Goal: Task Accomplishment & Management: Manage account settings

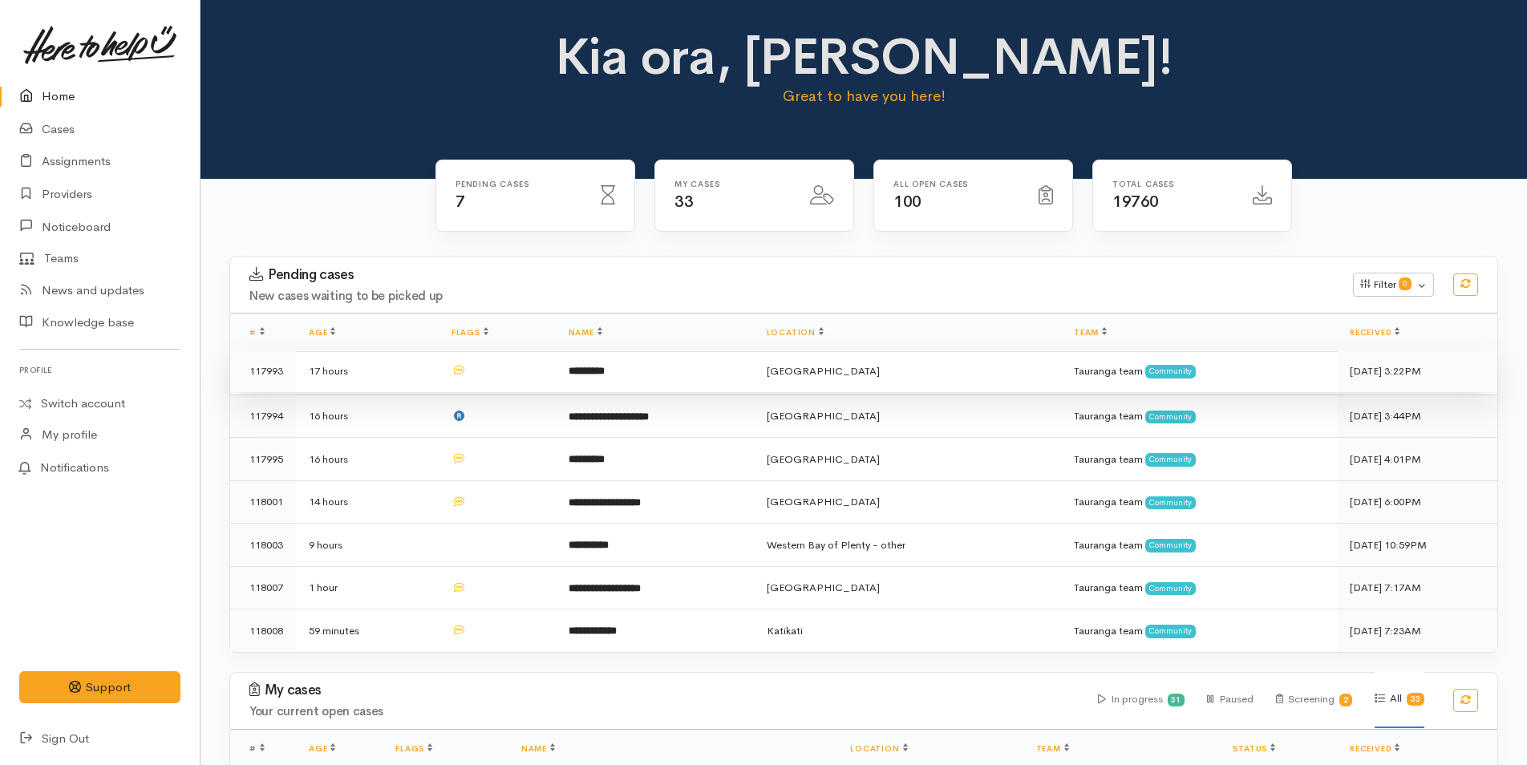
click at [655, 369] on td "*********" at bounding box center [655, 371] width 198 height 43
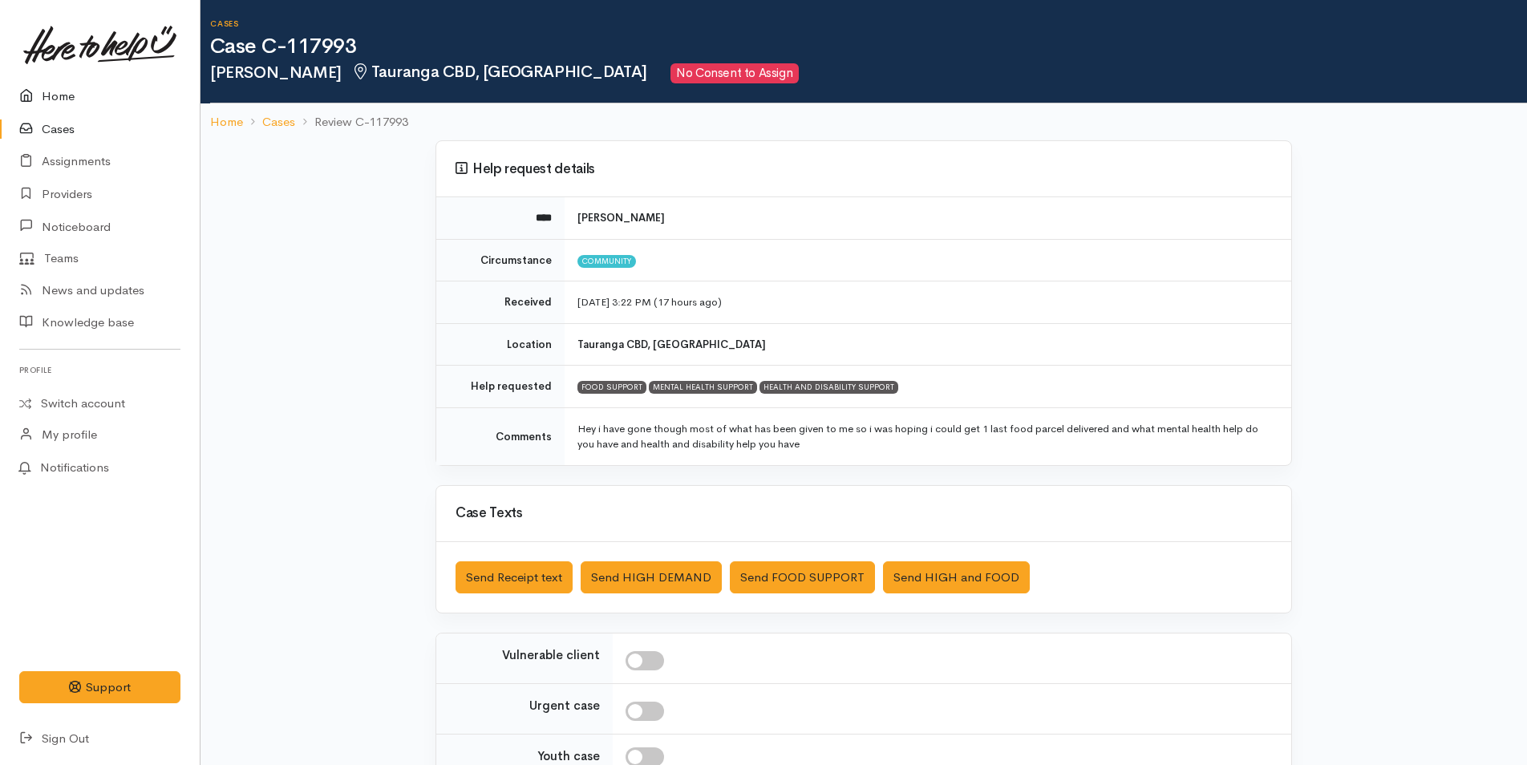
click at [43, 92] on link "Home" at bounding box center [100, 96] width 200 height 33
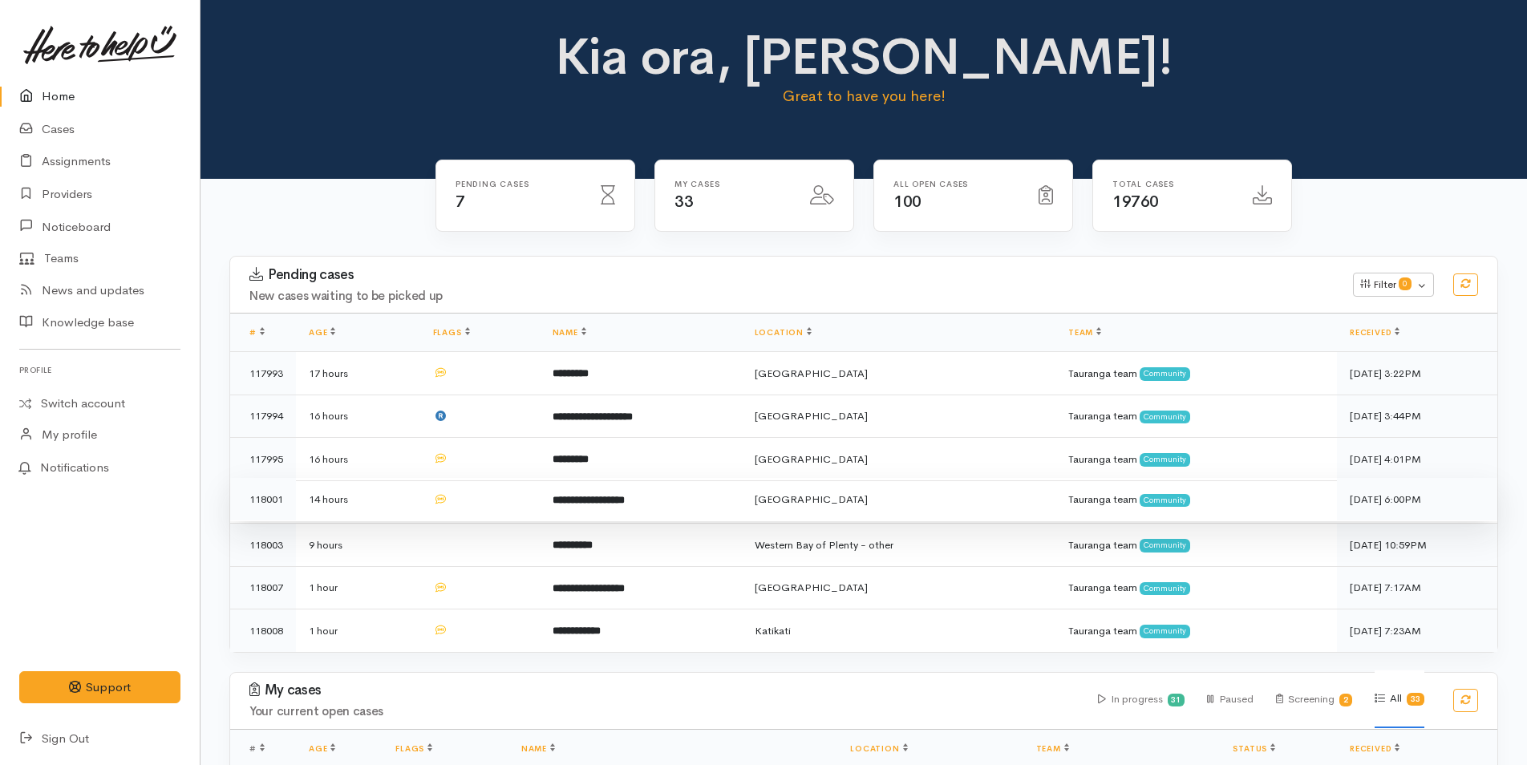
scroll to position [401, 0]
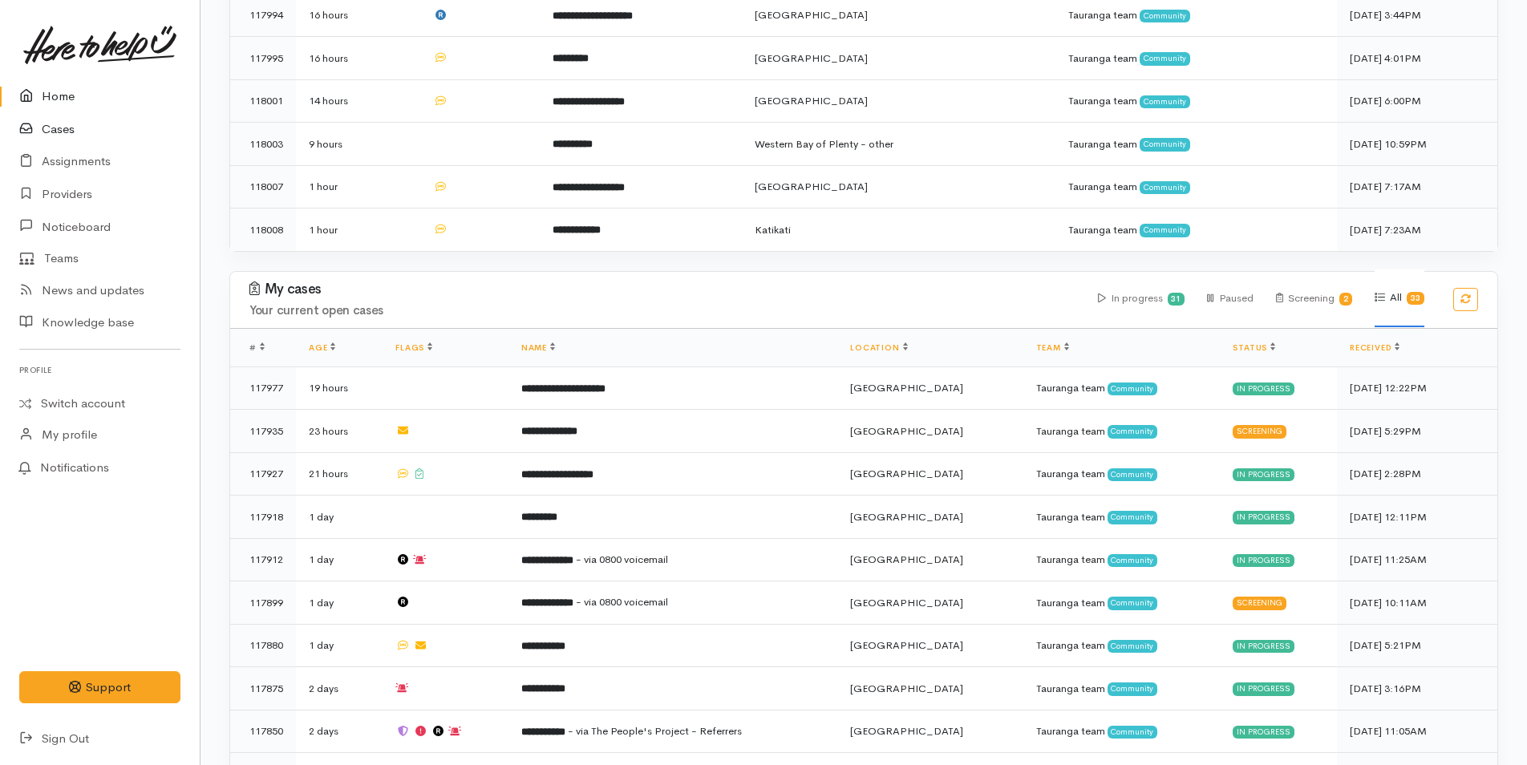
click at [68, 128] on link "Cases" at bounding box center [100, 129] width 200 height 33
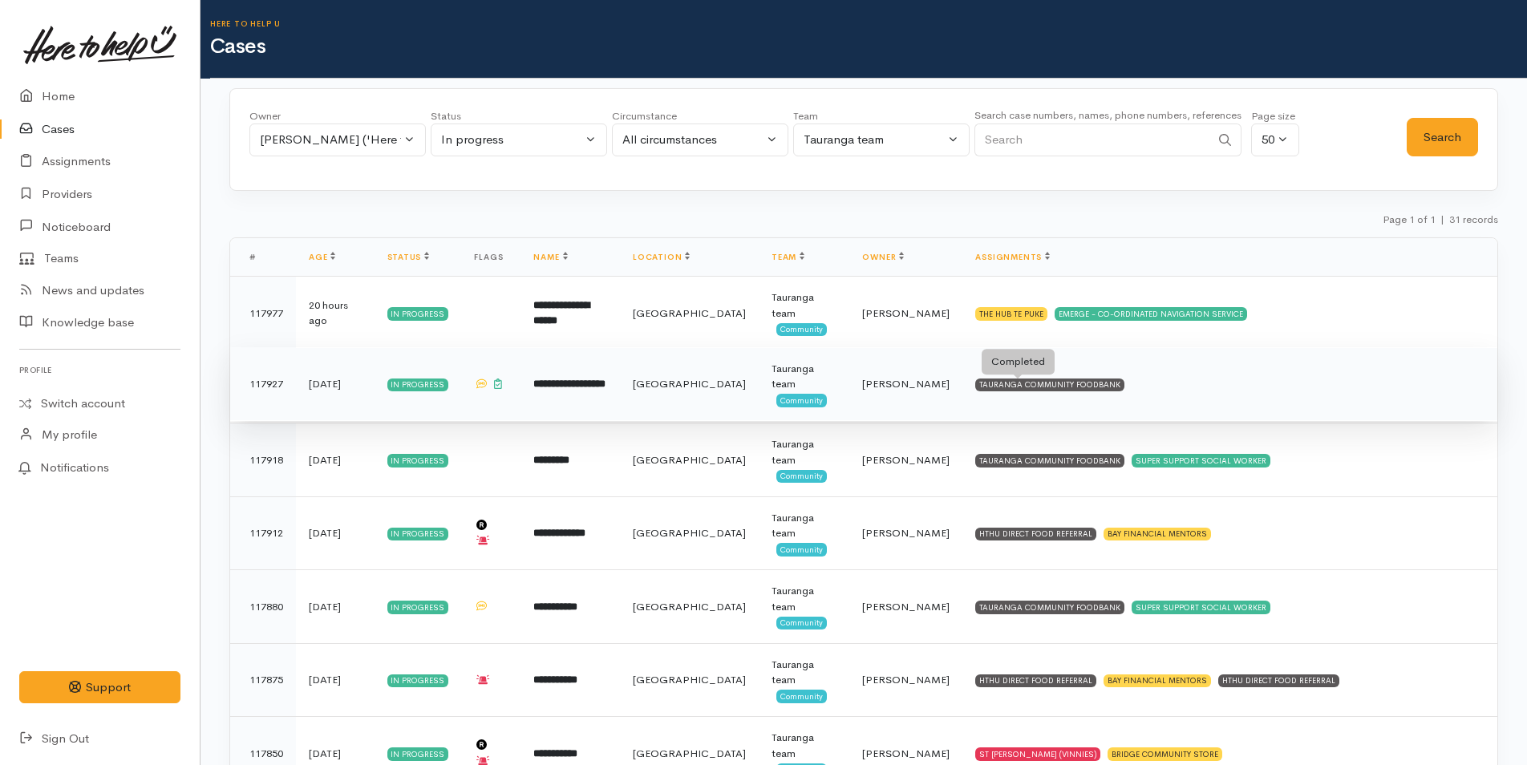
click at [1044, 389] on div "TAURANGA COMMUNITY FOODBANK" at bounding box center [1049, 385] width 149 height 13
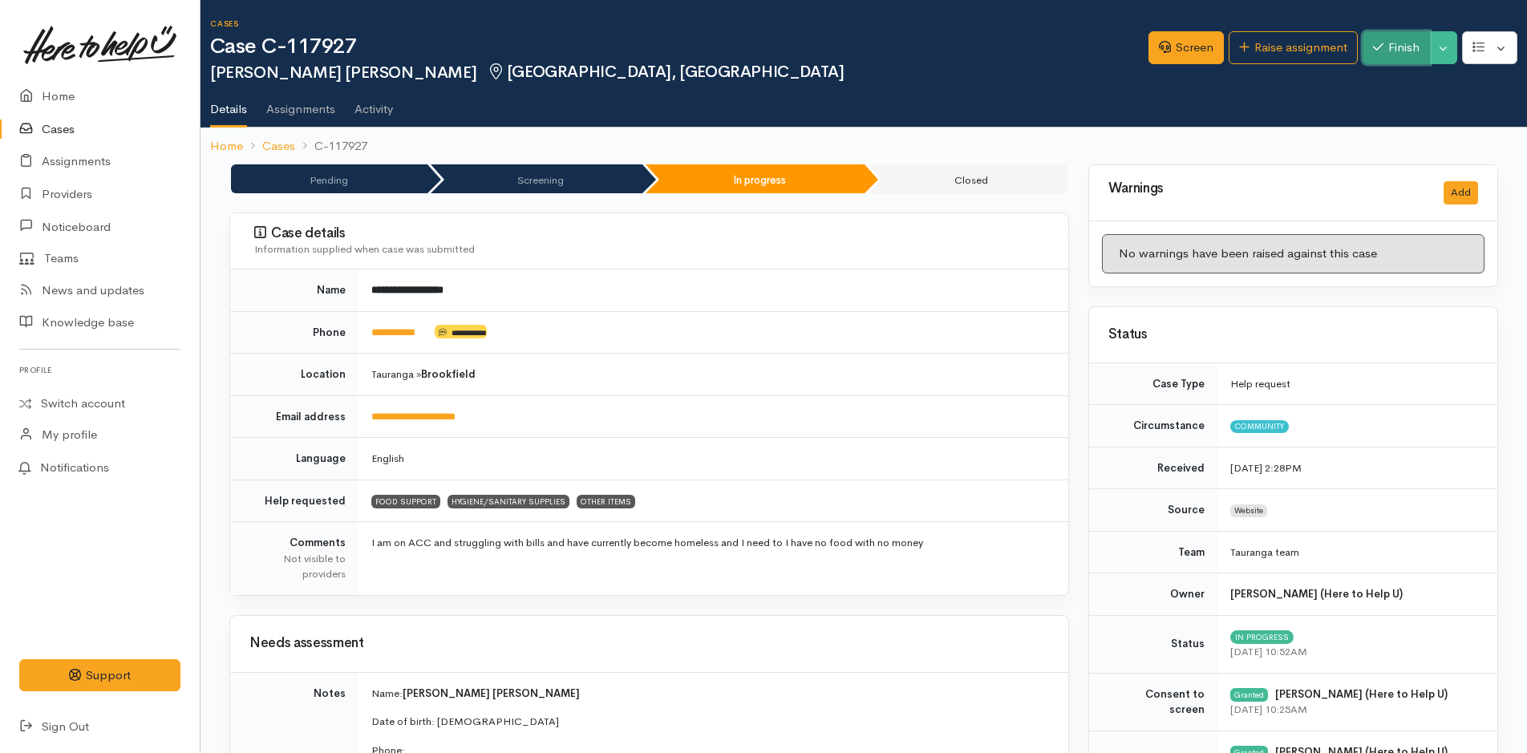
click at [1399, 50] on button "Finish" at bounding box center [1396, 47] width 67 height 33
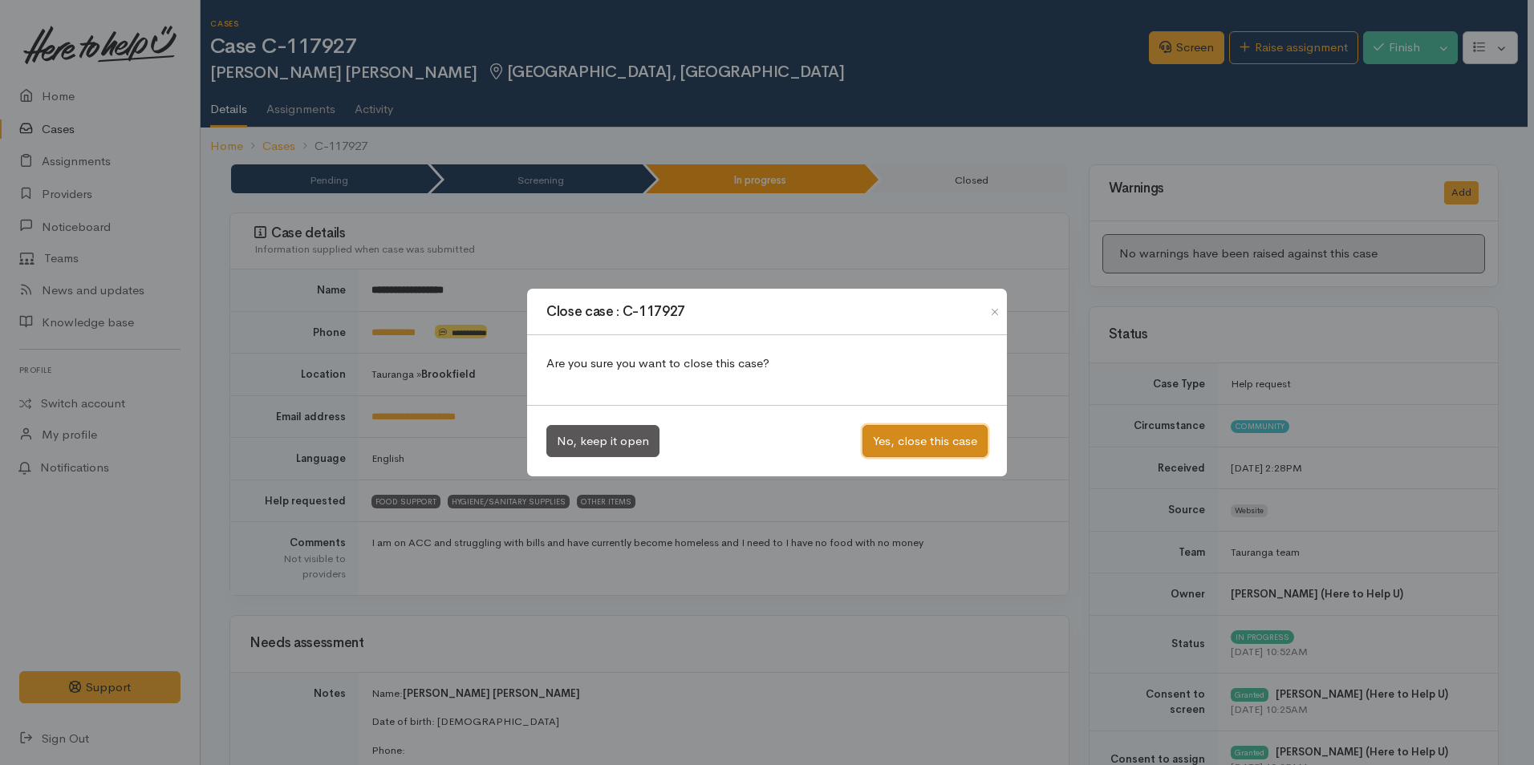
click at [942, 445] on button "Yes, close this case" at bounding box center [924, 441] width 125 height 33
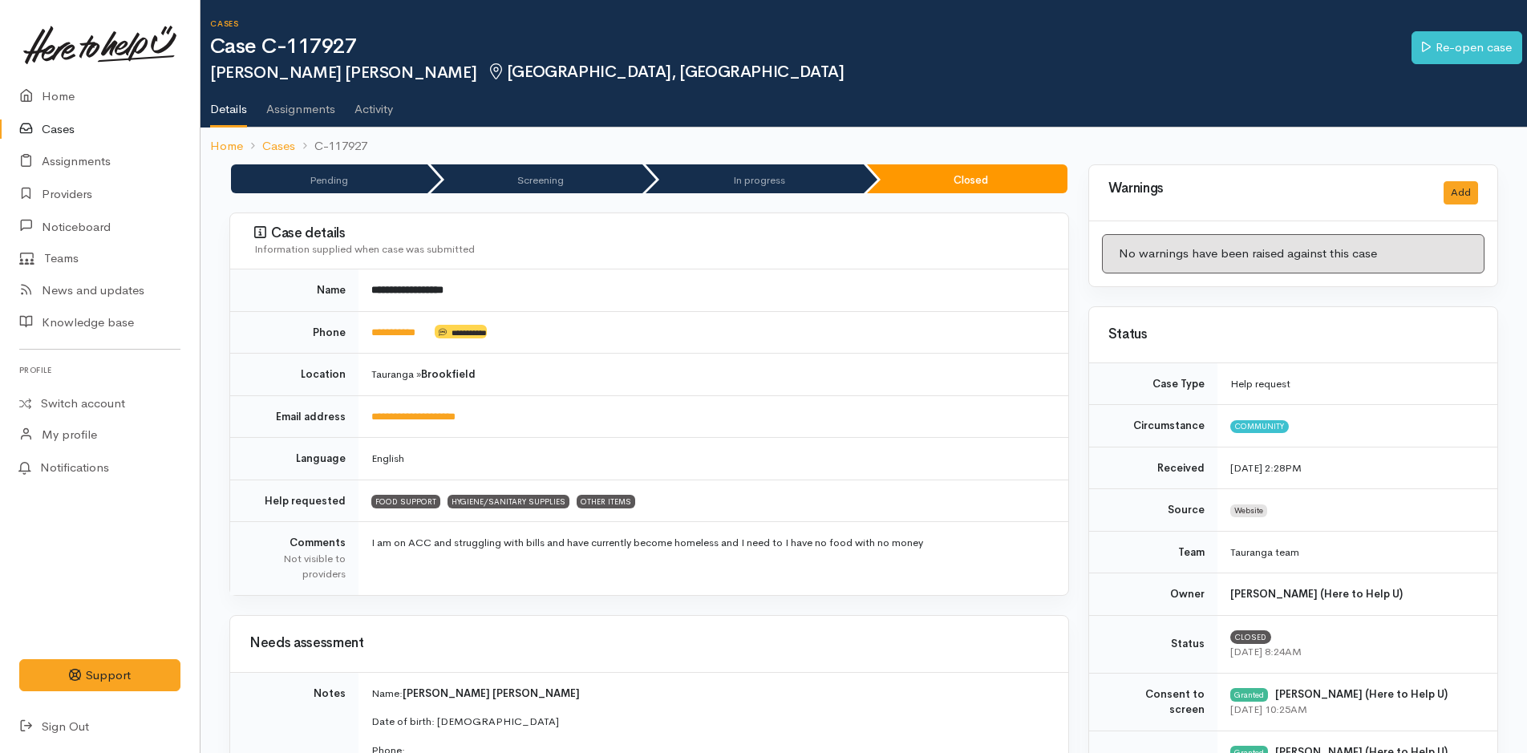
click at [68, 128] on link "Cases" at bounding box center [100, 129] width 200 height 33
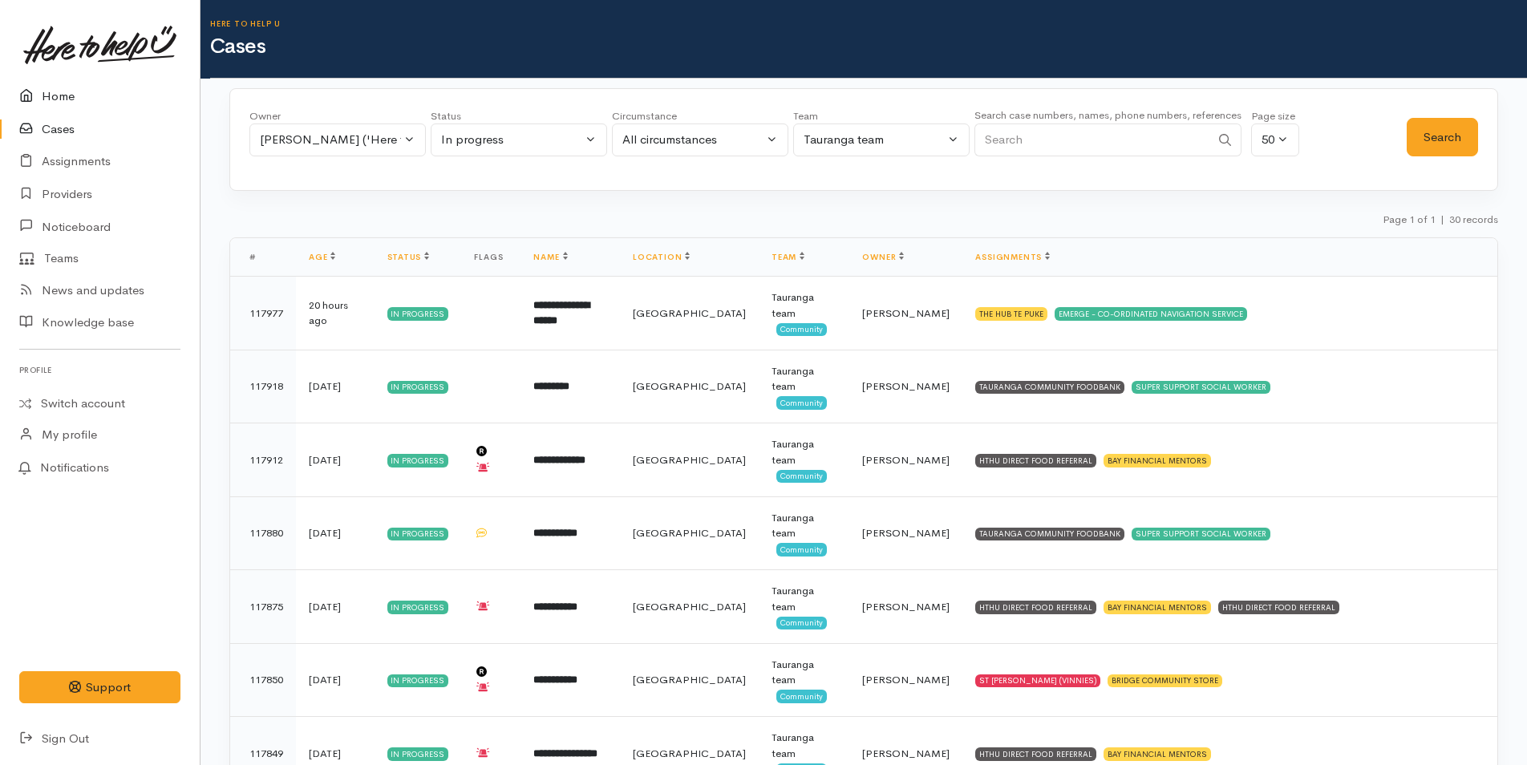
click at [63, 91] on link "Home" at bounding box center [100, 96] width 200 height 33
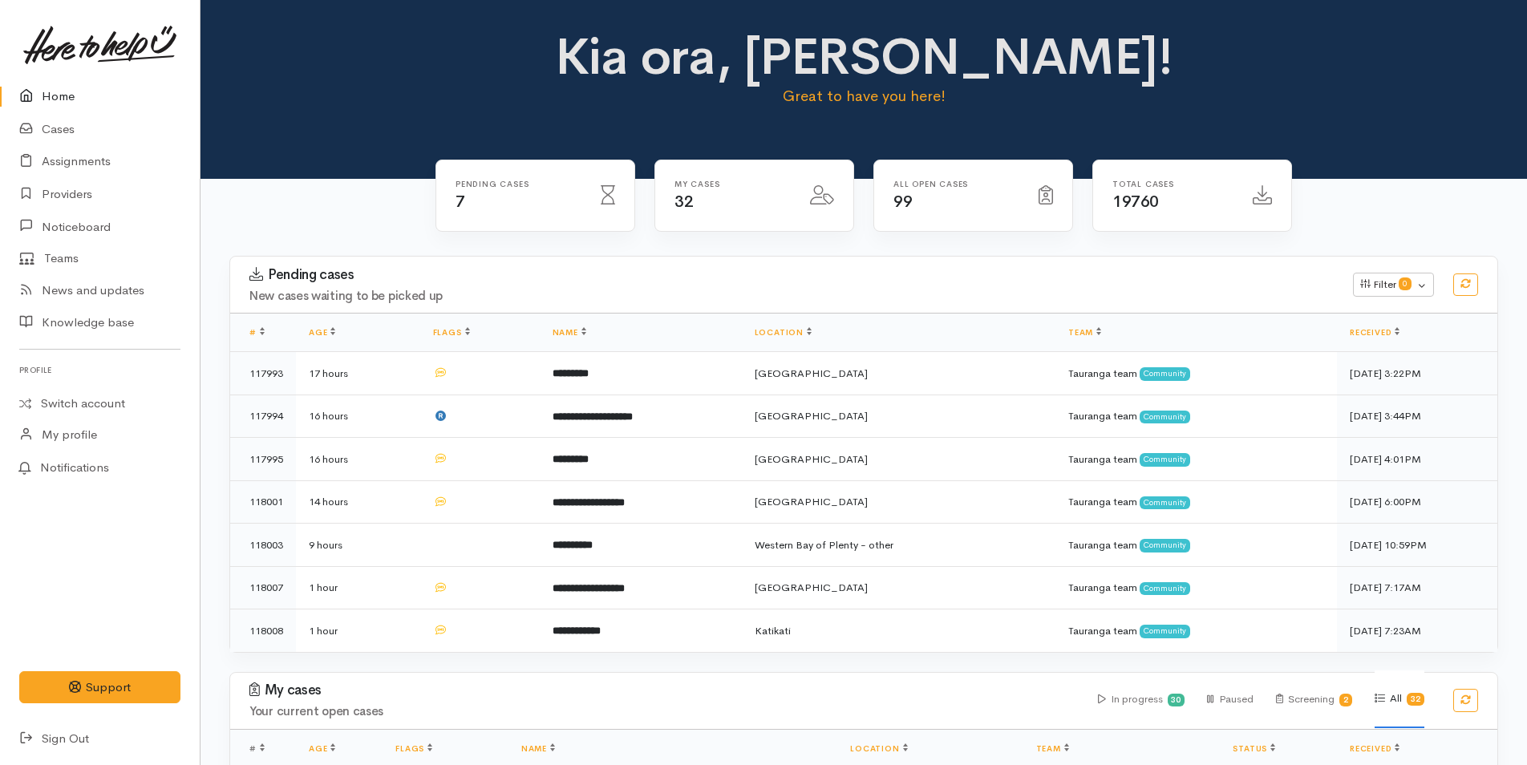
click at [61, 92] on link "Home" at bounding box center [100, 96] width 200 height 33
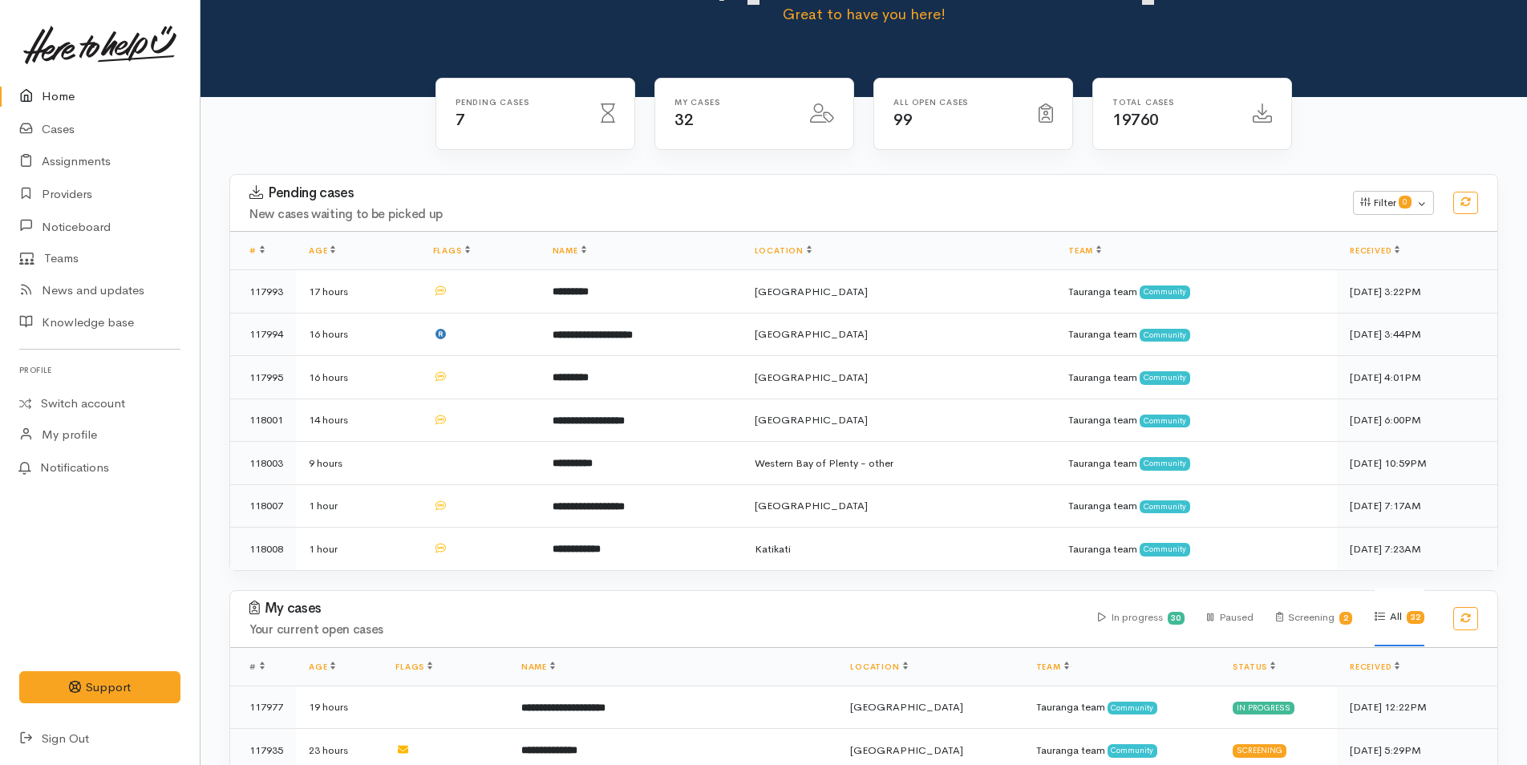
scroll to position [160, 0]
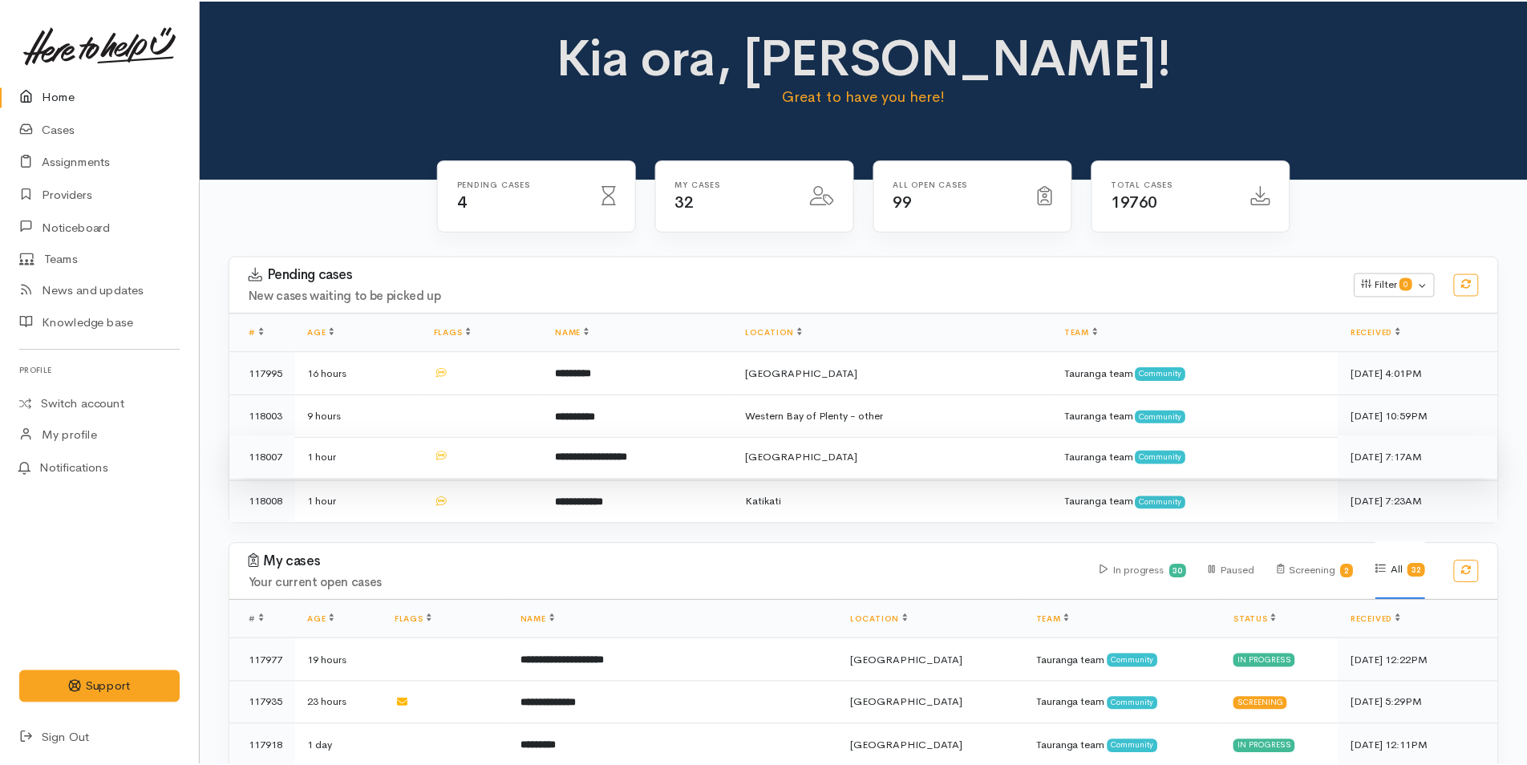
scroll to position [160, 0]
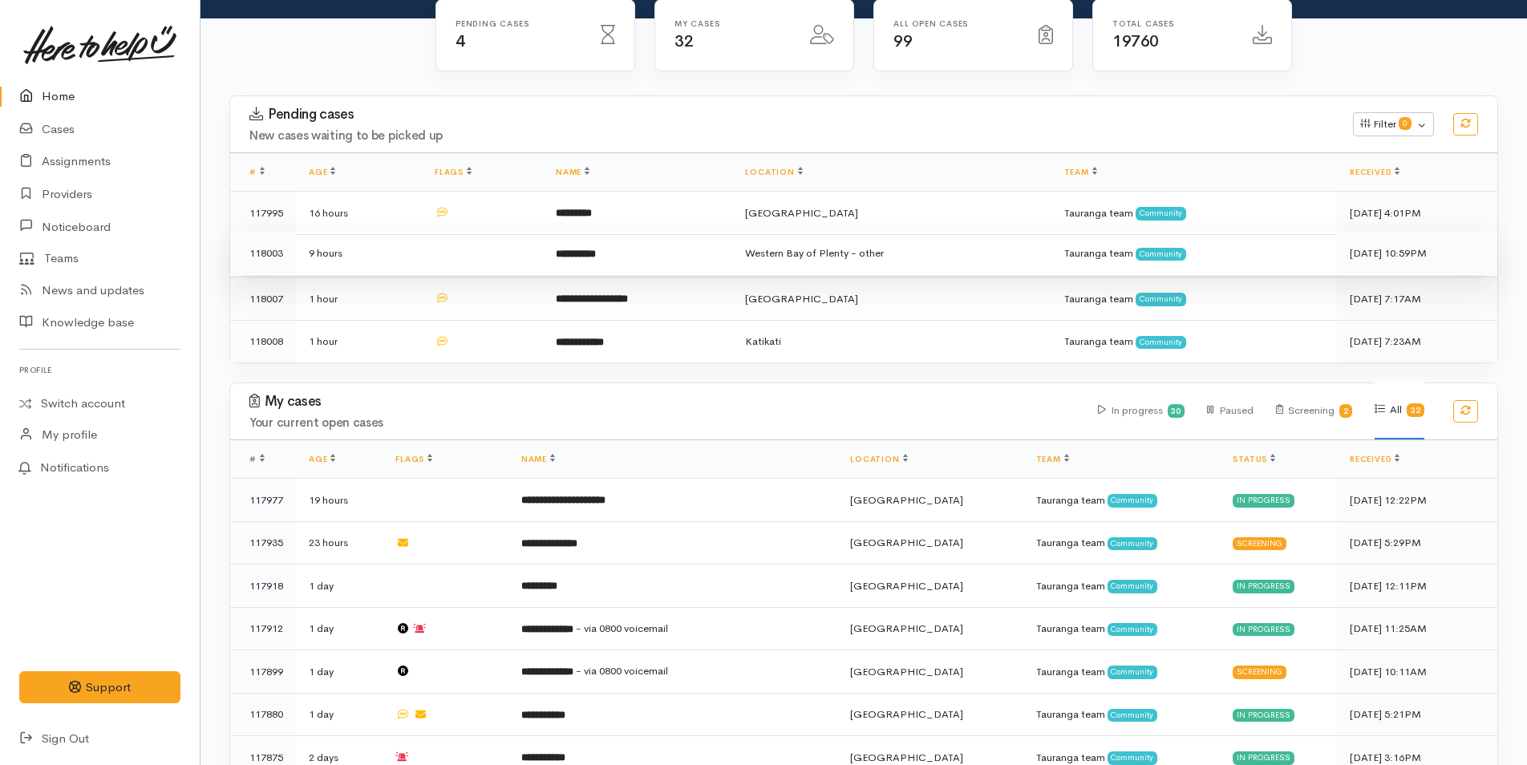
click at [590, 253] on b "**********" at bounding box center [576, 254] width 40 height 10
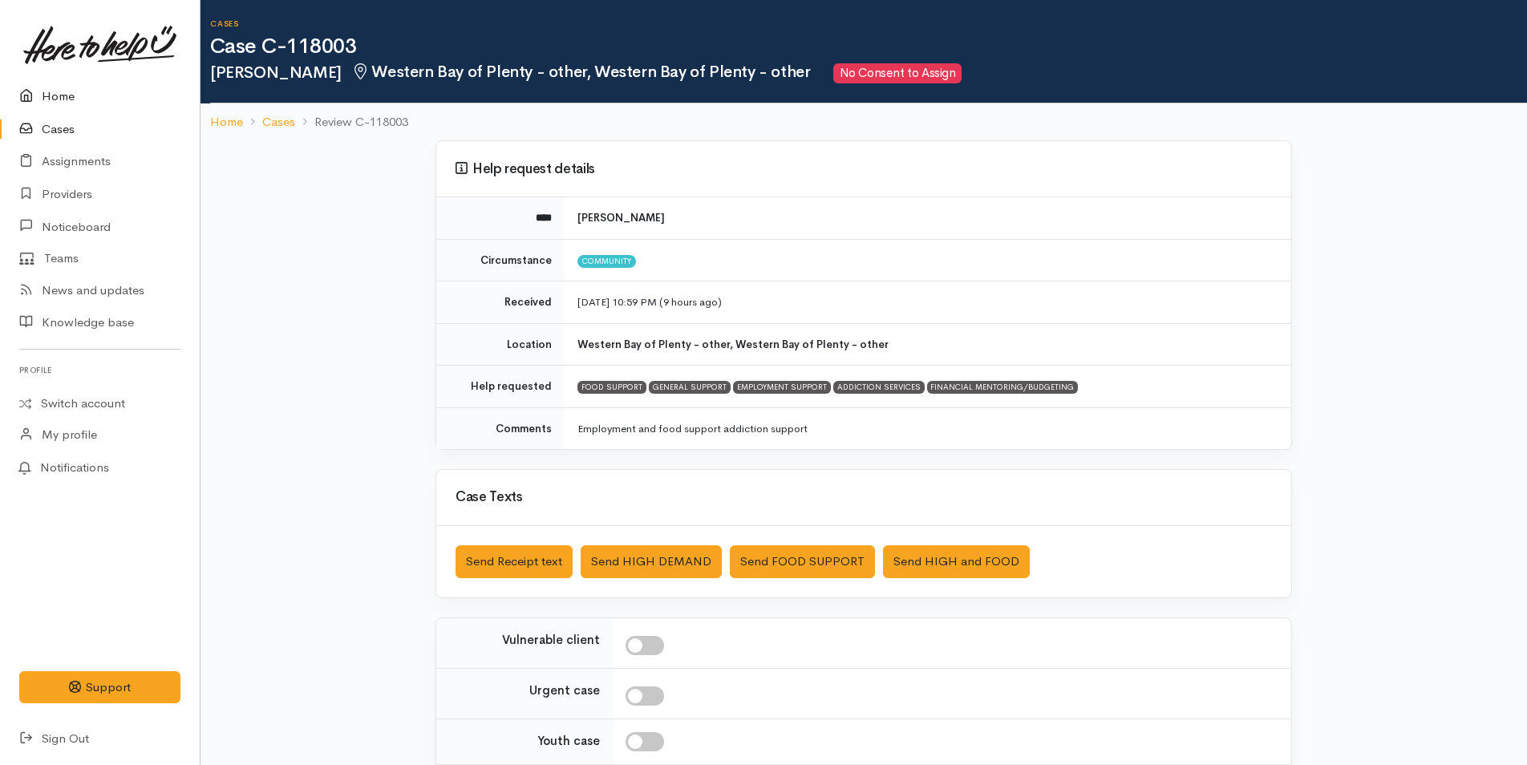
click at [51, 100] on link "Home" at bounding box center [100, 96] width 200 height 33
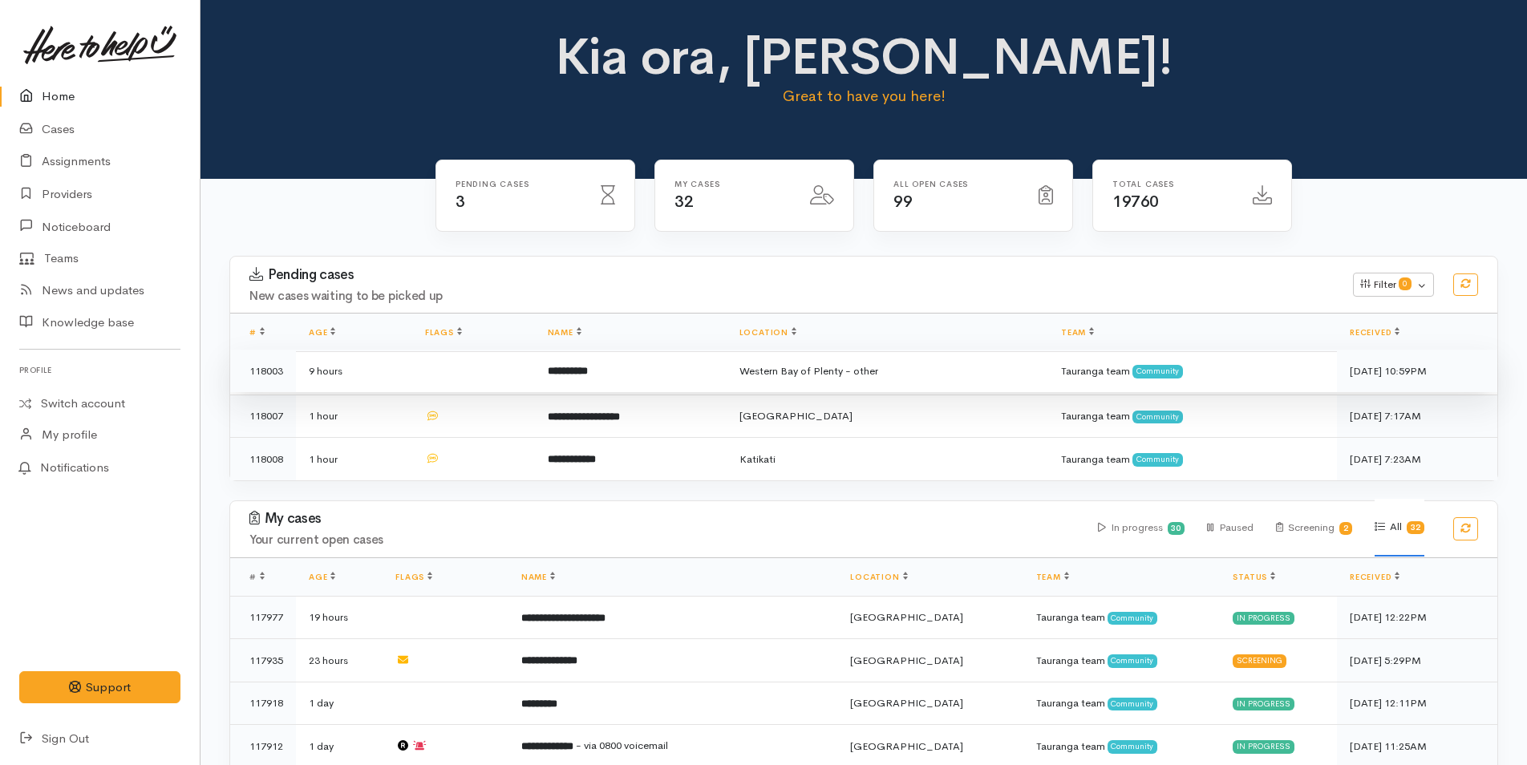
click at [577, 375] on b "**********" at bounding box center [568, 371] width 40 height 10
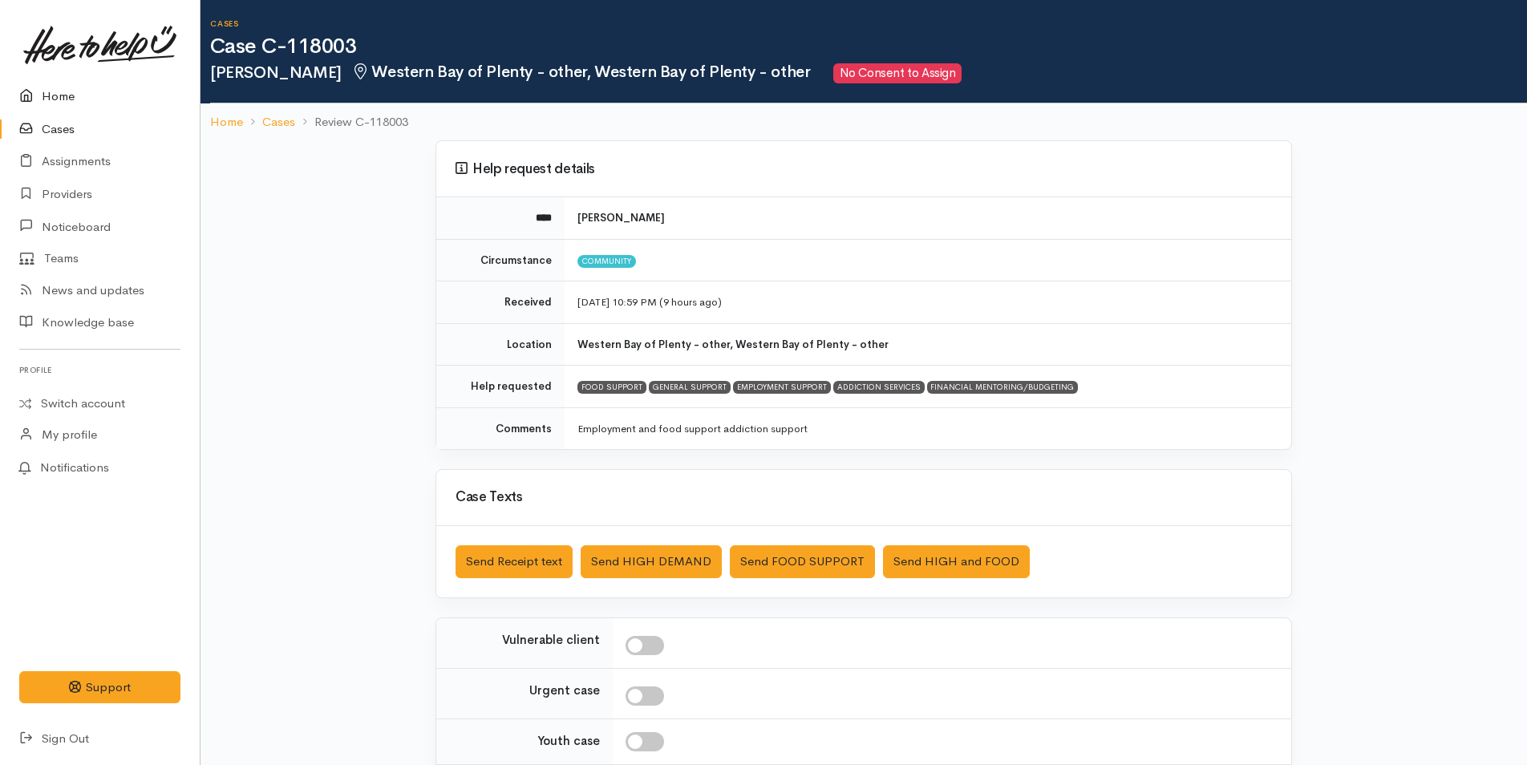
click at [68, 98] on link "Home" at bounding box center [100, 96] width 200 height 33
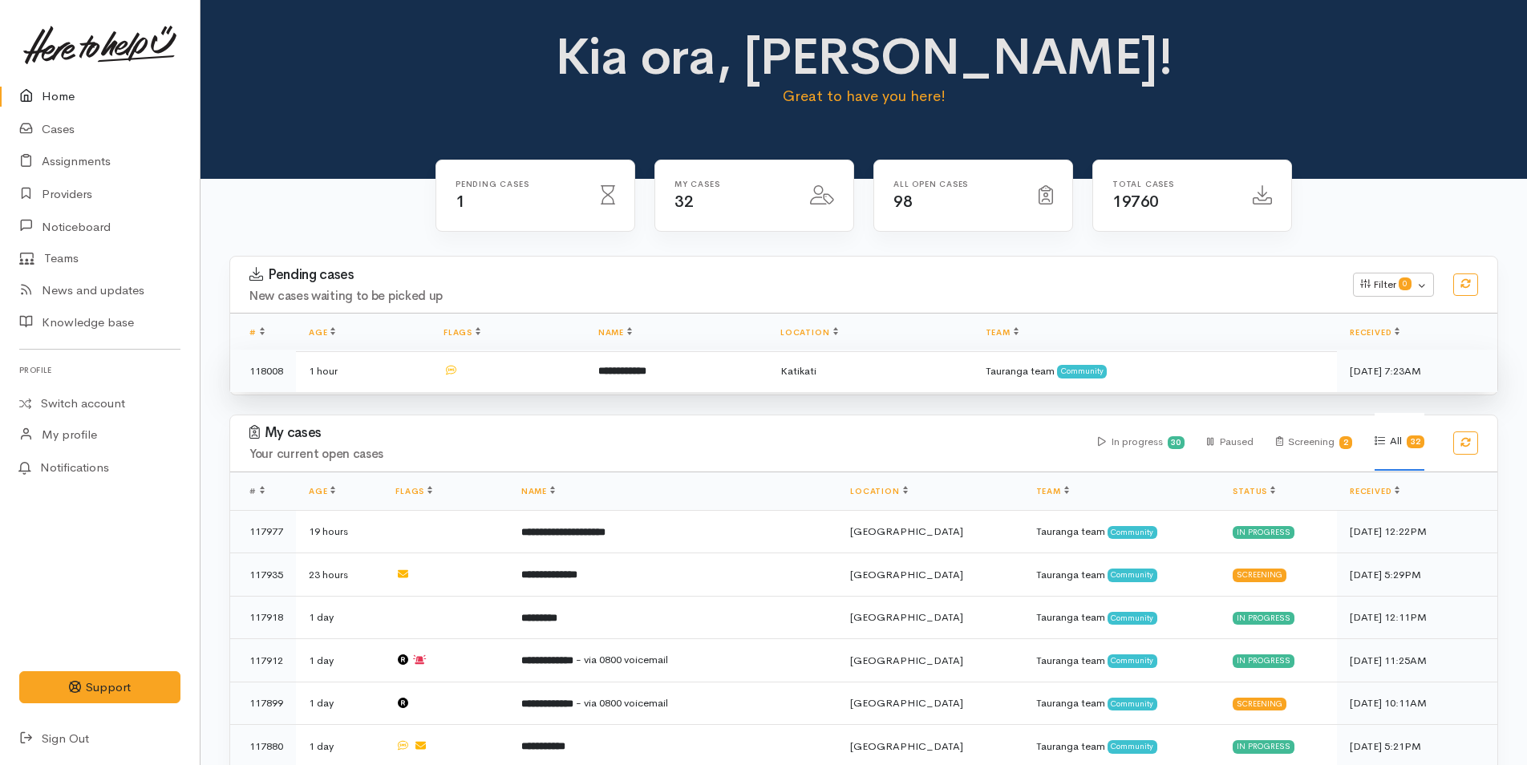
click at [615, 376] on b "**********" at bounding box center [622, 371] width 48 height 10
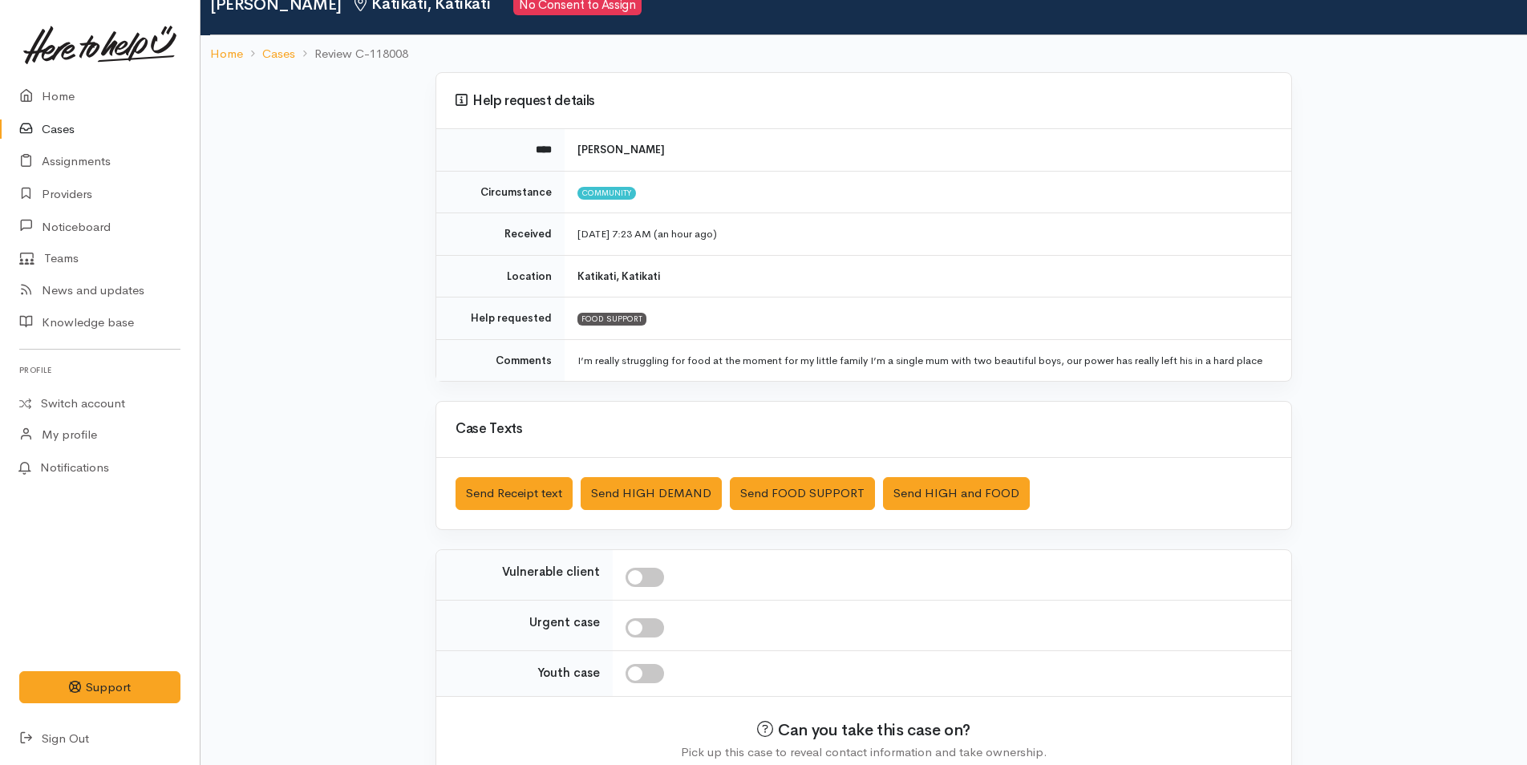
scroll to position [146, 0]
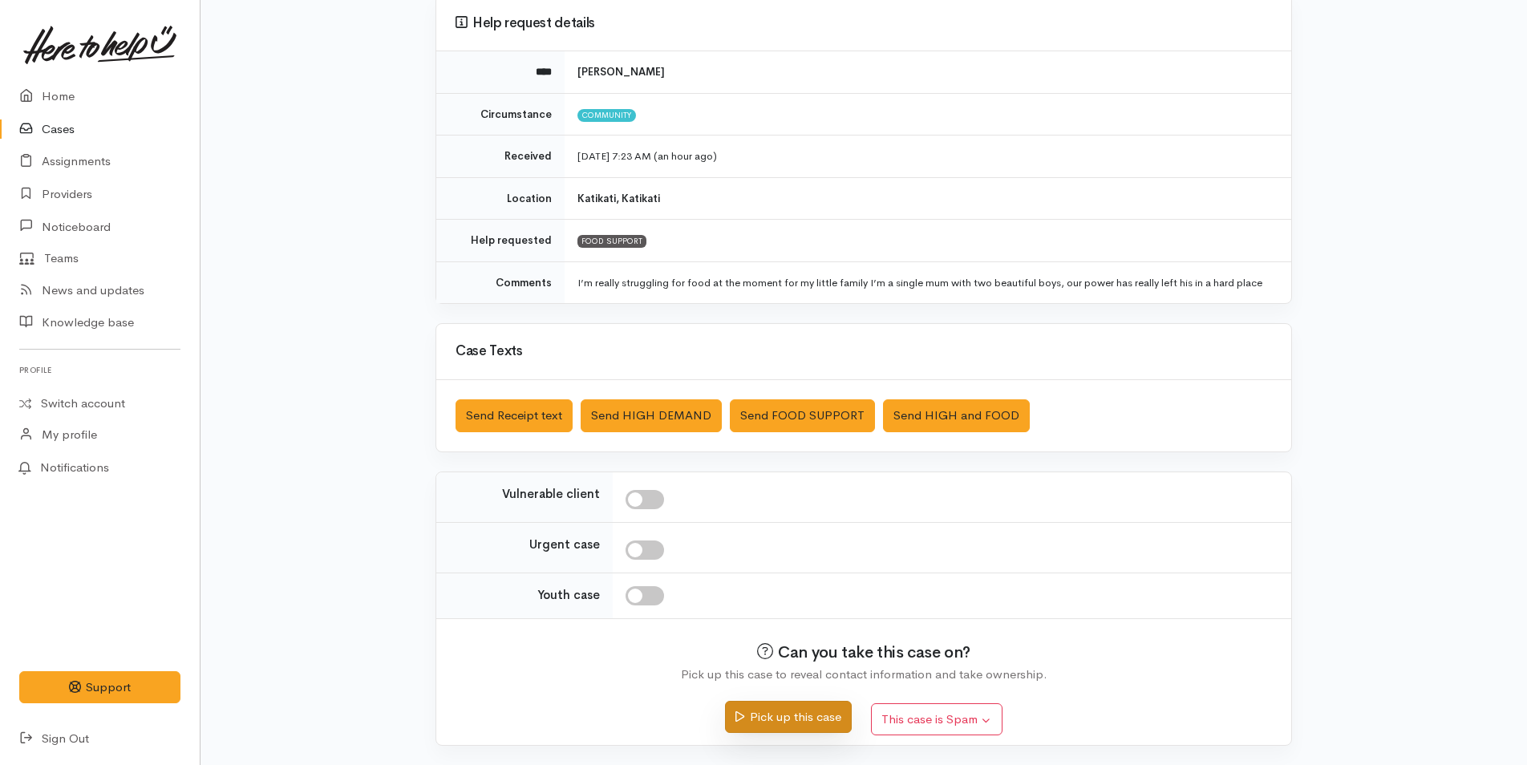
click at [805, 705] on button "Pick up this case" at bounding box center [788, 717] width 126 height 33
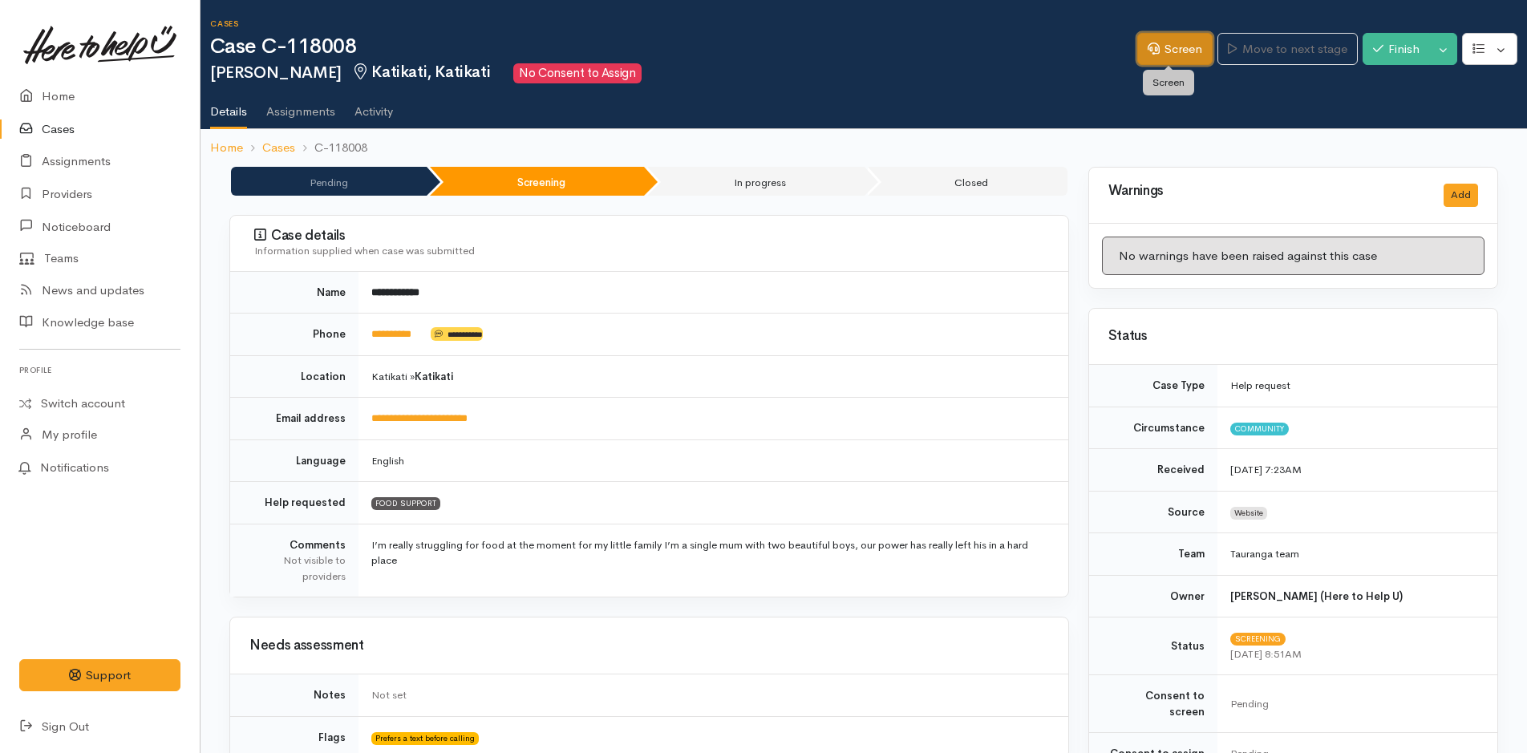
click at [1193, 51] on link "Screen" at bounding box center [1174, 49] width 75 height 33
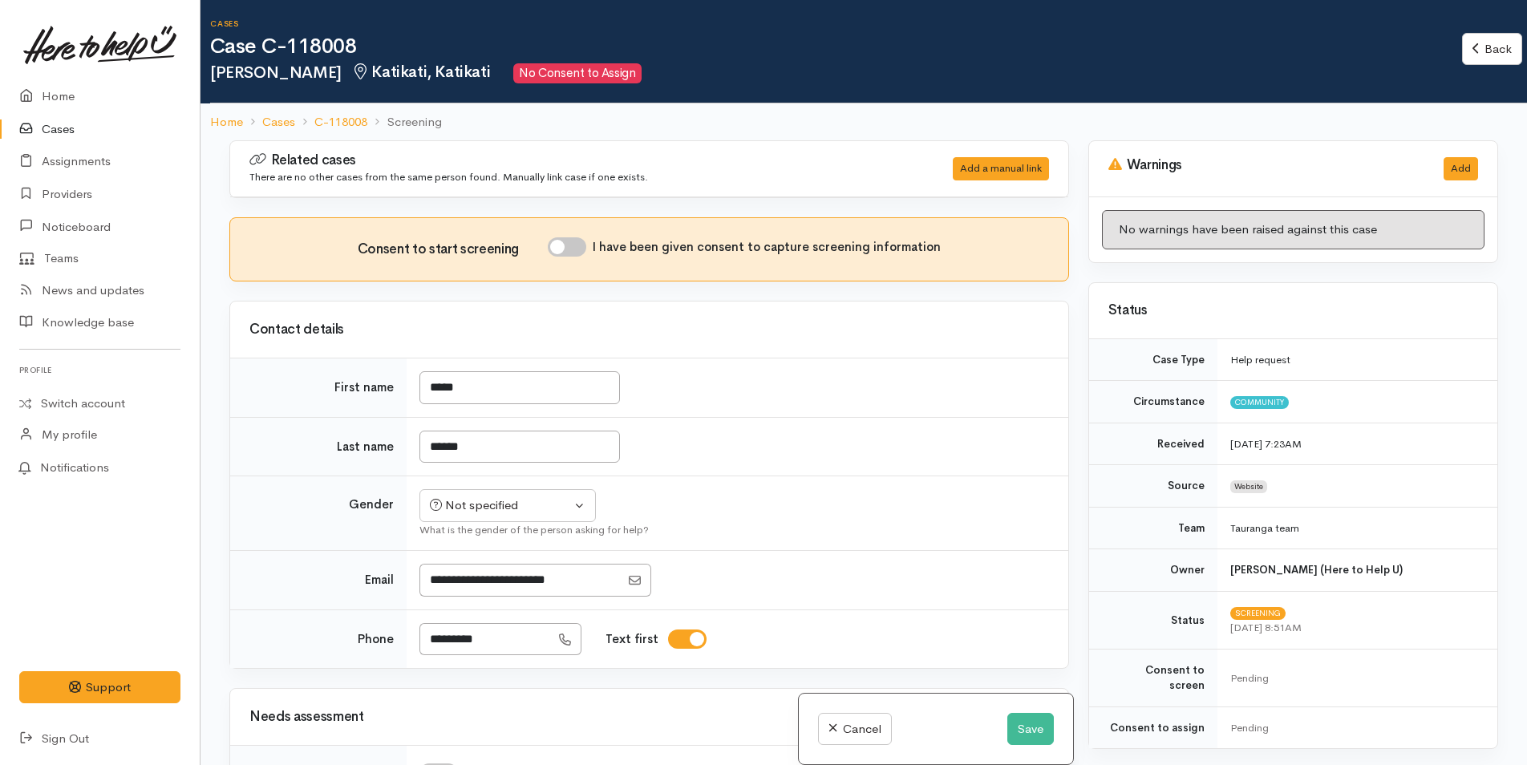
click at [578, 241] on input "I have been given consent to capture screening information" at bounding box center [567, 246] width 38 height 19
checkbox input "true"
click at [470, 498] on div "Not specified" at bounding box center [500, 505] width 141 height 18
click at [466, 594] on span "[DEMOGRAPHIC_DATA]" at bounding box center [520, 592] width 137 height 18
select select "Female"
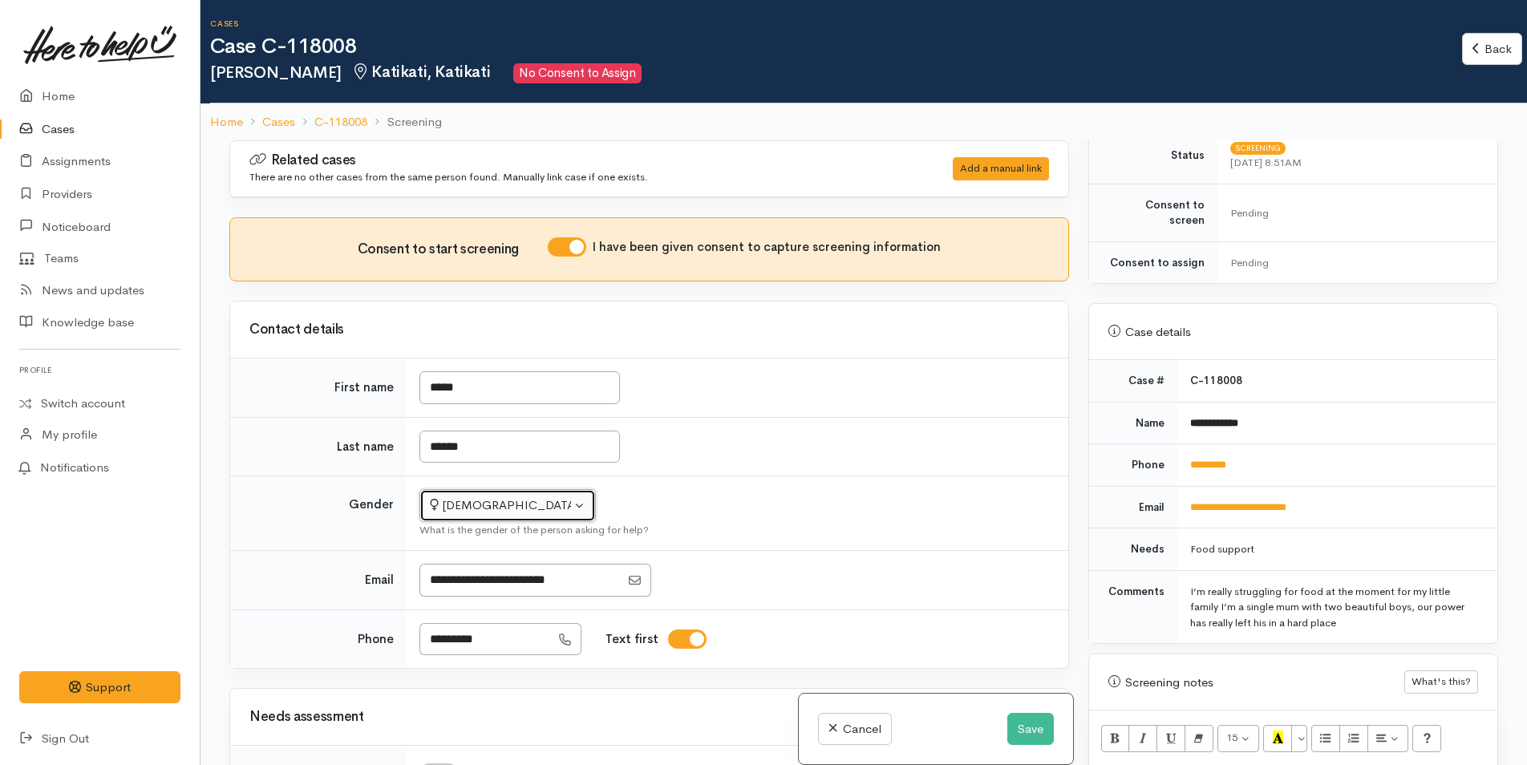
scroll to position [722, 0]
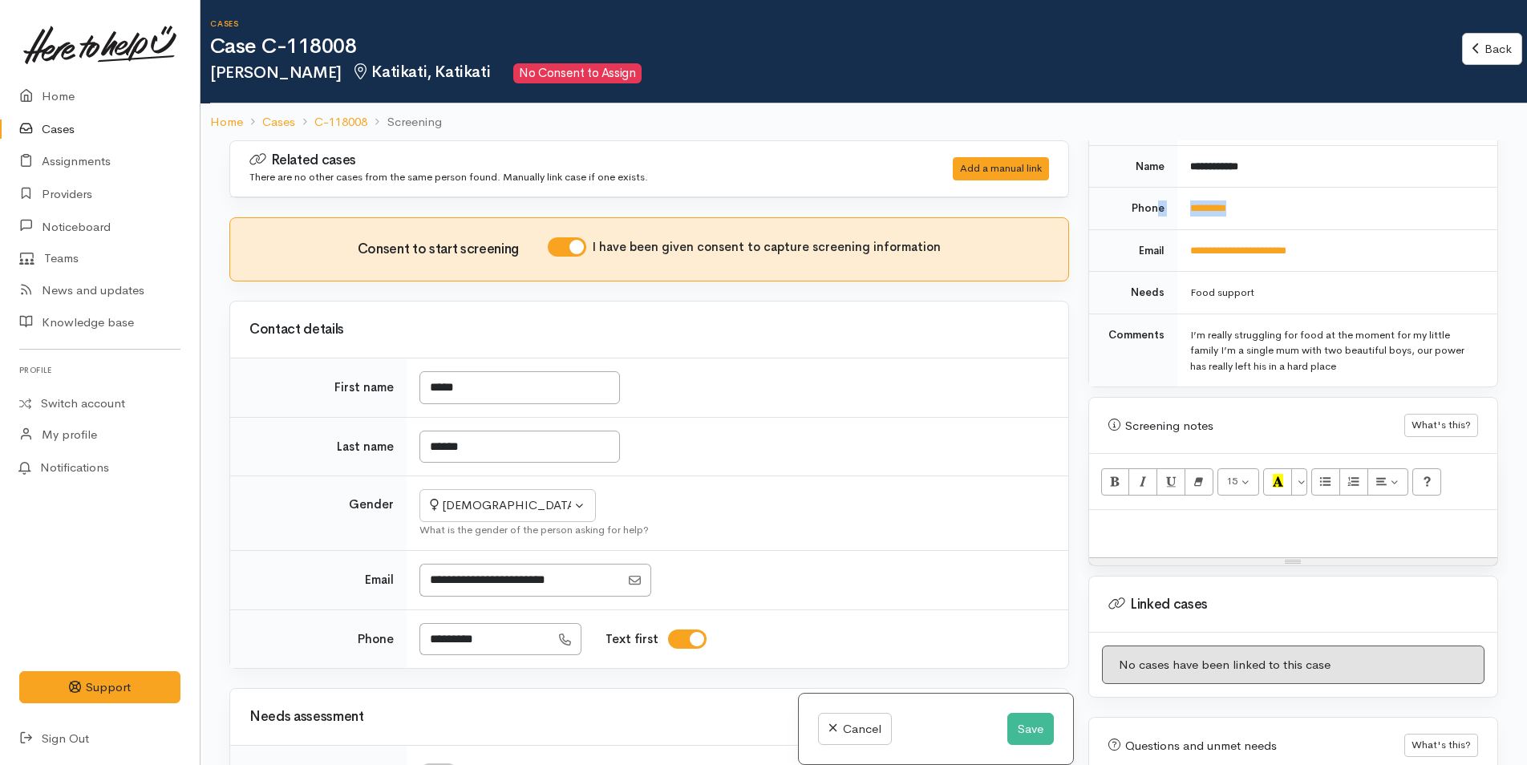
drag, startPoint x: 1262, startPoint y: 188, endPoint x: 1154, endPoint y: 188, distance: 108.3
click at [1154, 188] on tr "Phone *********" at bounding box center [1293, 209] width 408 height 43
click at [1303, 188] on td "*********" at bounding box center [1337, 209] width 320 height 43
drag, startPoint x: 1285, startPoint y: 180, endPoint x: 1185, endPoint y: 190, distance: 100.7
click at [1185, 190] on td "*********" at bounding box center [1337, 209] width 320 height 43
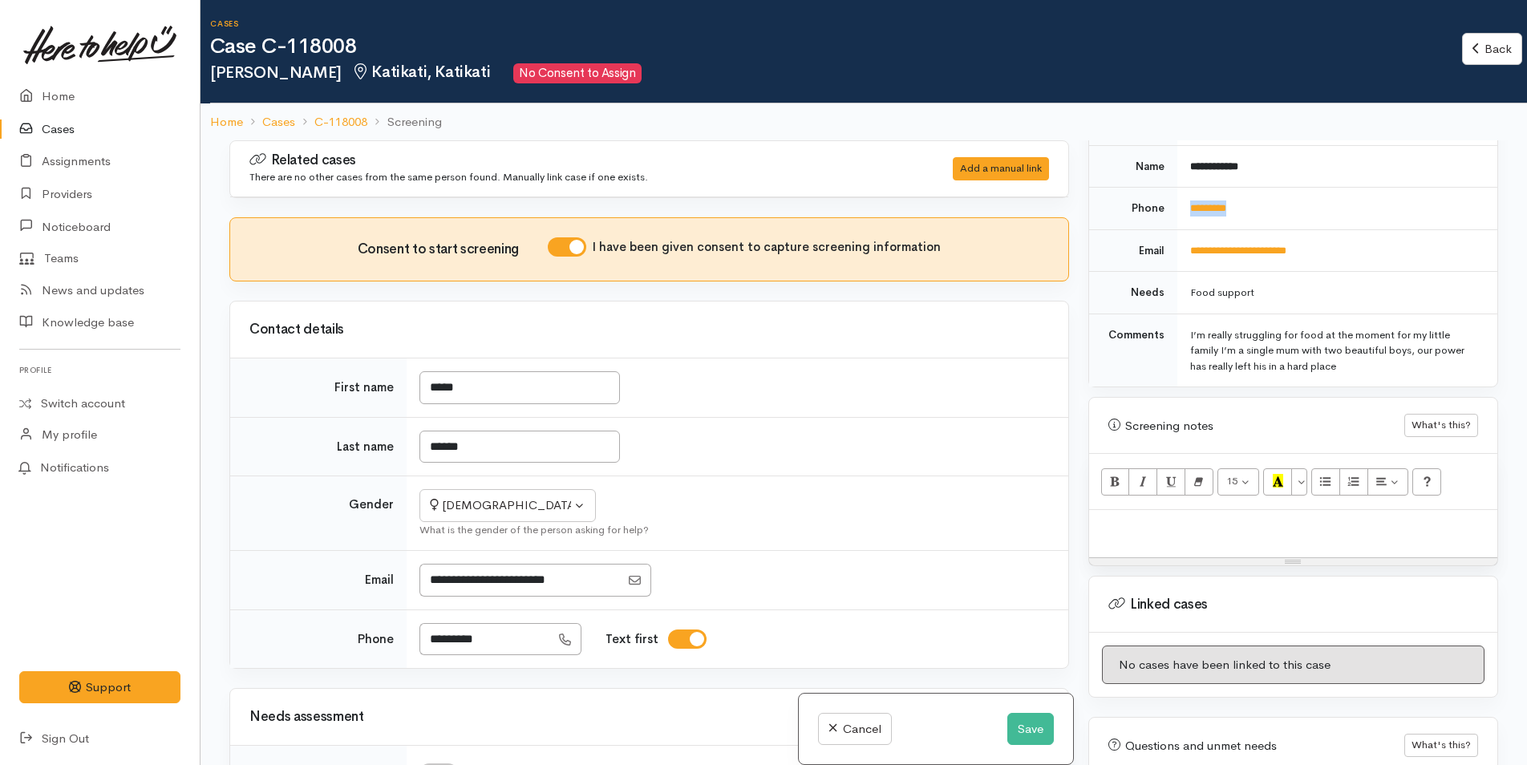
copy link "*********"
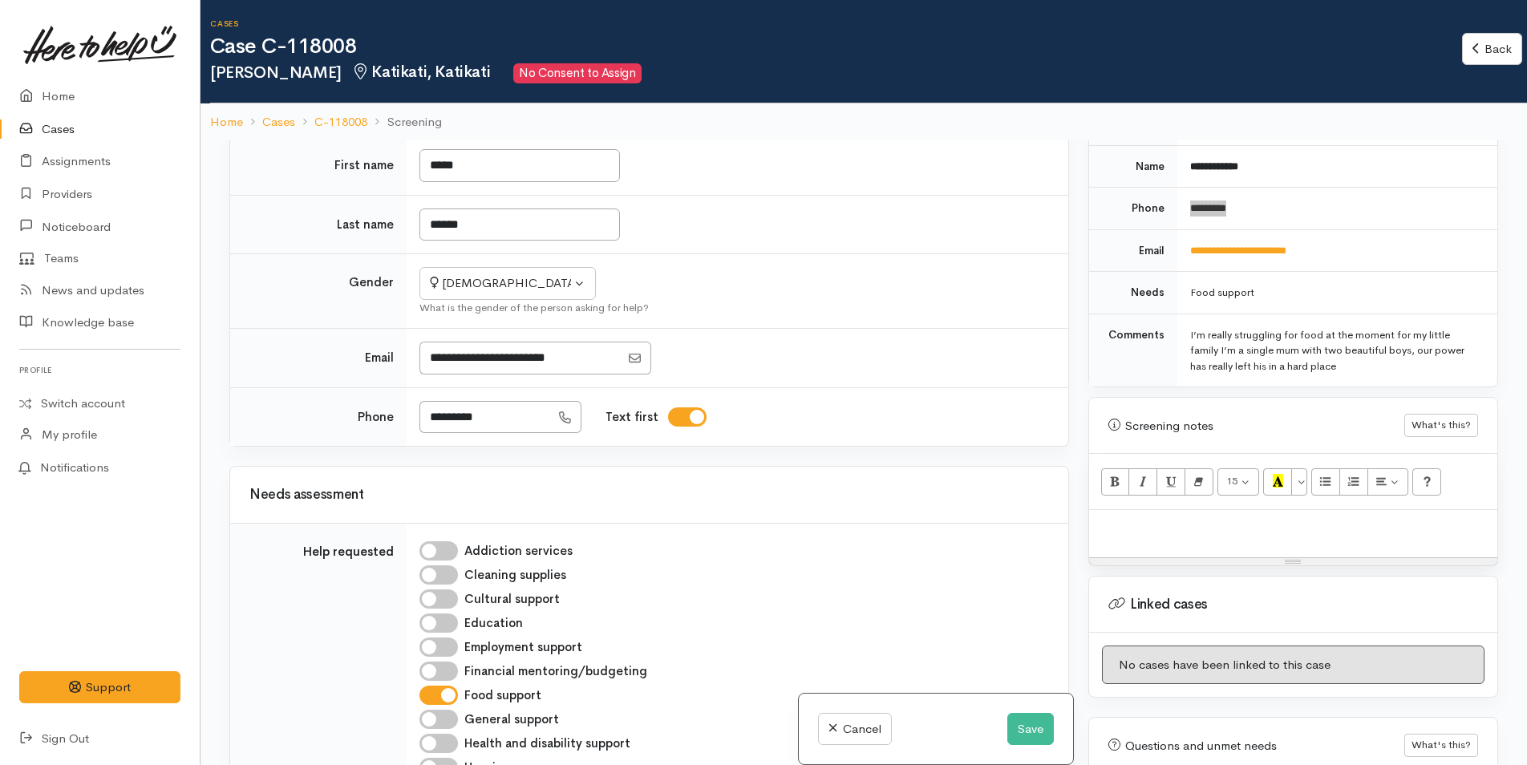
scroll to position [401, 0]
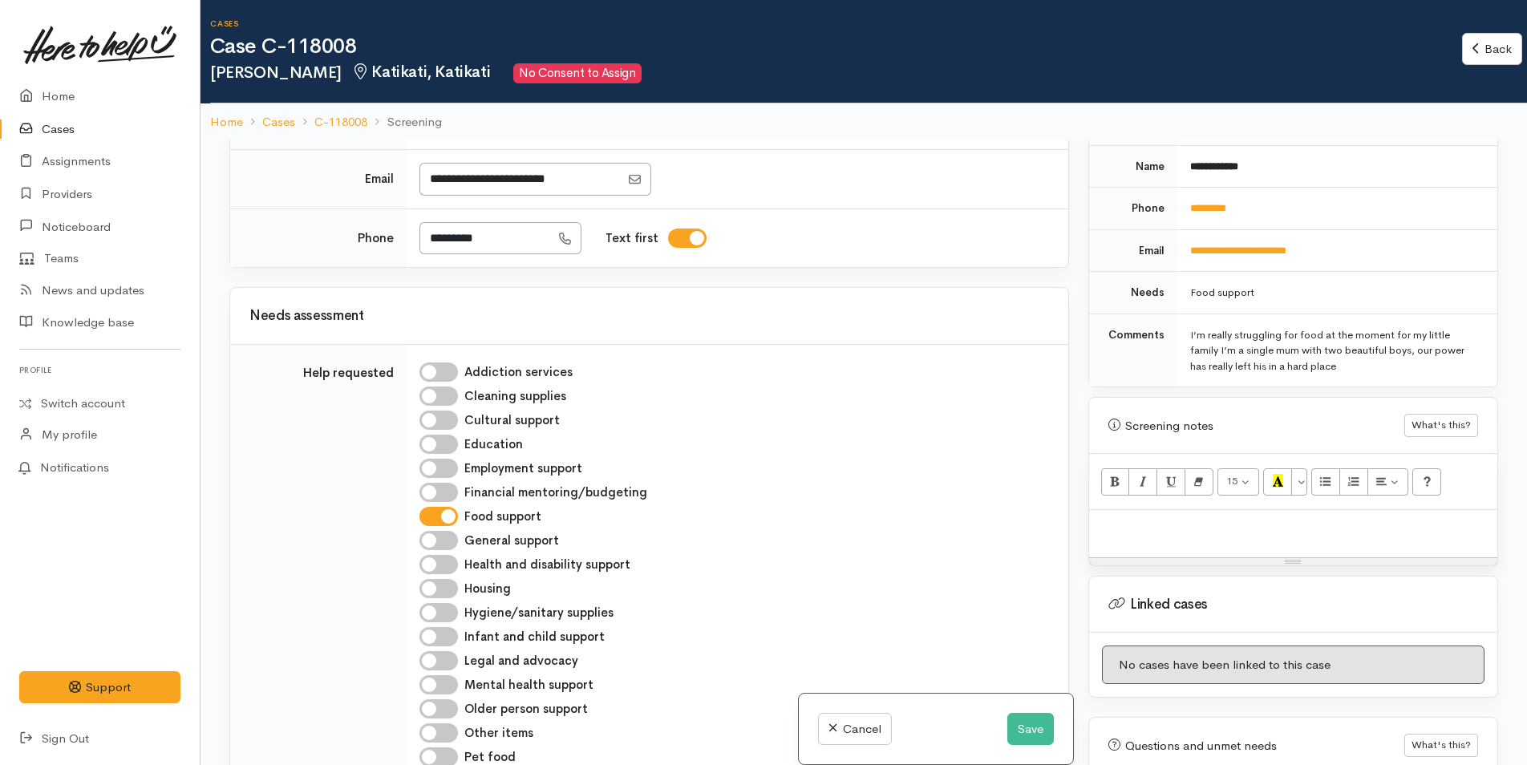
click at [1231, 519] on p at bounding box center [1293, 527] width 392 height 18
paste div
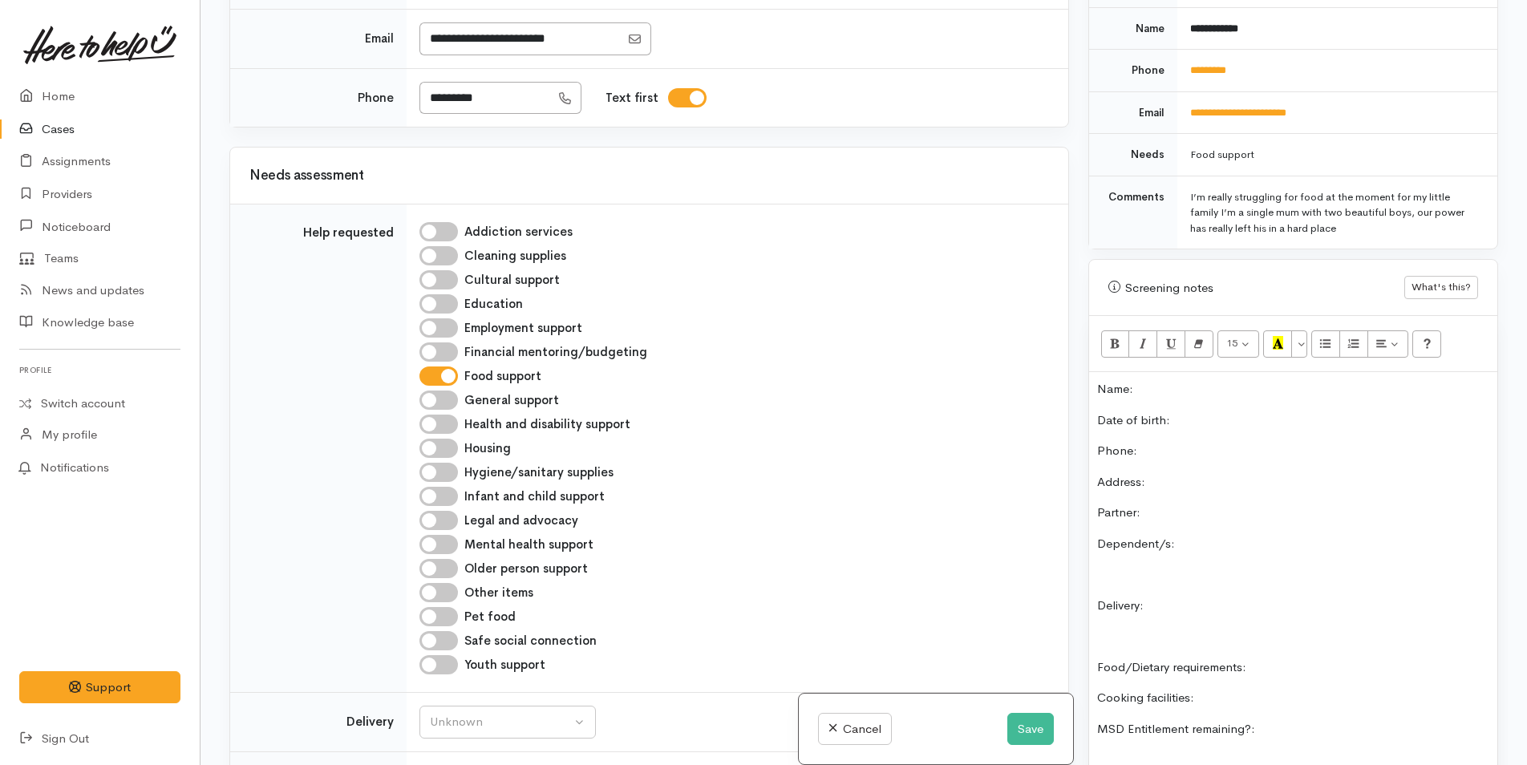
scroll to position [558, 0]
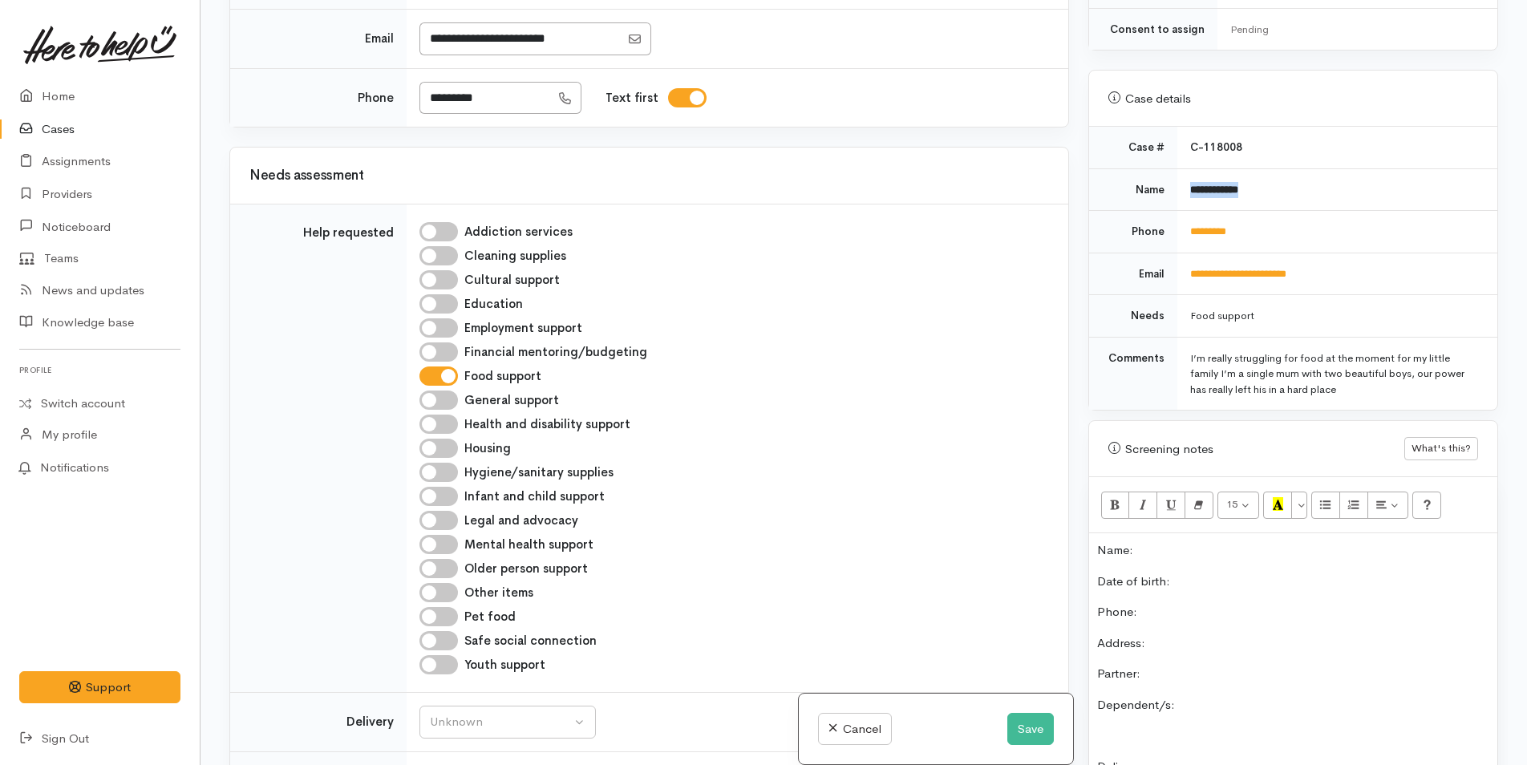
drag, startPoint x: 1280, startPoint y: 180, endPoint x: 1189, endPoint y: 180, distance: 90.6
click at [1189, 180] on td "**********" at bounding box center [1337, 189] width 320 height 43
copy b "**********"
click at [1207, 541] on p "Name:" at bounding box center [1293, 550] width 392 height 18
drag, startPoint x: 1278, startPoint y: 214, endPoint x: 1177, endPoint y: 215, distance: 101.9
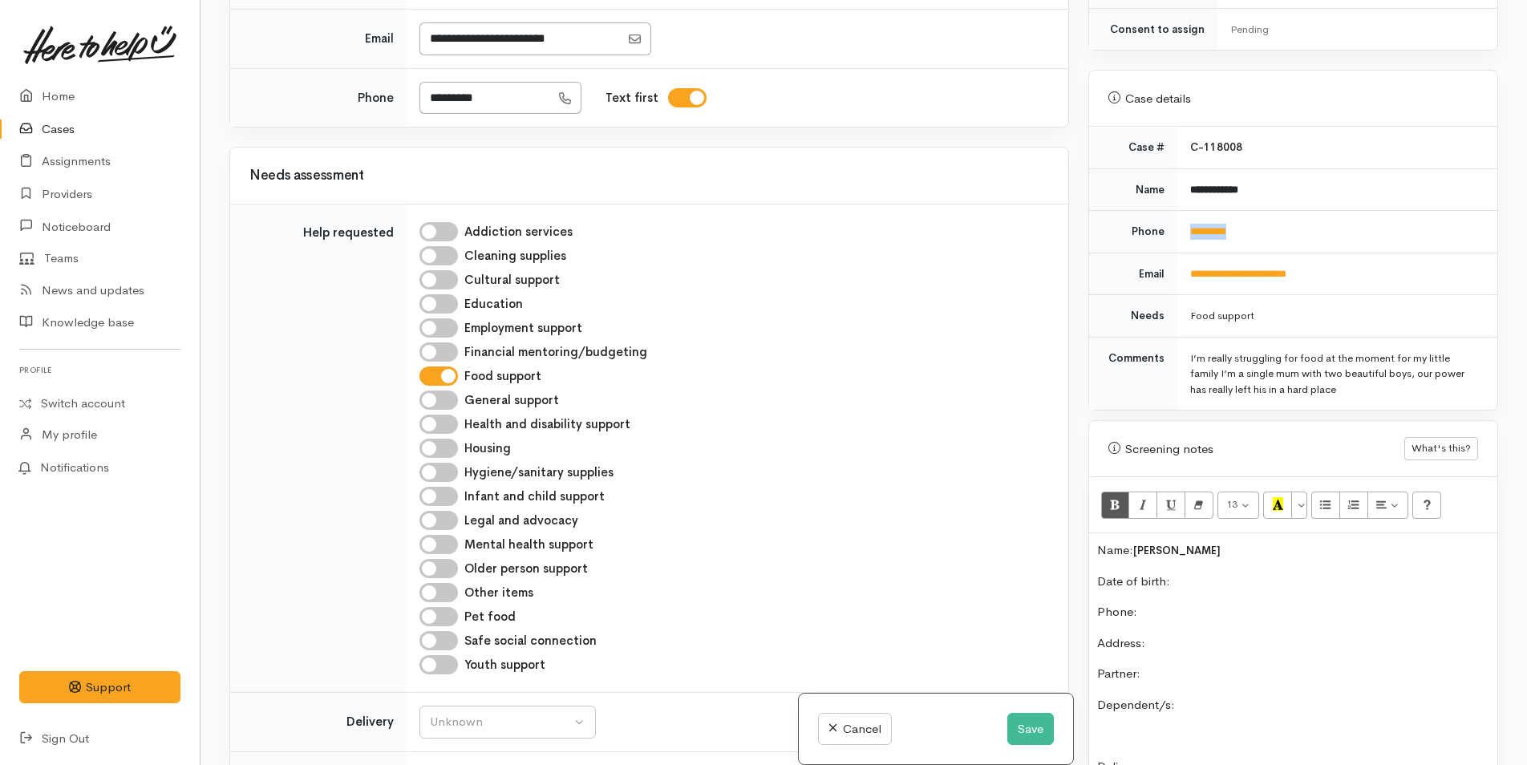
click at [1177, 215] on td "*********" at bounding box center [1337, 232] width 320 height 43
copy link "*********"
click at [1208, 603] on p "Phone:" at bounding box center [1293, 612] width 392 height 18
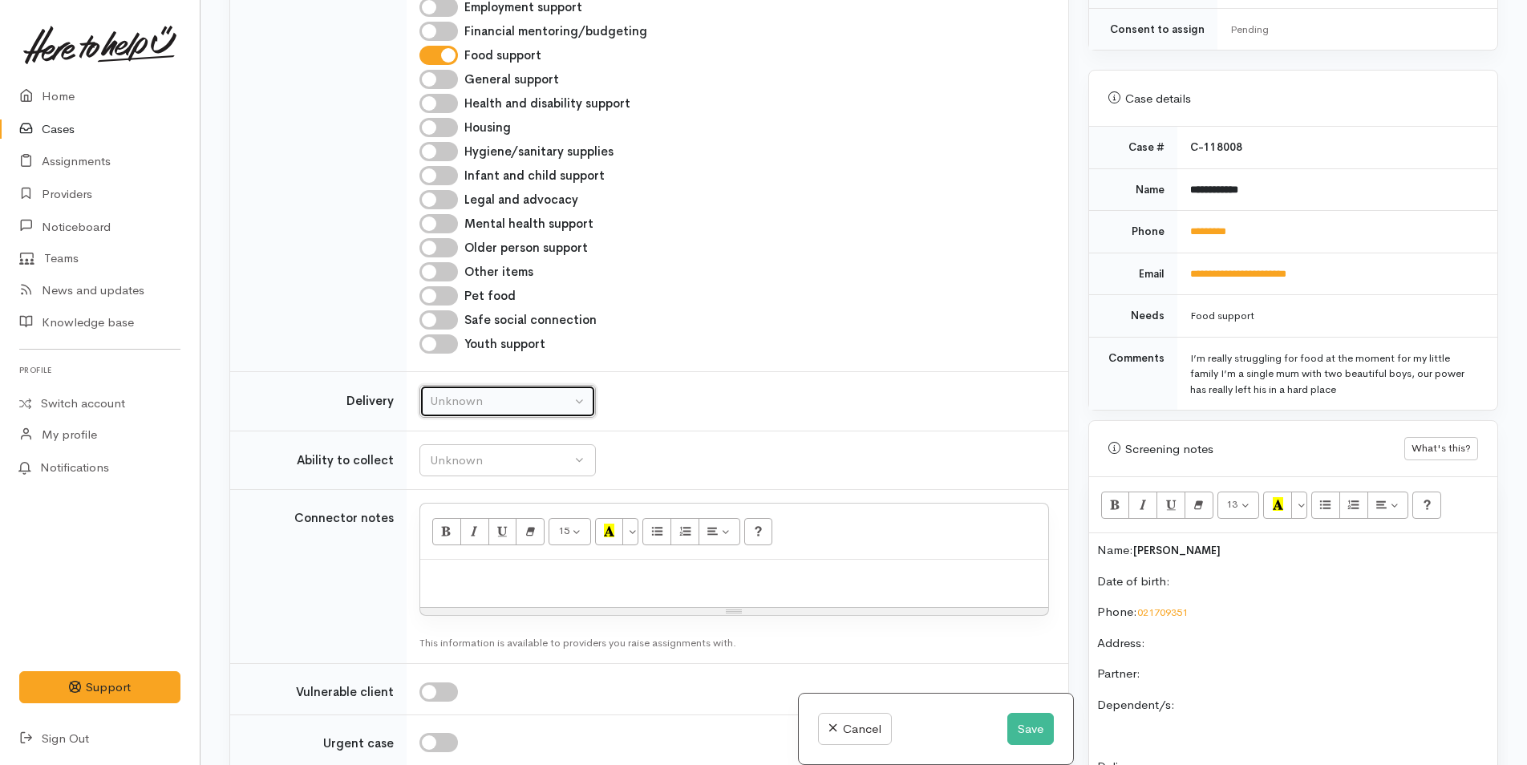
click at [496, 393] on div "Unknown" at bounding box center [500, 401] width 141 height 18
click at [473, 550] on link "No" at bounding box center [507, 551] width 175 height 25
select select "1"
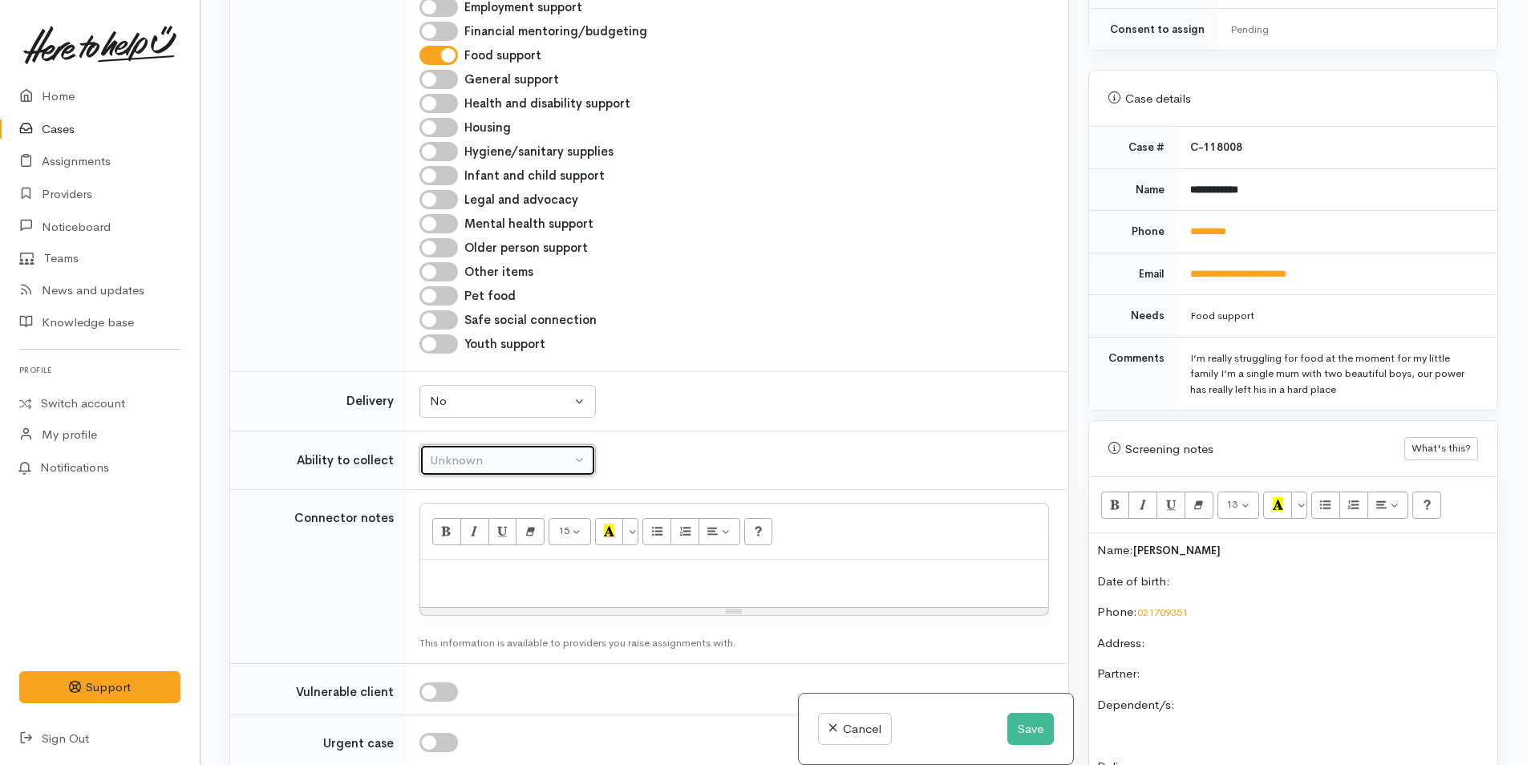
click at [496, 467] on div "Unknown" at bounding box center [500, 461] width 141 height 18
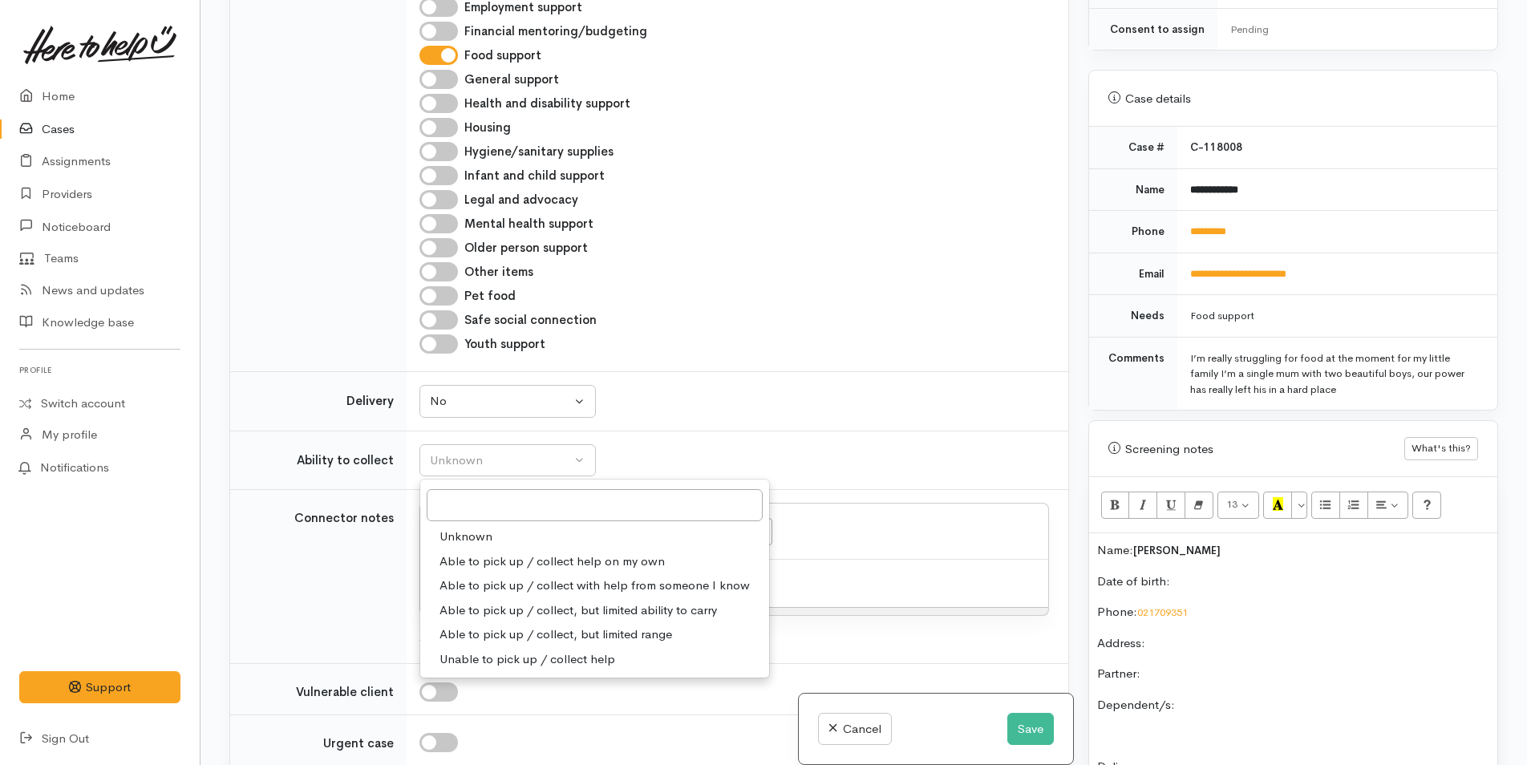
click at [513, 559] on span "Able to pick up / collect help on my own" at bounding box center [552, 562] width 225 height 18
select select "2"
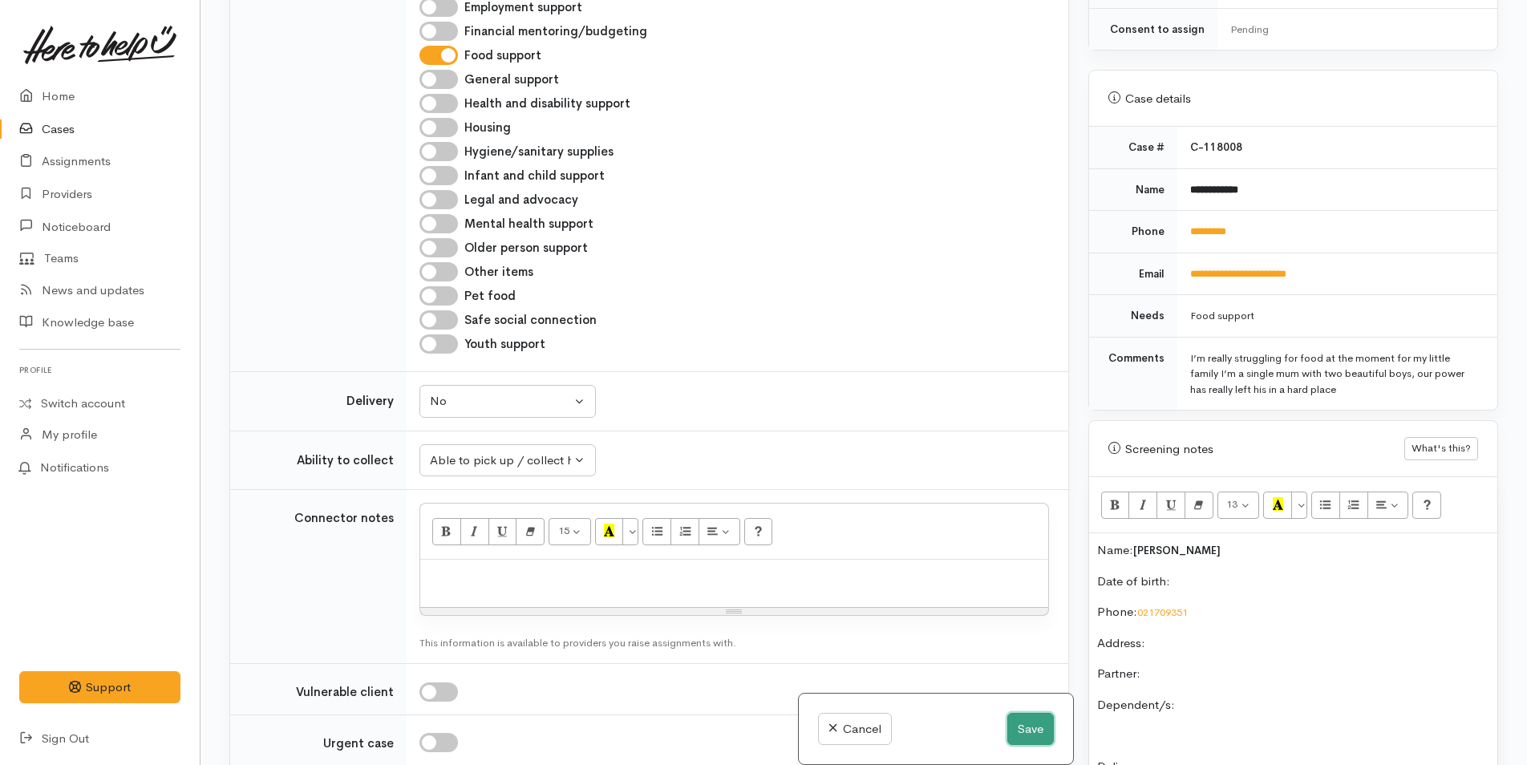
click at [1027, 729] on button "Save" at bounding box center [1030, 729] width 47 height 33
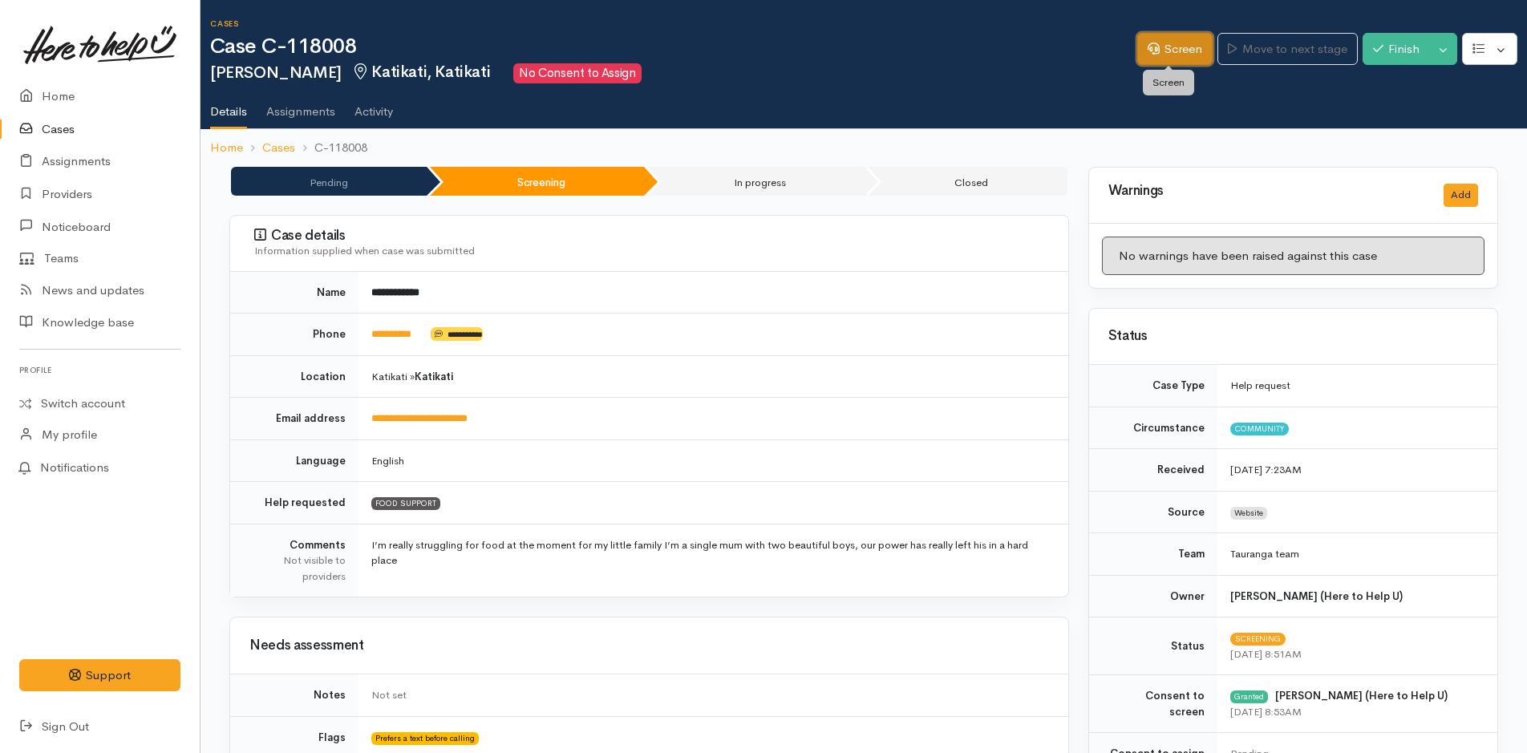
click at [1162, 50] on link "Screen" at bounding box center [1174, 49] width 75 height 33
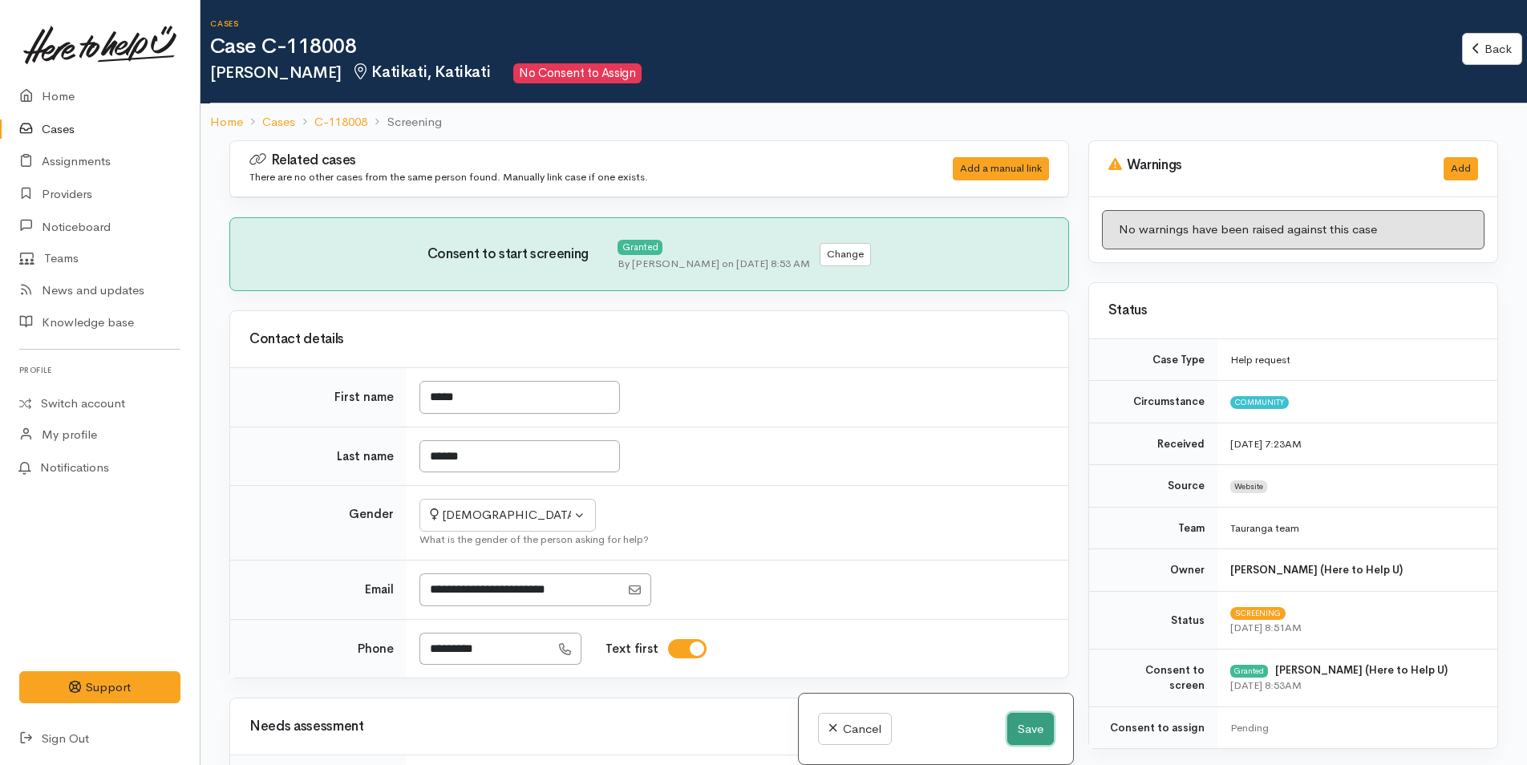
click at [1031, 729] on button "Save" at bounding box center [1030, 729] width 47 height 33
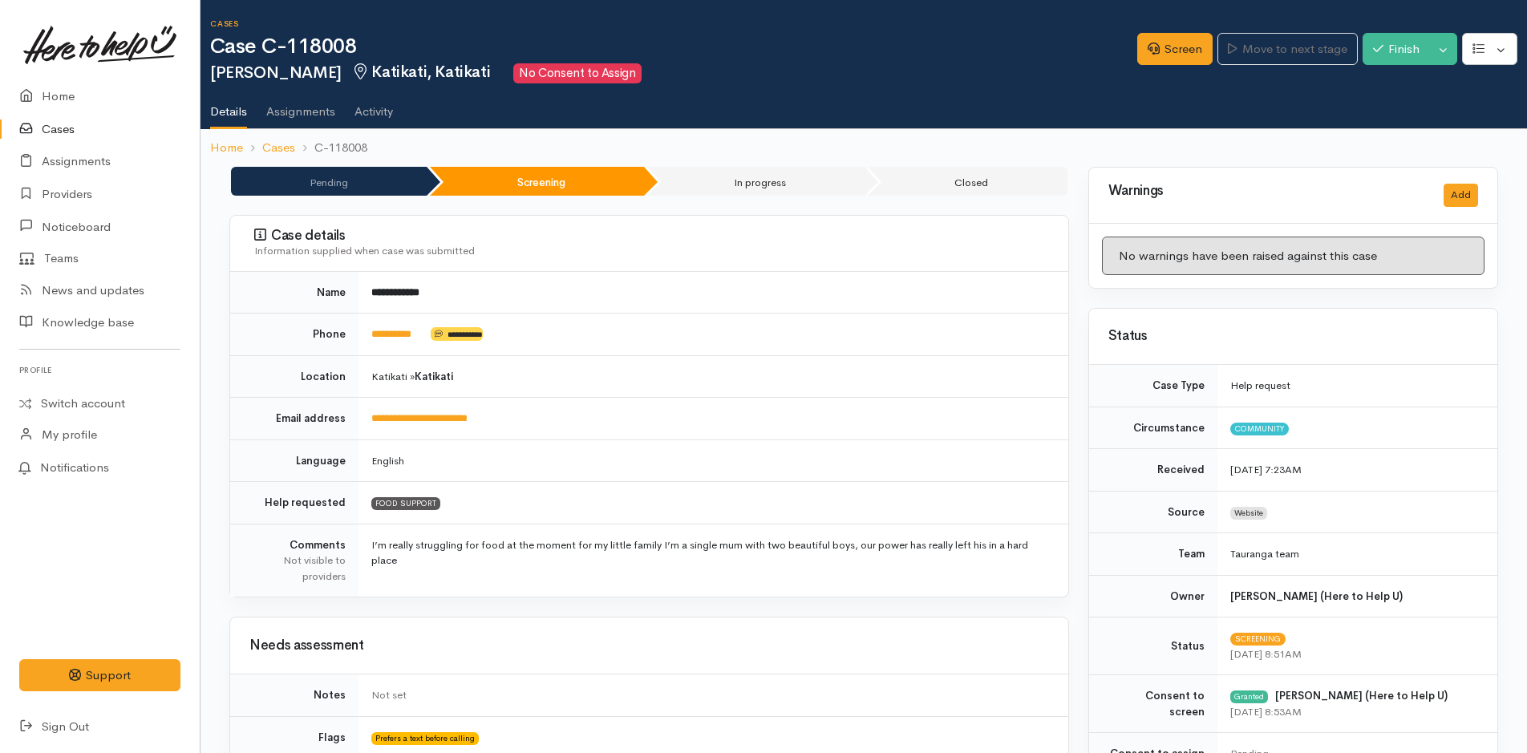
click at [763, 79] on h2 "Tyler Apaapa Katikati, Katikati No Consent to Assign" at bounding box center [673, 73] width 927 height 20
click at [1199, 55] on link "Screen" at bounding box center [1174, 49] width 75 height 33
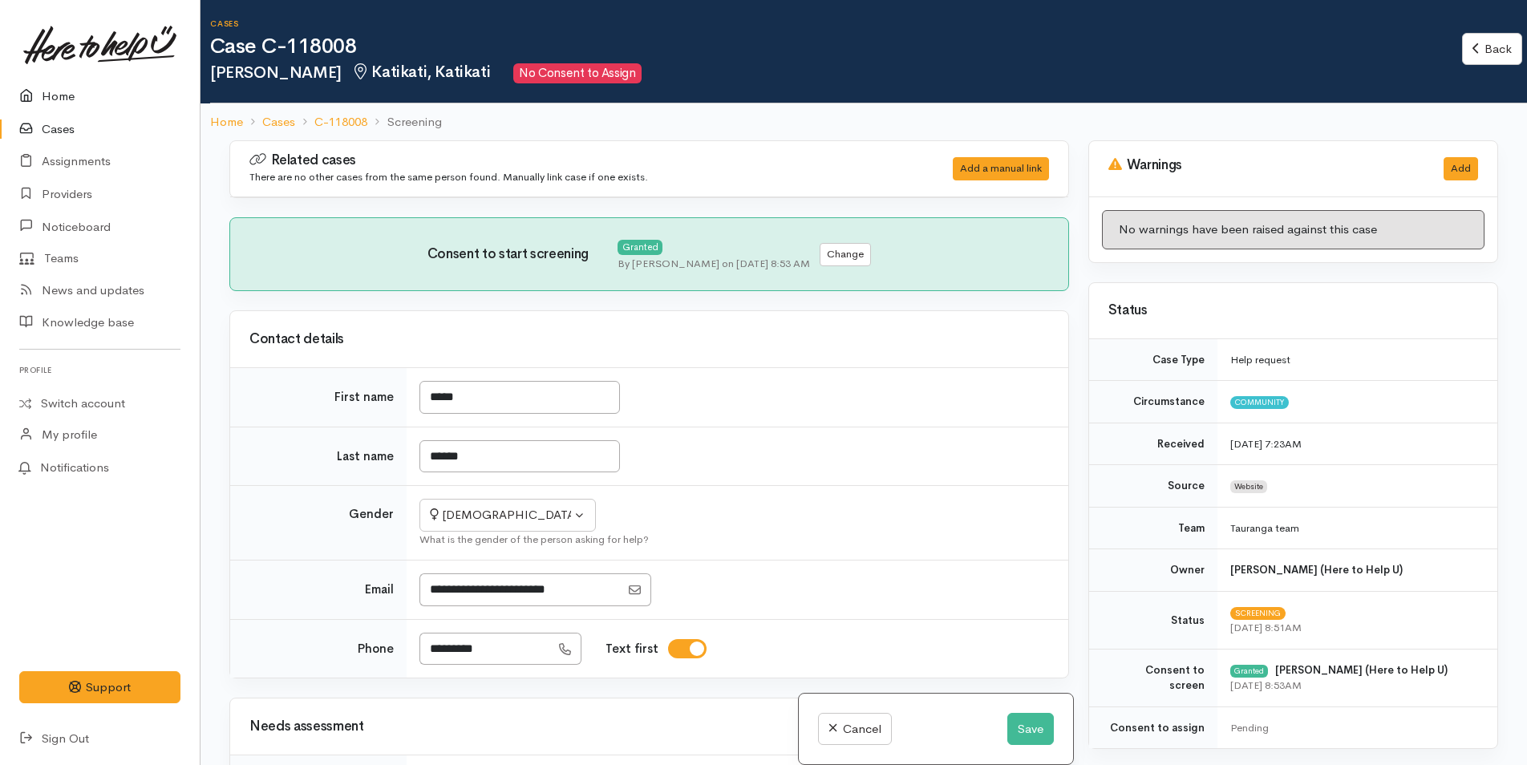
click at [64, 92] on link "Home" at bounding box center [100, 96] width 200 height 33
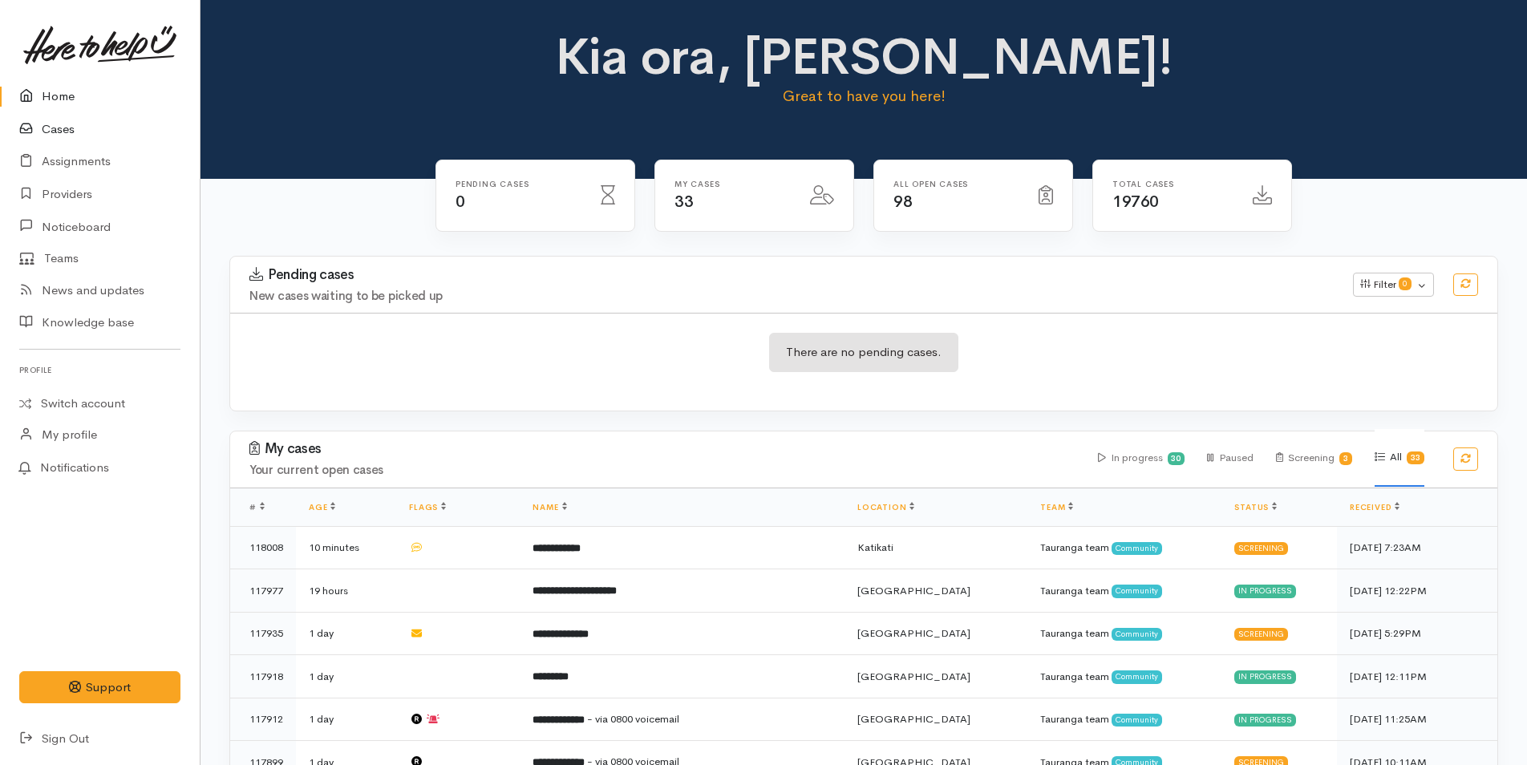
click at [68, 128] on link "Cases" at bounding box center [100, 129] width 200 height 33
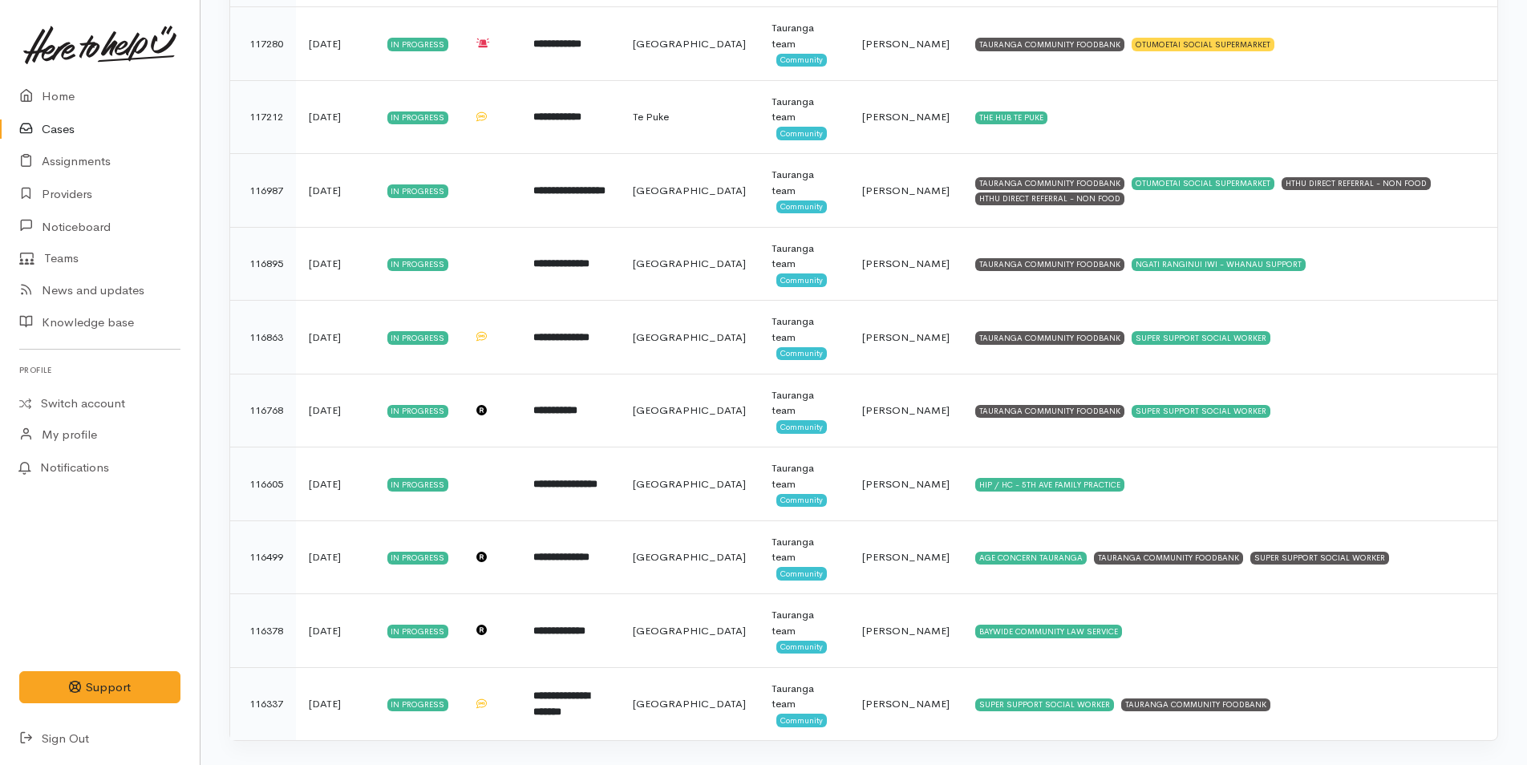
scroll to position [1760, 0]
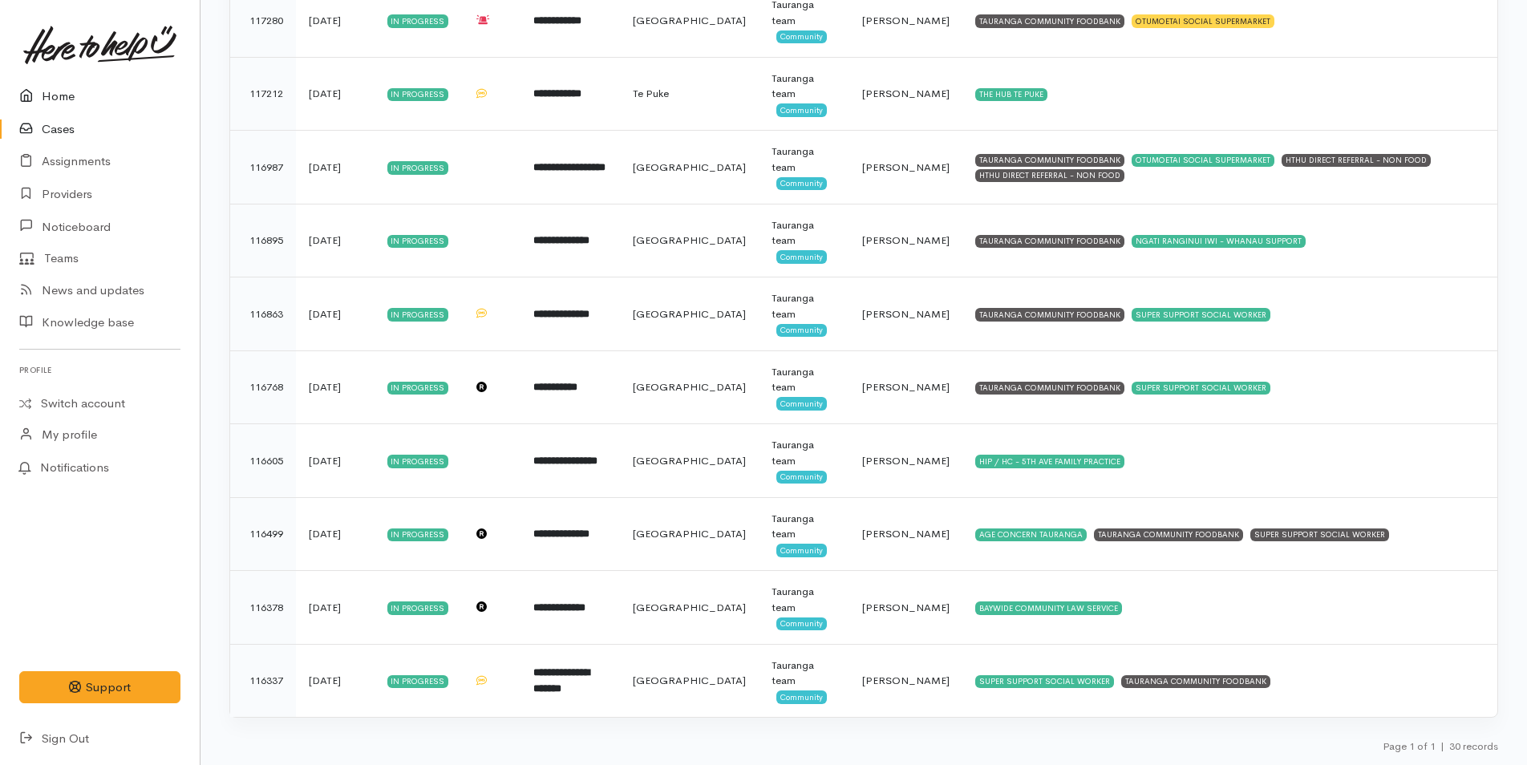
click at [62, 90] on link "Home" at bounding box center [100, 96] width 200 height 33
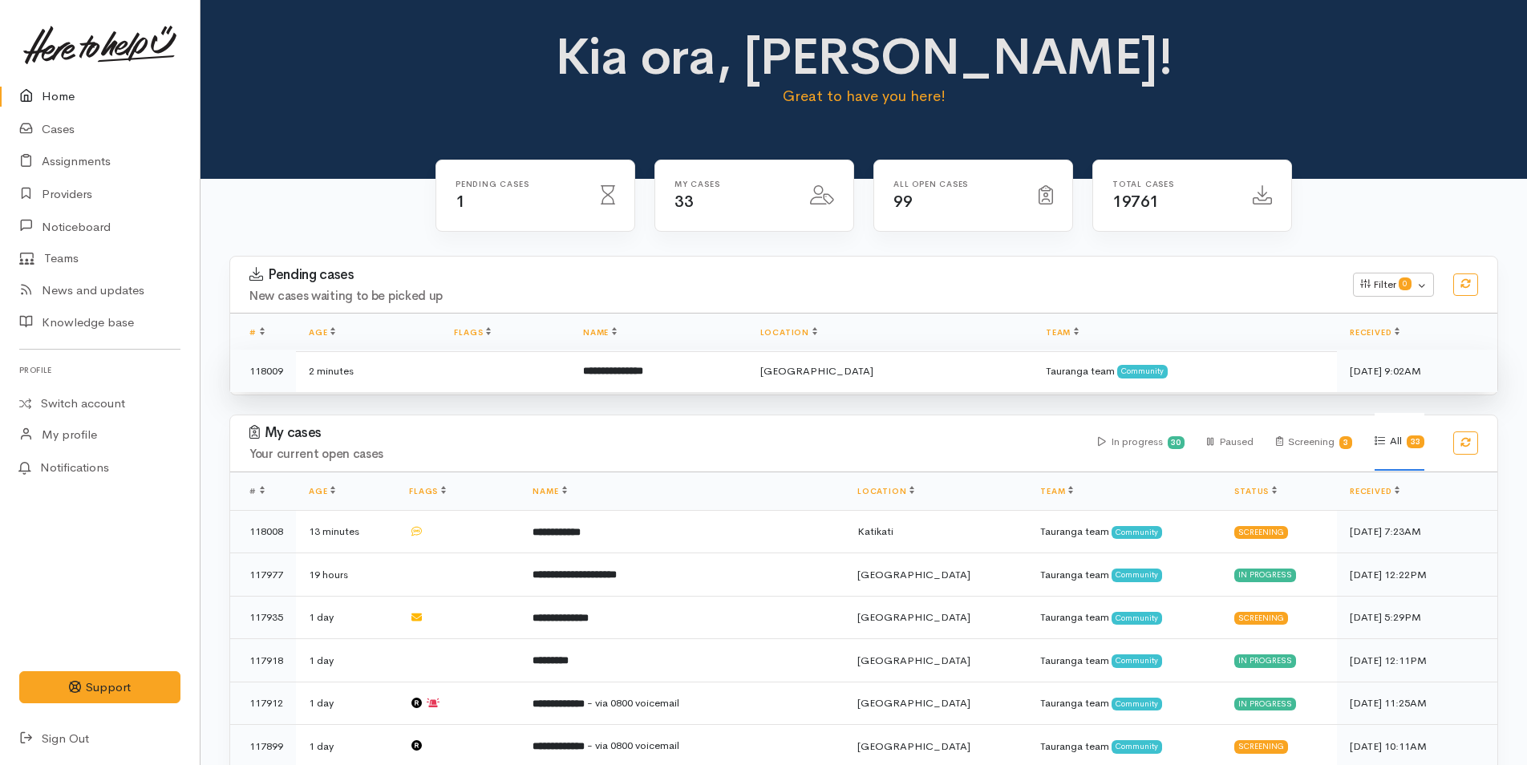
click at [643, 367] on b "**********" at bounding box center [613, 371] width 60 height 10
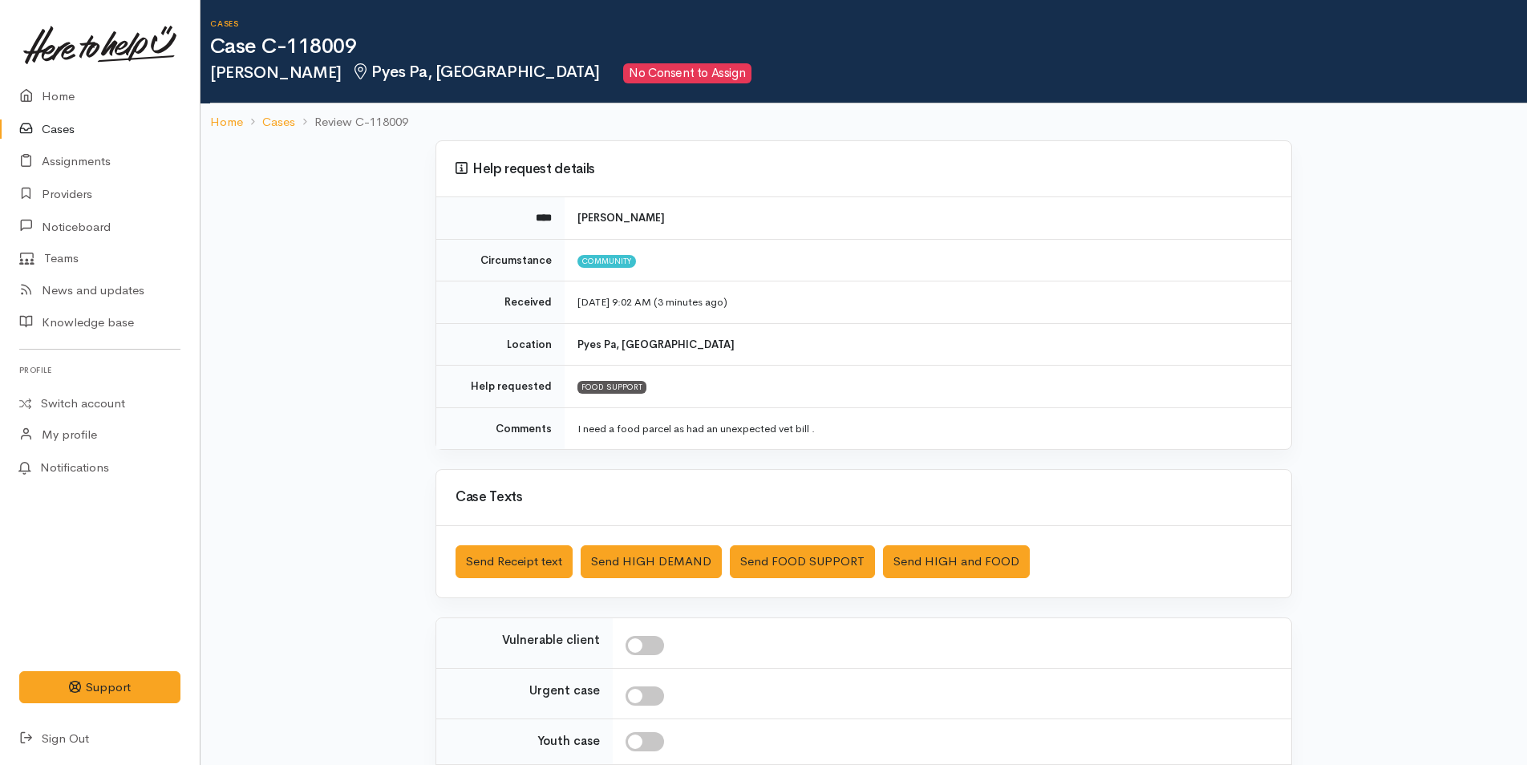
scroll to position [146, 0]
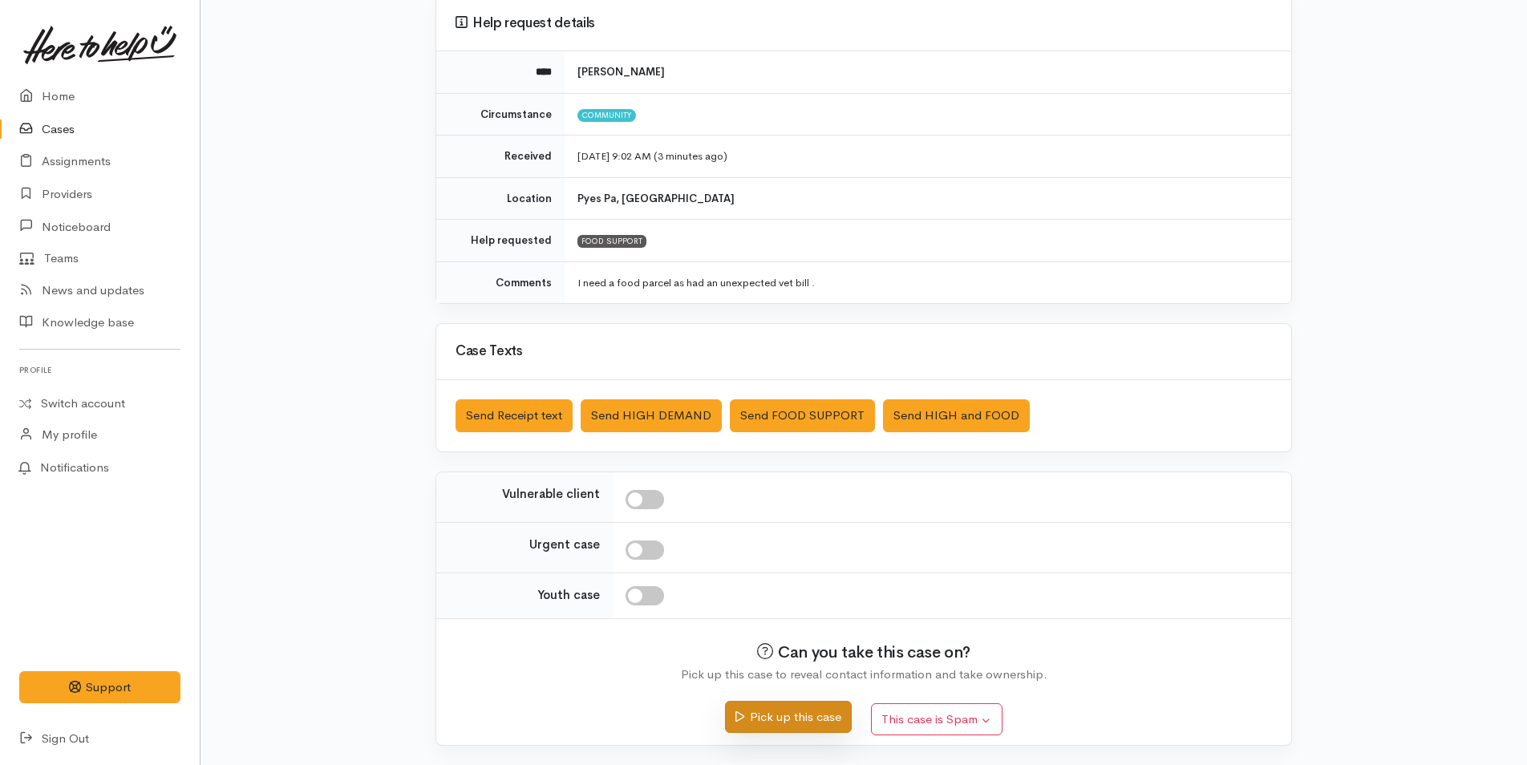
click at [816, 720] on button "Pick up this case" at bounding box center [788, 717] width 126 height 33
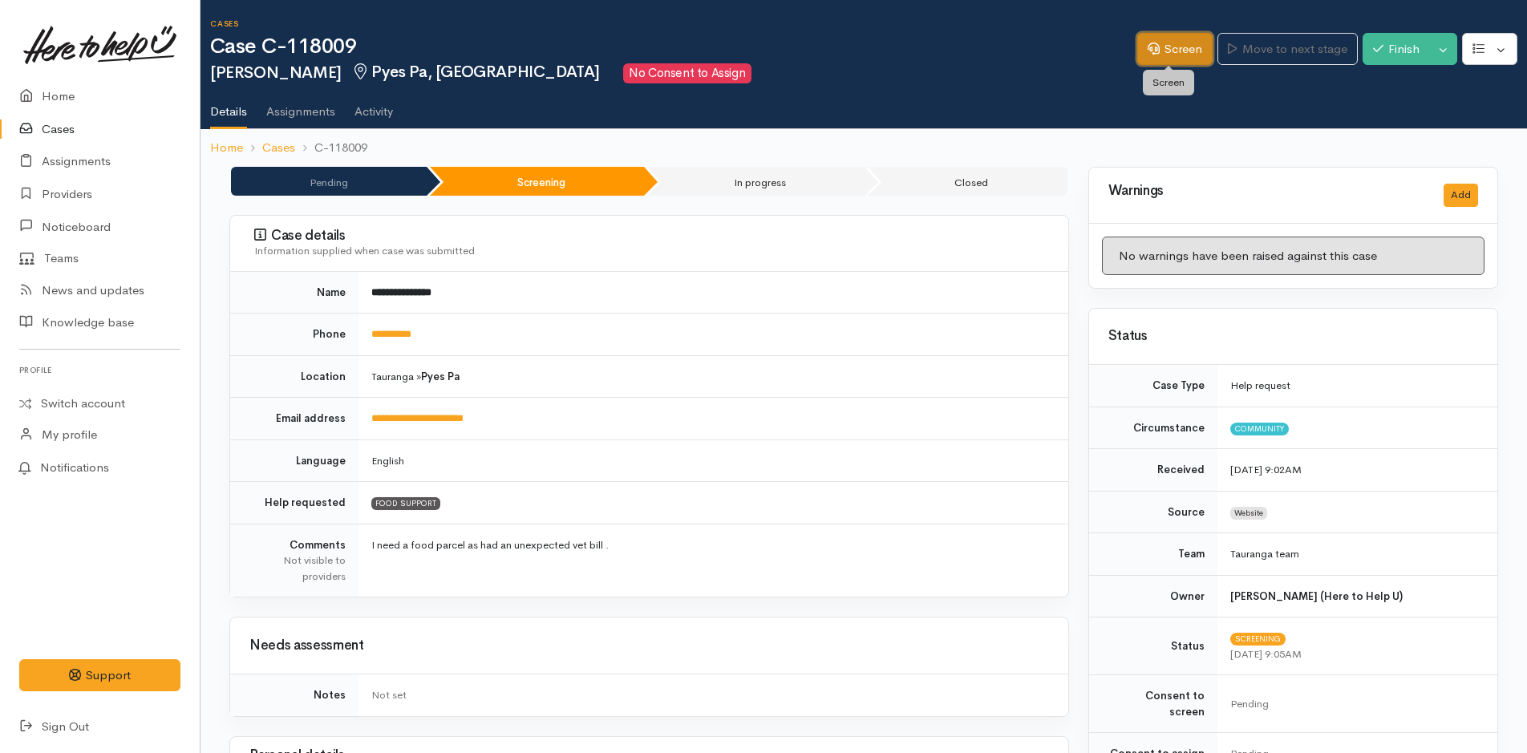
click at [1171, 62] on link "Screen" at bounding box center [1174, 49] width 75 height 33
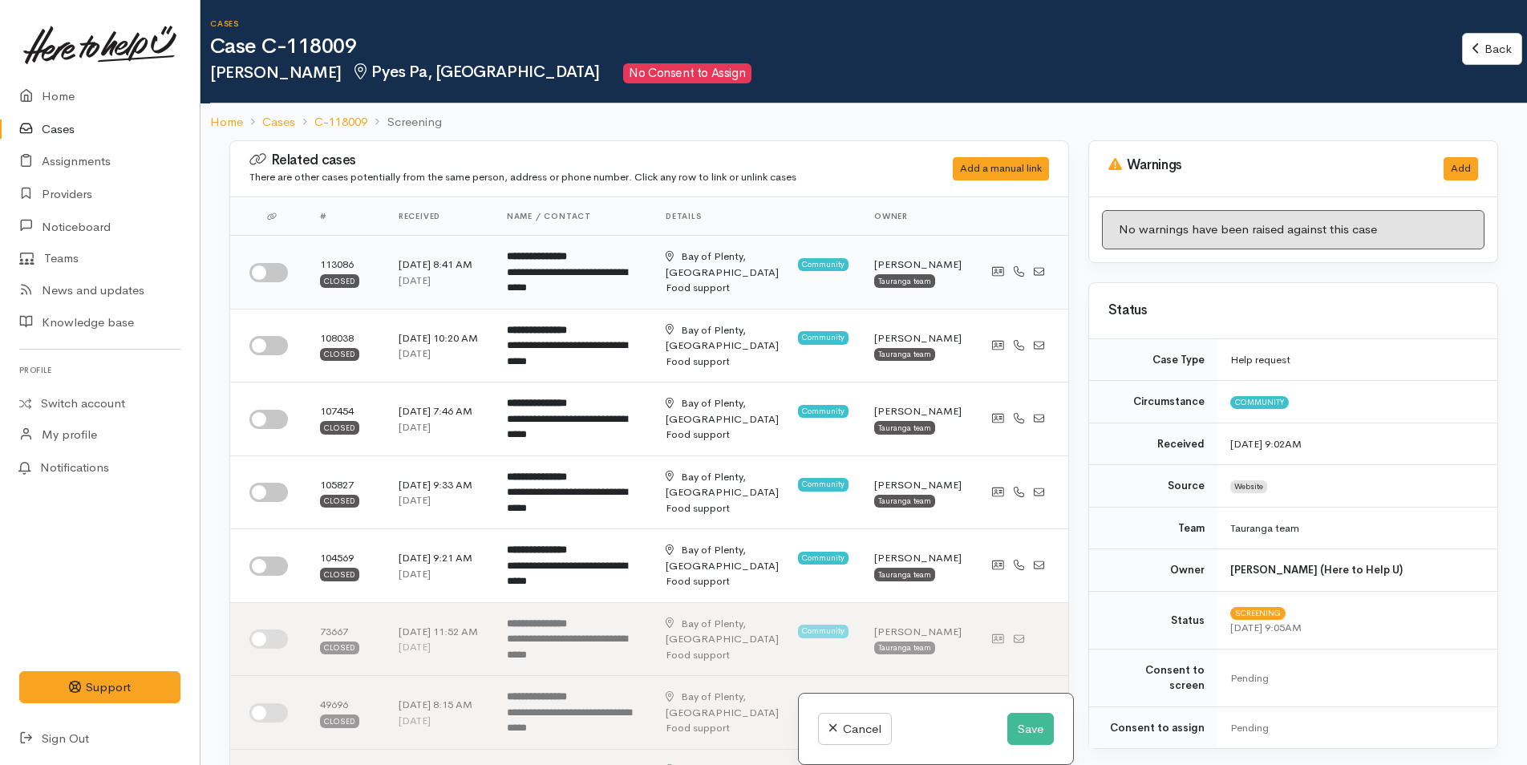
click at [278, 278] on input "checkbox" at bounding box center [268, 272] width 38 height 19
checkbox input "true"
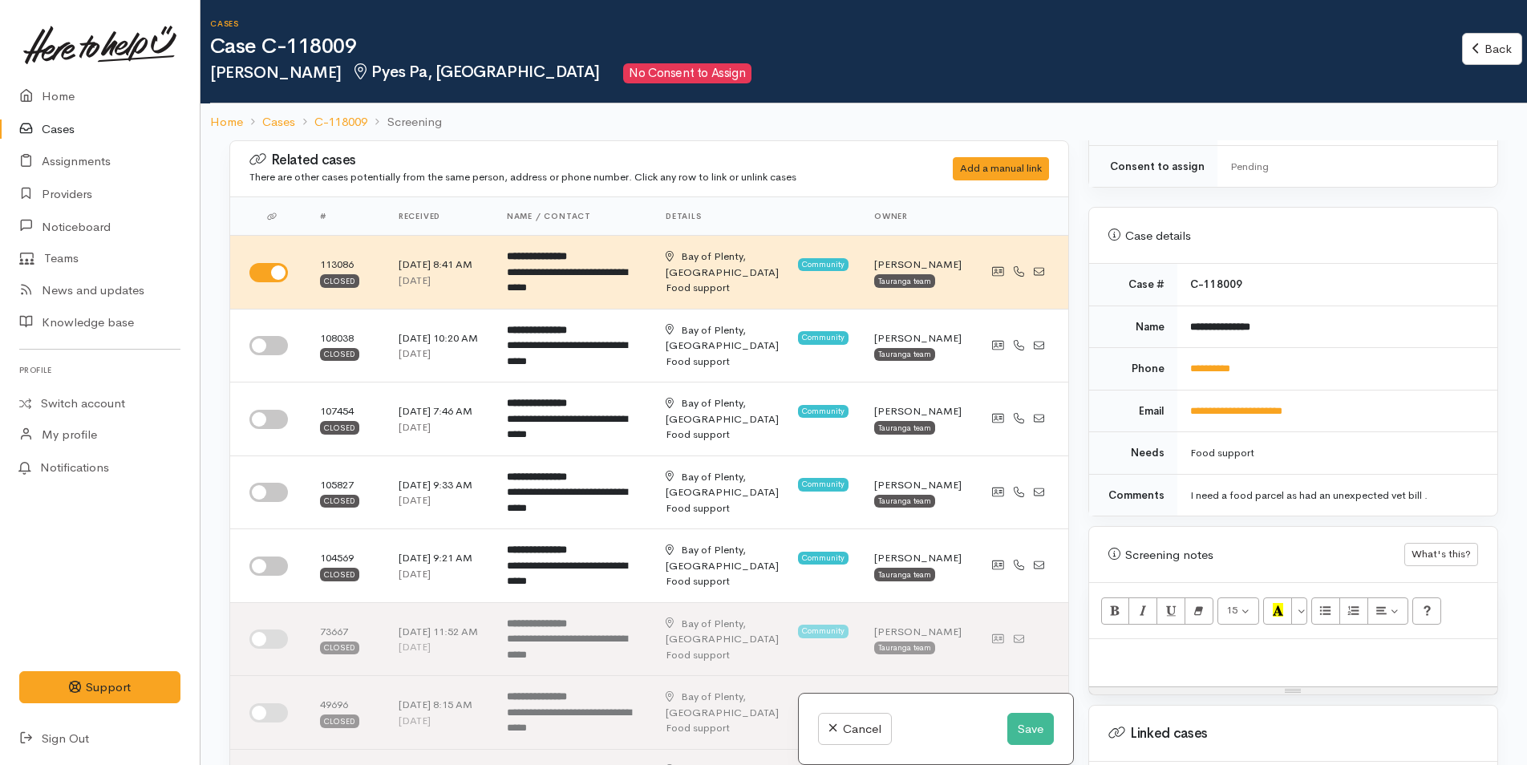
scroll to position [802, 0]
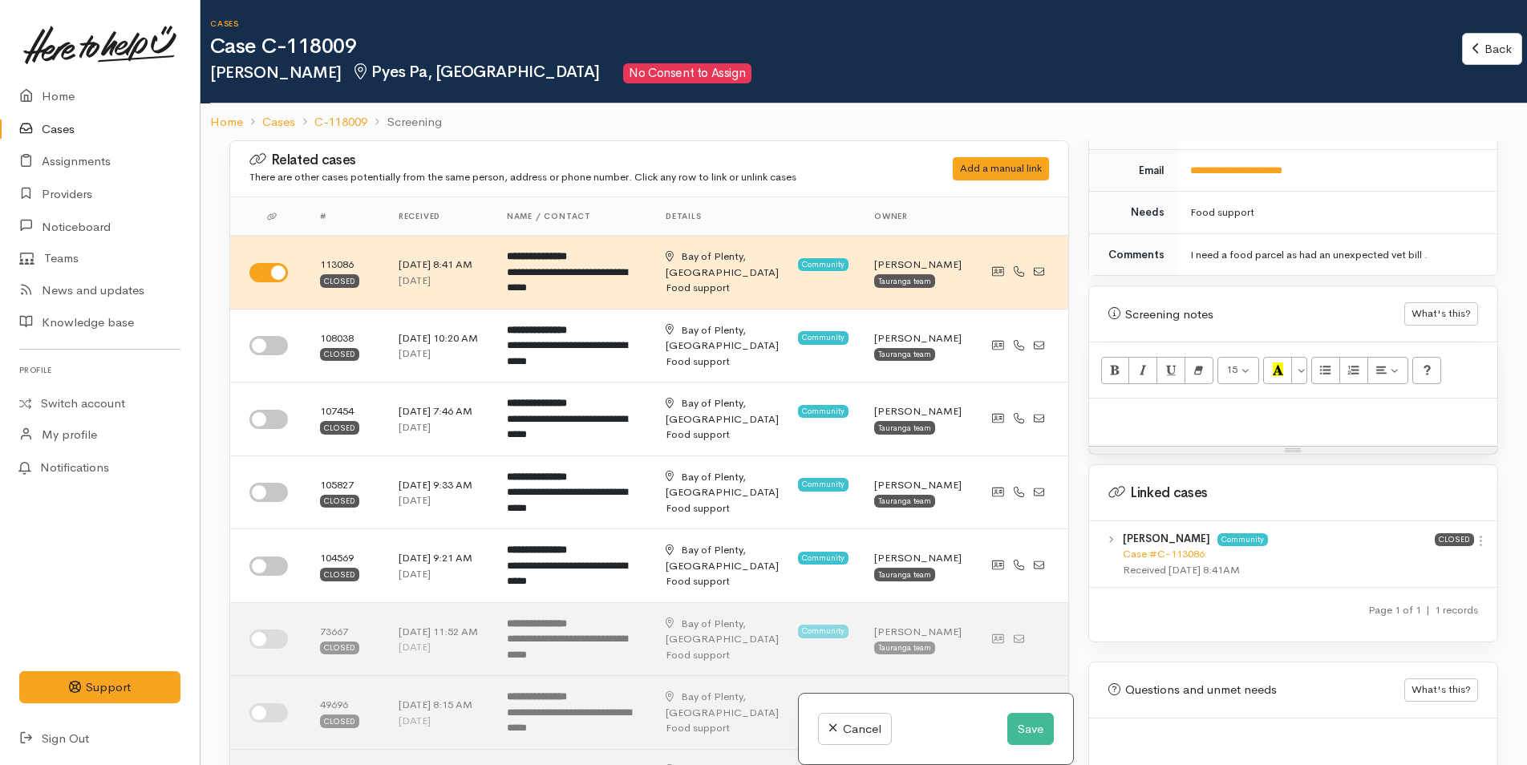
click at [1481, 528] on div "[PERSON_NAME] Community Case #C-113086 Received [DATE] 8:41AM Closed View case …" at bounding box center [1293, 554] width 408 height 67
click at [1474, 534] on icon at bounding box center [1481, 541] width 14 height 14
click at [1397, 560] on link "View case" at bounding box center [1423, 572] width 127 height 25
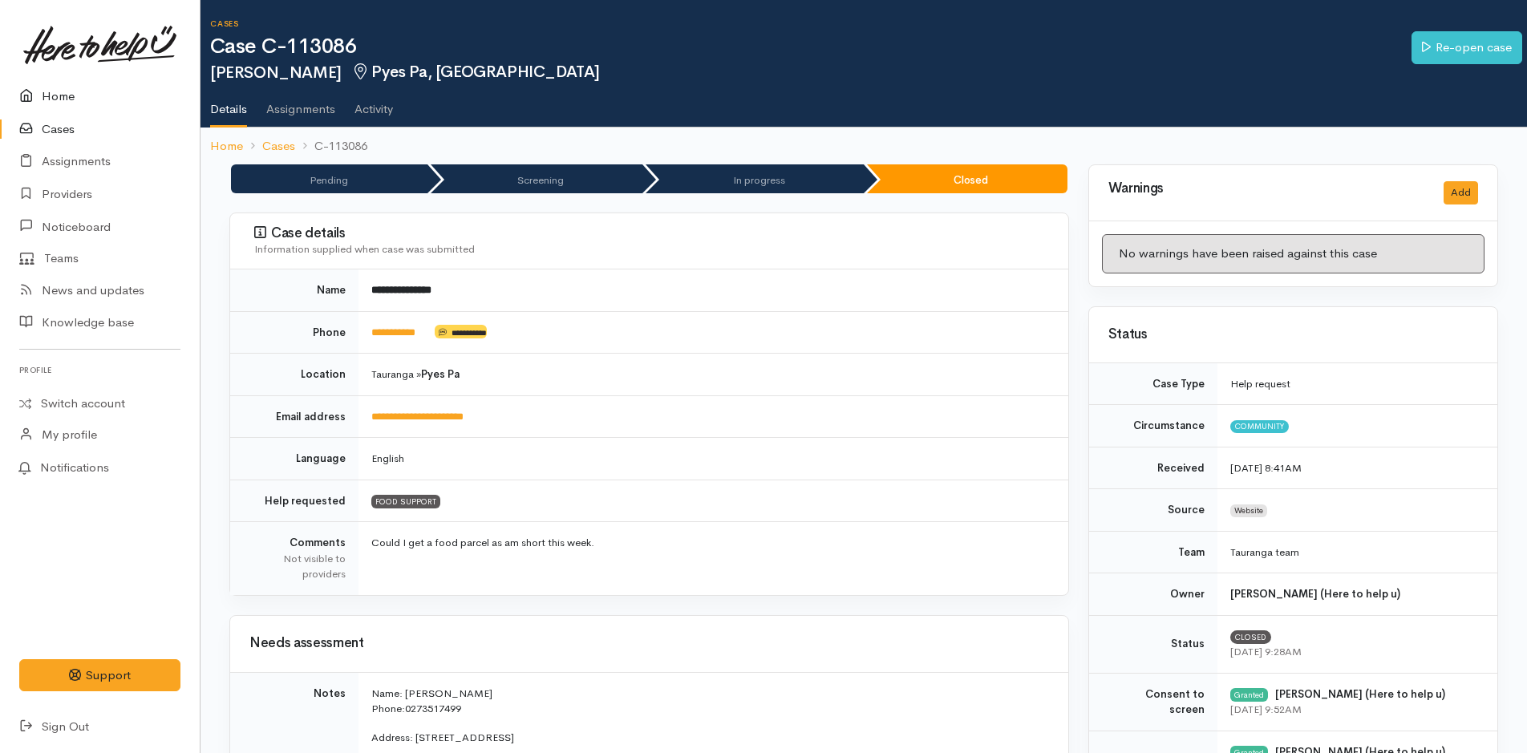
click at [72, 99] on link "Home" at bounding box center [100, 96] width 200 height 33
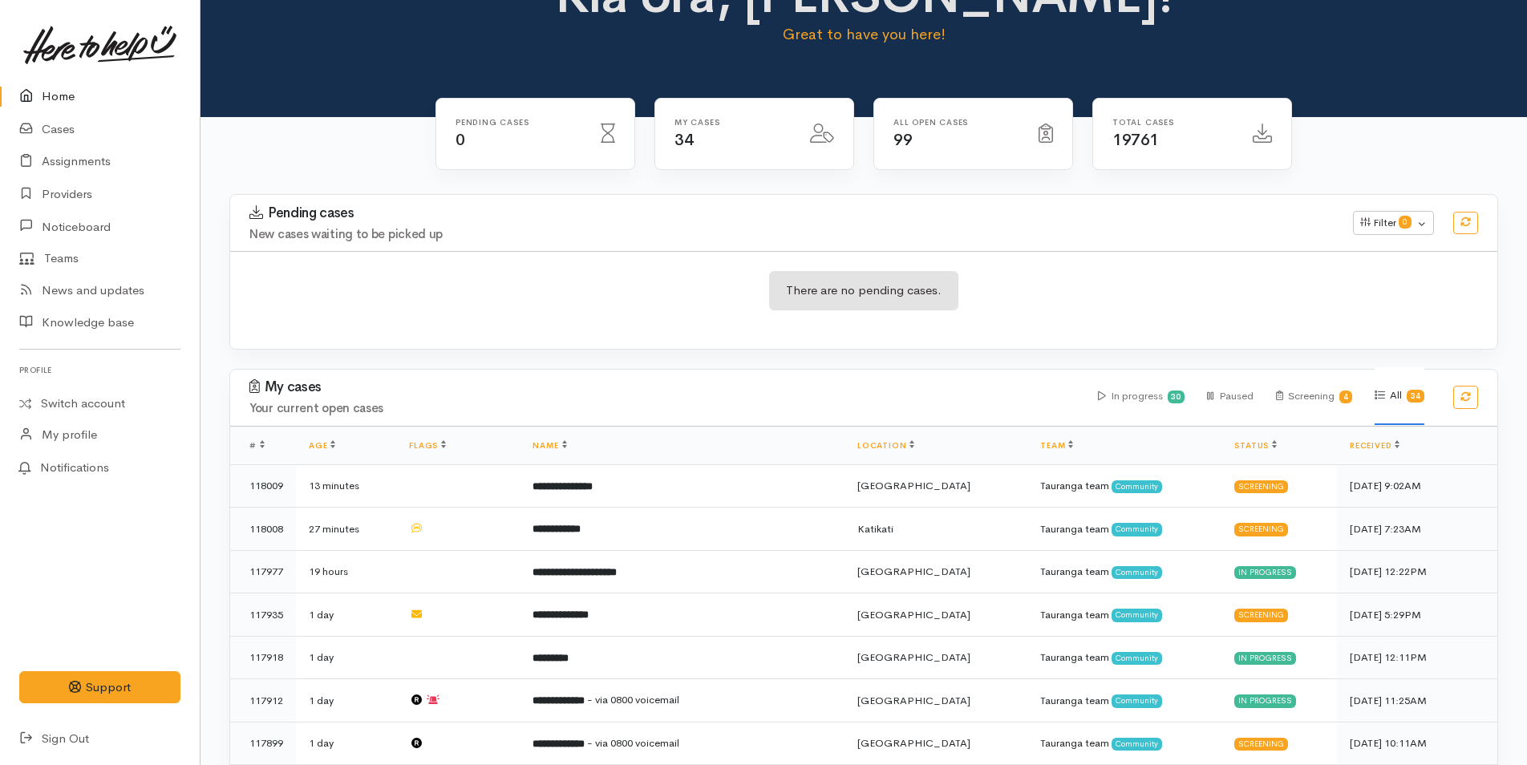
scroll to position [401, 0]
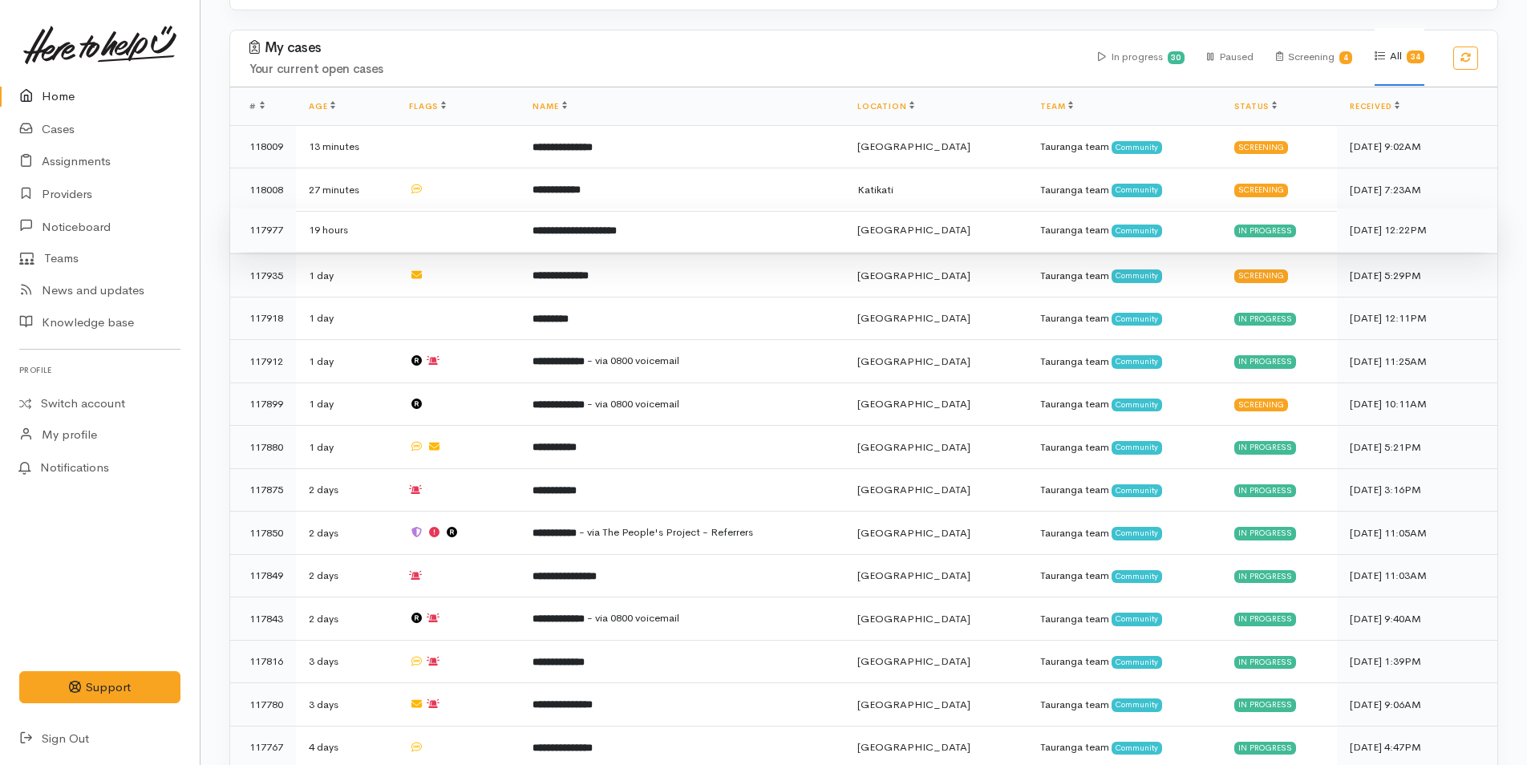
click at [617, 231] on b "**********" at bounding box center [575, 230] width 84 height 10
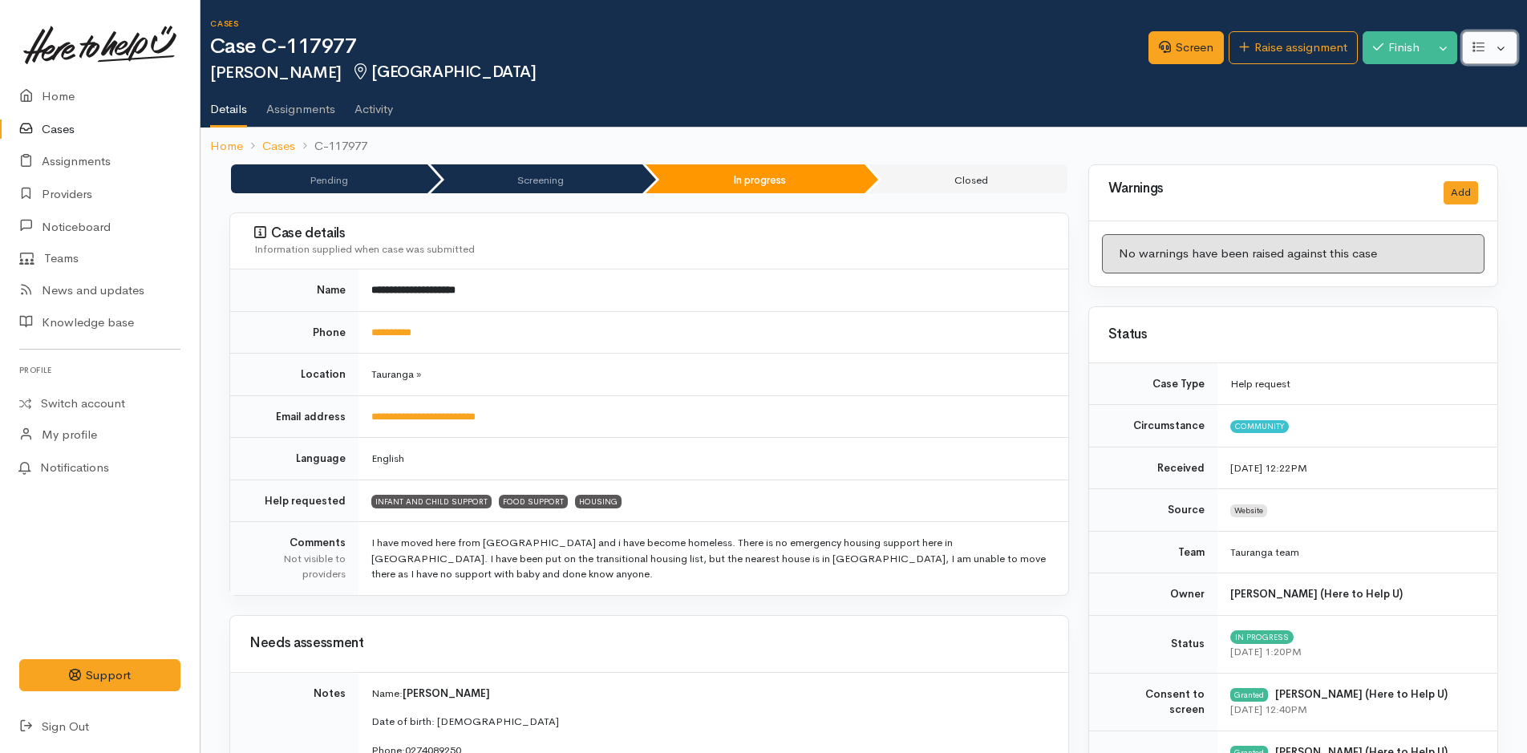
click at [1474, 47] on icon "button" at bounding box center [1479, 47] width 12 height 12
click at [1396, 83] on link "Edit" at bounding box center [1431, 85] width 172 height 25
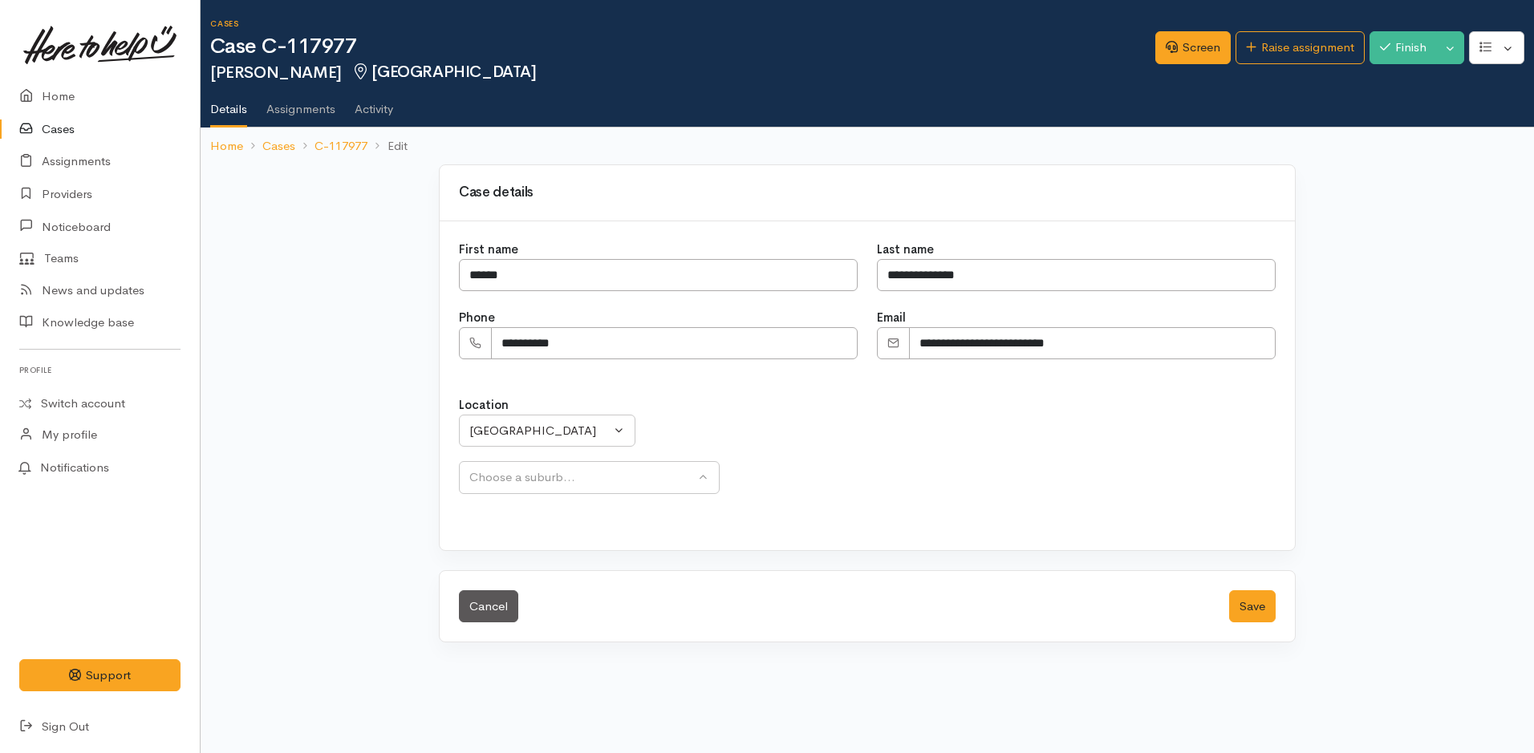
select select
click at [550, 433] on div "[GEOGRAPHIC_DATA]" at bounding box center [539, 431] width 141 height 18
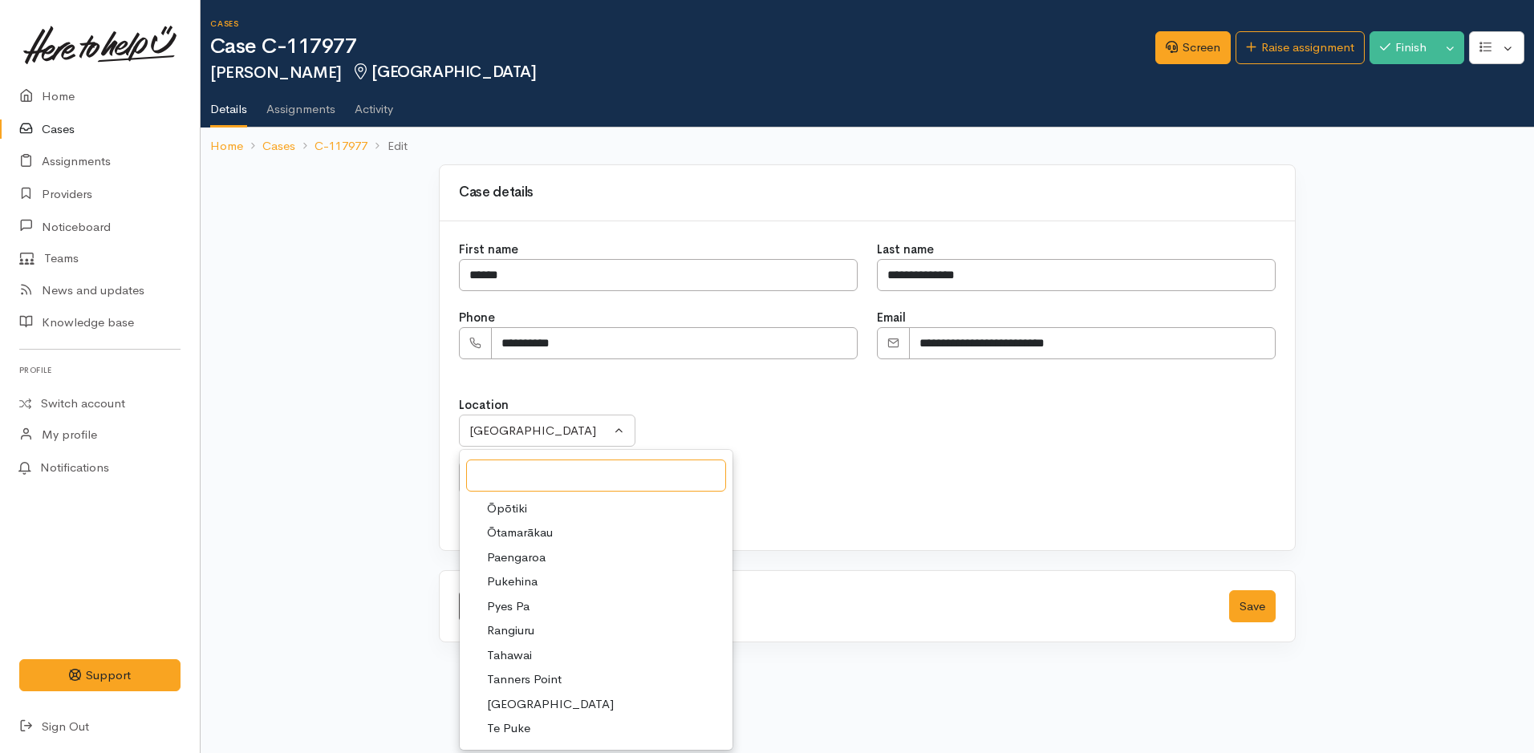
scroll to position [401, 0]
click at [519, 643] on span "Te Puke" at bounding box center [508, 648] width 43 height 18
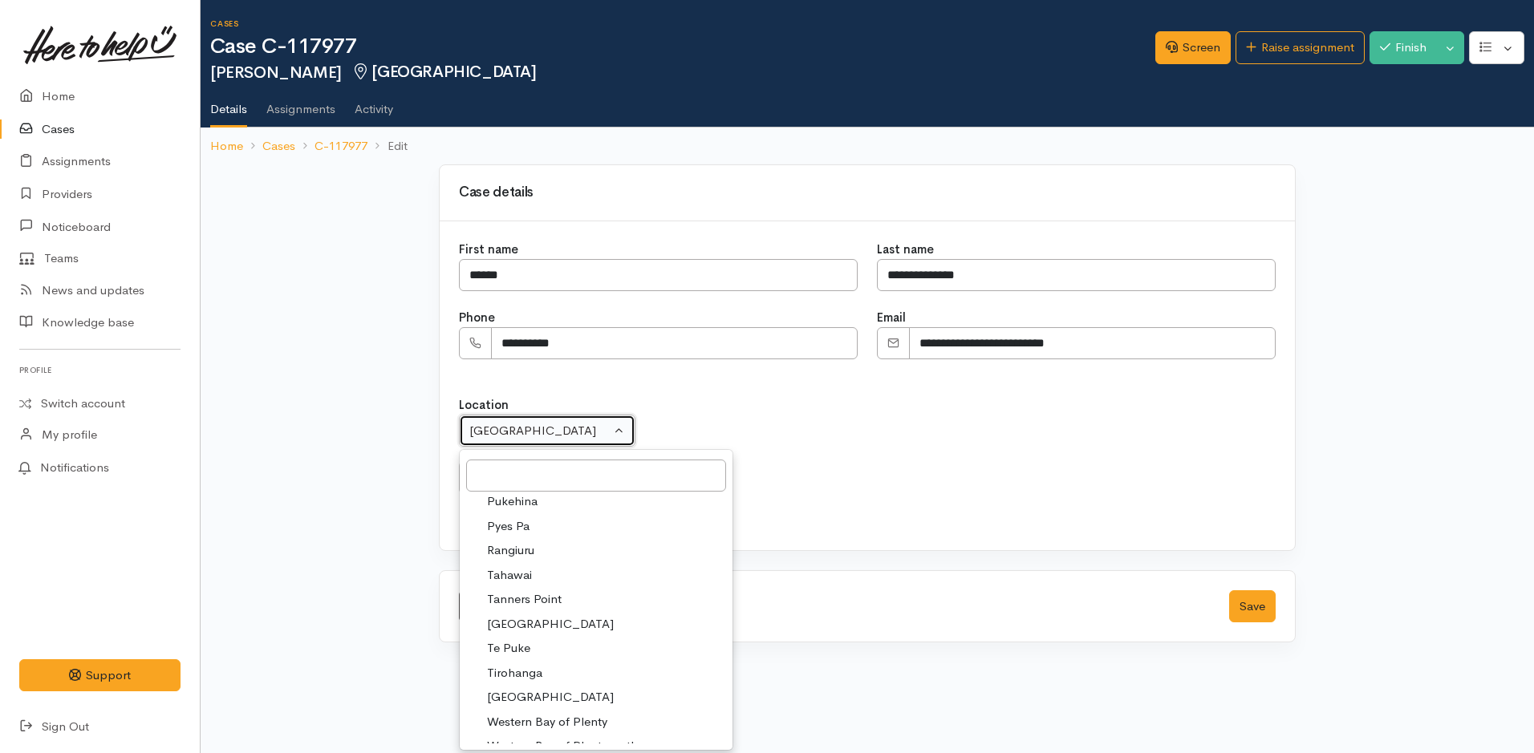
select select "152"
select select "280"
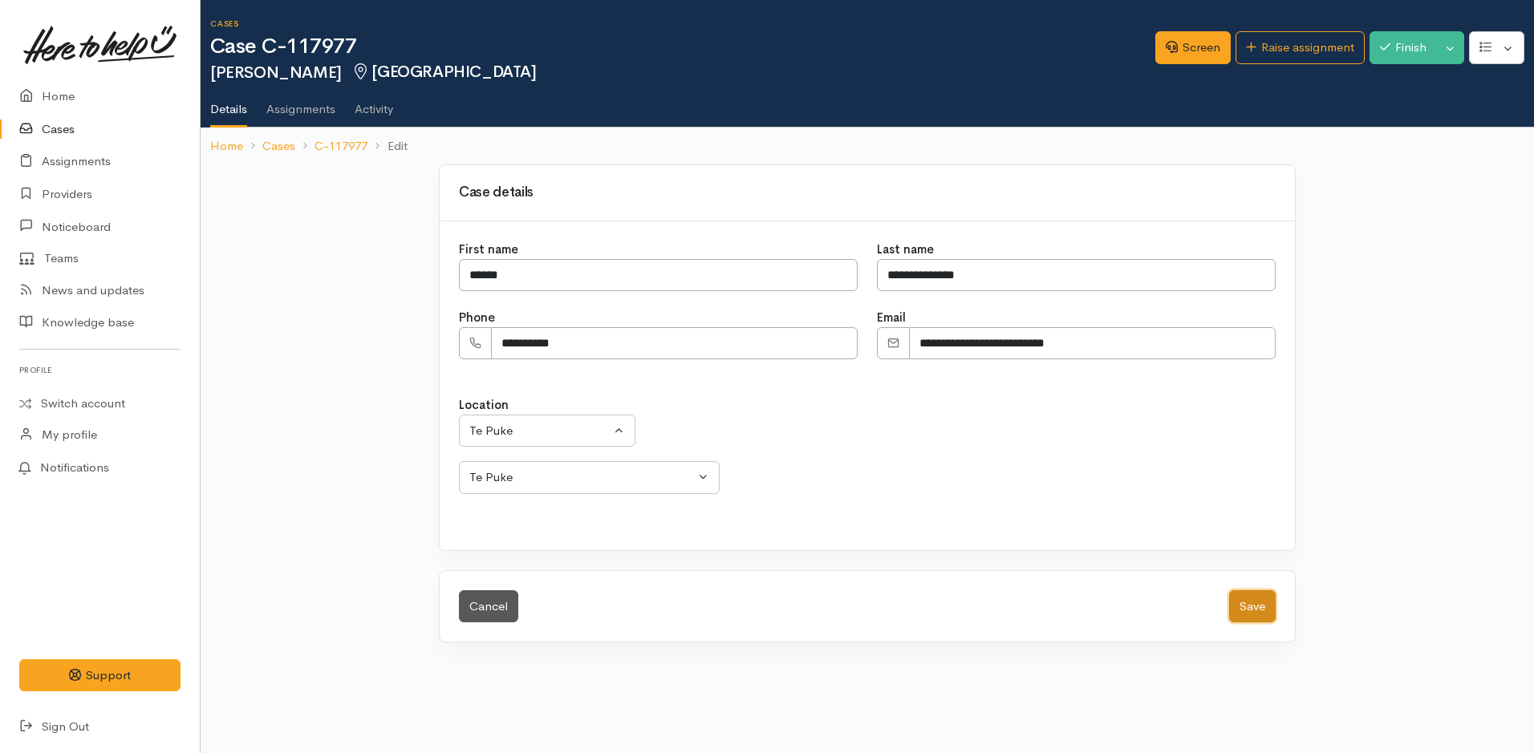
click at [1250, 609] on button "Save" at bounding box center [1252, 606] width 47 height 33
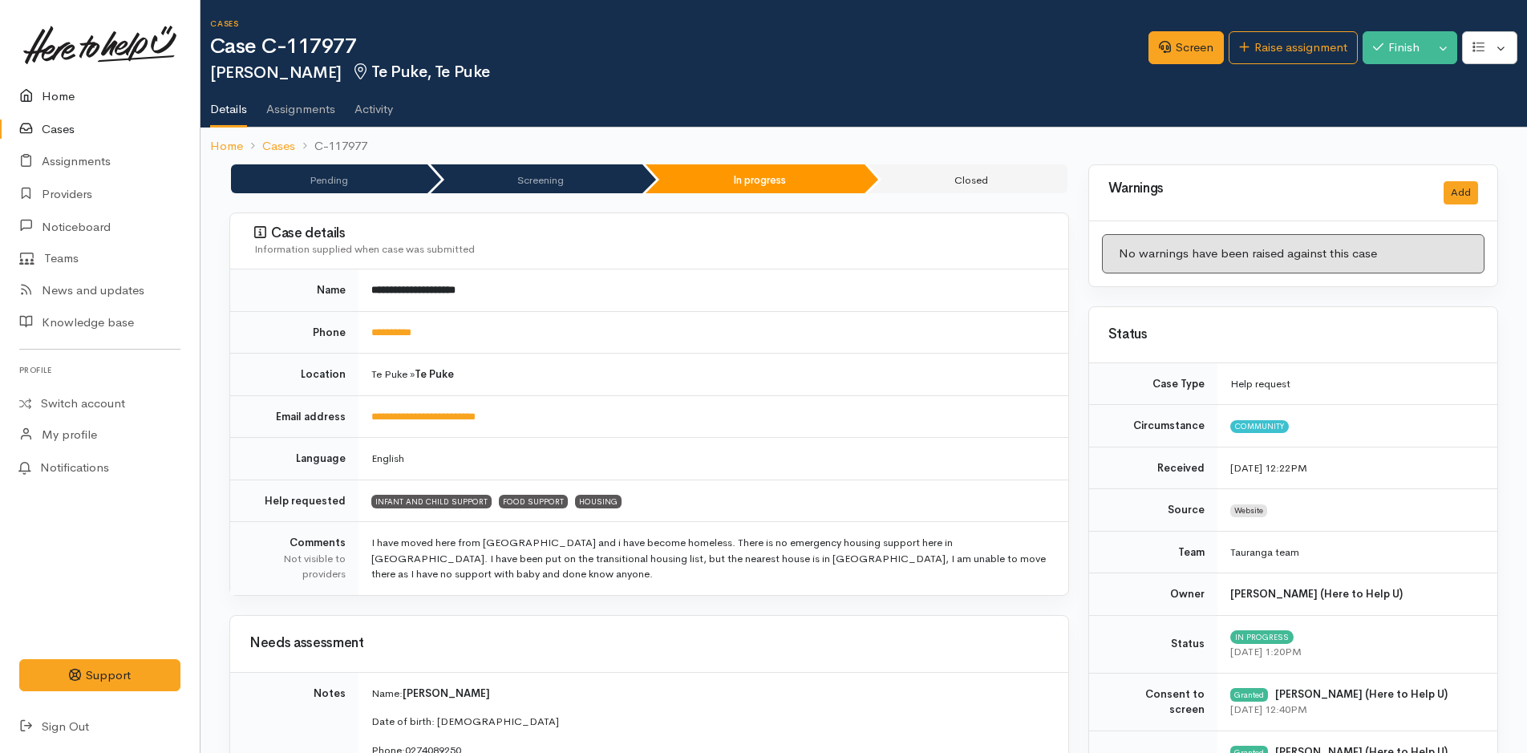
click at [54, 99] on link "Home" at bounding box center [100, 96] width 200 height 33
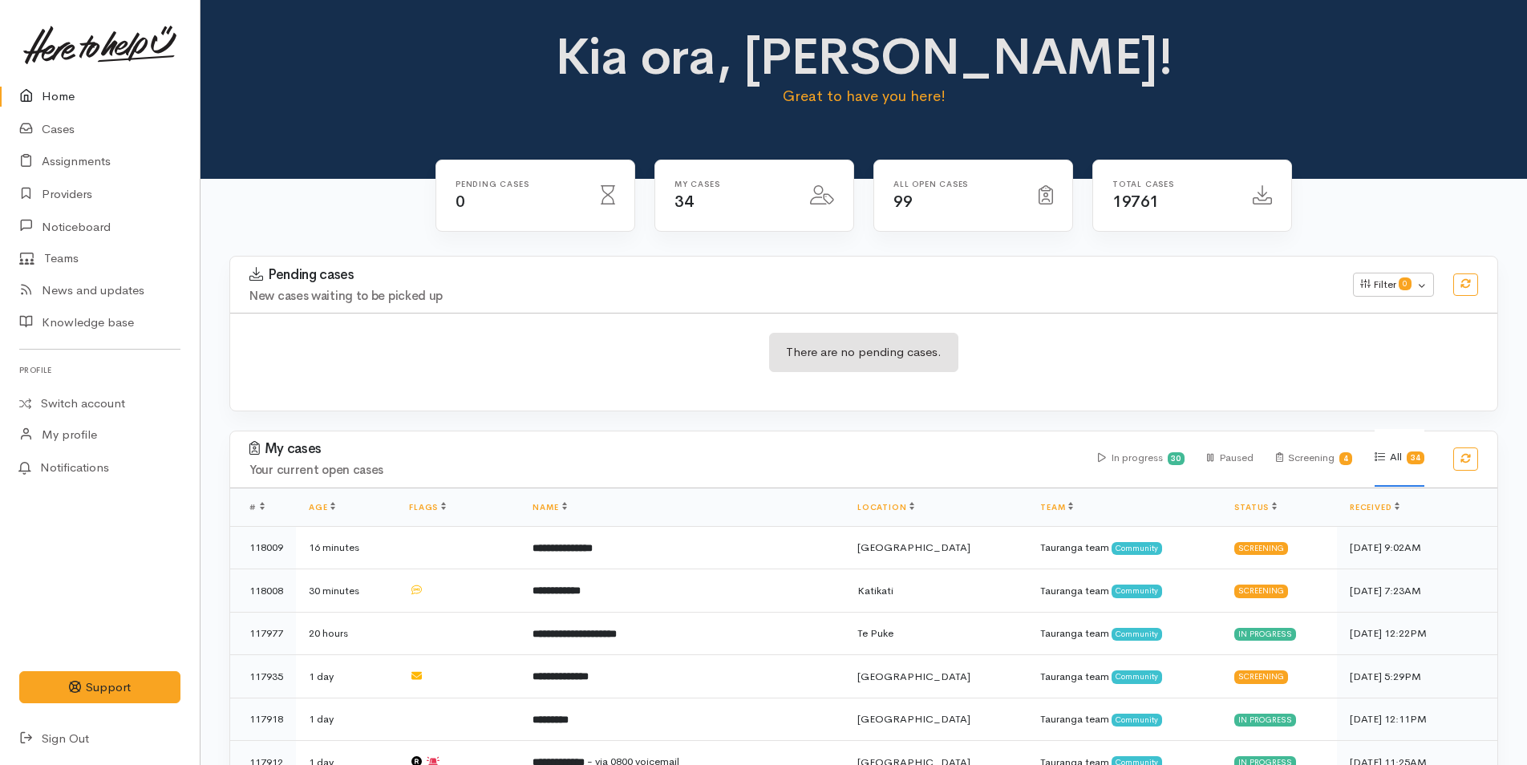
click at [72, 88] on link "Home" at bounding box center [100, 96] width 200 height 33
click at [53, 93] on link "Home" at bounding box center [100, 96] width 200 height 33
click at [77, 132] on link "Cases" at bounding box center [100, 129] width 200 height 33
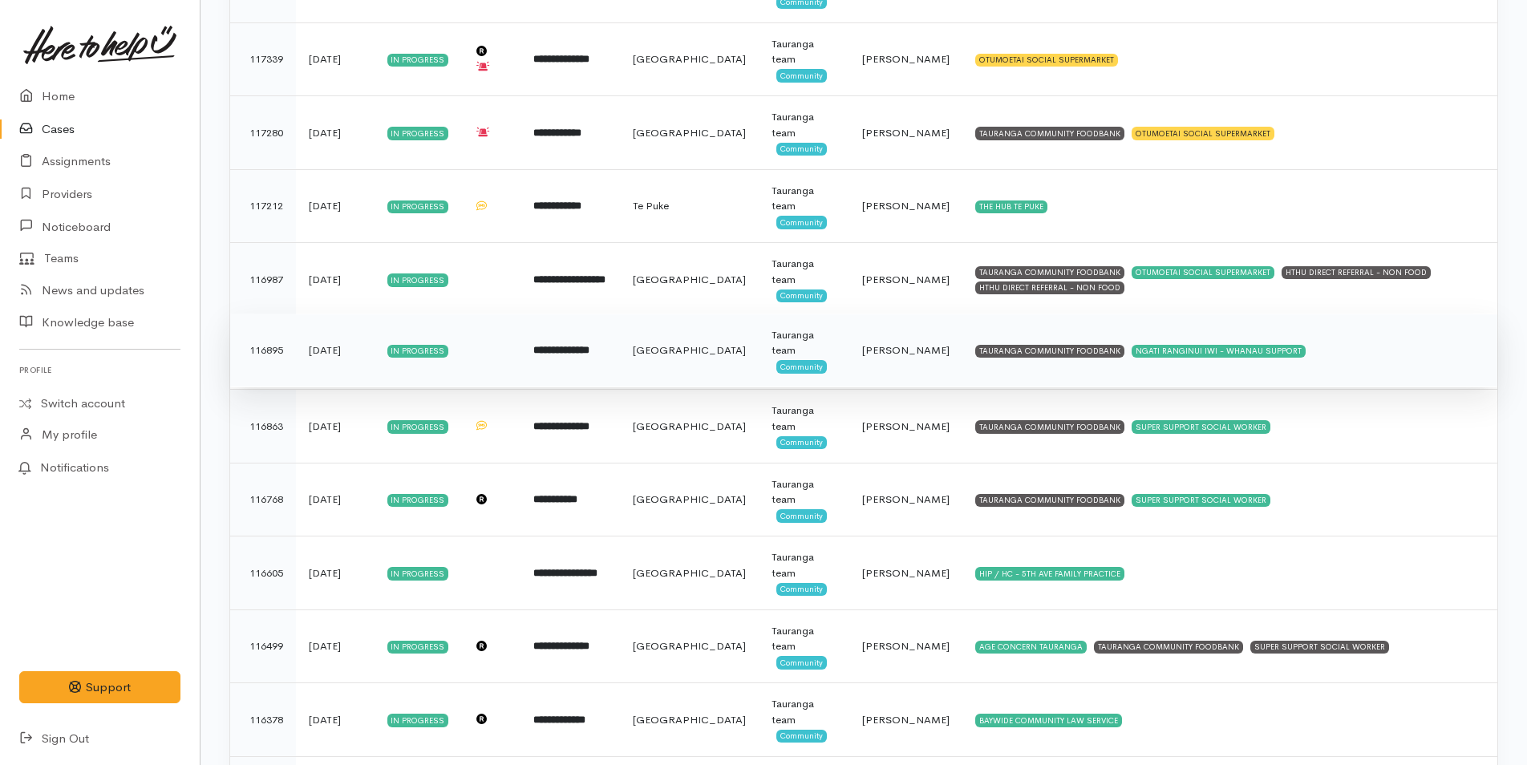
scroll to position [1760, 0]
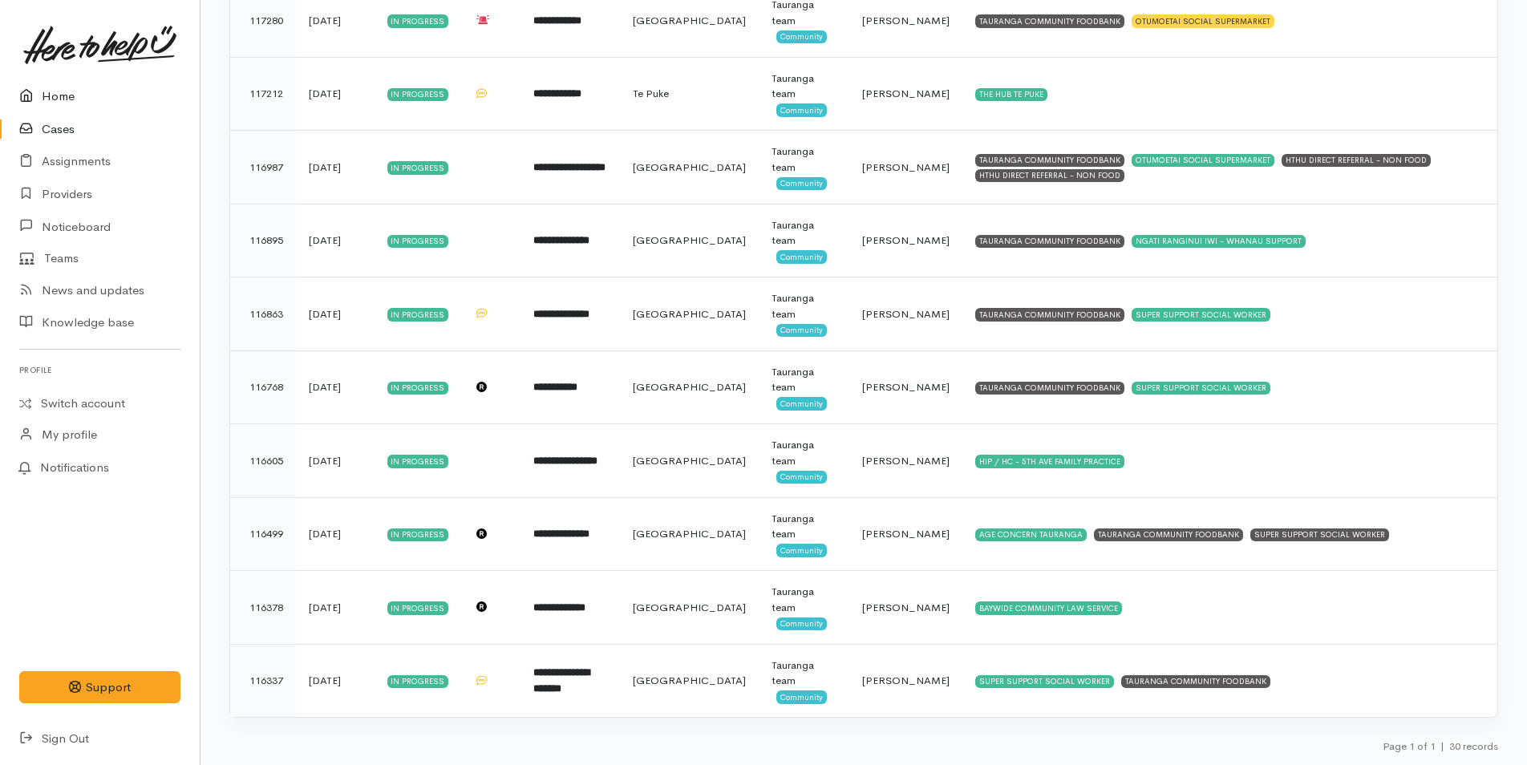
click at [64, 99] on link "Home" at bounding box center [100, 96] width 200 height 33
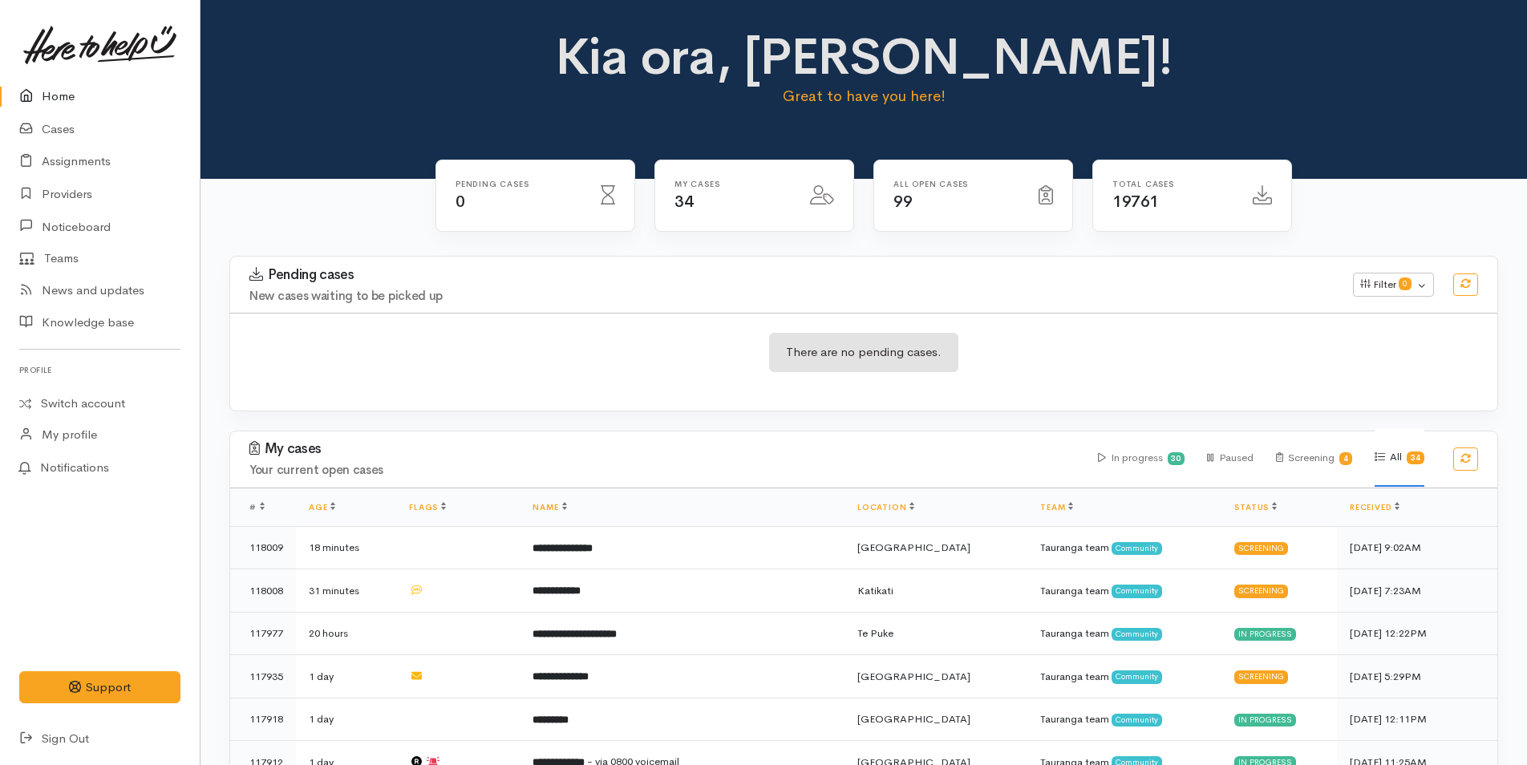
click at [585, 106] on p "Great to have you here!" at bounding box center [864, 96] width 625 height 22
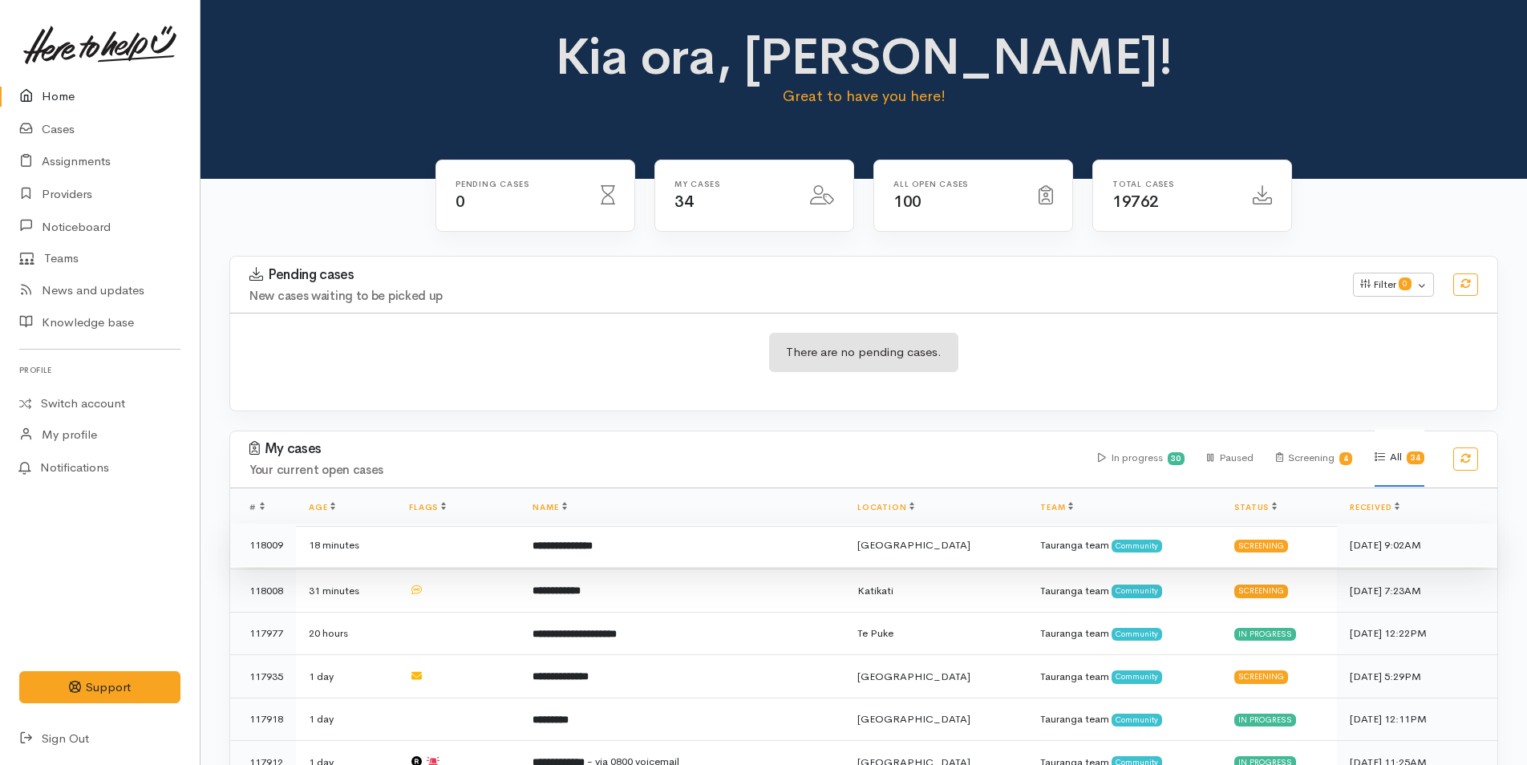
click at [602, 537] on td "**********" at bounding box center [682, 545] width 325 height 43
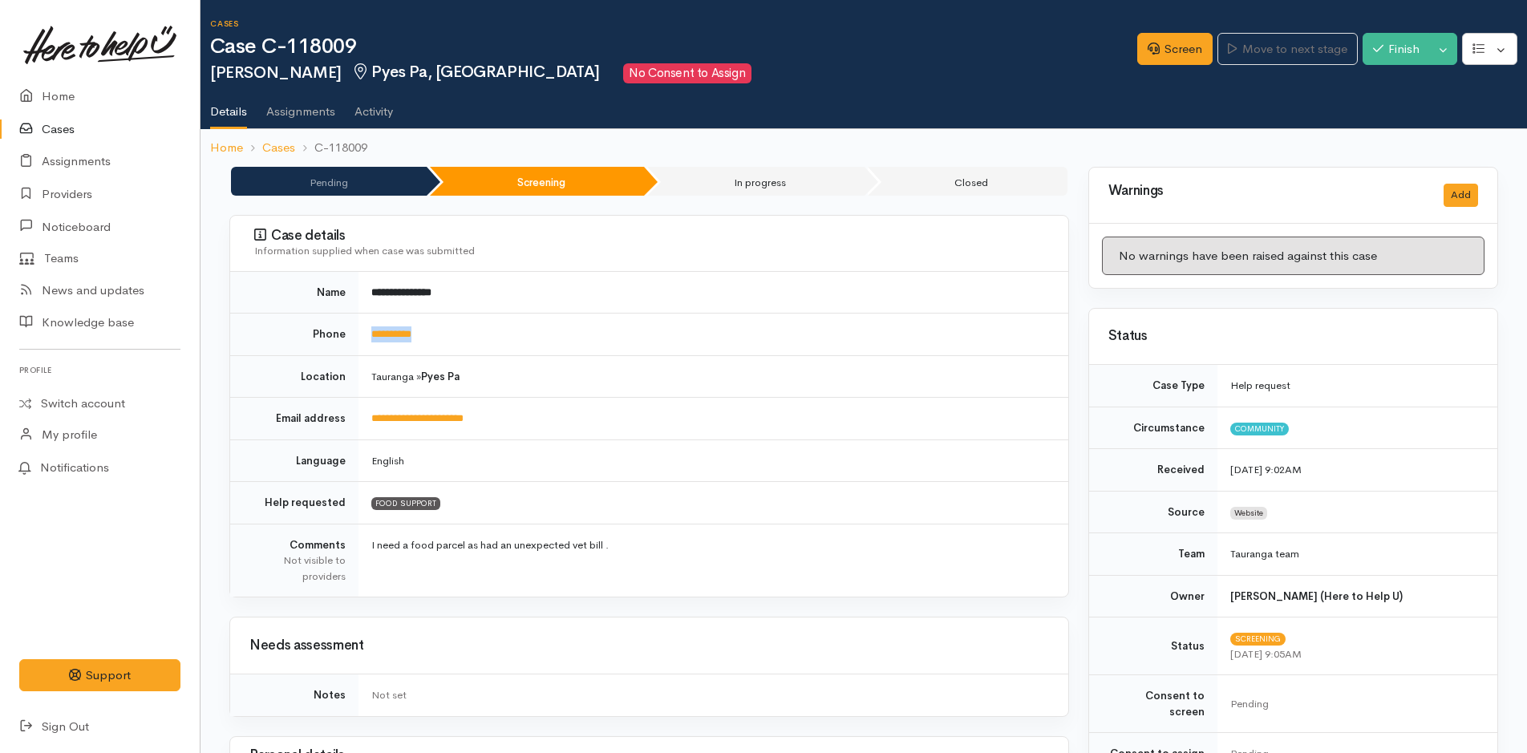
drag, startPoint x: 448, startPoint y: 334, endPoint x: 366, endPoint y: 342, distance: 83.0
click at [366, 342] on td "**********" at bounding box center [714, 335] width 710 height 43
copy link "**********"
click at [1182, 50] on link "Screen" at bounding box center [1174, 49] width 75 height 33
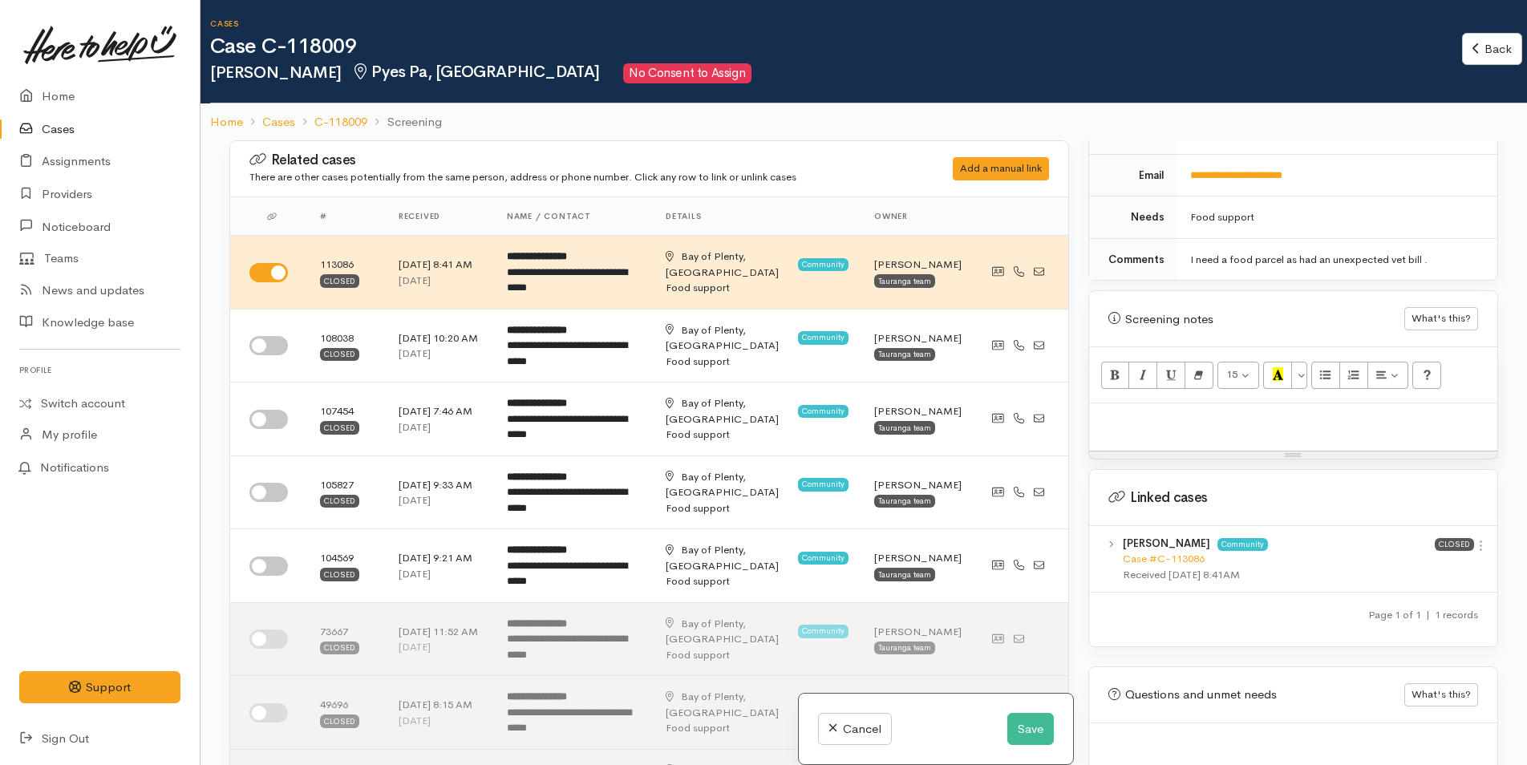
scroll to position [802, 0]
click at [1474, 534] on icon at bounding box center [1481, 541] width 14 height 14
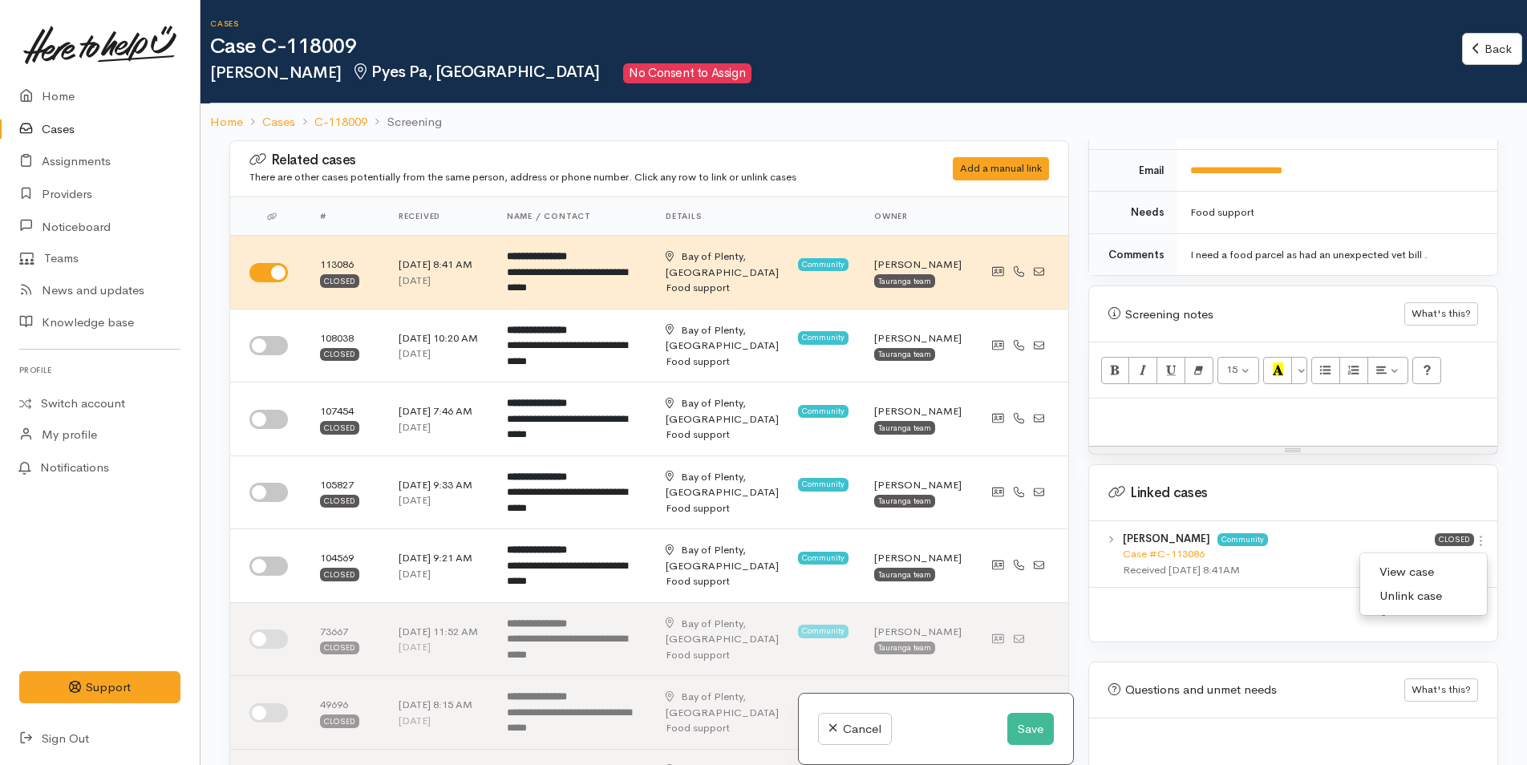
click at [1409, 560] on link "View case" at bounding box center [1423, 572] width 127 height 25
click at [1141, 430] on div at bounding box center [1293, 422] width 408 height 47
paste div
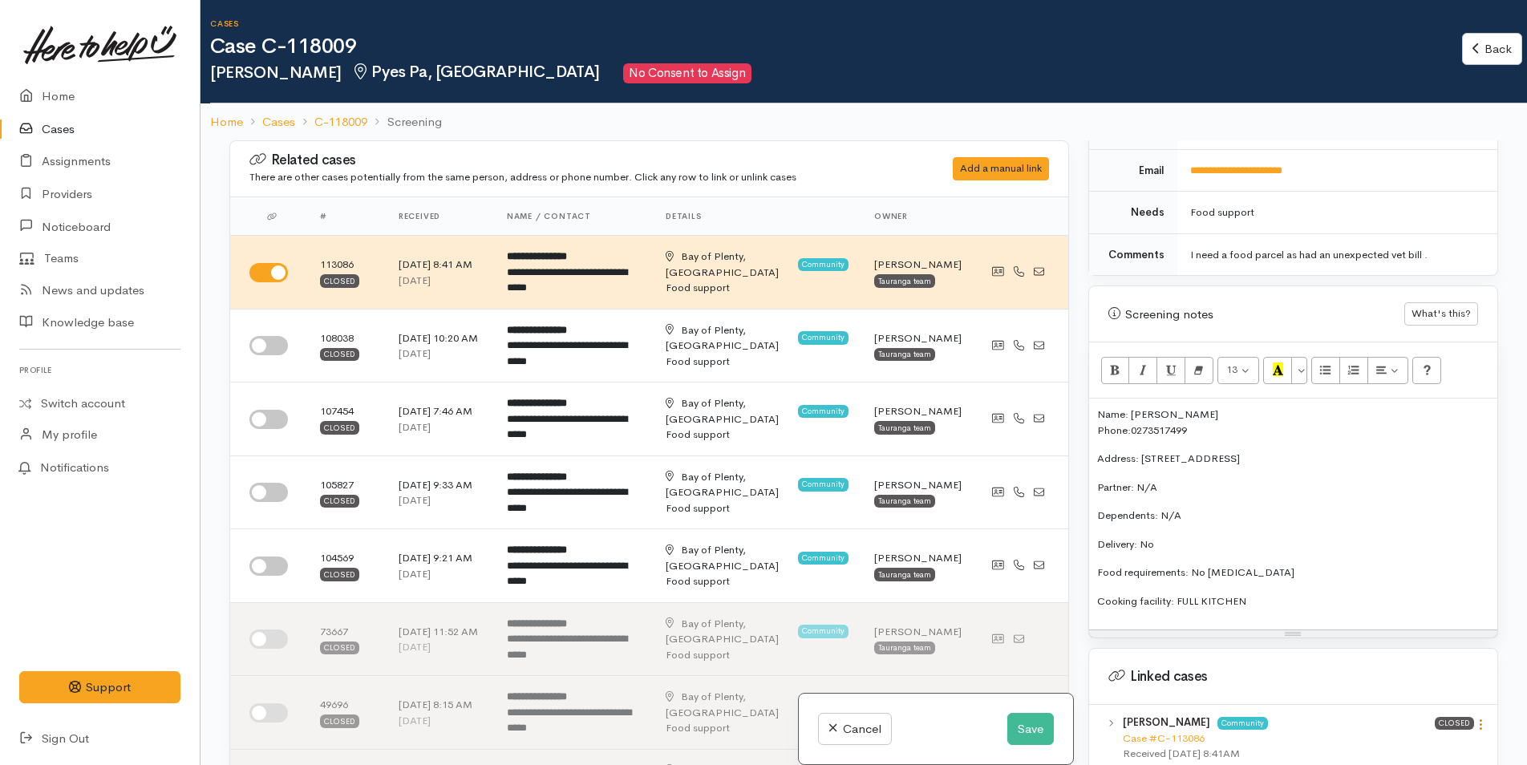
click at [1474, 718] on icon at bounding box center [1481, 725] width 14 height 14
click at [1404, 660] on link "View case" at bounding box center [1423, 672] width 127 height 25
drag, startPoint x: 1259, startPoint y: 586, endPoint x: 1084, endPoint y: 389, distance: 263.6
click at [1084, 389] on div "Warnings Add No warnings have been raised against this case Add Warning Title ●…" at bounding box center [1293, 522] width 429 height 765
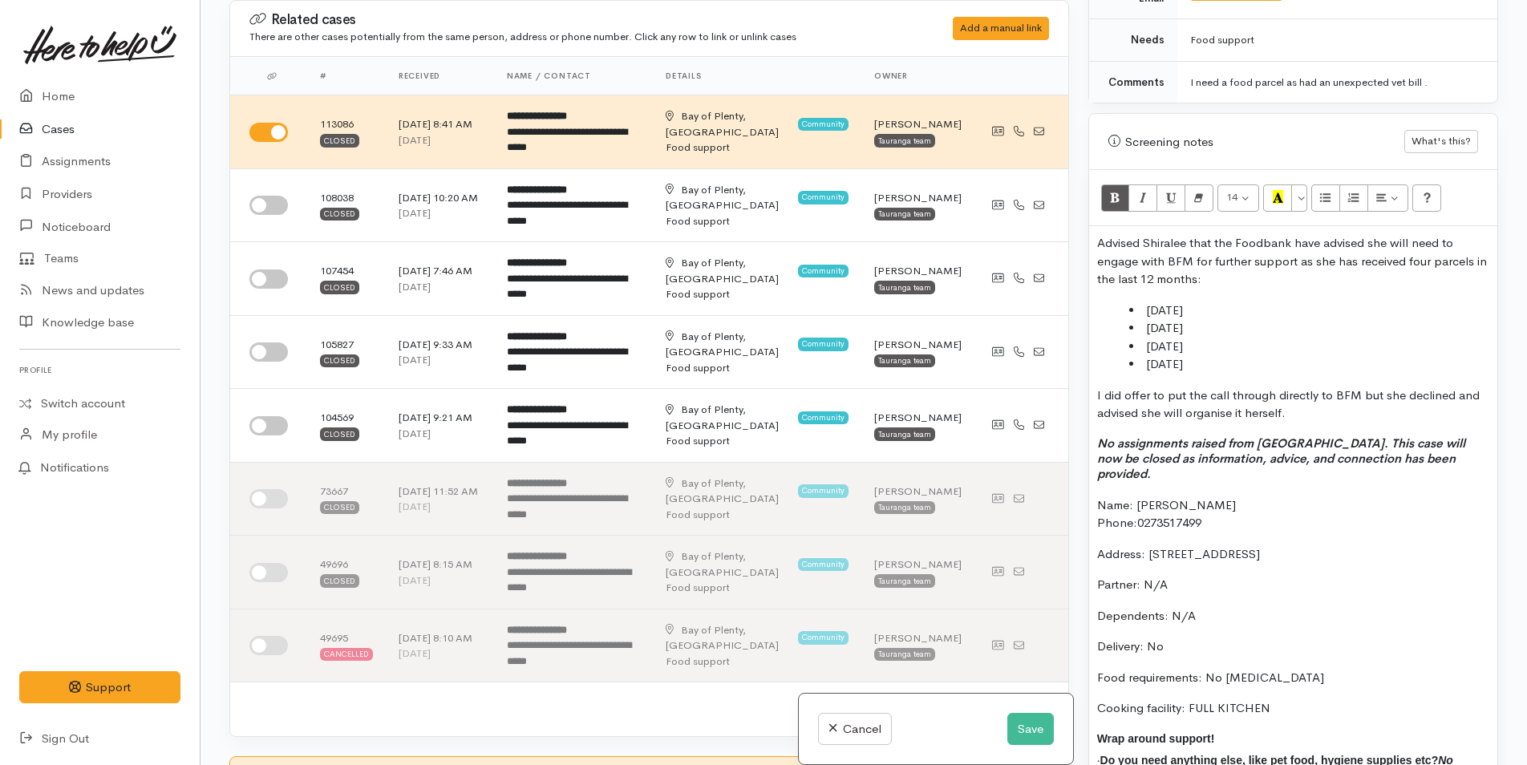
drag, startPoint x: 1216, startPoint y: 346, endPoint x: 1110, endPoint y: 285, distance: 122.6
click at [1110, 285] on div "Advised Shiralee that the Foodbank have advised she will need to engage with BF…" at bounding box center [1293, 514] width 408 height 577
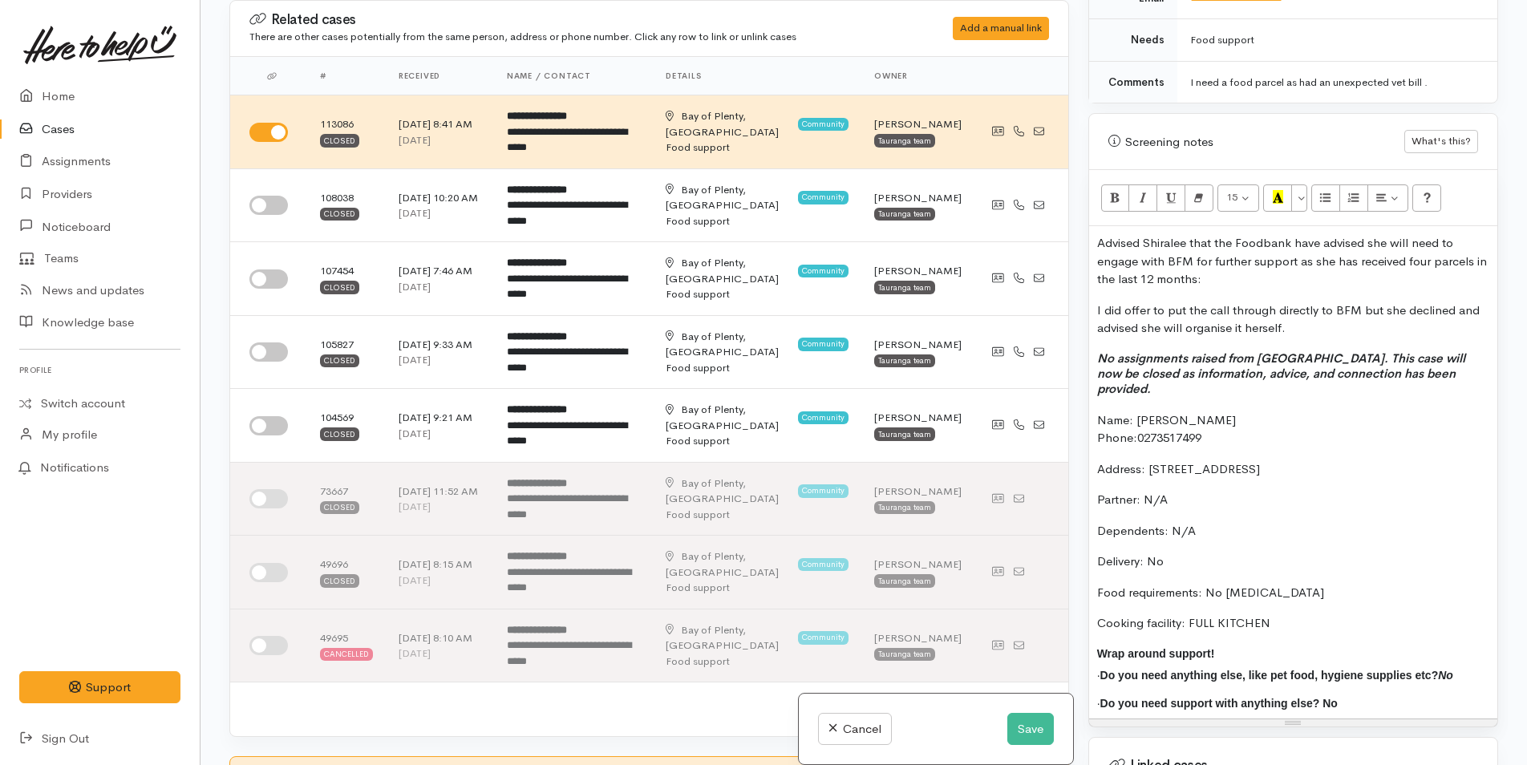
click at [1361, 234] on p "Advised Shiralee that the Foodbank have advised she will need to engage with BF…" at bounding box center [1293, 261] width 392 height 55
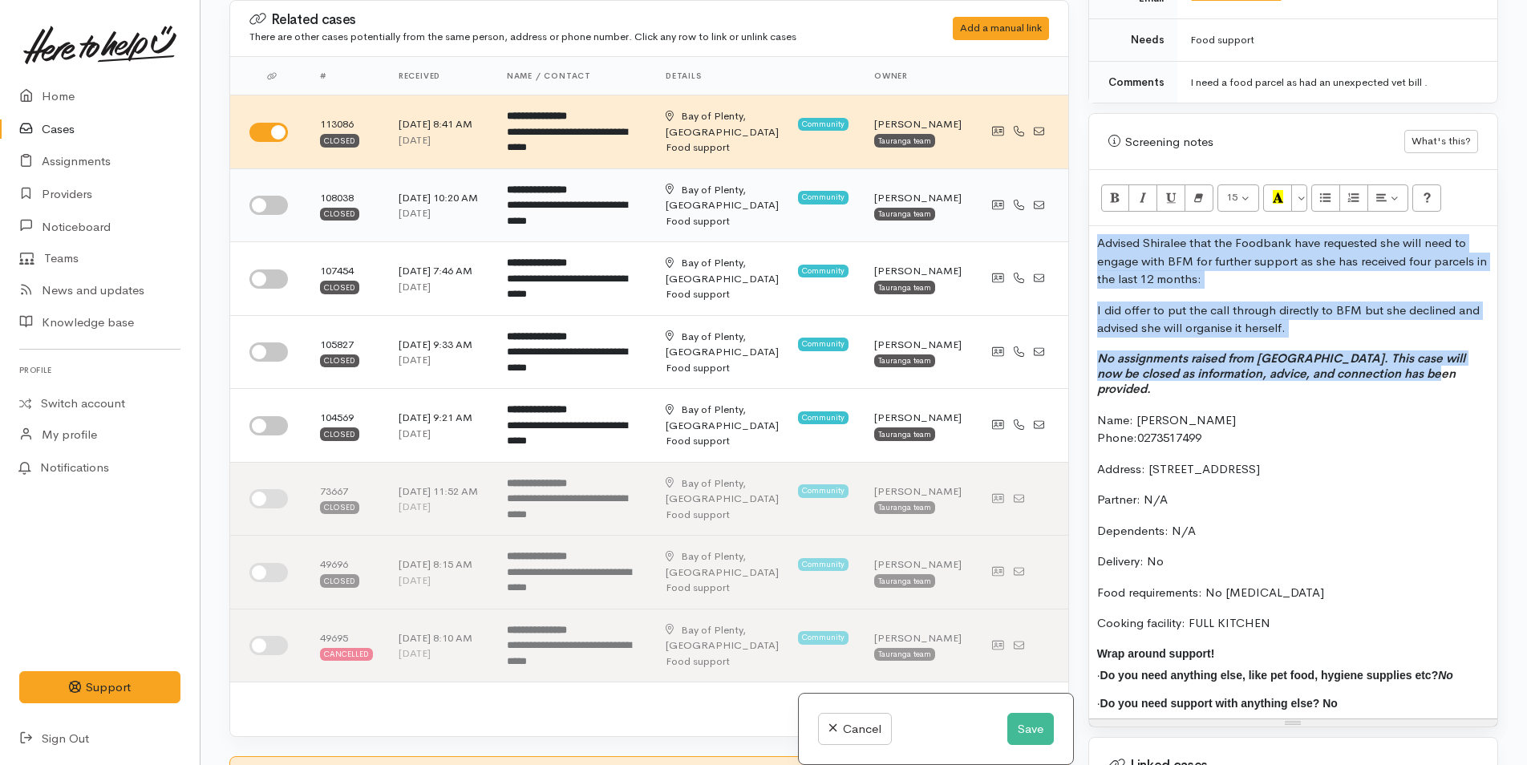
drag, startPoint x: 1420, startPoint y: 362, endPoint x: 1056, endPoint y: 234, distance: 385.8
click at [1056, 234] on div "Related cases There are other cases potentially from the same person, address o…" at bounding box center [864, 382] width 1288 height 765
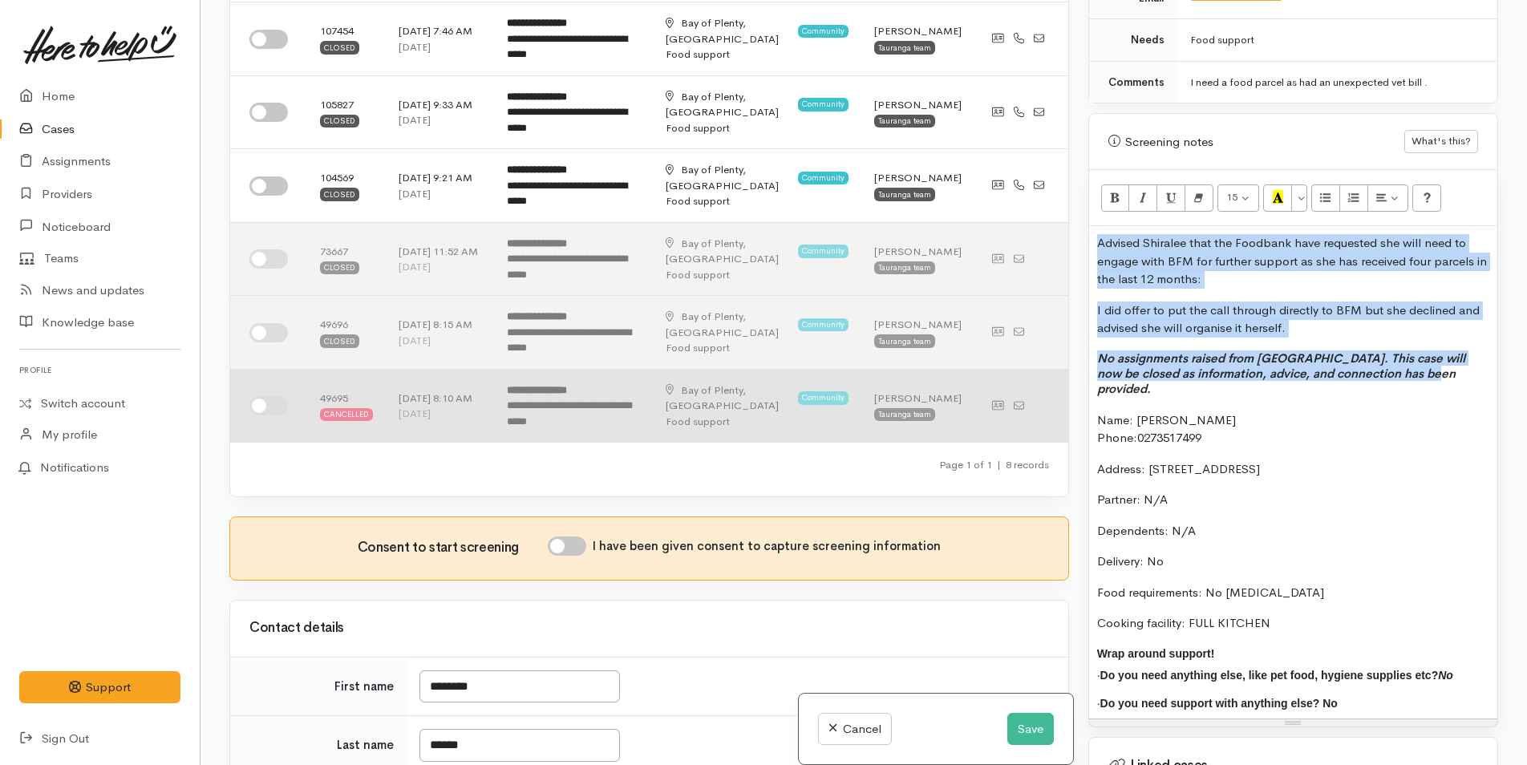
scroll to position [481, 0]
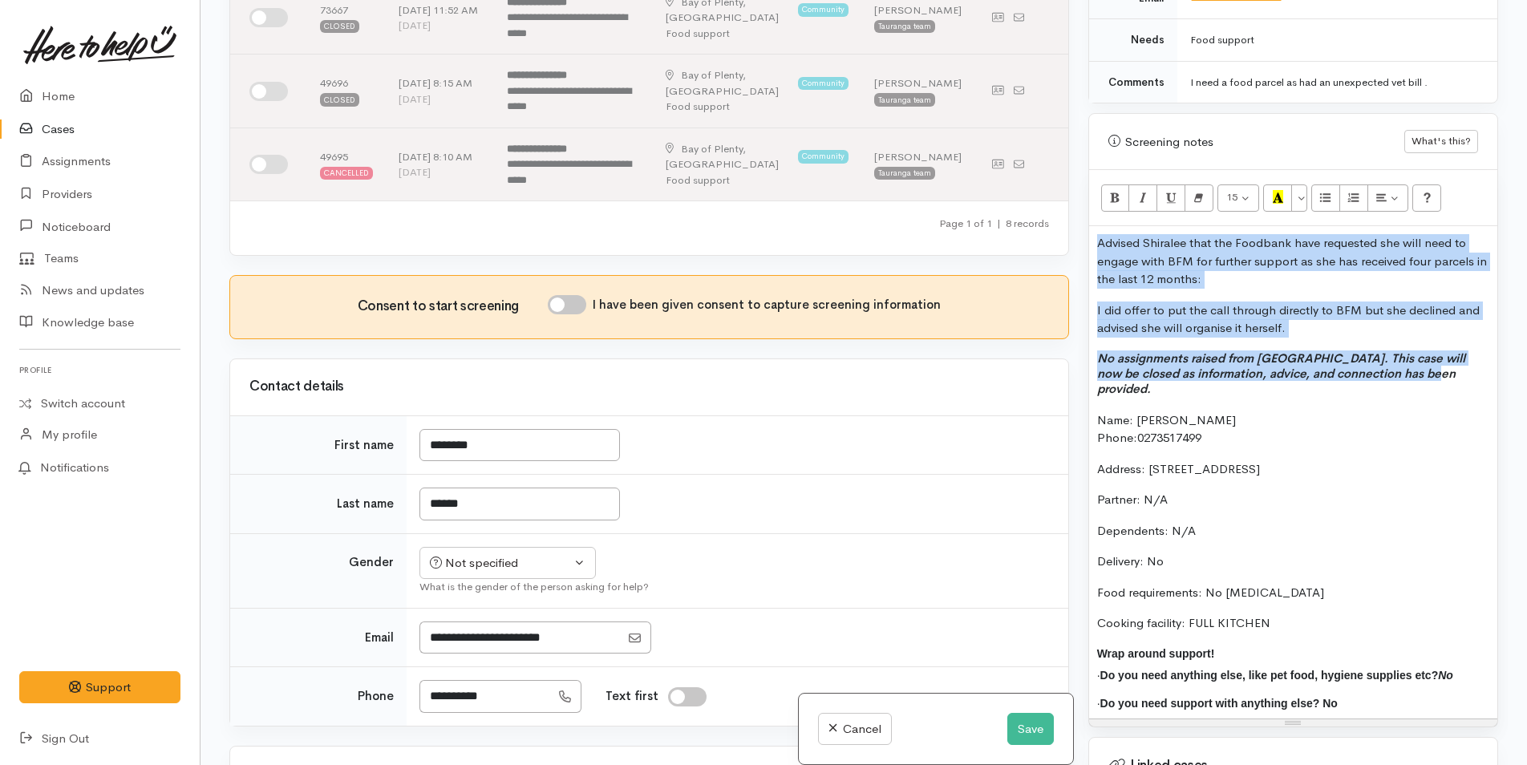
click at [581, 307] on input "I have been given consent to capture screening information" at bounding box center [567, 304] width 38 height 19
checkbox input "true"
click at [490, 561] on div "Not specified" at bounding box center [500, 563] width 141 height 18
click at [473, 650] on span "[DEMOGRAPHIC_DATA]" at bounding box center [520, 650] width 137 height 18
select select "[DEMOGRAPHIC_DATA]"
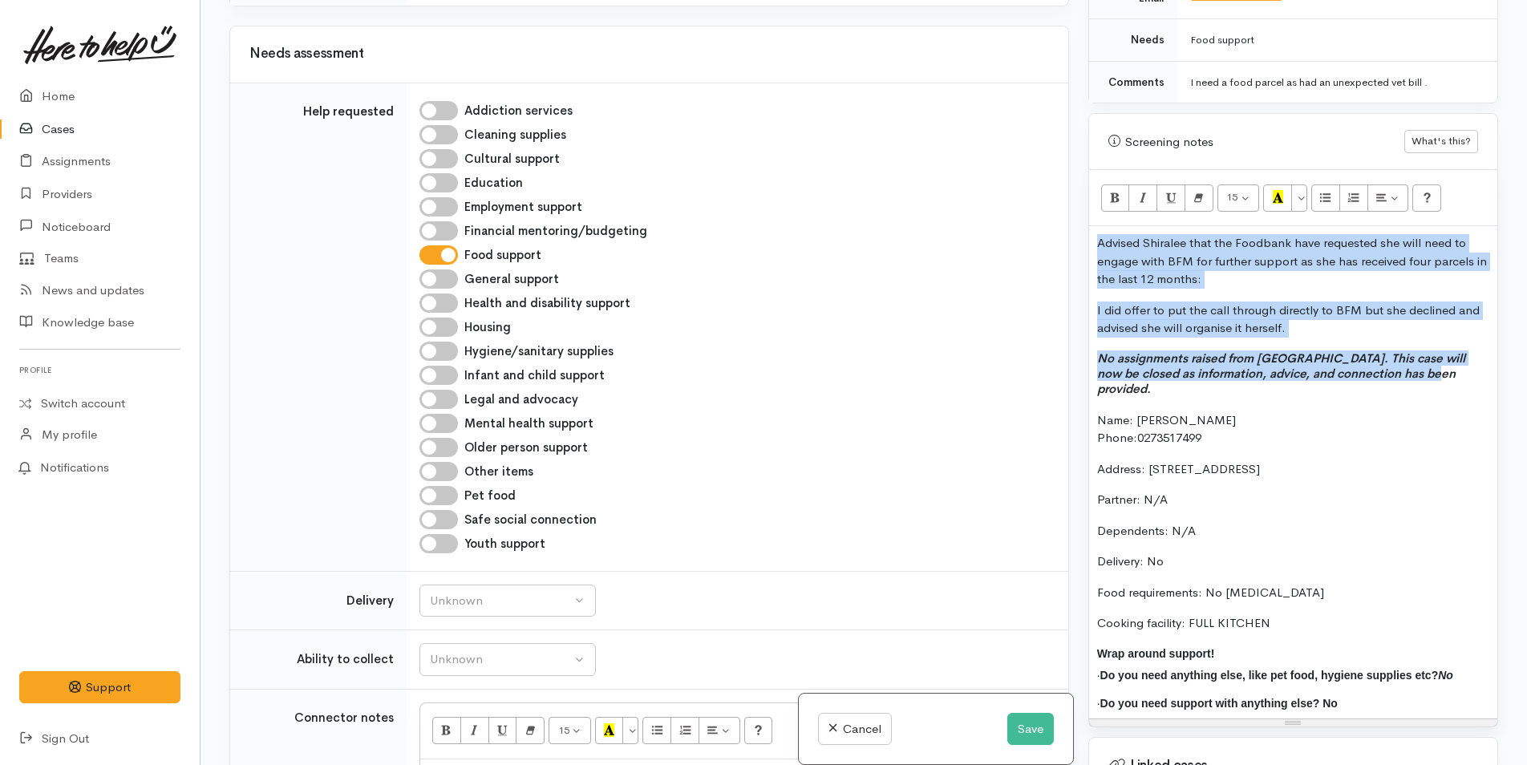
scroll to position [1363, 0]
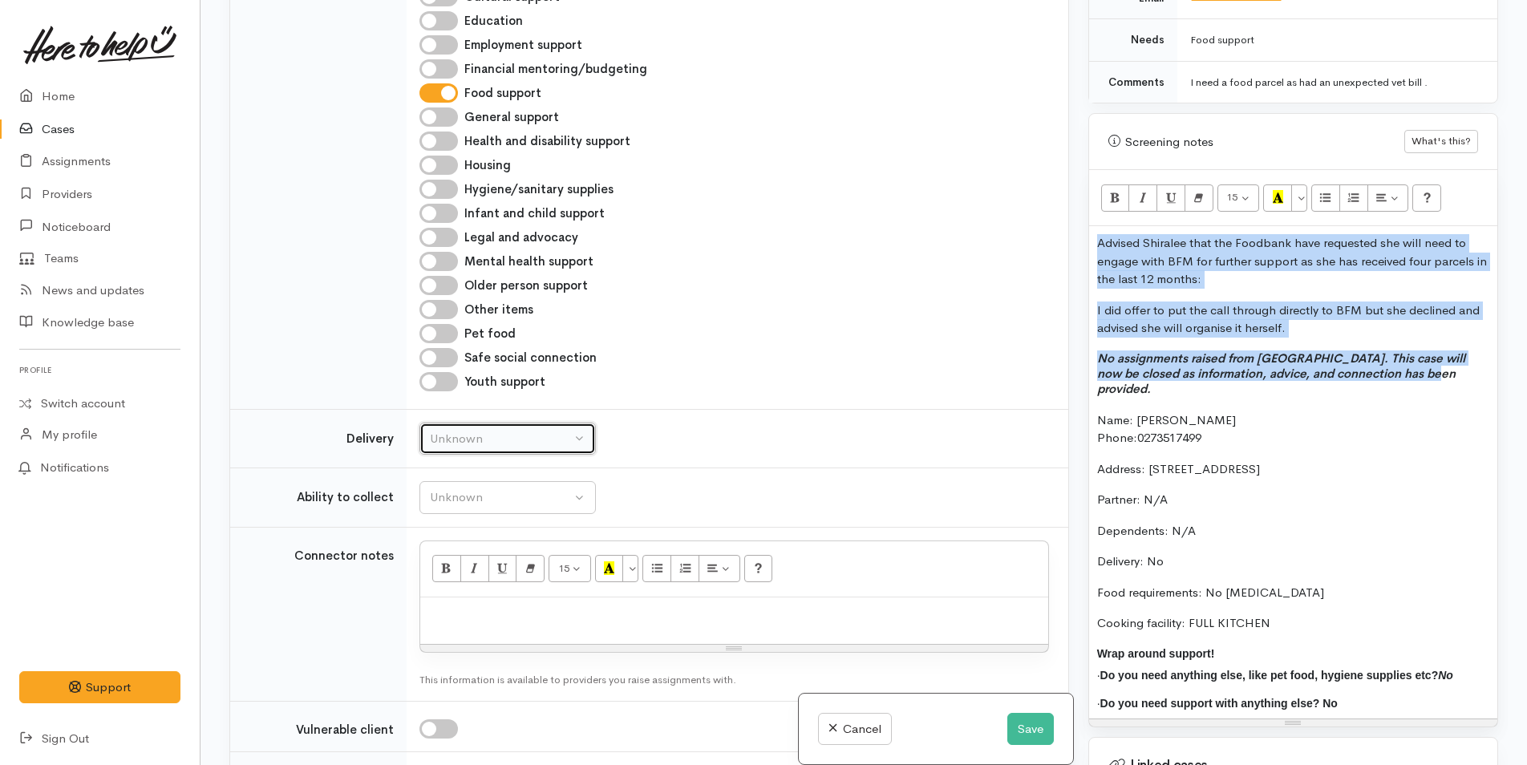
click at [460, 443] on div "Unknown" at bounding box center [500, 439] width 141 height 18
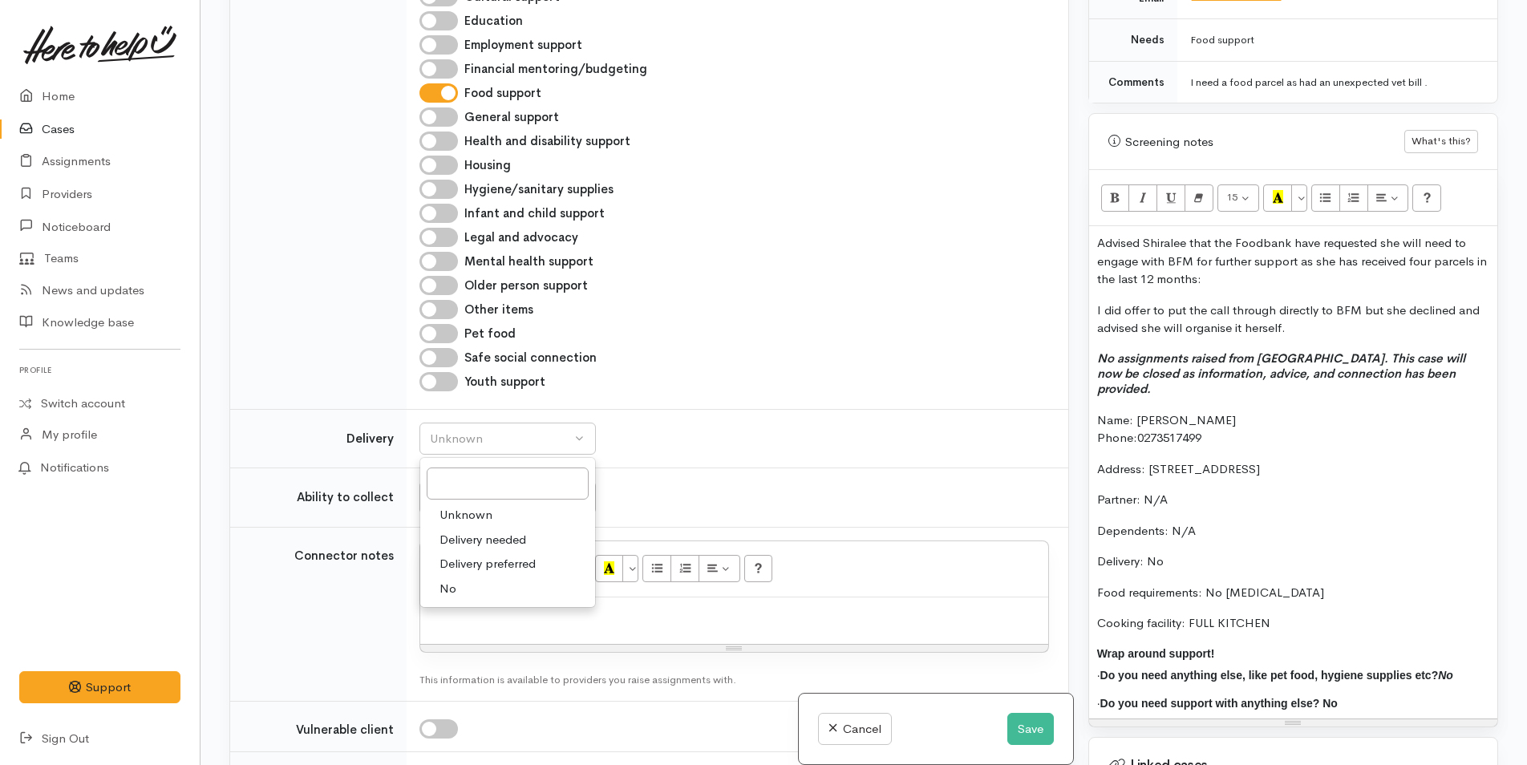
drag, startPoint x: 446, startPoint y: 589, endPoint x: 472, endPoint y: 532, distance: 62.8
click at [446, 587] on span "No" at bounding box center [448, 589] width 17 height 18
select select "1"
click at [471, 506] on div "Unknown" at bounding box center [500, 497] width 141 height 18
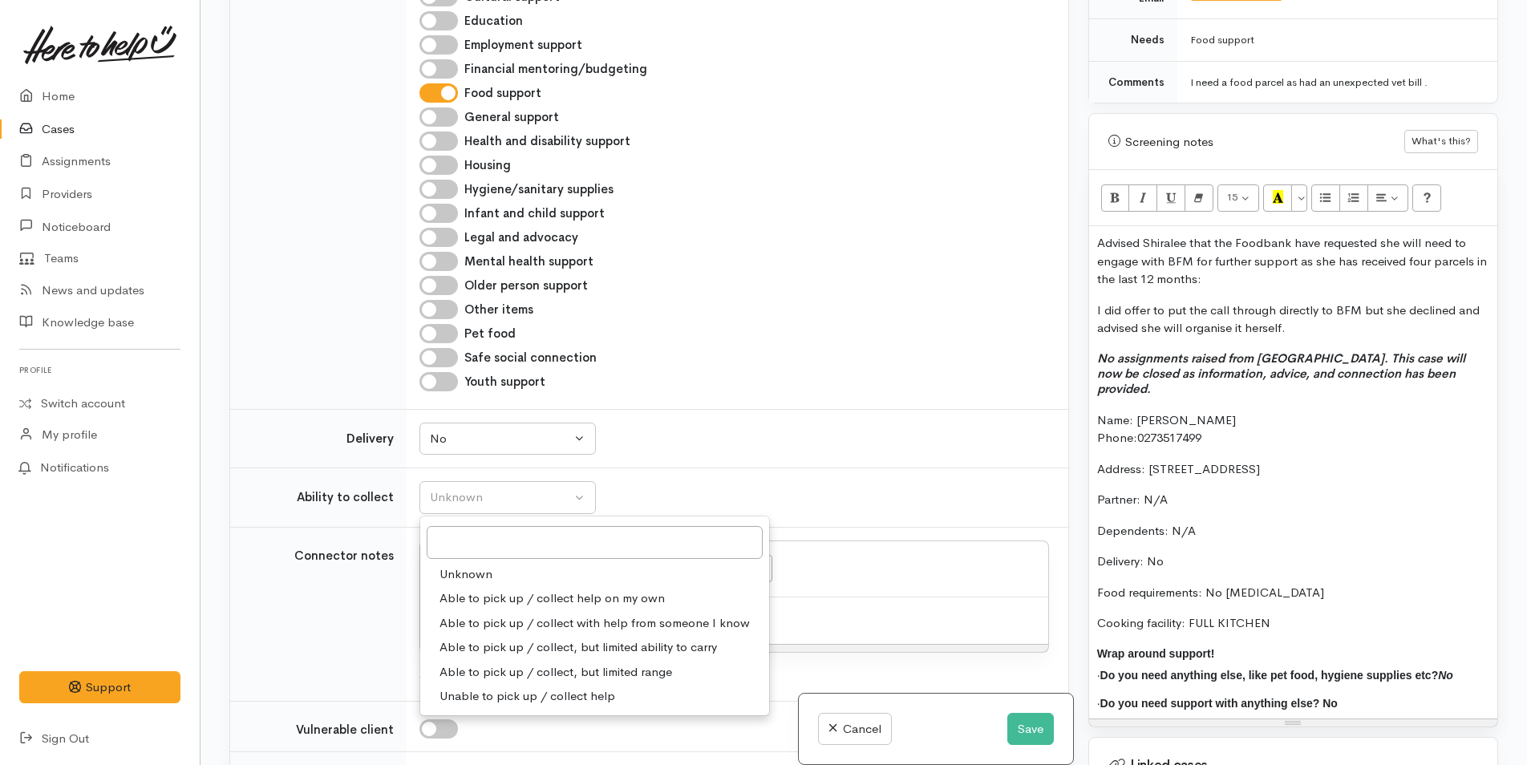
click at [494, 593] on span "Able to pick up / collect help on my own" at bounding box center [552, 599] width 225 height 18
select select "2"
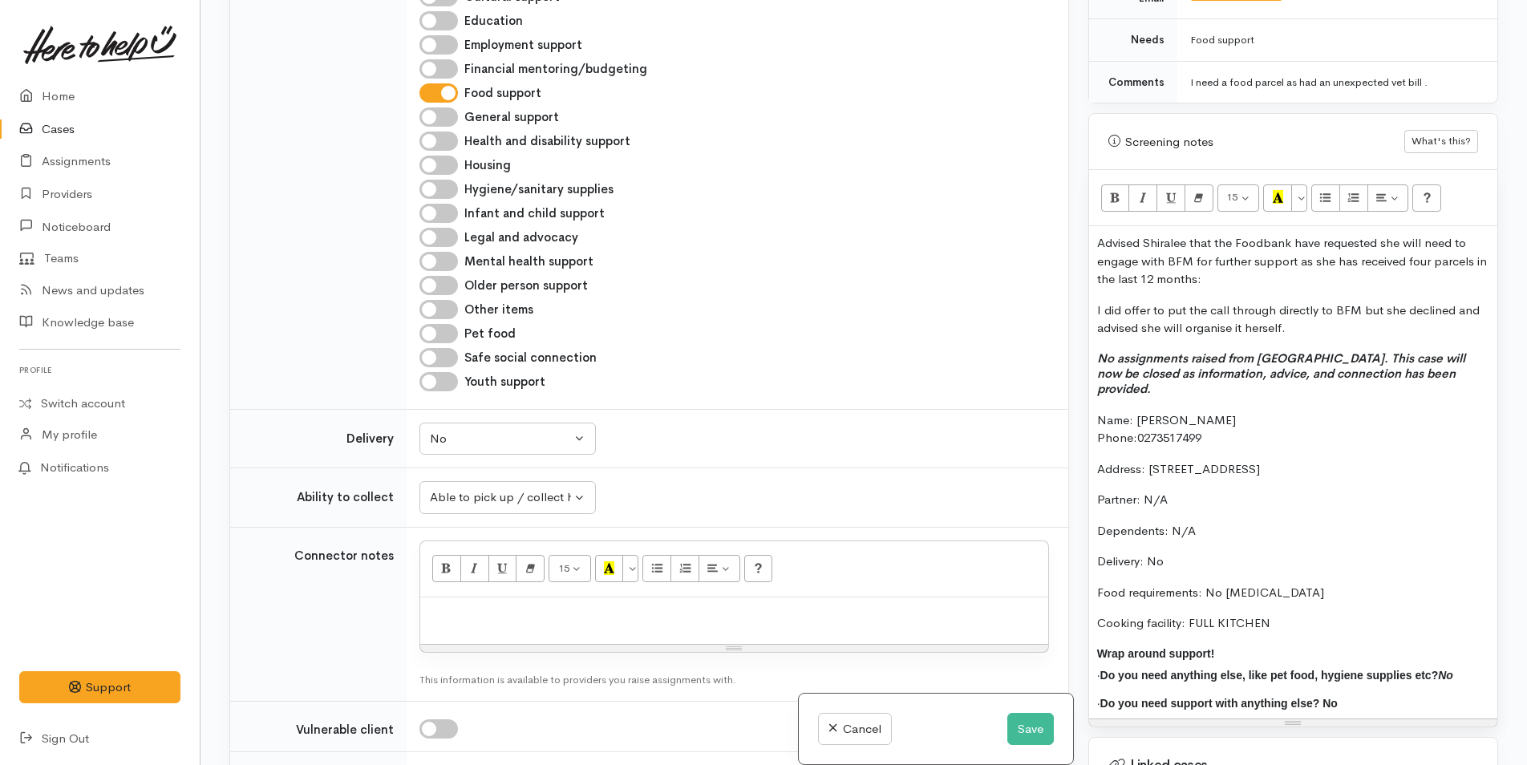
drag, startPoint x: 1292, startPoint y: 589, endPoint x: 1064, endPoint y: 393, distance: 300.9
click at [1064, 393] on div "Related cases There are other cases potentially from the same person, address o…" at bounding box center [864, 382] width 1288 height 765
copy div "Name: Shiralee Knight Phone: 0273517499 Address: 87 Mortlake Heights, Pyes Pa P…"
click at [872, 620] on p at bounding box center [734, 615] width 612 height 18
paste div
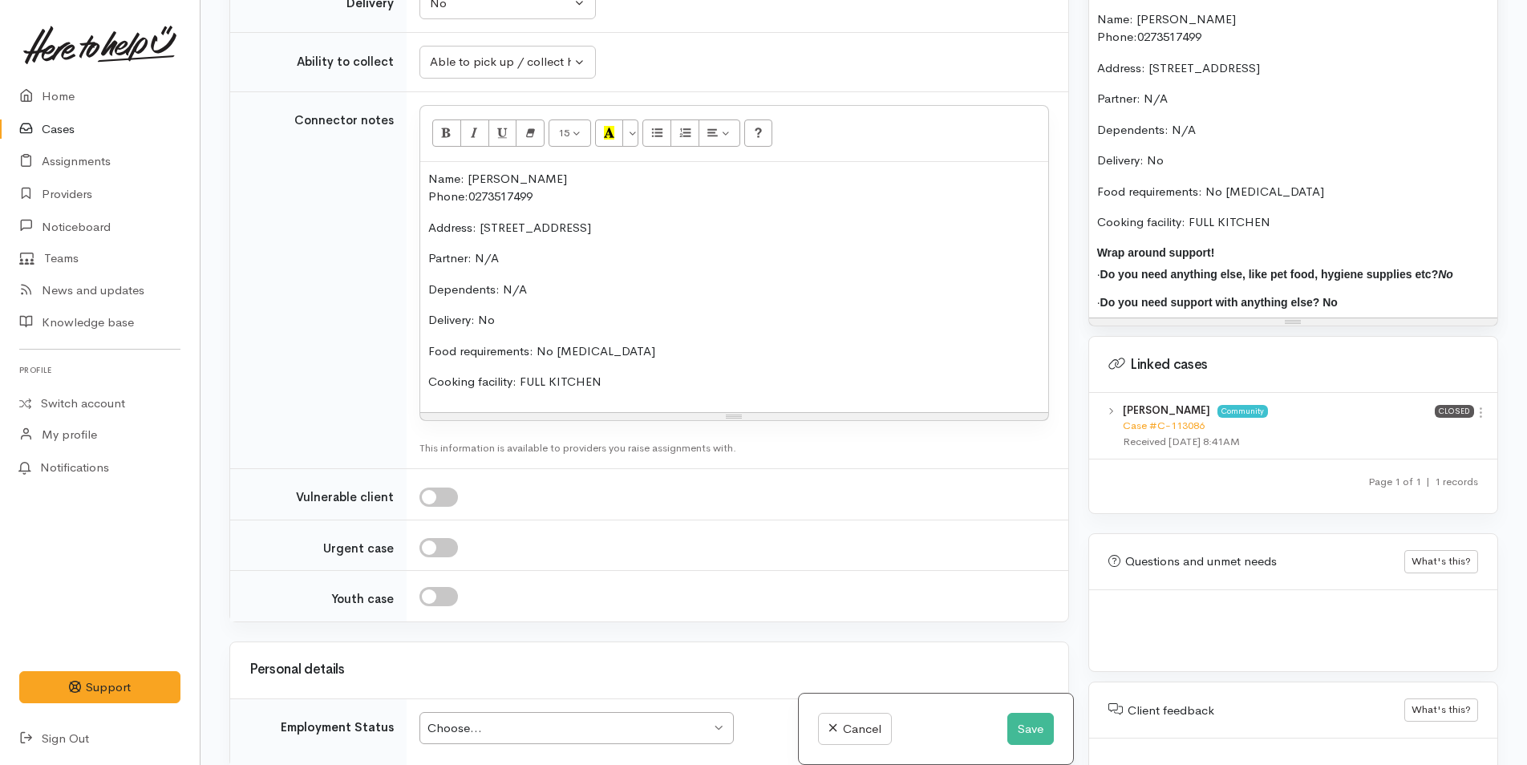
scroll to position [2065, 0]
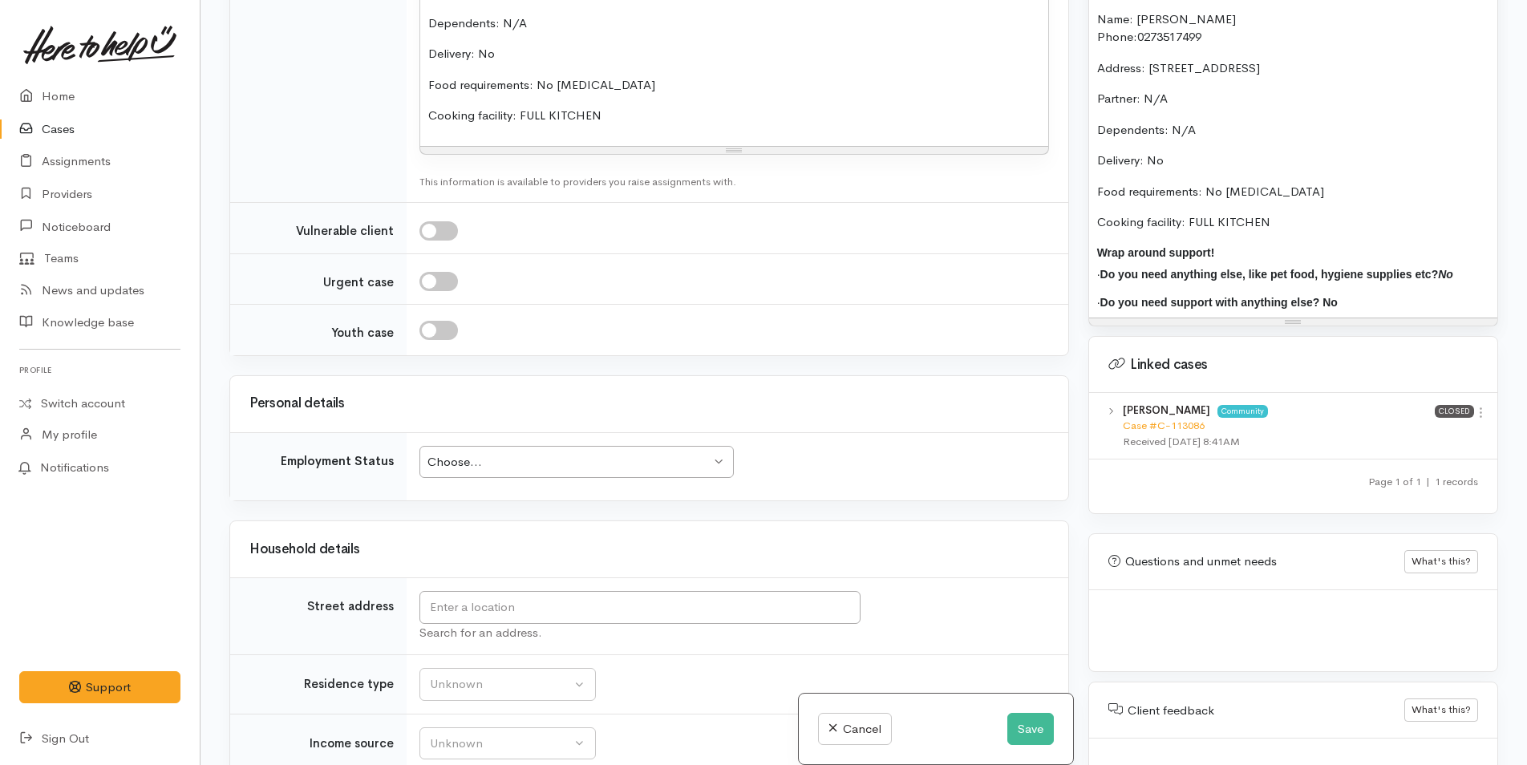
click at [569, 460] on div "Choose..." at bounding box center [568, 462] width 283 height 18
drag, startPoint x: 1344, startPoint y: 38, endPoint x: 1147, endPoint y: 34, distance: 197.3
click at [1147, 59] on p "Address: 87 Mortlake Heights, Pyes Pa" at bounding box center [1293, 68] width 392 height 18
copy p "87 Mortlake Heights, Pyes Pa"
click at [677, 612] on input "text" at bounding box center [639, 607] width 441 height 33
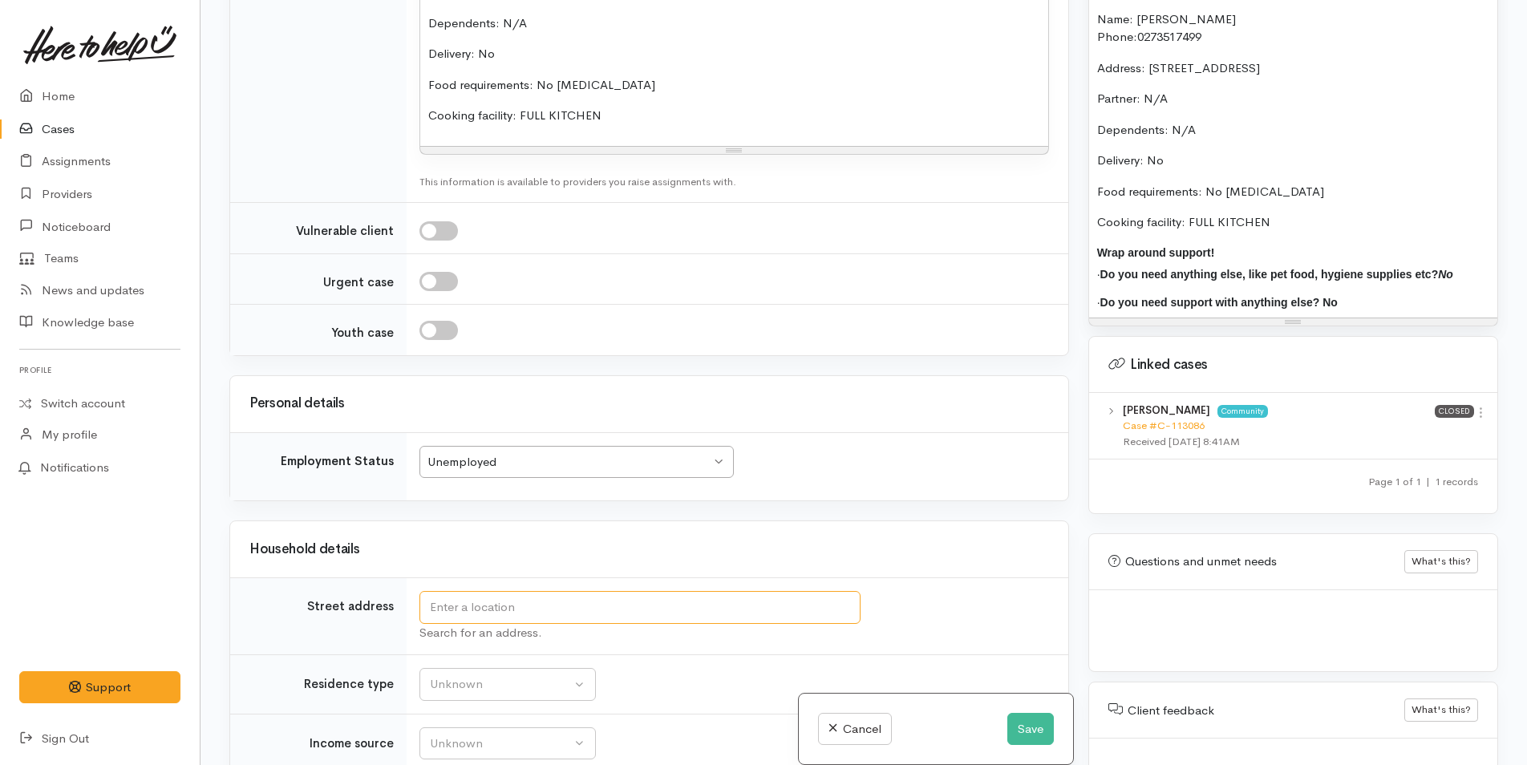
paste input "87 Mortlake Heights, Pyes Pa"
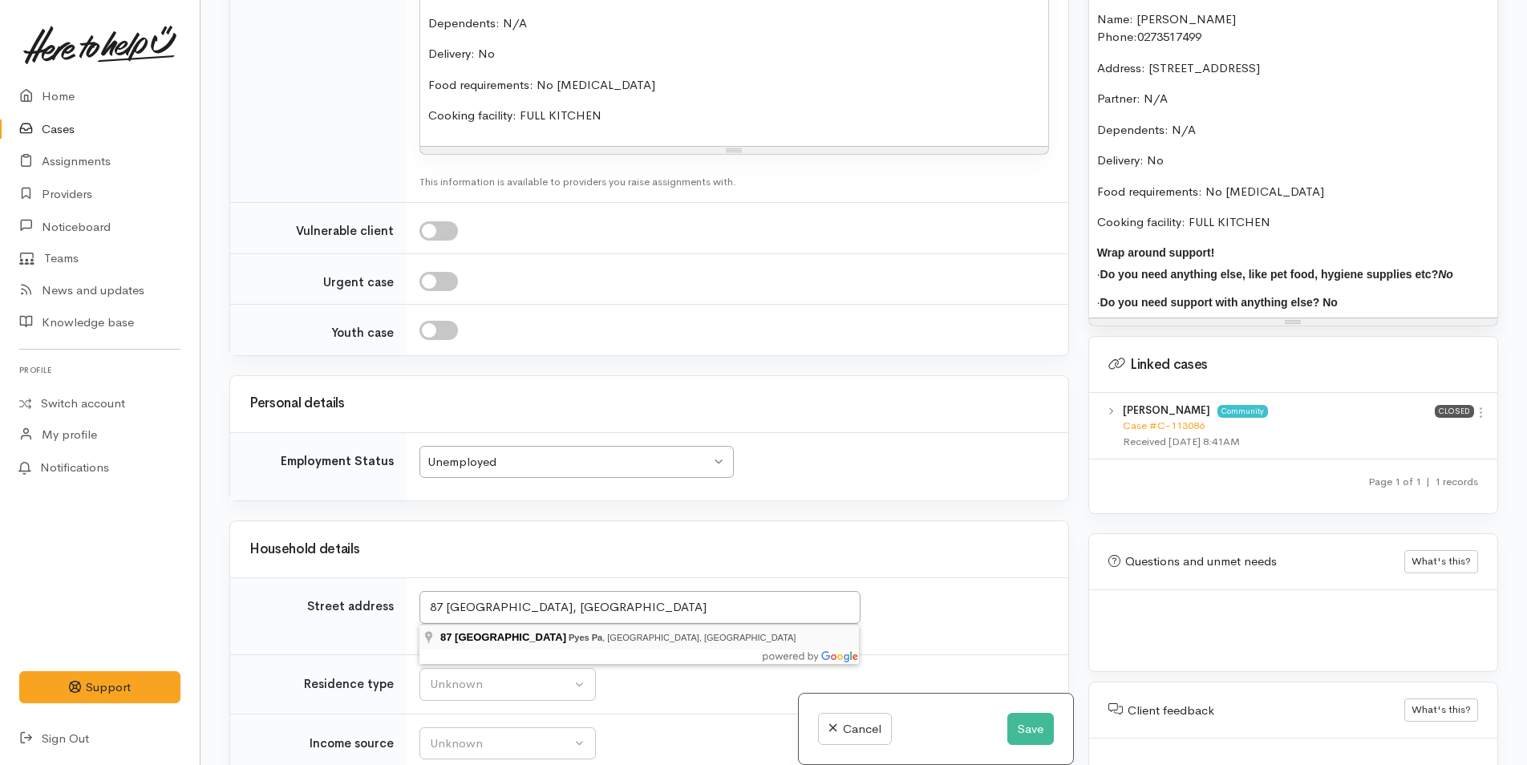
type input "87 Mortlake Heights, Pyes Pa, Tauranga, New Zealand"
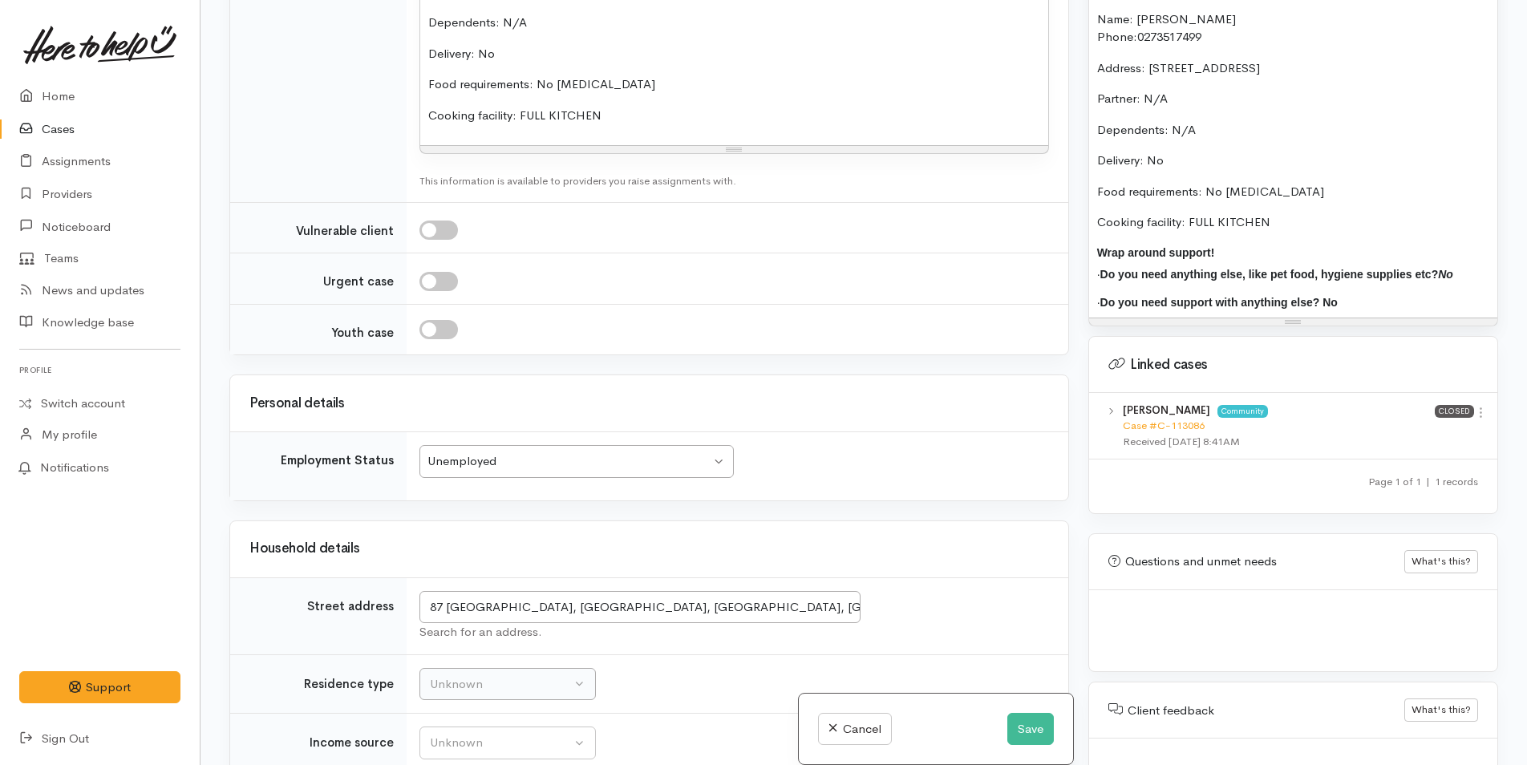
scroll to position [2226, 0]
click at [487, 686] on div "Unknown" at bounding box center [500, 685] width 141 height 18
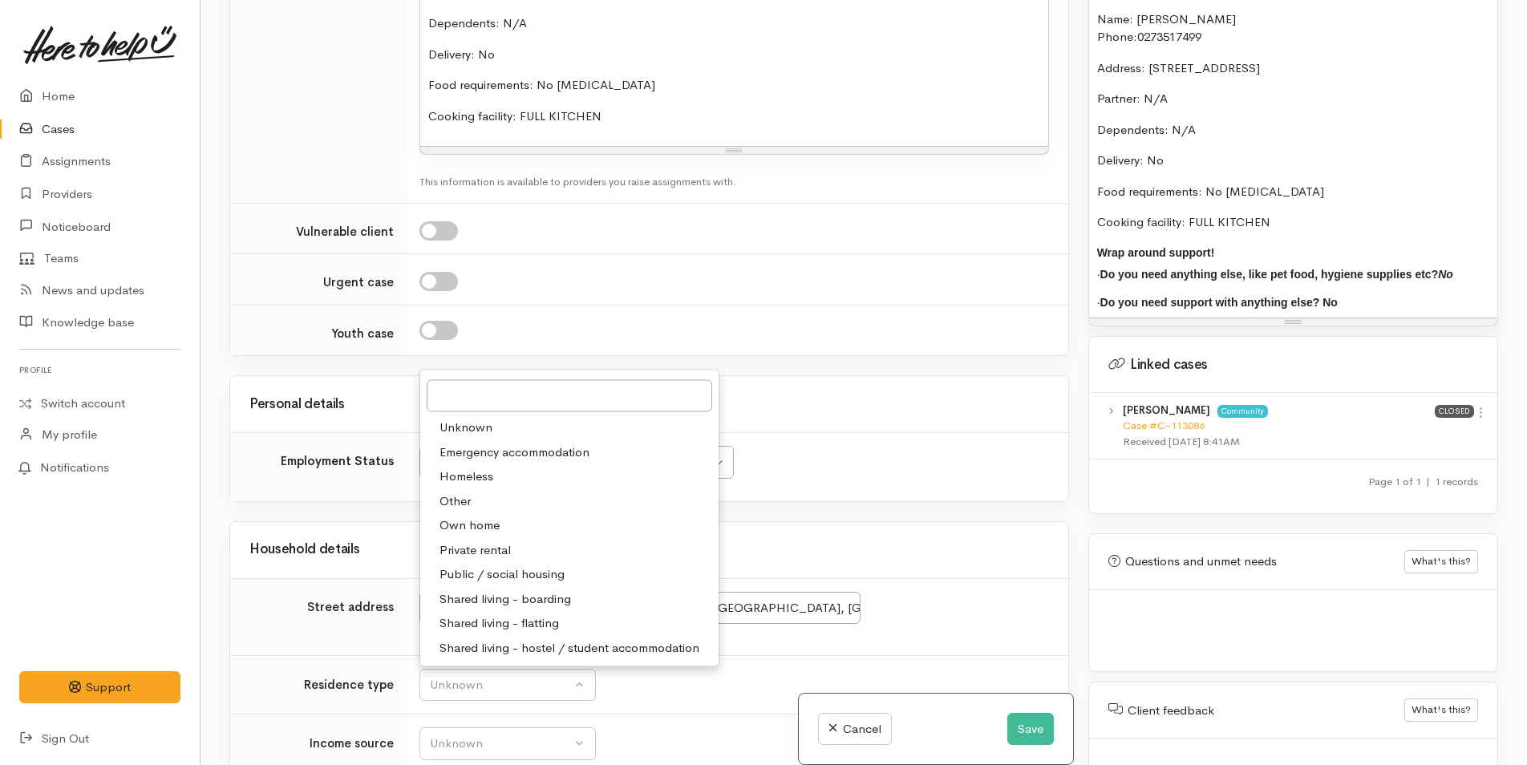
click at [501, 553] on span "Private rental" at bounding box center [475, 550] width 71 height 18
select select "2"
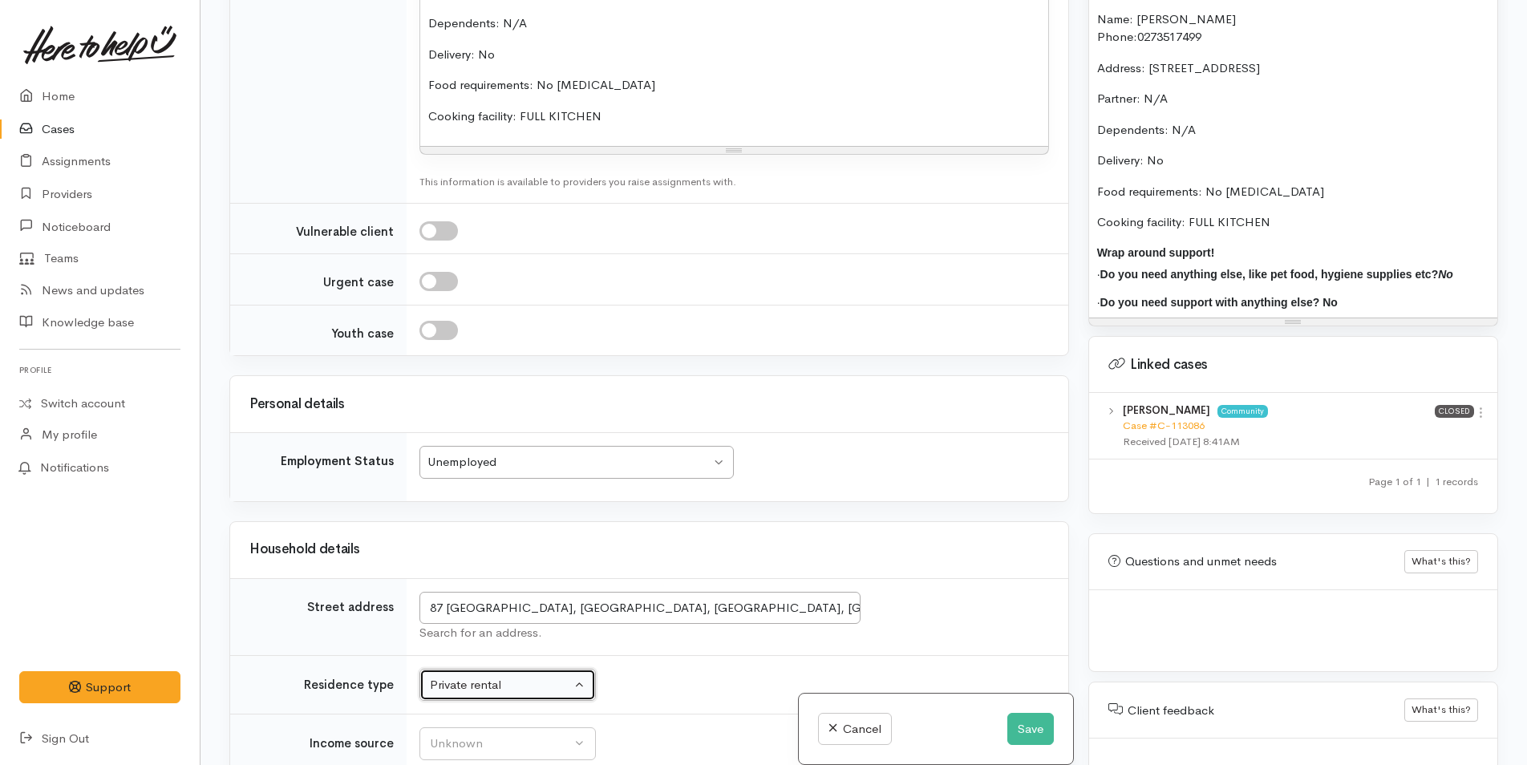
scroll to position [2467, 0]
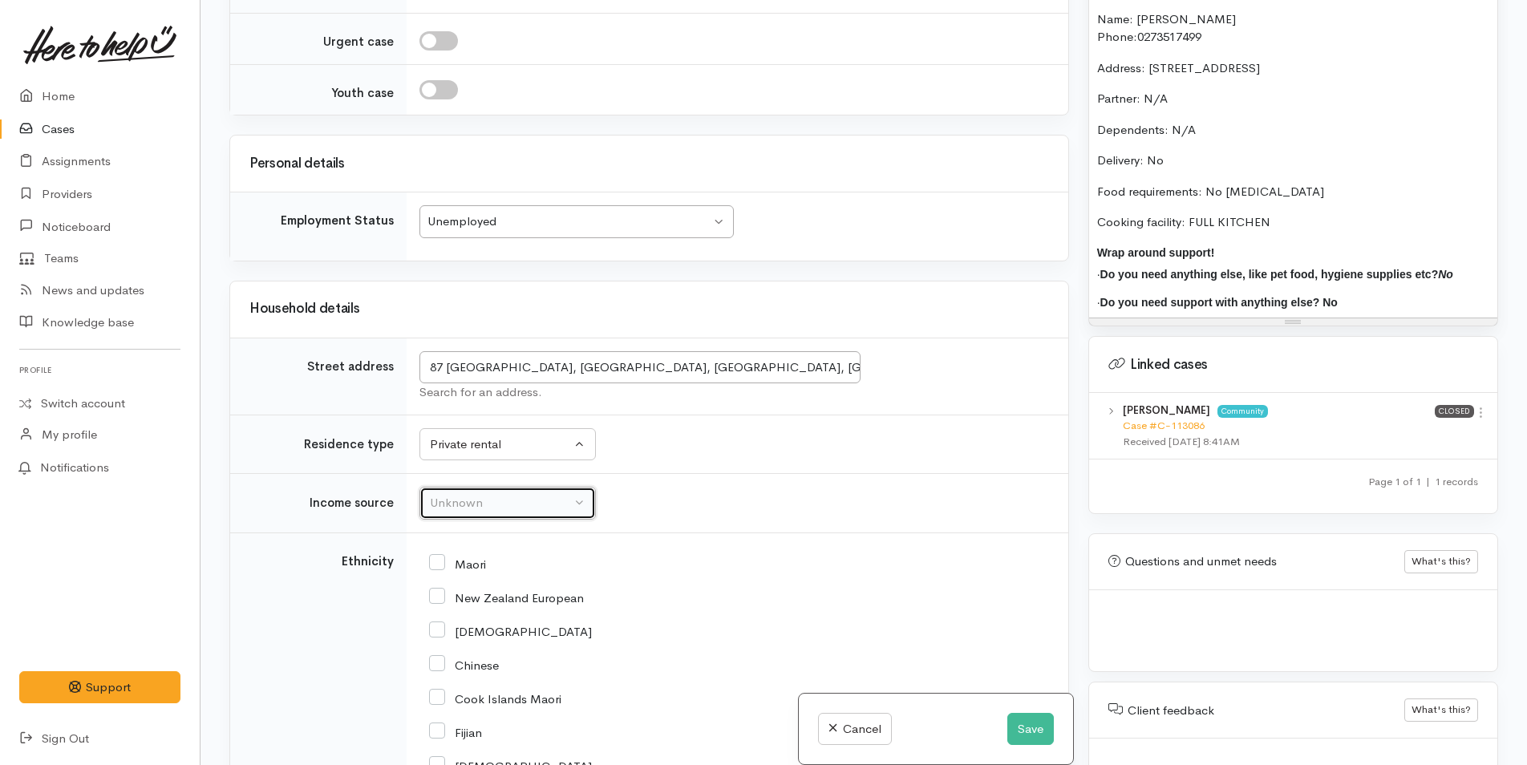
click at [482, 517] on button "Unknown" at bounding box center [507, 503] width 176 height 33
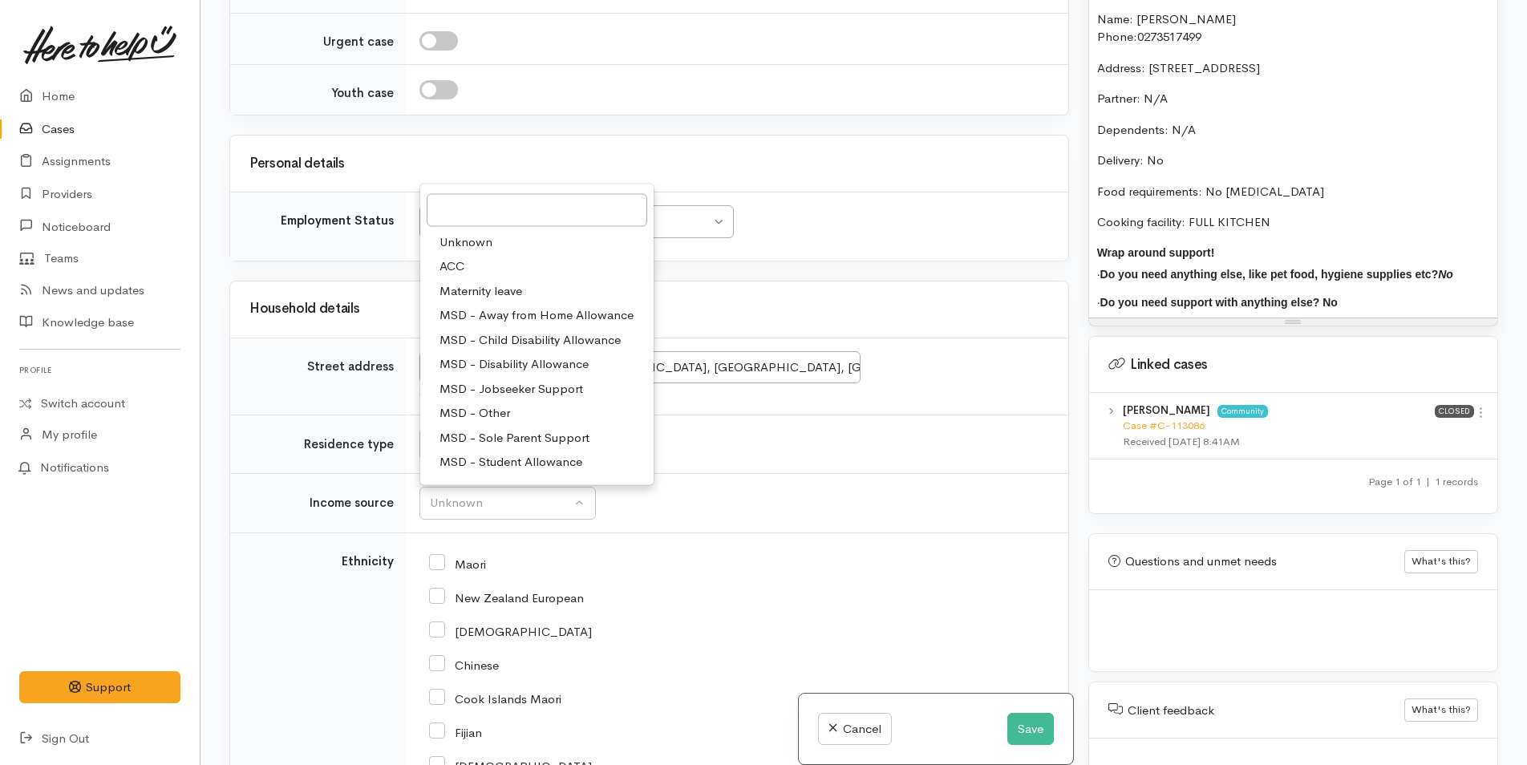
click at [504, 407] on span "MSD - Other" at bounding box center [475, 413] width 71 height 18
select select "6"
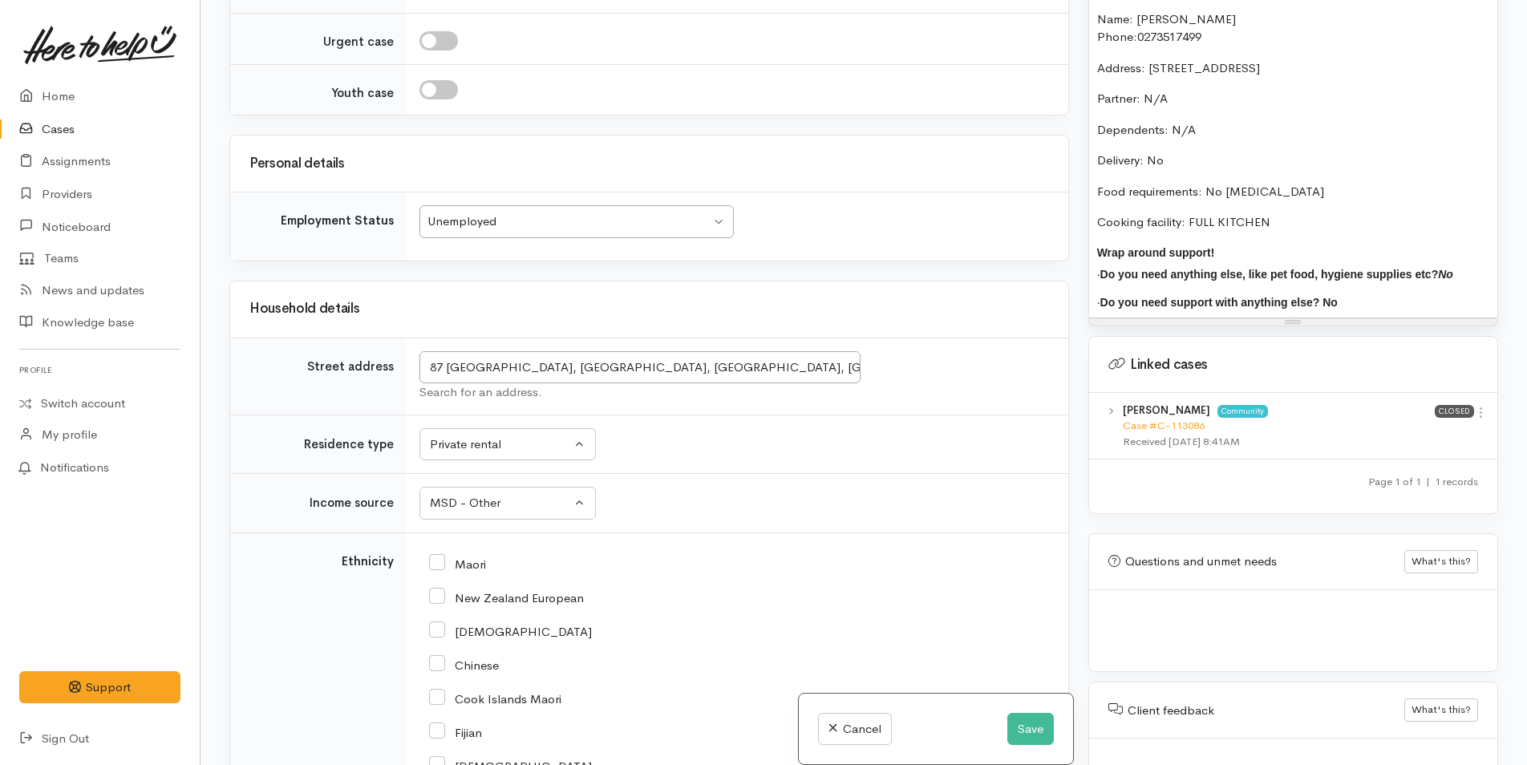
click at [442, 593] on input "New Zealand European" at bounding box center [506, 597] width 155 height 14
checkbox input "true"
click at [495, 448] on div "Private rental" at bounding box center [500, 445] width 141 height 18
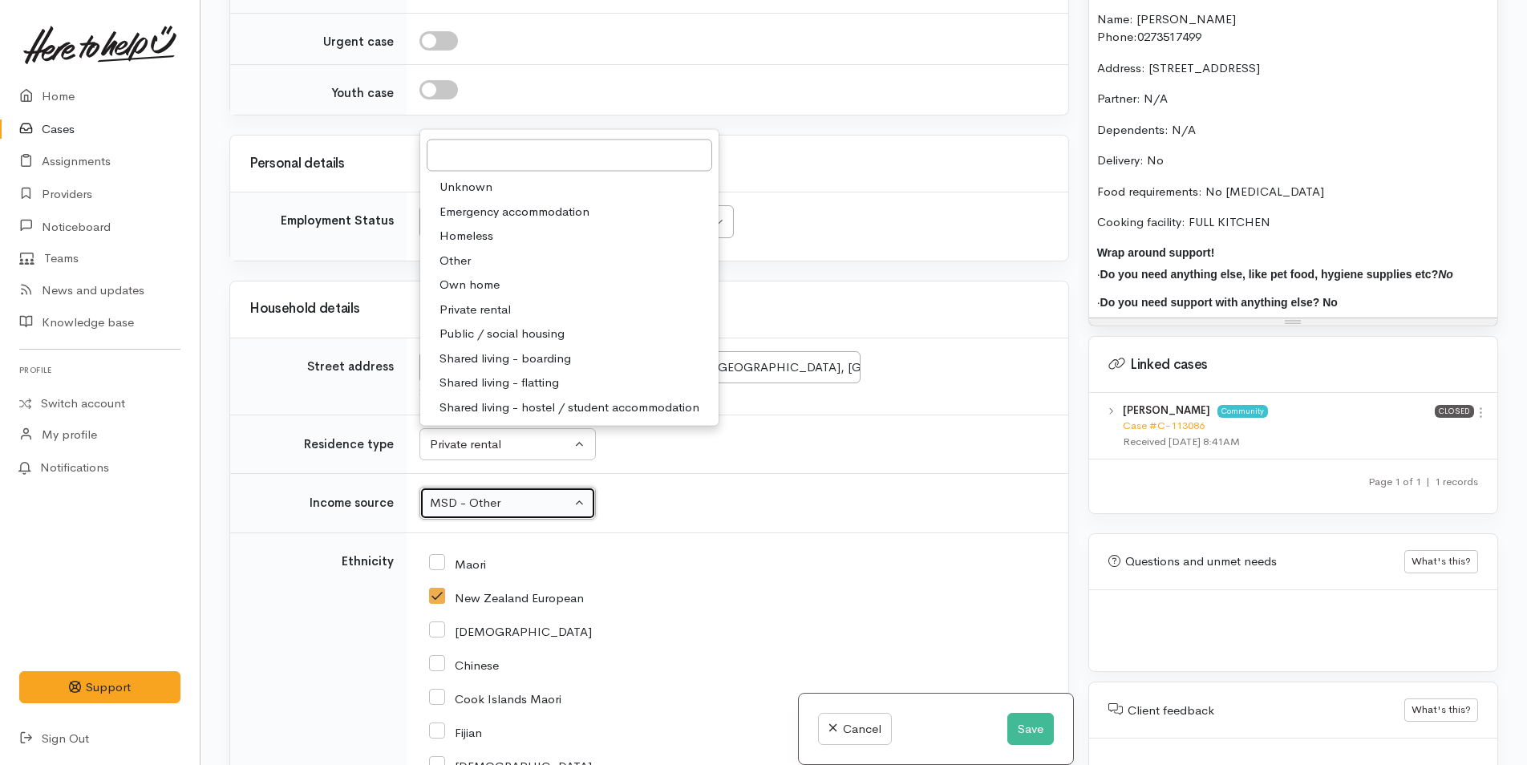
click at [487, 499] on div "MSD - Other" at bounding box center [500, 503] width 141 height 18
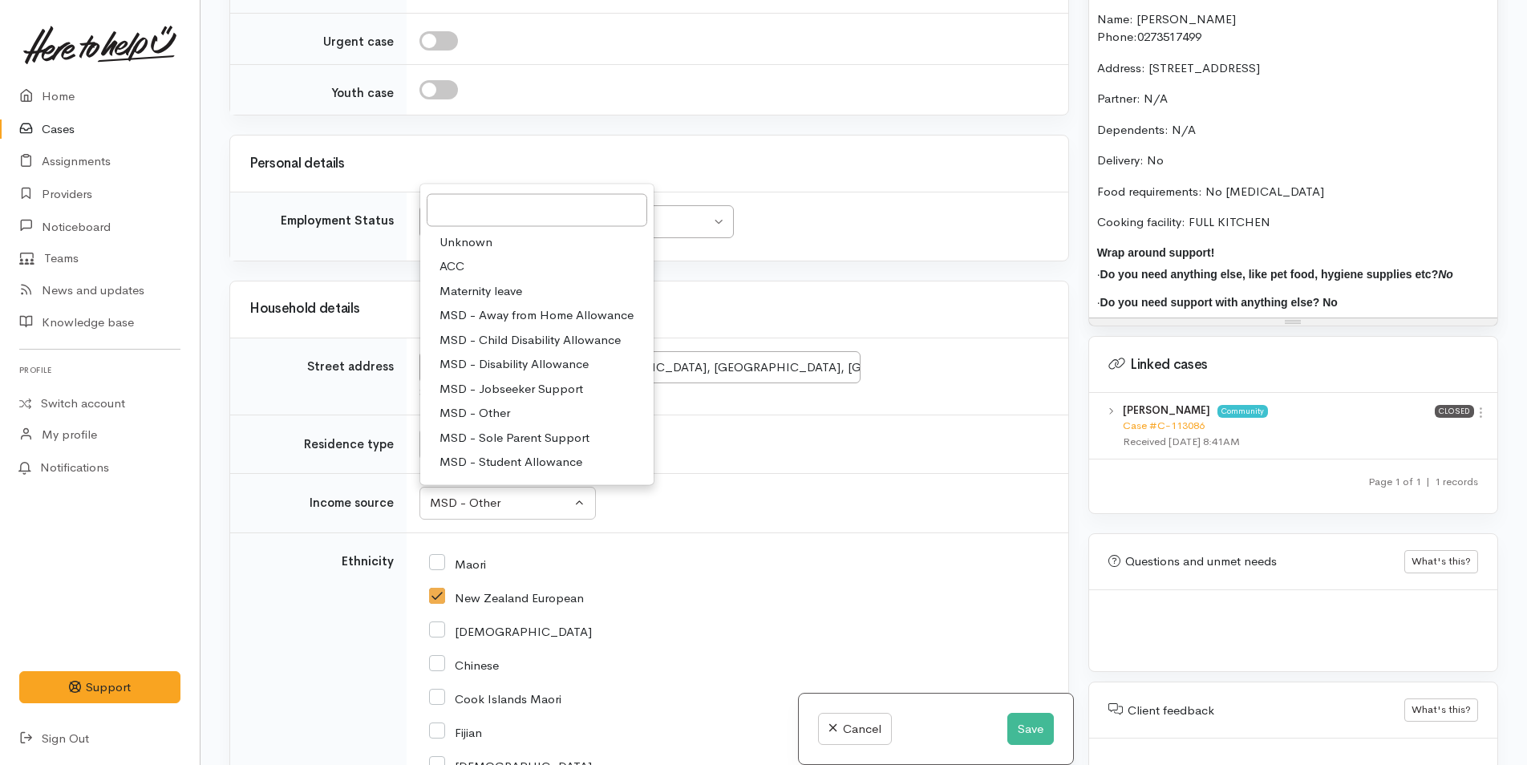
click at [537, 388] on span "MSD - Jobseeker Support" at bounding box center [512, 388] width 144 height 18
select select "4"
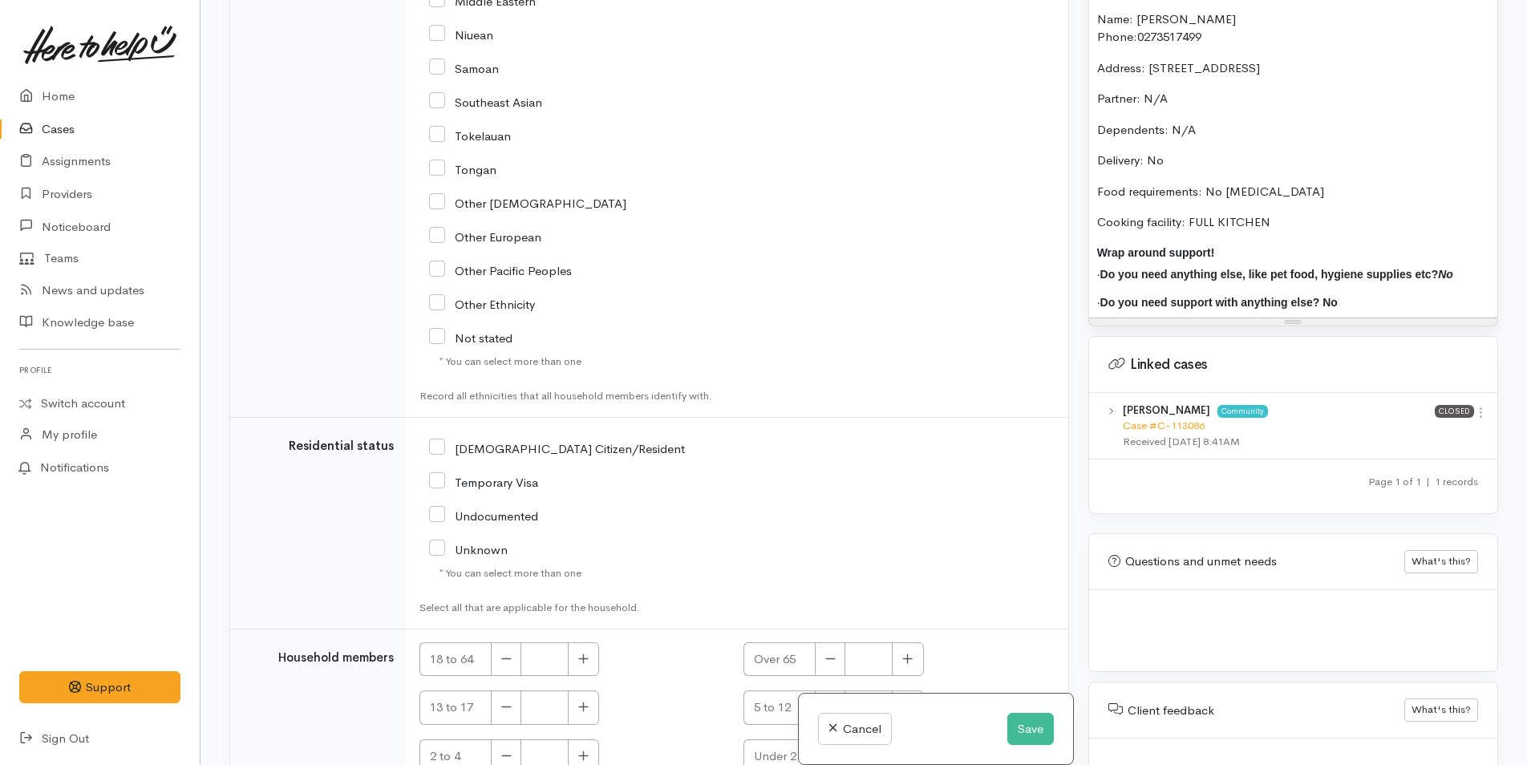
scroll to position [3430, 0]
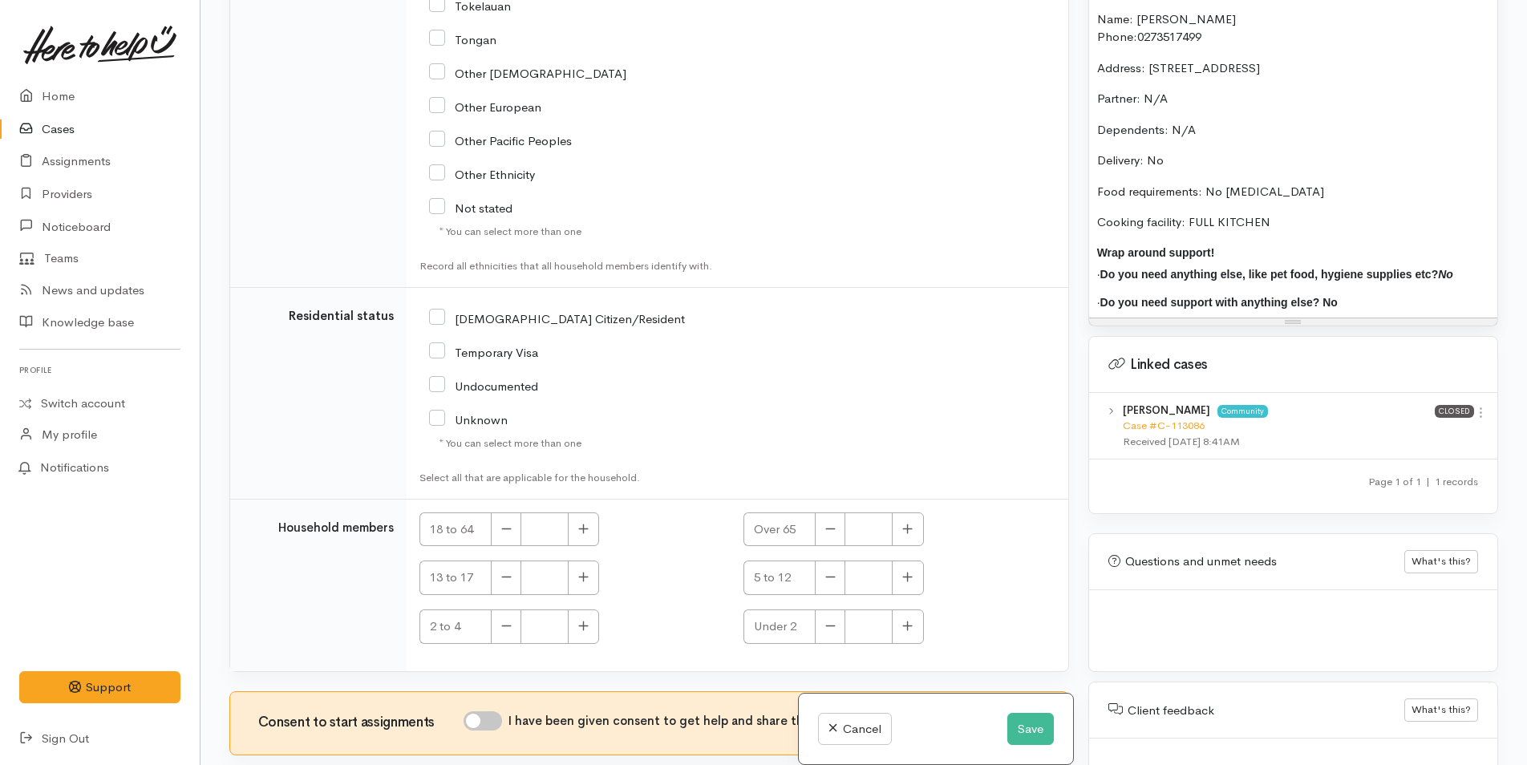
click at [434, 324] on input "NZ Citizen/Resident" at bounding box center [557, 317] width 256 height 14
checkbox input "true"
click at [585, 530] on icon "button" at bounding box center [583, 529] width 10 height 12
type input "1"
click at [497, 723] on input "I have been given consent to get help and share this information with appropria…" at bounding box center [483, 720] width 38 height 19
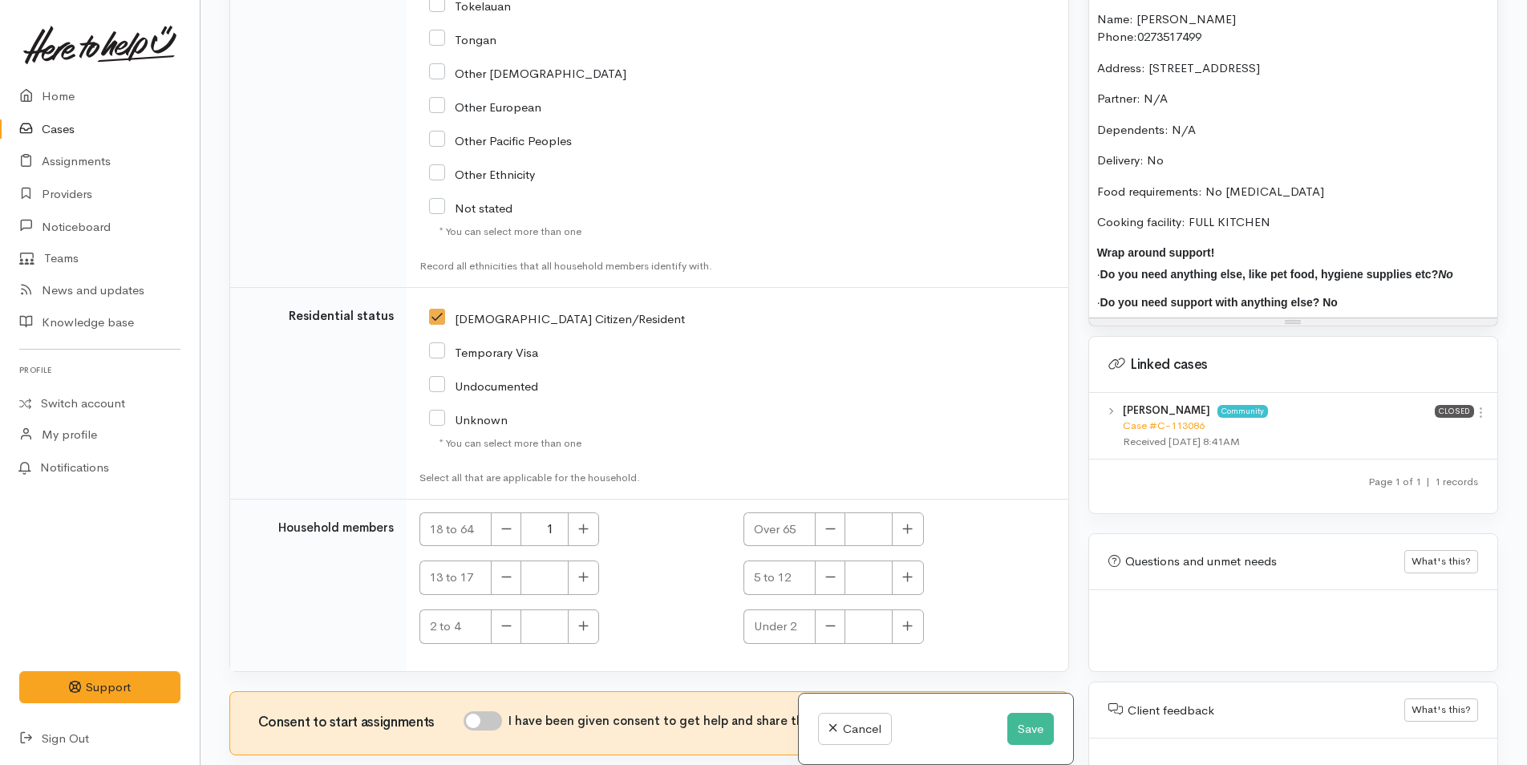
checkbox input "true"
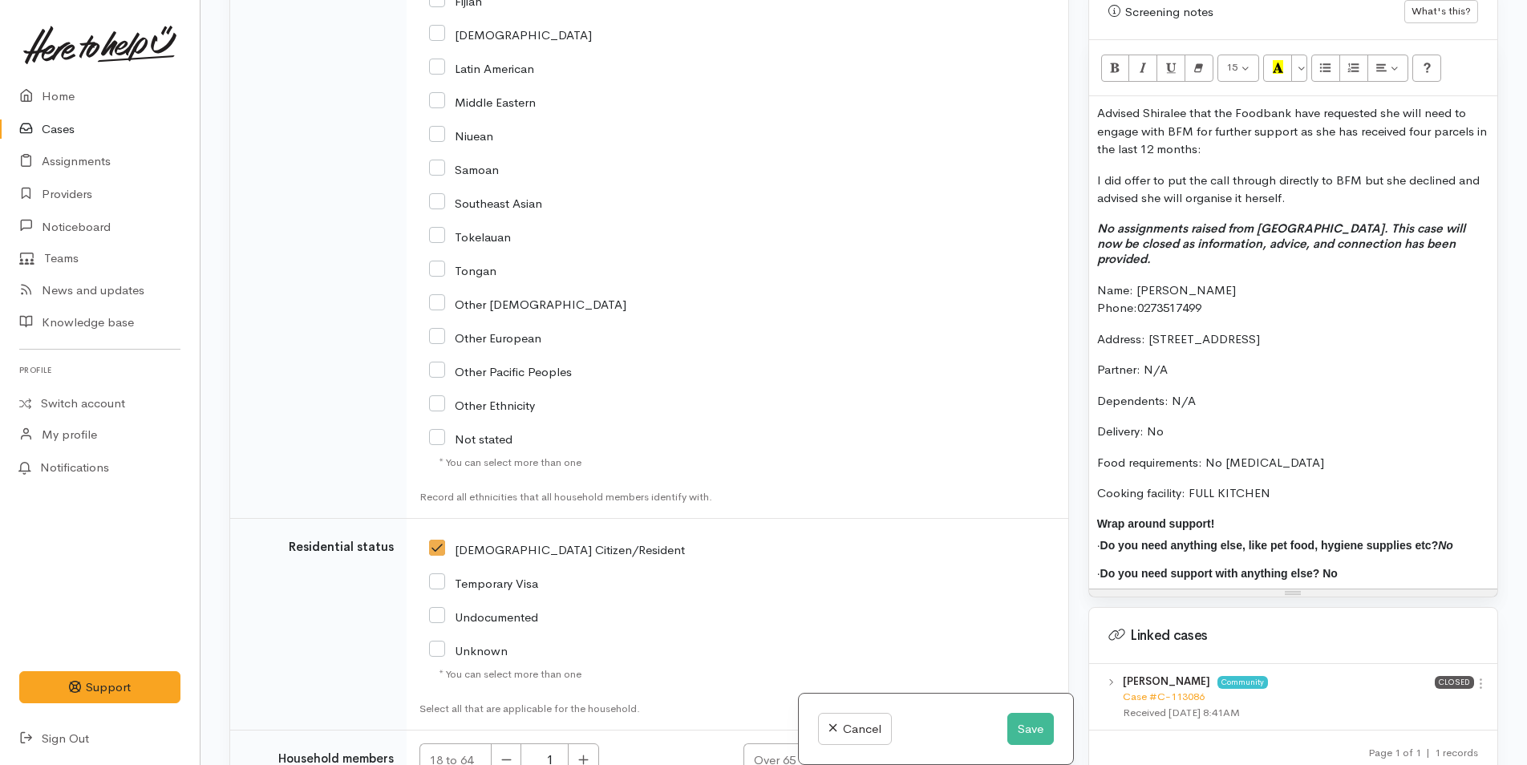
scroll to position [949, 0]
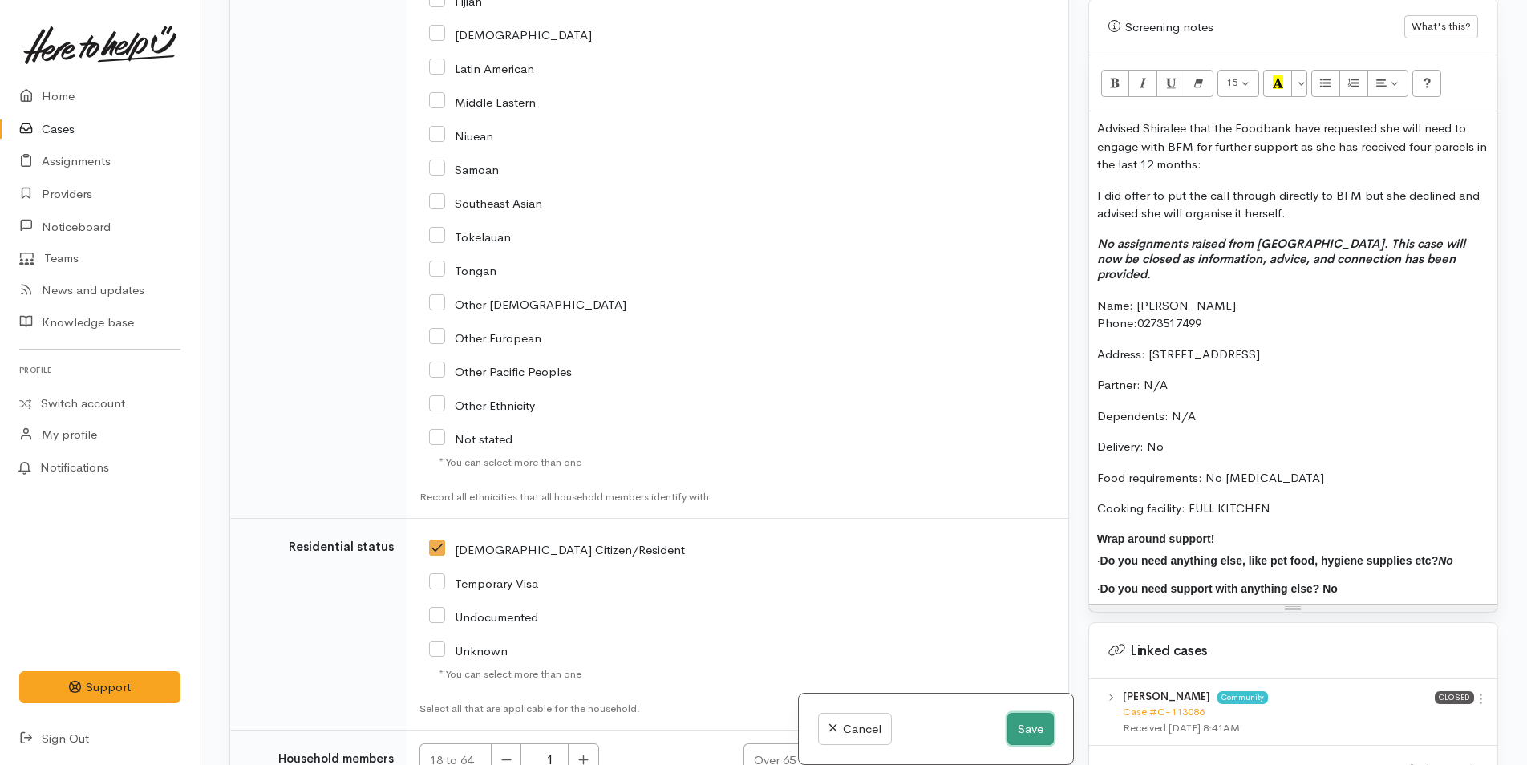
drag, startPoint x: 1019, startPoint y: 731, endPoint x: 1011, endPoint y: 730, distance: 8.2
click at [1019, 731] on button "Save" at bounding box center [1030, 729] width 47 height 33
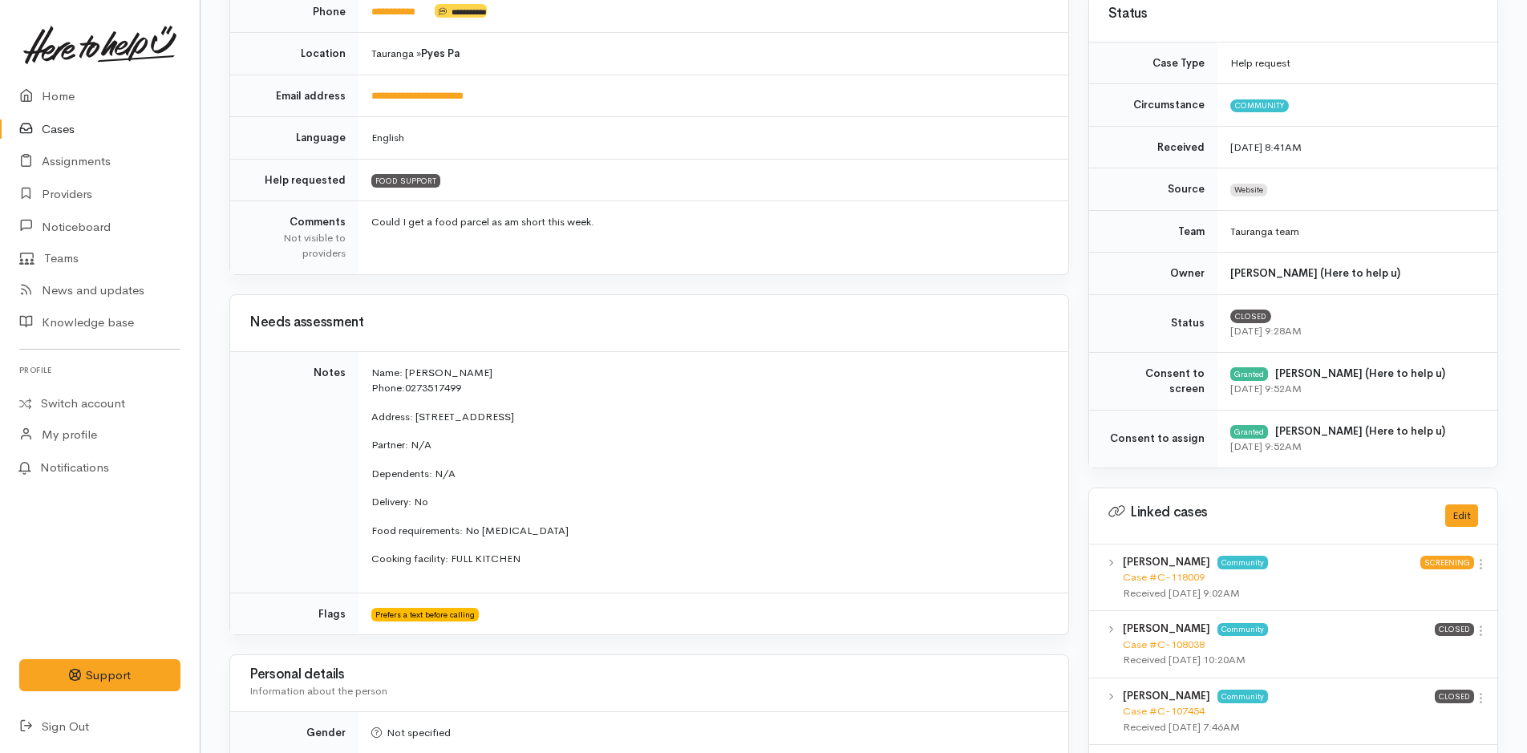
scroll to position [322, 0]
drag, startPoint x: 543, startPoint y: 567, endPoint x: 370, endPoint y: 369, distance: 263.2
click at [370, 369] on td "Name: [PERSON_NAME] Phone: 0273517499 Address: [STREET_ADDRESS][GEOGRAPHIC_DATA…" at bounding box center [714, 470] width 710 height 241
copy td "Name: [PERSON_NAME] Phone: 0273517499 Address: [STREET_ADDRESS][GEOGRAPHIC_DATA…"
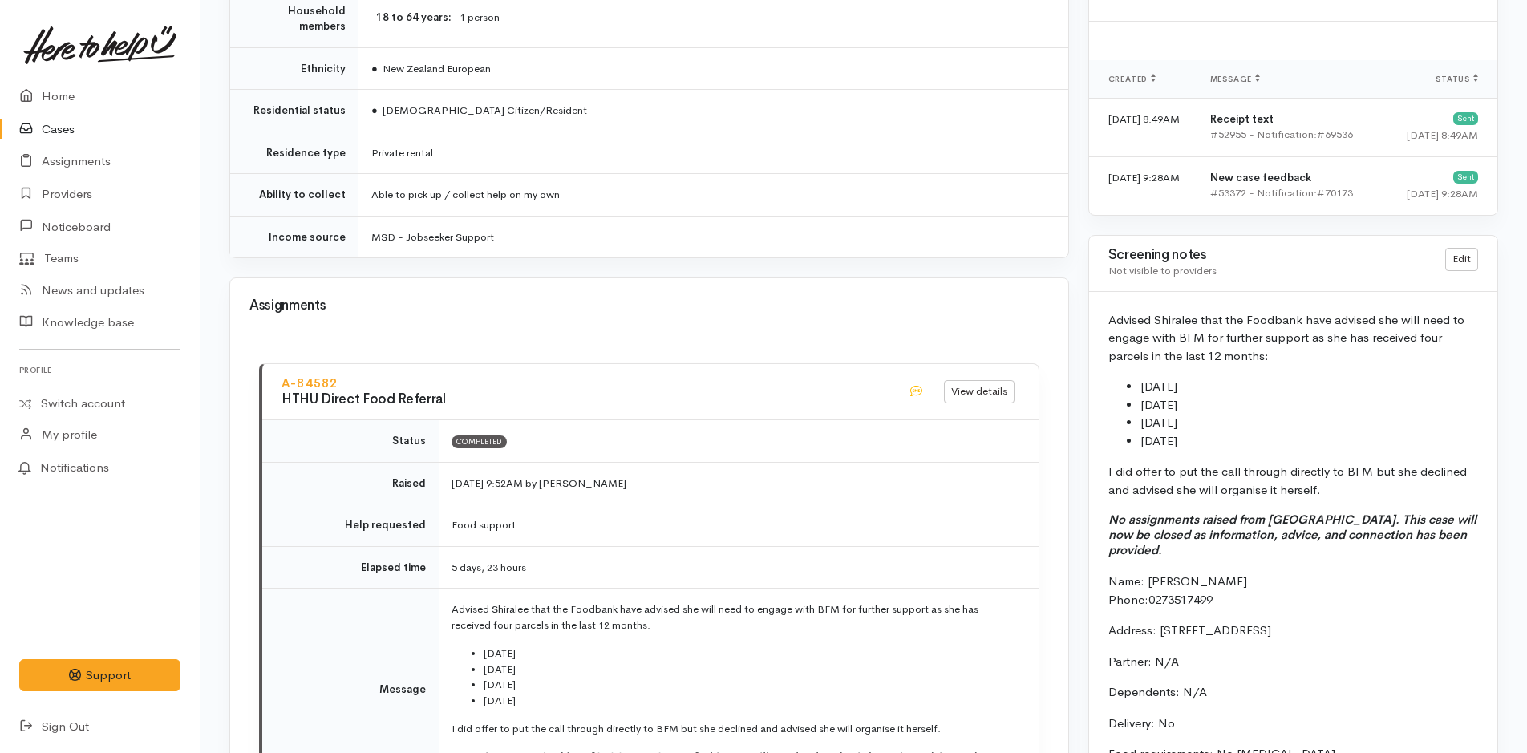
scroll to position [1363, 0]
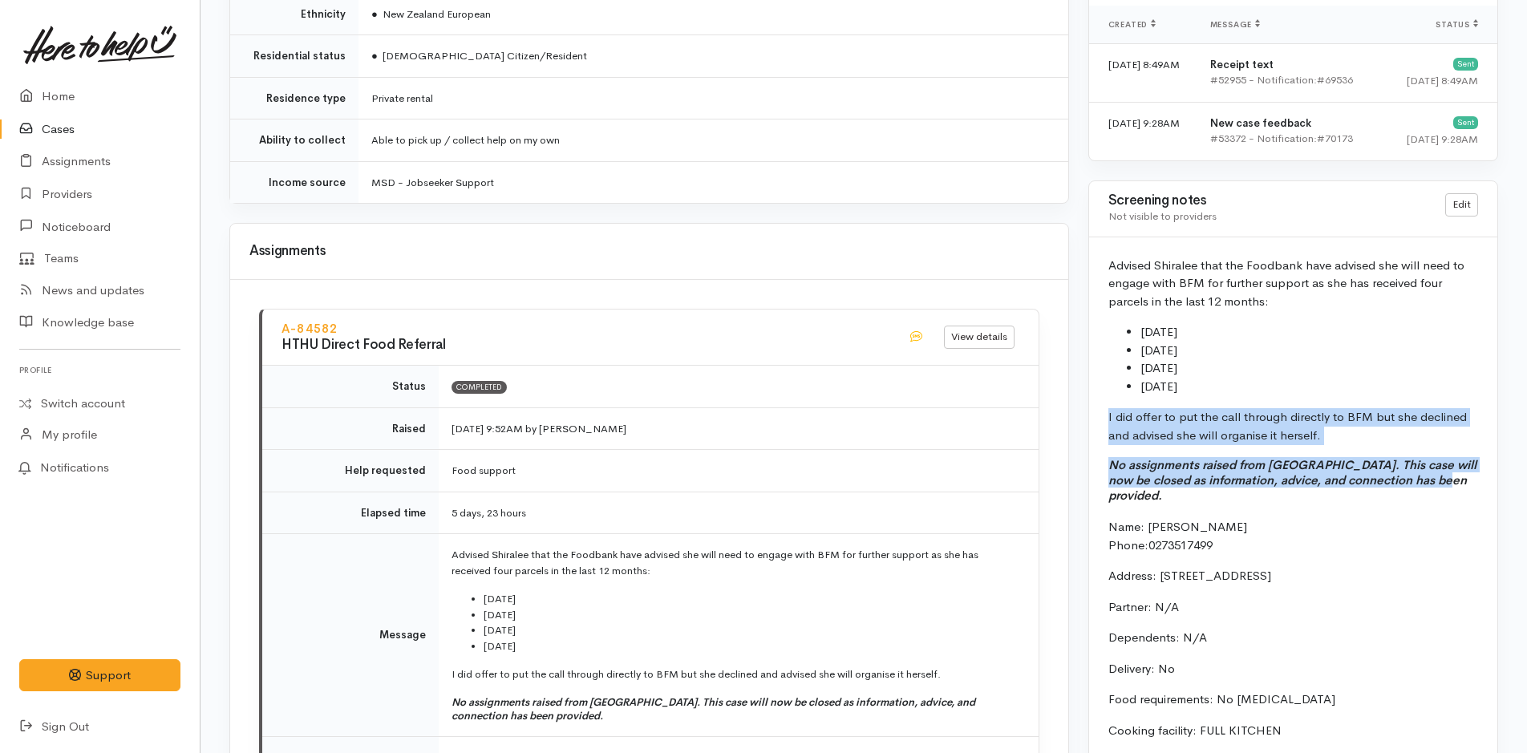
drag, startPoint x: 1453, startPoint y: 483, endPoint x: 1087, endPoint y: 419, distance: 372.0
copy div "I did offer to put the call through directly to BFM but she declined and advise…"
click at [1365, 485] on icon "No assignments raised from [GEOGRAPHIC_DATA]. This case will now be closed as i…" at bounding box center [1292, 480] width 368 height 46
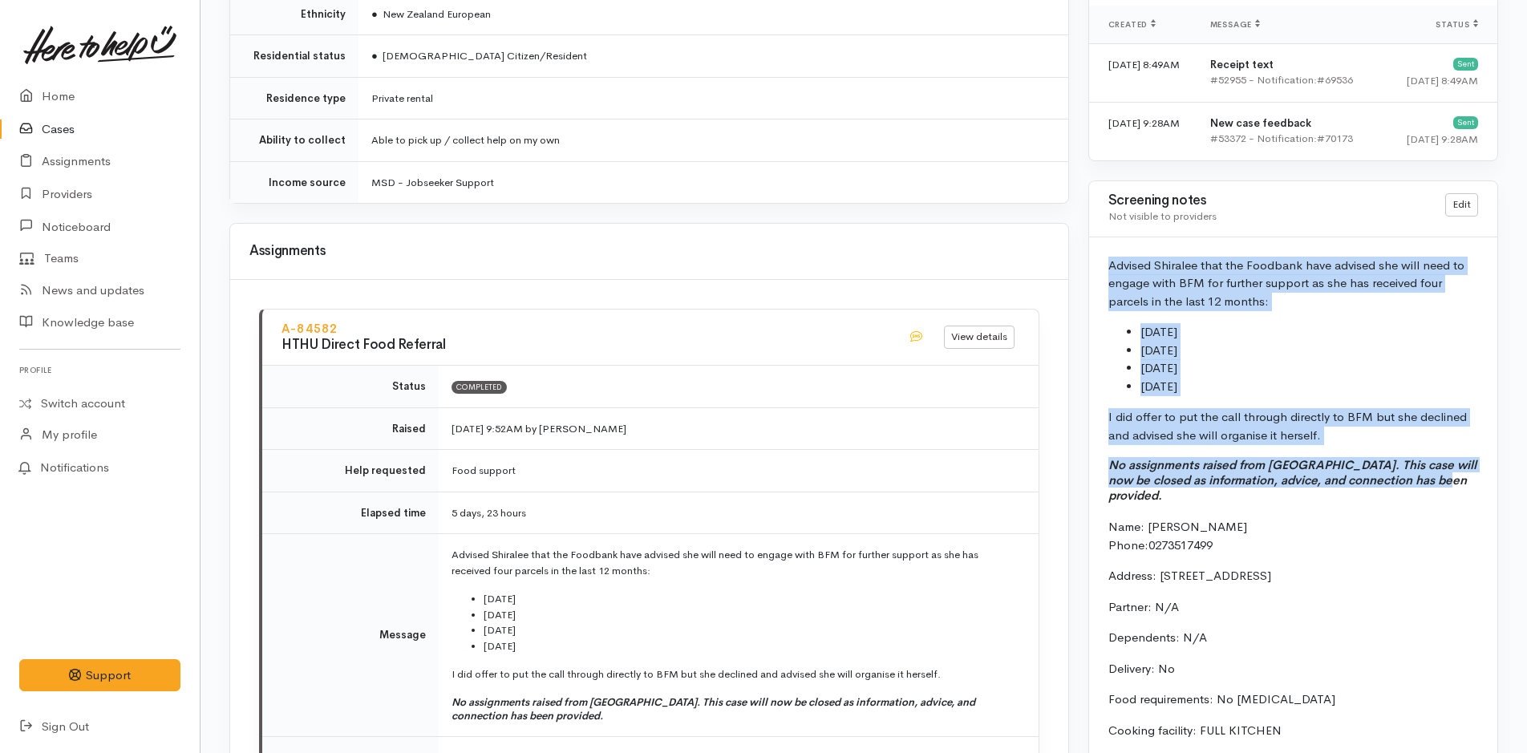
drag, startPoint x: 1460, startPoint y: 480, endPoint x: 1081, endPoint y: 265, distance: 435.3
copy div "Advised Shiralee that the Foodbank have advised she will need to engage with BF…"
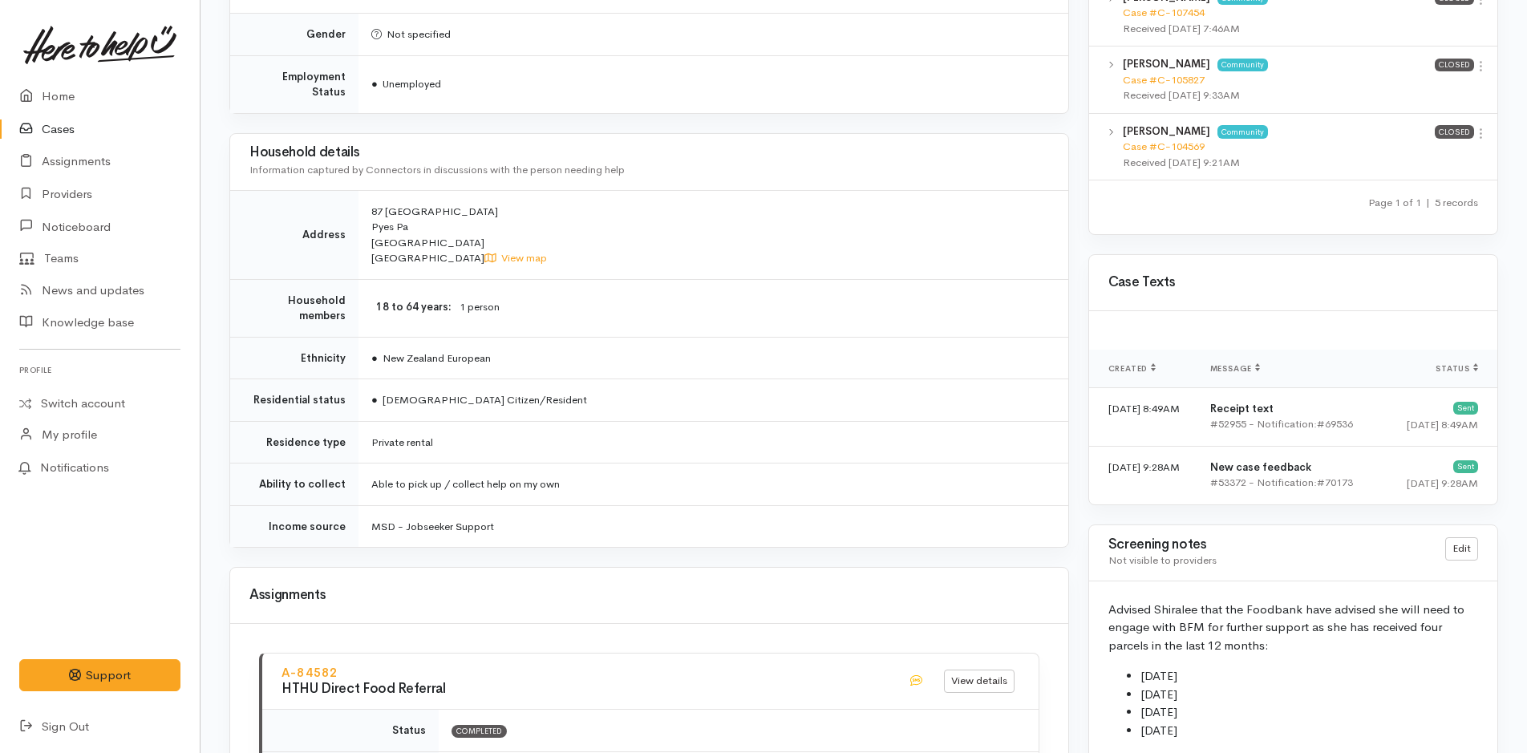
scroll to position [1089, 0]
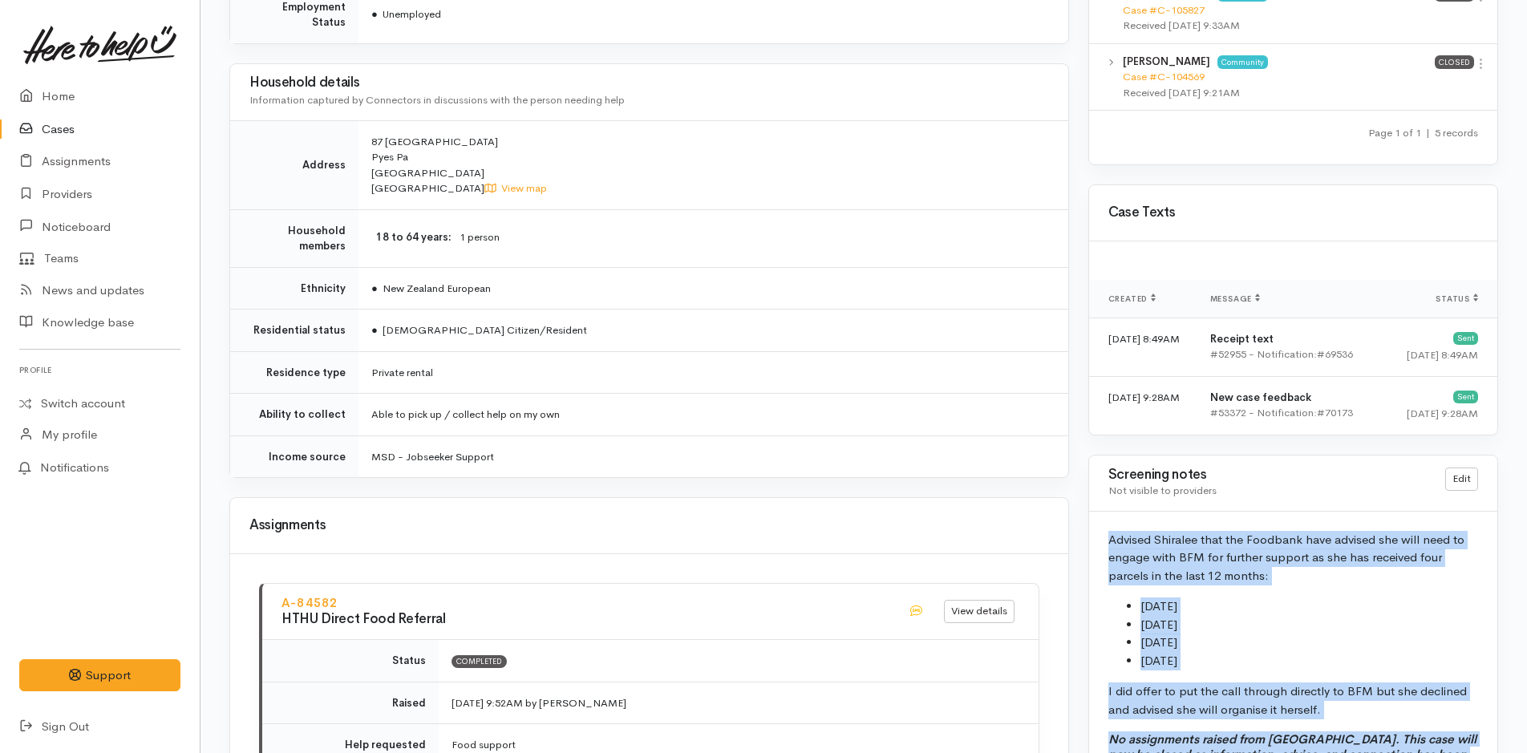
drag, startPoint x: 1376, startPoint y: 504, endPoint x: 1088, endPoint y: 537, distance: 289.8
copy div "Advised Shiralee that the Foodbank have advised she will need to engage with BF…"
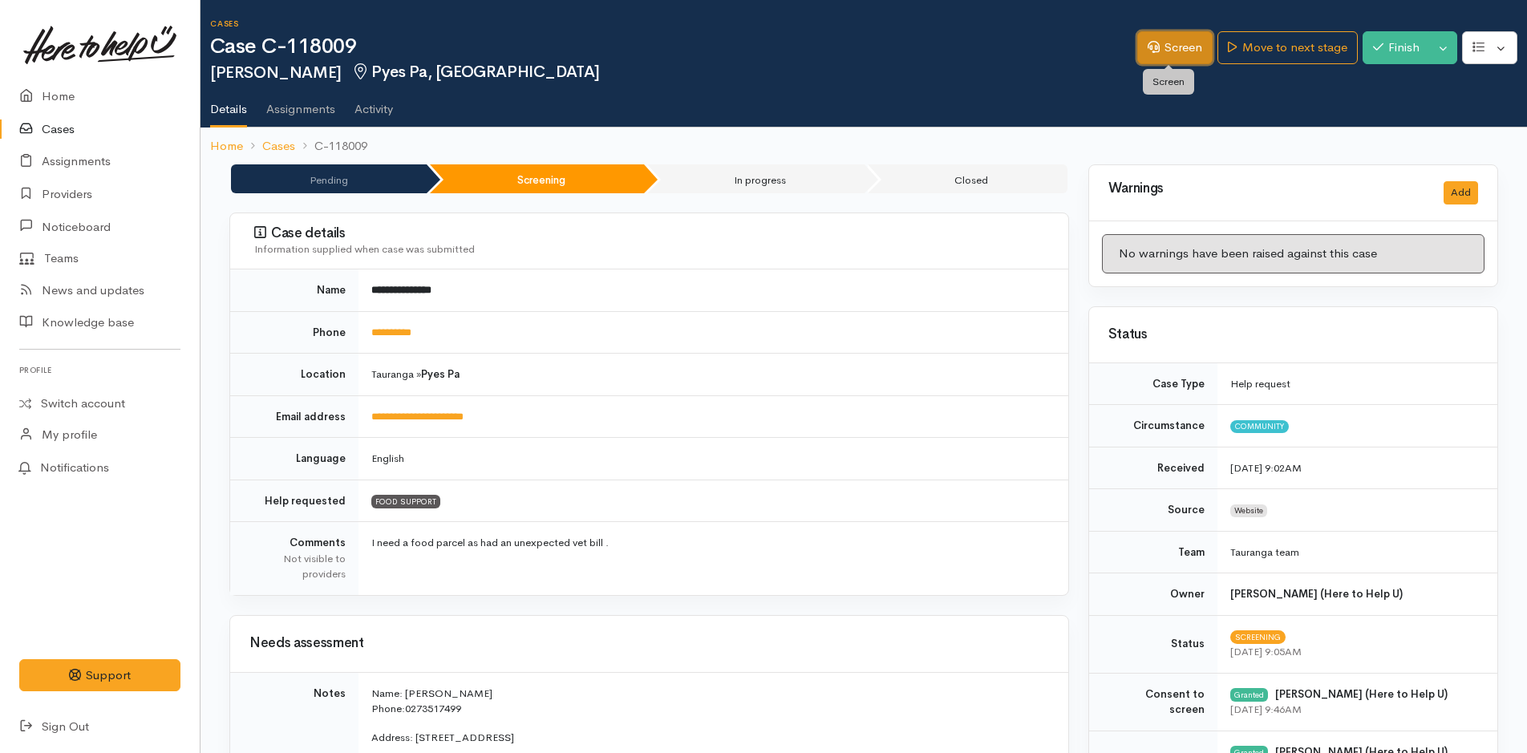
click at [1181, 50] on link "Screen" at bounding box center [1174, 47] width 75 height 33
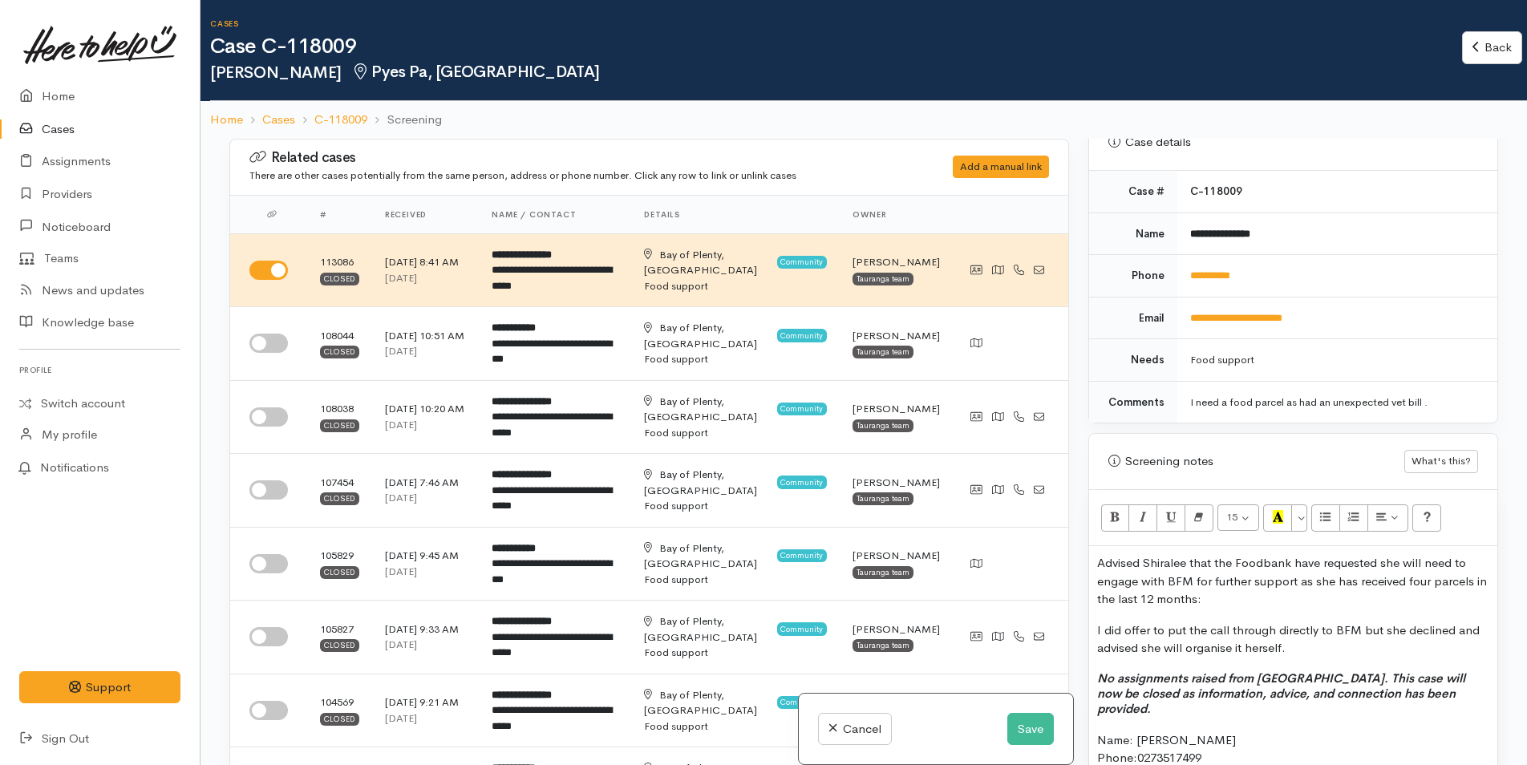
scroll to position [401, 0]
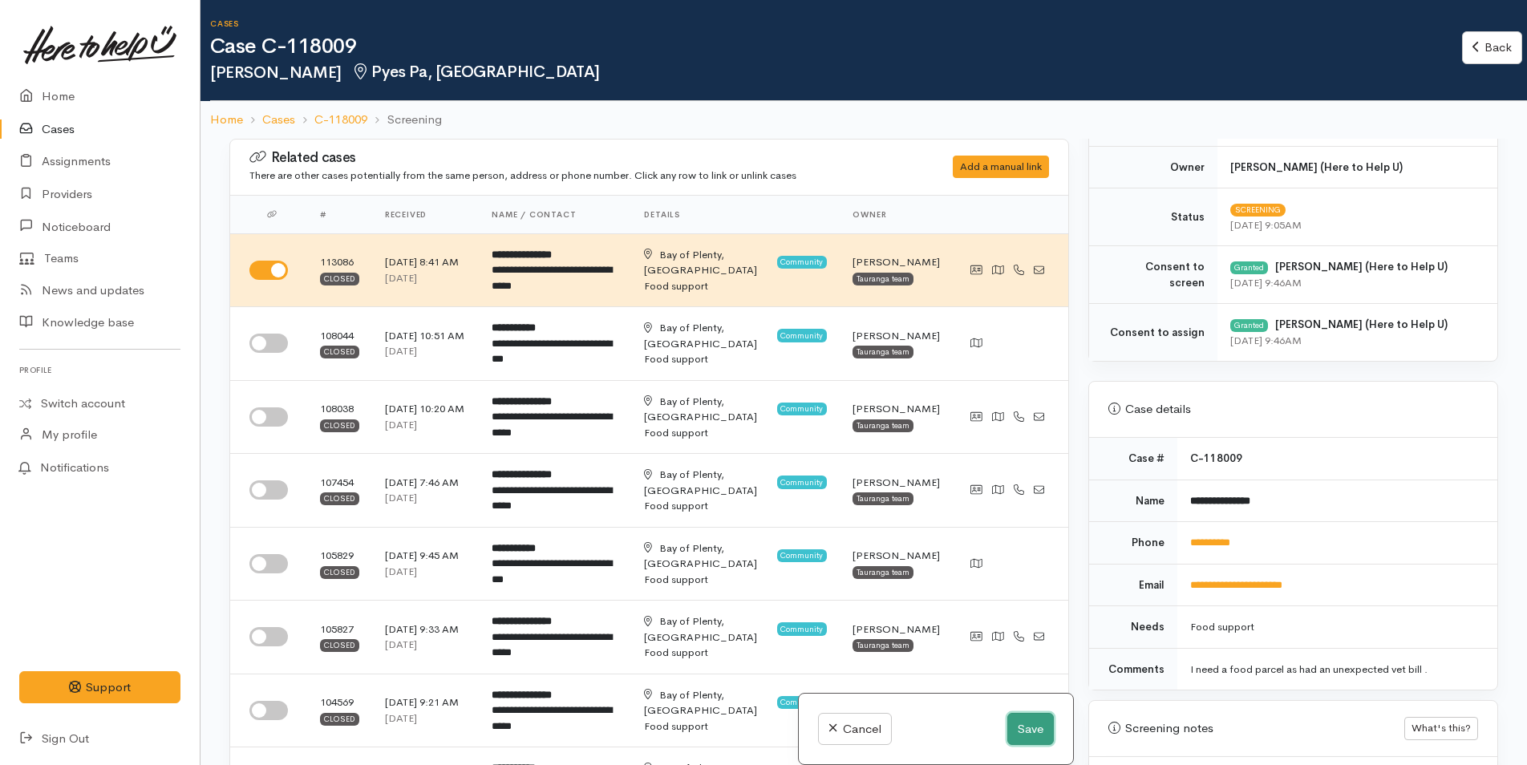
click at [1027, 731] on button "Save" at bounding box center [1030, 729] width 47 height 33
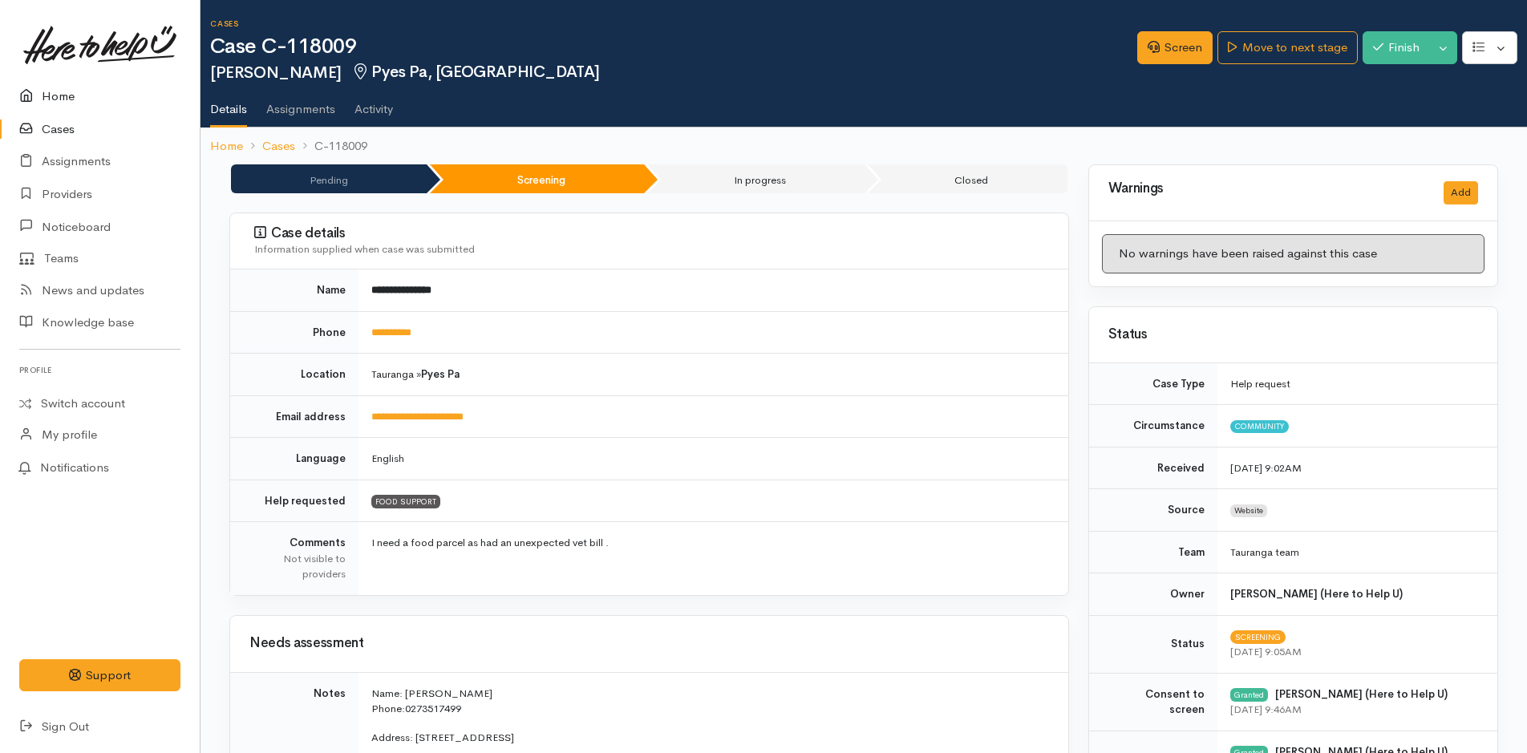
click at [42, 103] on link "Home" at bounding box center [100, 96] width 200 height 33
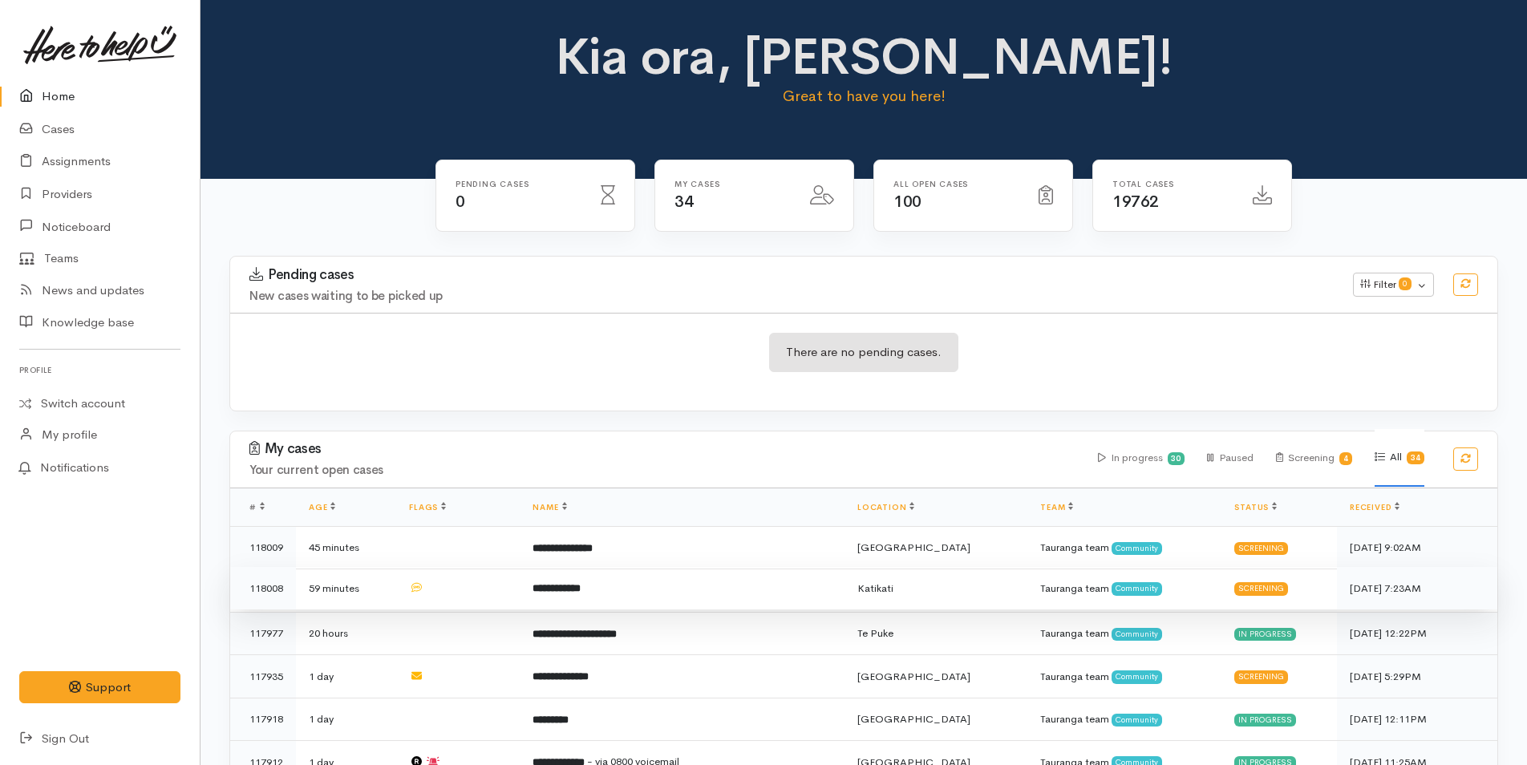
click at [653, 584] on td "**********" at bounding box center [682, 588] width 325 height 43
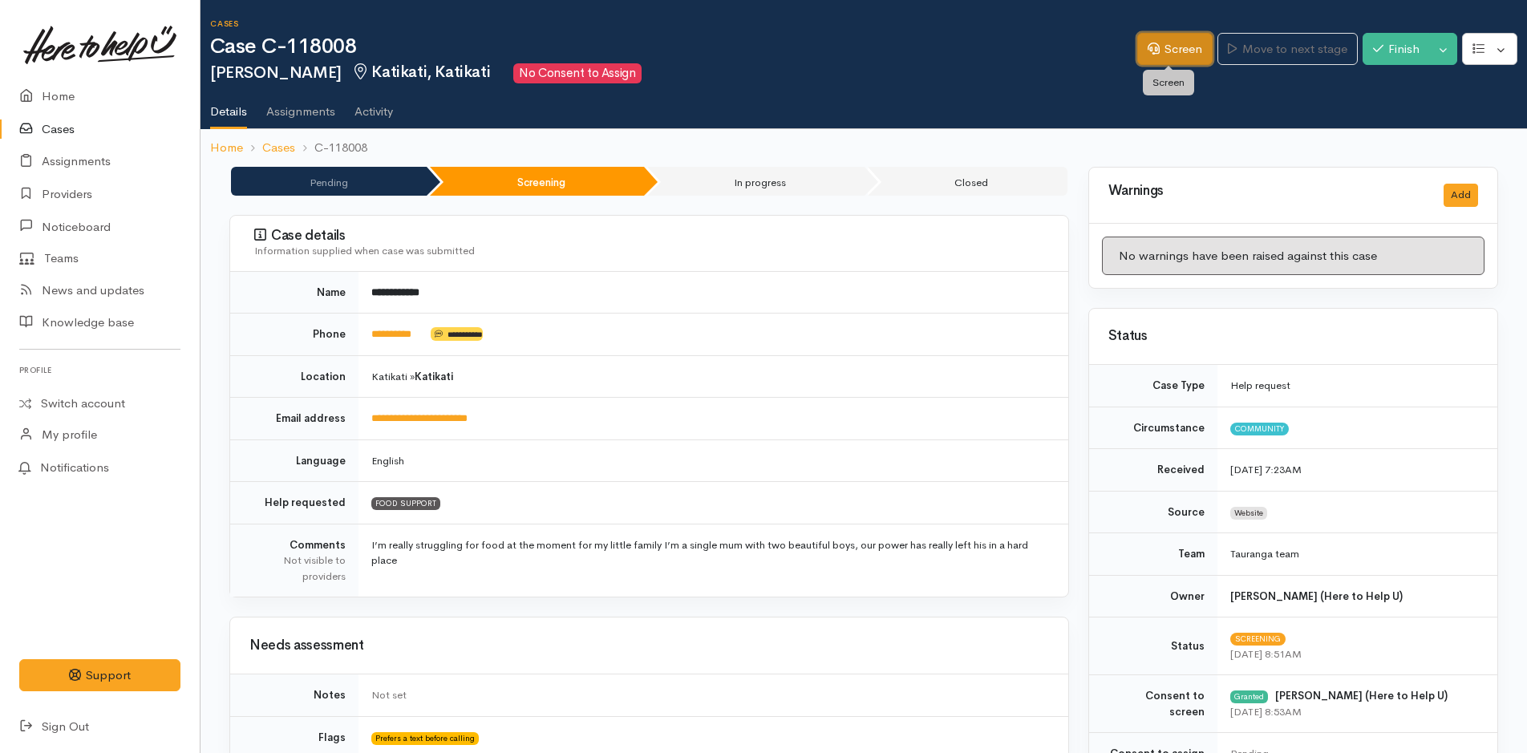
click at [1169, 43] on link "Screen" at bounding box center [1174, 49] width 75 height 33
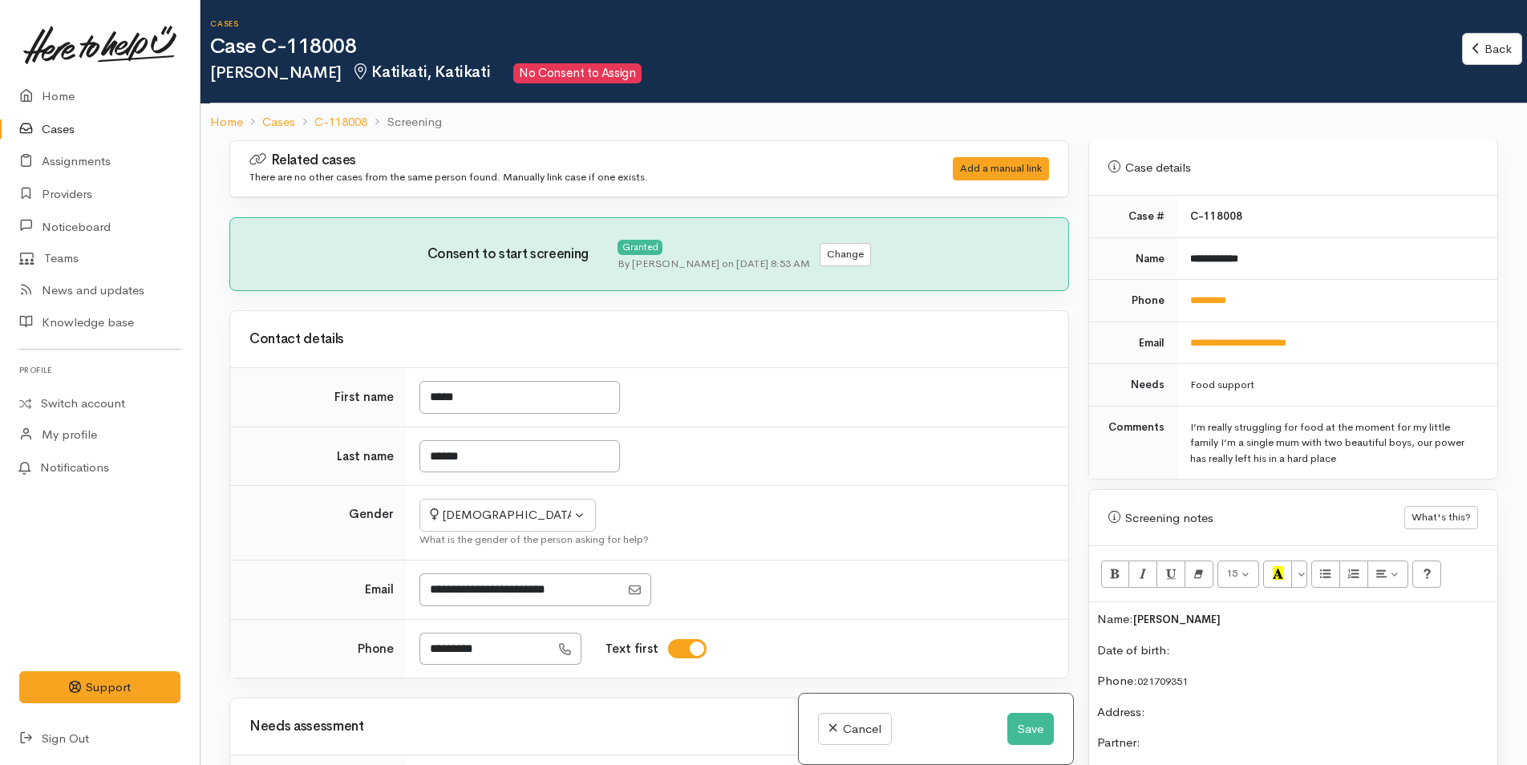
scroll to position [802, 0]
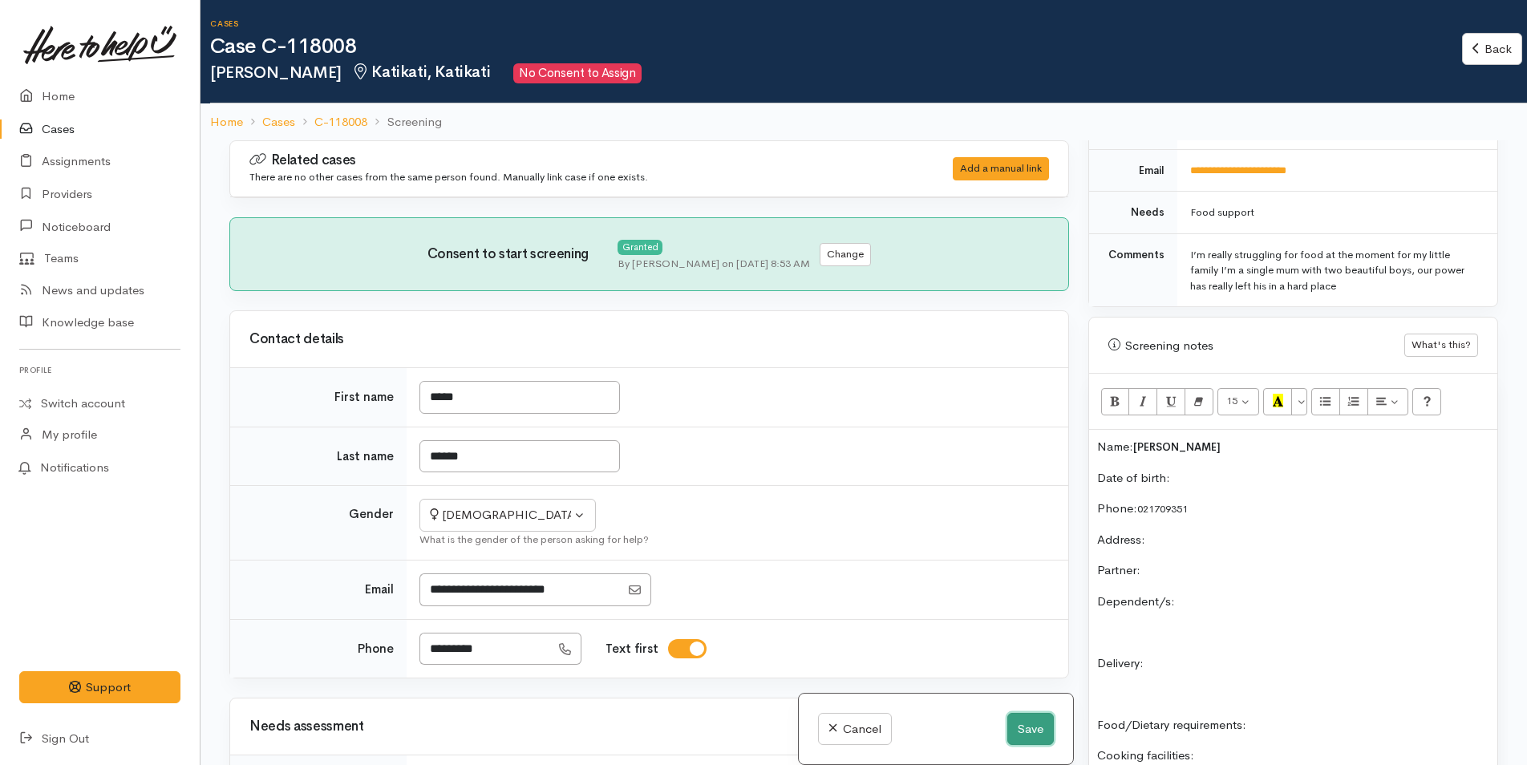
drag, startPoint x: 1028, startPoint y: 725, endPoint x: 995, endPoint y: 711, distance: 35.6
click at [1028, 725] on button "Save" at bounding box center [1030, 729] width 47 height 33
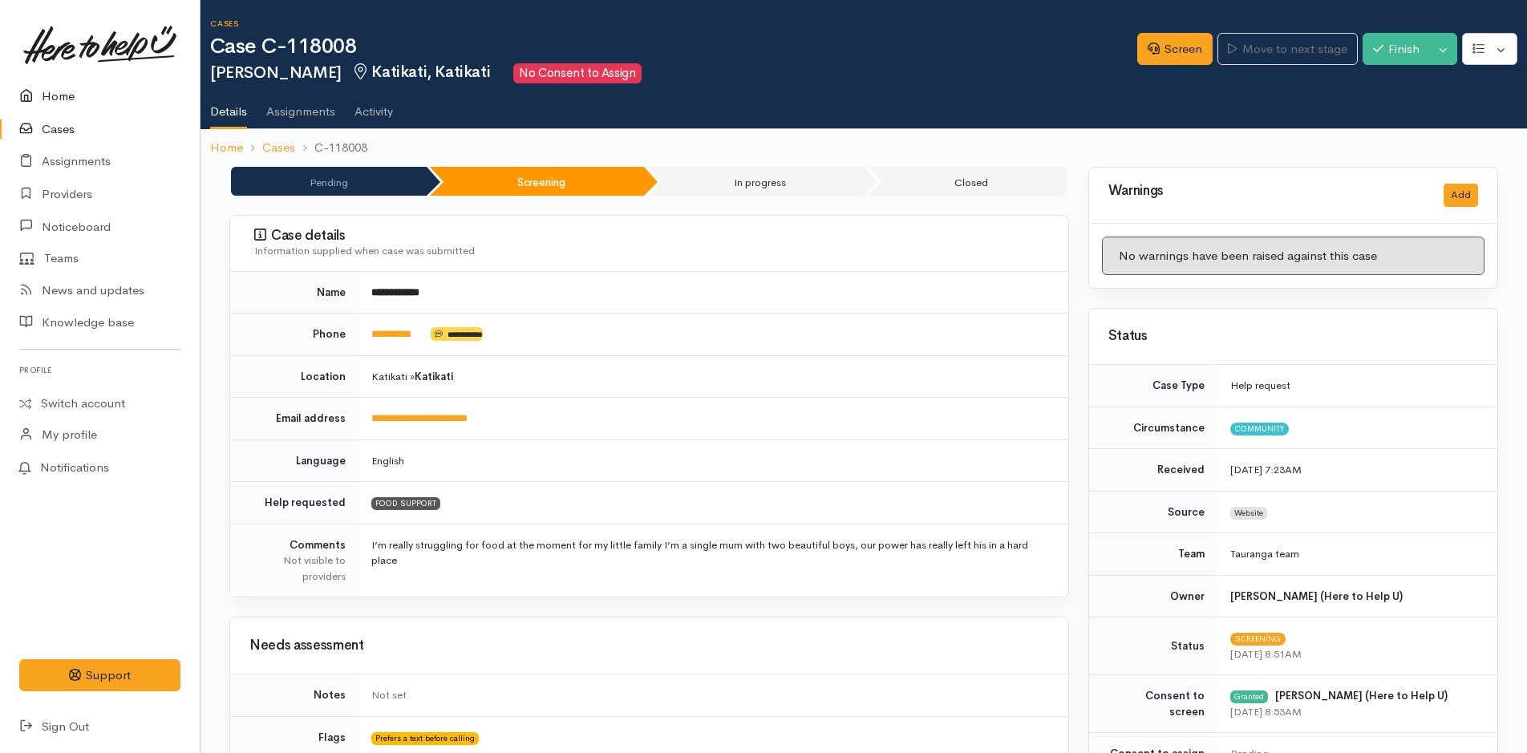
click at [47, 91] on link "Home" at bounding box center [100, 96] width 200 height 33
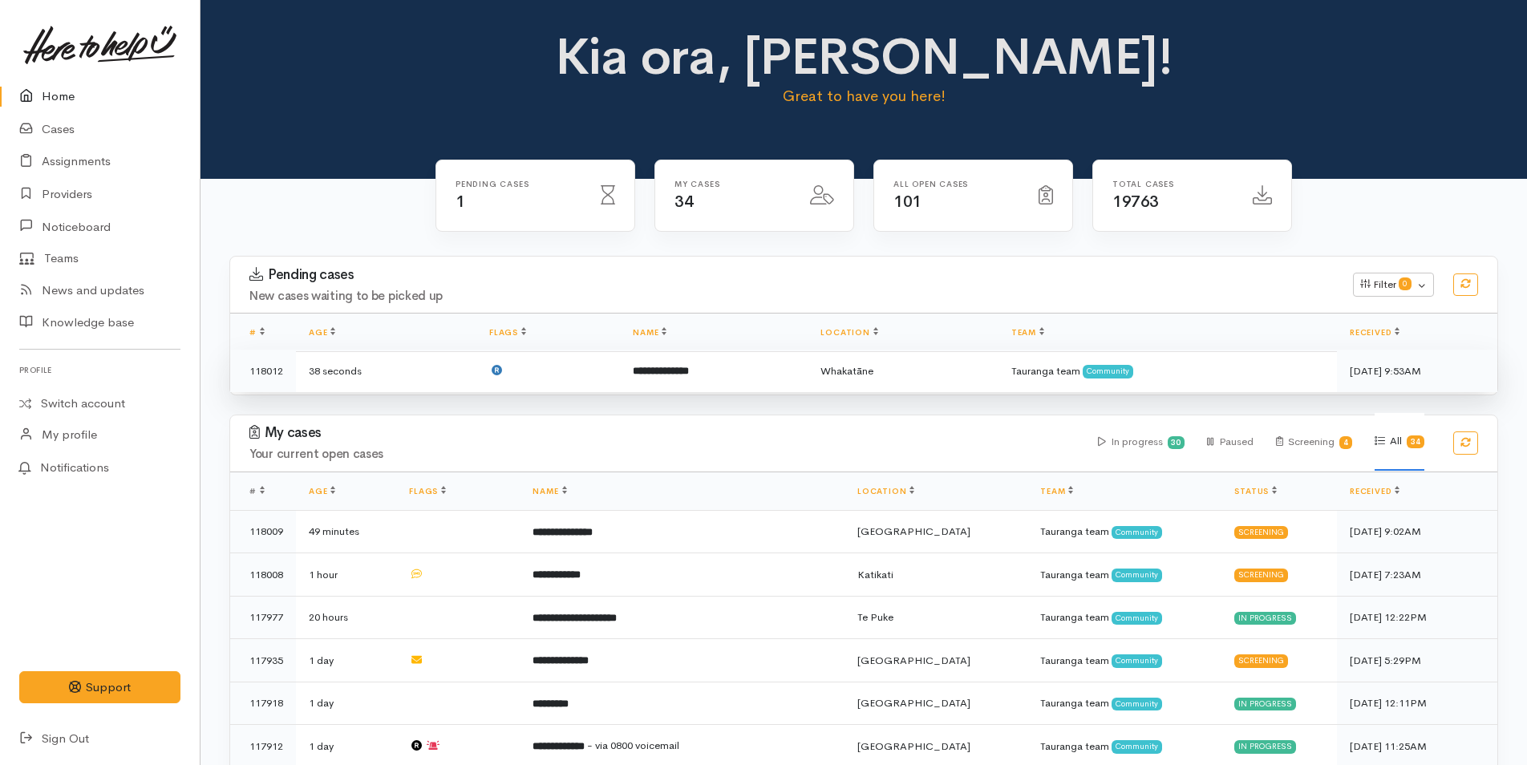
click at [689, 371] on b "**********" at bounding box center [661, 371] width 56 height 10
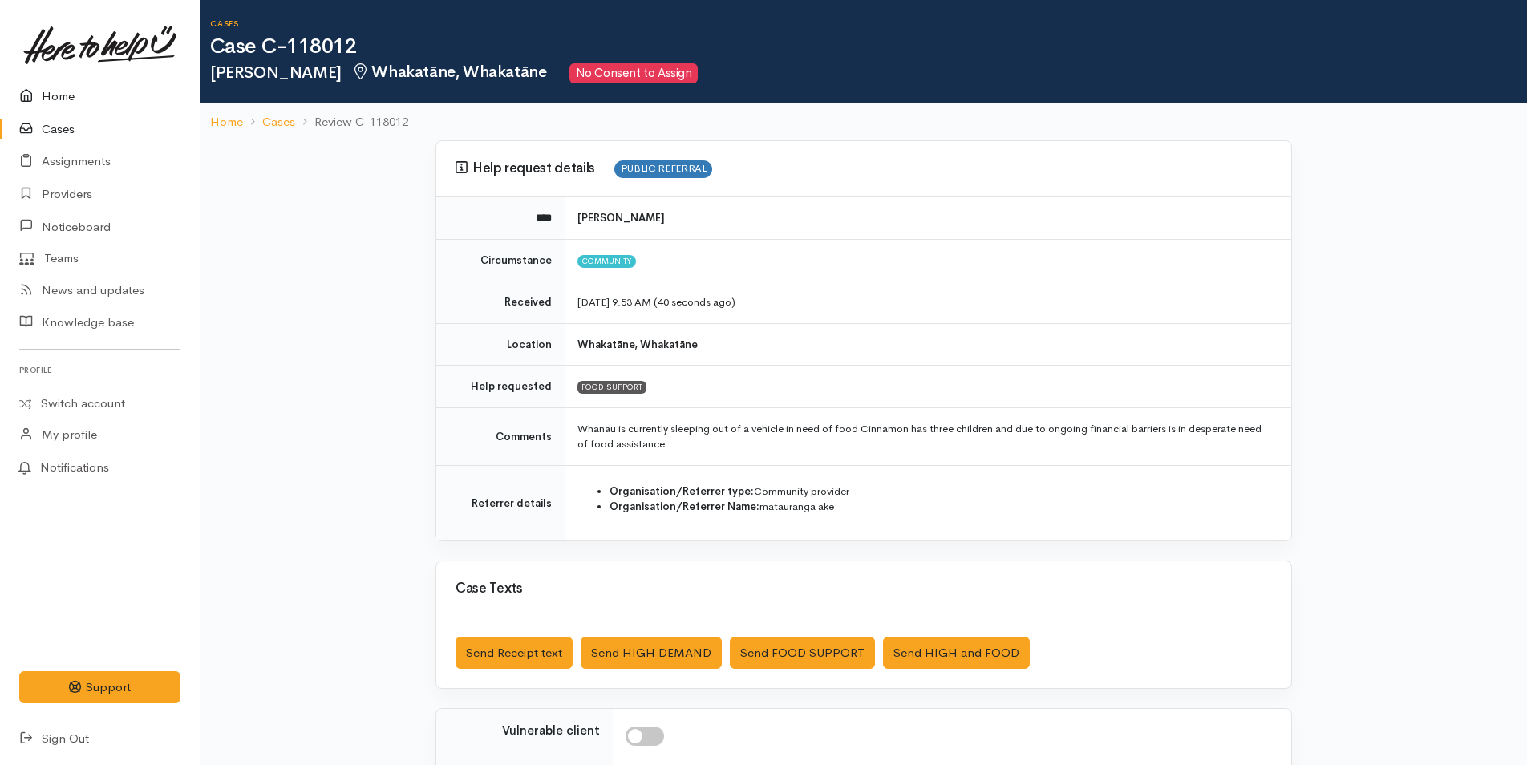
click at [70, 95] on link "Home" at bounding box center [100, 96] width 200 height 33
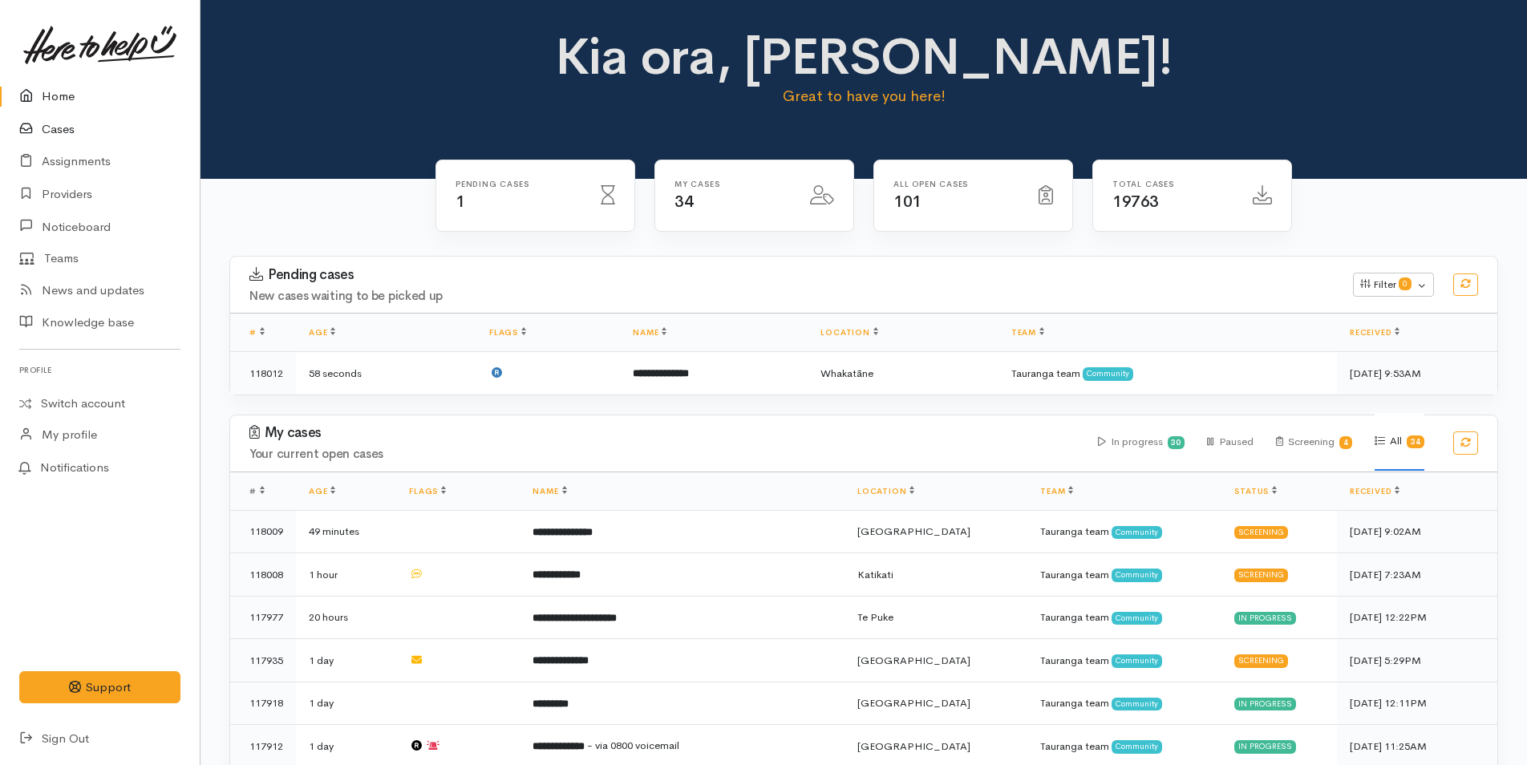
click at [66, 132] on link "Cases" at bounding box center [100, 129] width 200 height 33
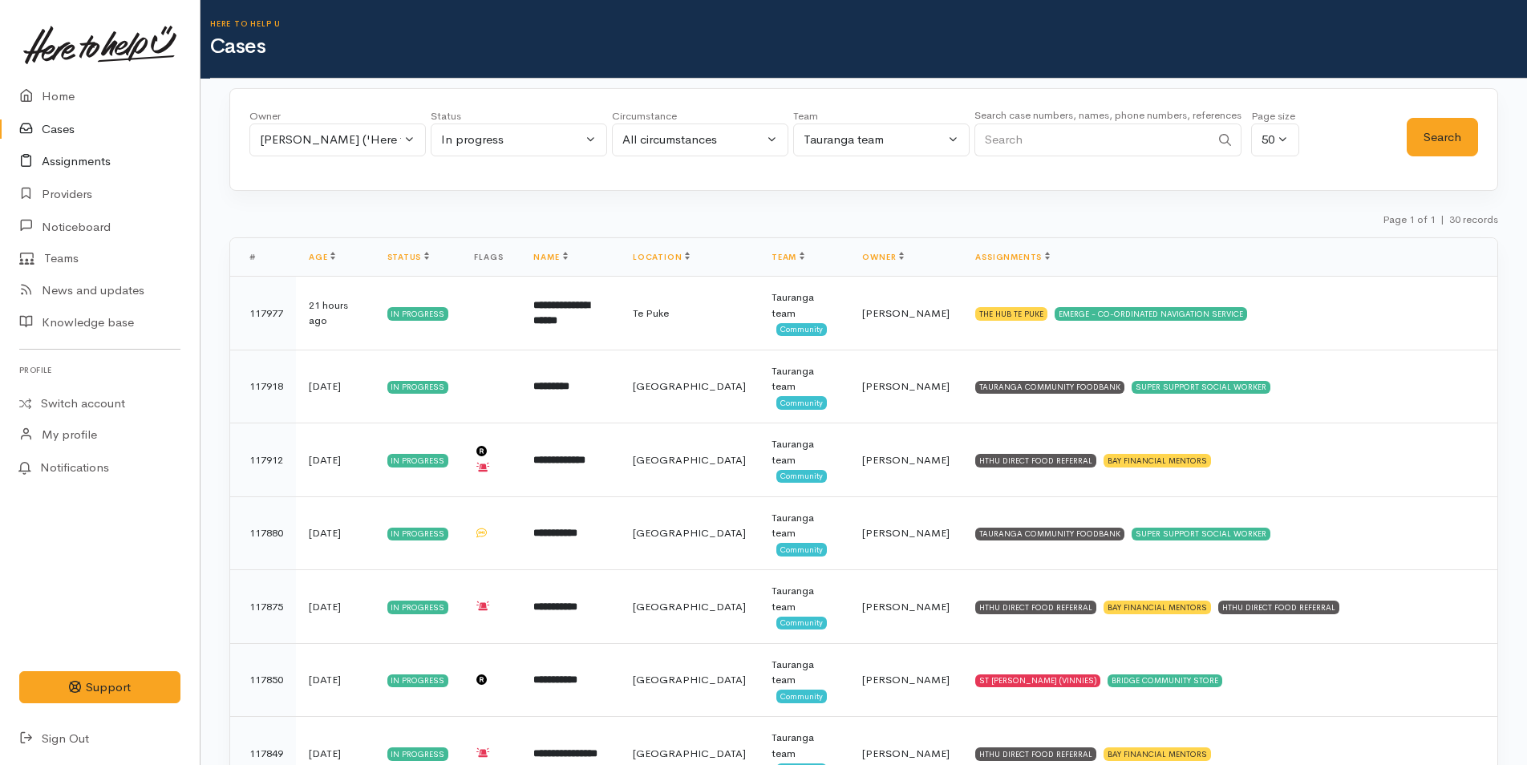
click at [91, 161] on link "Assignments" at bounding box center [100, 161] width 200 height 33
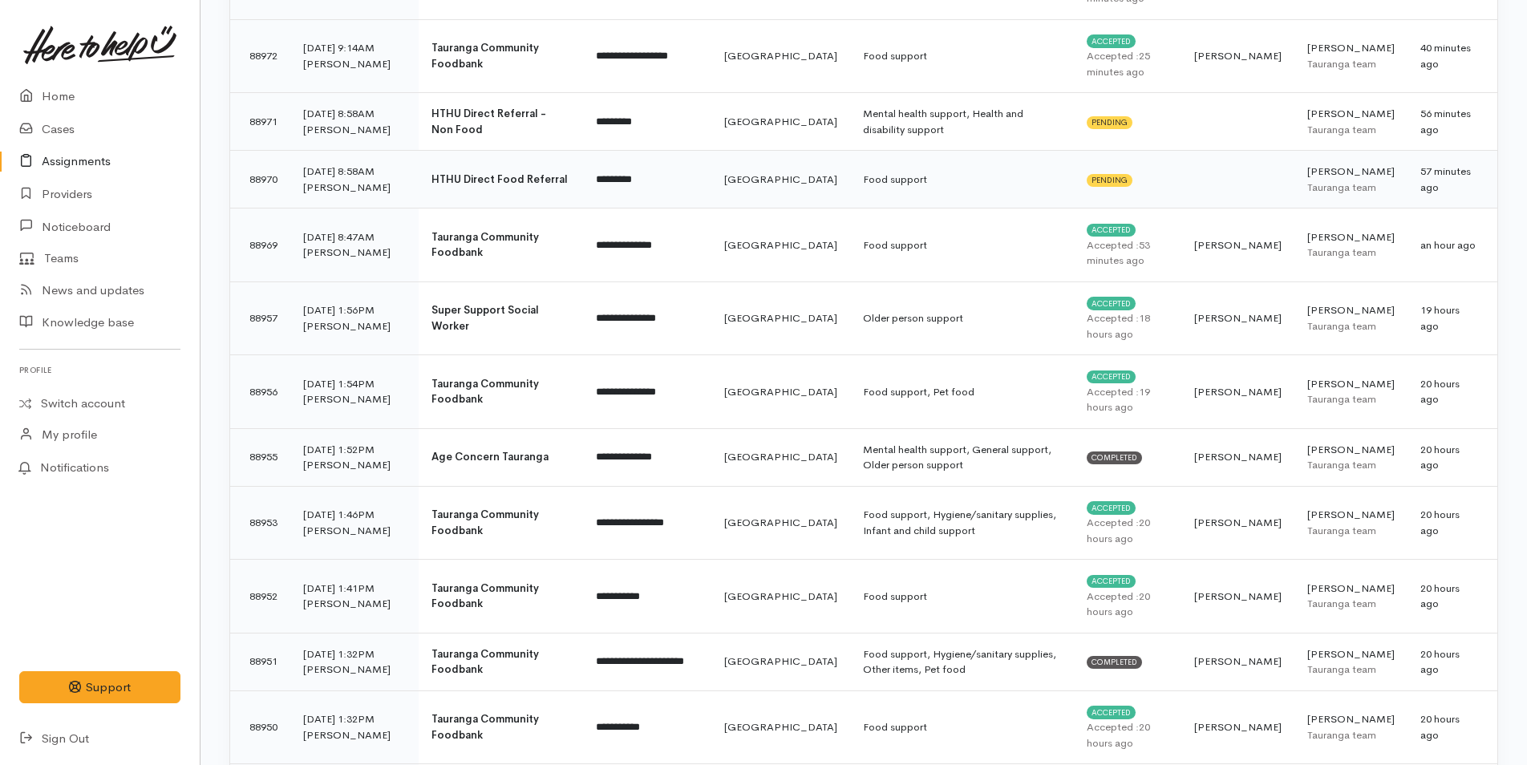
scroll to position [401, 0]
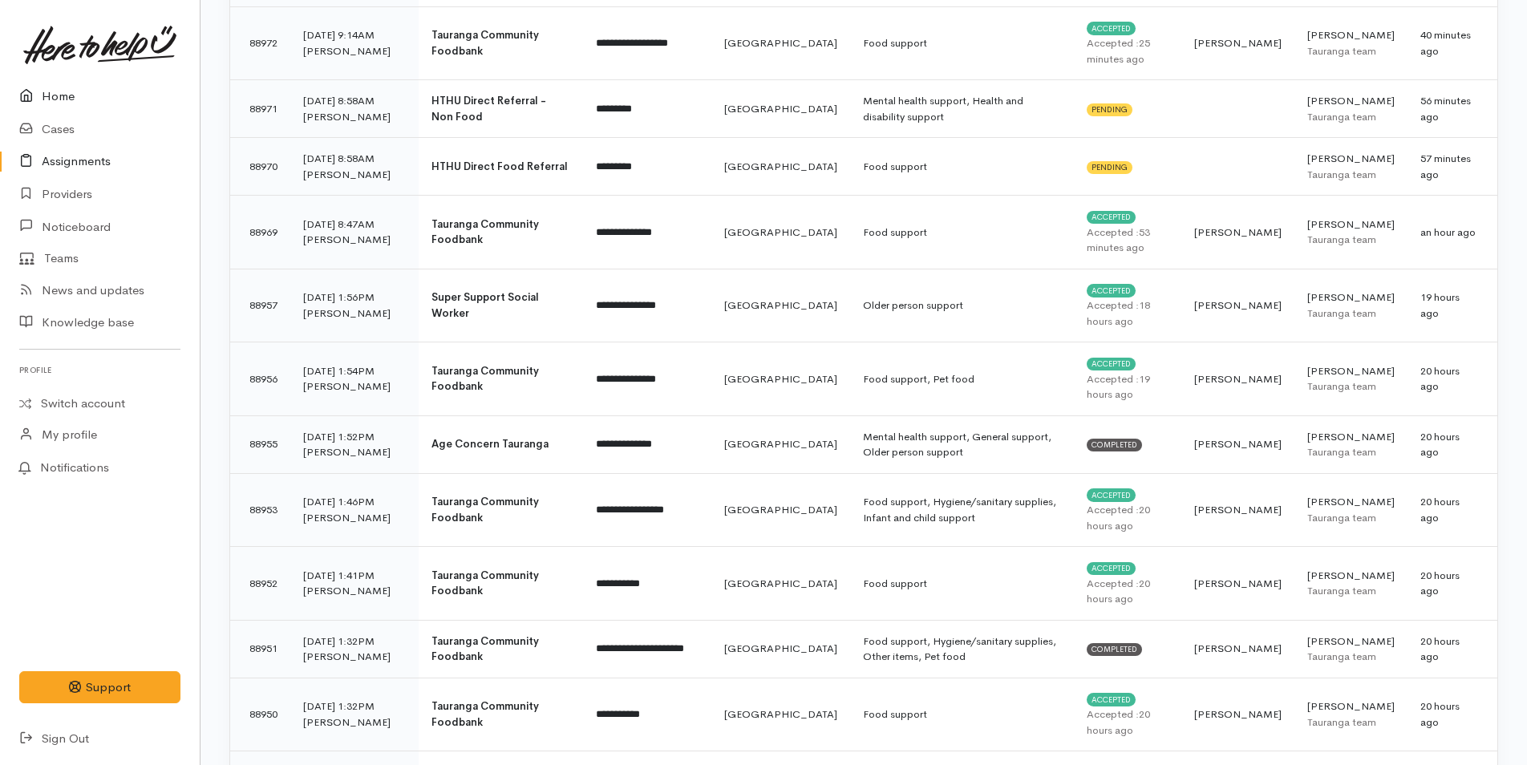
click at [55, 93] on link "Home" at bounding box center [100, 96] width 200 height 33
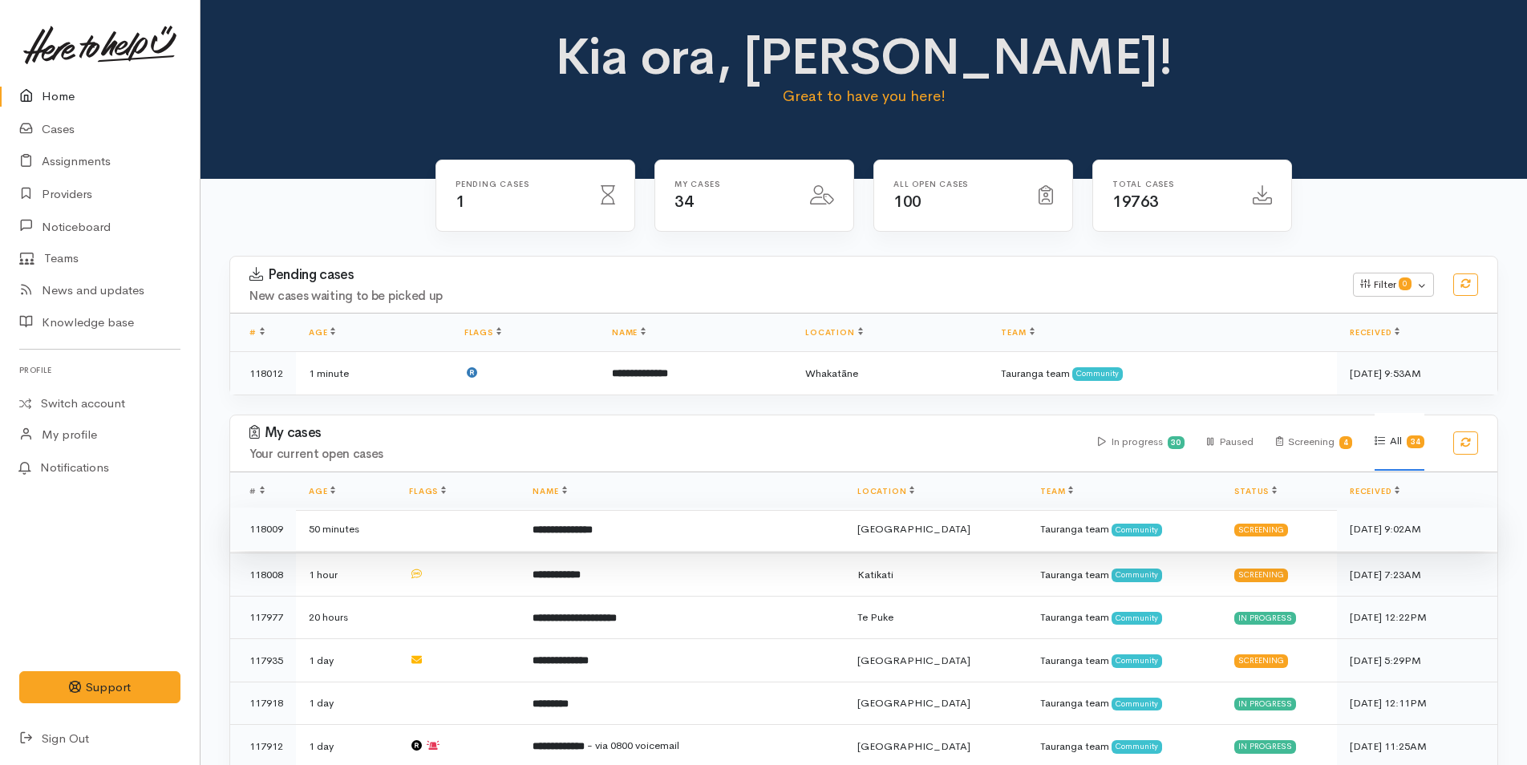
click at [763, 515] on td "**********" at bounding box center [682, 529] width 325 height 43
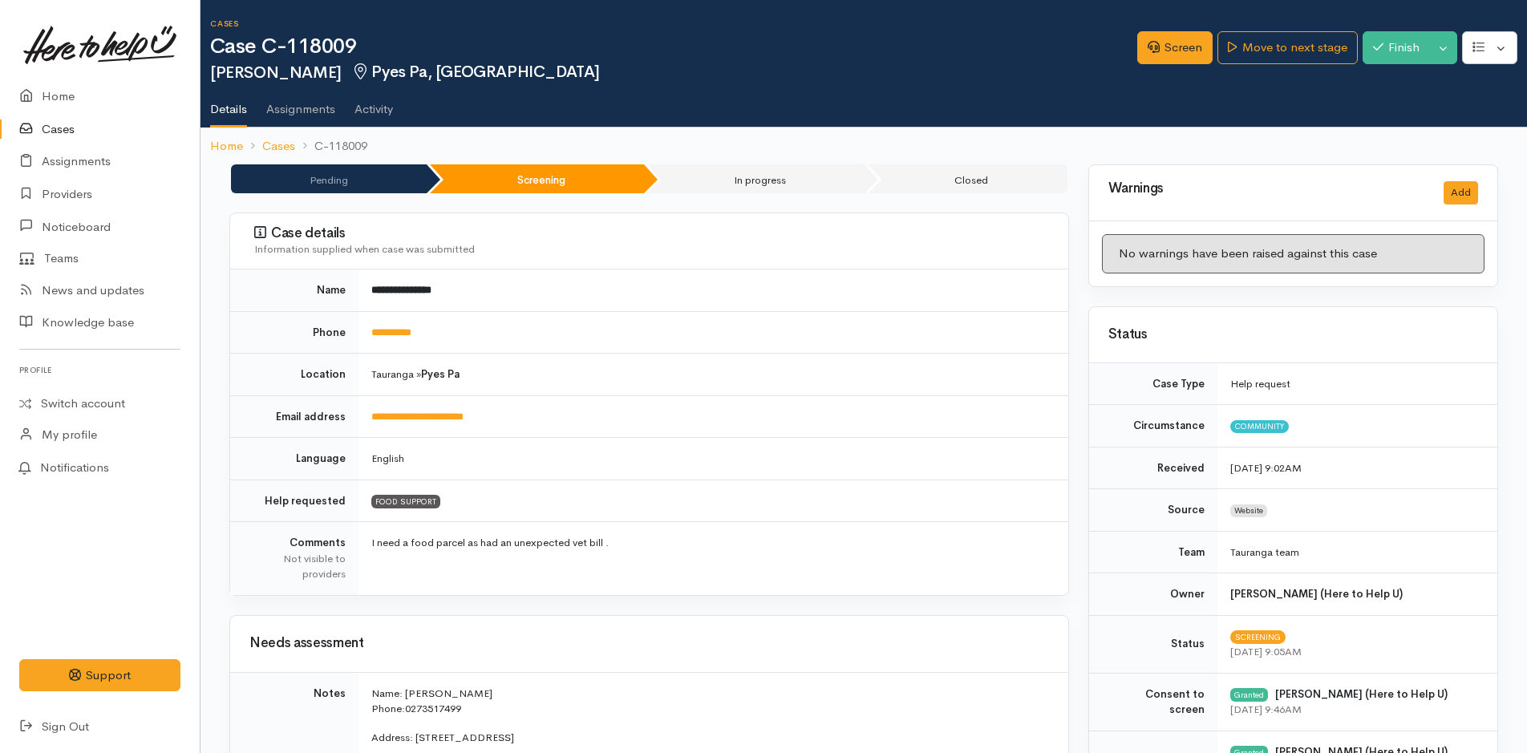
click at [497, 341] on td "**********" at bounding box center [714, 332] width 710 height 43
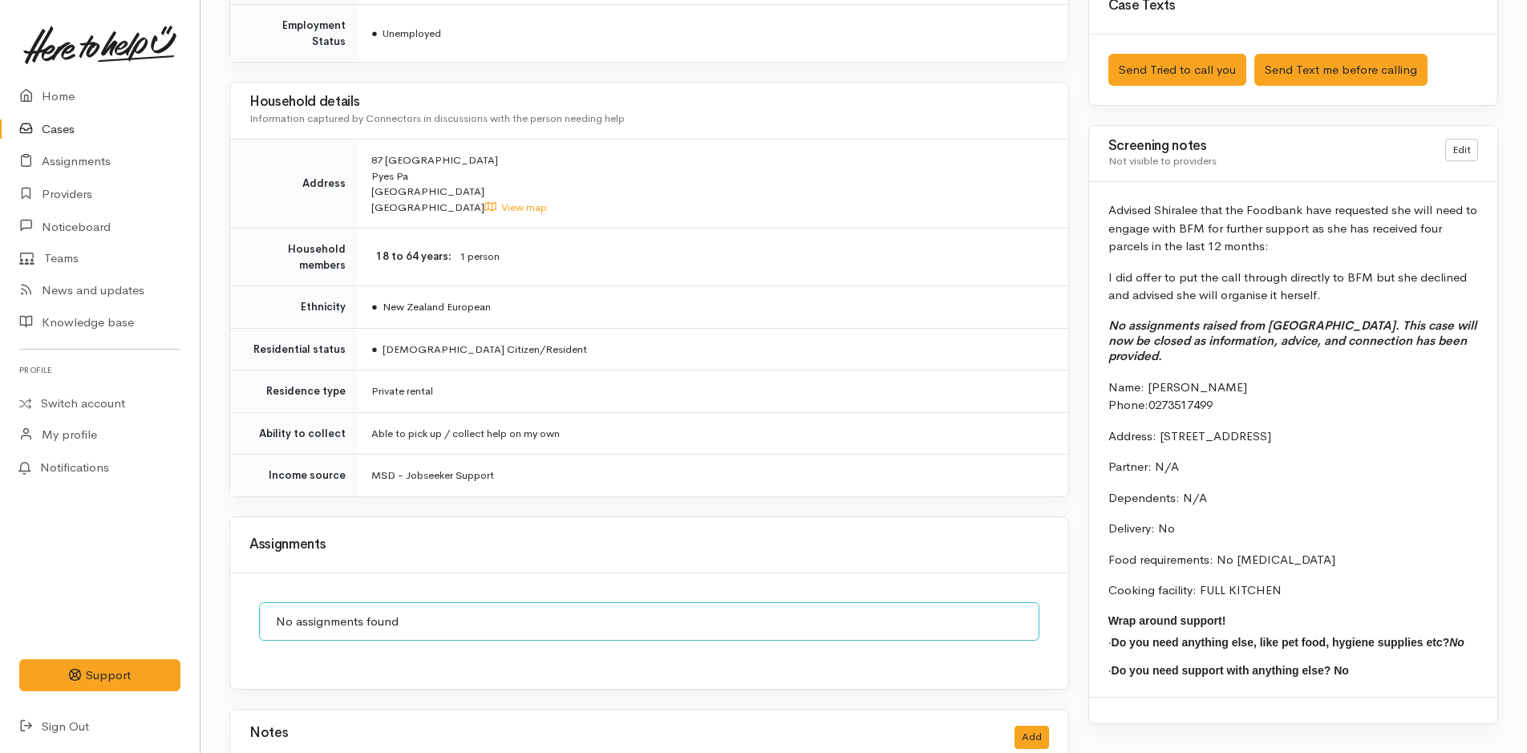
scroll to position [1043, 0]
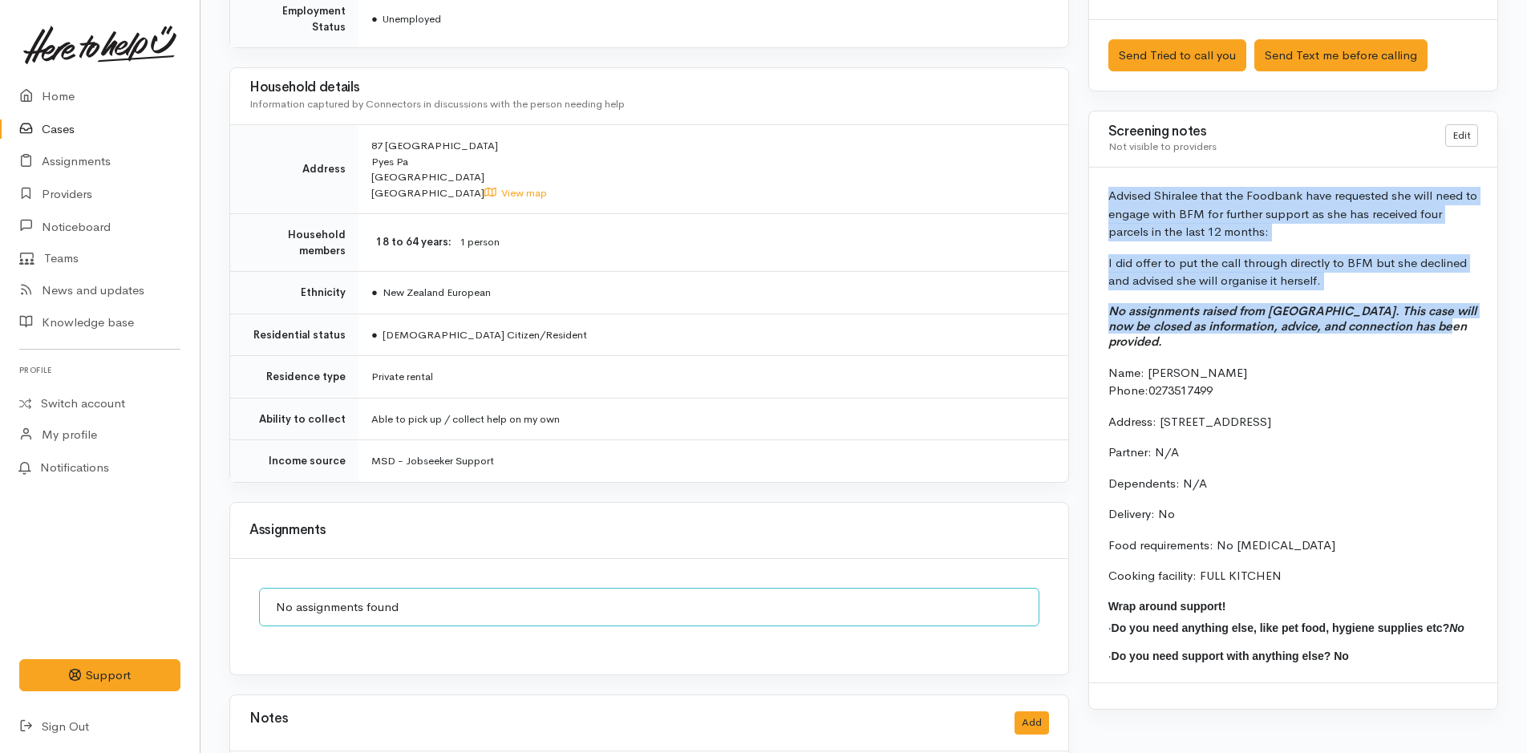
drag, startPoint x: 1451, startPoint y: 330, endPoint x: 1097, endPoint y: 185, distance: 382.0
click at [1096, 186] on div "Advised Shiralee that the Foodbank have requested she will need to engage with …" at bounding box center [1293, 425] width 408 height 515
copy div "Advised Shiralee that the Foodbank have requested she will need to engage with …"
click at [1392, 192] on p "Advised Shiralee that the Foodbank have requested she will need to engage with …" at bounding box center [1293, 214] width 370 height 55
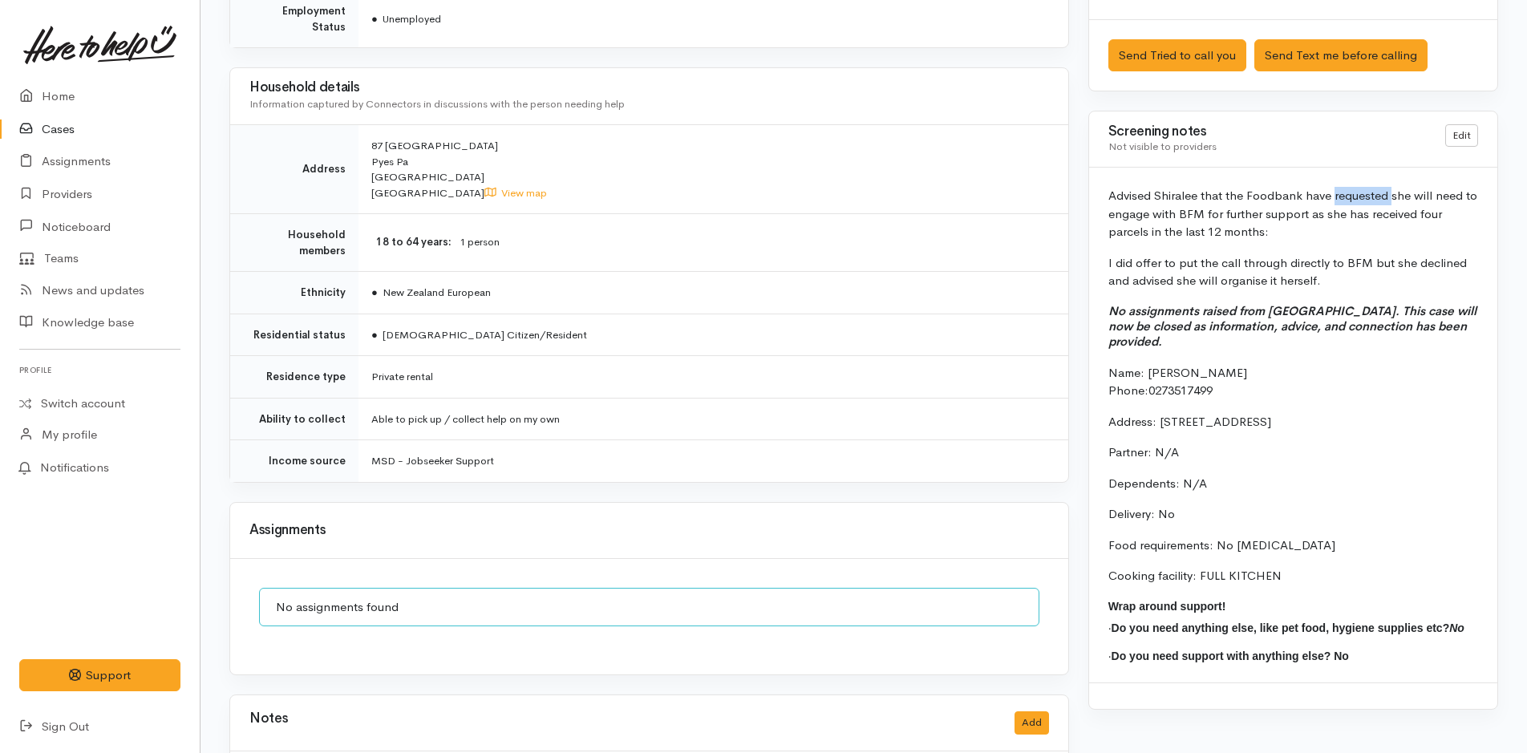
drag, startPoint x: 1392, startPoint y: 192, endPoint x: 1334, endPoint y: 189, distance: 57.8
click at [1334, 189] on p "Advised Shiralee that the Foodbank have requested she will need to engage with …" at bounding box center [1293, 214] width 370 height 55
click at [1467, 127] on link "Edit" at bounding box center [1461, 135] width 33 height 23
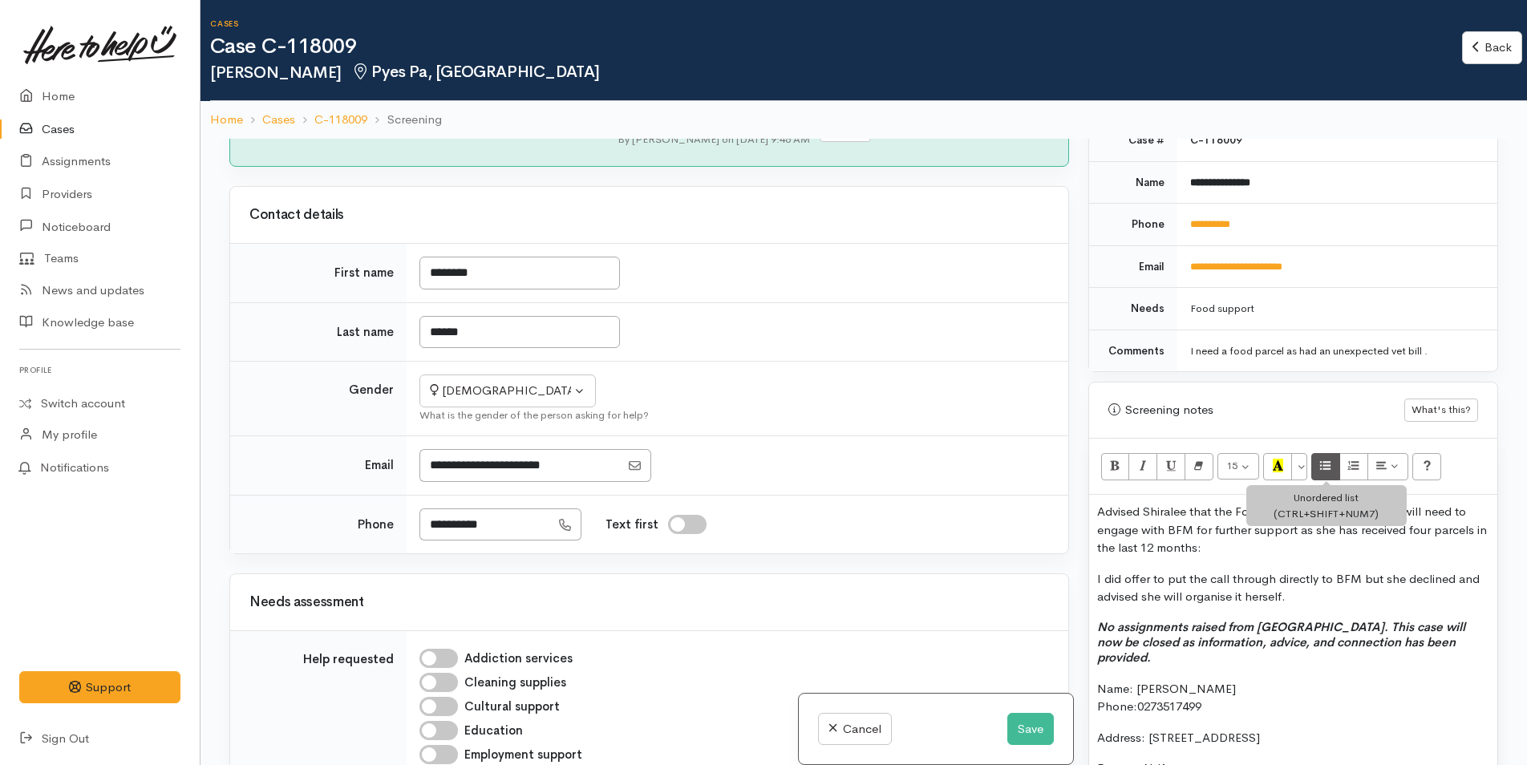
scroll to position [642, 0]
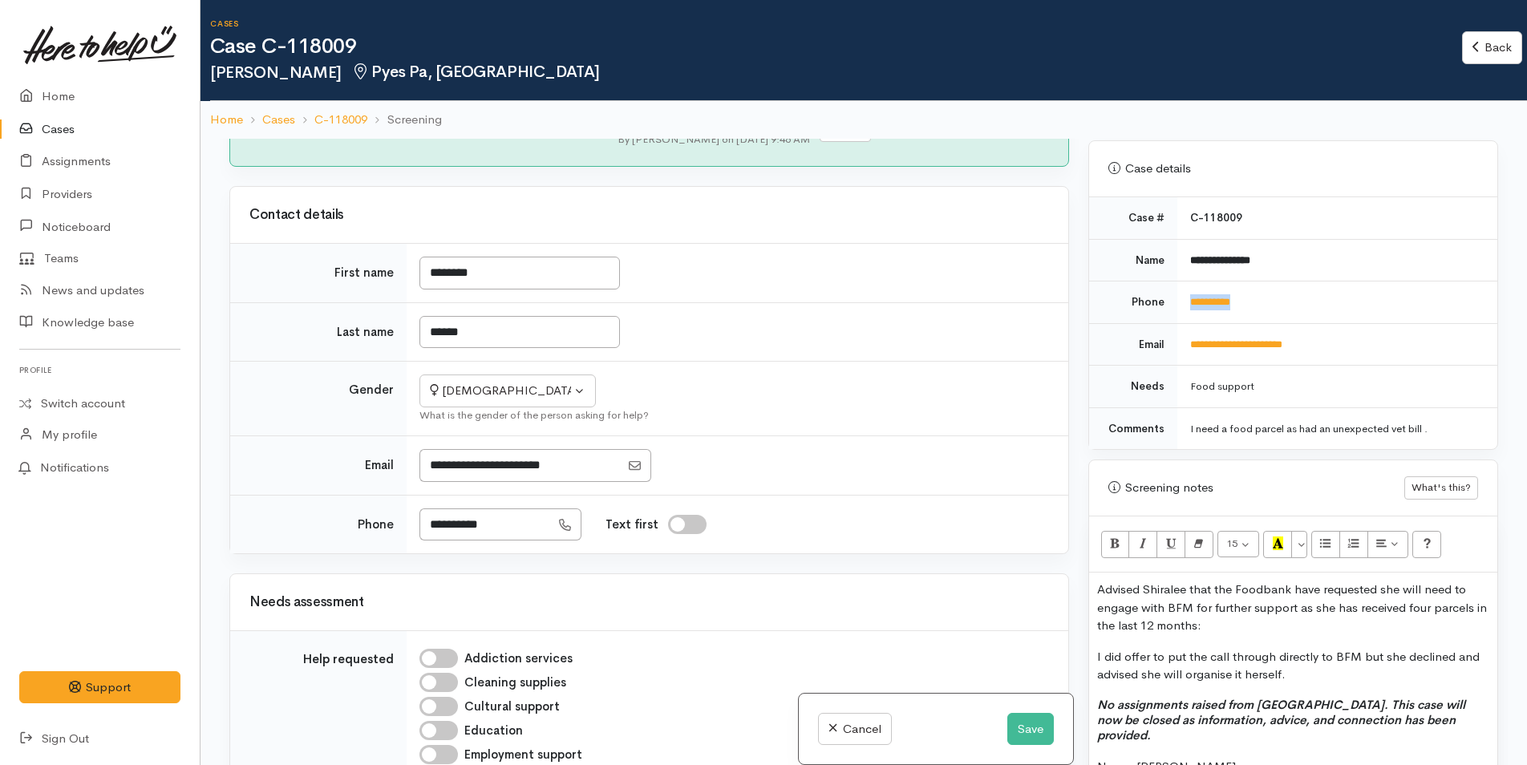
drag, startPoint x: 1266, startPoint y: 301, endPoint x: 1174, endPoint y: 305, distance: 91.5
click at [1177, 305] on td "**********" at bounding box center [1337, 303] width 320 height 43
copy link "**********"
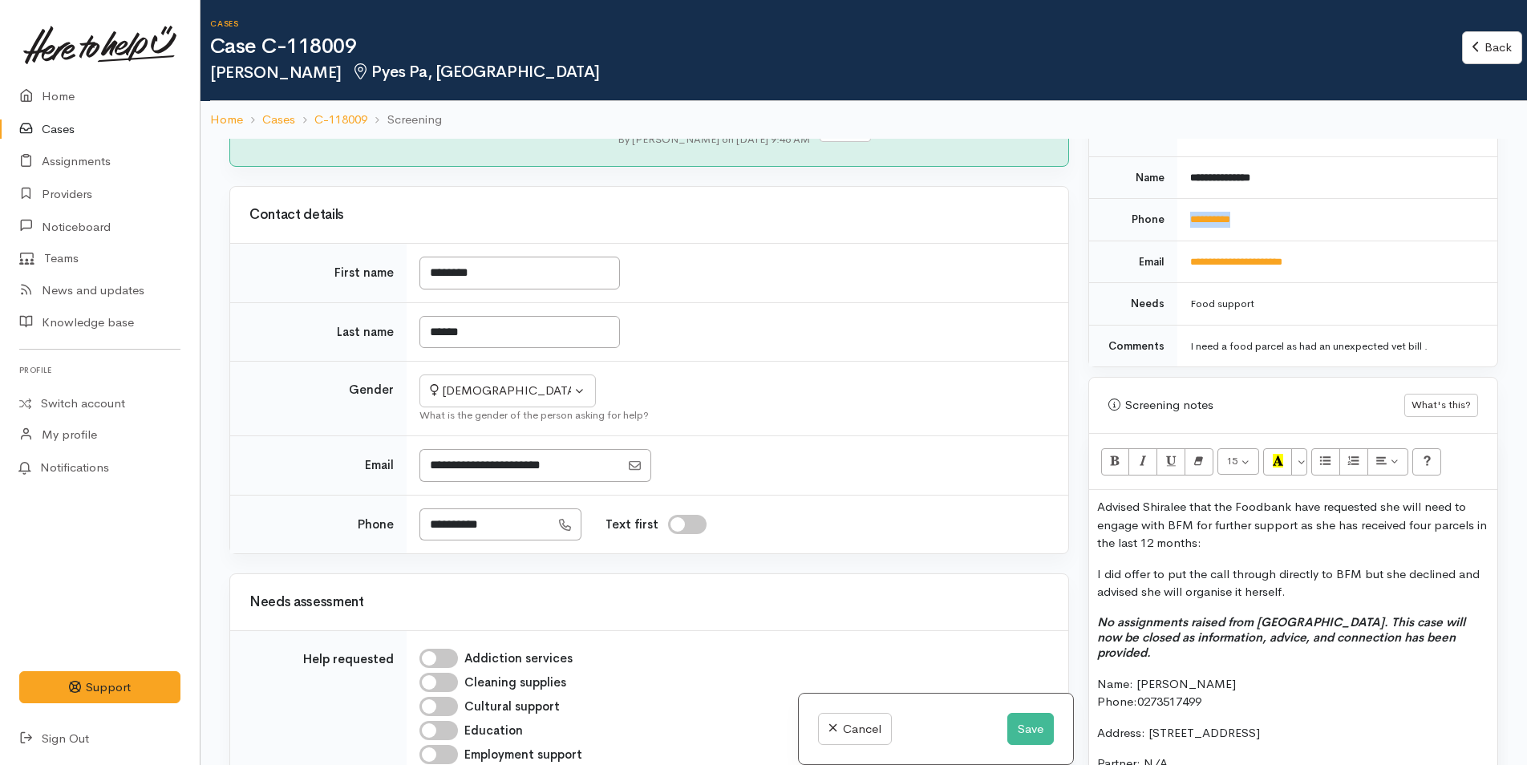
scroll to position [802, 0]
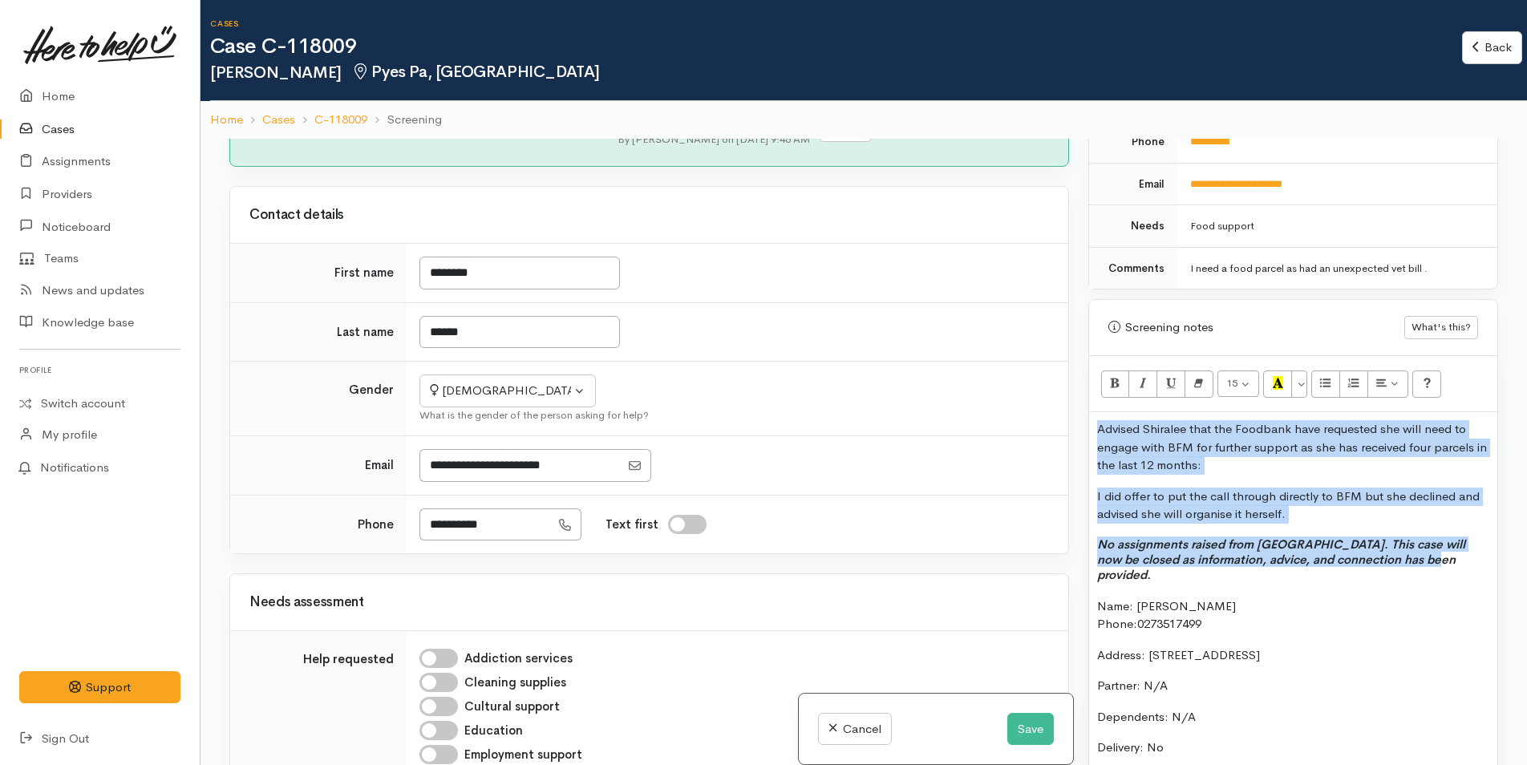
drag, startPoint x: 1423, startPoint y: 557, endPoint x: 1063, endPoint y: 422, distance: 384.5
click at [1063, 422] on div "Related cases There are other cases potentially from the same person, address o…" at bounding box center [864, 521] width 1288 height 765
copy div "Advised Shiralee that the Foodbank have requested she will need to engage with …"
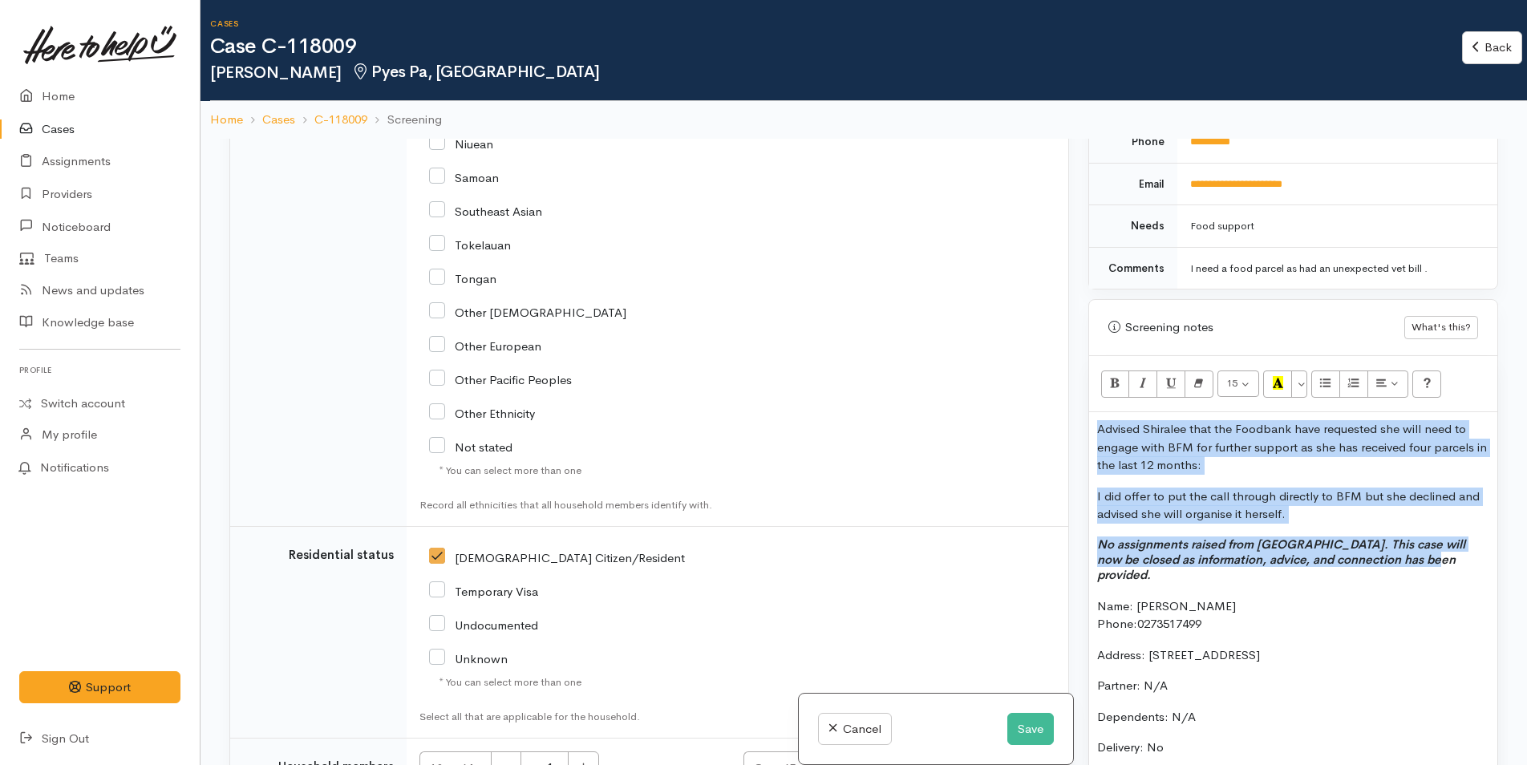
scroll to position [3592, 0]
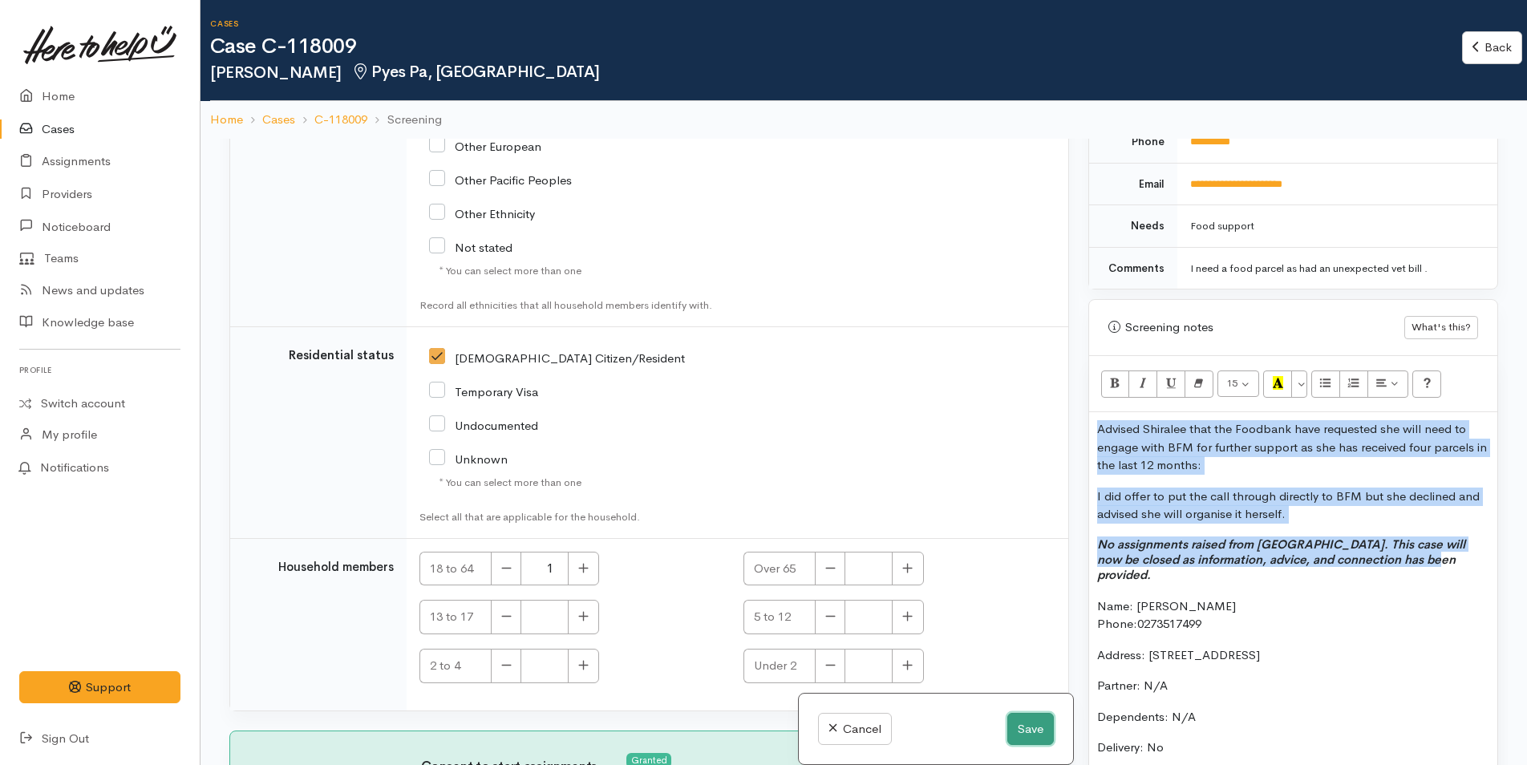
click at [1019, 726] on button "Save" at bounding box center [1030, 729] width 47 height 33
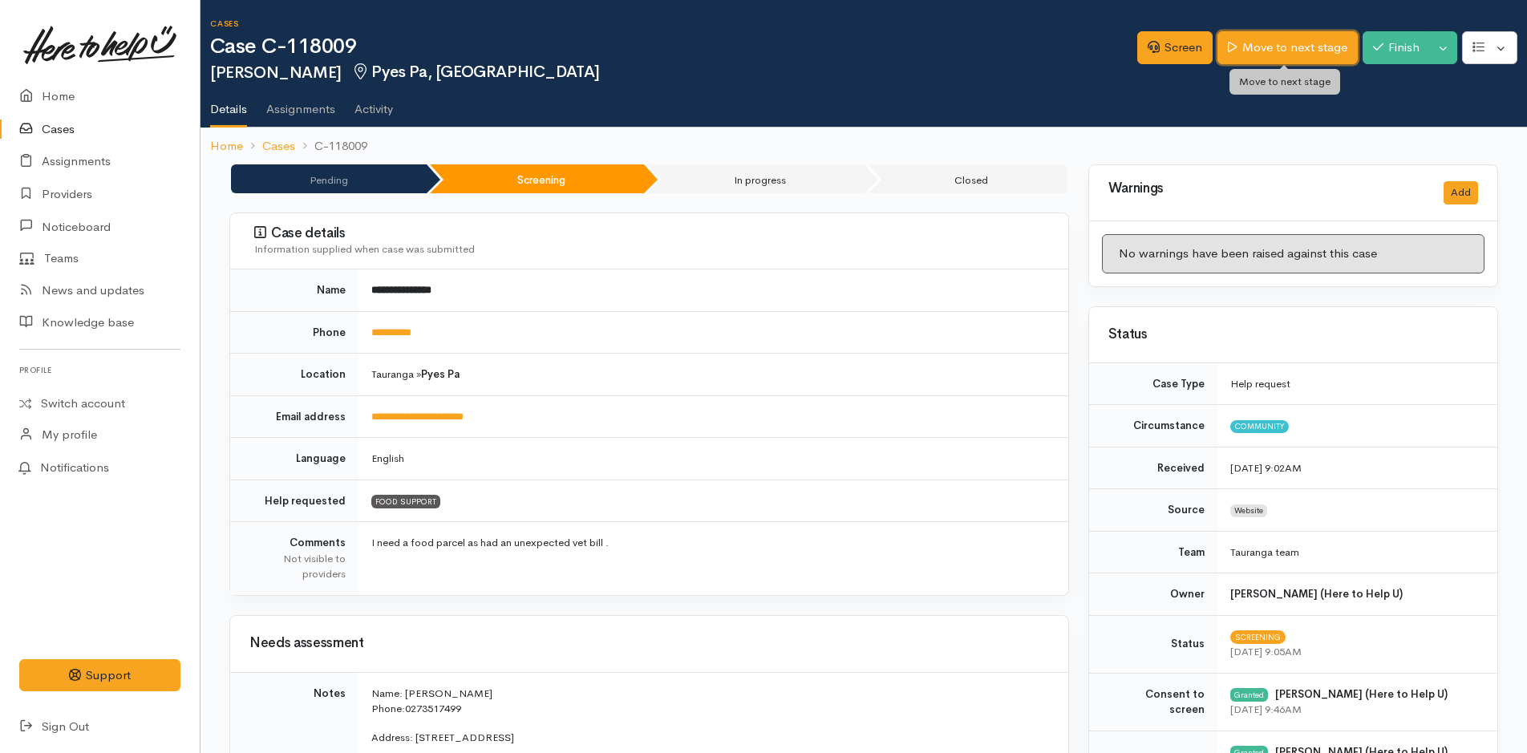
click at [1279, 42] on link "Move to next stage" at bounding box center [1288, 47] width 140 height 33
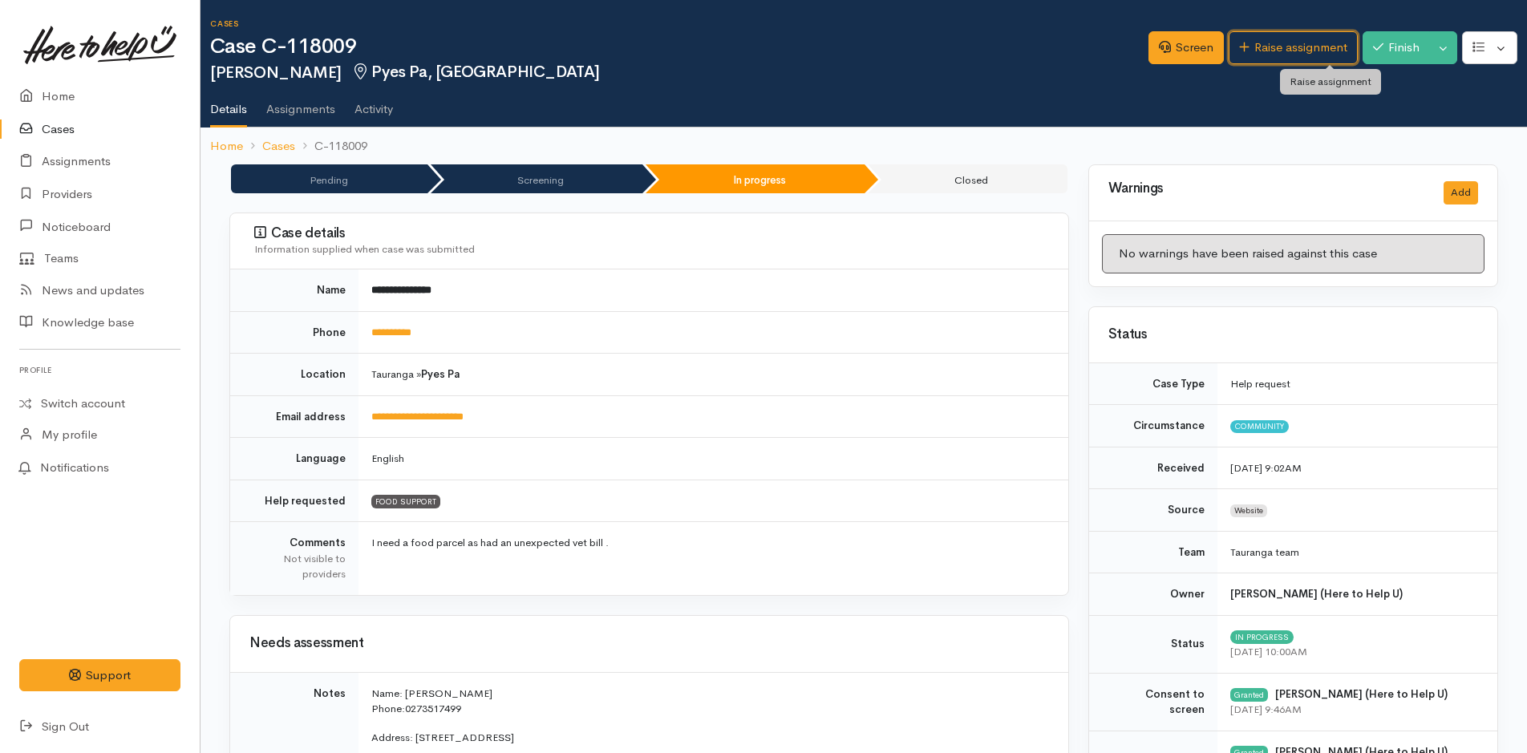
click at [1279, 42] on link "Raise assignment" at bounding box center [1293, 47] width 129 height 33
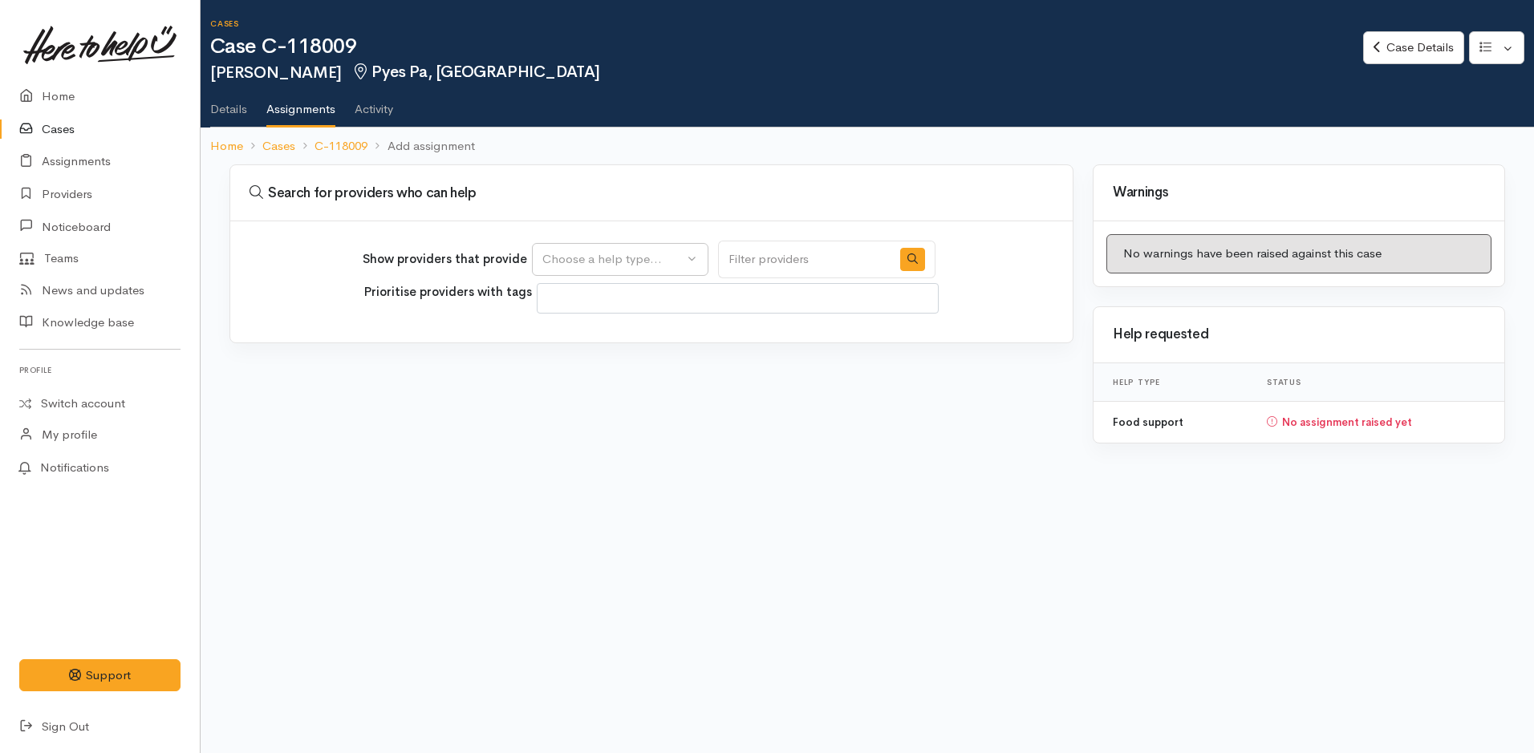
select select
click at [557, 261] on div "Choose a help type..." at bounding box center [612, 259] width 141 height 18
click at [581, 338] on span "Food support" at bounding box center [589, 336] width 75 height 18
select select "3"
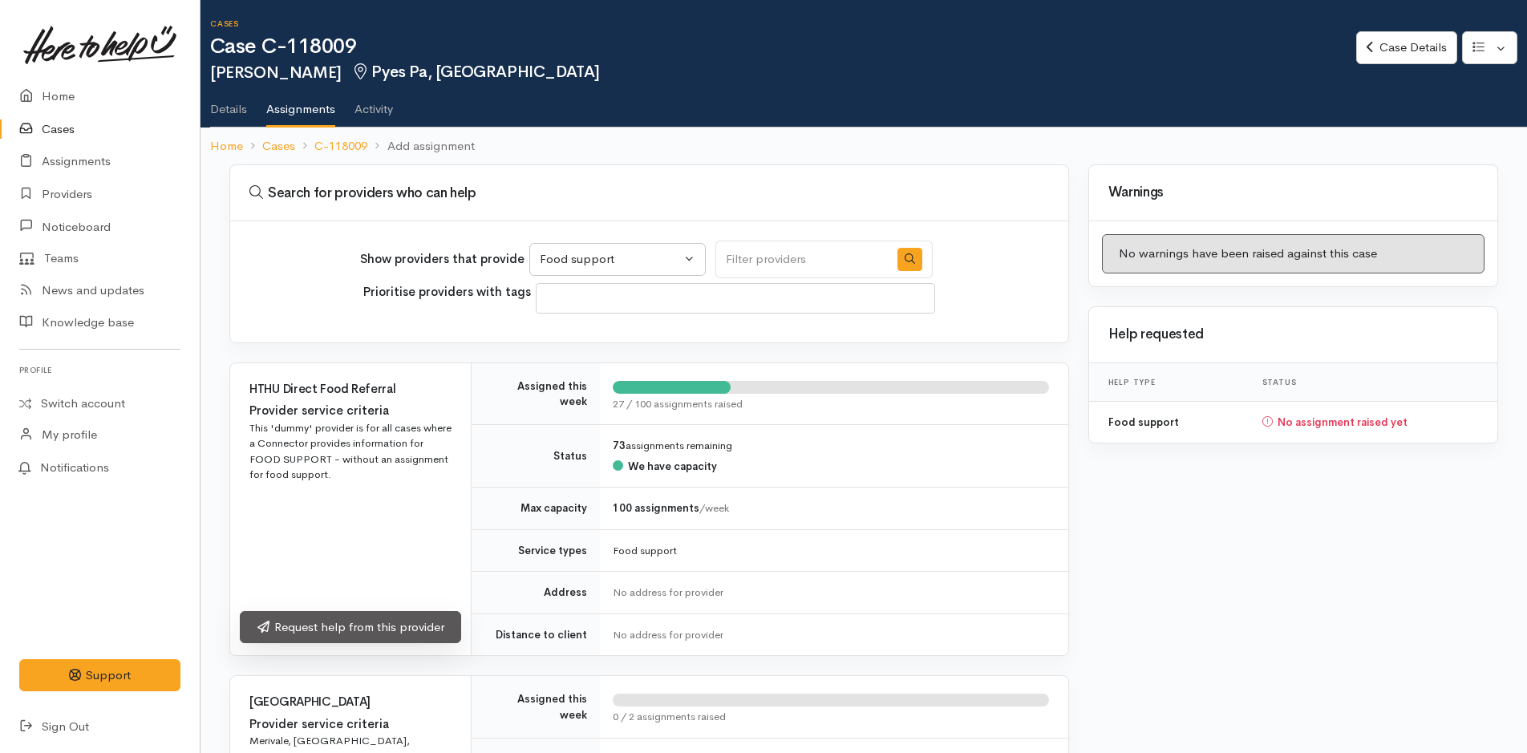
click at [373, 635] on link "Request help from this provider" at bounding box center [350, 627] width 221 height 33
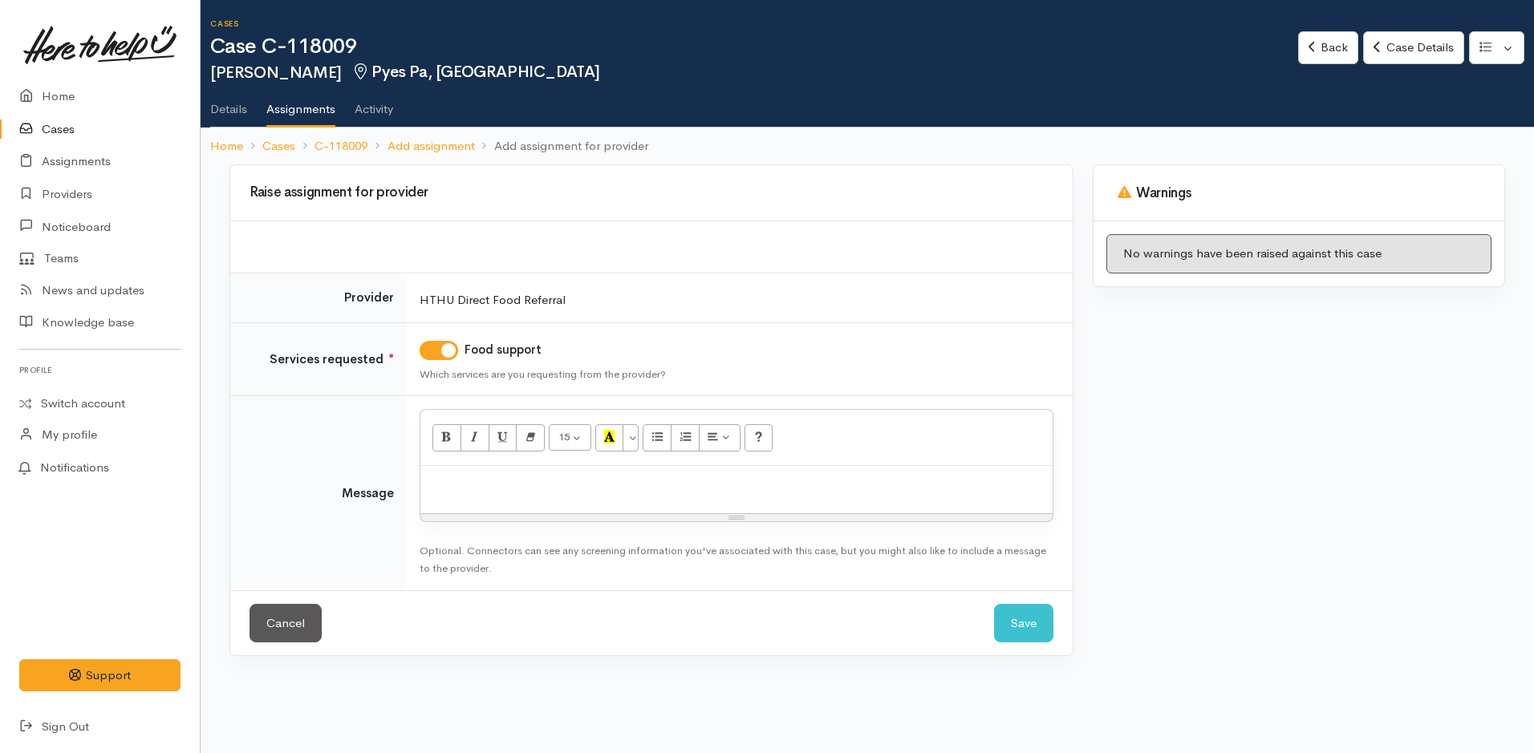
click at [594, 492] on p at bounding box center [736, 483] width 616 height 18
paste div
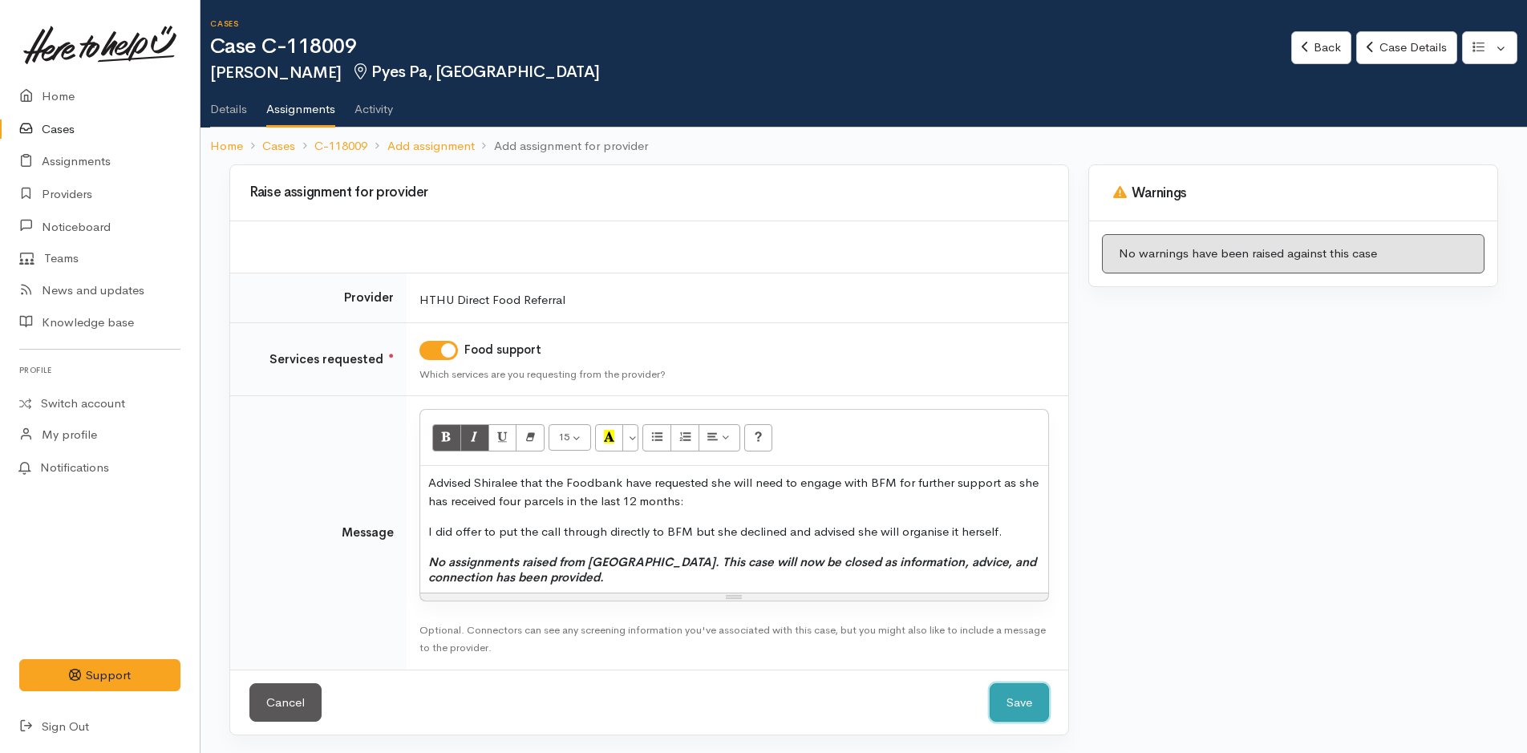
click at [1027, 706] on button "Save" at bounding box center [1019, 702] width 59 height 39
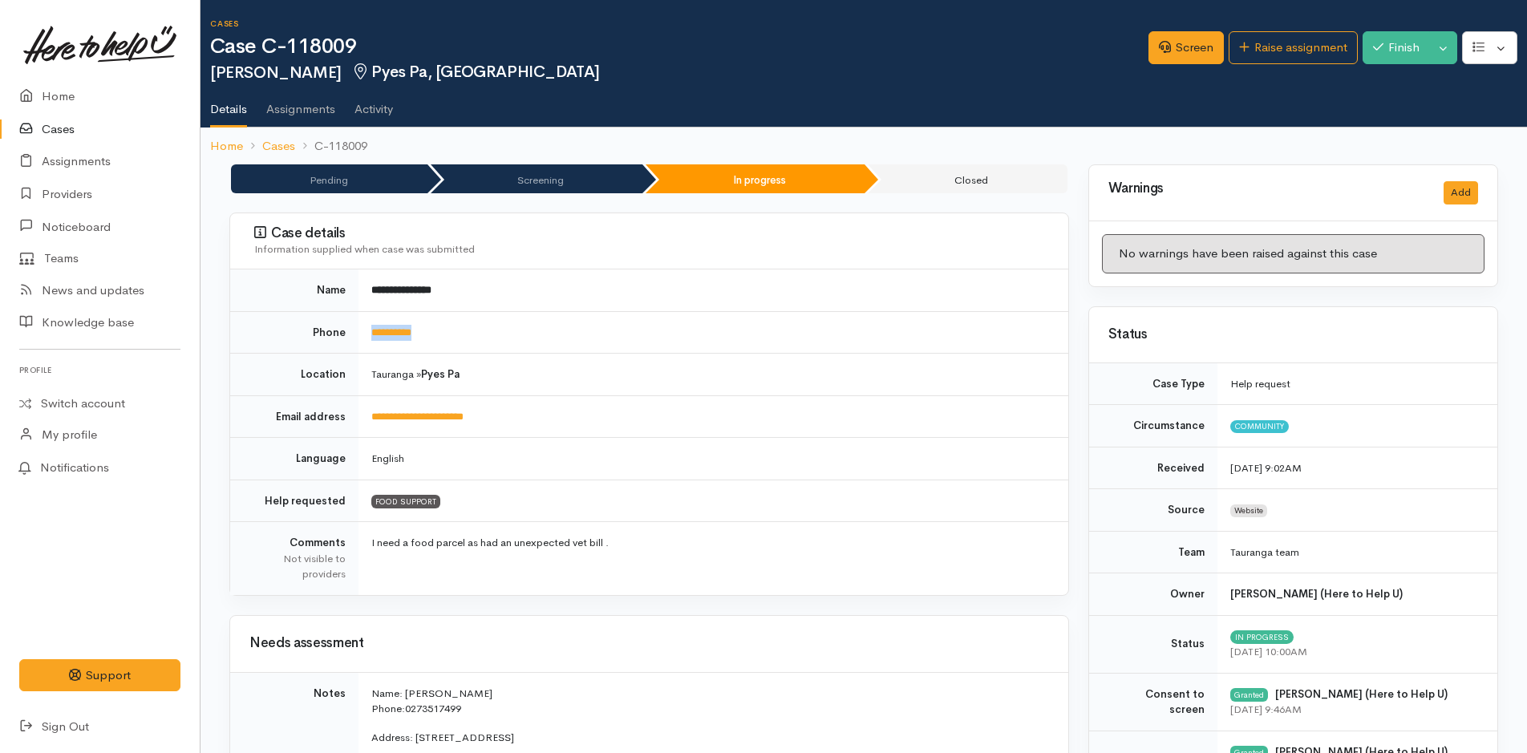
drag, startPoint x: 456, startPoint y: 335, endPoint x: 363, endPoint y: 351, distance: 94.4
click at [363, 351] on td "**********" at bounding box center [714, 332] width 710 height 43
copy link "**********"
click at [65, 97] on link "Home" at bounding box center [100, 96] width 200 height 33
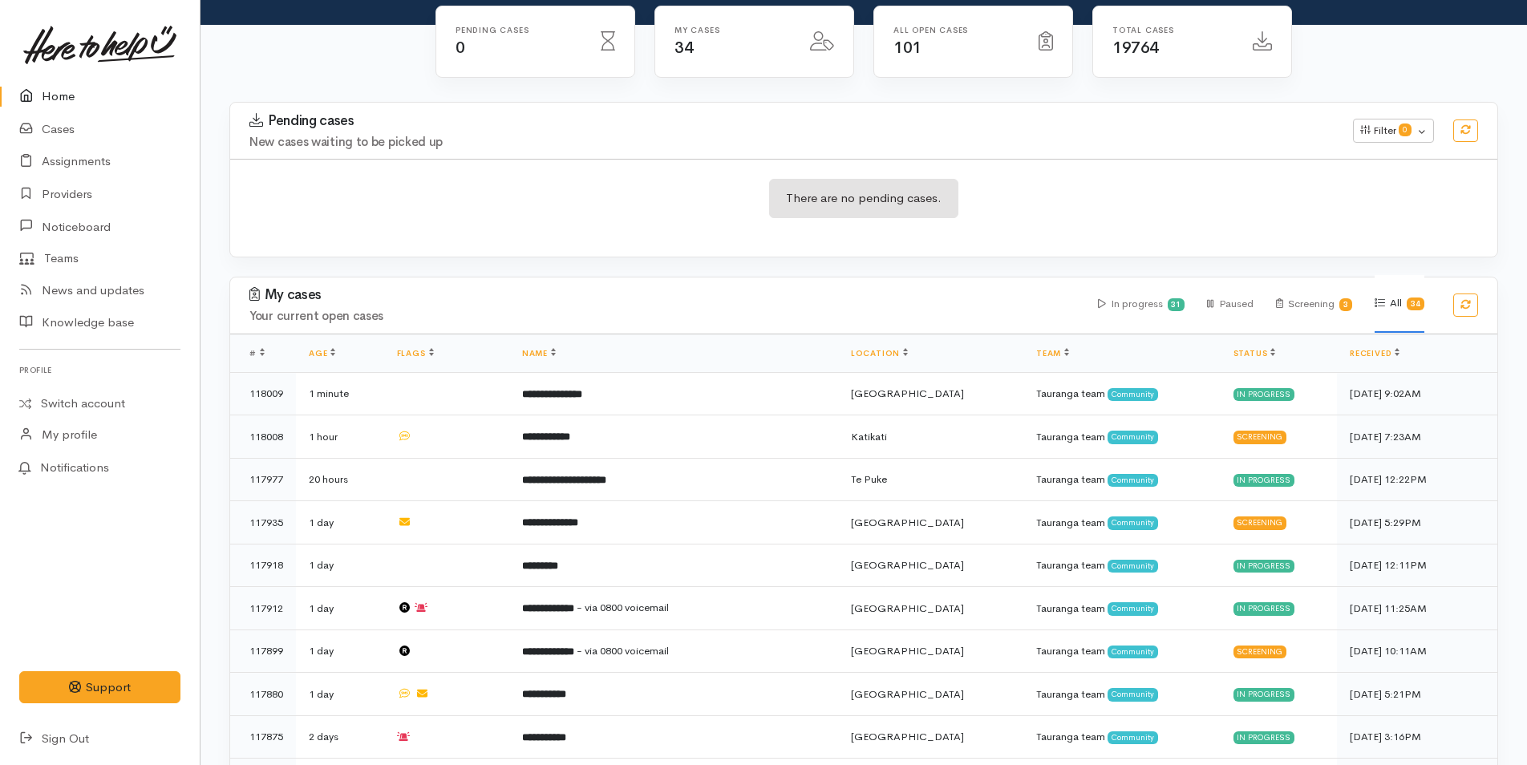
scroll to position [321, 0]
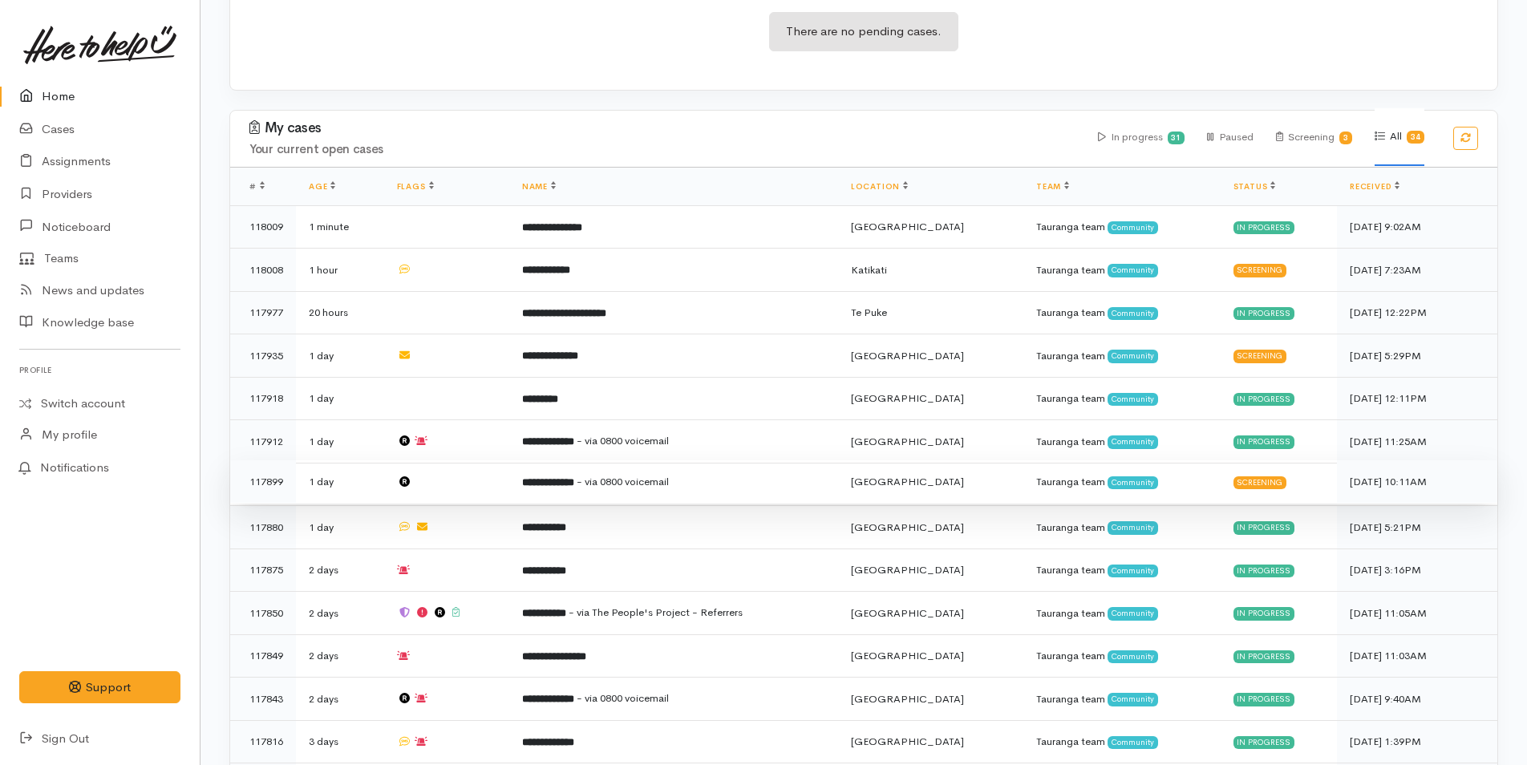
click at [574, 477] on b "**********" at bounding box center [548, 482] width 52 height 10
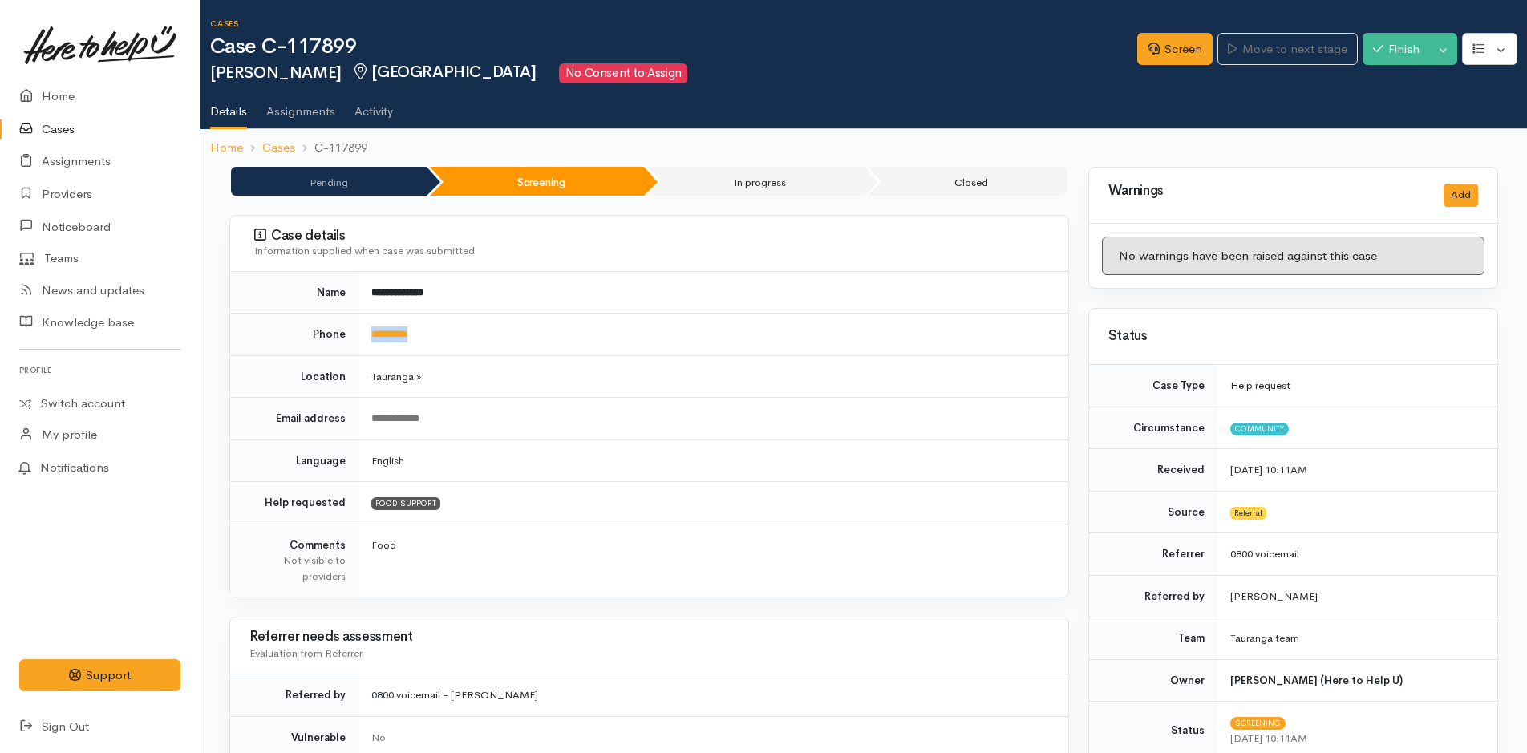
drag, startPoint x: 469, startPoint y: 334, endPoint x: 369, endPoint y: 341, distance: 100.5
click at [369, 341] on td "*********" at bounding box center [714, 335] width 710 height 43
copy link "*********"
click at [1175, 56] on link "Screen" at bounding box center [1174, 49] width 75 height 33
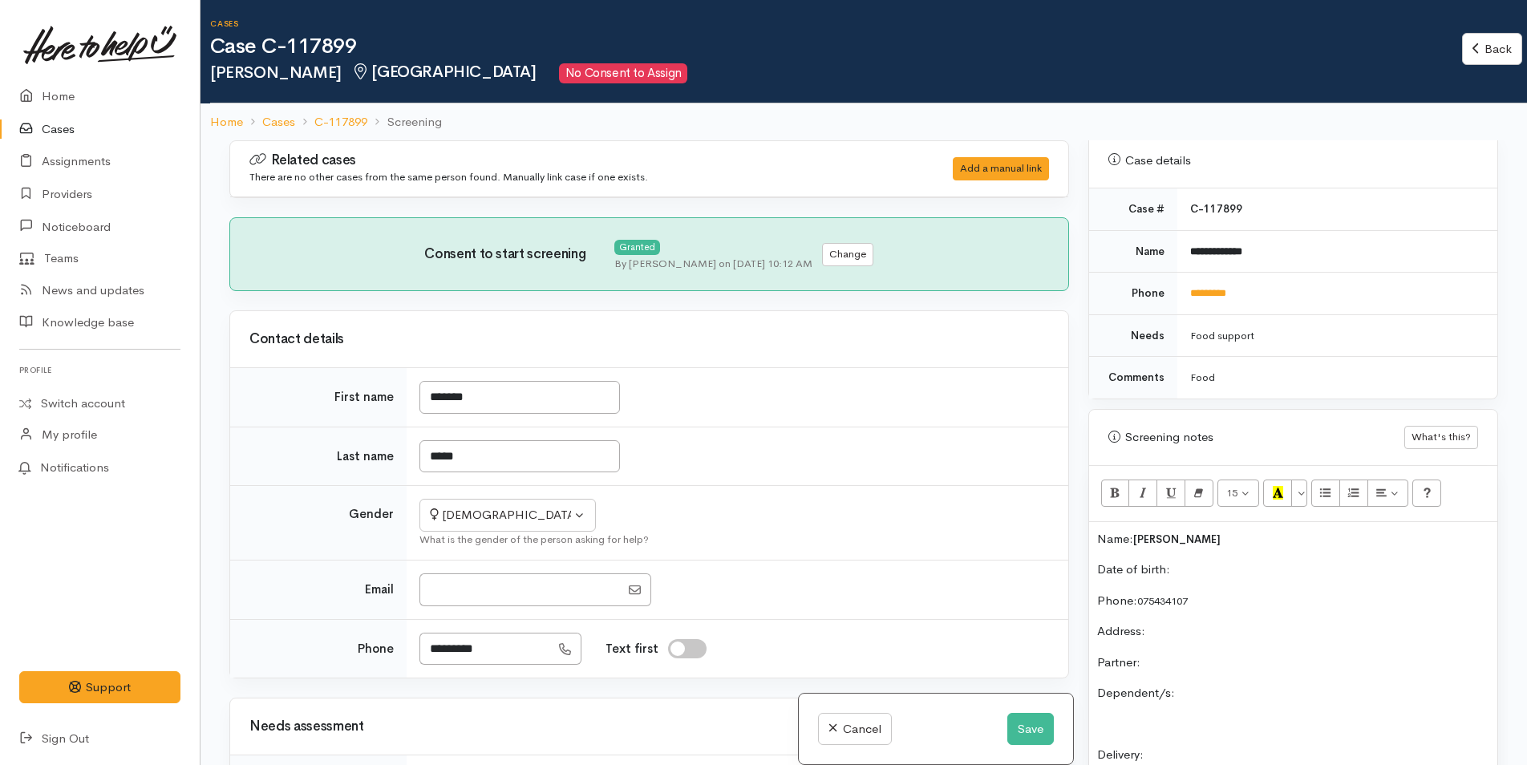
scroll to position [882, 0]
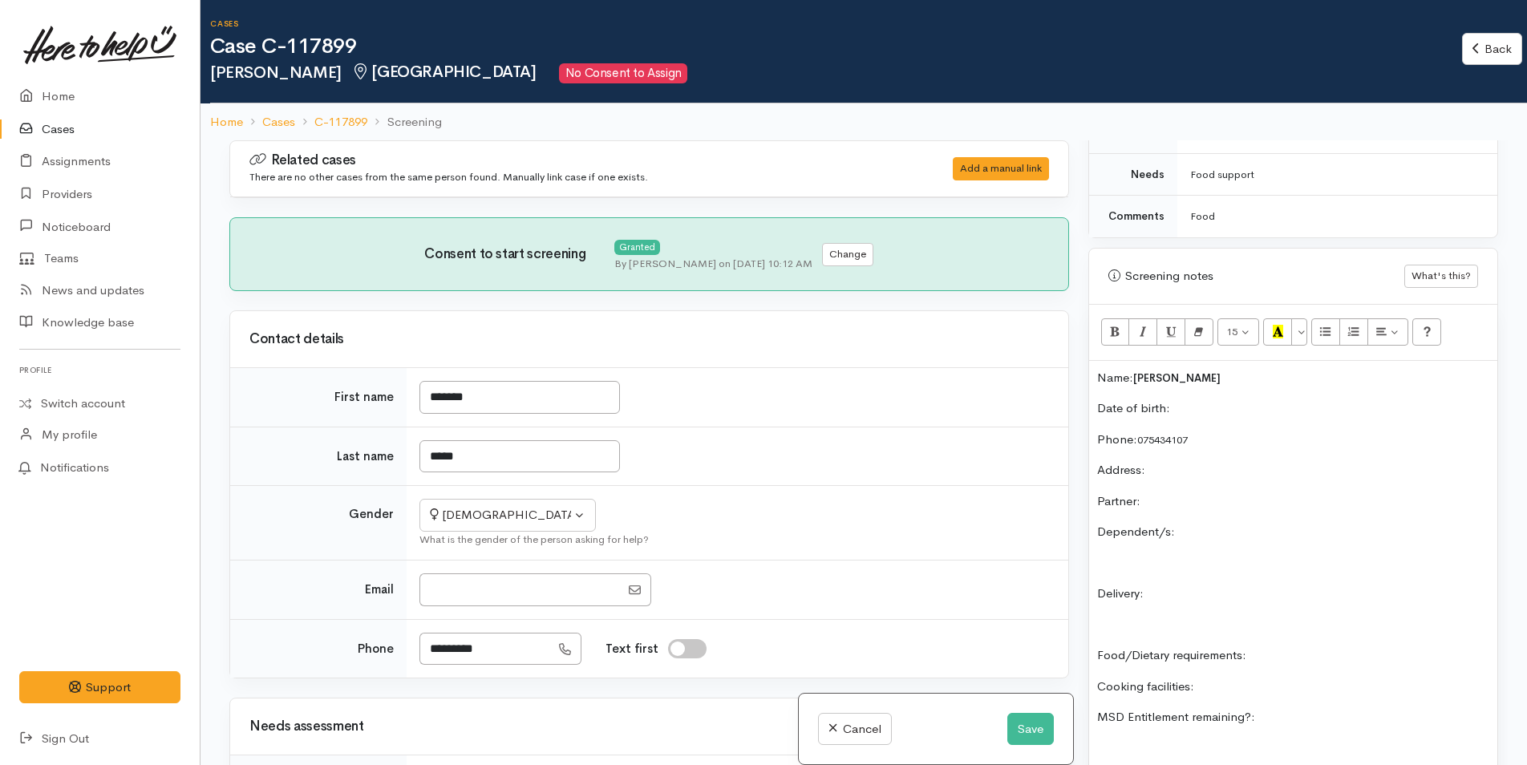
click at [1235, 411] on p "Date of birth:" at bounding box center [1293, 408] width 392 height 18
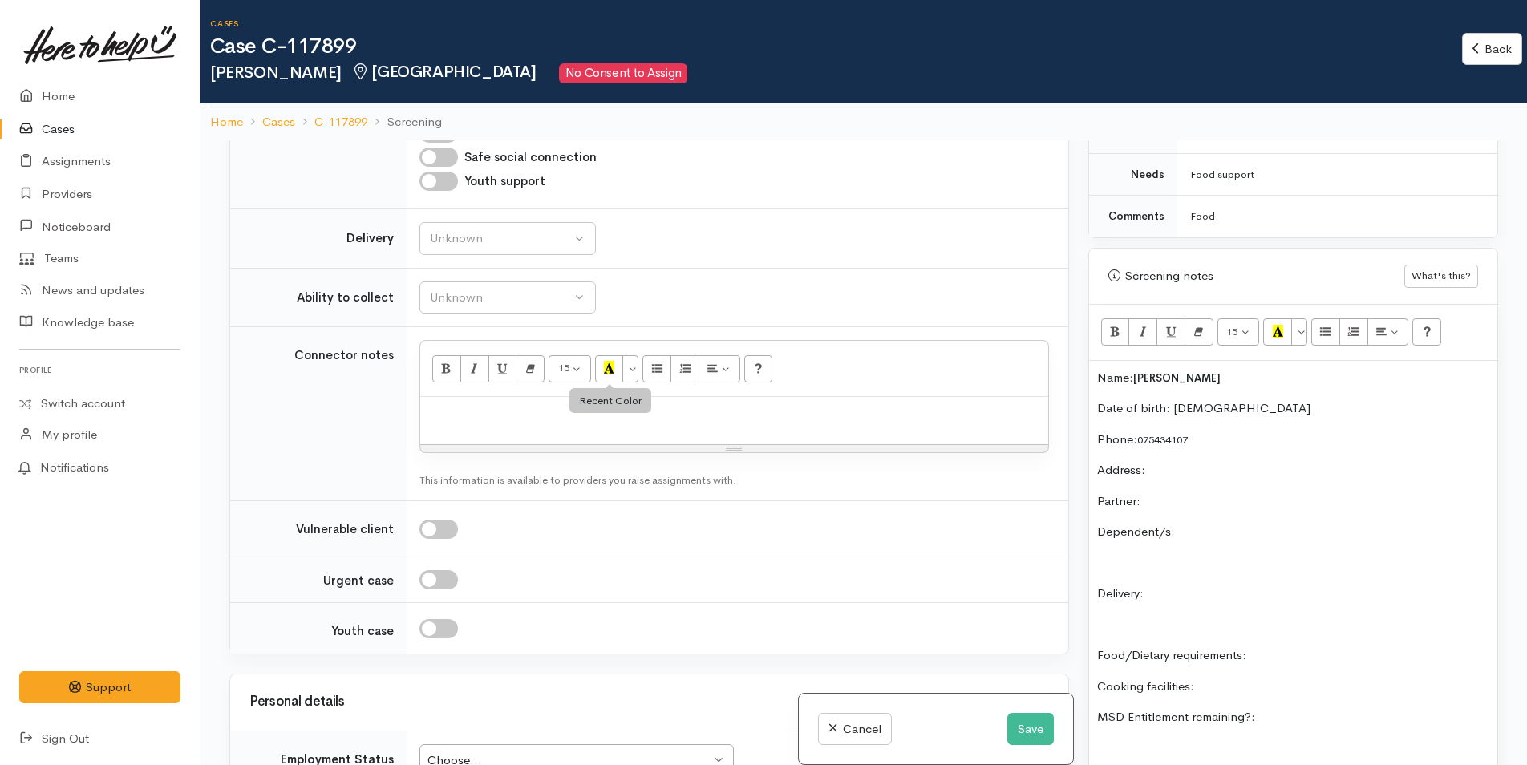
scroll to position [1283, 0]
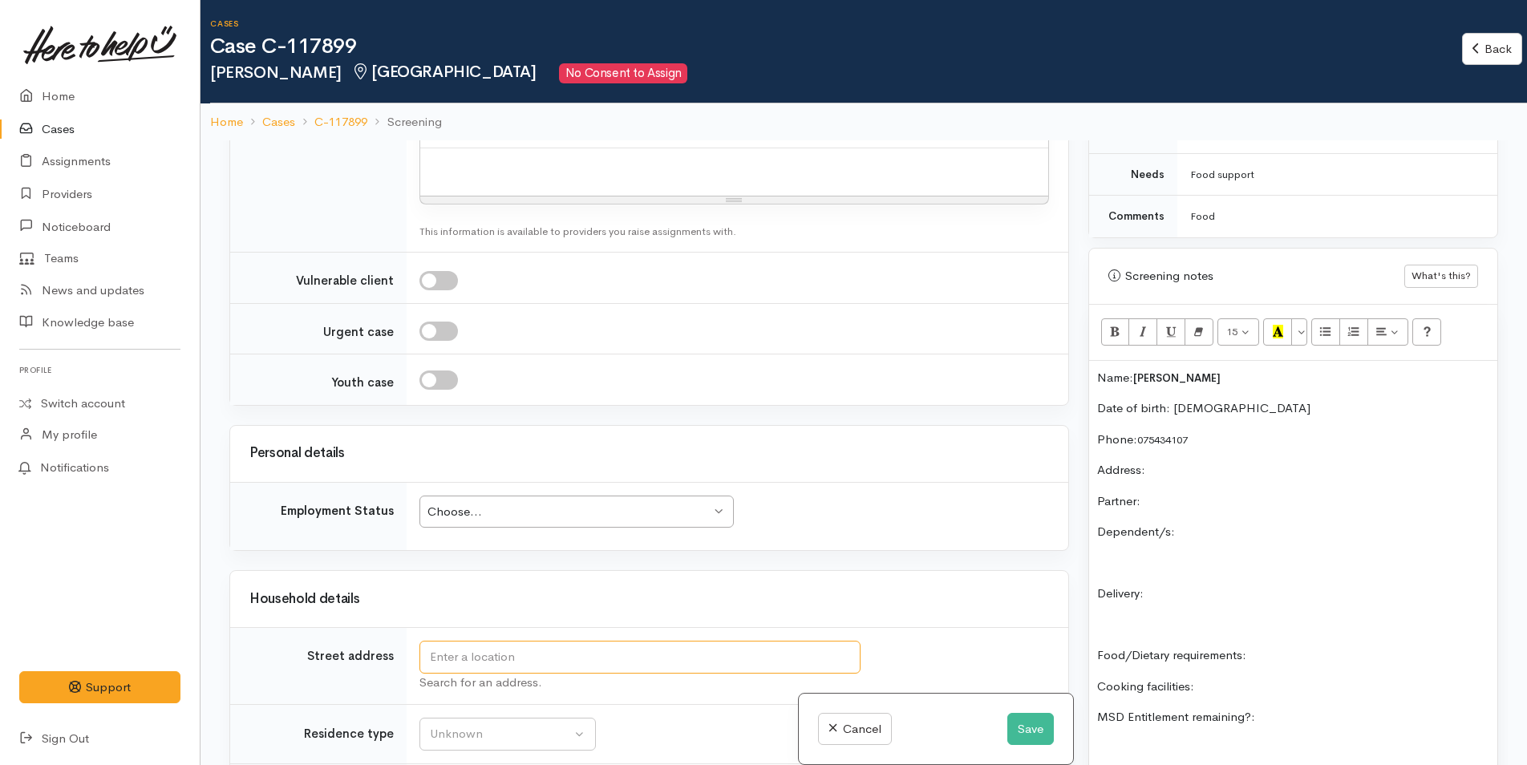
click at [589, 658] on input "text" at bounding box center [639, 657] width 441 height 33
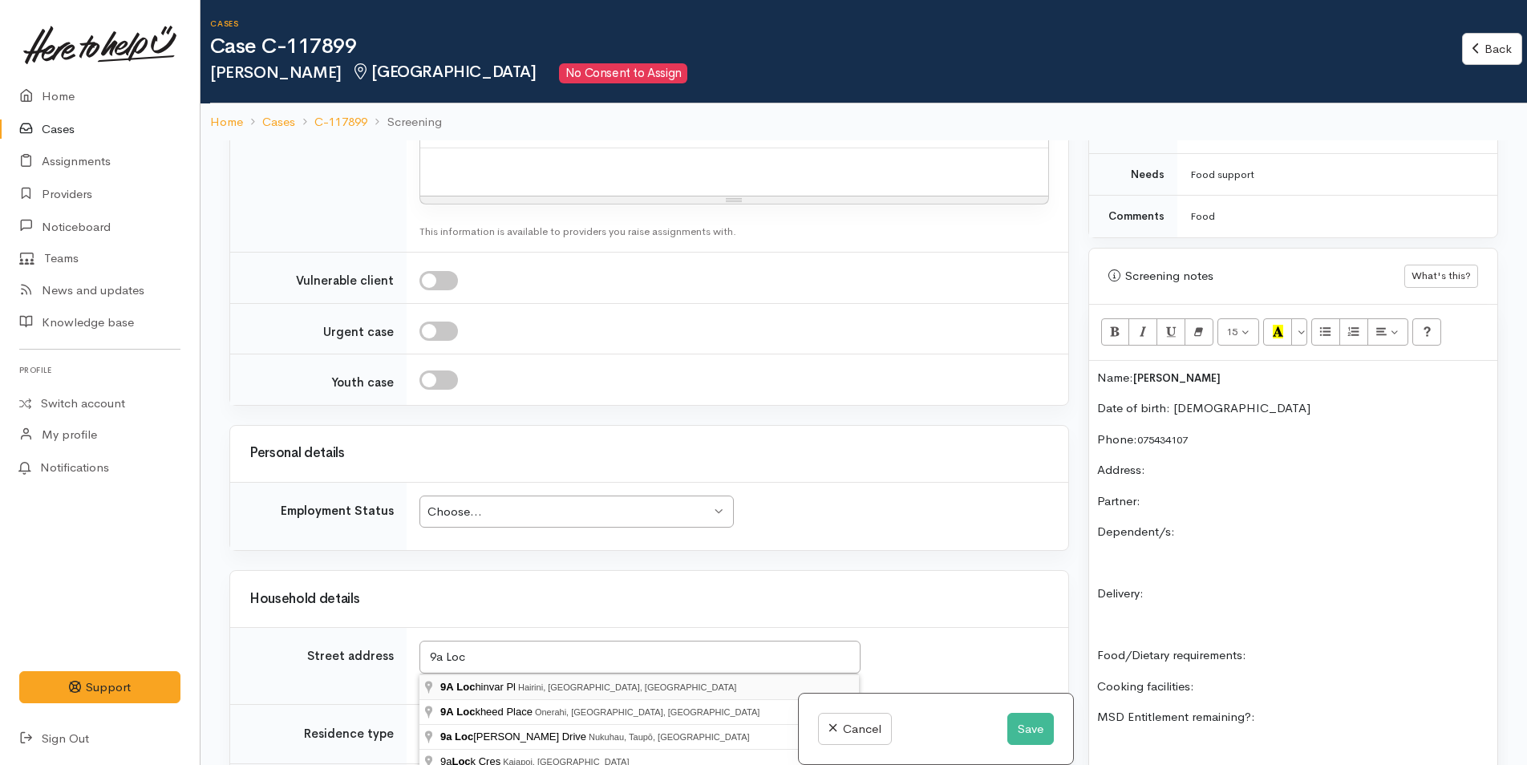
type input "9A Lochinvar Pl, Hairini, Tauranga, New Zealand"
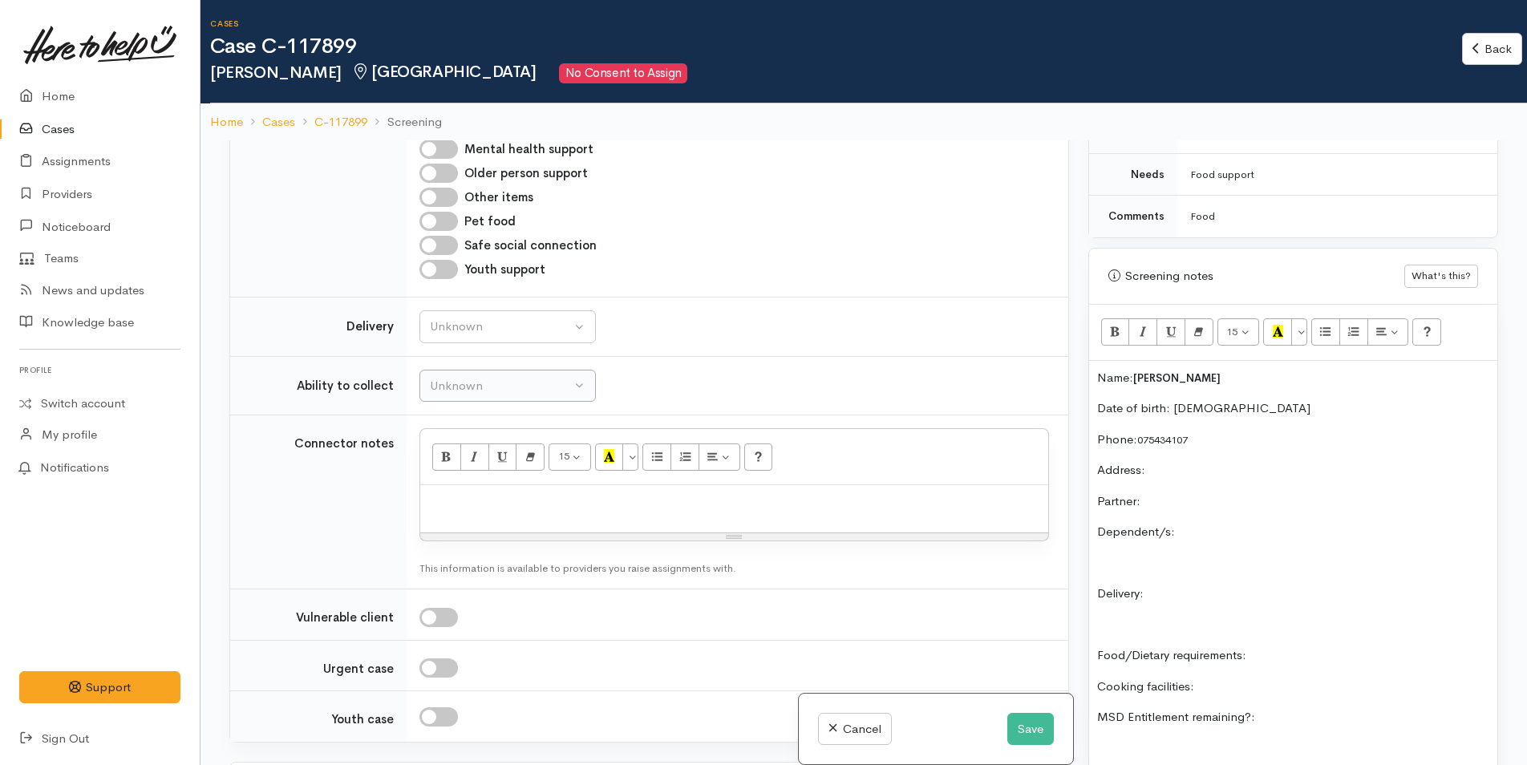
scroll to position [962, 0]
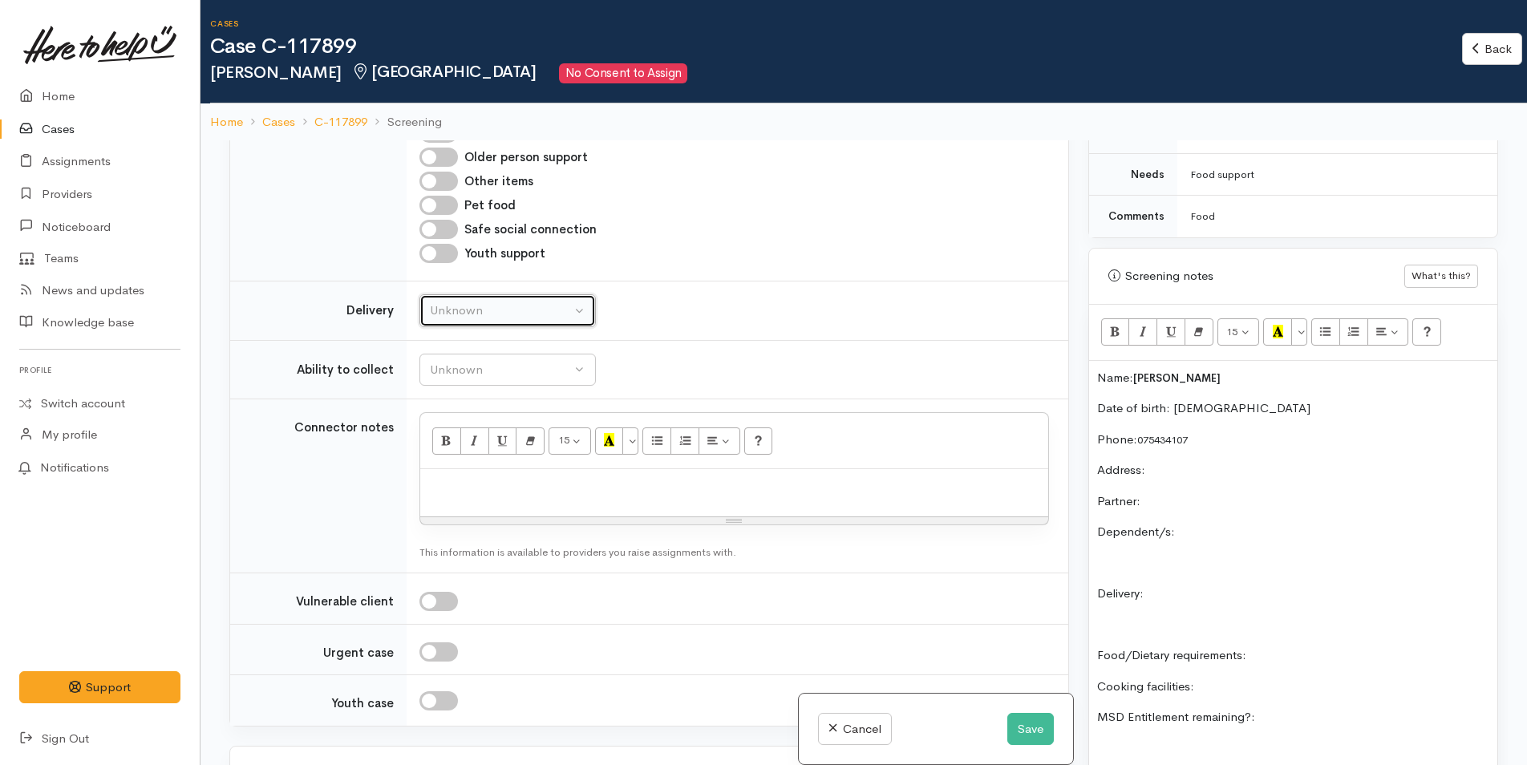
click at [455, 322] on button "Unknown" at bounding box center [507, 310] width 176 height 33
click at [445, 462] on span "No" at bounding box center [448, 461] width 17 height 18
select select "1"
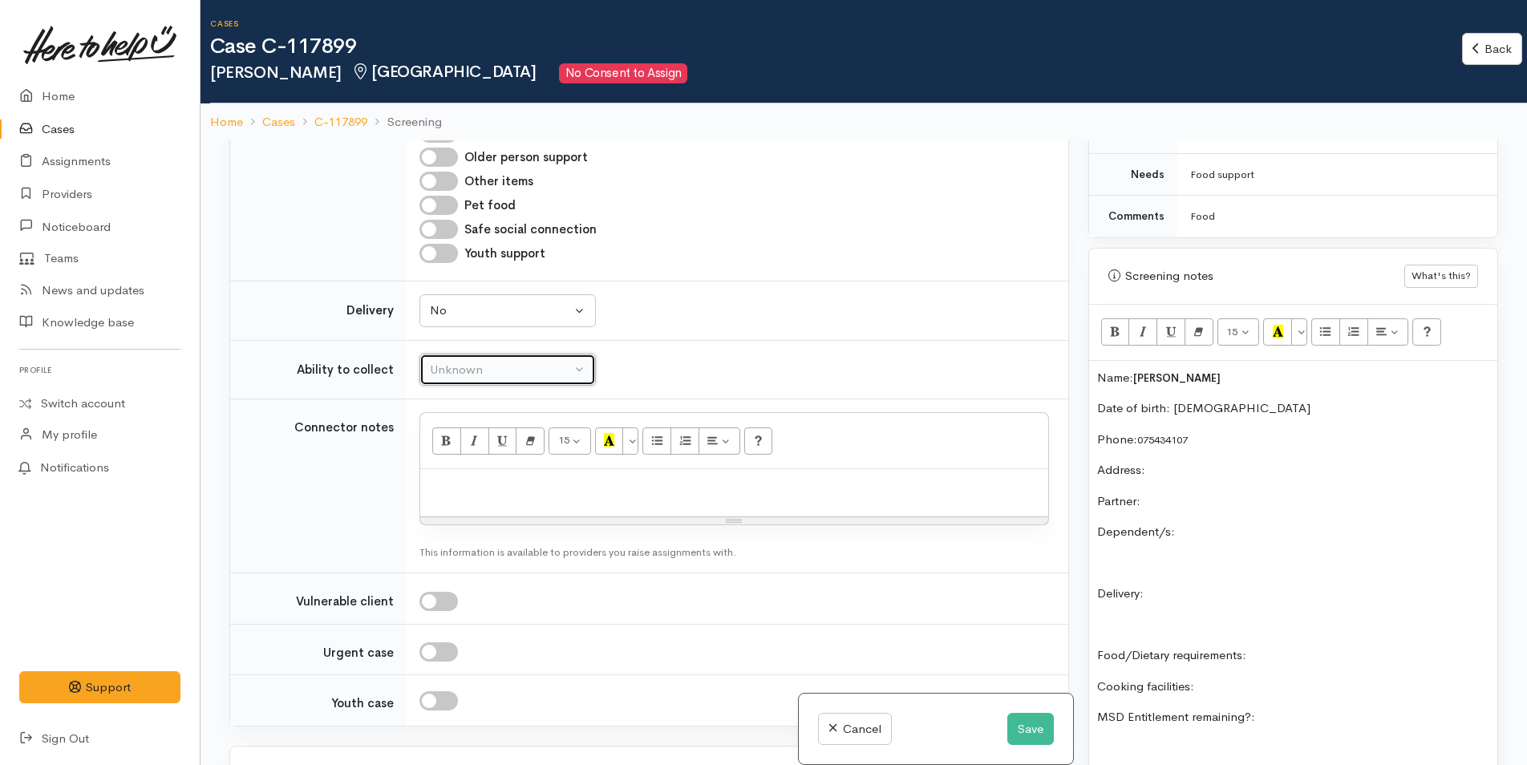
click at [476, 366] on div "Unknown" at bounding box center [500, 370] width 141 height 18
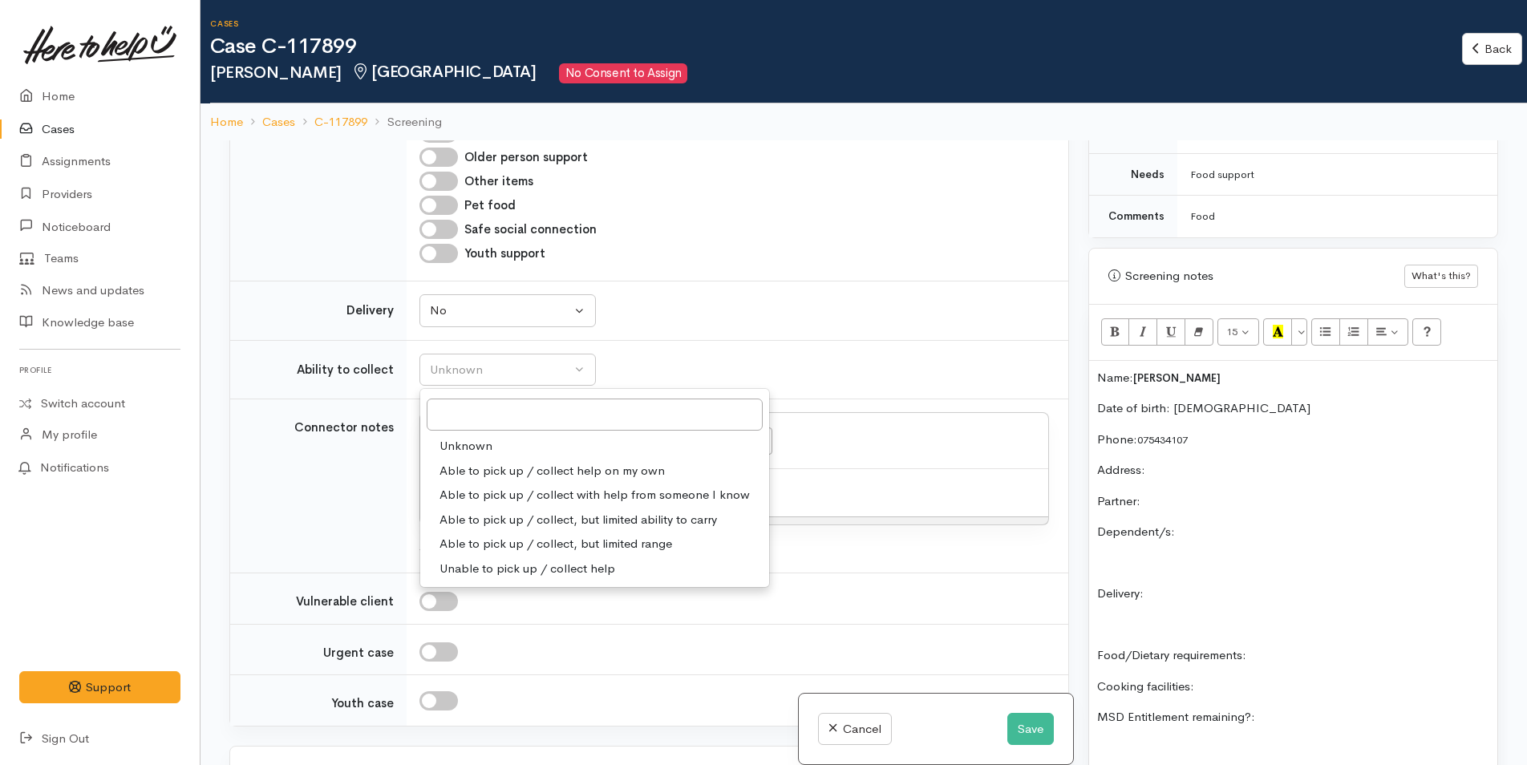
click at [480, 459] on link "Able to pick up / collect help on my own" at bounding box center [594, 471] width 349 height 25
select select "2"
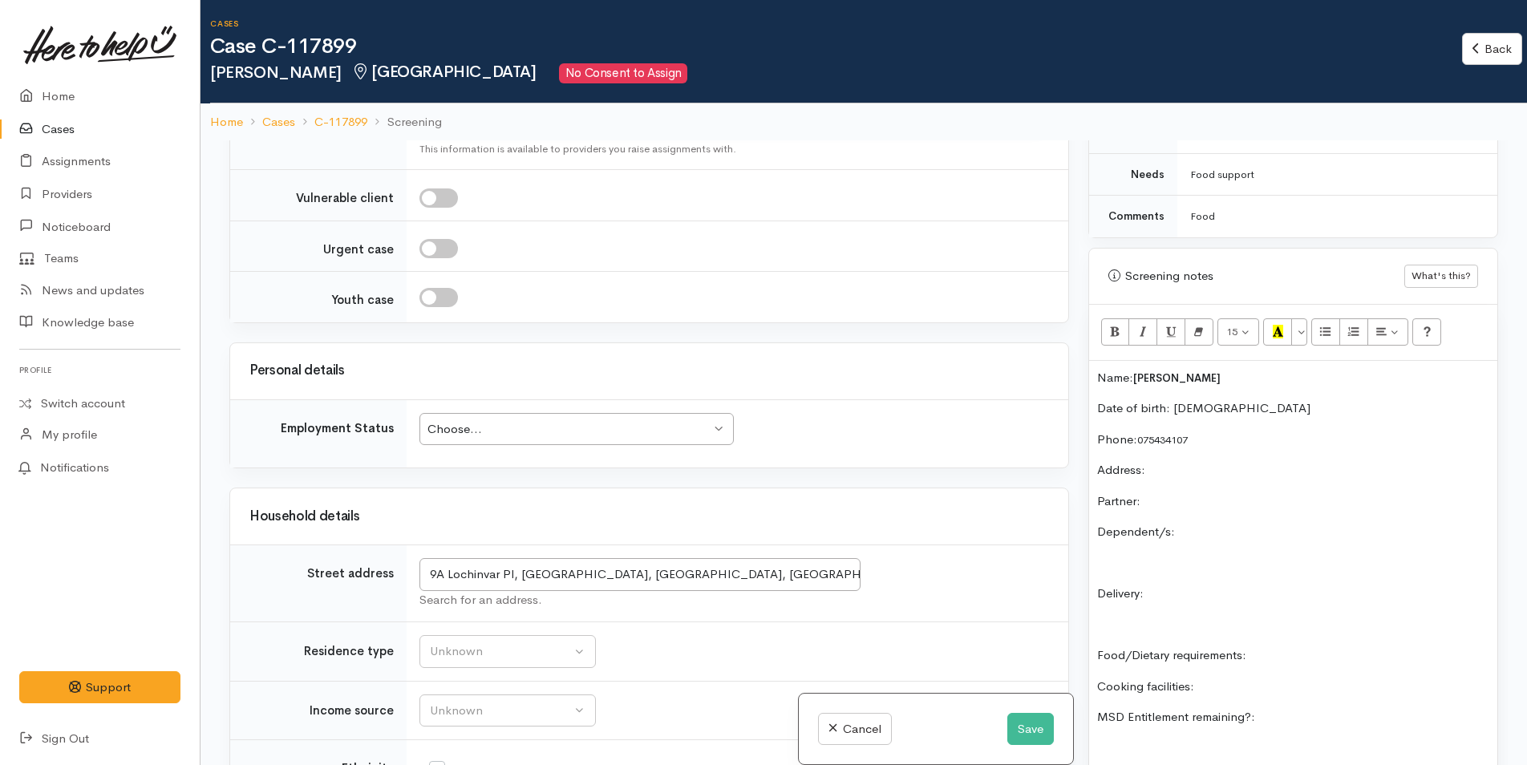
scroll to position [1444, 0]
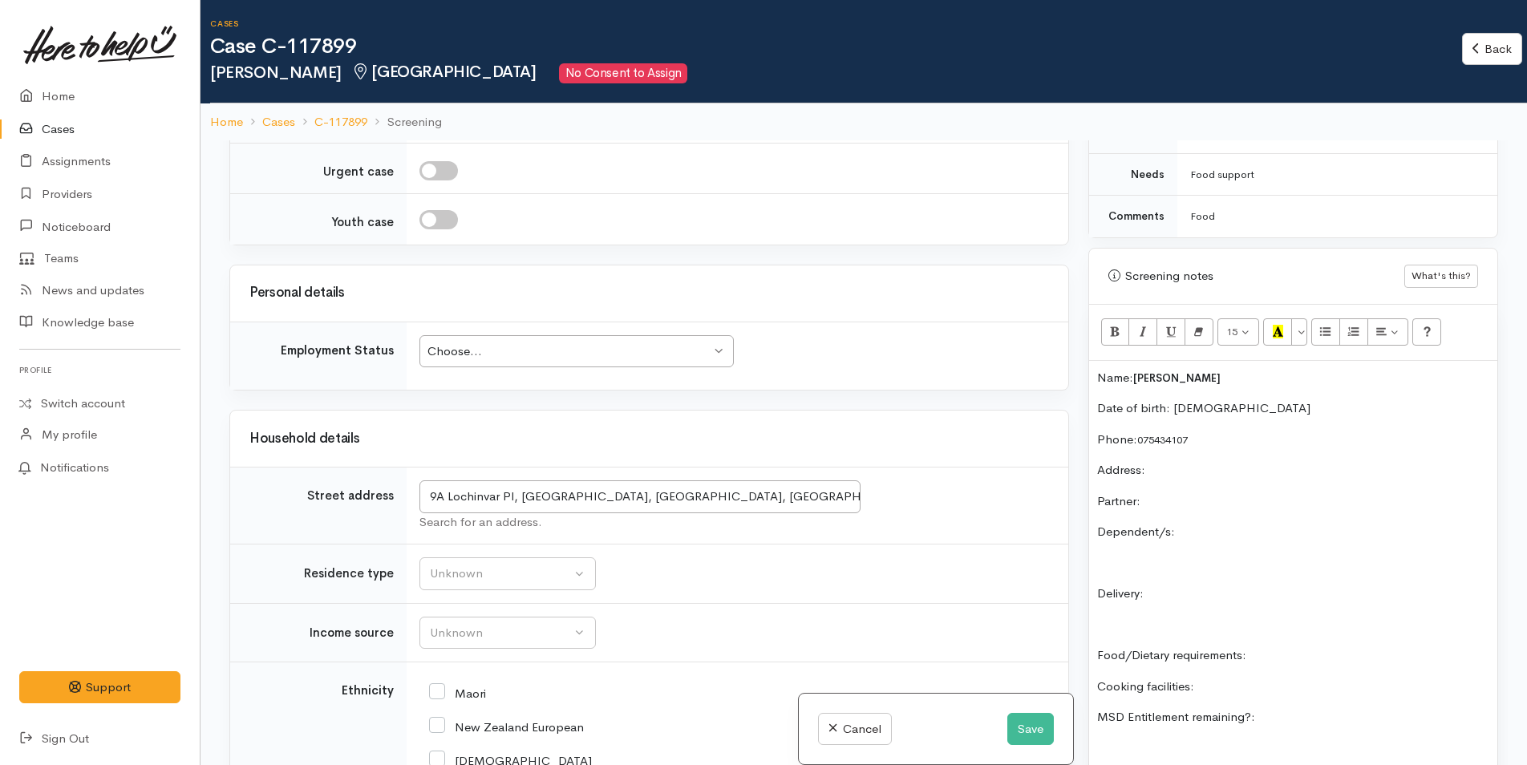
click at [499, 350] on div "Choose..." at bounding box center [568, 351] width 283 height 18
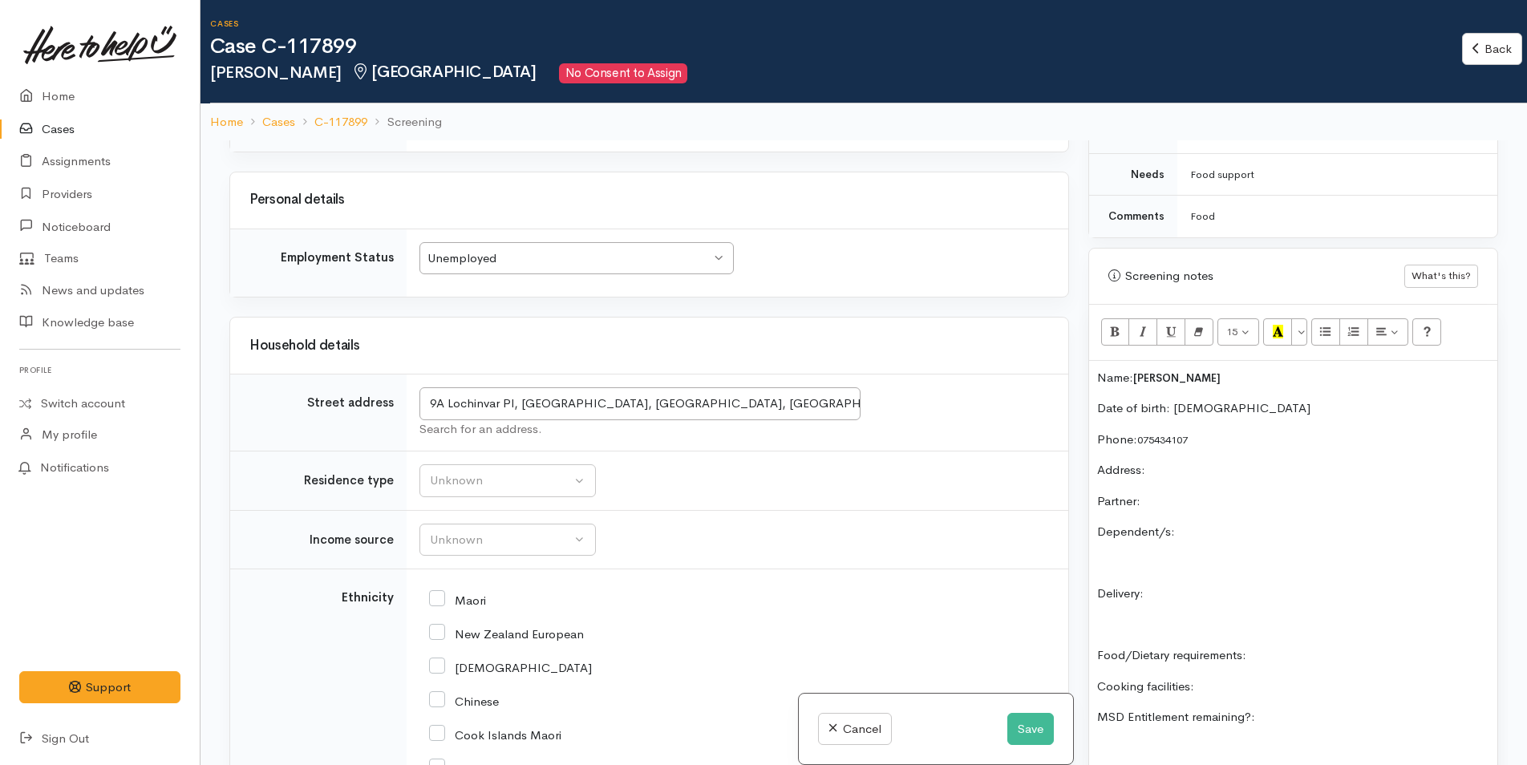
scroll to position [1684, 0]
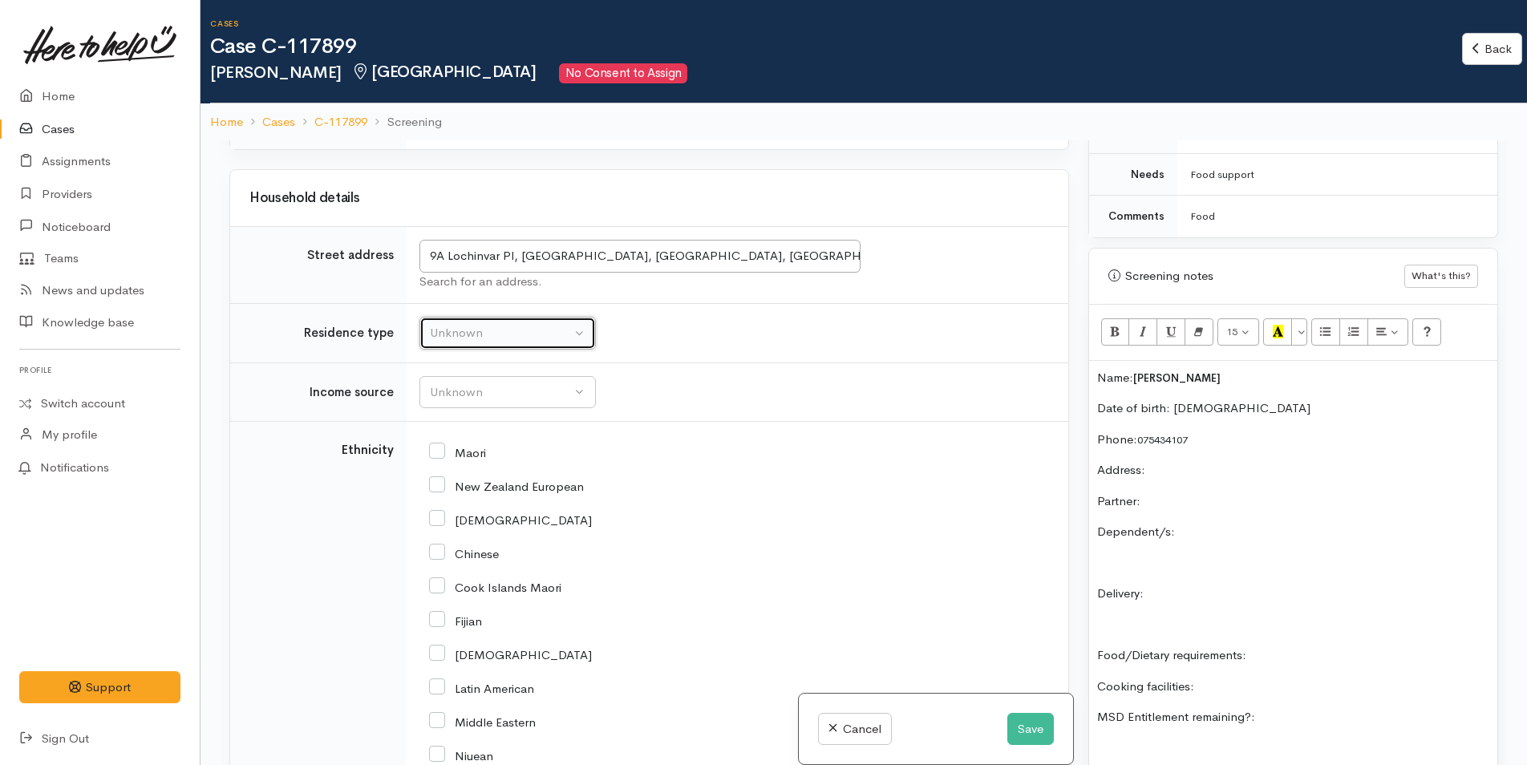
click at [476, 336] on div "Unknown" at bounding box center [500, 333] width 141 height 18
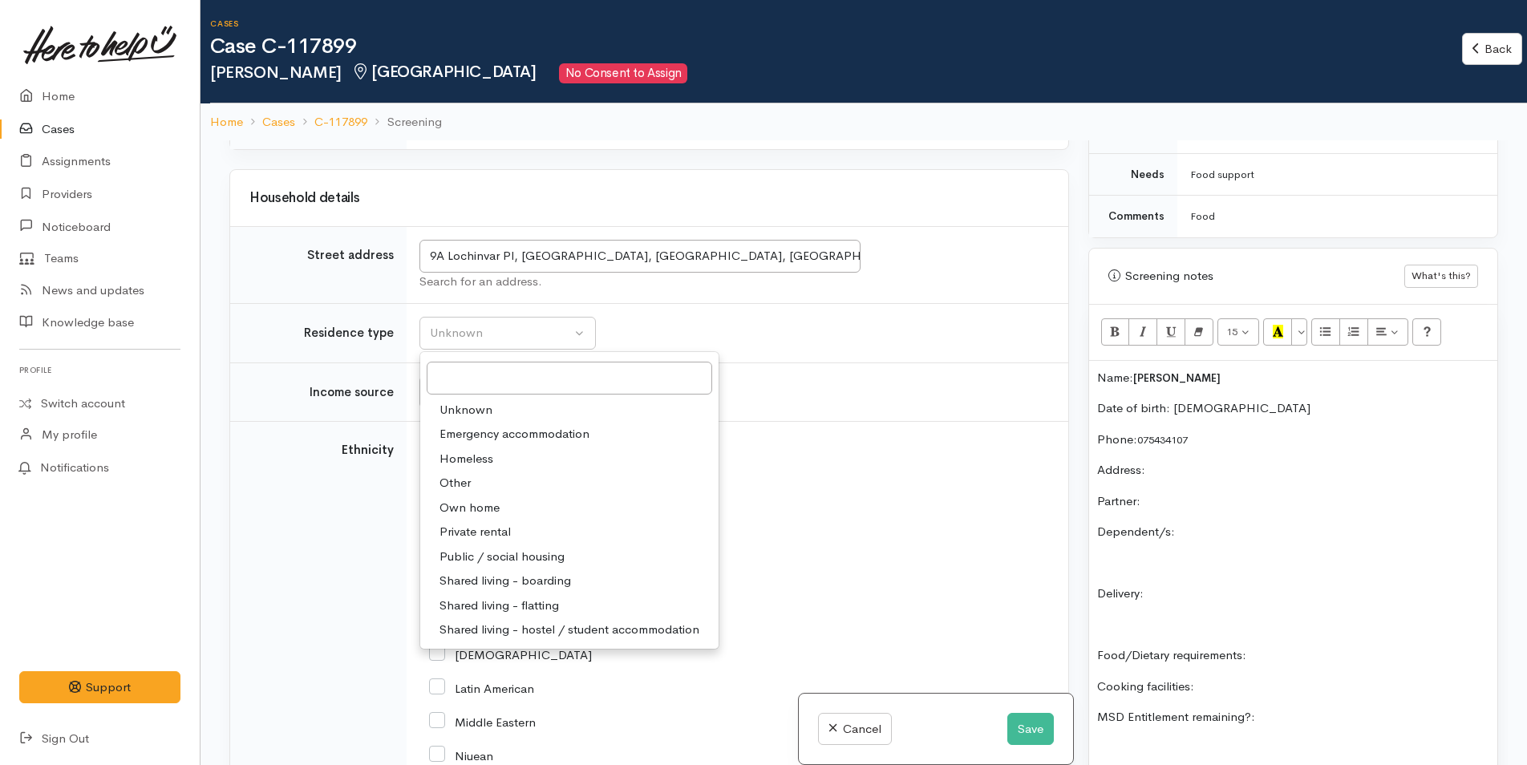
click at [506, 527] on span "Private rental" at bounding box center [475, 532] width 71 height 18
select select "2"
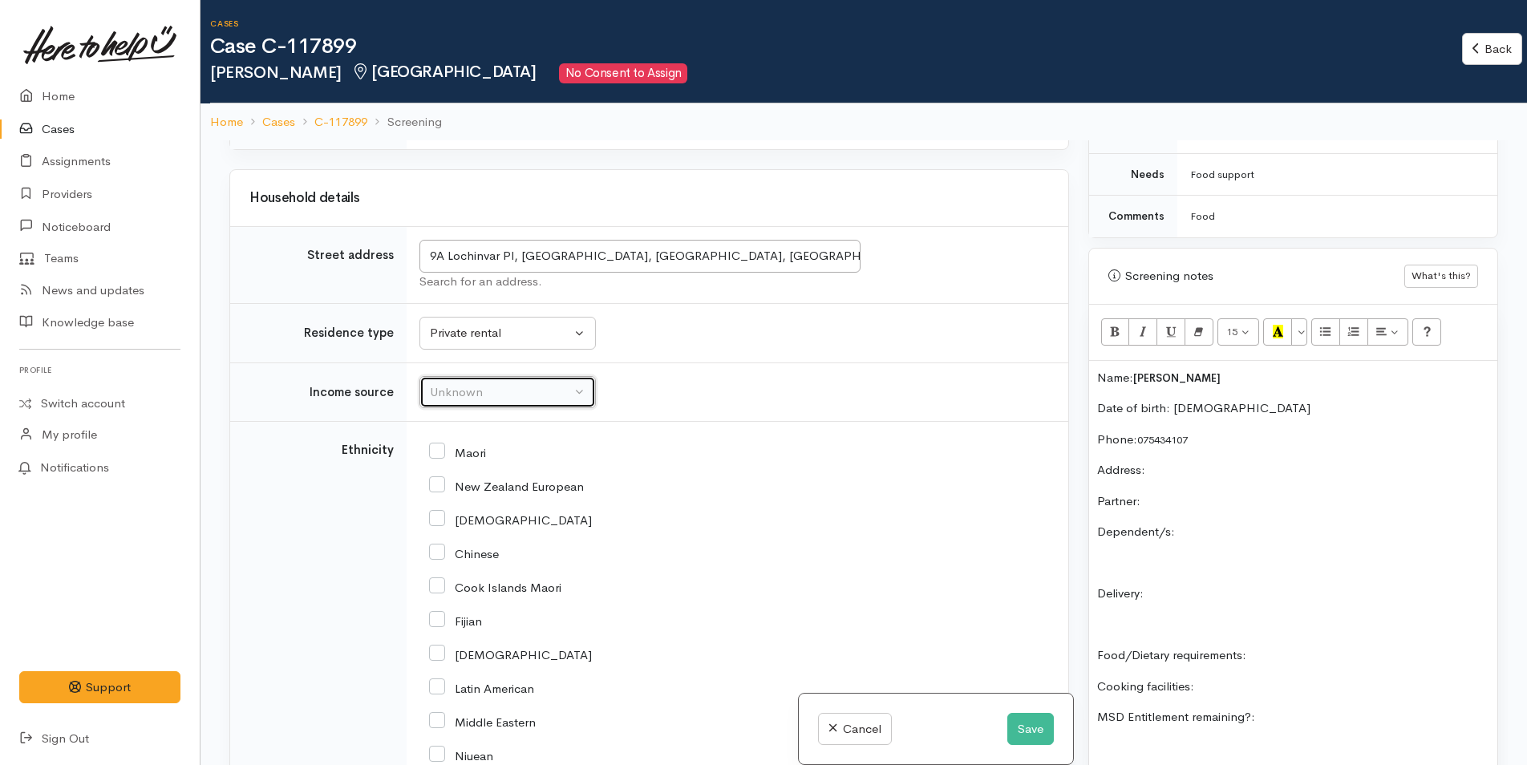
click at [516, 395] on div "Unknown" at bounding box center [500, 392] width 141 height 18
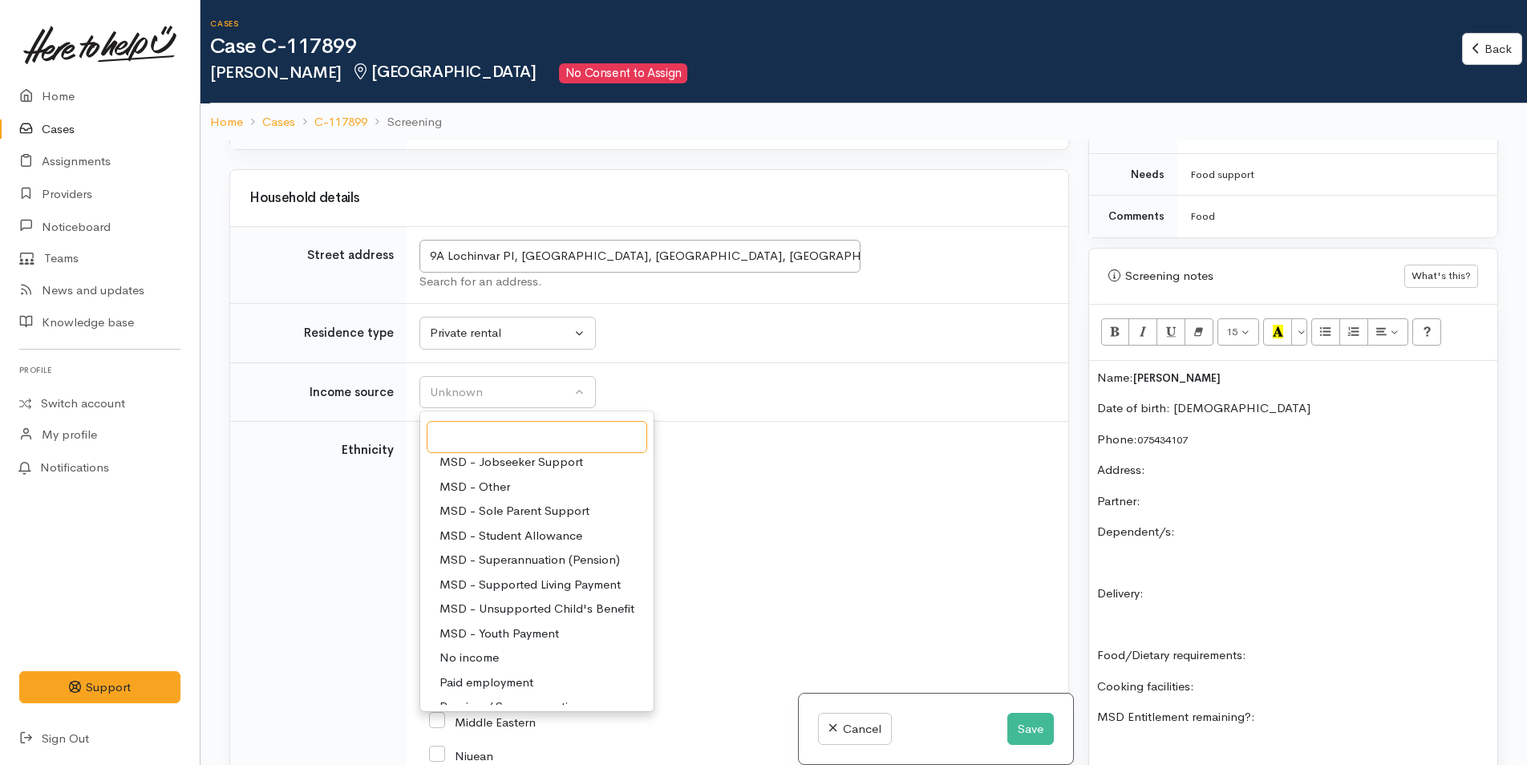
scroll to position [160, 0]
click at [492, 650] on span "No income" at bounding box center [469, 651] width 59 height 18
select select "5"
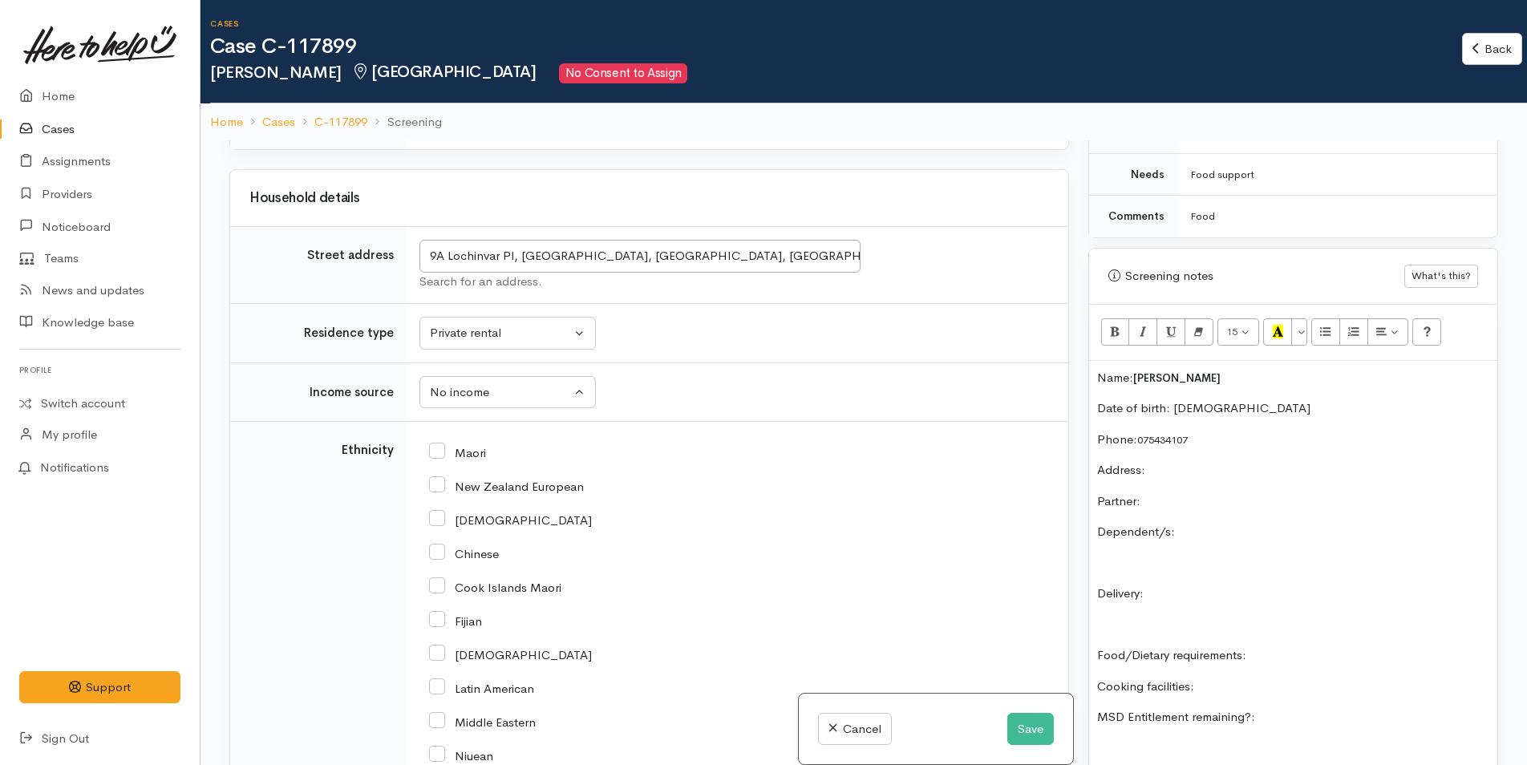
click at [438, 450] on input "Maori" at bounding box center [457, 451] width 57 height 14
checkbox input "true"
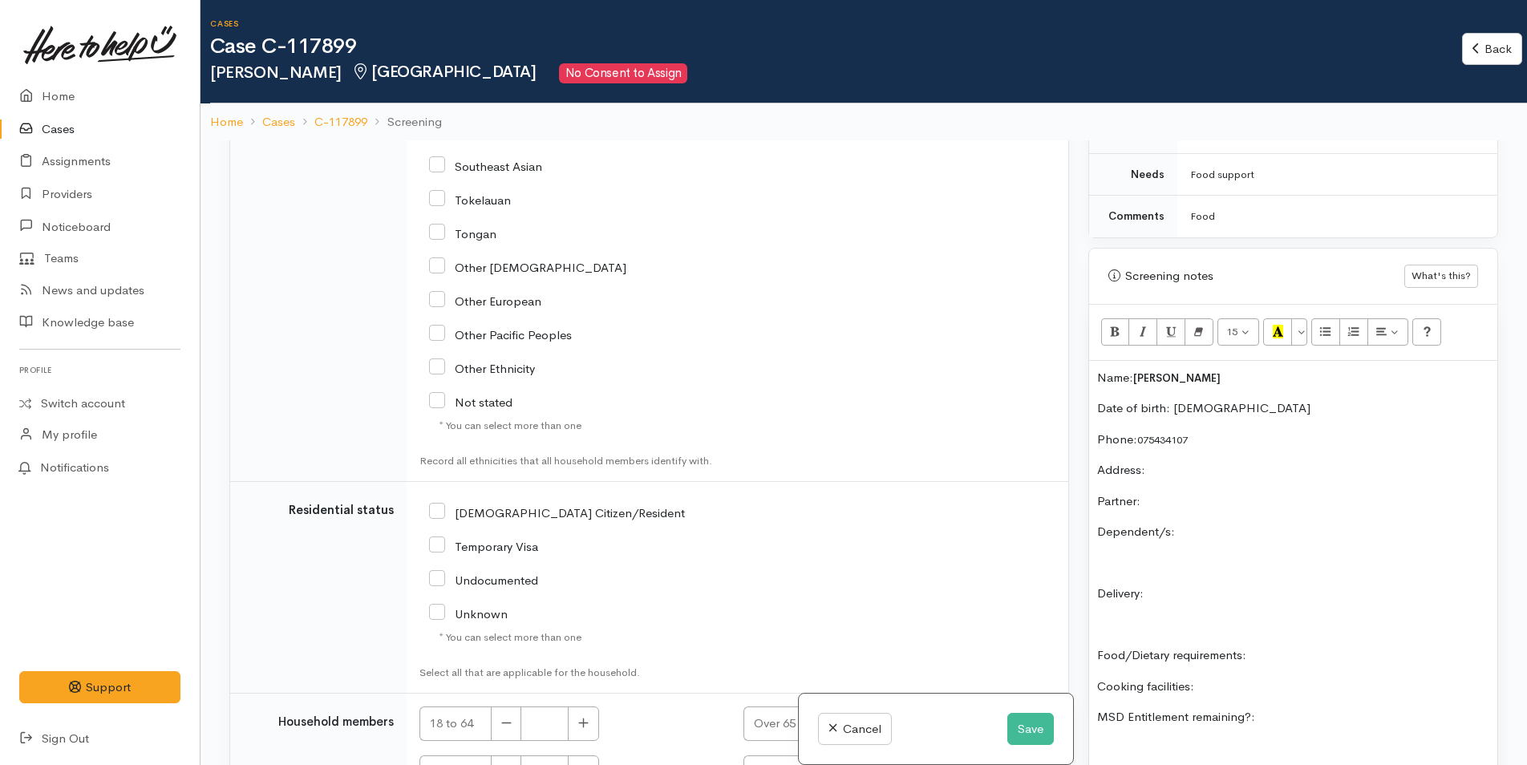
scroll to position [2485, 0]
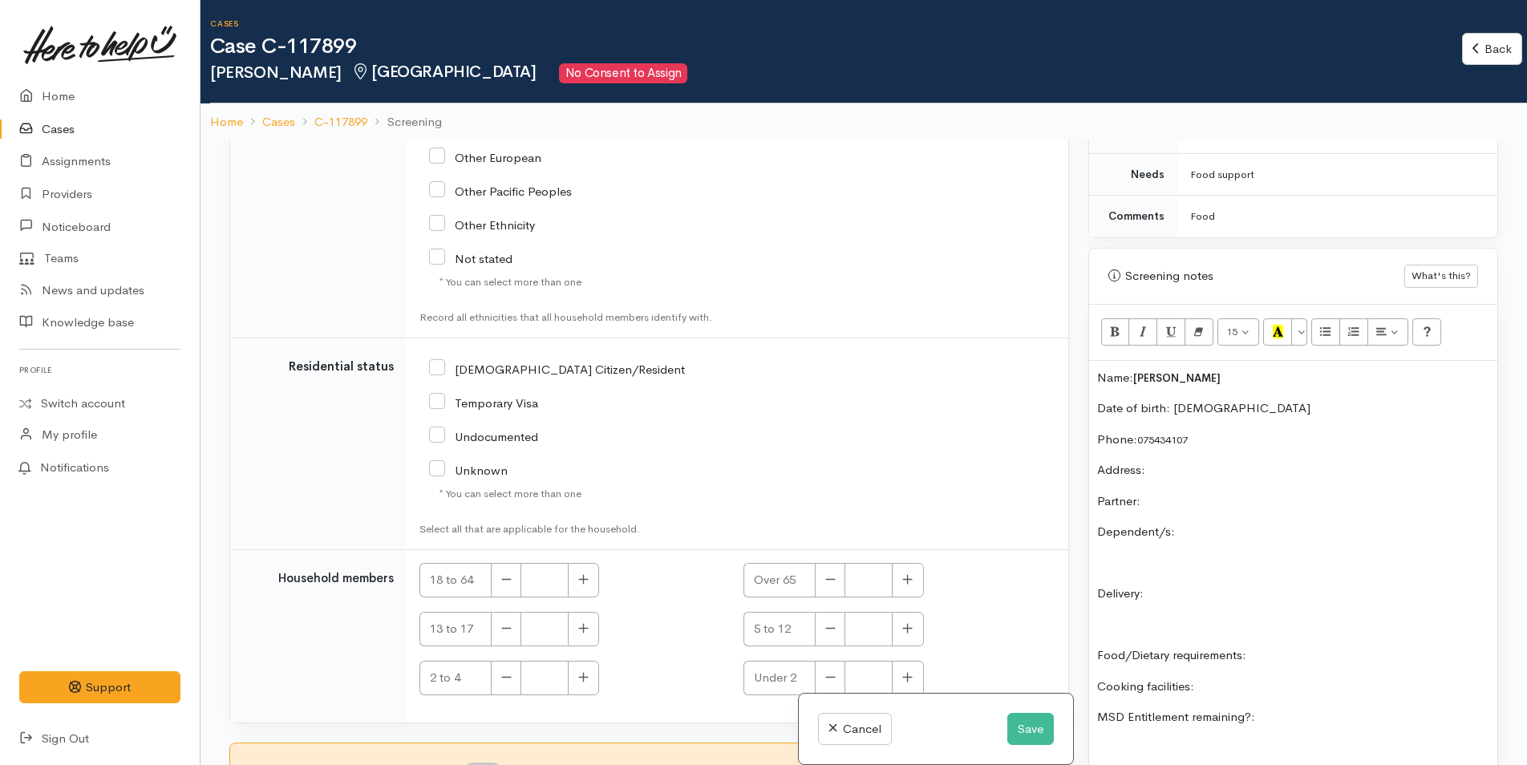
click at [441, 367] on input "[DEMOGRAPHIC_DATA] Citizen/Resident" at bounding box center [557, 368] width 256 height 14
checkbox input "true"
click at [579, 586] on button "button" at bounding box center [583, 580] width 31 height 34
type input "1"
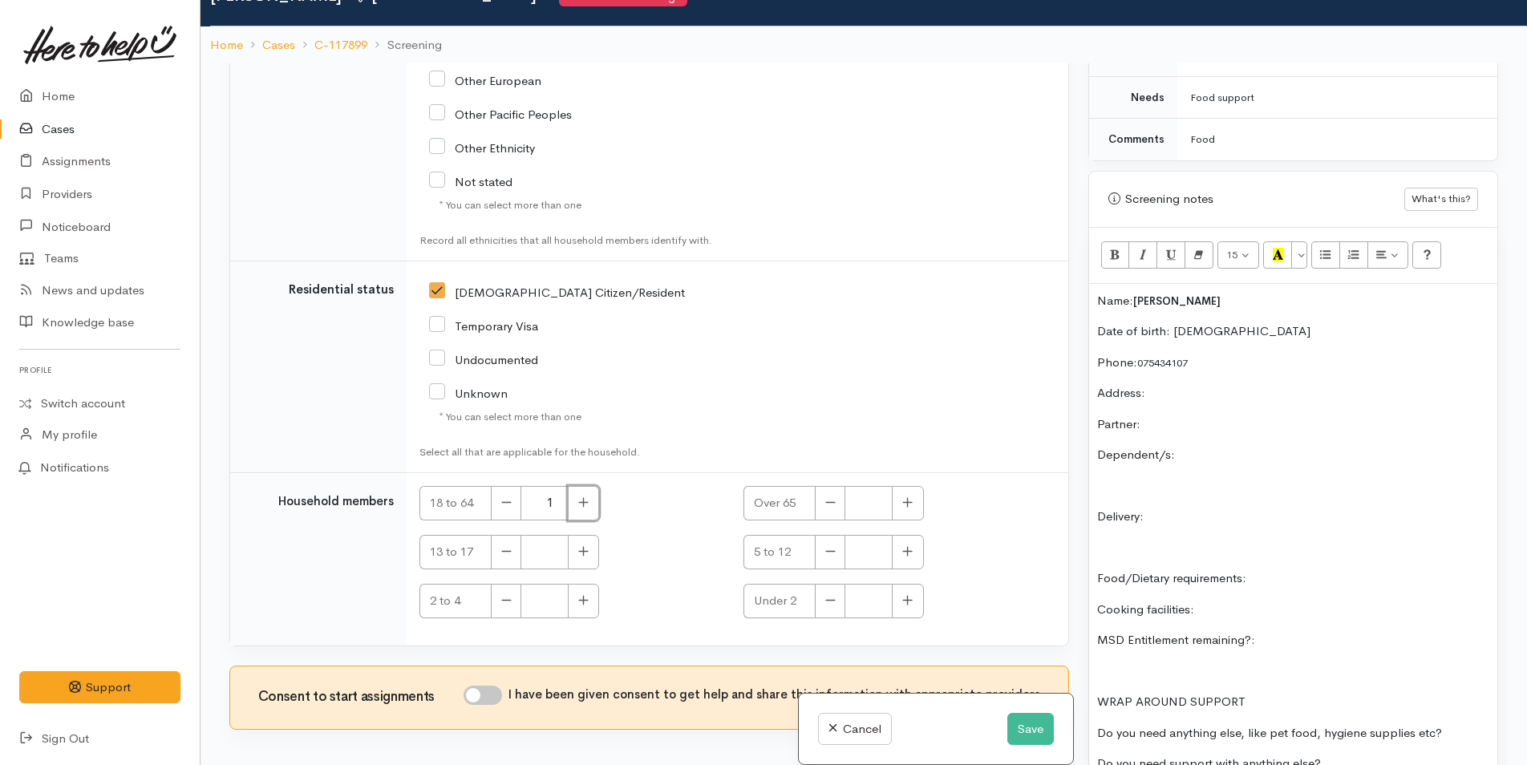
scroll to position [140, 0]
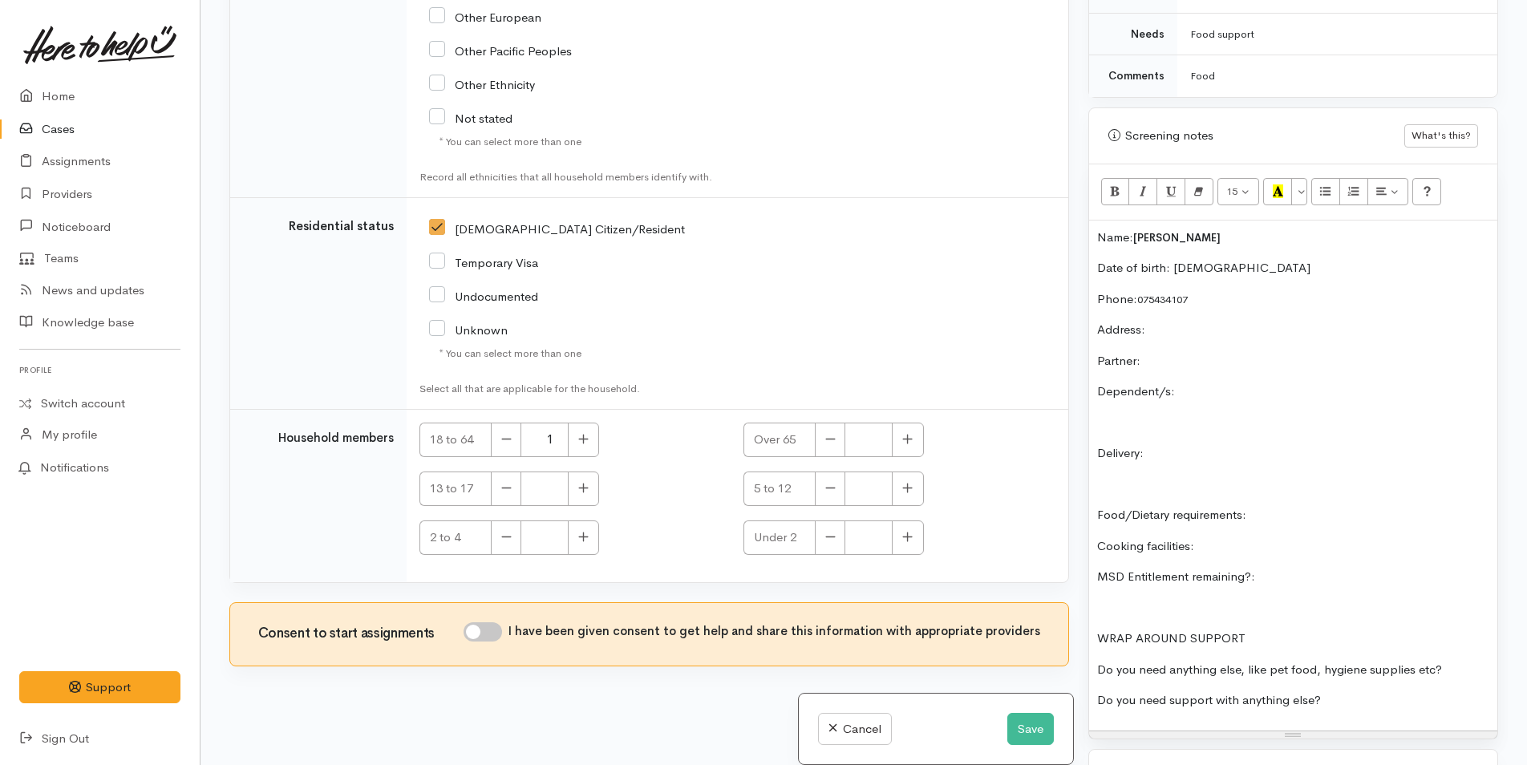
click at [490, 629] on input "I have been given consent to get help and share this information with appropria…" at bounding box center [483, 631] width 38 height 19
checkbox input "true"
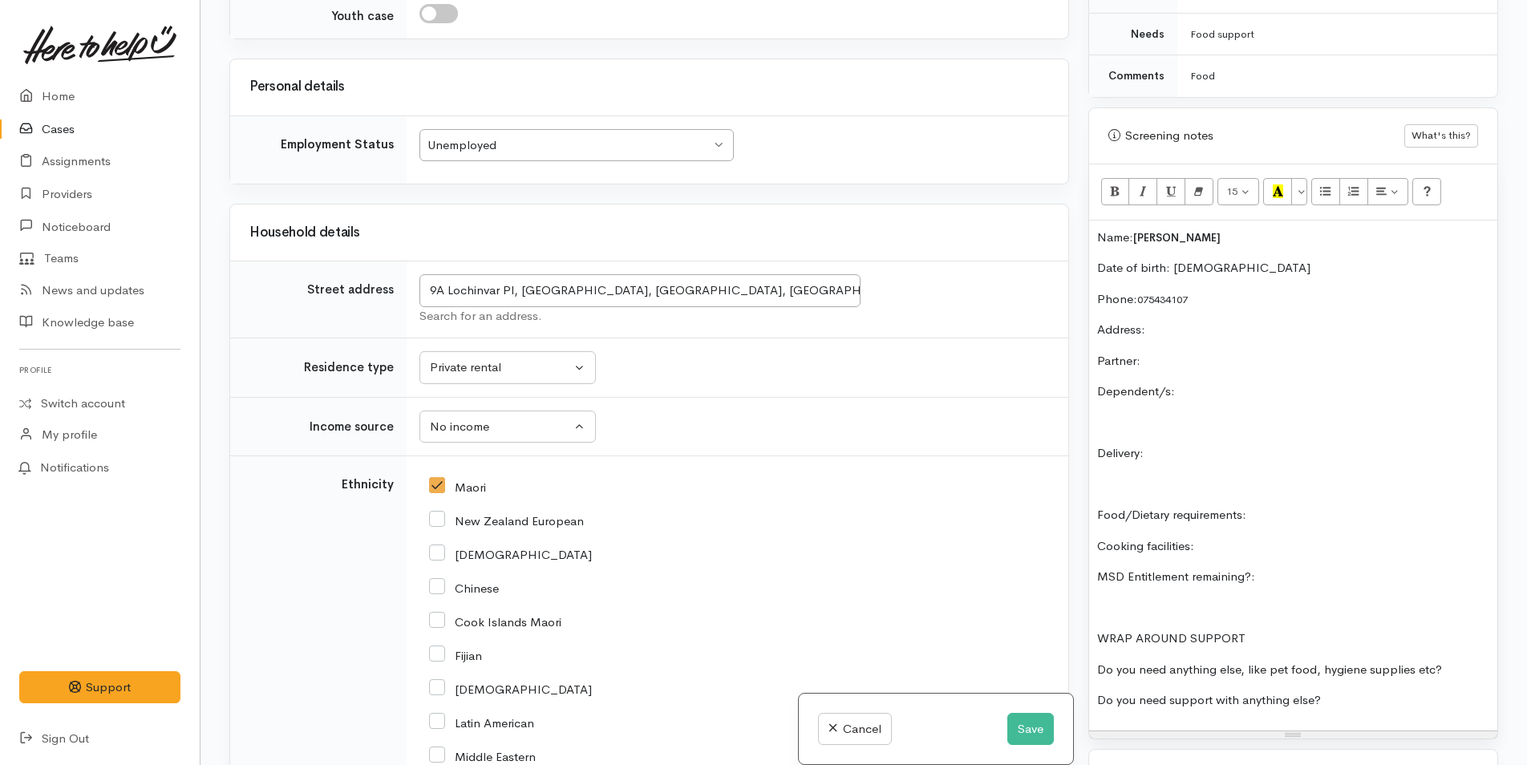
scroll to position [1362, 0]
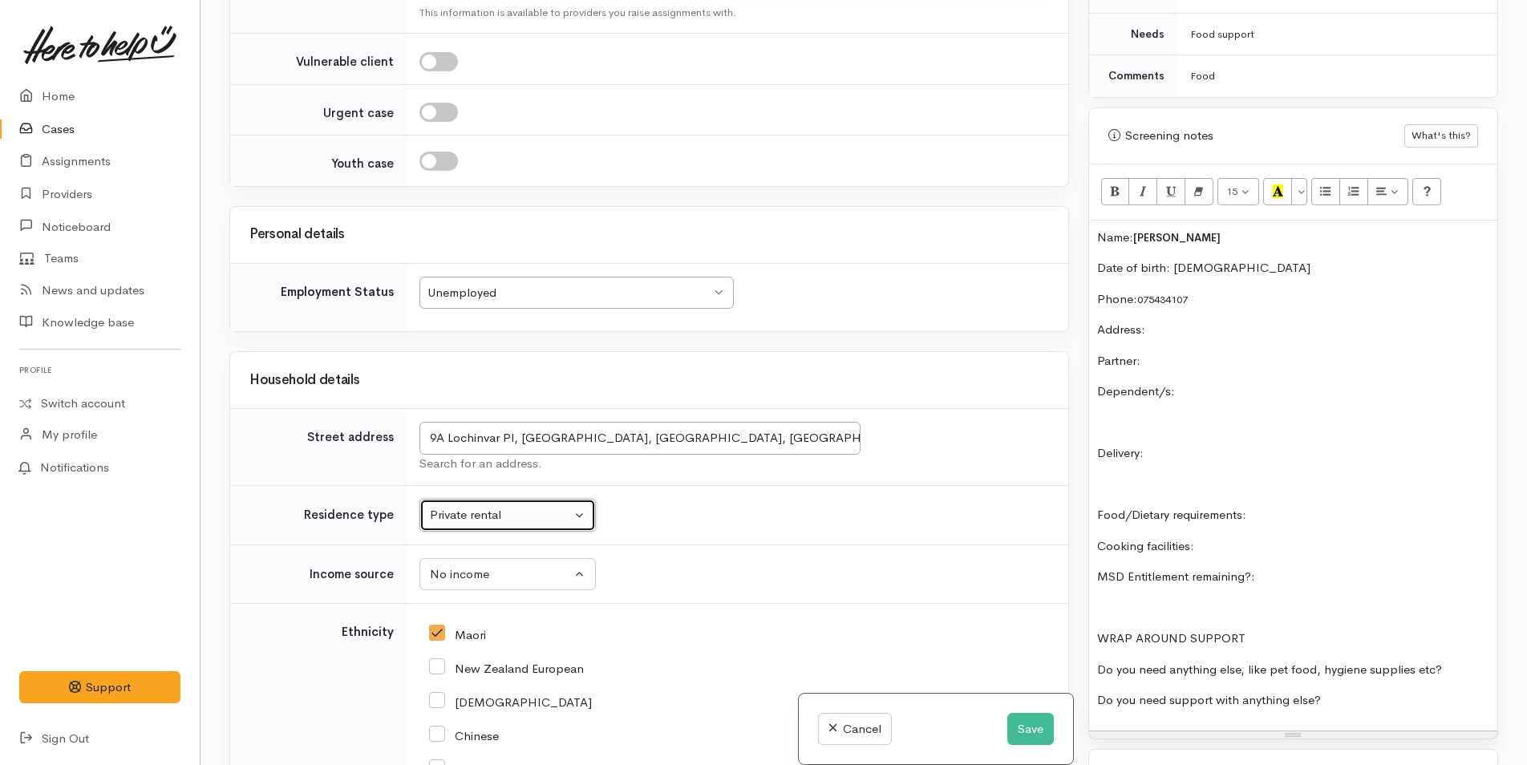
click at [508, 510] on div "Private rental" at bounding box center [500, 515] width 141 height 18
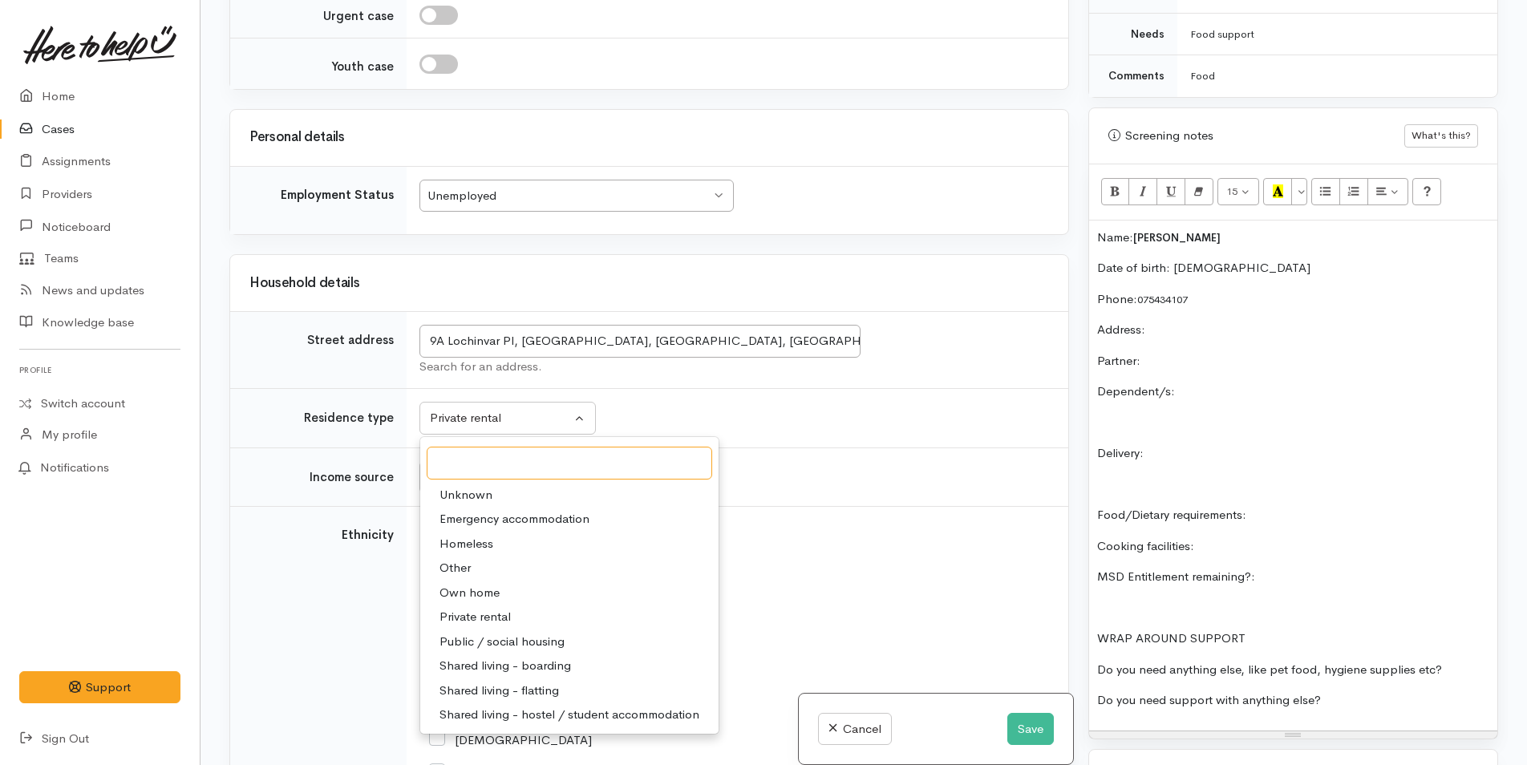
scroll to position [1602, 0]
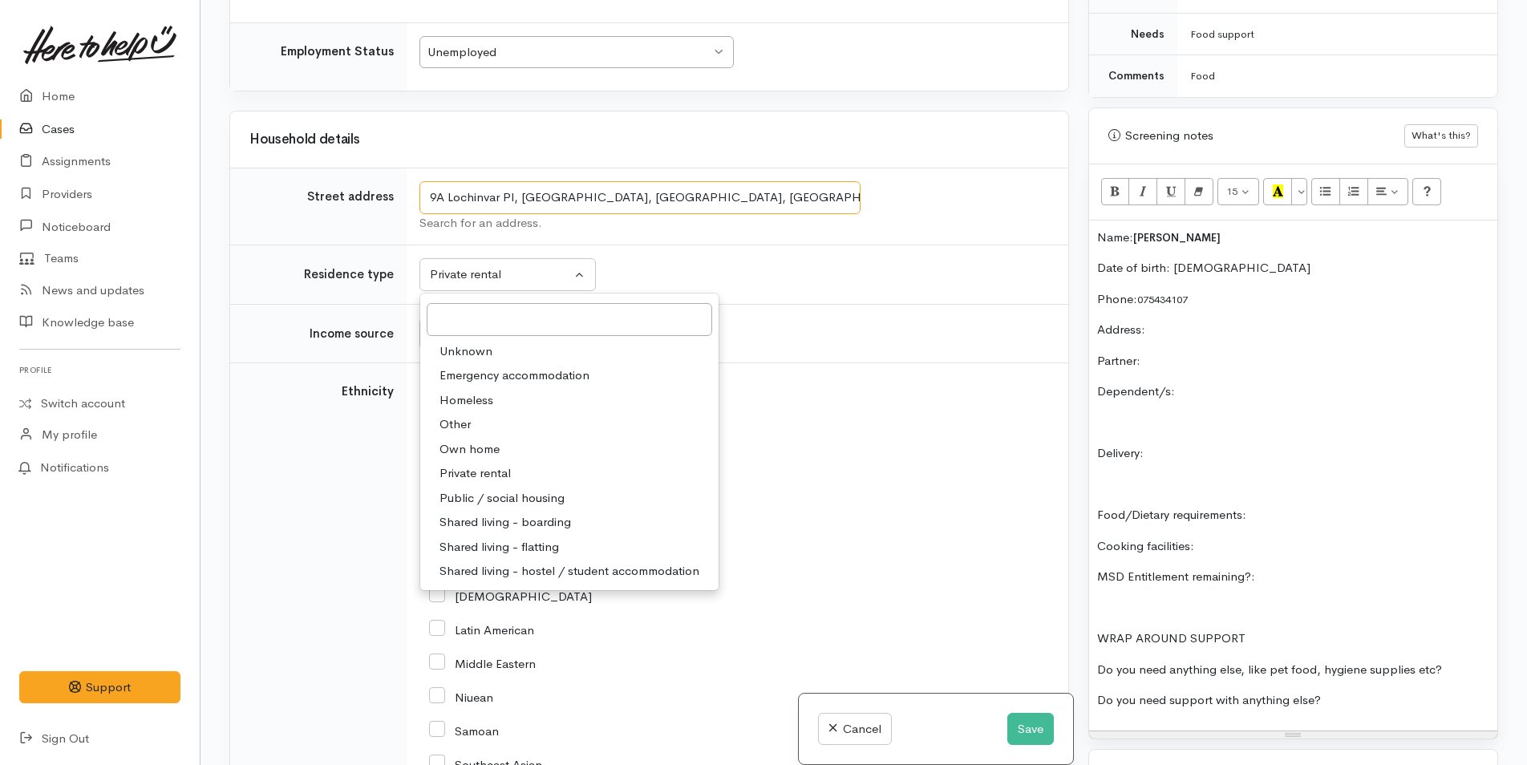
drag, startPoint x: 706, startPoint y: 203, endPoint x: 410, endPoint y: 190, distance: 296.2
click at [410, 190] on td "9A Lochinvar Pl, Hairini, Tauranga, New Zealand Search for an address." at bounding box center [738, 206] width 662 height 77
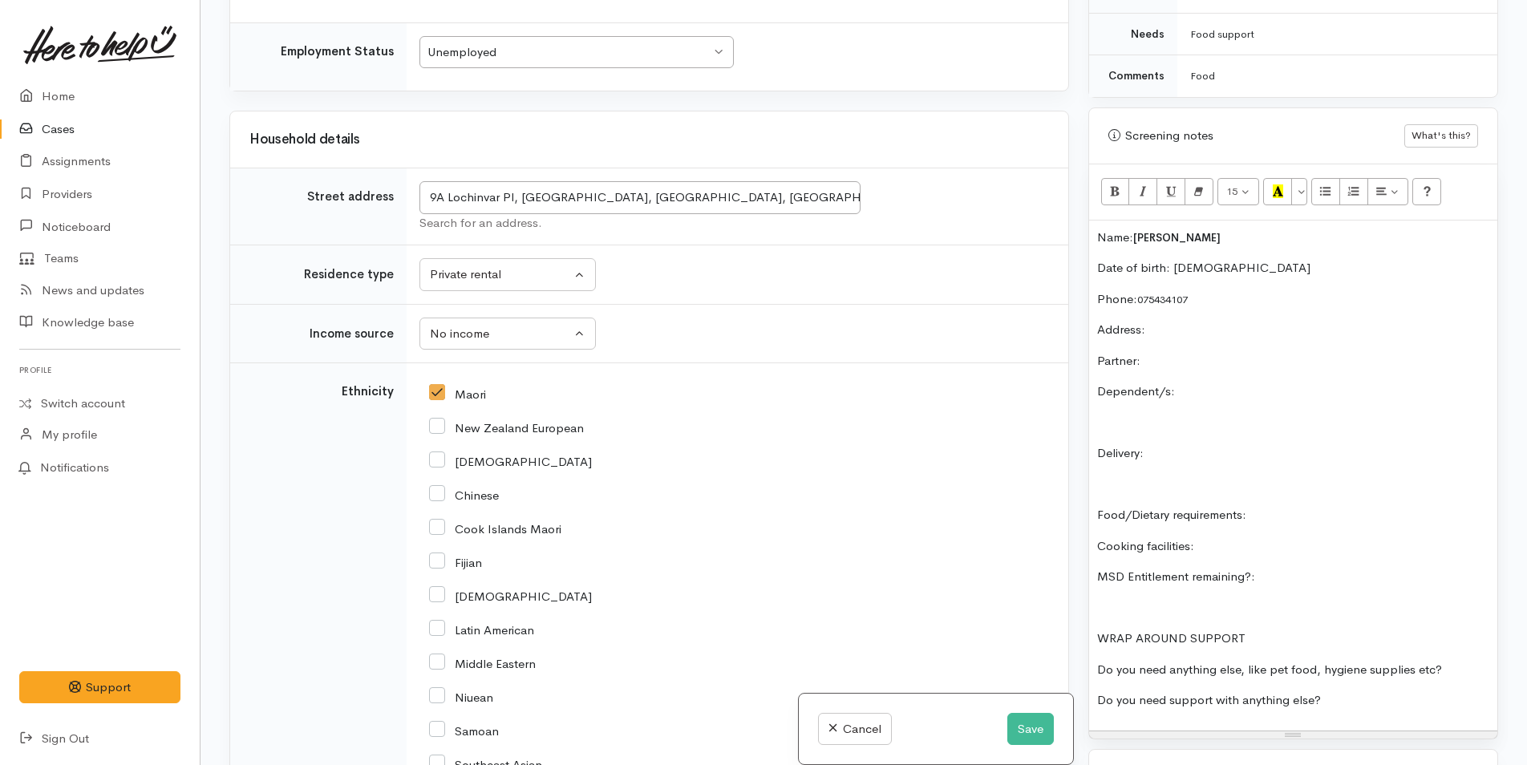
click at [1183, 326] on p "Address:" at bounding box center [1293, 330] width 392 height 18
click at [1200, 347] on div "Name: Katrina Brunt Date of birth: 29/1/1972 Phone:  075434107 Address:  9A Loc…" at bounding box center [1293, 476] width 408 height 510
click at [1233, 390] on p "Dependent/s:" at bounding box center [1293, 392] width 392 height 18
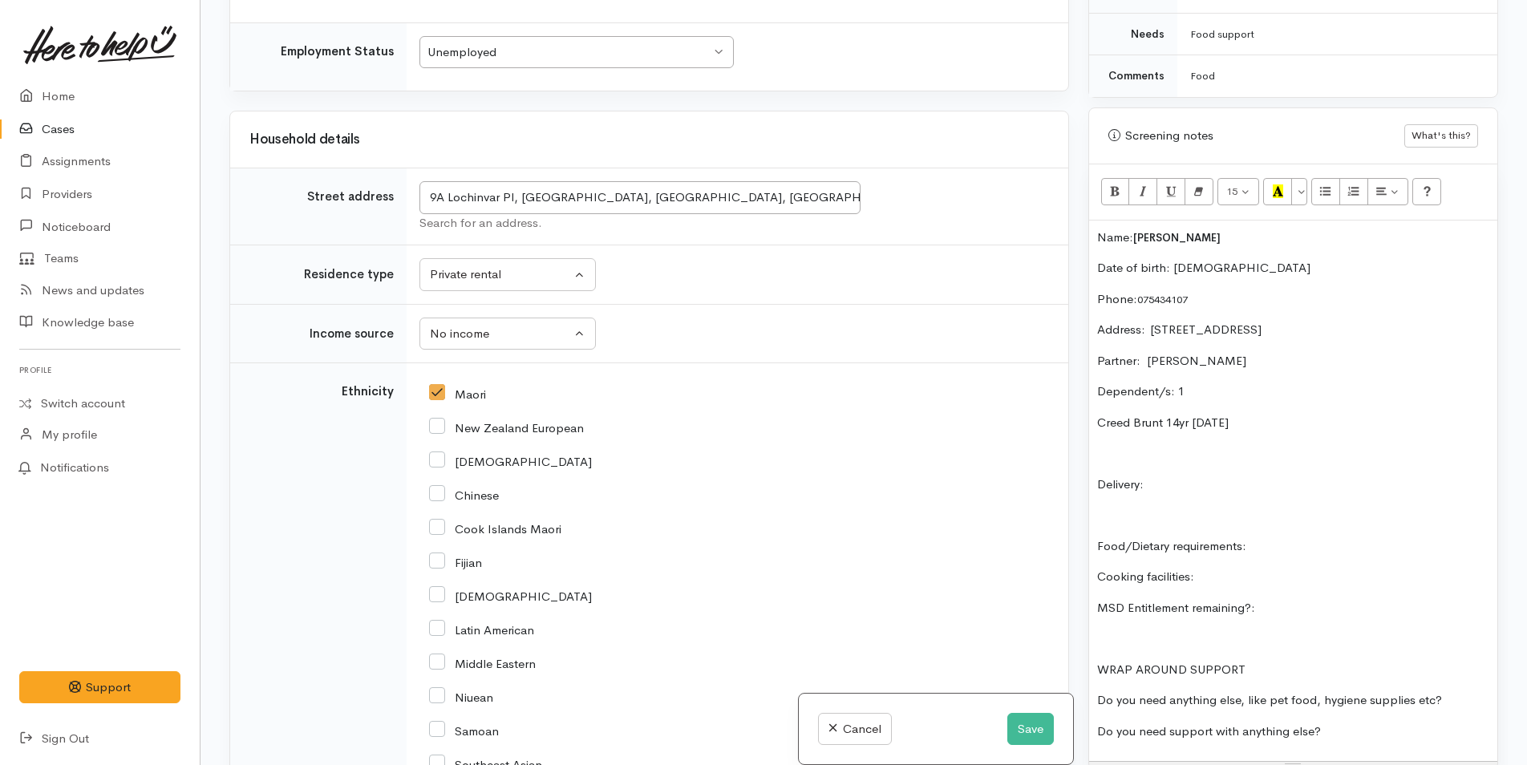
click at [1177, 481] on p "Delivery:" at bounding box center [1293, 485] width 392 height 18
click at [1309, 543] on p "Food/Dietary requirements:" at bounding box center [1293, 546] width 392 height 18
click at [1291, 558] on div "Name: Katrina Brunt Date of birth: 29/1/1972 Phone:  075434107 Address:  9A Loc…" at bounding box center [1293, 491] width 408 height 541
click at [1363, 608] on p "MSD Entitlement remaining?:" at bounding box center [1293, 608] width 392 height 18
click at [1458, 688] on div "Name: Katrina Brunt Date of birth: 29/1/1972 Phone:  075434107 Address:  9A Loc…" at bounding box center [1293, 491] width 408 height 541
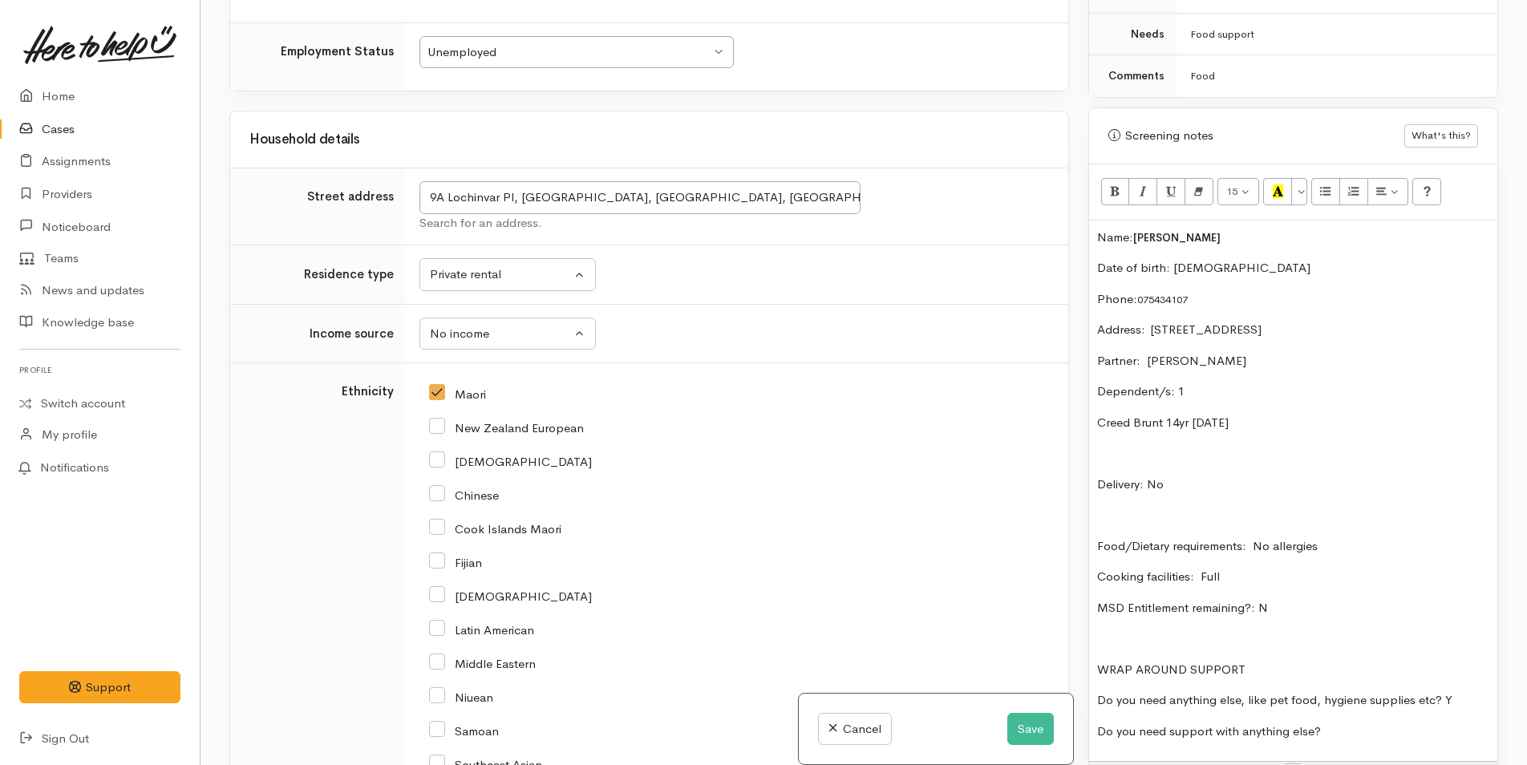
click at [1438, 734] on p "Do you need support with anything else?" at bounding box center [1293, 732] width 392 height 18
click at [1380, 545] on p "Food/Dietary requirements: No allergies" at bounding box center [1293, 546] width 392 height 18
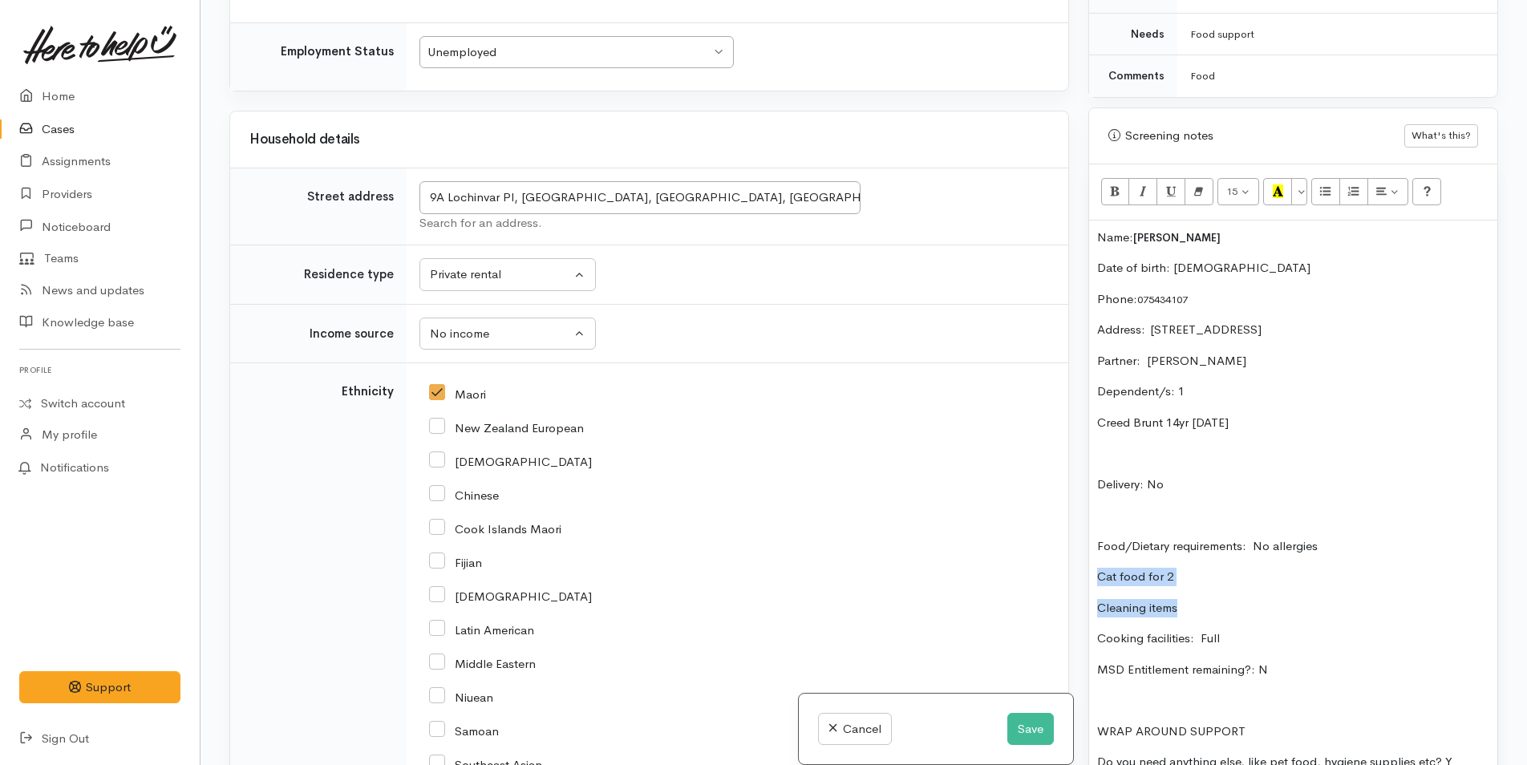
drag, startPoint x: 1193, startPoint y: 604, endPoint x: 1080, endPoint y: 569, distance: 119.2
click at [1083, 573] on div "Warnings Add No warnings have been raised against this case Add Warning Title ●…" at bounding box center [1293, 382] width 429 height 765
click at [1327, 191] on icon "Unordered list (CTRL+SHIFT+NUM7)" at bounding box center [1325, 191] width 10 height 14
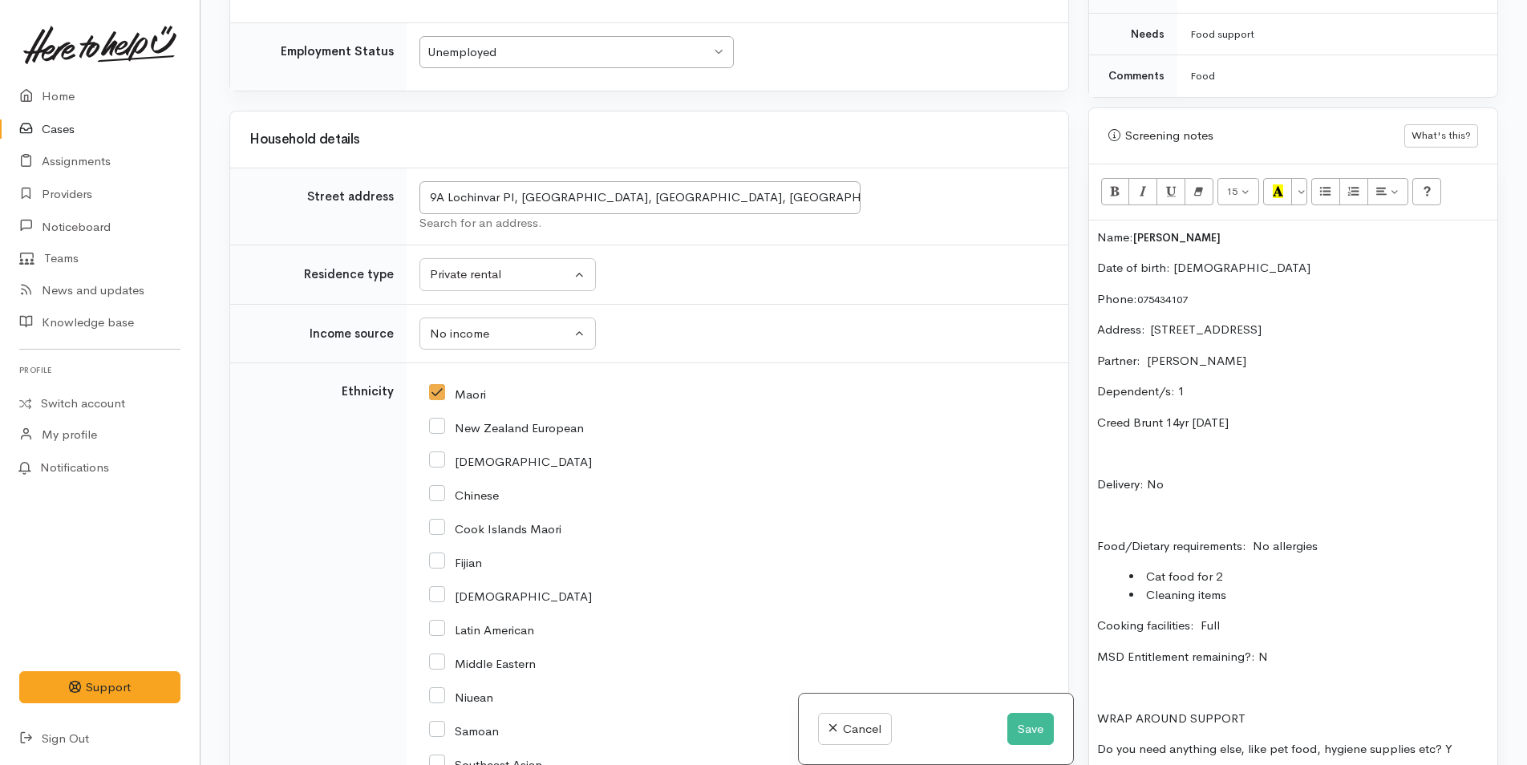
click at [1100, 237] on p "Name: Katrina Brunt" at bounding box center [1293, 238] width 392 height 18
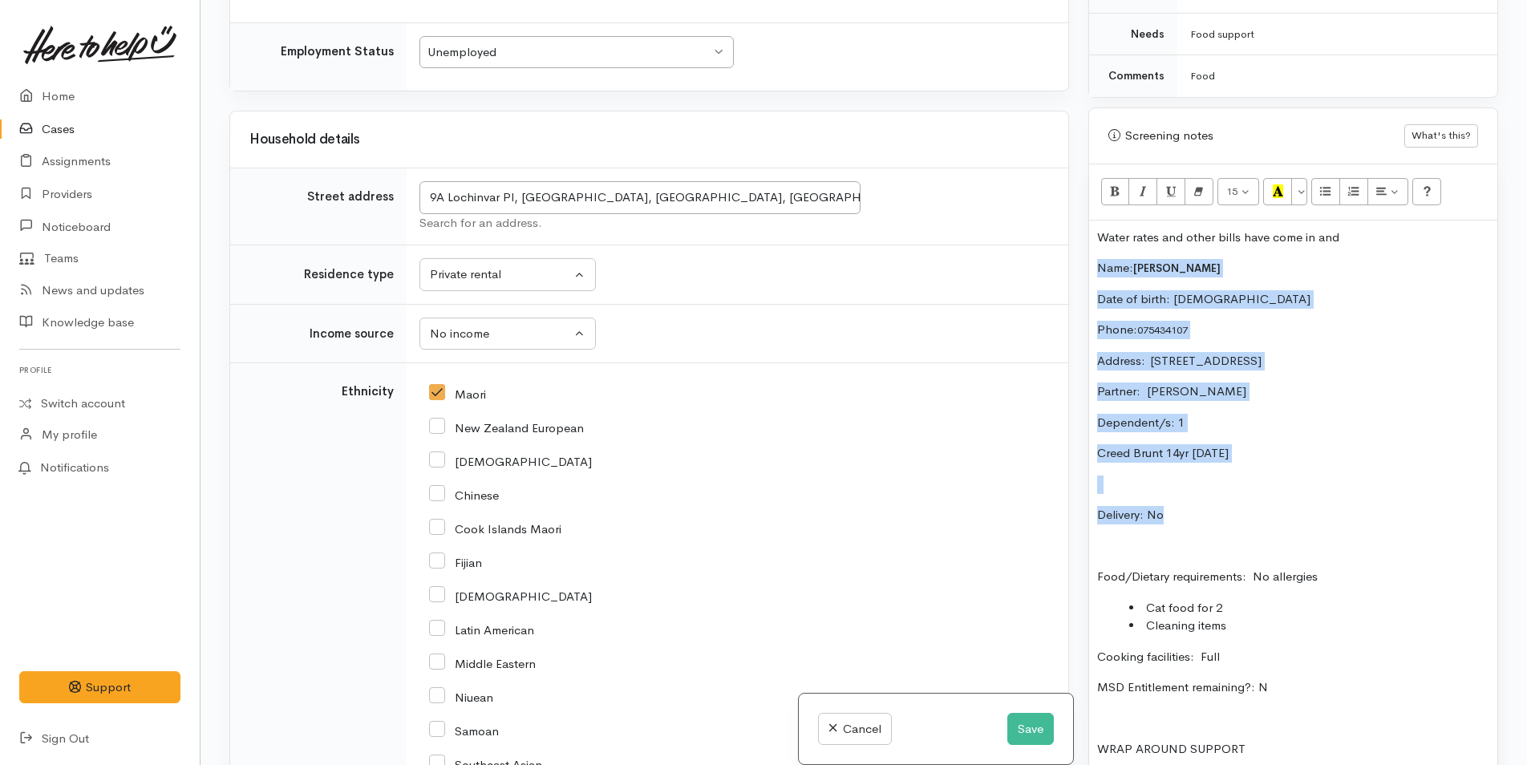
drag, startPoint x: 1183, startPoint y: 521, endPoint x: 1079, endPoint y: 261, distance: 279.3
click at [1079, 261] on div "Warnings Add No warnings have been raised against this case Add Warning Title ●…" at bounding box center [1293, 382] width 429 height 765
copy div "Name: Katrina Brunt Date of birth: 29/1/1972 Phone:  075434107 Address:  9A Loc…"
click at [1372, 247] on div "Water rates and other bills have come in and Name: Katrina Brunt Date of birth:…" at bounding box center [1293, 531] width 408 height 621
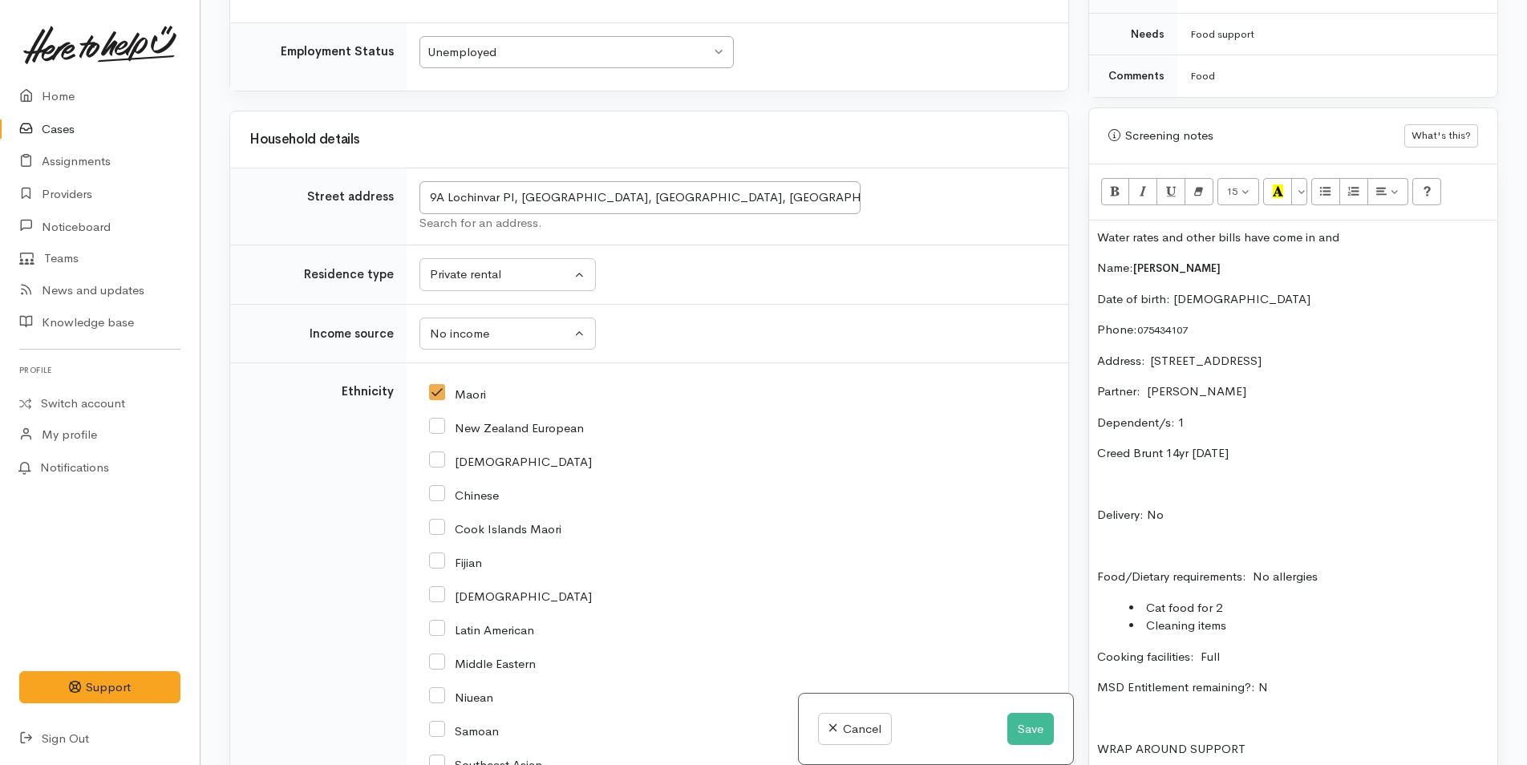
click at [1372, 241] on p "Water rates and other bills have come in and" at bounding box center [1293, 238] width 392 height 18
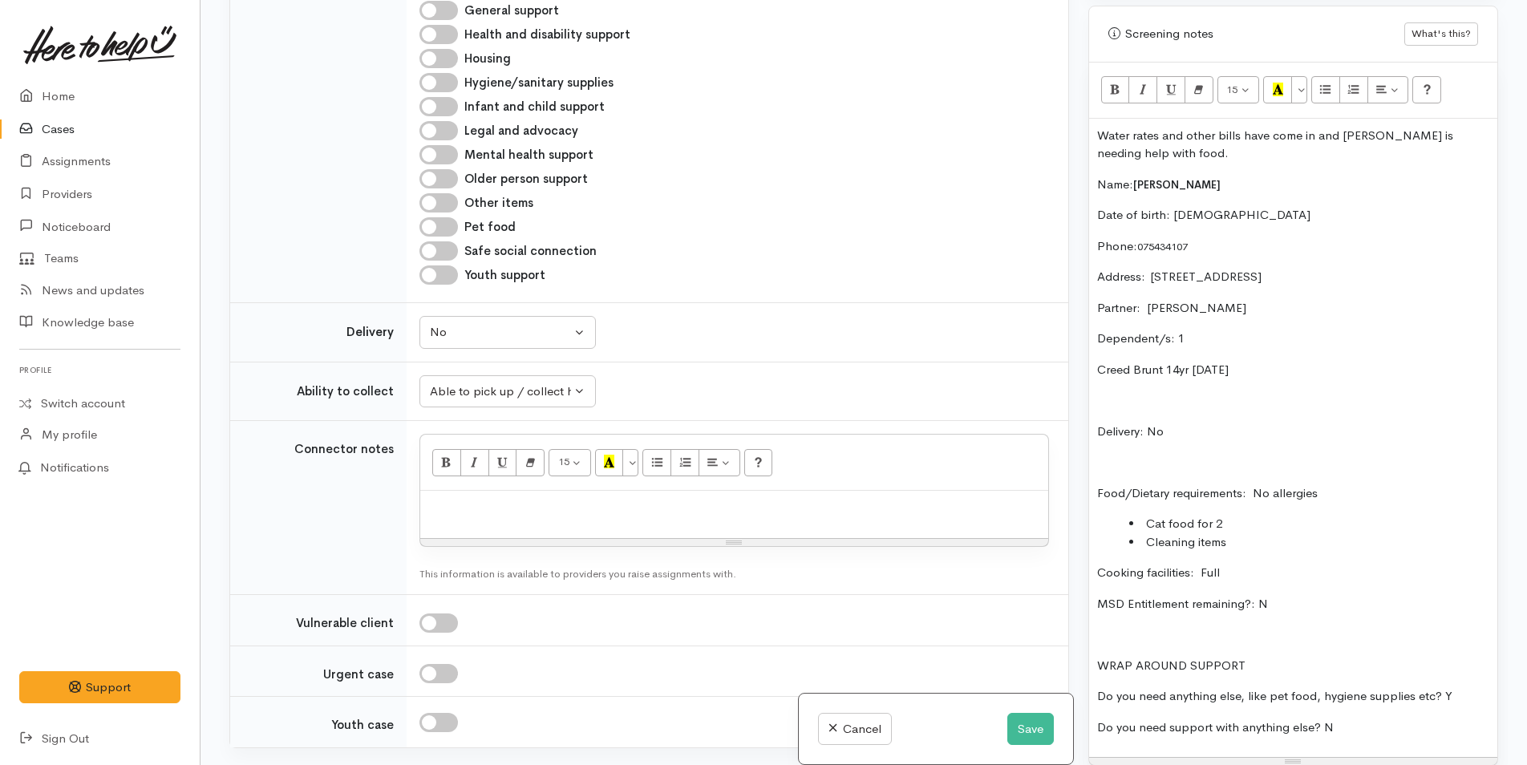
scroll to position [1123, 0]
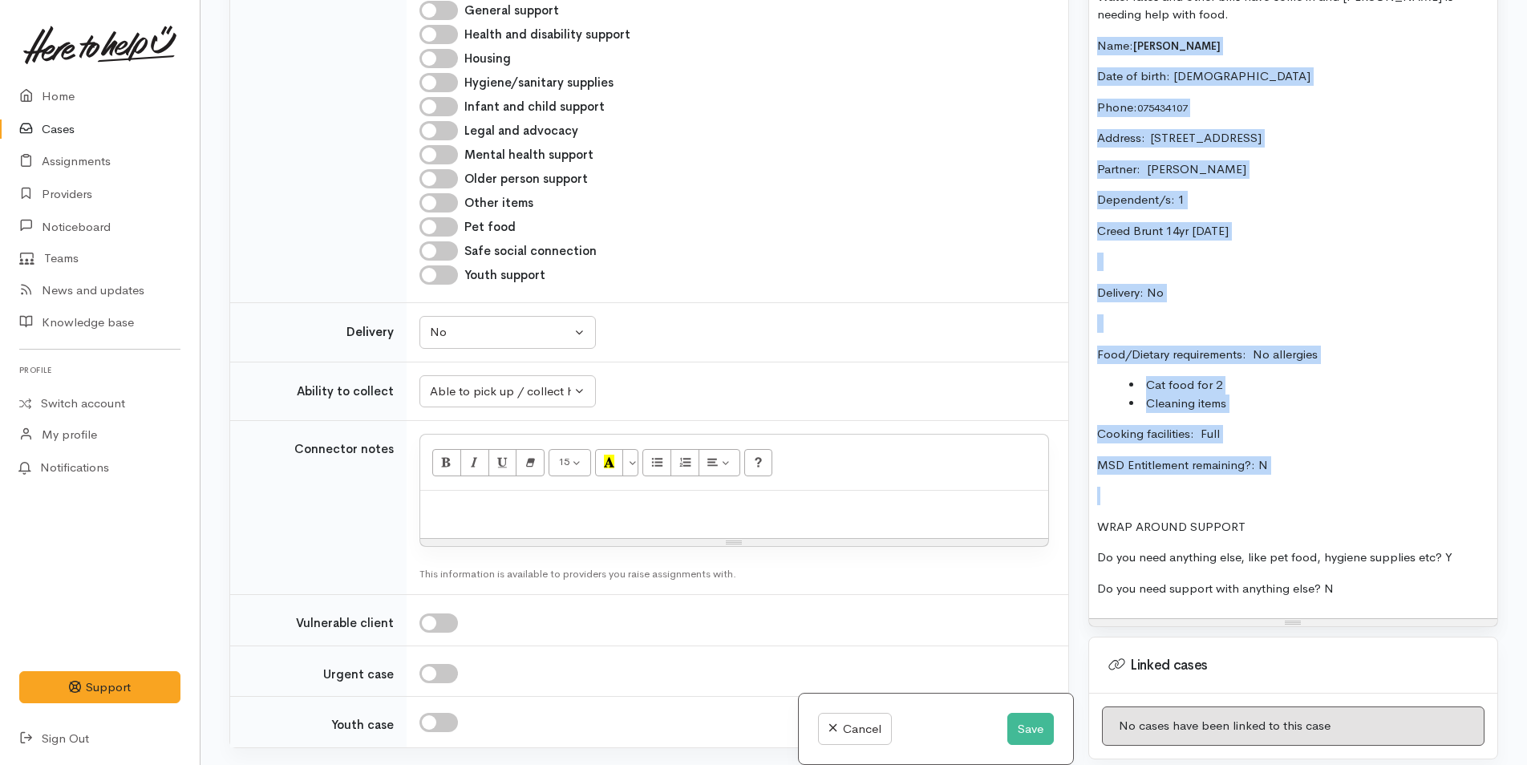
drag, startPoint x: 1295, startPoint y: 475, endPoint x: 1088, endPoint y: 50, distance: 472.8
click at [1089, 50] on div "Water rates and other bills have come in and Katrina is needing help with food.…" at bounding box center [1293, 299] width 408 height 639
copy div "Name: Katrina Brunt Date of birth: 29/1/1972 Phone:  075434107 Address:  9A Loc…"
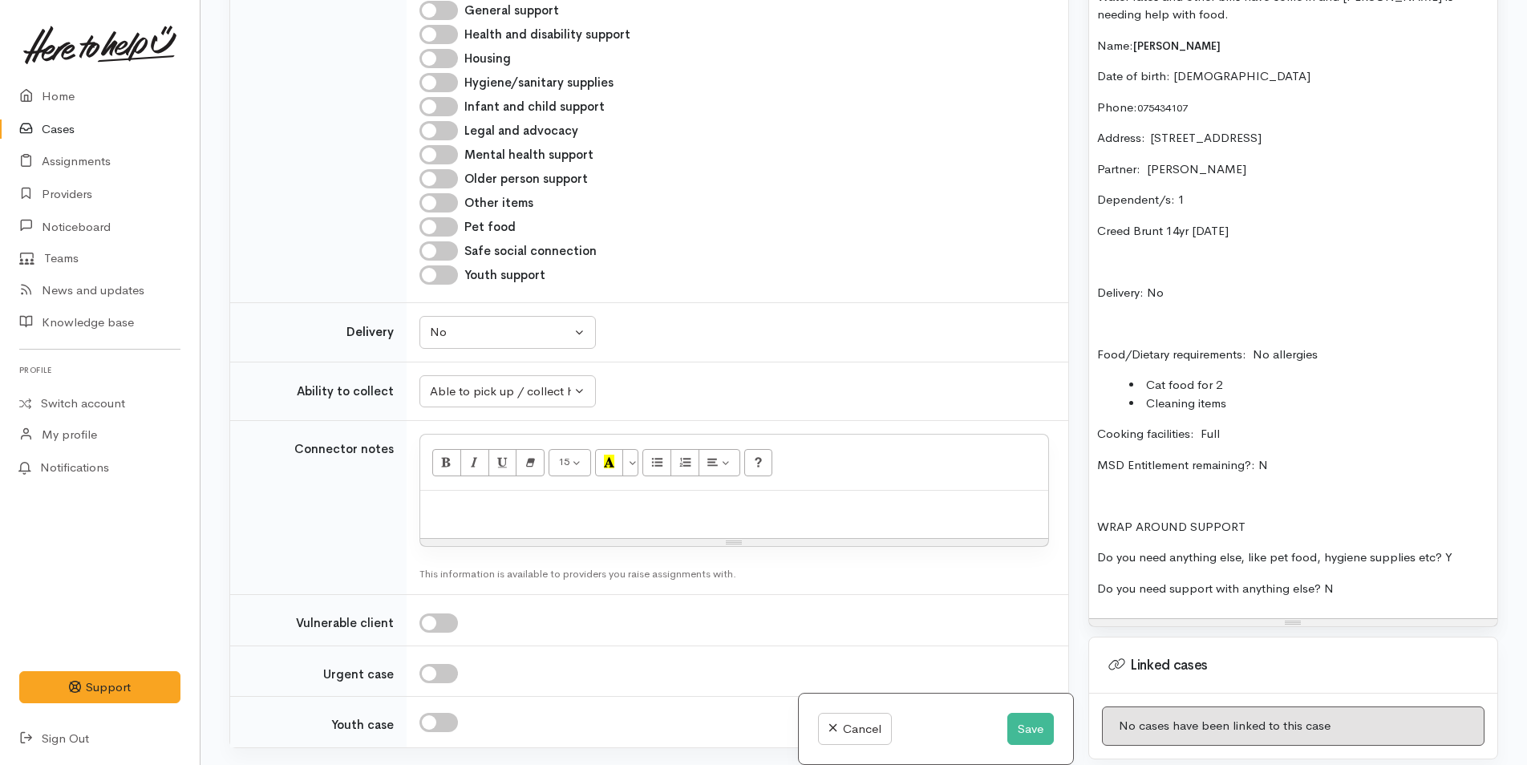
click at [492, 513] on p at bounding box center [734, 508] width 612 height 18
paste div
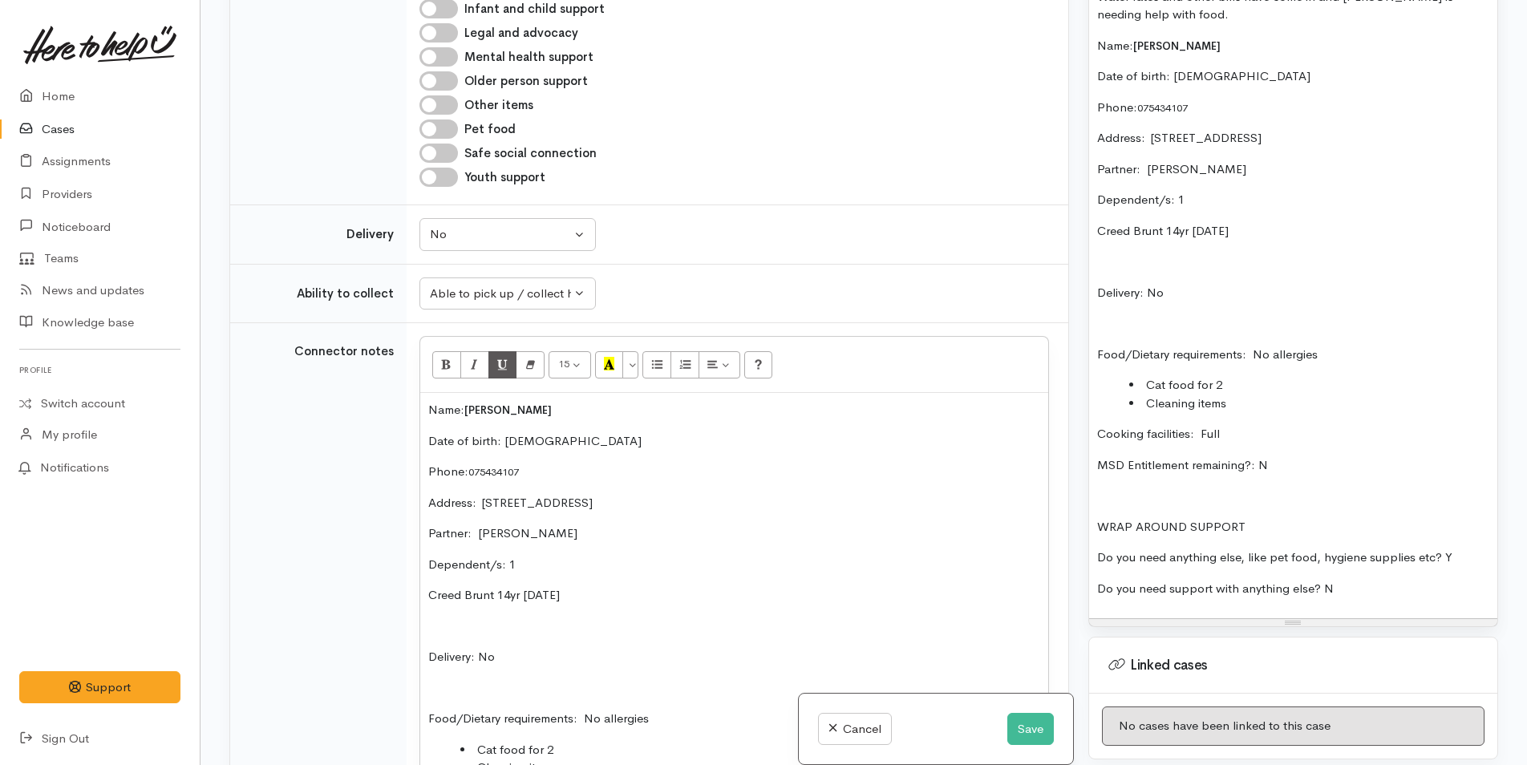
scroll to position [760, 0]
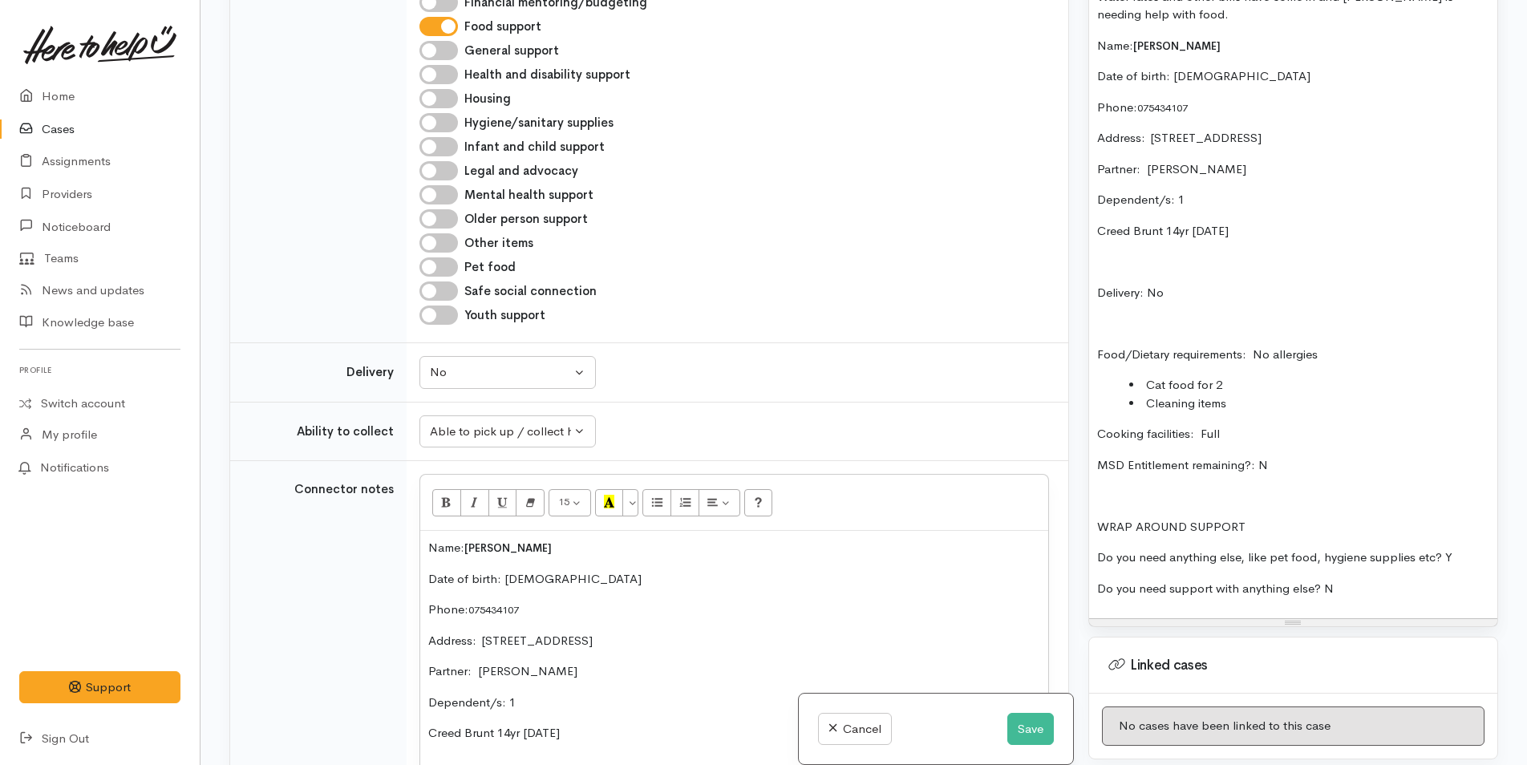
click at [444, 243] on input "Other items" at bounding box center [438, 242] width 38 height 19
checkbox input "true"
click at [448, 269] on input "Pet food" at bounding box center [438, 266] width 38 height 19
checkbox input "true"
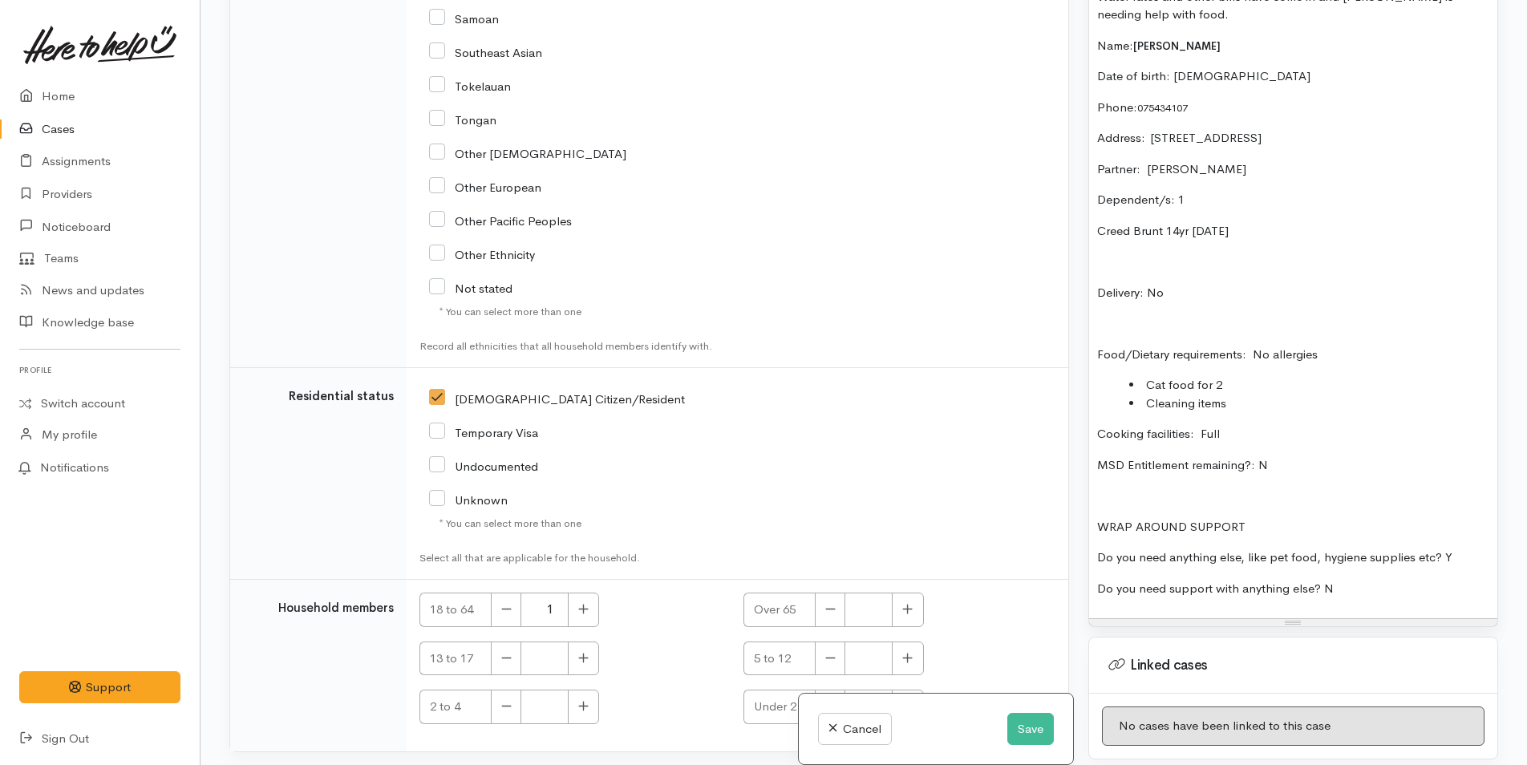
scroll to position [2935, 0]
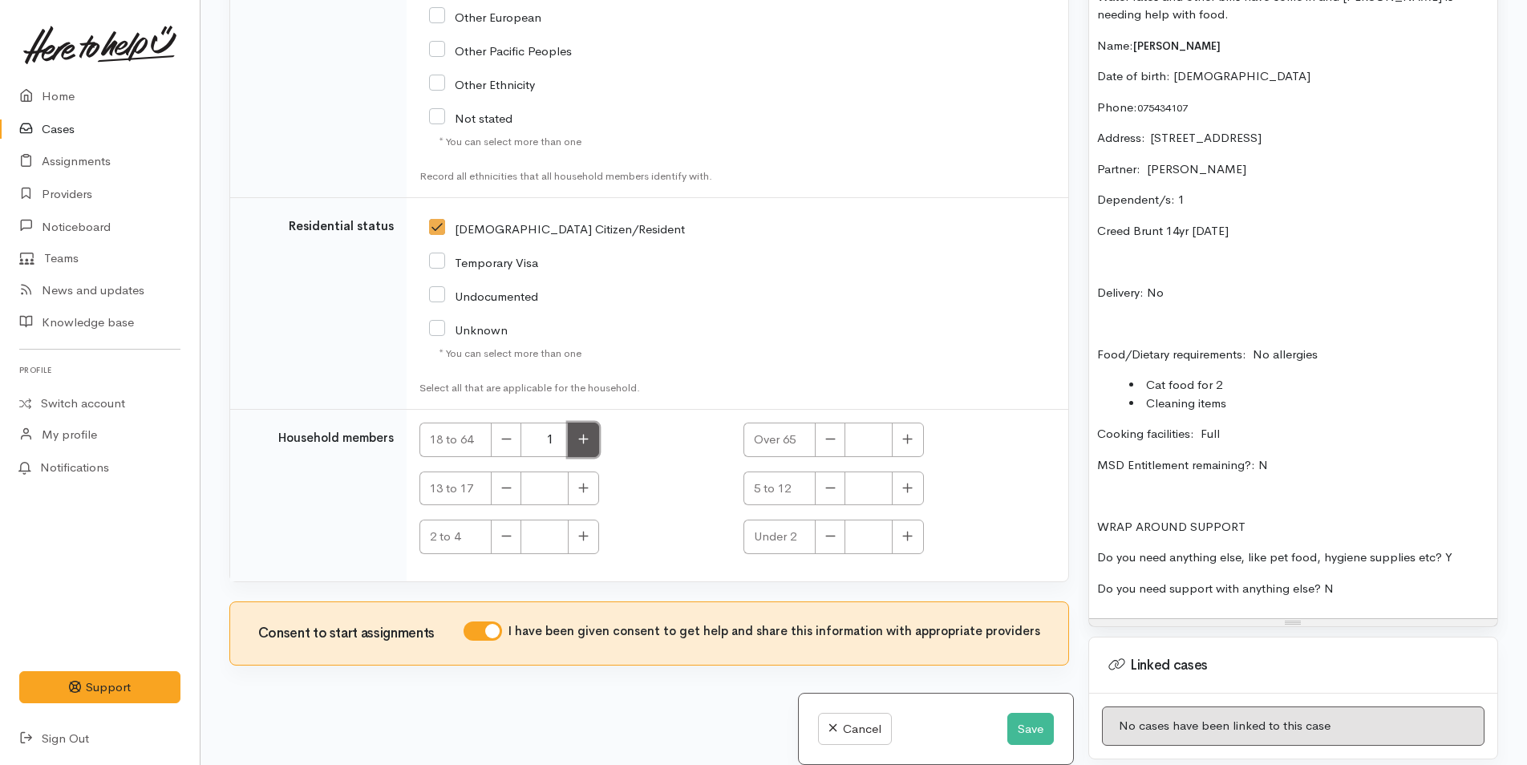
click at [579, 444] on button "button" at bounding box center [583, 440] width 31 height 34
type input "2"
click at [588, 487] on icon "button" at bounding box center [583, 488] width 10 height 12
type input "1"
click at [1023, 730] on button "Save" at bounding box center [1030, 729] width 47 height 33
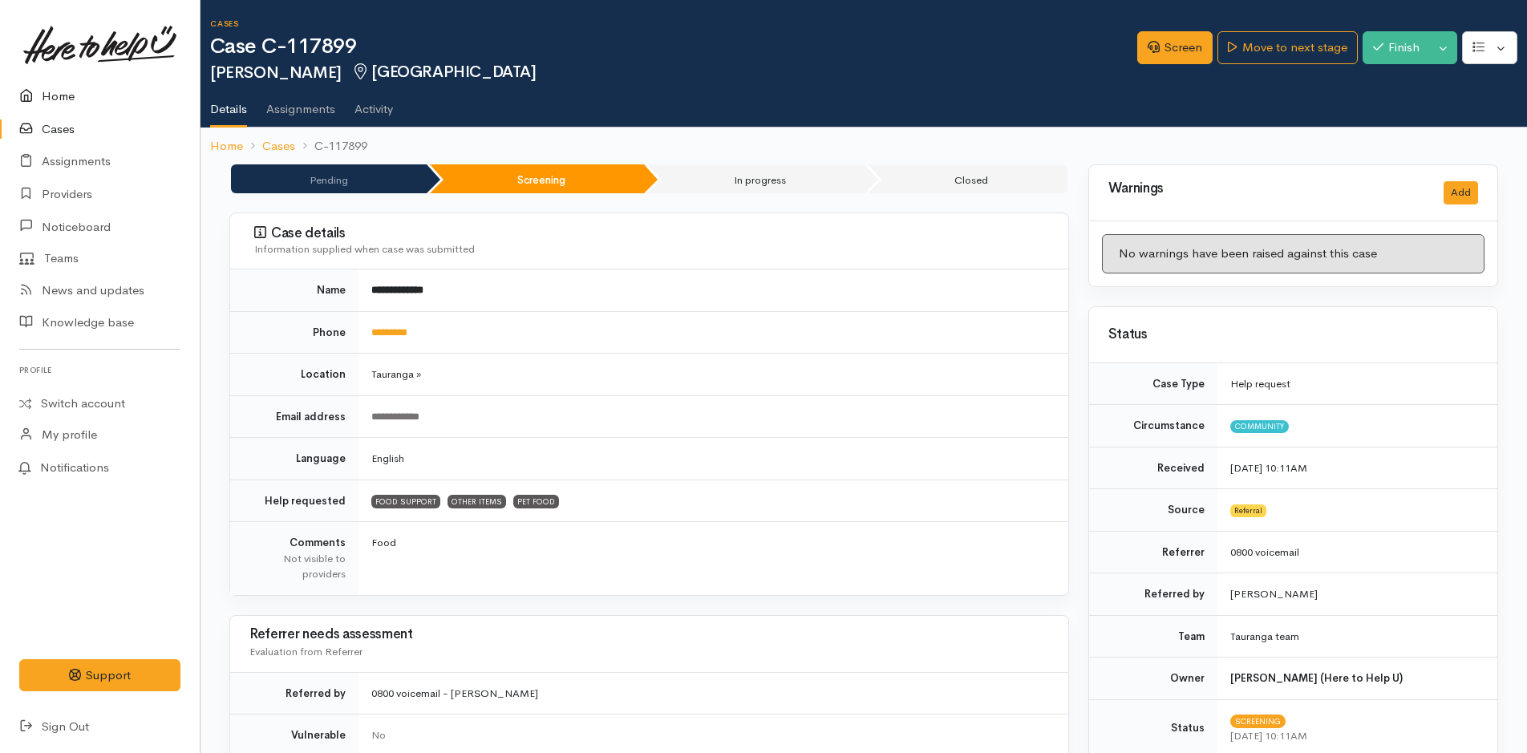
click at [60, 98] on link "Home" at bounding box center [100, 96] width 200 height 33
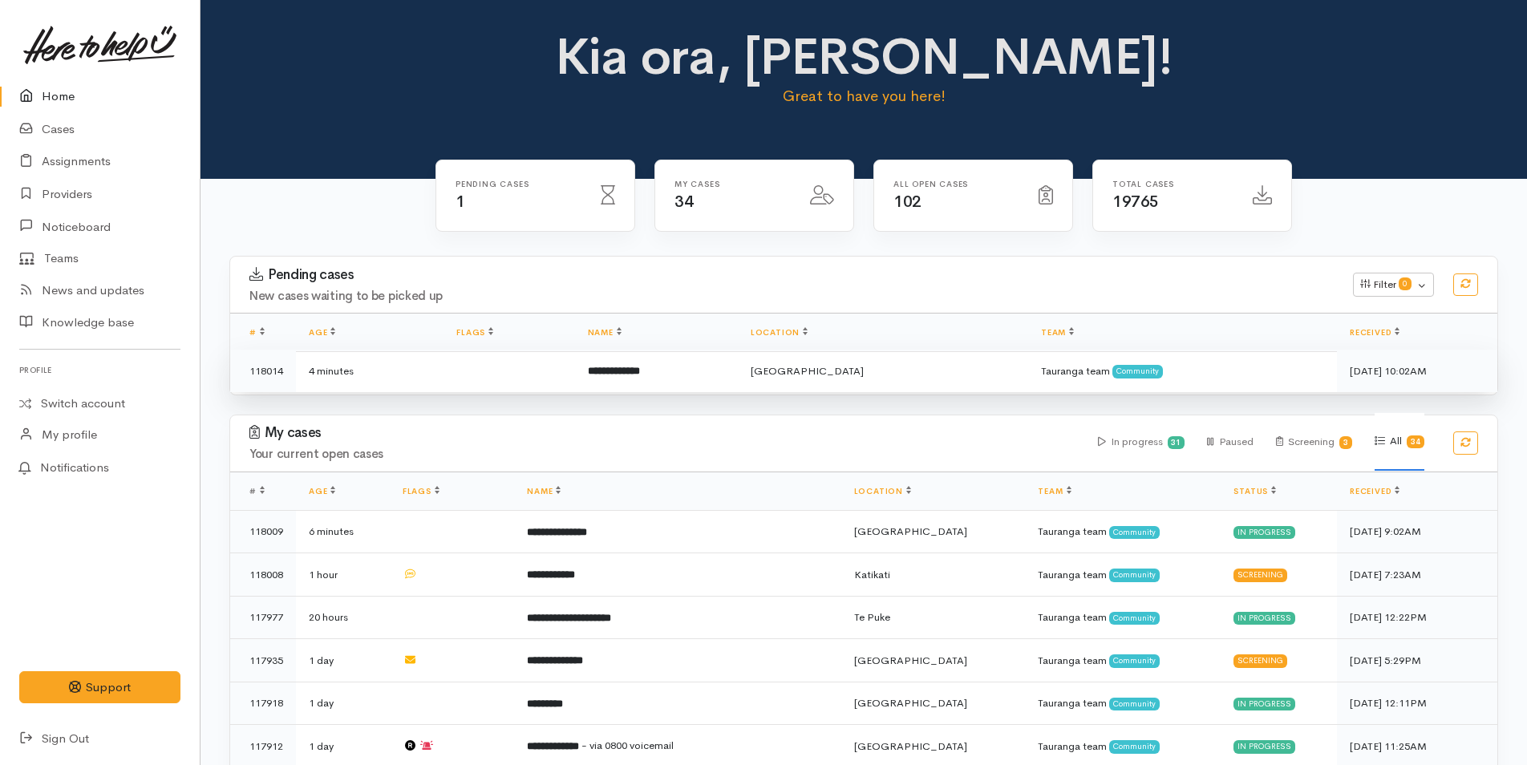
click at [691, 371] on td "**********" at bounding box center [656, 371] width 163 height 43
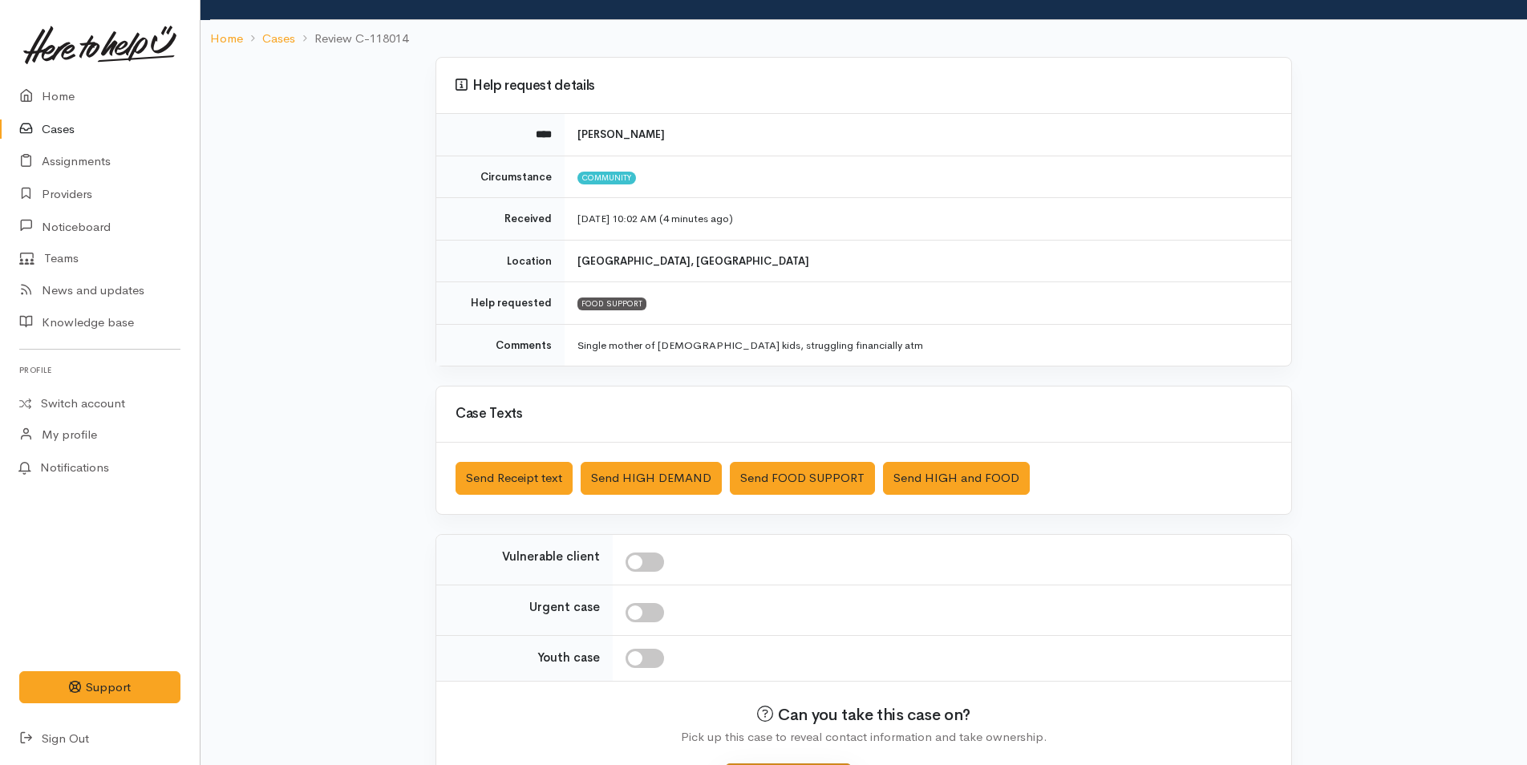
scroll to position [146, 0]
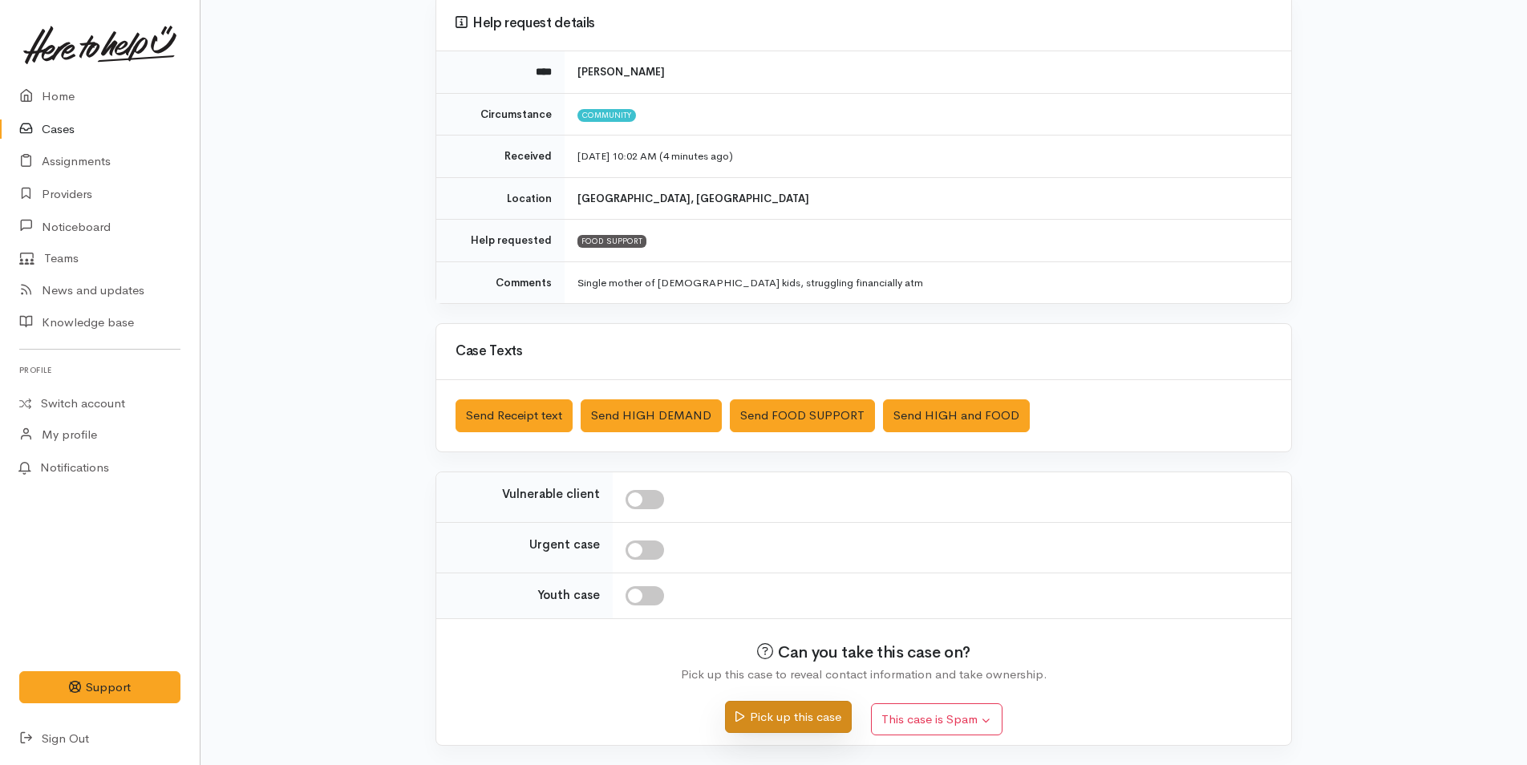
click at [840, 703] on button "Pick up this case" at bounding box center [788, 717] width 126 height 33
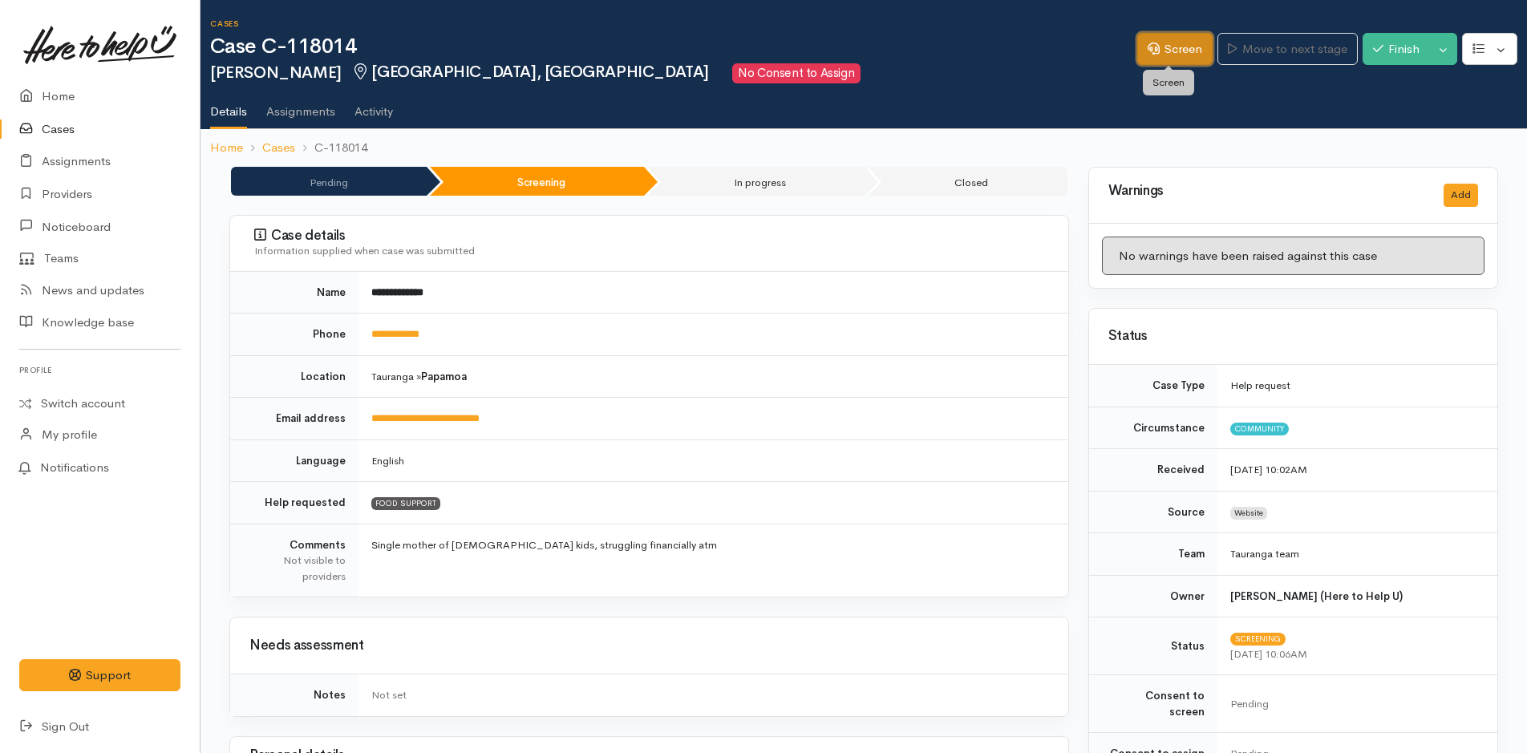
click at [1169, 46] on link "Screen" at bounding box center [1174, 49] width 75 height 33
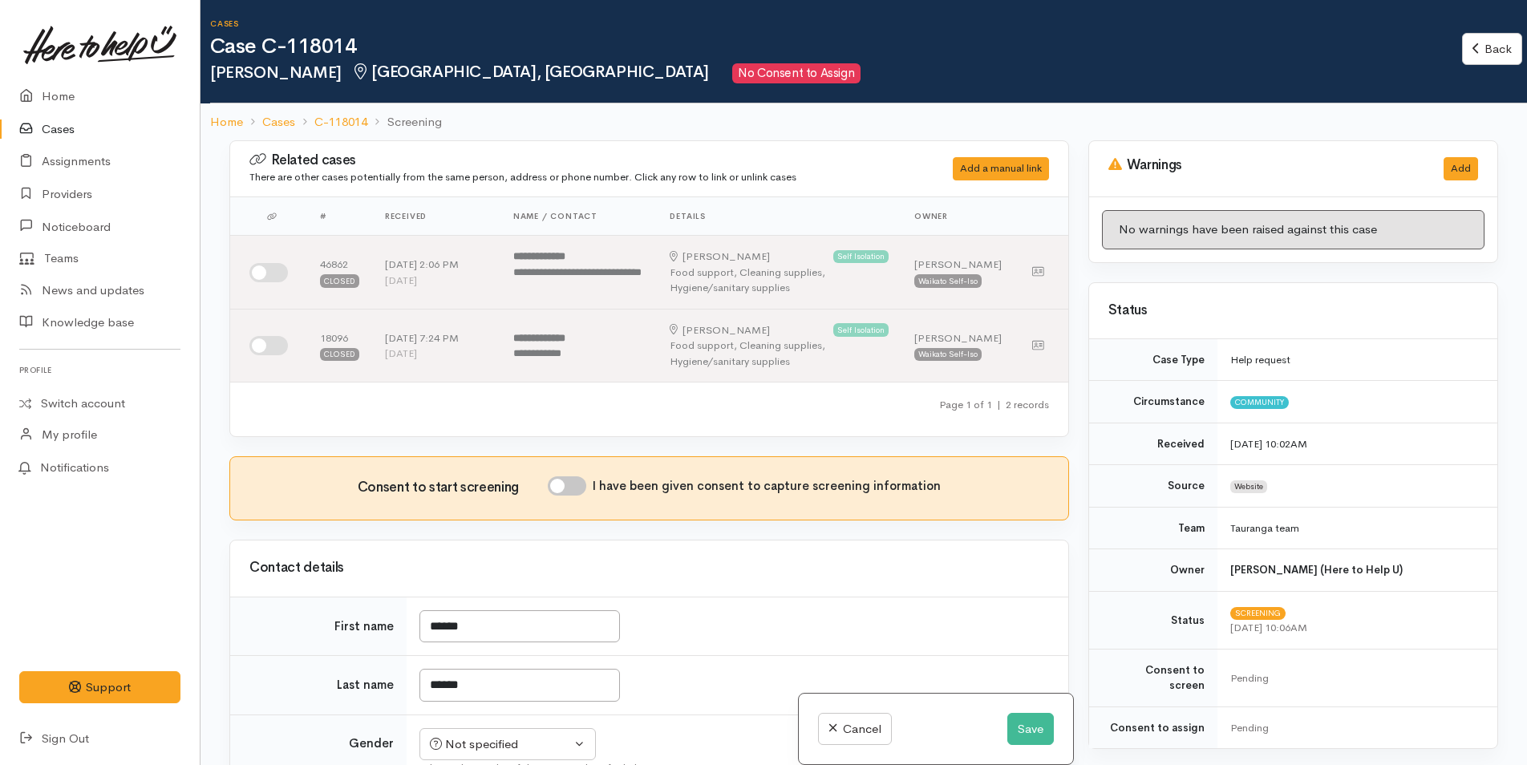
click at [585, 481] on input "I have been given consent to capture screening information" at bounding box center [567, 485] width 38 height 19
checkbox input "true"
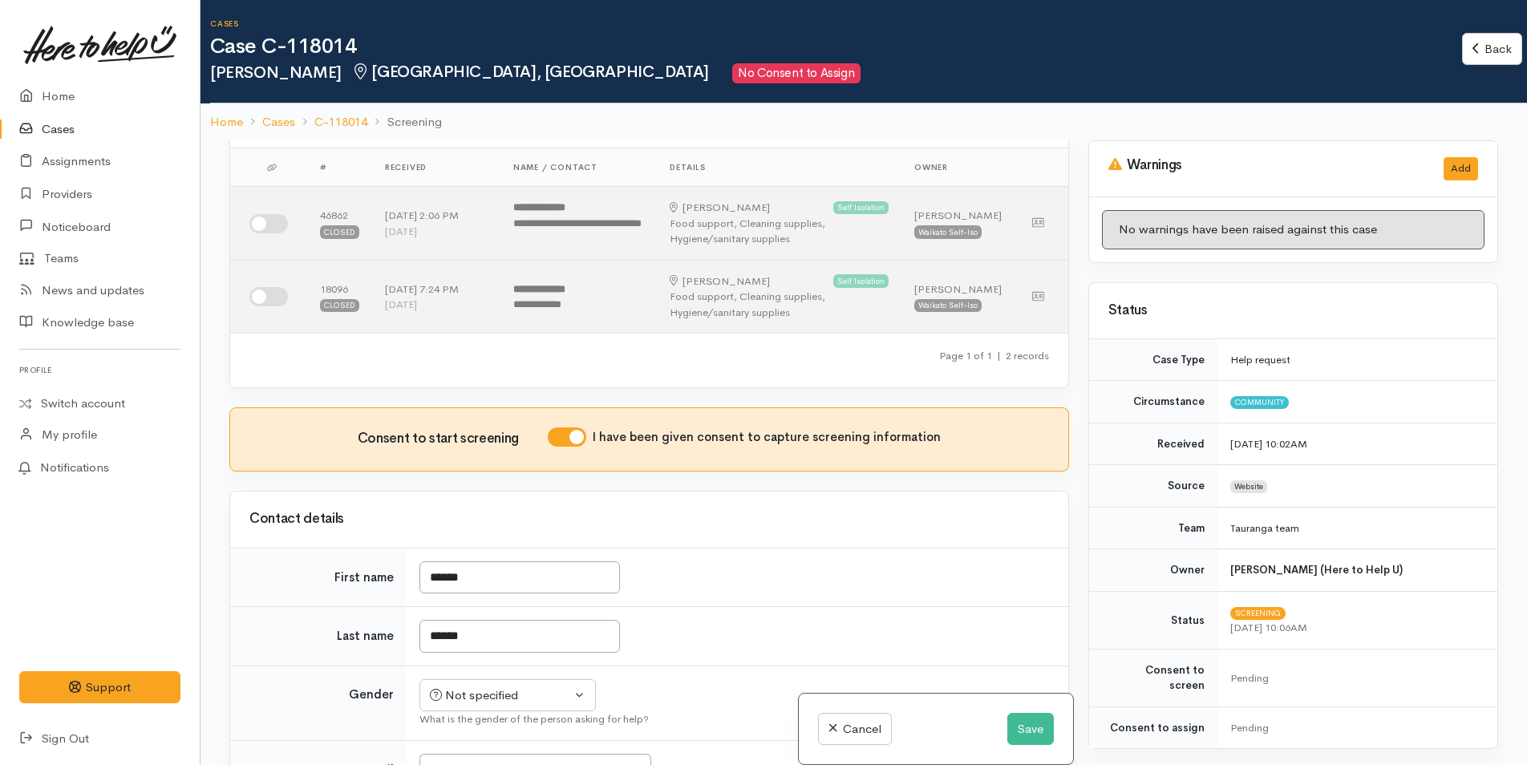
scroll to position [160, 0]
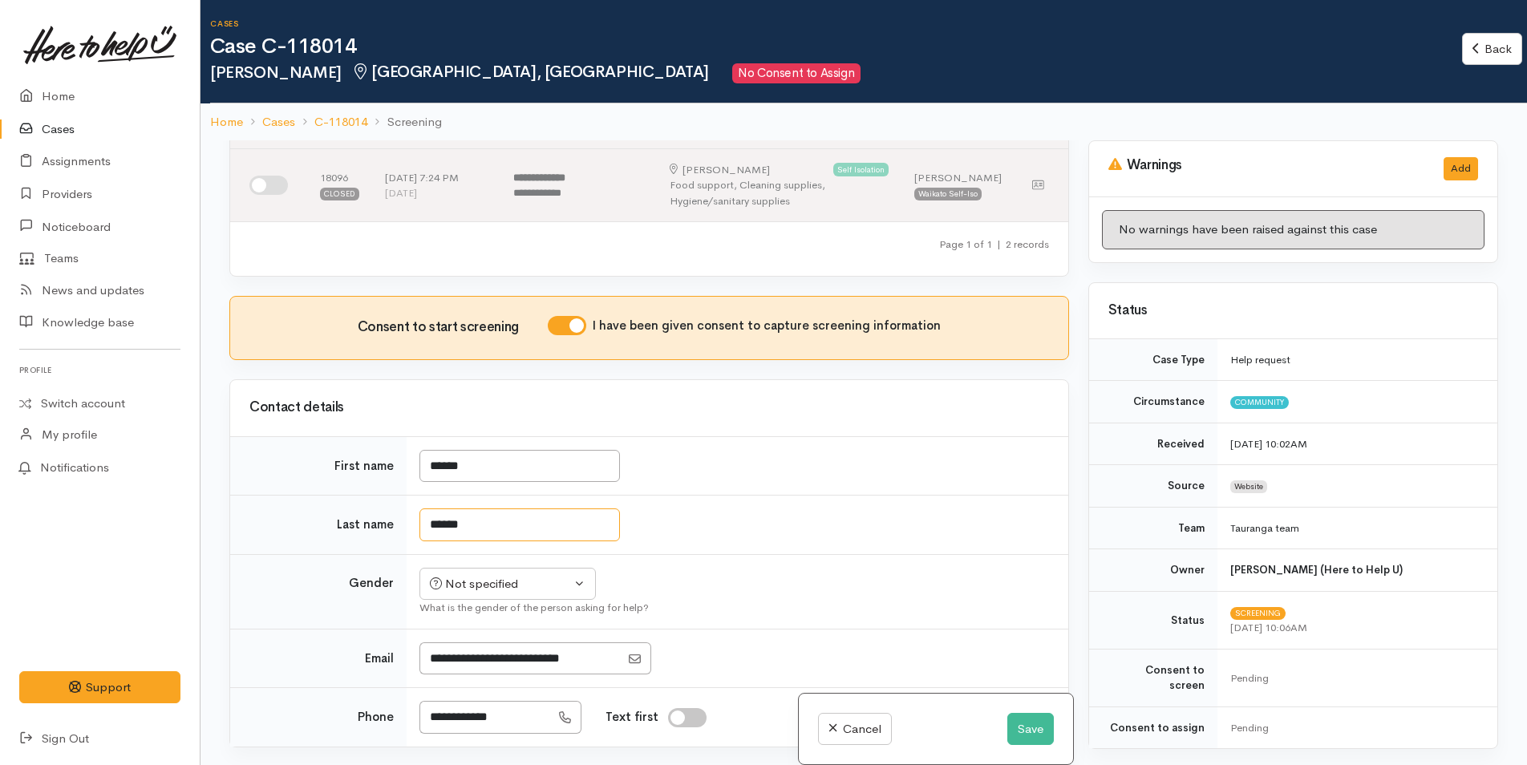
click at [437, 528] on input "******" at bounding box center [519, 524] width 201 height 33
type input "******"
click at [486, 598] on div "Related cases There are other cases potentially from the same person, address o…" at bounding box center [649, 522] width 859 height 765
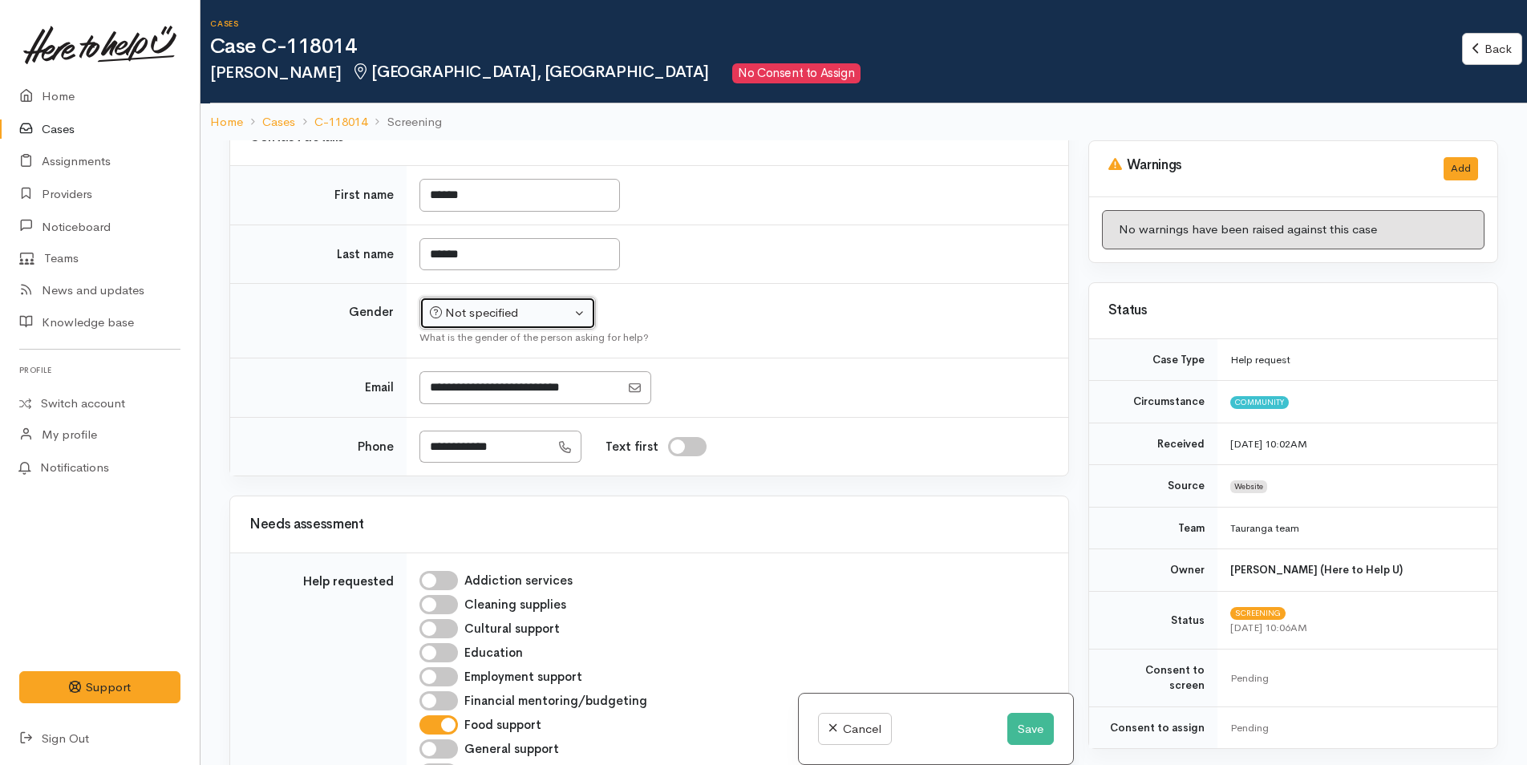
scroll to position [431, 0]
click at [504, 316] on div "Not specified" at bounding box center [500, 314] width 141 height 18
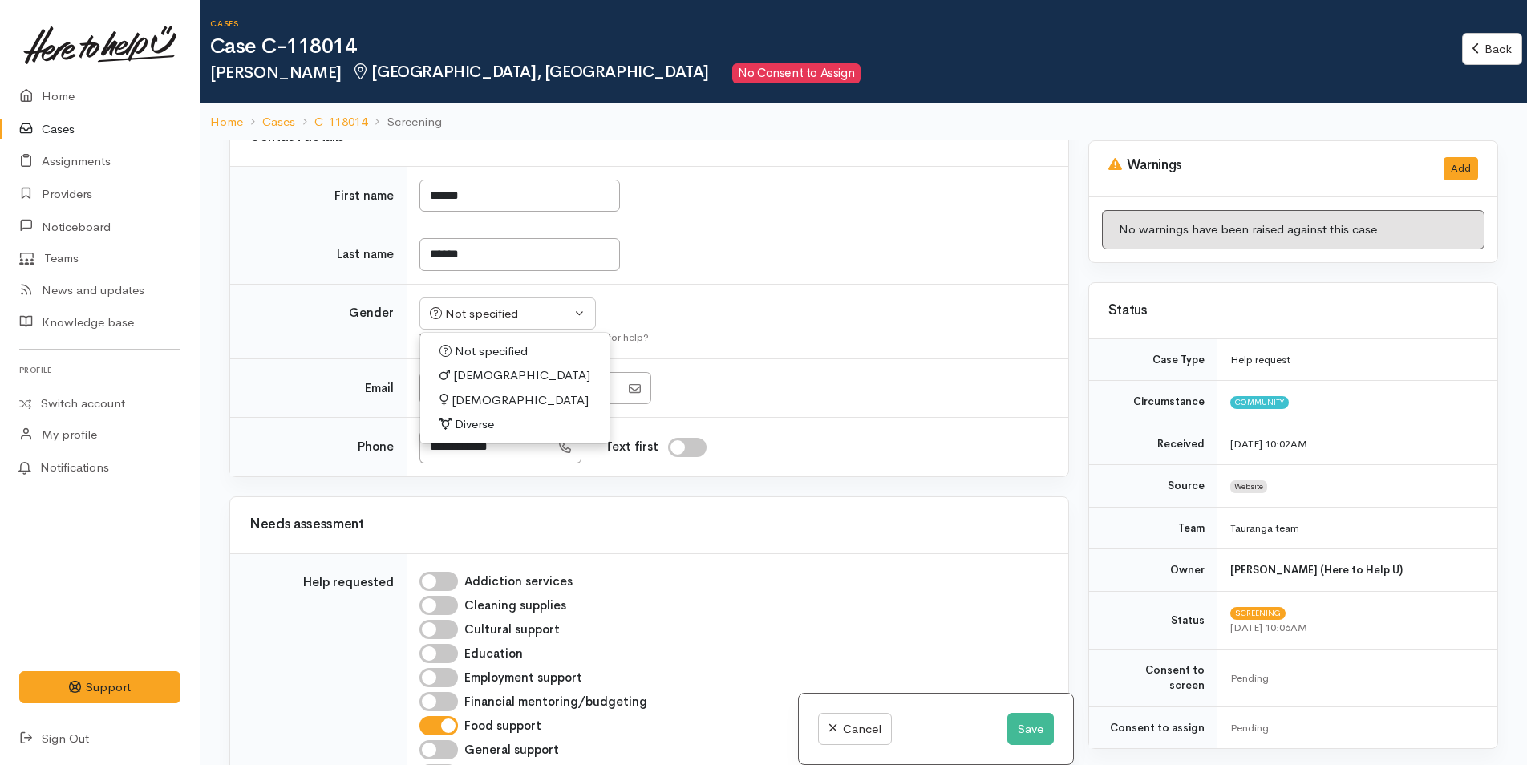
click at [476, 404] on span "Female" at bounding box center [520, 400] width 137 height 18
select select "Female"
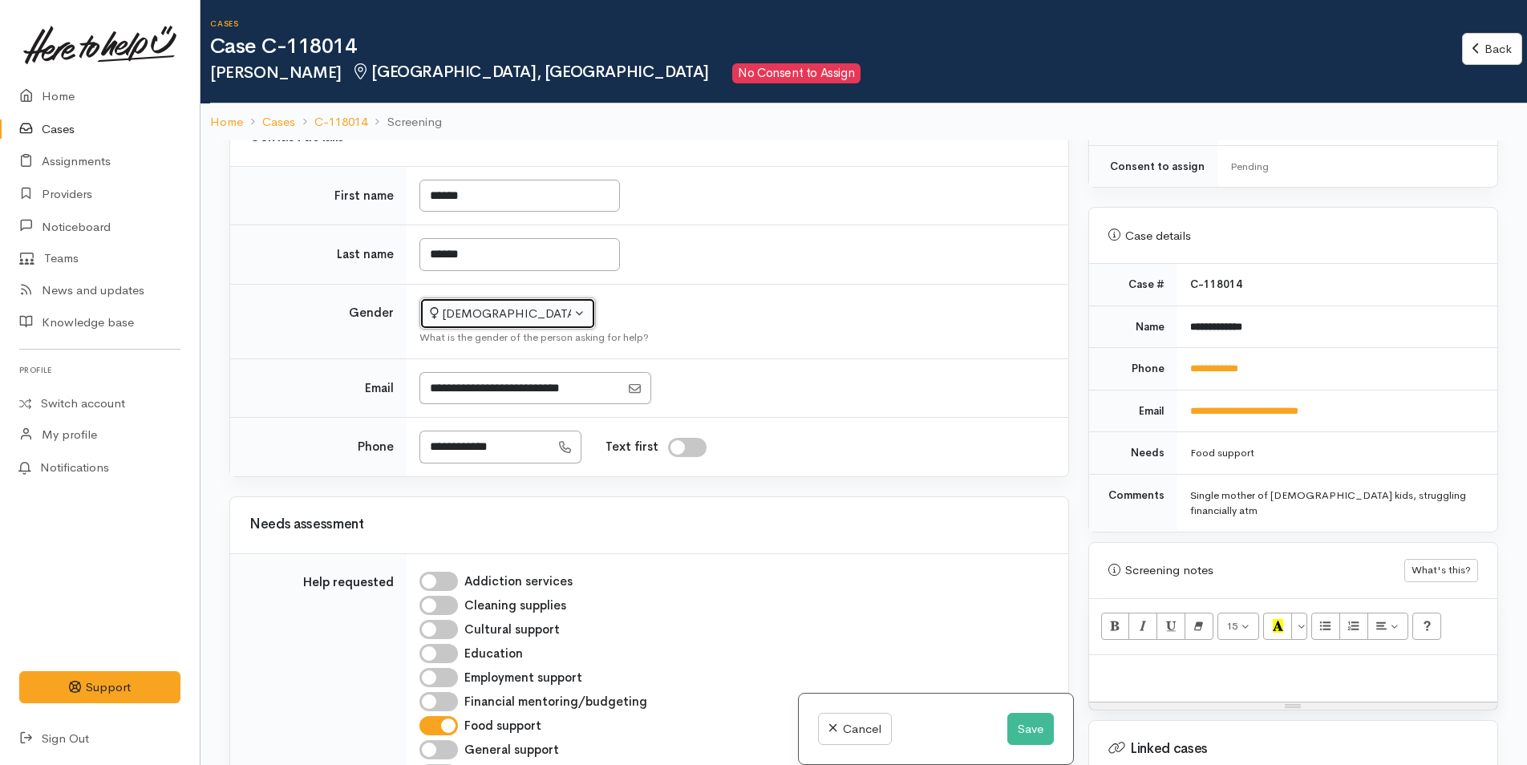
scroll to position [722, 0]
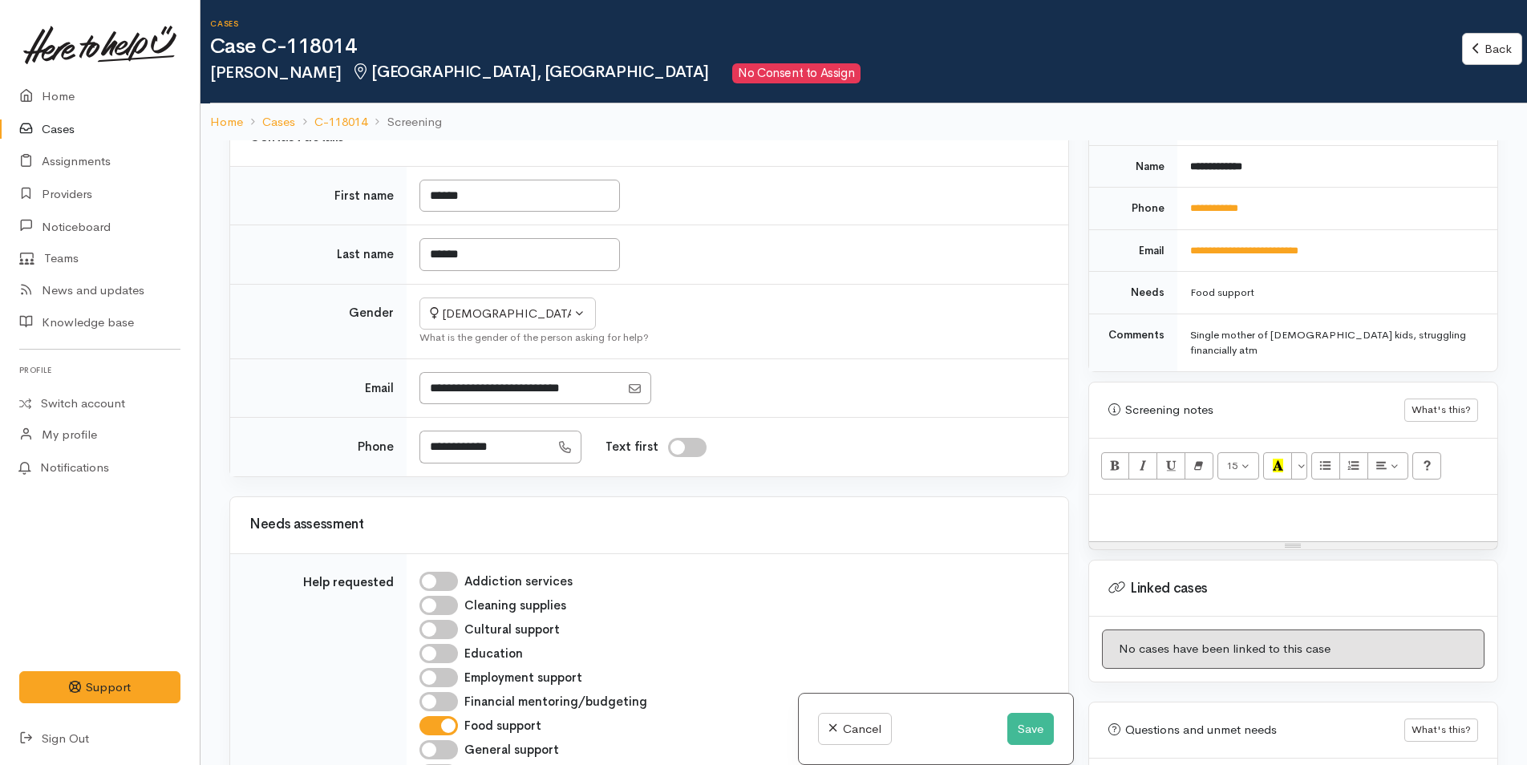
click at [1129, 503] on p at bounding box center [1293, 512] width 392 height 18
paste div
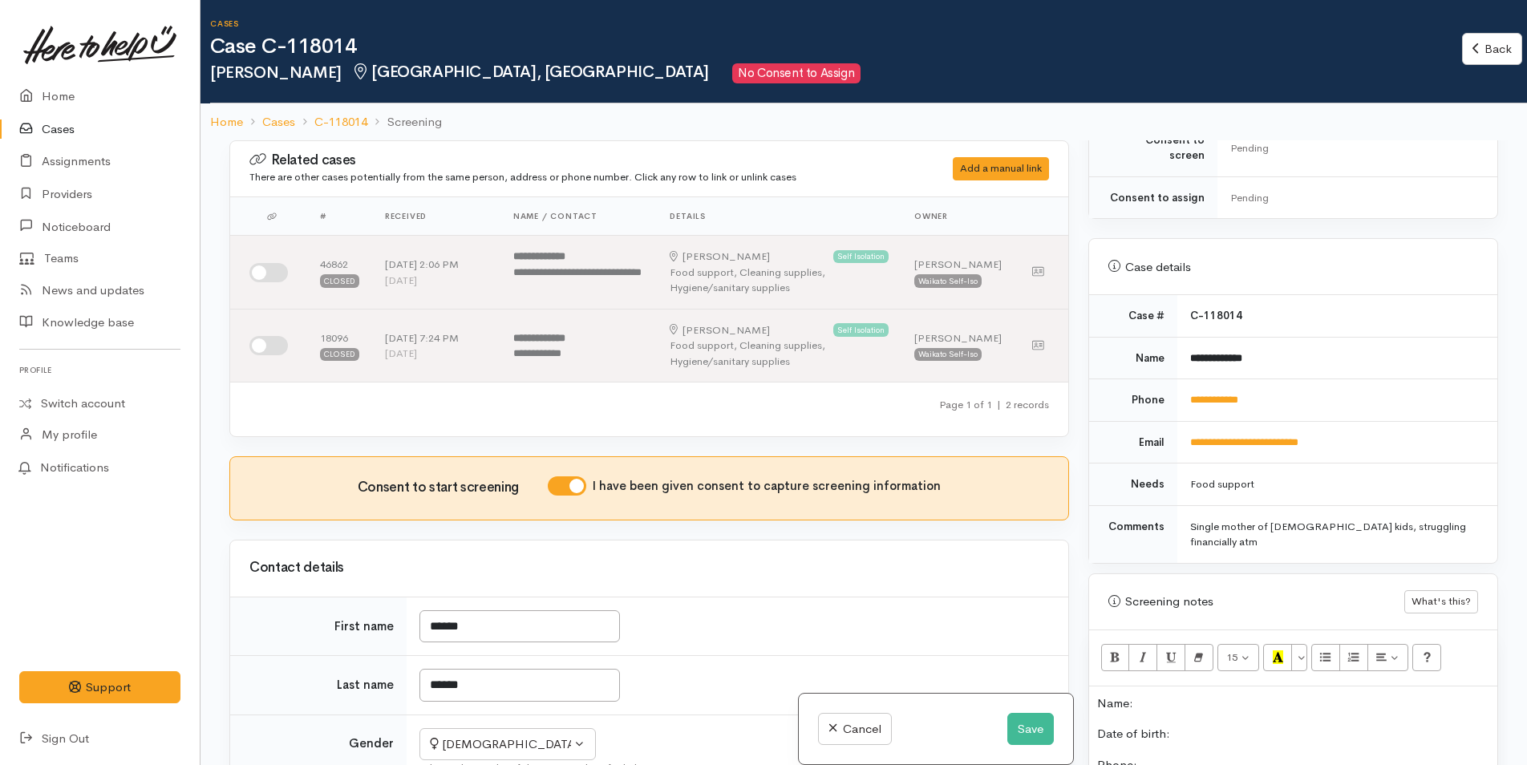
scroll to position [687, 0]
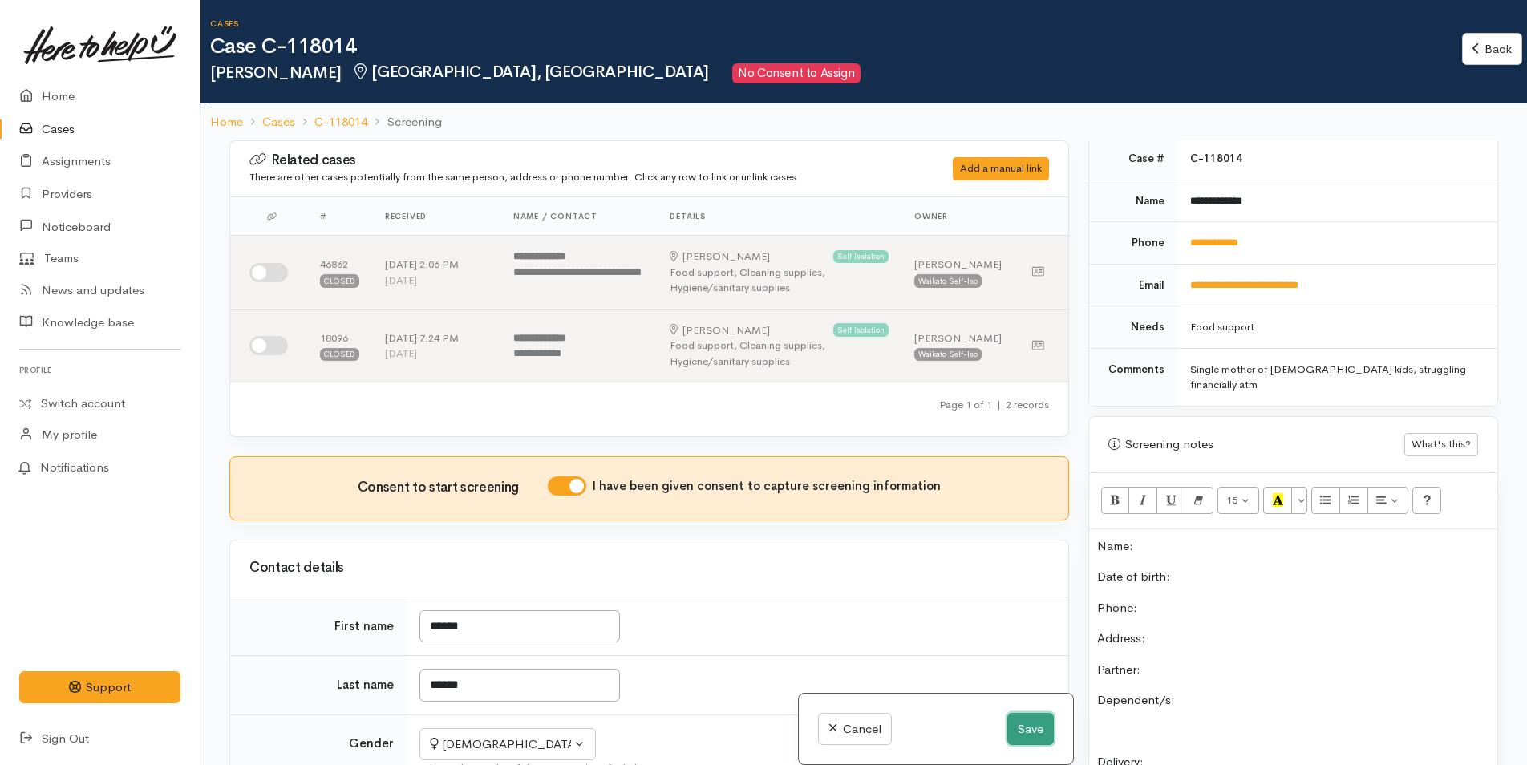
click at [1025, 724] on button "Save" at bounding box center [1030, 729] width 47 height 33
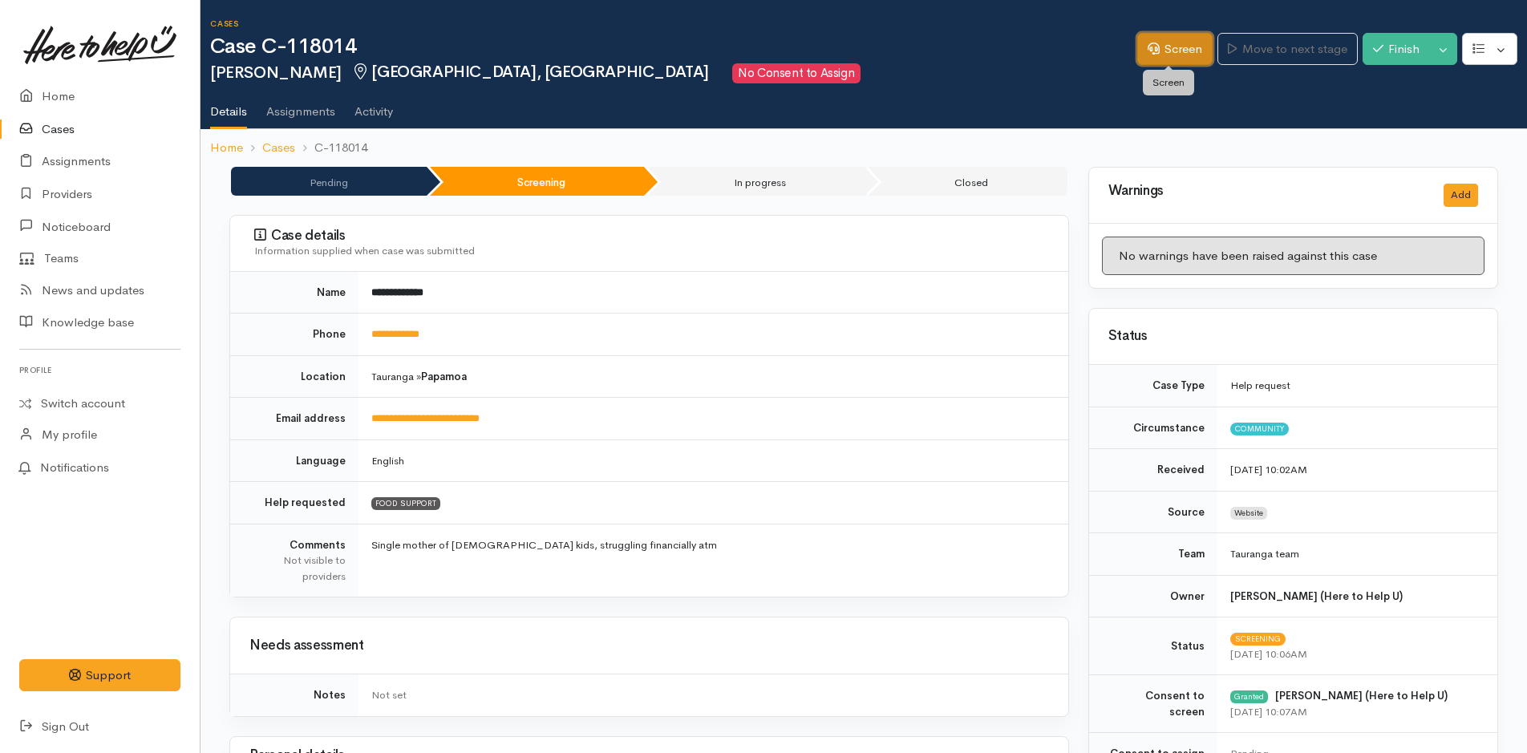
click at [1172, 55] on link "Screen" at bounding box center [1174, 49] width 75 height 33
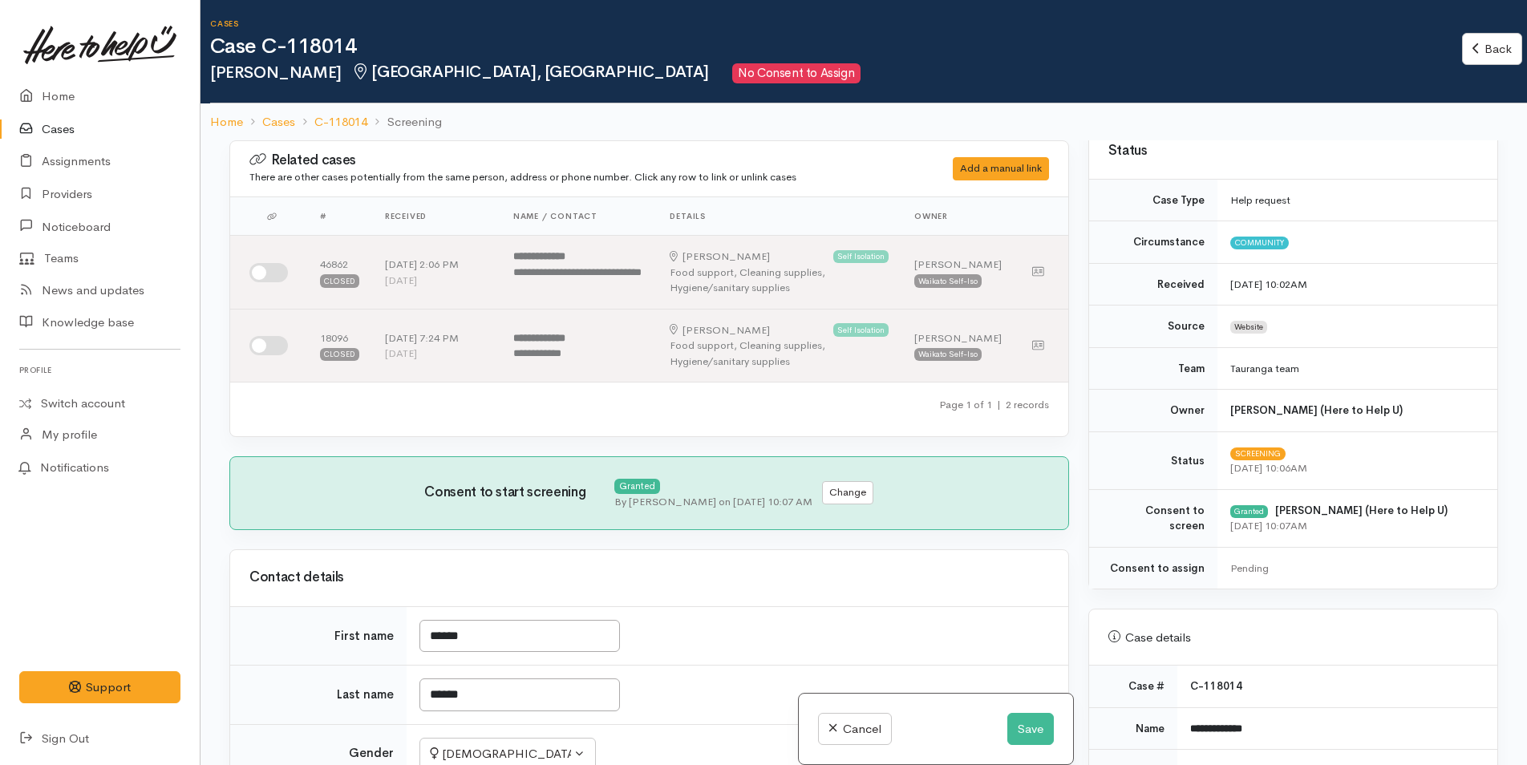
scroll to position [321, 0]
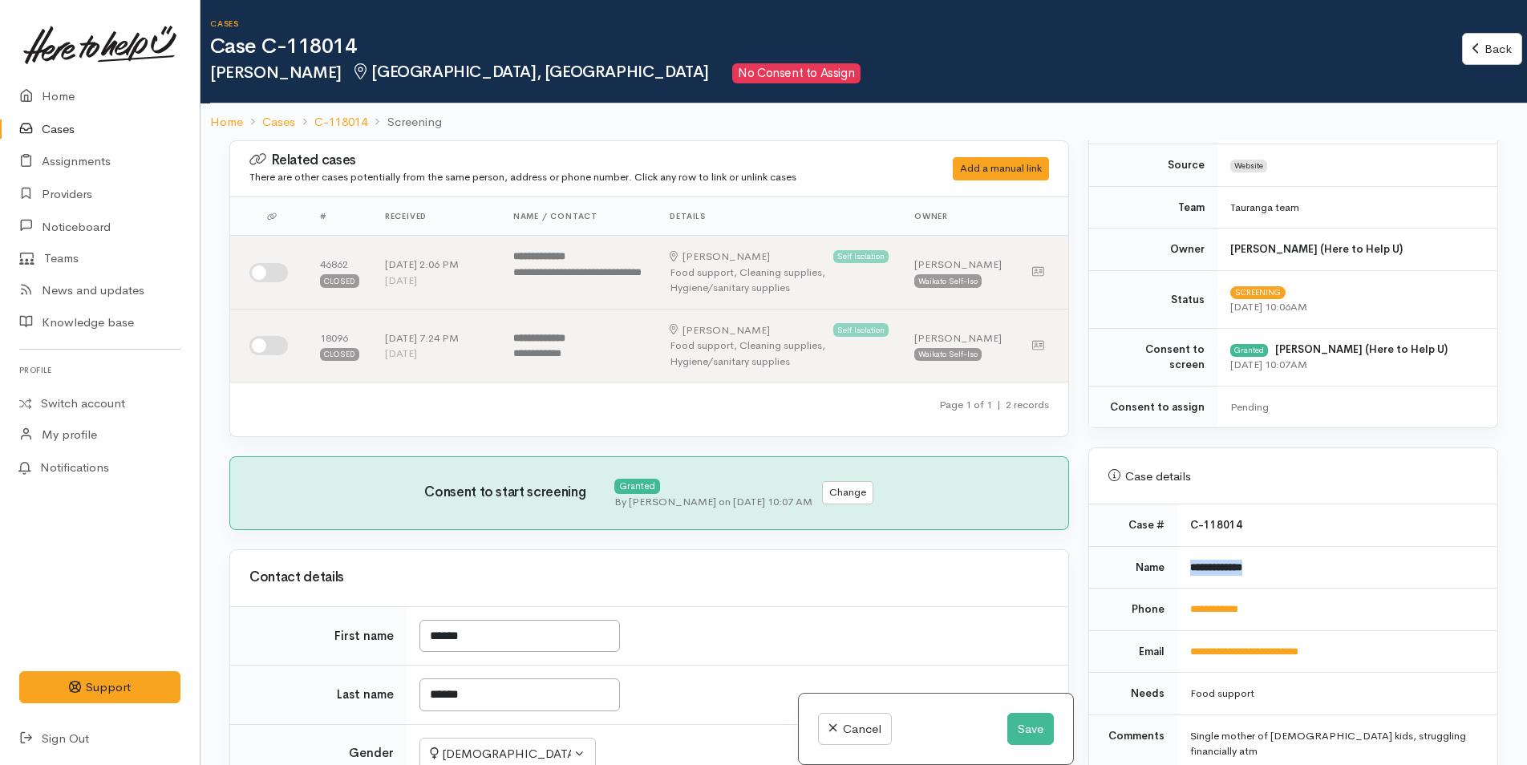
drag, startPoint x: 1281, startPoint y: 569, endPoint x: 1174, endPoint y: 581, distance: 107.4
click at [1177, 581] on td "**********" at bounding box center [1337, 567] width 320 height 43
copy b "**********"
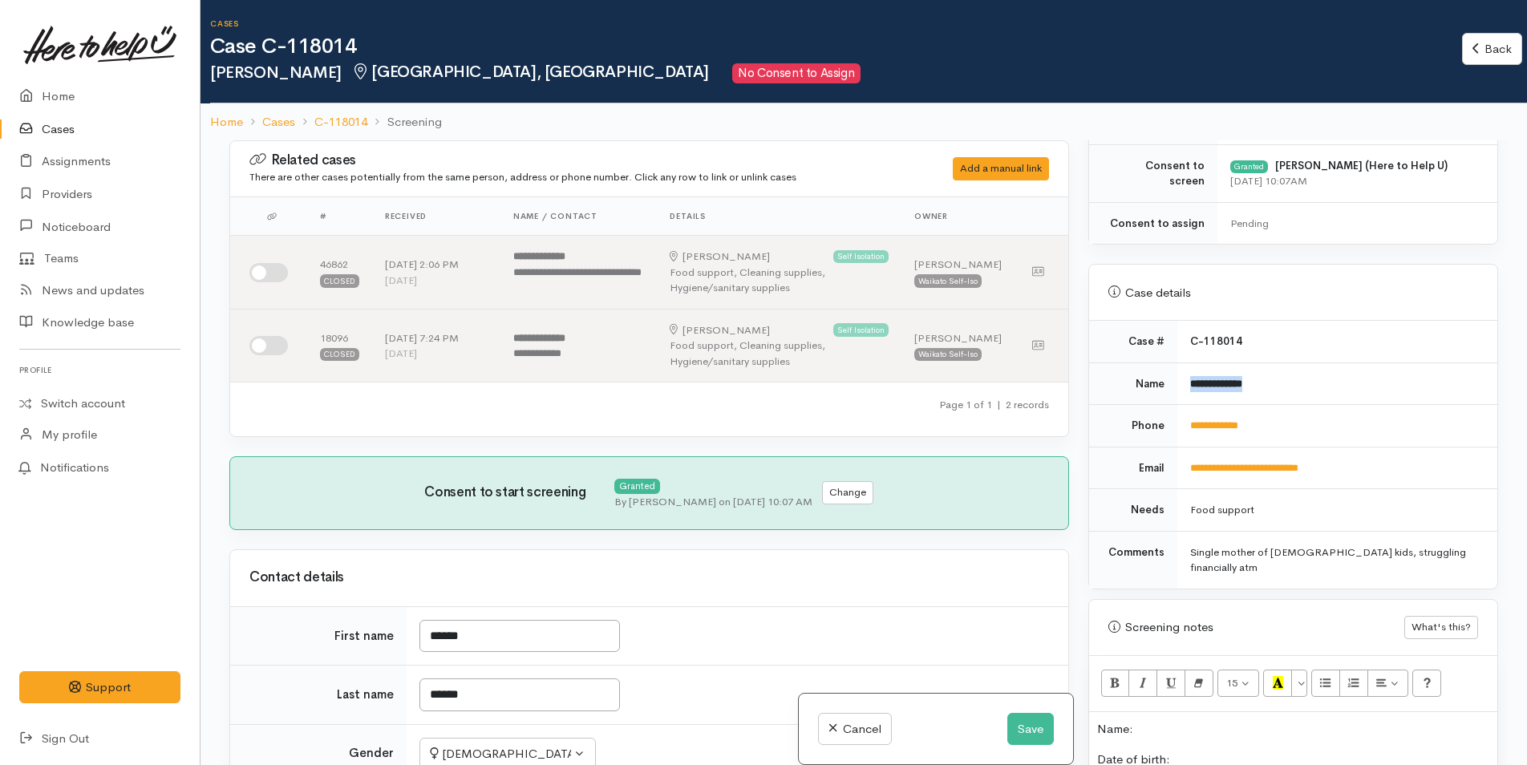
scroll to position [642, 0]
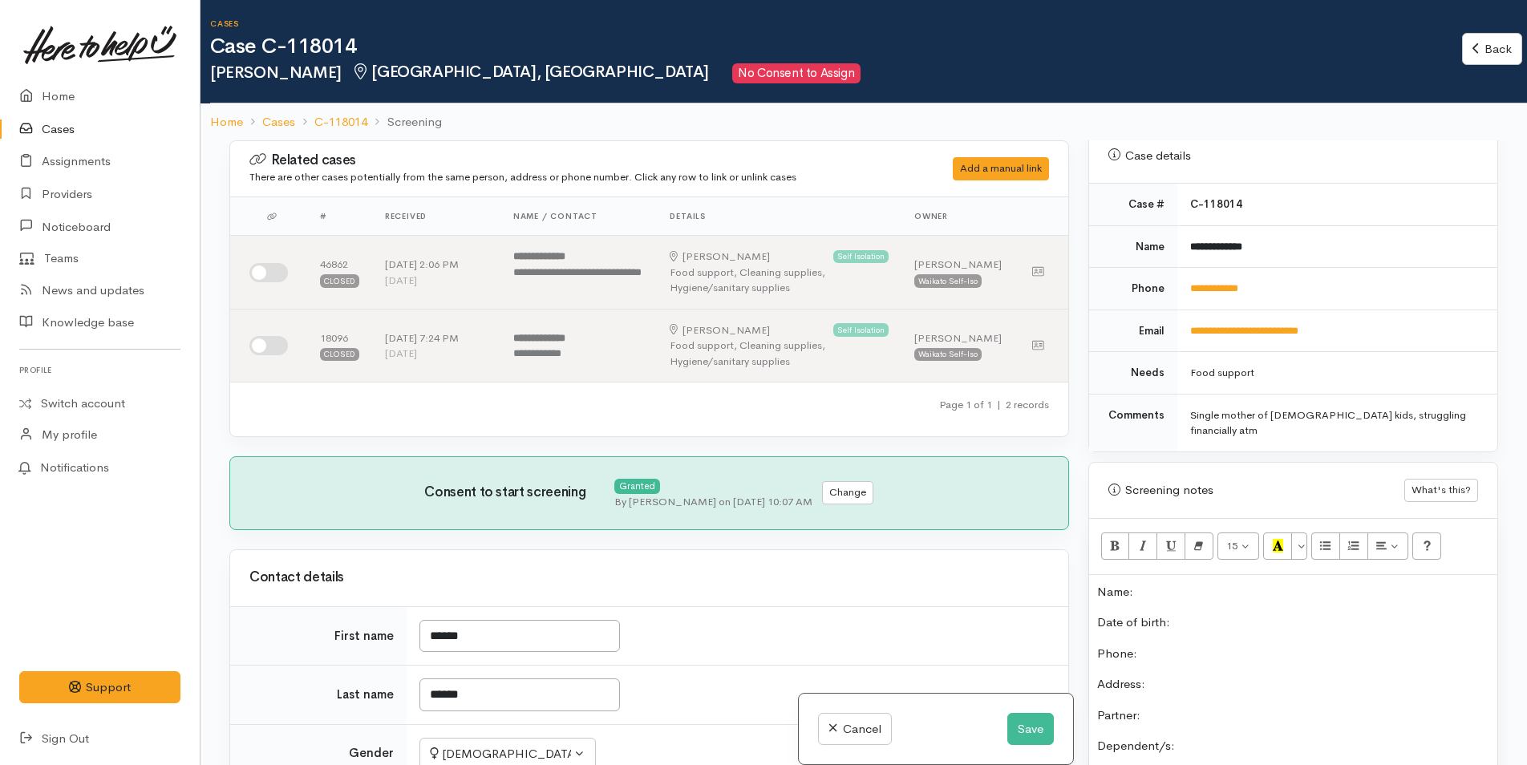
click at [1175, 583] on p "Name:" at bounding box center [1293, 592] width 392 height 18
paste div
drag, startPoint x: 1272, startPoint y: 289, endPoint x: 1172, endPoint y: 298, distance: 100.7
click at [1172, 298] on tr "**********" at bounding box center [1293, 289] width 408 height 43
copy tr "**********"
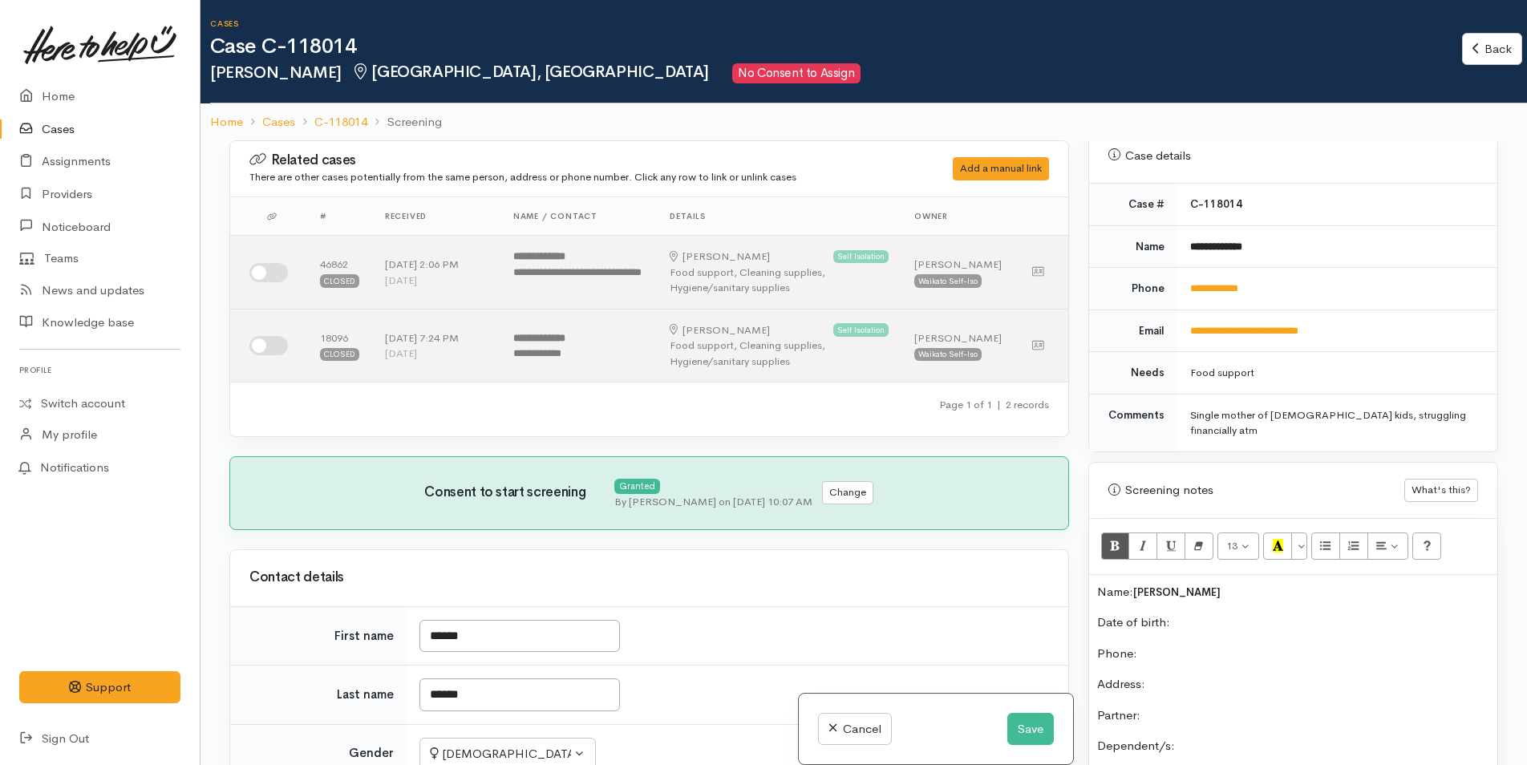
click at [1184, 645] on p "Phone:" at bounding box center [1293, 654] width 392 height 18
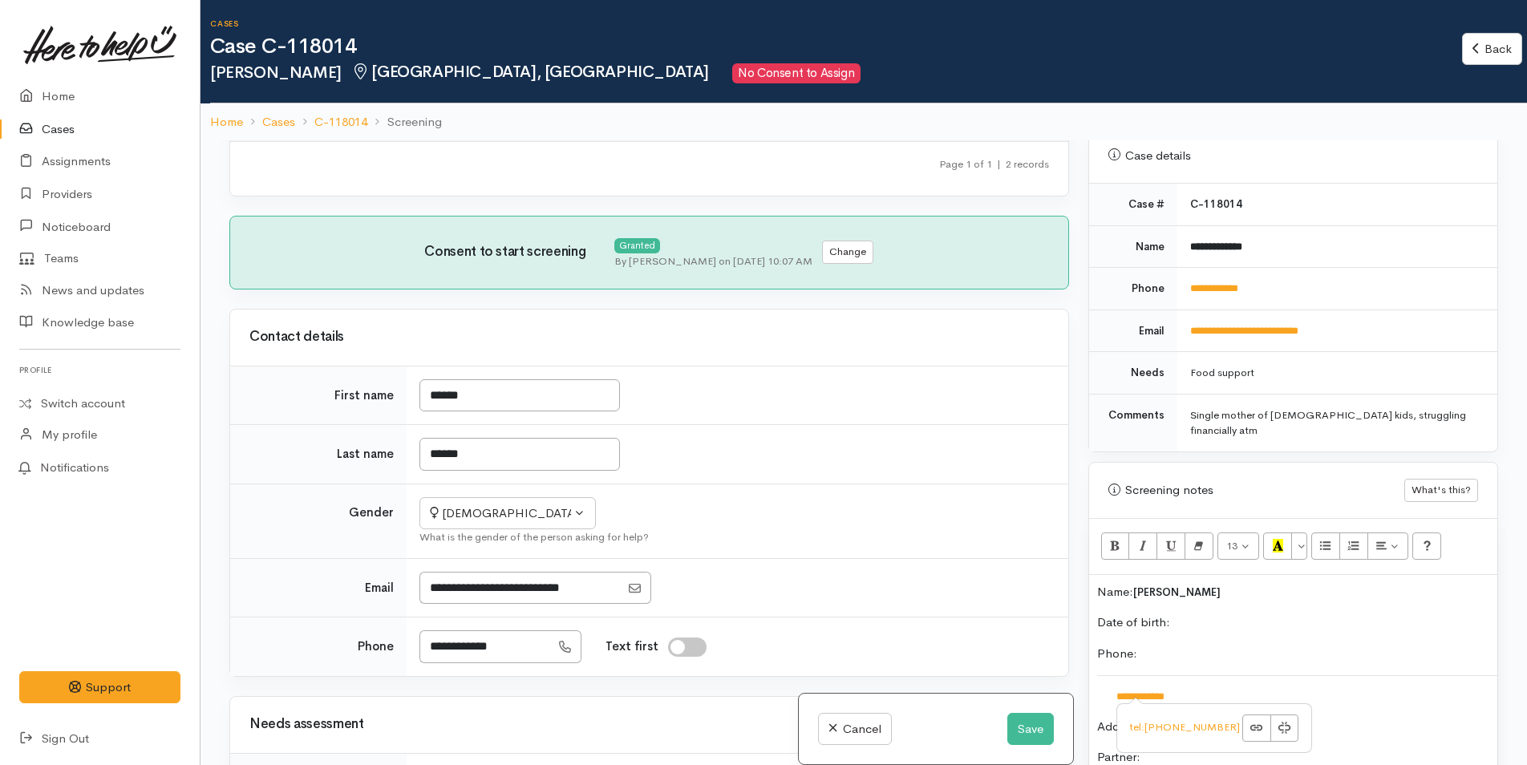
scroll to position [561, 0]
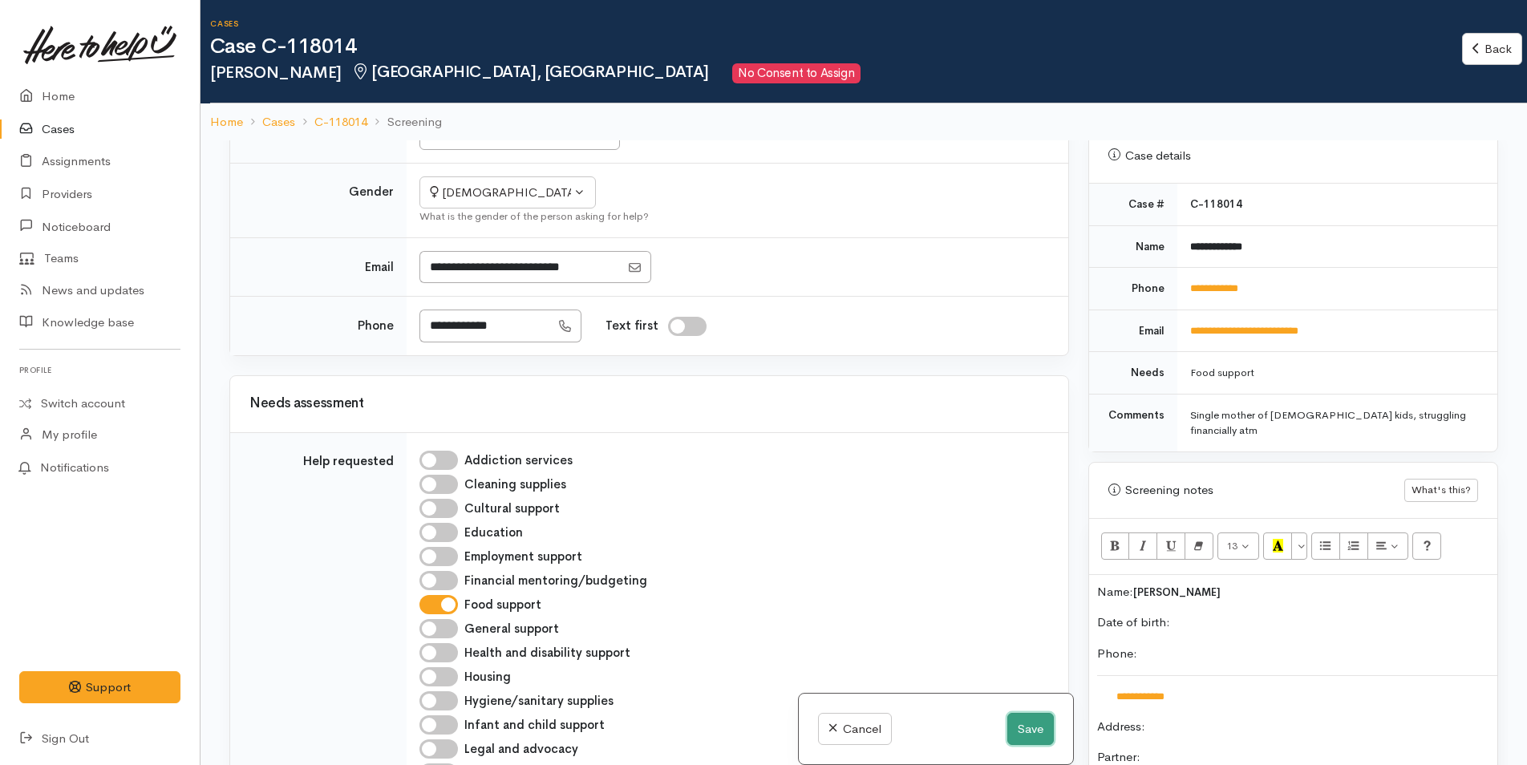
click at [1029, 726] on button "Save" at bounding box center [1030, 729] width 47 height 33
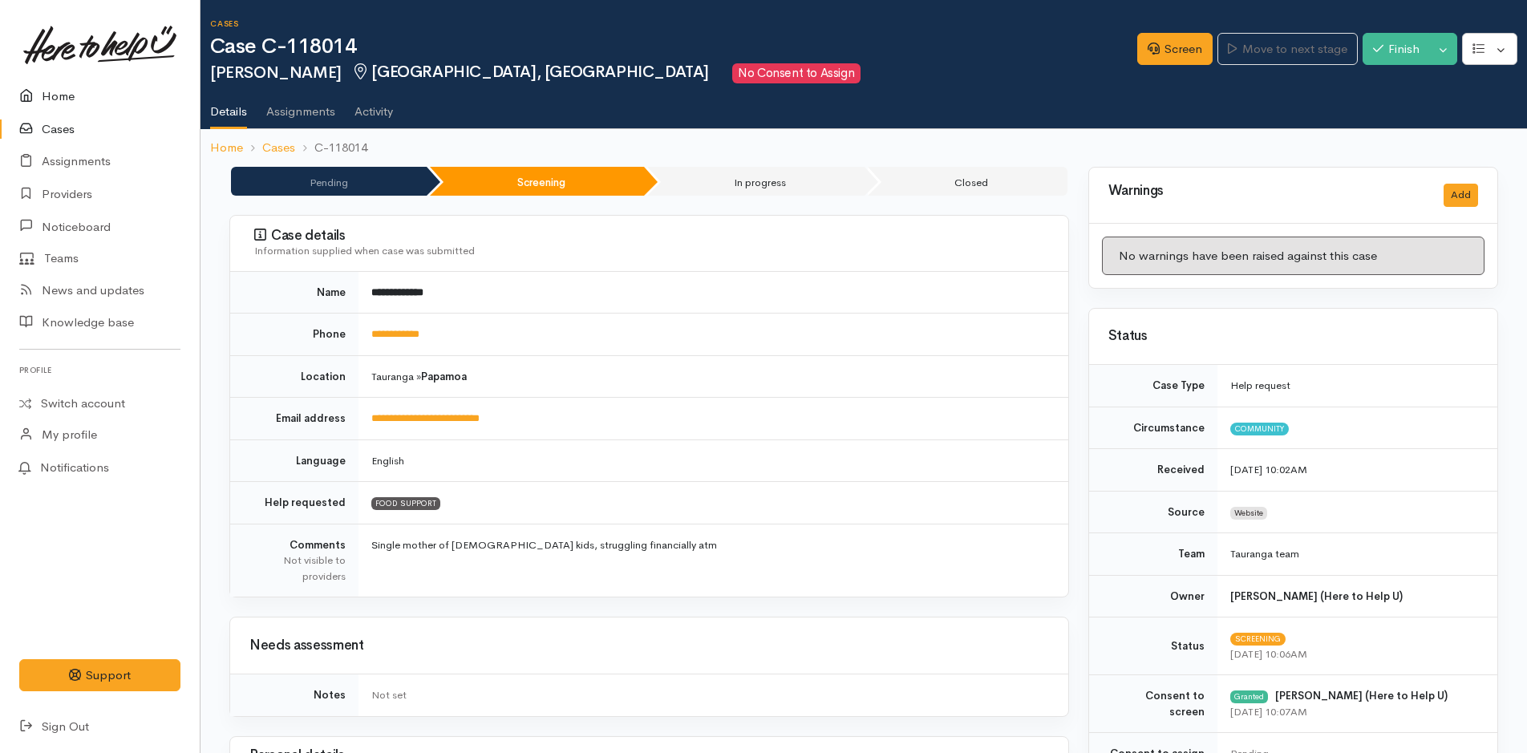
click at [48, 99] on link "Home" at bounding box center [100, 96] width 200 height 33
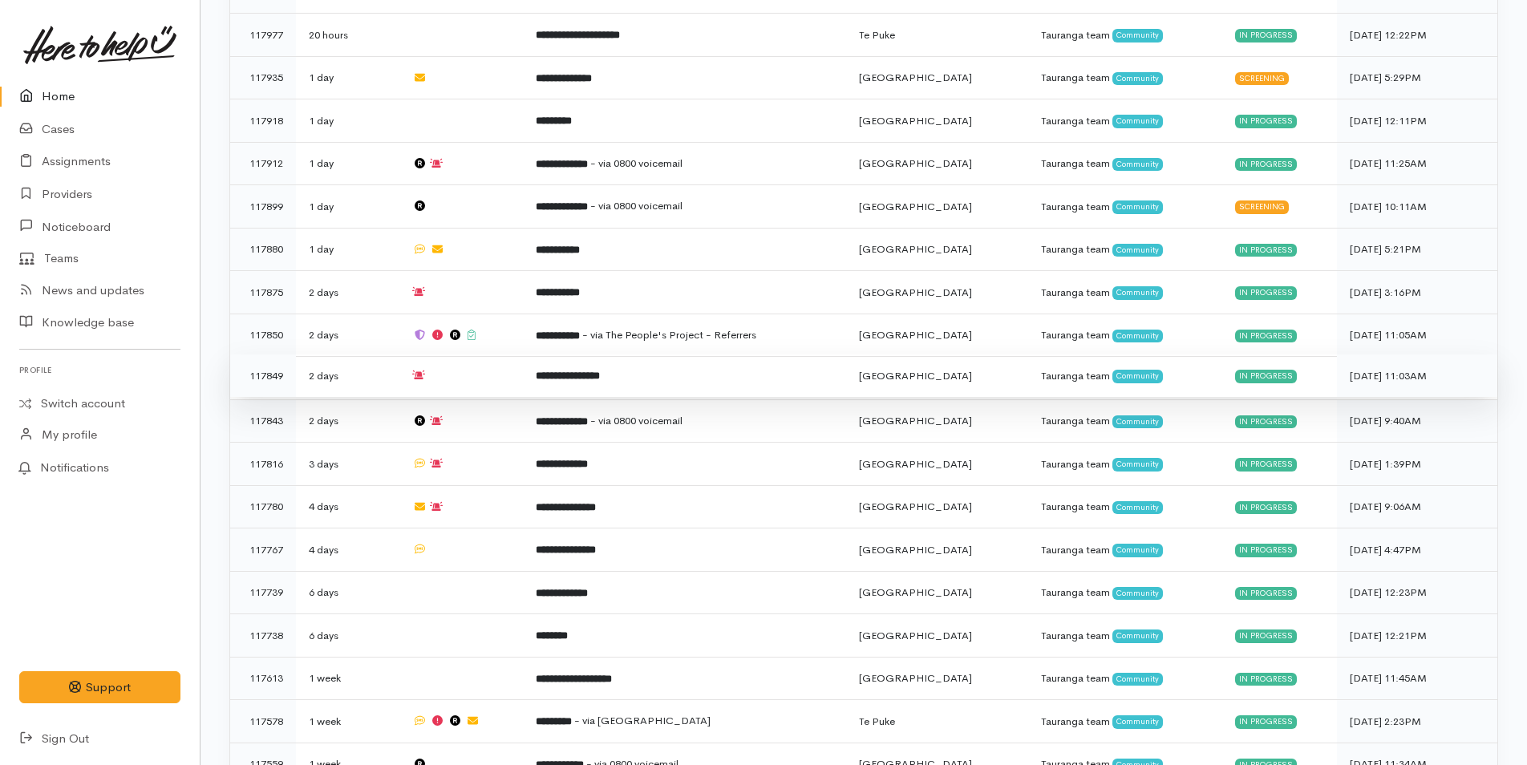
scroll to position [561, 0]
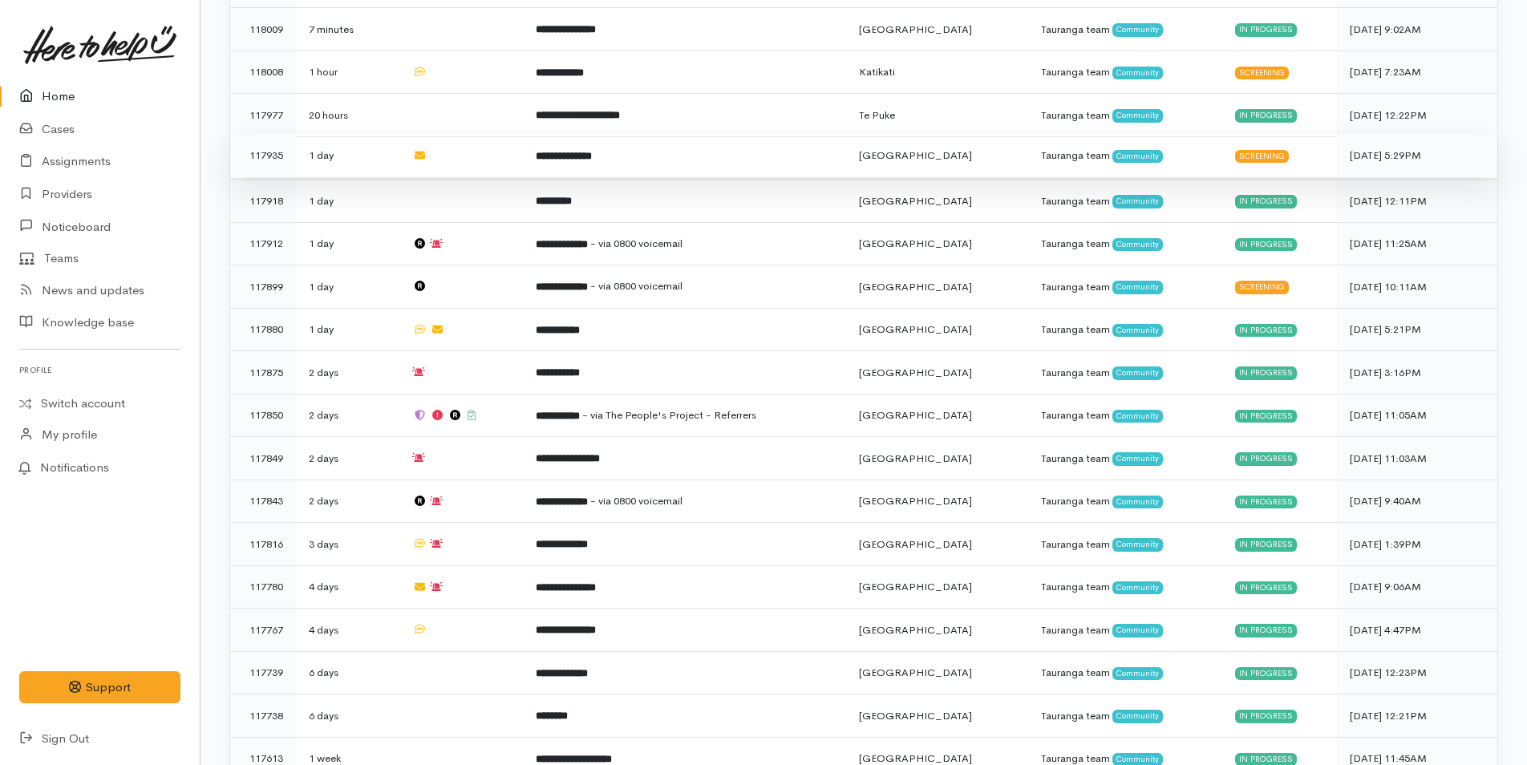
click at [585, 151] on b "**********" at bounding box center [564, 156] width 56 height 10
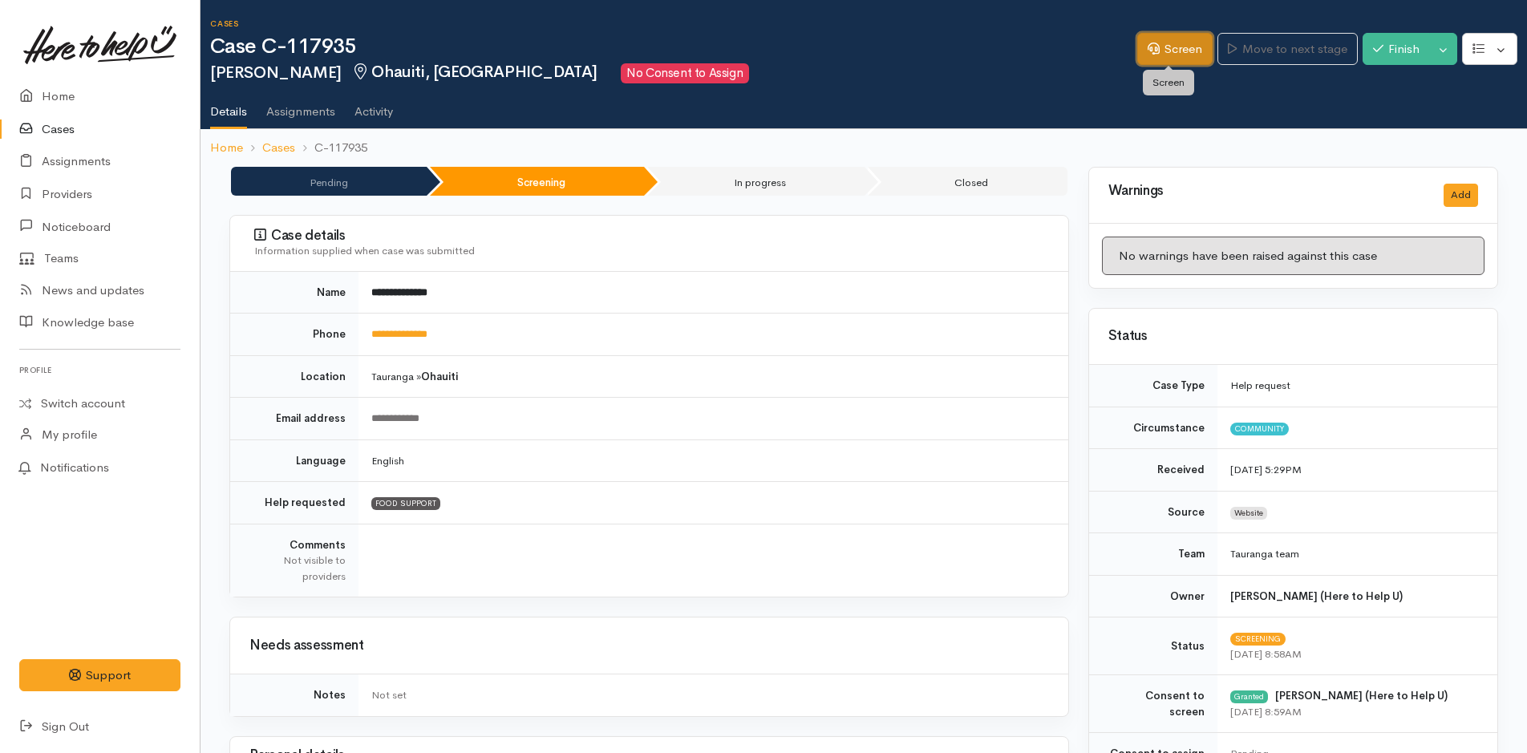
click at [1179, 52] on link "Screen" at bounding box center [1174, 49] width 75 height 33
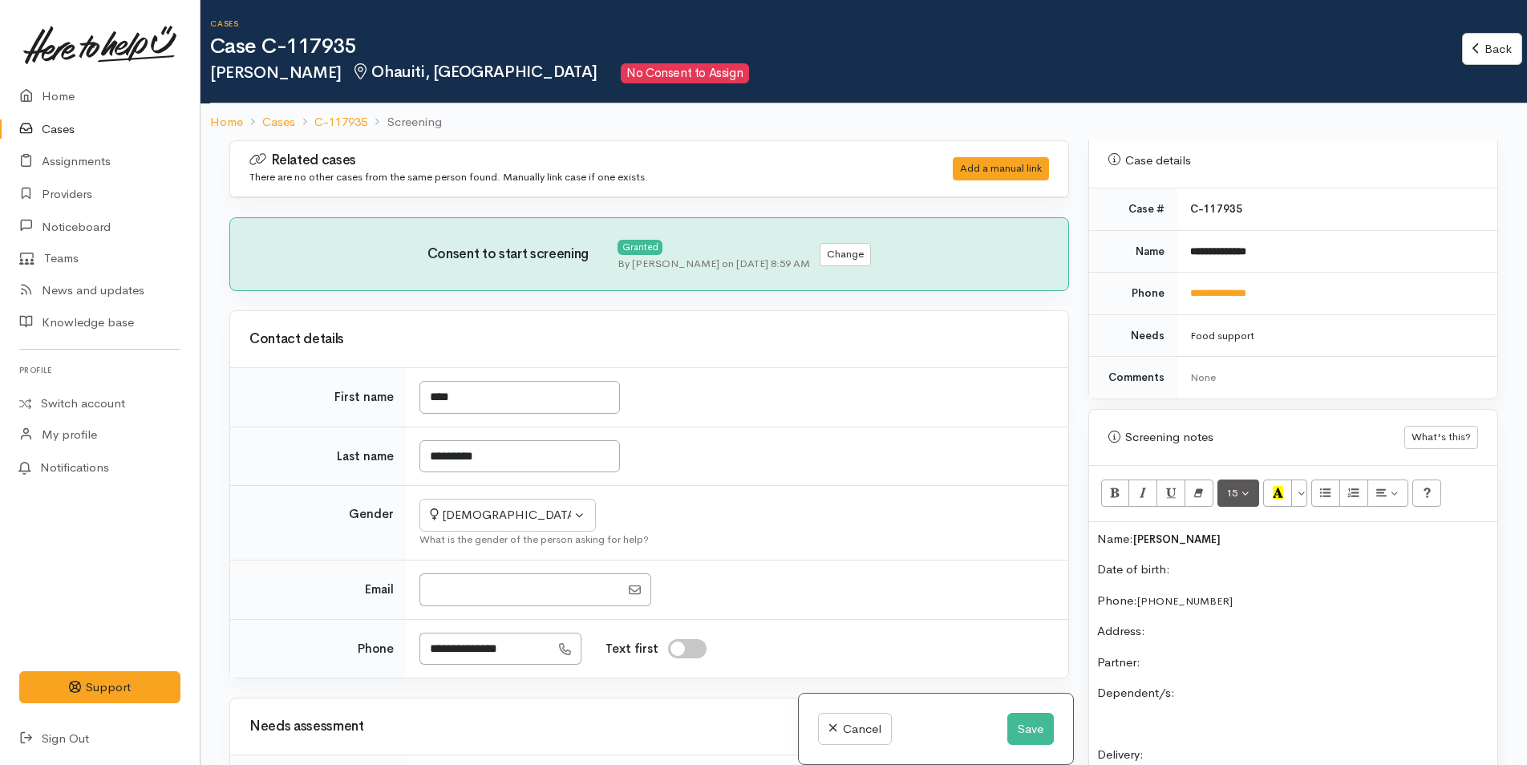
scroll to position [642, 0]
click at [1231, 562] on p "Date of birth:" at bounding box center [1293, 565] width 392 height 18
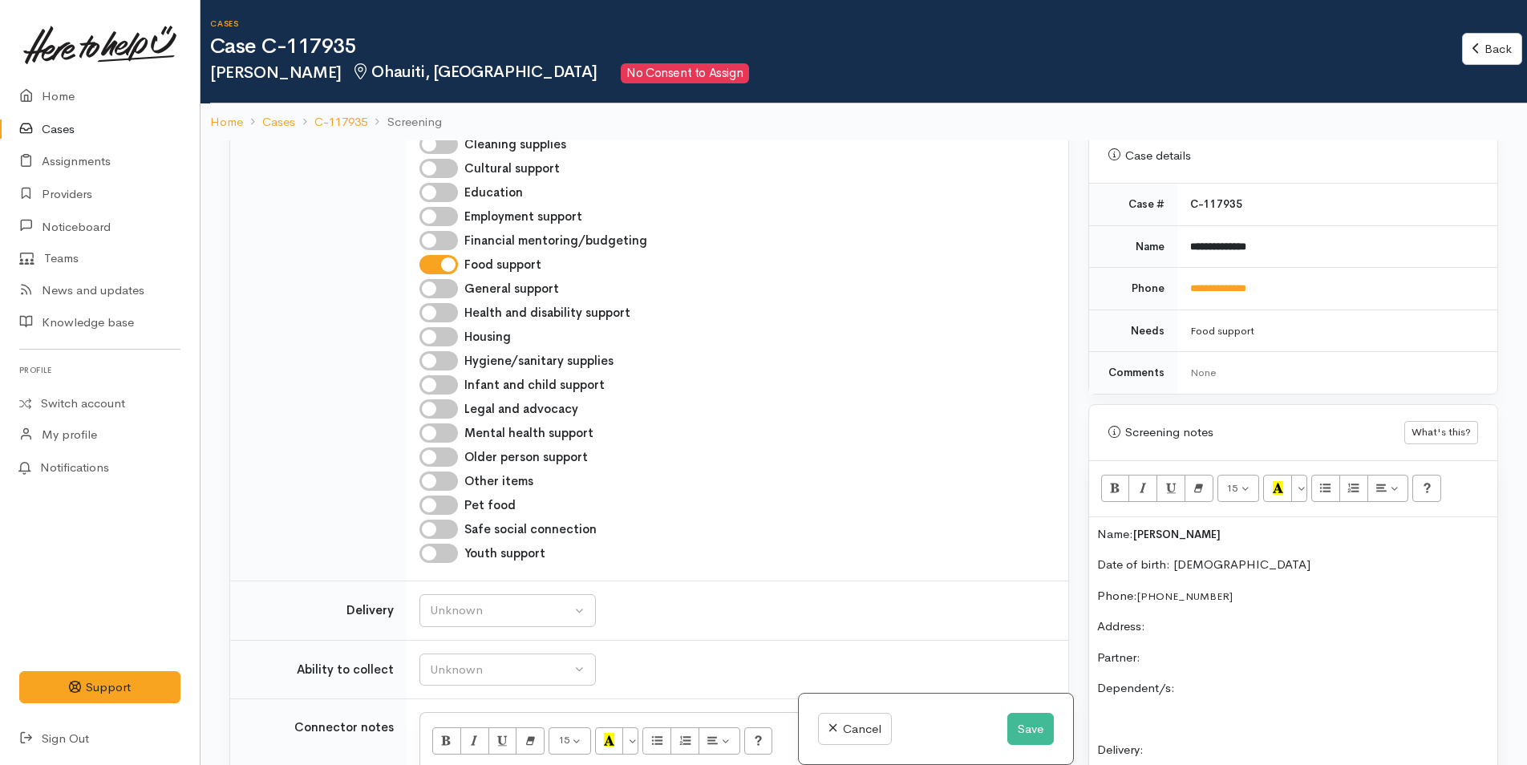
scroll to position [802, 0]
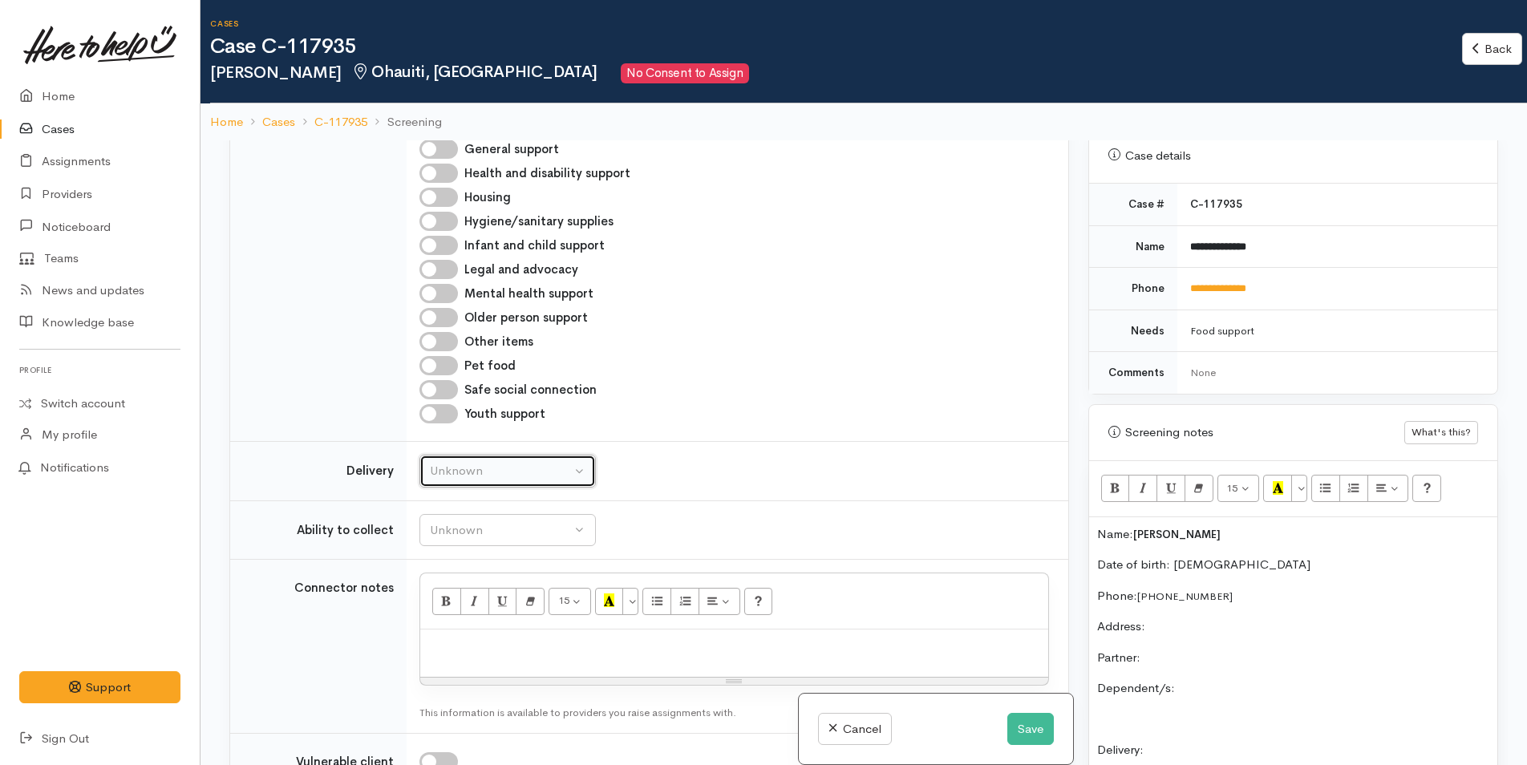
click at [449, 484] on button "Unknown" at bounding box center [507, 471] width 176 height 33
click at [454, 619] on span "No" at bounding box center [448, 621] width 17 height 18
select select "1"
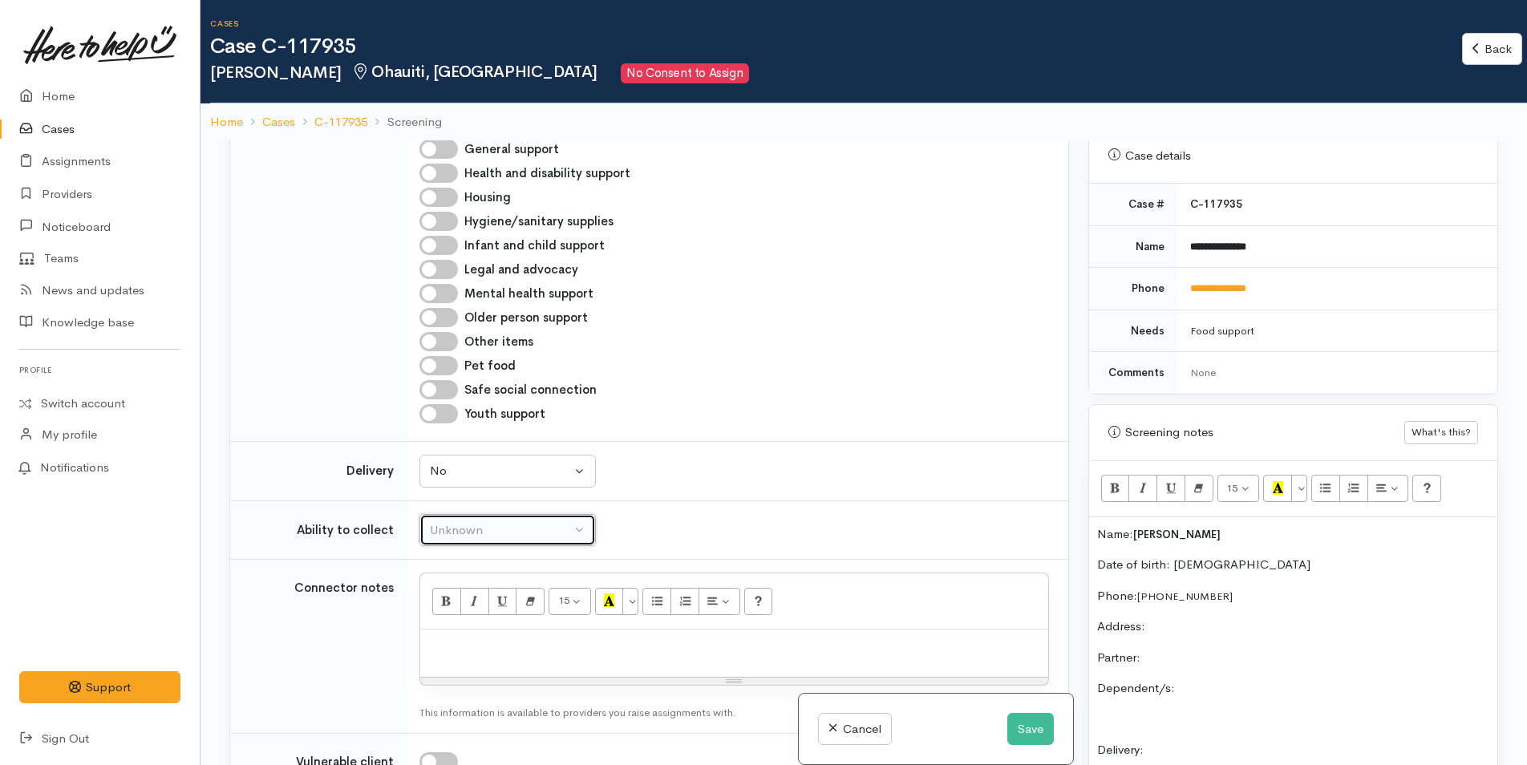
click at [481, 537] on div "Unknown" at bounding box center [500, 530] width 141 height 18
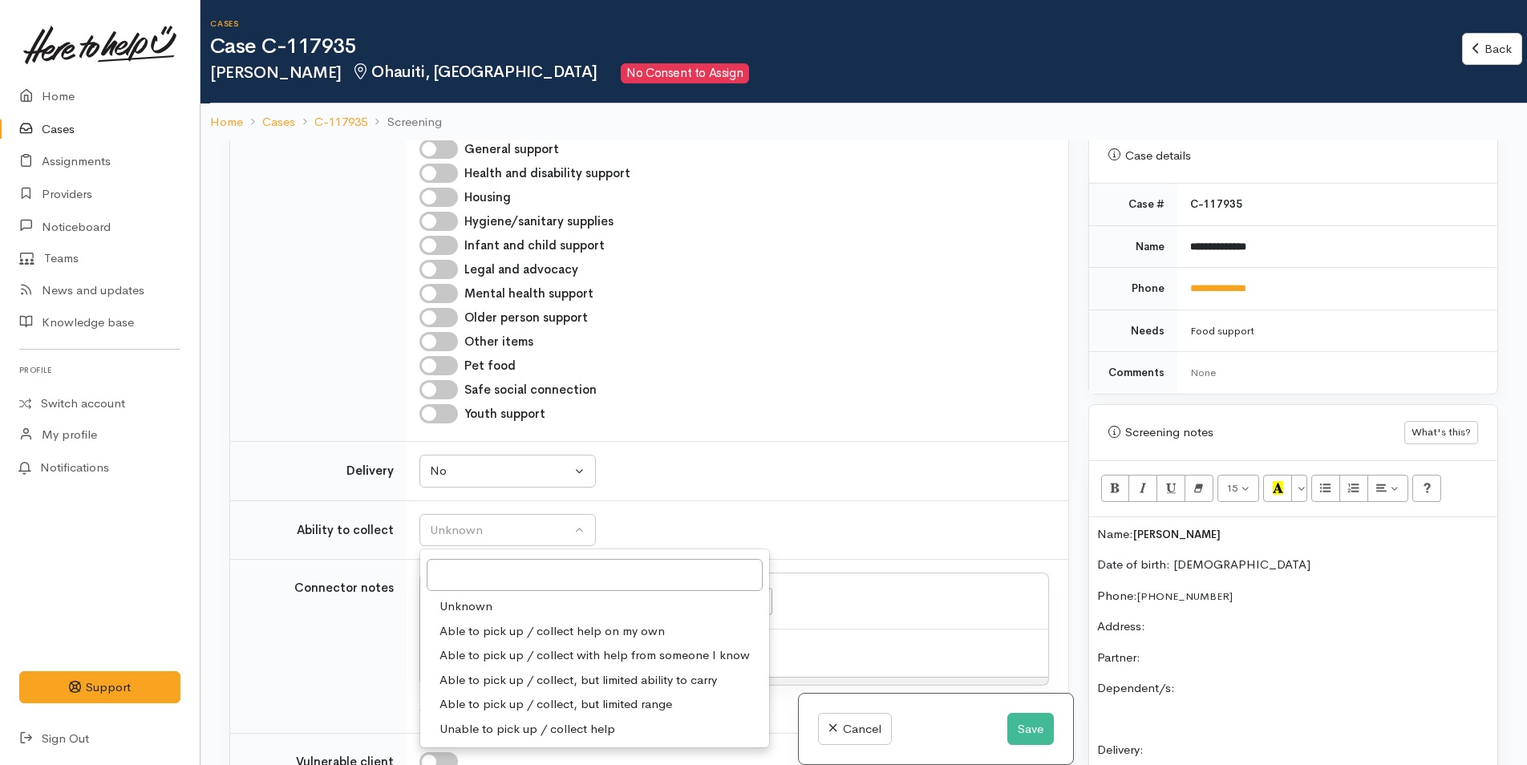
click at [523, 630] on span "Able to pick up / collect help on my own" at bounding box center [552, 631] width 225 height 18
select select "2"
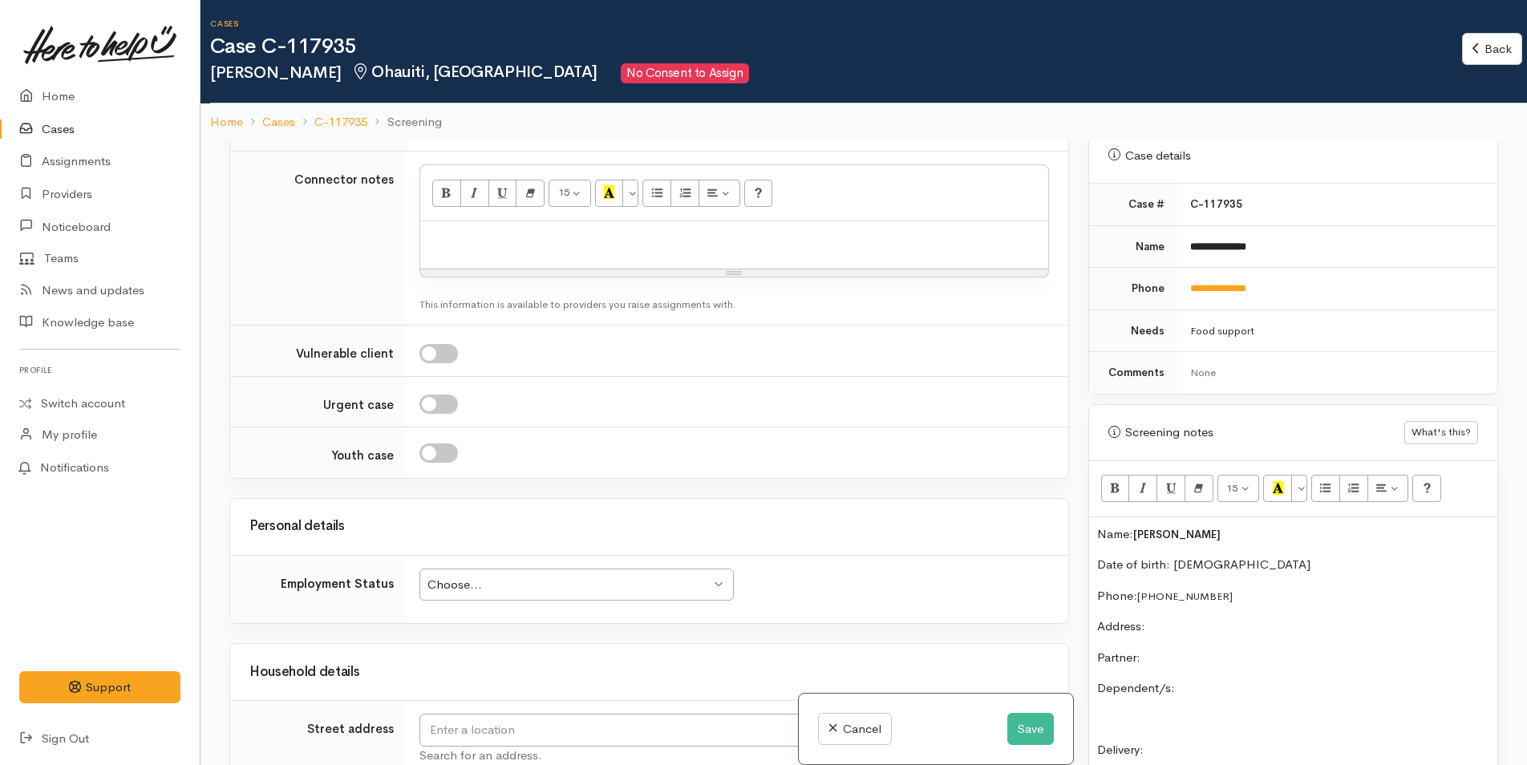
scroll to position [1283, 0]
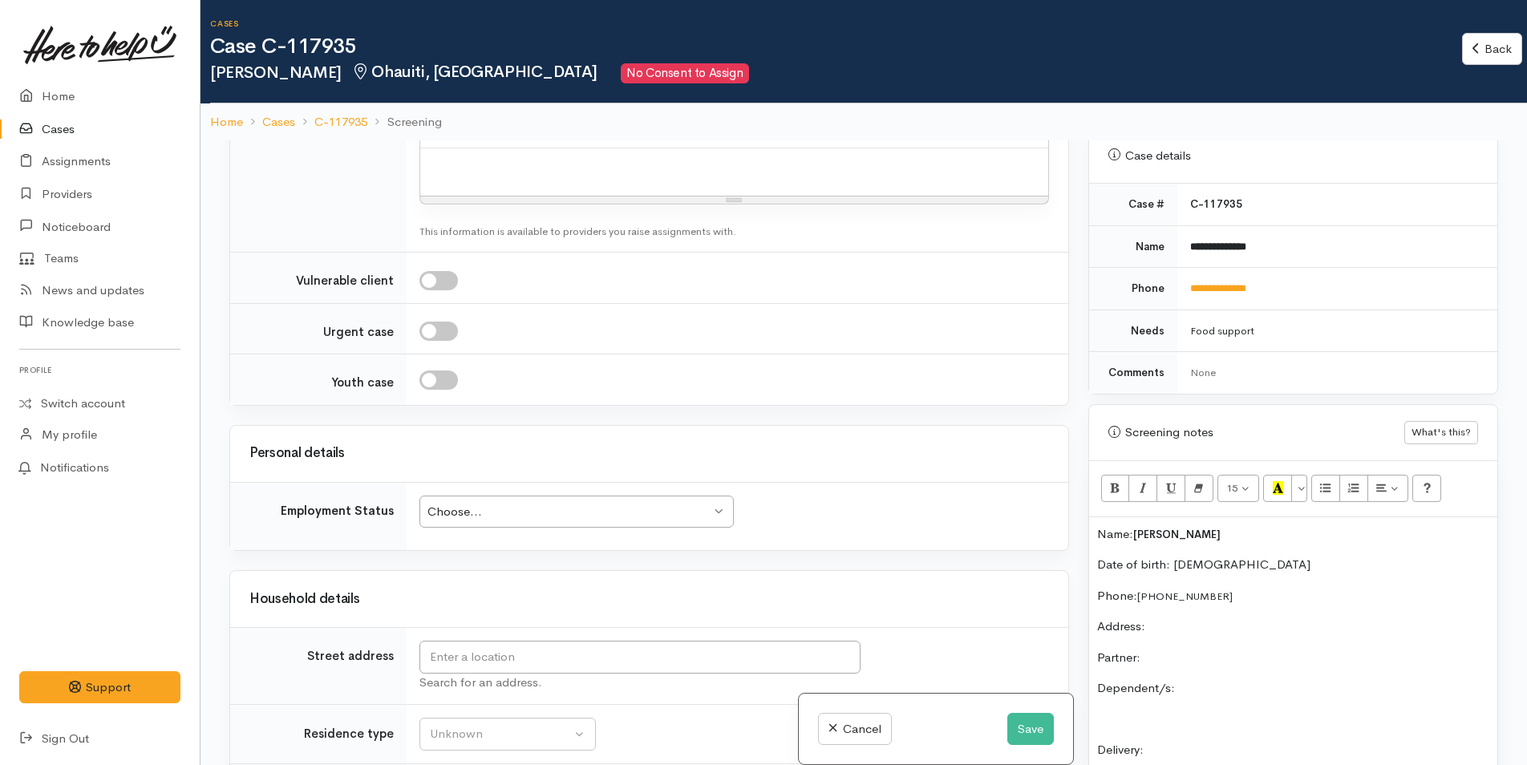
click at [496, 509] on div "Choose..." at bounding box center [568, 512] width 283 height 18
drag, startPoint x: 489, startPoint y: 711, endPoint x: 524, endPoint y: 638, distance: 80.7
click at [689, 671] on input "text" at bounding box center [639, 657] width 441 height 33
type input "15 Stenella Way, Papamoa Beach, Tauranga, New Zealand"
drag, startPoint x: 759, startPoint y: 657, endPoint x: 402, endPoint y: 656, distance: 356.9
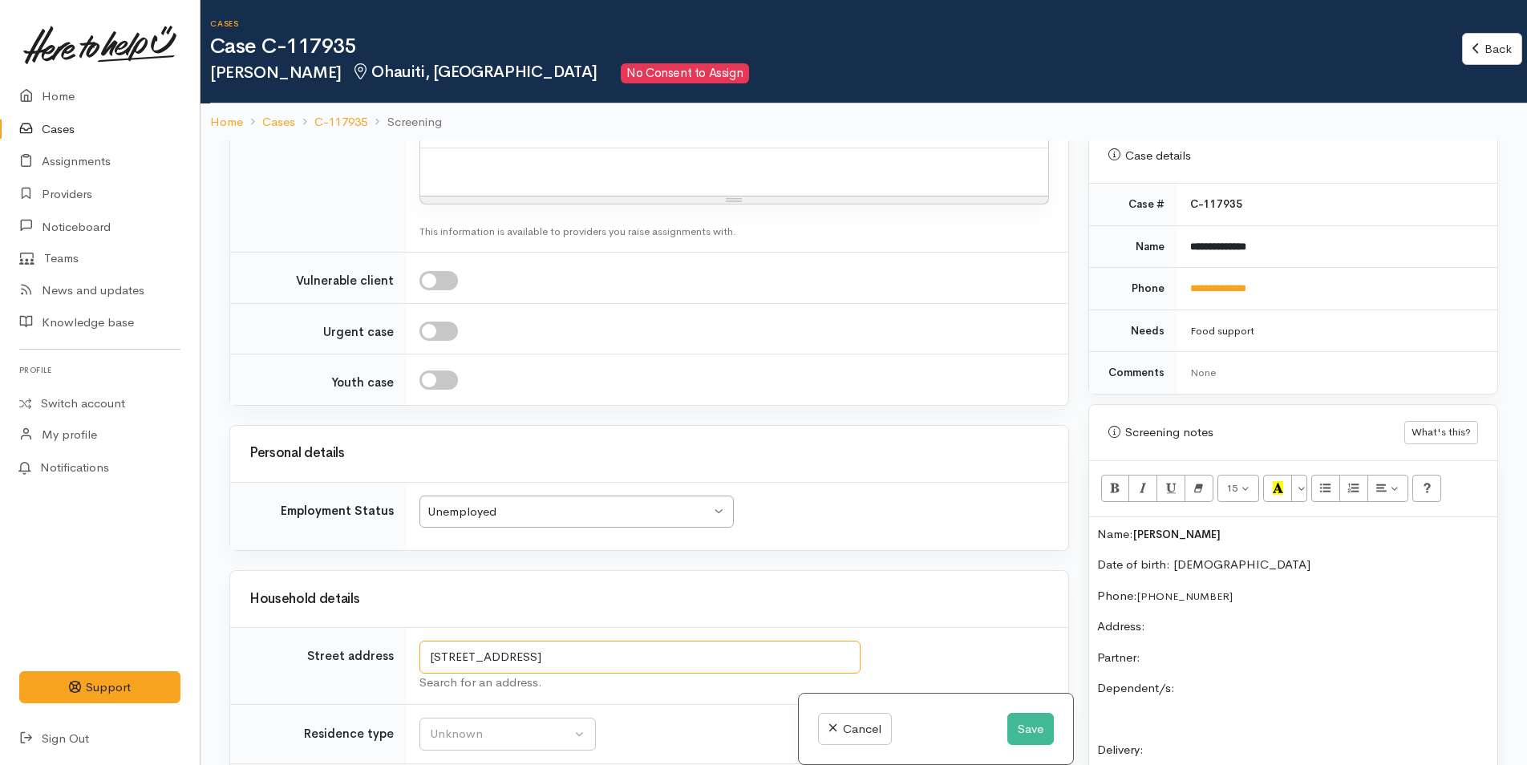
click at [410, 660] on td "15 Stenella Way, Papamoa Beach, Tauranga, New Zealand Search for an address." at bounding box center [738, 666] width 662 height 77
click at [1196, 626] on p "Address:" at bounding box center [1293, 627] width 392 height 18
click at [1182, 666] on p "Partner:" at bounding box center [1293, 658] width 392 height 18
click at [1253, 679] on p "Dependent/s:" at bounding box center [1293, 688] width 392 height 18
click at [1185, 719] on p "Sienna 14yr 23/11" at bounding box center [1293, 720] width 392 height 18
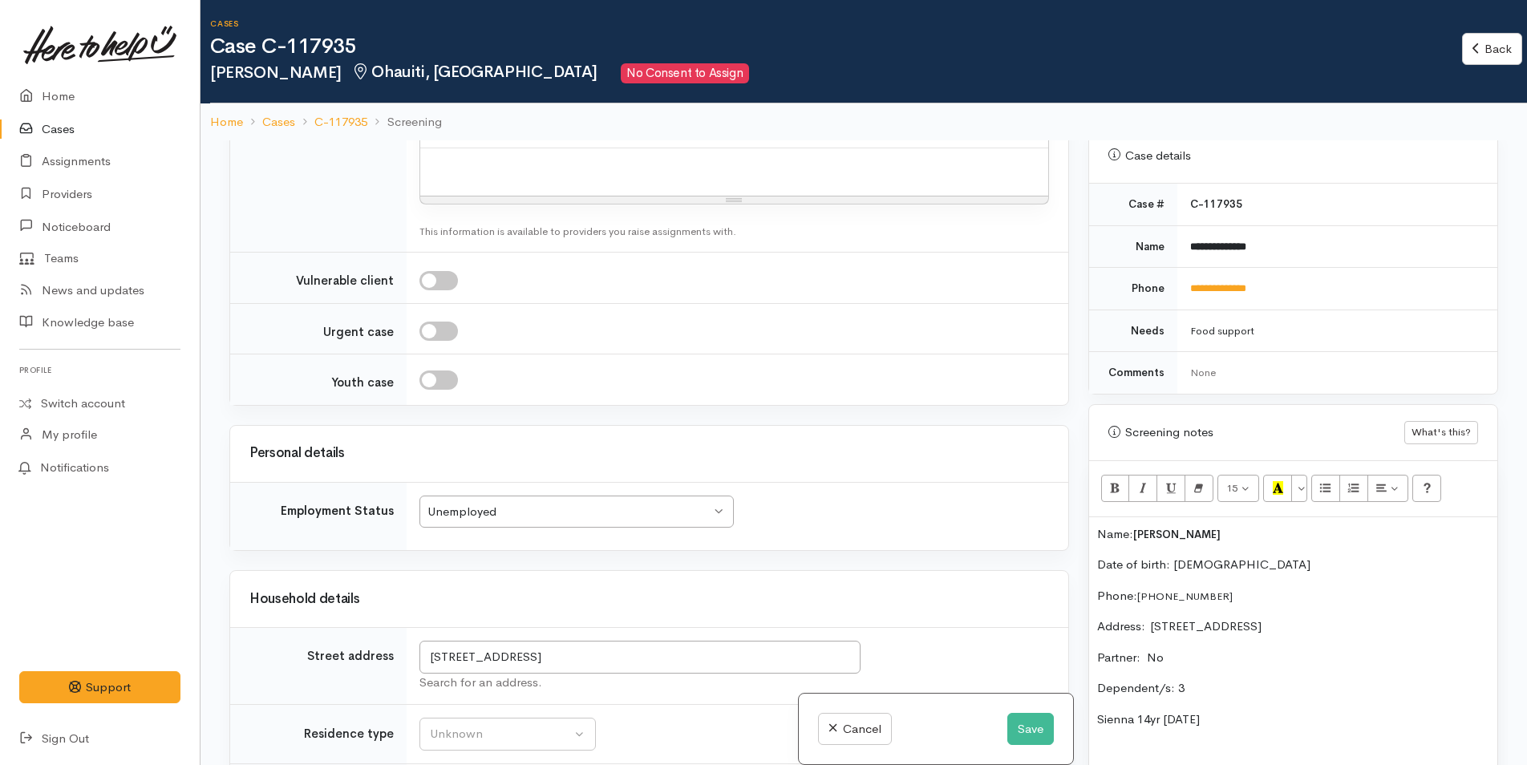
click at [1287, 717] on p "Sienna 14yr 23/1/11" at bounding box center [1293, 720] width 392 height 18
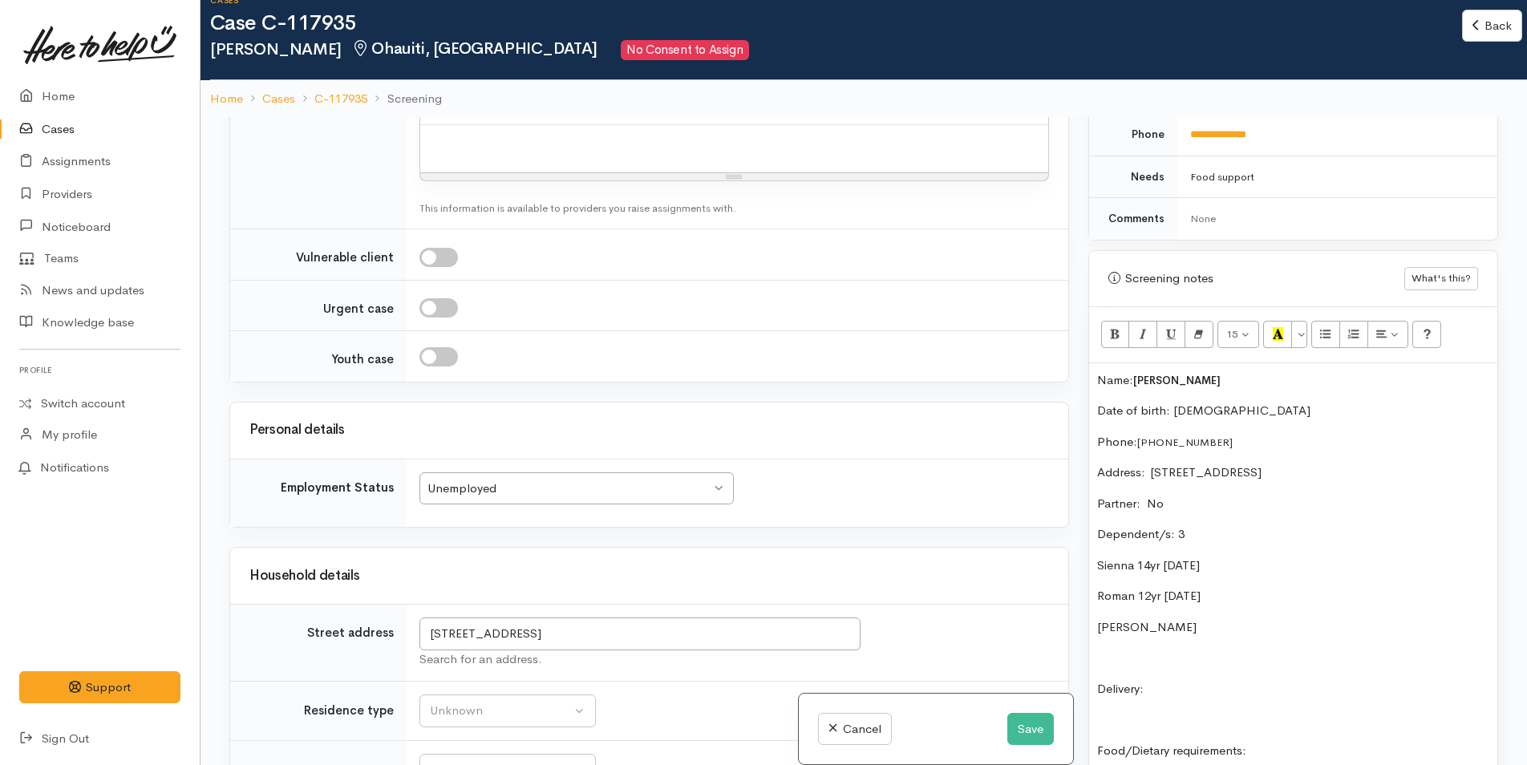
scroll to position [882, 0]
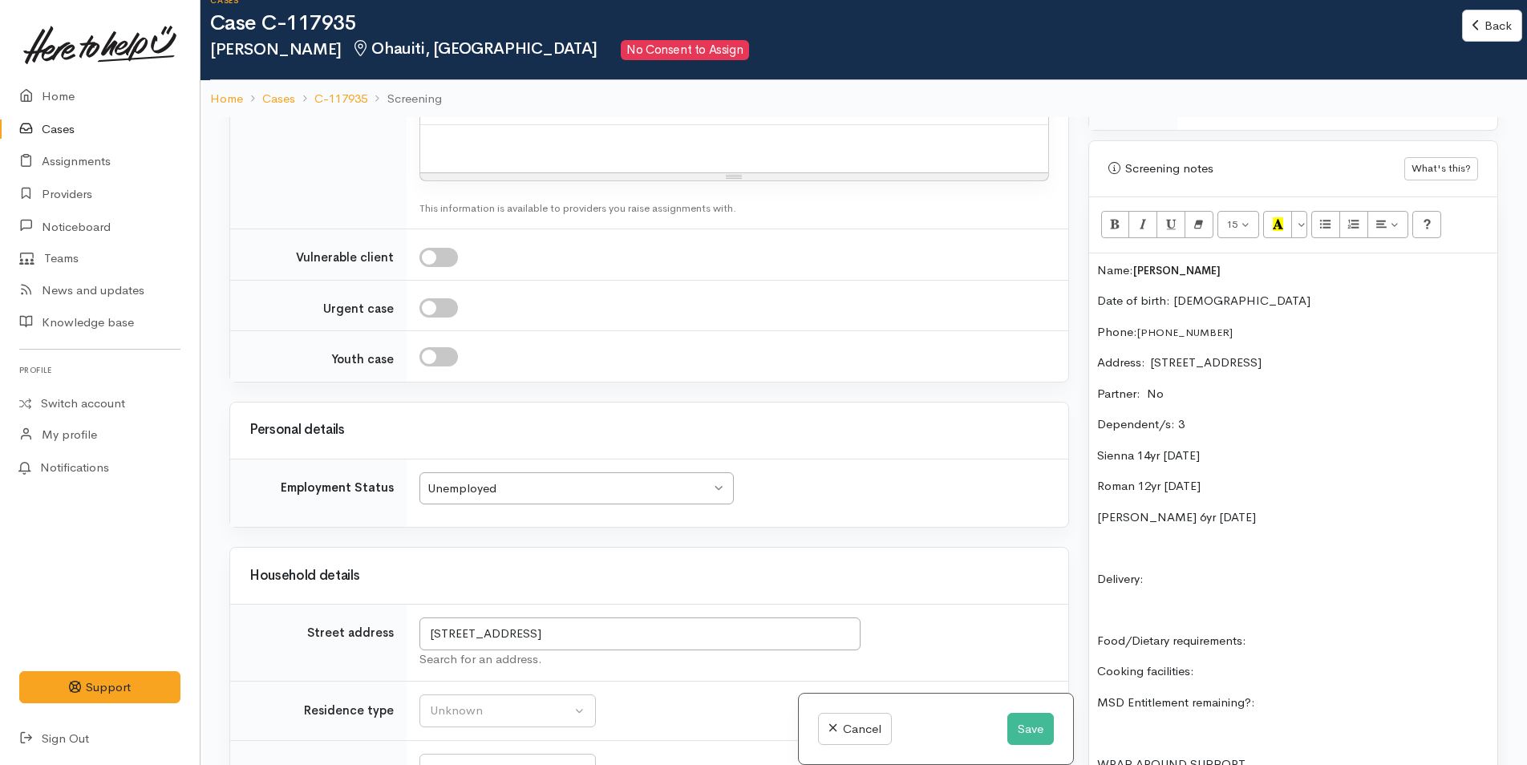
click at [1272, 575] on p "Delivery:" at bounding box center [1293, 579] width 392 height 18
click at [1368, 627] on div "Name: Sena Kobayashi Date of birth: 11/8/1088 Phone:  +8107089667326 Address:  …" at bounding box center [1293, 554] width 408 height 603
click at [1236, 667] on p "Cooking facilities:" at bounding box center [1293, 671] width 392 height 18
click at [1274, 704] on p "MSD Entitlement remaining?:" at bounding box center [1293, 703] width 392 height 18
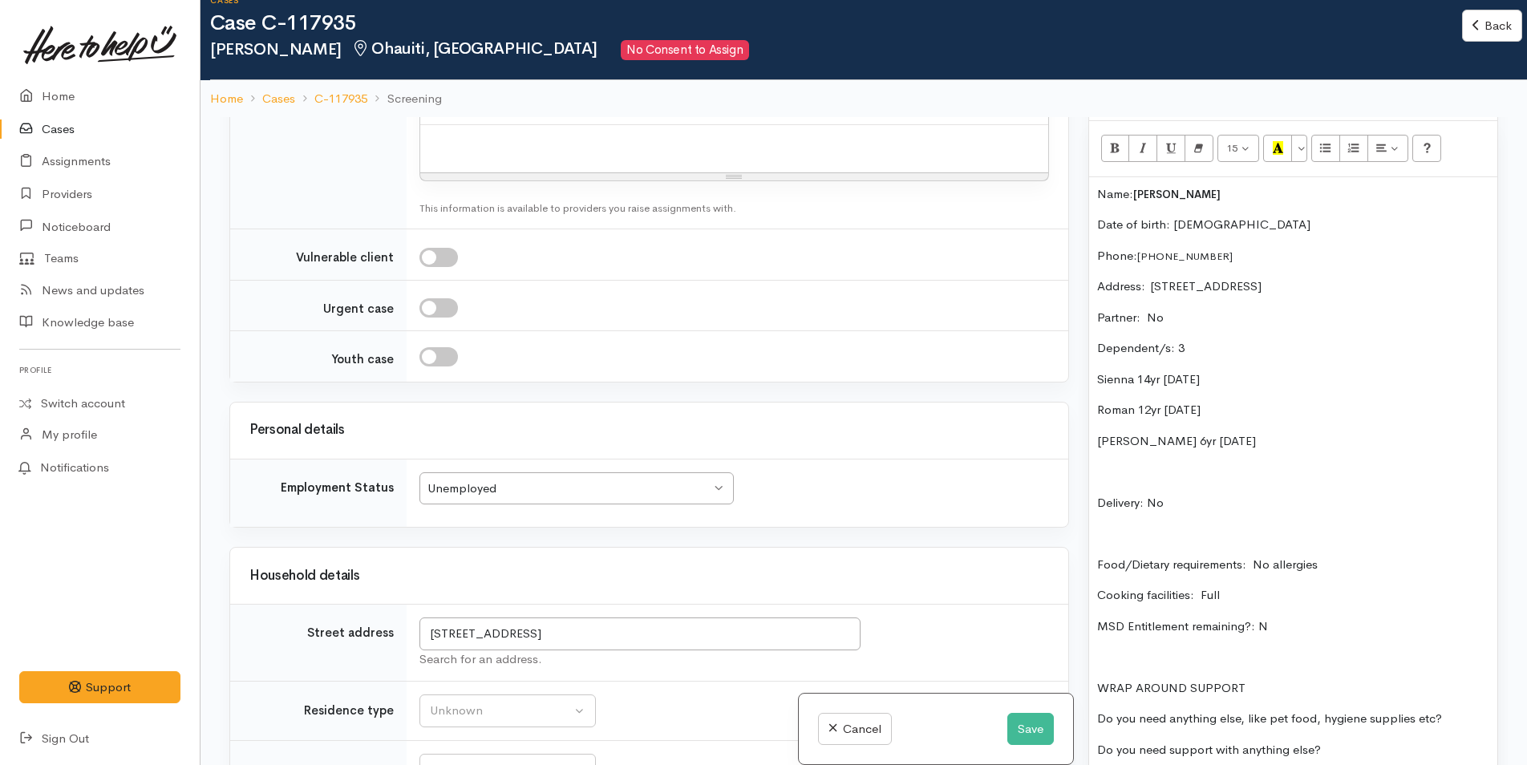
scroll to position [1043, 0]
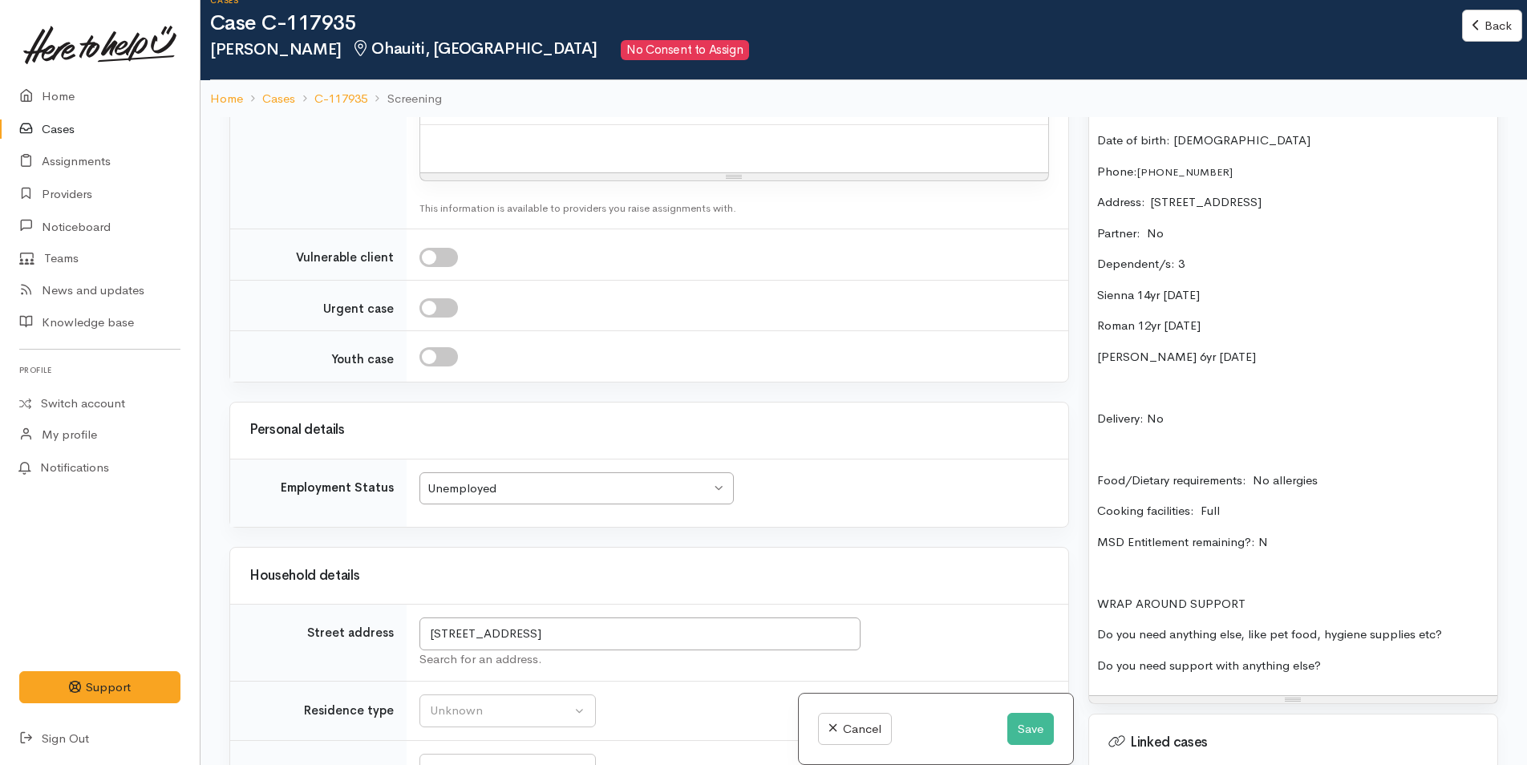
click at [1463, 630] on p "Do you need anything else, like pet food, hygiene supplies etc?" at bounding box center [1293, 635] width 392 height 18
click at [1433, 648] on div "Name: Sena Kobayashi Date of birth: 11/8/1088 Phone:  +8107089667326 Address:  …" at bounding box center [1293, 394] width 408 height 603
click at [1399, 481] on p "Food/Dietary requirements: No allergies" at bounding box center [1293, 481] width 392 height 18
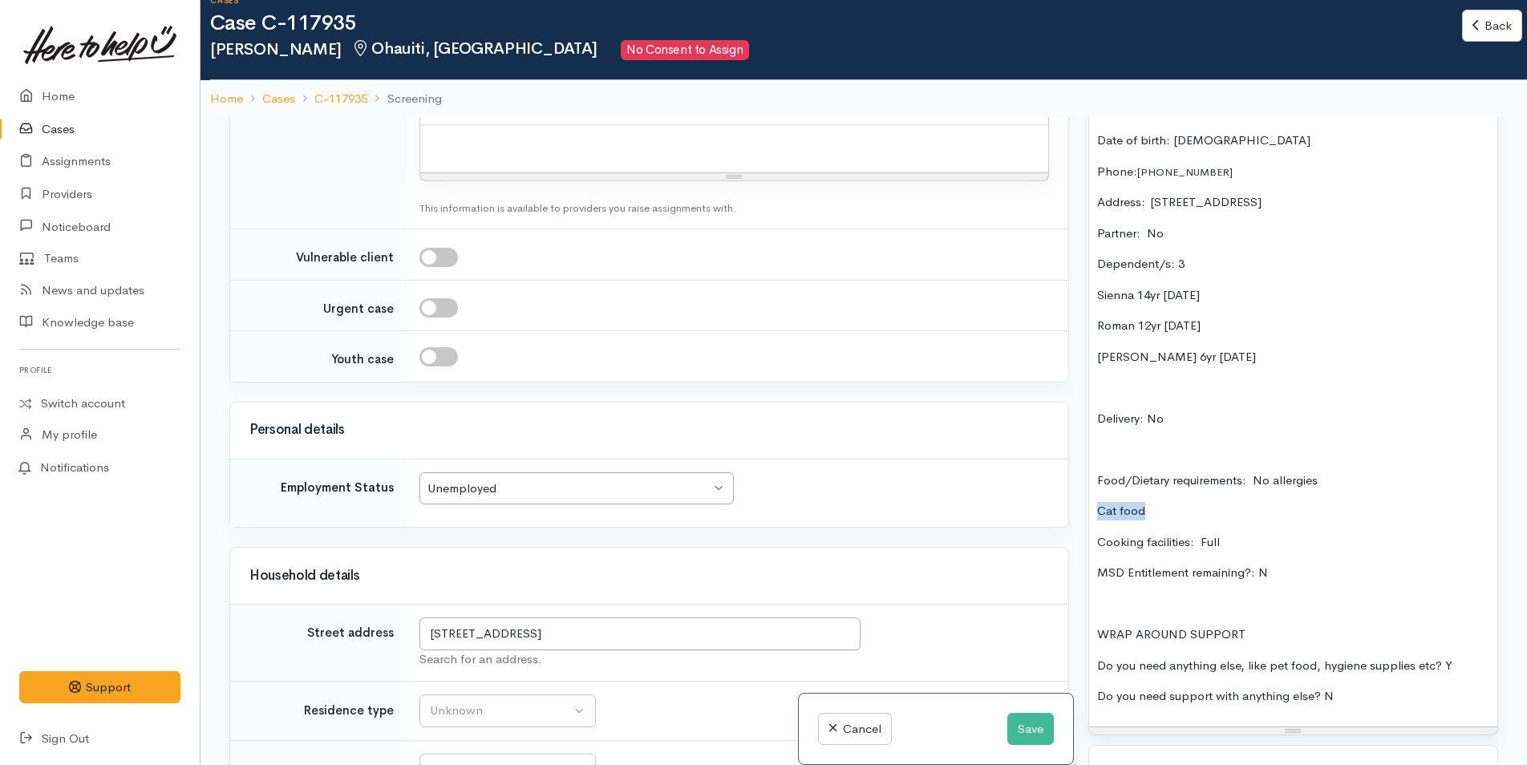
drag, startPoint x: 1167, startPoint y: 497, endPoint x: 1082, endPoint y: 500, distance: 85.1
click at [1082, 500] on div "Warnings Add No warnings have been raised against this case Add Warning Title ●…" at bounding box center [1293, 499] width 429 height 765
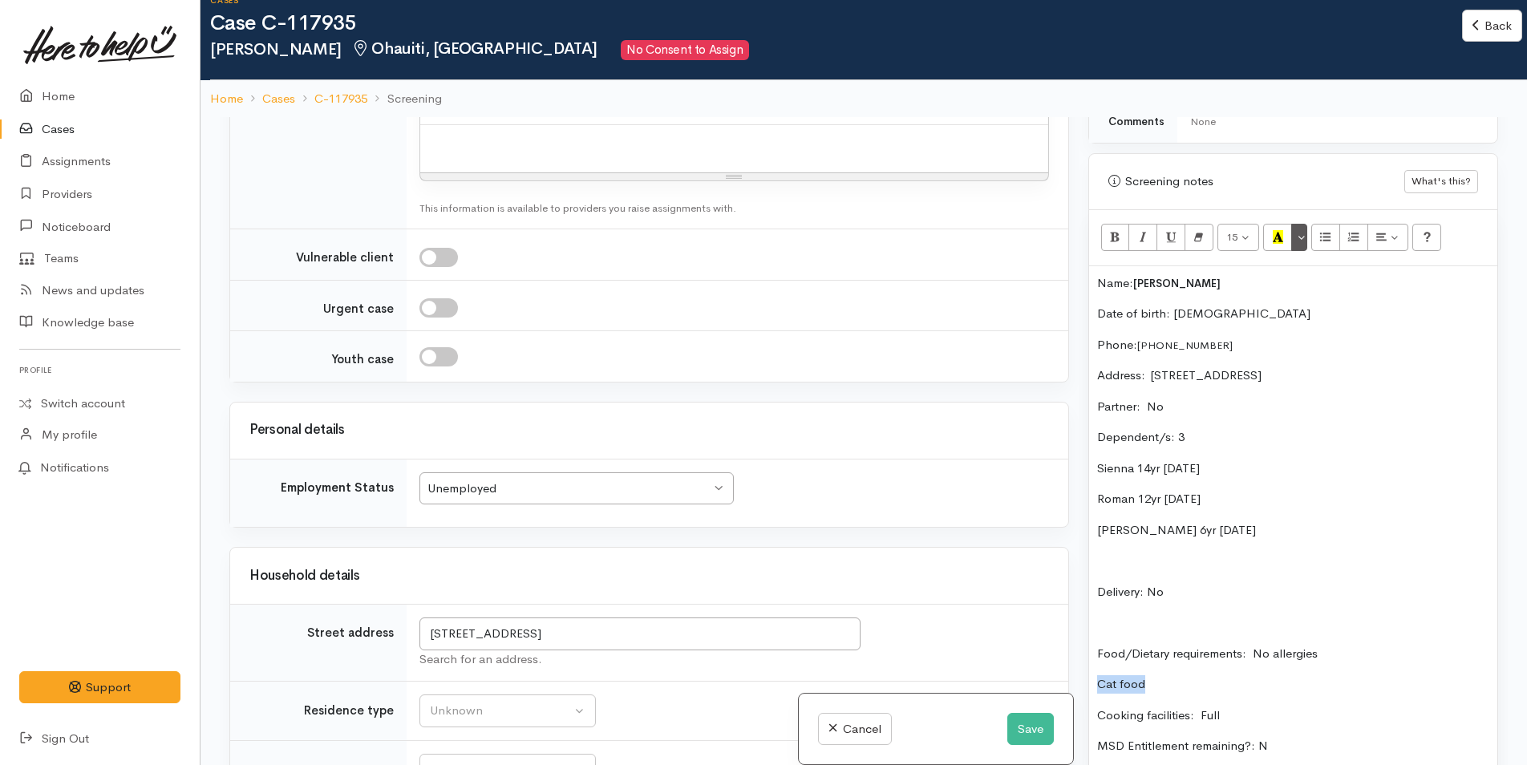
scroll to position [722, 0]
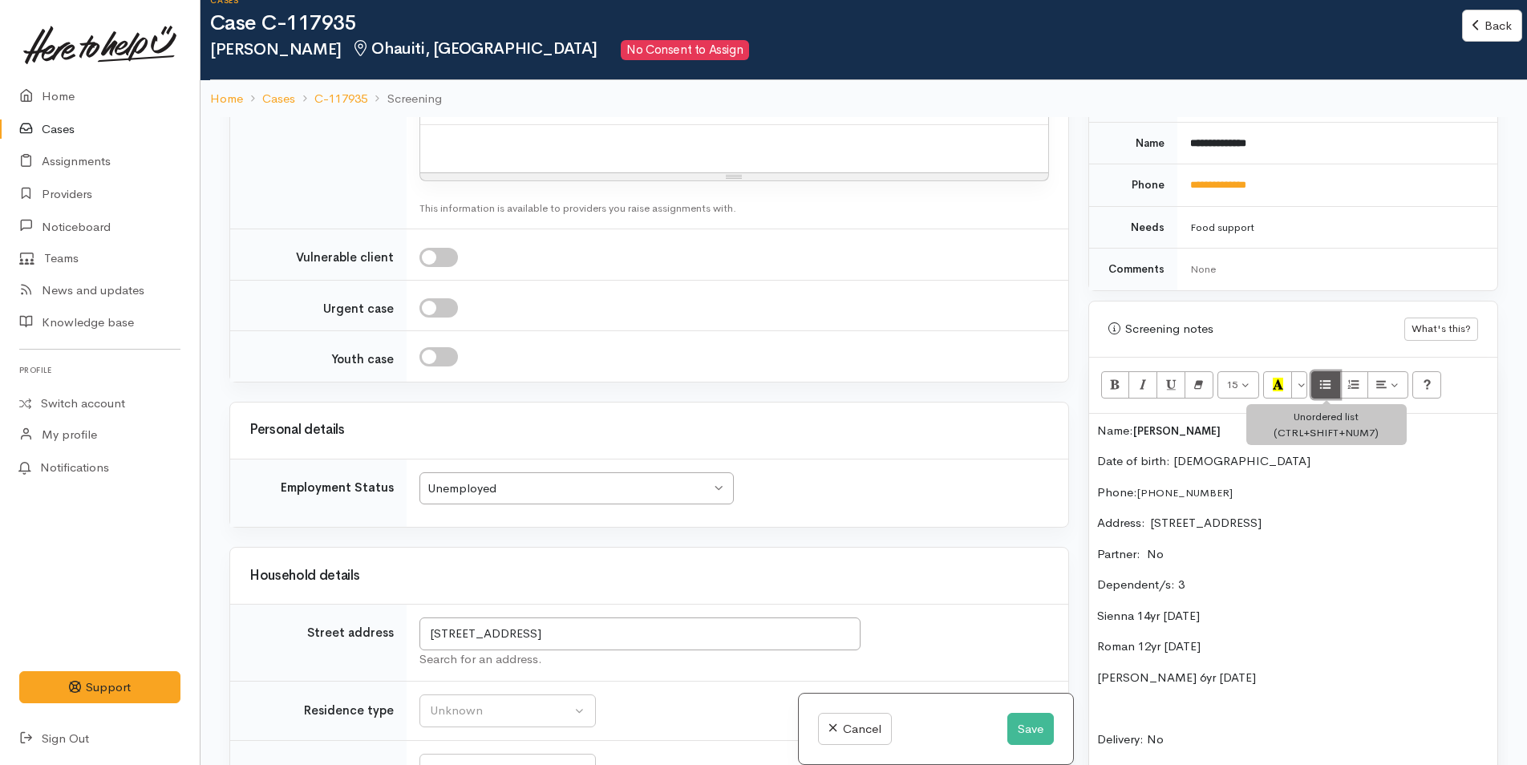
click at [1323, 391] on icon "Unordered list (CTRL+SHIFT+NUM7)" at bounding box center [1325, 385] width 10 height 14
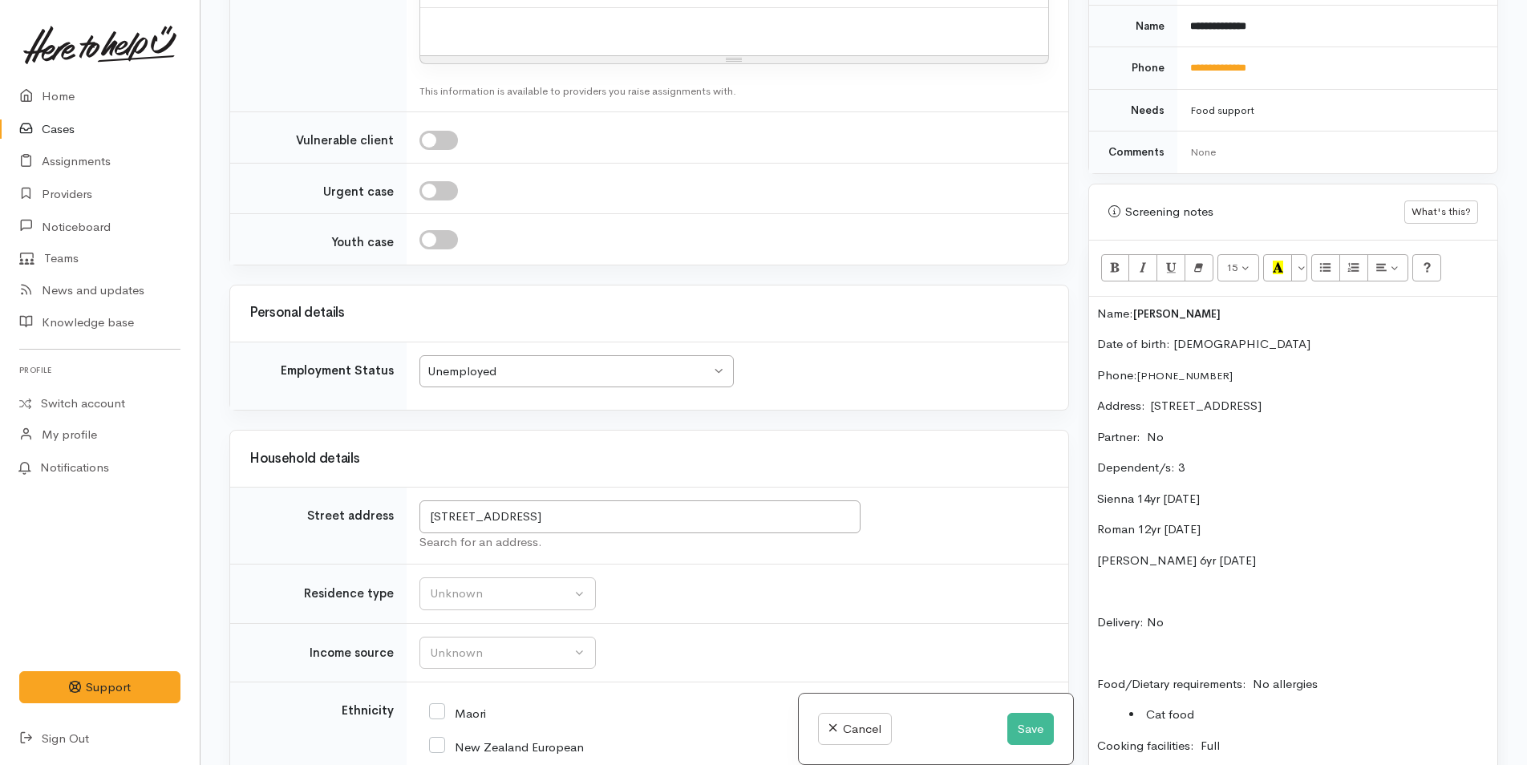
click at [1094, 311] on div "Name: Sena Kobayashi Date of birth: 11/8/1088 Phone:  +8107089667326 Address:  …" at bounding box center [1293, 614] width 408 height 634
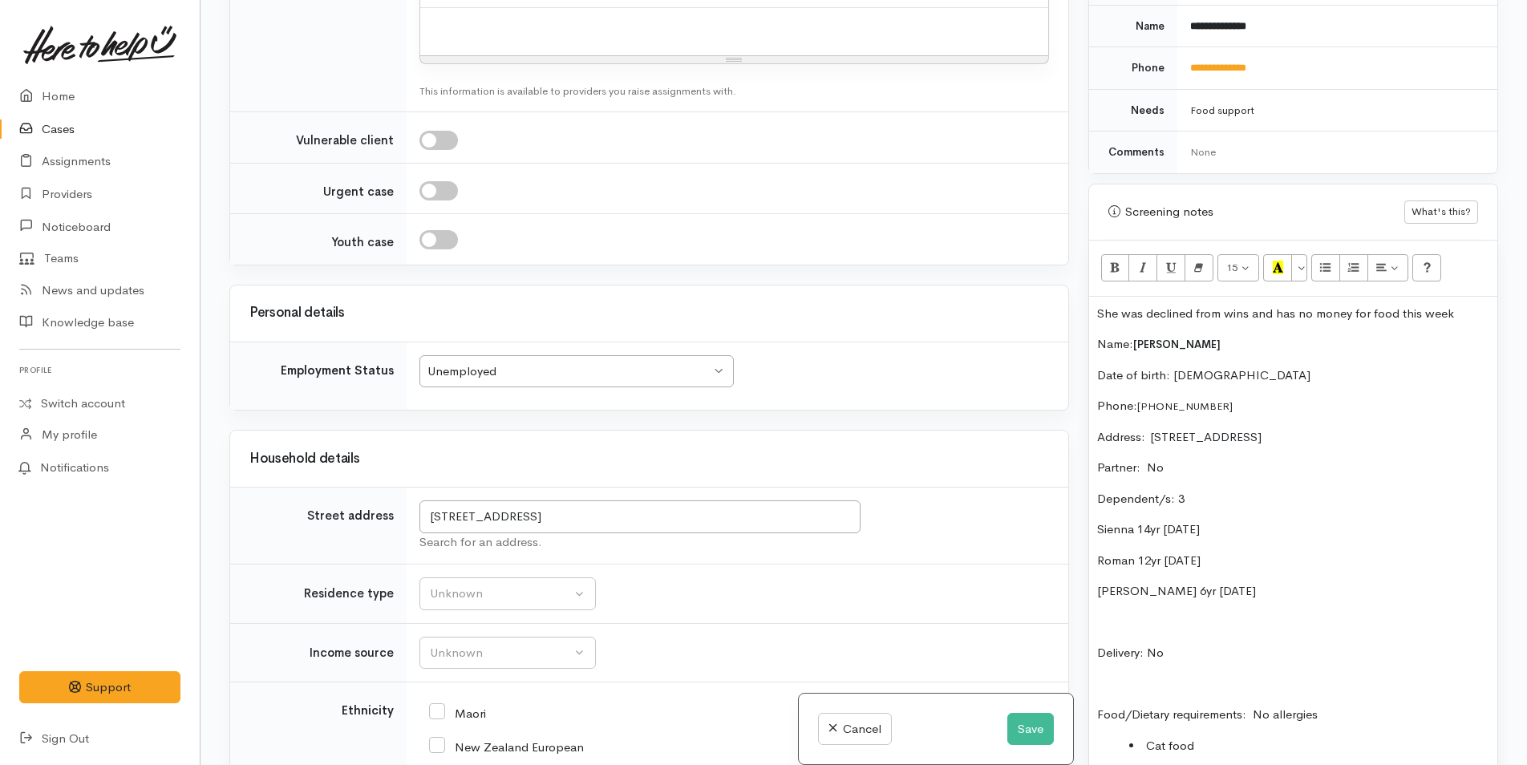
scroll to position [1444, 0]
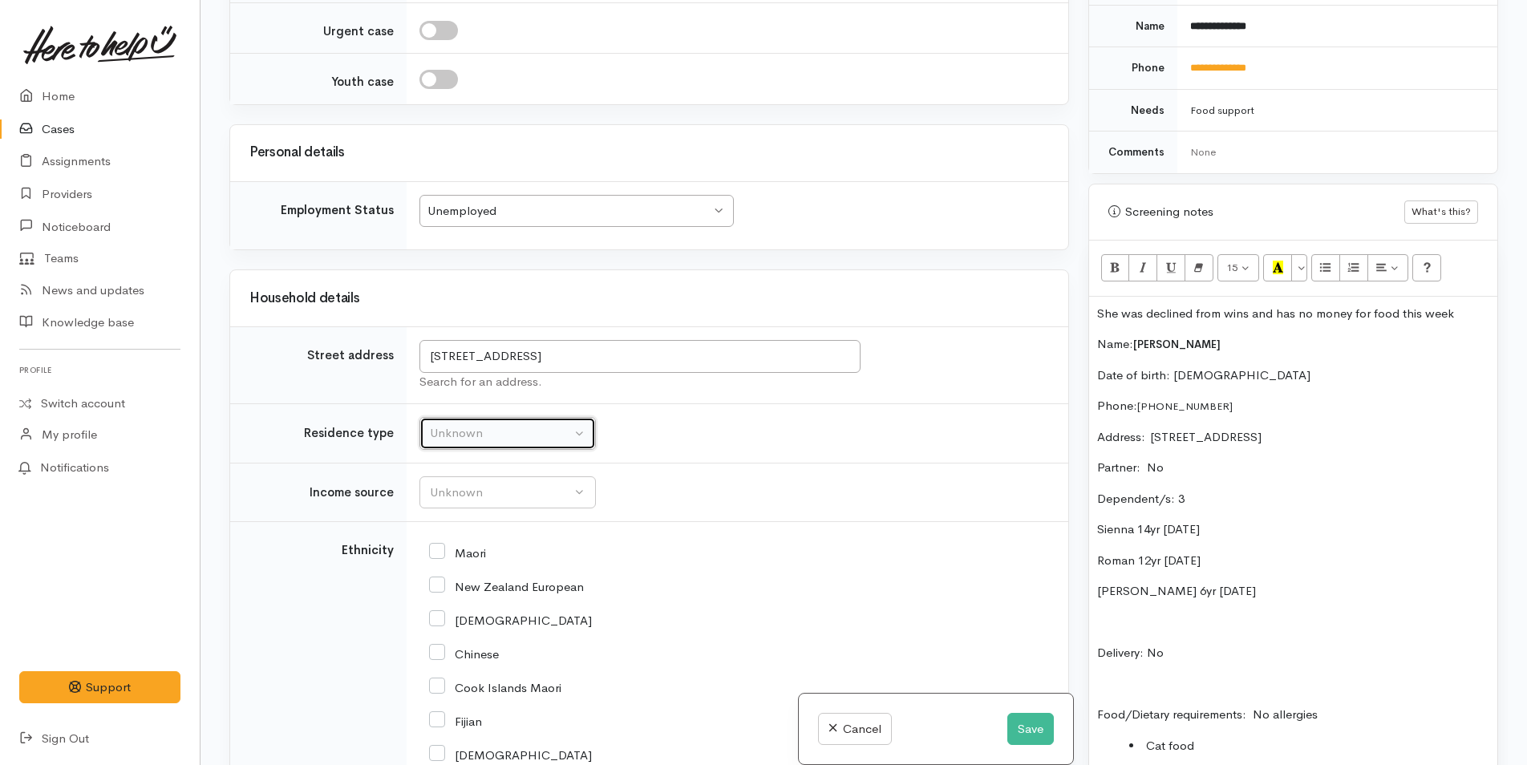
click at [508, 431] on div "Unknown" at bounding box center [500, 433] width 141 height 18
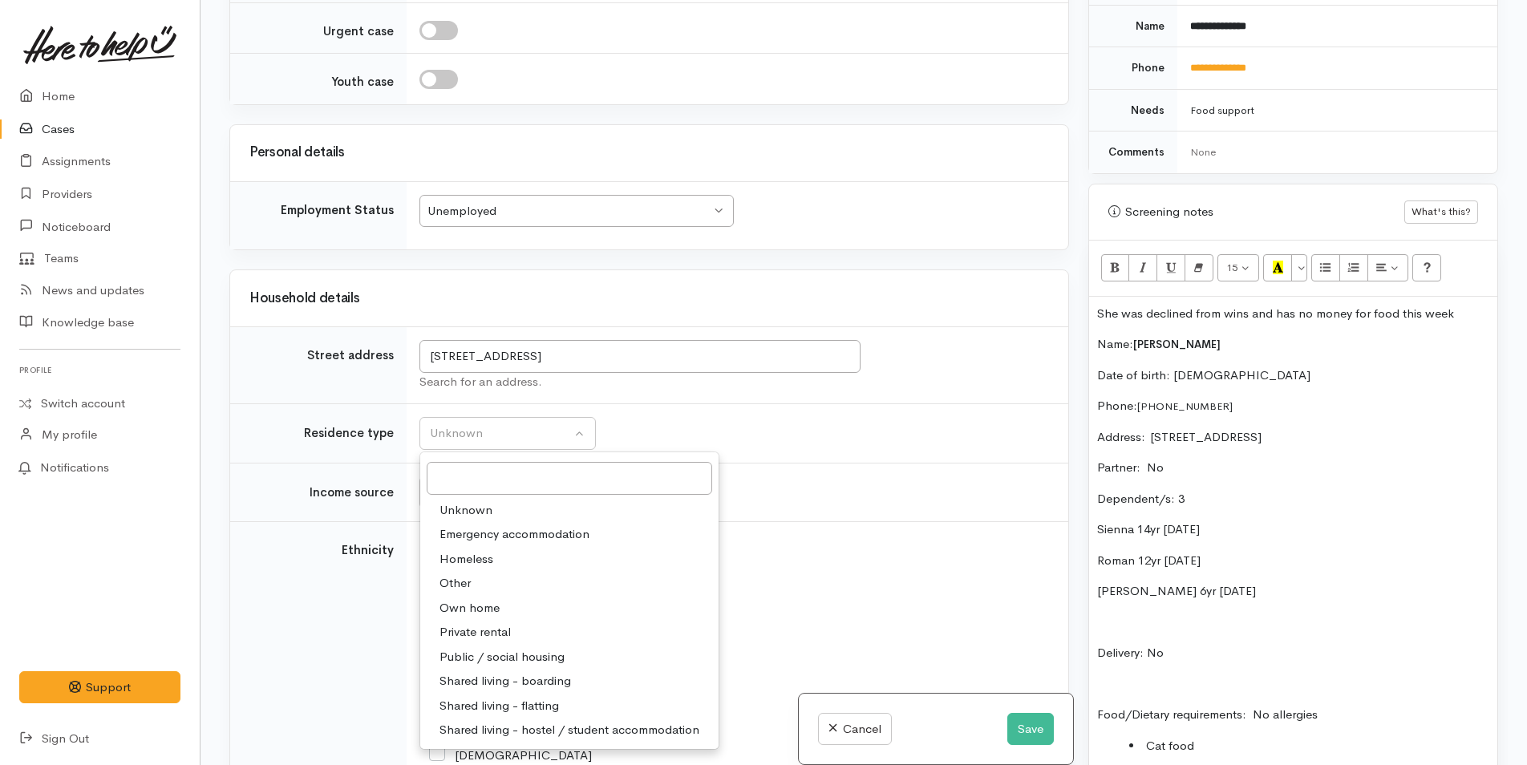
click at [500, 633] on span "Private rental" at bounding box center [475, 632] width 71 height 18
select select "2"
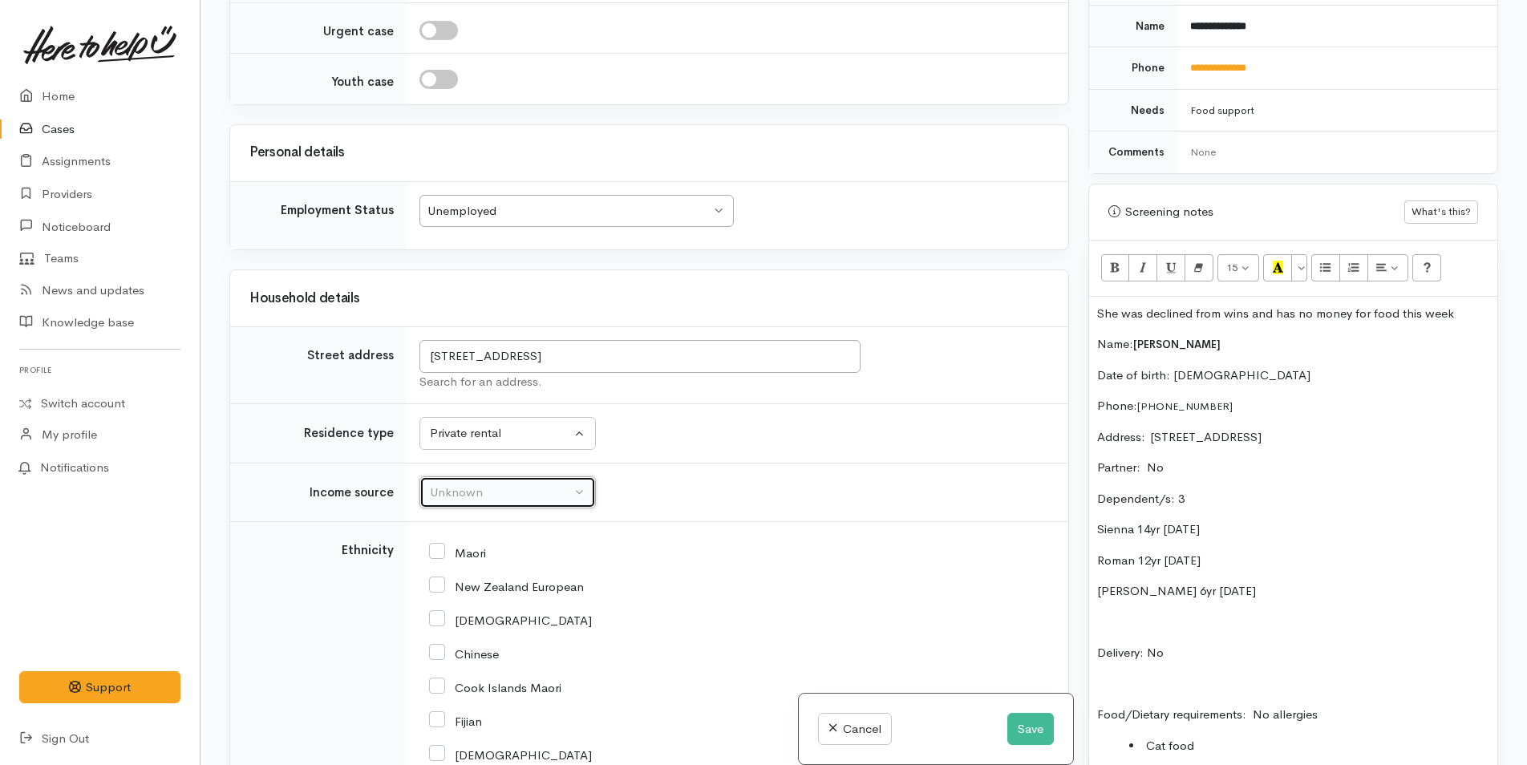
click at [508, 480] on button "Unknown" at bounding box center [507, 492] width 176 height 33
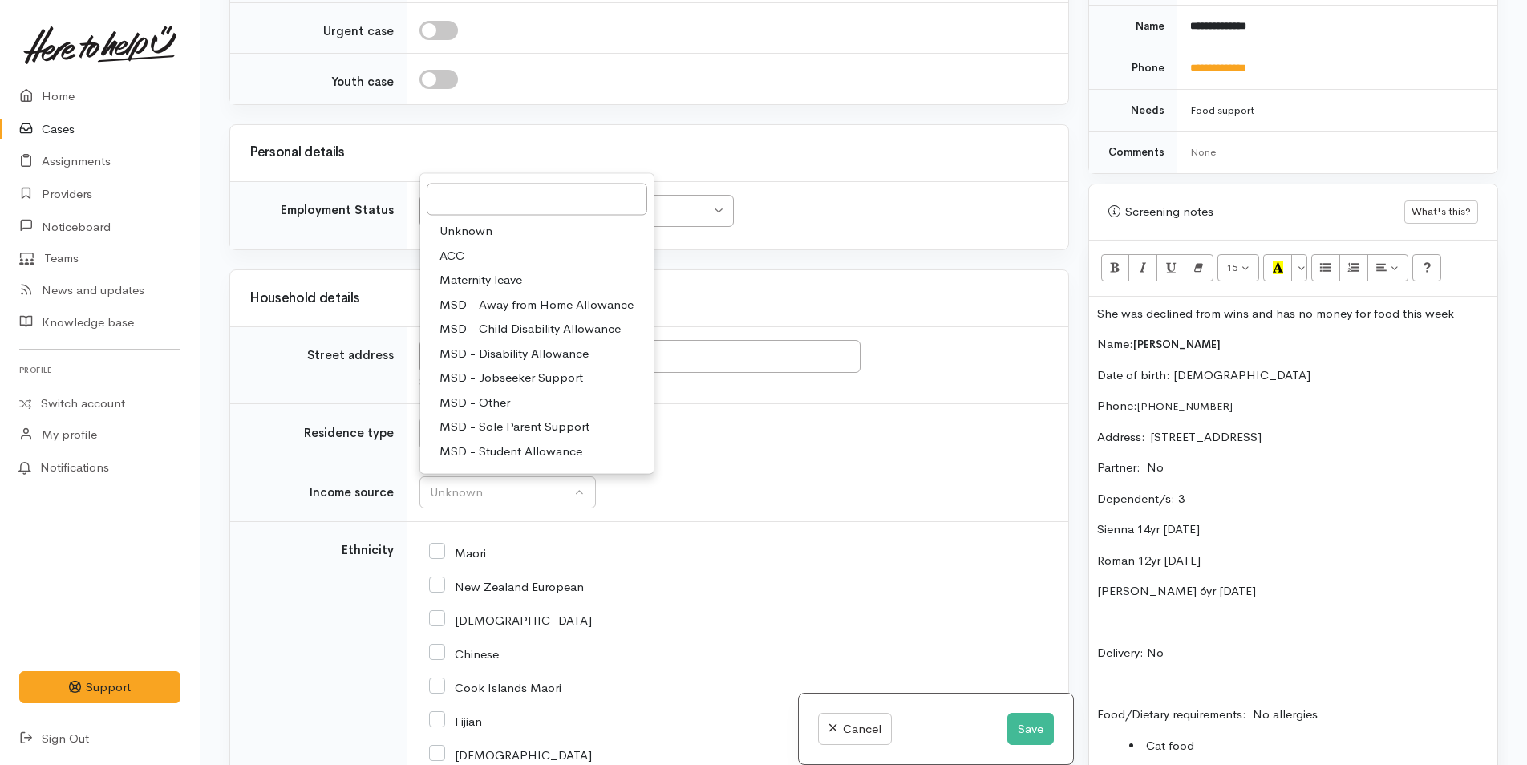
click at [496, 418] on span "MSD - Sole Parent Support" at bounding box center [515, 427] width 150 height 18
select select "7"
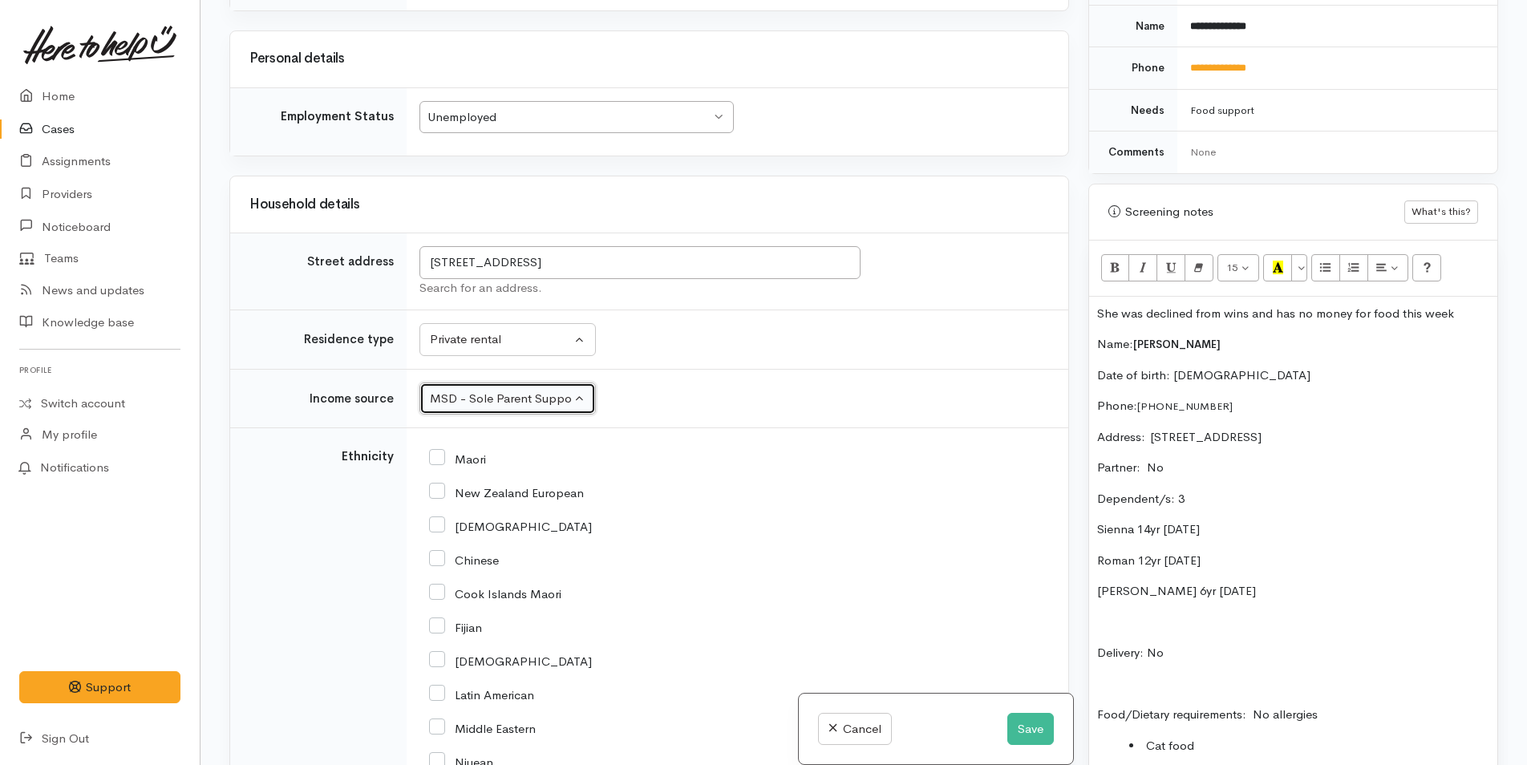
scroll to position [1684, 0]
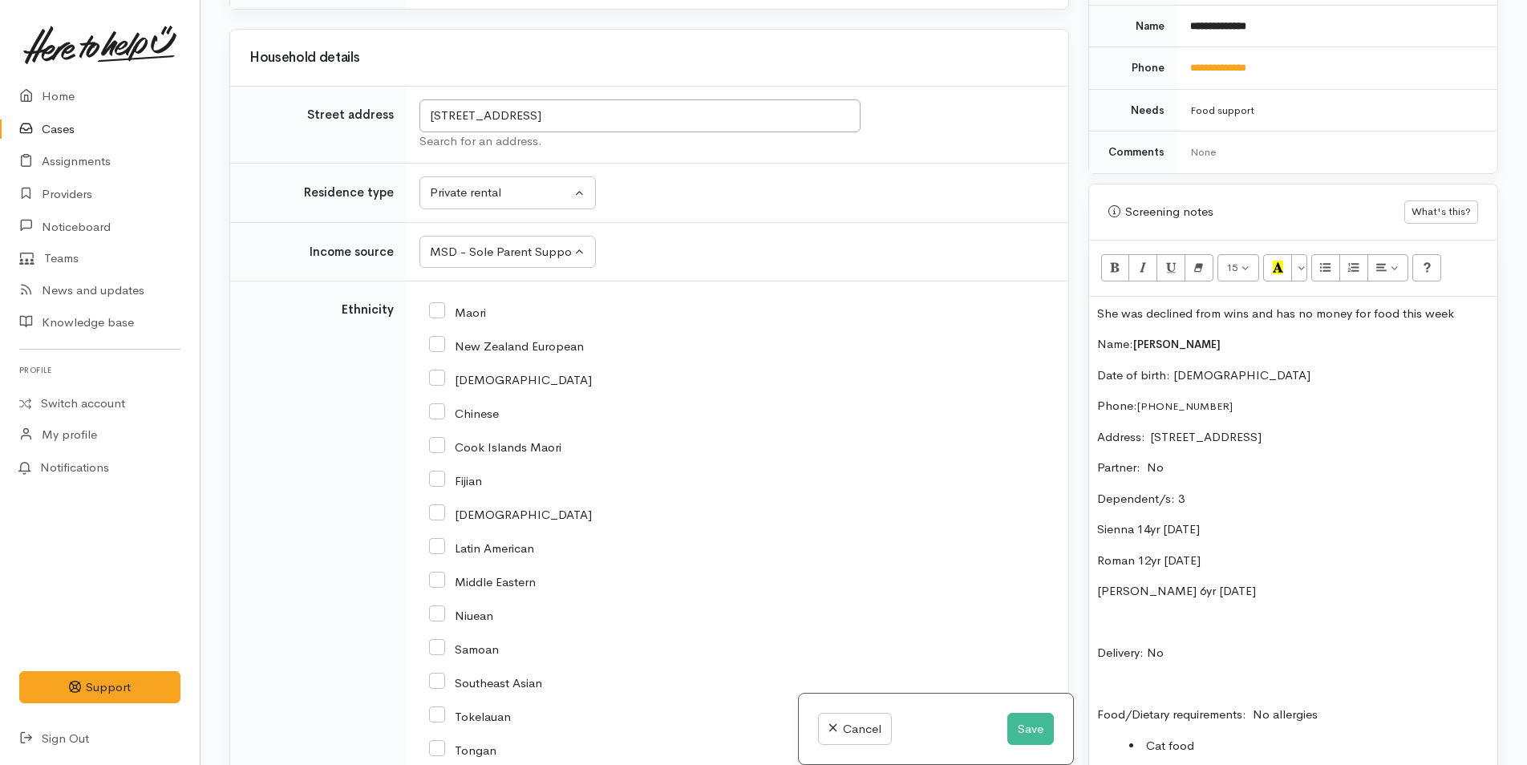
click at [435, 306] on input "Maori" at bounding box center [457, 311] width 57 height 14
checkbox input "true"
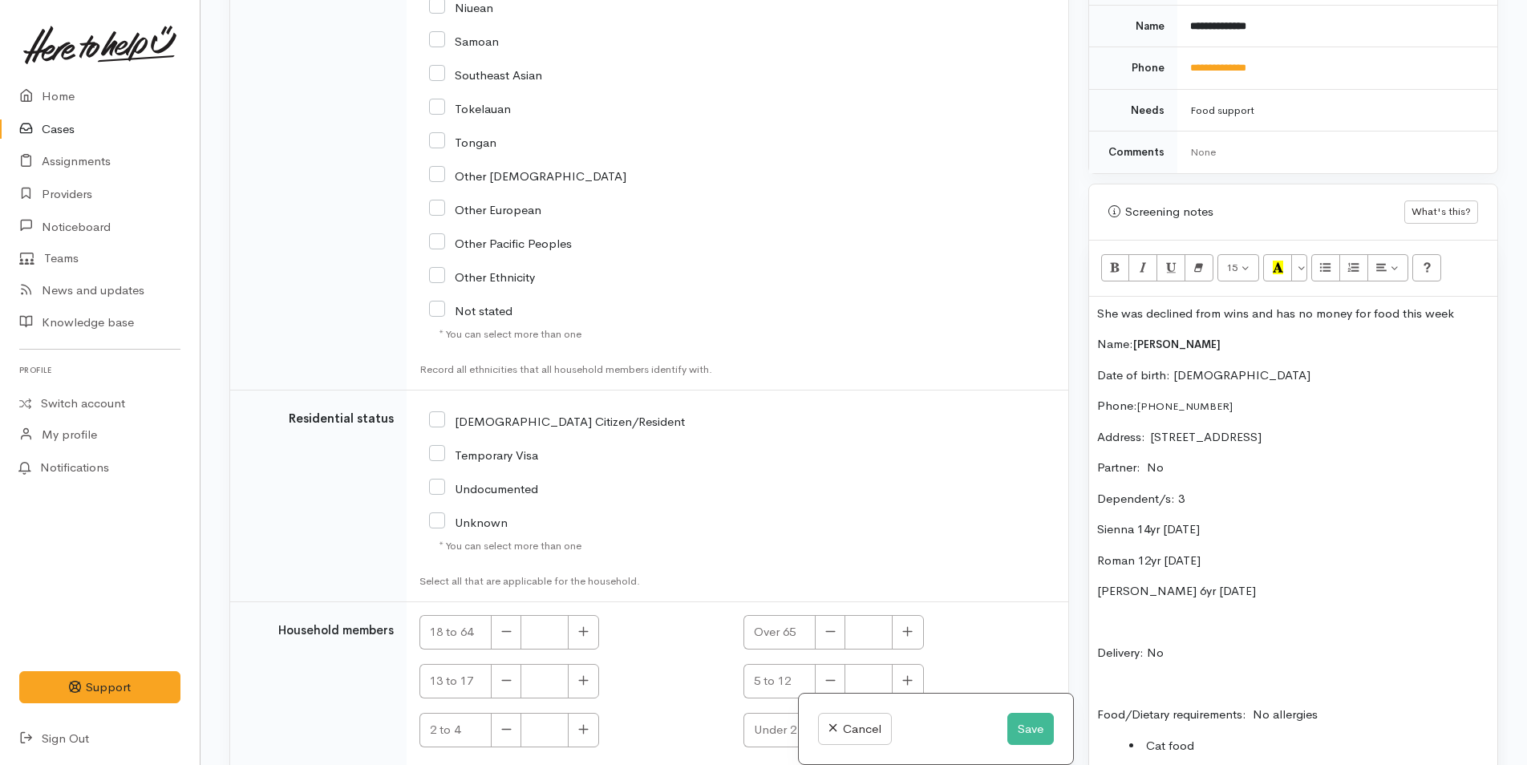
scroll to position [2406, 0]
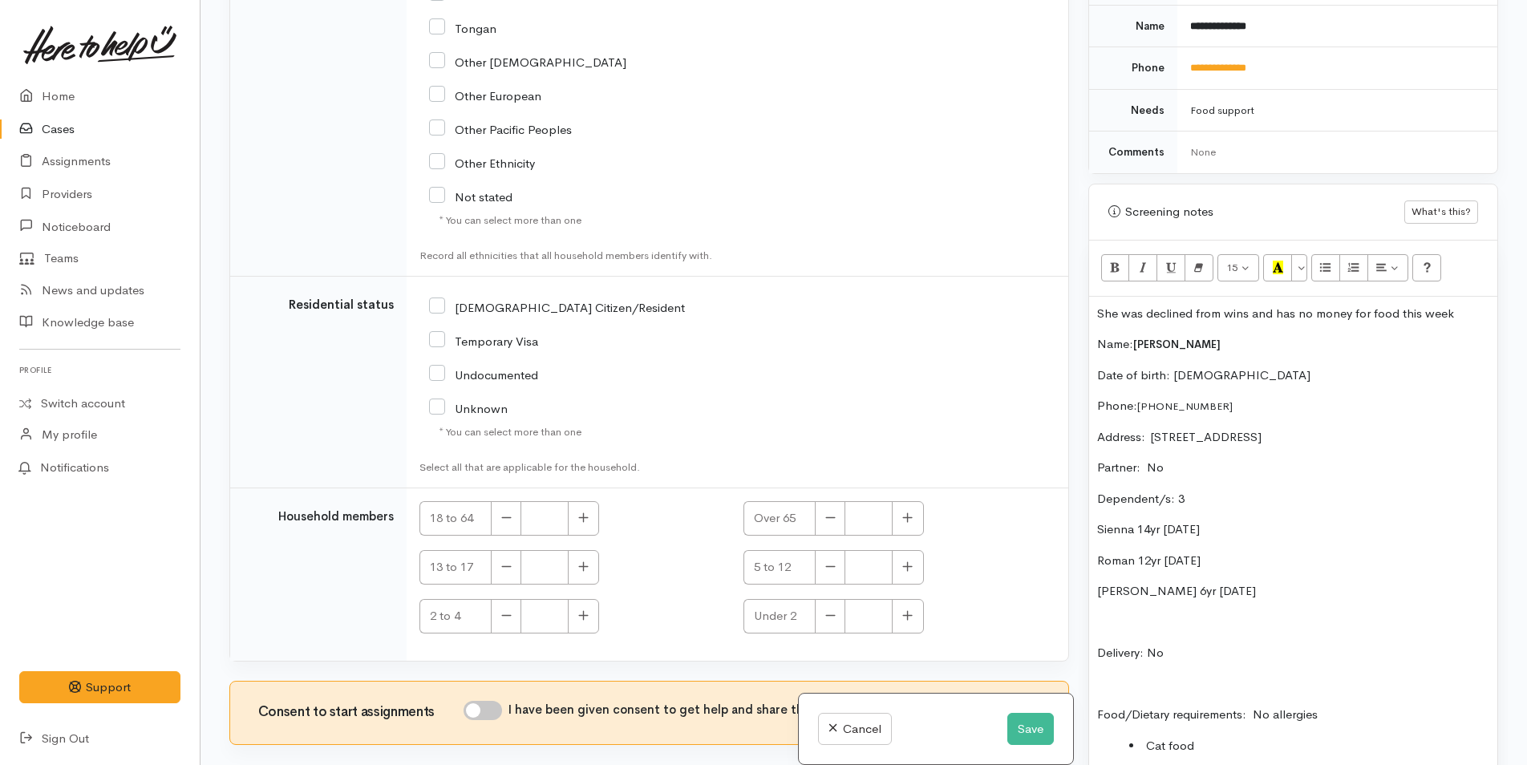
click at [431, 304] on input "[DEMOGRAPHIC_DATA] Citizen/Resident" at bounding box center [557, 306] width 256 height 14
checkbox input "true"
click at [583, 522] on icon "button" at bounding box center [584, 518] width 10 height 10
type input "1"
click at [501, 707] on input "I have been given consent to get help and share this information with appropria…" at bounding box center [483, 710] width 38 height 19
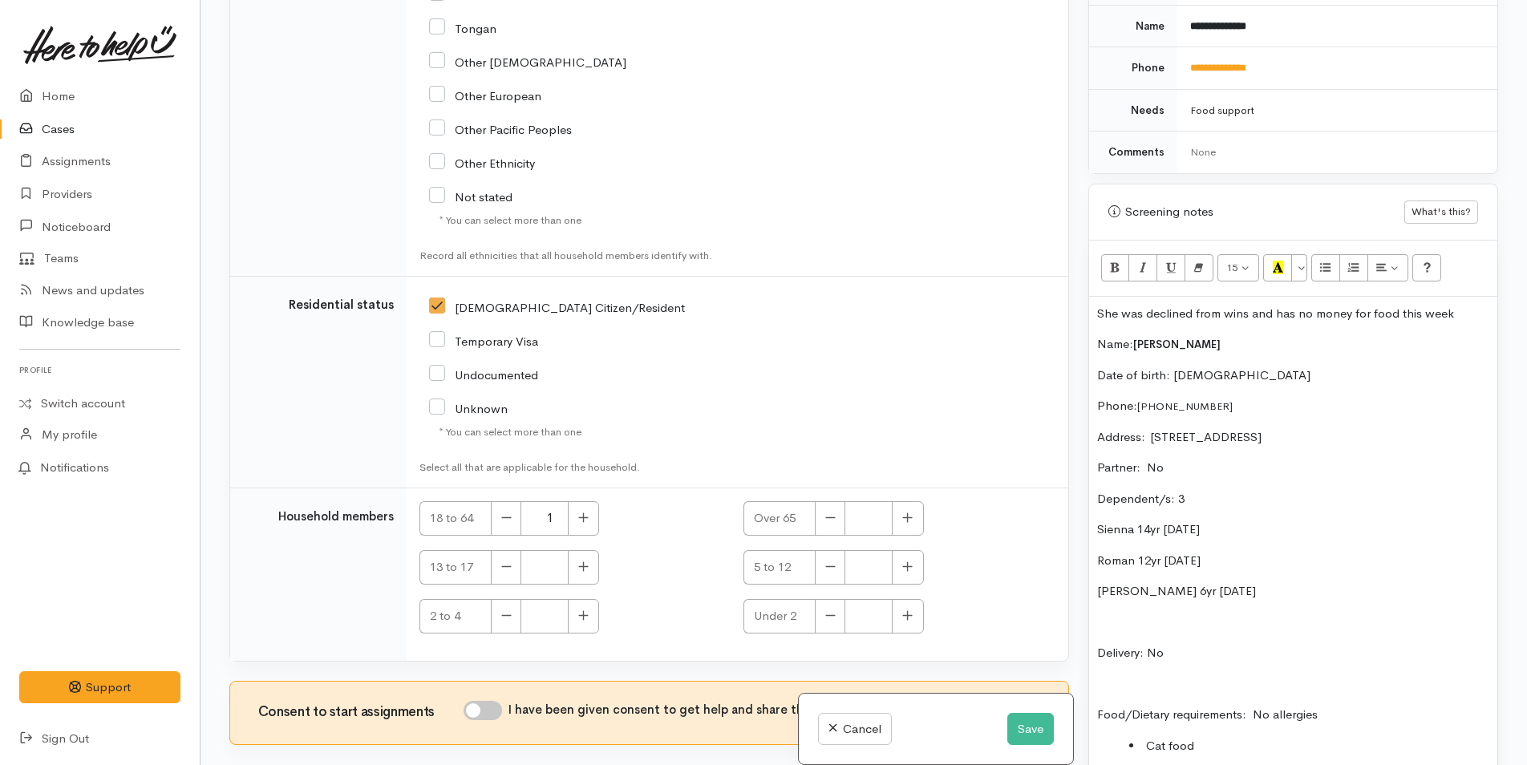
checkbox input "true"
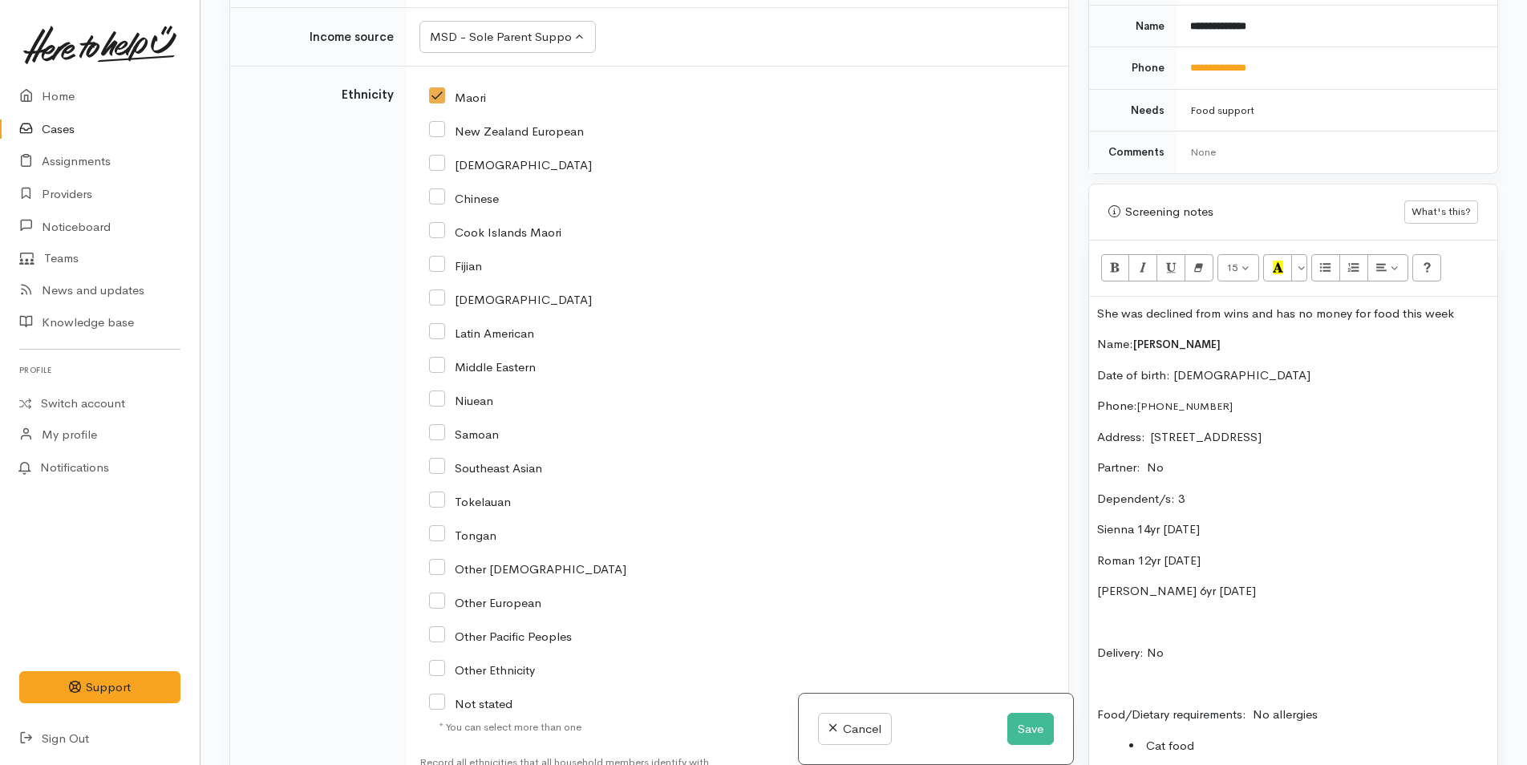
scroll to position [1764, 0]
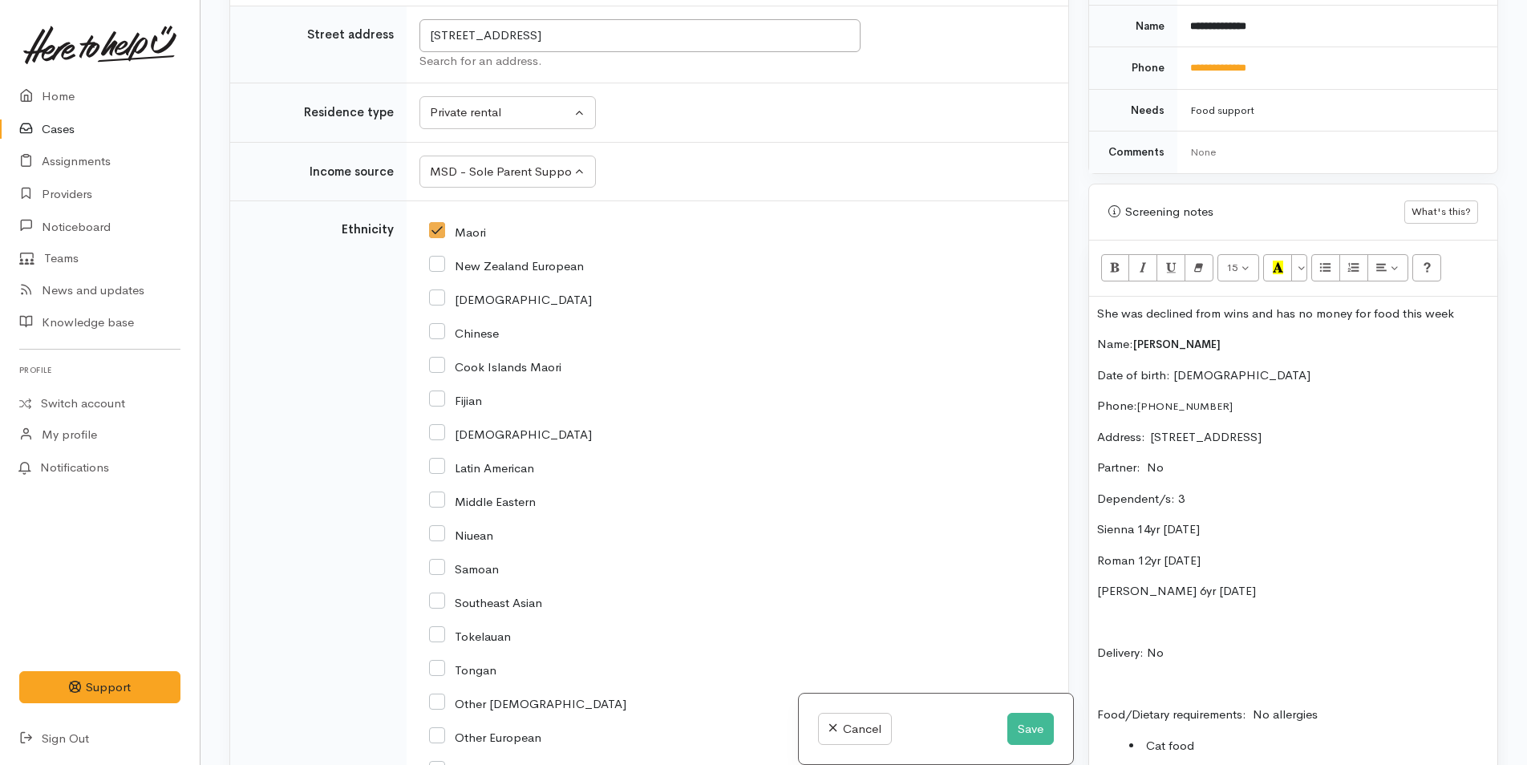
click at [436, 266] on input "New Zealand European" at bounding box center [506, 264] width 155 height 14
checkbox input "true"
click at [440, 230] on input "Maori" at bounding box center [457, 231] width 57 height 14
checkbox input "false"
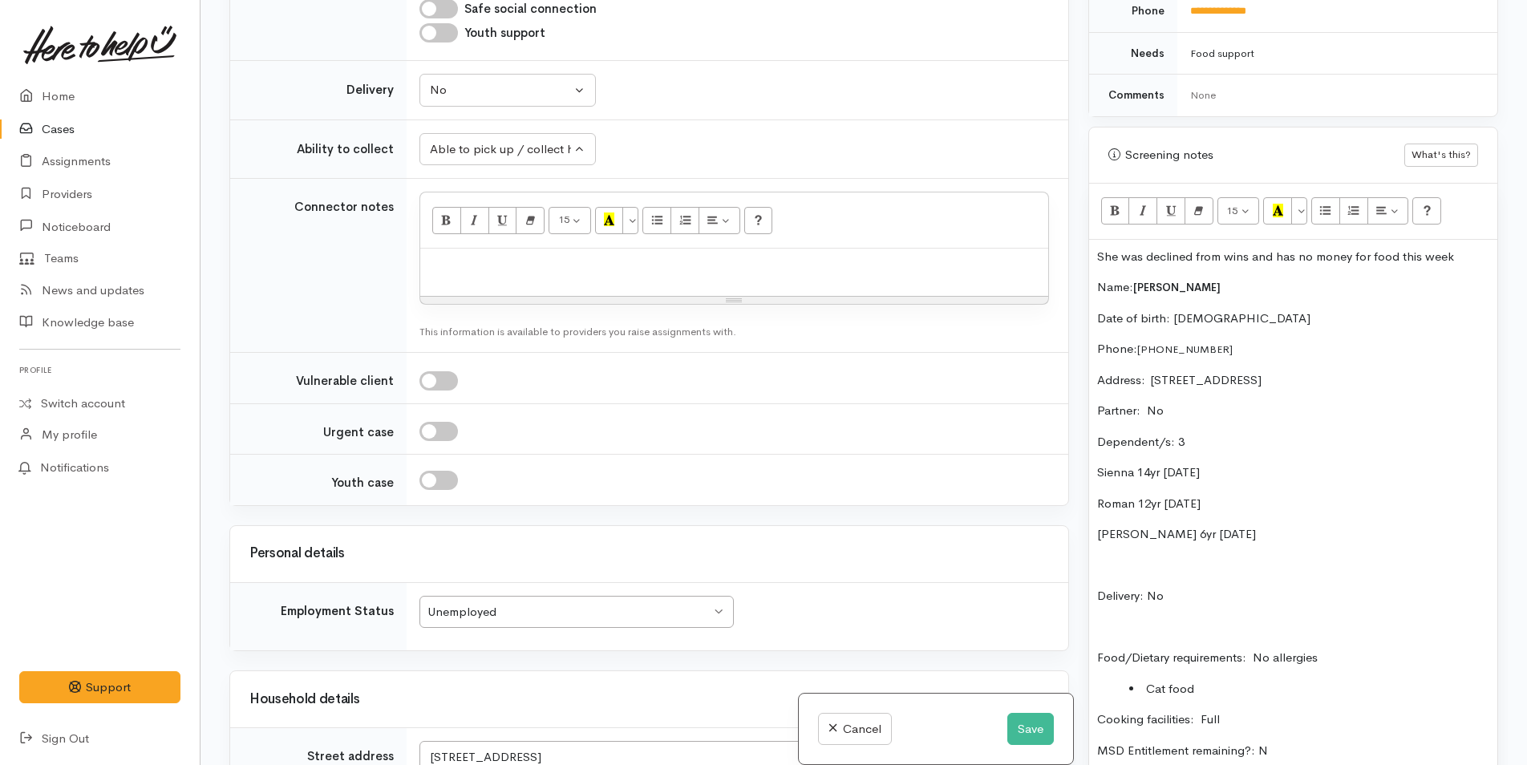
scroll to position [882, 0]
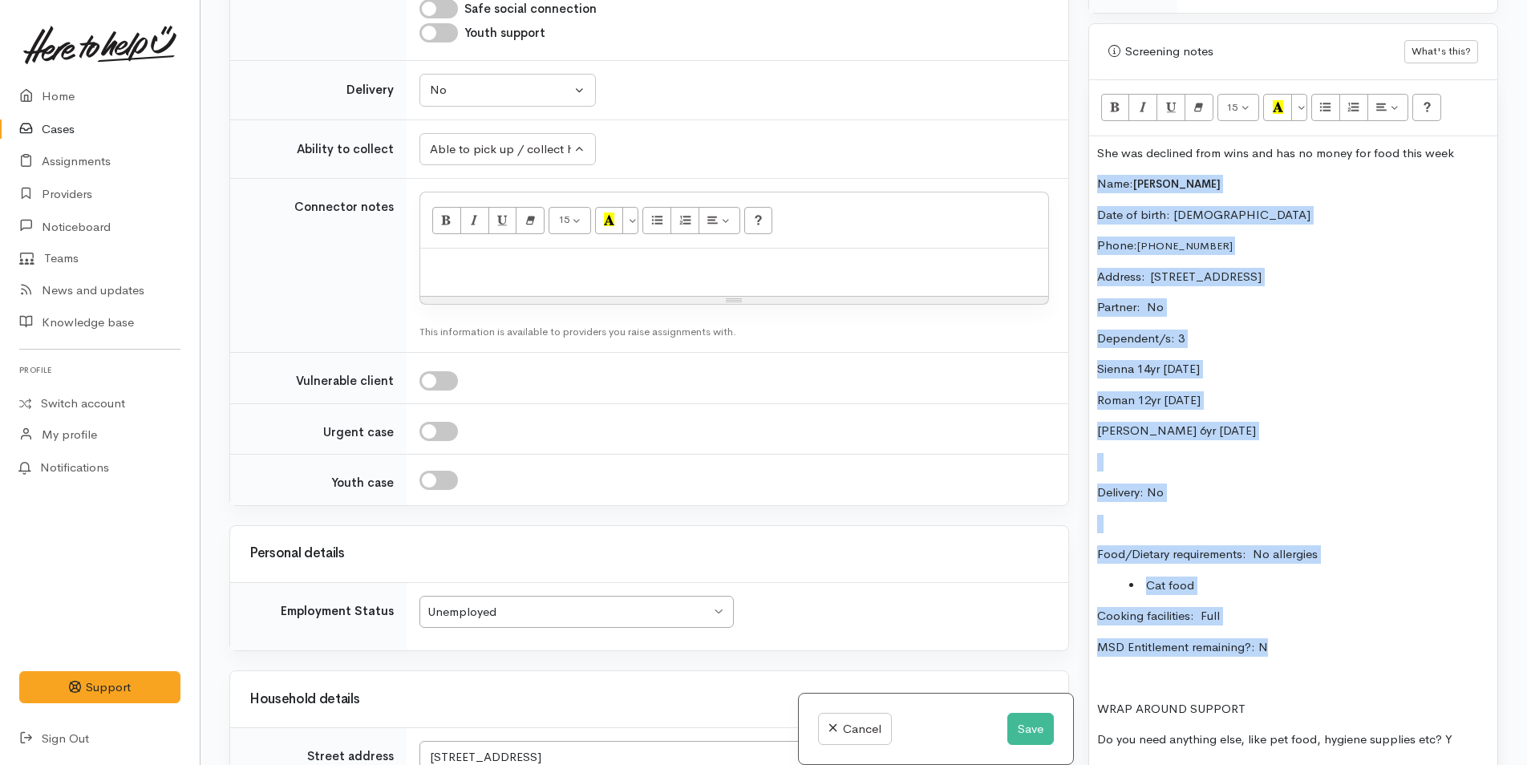
drag, startPoint x: 1299, startPoint y: 650, endPoint x: 1068, endPoint y: 188, distance: 517.6
click at [1068, 188] on div "Related cases There are no other cases from the same person found. Manually lin…" at bounding box center [864, 382] width 1288 height 765
copy div "Name: Sena Kobayashi Date of birth: 11/8/1088 Phone:  +8107089667326 Address:  …"
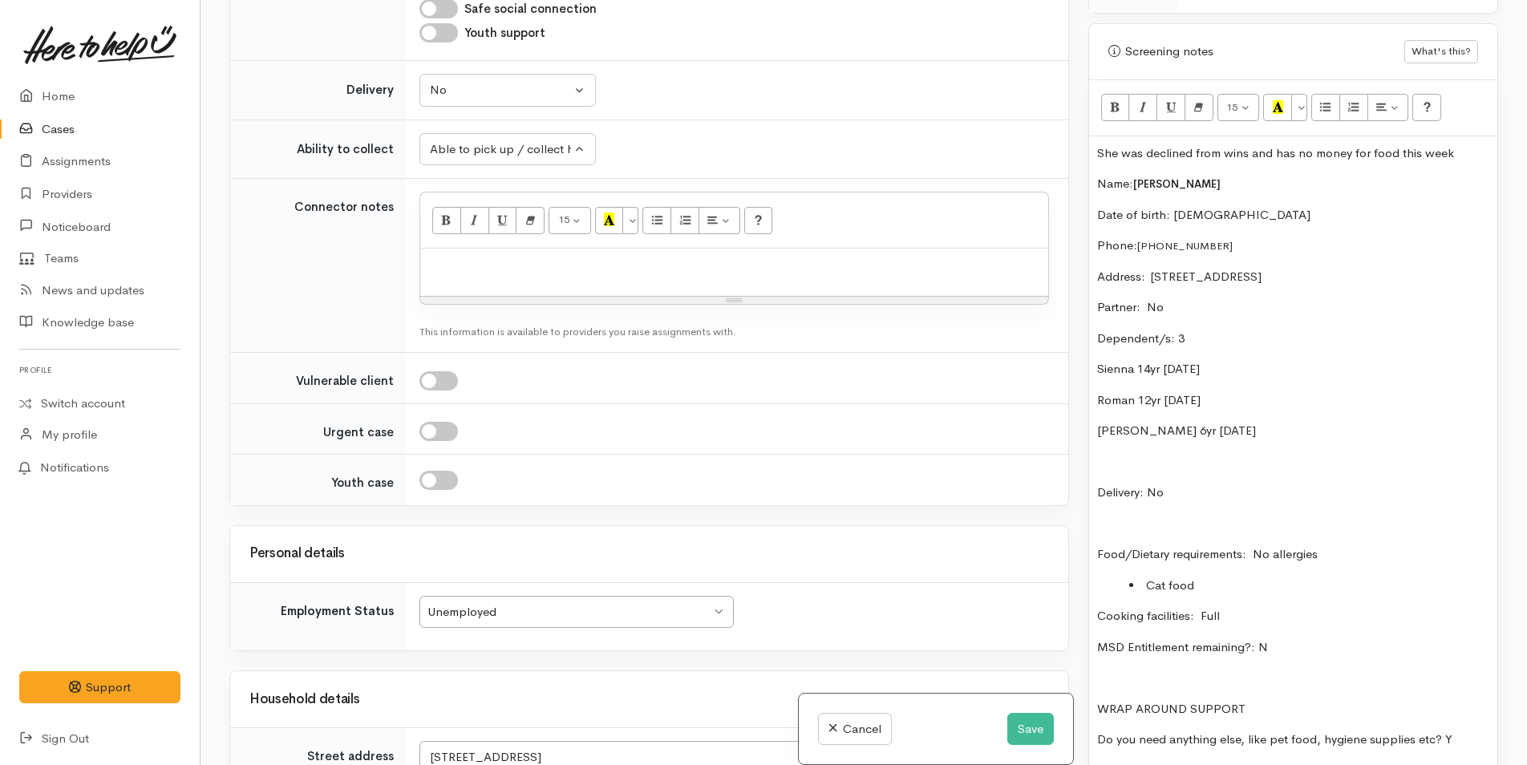
click at [691, 275] on div at bounding box center [734, 272] width 628 height 47
paste div
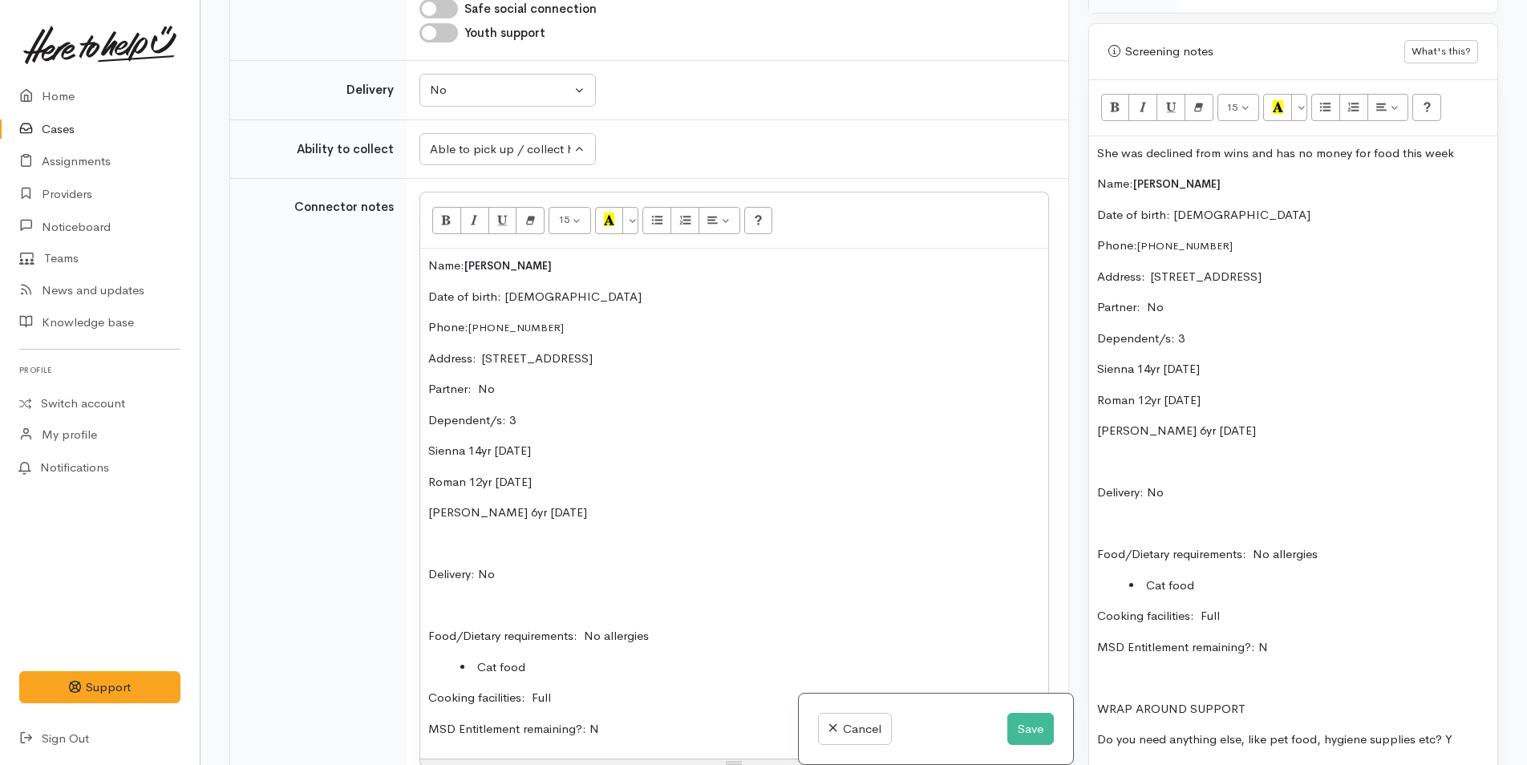
click at [1248, 155] on p "She was declined from wins and has no money for food this week" at bounding box center [1293, 153] width 392 height 18
click at [1455, 152] on p "She was declined from MSD and has no money for food this week" at bounding box center [1293, 153] width 392 height 18
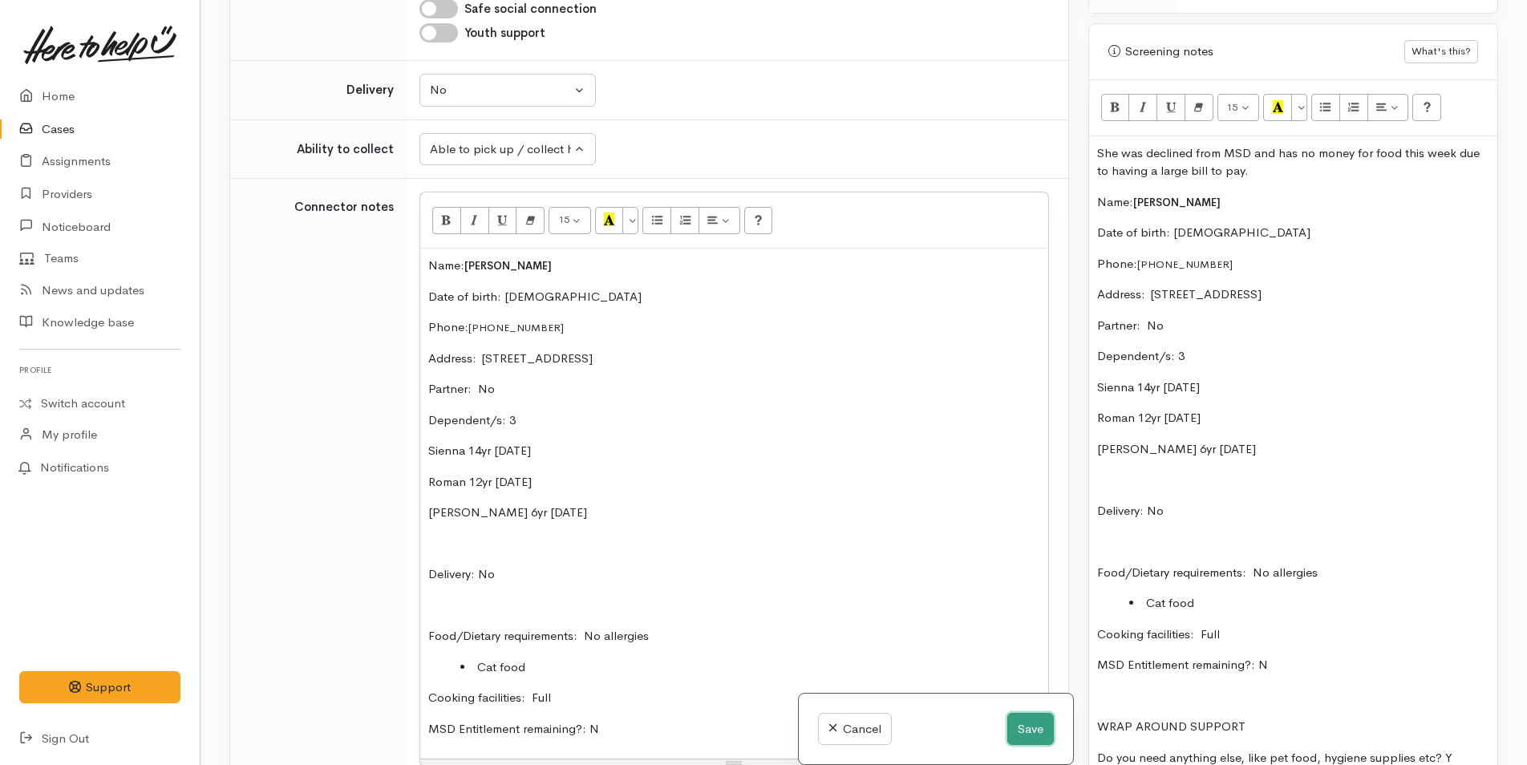
click at [1040, 727] on button "Save" at bounding box center [1030, 729] width 47 height 33
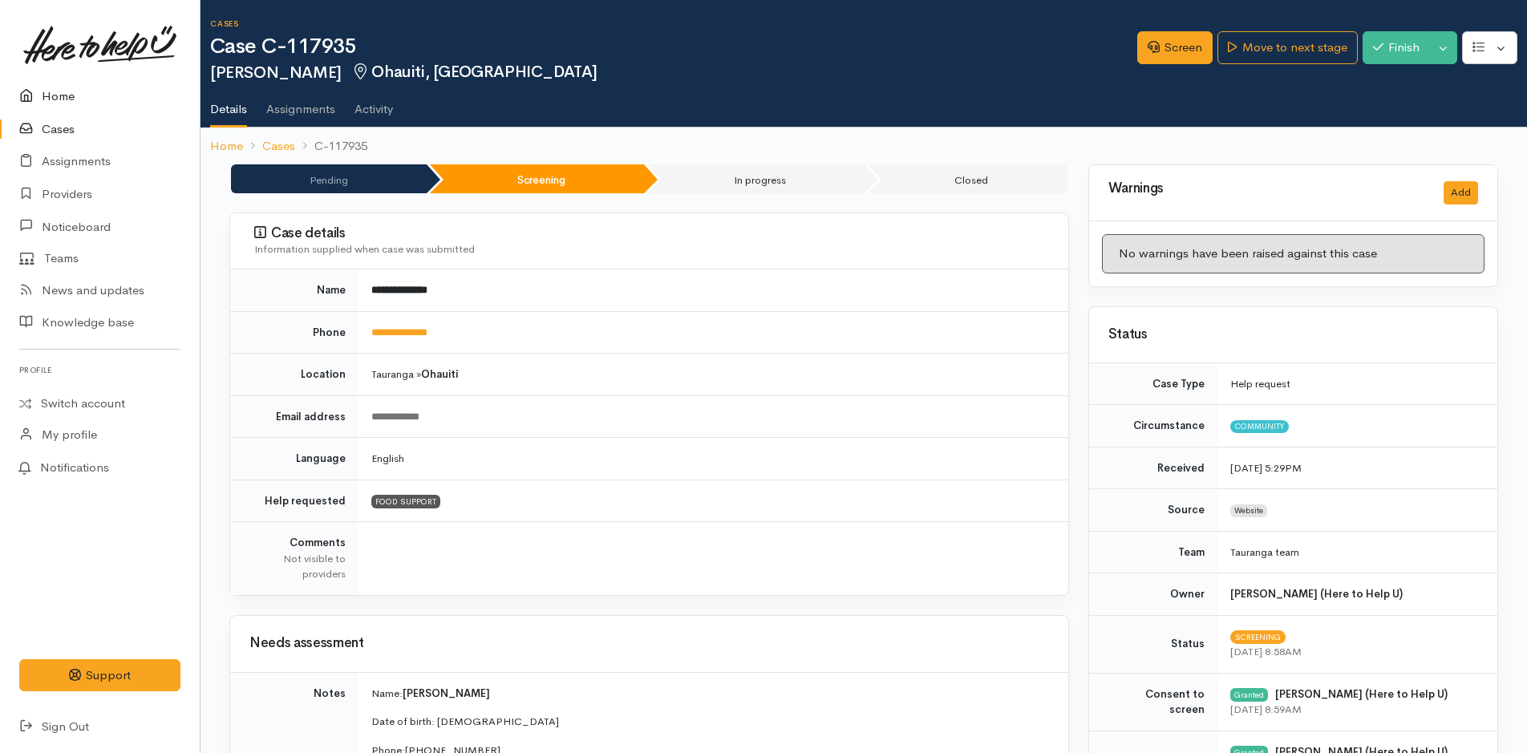
drag, startPoint x: 57, startPoint y: 95, endPoint x: 0, endPoint y: 125, distance: 64.6
click at [57, 95] on link "Home" at bounding box center [100, 96] width 200 height 33
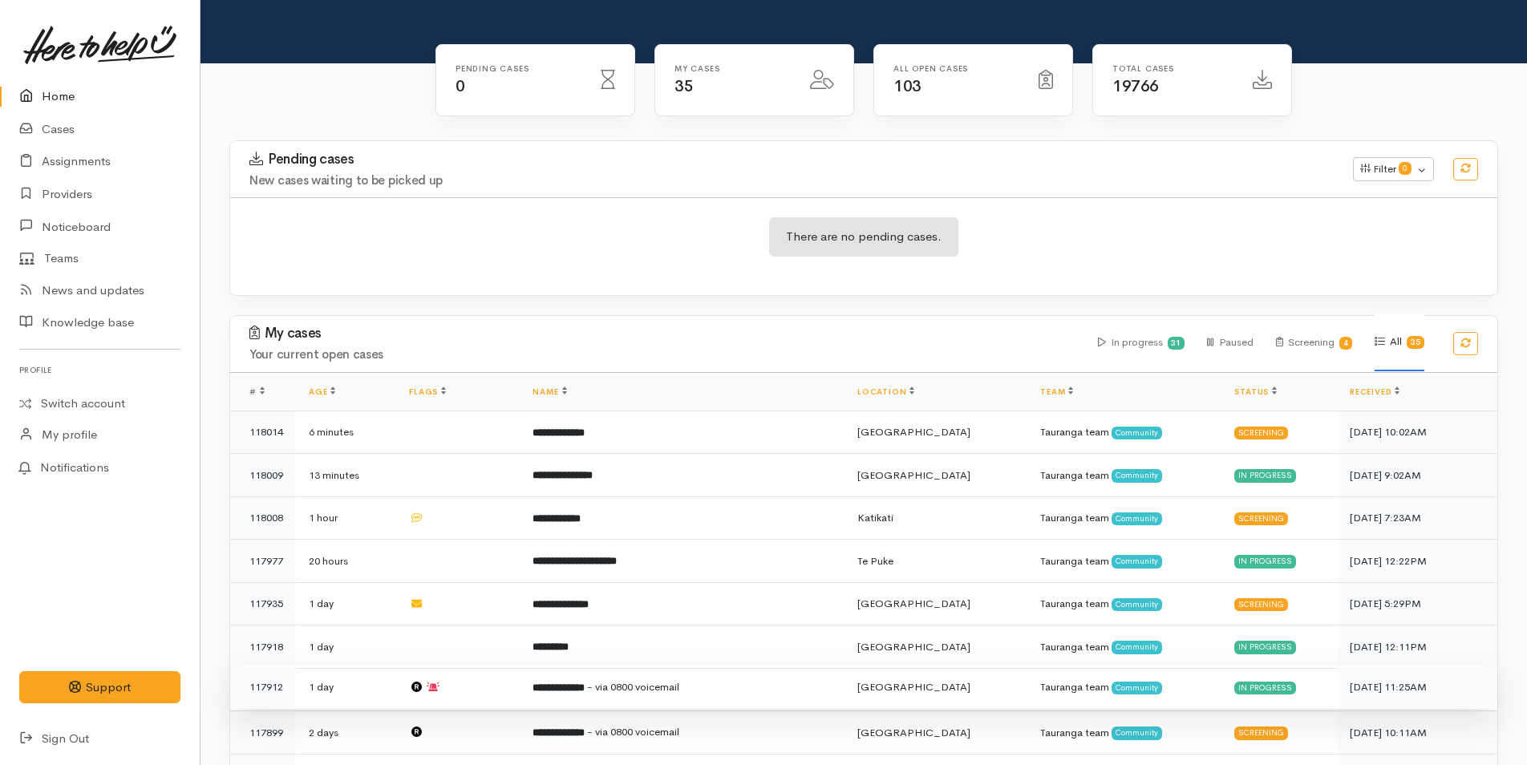
scroll to position [241, 0]
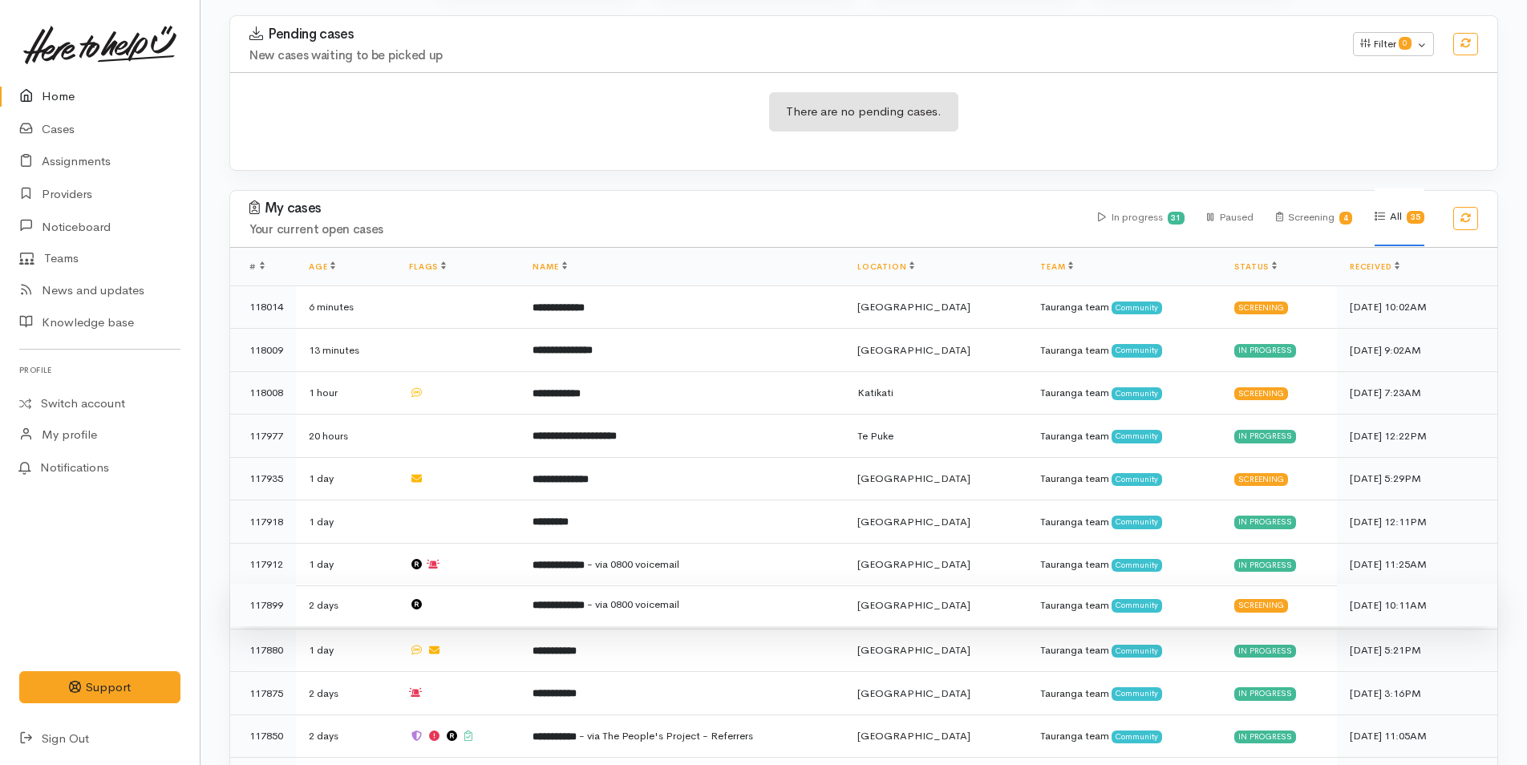
click at [585, 600] on b "**********" at bounding box center [559, 605] width 52 height 10
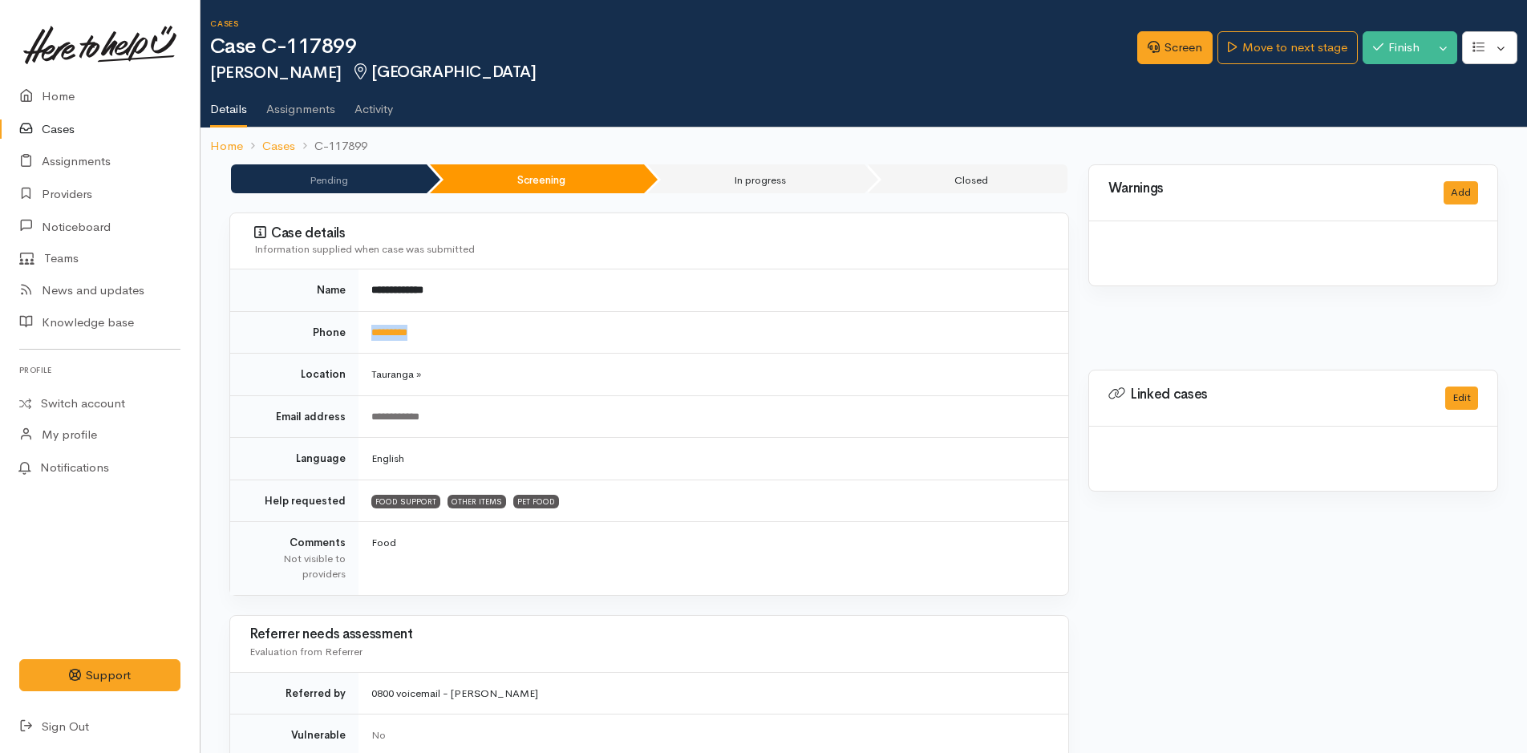
drag, startPoint x: 448, startPoint y: 343, endPoint x: 367, endPoint y: 343, distance: 81.0
click at [367, 343] on td "*********" at bounding box center [714, 332] width 710 height 43
copy link "*********"
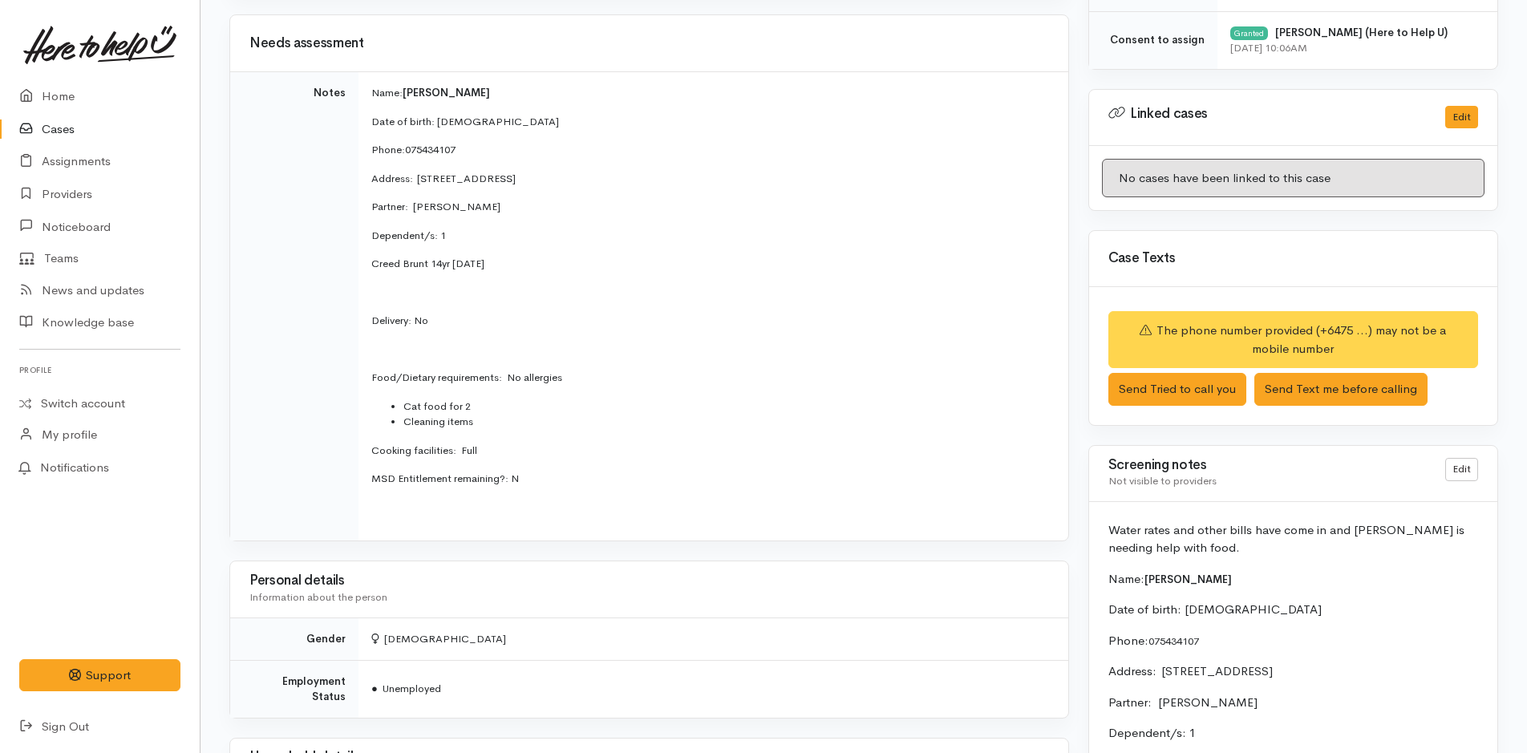
scroll to position [802, 0]
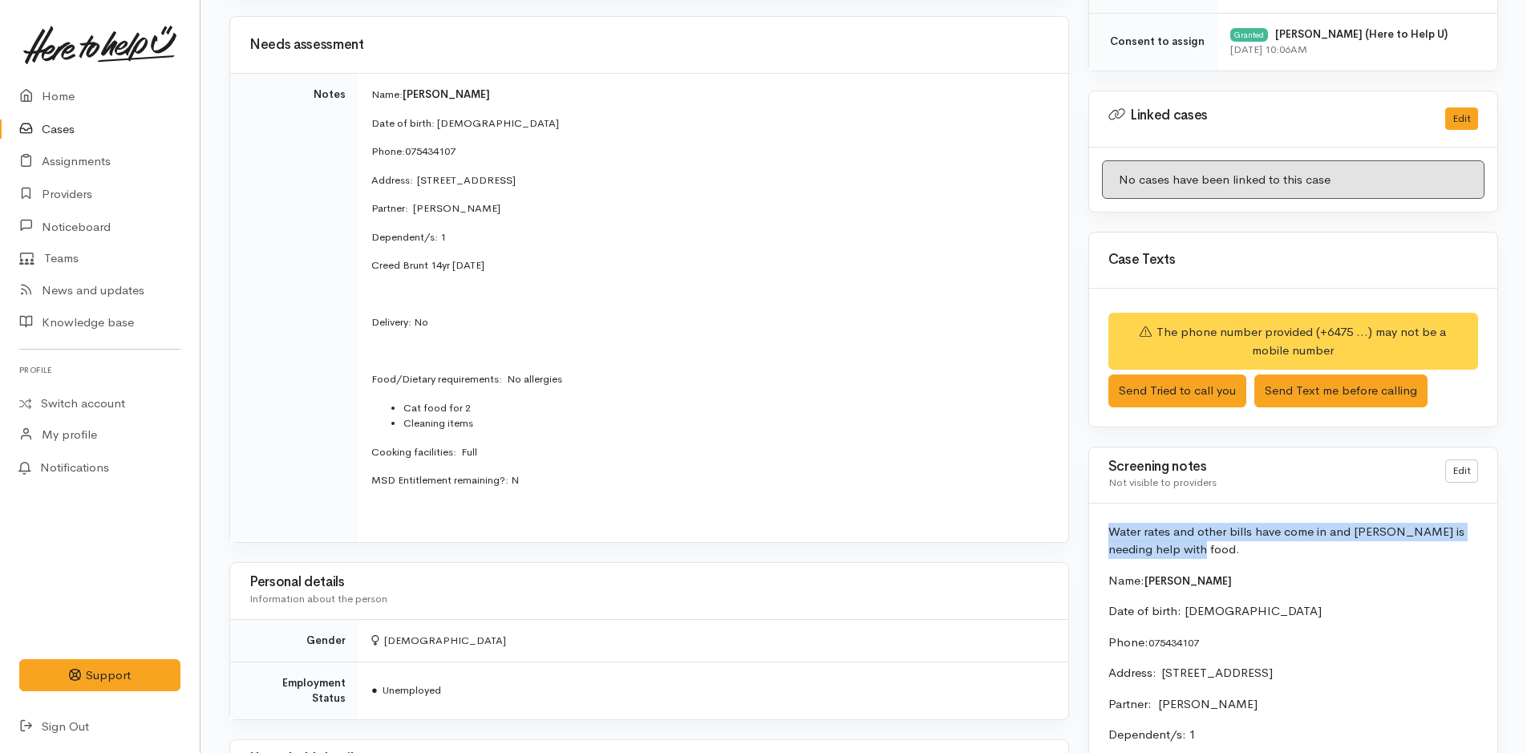
drag, startPoint x: 1184, startPoint y: 547, endPoint x: 1104, endPoint y: 525, distance: 82.5
copy p "Water rates and other bills have come in and [PERSON_NAME] is needing help with…"
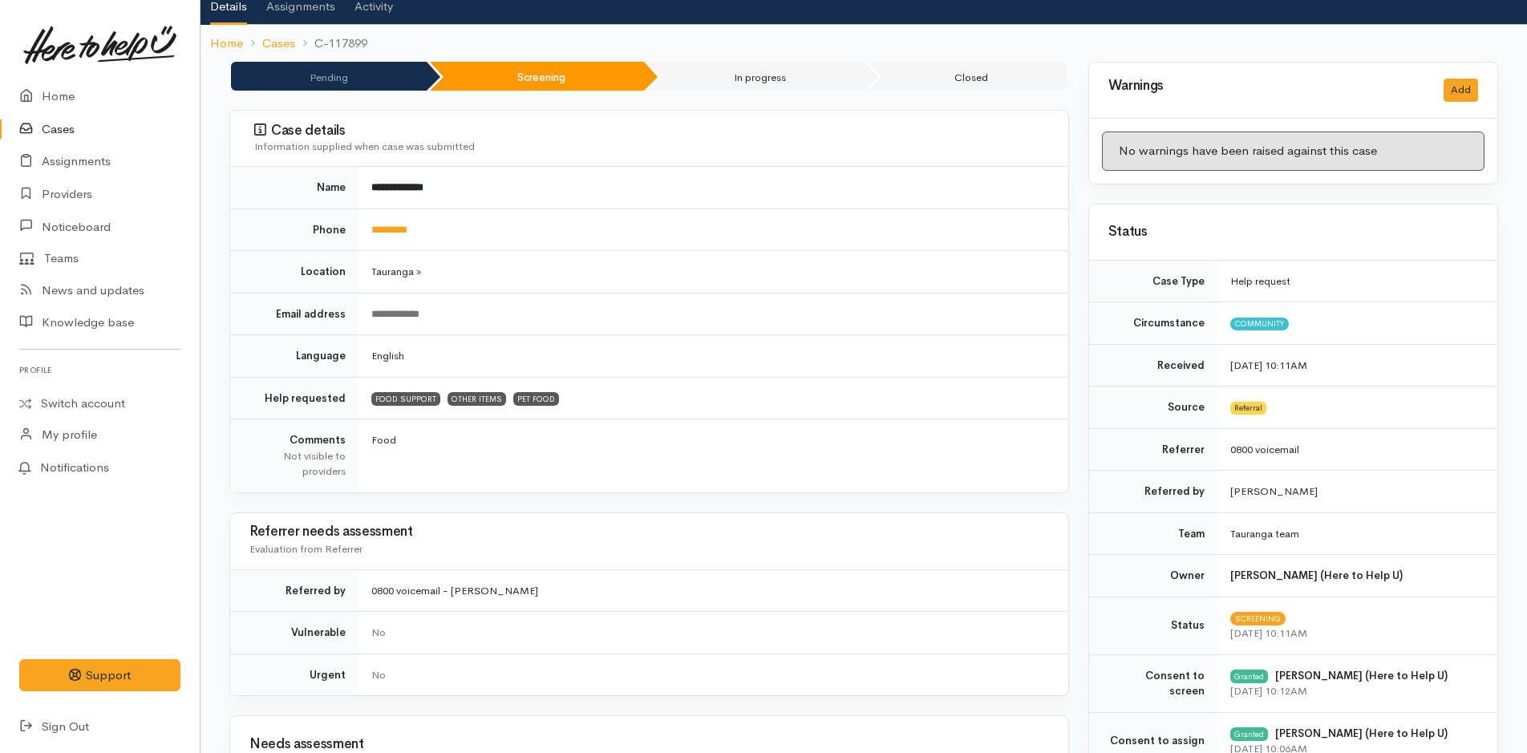
scroll to position [0, 0]
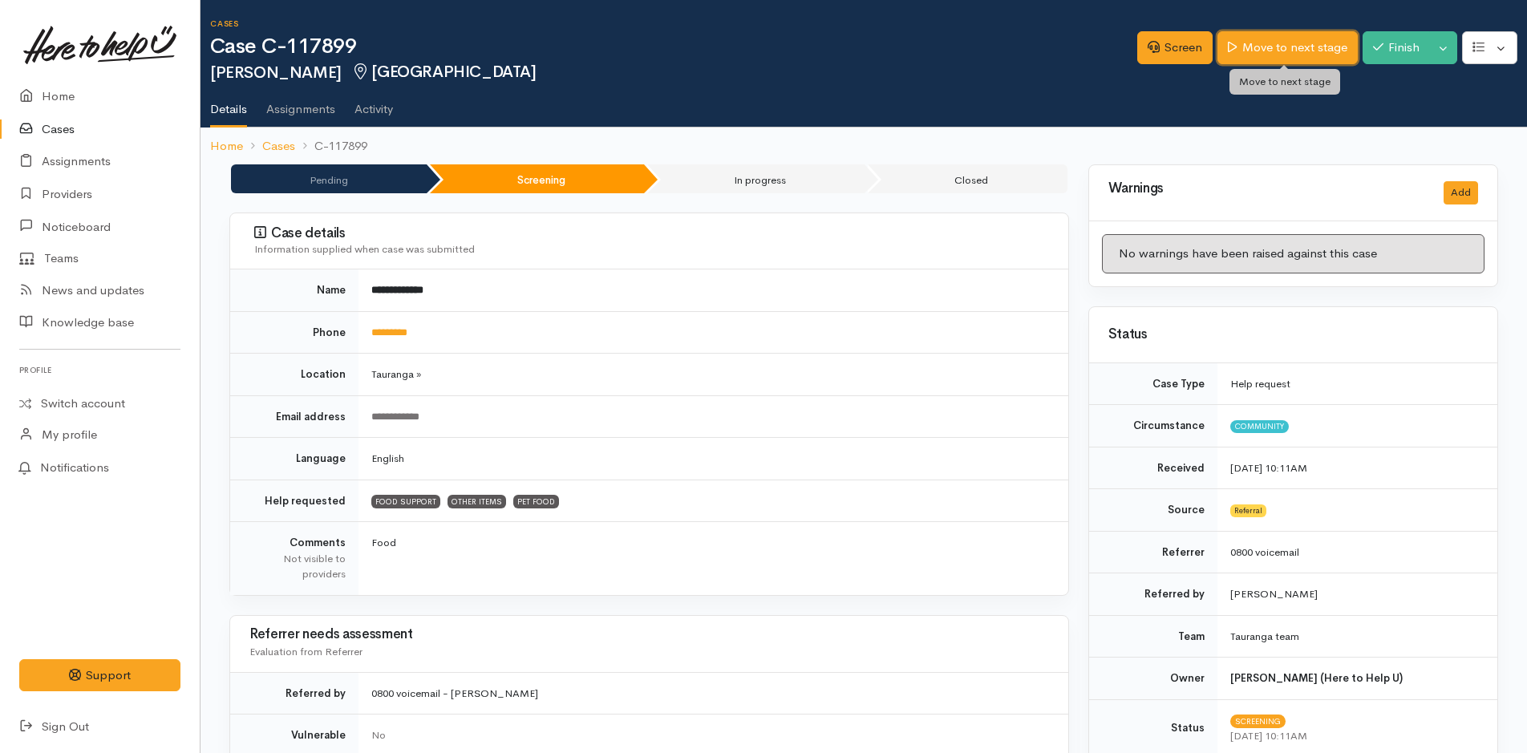
click at [1297, 52] on link "Move to next stage" at bounding box center [1288, 47] width 140 height 33
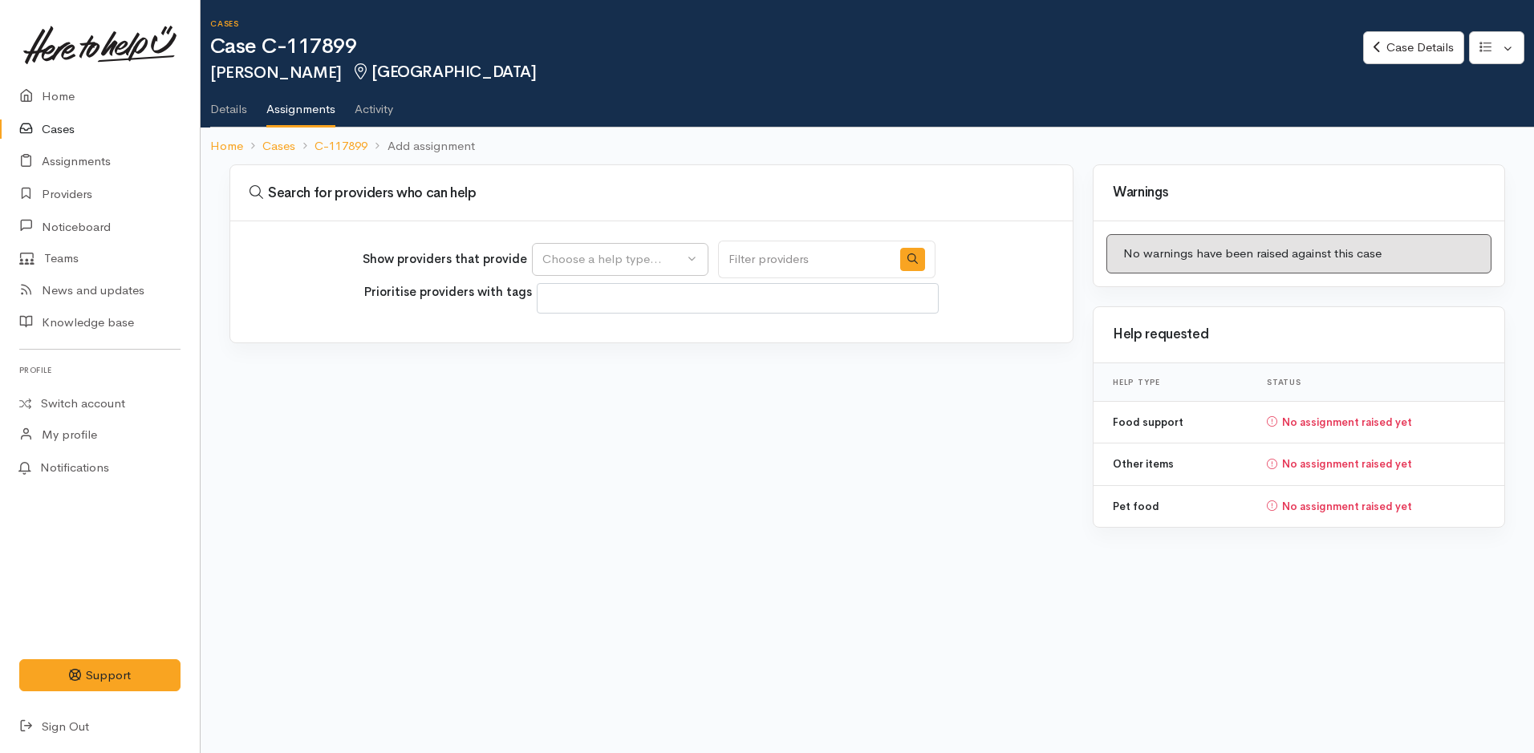
select select
click at [650, 261] on div "Choose a help type..." at bounding box center [612, 259] width 141 height 18
click at [614, 336] on span "Food support" at bounding box center [589, 336] width 75 height 18
select select "3"
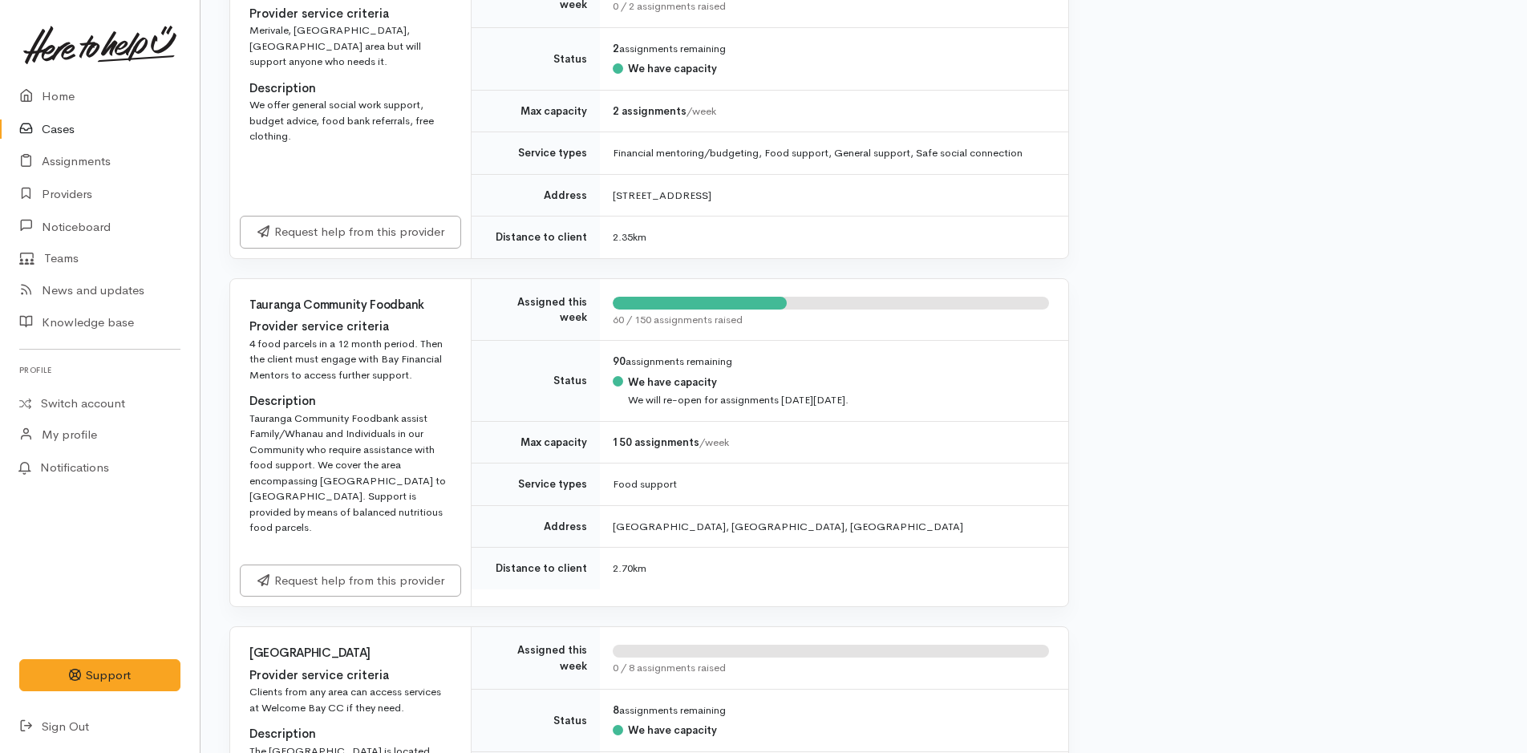
scroll to position [802, 0]
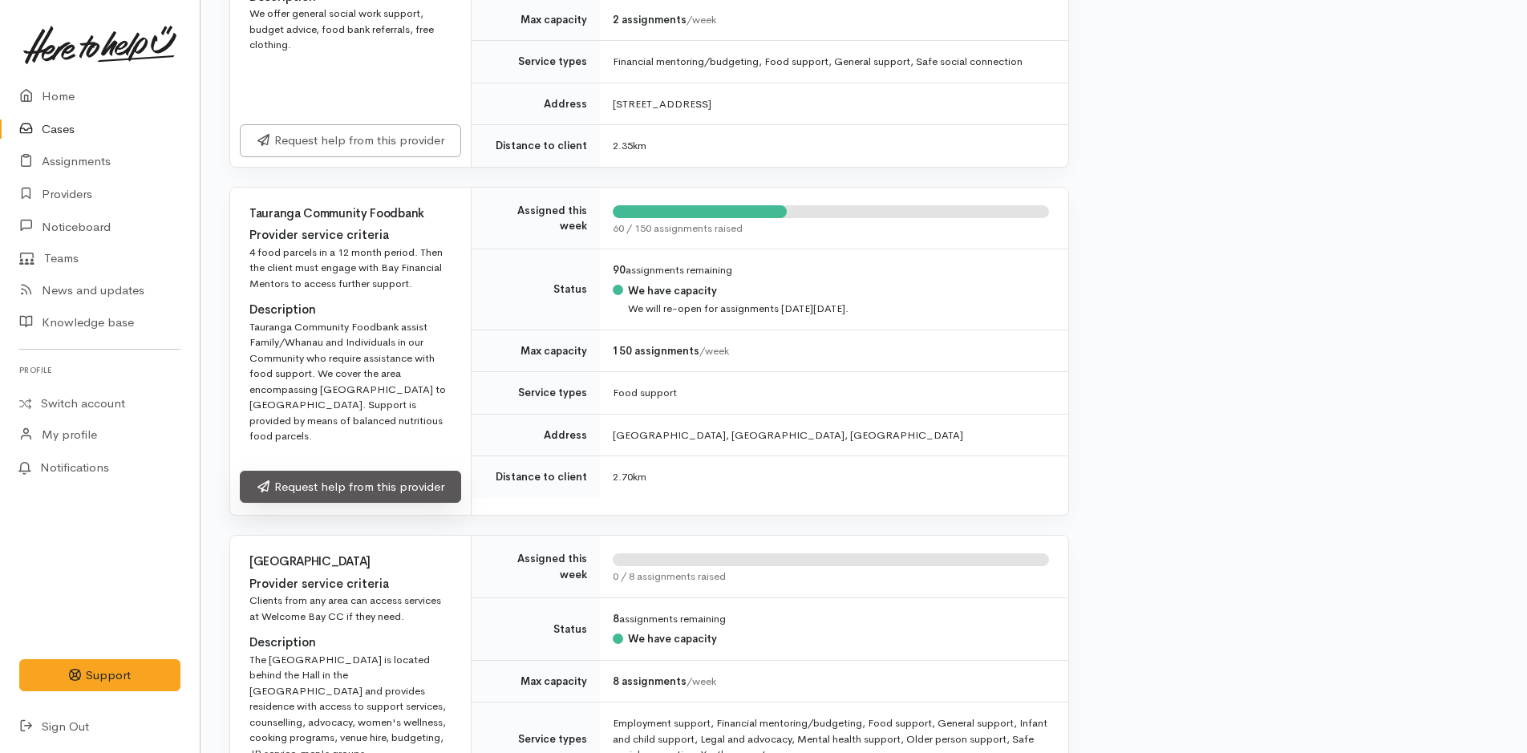
click at [420, 471] on link "Request help from this provider" at bounding box center [350, 487] width 221 height 33
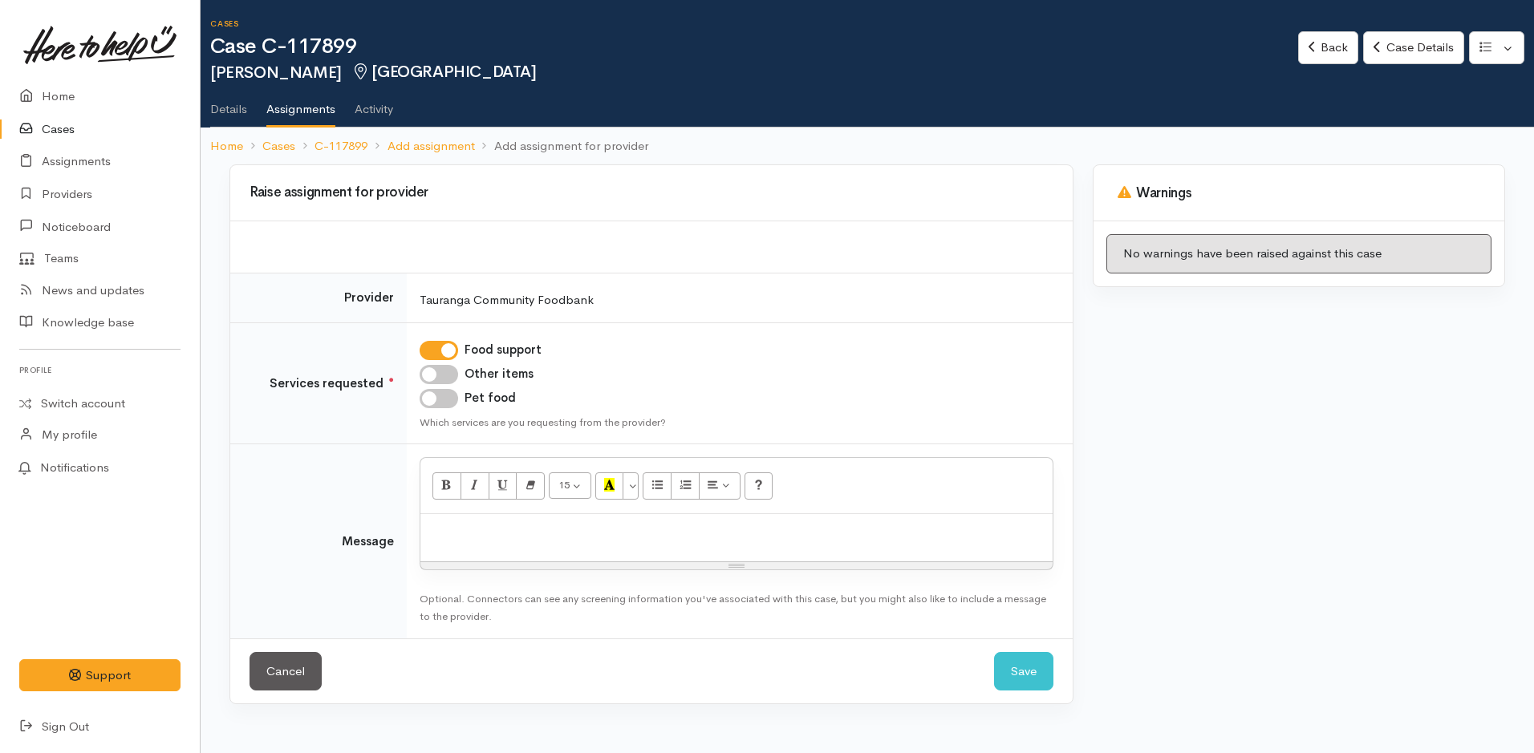
drag, startPoint x: 444, startPoint y: 371, endPoint x: 444, endPoint y: 398, distance: 26.5
click at [444, 373] on input "Other items" at bounding box center [438, 374] width 38 height 19
checkbox input "true"
click at [444, 400] on input "Pet food" at bounding box center [438, 398] width 38 height 19
checkbox input "true"
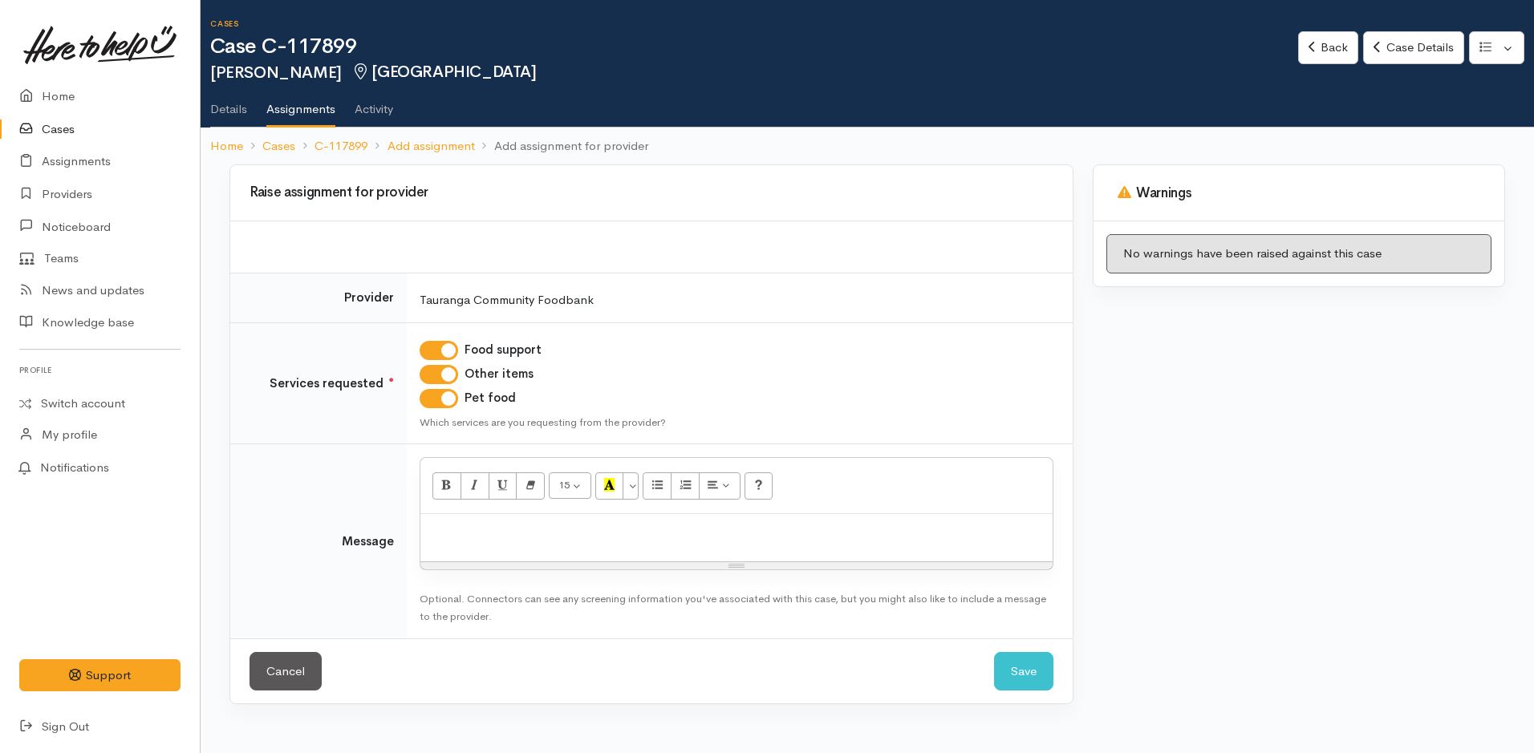
click at [499, 552] on div at bounding box center [736, 537] width 632 height 47
paste div
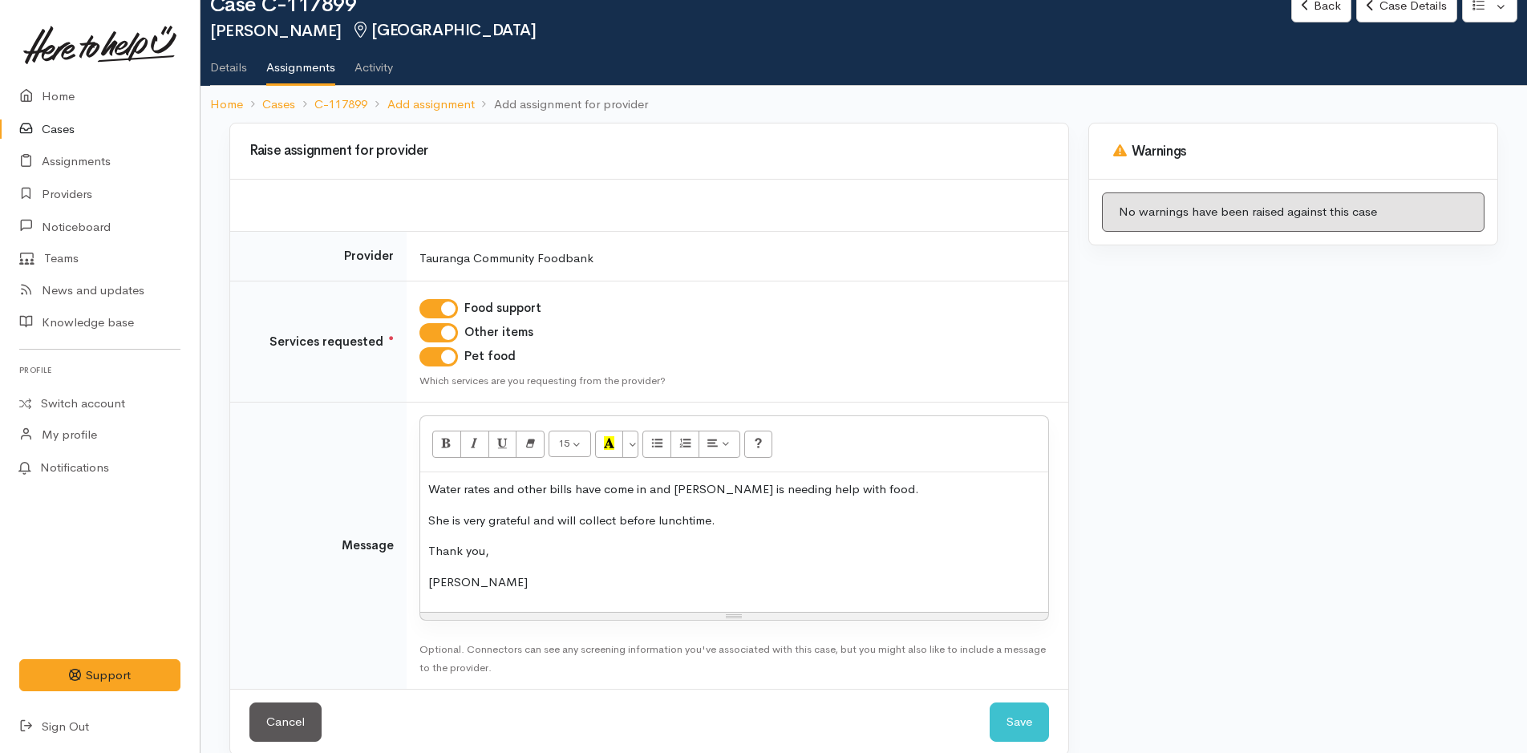
scroll to position [63, 0]
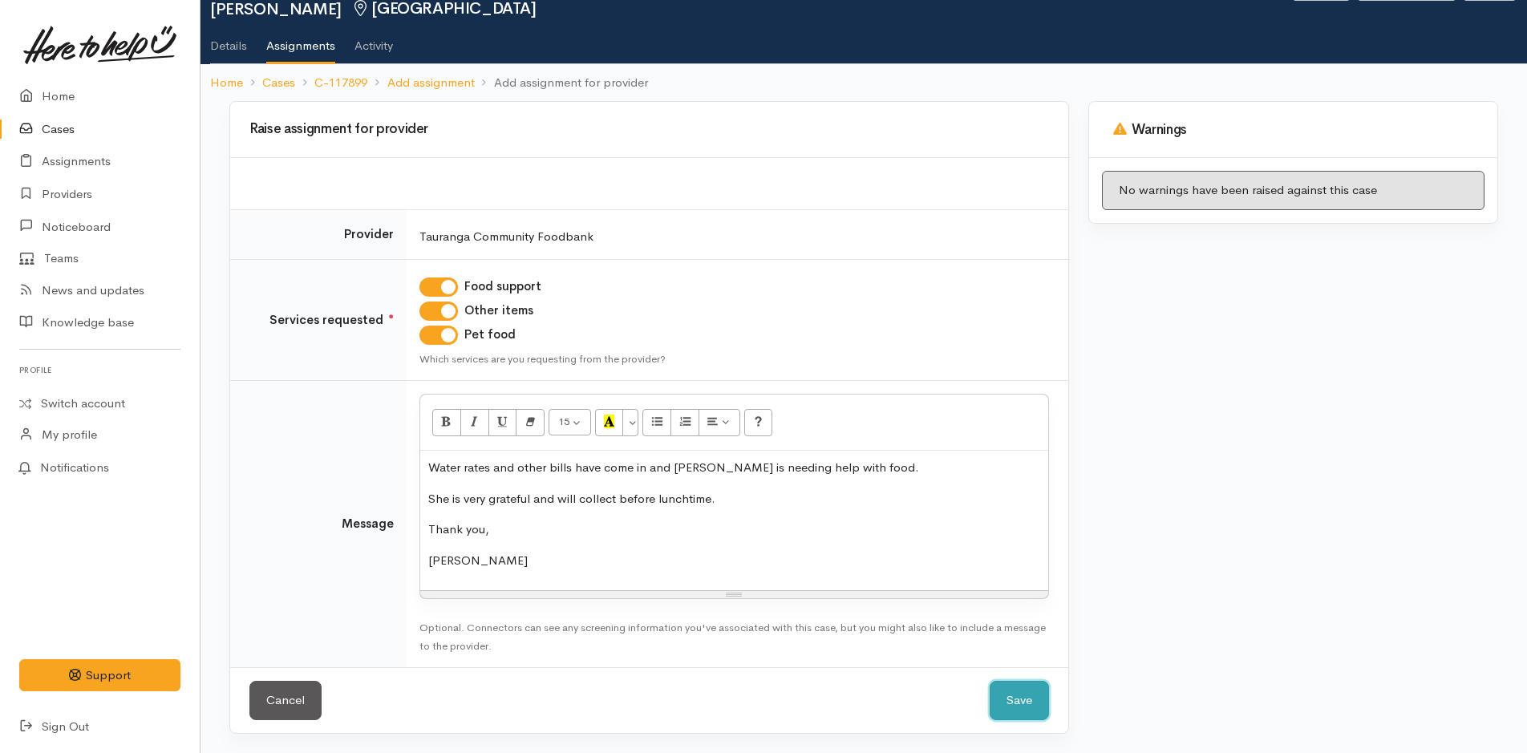
click at [1022, 702] on button "Save" at bounding box center [1019, 700] width 59 height 39
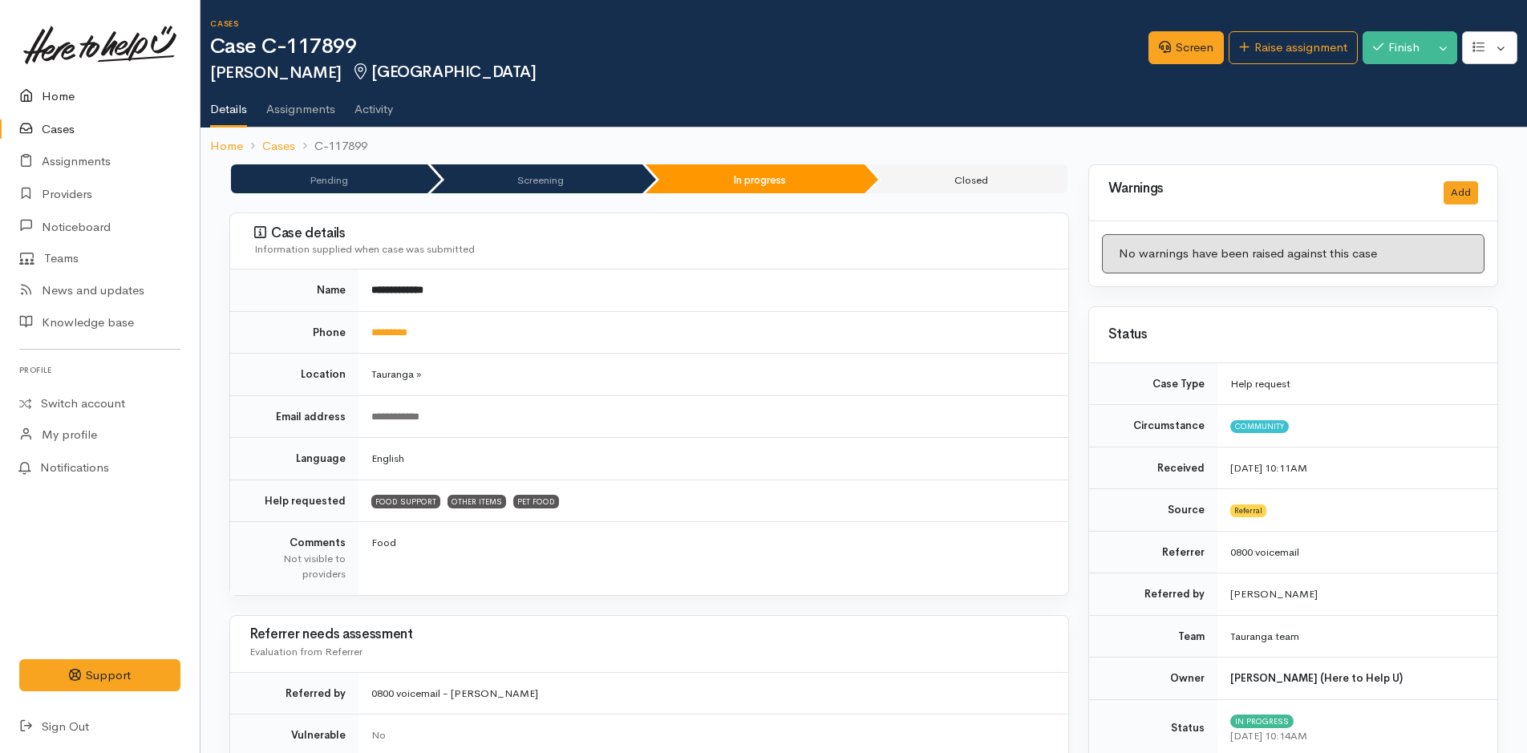
click at [65, 95] on link "Home" at bounding box center [100, 96] width 200 height 33
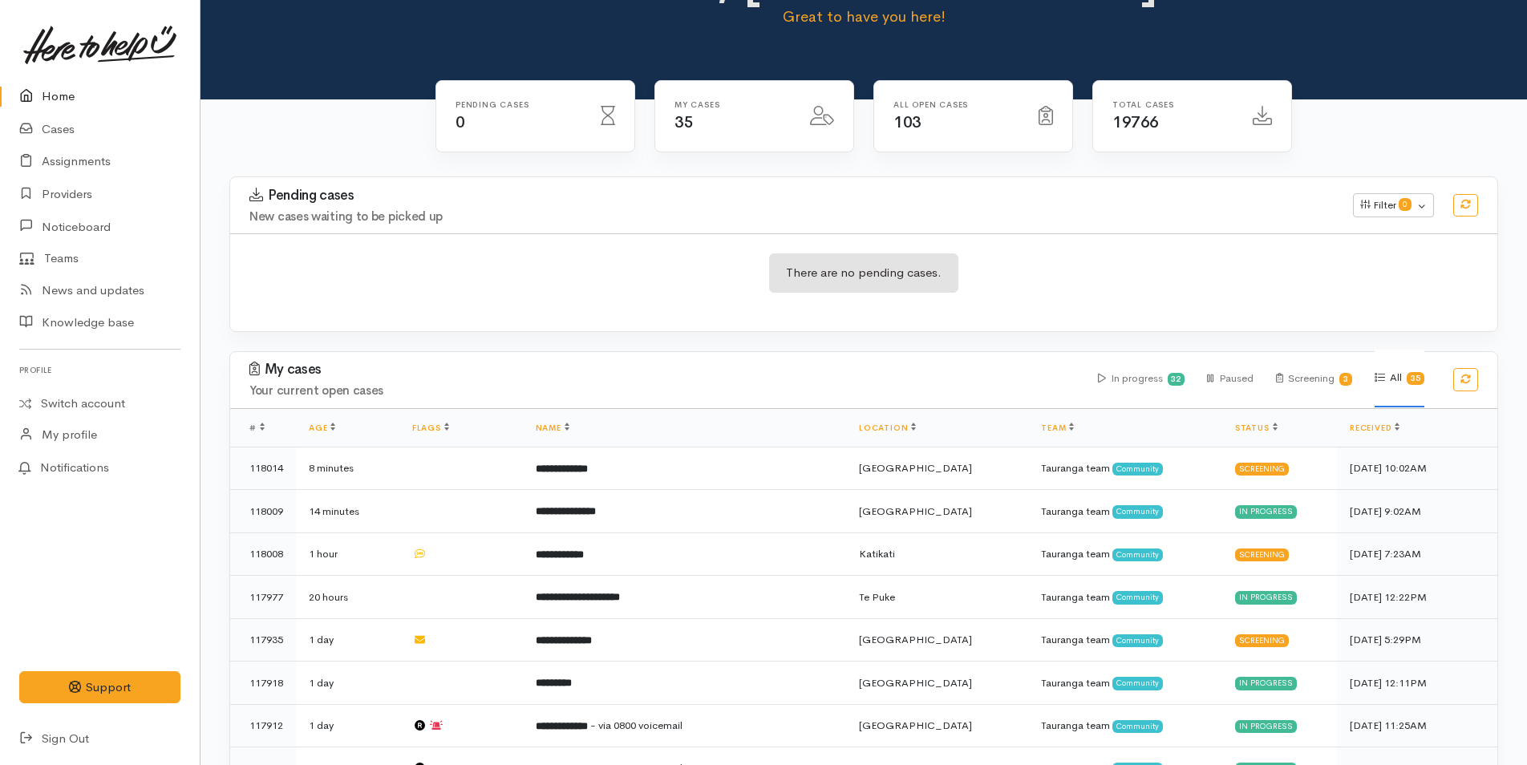
scroll to position [80, 0]
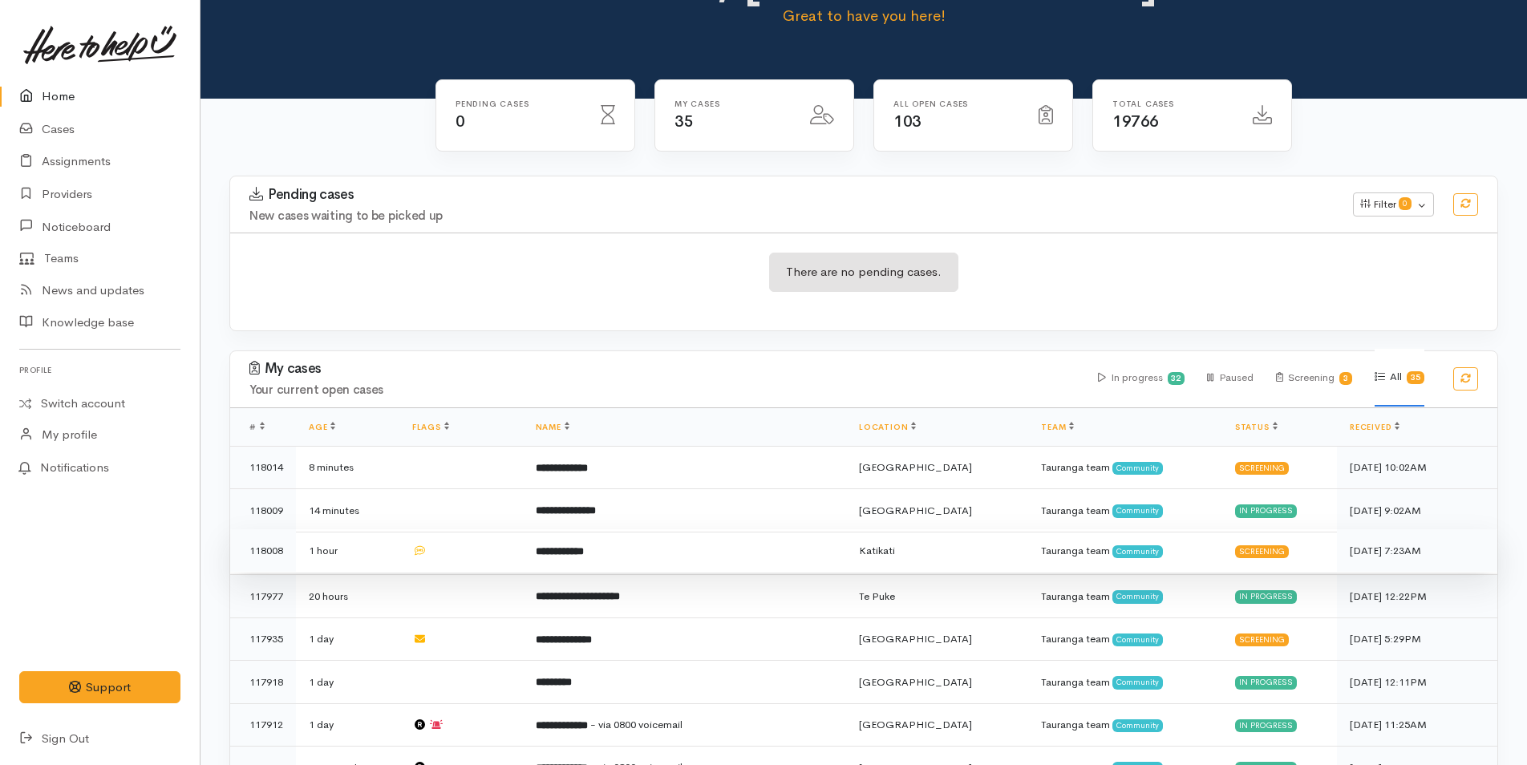
click at [627, 551] on td "**********" at bounding box center [684, 550] width 323 height 43
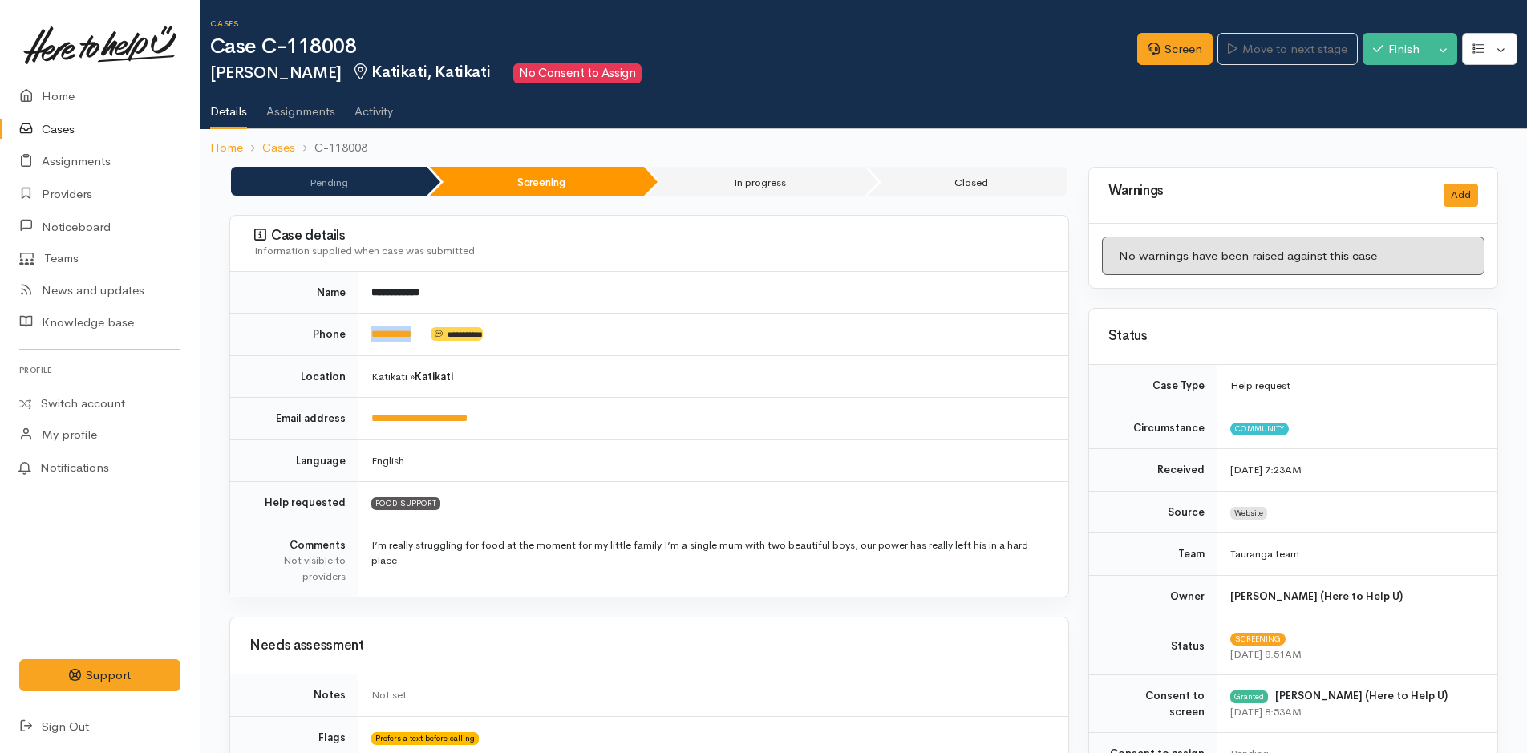
drag, startPoint x: 428, startPoint y: 336, endPoint x: 365, endPoint y: 344, distance: 63.9
click at [365, 344] on td "**********" at bounding box center [714, 335] width 710 height 43
copy td "*********"
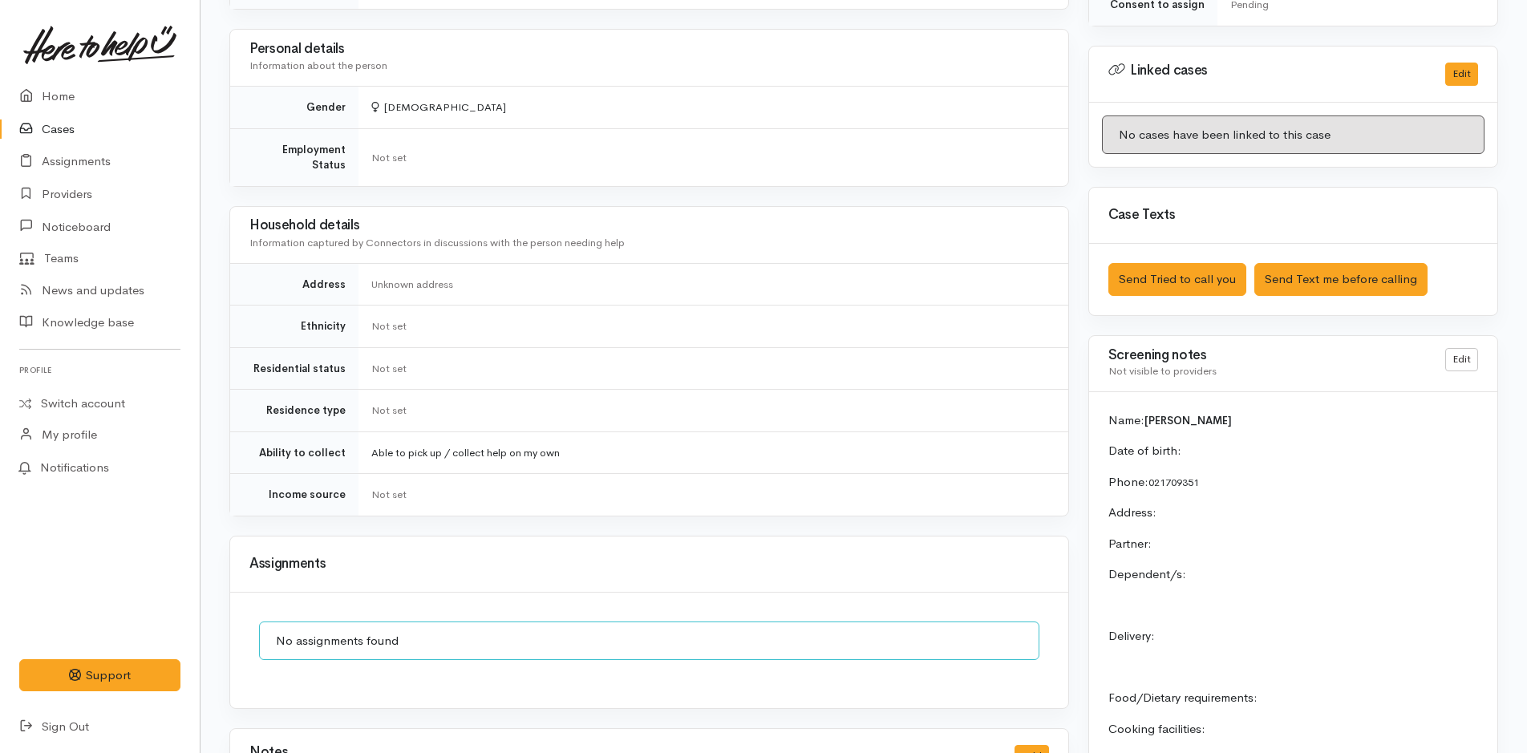
scroll to position [967, 0]
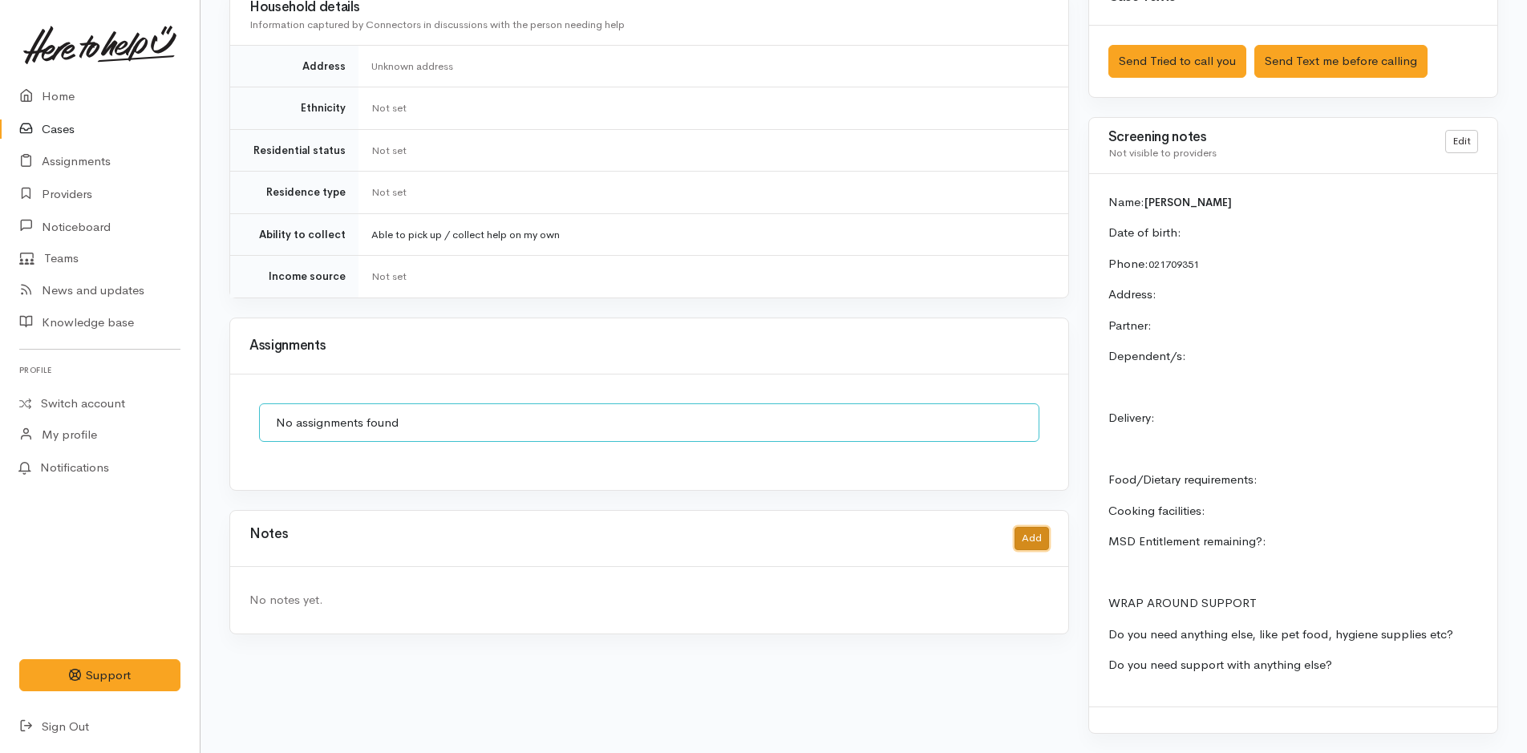
click at [1027, 527] on button "Add" at bounding box center [1032, 538] width 34 height 23
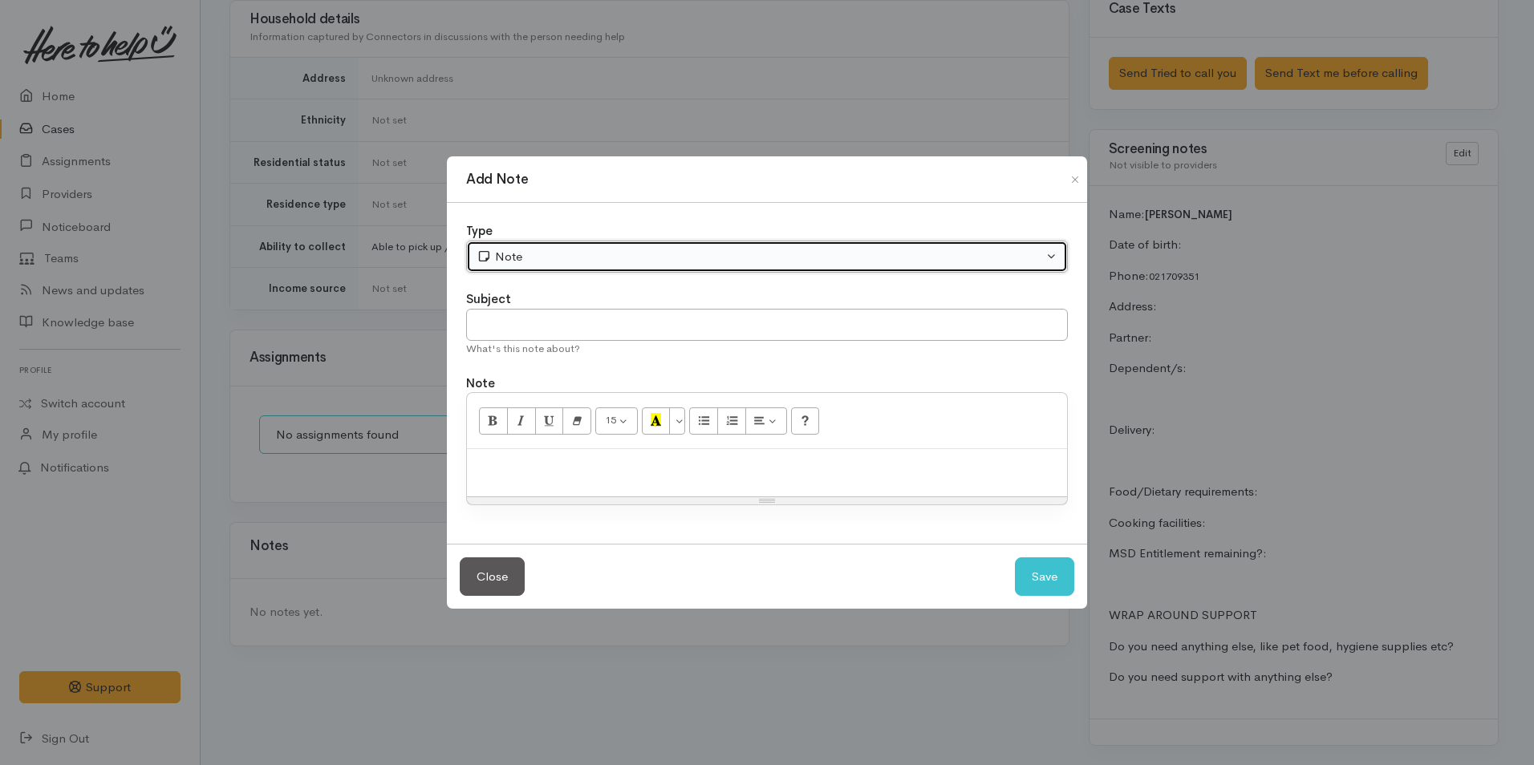
click at [598, 269] on button "Note" at bounding box center [767, 257] width 602 height 33
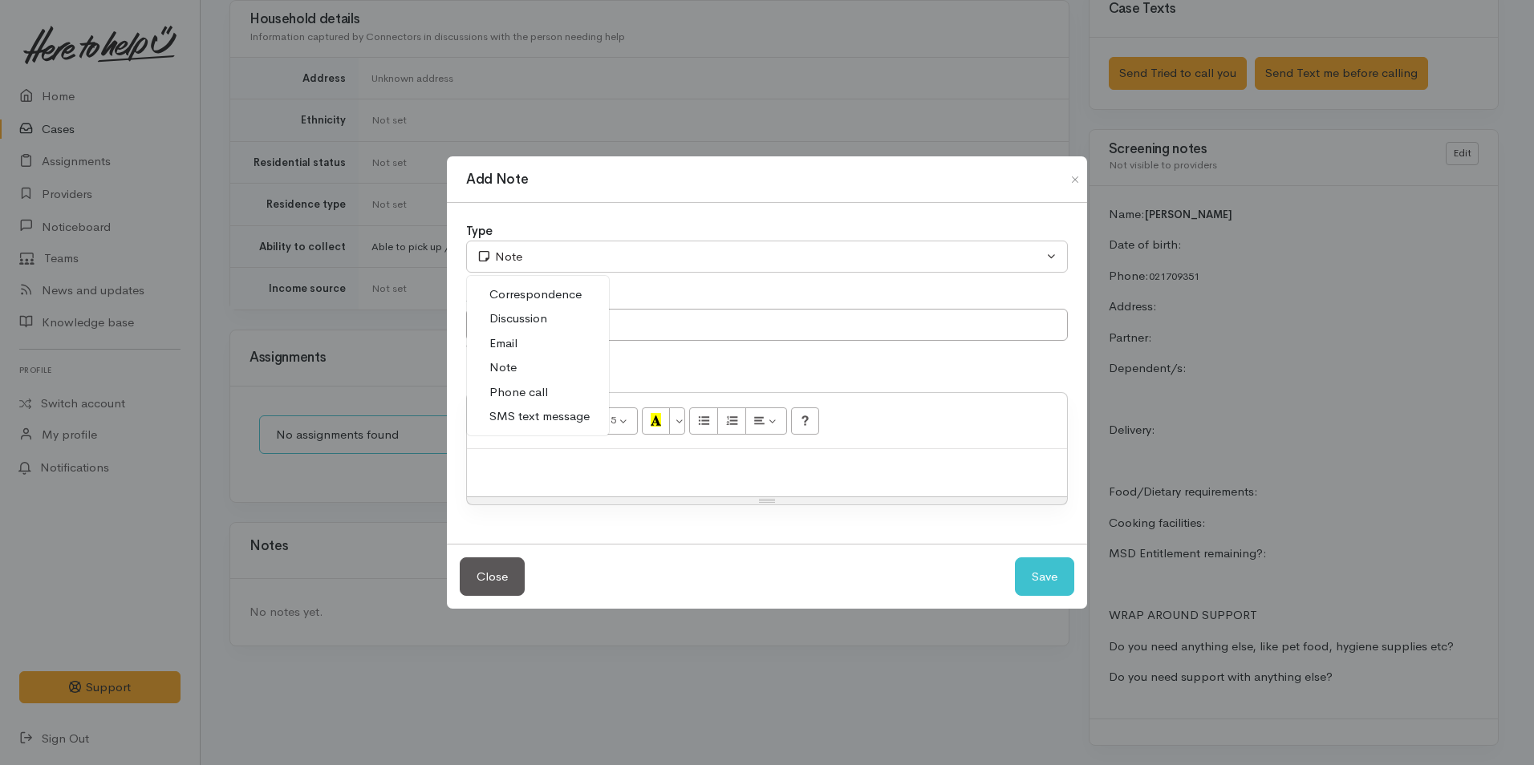
click at [541, 388] on span "Phone call" at bounding box center [518, 392] width 59 height 18
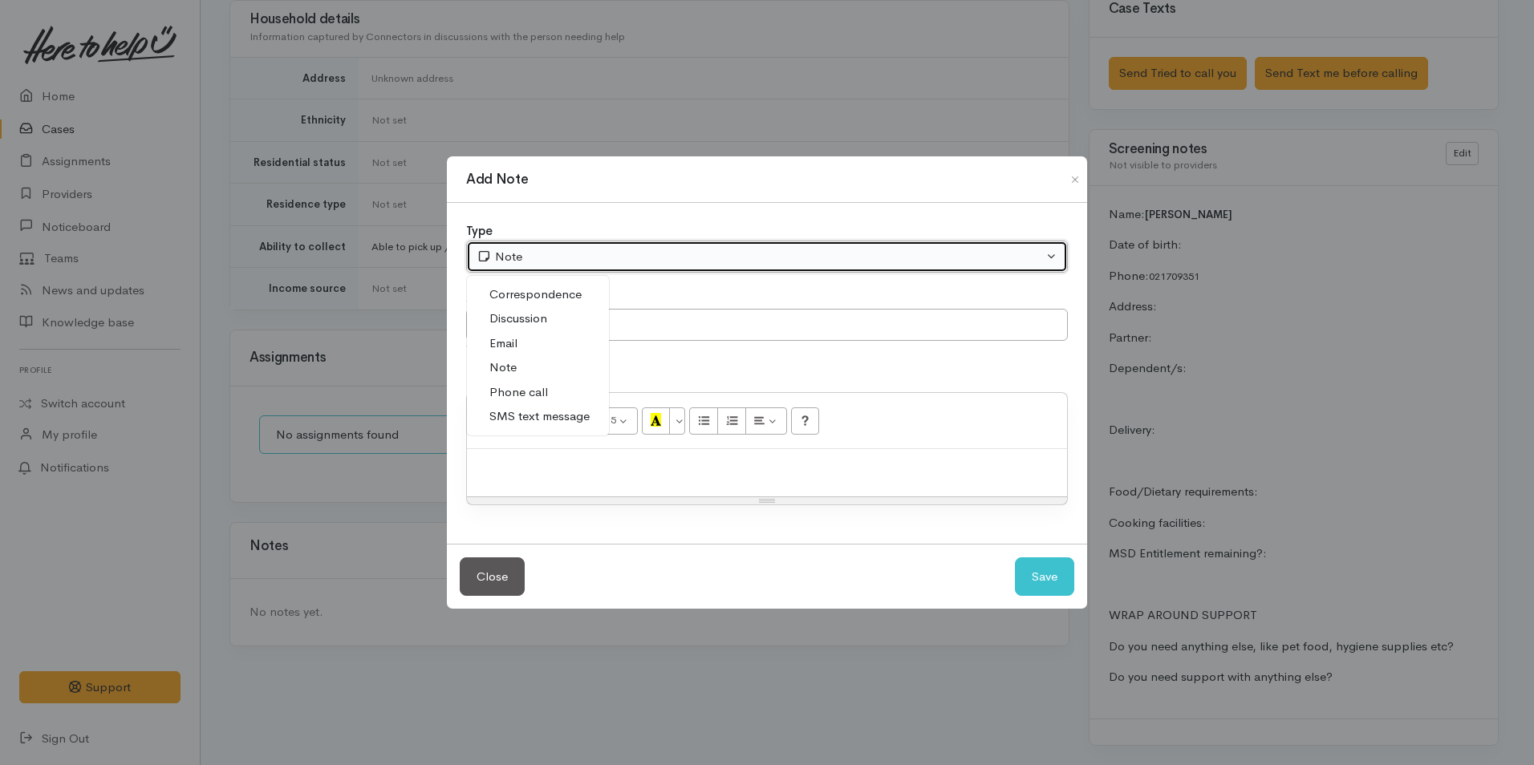
select select "3"
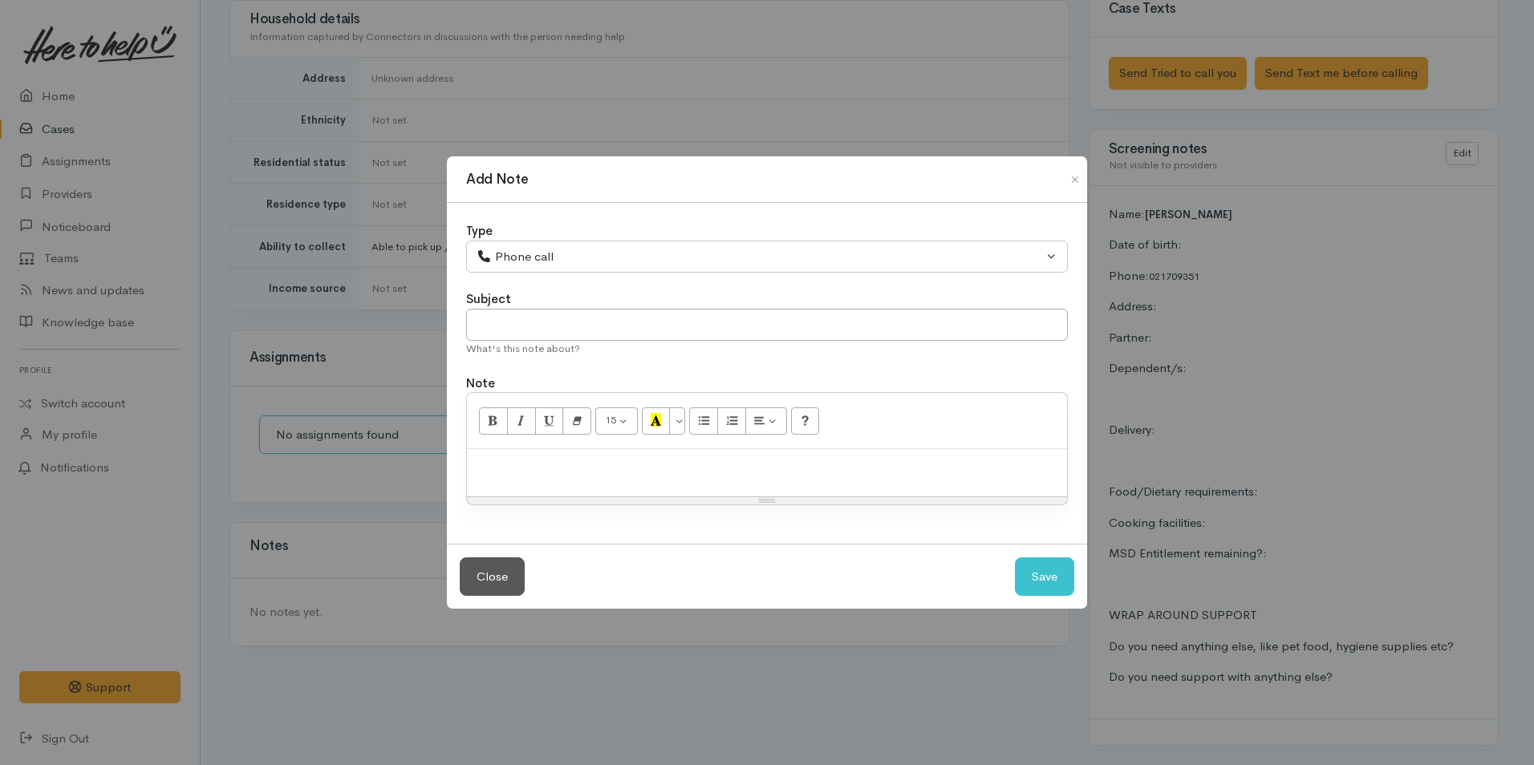
click at [622, 476] on div at bounding box center [767, 472] width 600 height 47
click at [566, 476] on div at bounding box center [767, 472] width 600 height 47
paste div
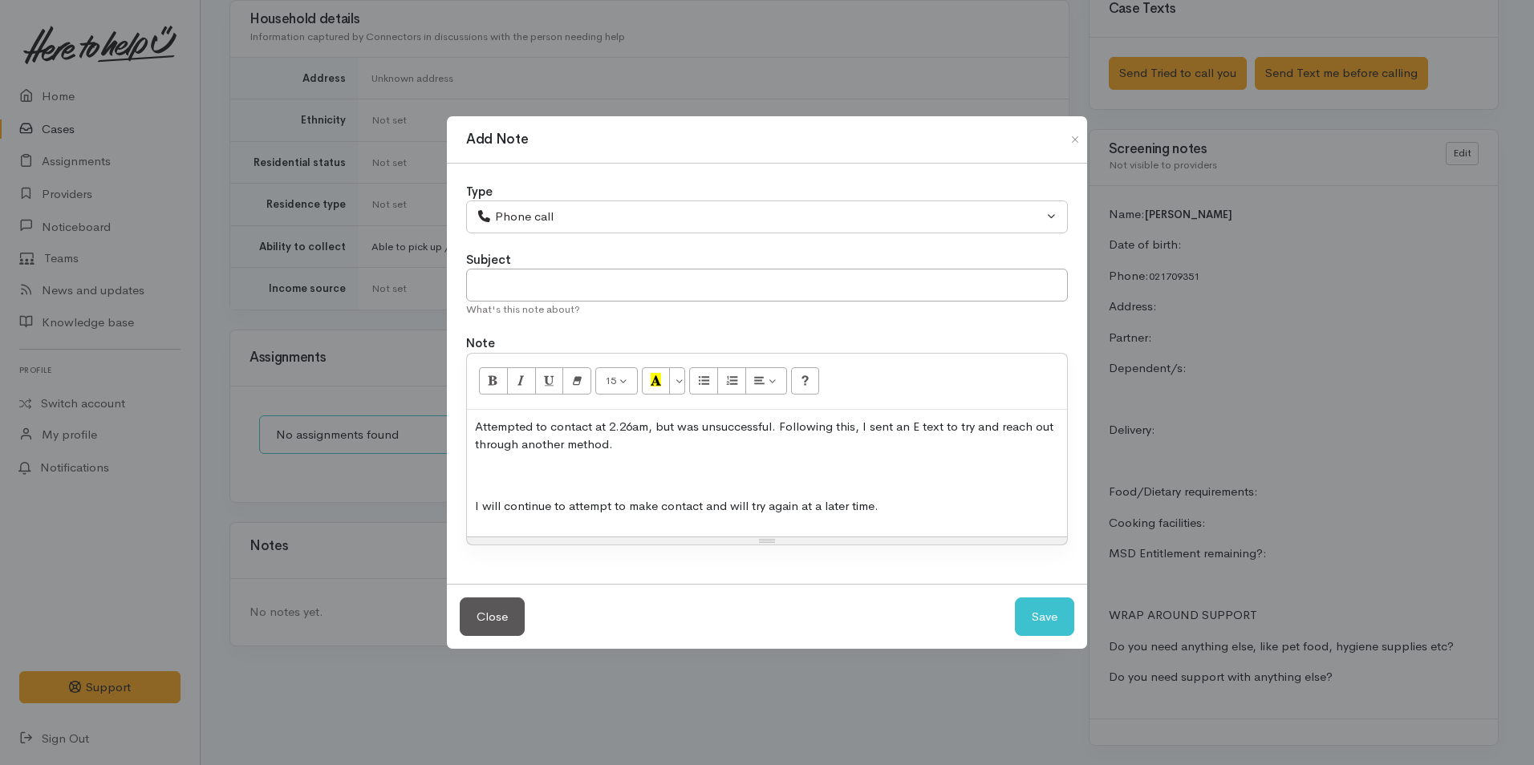
click at [634, 426] on p "Attempted to contact at 2.26am, but was unsuccessful. Following this, I sent an…" at bounding box center [767, 436] width 584 height 36
click at [1039, 615] on button "Save" at bounding box center [1044, 617] width 59 height 39
select select "1"
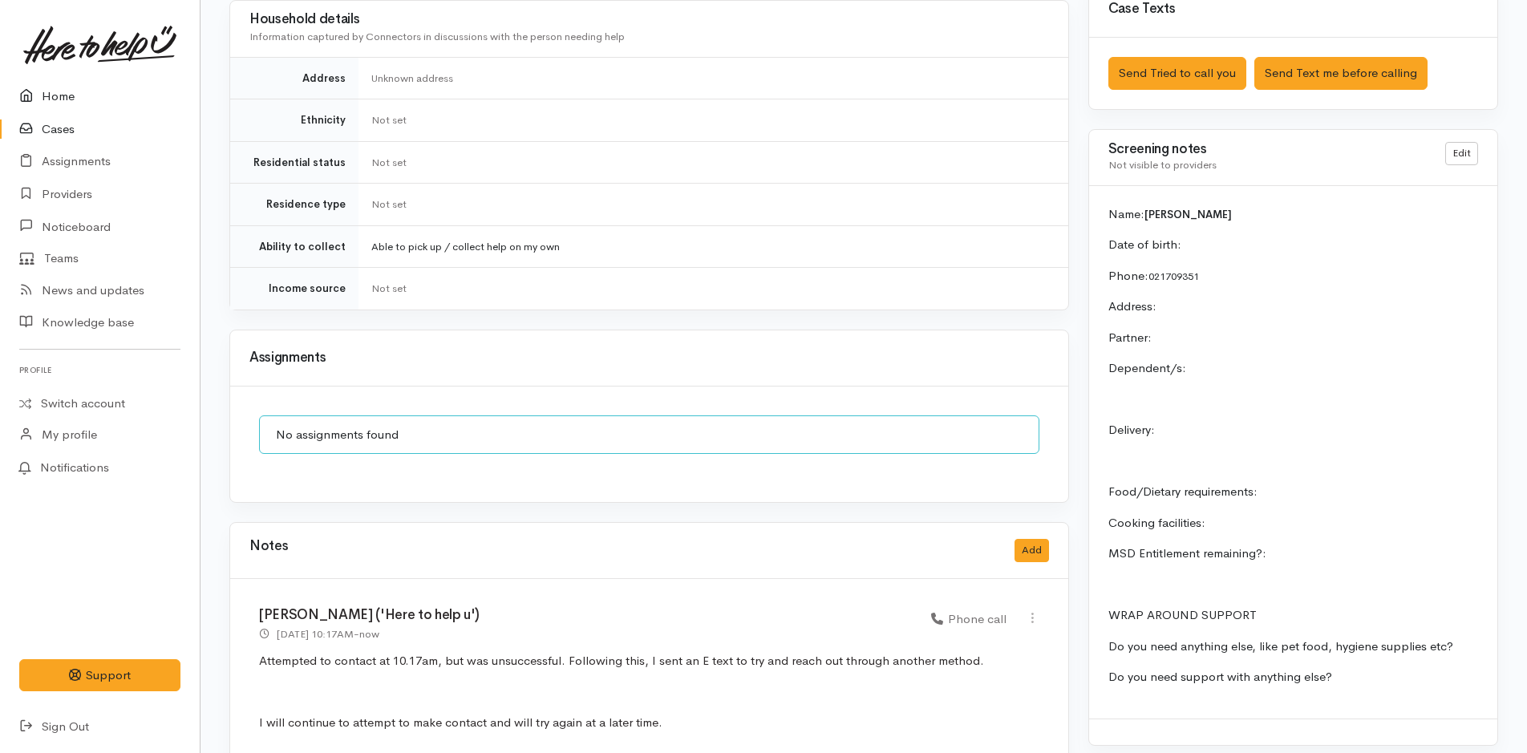
click at [61, 94] on link "Home" at bounding box center [100, 96] width 200 height 33
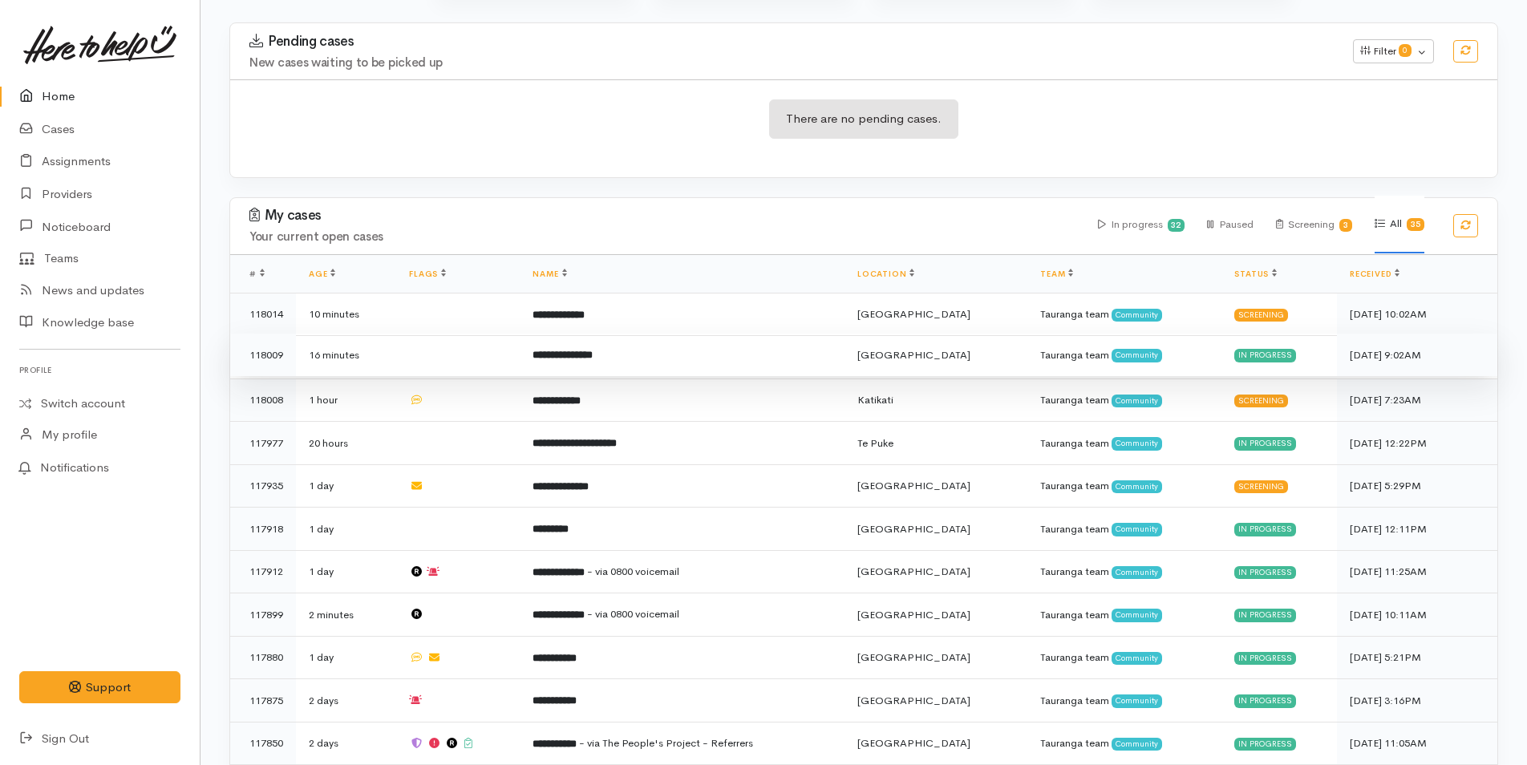
scroll to position [241, 0]
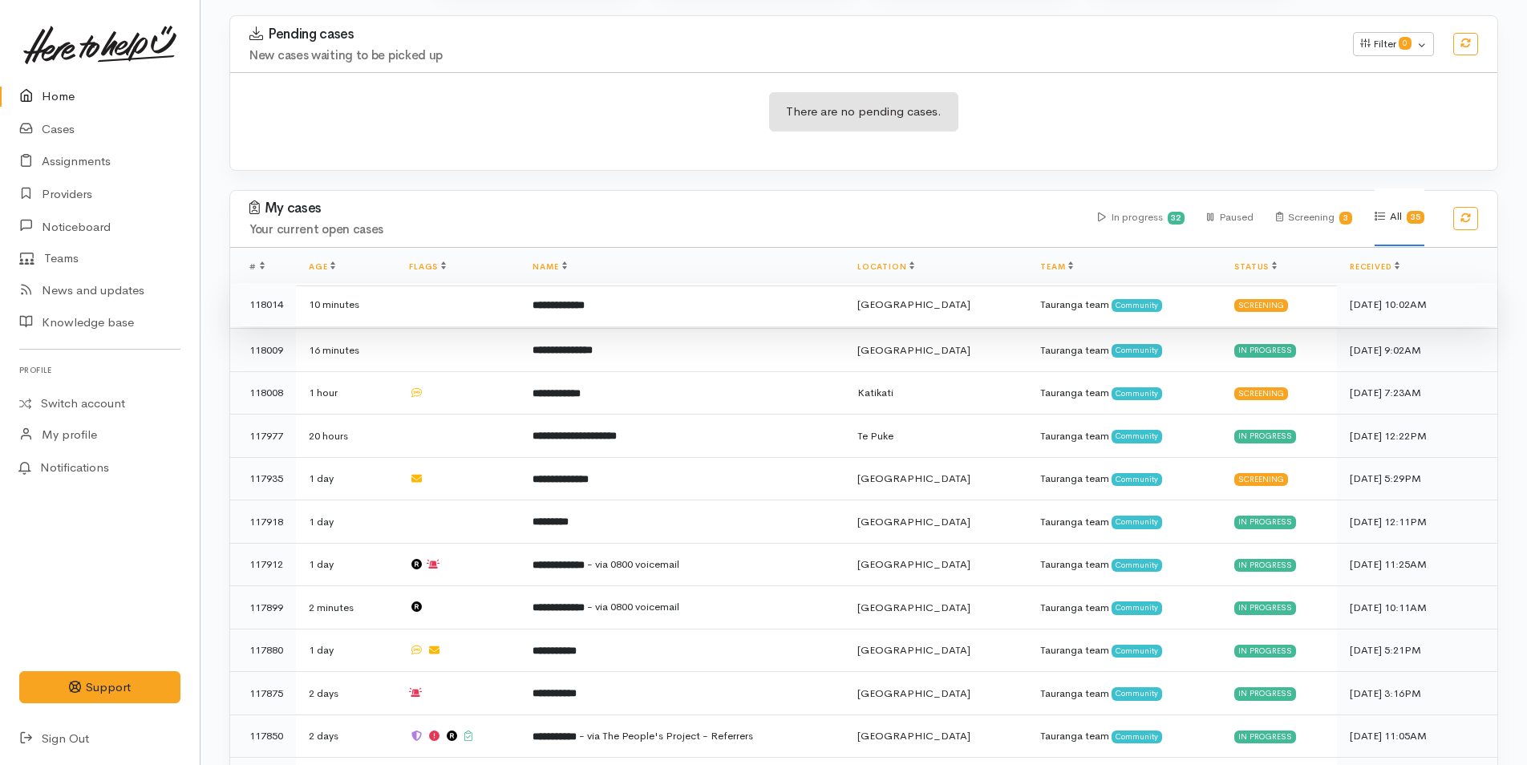
click at [585, 301] on b "**********" at bounding box center [559, 305] width 52 height 10
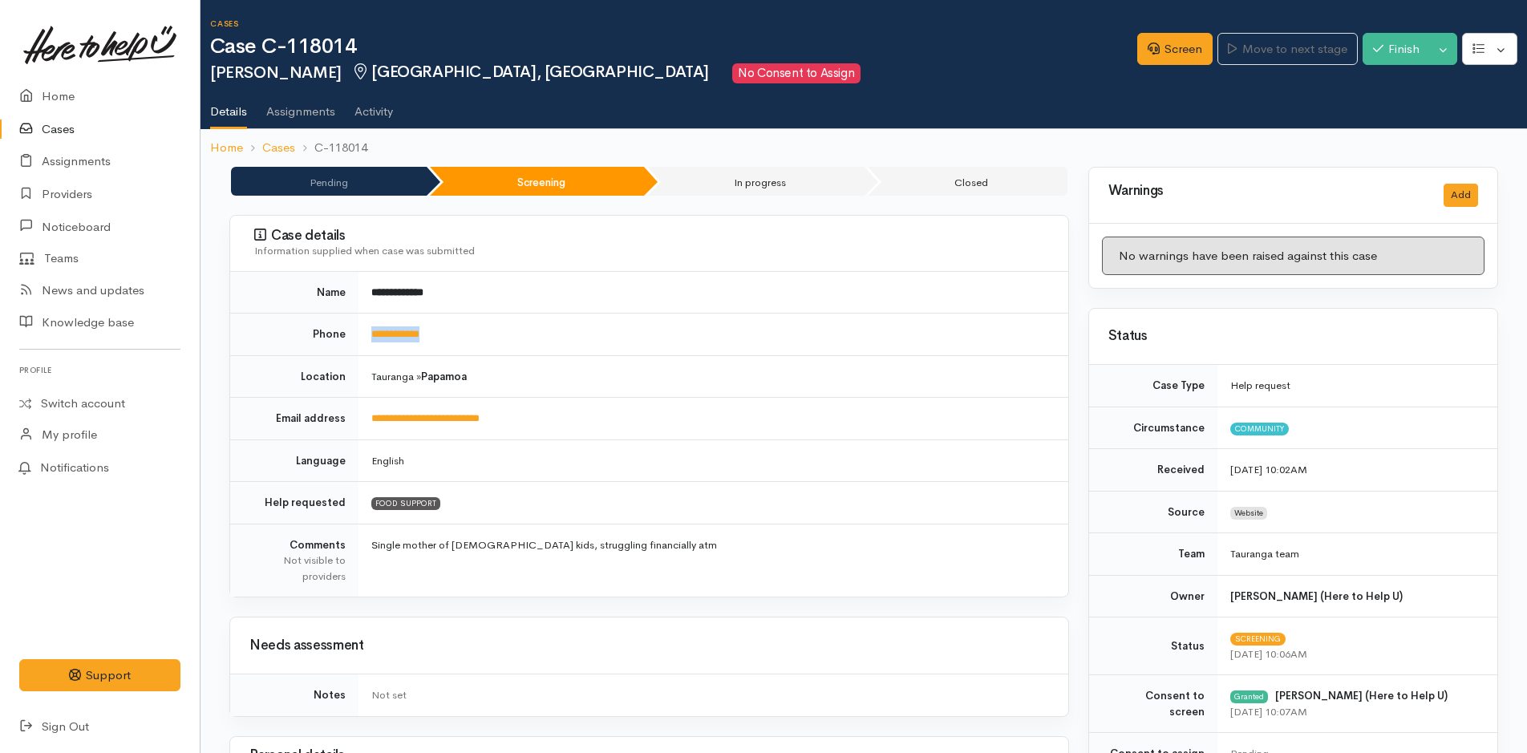
drag, startPoint x: 473, startPoint y: 331, endPoint x: 362, endPoint y: 332, distance: 111.5
click at [362, 332] on td "**********" at bounding box center [714, 335] width 710 height 43
copy link "**********"
click at [1168, 50] on link "Screen" at bounding box center [1174, 49] width 75 height 33
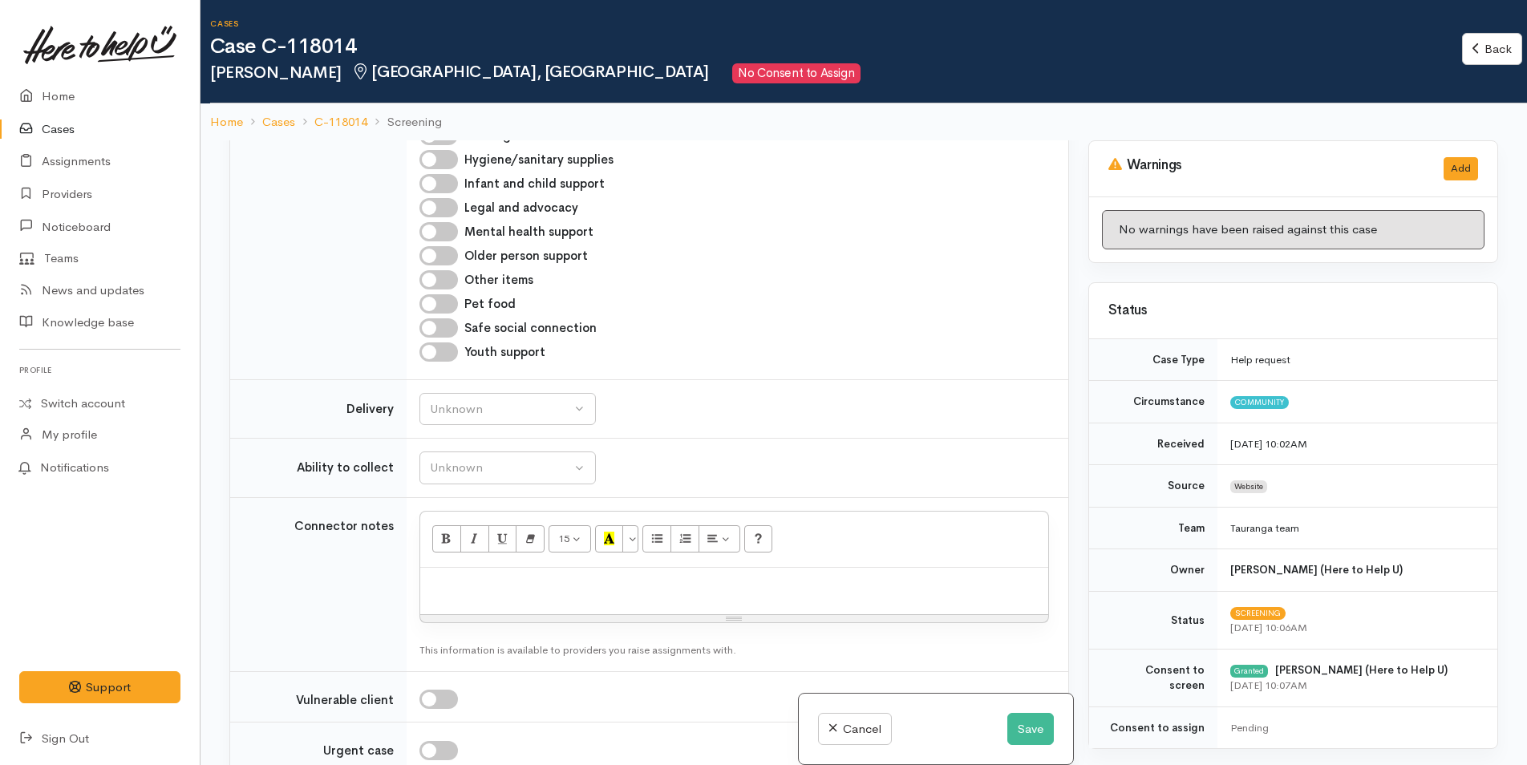
scroll to position [1203, 0]
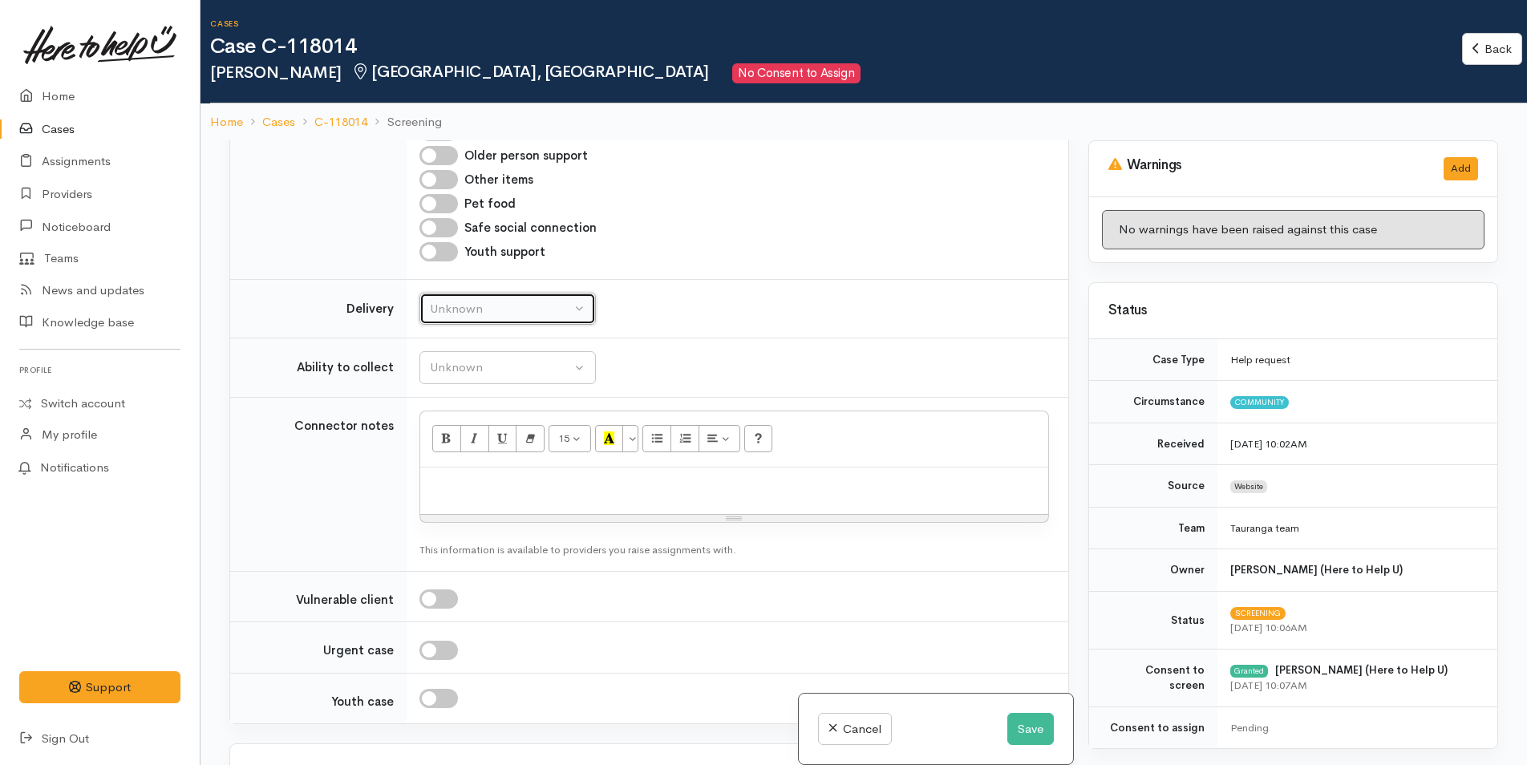
click at [484, 309] on div "Unknown" at bounding box center [500, 309] width 141 height 18
click at [456, 456] on span "No" at bounding box center [448, 459] width 17 height 18
select select "1"
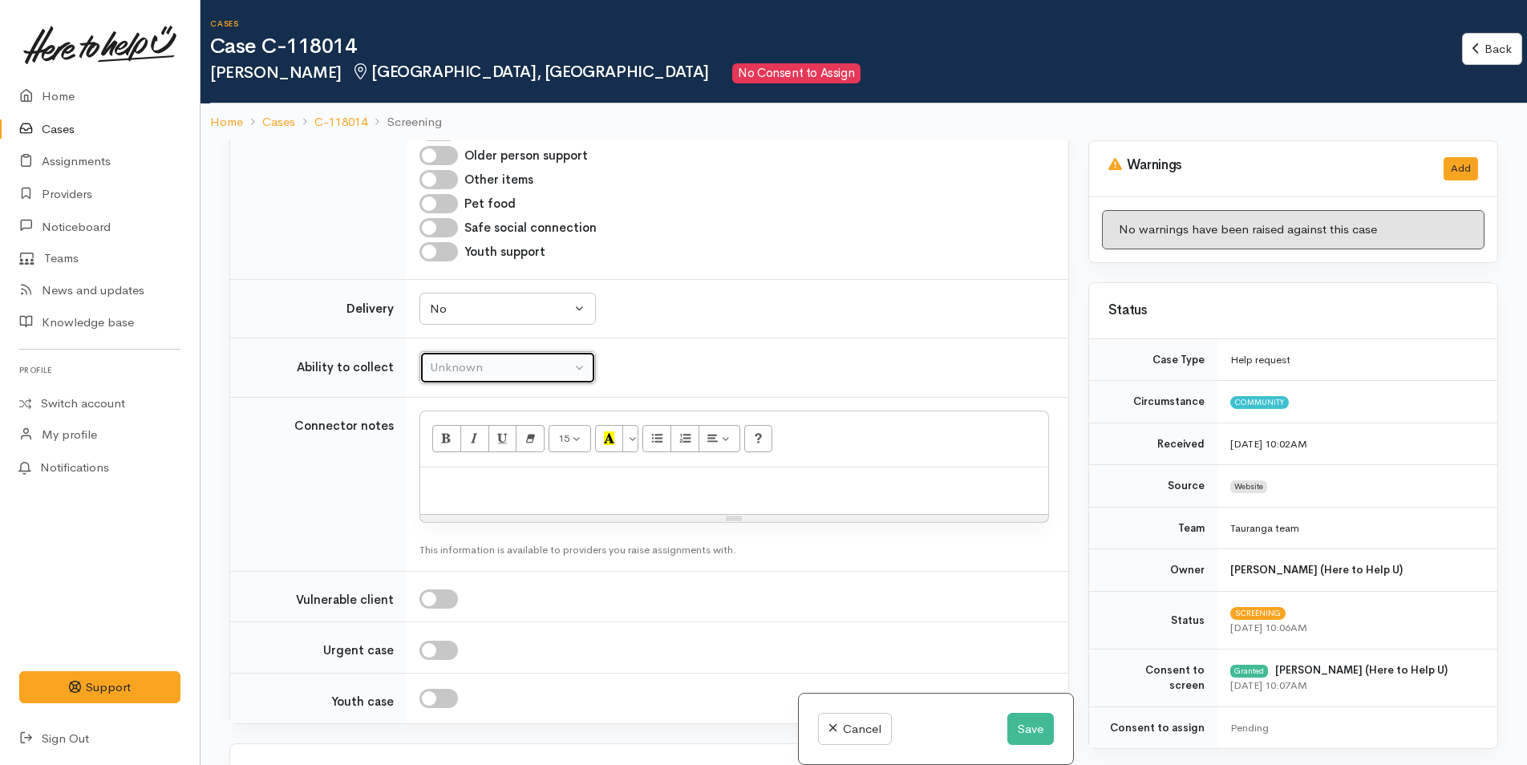
click at [488, 371] on div "Unknown" at bounding box center [500, 368] width 141 height 18
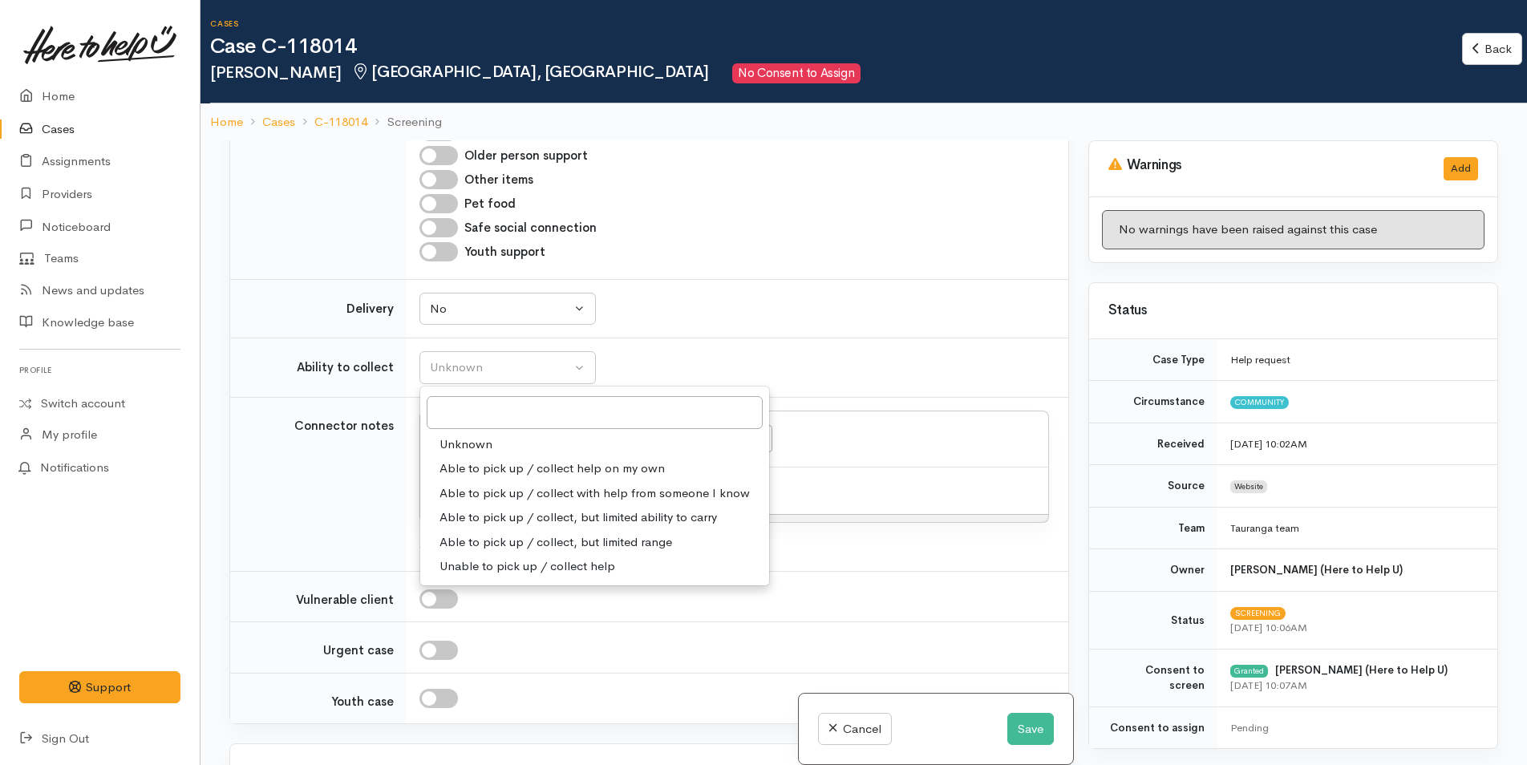
drag, startPoint x: 482, startPoint y: 464, endPoint x: 519, endPoint y: 399, distance: 74.7
click at [483, 464] on span "Able to pick up / collect help on my own" at bounding box center [552, 469] width 225 height 18
select select "2"
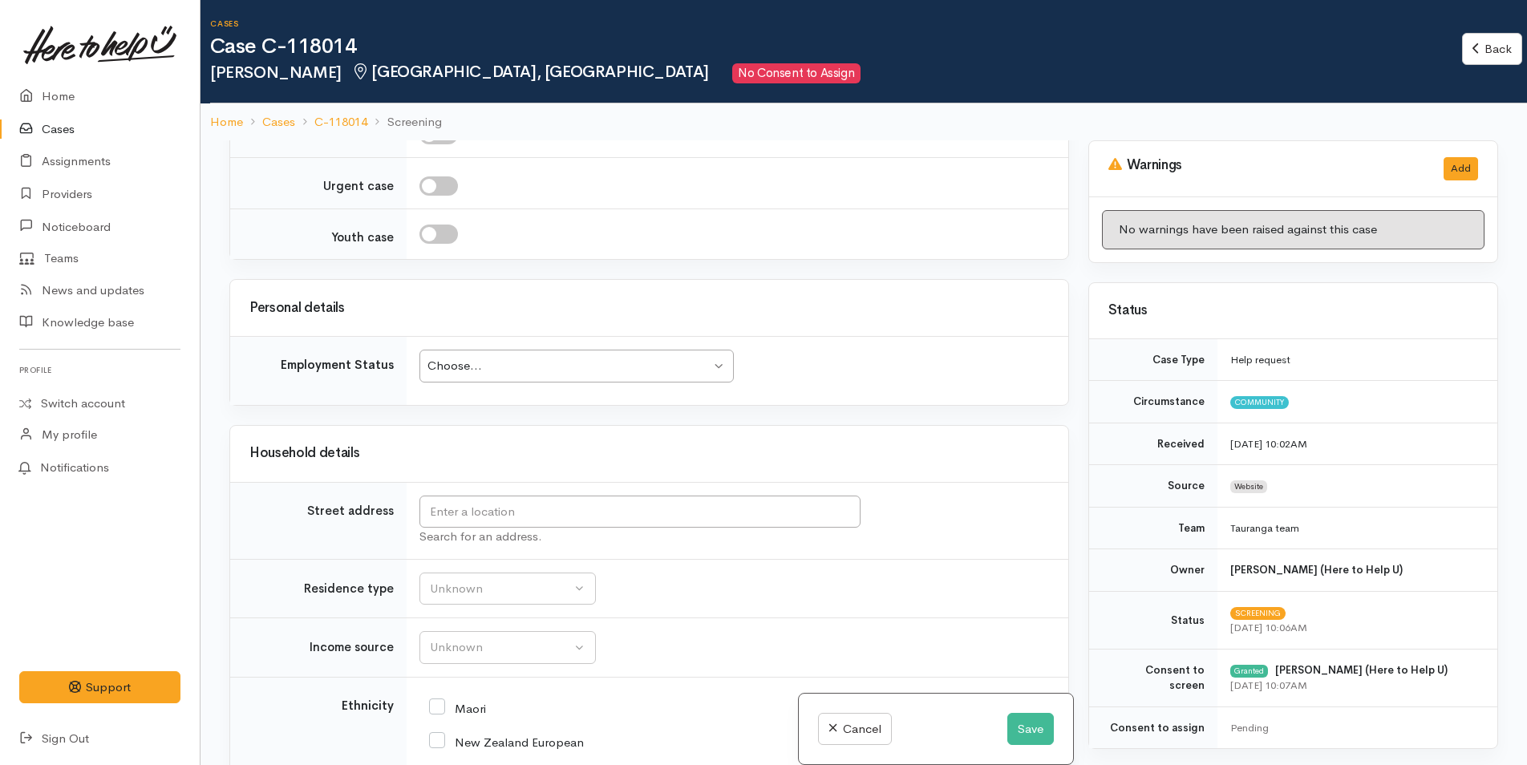
scroll to position [1684, 0]
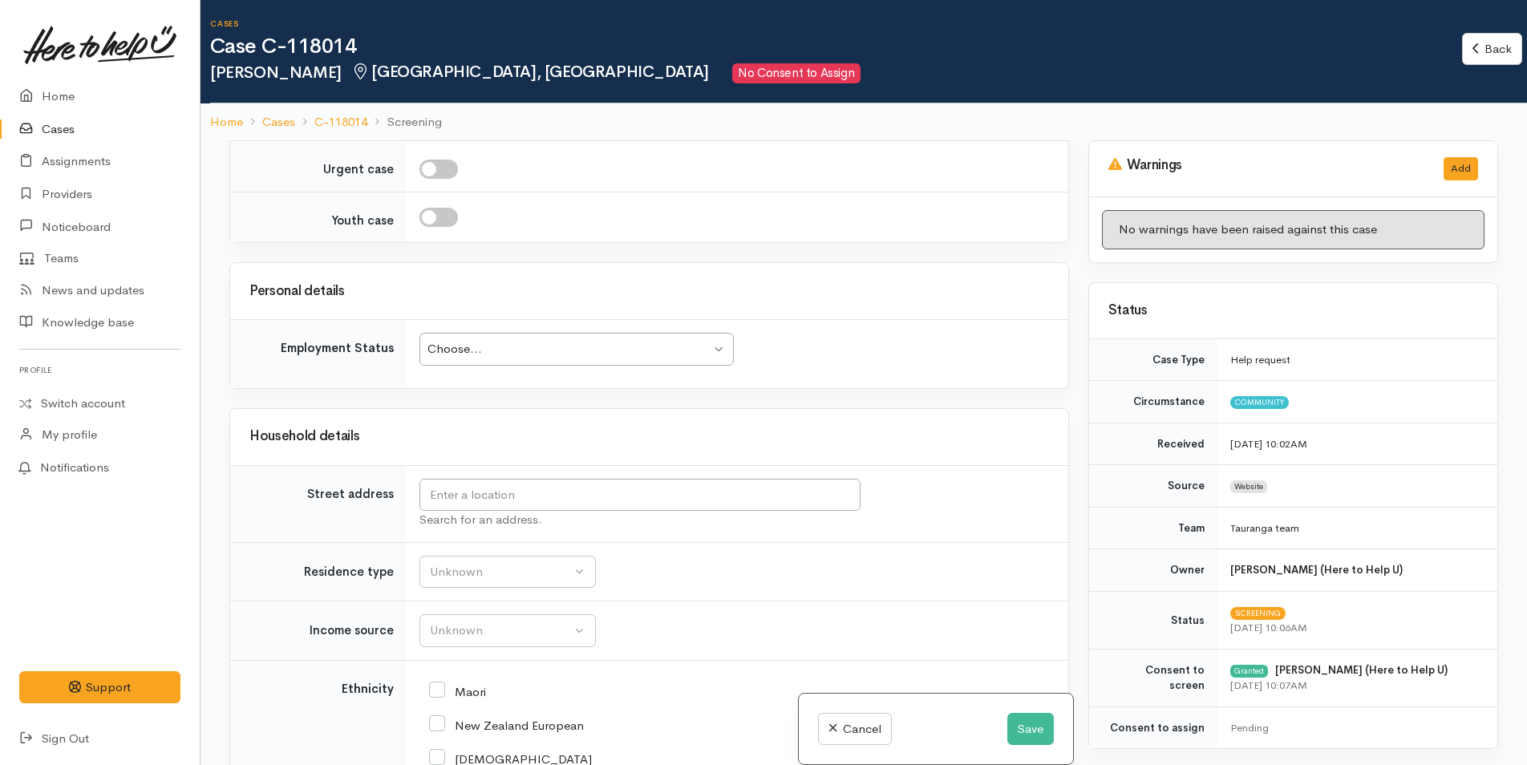
click at [545, 350] on div "Choose..." at bounding box center [568, 349] width 283 height 18
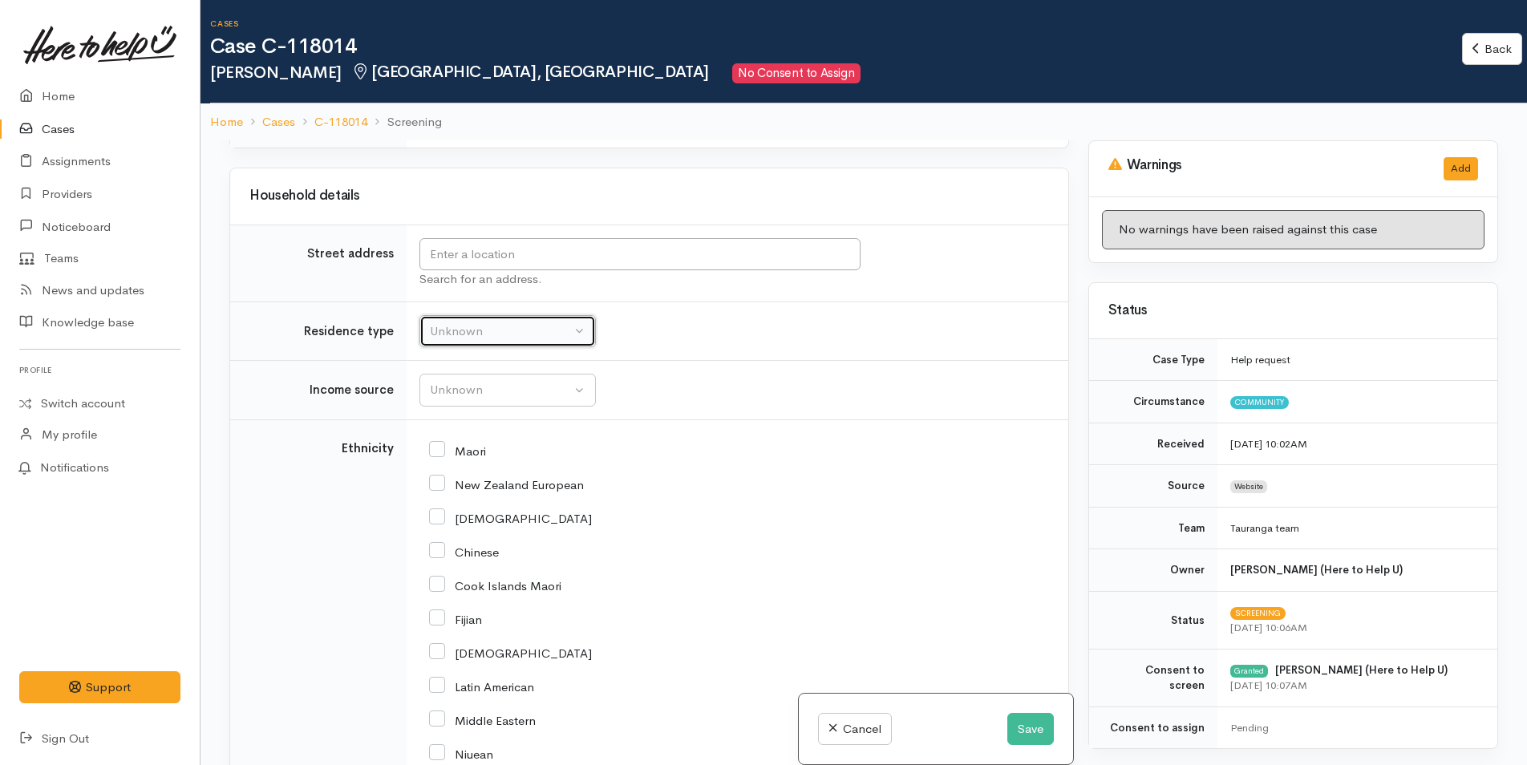
click at [468, 338] on div "Unknown" at bounding box center [500, 331] width 141 height 18
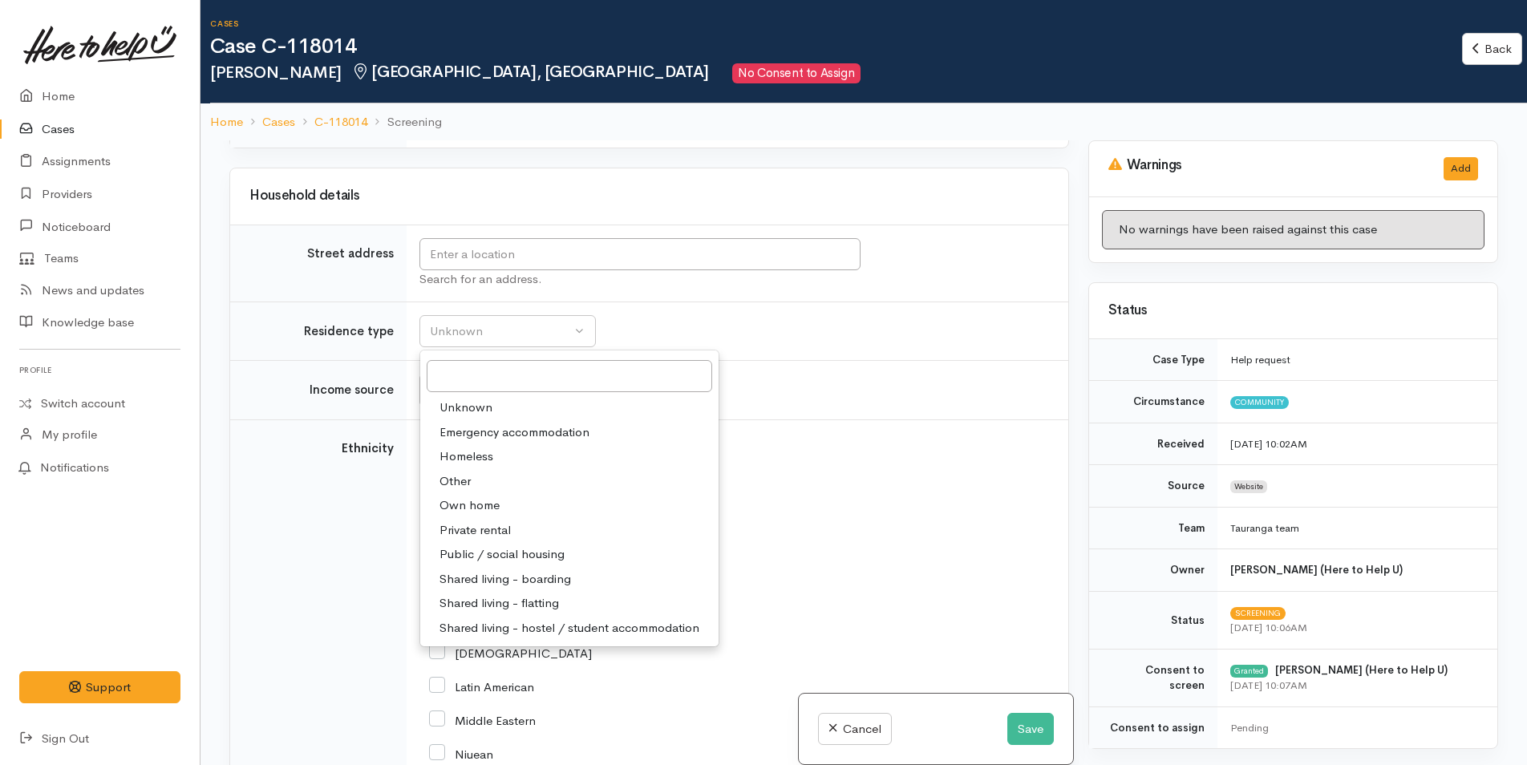
click at [492, 529] on span "Private rental" at bounding box center [475, 530] width 71 height 18
select select "2"
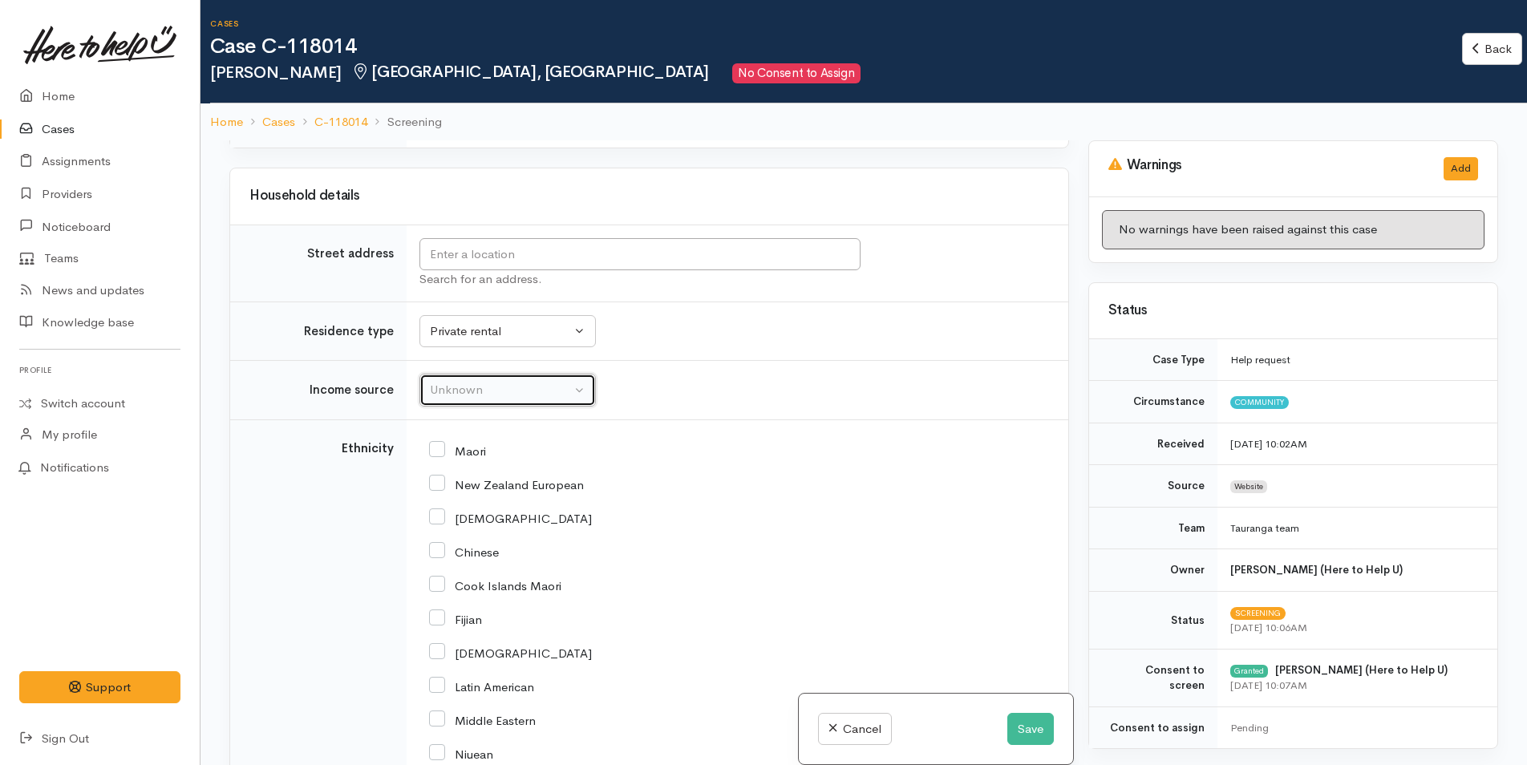
click at [504, 391] on div "Unknown" at bounding box center [500, 390] width 141 height 18
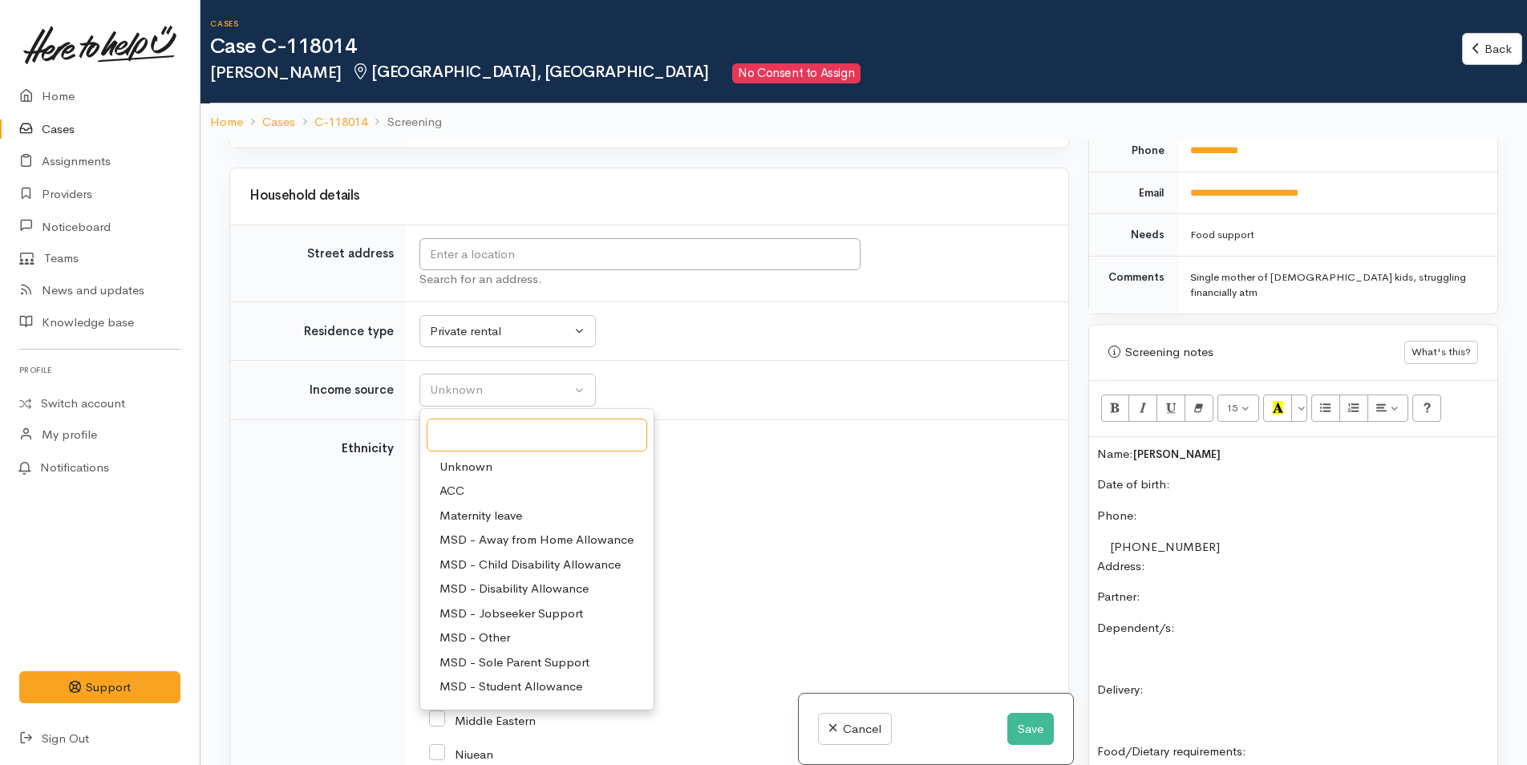
scroll to position [882, 0]
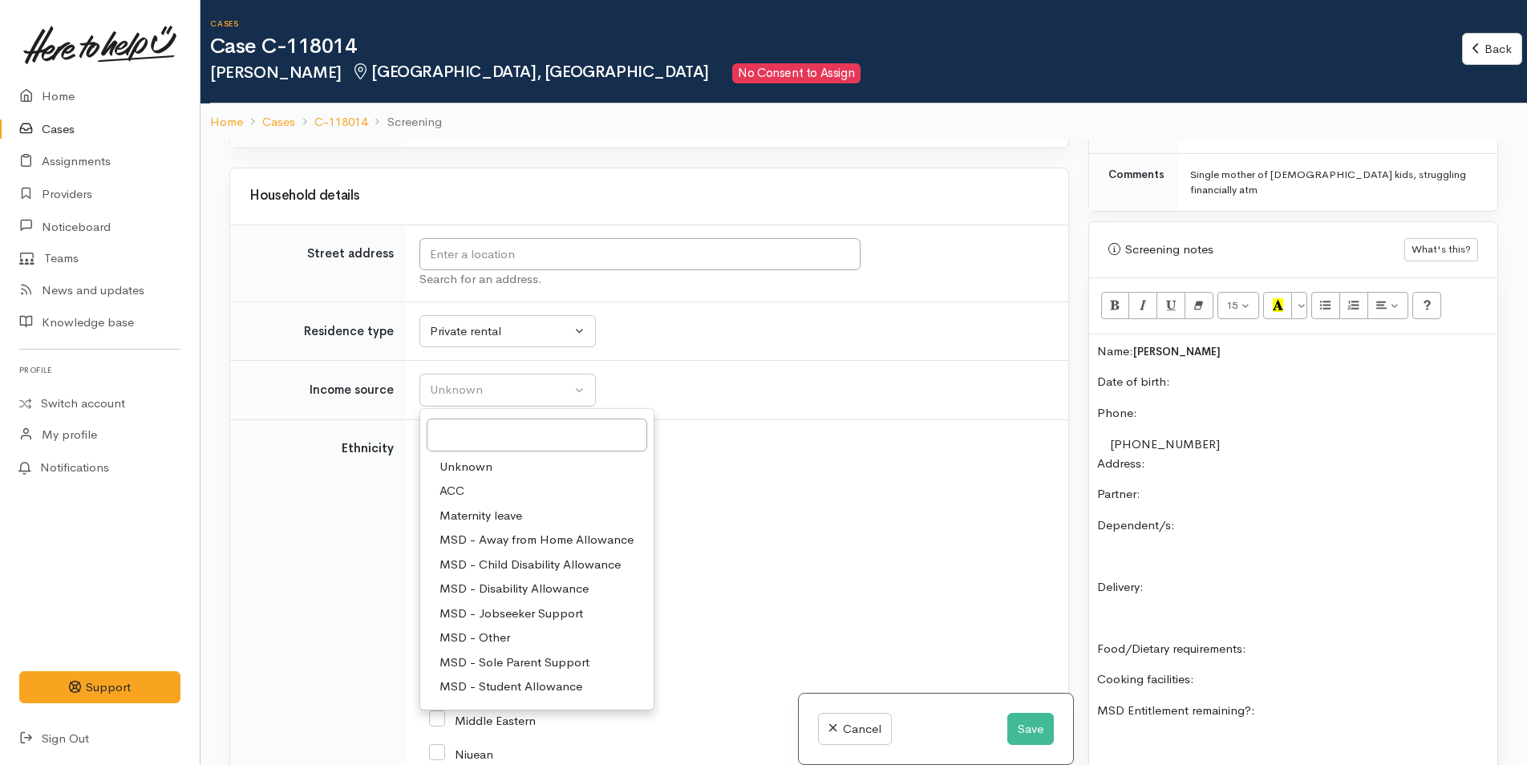
click at [525, 662] on span "MSD - Sole Parent Support" at bounding box center [515, 663] width 150 height 18
select select "7"
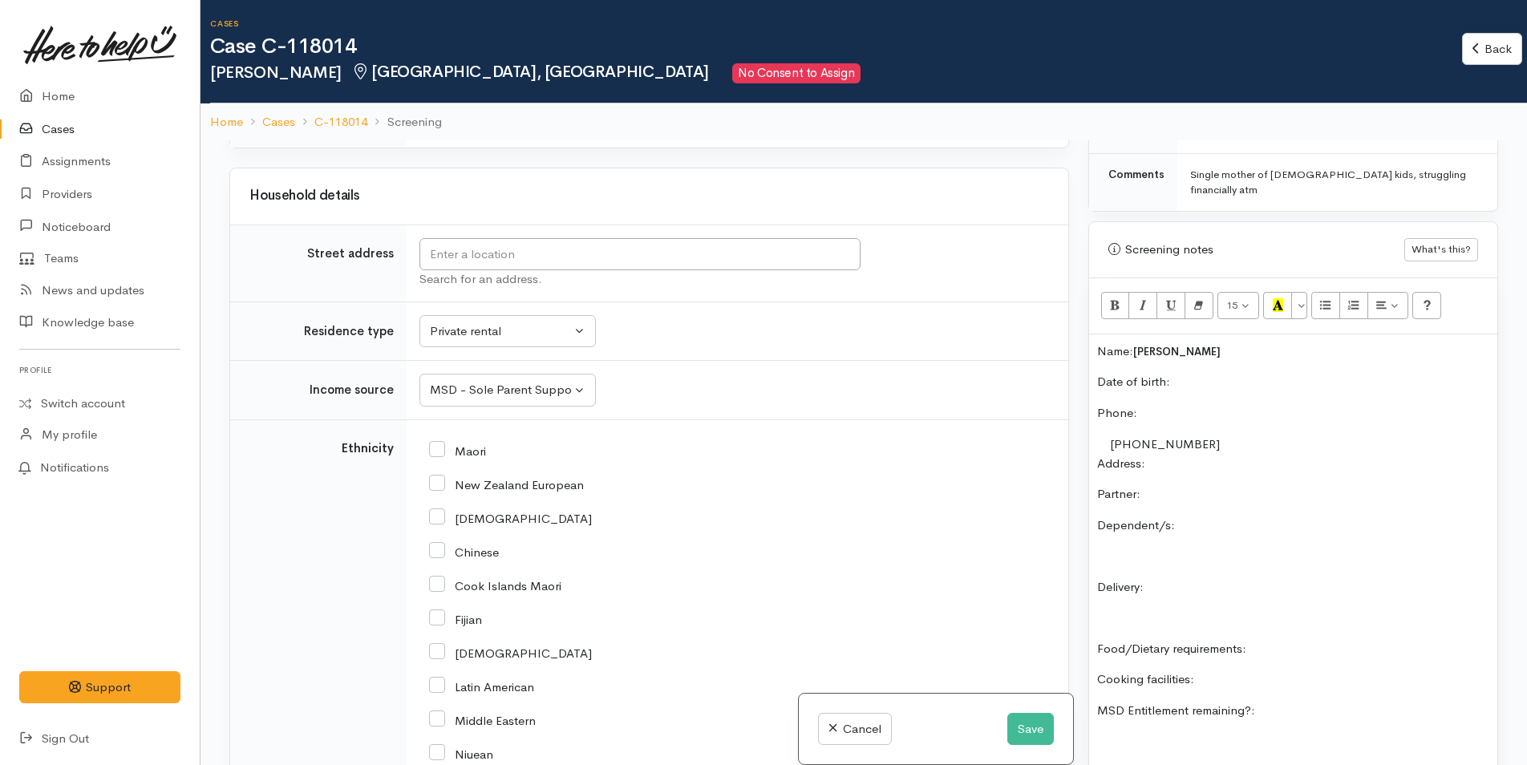
click at [1228, 375] on p "Date of birth:" at bounding box center [1293, 382] width 392 height 18
click at [1026, 733] on button "Save" at bounding box center [1030, 729] width 47 height 33
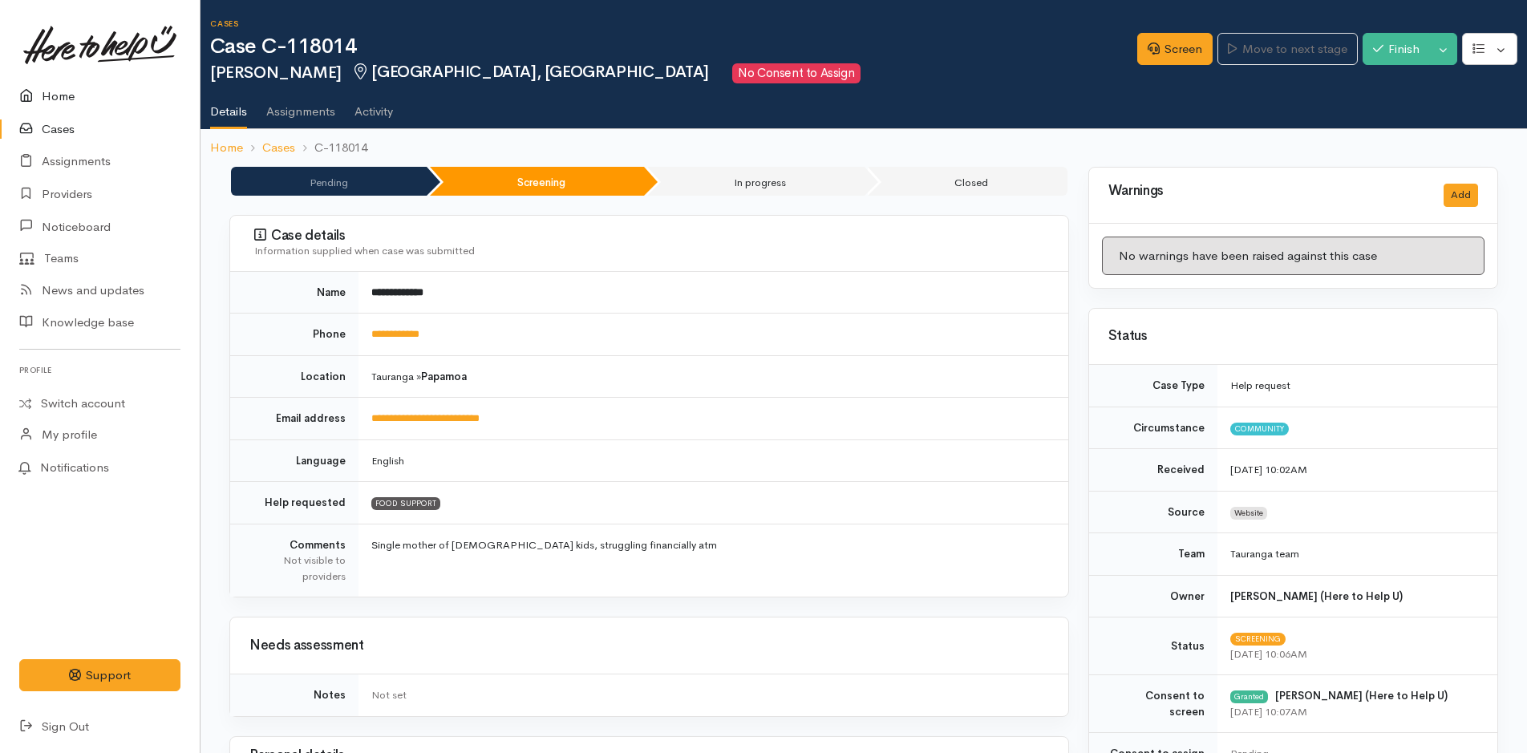
click at [51, 91] on link "Home" at bounding box center [100, 96] width 200 height 33
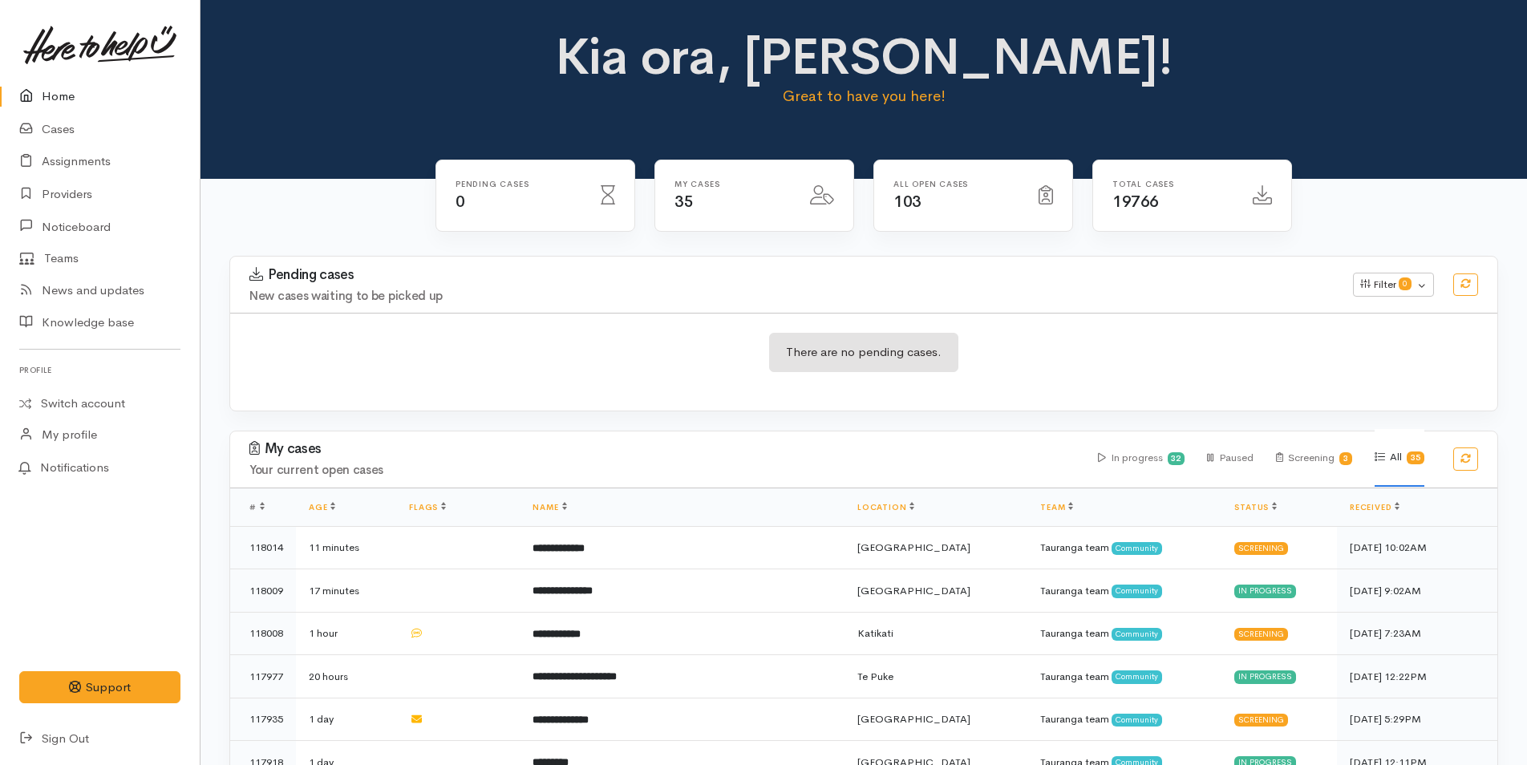
scroll to position [160, 0]
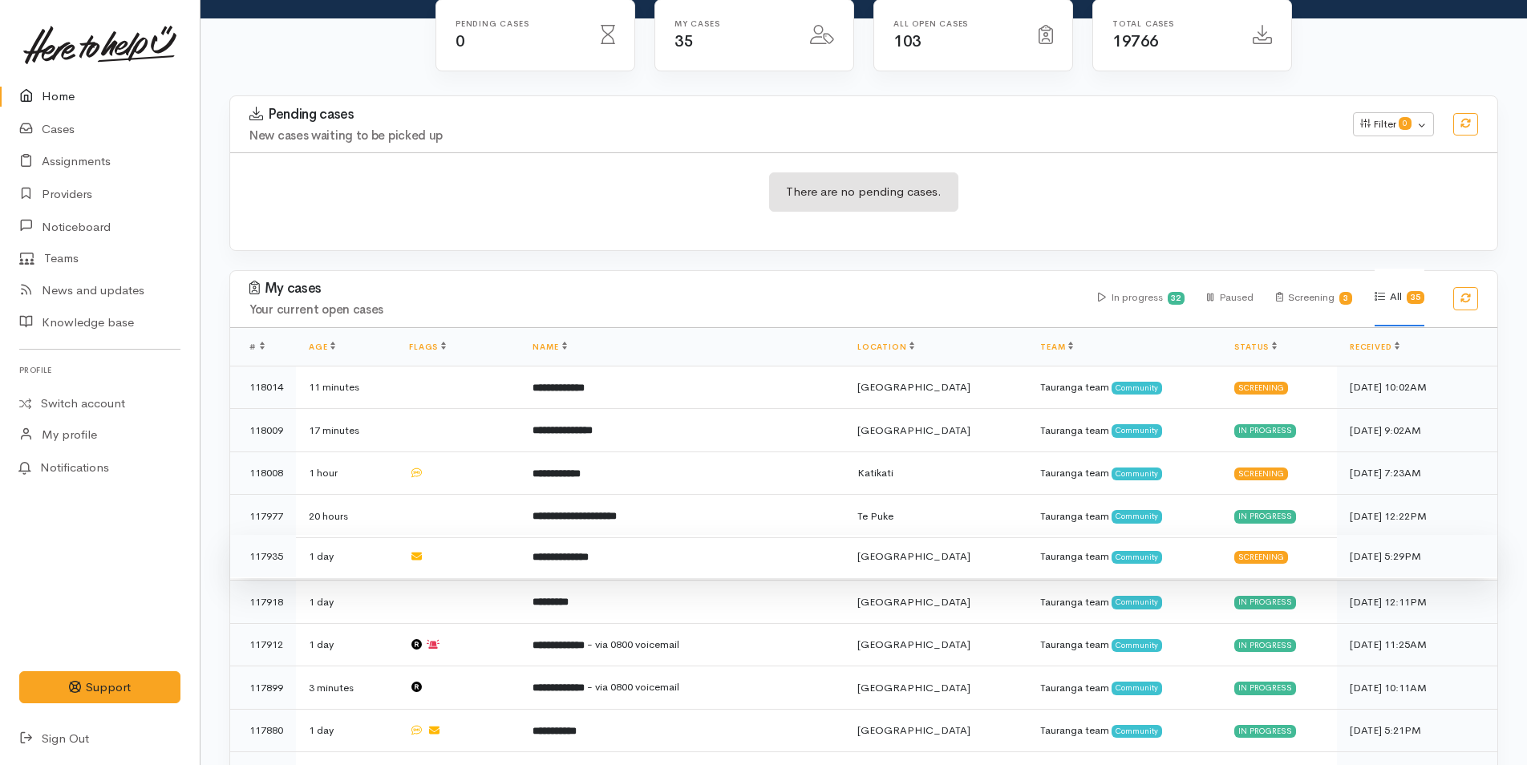
click at [634, 550] on td "**********" at bounding box center [682, 556] width 325 height 43
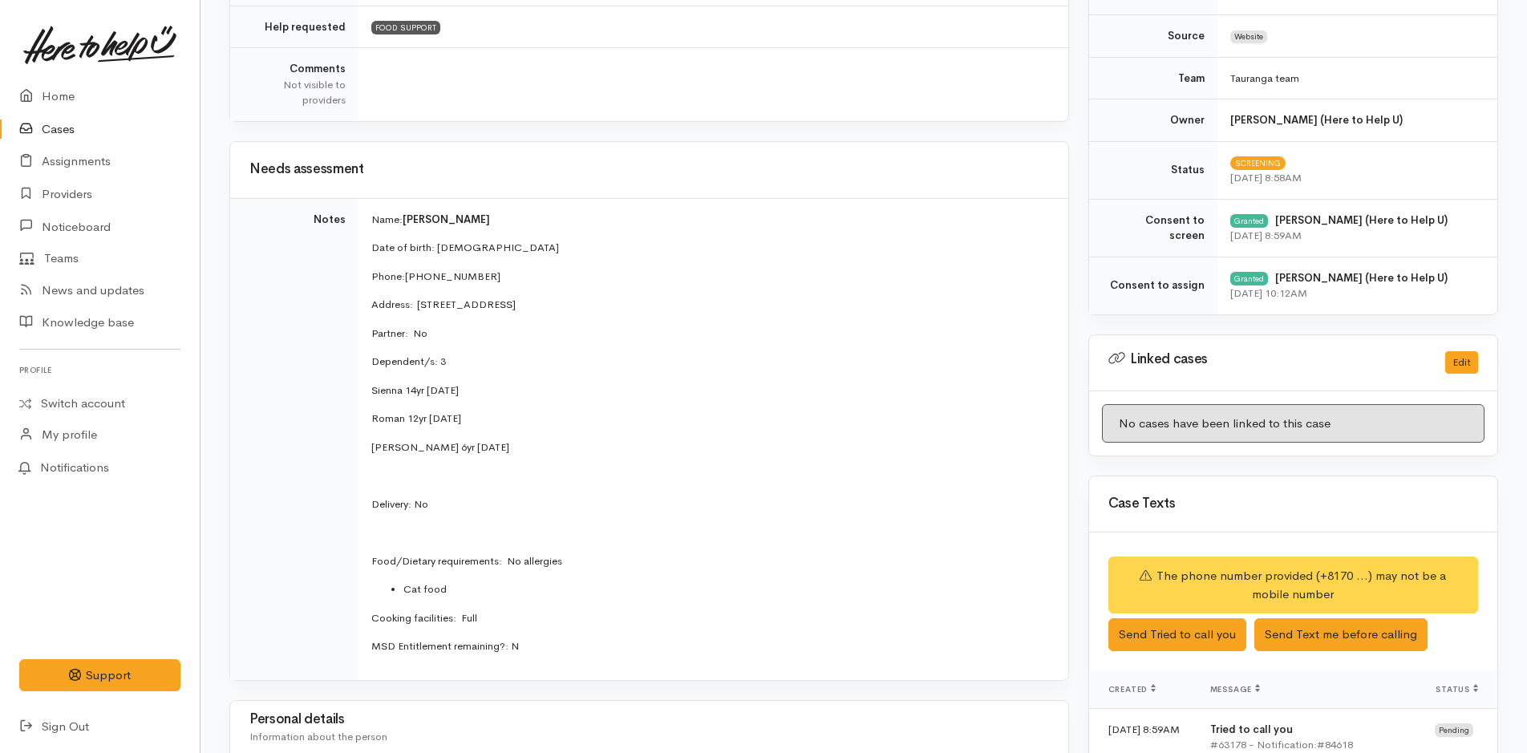
scroll to position [481, 0]
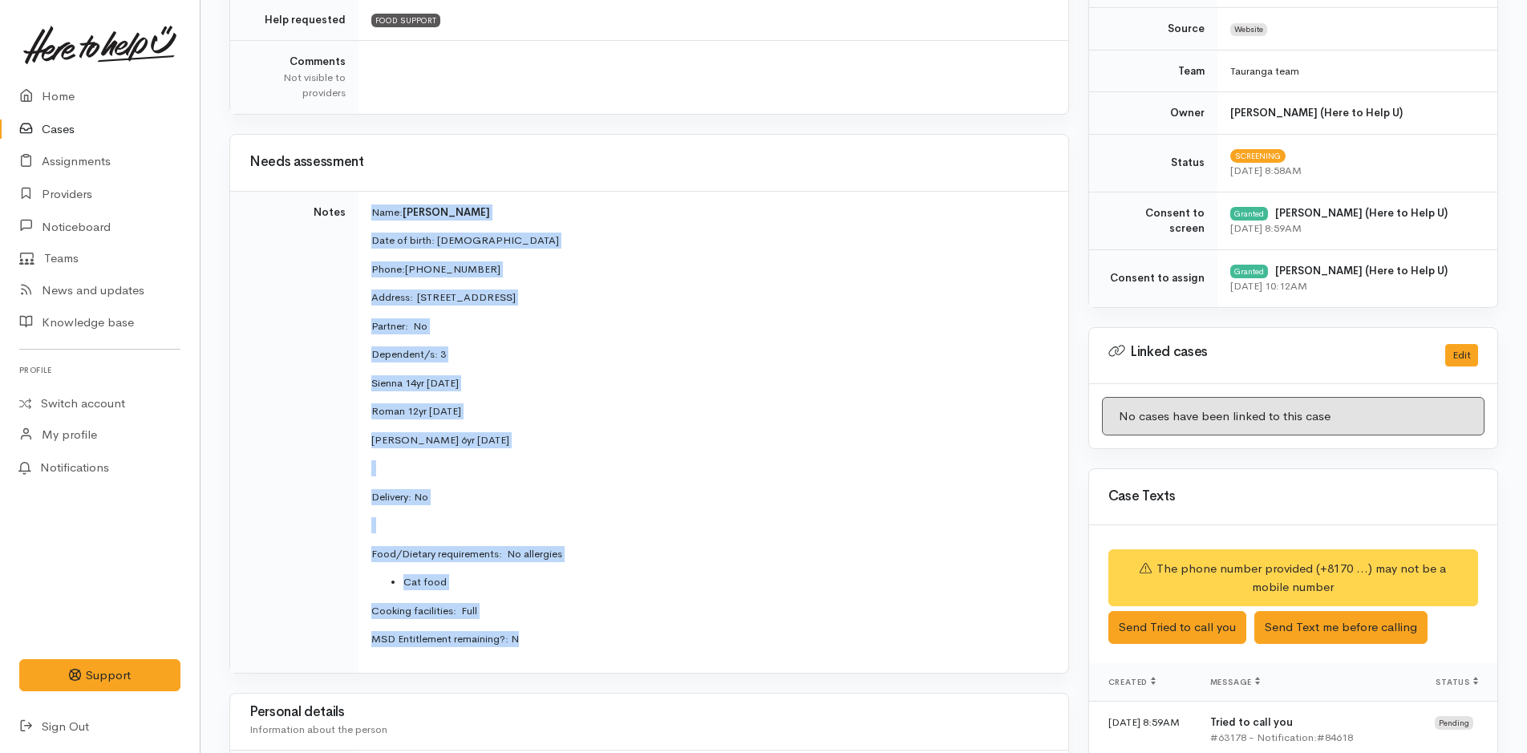
drag, startPoint x: 528, startPoint y: 644, endPoint x: 361, endPoint y: 202, distance: 472.4
click at [361, 202] on td "Name: Sena Kobayashi Date of birth: 11/8/1088 Phone:  +8107089667326 Address:  …" at bounding box center [714, 432] width 710 height 482
copy td "Name: [PERSON_NAME] Date of birth: [DEMOGRAPHIC_DATA] Phone:  [PHONE_NUMBER] Ad…"
click at [61, 95] on link "Home" at bounding box center [100, 96] width 200 height 33
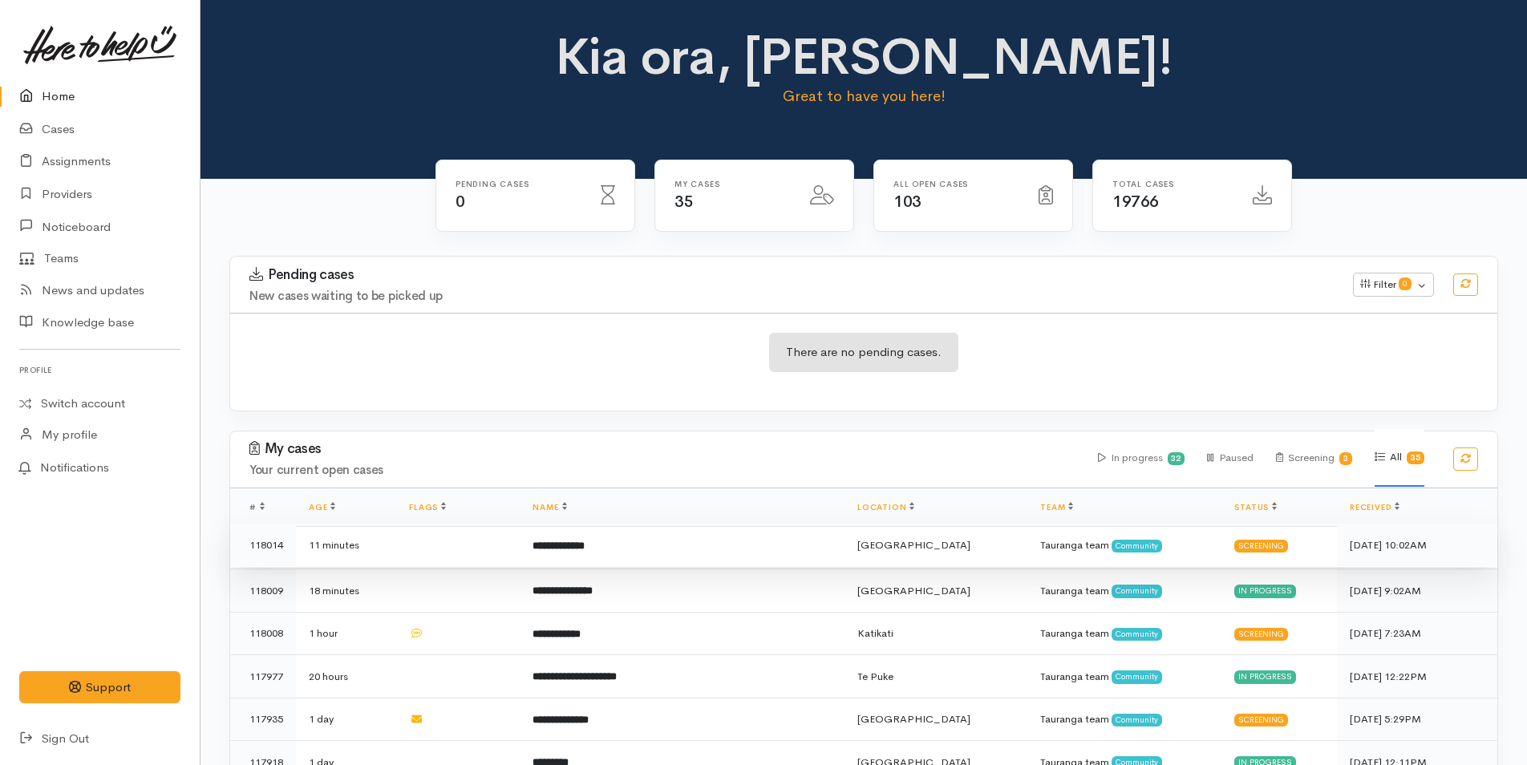
click at [686, 547] on td "**********" at bounding box center [682, 545] width 325 height 43
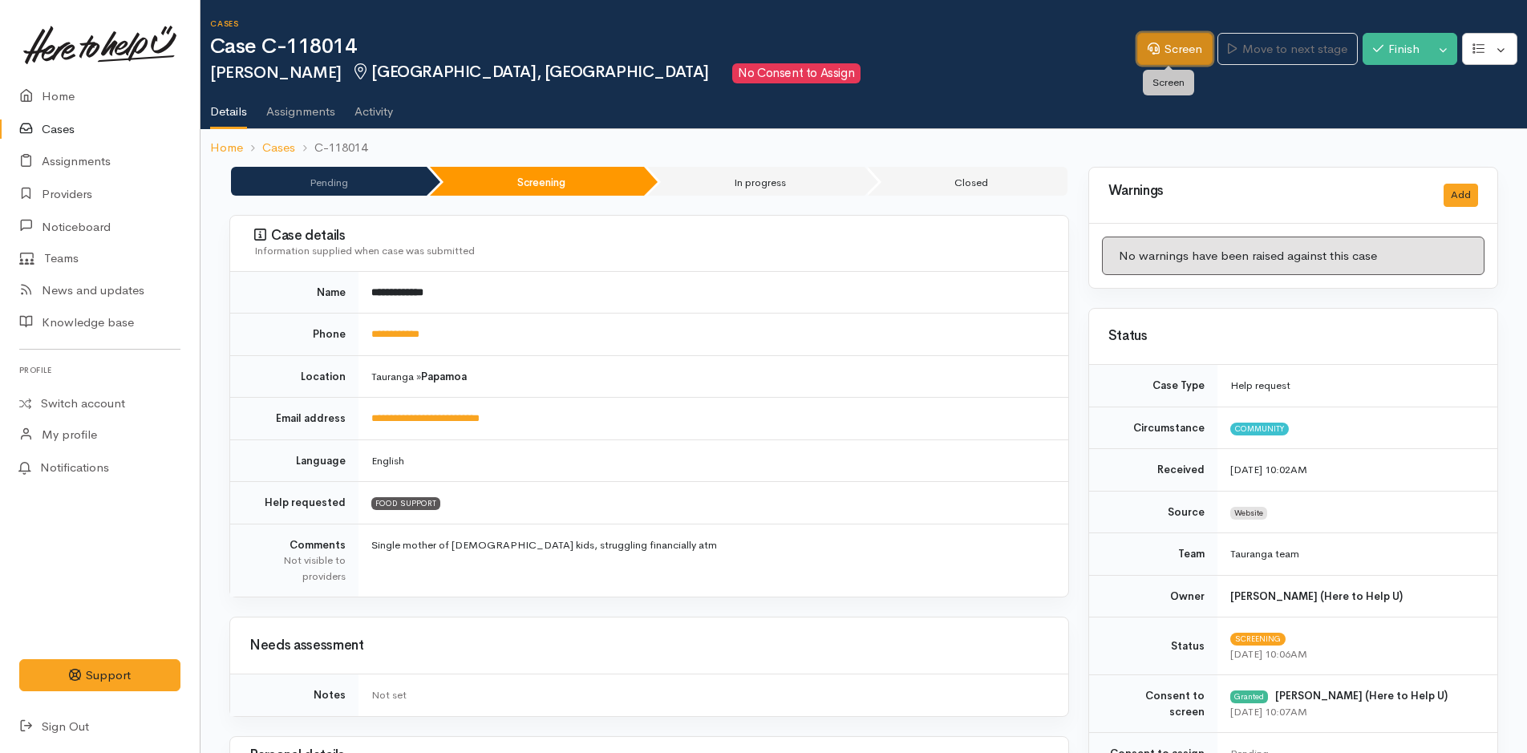
click at [1173, 52] on link "Screen" at bounding box center [1174, 49] width 75 height 33
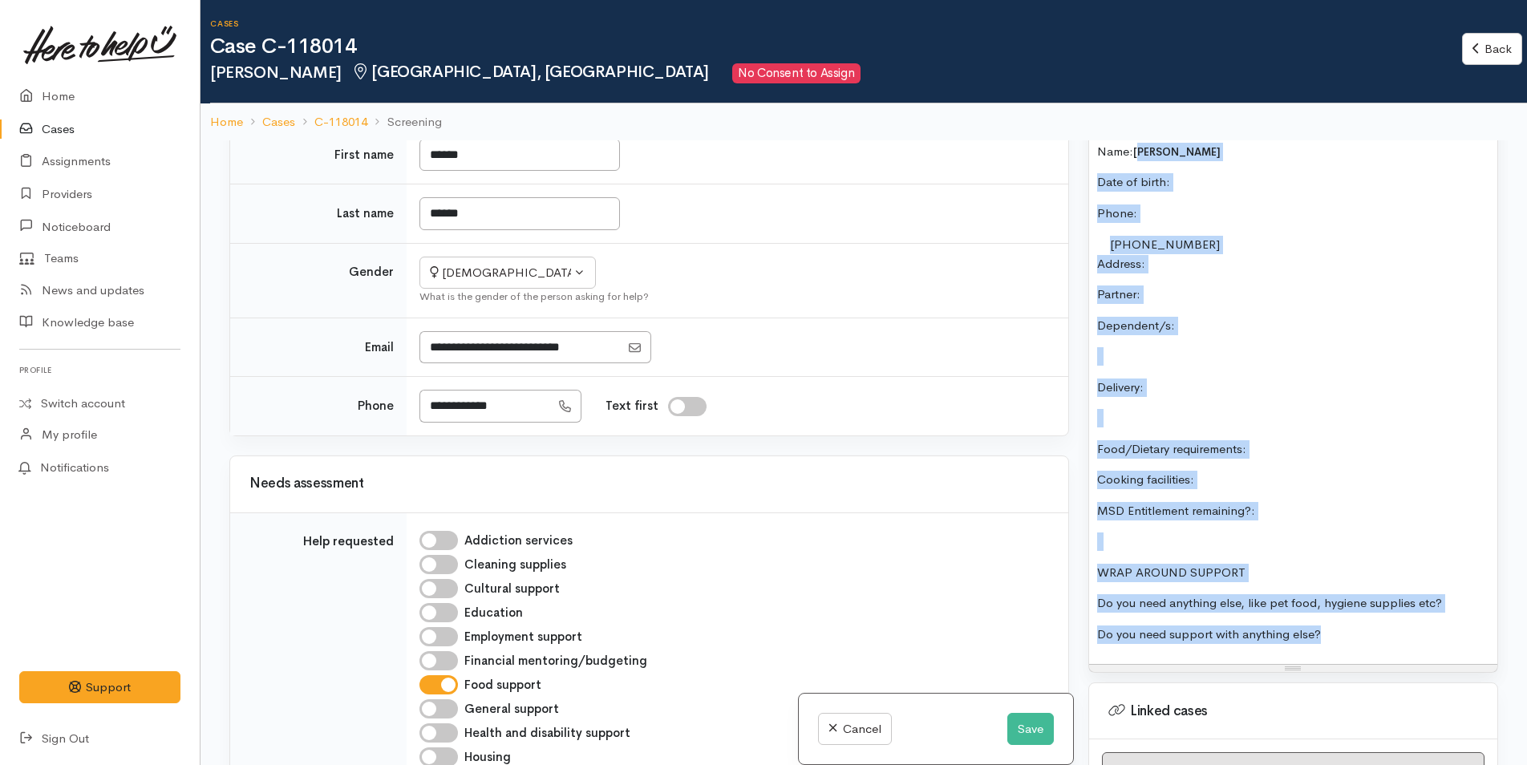
scroll to position [808, 0]
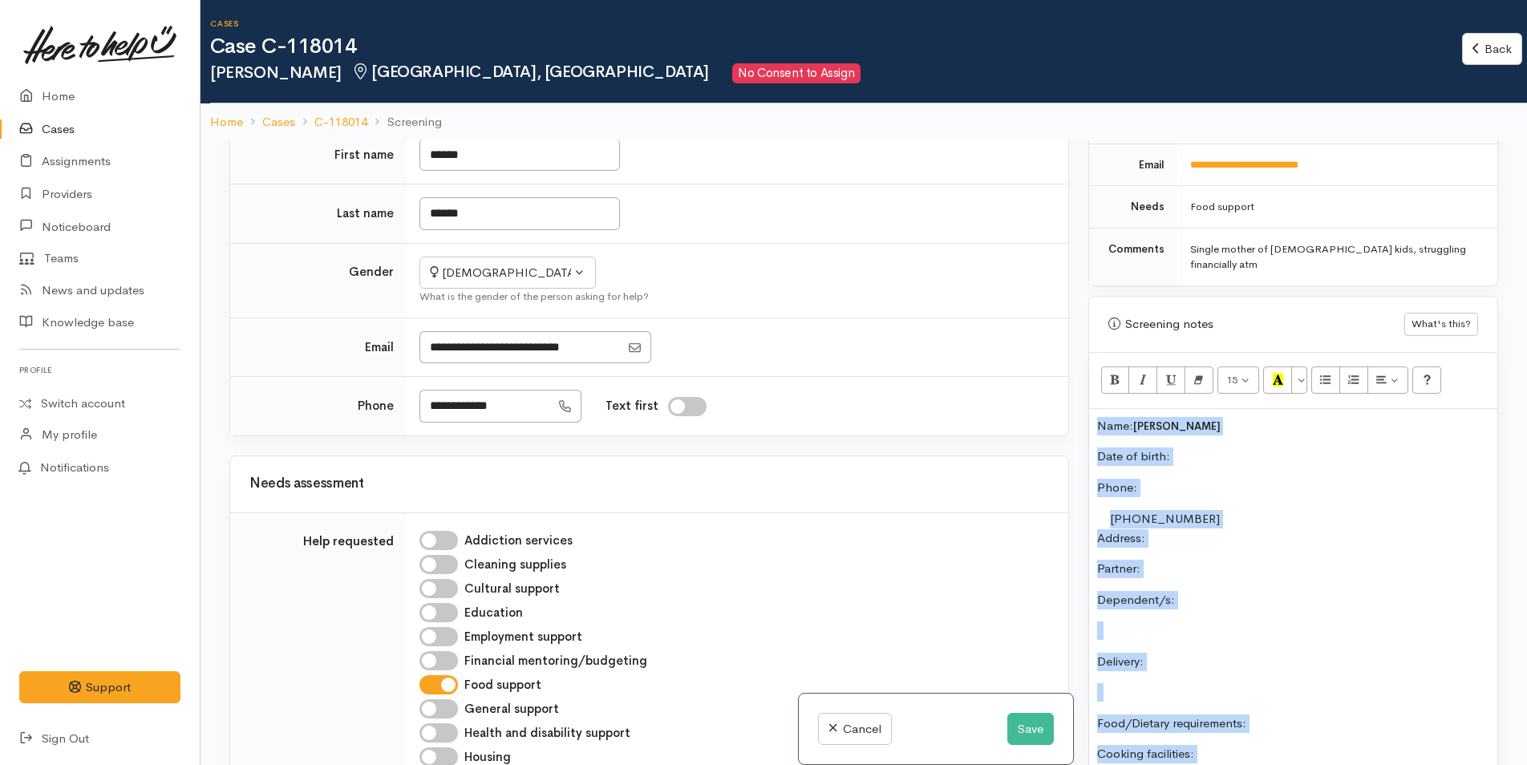
drag, startPoint x: 1330, startPoint y: 496, endPoint x: 1092, endPoint y: 386, distance: 262.3
click at [1092, 386] on div "15 8 9 10 11 12 14 18 24 36 Background Color Transparent Select #ffff00 Text Co…" at bounding box center [1293, 650] width 408 height 594
copy div "Name: [PERSON_NAME] Date of birth: Phone:  [PHONE_NUMBER] Address:  Partner: De…"
paste div
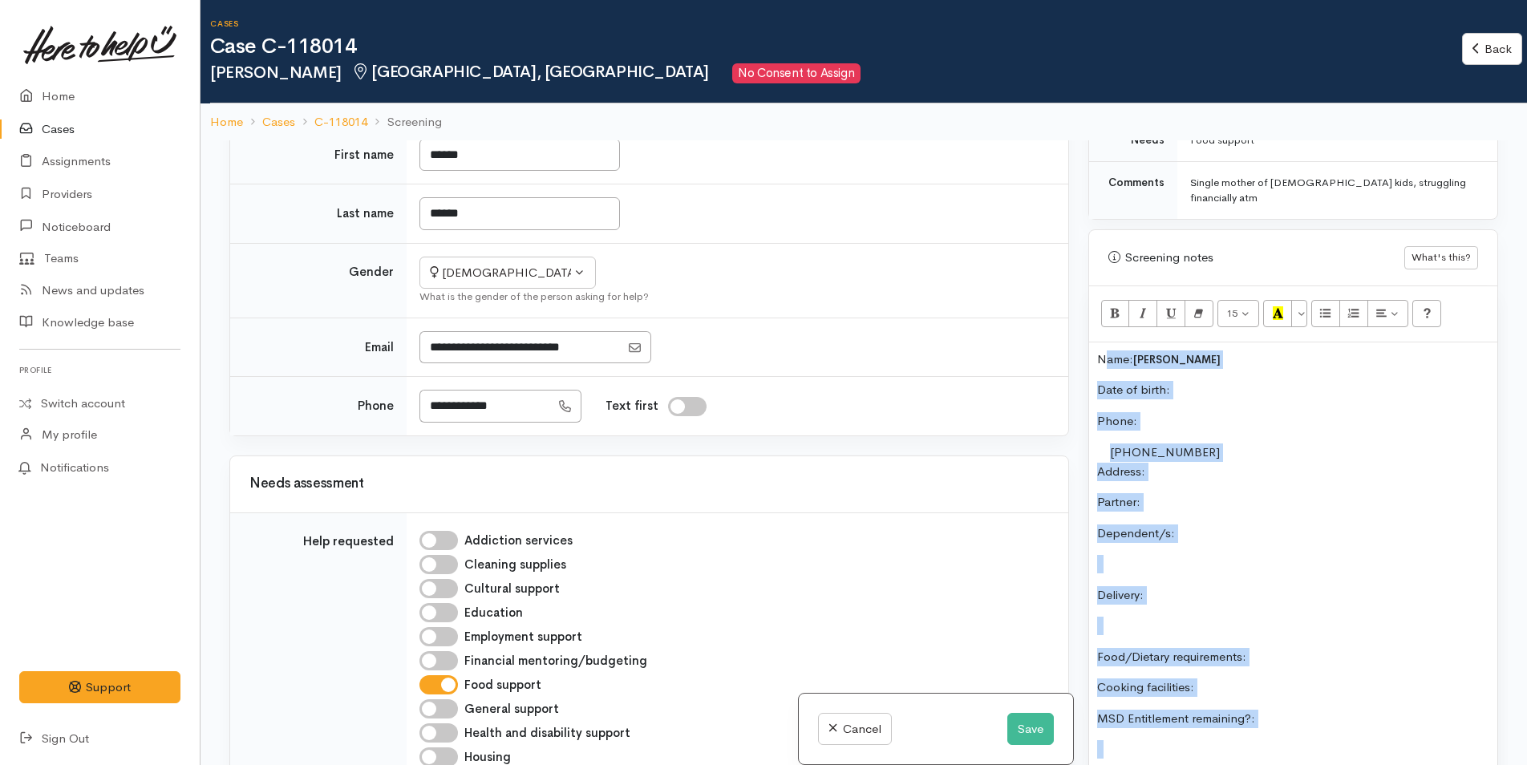
scroll to position [829, 0]
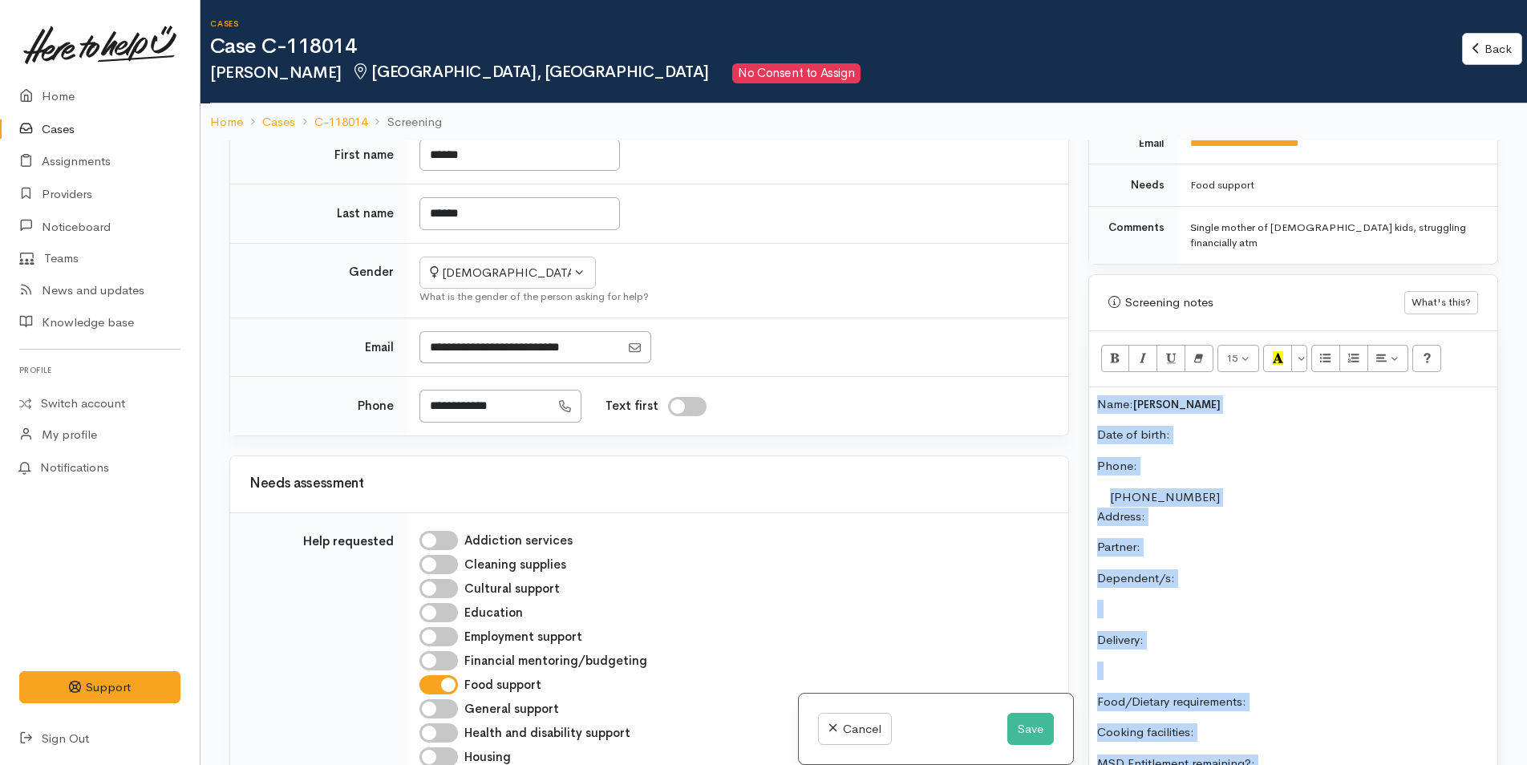
drag, startPoint x: 1320, startPoint y: 542, endPoint x: 1084, endPoint y: 375, distance: 289.5
click at [1084, 375] on div "Warnings Add No warnings have been raised against this case Add Warning Title ●…" at bounding box center [1293, 522] width 429 height 765
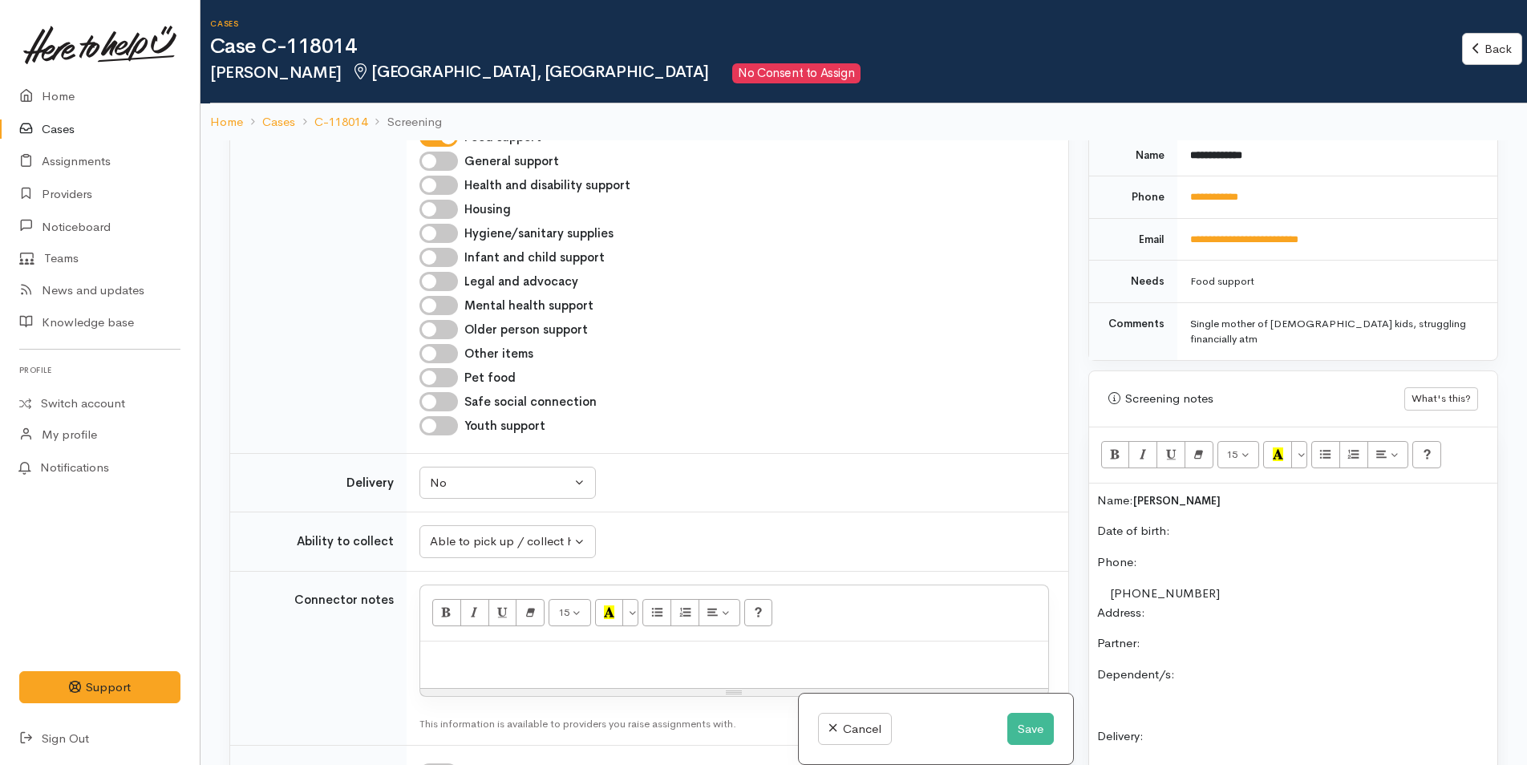
scroll to position [1203, 0]
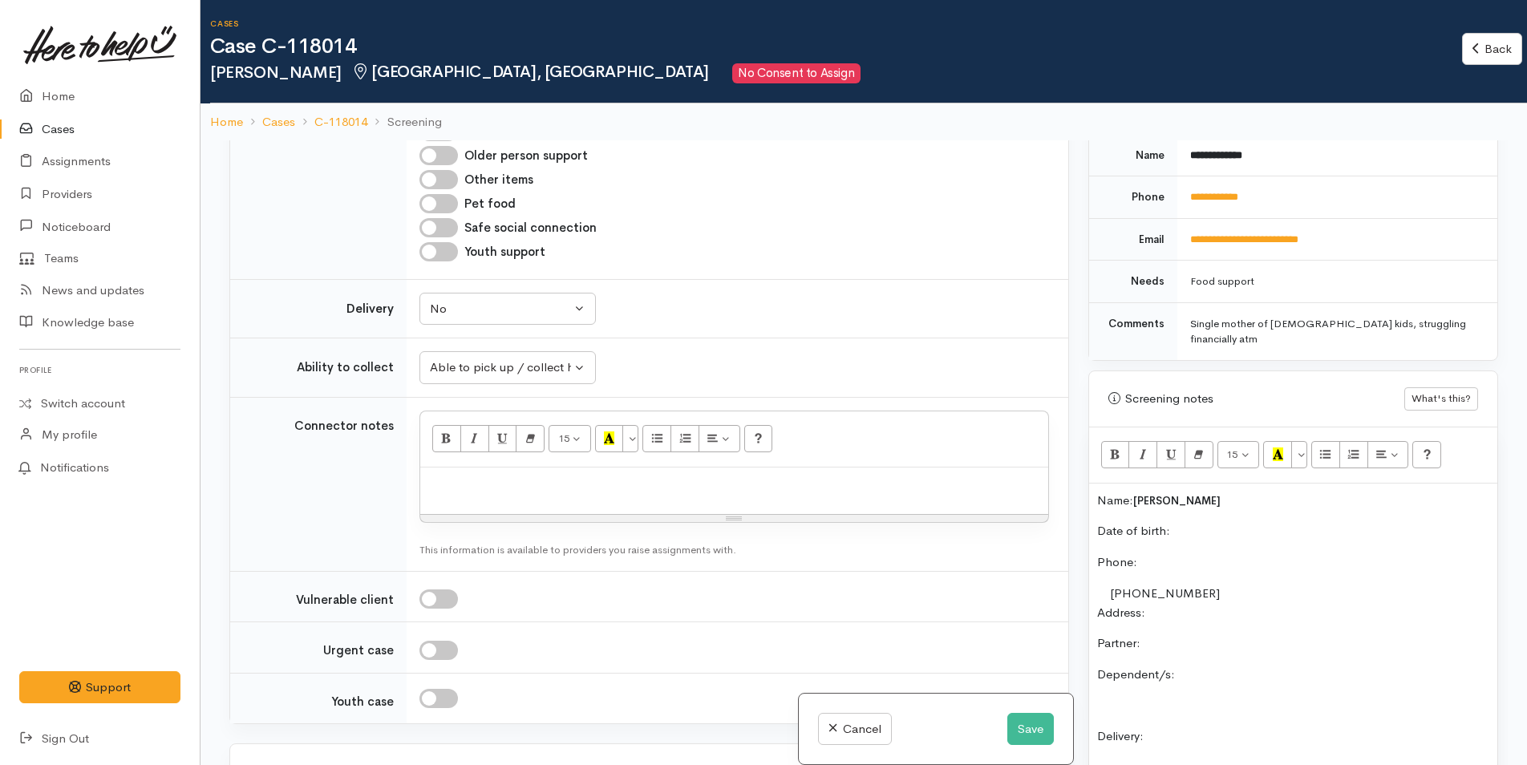
click at [550, 490] on p at bounding box center [734, 485] width 612 height 18
paste div
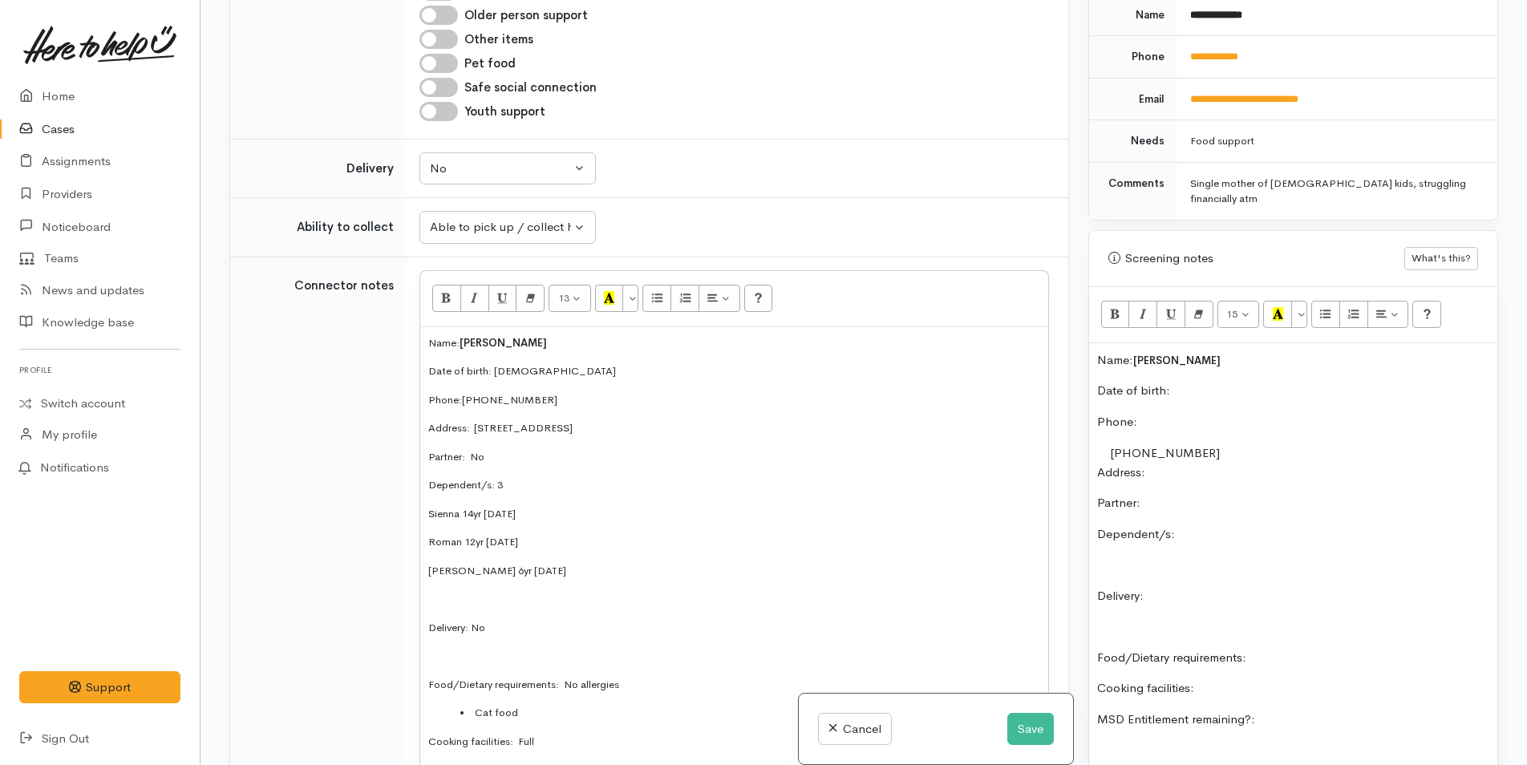
scroll to position [1215, 0]
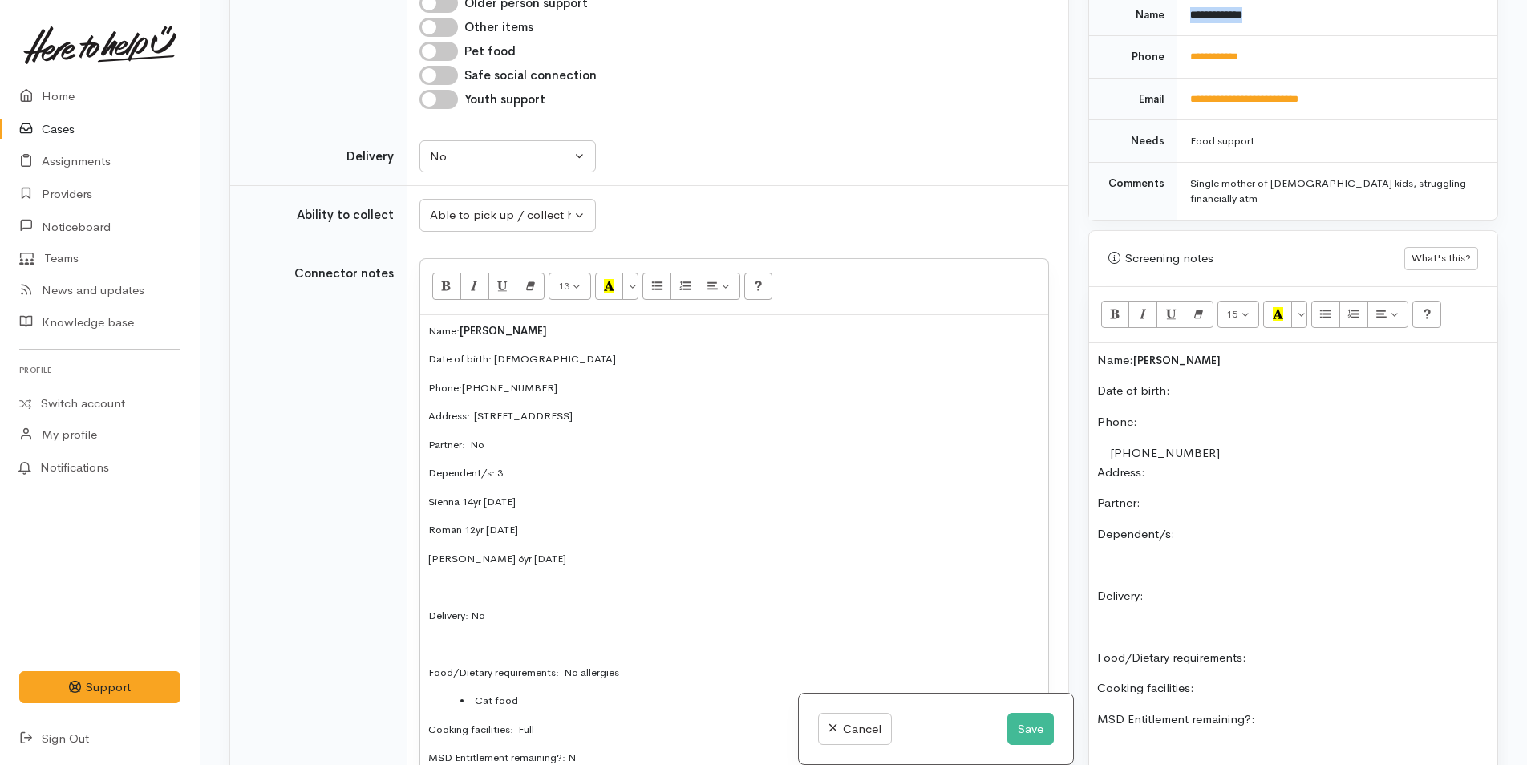
drag, startPoint x: 1266, startPoint y: 16, endPoint x: 1185, endPoint y: 17, distance: 81.0
click at [1185, 17] on td "**********" at bounding box center [1337, 15] width 320 height 43
copy b "**********"
drag, startPoint x: 549, startPoint y: 333, endPoint x: 468, endPoint y: 325, distance: 81.4
click at [468, 325] on p "Name: Sena Kobayashi" at bounding box center [734, 331] width 612 height 16
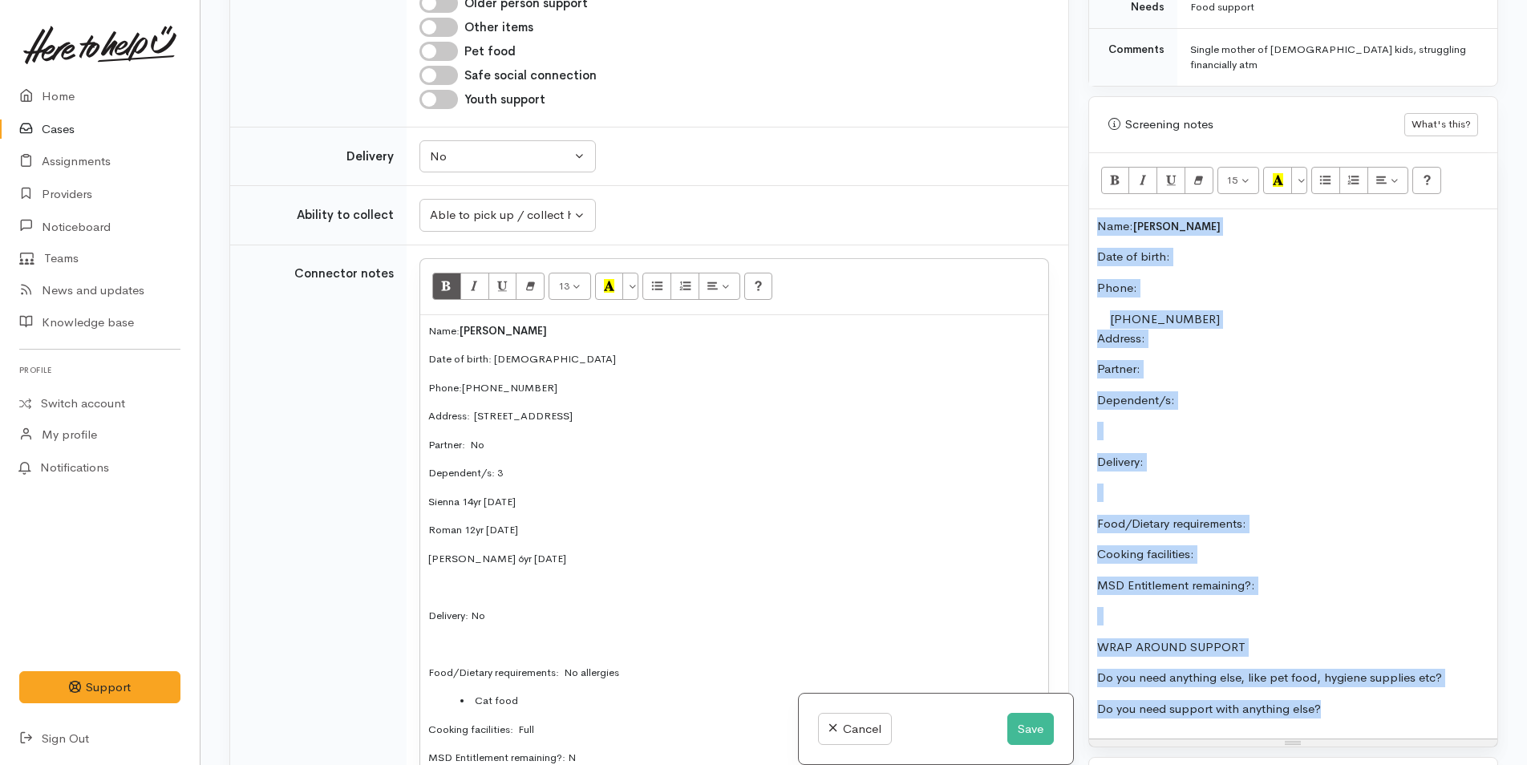
scroll to position [1125, 0]
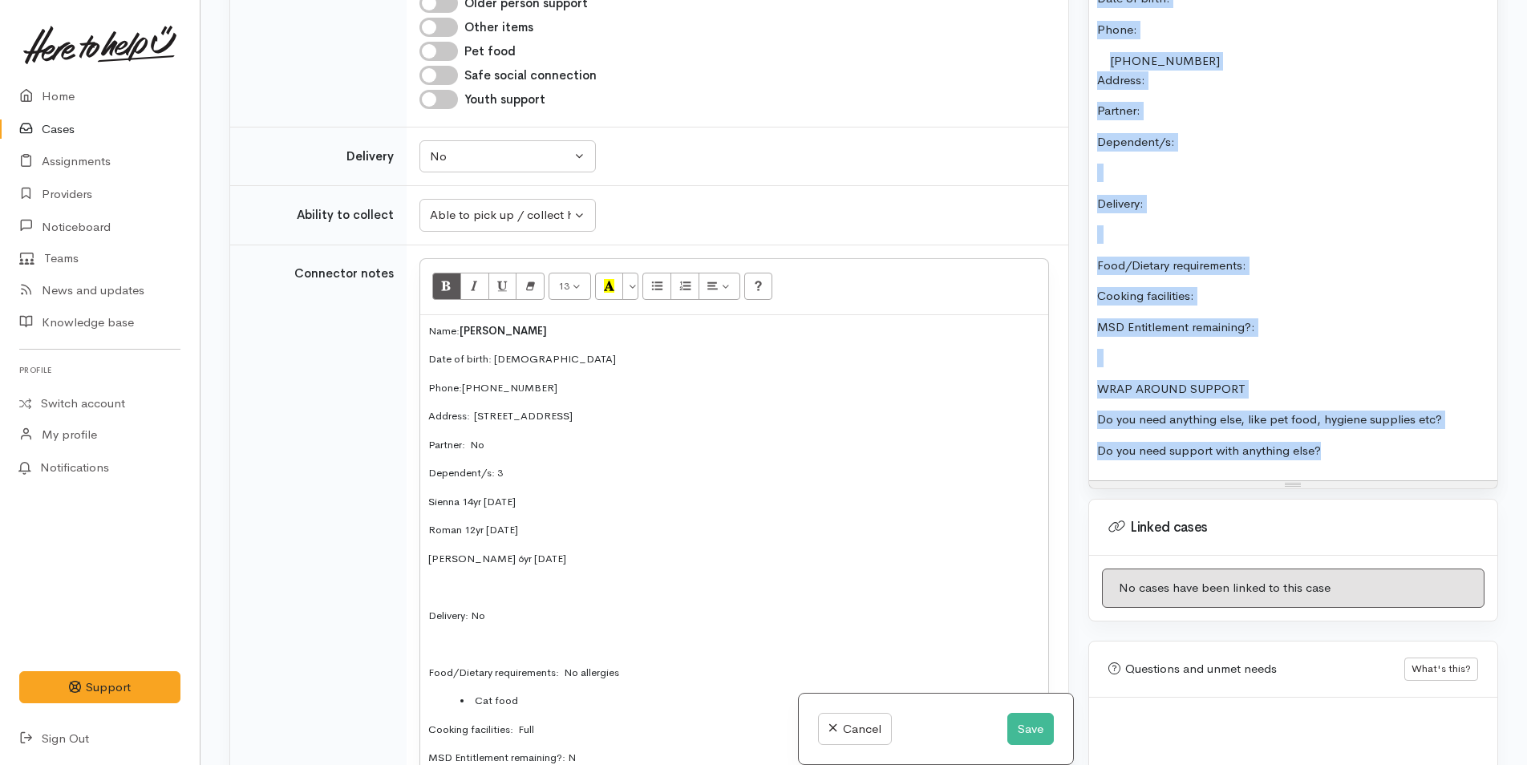
drag, startPoint x: 1093, startPoint y: 335, endPoint x: 1355, endPoint y: 458, distance: 289.6
click at [1355, 458] on div "Name: Carmen Wilson Date of birth: Phone:  +64221719383 Address:  Partner: Depe…" at bounding box center [1293, 216] width 408 height 530
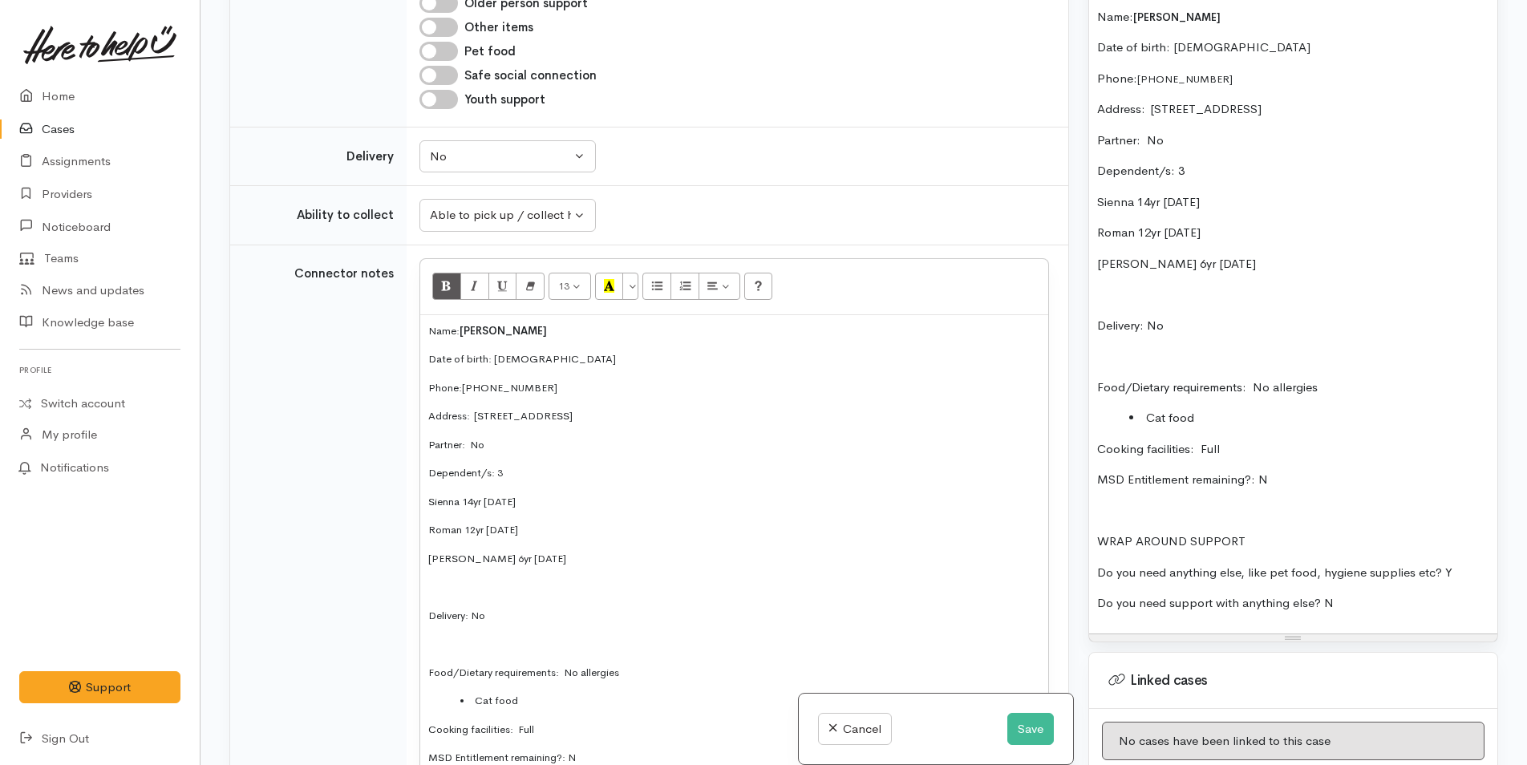
scroll to position [1045, 0]
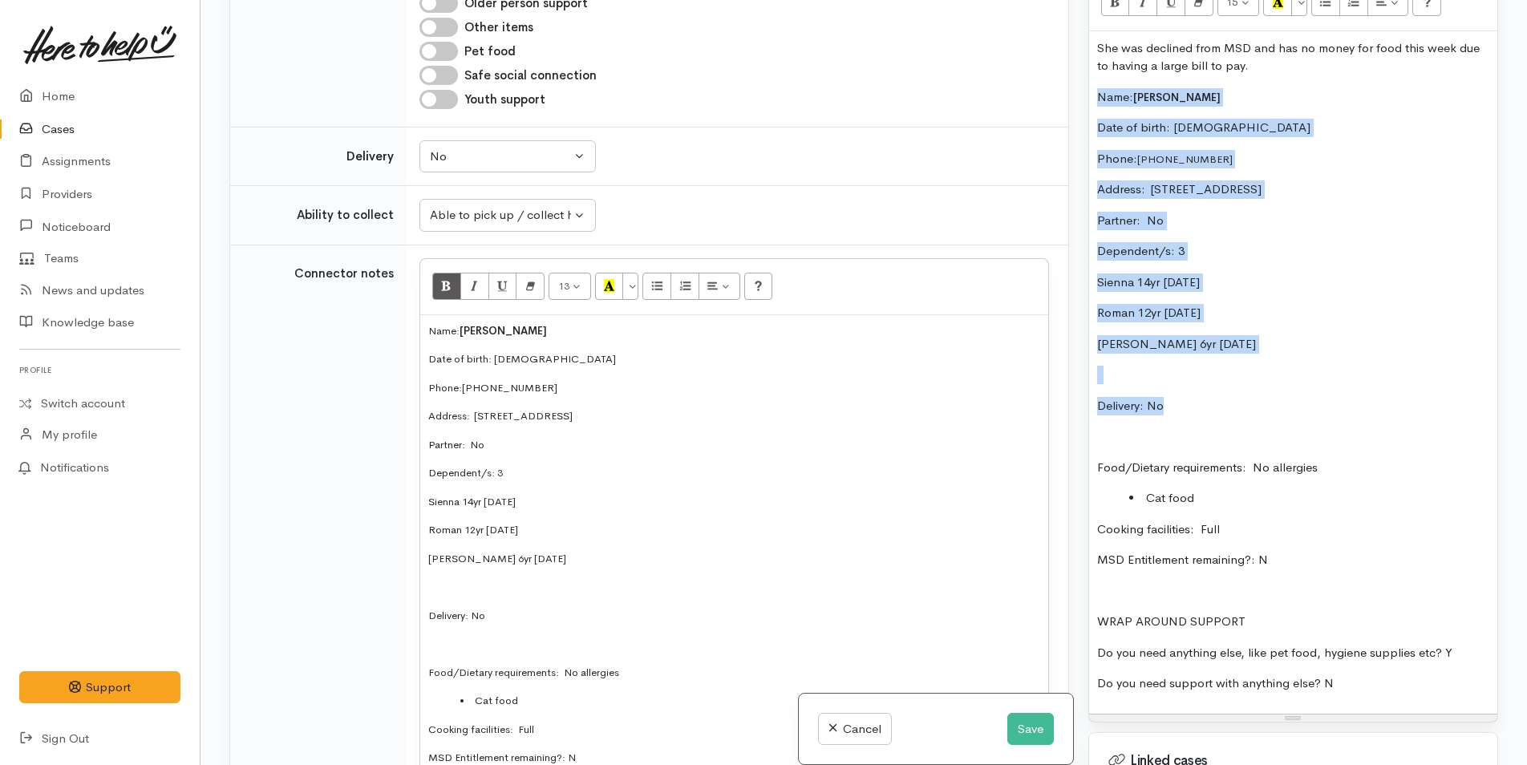
drag, startPoint x: 1181, startPoint y: 391, endPoint x: 1067, endPoint y: 85, distance: 326.9
click at [1067, 85] on div "Related cases There are other cases potentially from the same person, address o…" at bounding box center [864, 382] width 1288 height 765
click at [1305, 397] on p "Delivery: No" at bounding box center [1293, 406] width 392 height 18
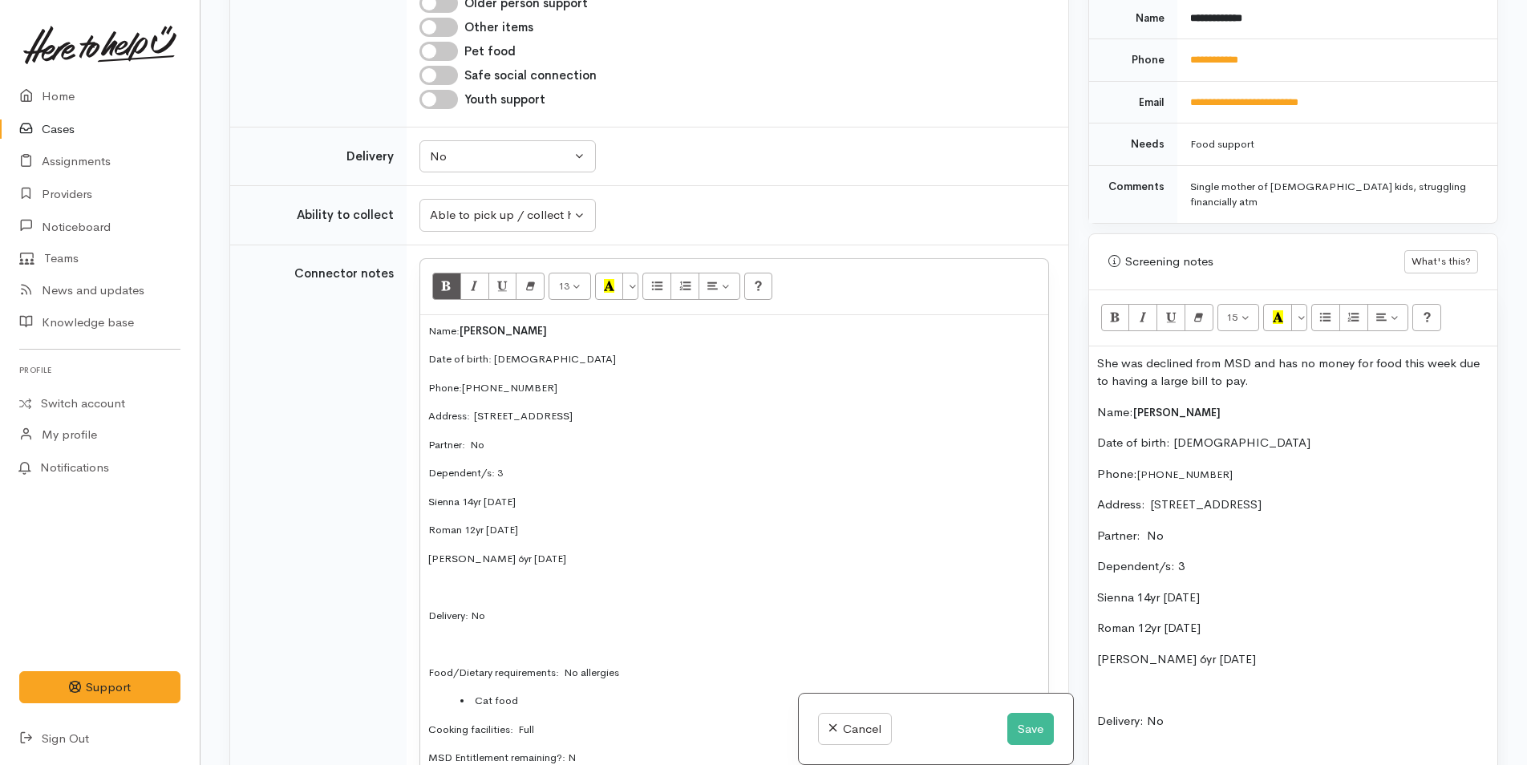
scroll to position [724, 0]
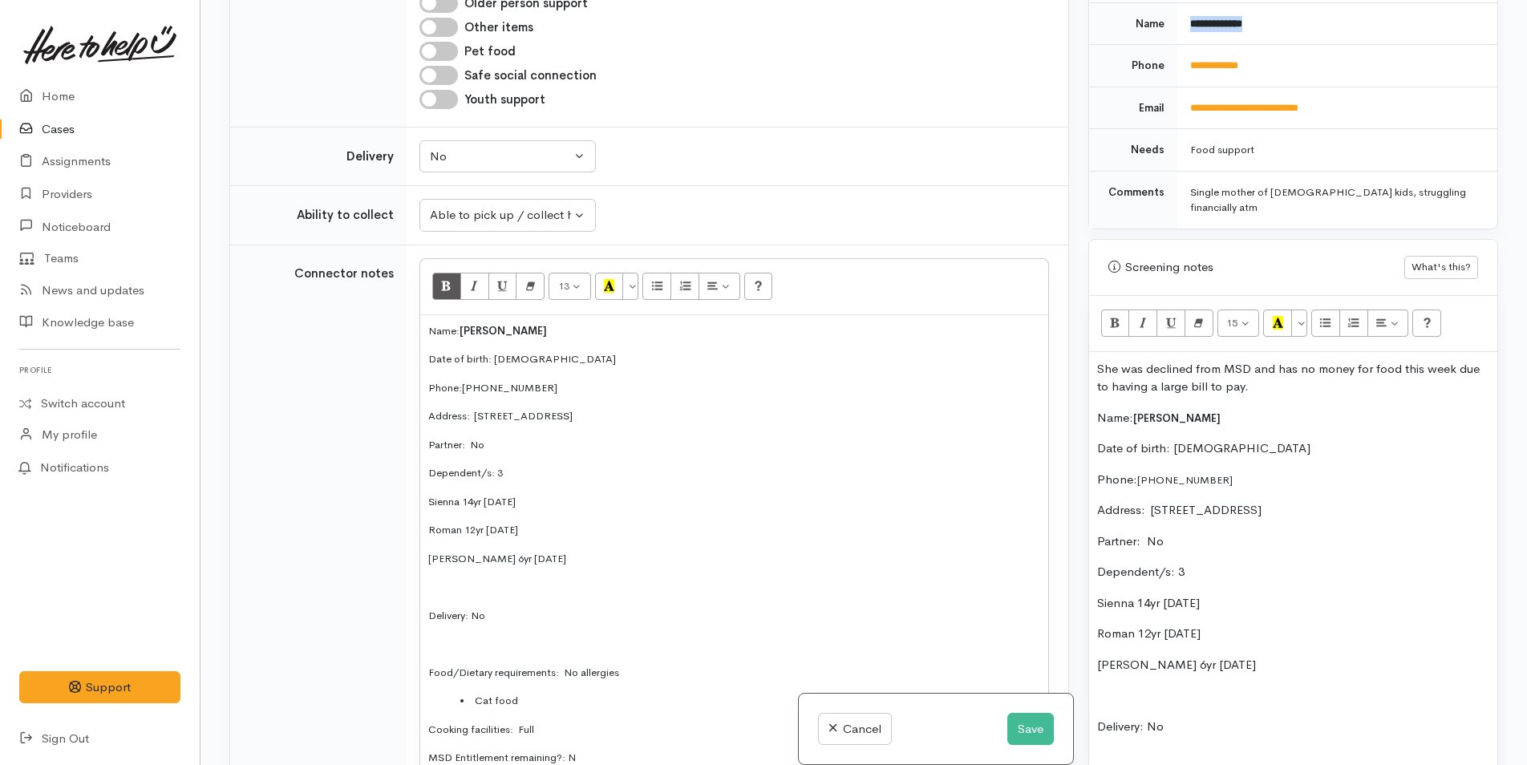
drag, startPoint x: 1274, startPoint y: 17, endPoint x: 1186, endPoint y: 17, distance: 88.2
click at [1186, 17] on td "**********" at bounding box center [1337, 23] width 320 height 43
copy b "**********"
drag, startPoint x: 1242, startPoint y: 405, endPoint x: 1138, endPoint y: 400, distance: 104.4
click at [1138, 409] on p "Name: Sena Kobayashi" at bounding box center [1293, 418] width 392 height 18
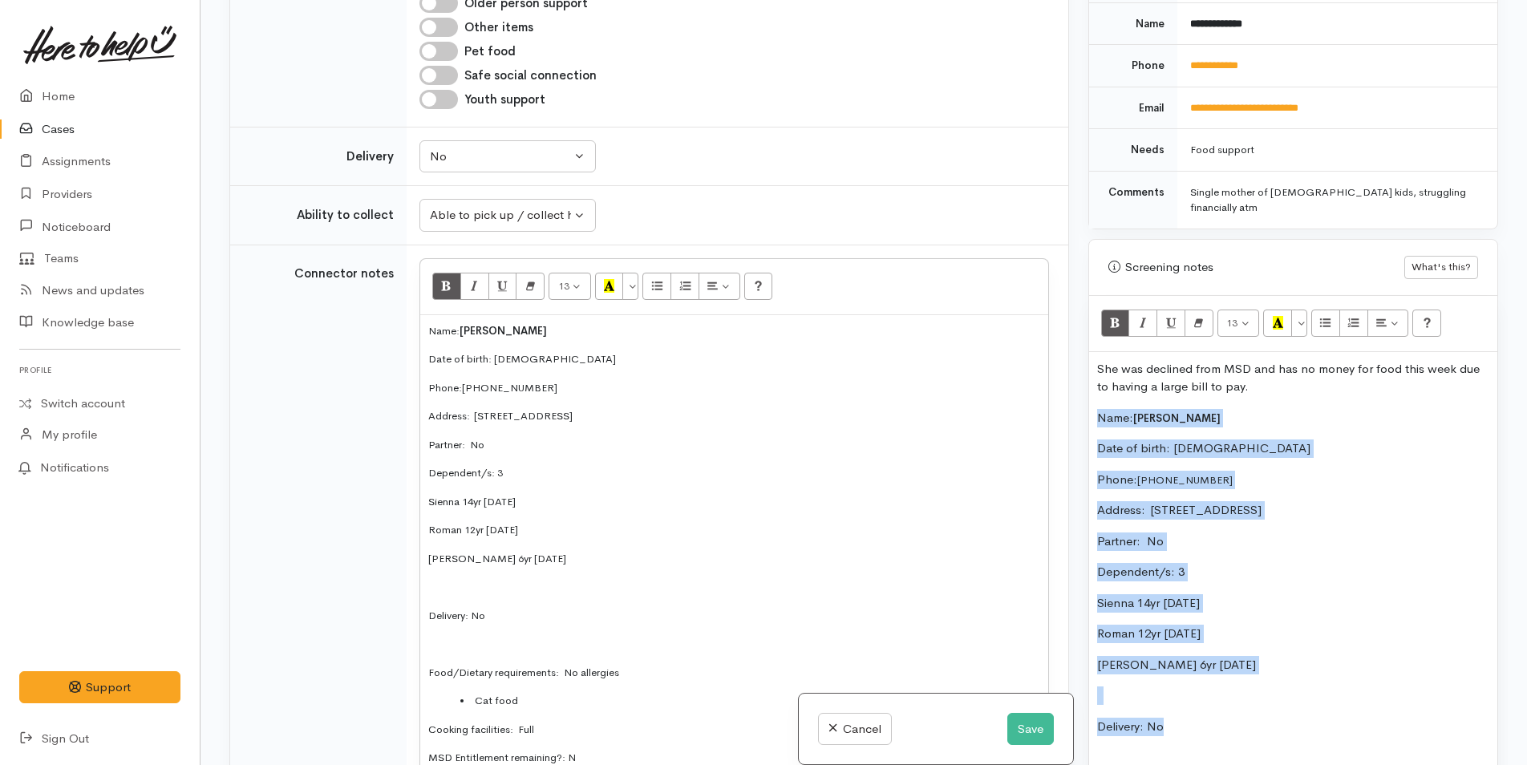
drag, startPoint x: 1188, startPoint y: 711, endPoint x: 1100, endPoint y: 394, distance: 329.6
click at [1100, 394] on div "She was declined from MSD and has no money for food this week due to having a l…" at bounding box center [1293, 693] width 408 height 683
copy div "Name: Carmen Wilson Date of birth: 11/8/1088 Phone:  +8107089667326 Address:  1…"
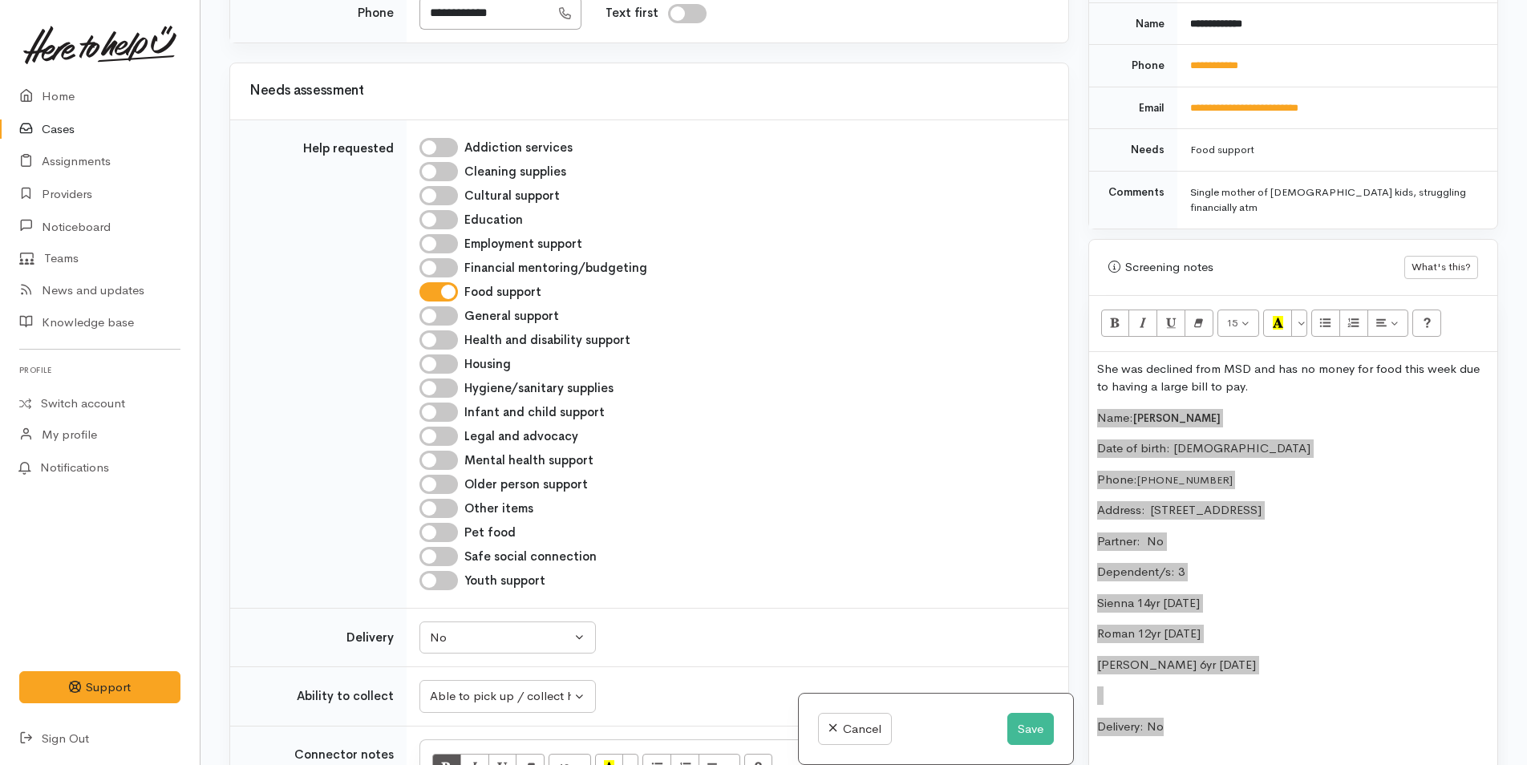
scroll to position [1045, 0]
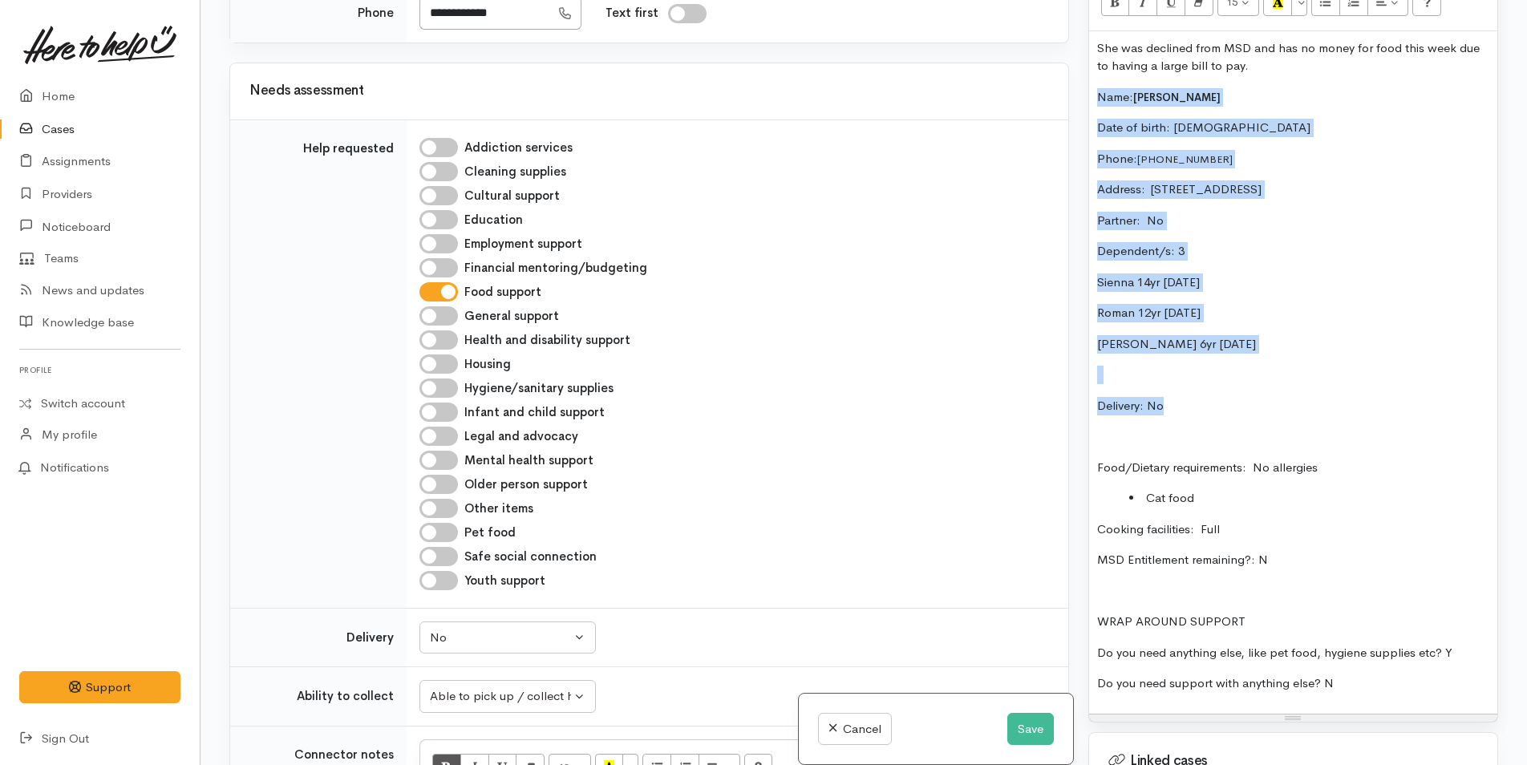
drag, startPoint x: 446, startPoint y: 534, endPoint x: 460, endPoint y: 528, distance: 15.8
click at [446, 534] on input "Pet food" at bounding box center [438, 532] width 38 height 19
checkbox input "true"
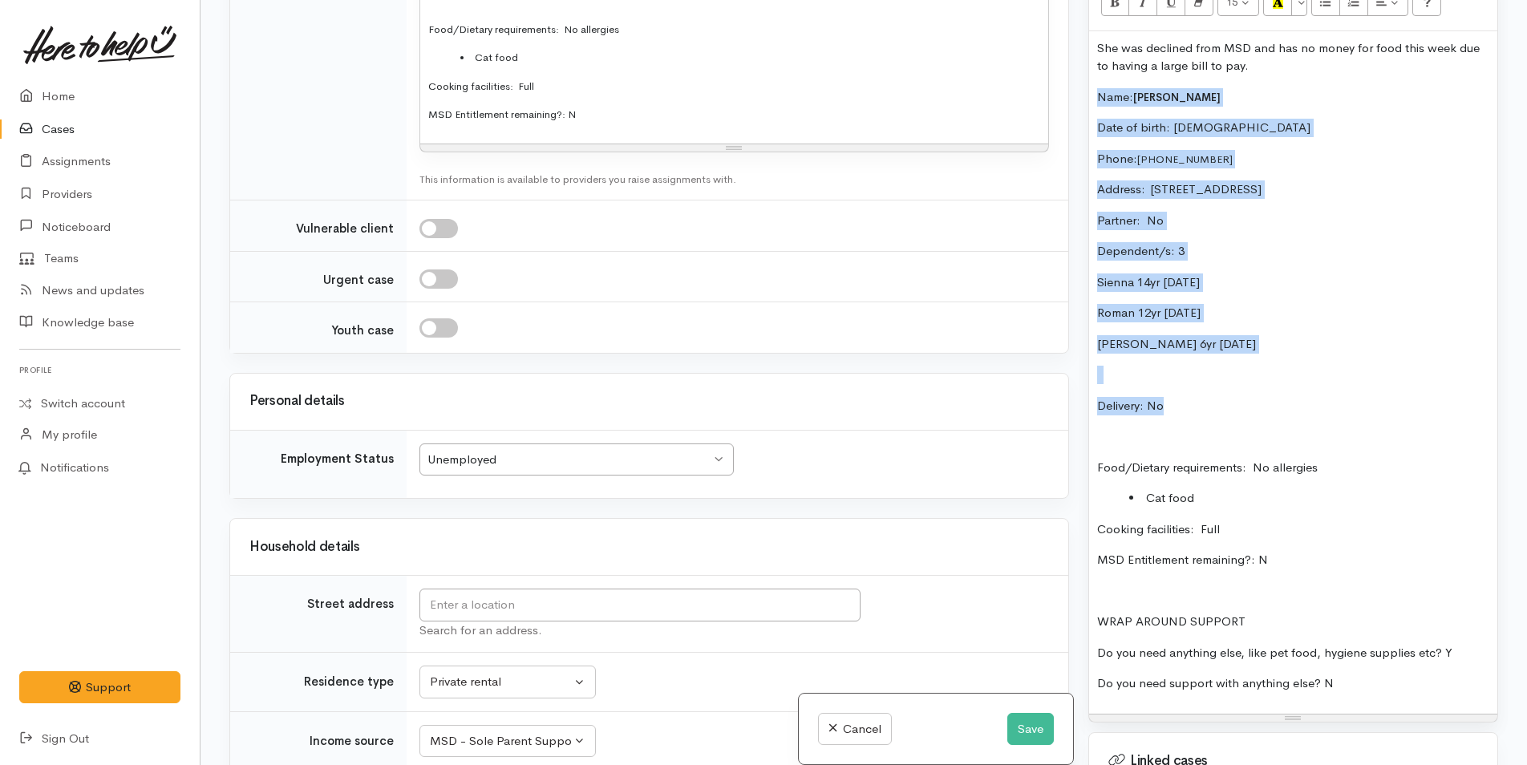
scroll to position [1937, 0]
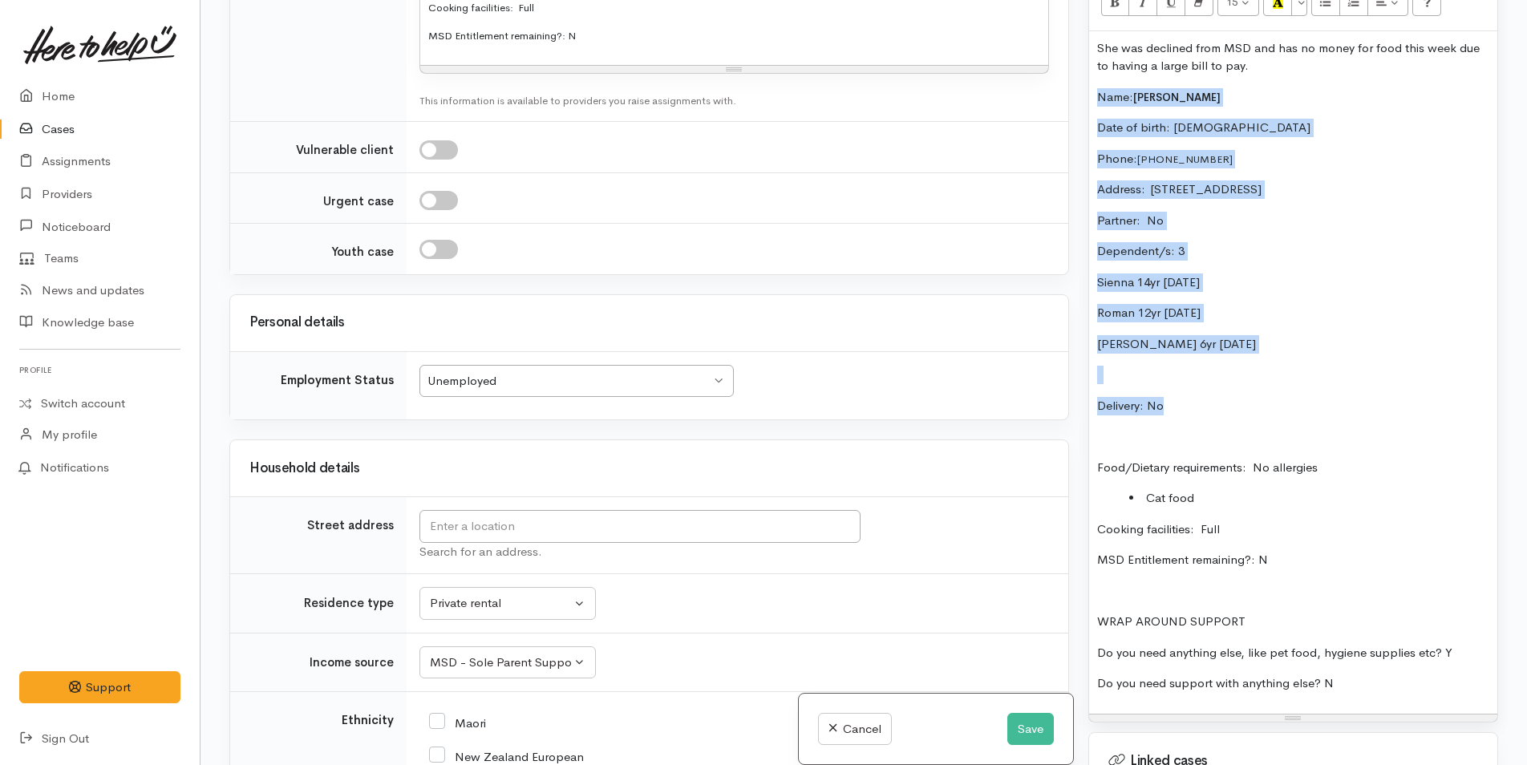
click at [1407, 273] on p "Sienna 14yr 23/1/11" at bounding box center [1293, 282] width 392 height 18
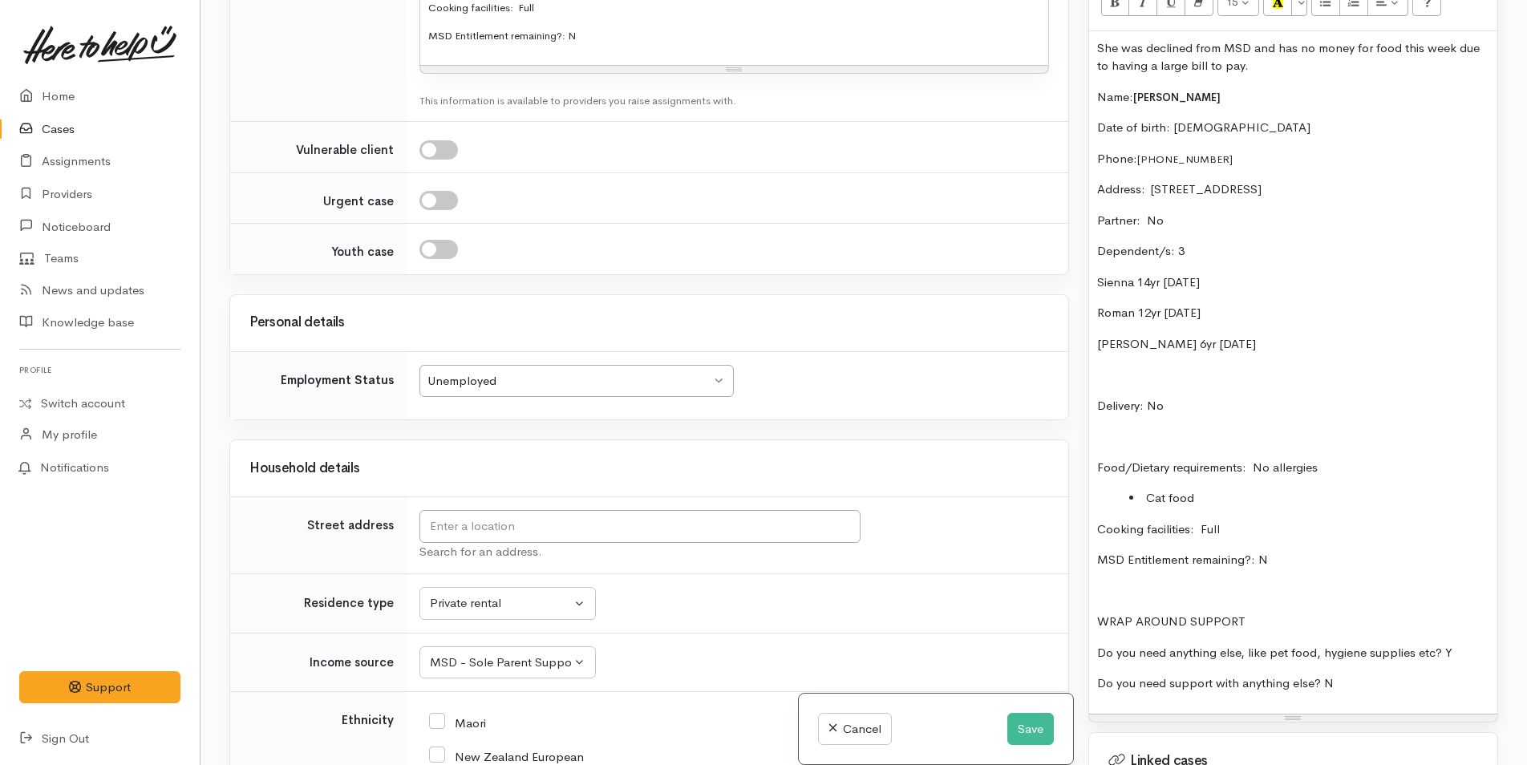
drag, startPoint x: 1469, startPoint y: 179, endPoint x: 1151, endPoint y: 166, distance: 318.7
click at [1151, 180] on p "Address:  15 Stenella Way, Papamoa Beach, Tauranga, New Zealand" at bounding box center [1293, 189] width 392 height 18
copy p "15 Stenella Way, Papamoa Beach, Tauranga, New Zealand"
click at [575, 528] on input "text" at bounding box center [639, 526] width 441 height 33
paste input "15 Stenella Way, Papamoa Beach, Tauranga, New Zealand"
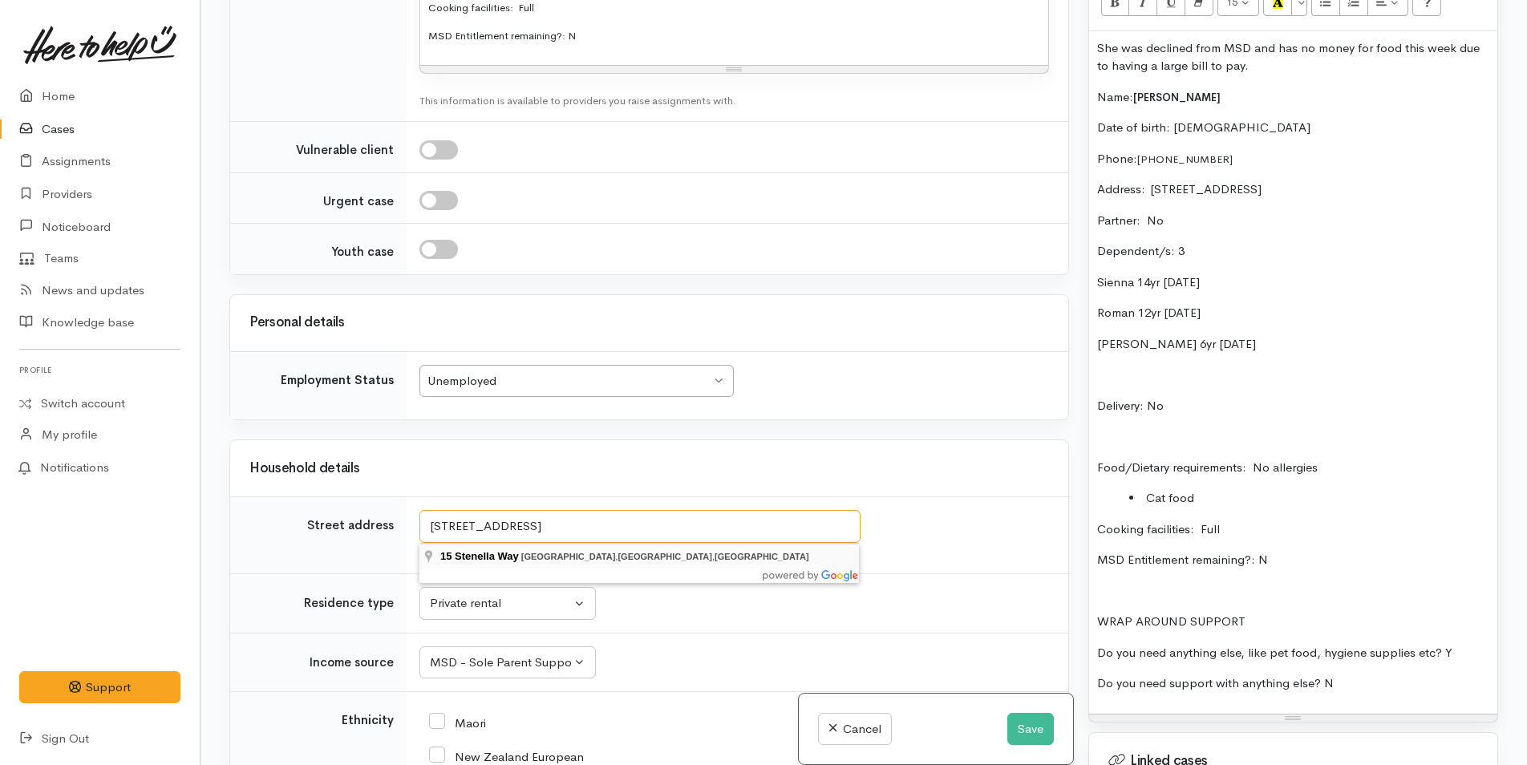
type input "15 Stenella Way, Papamoa Beach, Tauranga, New Zealand"
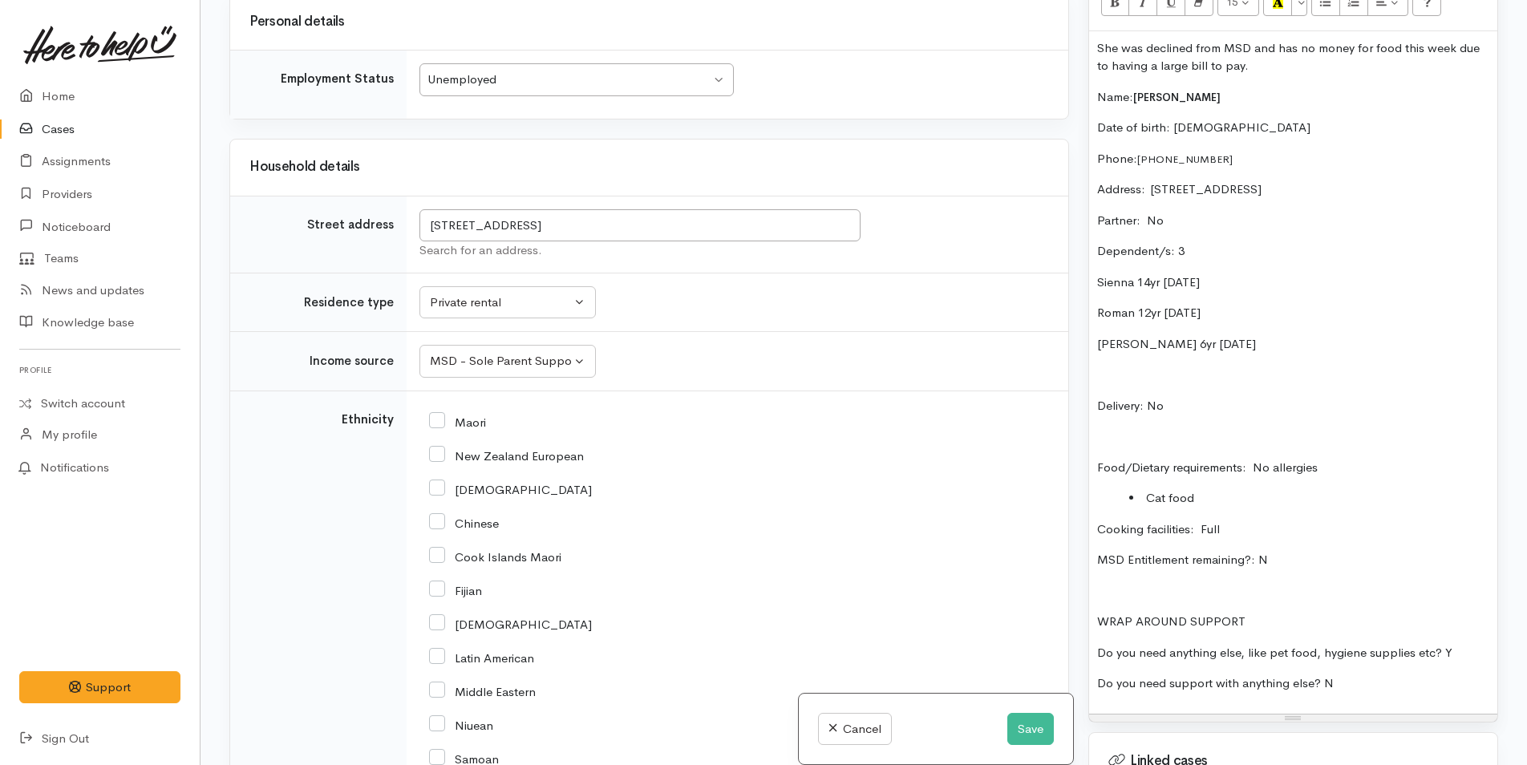
scroll to position [2412, 0]
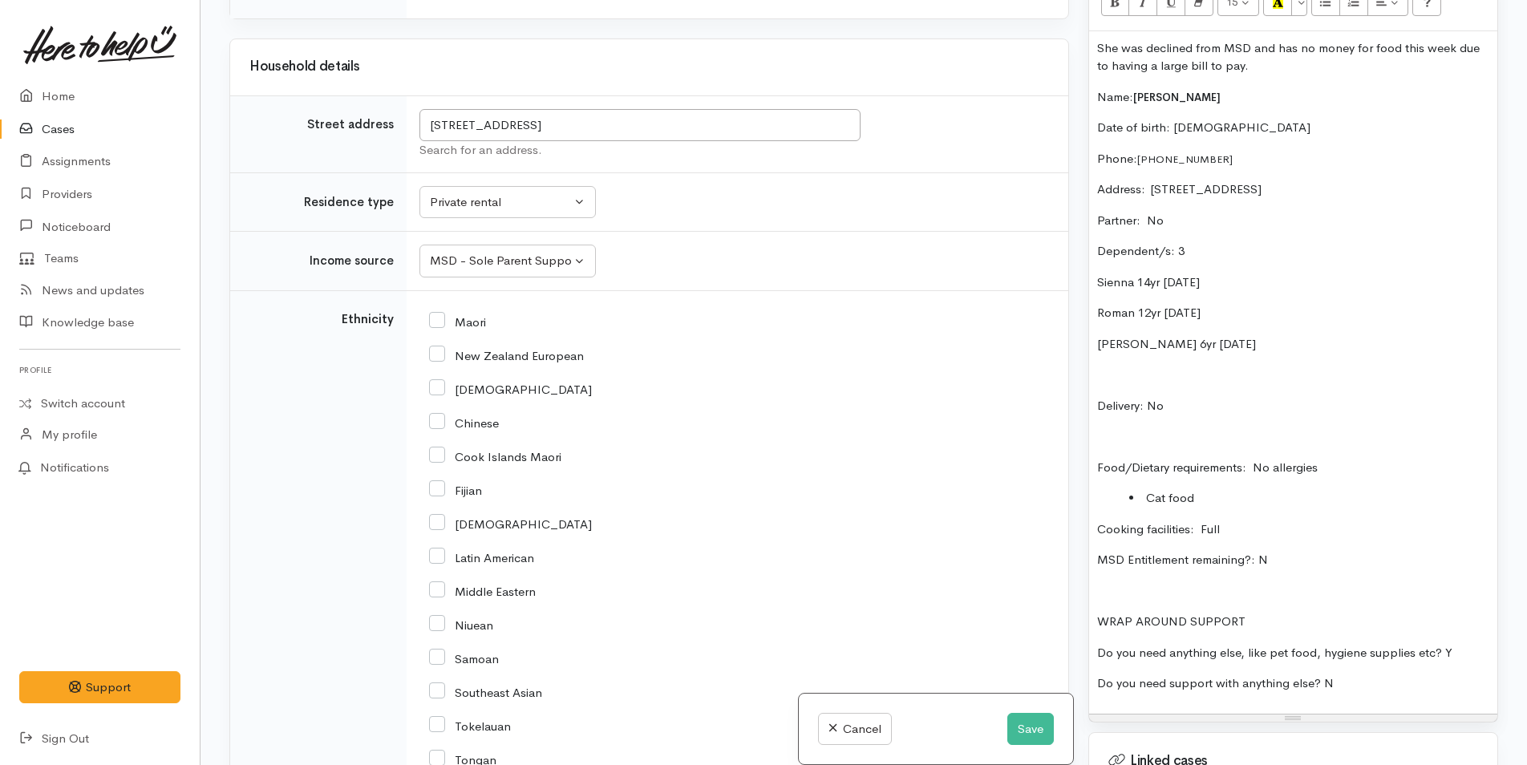
click at [440, 352] on input "New Zealand European" at bounding box center [506, 354] width 155 height 14
checkbox input "true"
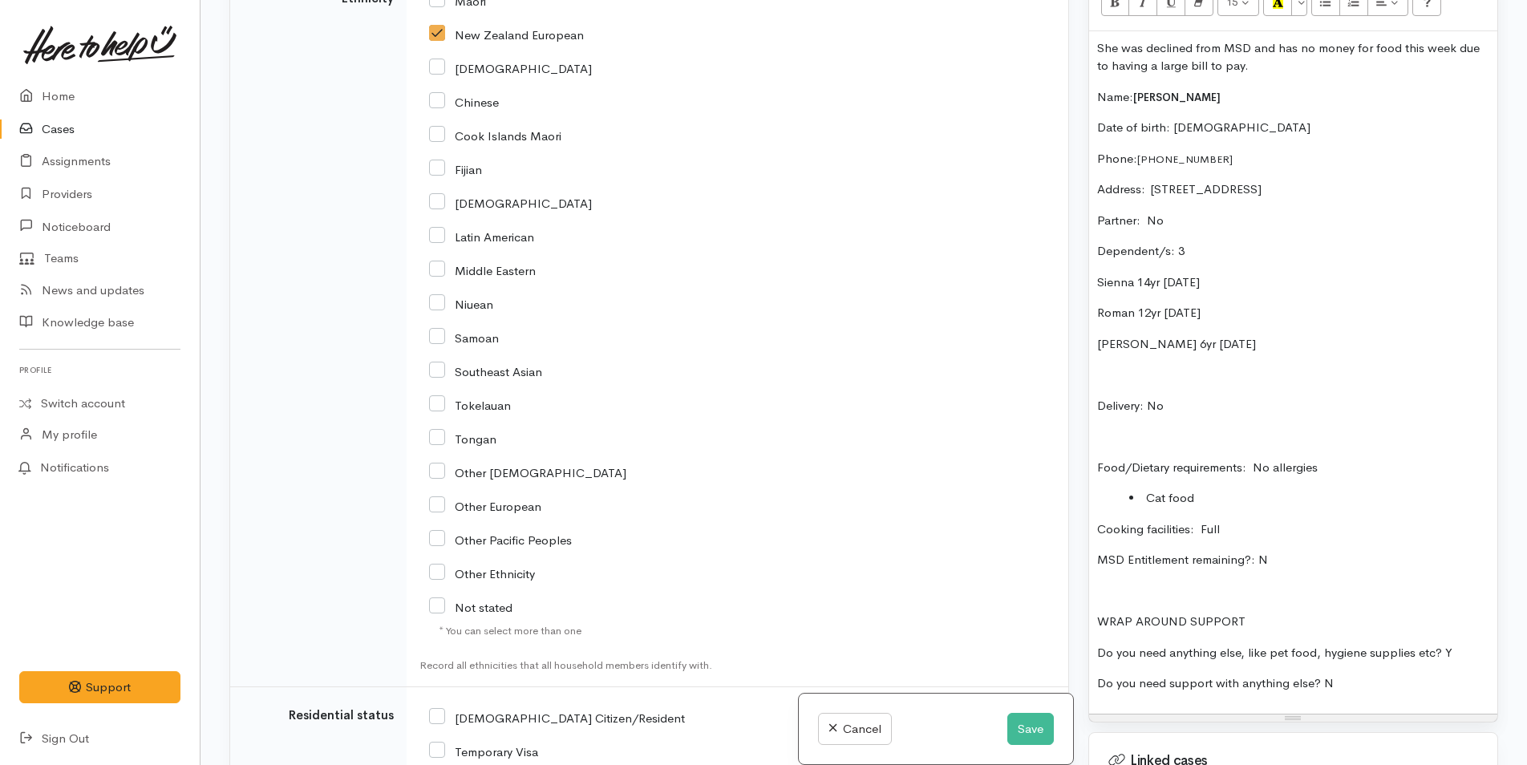
scroll to position [2973, 0]
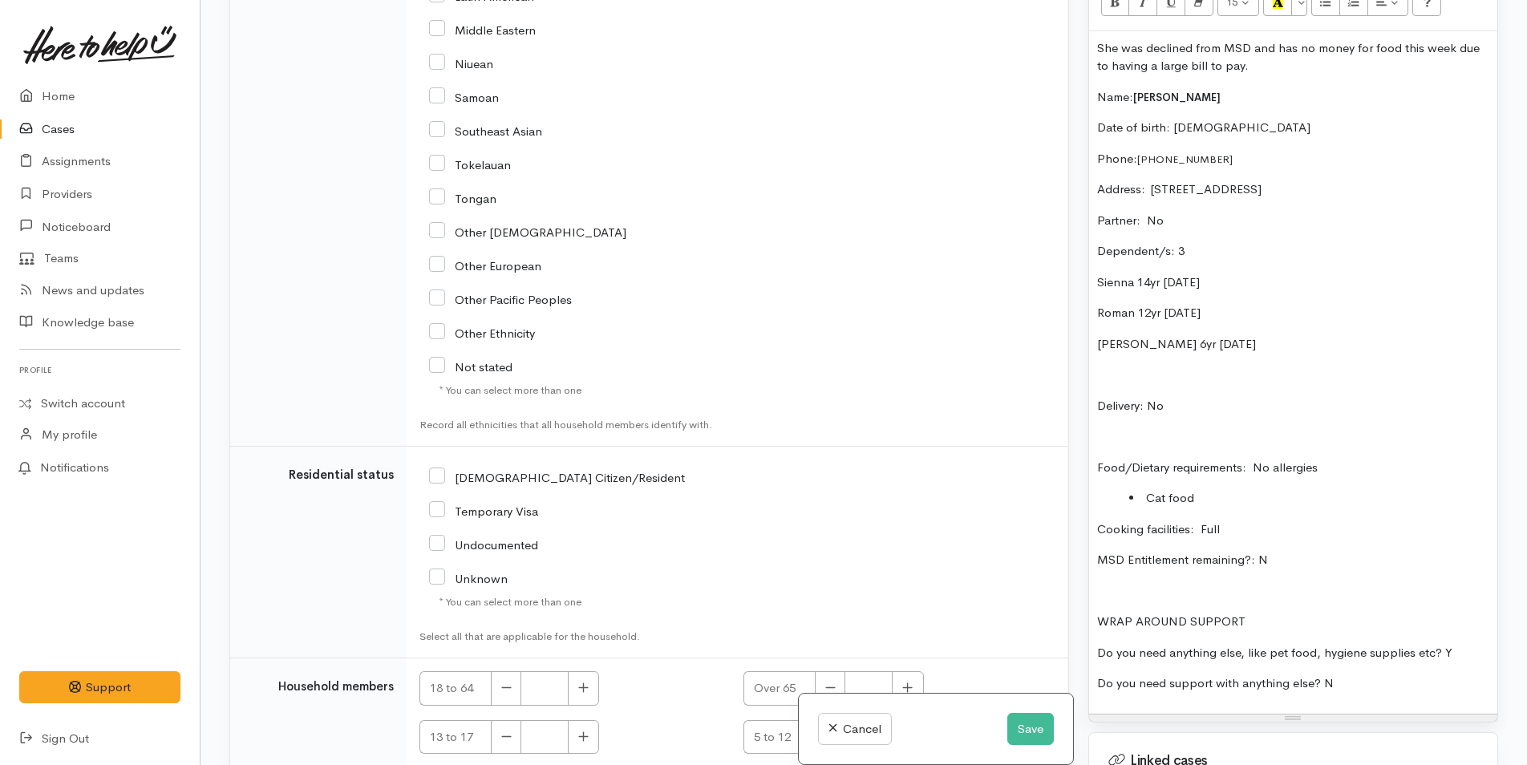
click at [440, 475] on input "NZ Citizen/Resident" at bounding box center [557, 476] width 256 height 14
checkbox input "true"
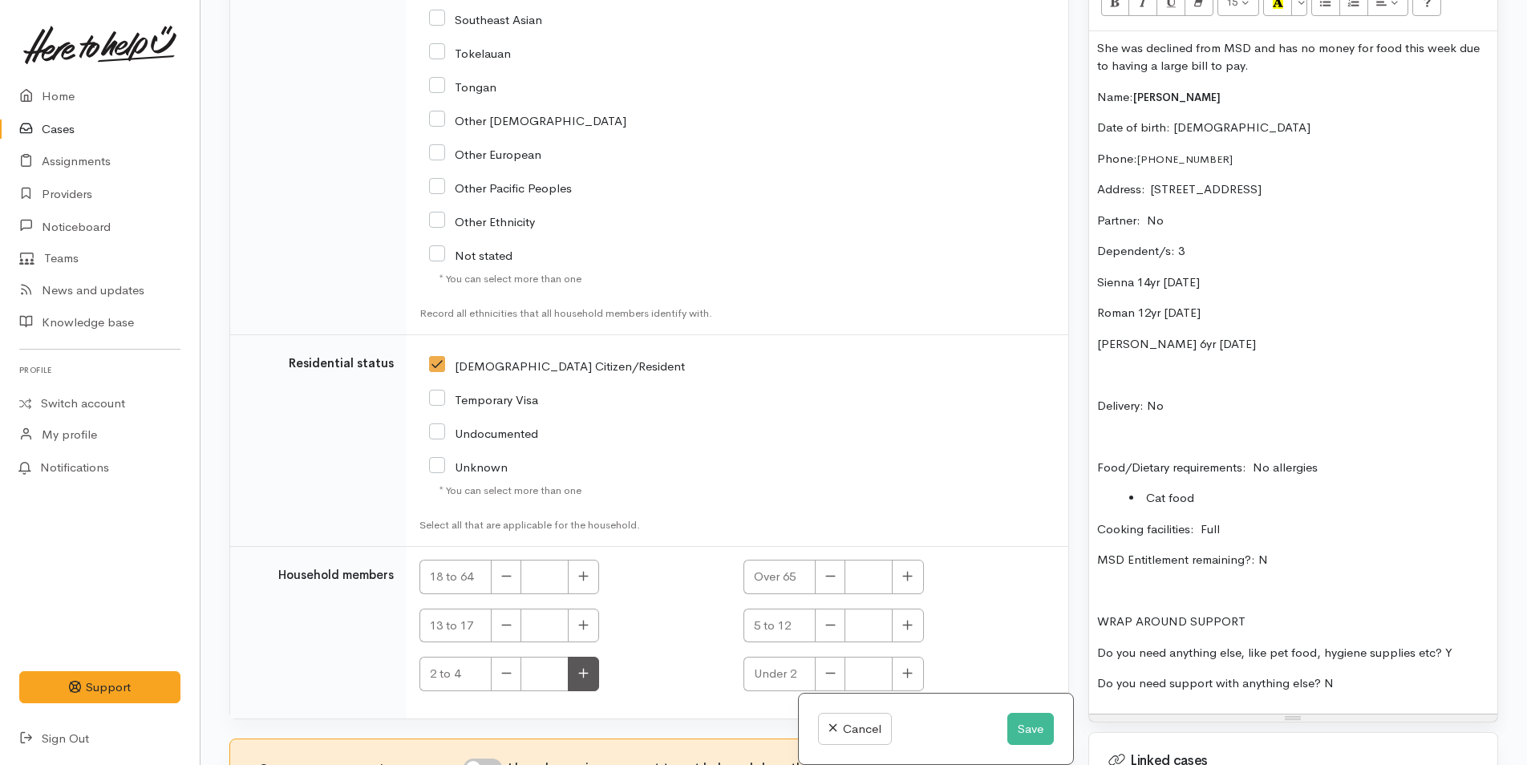
scroll to position [3222, 0]
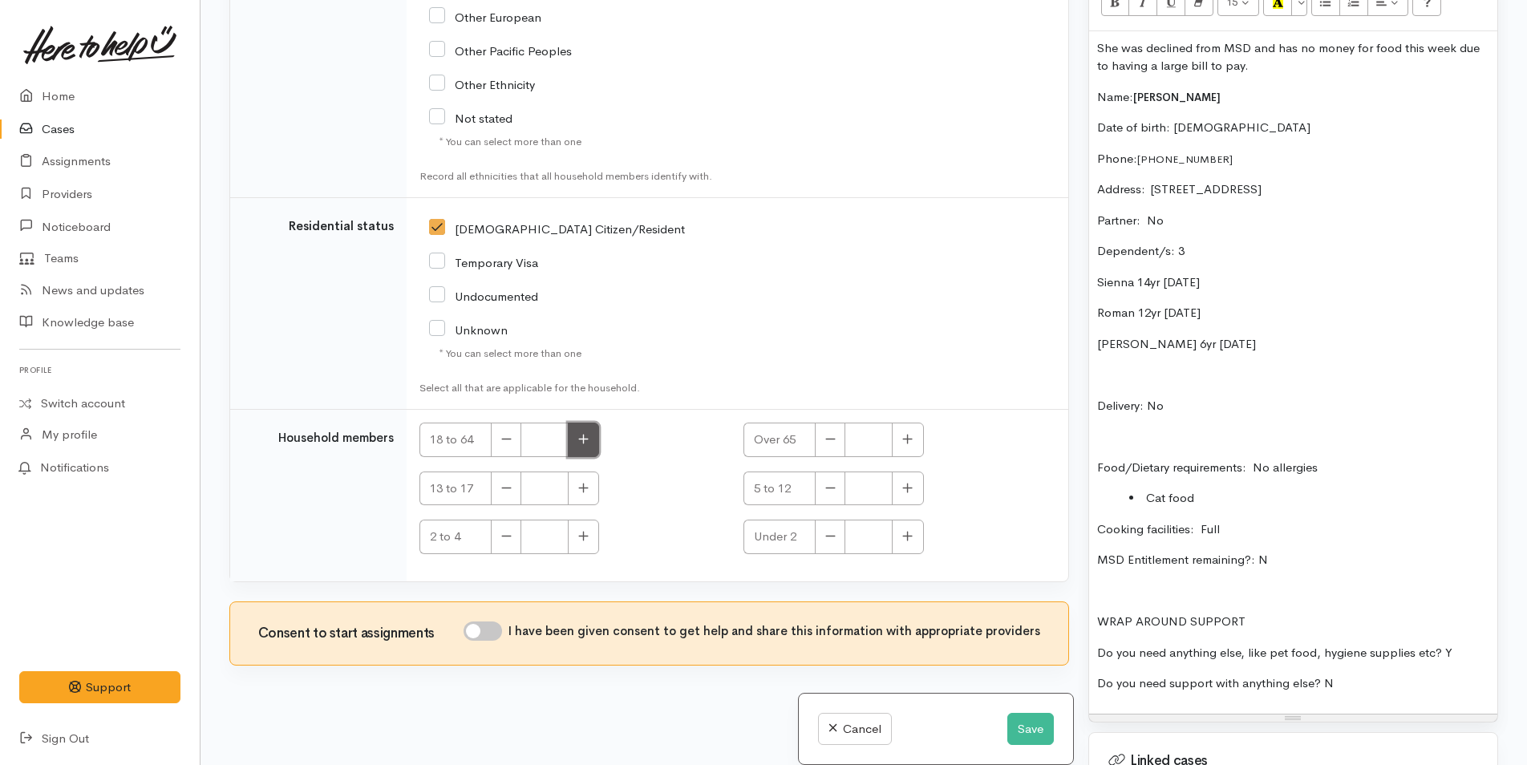
click at [583, 434] on icon "button" at bounding box center [583, 439] width 10 height 12
type input "1"
click at [492, 630] on input "I have been given consent to get help and share this information with appropria…" at bounding box center [483, 631] width 38 height 19
checkbox input "true"
click at [579, 484] on icon "button" at bounding box center [583, 488] width 10 height 12
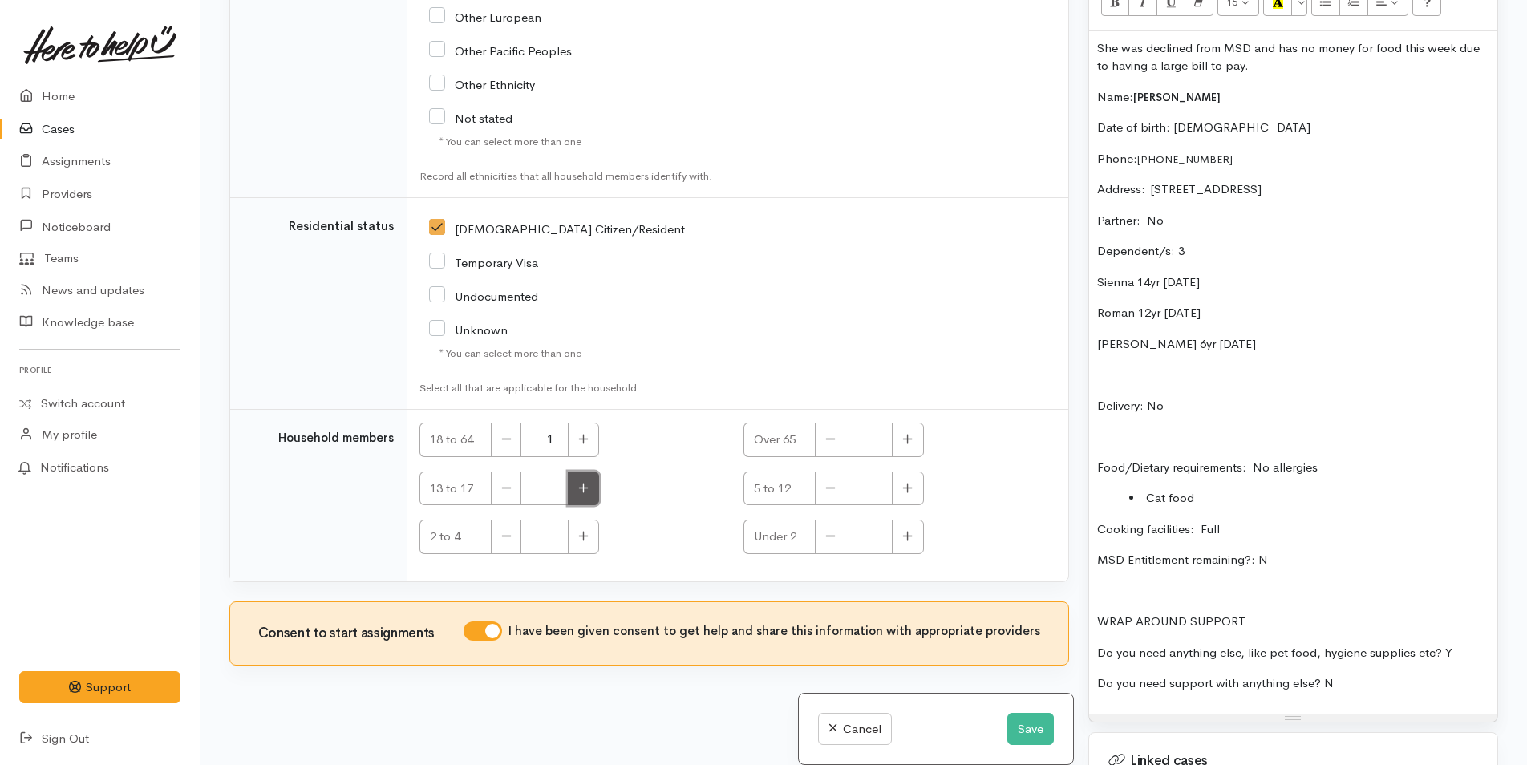
type input "1"
click at [903, 488] on icon "button" at bounding box center [907, 488] width 10 height 12
click at [909, 486] on icon "button" at bounding box center [907, 488] width 10 height 12
type input "2"
click at [1019, 729] on button "Save" at bounding box center [1030, 729] width 47 height 33
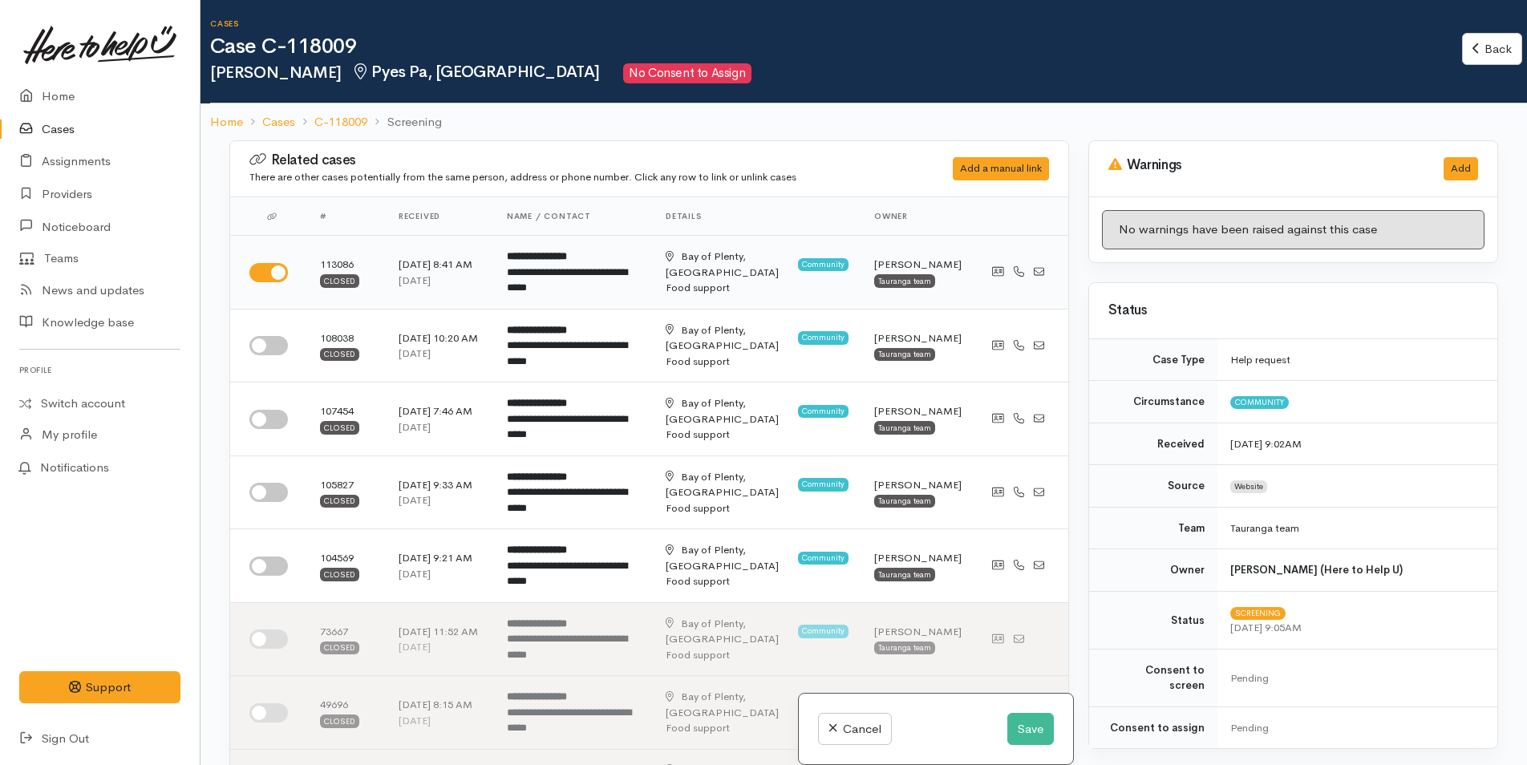
scroll to position [802, 0]
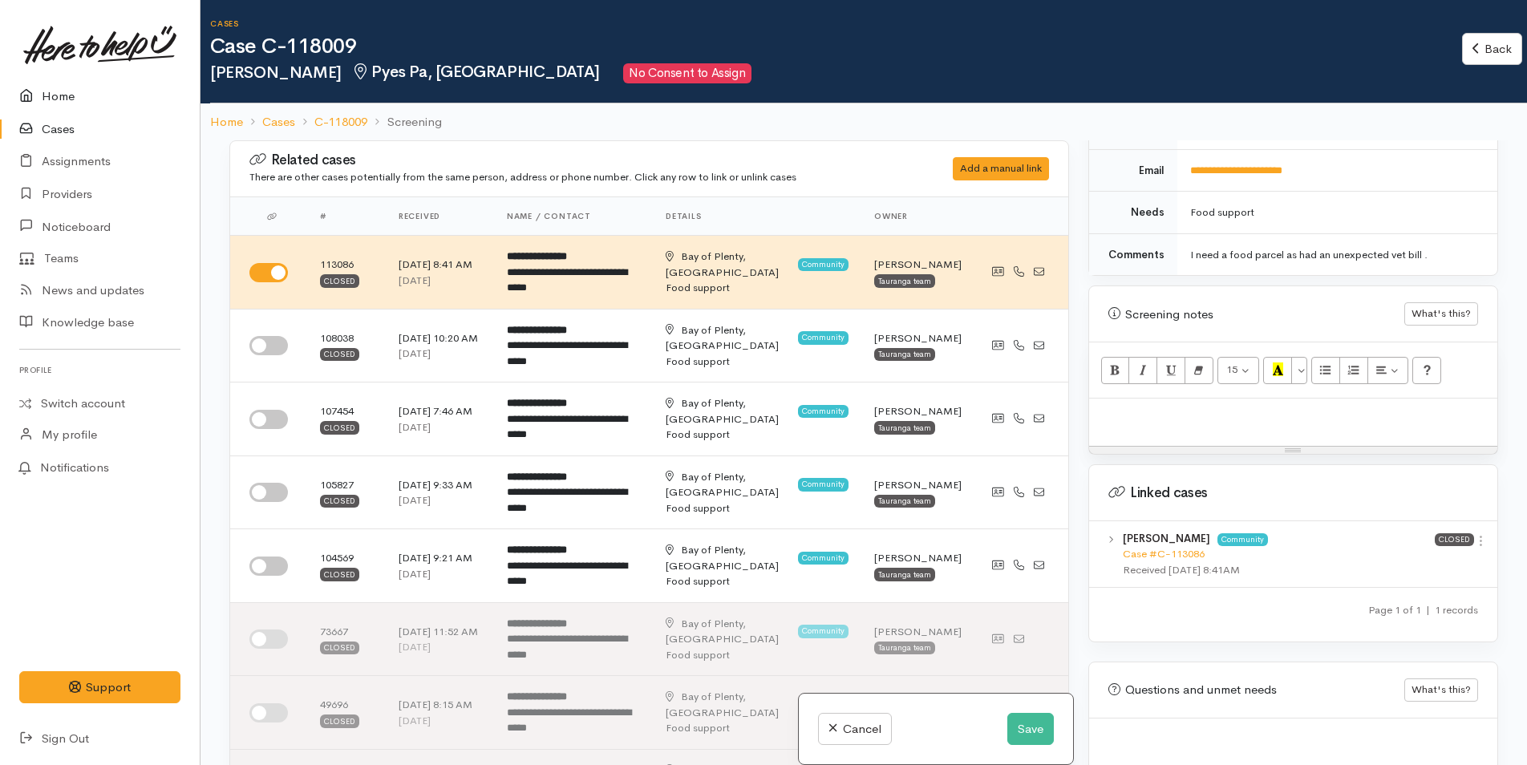
click at [57, 99] on link "Home" at bounding box center [100, 96] width 200 height 33
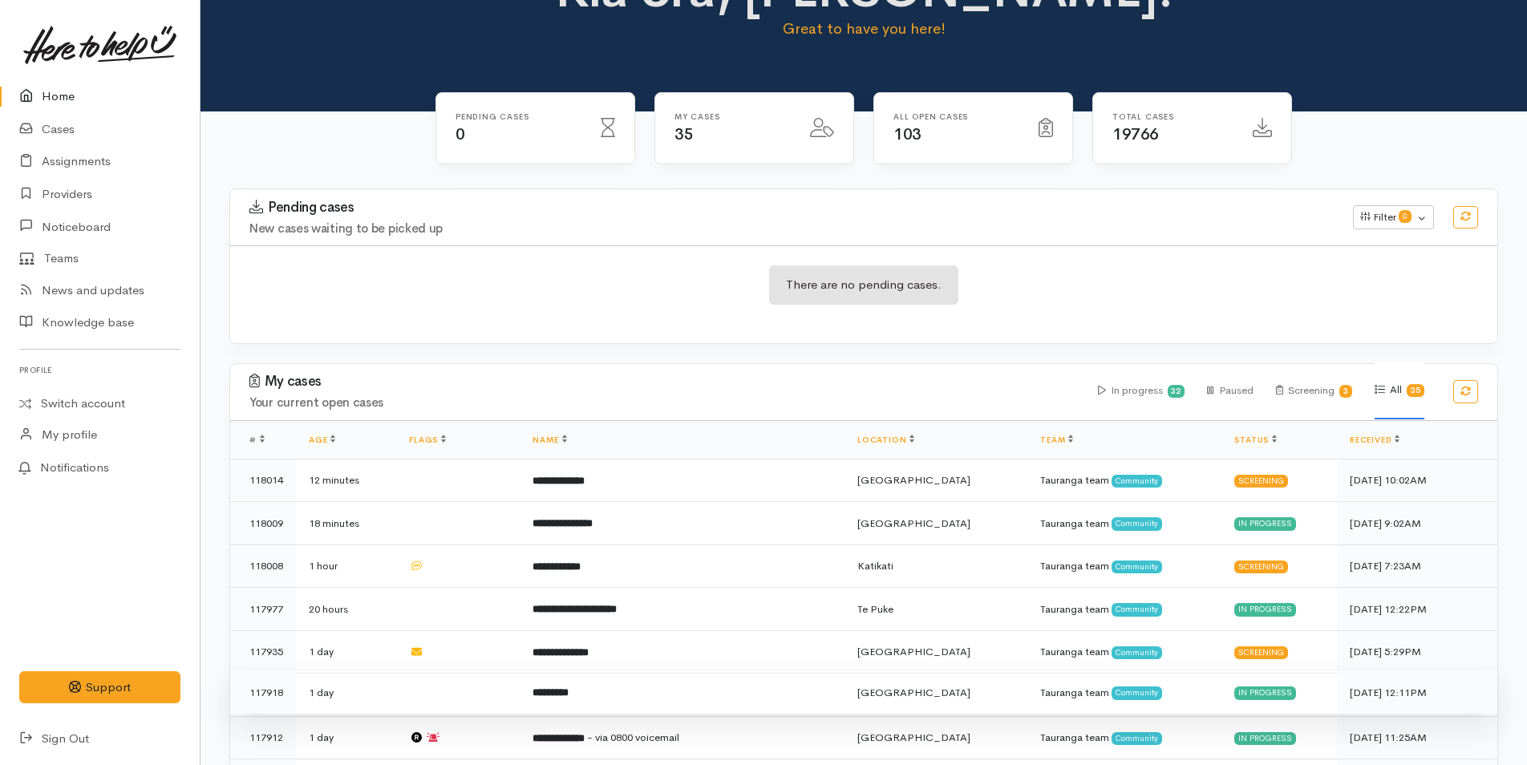
scroll to position [160, 0]
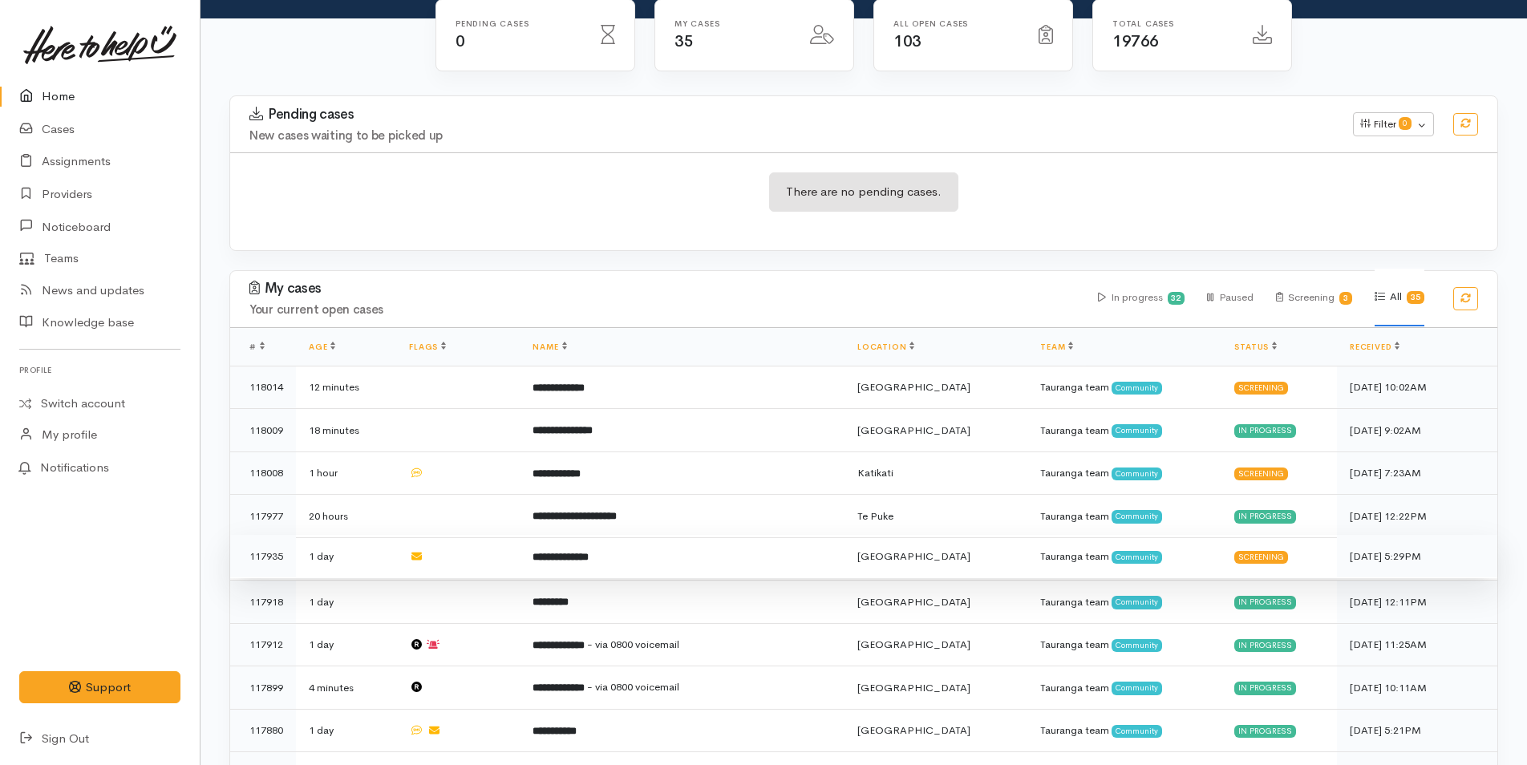
click at [628, 550] on td "**********" at bounding box center [682, 556] width 325 height 43
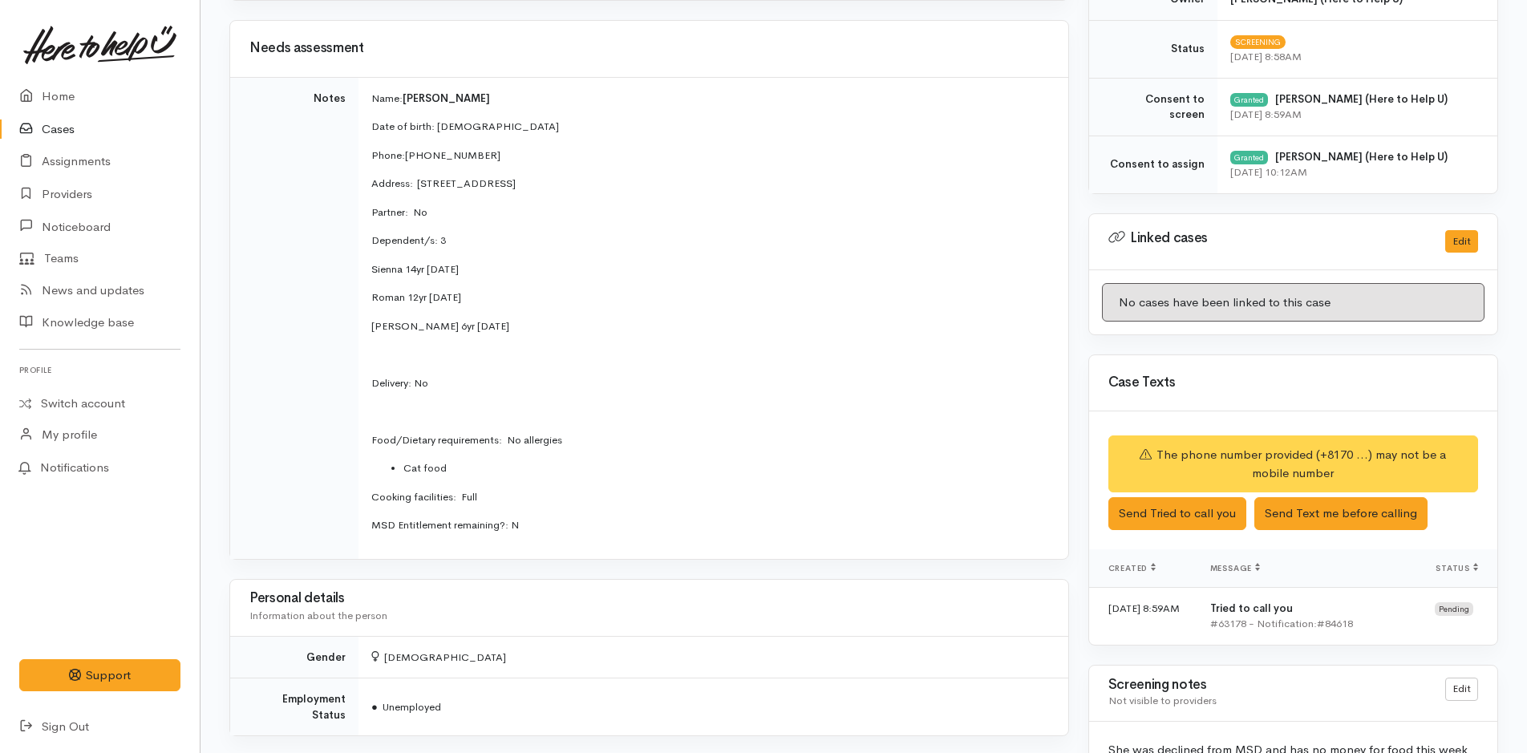
scroll to position [653, 0]
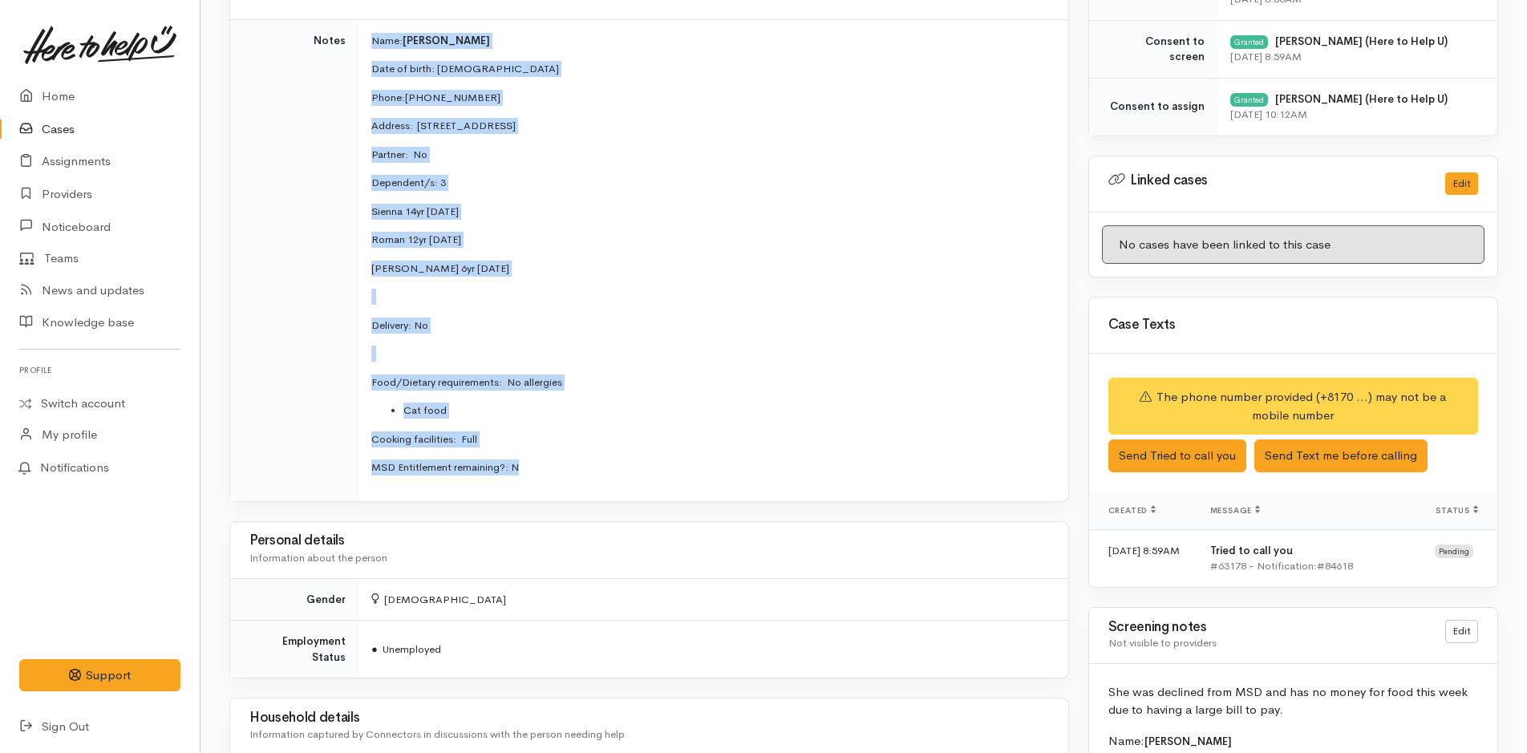
drag, startPoint x: 371, startPoint y: 290, endPoint x: 588, endPoint y: 475, distance: 284.5
click at [588, 475] on td "Name: [PERSON_NAME] Date of birth: [DEMOGRAPHIC_DATA] Phone:  [PHONE_NUMBER] Ad…" at bounding box center [714, 260] width 710 height 482
copy td "Name: [PERSON_NAME] Date of birth: [DEMOGRAPHIC_DATA] Phone:  [PHONE_NUMBER] Ad…"
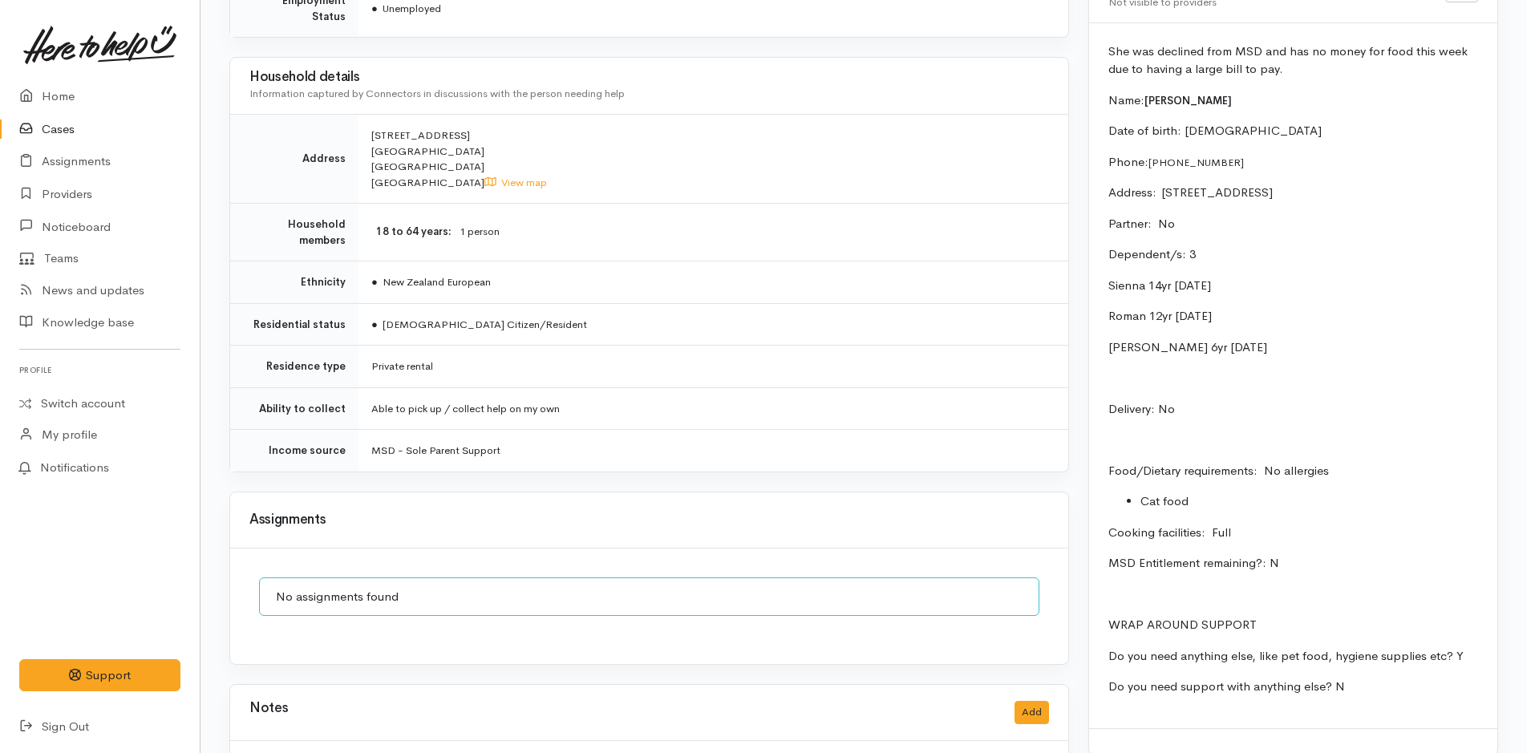
scroll to position [1294, 0]
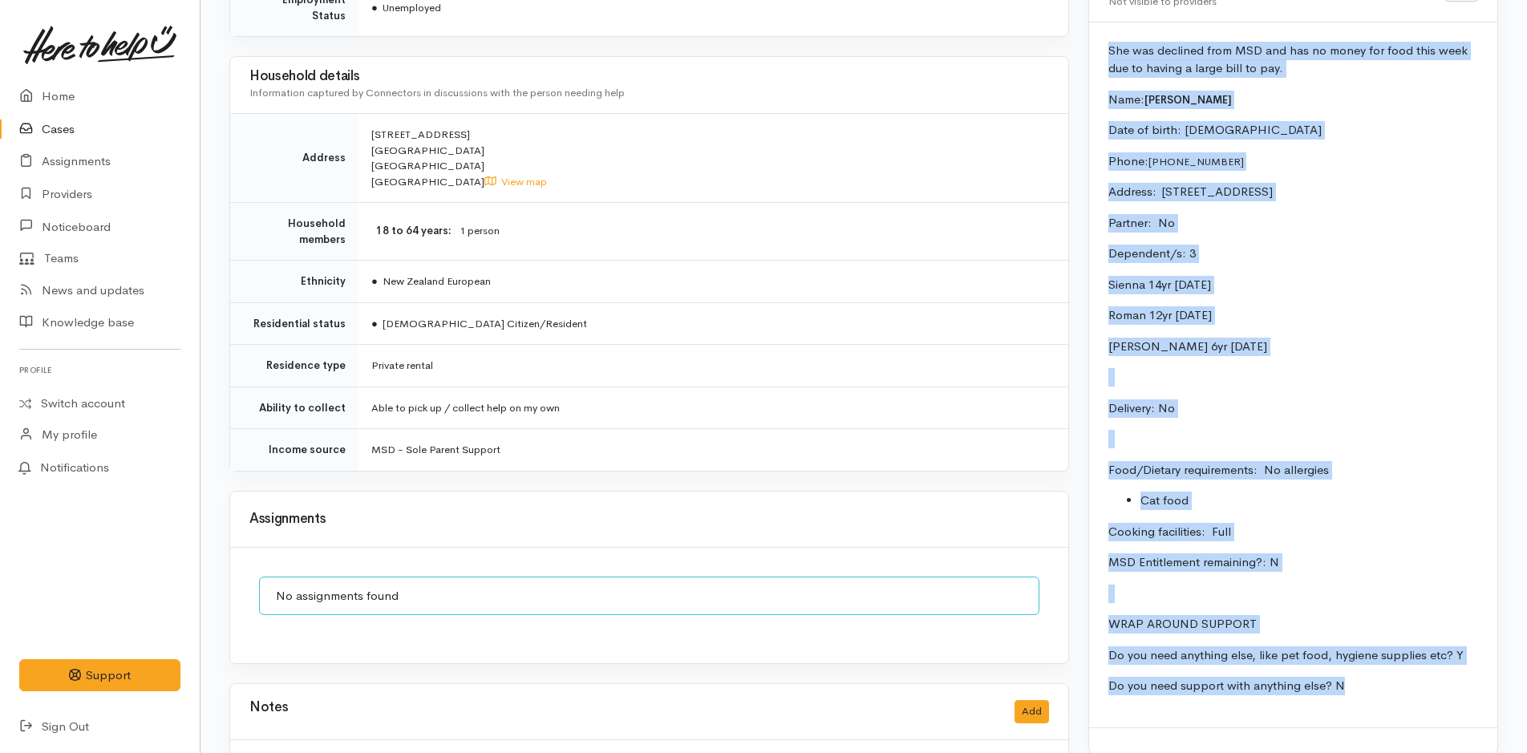
drag, startPoint x: 1347, startPoint y: 686, endPoint x: 1095, endPoint y: 54, distance: 680.3
click at [1095, 54] on div "She was declined from MSD and has no money for food this week due to having a l…" at bounding box center [1293, 374] width 408 height 705
copy div "She was declined from MSD and has no money for food this week due to having a l…"
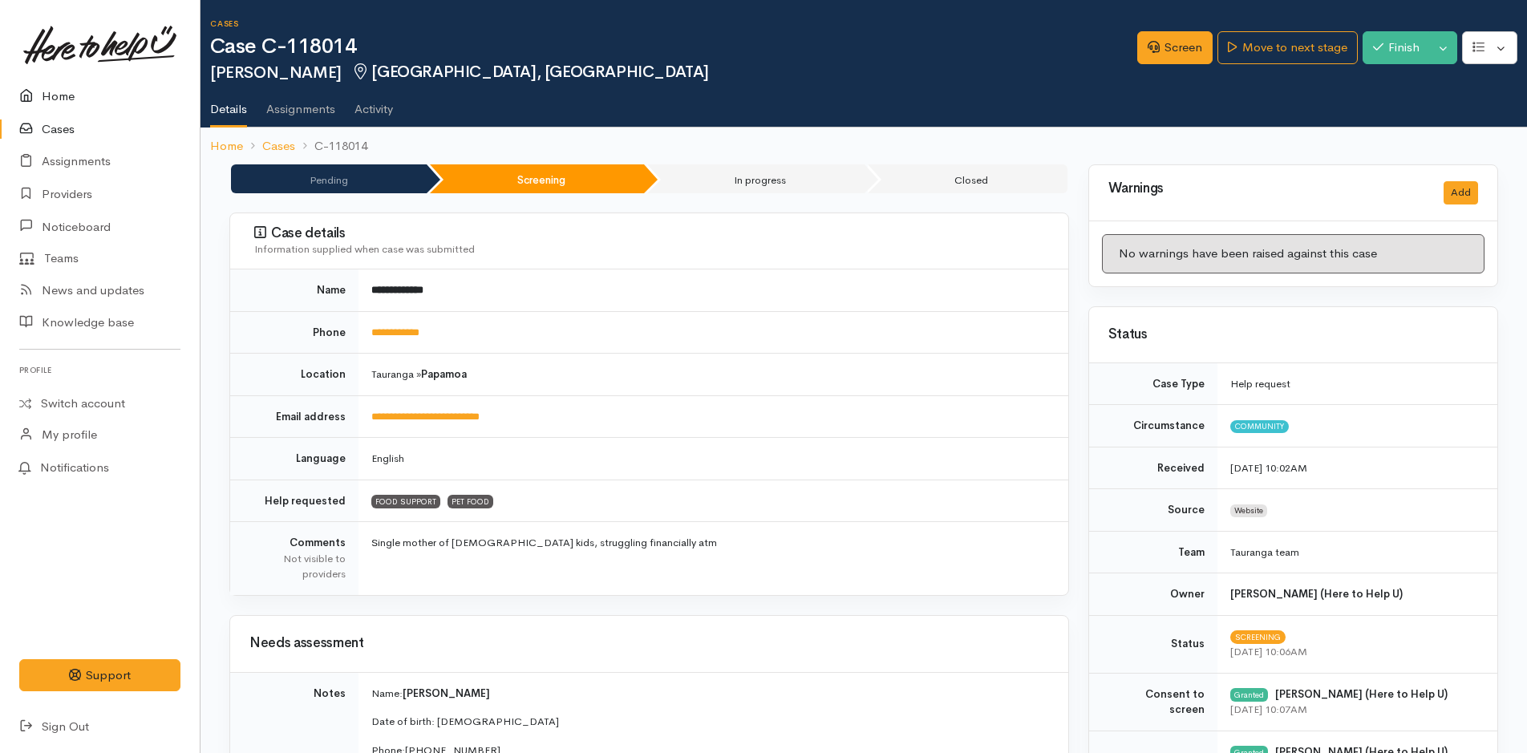
click at [47, 92] on link "Home" at bounding box center [100, 96] width 200 height 33
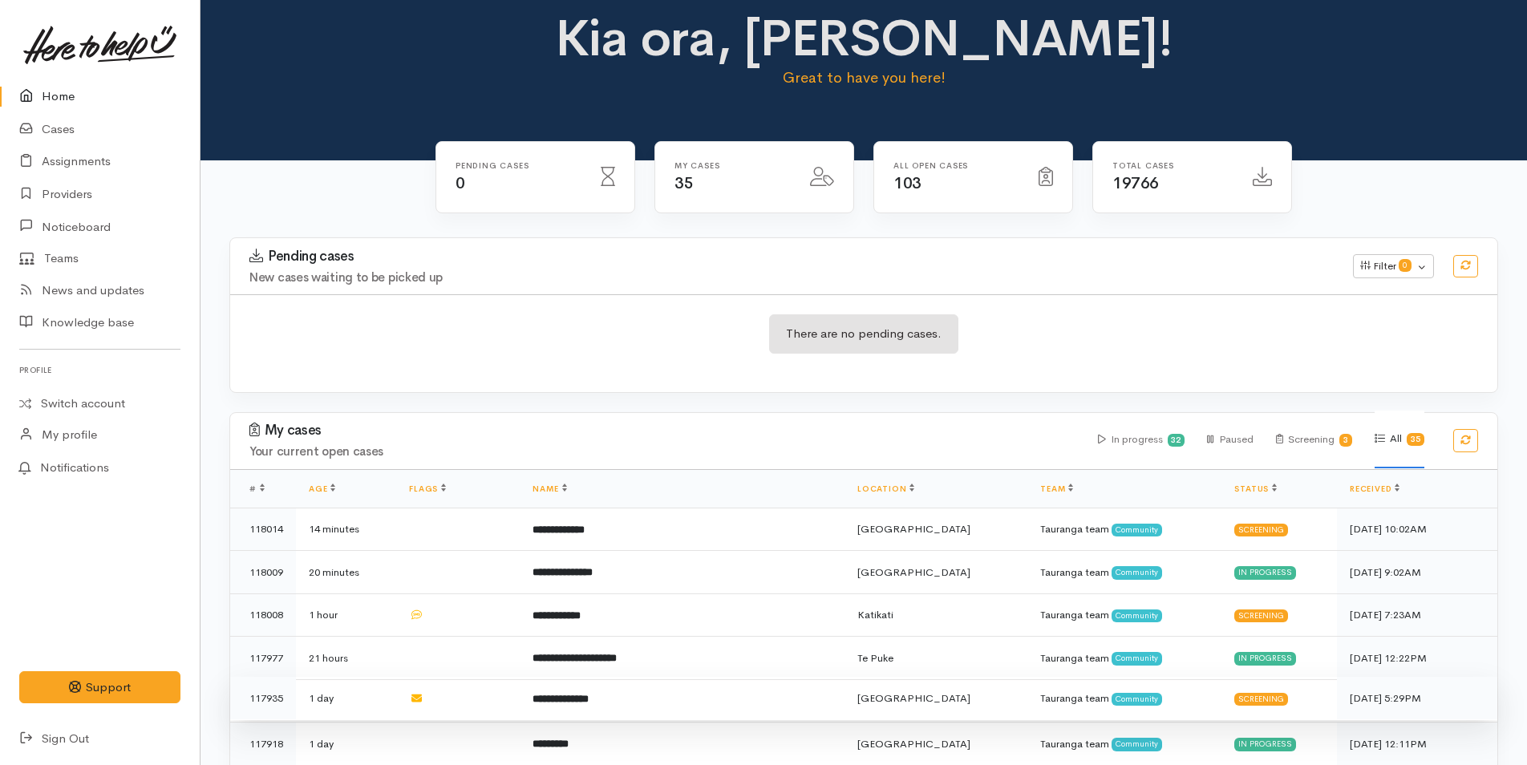
scroll to position [80, 0]
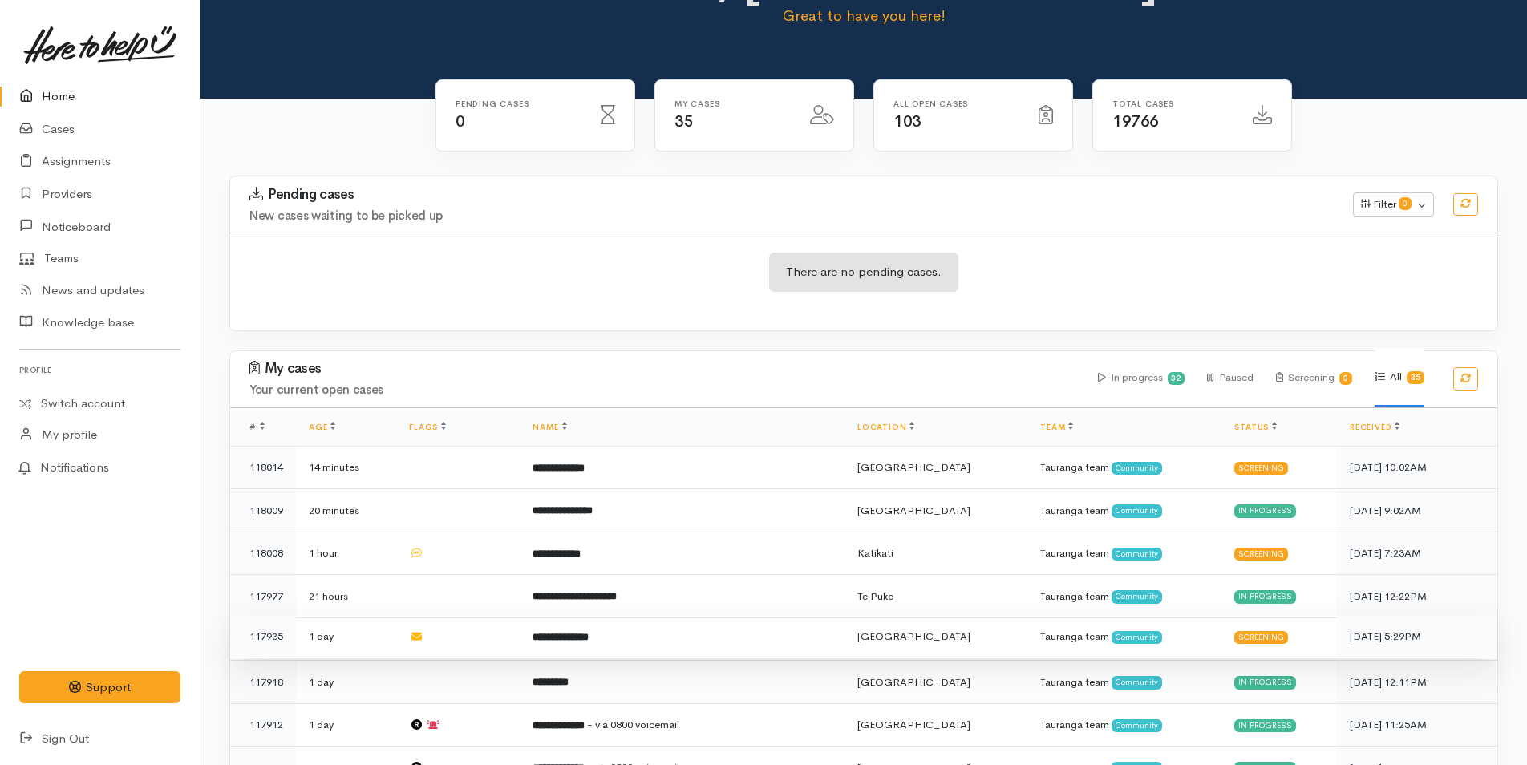
click at [639, 638] on td "**********" at bounding box center [682, 636] width 325 height 43
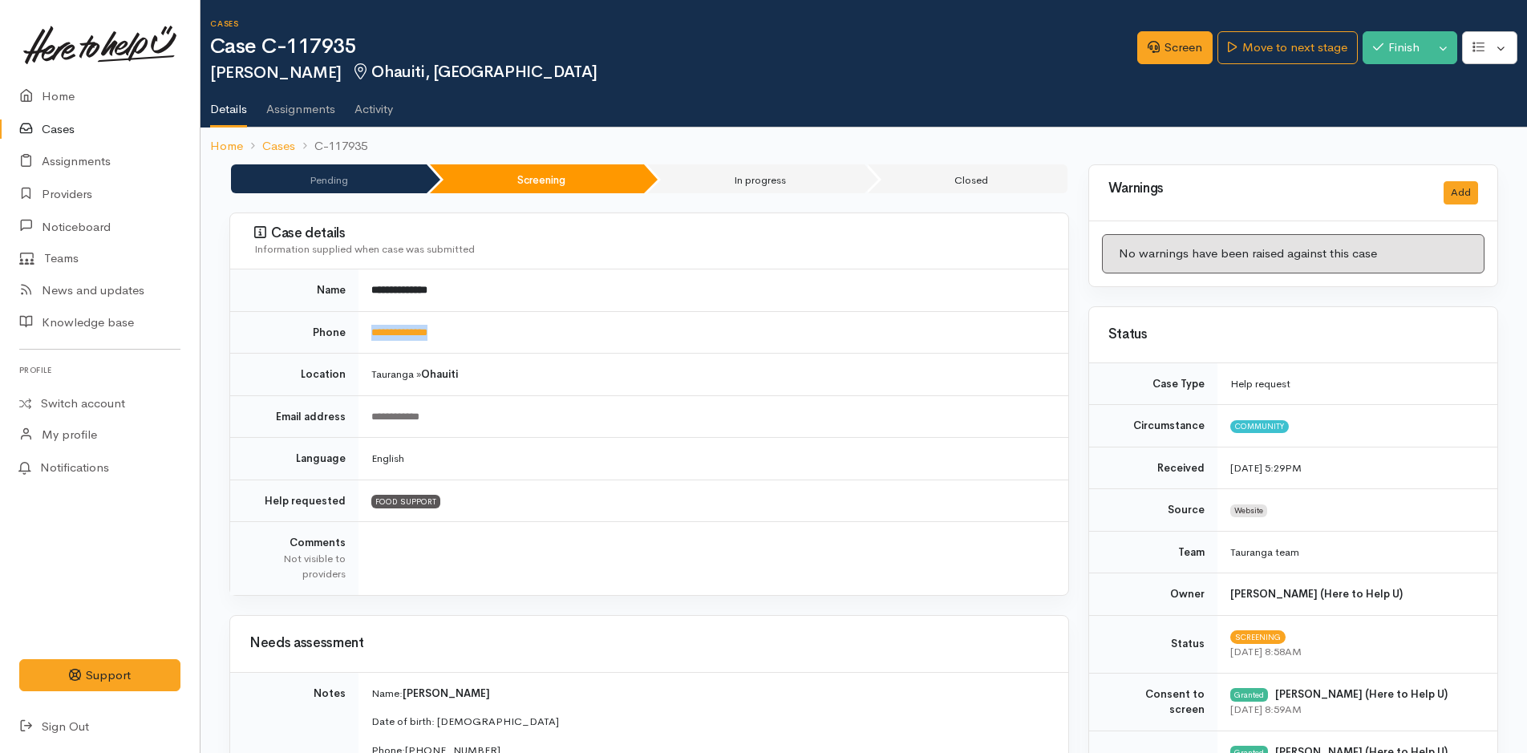
drag, startPoint x: 490, startPoint y: 322, endPoint x: 354, endPoint y: 331, distance: 136.6
click at [354, 331] on tr "**********" at bounding box center [649, 332] width 838 height 43
copy tr "**********"
click at [1171, 49] on link "Screen" at bounding box center [1174, 47] width 75 height 33
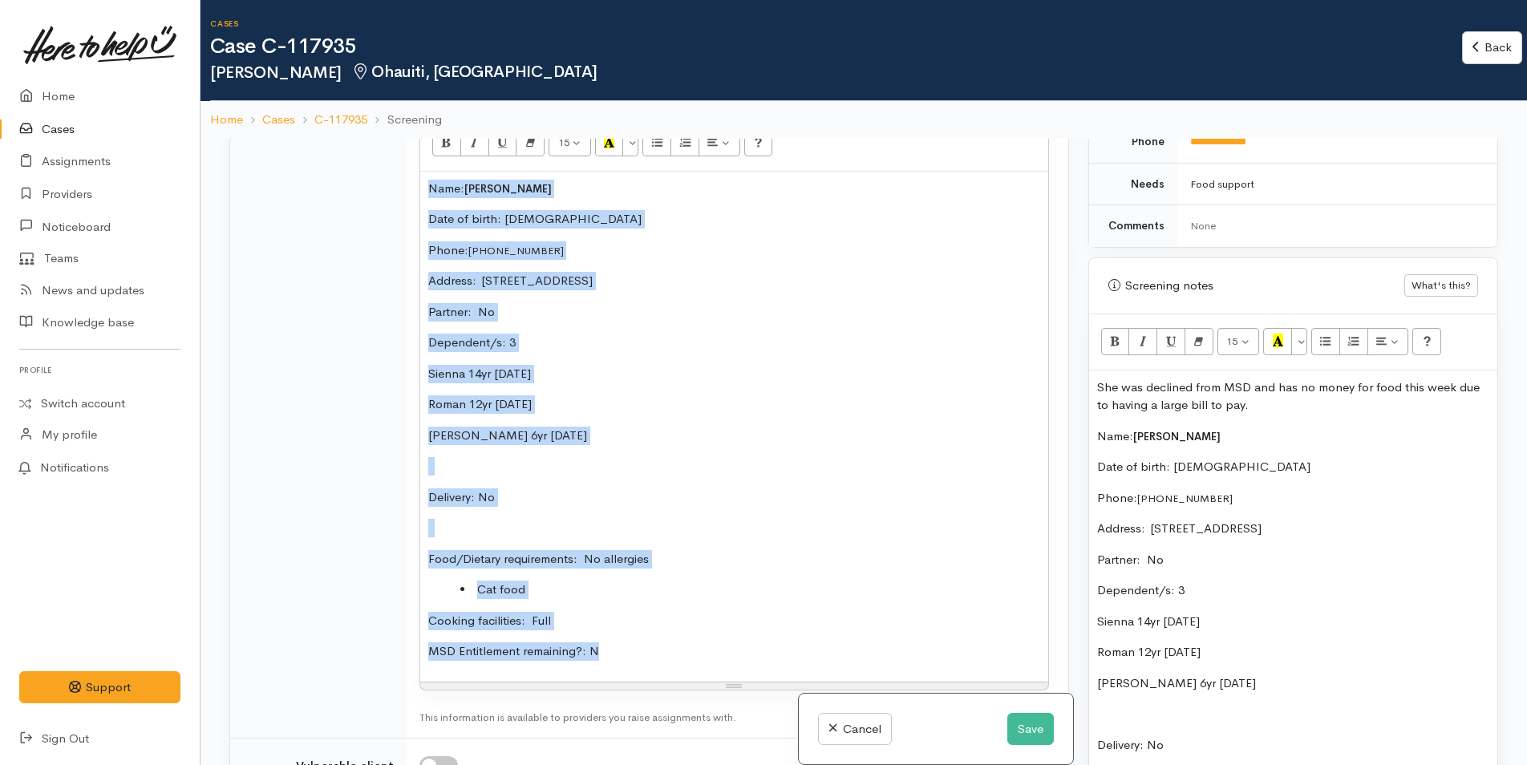
scroll to position [1197, 0]
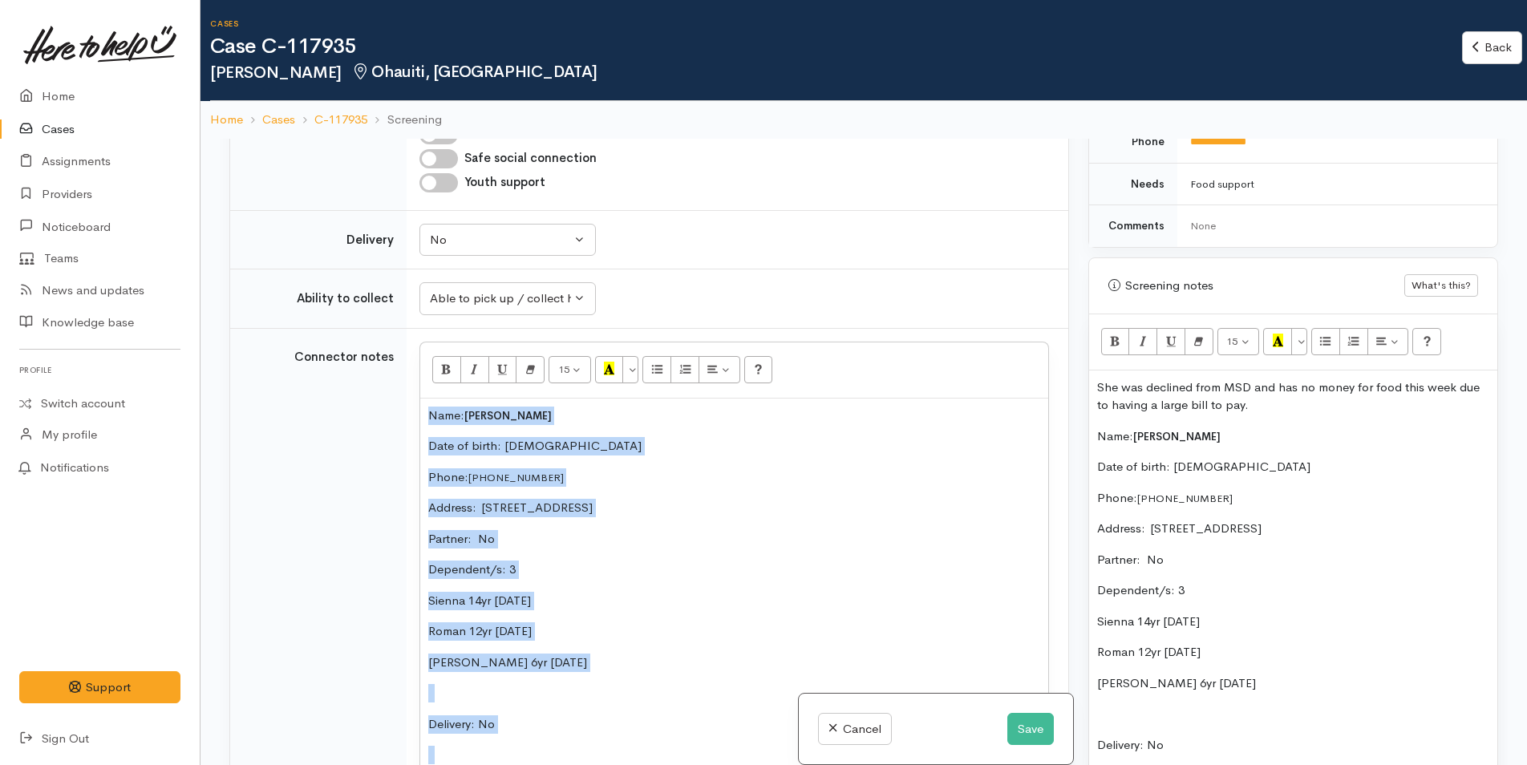
drag, startPoint x: 609, startPoint y: 553, endPoint x: 377, endPoint y: 347, distance: 309.7
click at [377, 347] on tr "Connector notes <p>Name:&nbsp;&nbsp;<span style="font-size: 13px; font-weight: …" at bounding box center [649, 647] width 838 height 638
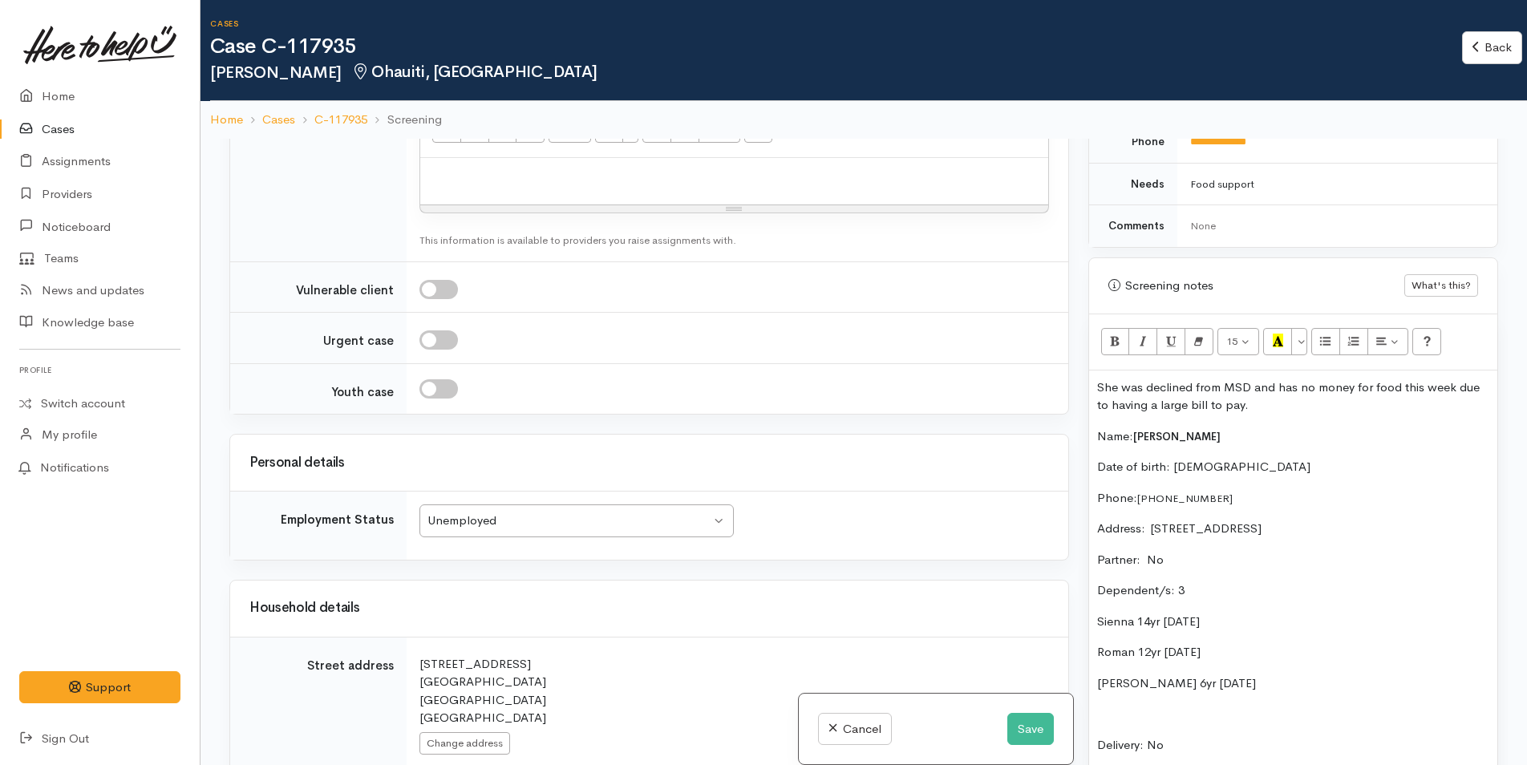
scroll to position [1678, 0]
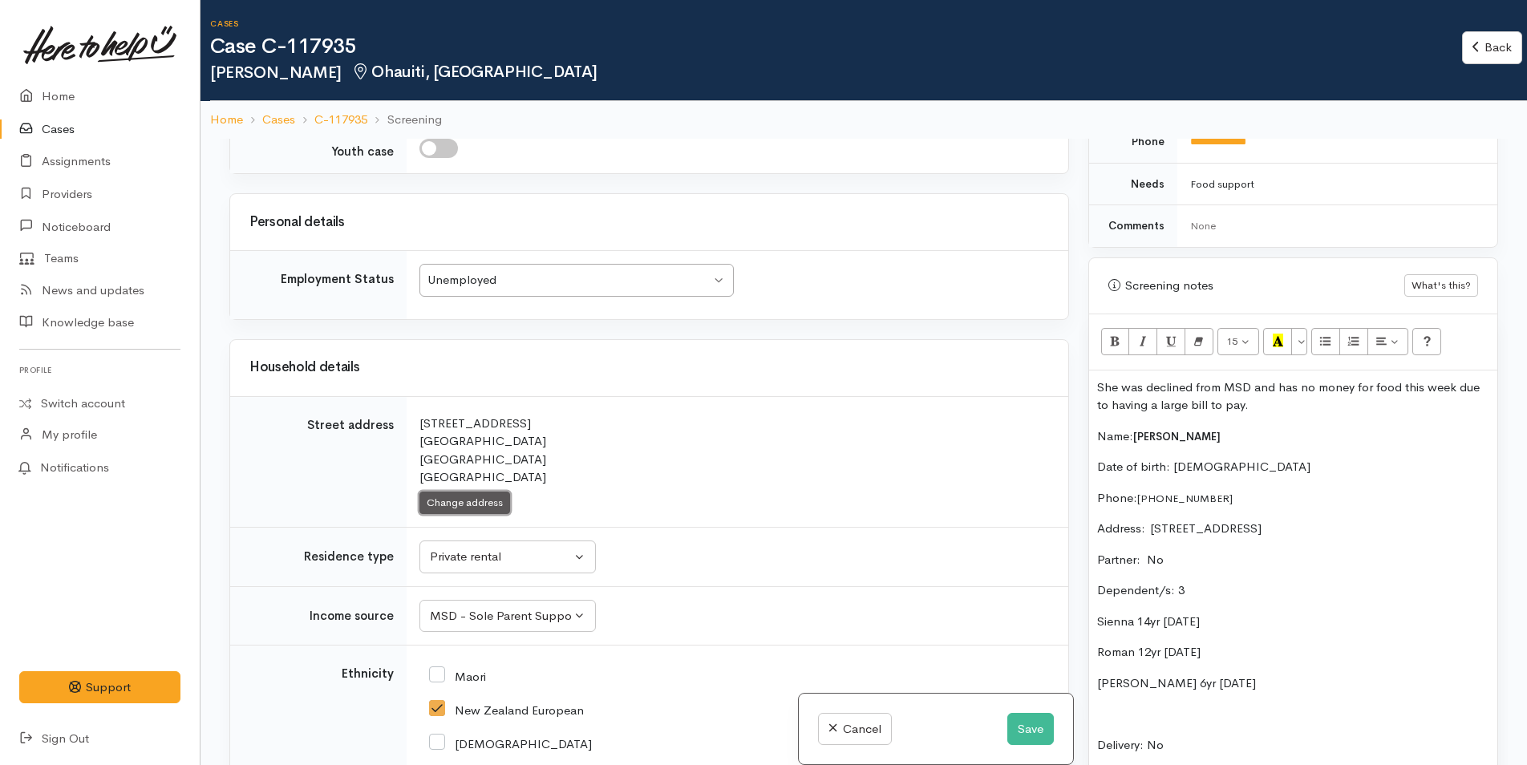
click at [470, 504] on button "Change address" at bounding box center [464, 503] width 91 height 23
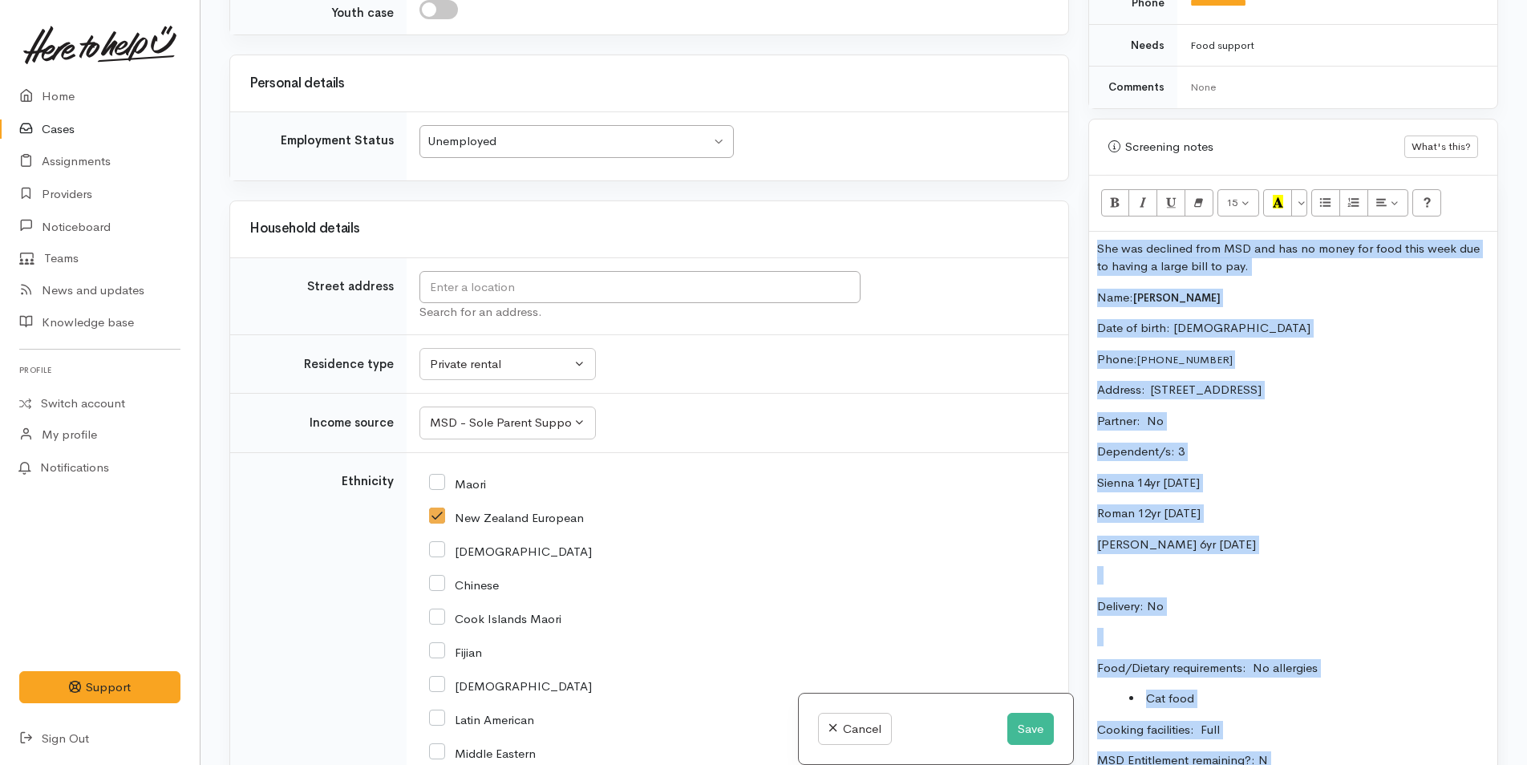
scroll to position [1208, 0]
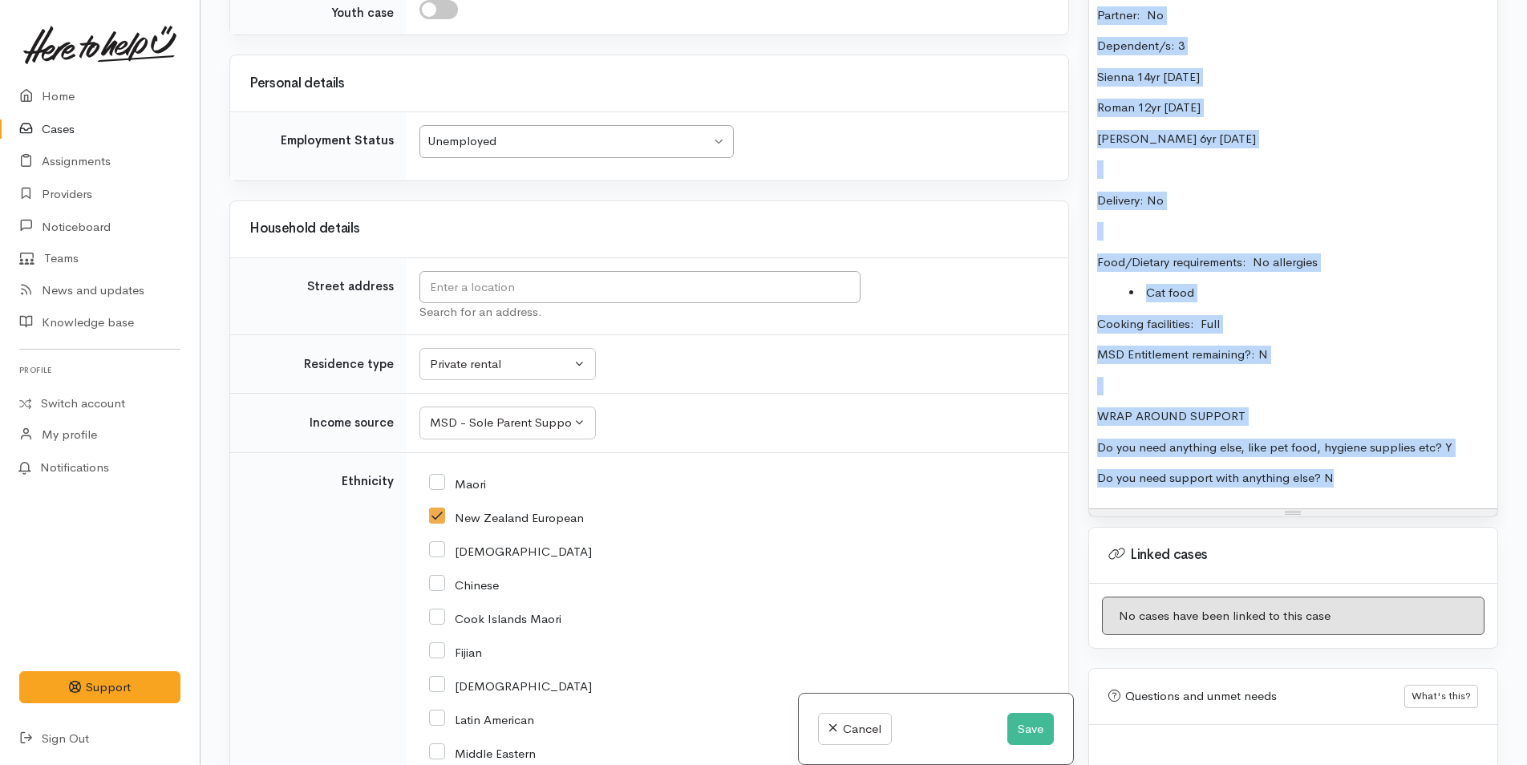
drag, startPoint x: 1095, startPoint y: 381, endPoint x: 1356, endPoint y: 513, distance: 293.0
click at [1356, 513] on div "15 8 9 10 11 12 14 18 24 36 Background Color Transparent Select #ffff00 Text Co…" at bounding box center [1293, 143] width 408 height 747
copy div "She was declined from MSD and has no money for food this week due to having a l…"
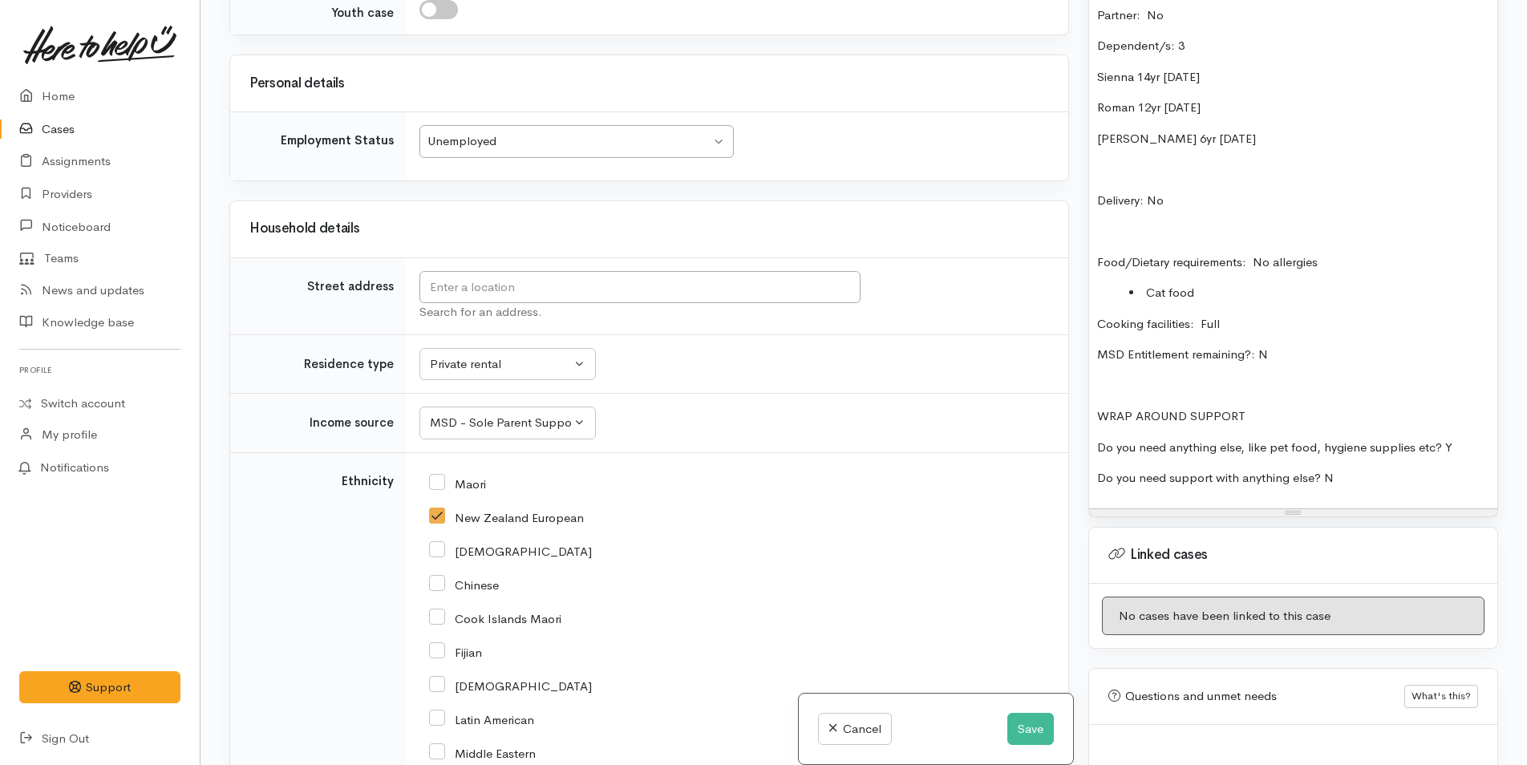
scroll to position [773, 0]
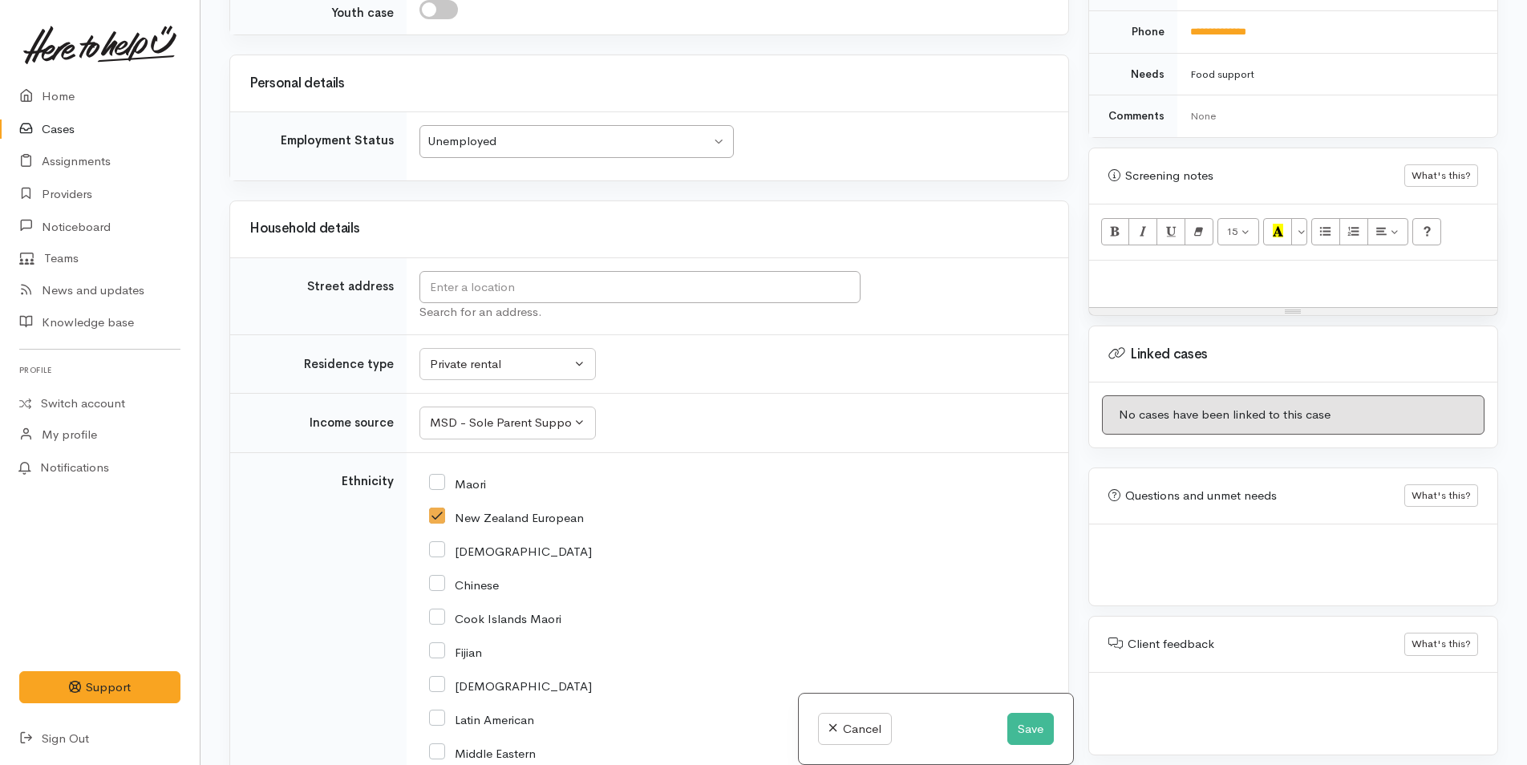
click at [1158, 286] on p at bounding box center [1293, 278] width 392 height 18
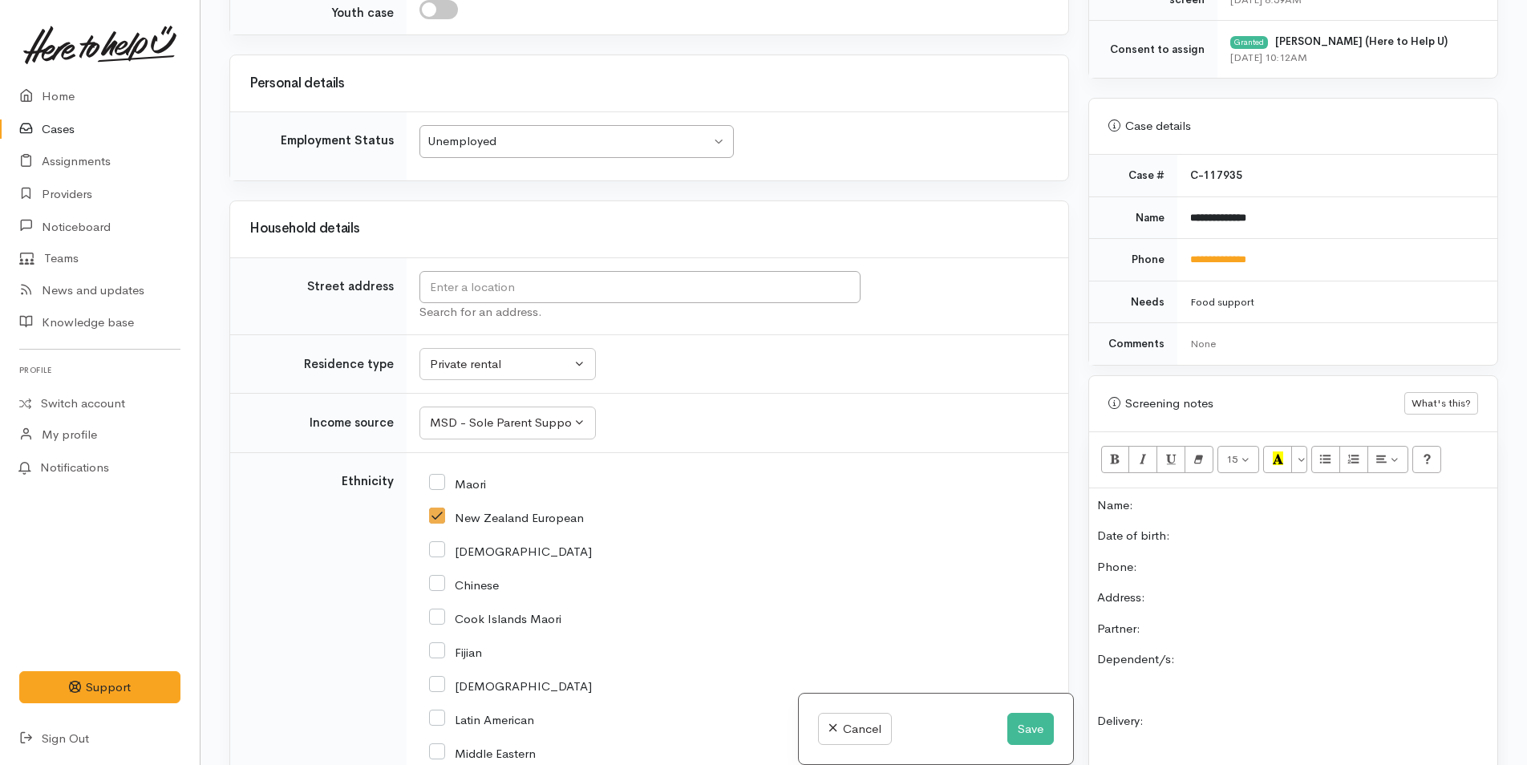
scroll to position [536, 0]
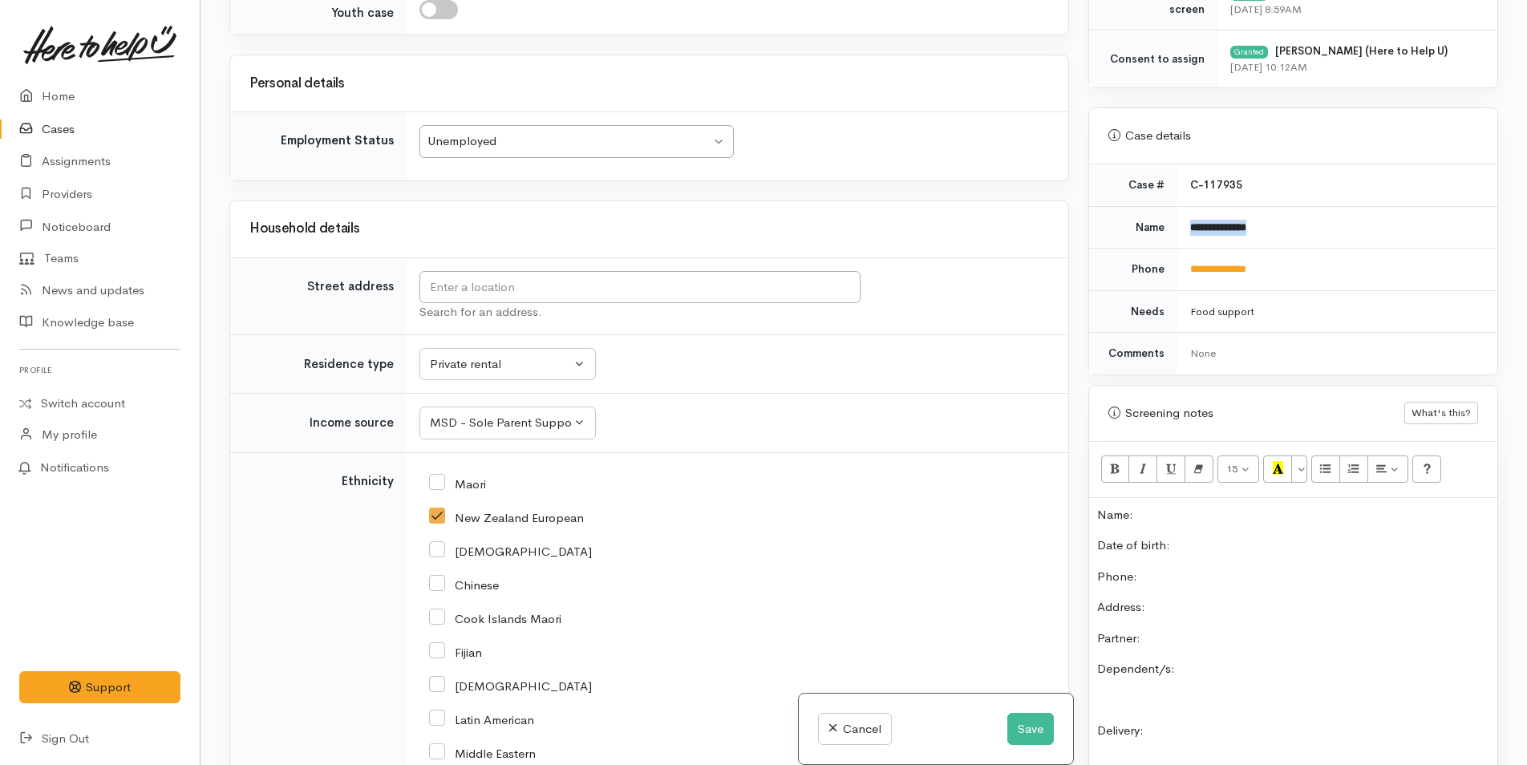
drag, startPoint x: 1281, startPoint y: 231, endPoint x: 1159, endPoint y: 229, distance: 121.9
click at [1159, 229] on tr "**********" at bounding box center [1293, 227] width 408 height 43
copy tr "**********"
click at [1177, 512] on p "Name:" at bounding box center [1293, 515] width 392 height 18
drag, startPoint x: 1289, startPoint y: 268, endPoint x: 1181, endPoint y: 268, distance: 107.5
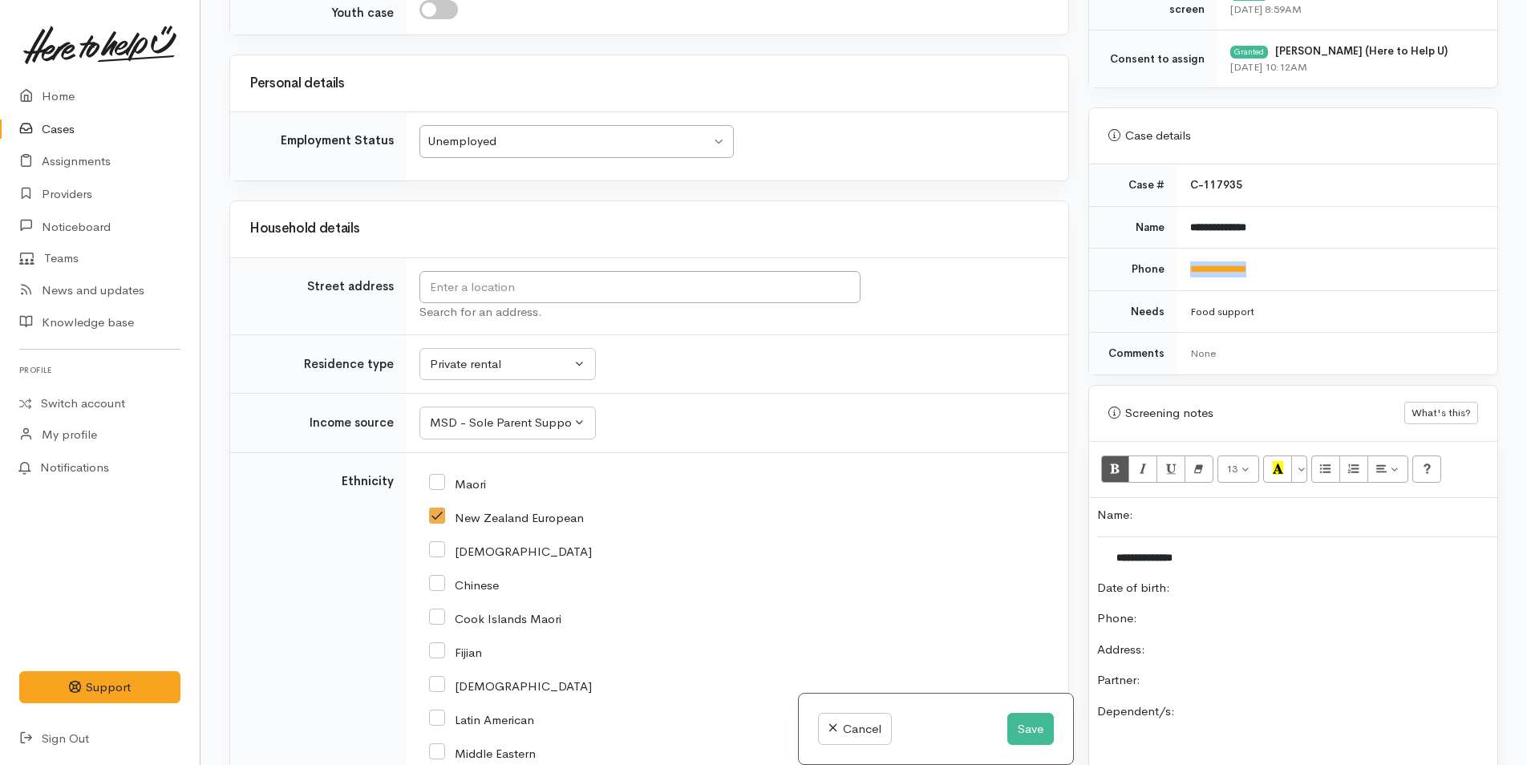
click at [1181, 268] on td "**********" at bounding box center [1337, 270] width 320 height 43
copy link "**********"
click at [1185, 619] on p "Phone:" at bounding box center [1293, 619] width 392 height 18
click at [1027, 715] on button "Save" at bounding box center [1030, 729] width 47 height 33
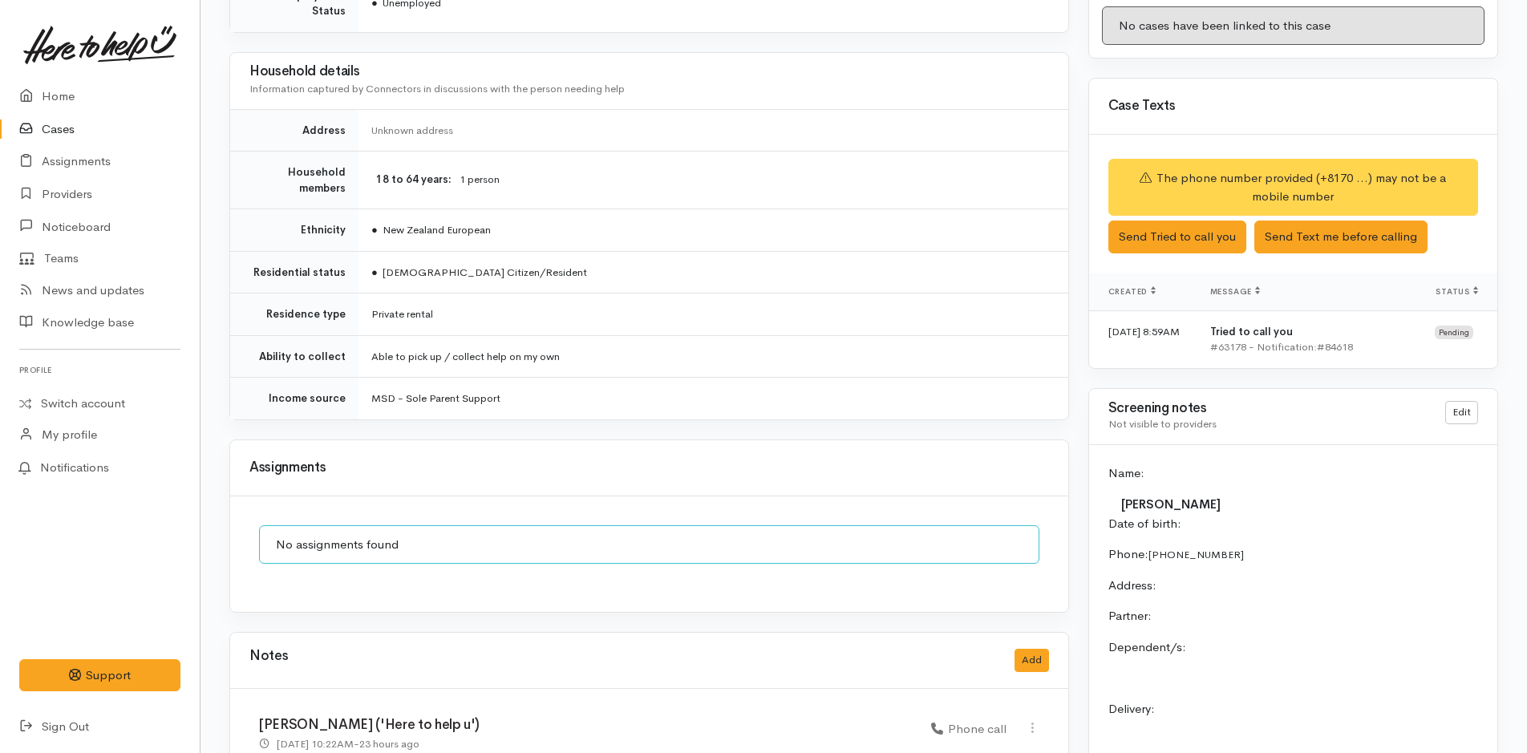
scroll to position [962, 0]
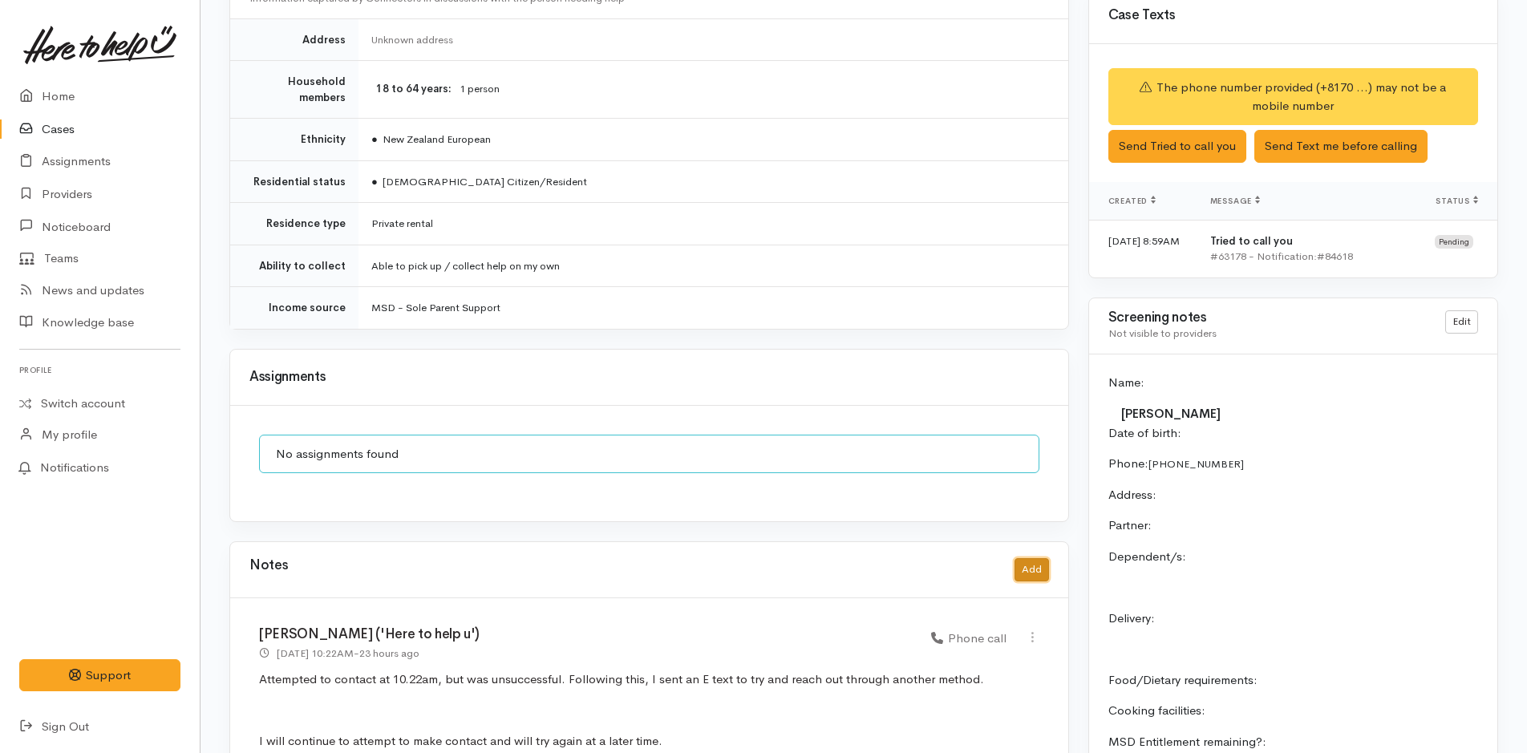
click at [1030, 558] on button "Add" at bounding box center [1032, 569] width 34 height 23
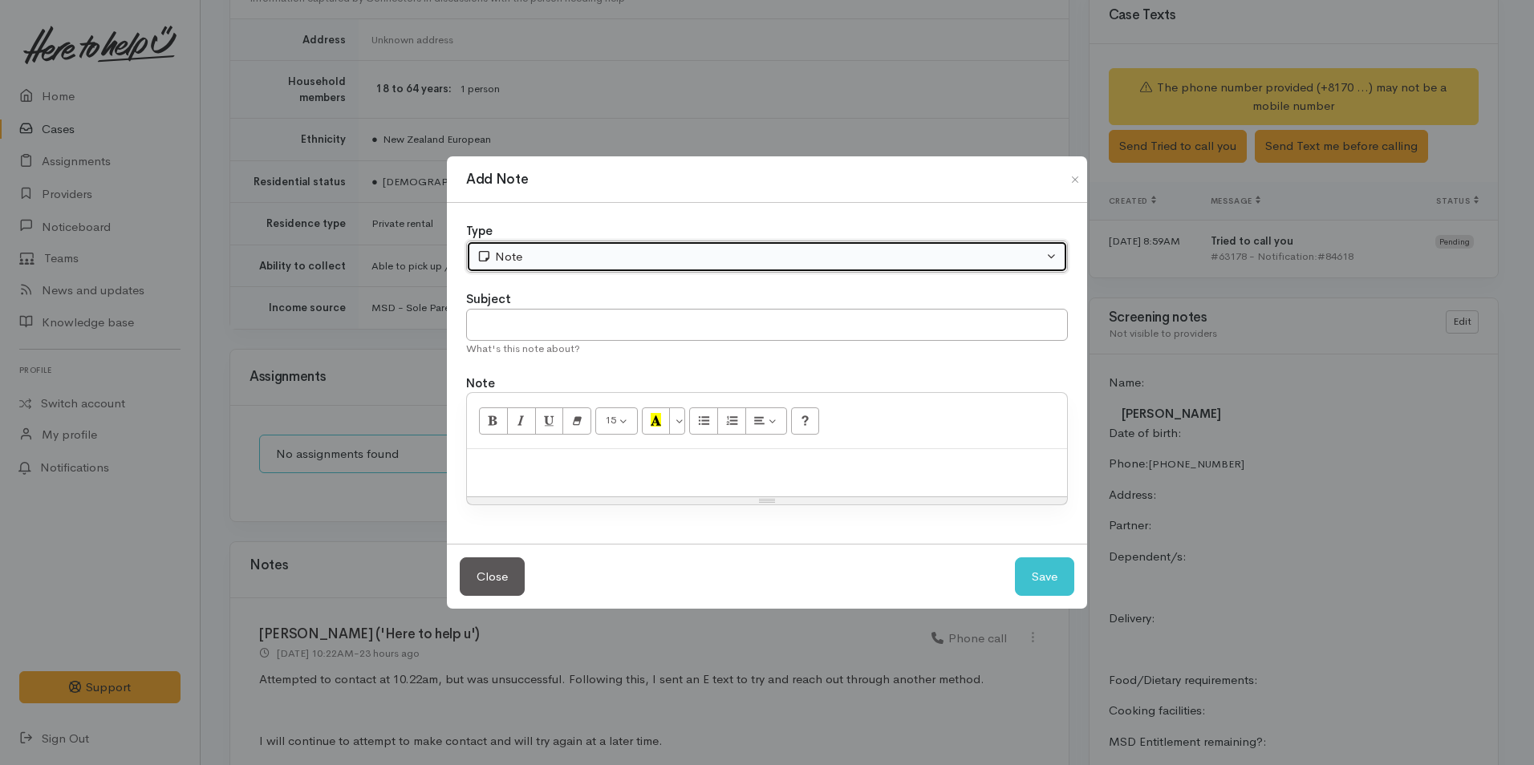
click at [533, 258] on div "Note" at bounding box center [759, 257] width 566 height 18
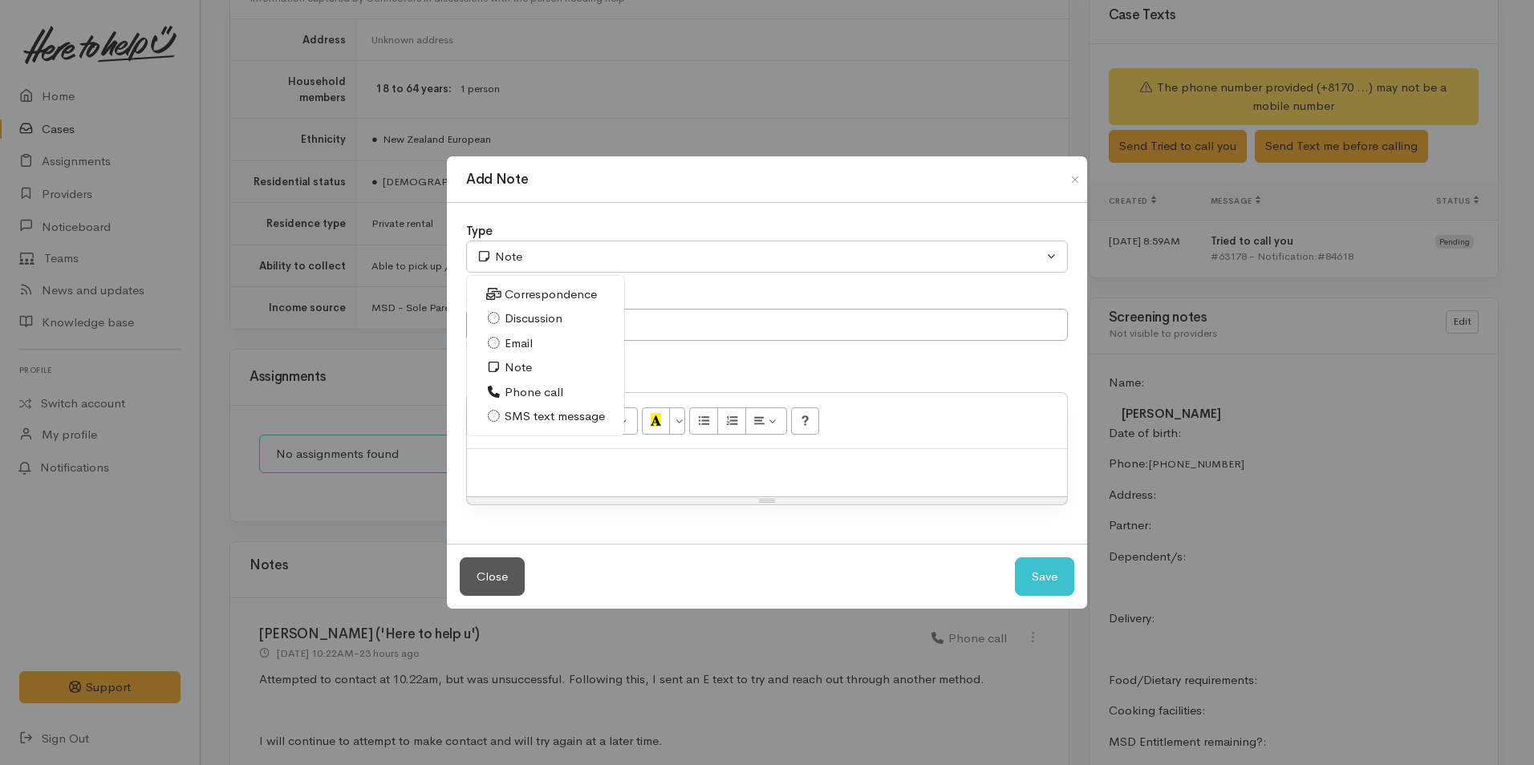
click at [533, 388] on span "Phone call" at bounding box center [533, 392] width 59 height 18
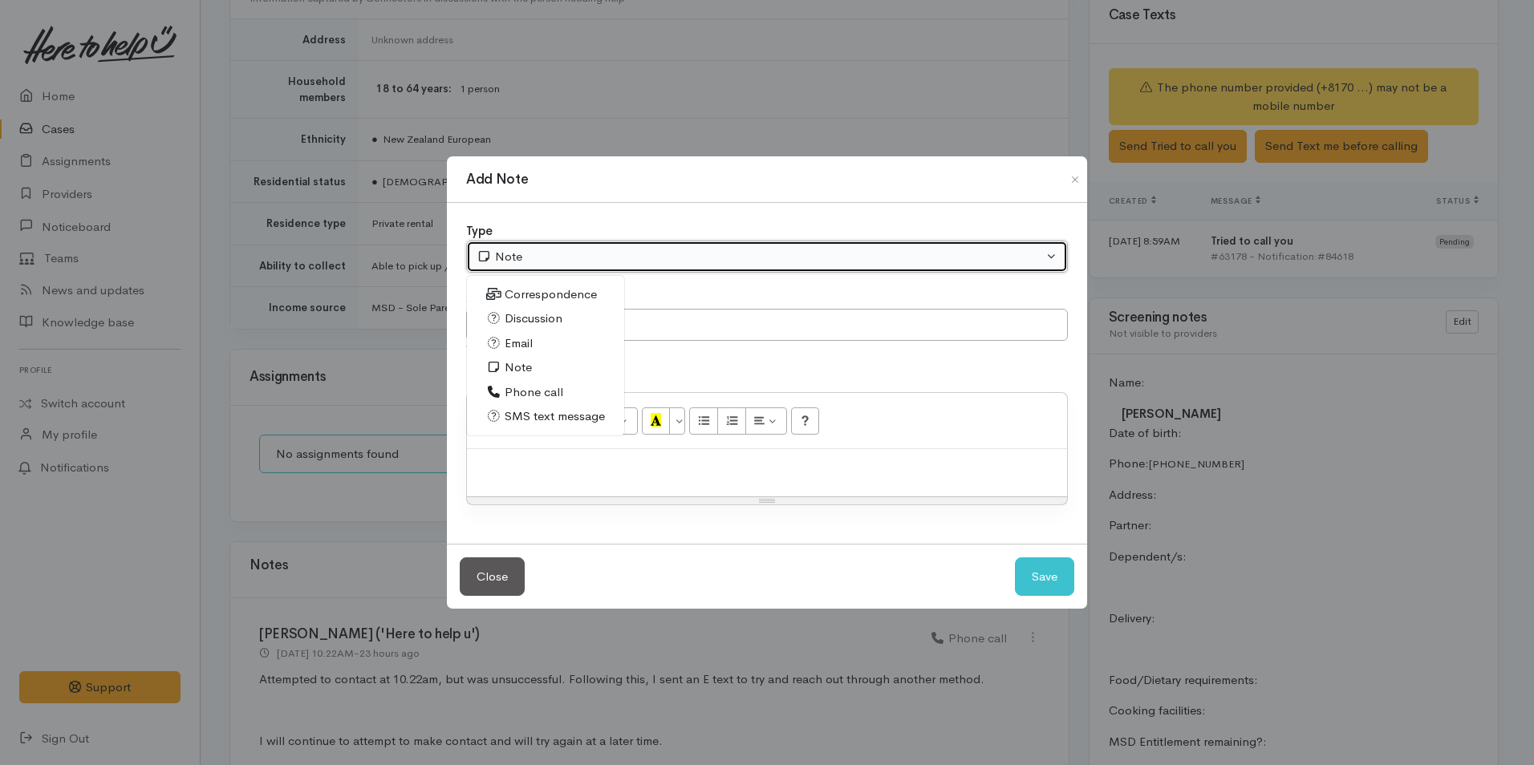
select select "3"
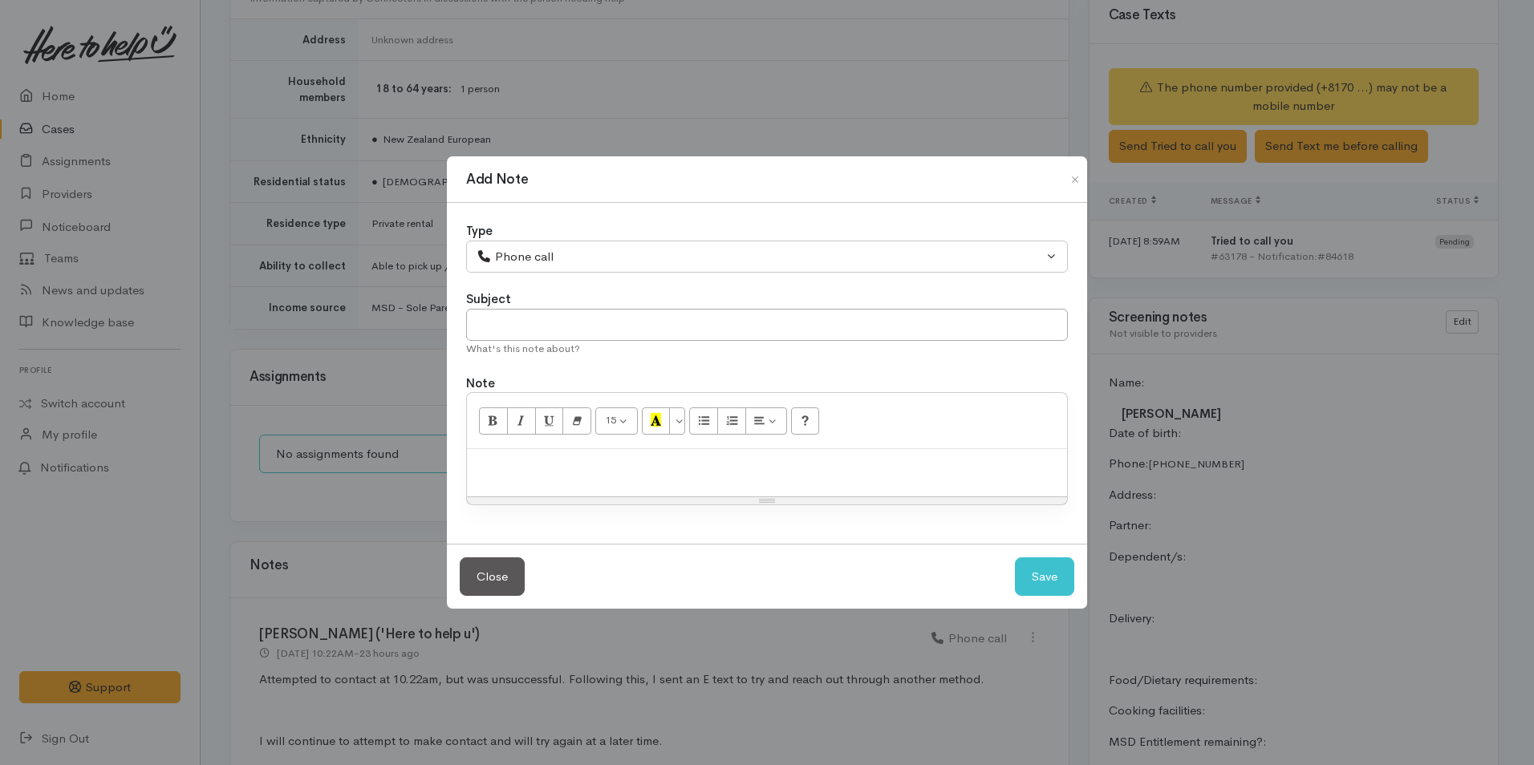
click at [570, 461] on p at bounding box center [767, 466] width 584 height 18
click at [786, 482] on div at bounding box center [767, 472] width 600 height 47
paste div
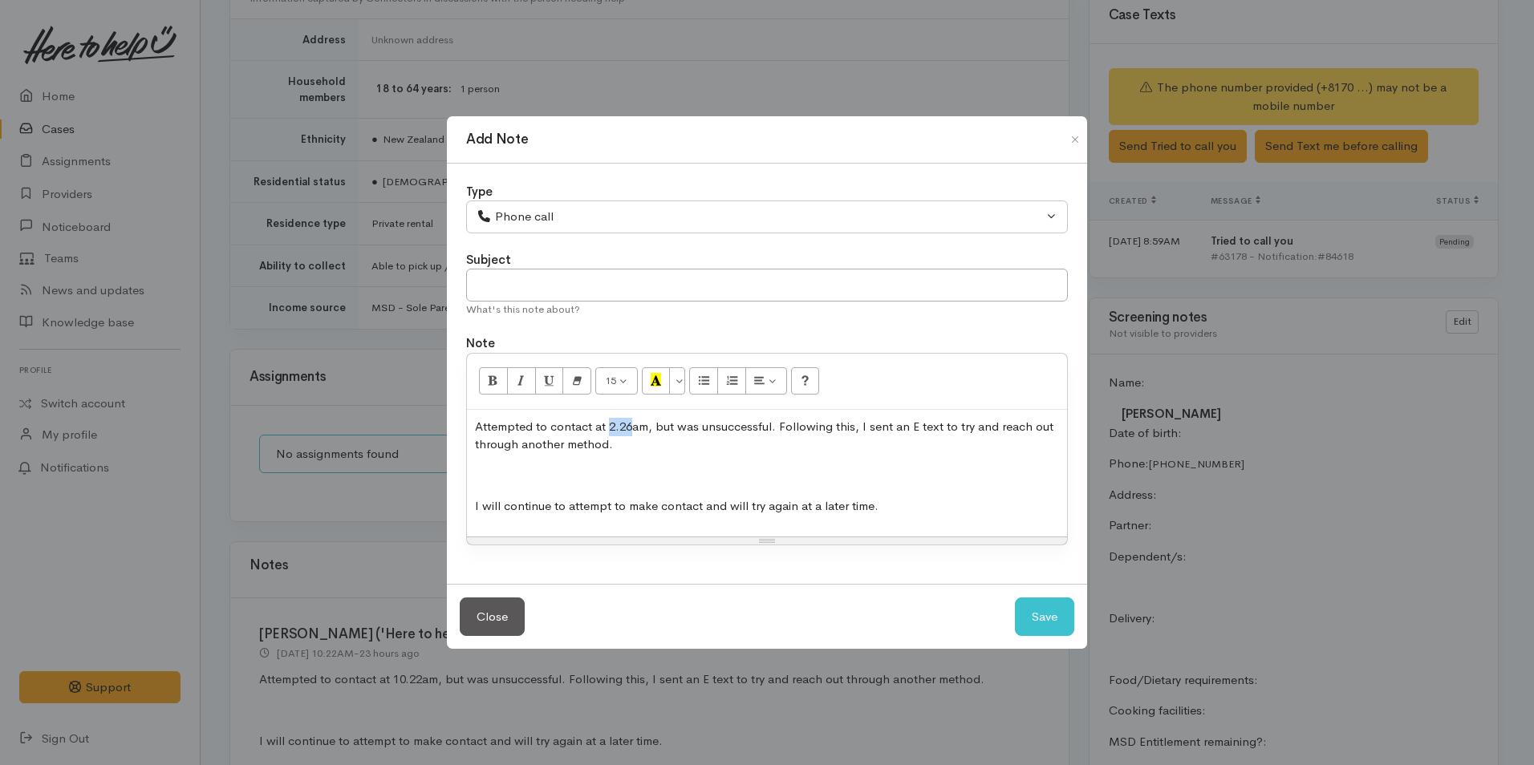
drag, startPoint x: 630, startPoint y: 421, endPoint x: 610, endPoint y: 421, distance: 19.2
click at [610, 421] on p "Attempted to contact at 2.26am, but was unsuccessful. Following this, I sent an…" at bounding box center [767, 436] width 584 height 36
click at [1043, 613] on button "Save" at bounding box center [1044, 617] width 59 height 39
select select "1"
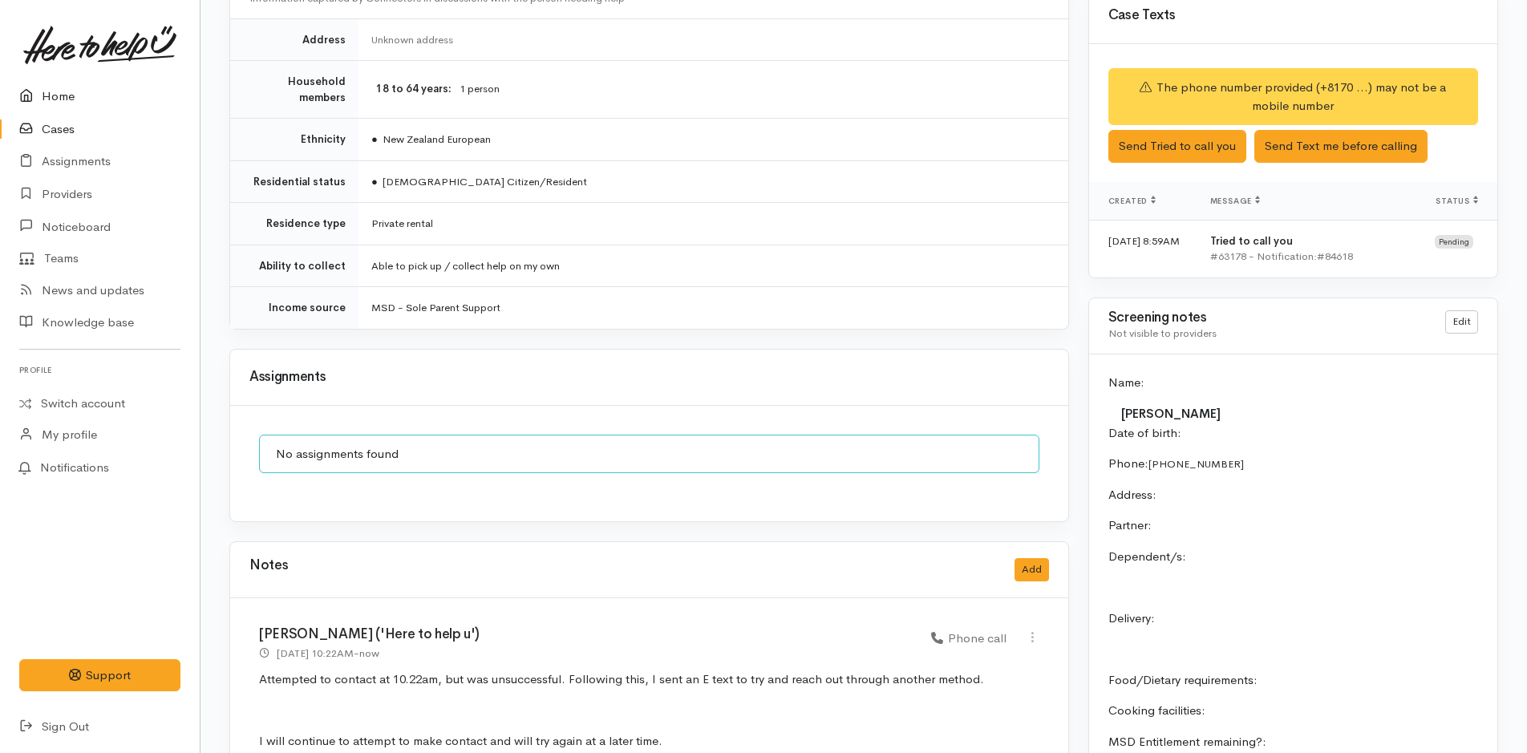
click at [67, 88] on link "Home" at bounding box center [100, 96] width 200 height 33
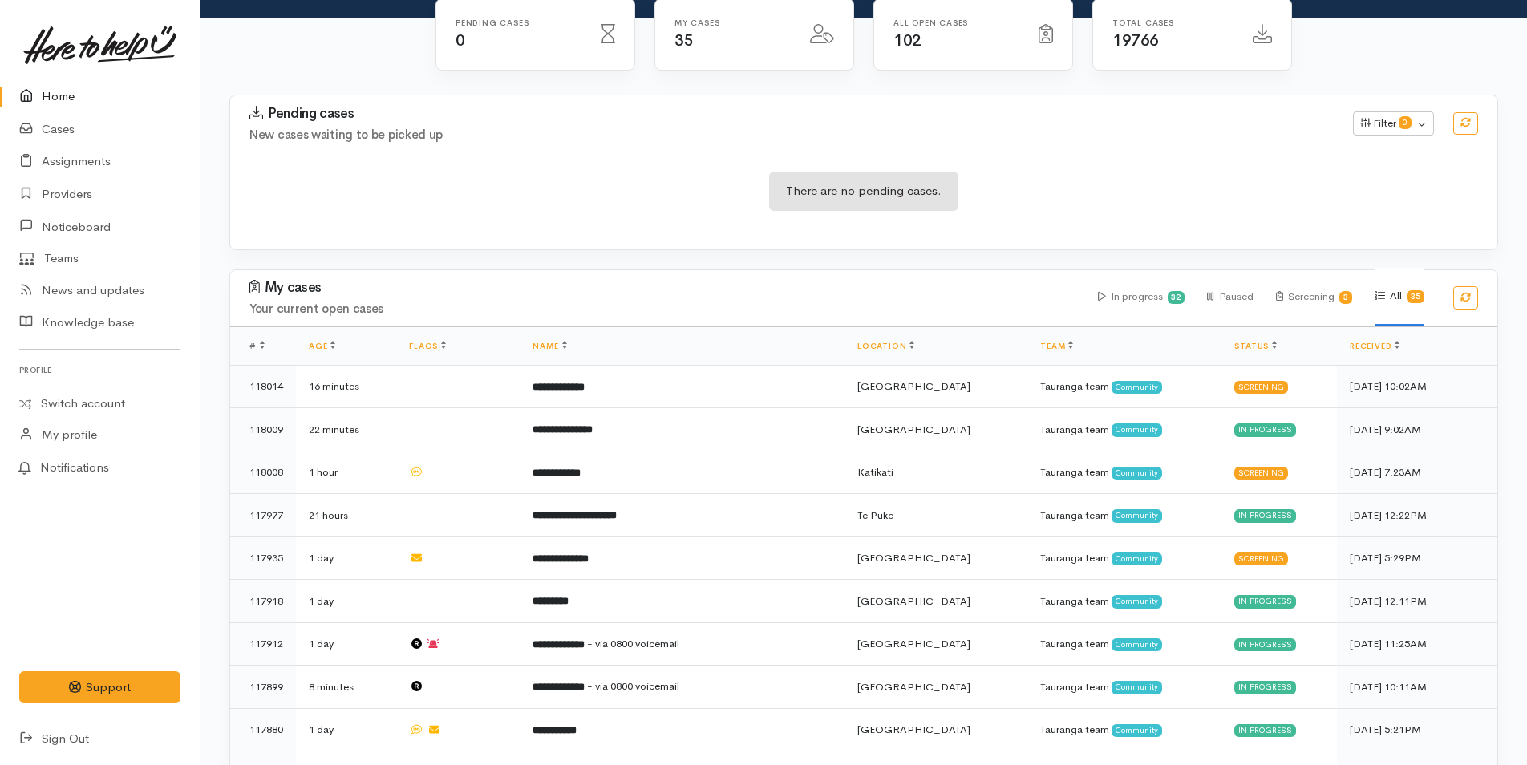
scroll to position [160, 0]
click at [57, 91] on link "Home" at bounding box center [100, 96] width 200 height 33
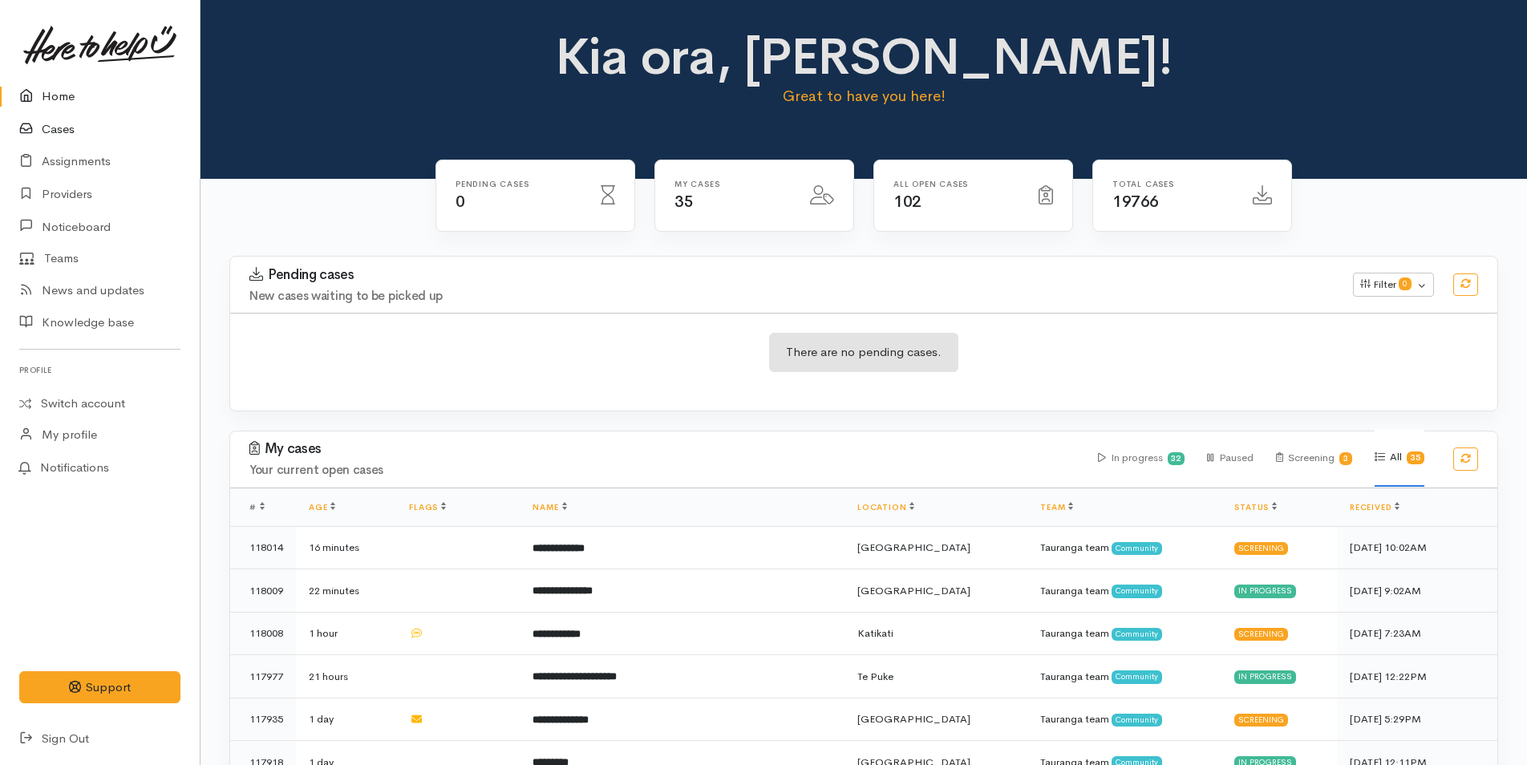
click at [35, 130] on icon at bounding box center [30, 130] width 22 height 20
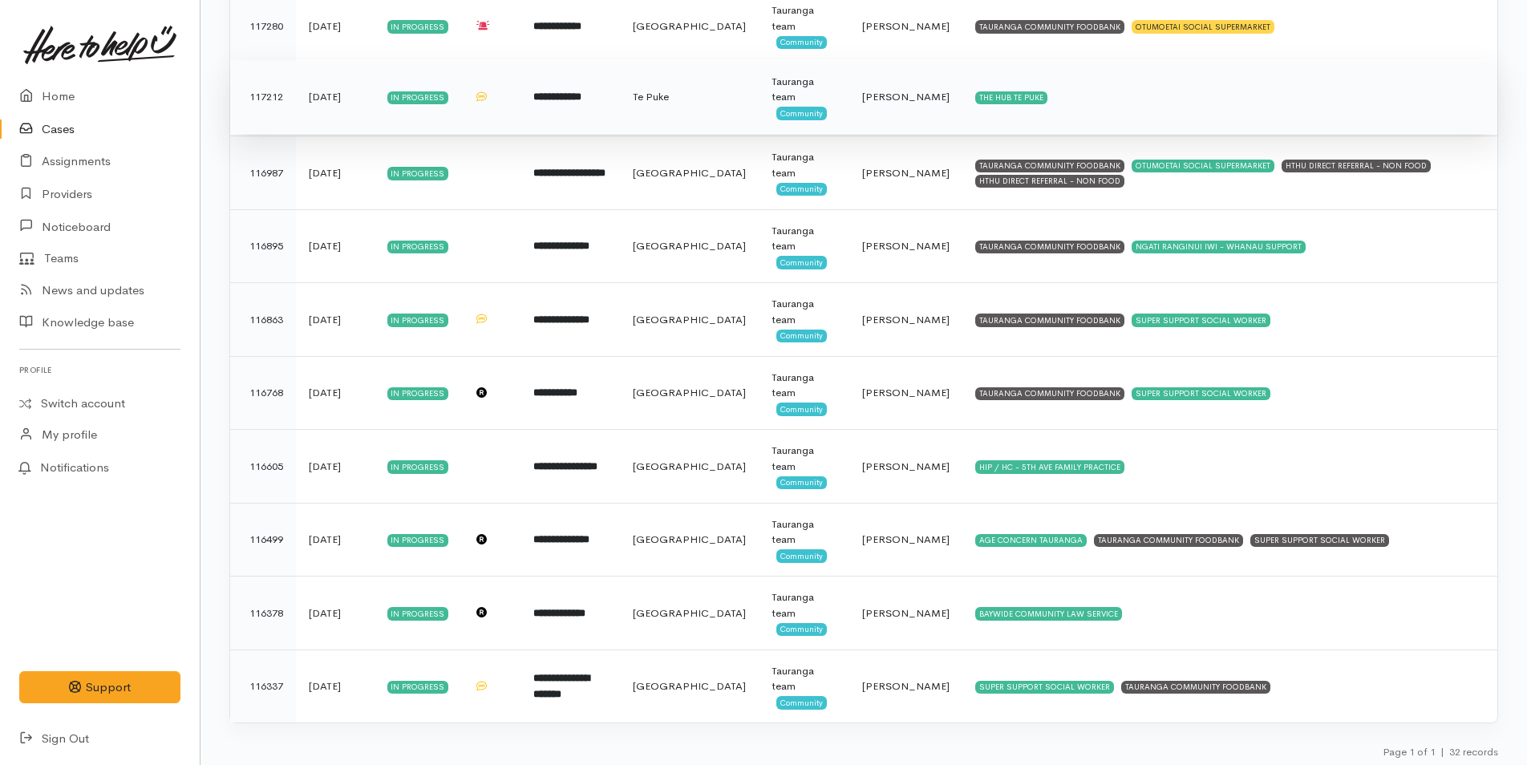
scroll to position [1907, 0]
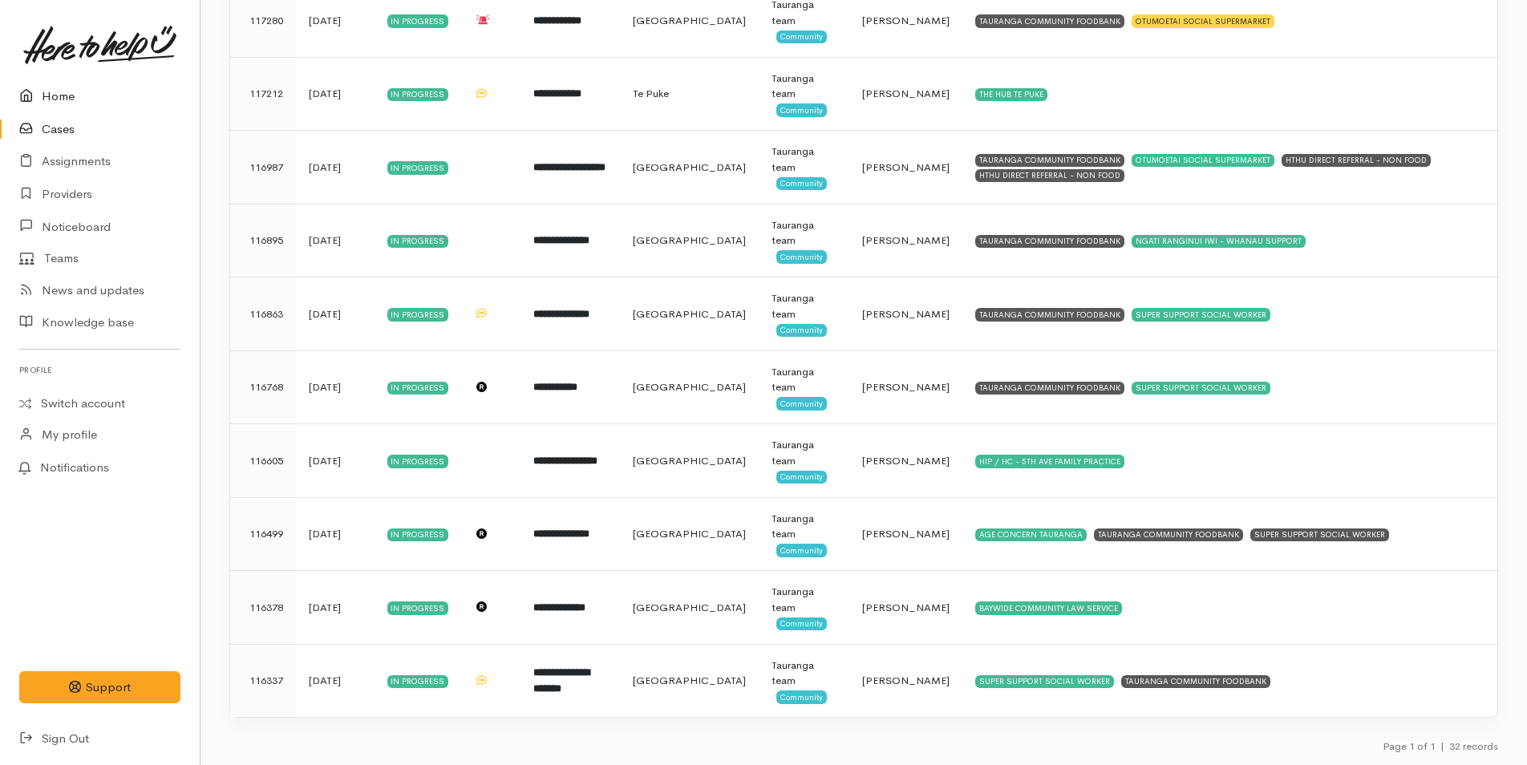
click at [64, 90] on link "Home" at bounding box center [100, 96] width 200 height 33
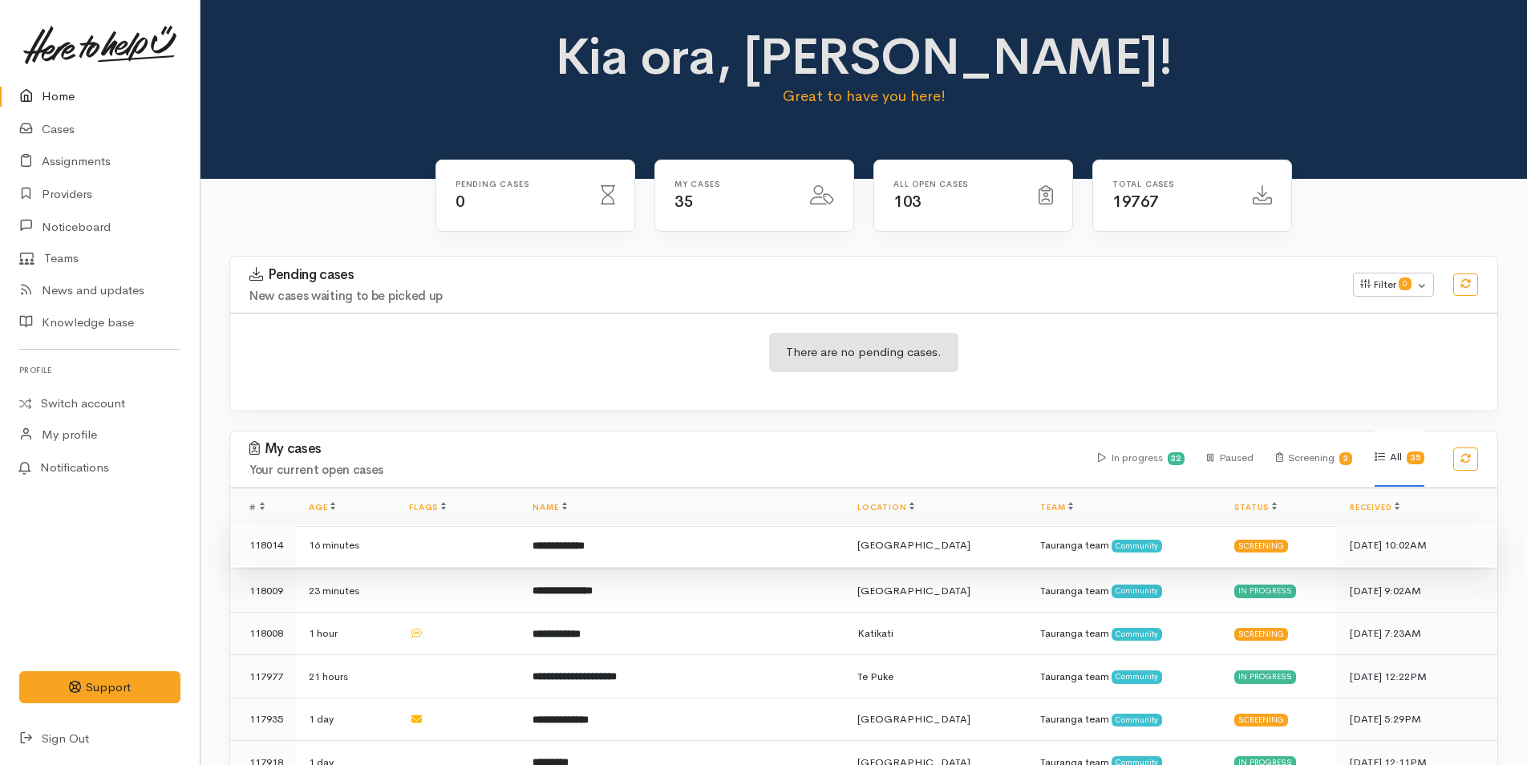
click at [640, 543] on td "**********" at bounding box center [682, 545] width 325 height 43
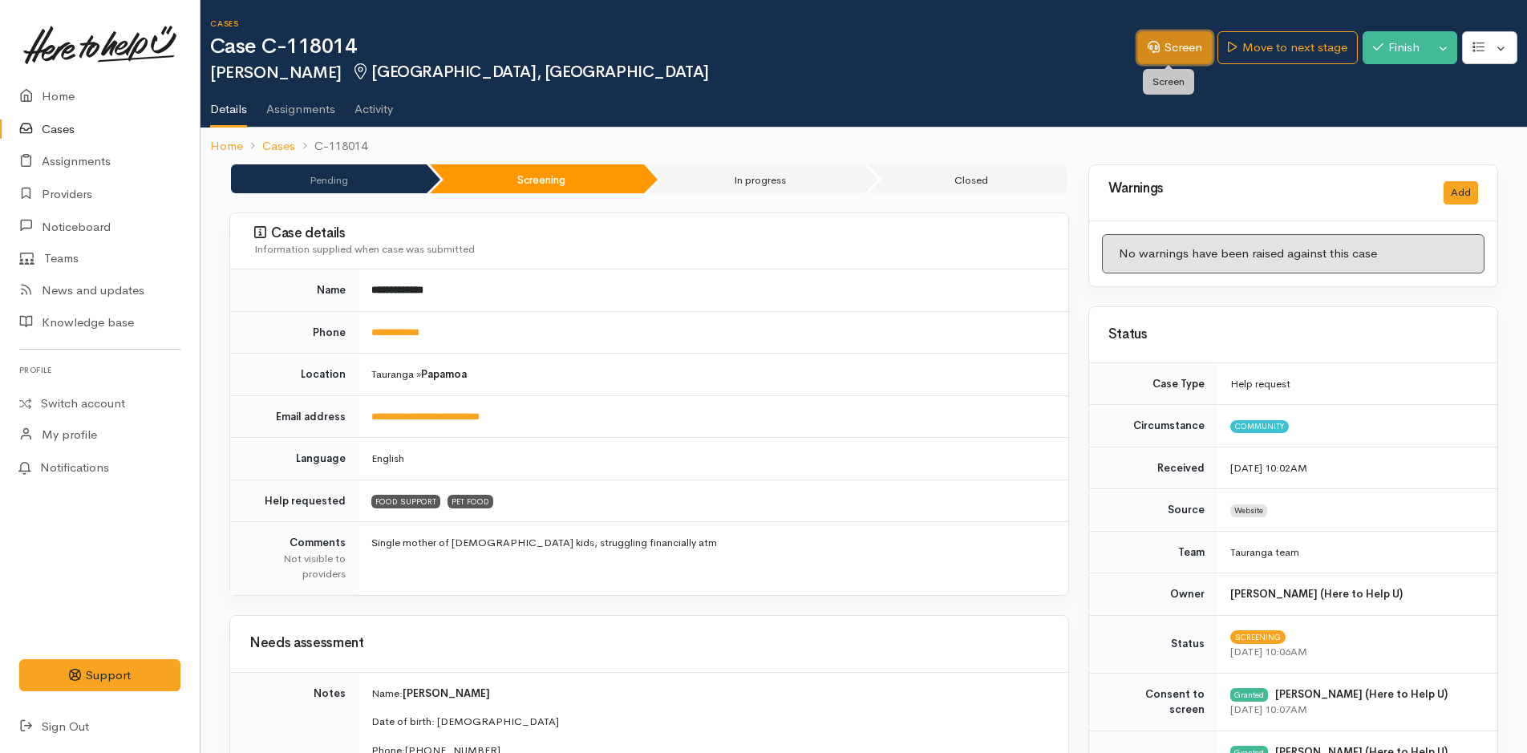
click at [1153, 43] on link "Screen" at bounding box center [1174, 47] width 75 height 33
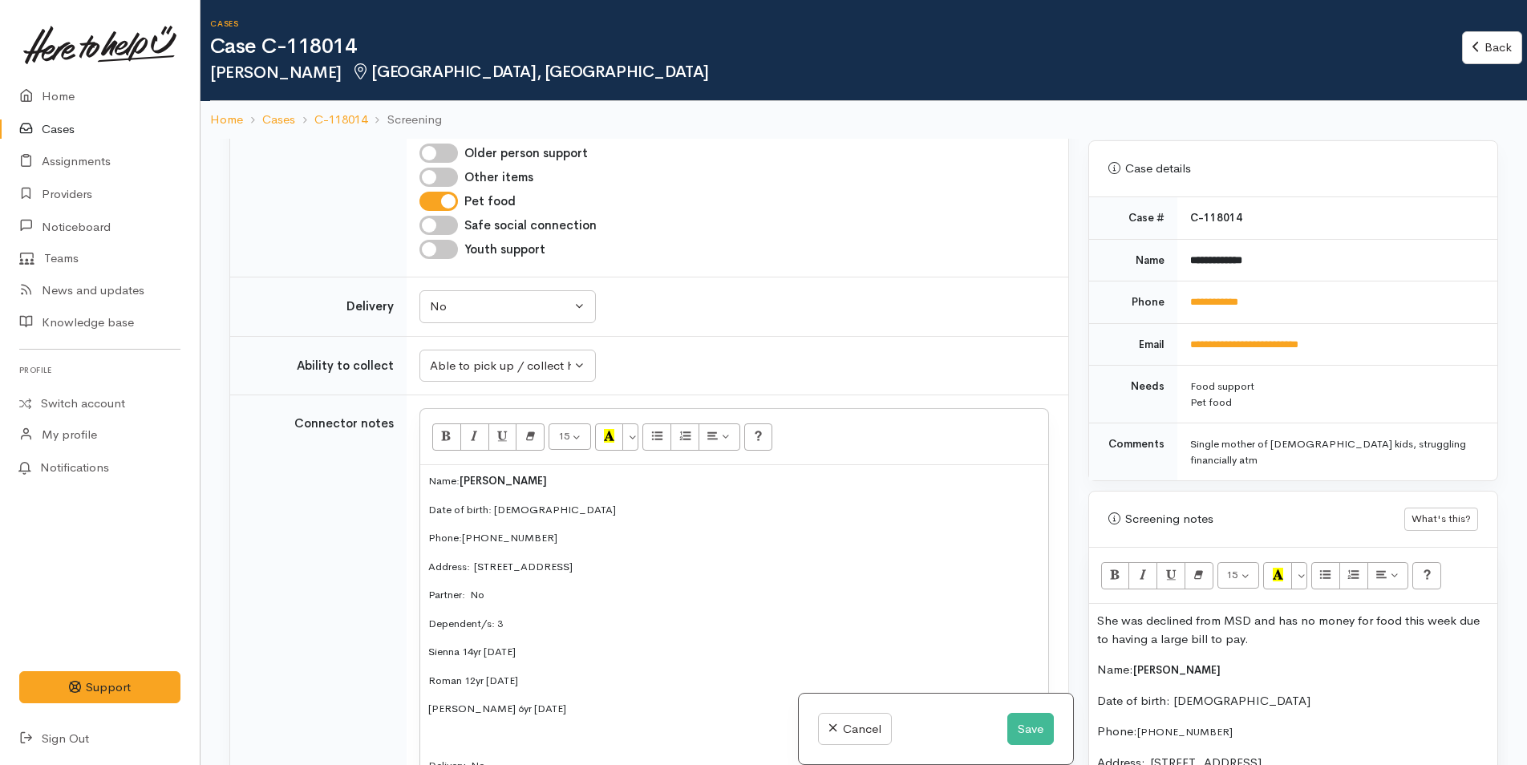
scroll to position [882, 0]
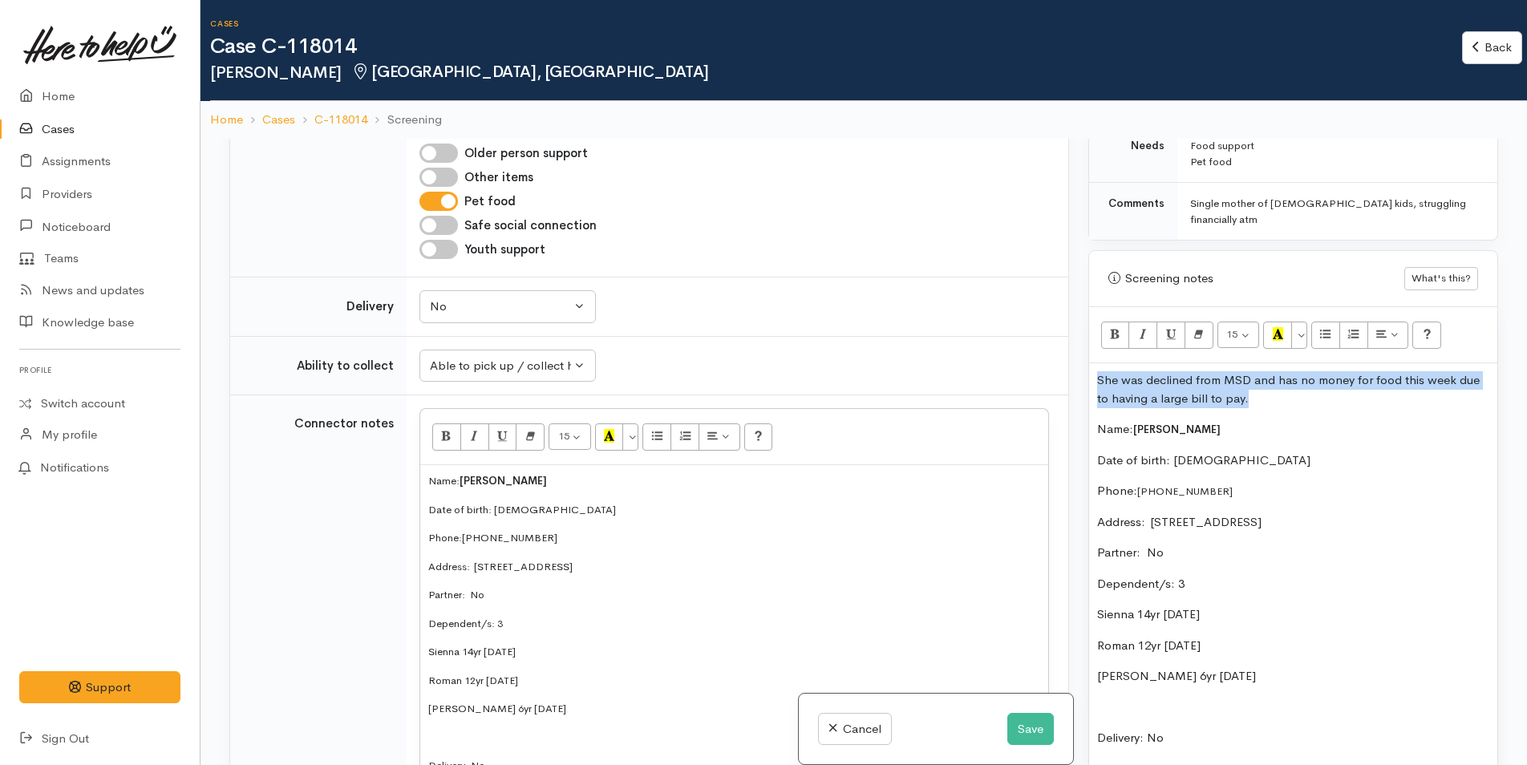
drag, startPoint x: 1261, startPoint y: 382, endPoint x: 1076, endPoint y: 364, distance: 185.3
click at [1076, 364] on div "Related cases There are other cases potentially from the same person, address o…" at bounding box center [864, 521] width 1288 height 765
copy p "She was declined from MSD and has no money for food this week due to having a l…"
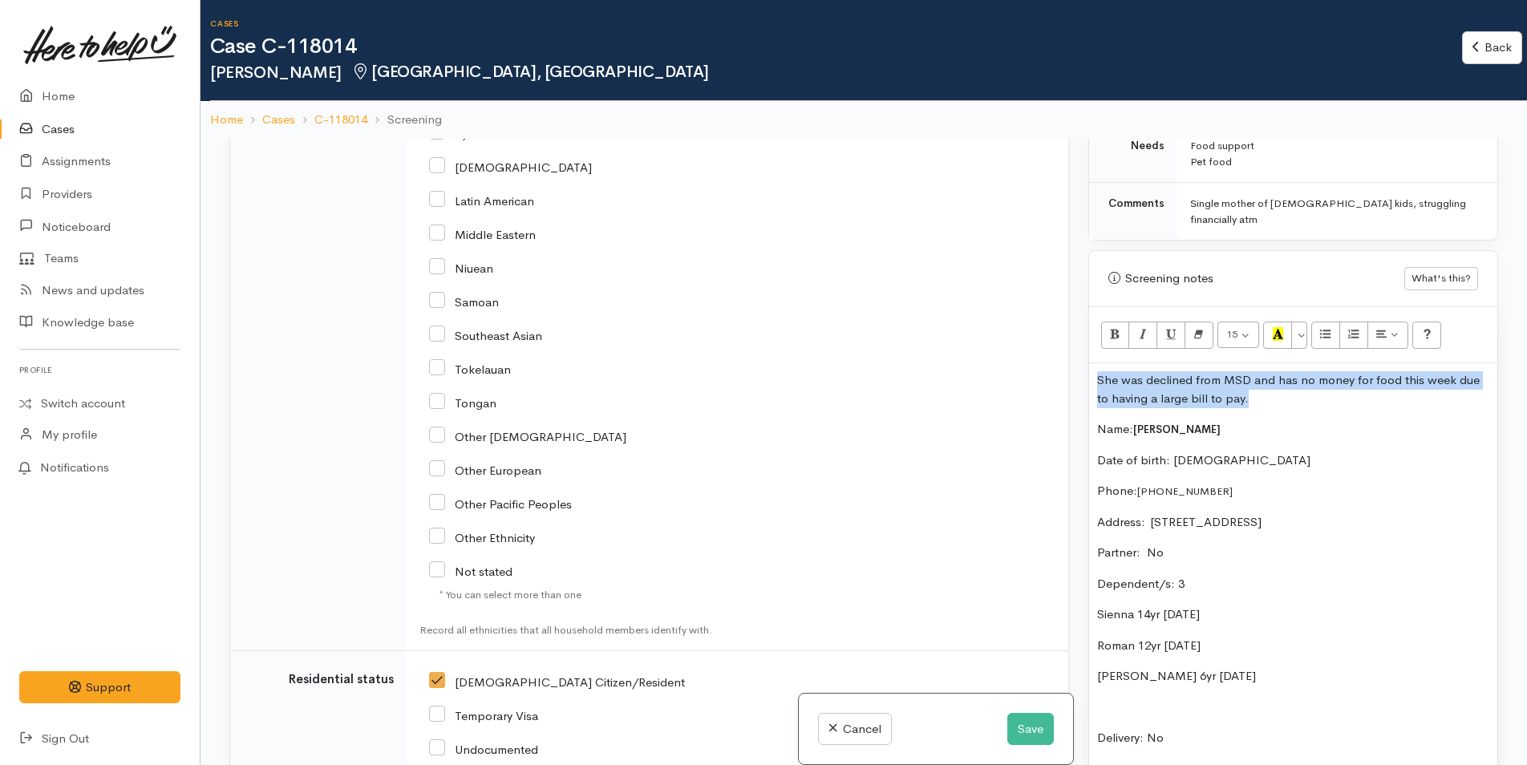
scroll to position [3212, 0]
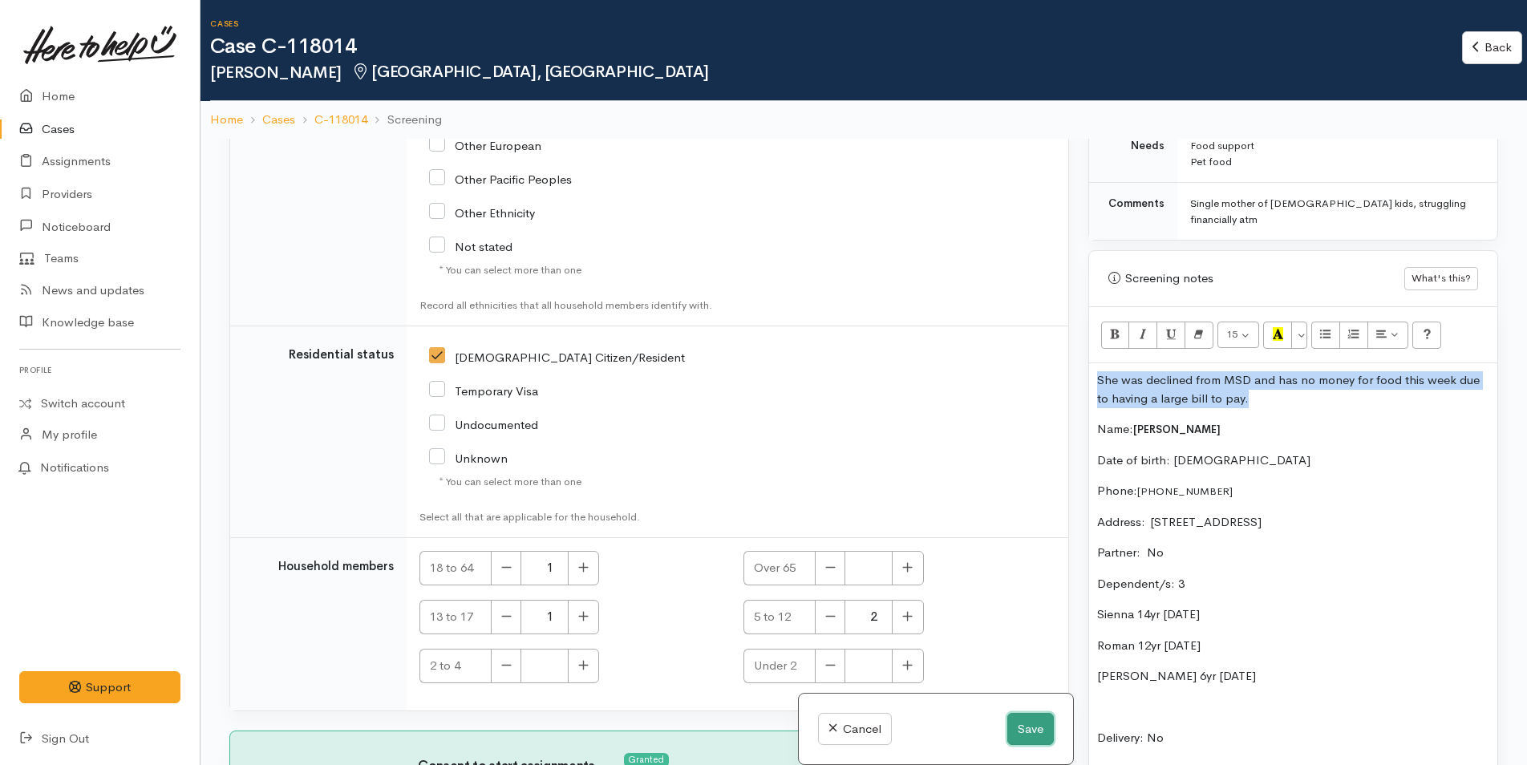
click at [1020, 729] on button "Save" at bounding box center [1030, 729] width 47 height 33
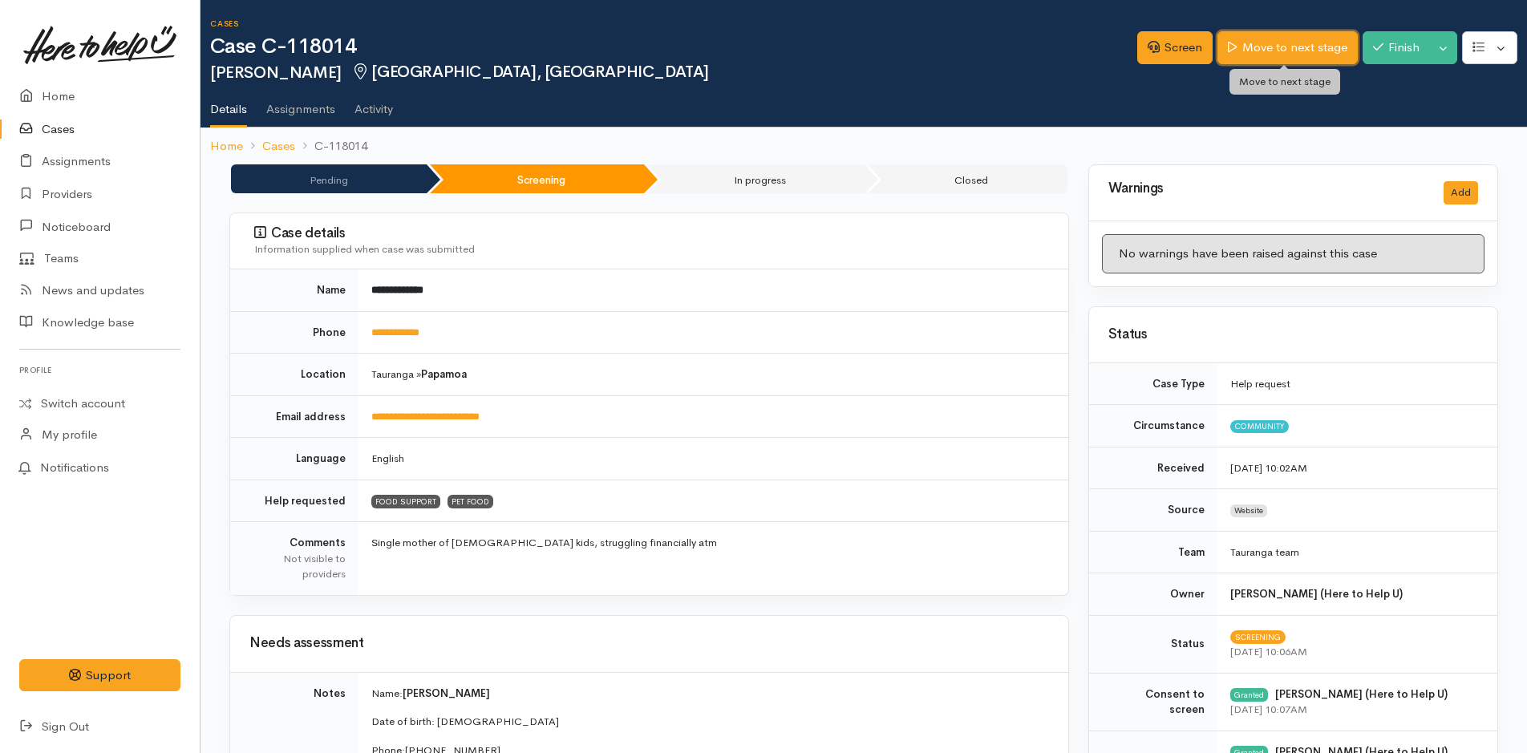
click at [1295, 50] on link "Move to next stage" at bounding box center [1288, 47] width 140 height 33
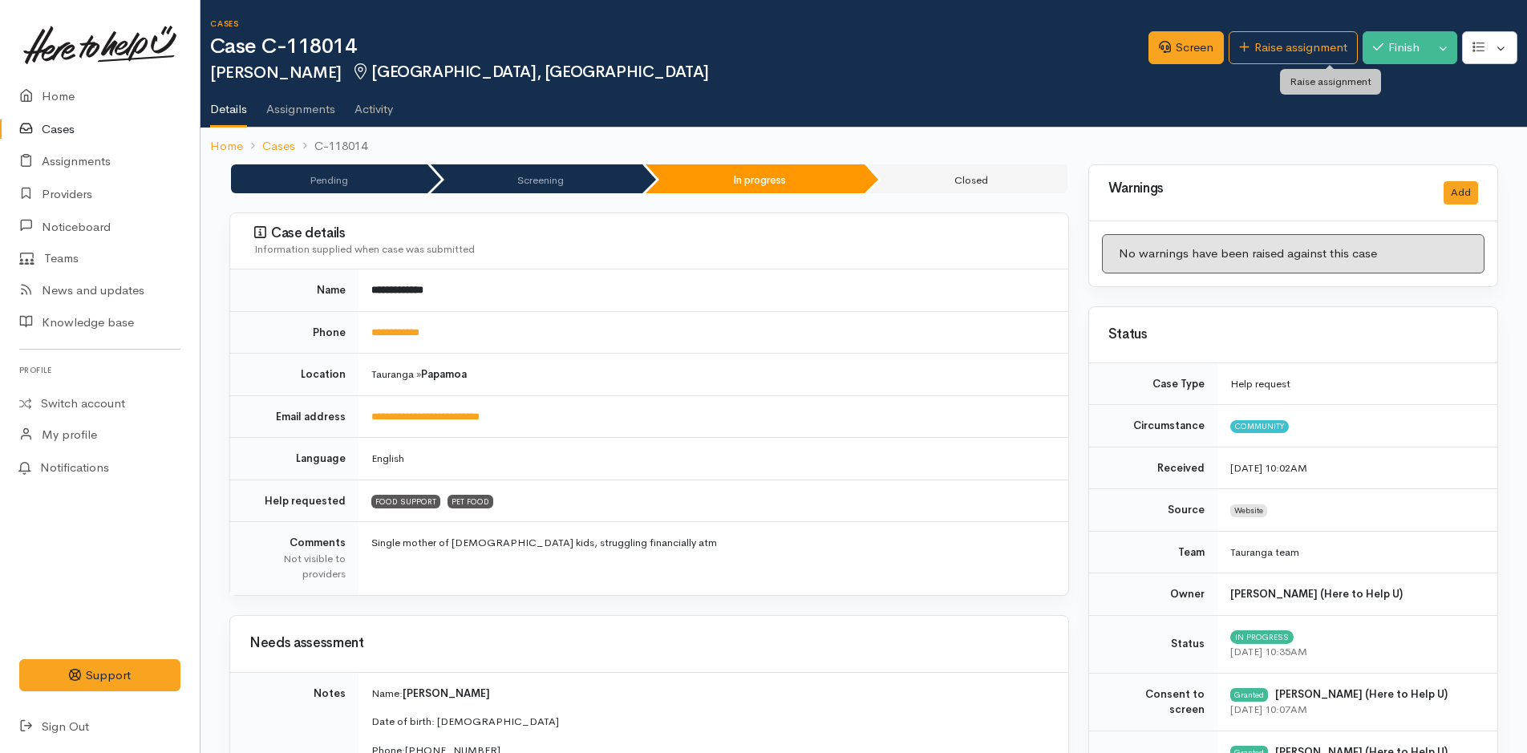
click at [1295, 49] on link "Raise assignment" at bounding box center [1293, 47] width 129 height 33
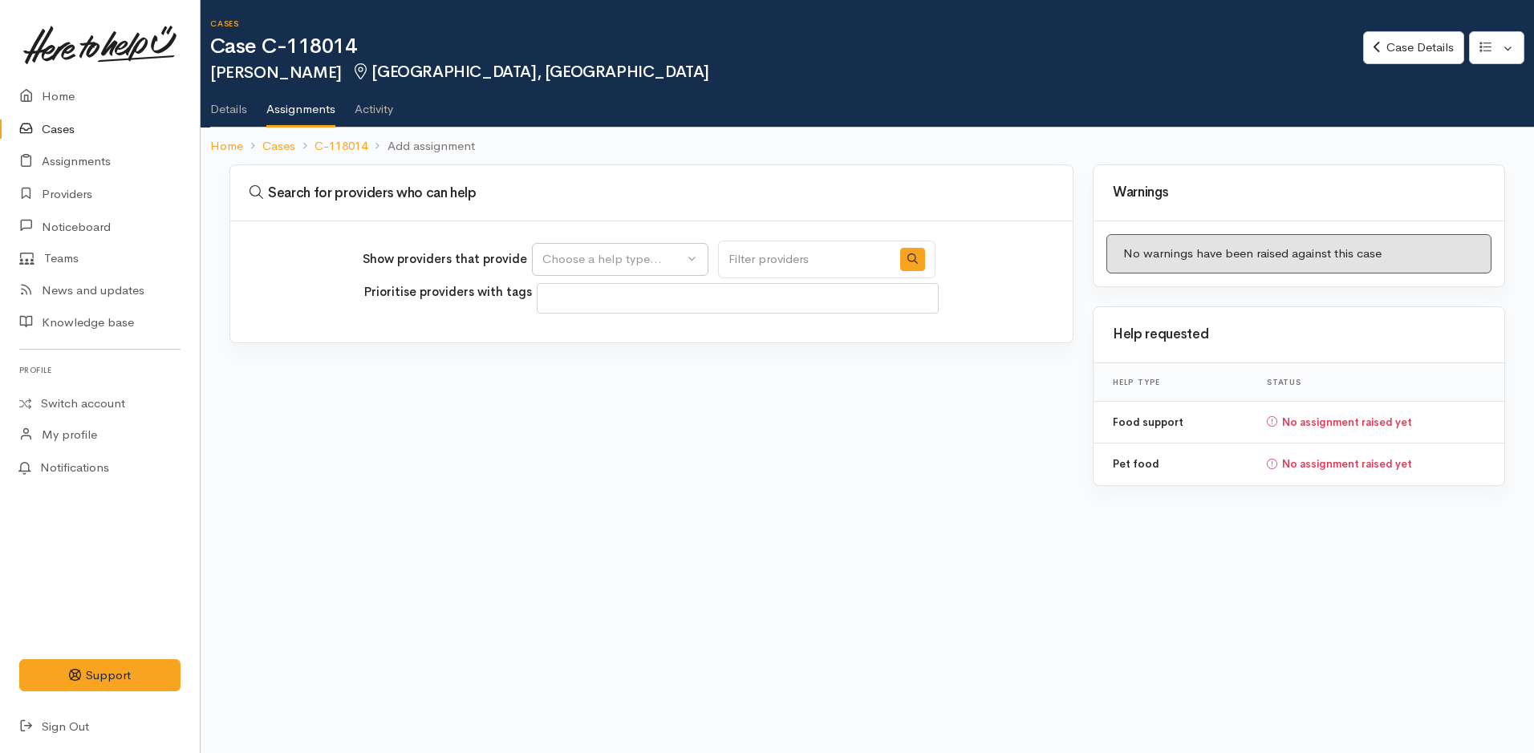
select select
click at [633, 257] on div "Choose a help type..." at bounding box center [612, 259] width 141 height 18
click at [598, 325] on link "Food support" at bounding box center [620, 336] width 175 height 25
select select "3"
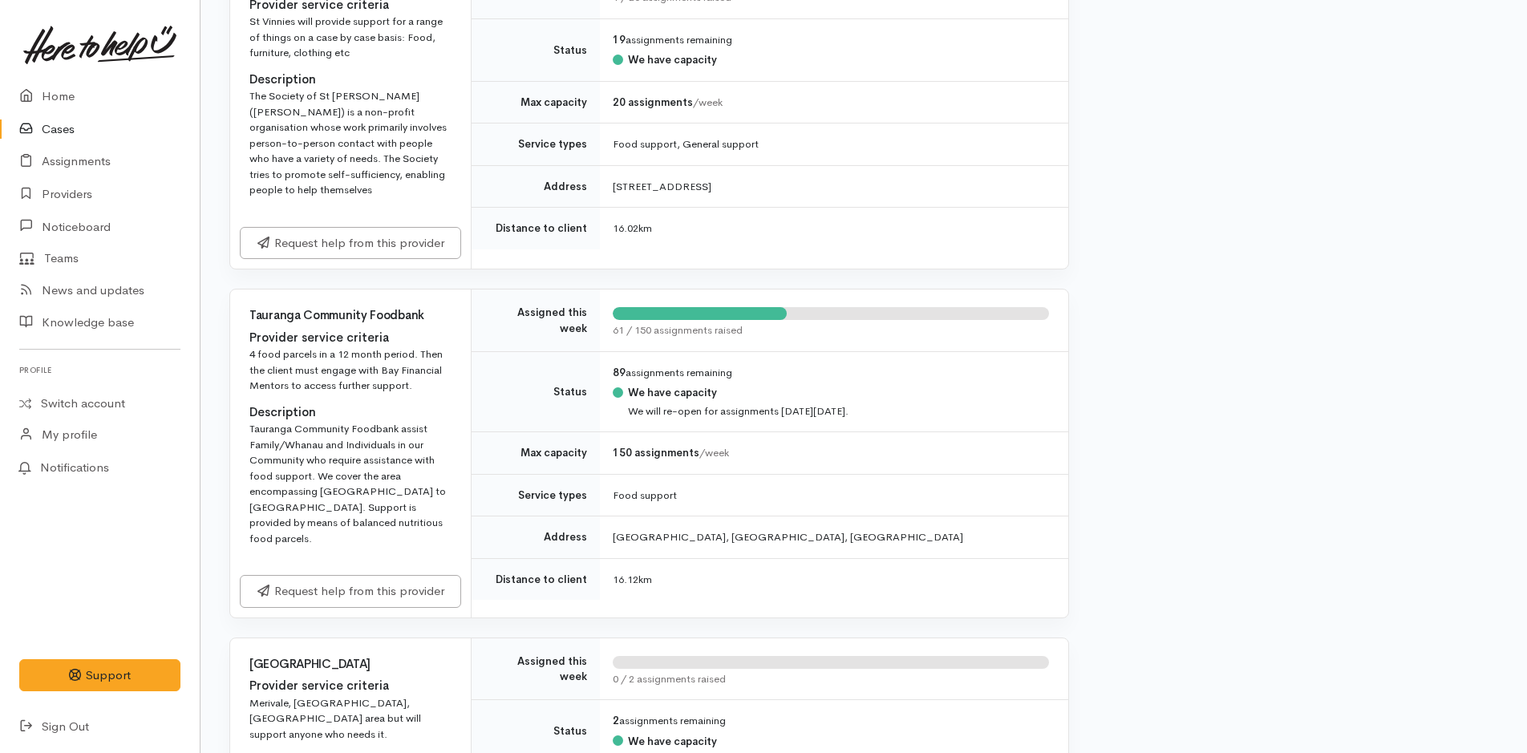
scroll to position [2166, 0]
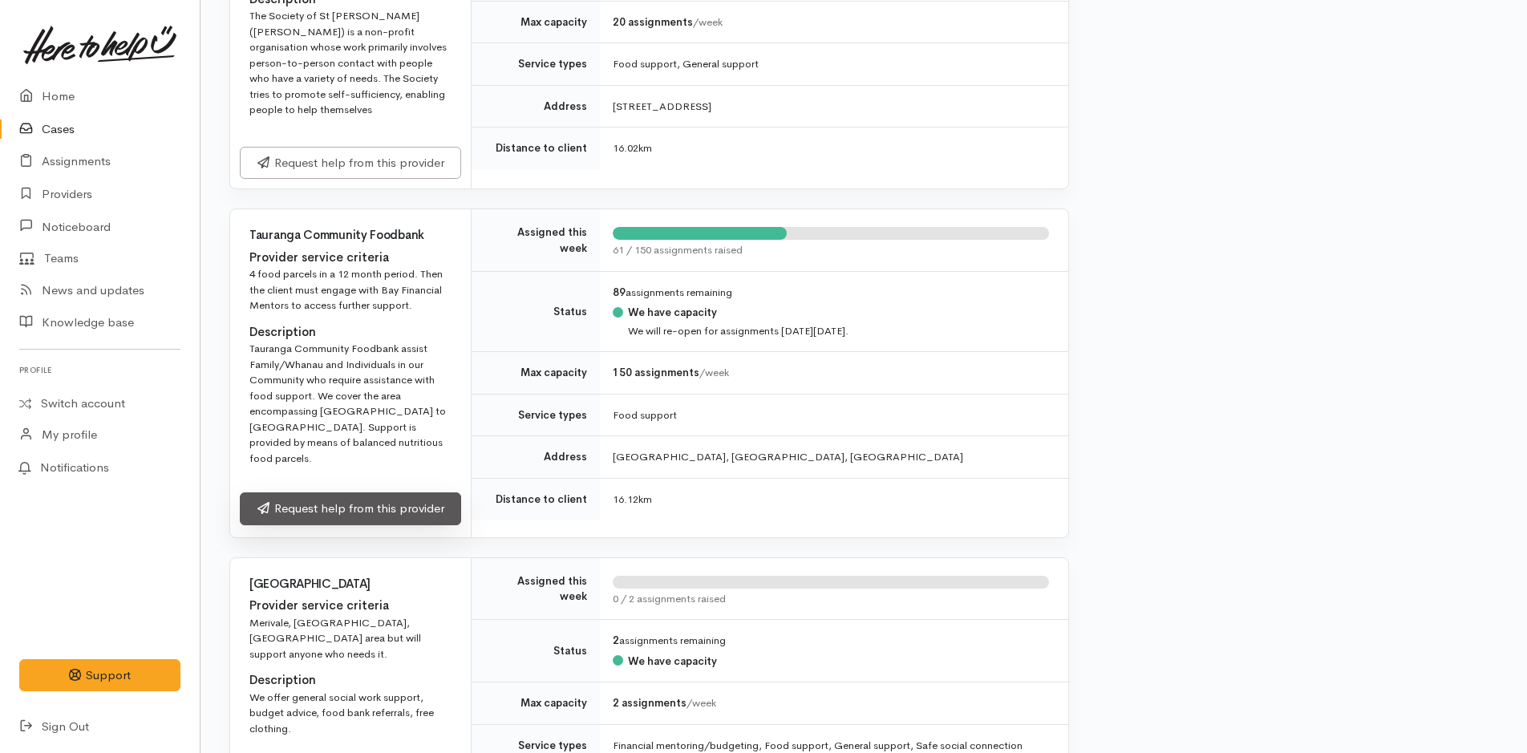
click at [434, 509] on link "Request help from this provider" at bounding box center [350, 508] width 221 height 33
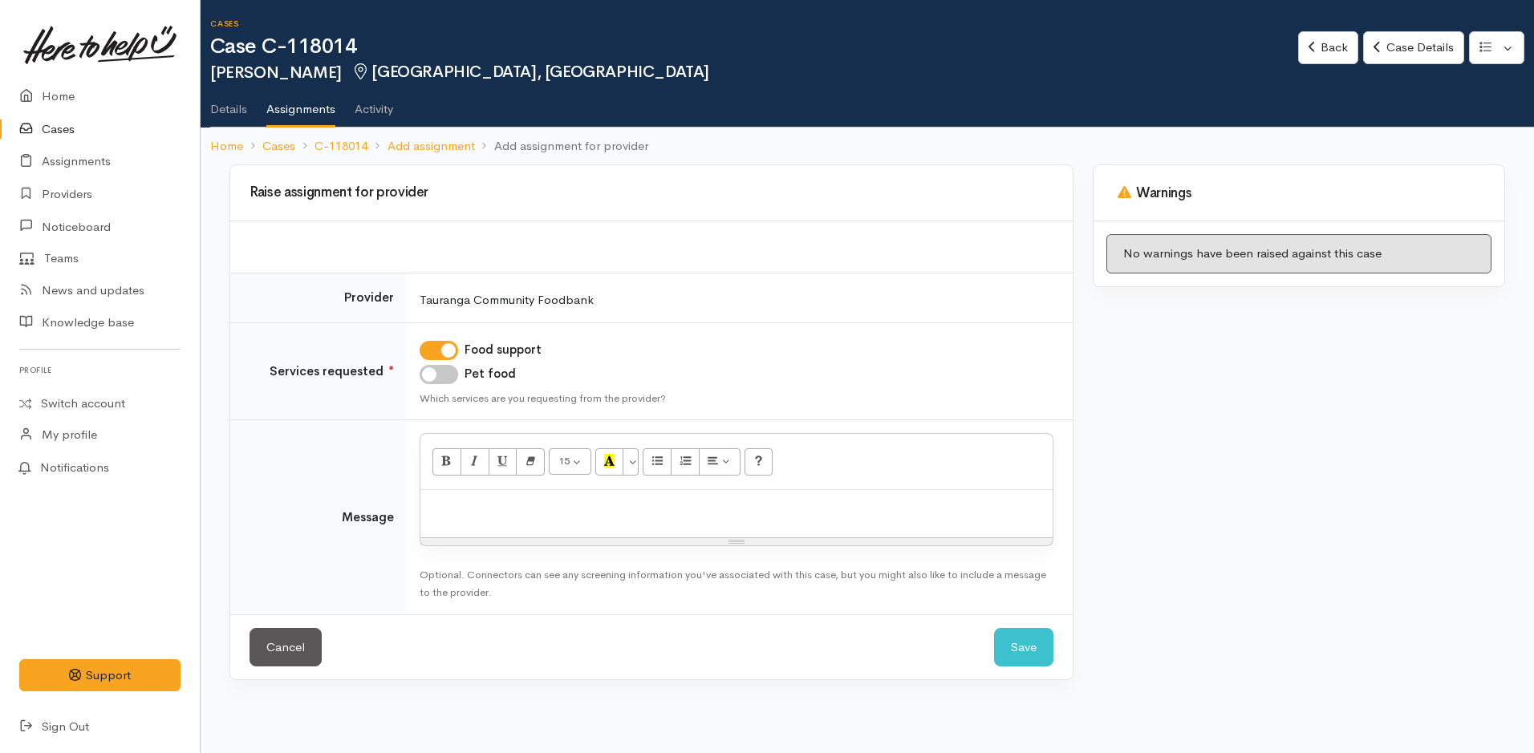
click at [434, 374] on input "Pet food" at bounding box center [438, 374] width 38 height 19
checkbox input "true"
drag, startPoint x: 472, startPoint y: 523, endPoint x: 480, endPoint y: 517, distance: 9.7
click at [473, 523] on div at bounding box center [736, 513] width 632 height 47
paste div
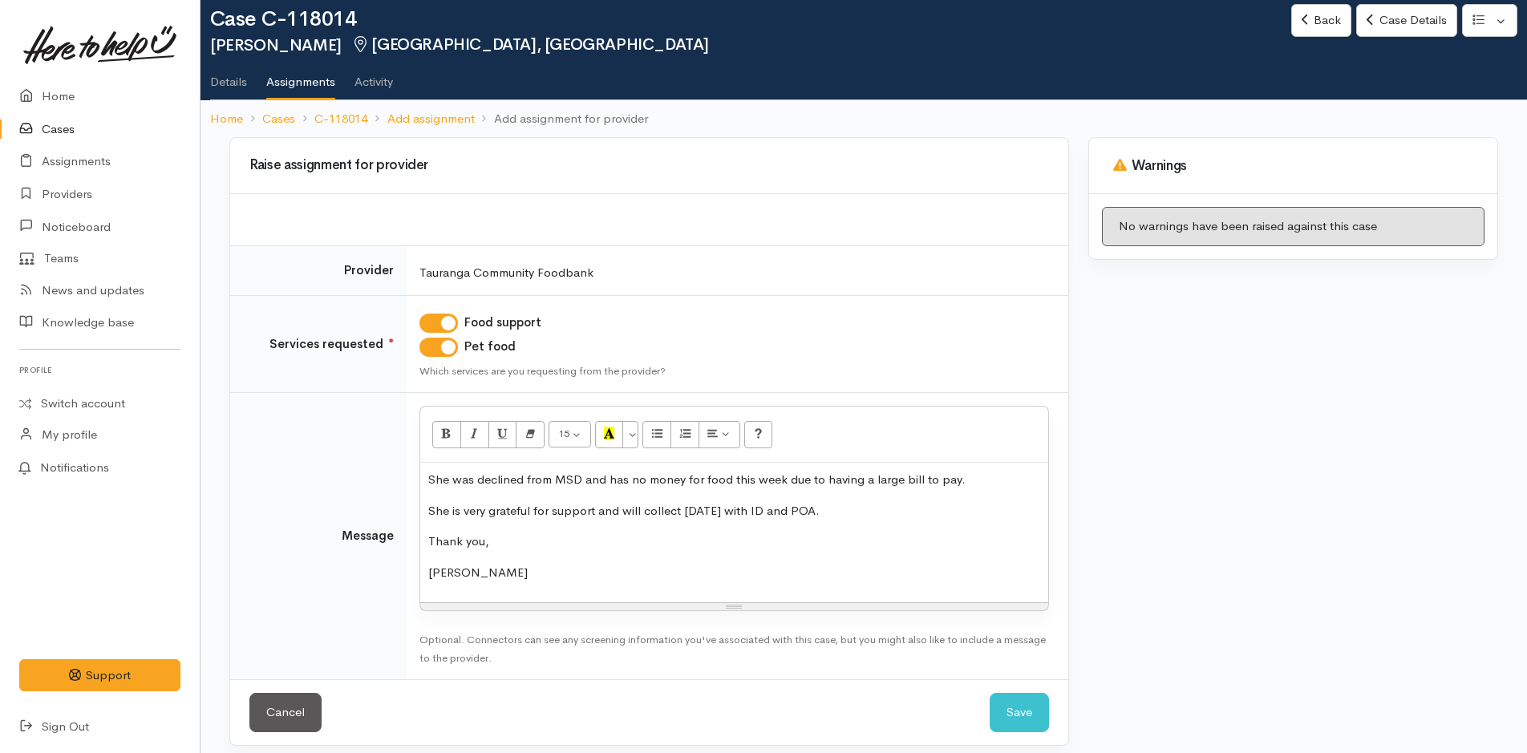
scroll to position [39, 0]
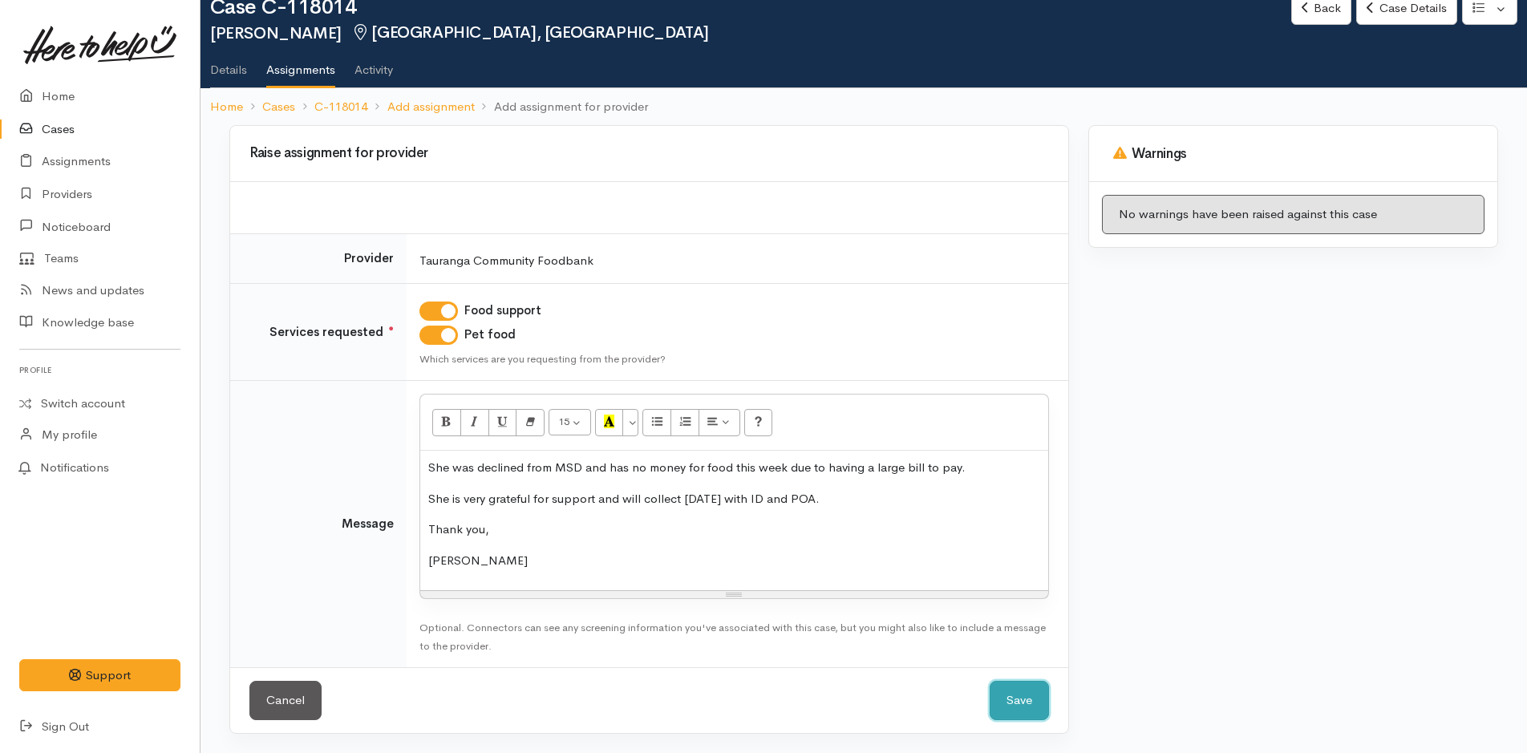
click at [1018, 696] on button "Save" at bounding box center [1019, 700] width 59 height 39
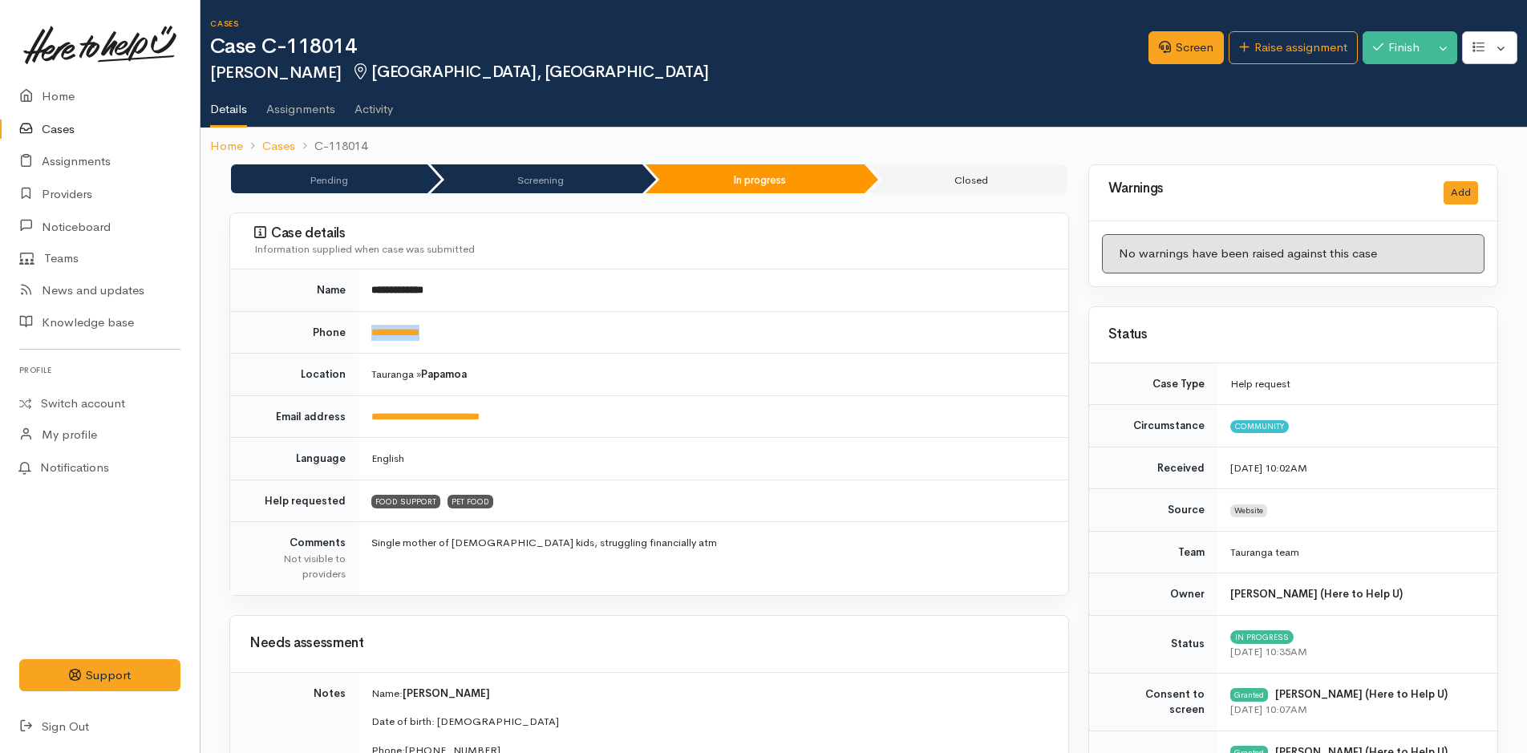
drag, startPoint x: 526, startPoint y: 329, endPoint x: 365, endPoint y: 330, distance: 161.2
click at [365, 330] on td "**********" at bounding box center [714, 332] width 710 height 43
copy link "**********"
click at [55, 95] on link "Home" at bounding box center [100, 96] width 200 height 33
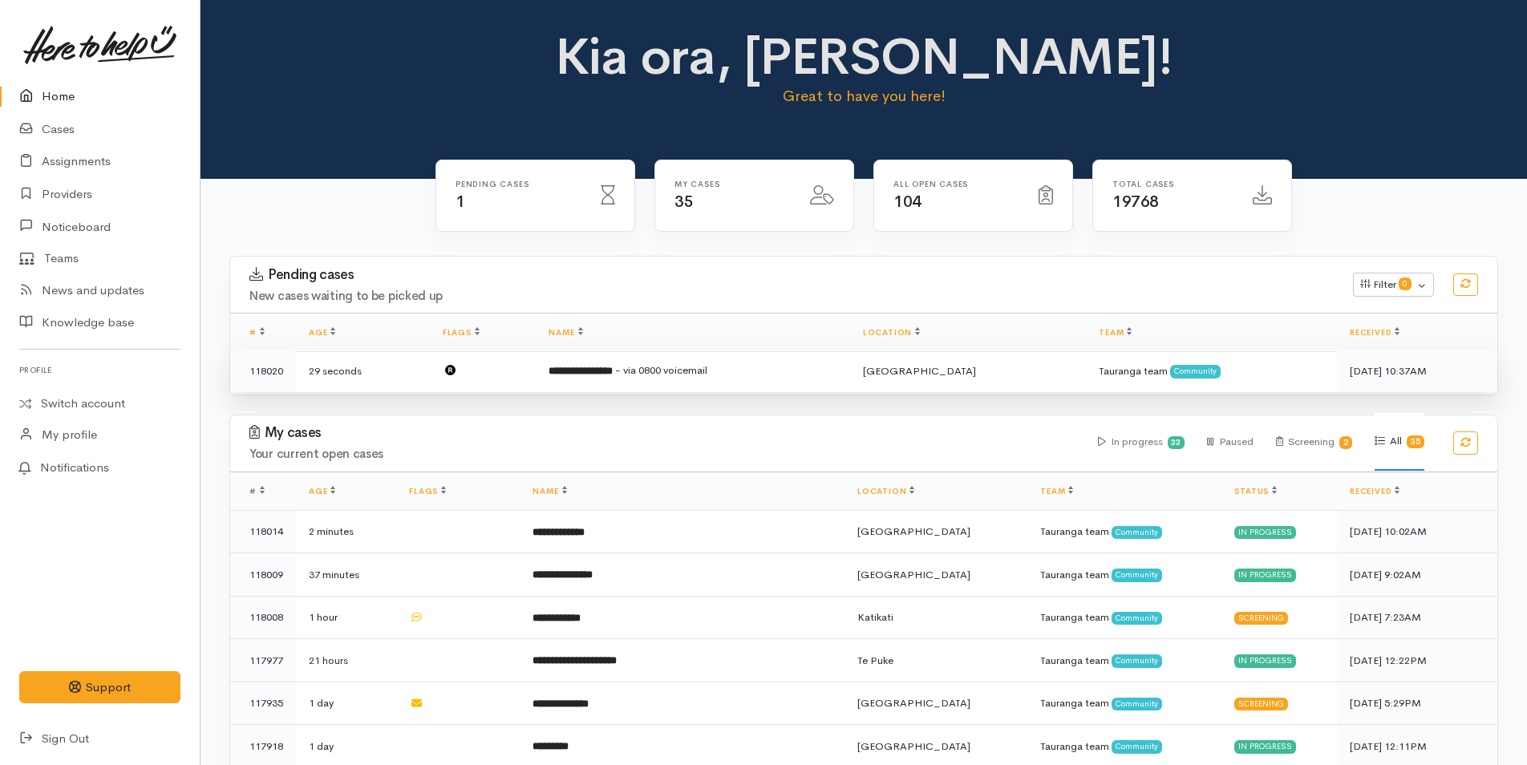
click at [670, 375] on span "- via 0800 voicemail" at bounding box center [661, 370] width 92 height 14
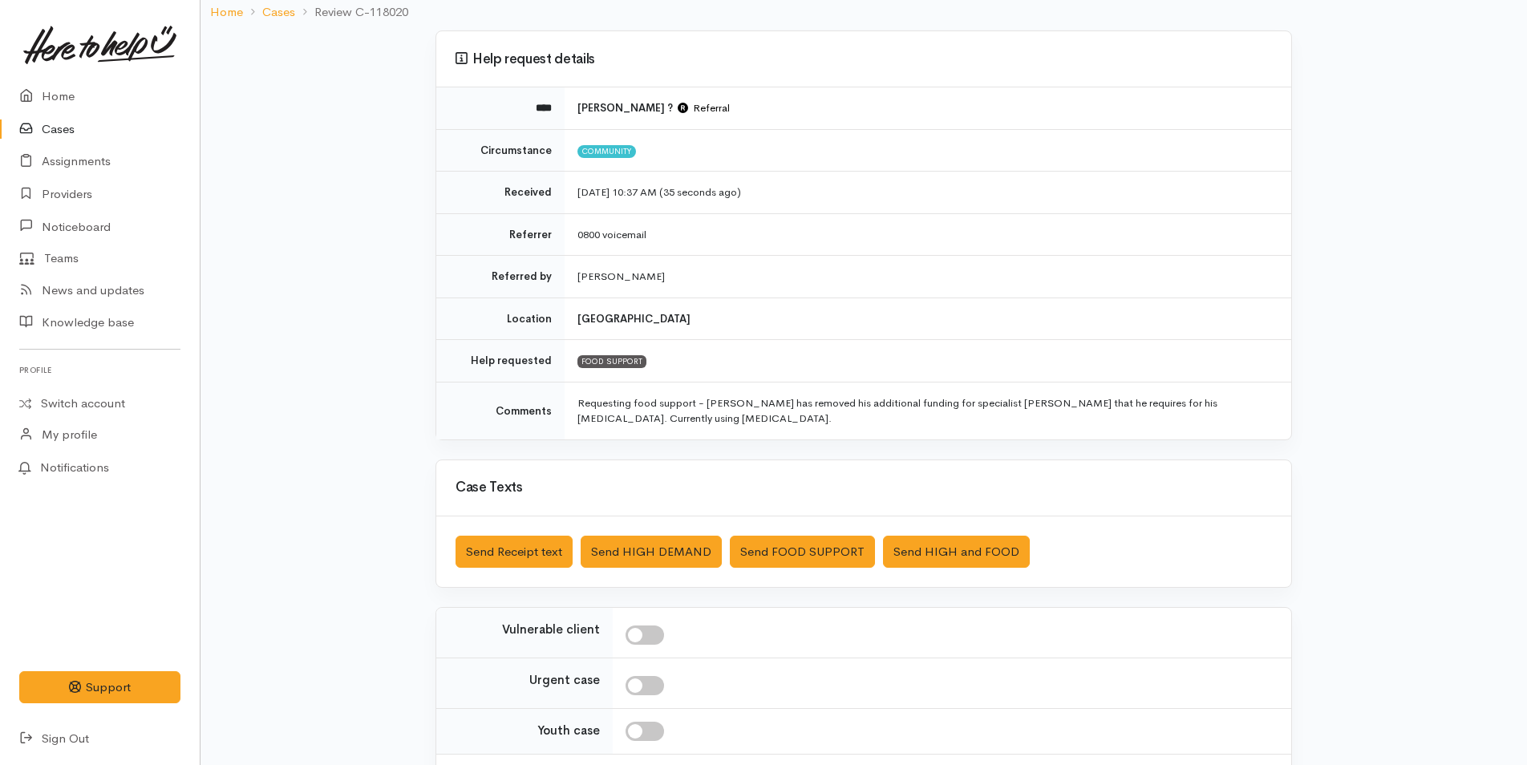
scroll to position [230, 0]
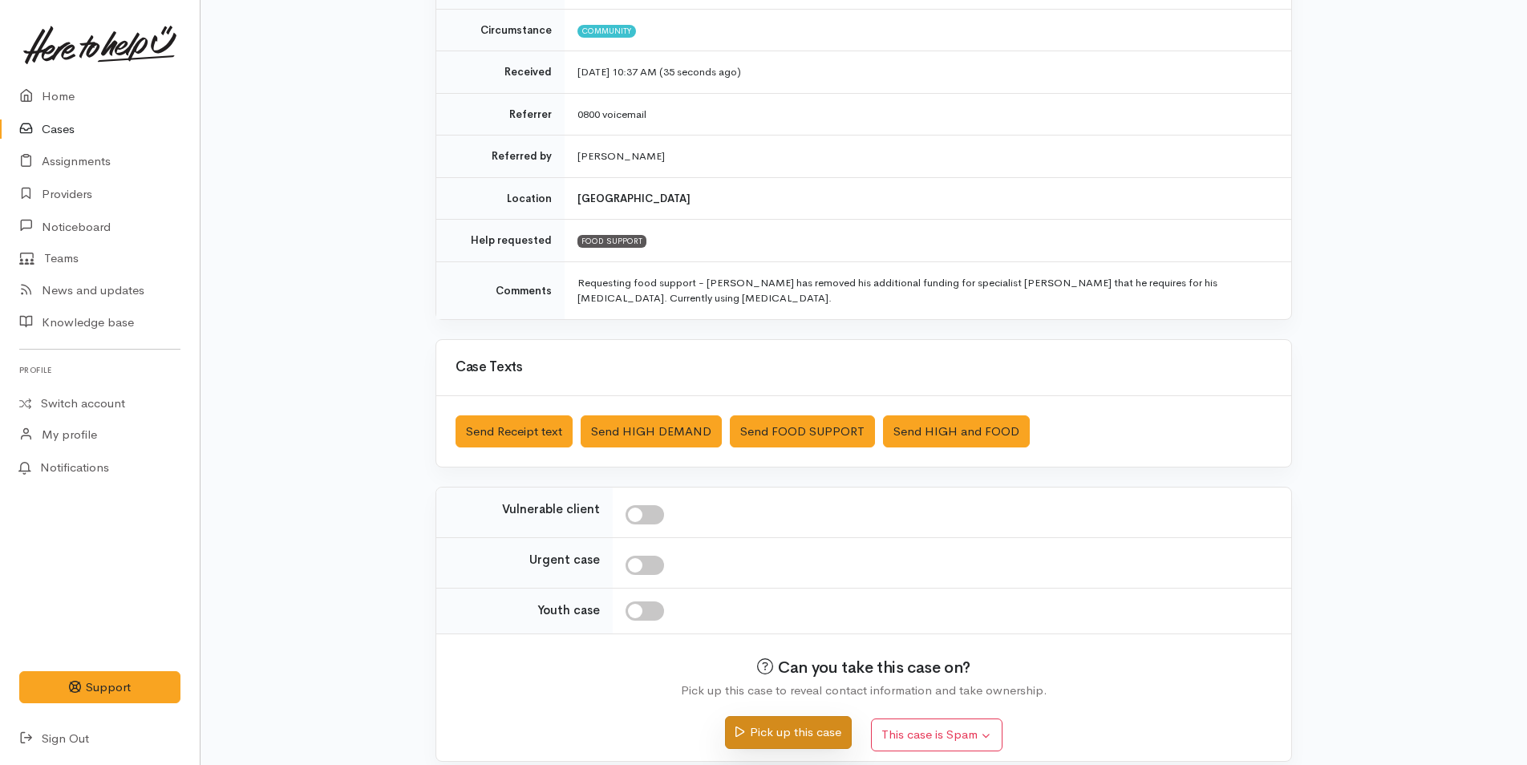
click at [808, 716] on button "Pick up this case" at bounding box center [788, 732] width 126 height 33
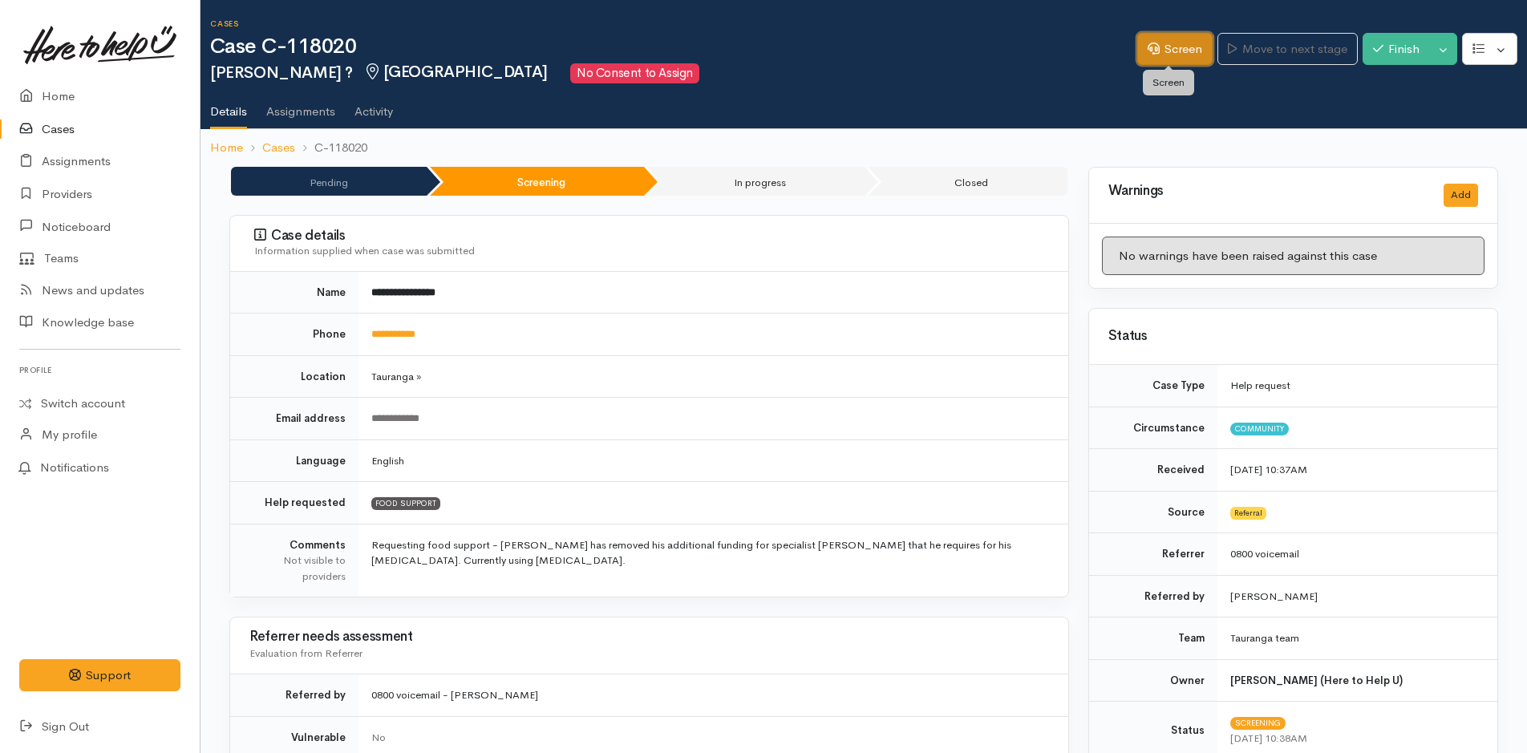
click at [1179, 43] on link "Screen" at bounding box center [1174, 49] width 75 height 33
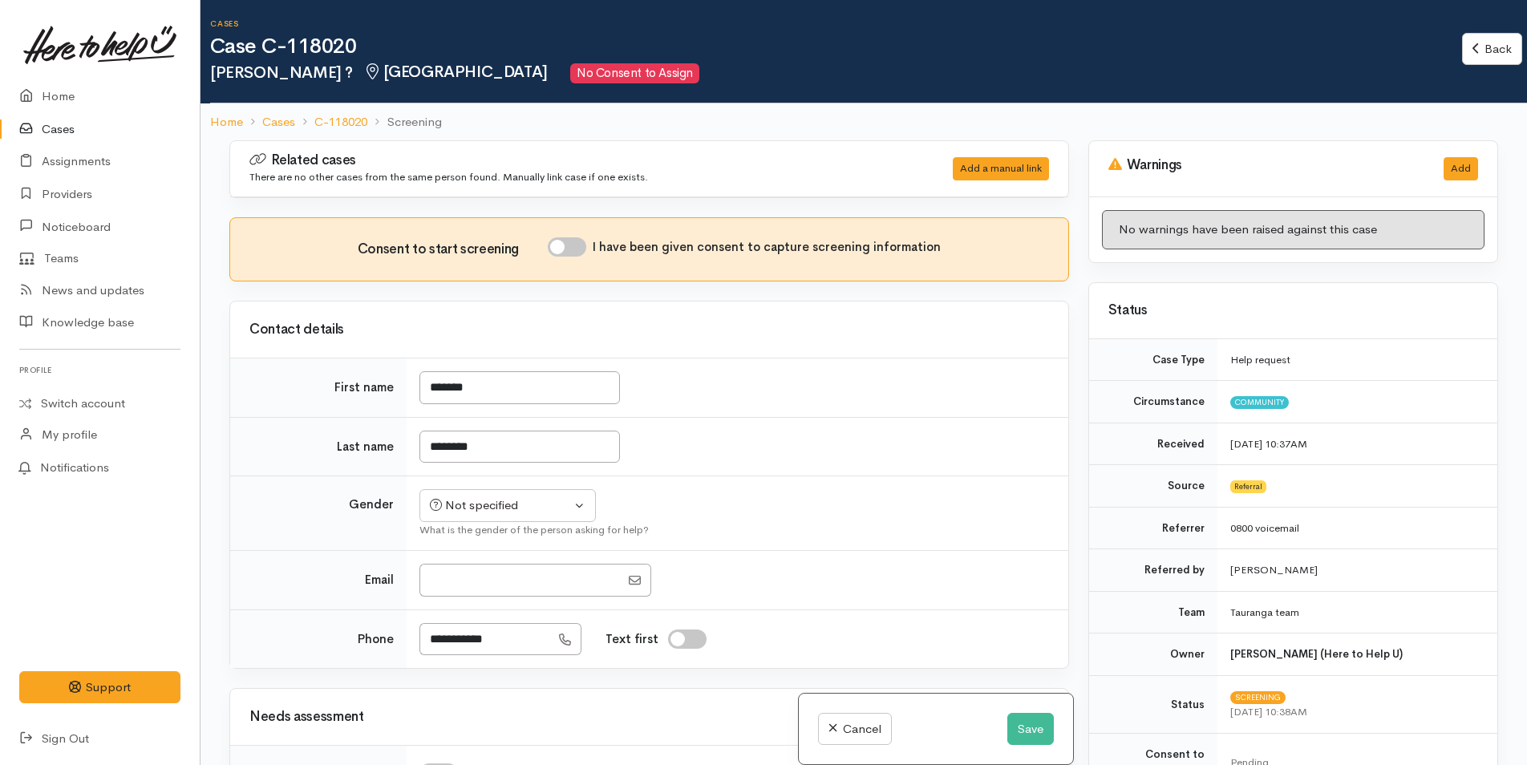
click at [580, 253] on input "I have been given consent to capture screening information" at bounding box center [567, 246] width 38 height 19
checkbox input "true"
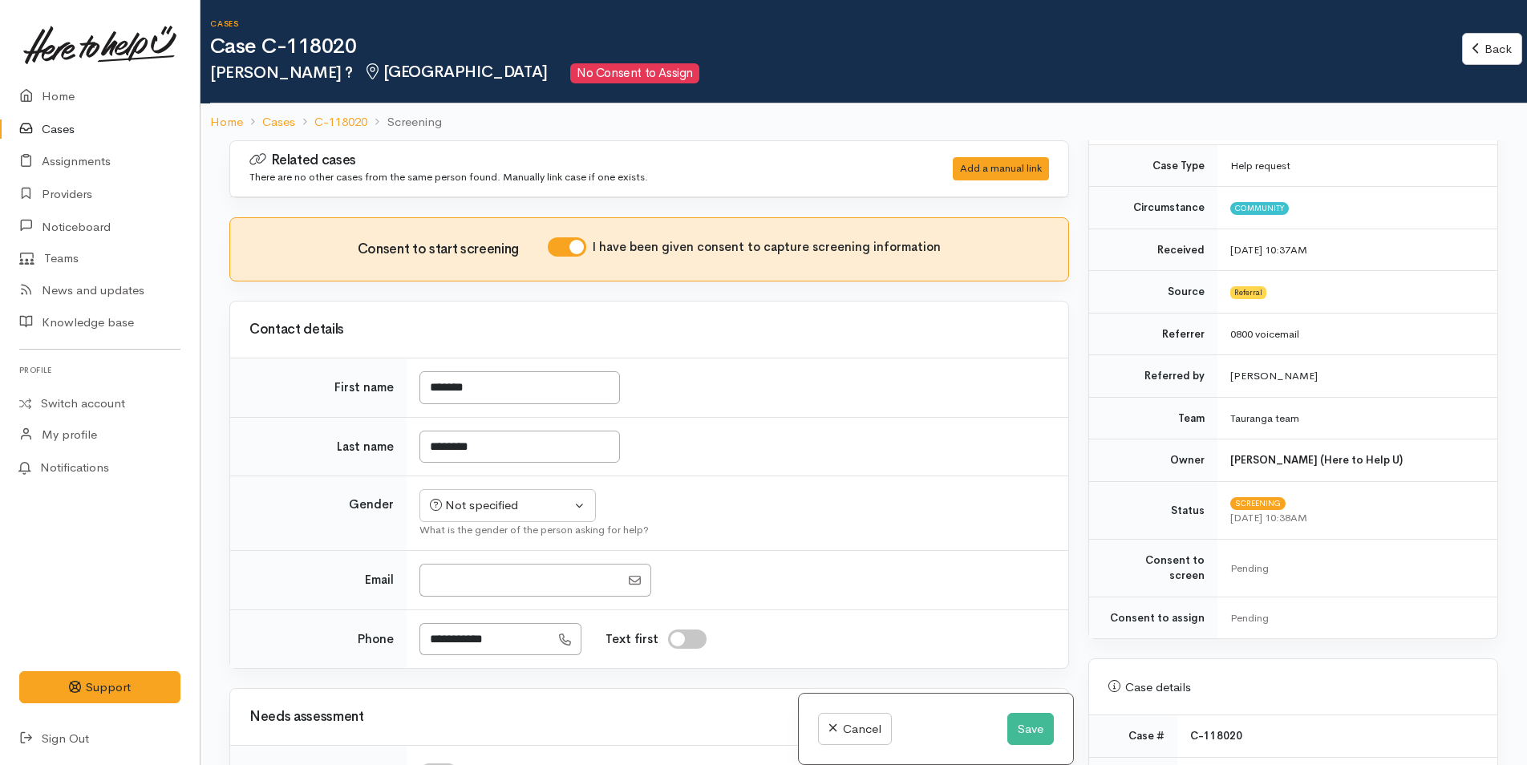
scroll to position [401, 0]
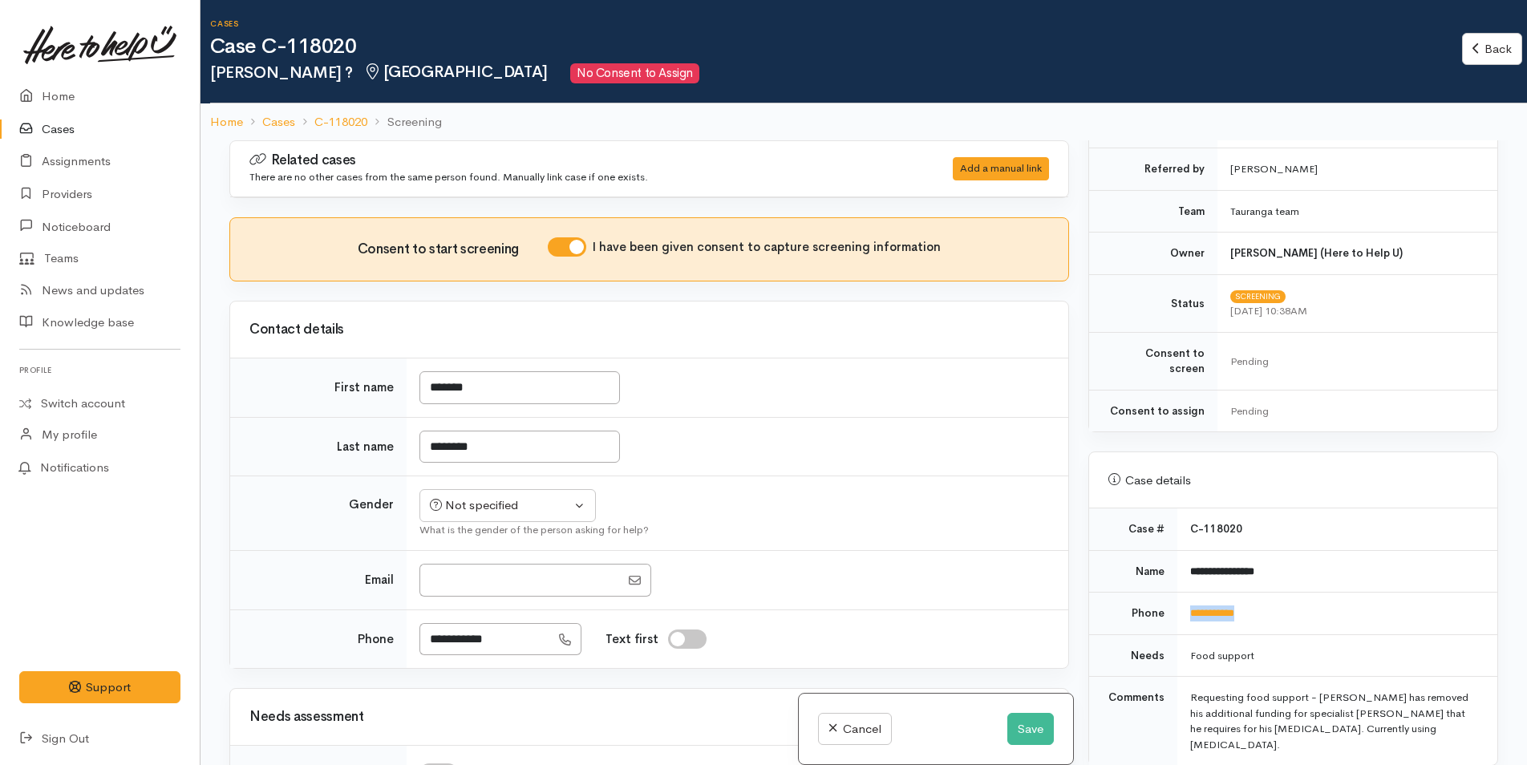
drag, startPoint x: 1290, startPoint y: 587, endPoint x: 1169, endPoint y: 590, distance: 121.1
click at [1169, 593] on tr "**********" at bounding box center [1293, 614] width 408 height 43
copy tr "**********"
click at [553, 436] on input "********" at bounding box center [519, 447] width 201 height 33
type input "******"
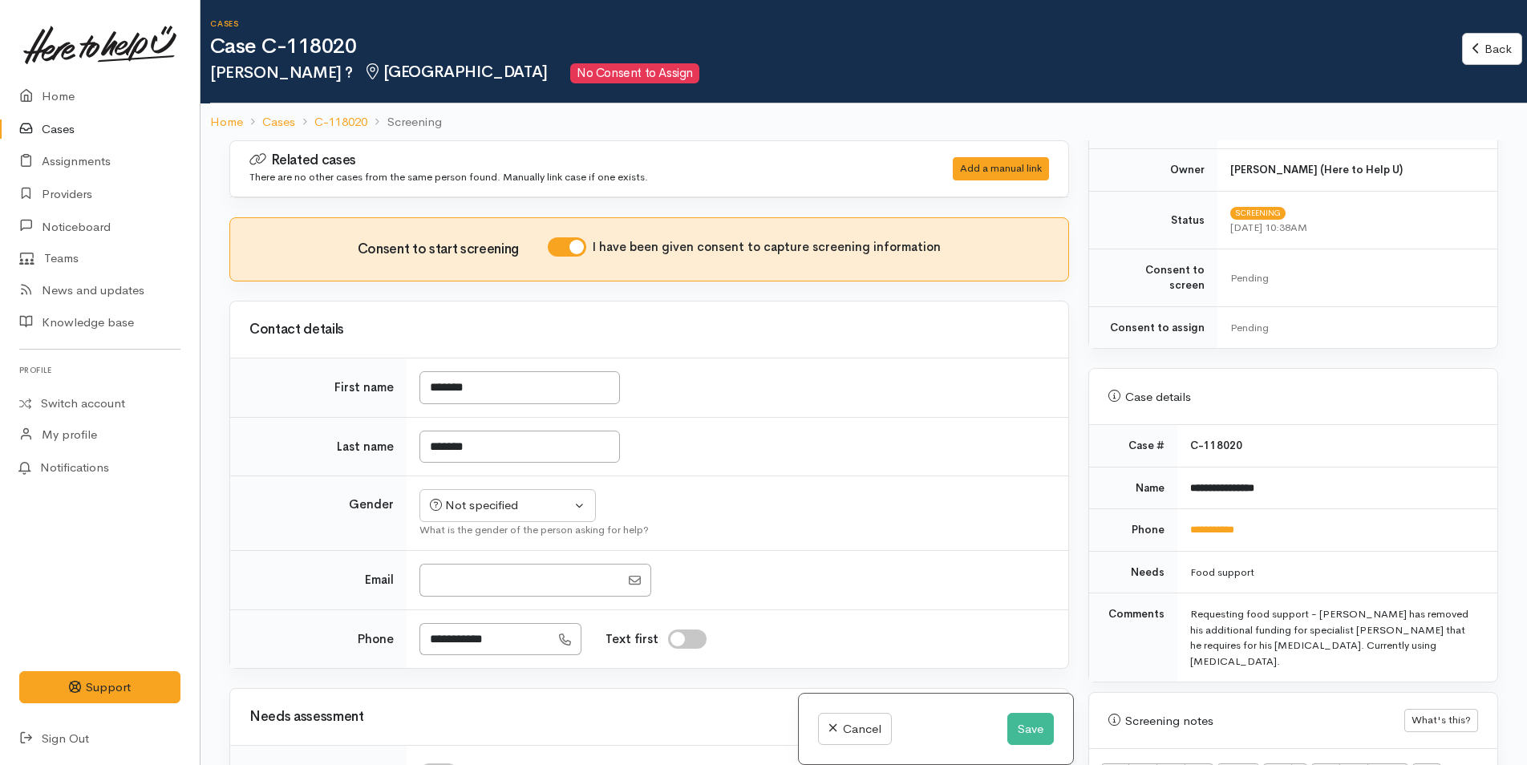
scroll to position [722, 0]
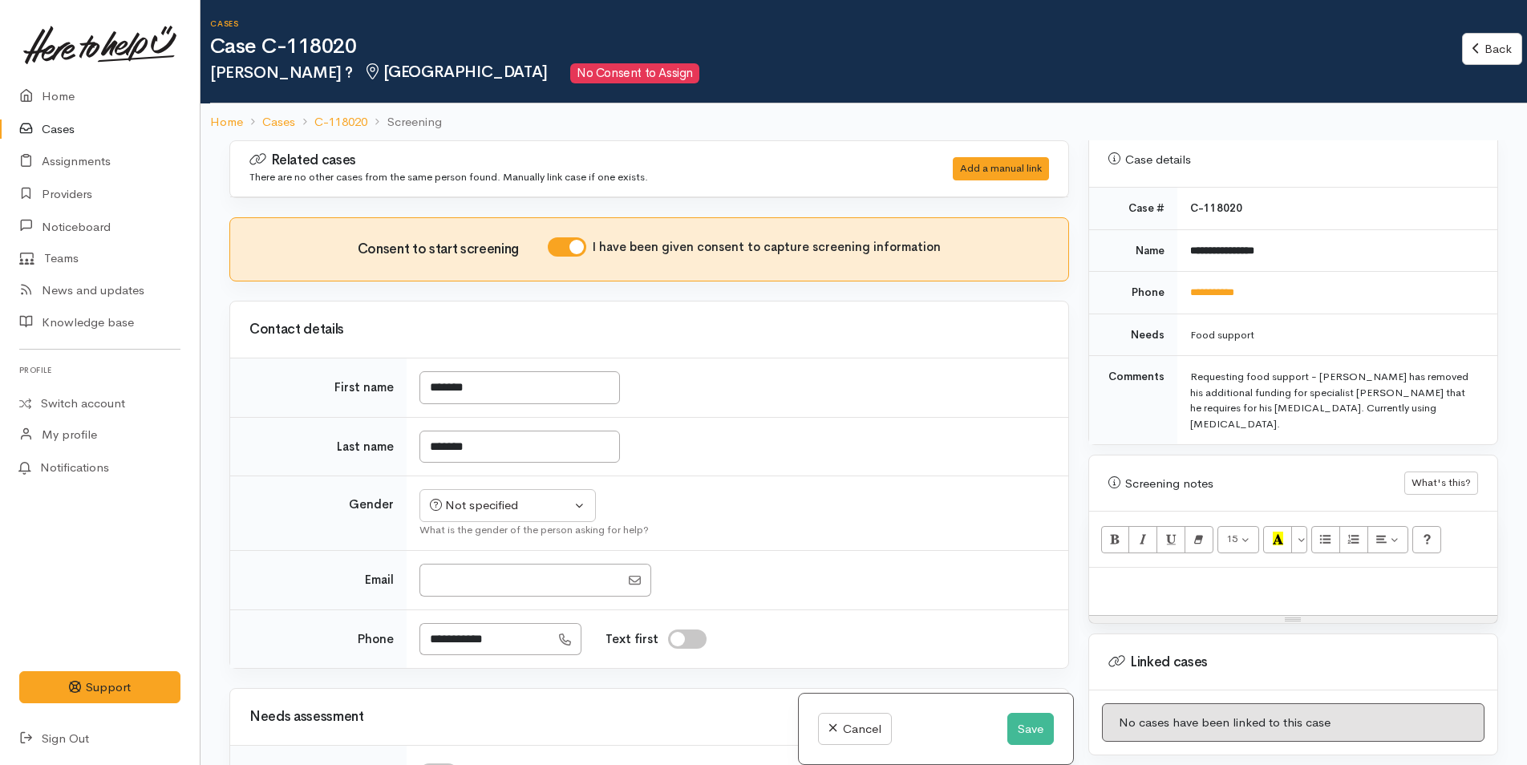
click at [1156, 576] on p at bounding box center [1293, 585] width 392 height 18
paste div
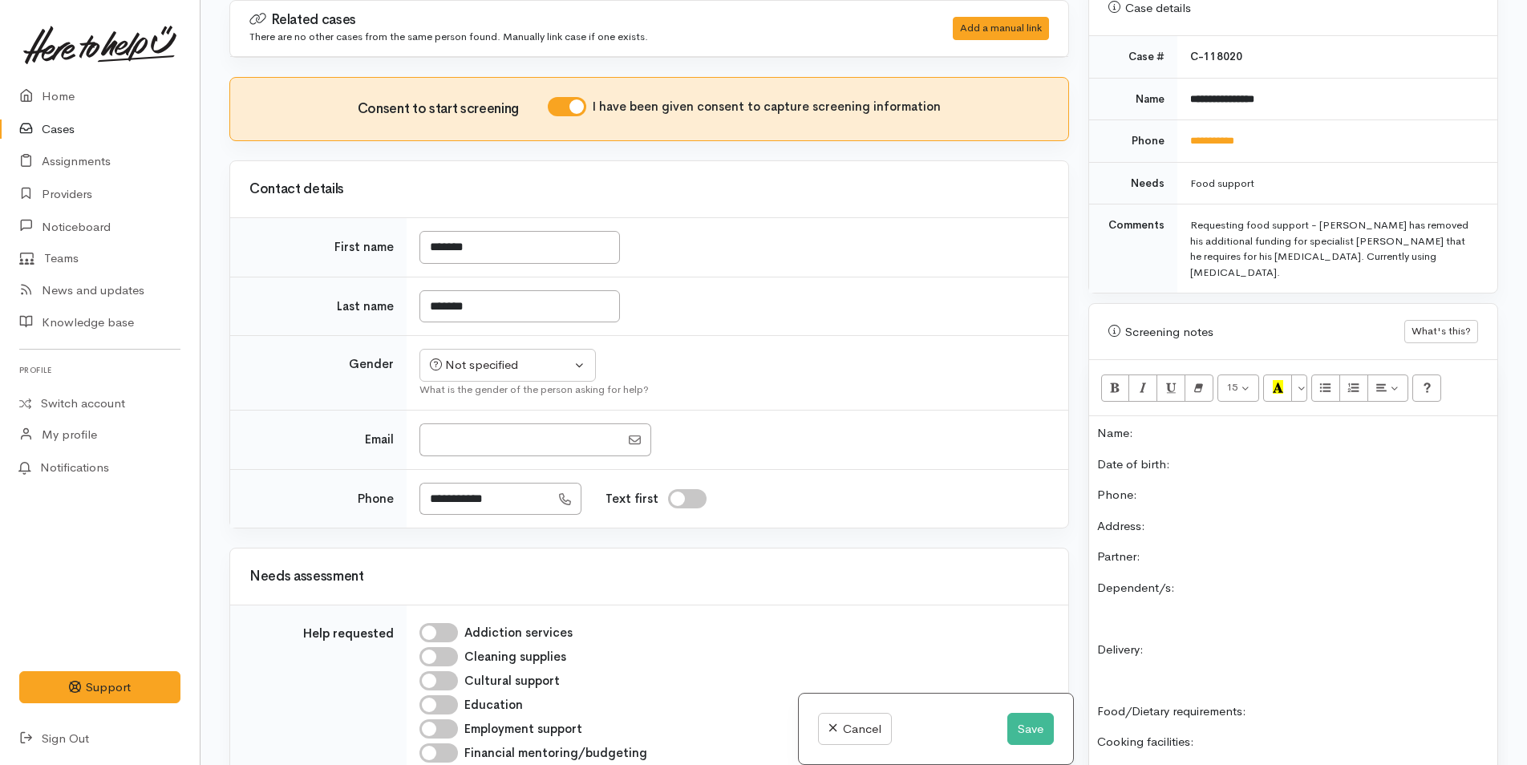
scroll to position [600, 0]
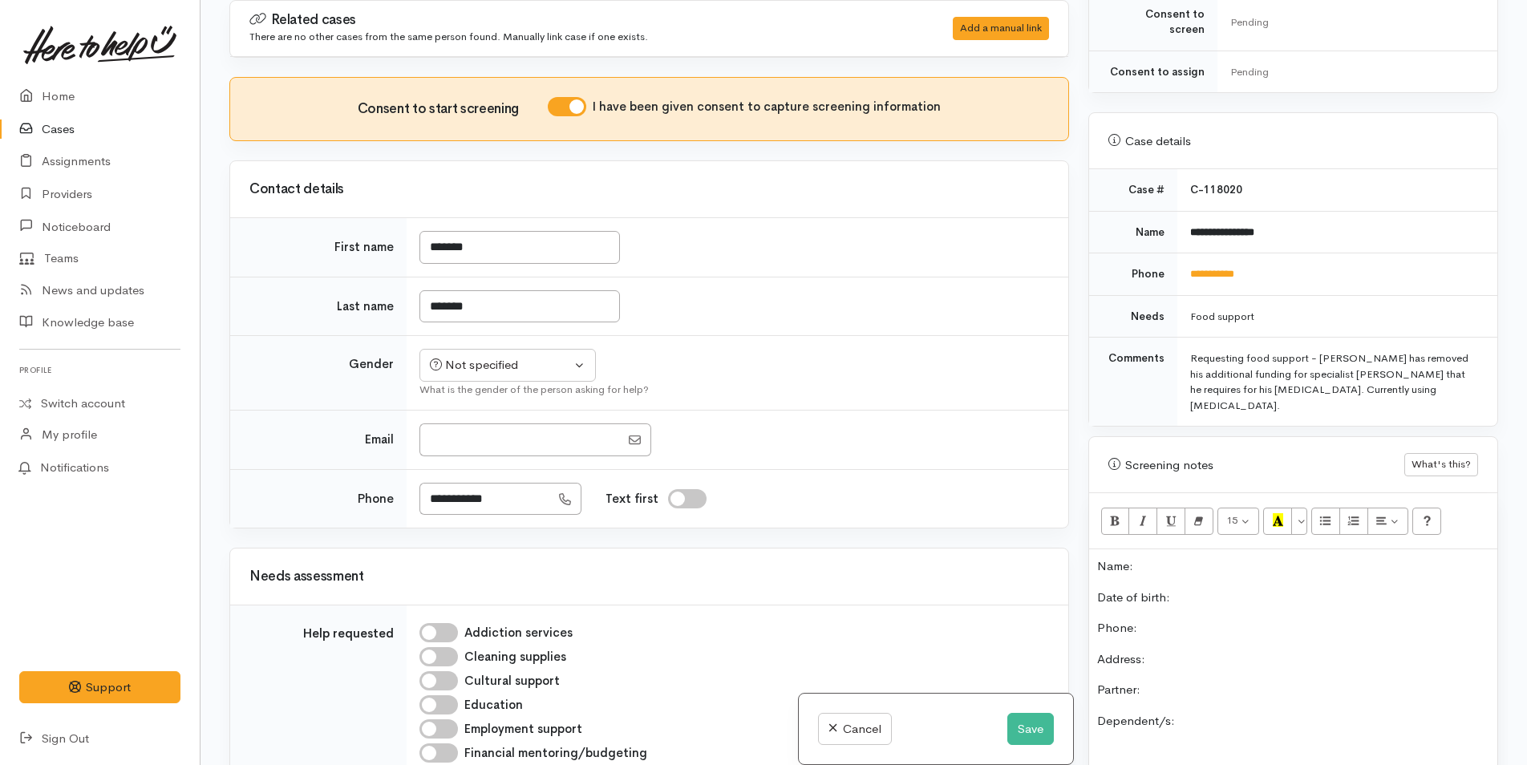
click at [1282, 218] on td "**********" at bounding box center [1337, 232] width 320 height 43
drag, startPoint x: 1282, startPoint y: 217, endPoint x: 1177, endPoint y: 219, distance: 105.9
click at [1177, 219] on td "**********" at bounding box center [1337, 232] width 320 height 43
copy b "**********"
click at [1179, 557] on p "Name:" at bounding box center [1293, 566] width 392 height 18
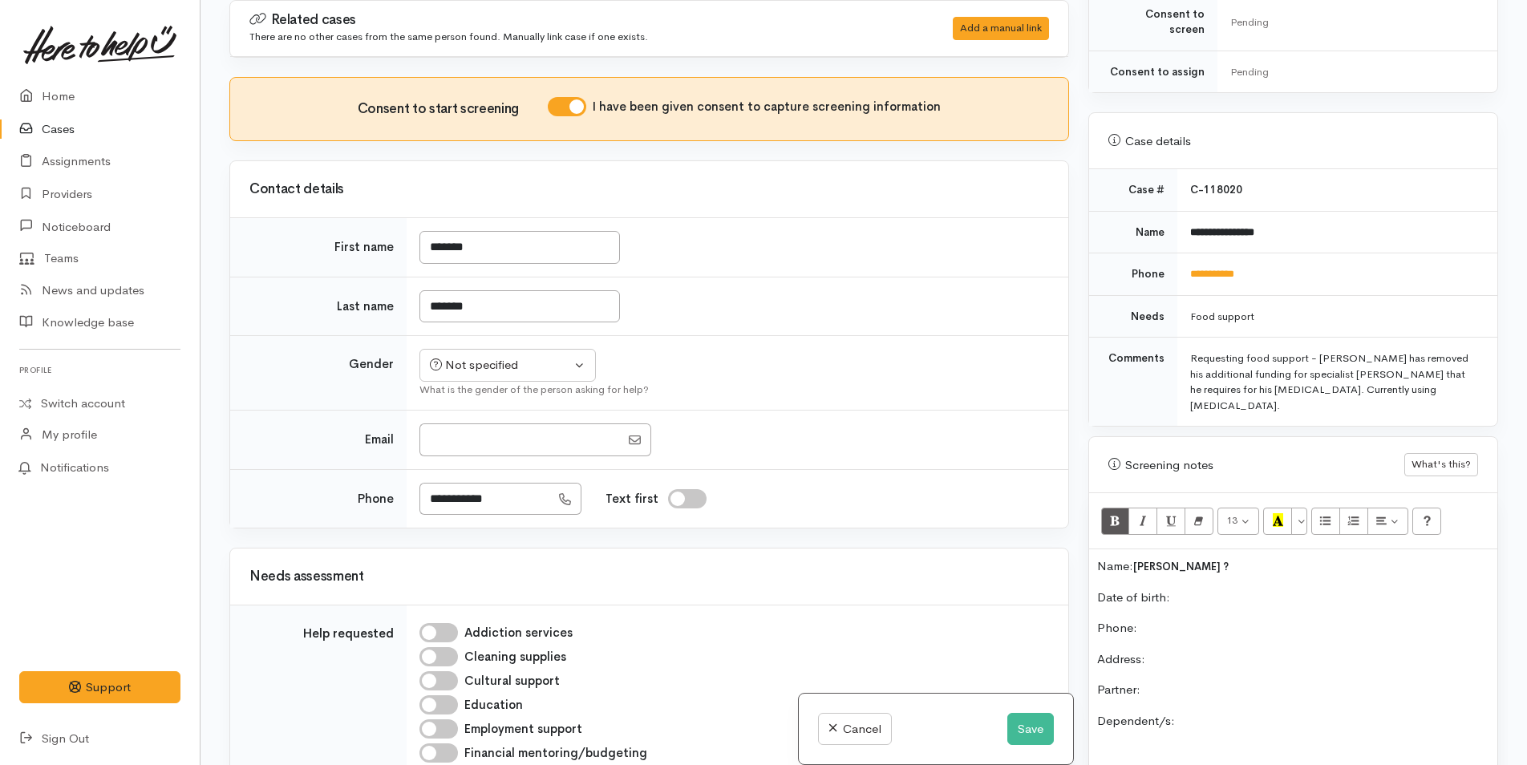
click at [1242, 557] on p "Name: Kendall Sankin ?" at bounding box center [1293, 566] width 392 height 18
click at [534, 367] on div "Not specified" at bounding box center [500, 365] width 141 height 18
click at [464, 427] on span "Male" at bounding box center [521, 428] width 137 height 18
select select "Male"
click at [449, 306] on input "******" at bounding box center [519, 306] width 201 height 33
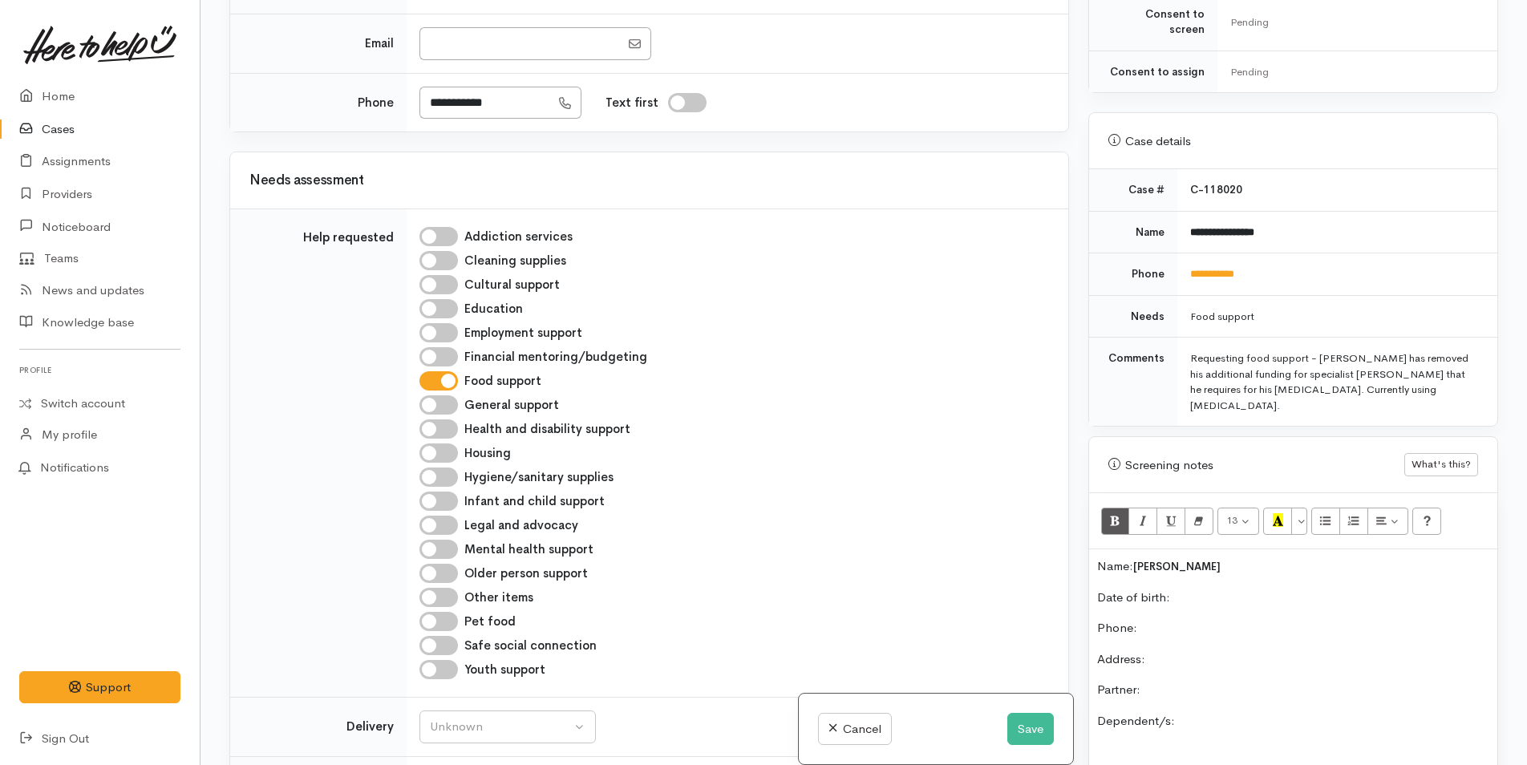
scroll to position [561, 0]
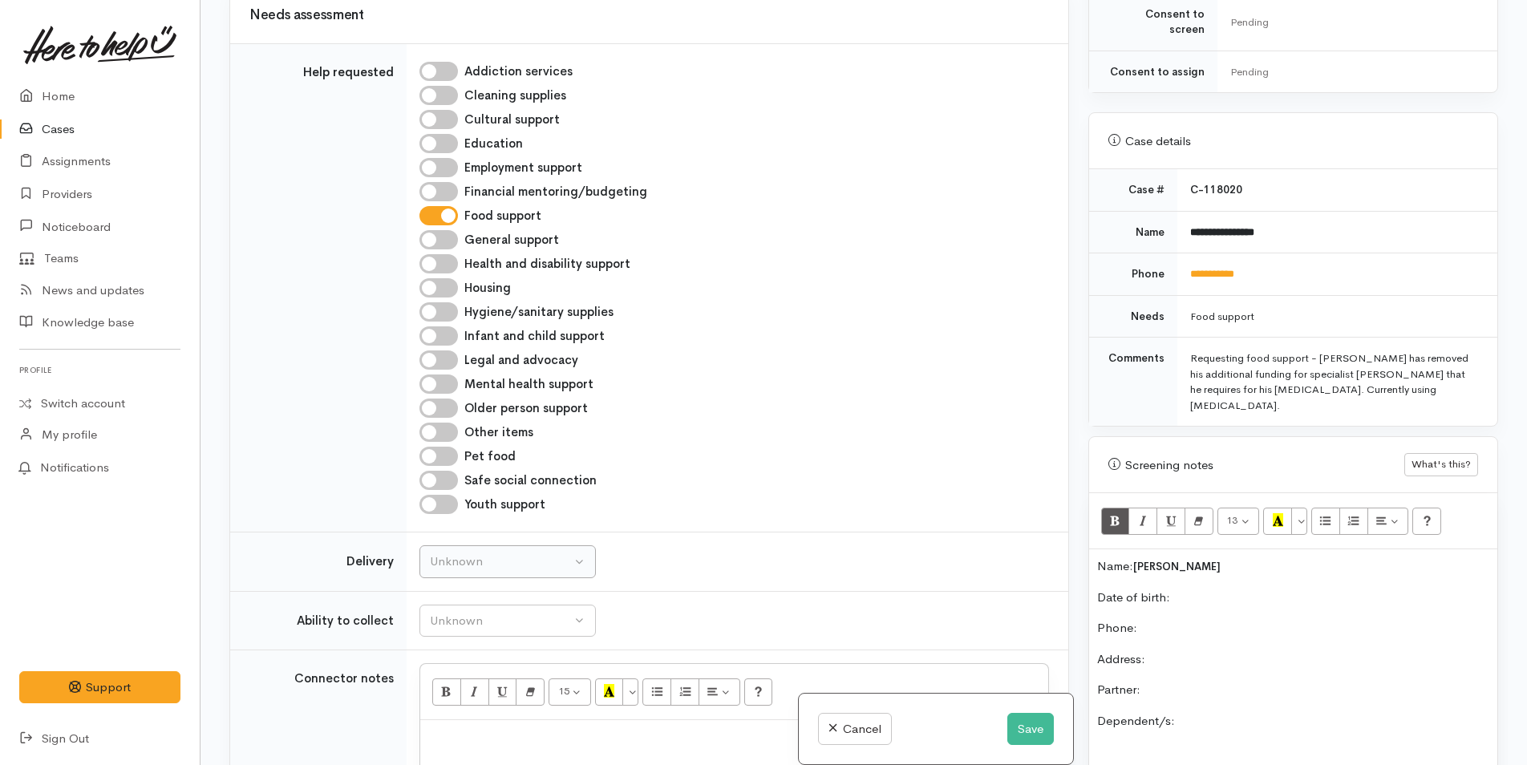
type input "******"
click at [487, 558] on div "Unknown" at bounding box center [500, 562] width 141 height 18
click at [450, 705] on span "No" at bounding box center [448, 712] width 17 height 18
select select "1"
click at [486, 614] on div "Unknown" at bounding box center [500, 621] width 141 height 18
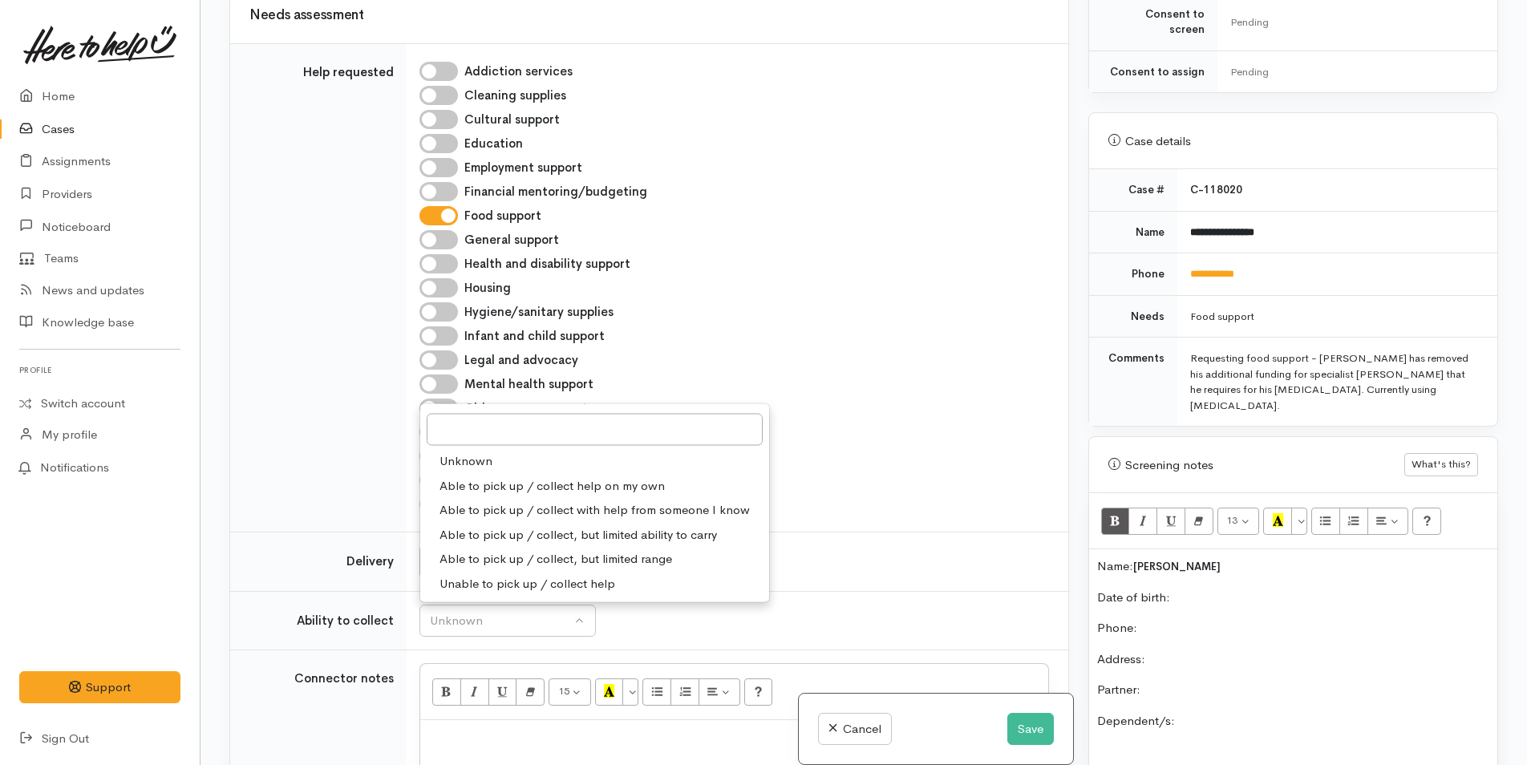
click at [497, 484] on span "Able to pick up / collect help on my own" at bounding box center [552, 485] width 225 height 18
select select "2"
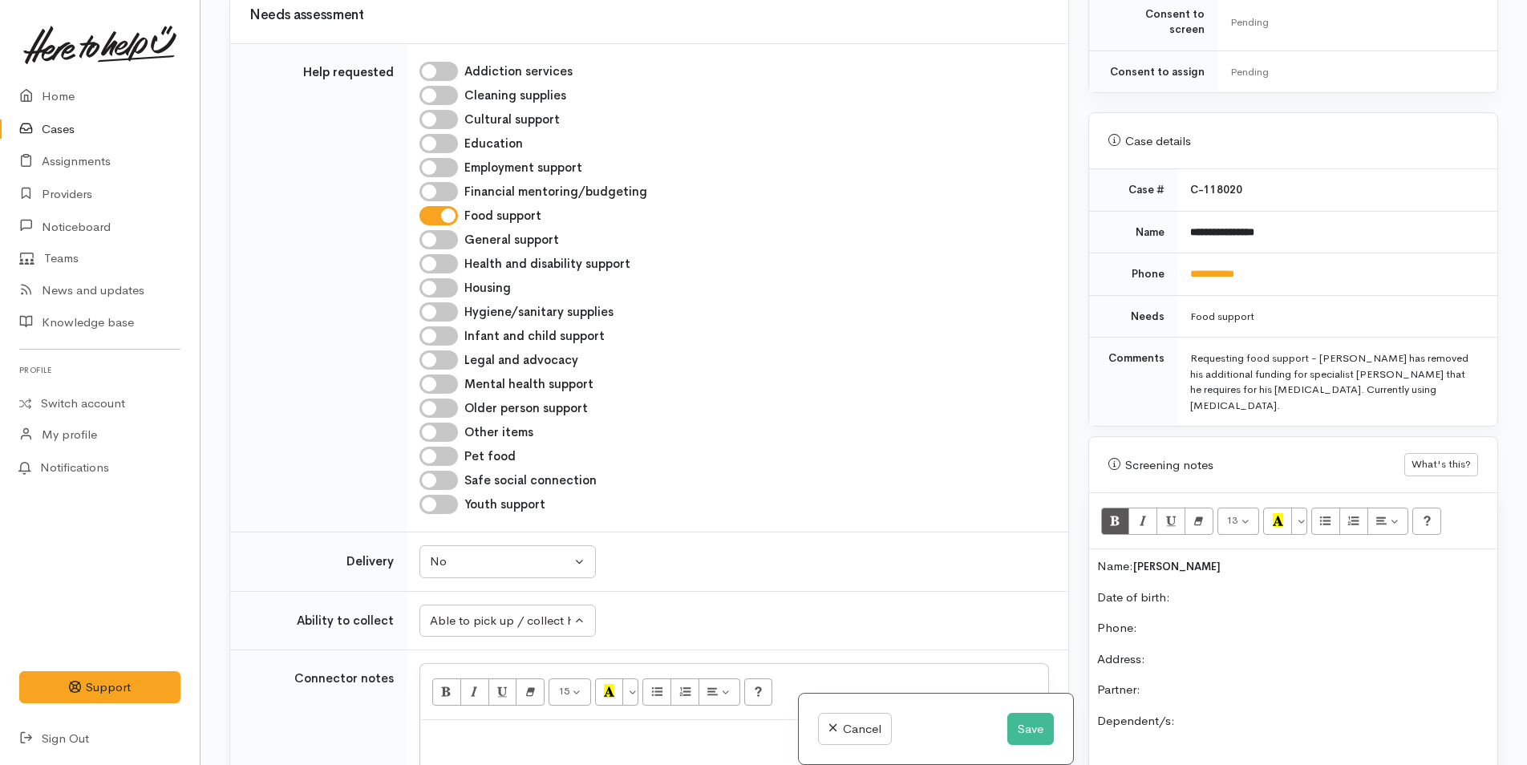
click at [1213, 589] on p "Date of birth:" at bounding box center [1293, 598] width 392 height 18
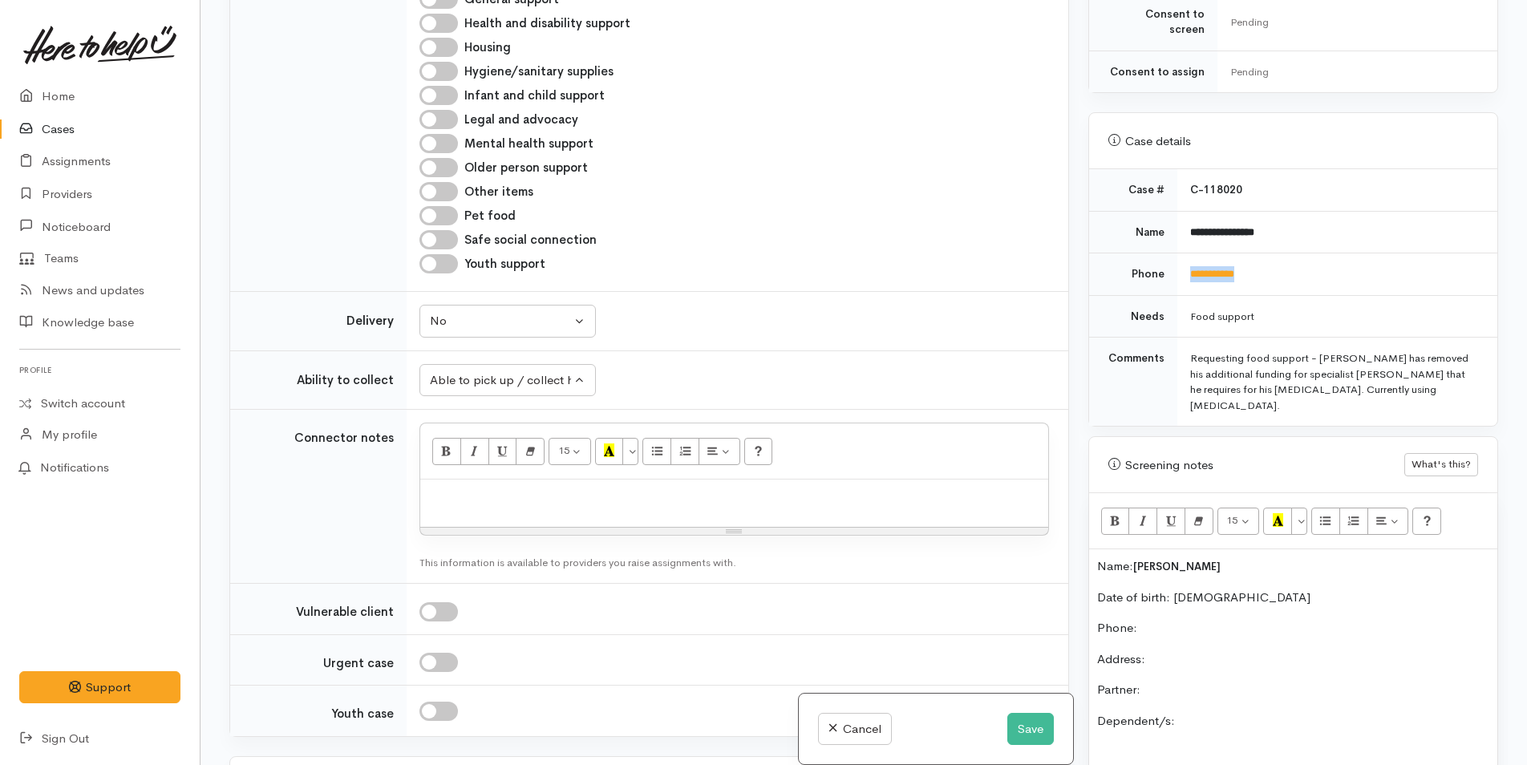
drag, startPoint x: 1270, startPoint y: 256, endPoint x: 1181, endPoint y: 266, distance: 88.8
click at [1181, 266] on td "**********" at bounding box center [1337, 274] width 320 height 43
copy link "**********"
click at [1191, 619] on p "Phone:" at bounding box center [1293, 628] width 392 height 18
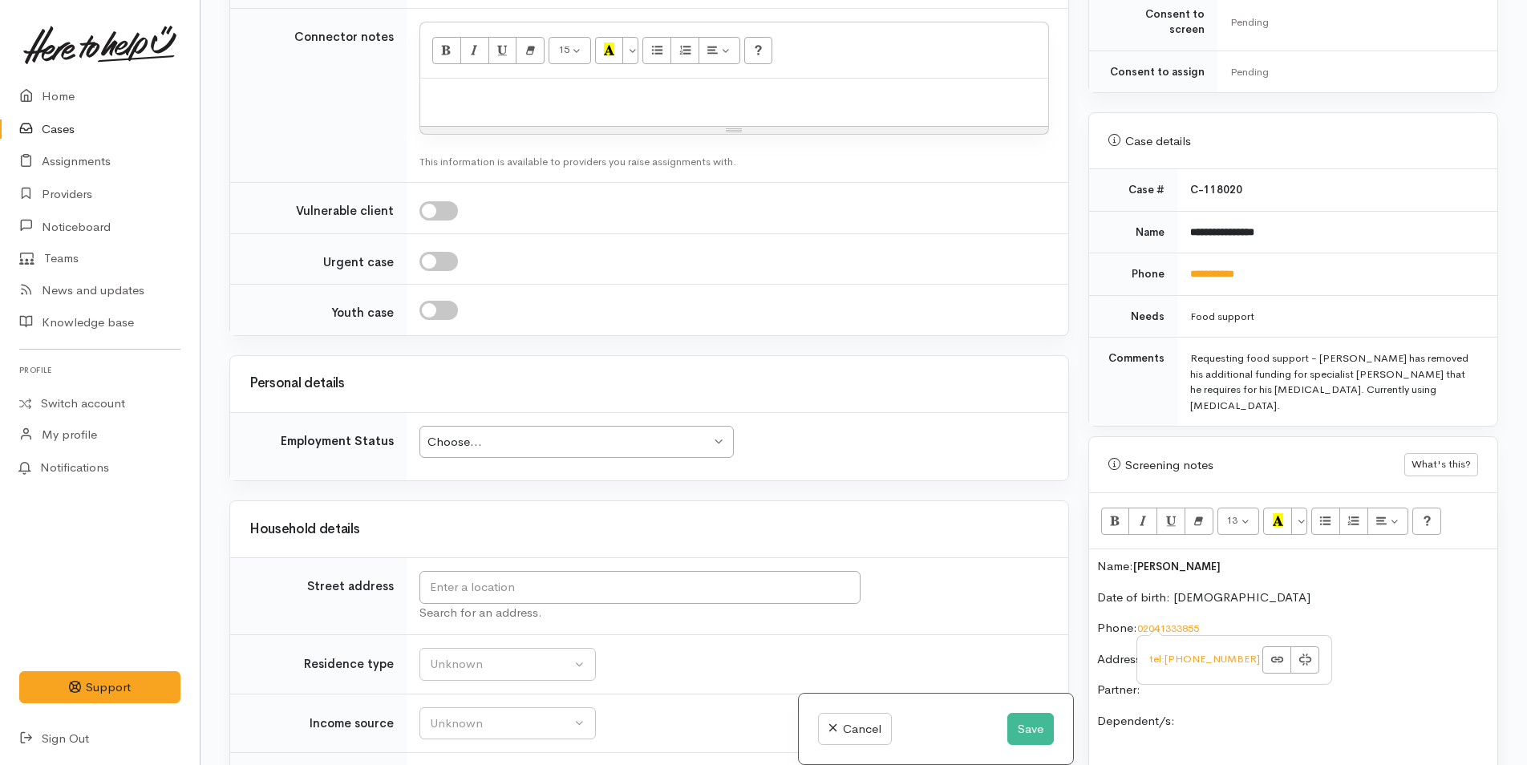
scroll to position [1524, 0]
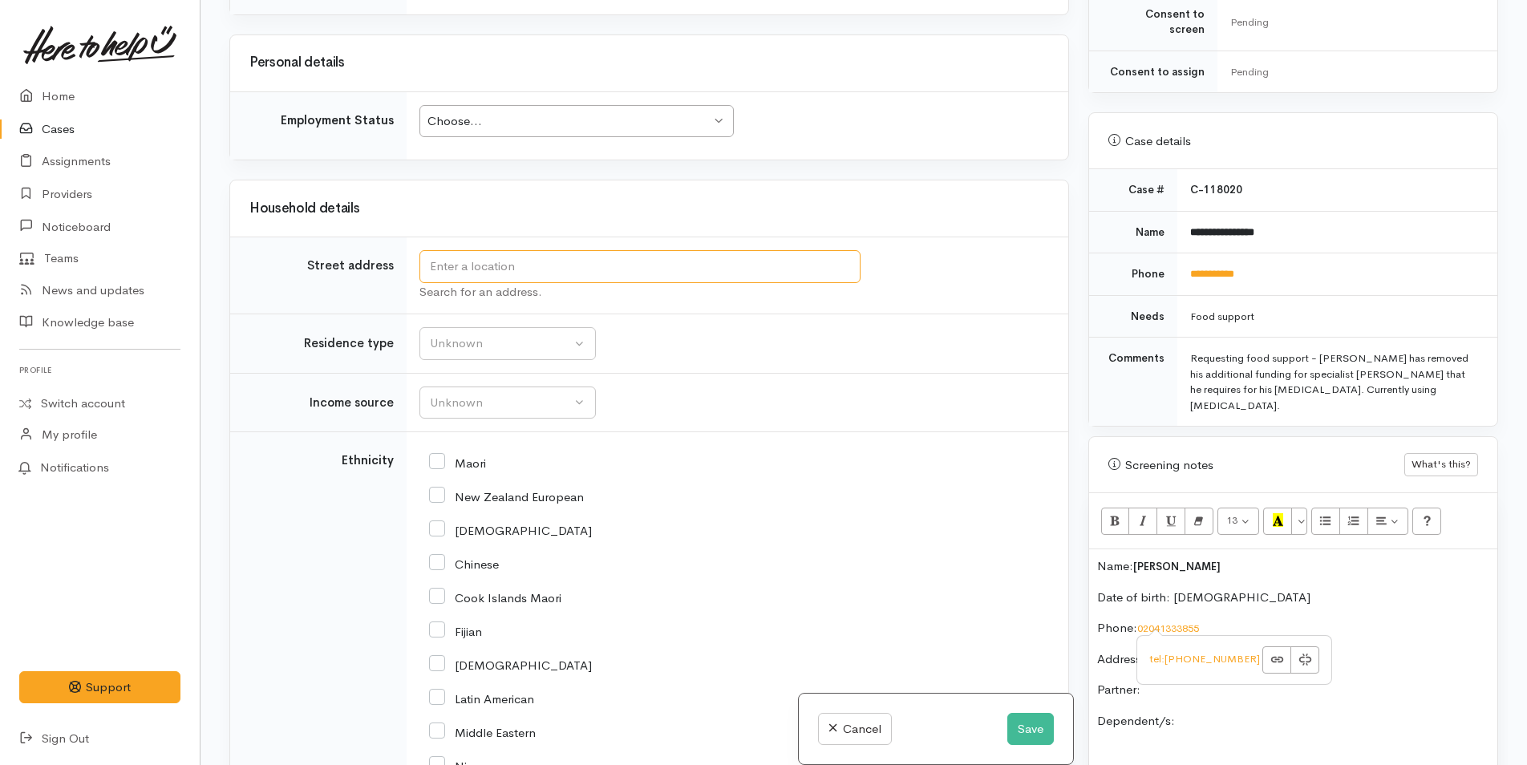
click at [520, 261] on input "text" at bounding box center [639, 266] width 441 height 33
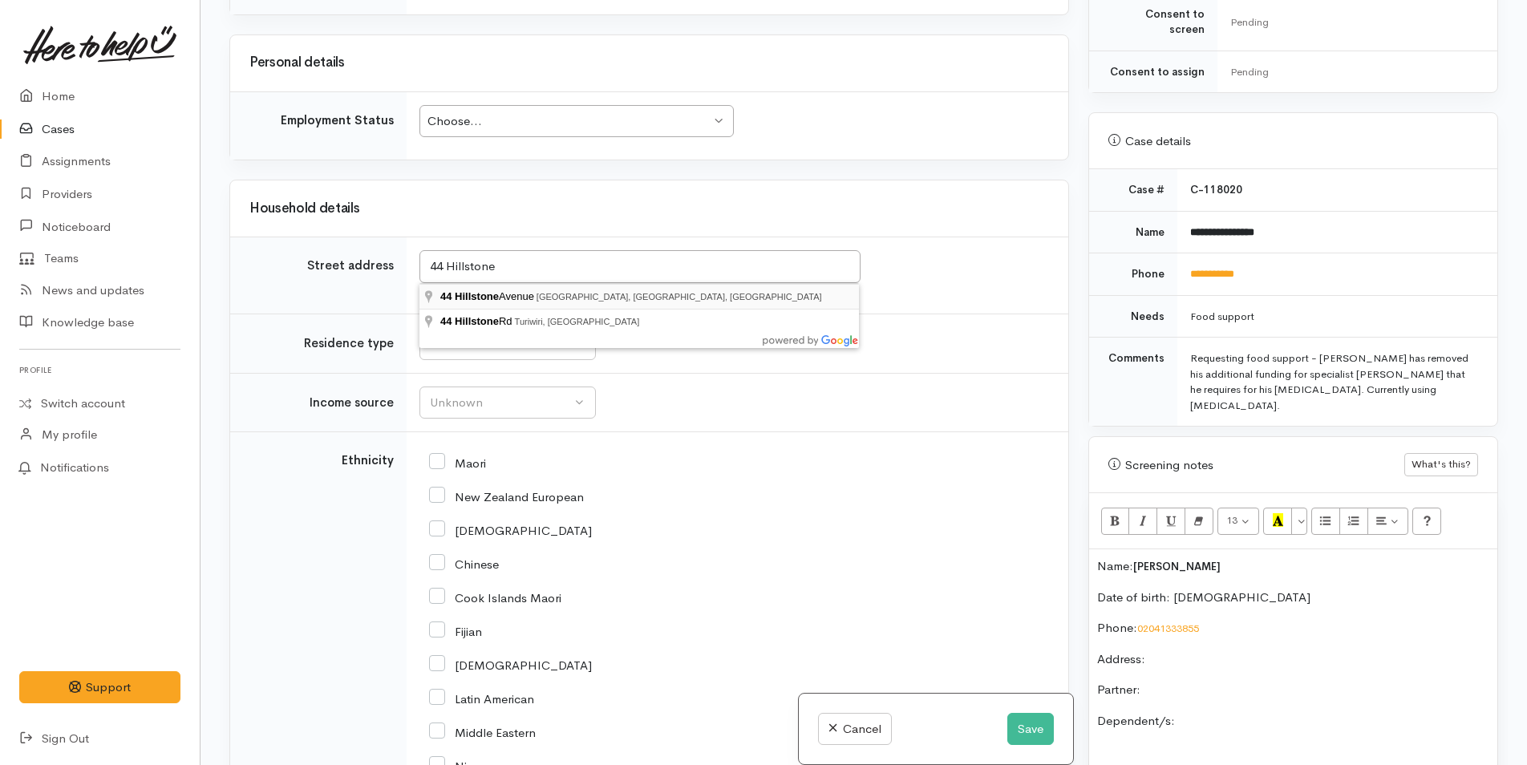
type input "44 Hillstone Avenue, Gate Pa, Tauranga, New Zealand"
drag, startPoint x: 788, startPoint y: 274, endPoint x: 423, endPoint y: 225, distance: 368.3
click at [402, 265] on tr "Street address 44 Hillstone Avenue, Gate Pa, Tauranga, New Zealand Search for a…" at bounding box center [649, 275] width 838 height 77
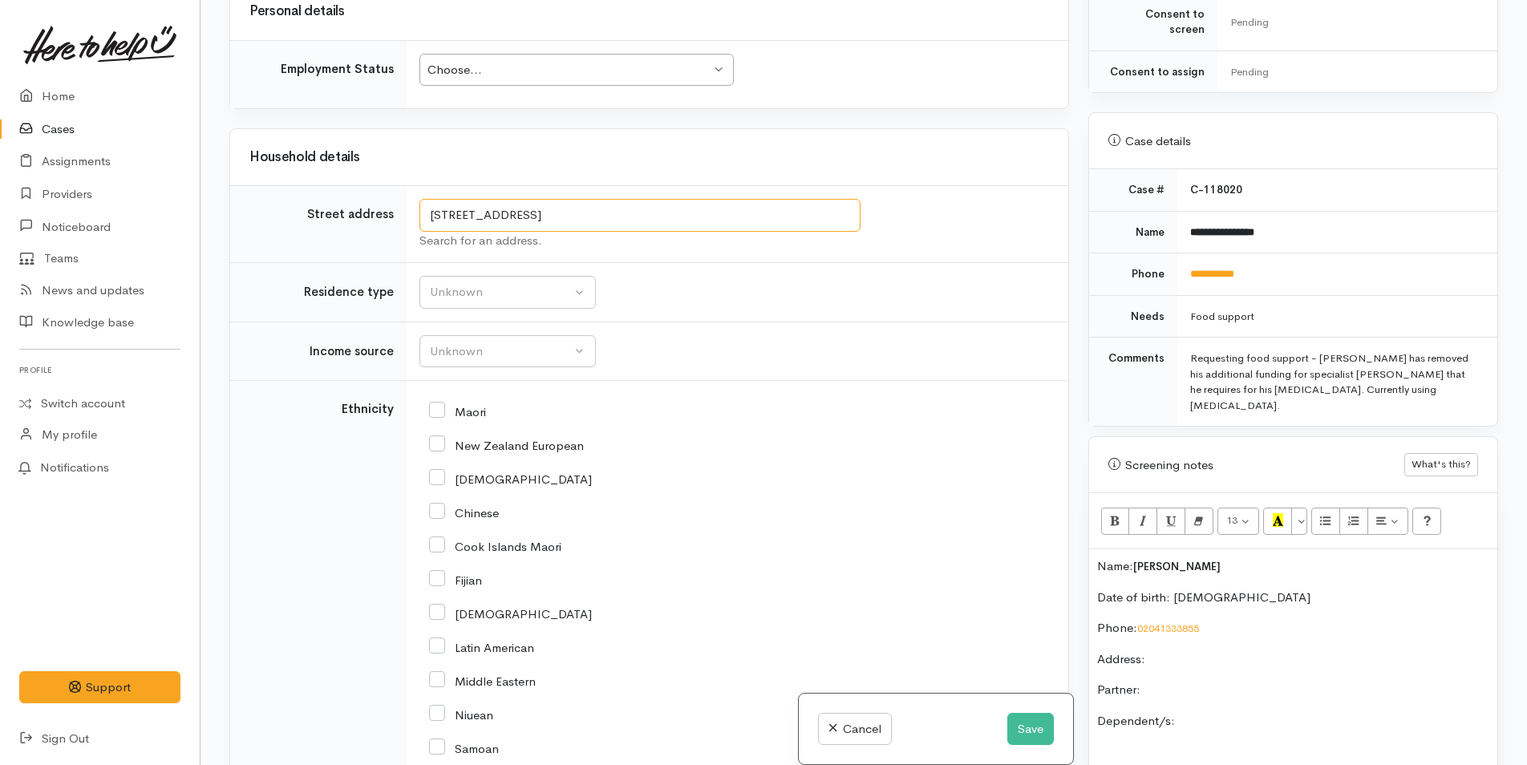
scroll to position [1604, 0]
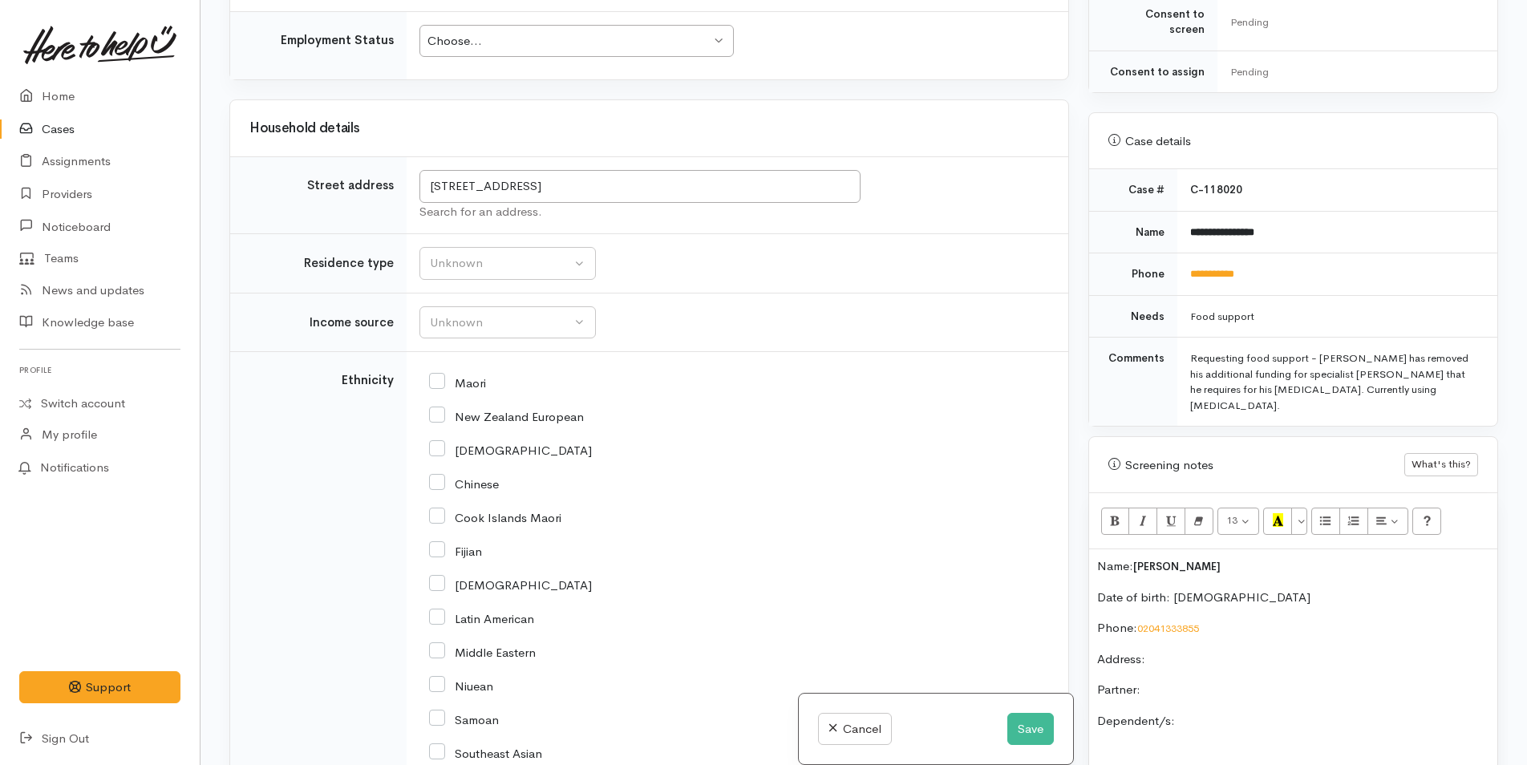
click at [1187, 650] on p "Address:" at bounding box center [1293, 659] width 392 height 18
click at [1202, 681] on p "Partner:" at bounding box center [1293, 690] width 392 height 18
click at [1225, 712] on p "Dependent/s:" at bounding box center [1293, 721] width 392 height 18
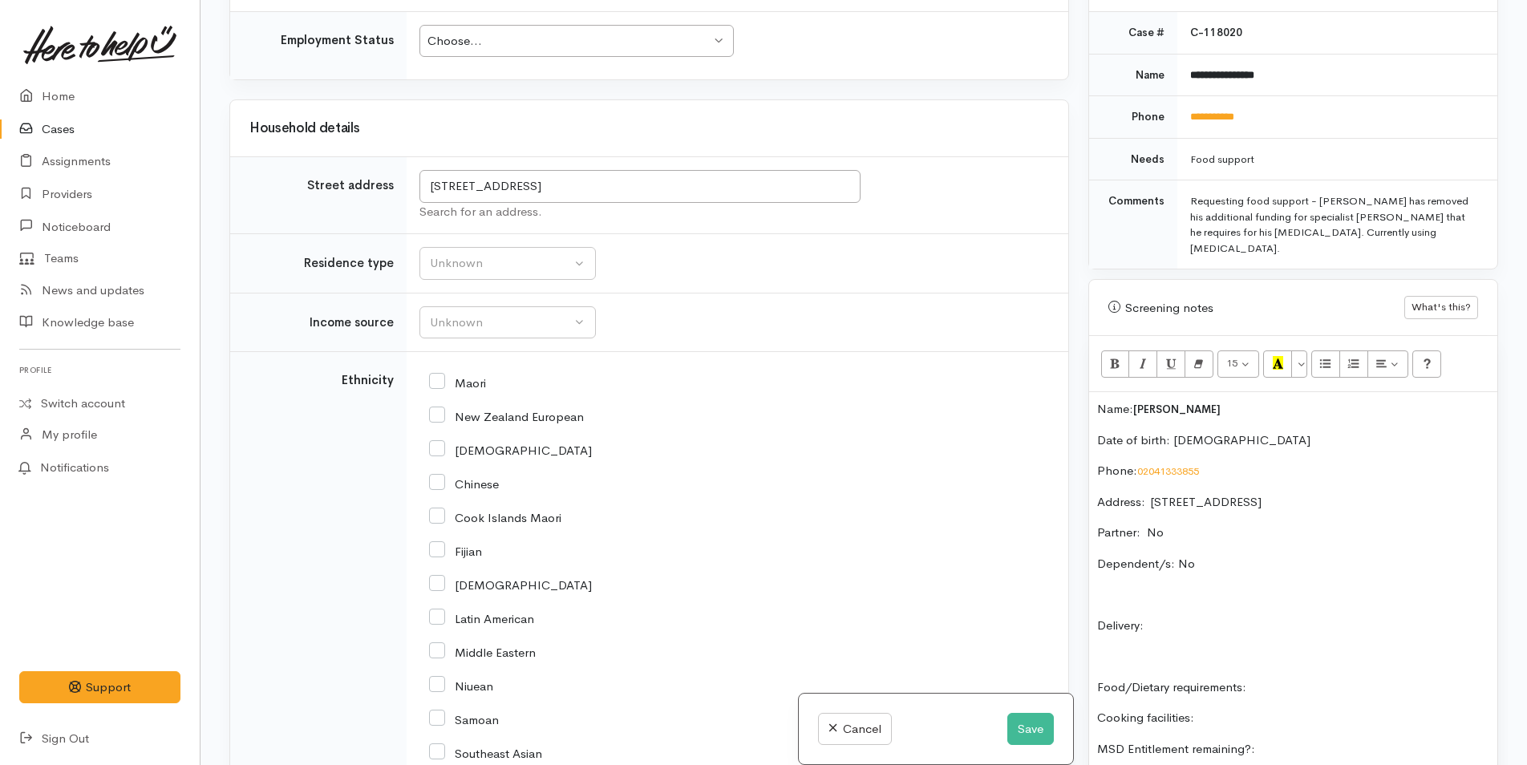
scroll to position [921, 0]
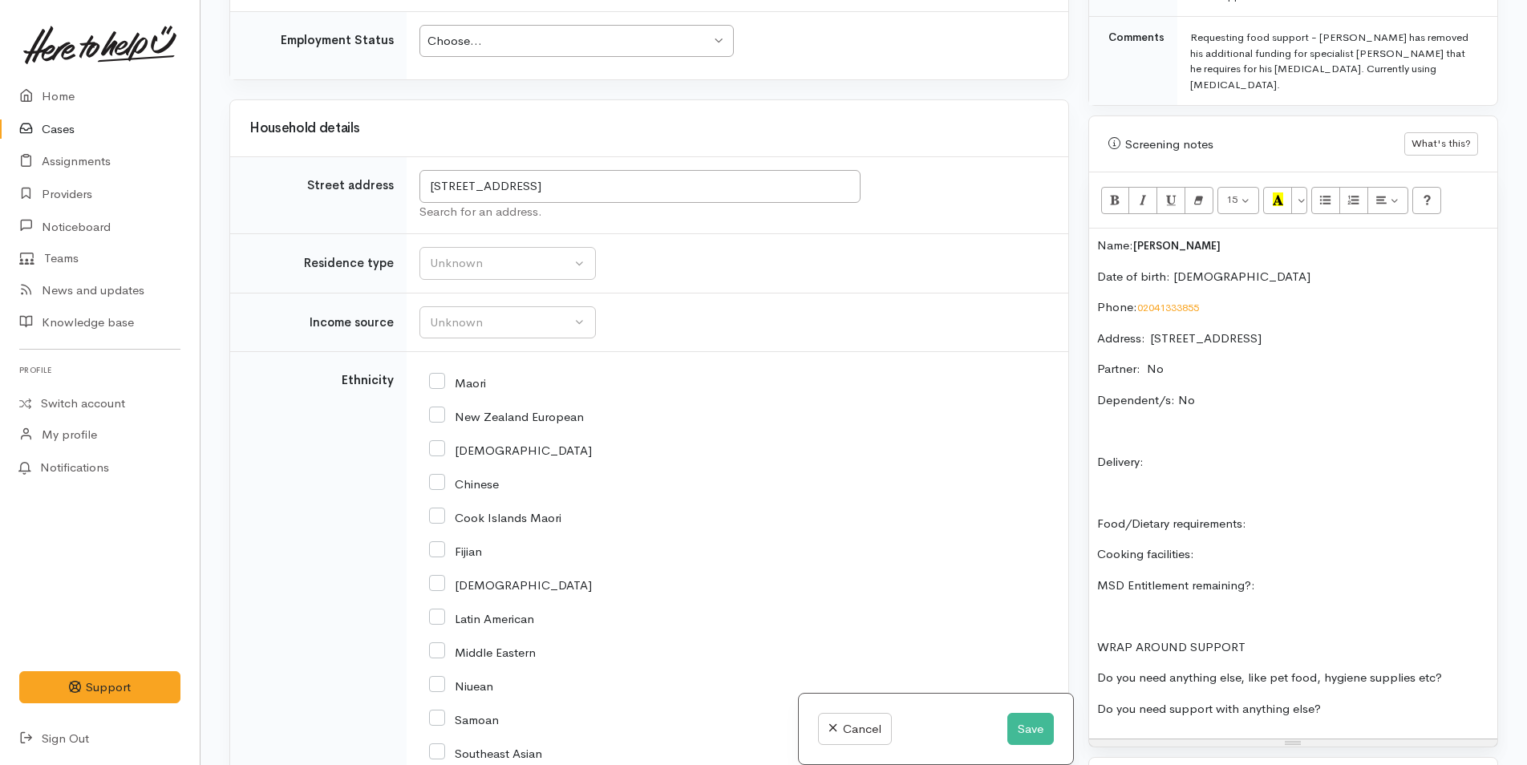
click at [1239, 453] on p "Delivery:" at bounding box center [1293, 462] width 392 height 18
click at [1328, 515] on p "Food/Dietary requirements:" at bounding box center [1293, 524] width 392 height 18
click at [1252, 545] on p "Cooking facilities:" at bounding box center [1293, 554] width 392 height 18
click at [1322, 577] on p "MSD Entitlement remaining?:" at bounding box center [1293, 586] width 392 height 18
click at [1453, 669] on p "Do you need anything else, like pet food, hygiene supplies etc?" at bounding box center [1293, 678] width 392 height 18
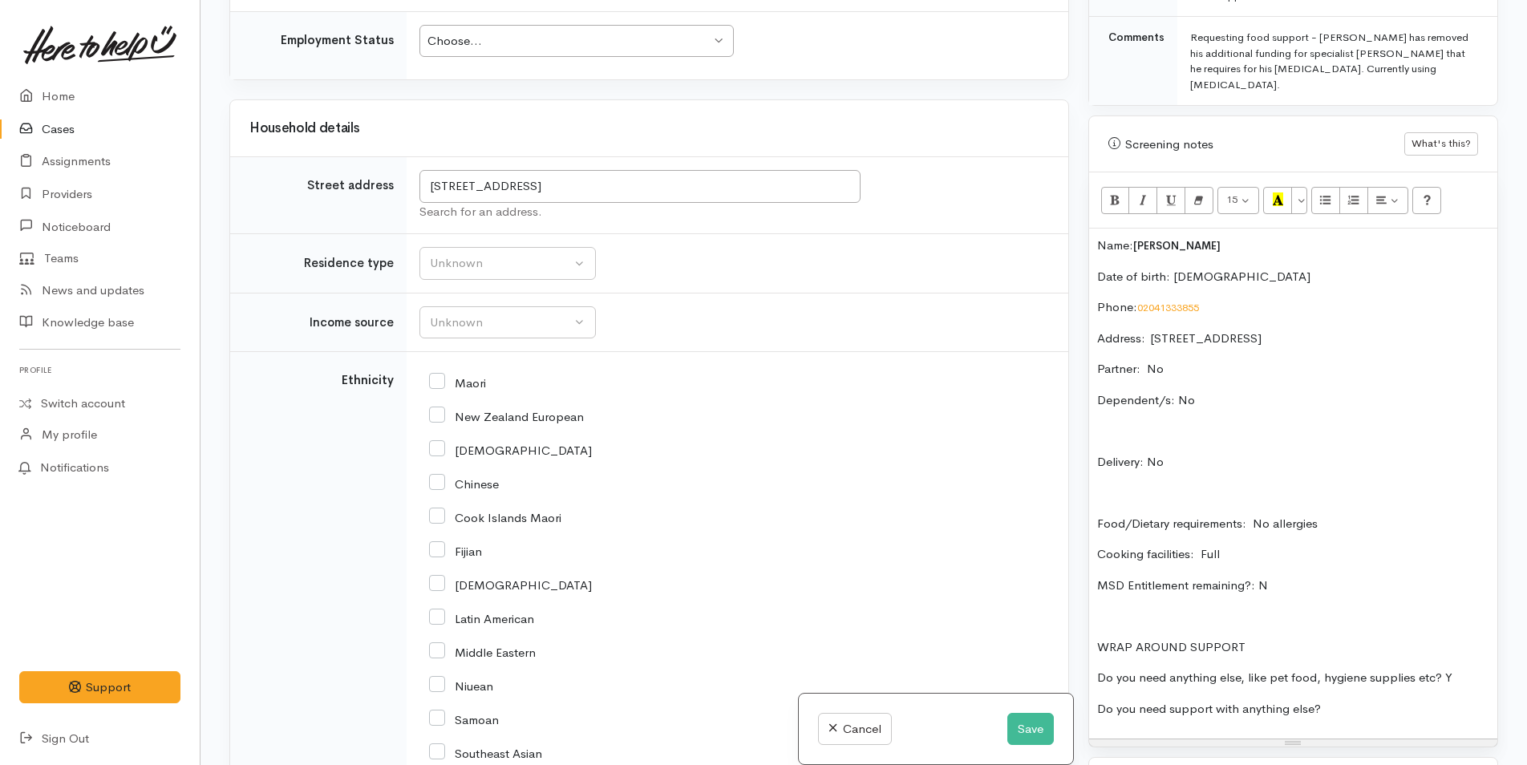
click at [1432, 700] on p "Do you need support with anything else?" at bounding box center [1293, 709] width 392 height 18
click at [492, 262] on div "Unknown" at bounding box center [500, 263] width 141 height 18
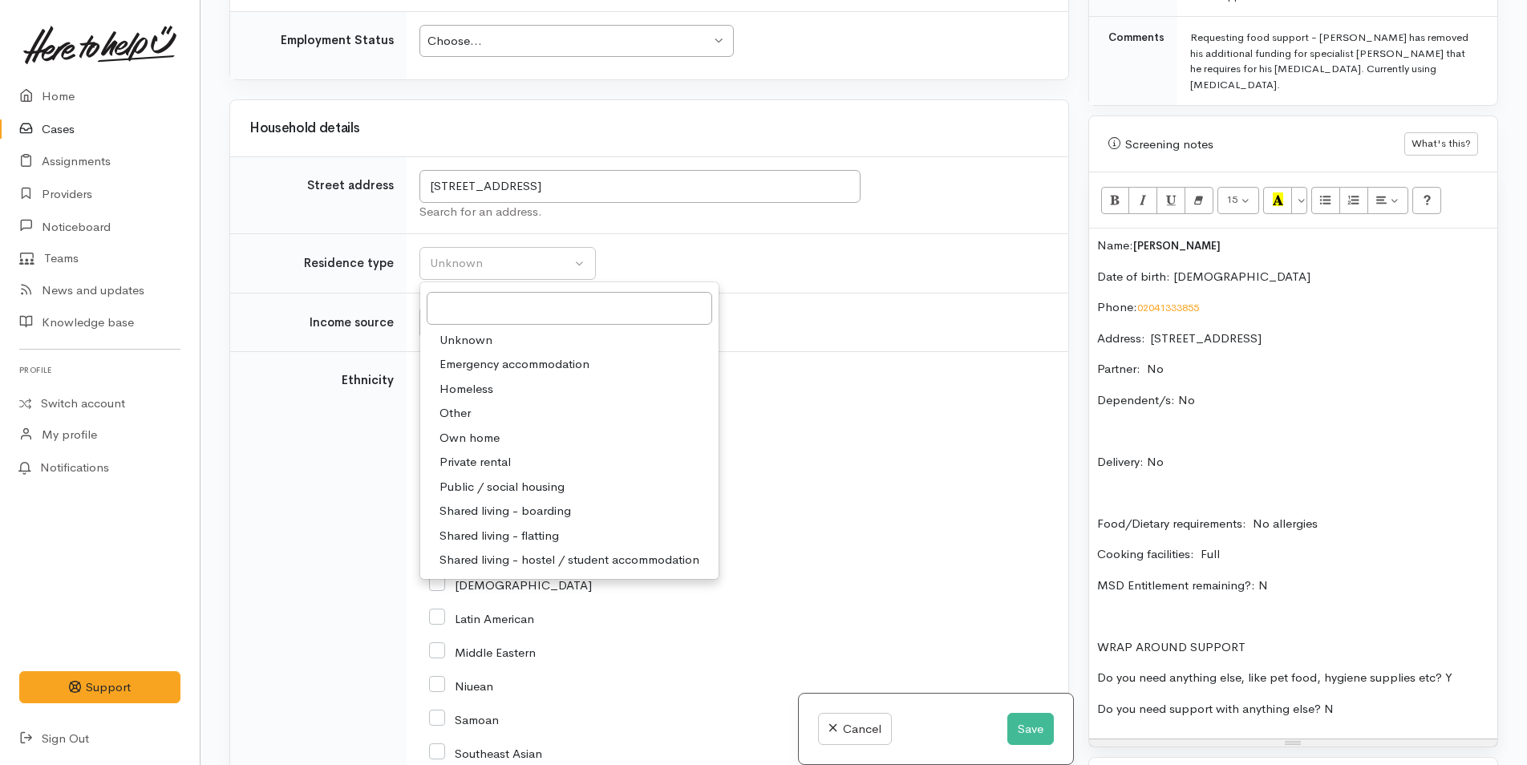
click at [216, 273] on div "Related cases There are no other cases from the same person found. Manually lin…" at bounding box center [864, 382] width 1327 height 765
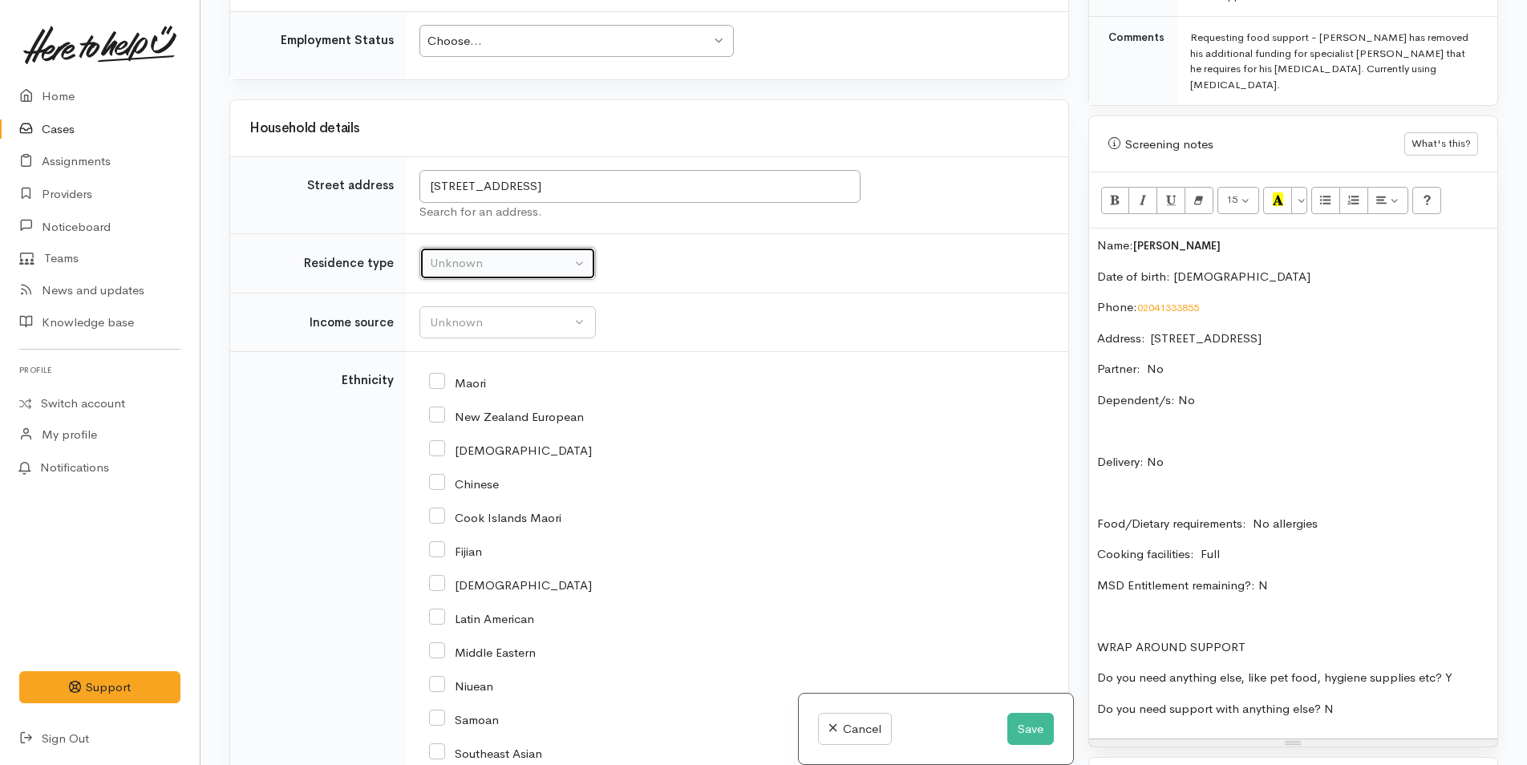
click at [521, 268] on div "Unknown" at bounding box center [500, 263] width 141 height 18
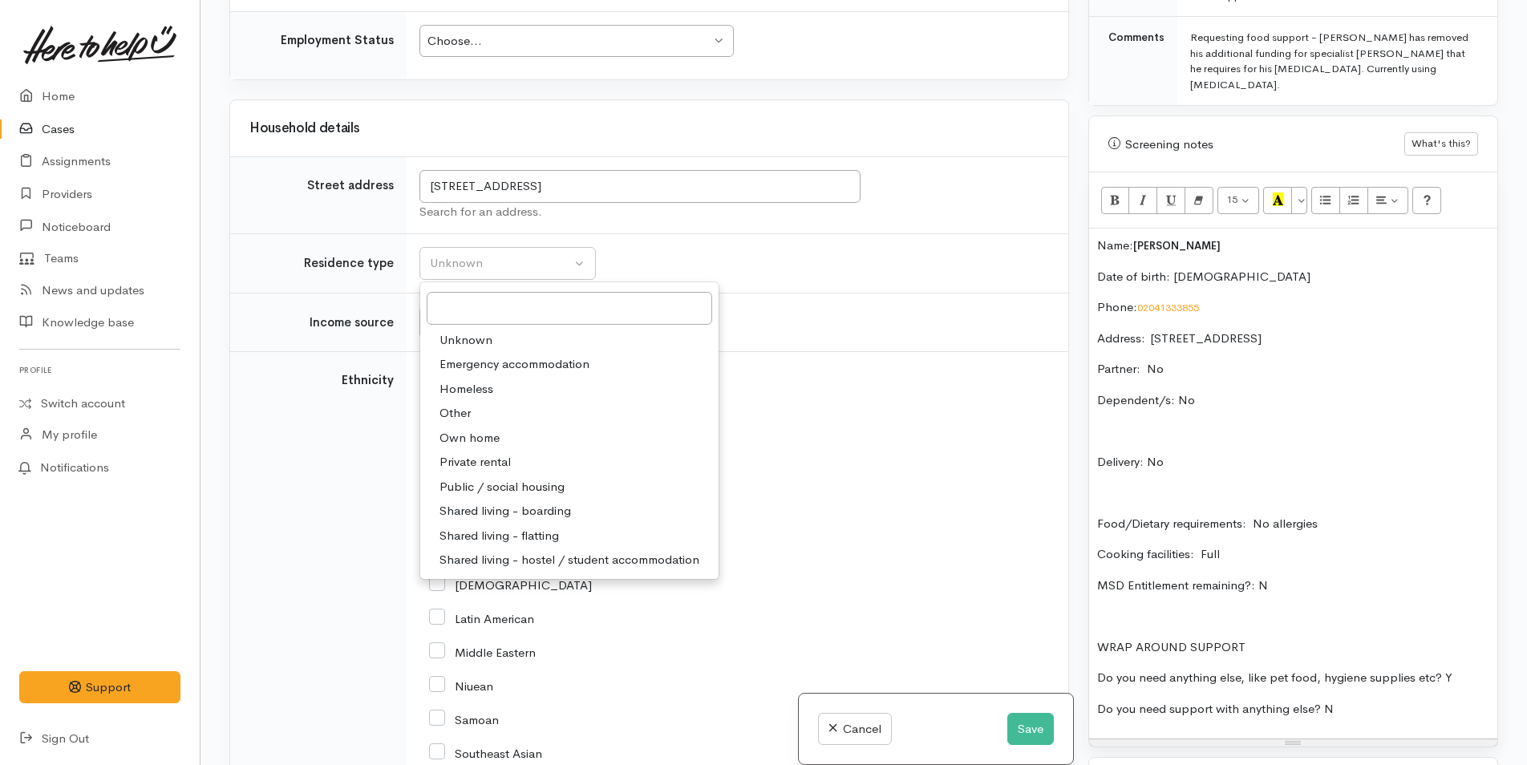
click at [497, 462] on span "Private rental" at bounding box center [475, 462] width 71 height 18
select select "2"
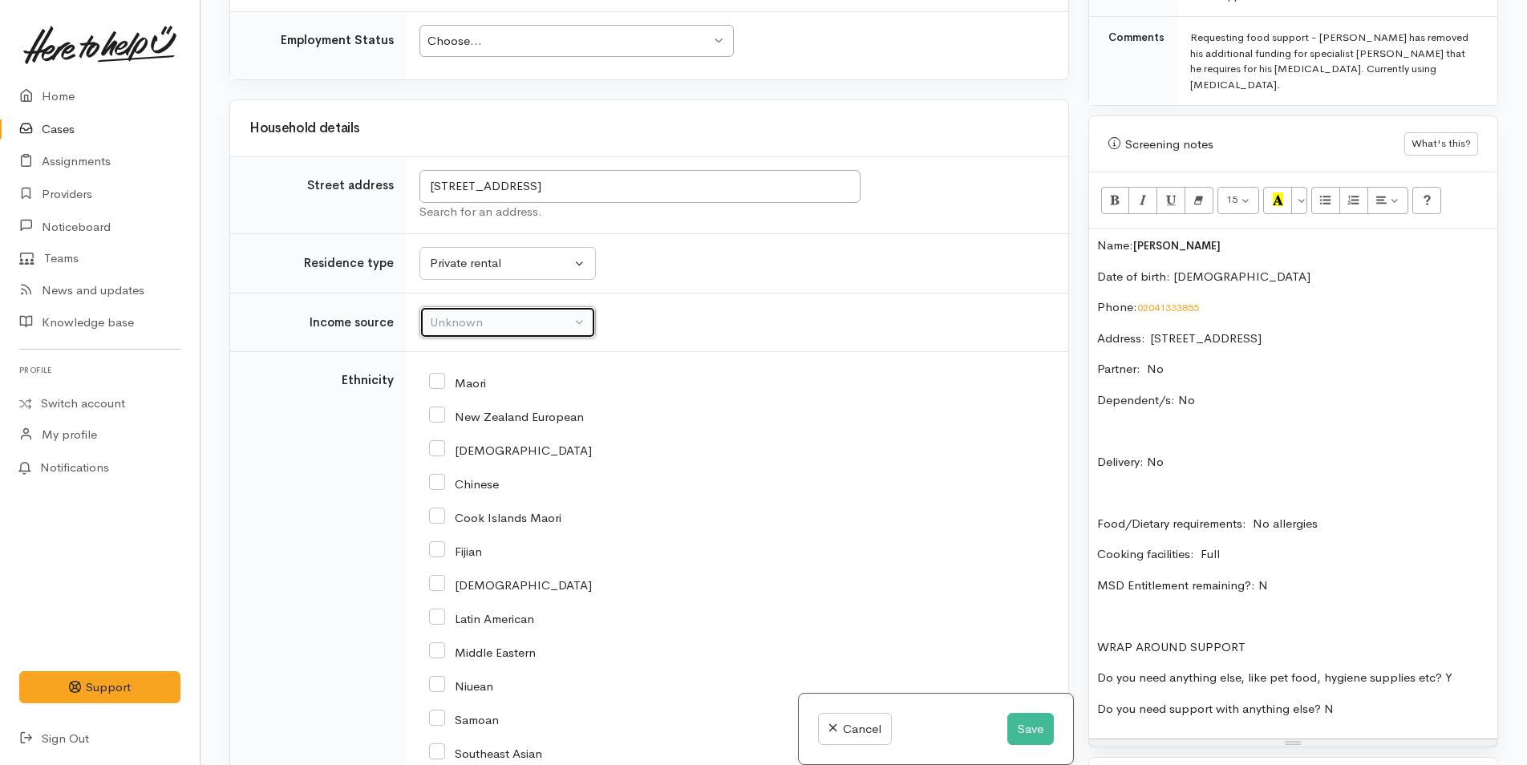
click at [498, 329] on div "Unknown" at bounding box center [500, 323] width 141 height 18
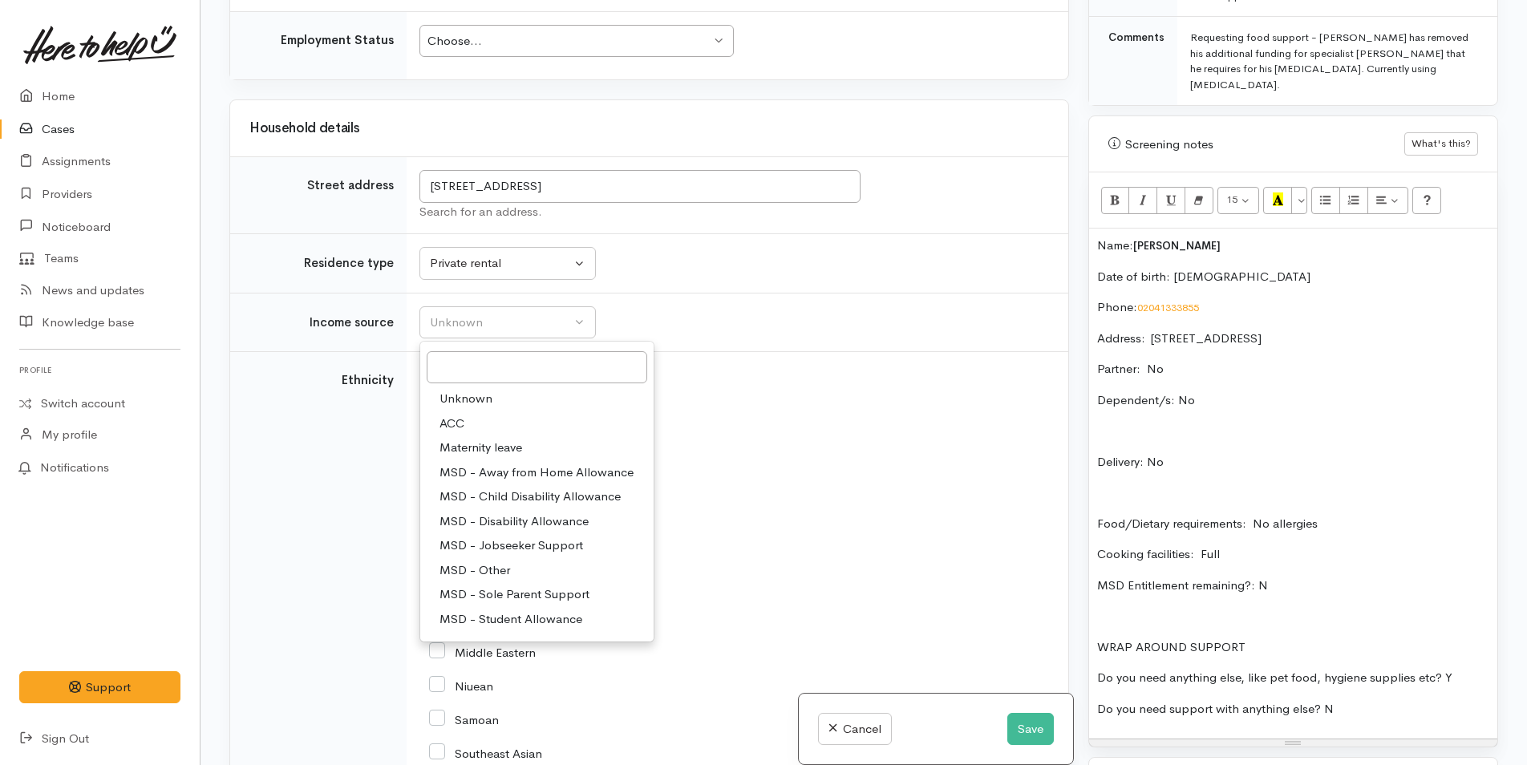
click at [253, 247] on td "Residence type" at bounding box center [318, 263] width 176 height 59
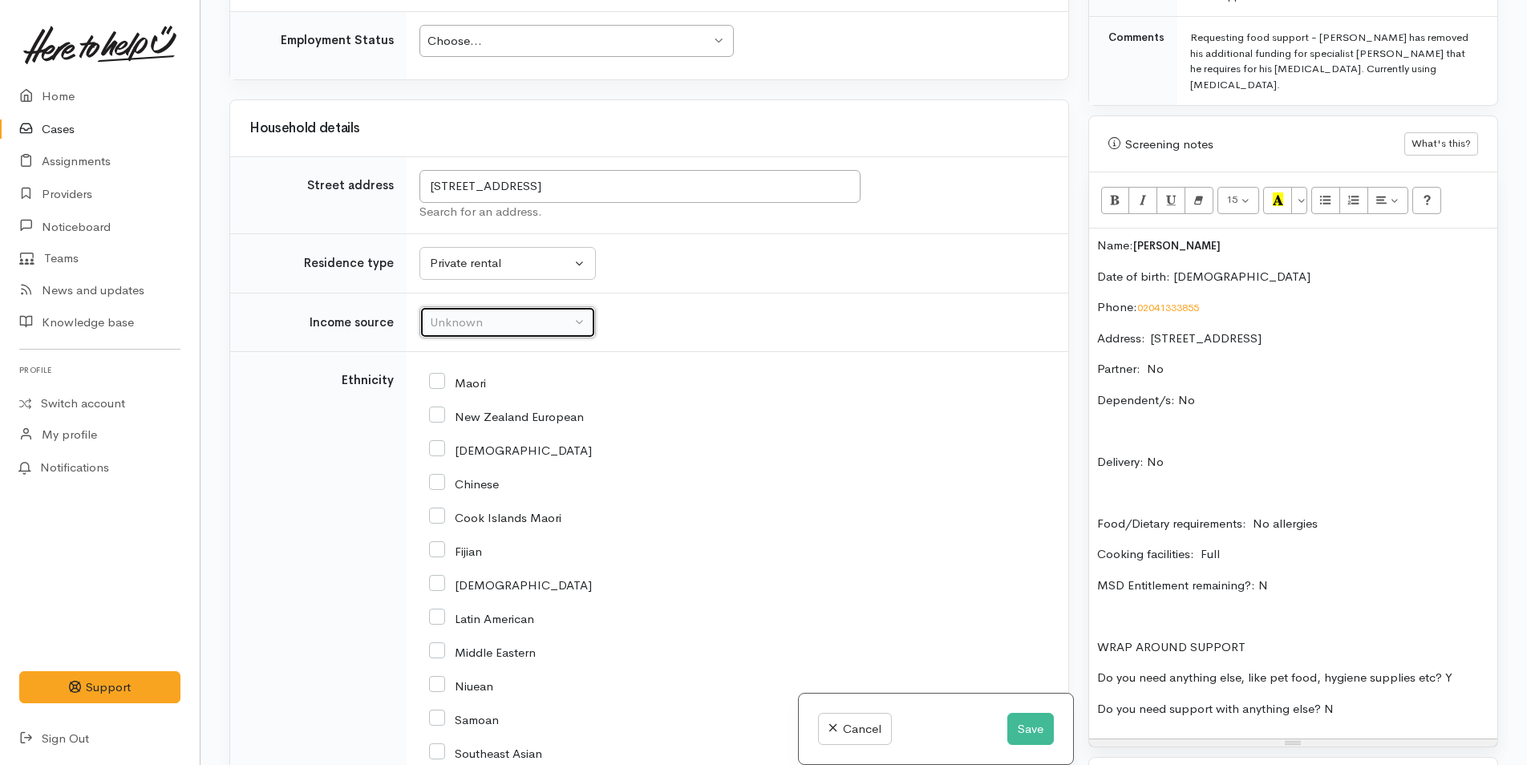
click at [484, 324] on div "Unknown" at bounding box center [500, 323] width 141 height 18
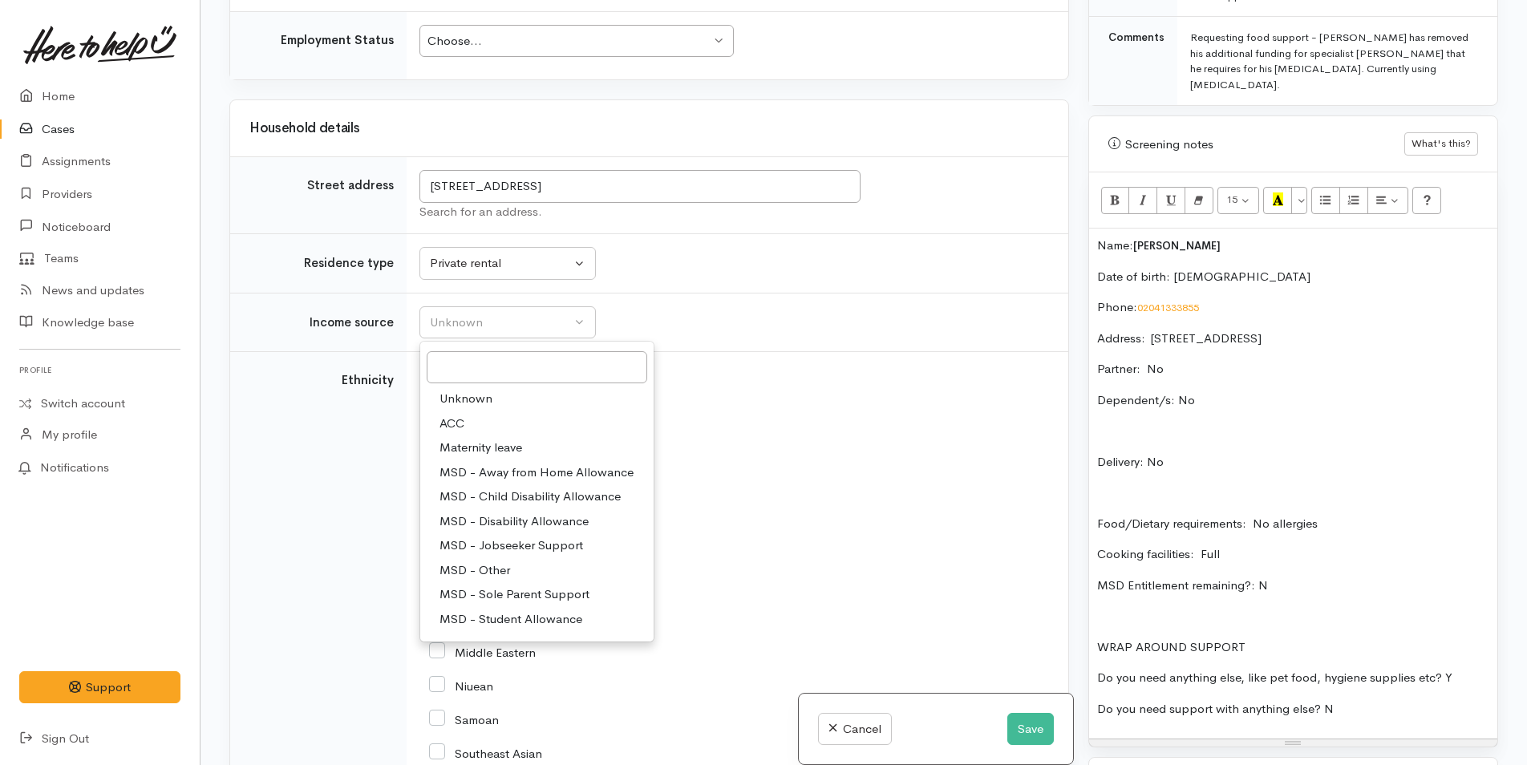
click at [518, 543] on span "MSD - Jobseeker Support" at bounding box center [512, 546] width 144 height 18
select select "4"
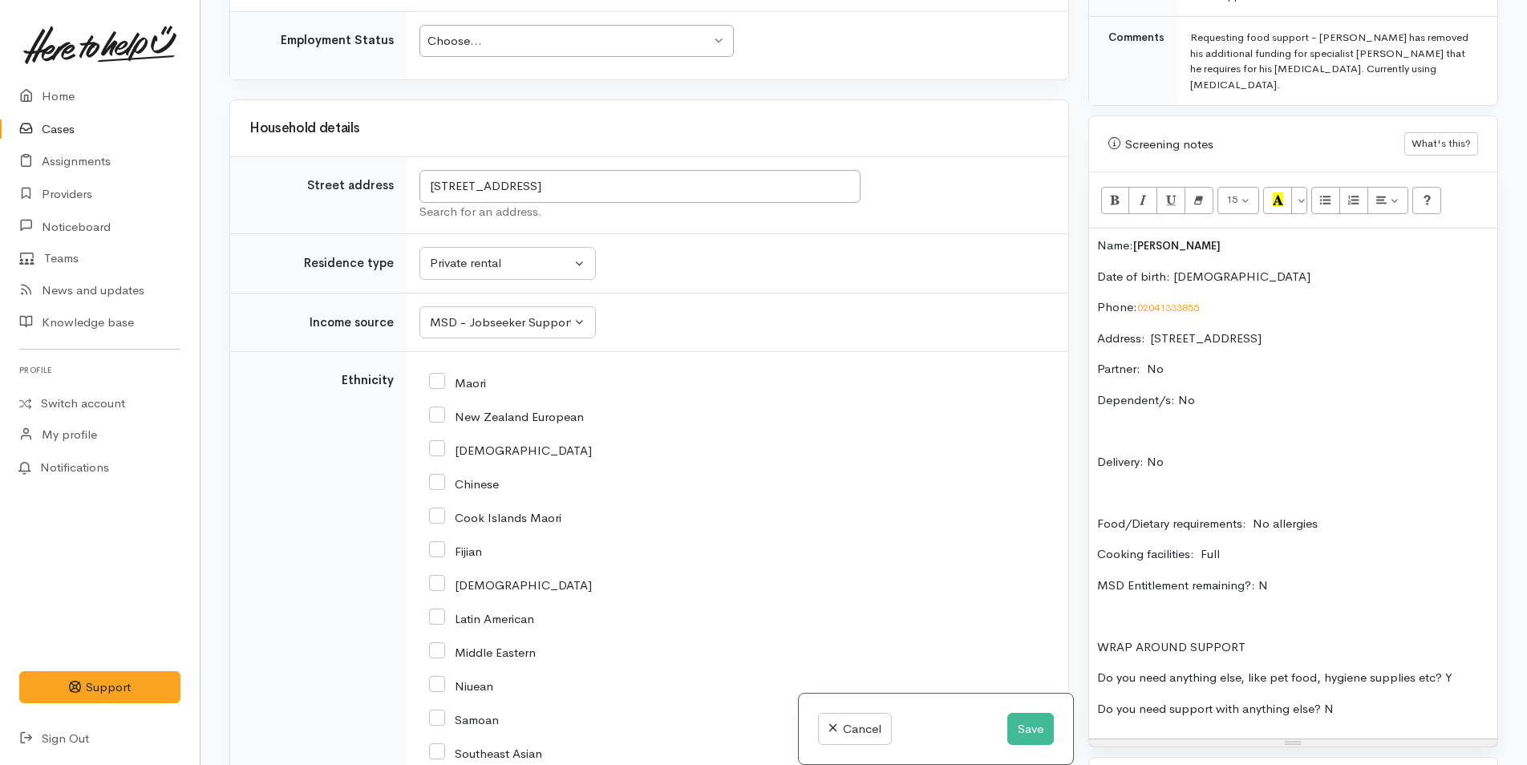
drag, startPoint x: 436, startPoint y: 413, endPoint x: 466, endPoint y: 415, distance: 29.8
click at [439, 413] on input "New Zealand European" at bounding box center [506, 415] width 155 height 14
checkbox input "true"
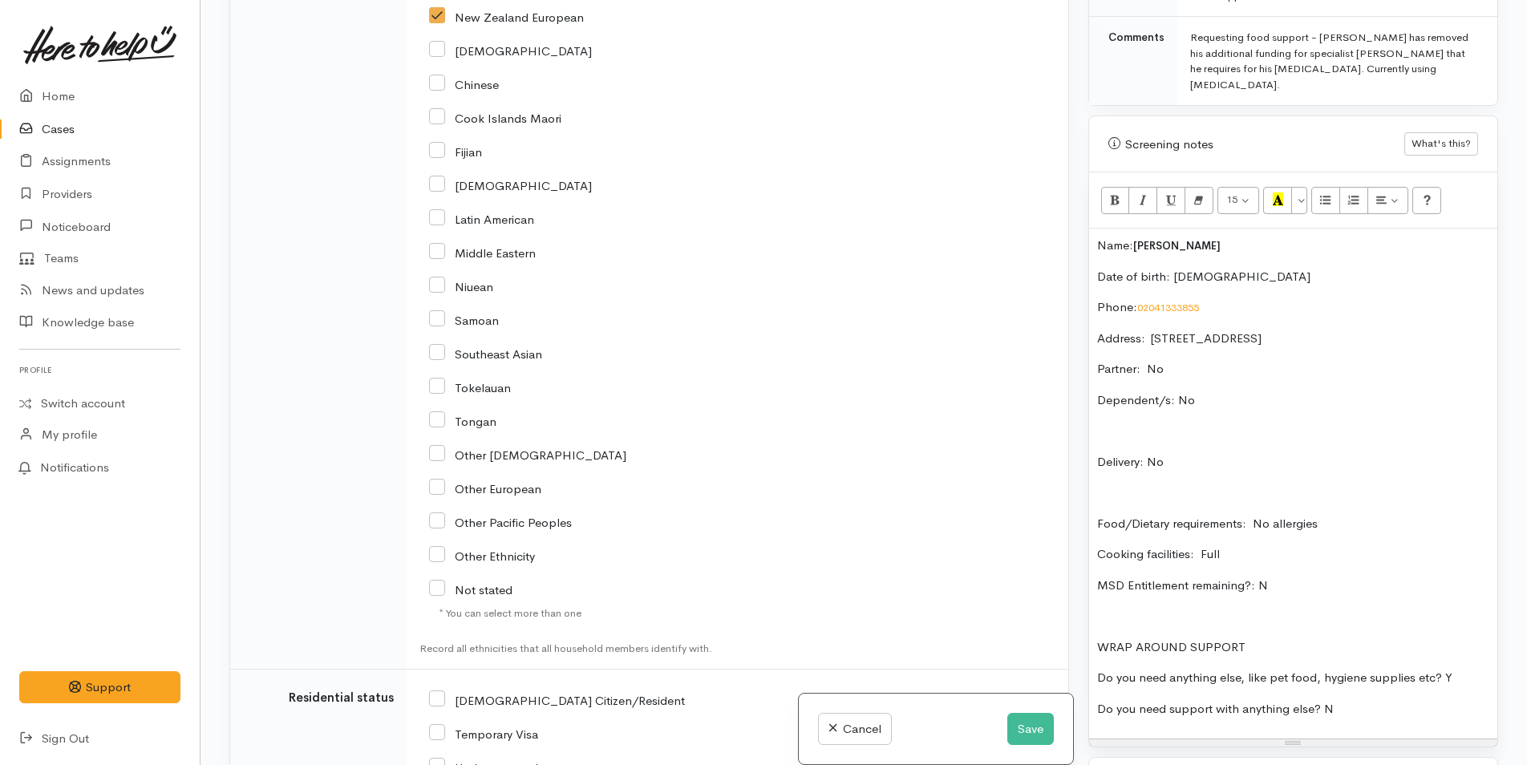
scroll to position [2166, 0]
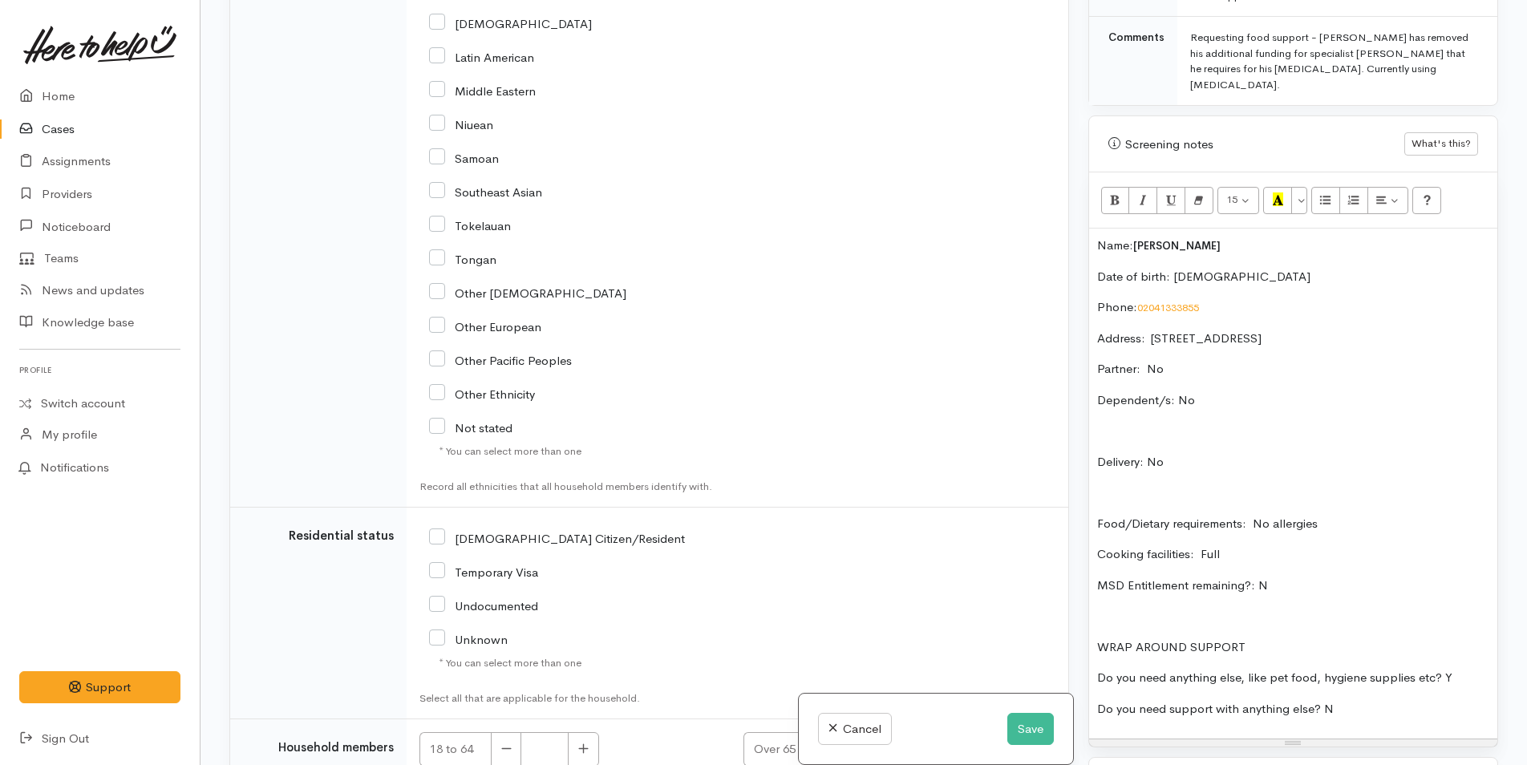
click at [441, 537] on input "NZ Citizen/Resident" at bounding box center [557, 537] width 256 height 14
checkbox input "true"
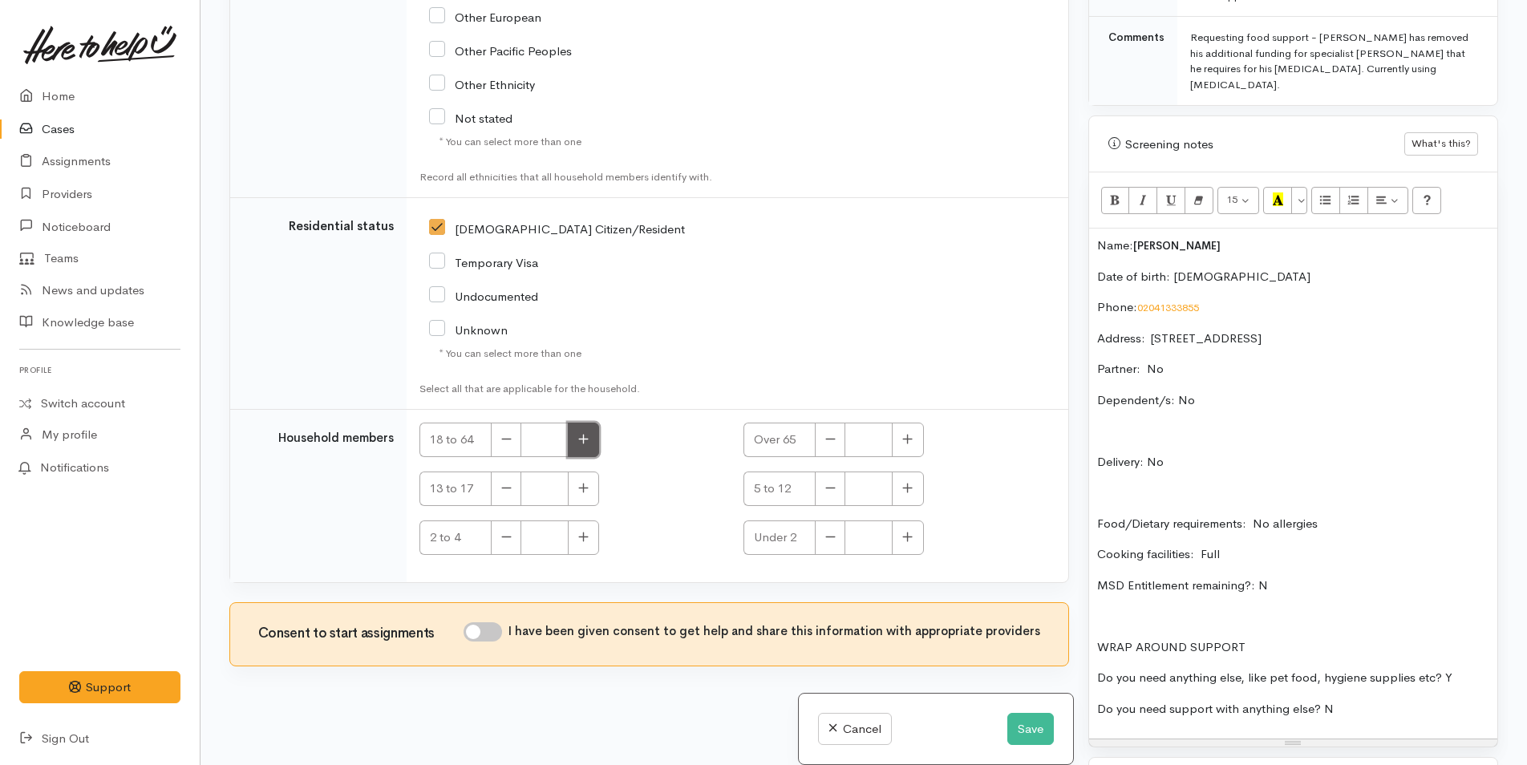
click at [578, 443] on icon "button" at bounding box center [583, 439] width 10 height 12
type input "1"
click at [492, 633] on input "I have been given consent to get help and share this information with appropria…" at bounding box center [483, 631] width 38 height 19
checkbox input "true"
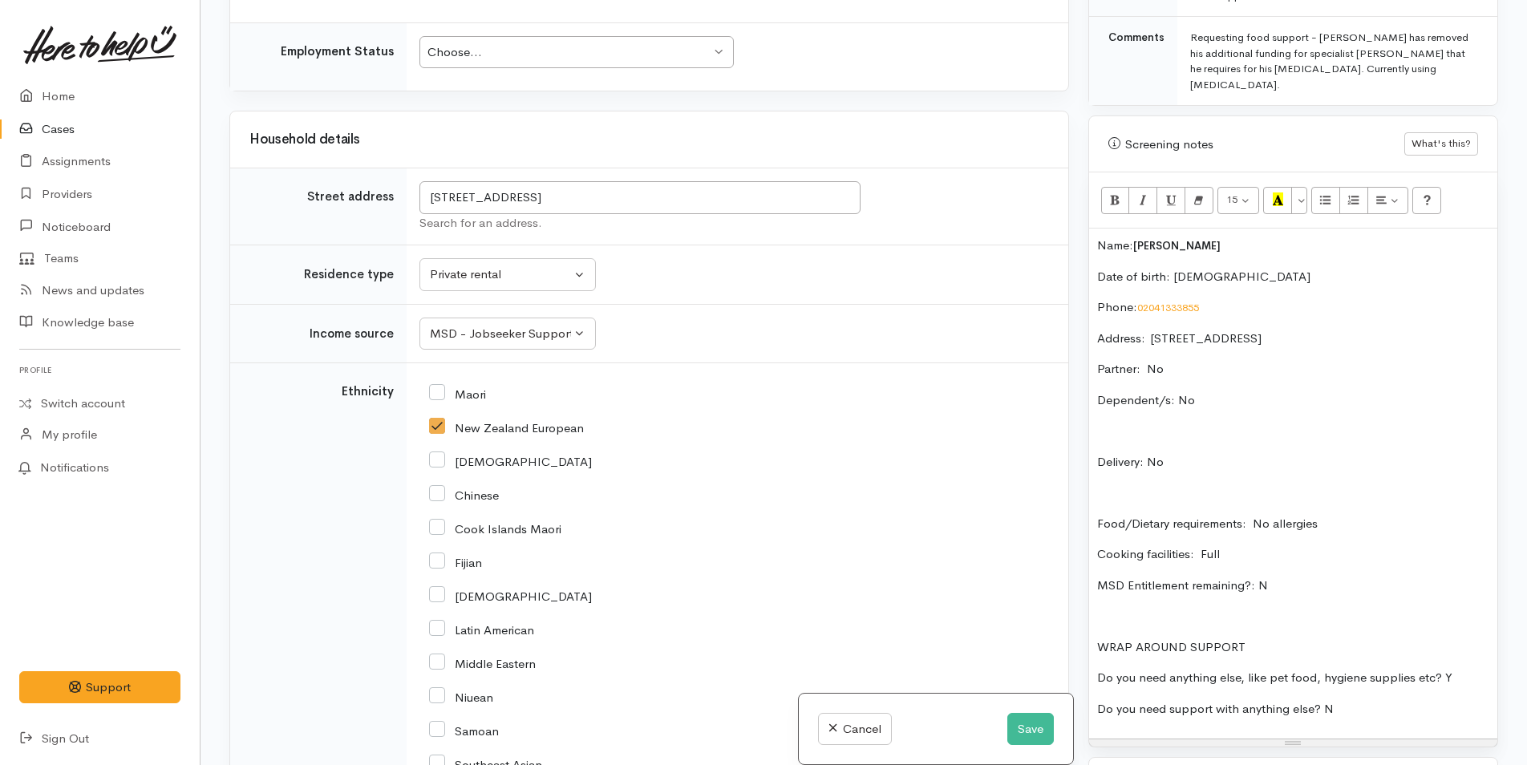
scroll to position [1352, 0]
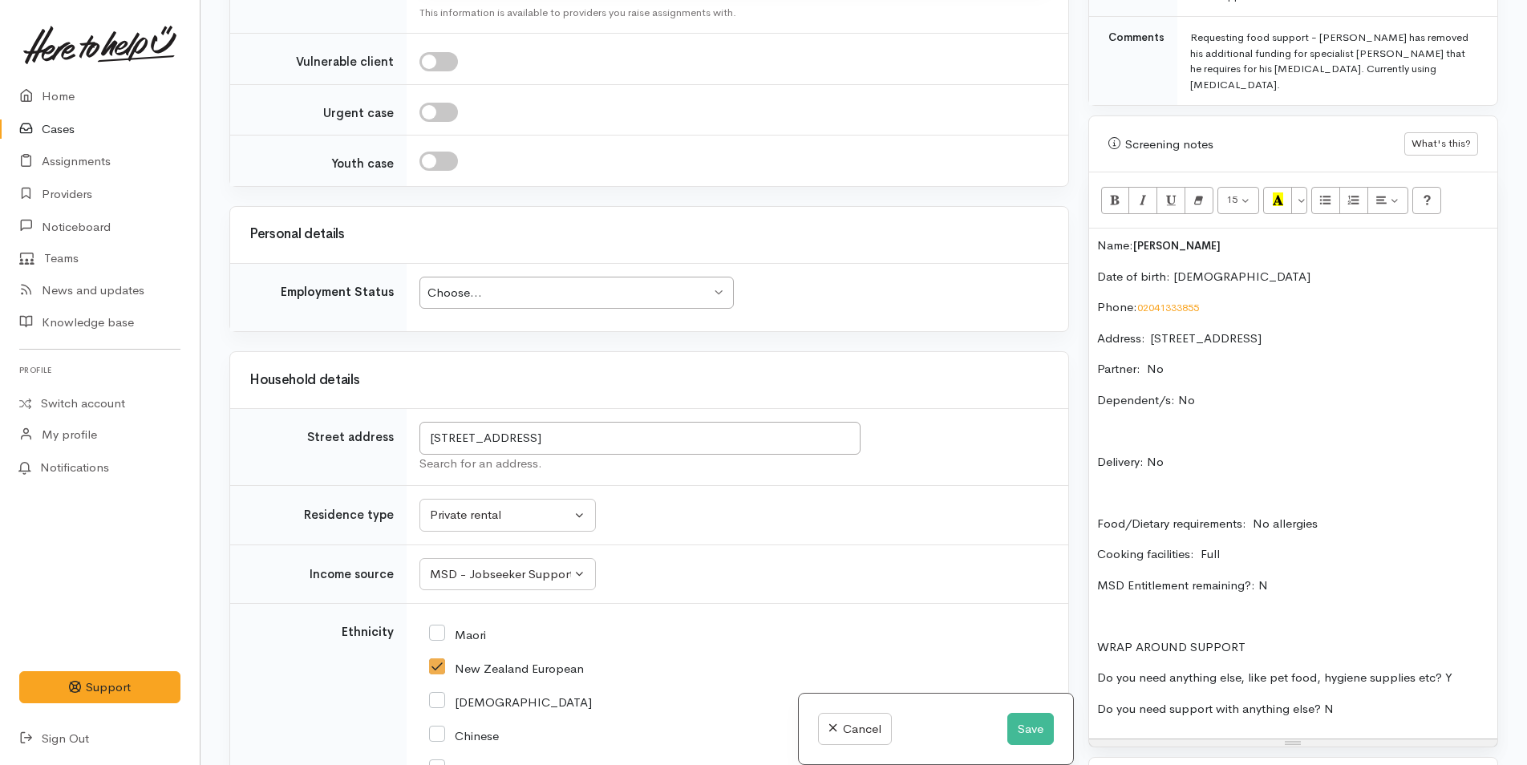
click at [493, 290] on div "Choose..." at bounding box center [568, 293] width 283 height 18
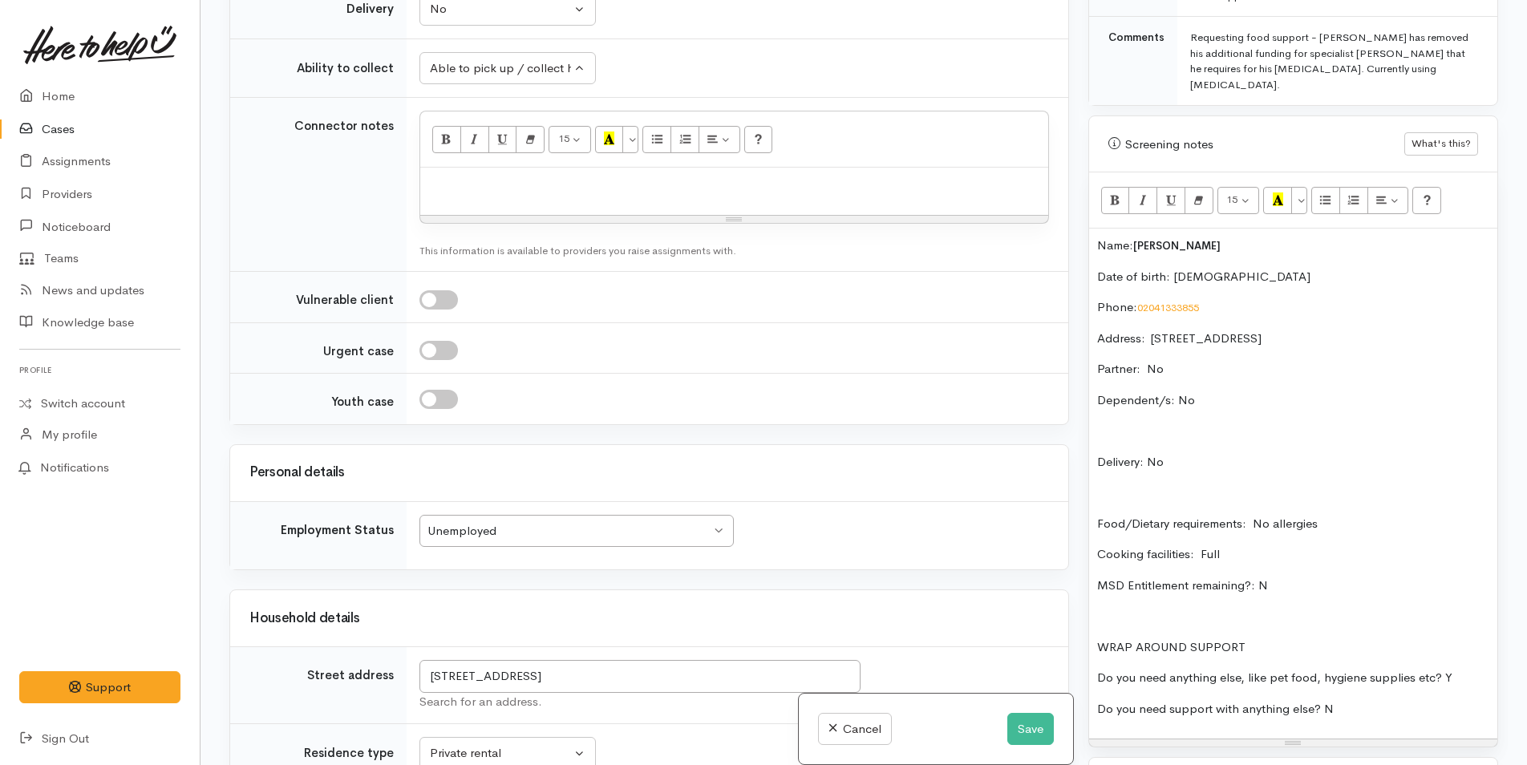
scroll to position [1112, 0]
click at [1098, 237] on p "Name: Kendall Sankin" at bounding box center [1293, 246] width 392 height 18
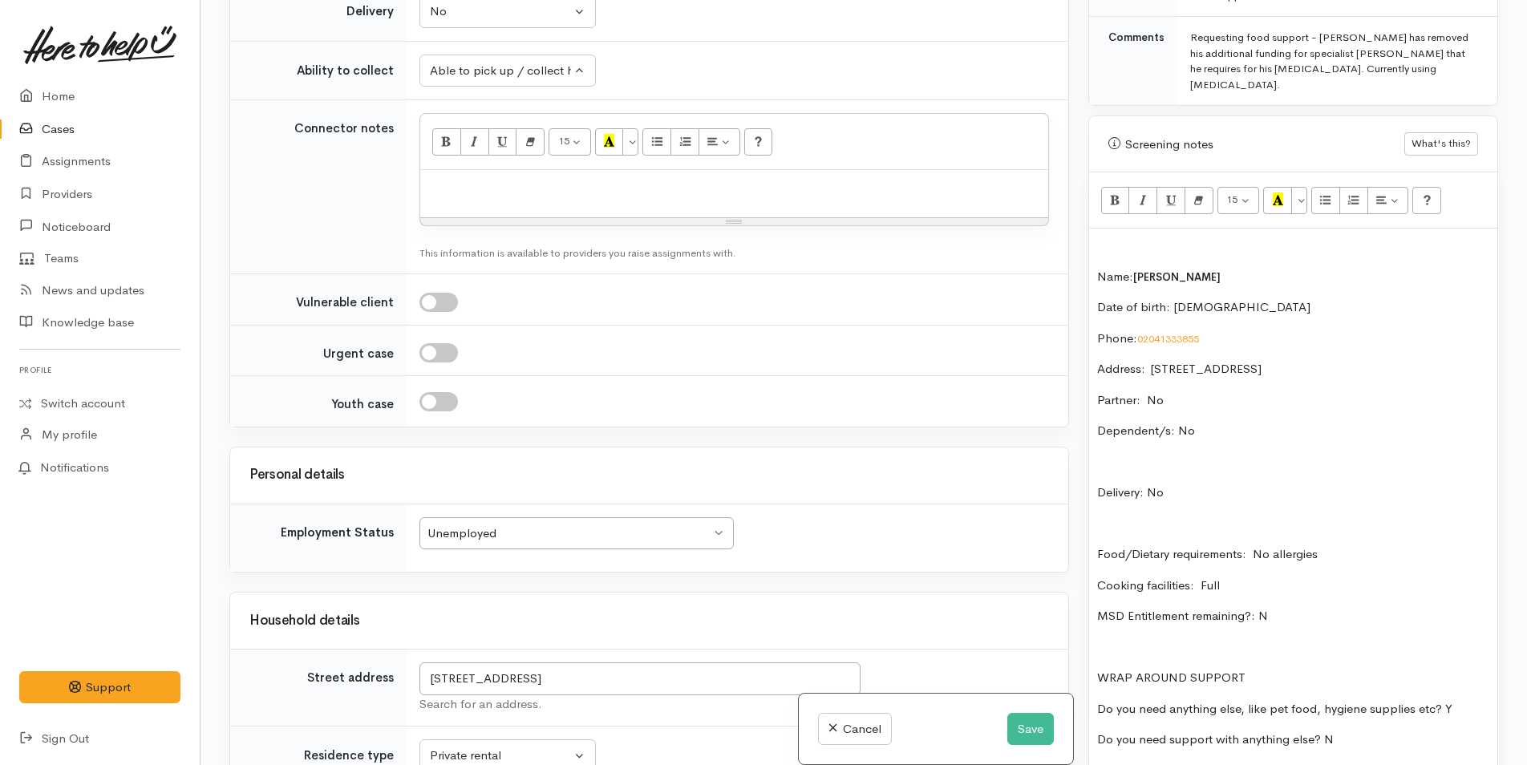
scroll to position [1352, 0]
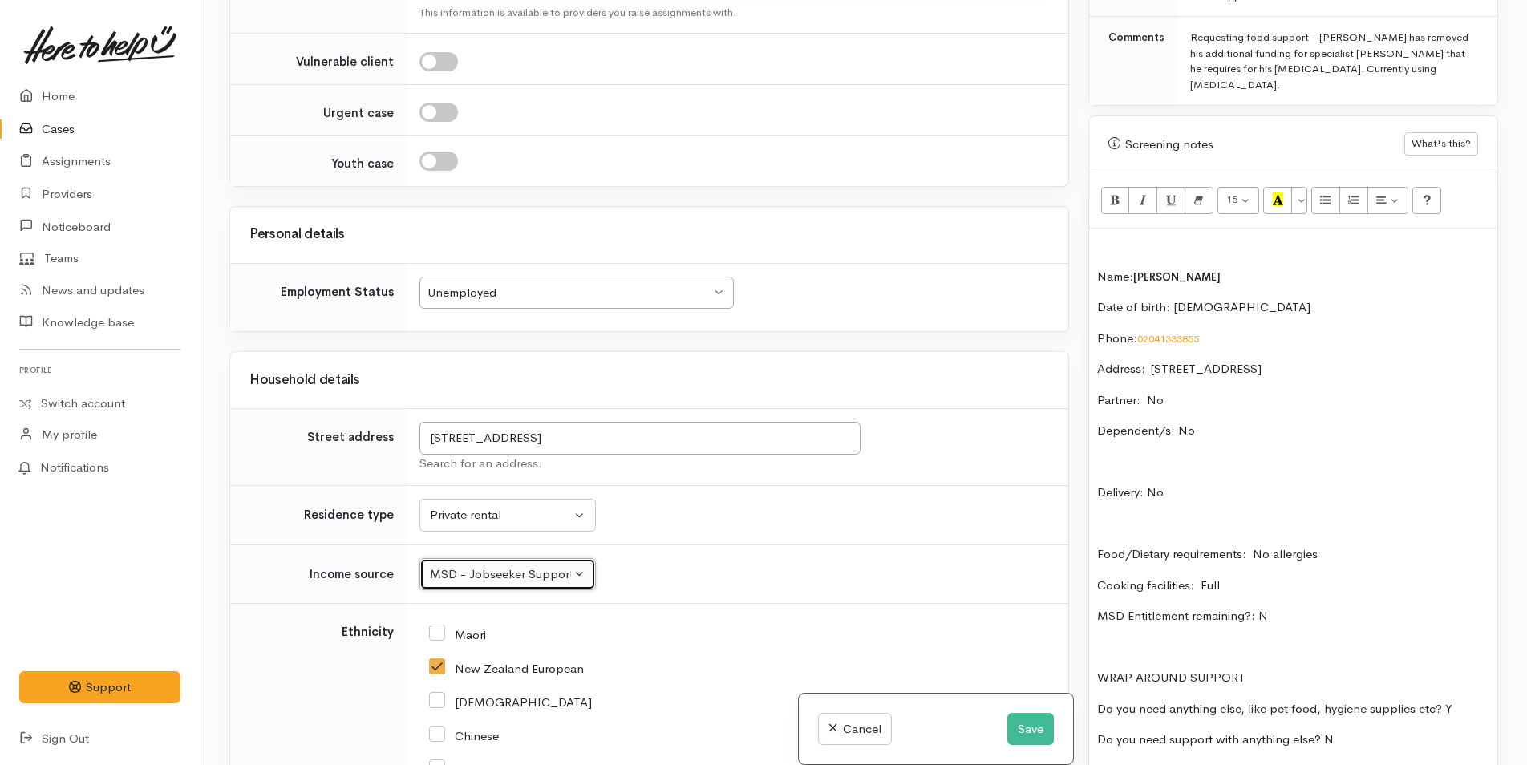
click at [500, 577] on div "MSD - Jobseeker Support" at bounding box center [500, 574] width 141 height 18
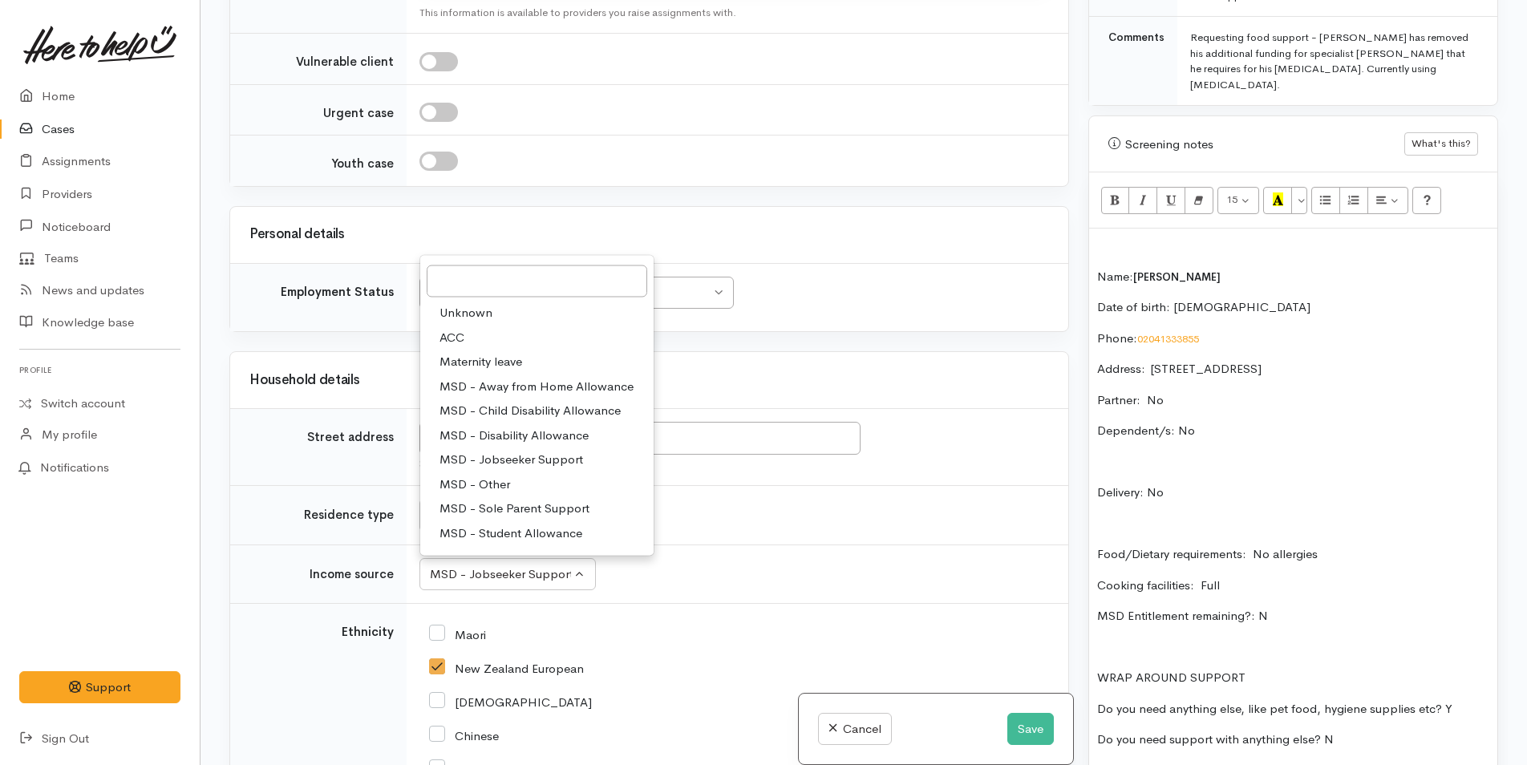
click at [850, 299] on td "Unemployed Unemployed Choose... Unknown Employed casually Employed full-time Em…" at bounding box center [738, 297] width 662 height 68
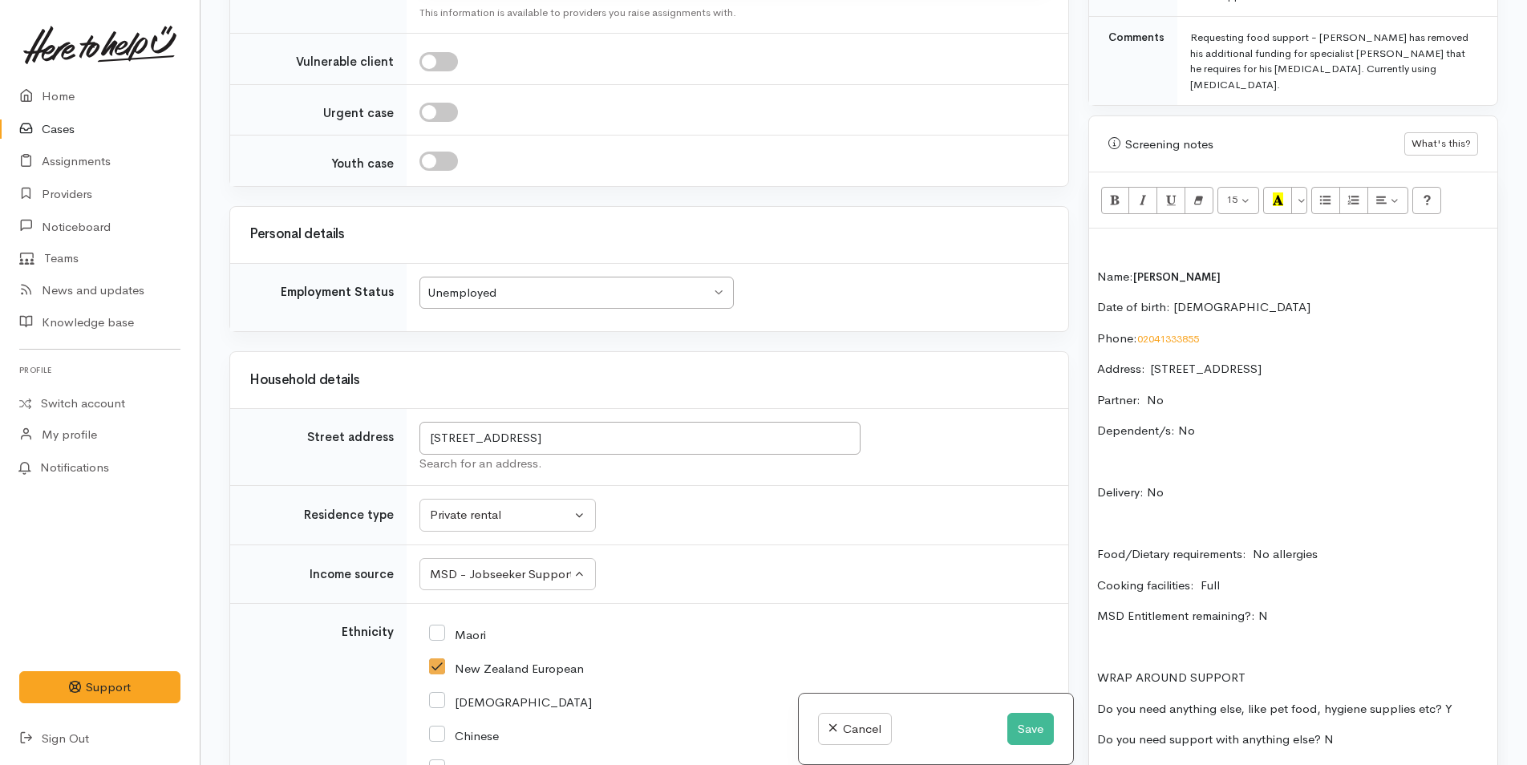
click at [1136, 237] on p at bounding box center [1293, 246] width 392 height 18
click at [1374, 537] on div "Kendall is needing help with food as he Name: Kendall Sankin Date of birth: 3/8…" at bounding box center [1293, 499] width 408 height 541
click at [1371, 545] on p "Food/Dietary requirements: No allergies" at bounding box center [1293, 554] width 392 height 18
click at [1359, 545] on p "Food/Dietary requirements: No allergies" at bounding box center [1293, 554] width 392 height 18
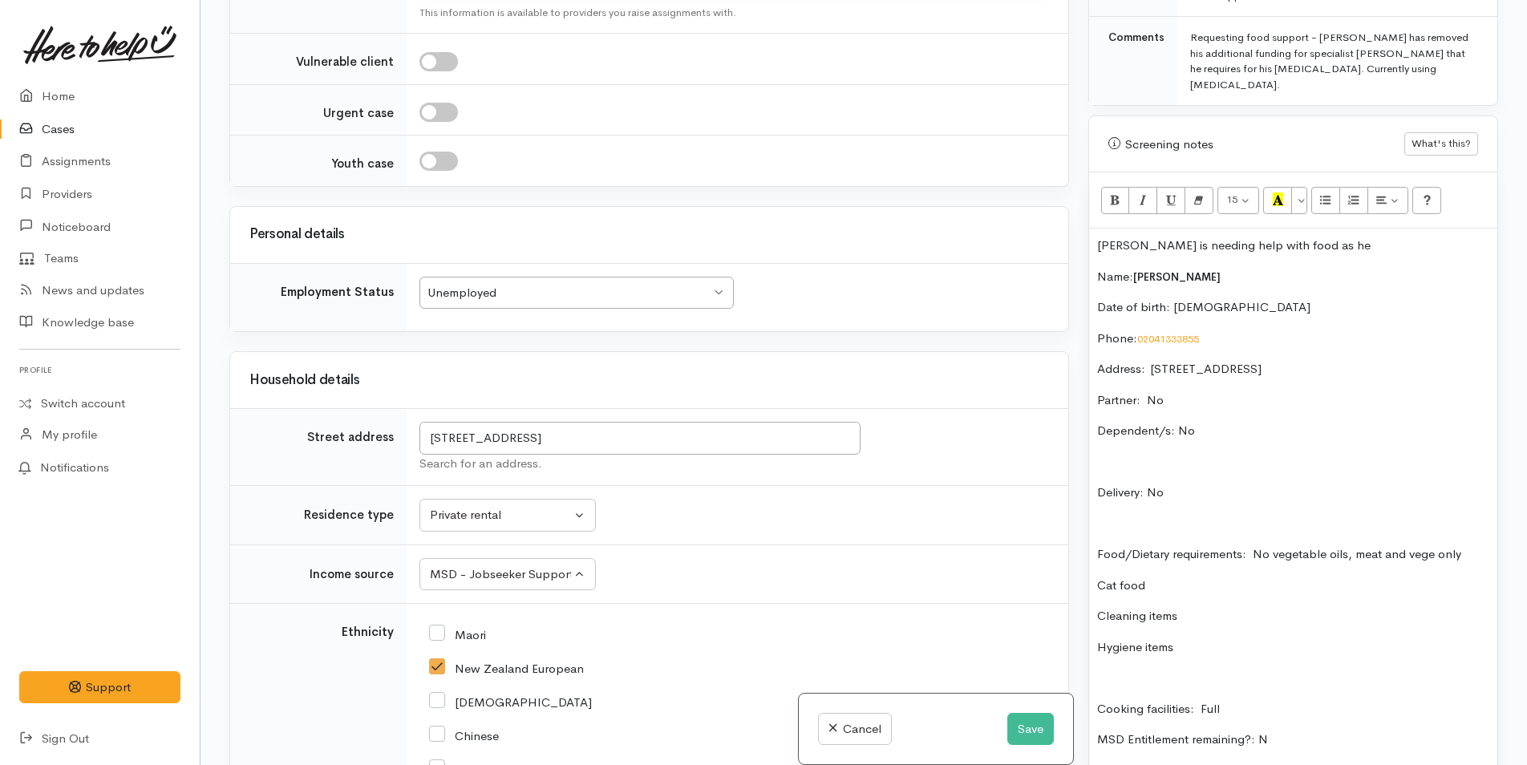
drag, startPoint x: 1420, startPoint y: 521, endPoint x: 947, endPoint y: 251, distance: 543.9
click at [947, 251] on div "Personal details" at bounding box center [649, 235] width 838 height 56
drag, startPoint x: 1201, startPoint y: 613, endPoint x: 1094, endPoint y: 545, distance: 126.6
click at [1094, 545] on div "Kendall is needing help with food as he Name: Kendall Sankin Date of birth: 3/8…" at bounding box center [1293, 561] width 408 height 665
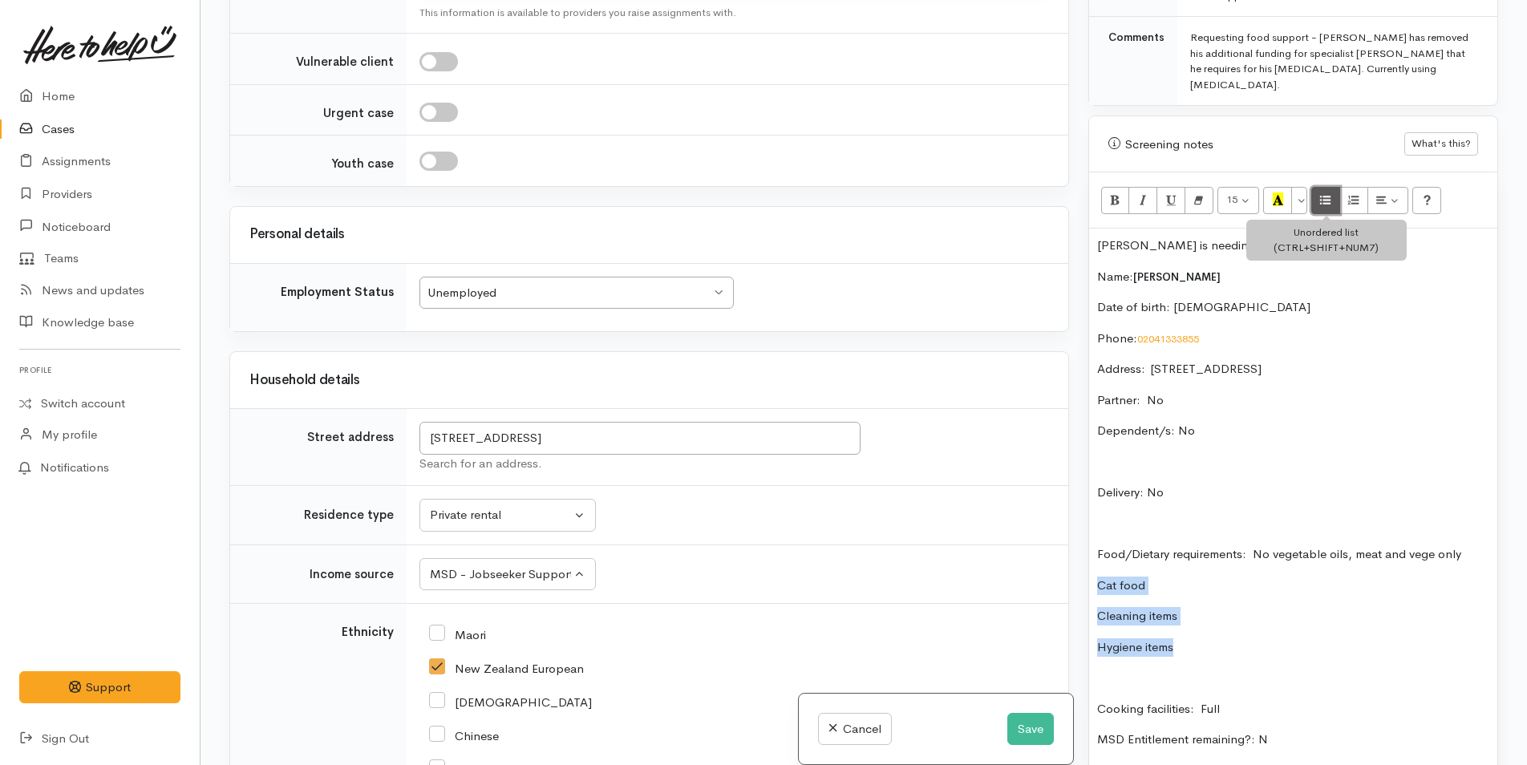
click at [1317, 187] on button "Unordered list (CTRL+SHIFT+NUM7)" at bounding box center [1325, 200] width 29 height 27
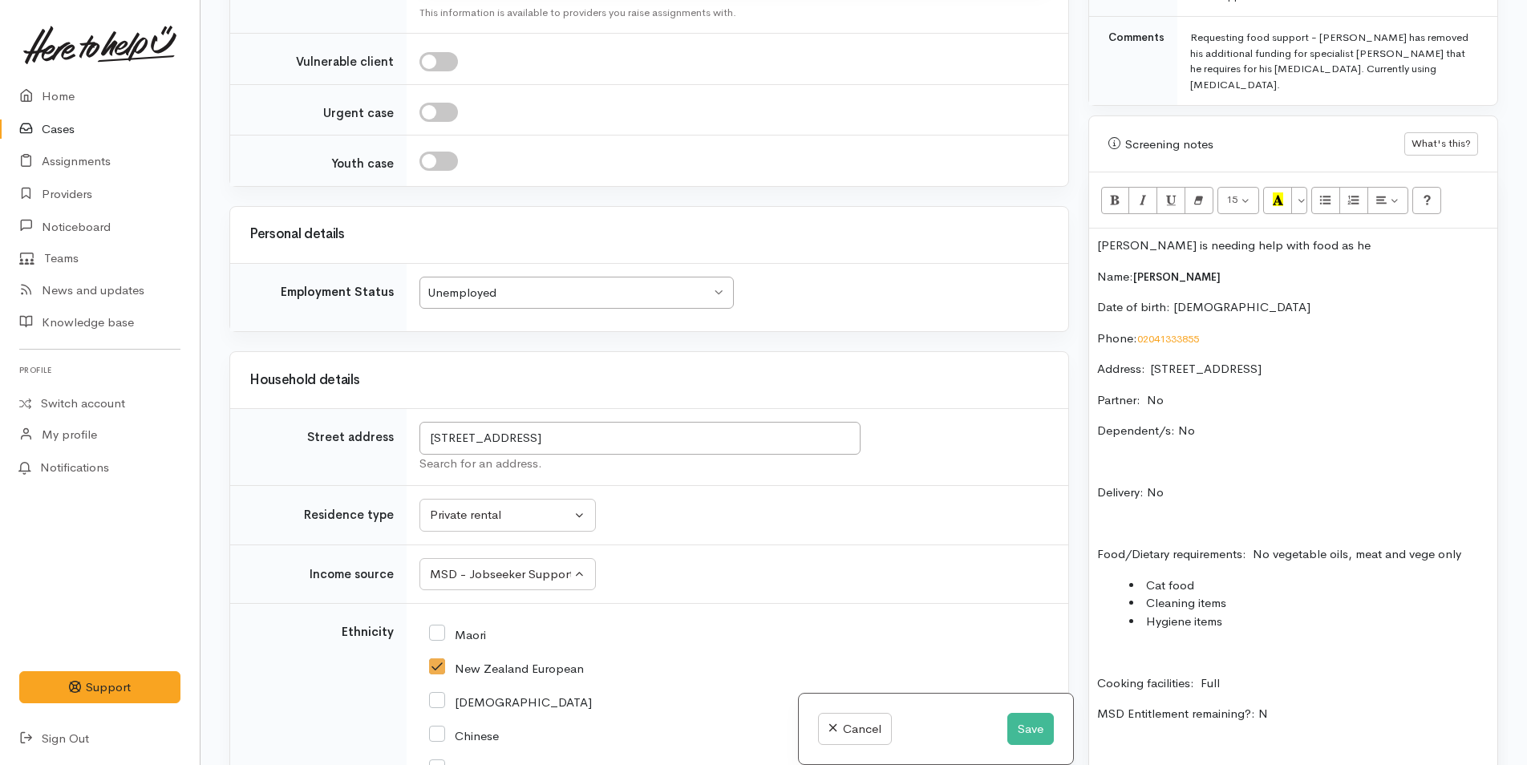
click at [1278, 643] on p at bounding box center [1293, 652] width 392 height 18
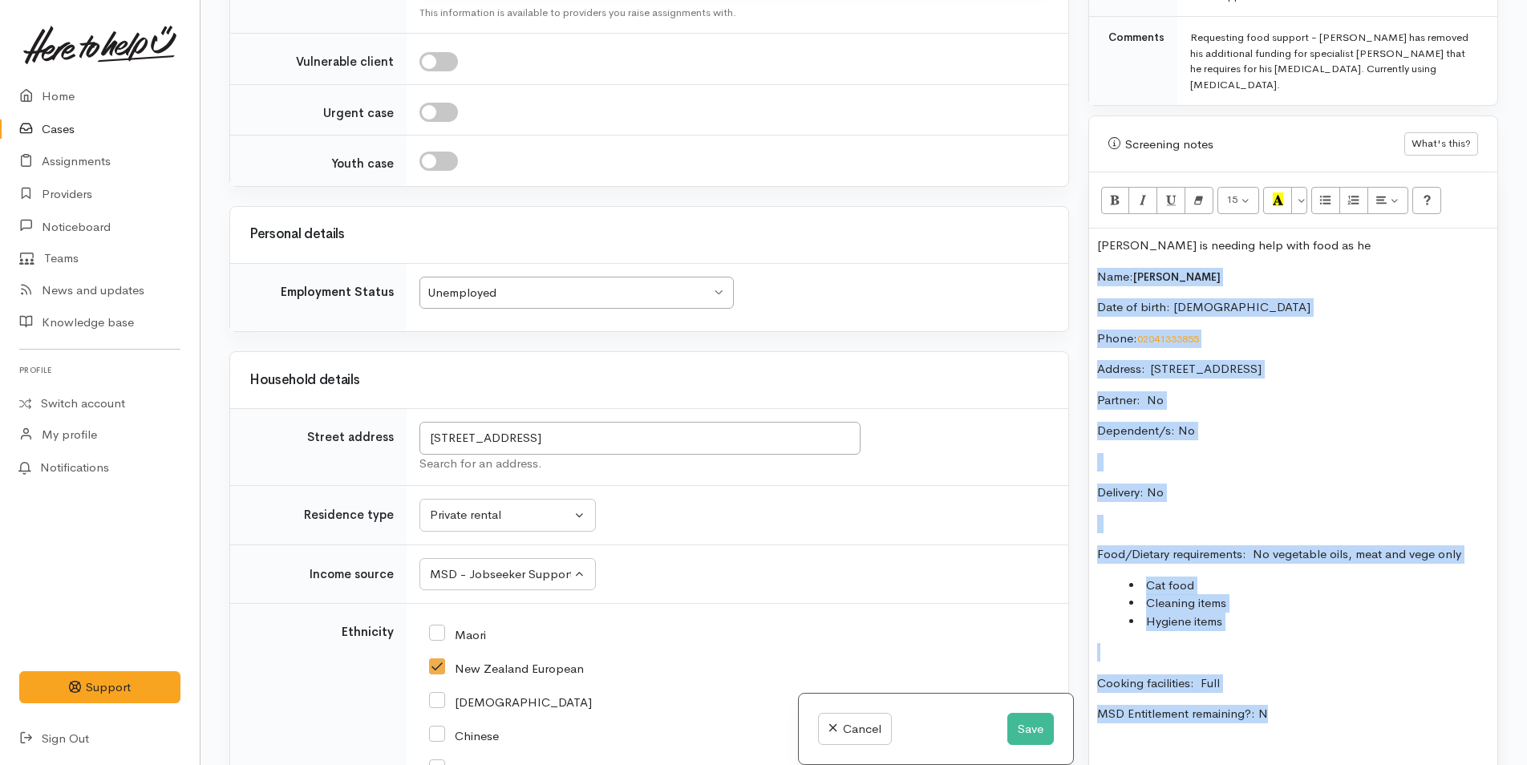
drag, startPoint x: 1279, startPoint y: 684, endPoint x: 1056, endPoint y: 245, distance: 492.1
click at [1056, 245] on div "Related cases There are no other cases from the same person found. Manually lin…" at bounding box center [864, 382] width 1288 height 765
copy div "Name: Kendall Sankin Date of birth: 3/8/1987 Phone:  02041333855 Address:  44 H…"
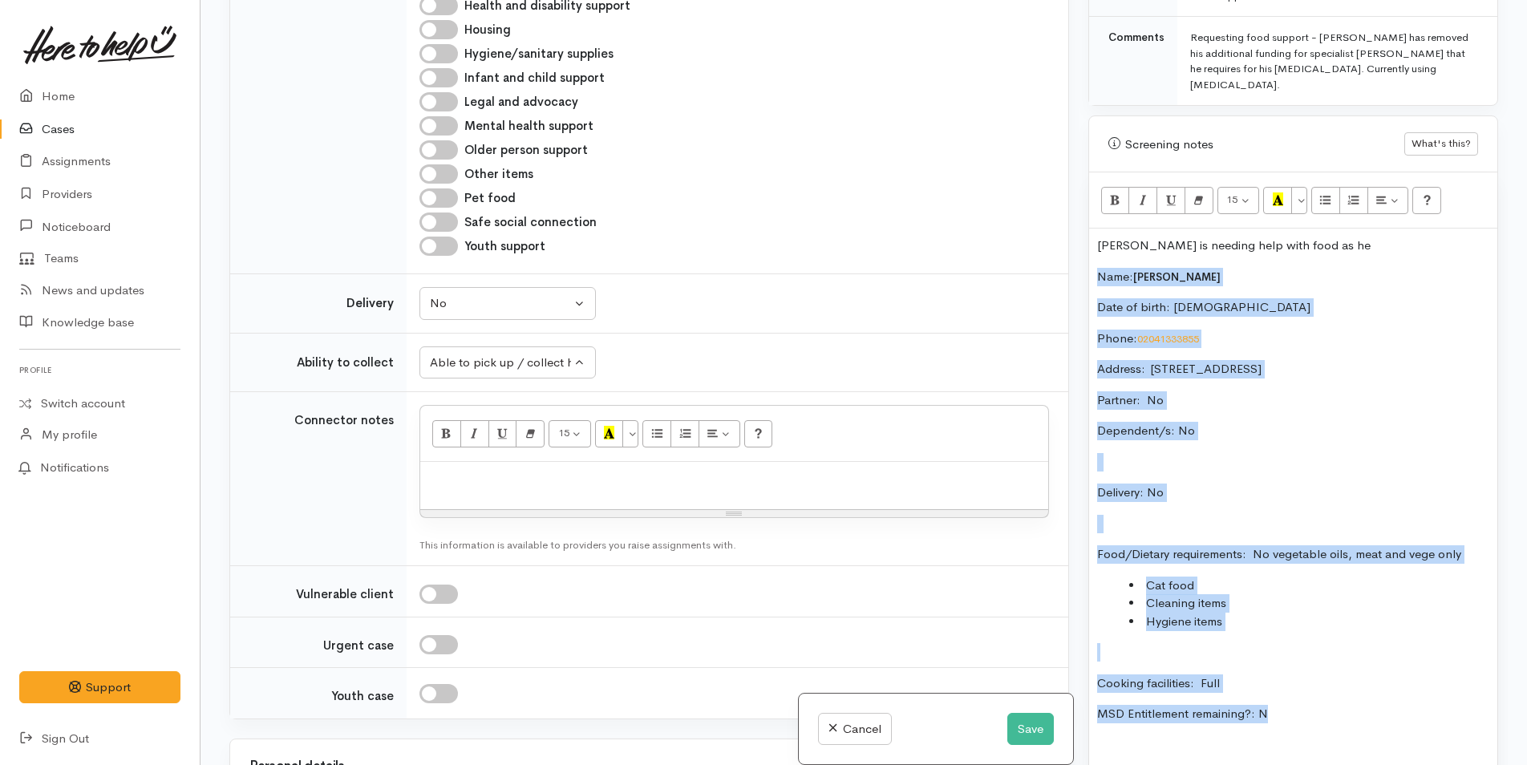
scroll to position [791, 0]
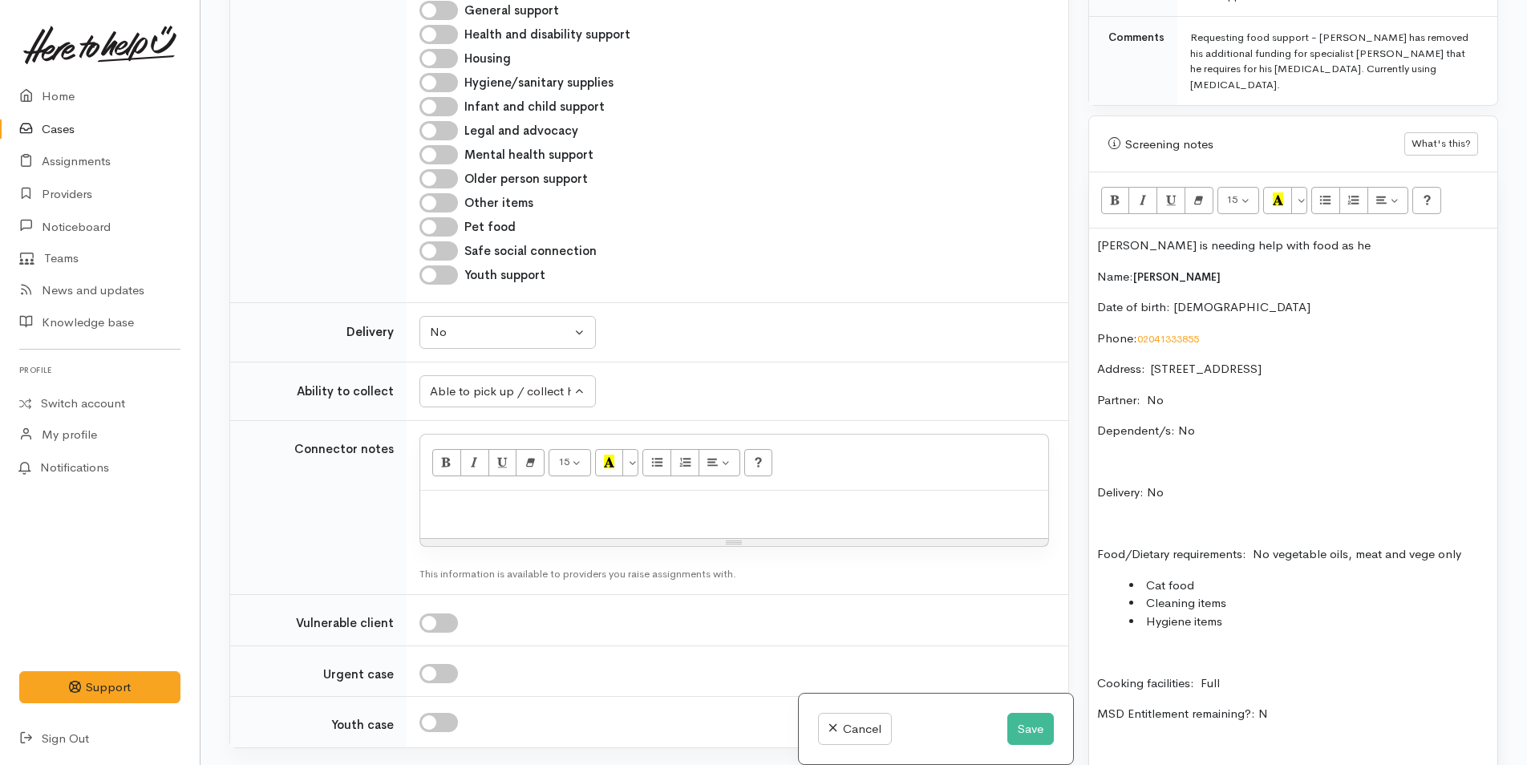
click at [523, 517] on p at bounding box center [734, 508] width 612 height 18
paste div
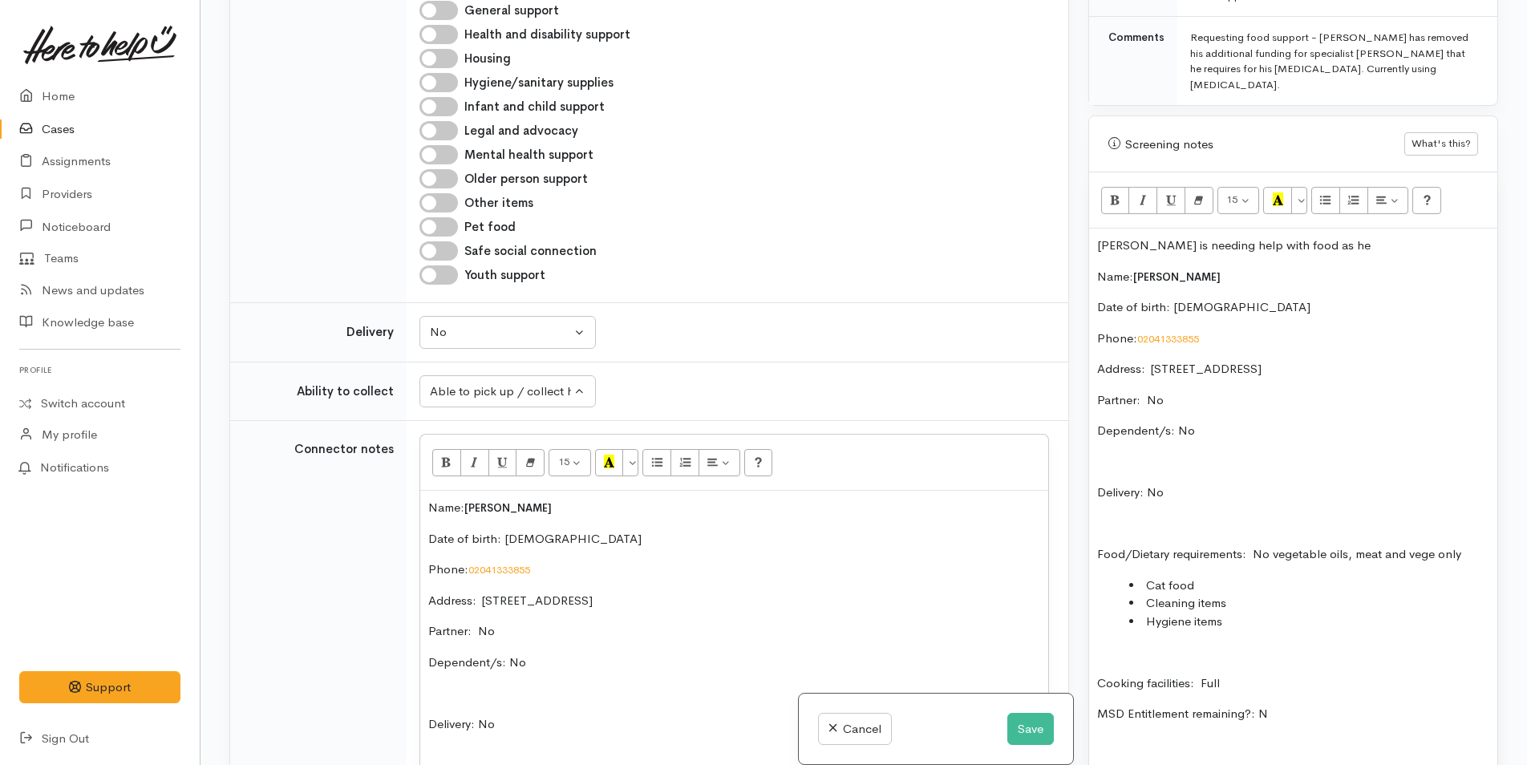
scroll to position [978, 0]
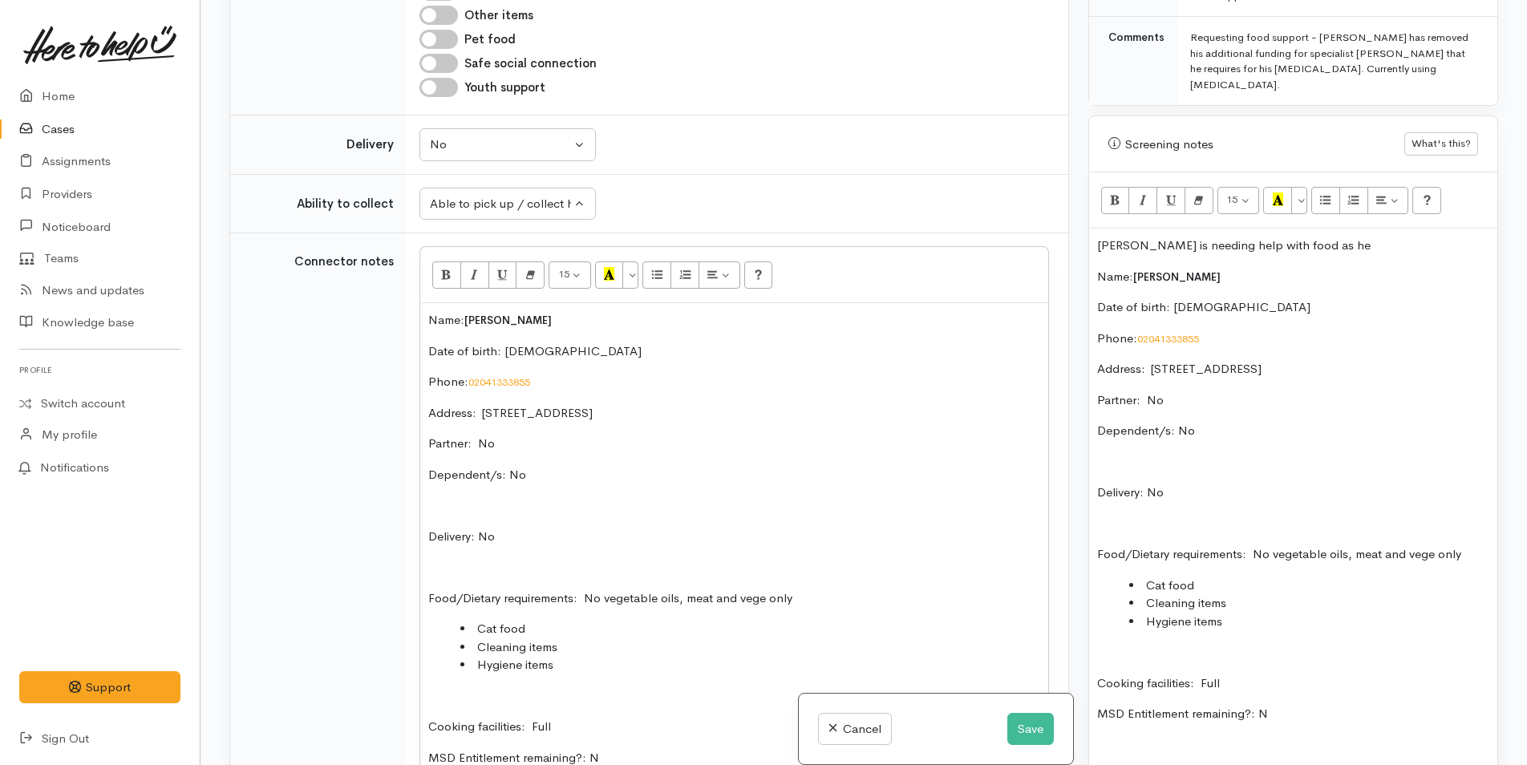
click at [1339, 237] on p "Kendall is needing help with food as he" at bounding box center [1293, 246] width 392 height 18
click at [1472, 545] on p "Food/Dietary requirements: No vegetable oils, meat and vege only" at bounding box center [1293, 554] width 392 height 18
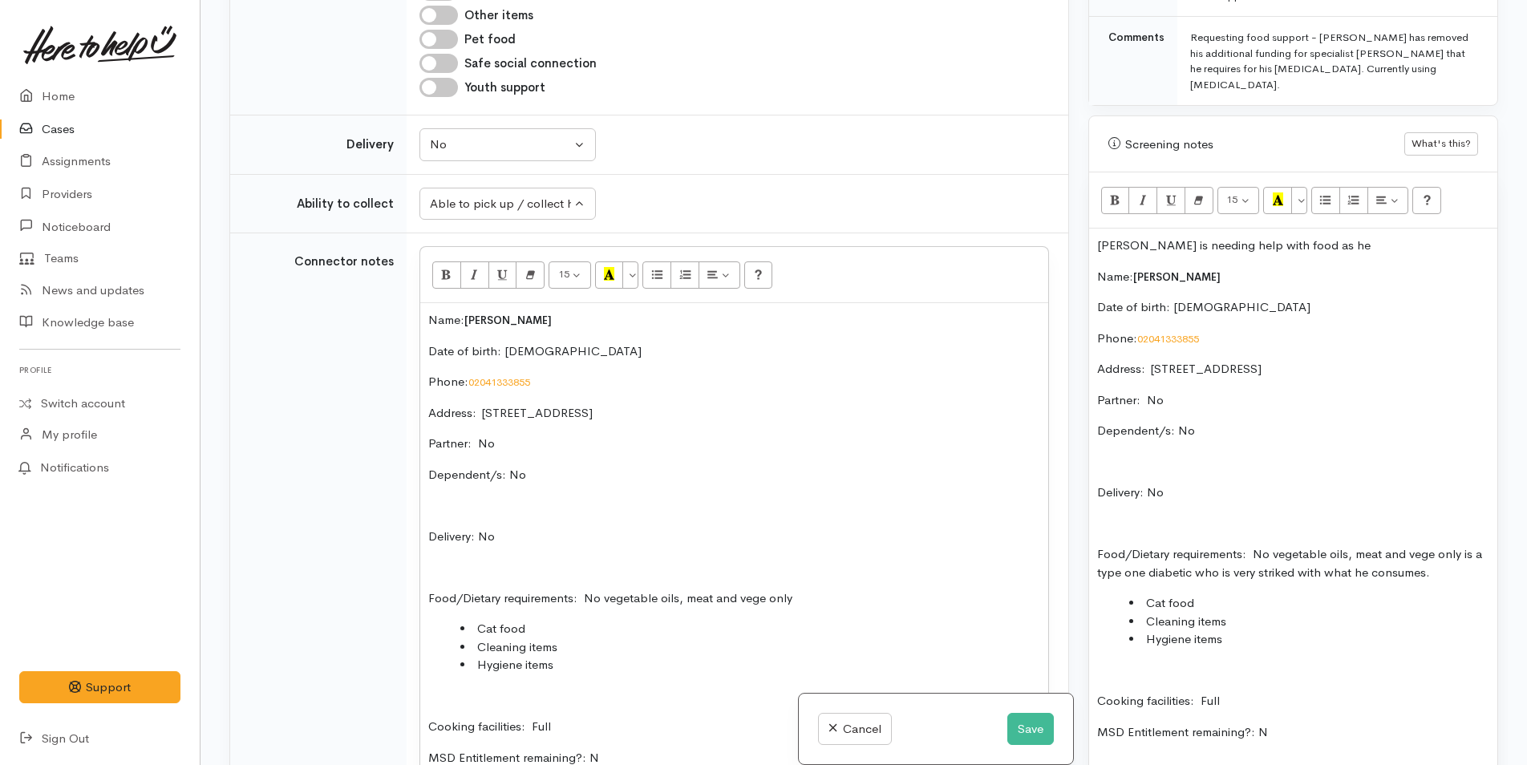
drag, startPoint x: 1278, startPoint y: 539, endPoint x: 1327, endPoint y: 695, distance: 163.9
click at [1332, 723] on p "MSD Entitlement remaining?: N" at bounding box center [1293, 732] width 392 height 18
click at [1277, 545] on p "Food/Dietary requirements: No vegetable oils, meat and vege only is a type one …" at bounding box center [1293, 563] width 392 height 36
click at [1294, 545] on p "Food/Dietary requirements: No vegetable oils, meat and vege only is a type one …" at bounding box center [1293, 563] width 392 height 36
drag, startPoint x: 1269, startPoint y: 541, endPoint x: 1428, endPoint y: 663, distance: 200.7
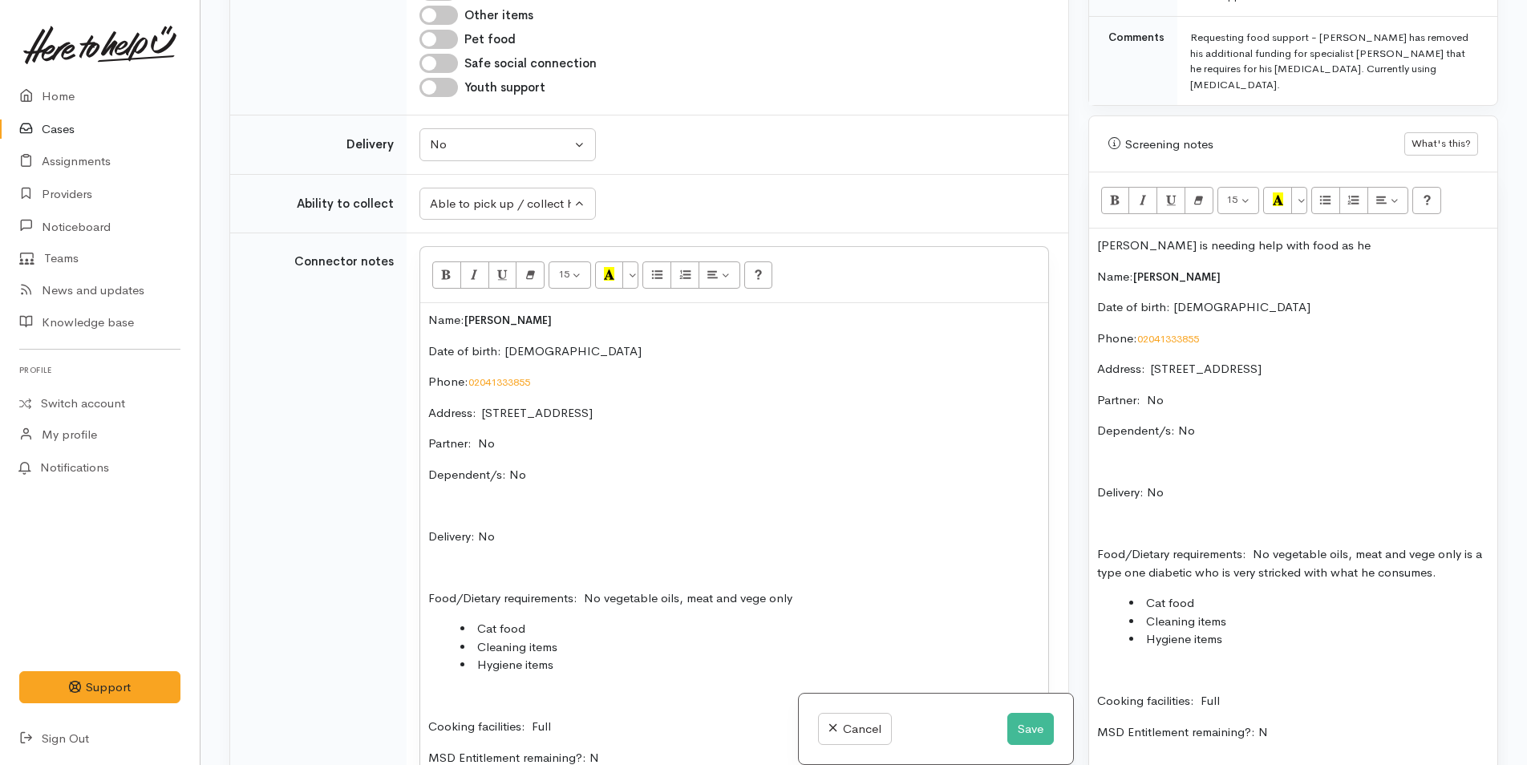
click at [1428, 692] on p "Cooking facilities: Full" at bounding box center [1293, 701] width 392 height 18
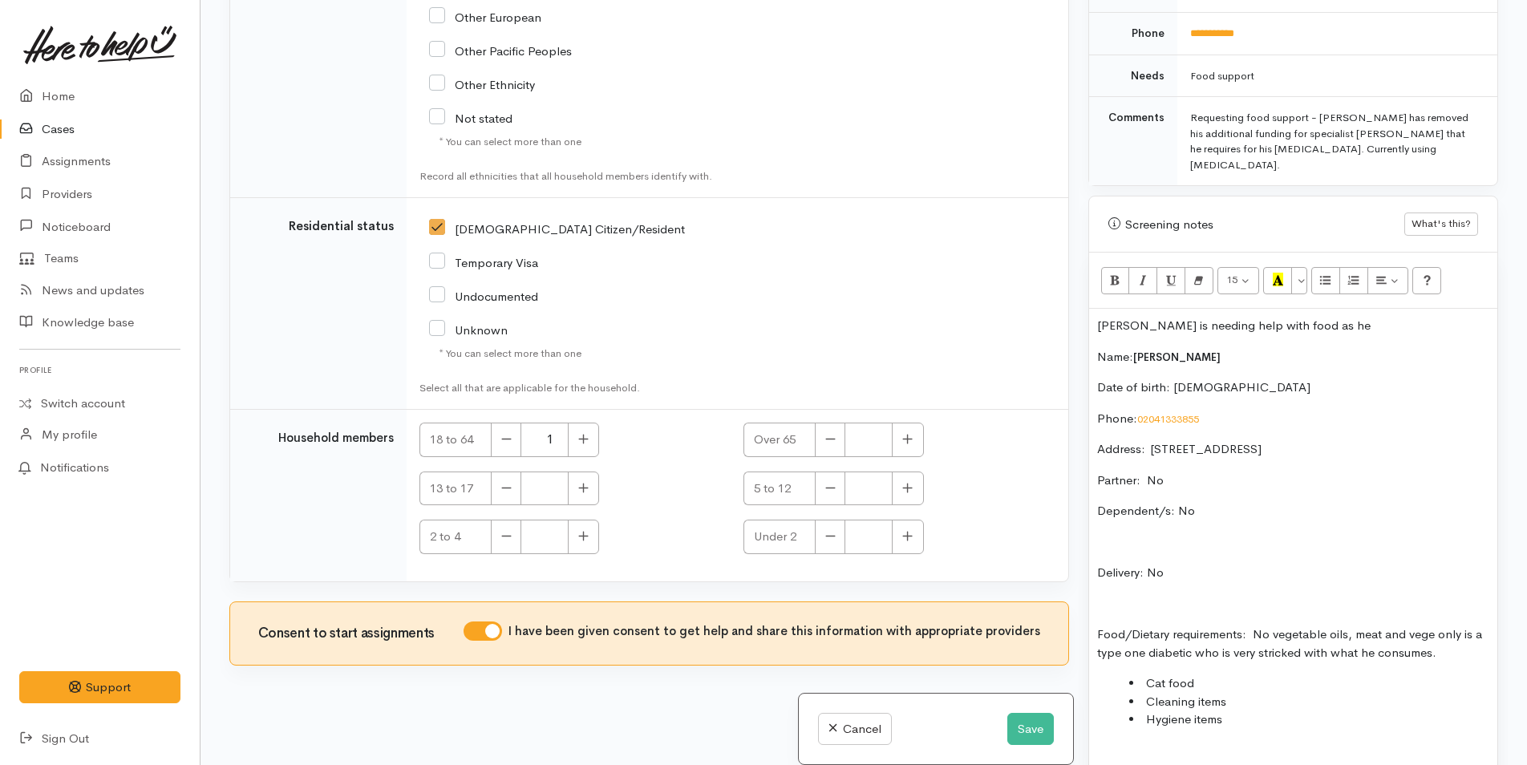
scroll to position [520, 0]
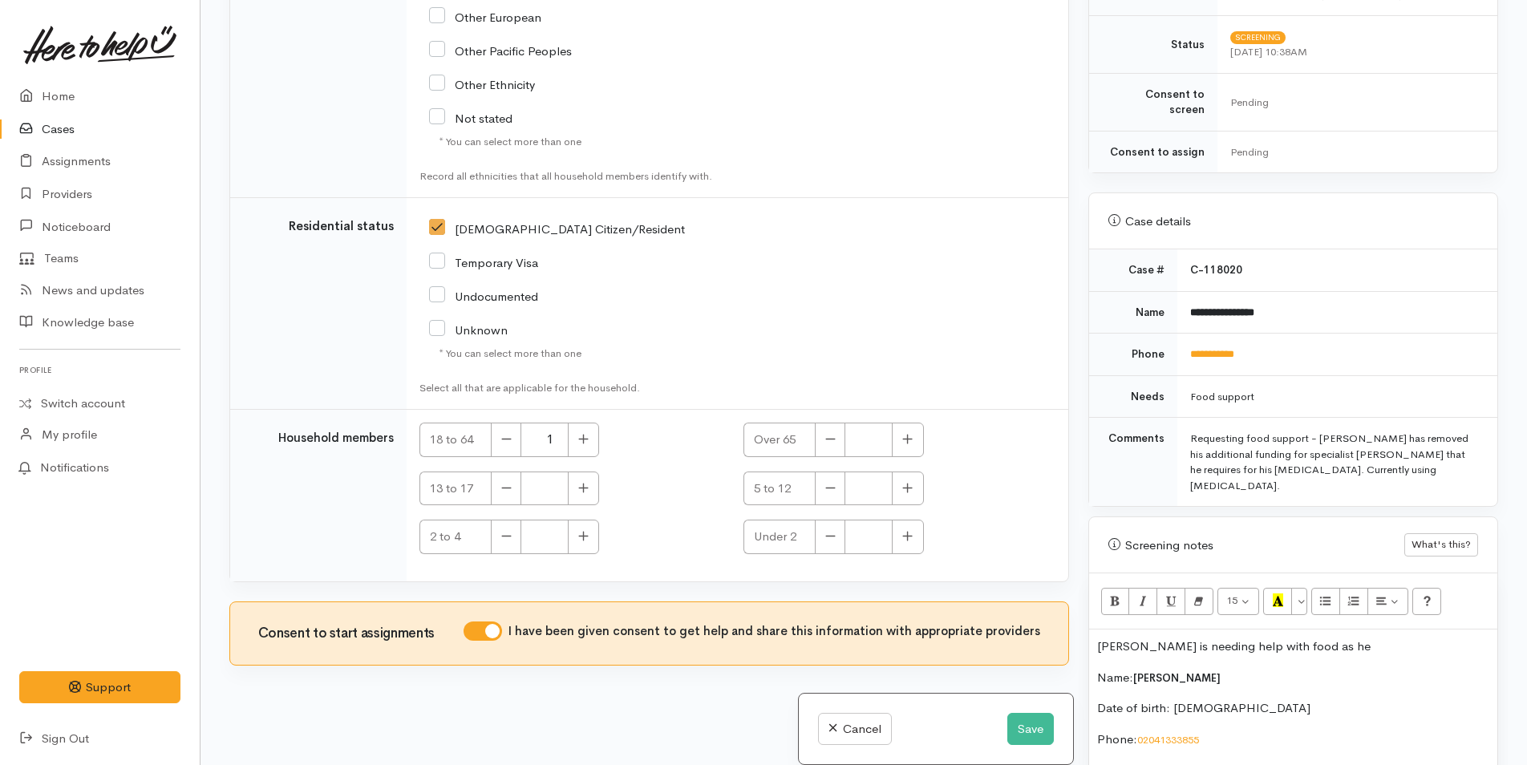
click at [1356, 638] on p "Kendall is needing help with food as he" at bounding box center [1293, 647] width 392 height 18
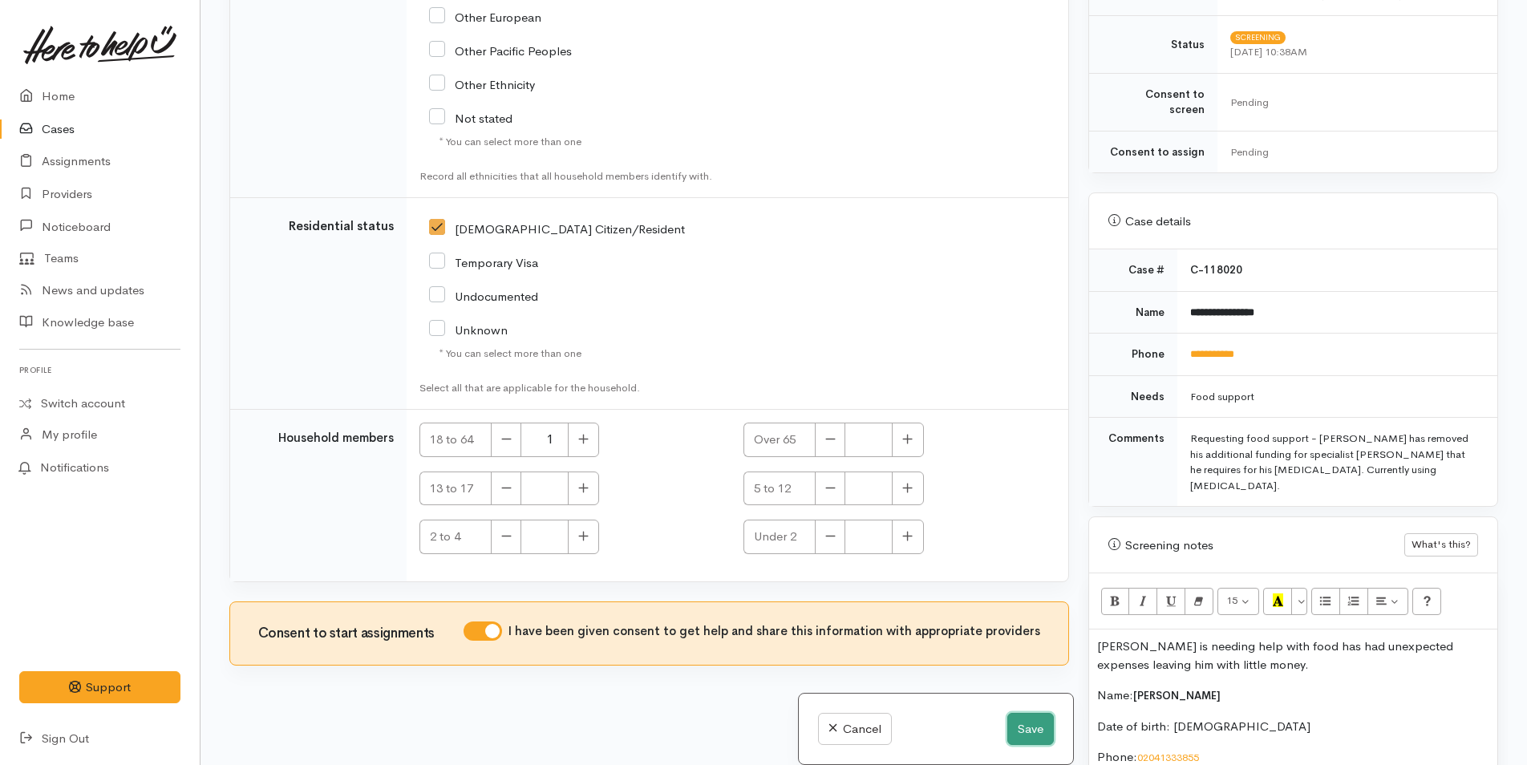
click at [1027, 735] on button "Save" at bounding box center [1030, 729] width 47 height 33
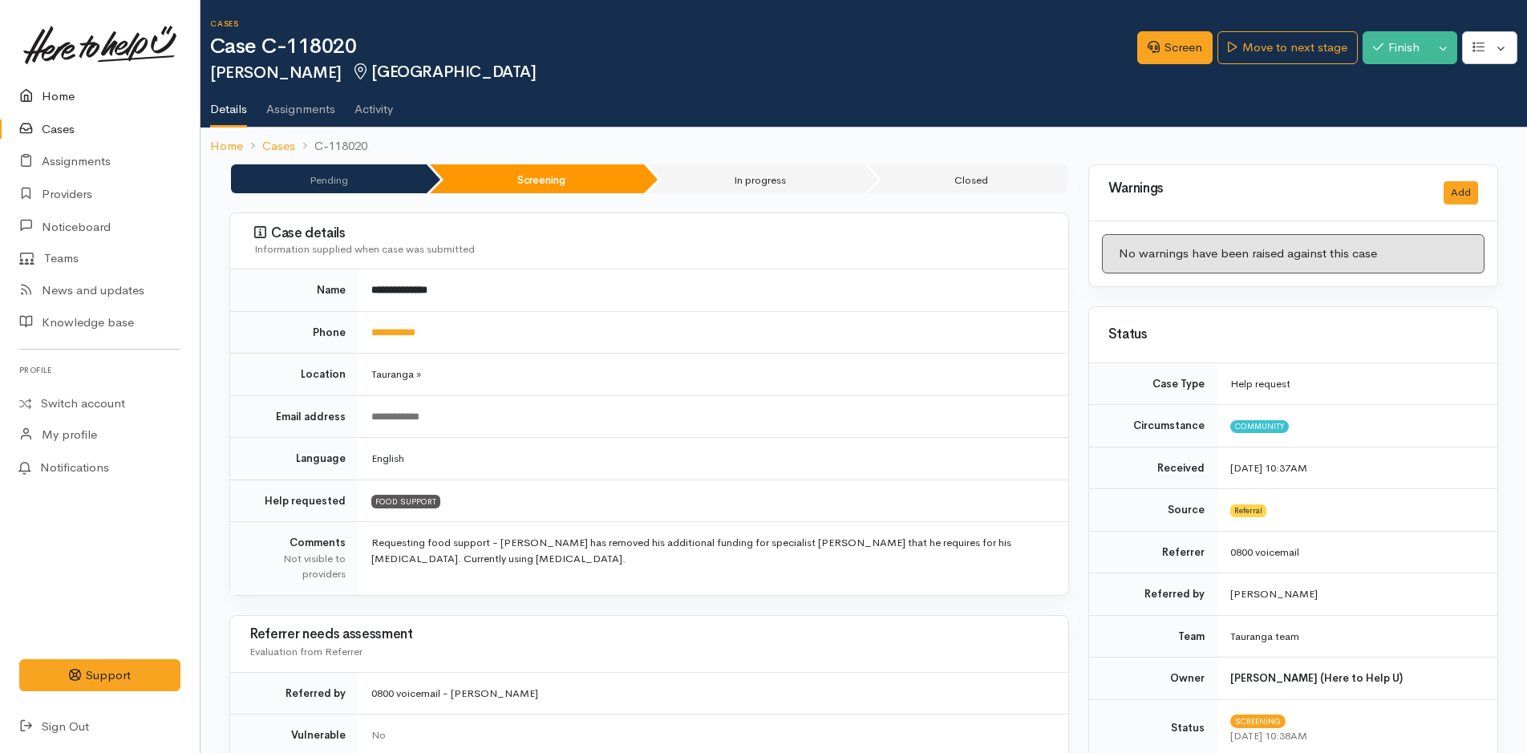
click at [59, 93] on link "Home" at bounding box center [100, 96] width 200 height 33
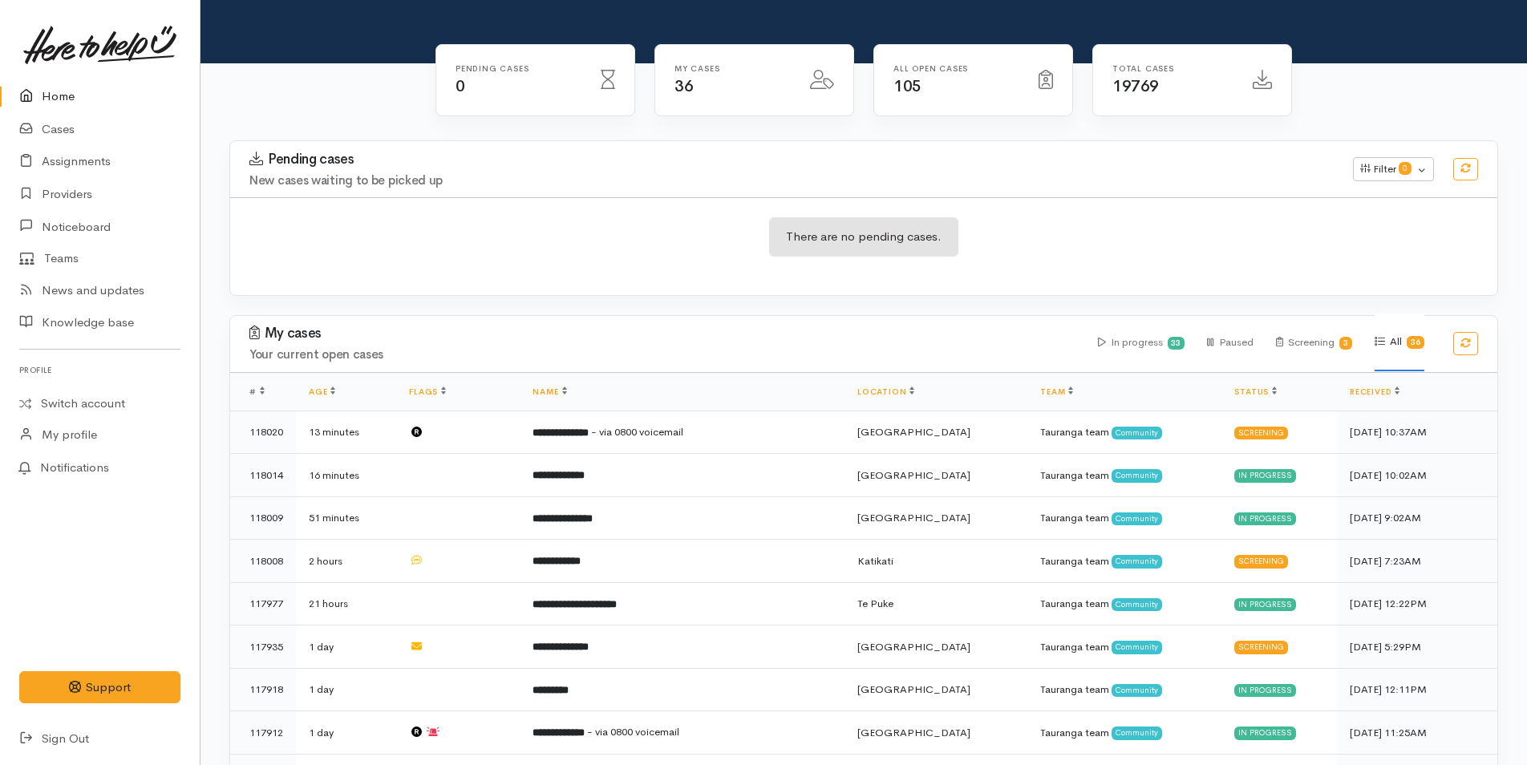
scroll to position [241, 0]
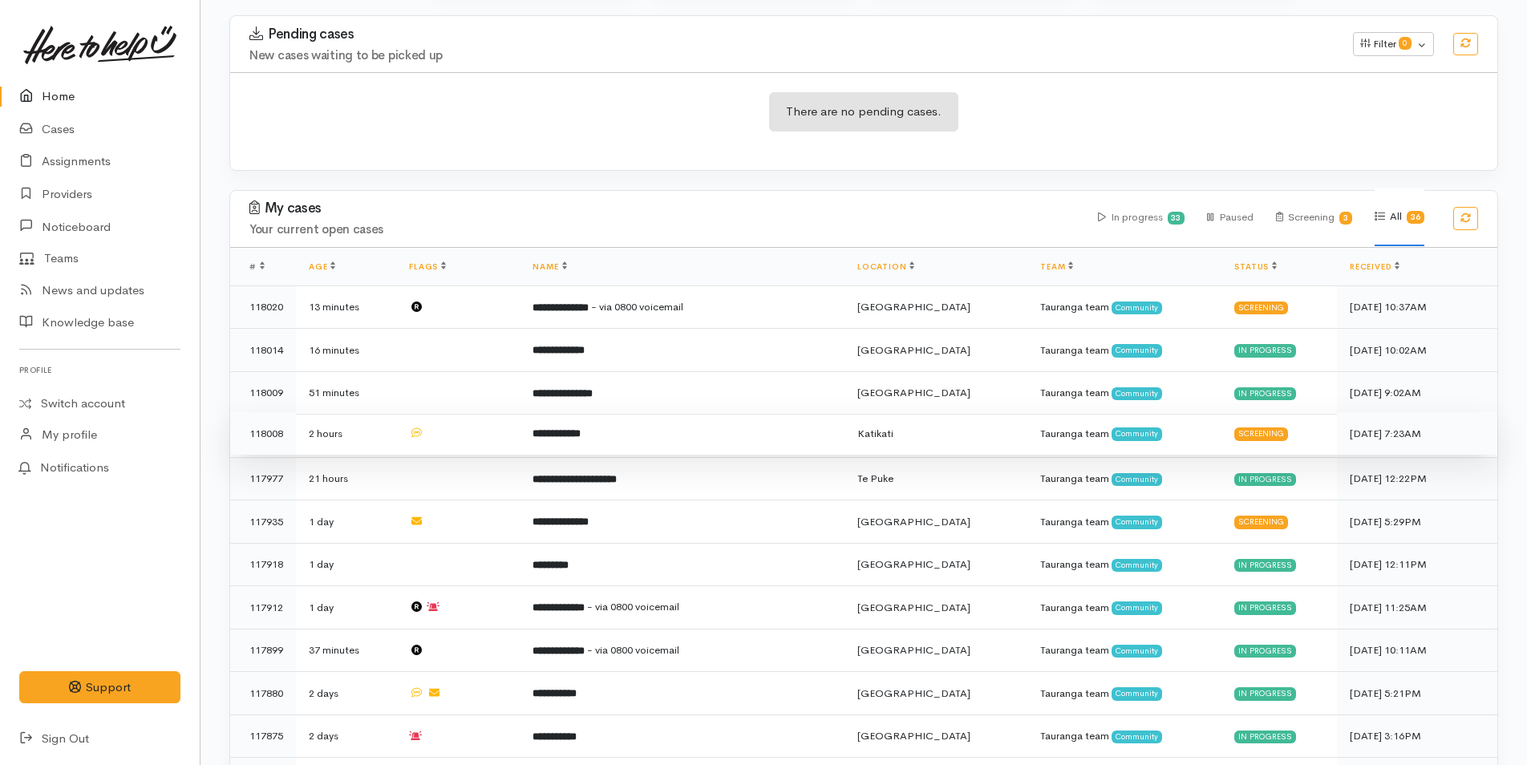
click at [581, 428] on b "**********" at bounding box center [557, 433] width 48 height 10
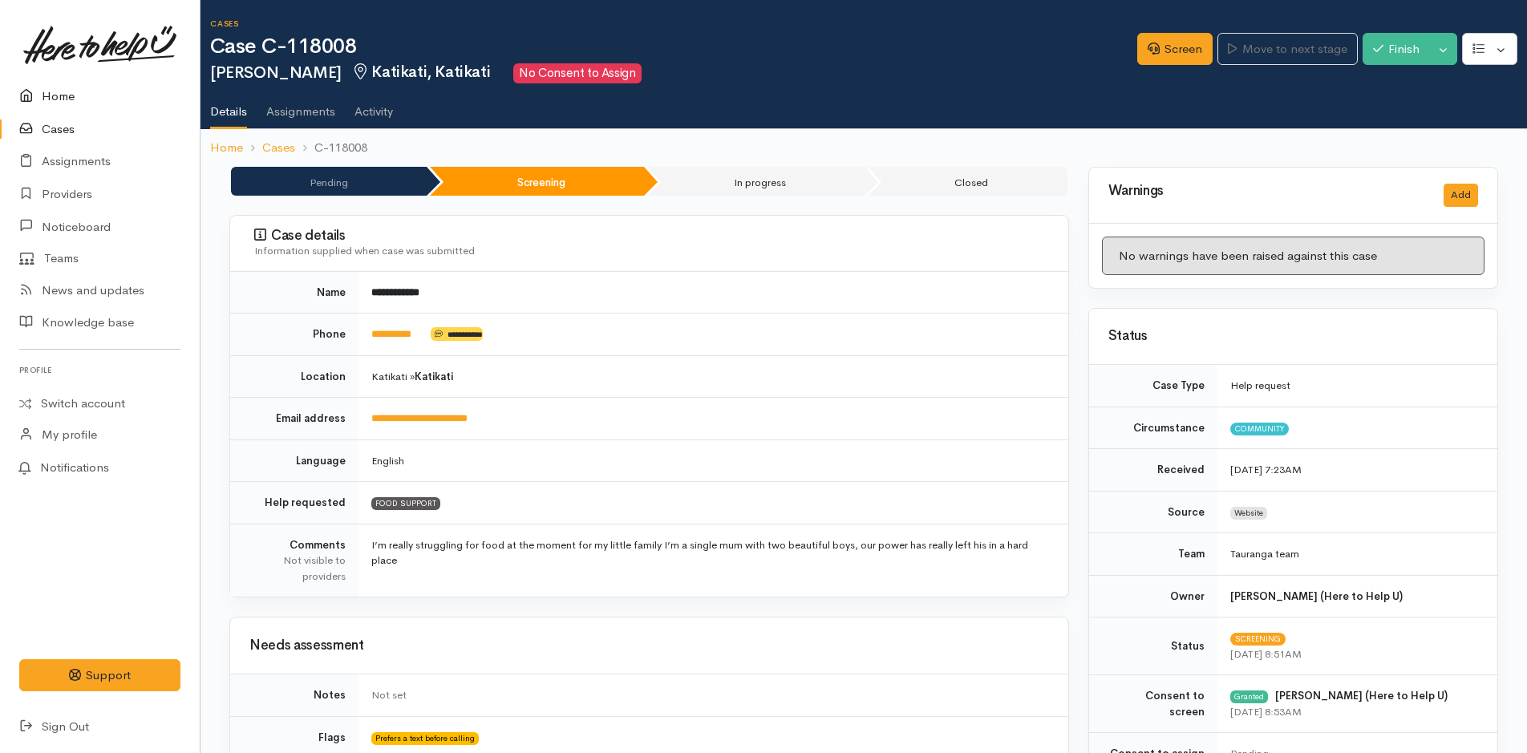
click at [49, 91] on link "Home" at bounding box center [100, 96] width 200 height 33
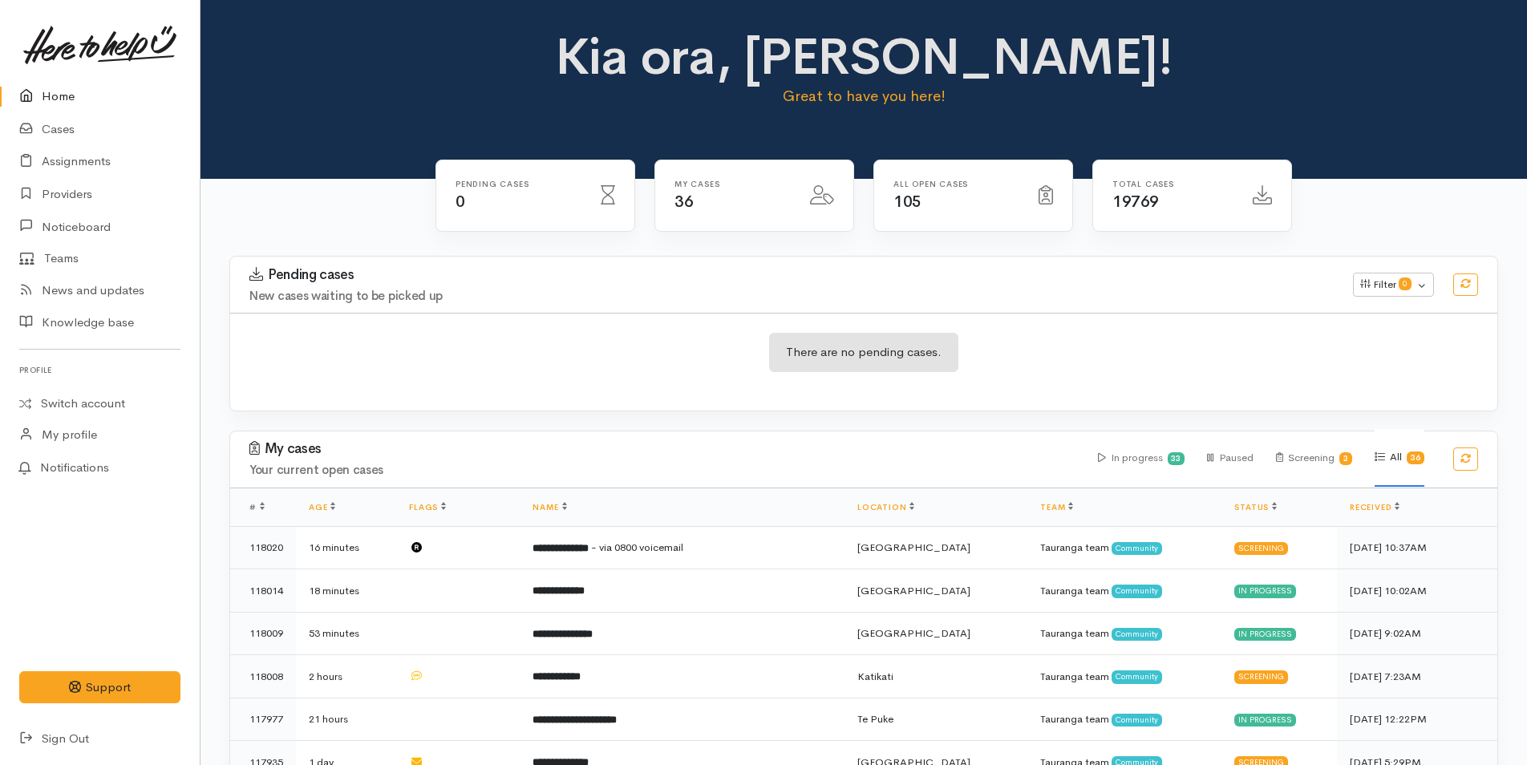
click at [54, 97] on link "Home" at bounding box center [100, 96] width 200 height 33
click at [59, 126] on link "Cases" at bounding box center [100, 129] width 200 height 33
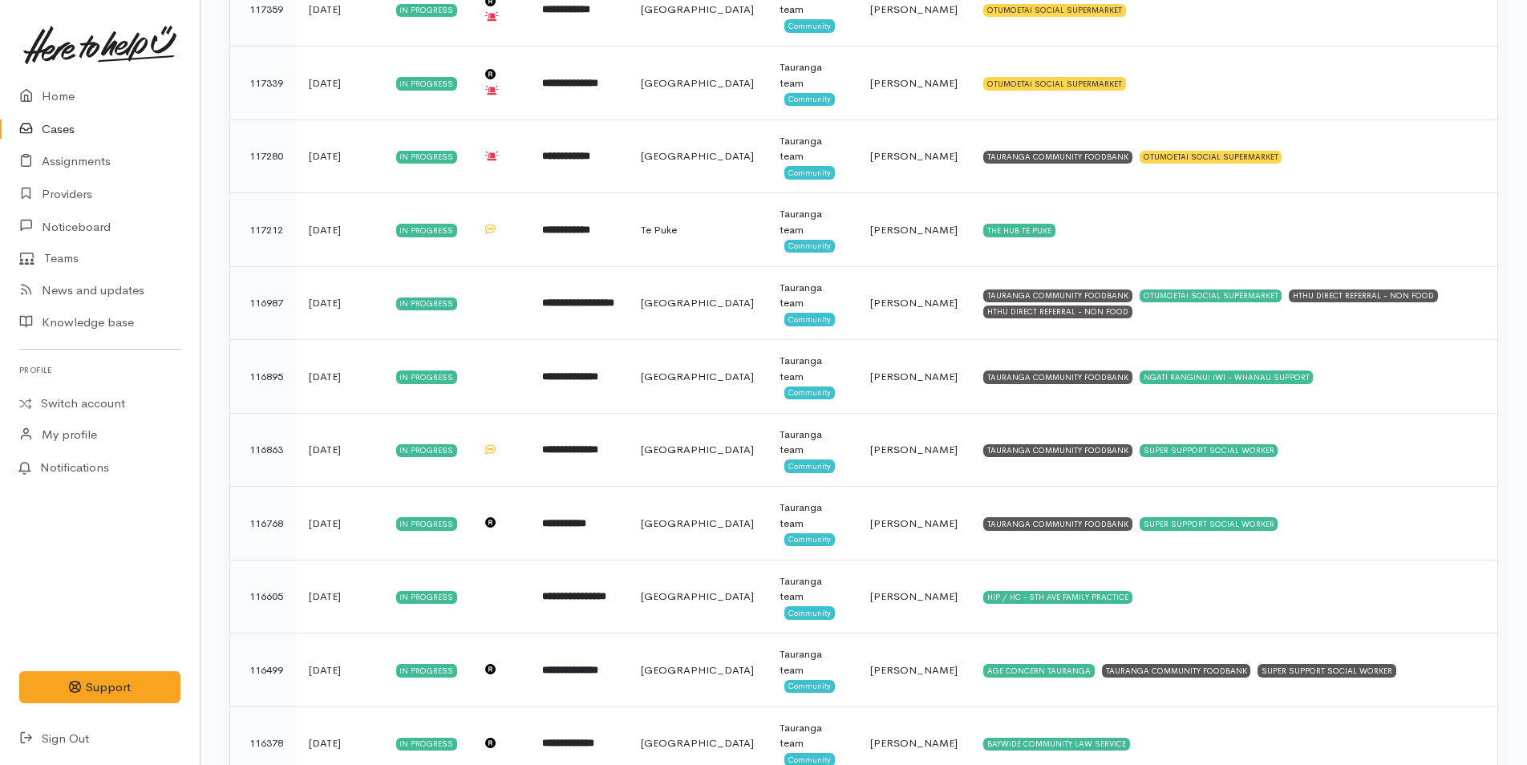
scroll to position [1980, 0]
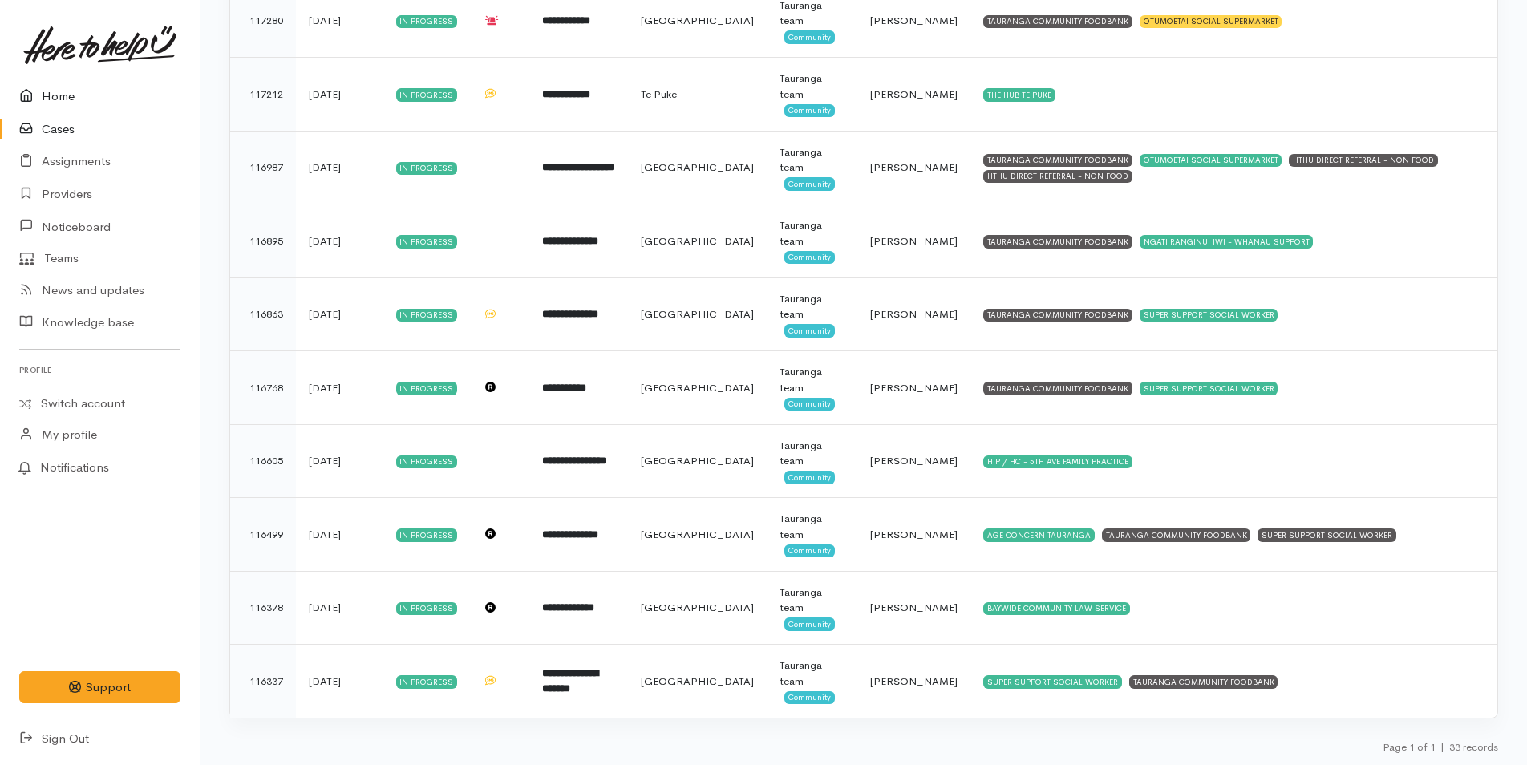
click at [65, 94] on link "Home" at bounding box center [100, 96] width 200 height 33
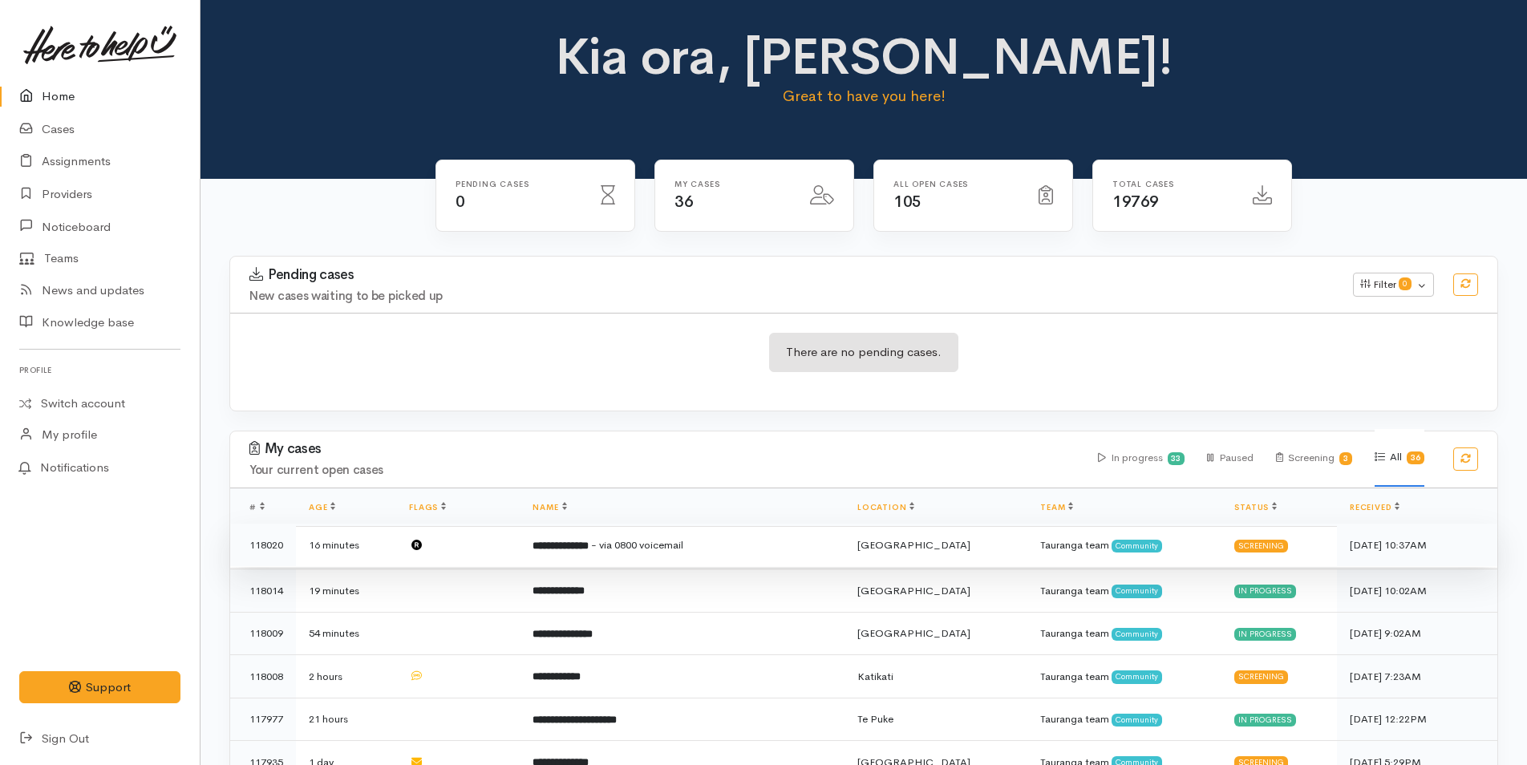
click at [678, 542] on span "- via 0800 voicemail" at bounding box center [637, 545] width 92 height 14
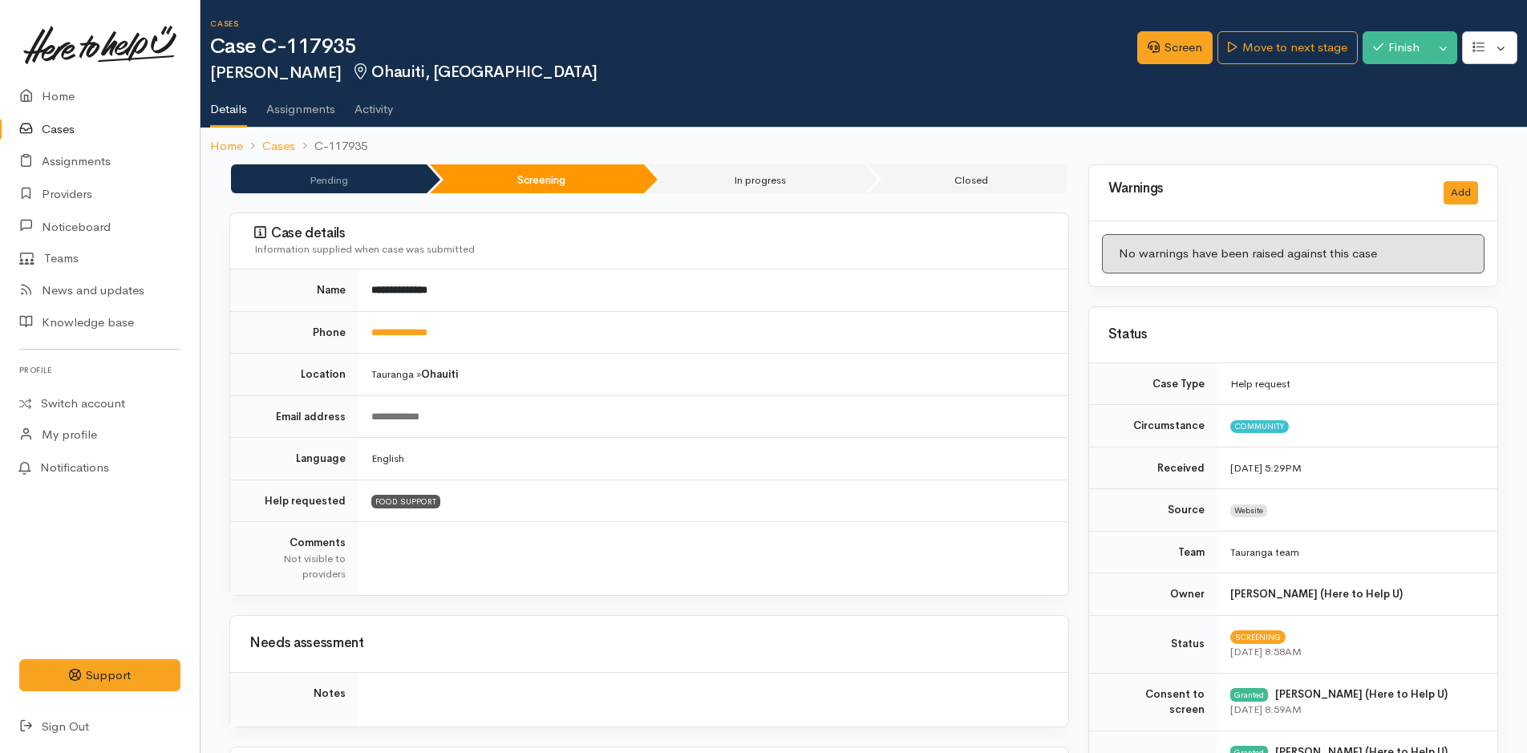
scroll to position [1201, 0]
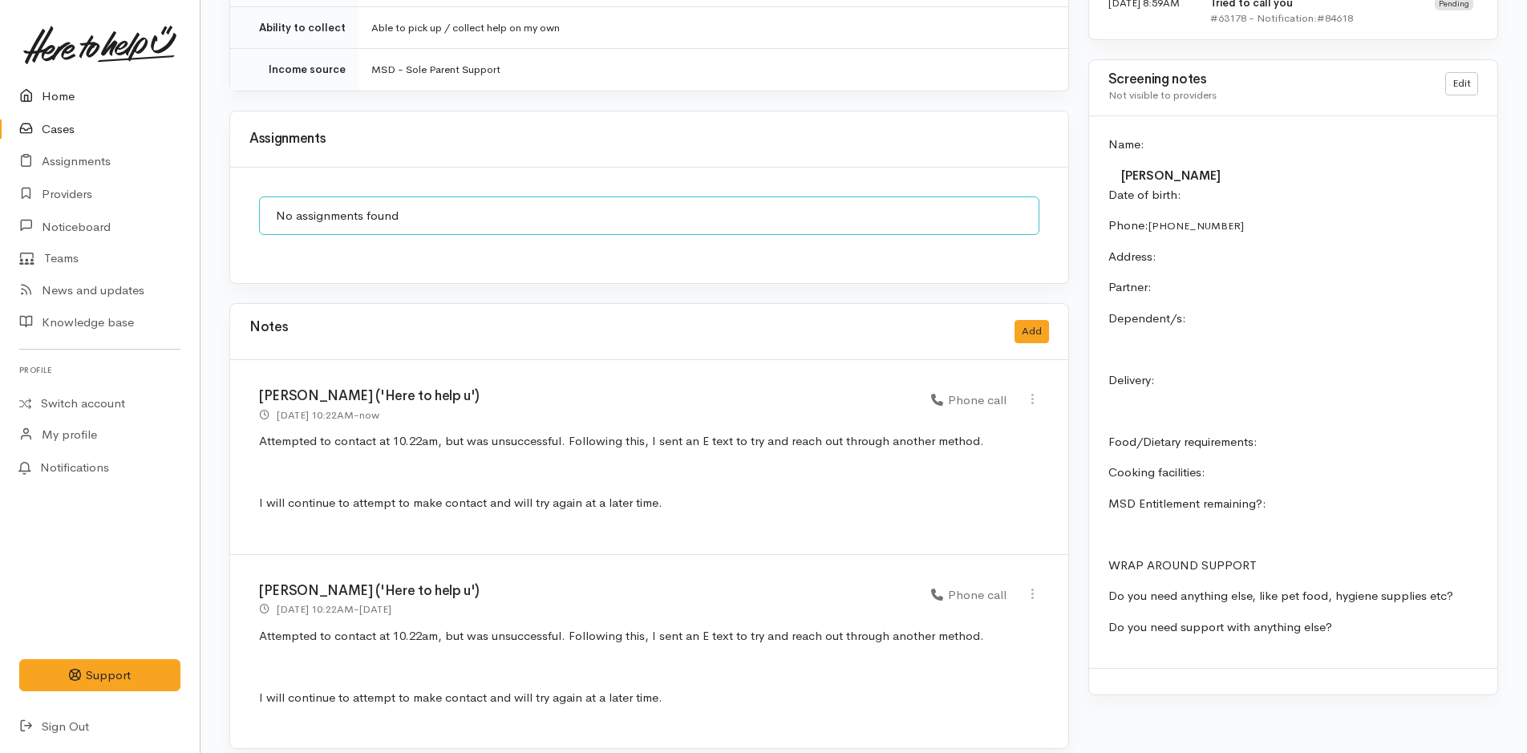
click at [59, 95] on link "Home" at bounding box center [100, 96] width 200 height 33
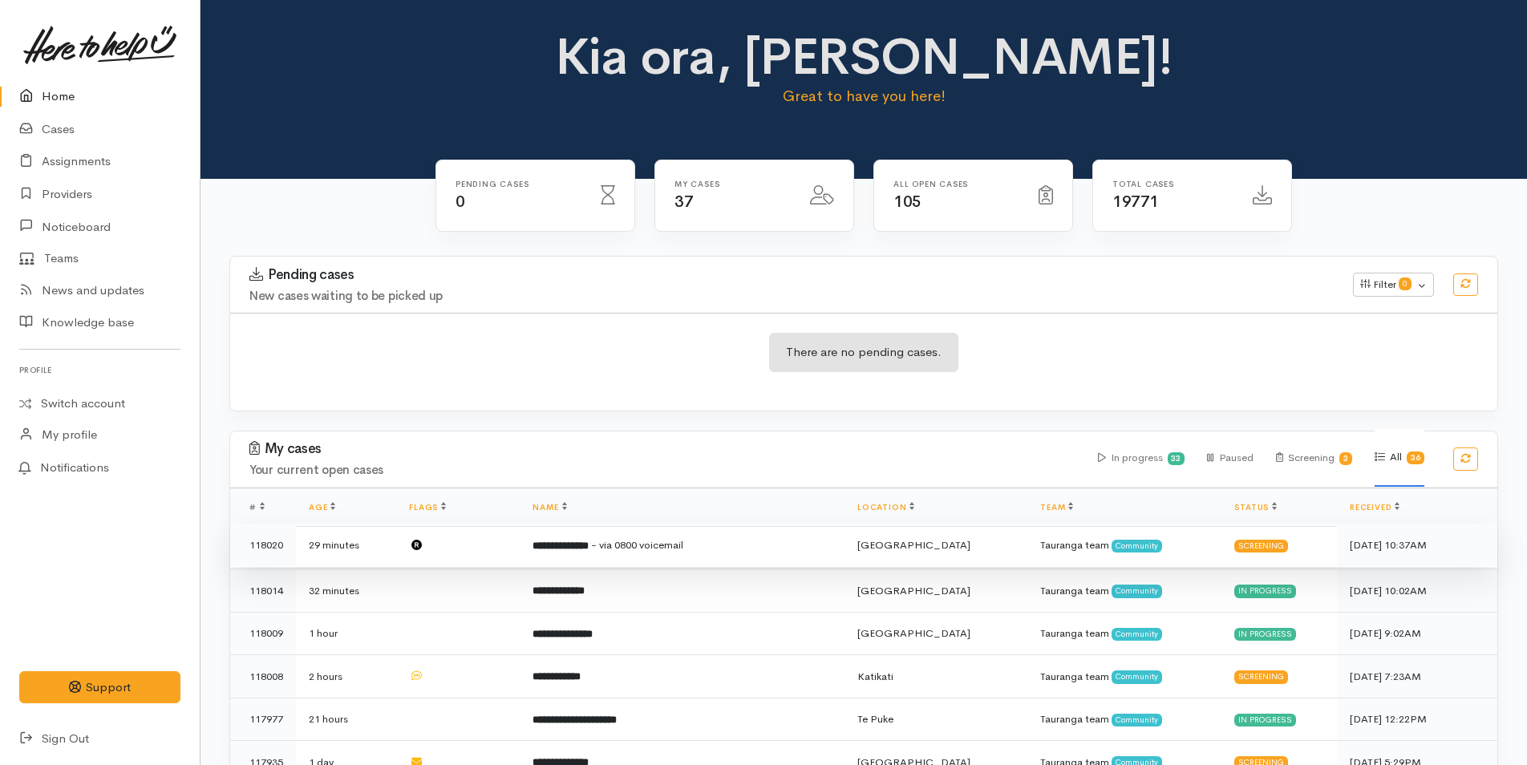
click at [628, 543] on span "- via 0800 voicemail" at bounding box center [637, 545] width 92 height 14
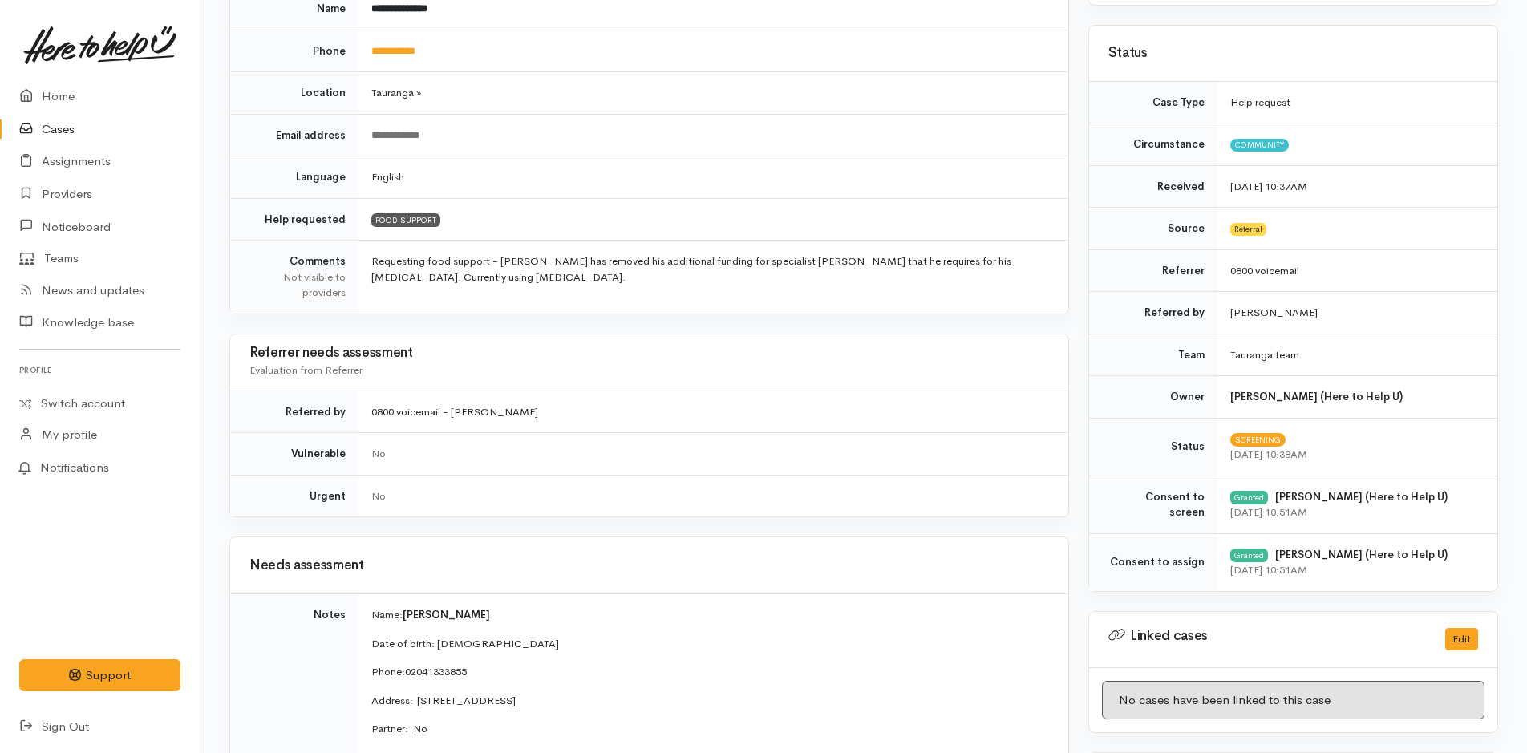
scroll to position [481, 0]
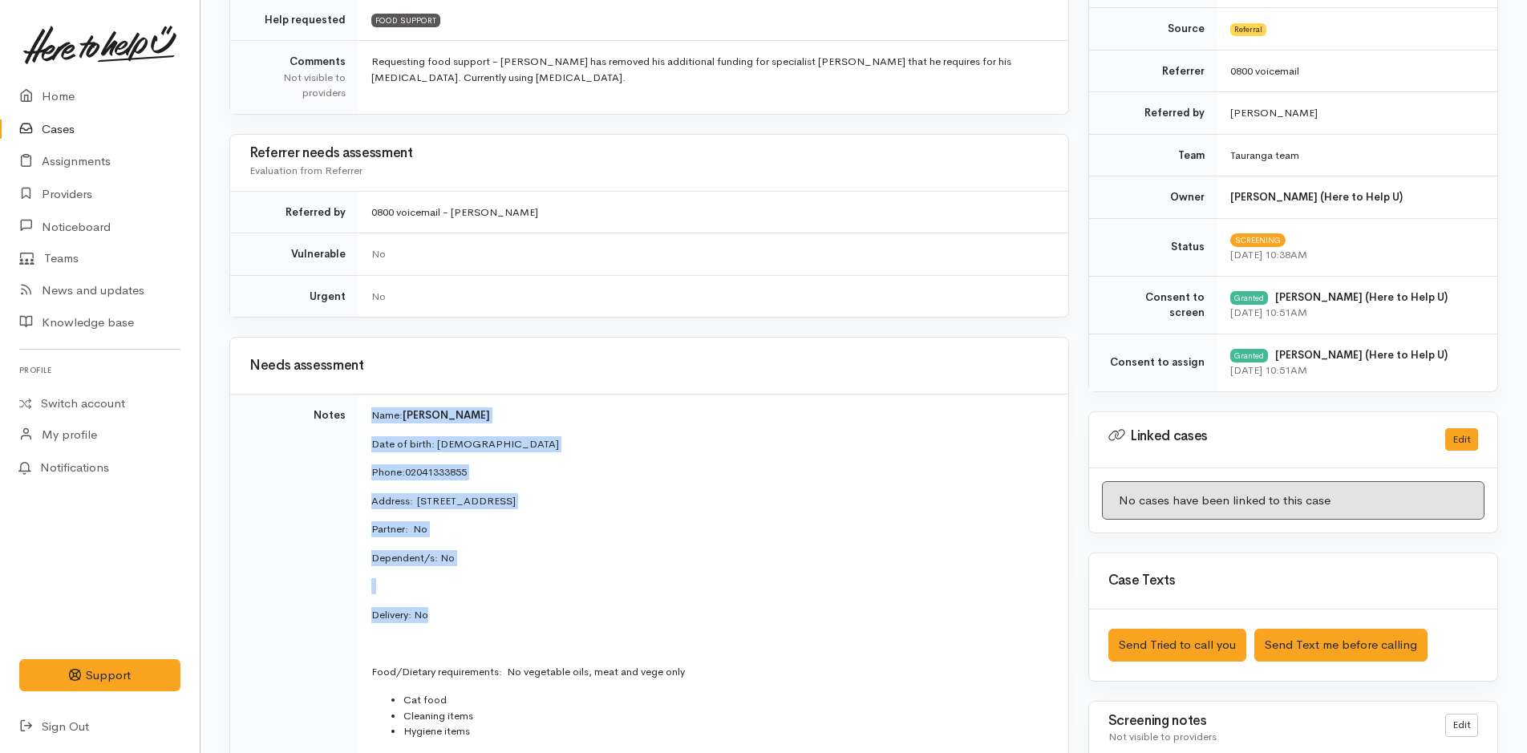
drag, startPoint x: 450, startPoint y: 622, endPoint x: 359, endPoint y: 412, distance: 228.4
click at [359, 412] on td "Name: [PERSON_NAME] Date of birth: [DEMOGRAPHIC_DATA] Phone:  02041333855 Addre…" at bounding box center [714, 623] width 710 height 456
copy td "Name: [PERSON_NAME] Date of birth: [DEMOGRAPHIC_DATA] Phone:  02041333855 Addre…"
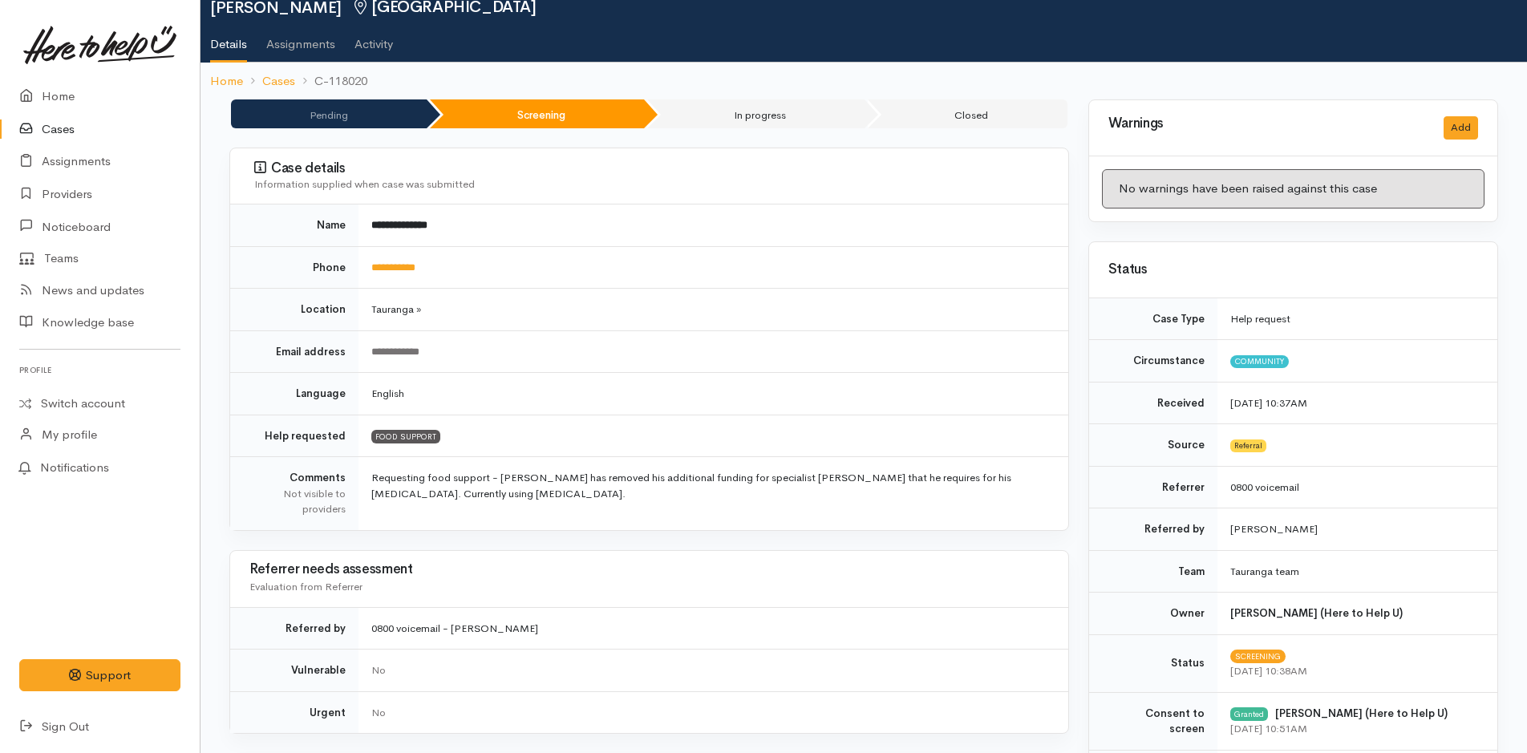
scroll to position [0, 0]
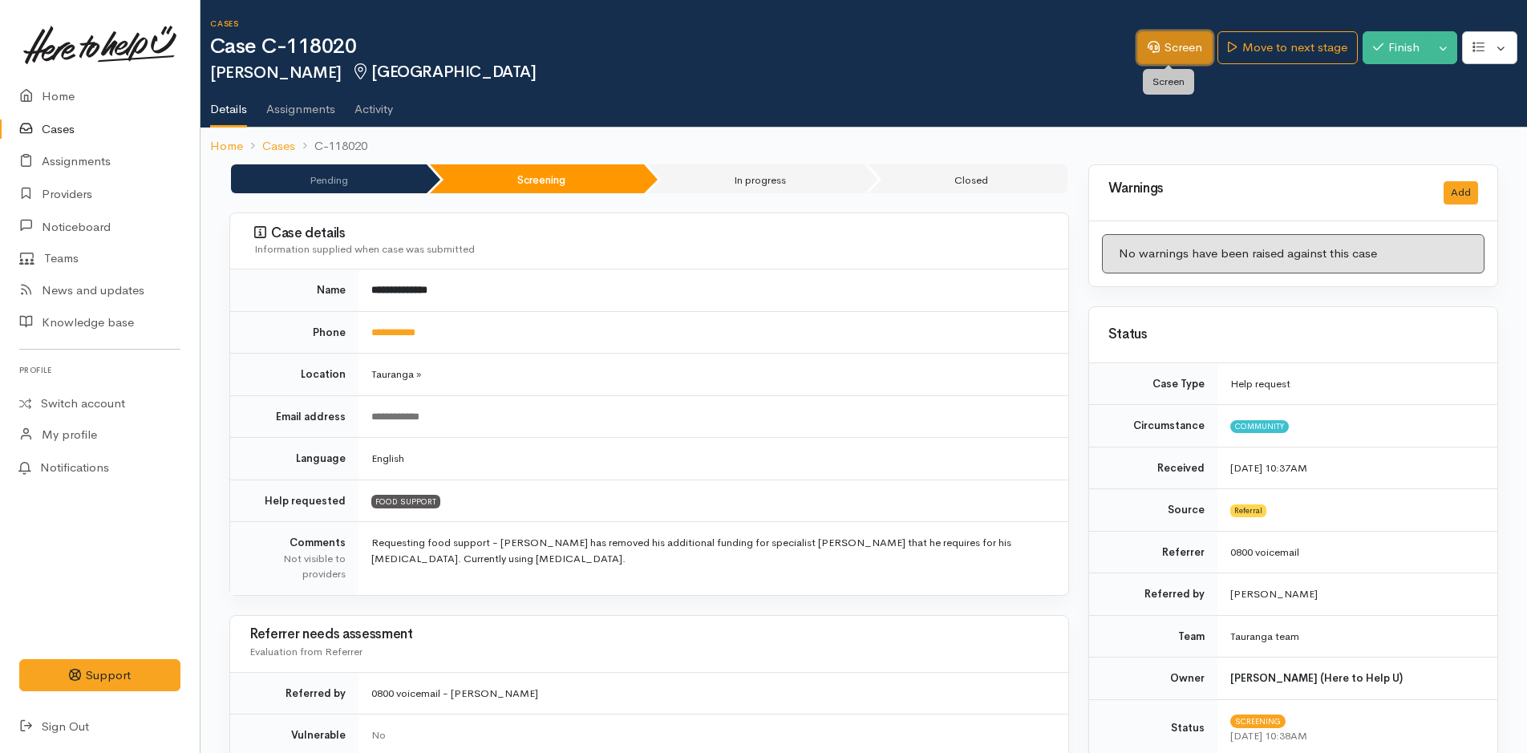
click at [1169, 49] on link "Screen" at bounding box center [1174, 47] width 75 height 33
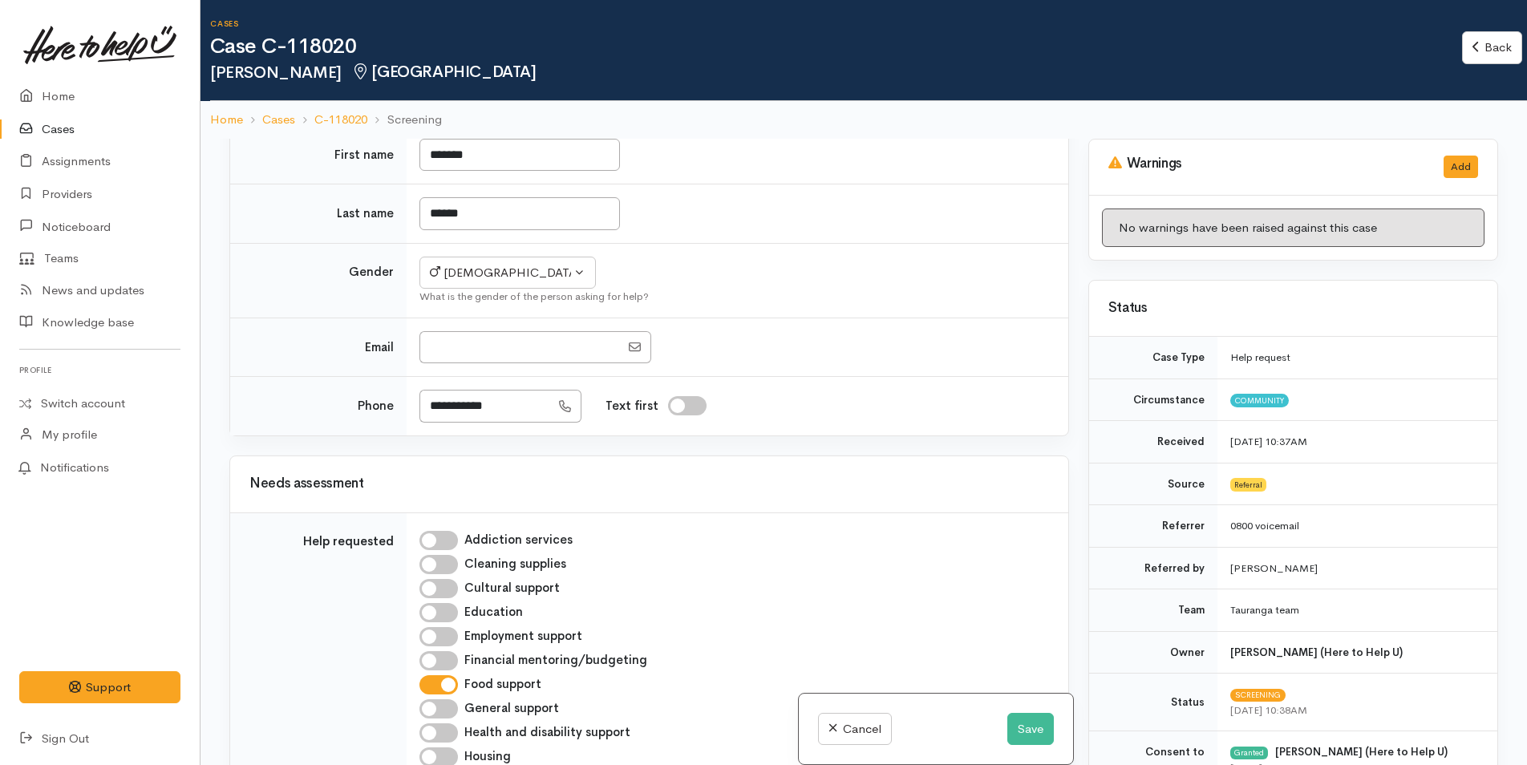
scroll to position [561, 0]
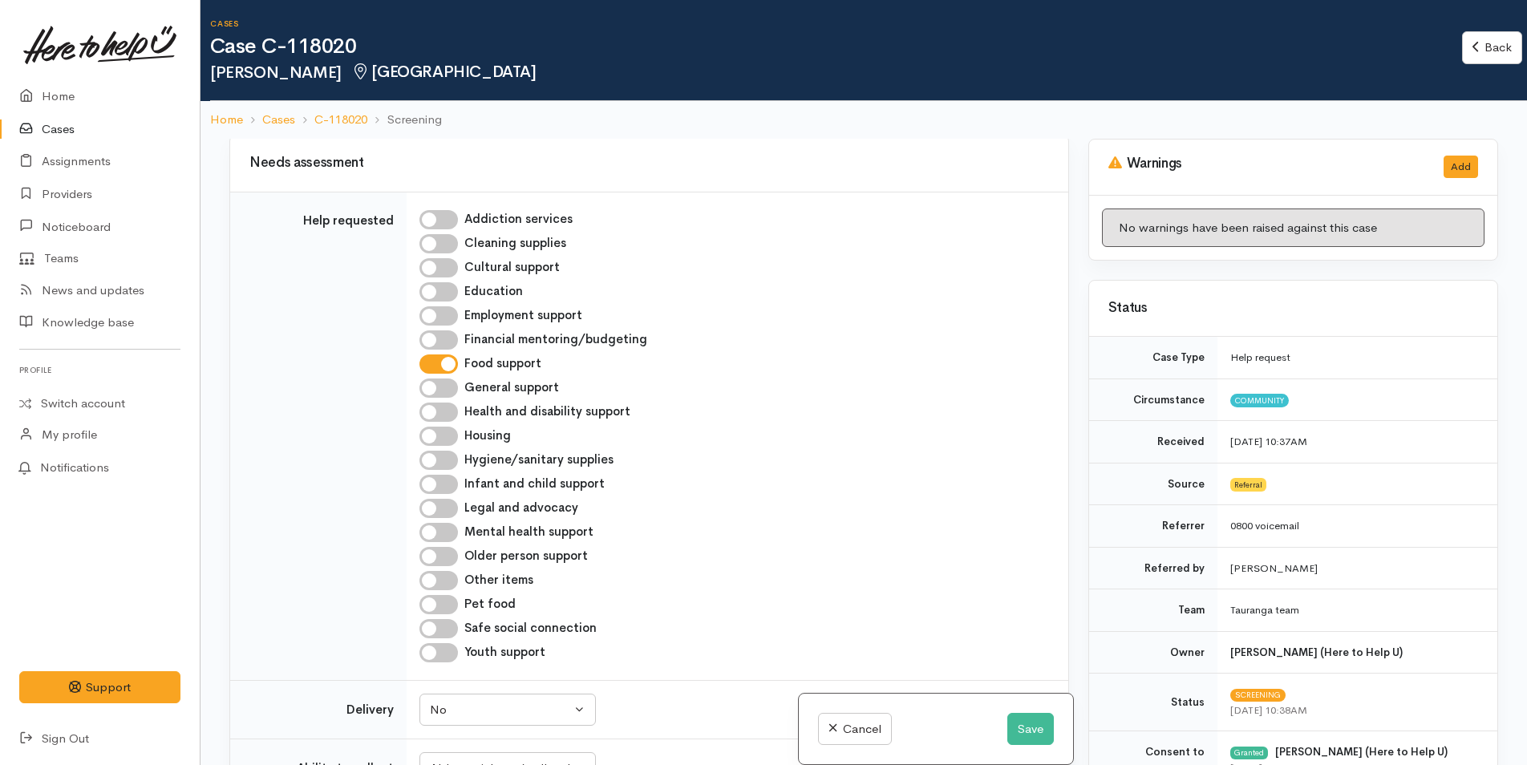
click at [452, 605] on input "Pet food" at bounding box center [438, 604] width 38 height 19
checkbox input "true"
click at [448, 576] on input "Other items" at bounding box center [438, 580] width 38 height 19
checkbox input "true"
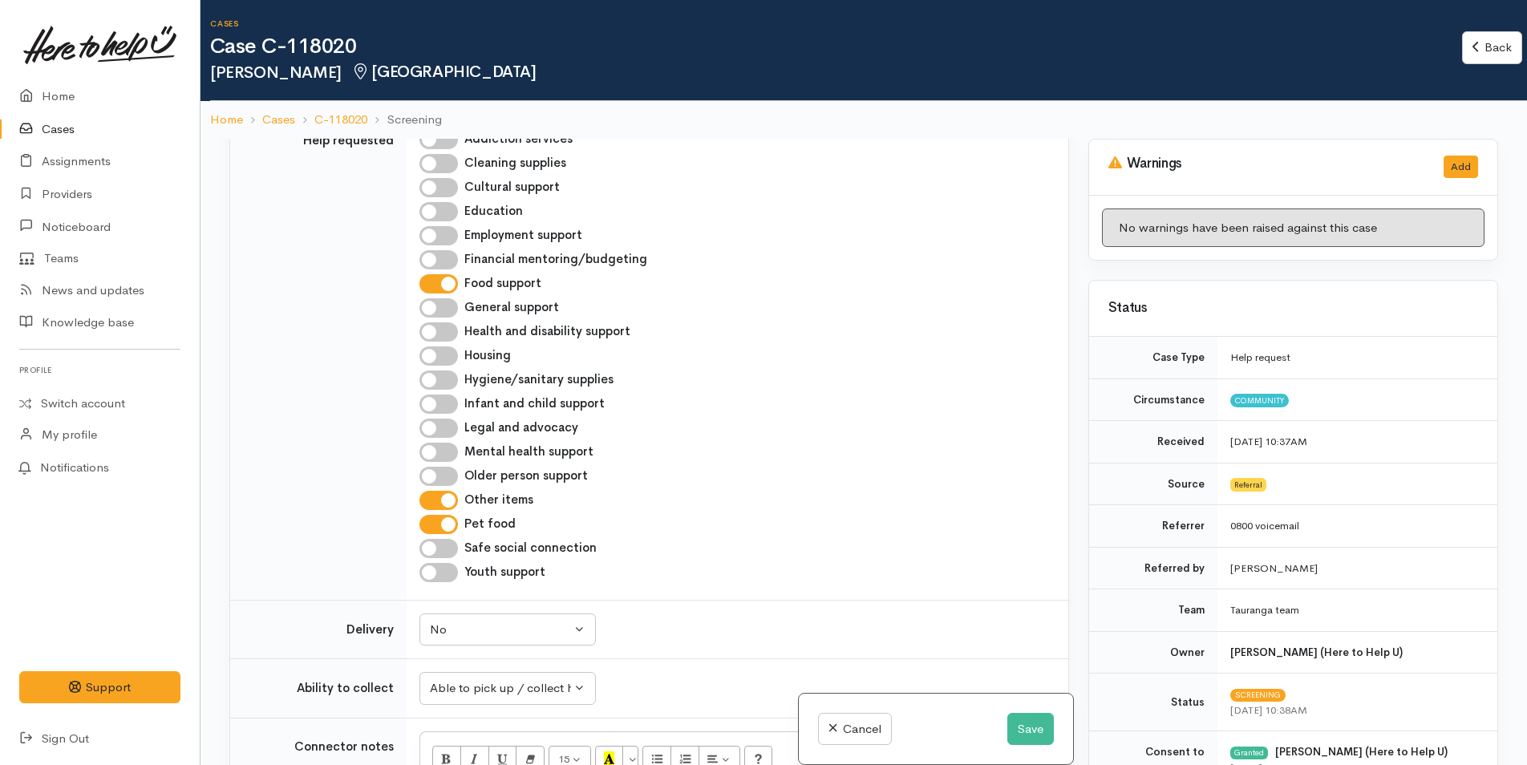
click at [447, 380] on input "Hygiene/sanitary supplies" at bounding box center [438, 380] width 38 height 19
checkbox input "true"
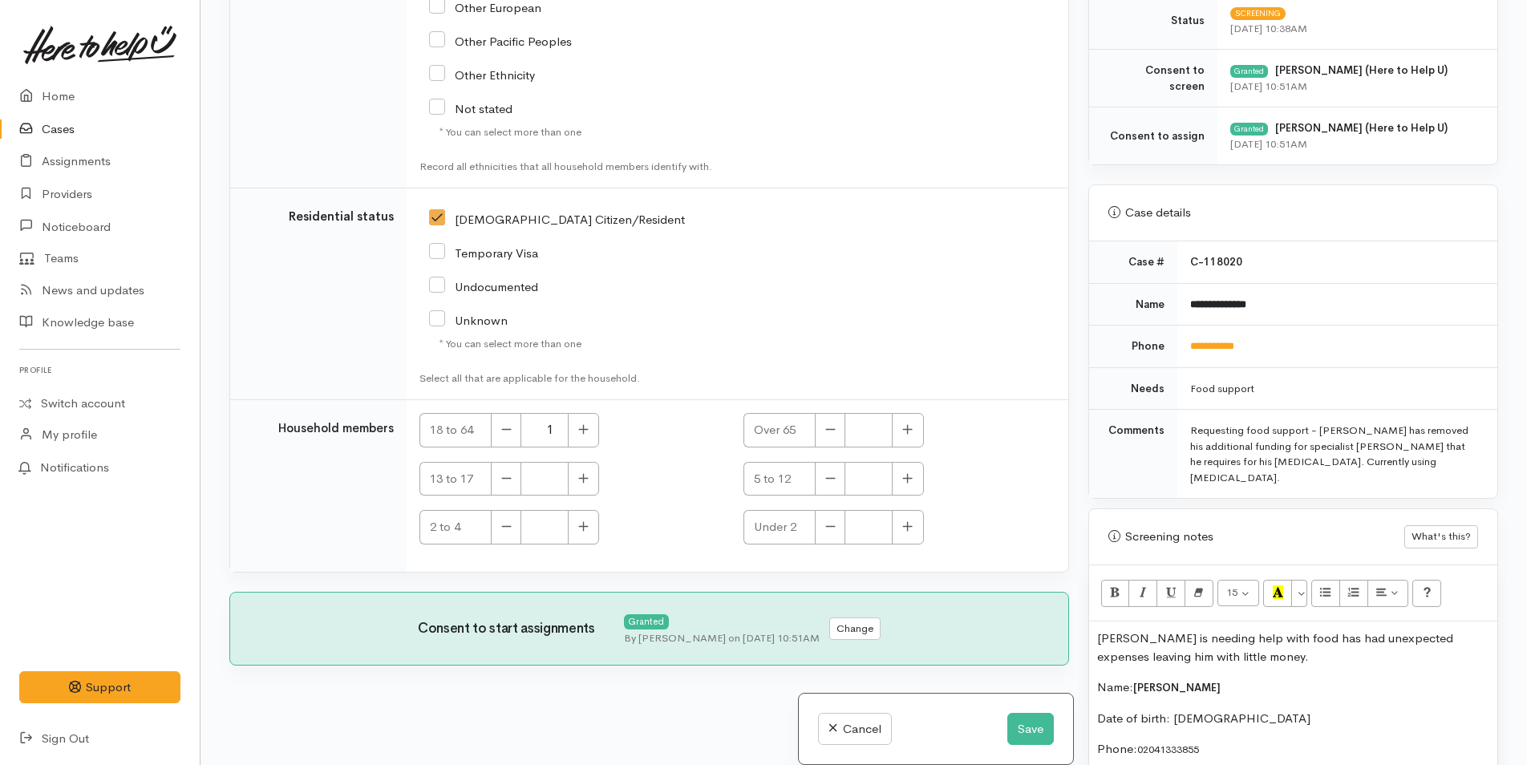
scroll to position [802, 0]
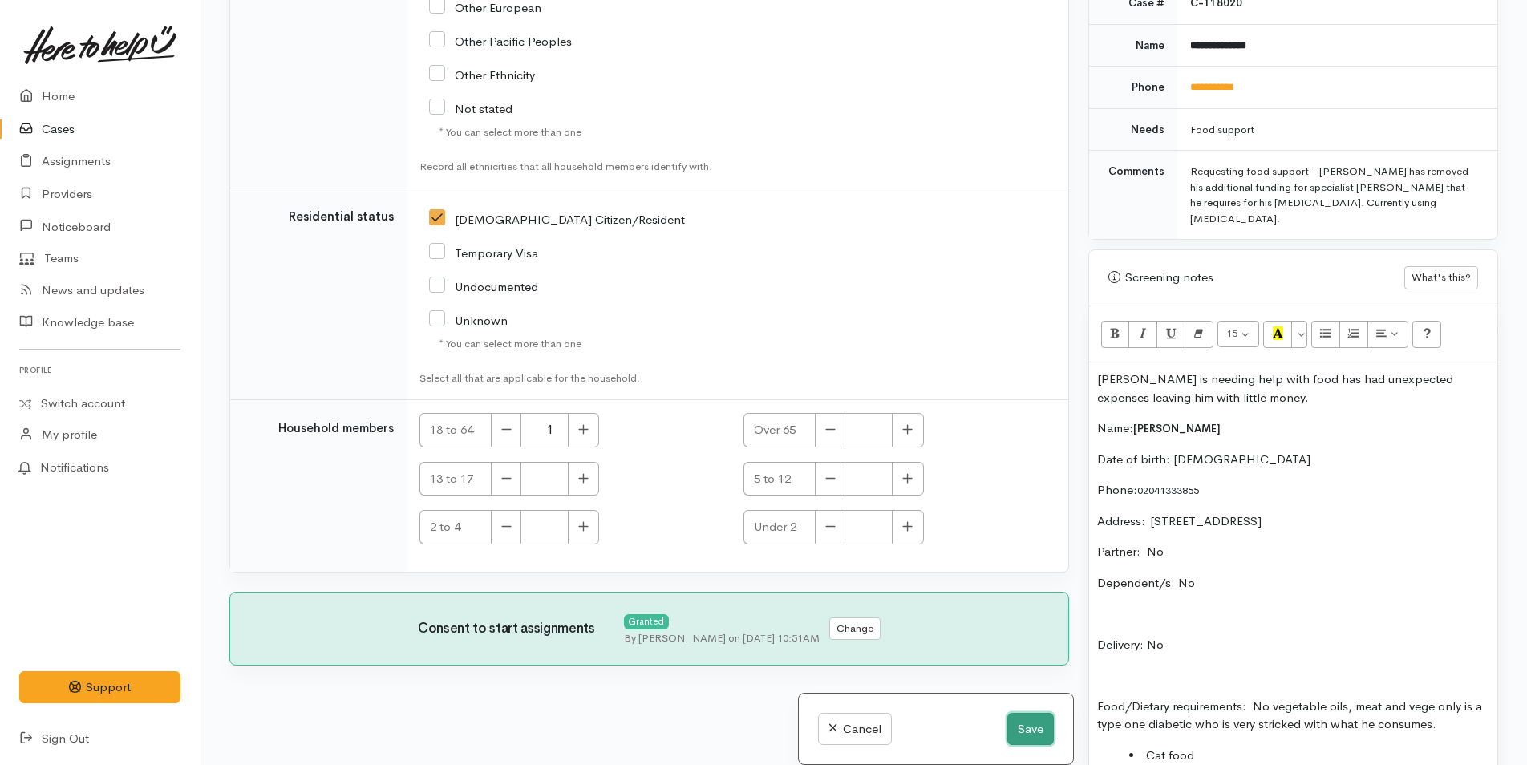
click at [1025, 729] on button "Save" at bounding box center [1030, 729] width 47 height 33
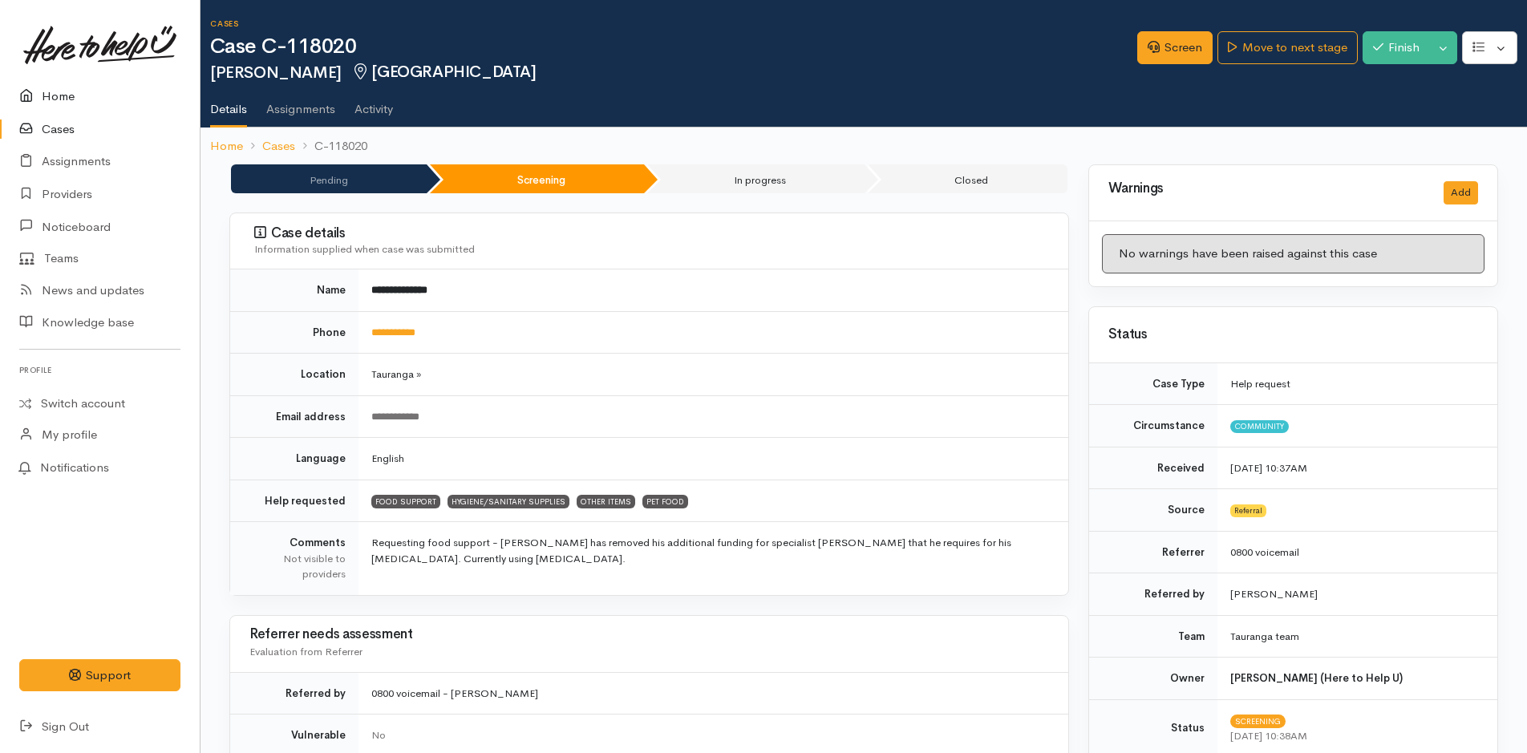
drag, startPoint x: 0, startPoint y: 0, endPoint x: 61, endPoint y: 95, distance: 112.6
click at [61, 95] on link "Home" at bounding box center [100, 96] width 200 height 33
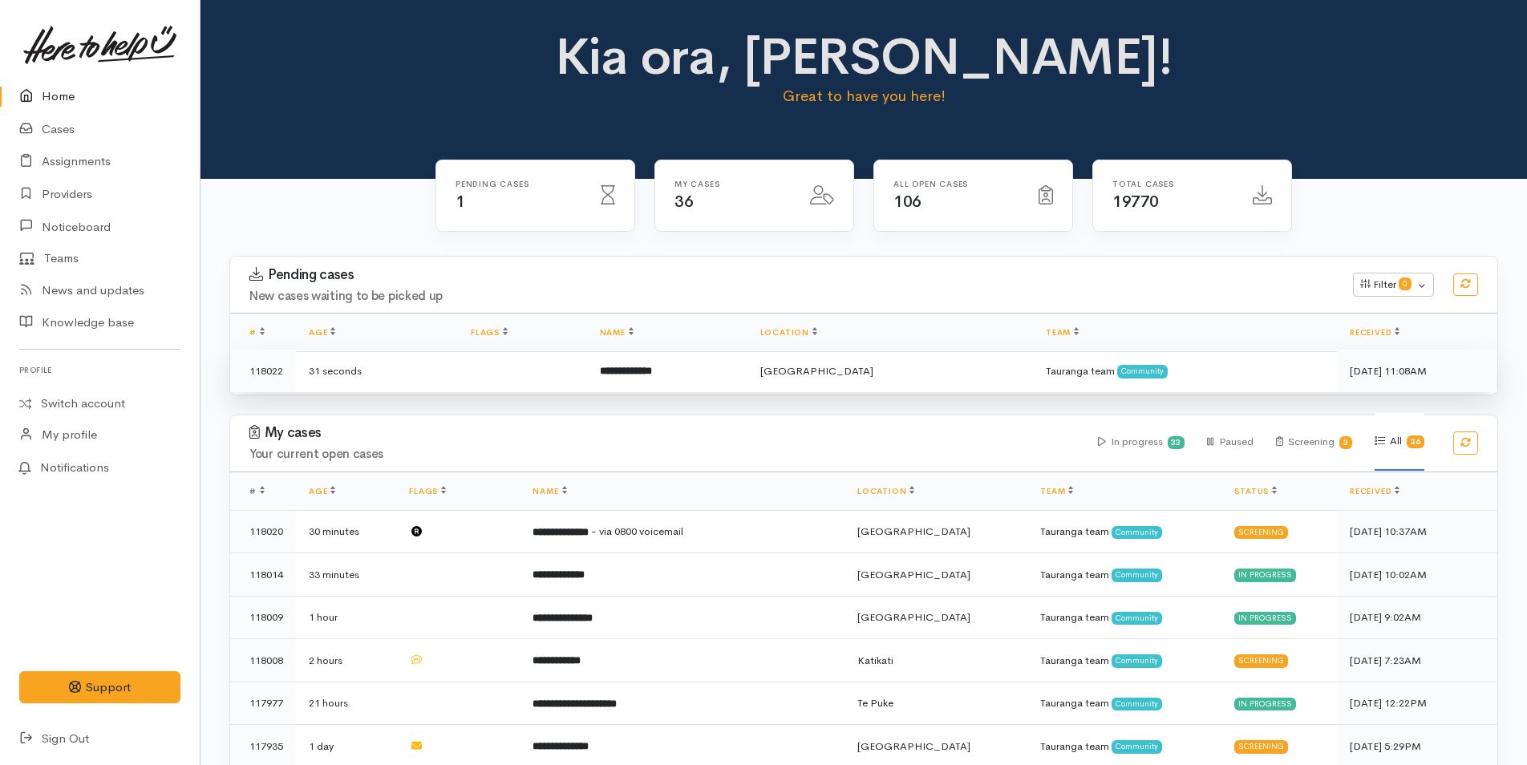
click at [652, 373] on b "**********" at bounding box center [626, 371] width 52 height 10
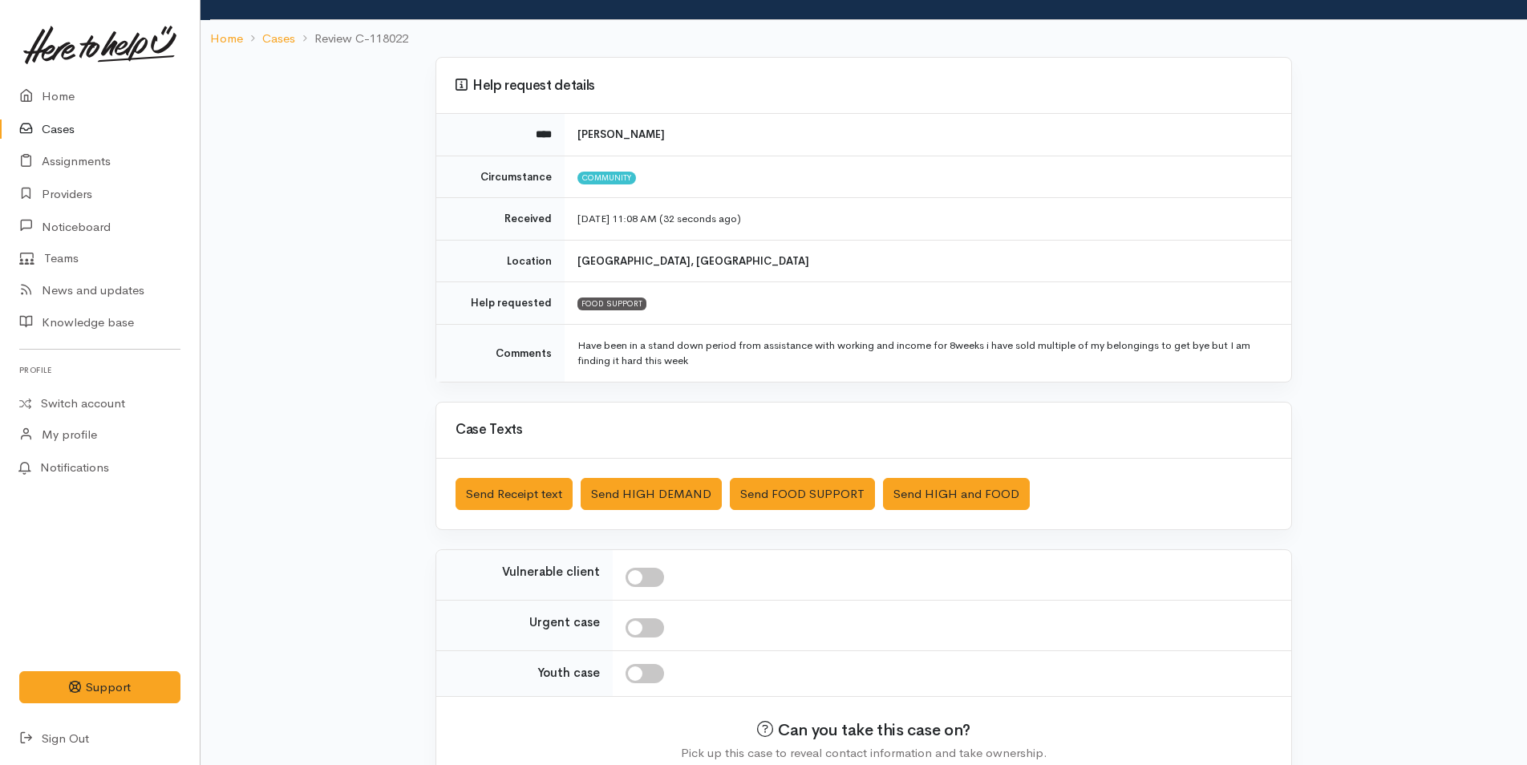
scroll to position [162, 0]
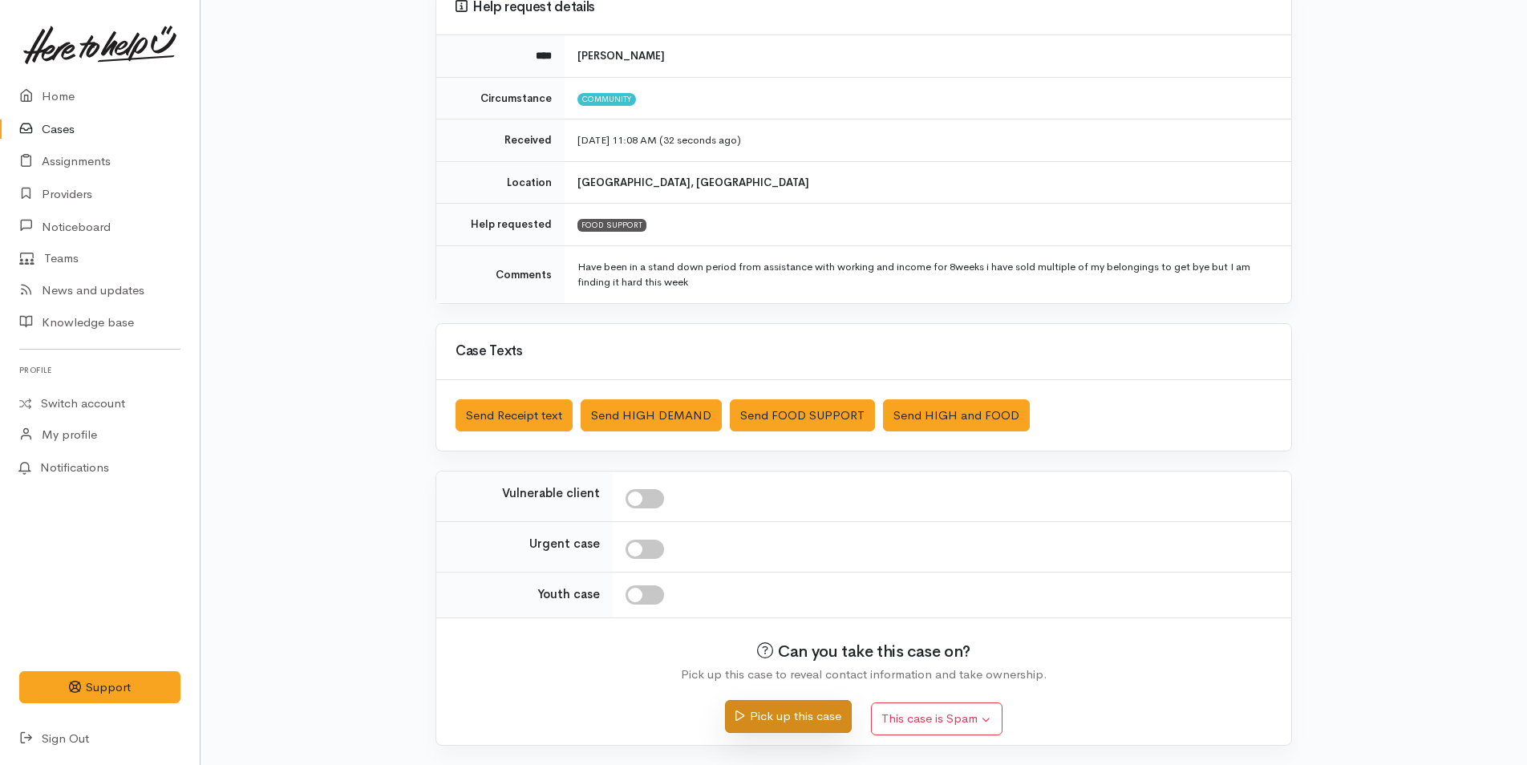
click at [777, 718] on button "Pick up this case" at bounding box center [788, 716] width 126 height 33
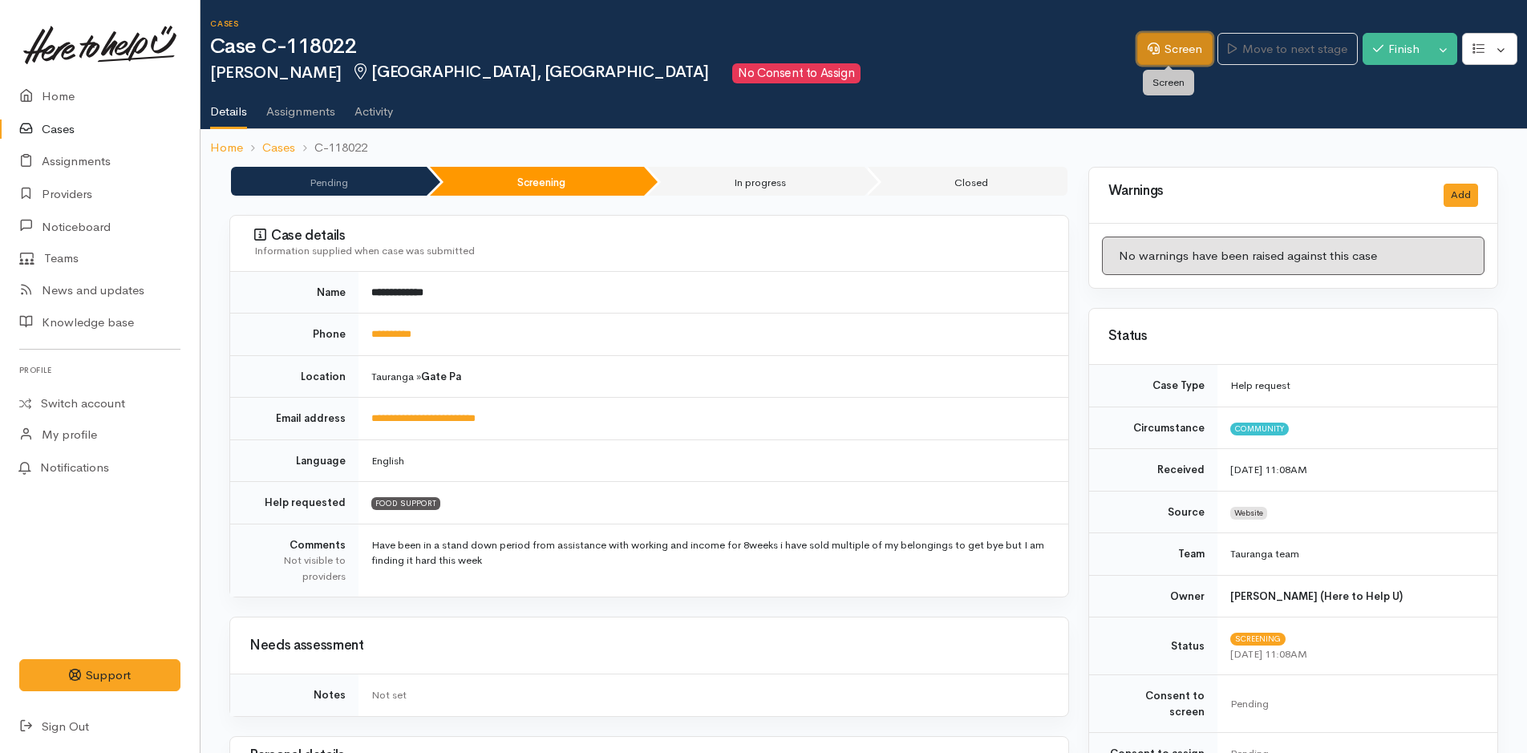
click at [1191, 50] on link "Screen" at bounding box center [1174, 49] width 75 height 33
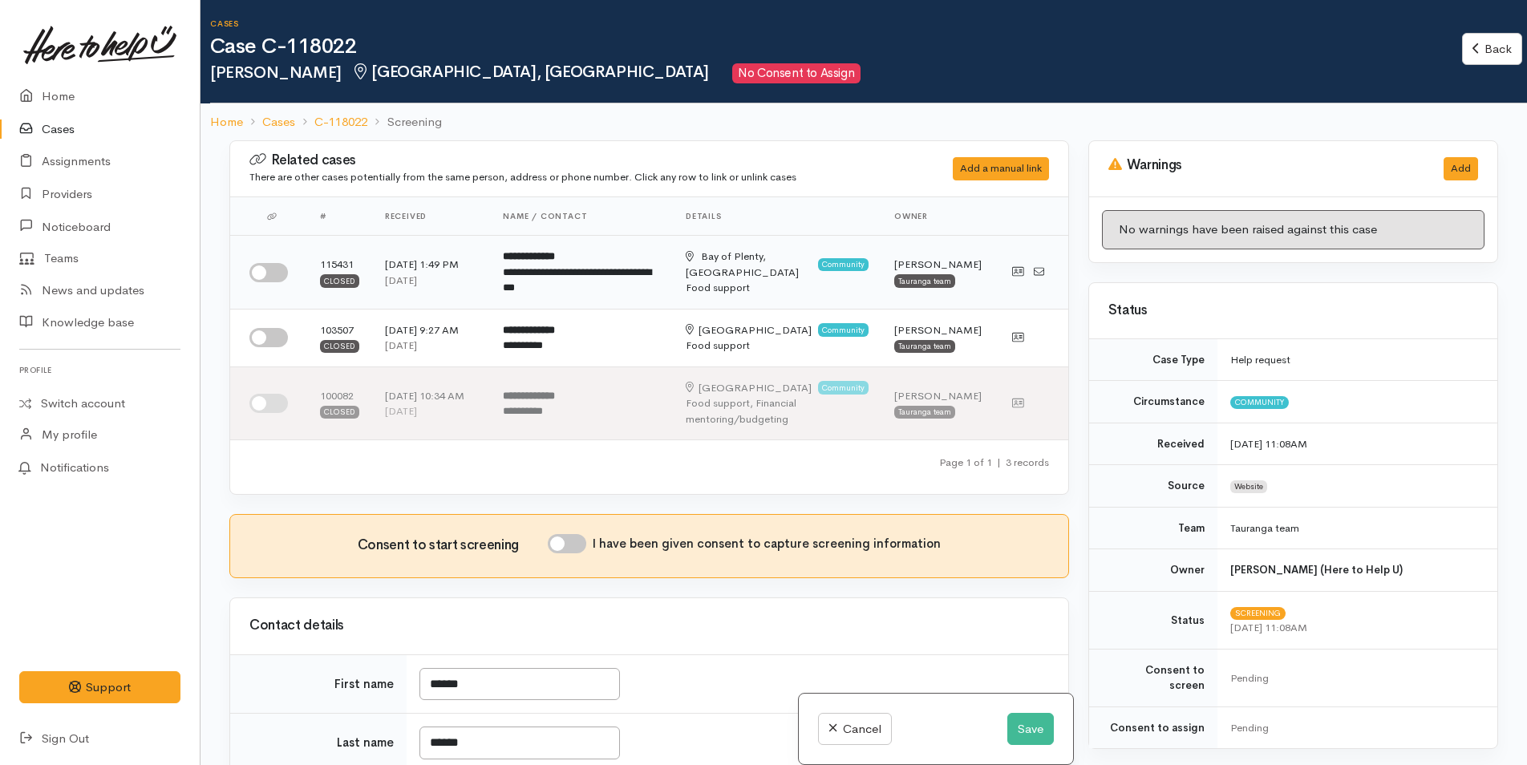
click at [281, 271] on input "checkbox" at bounding box center [268, 272] width 38 height 19
checkbox input "true"
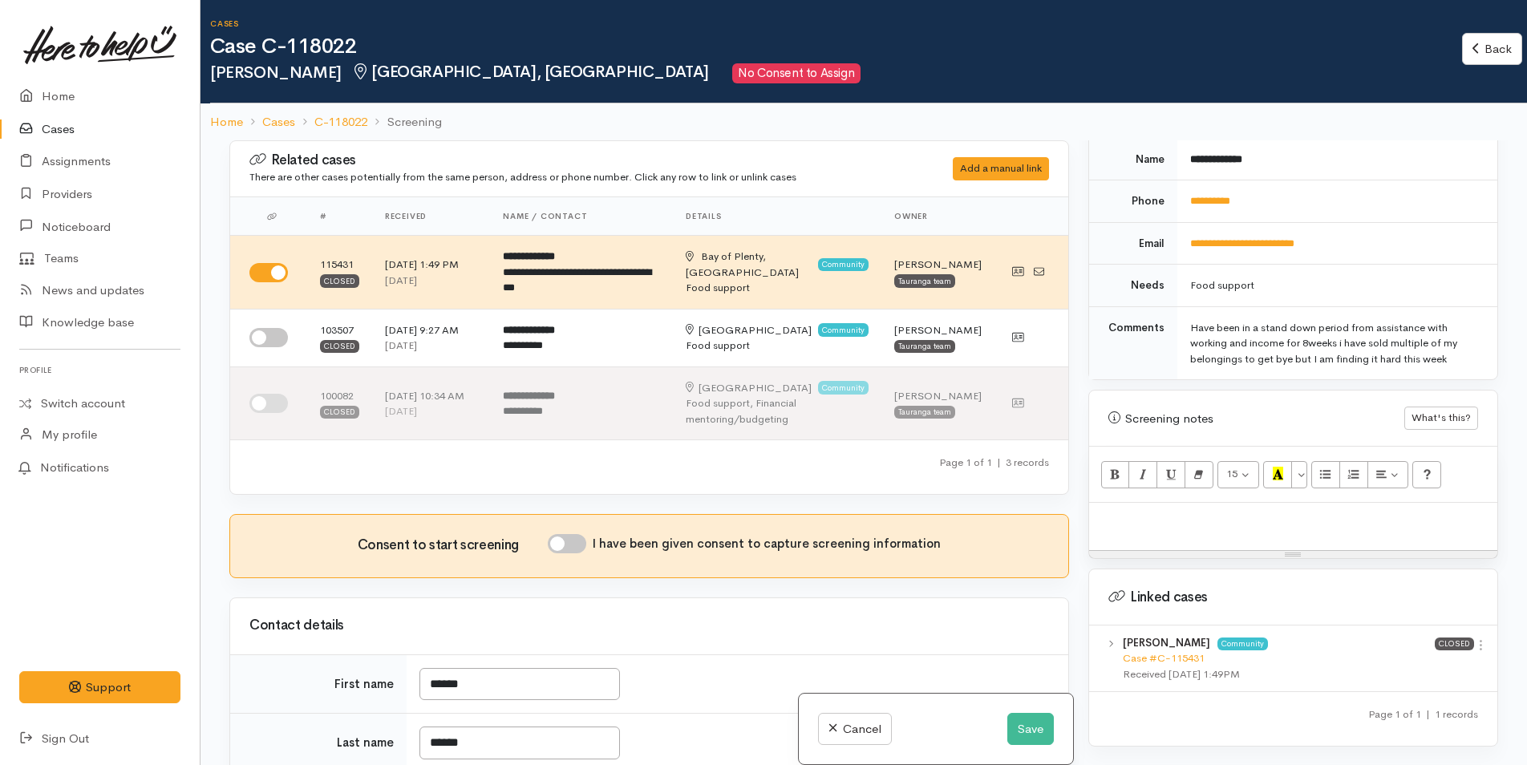
scroll to position [871, 0]
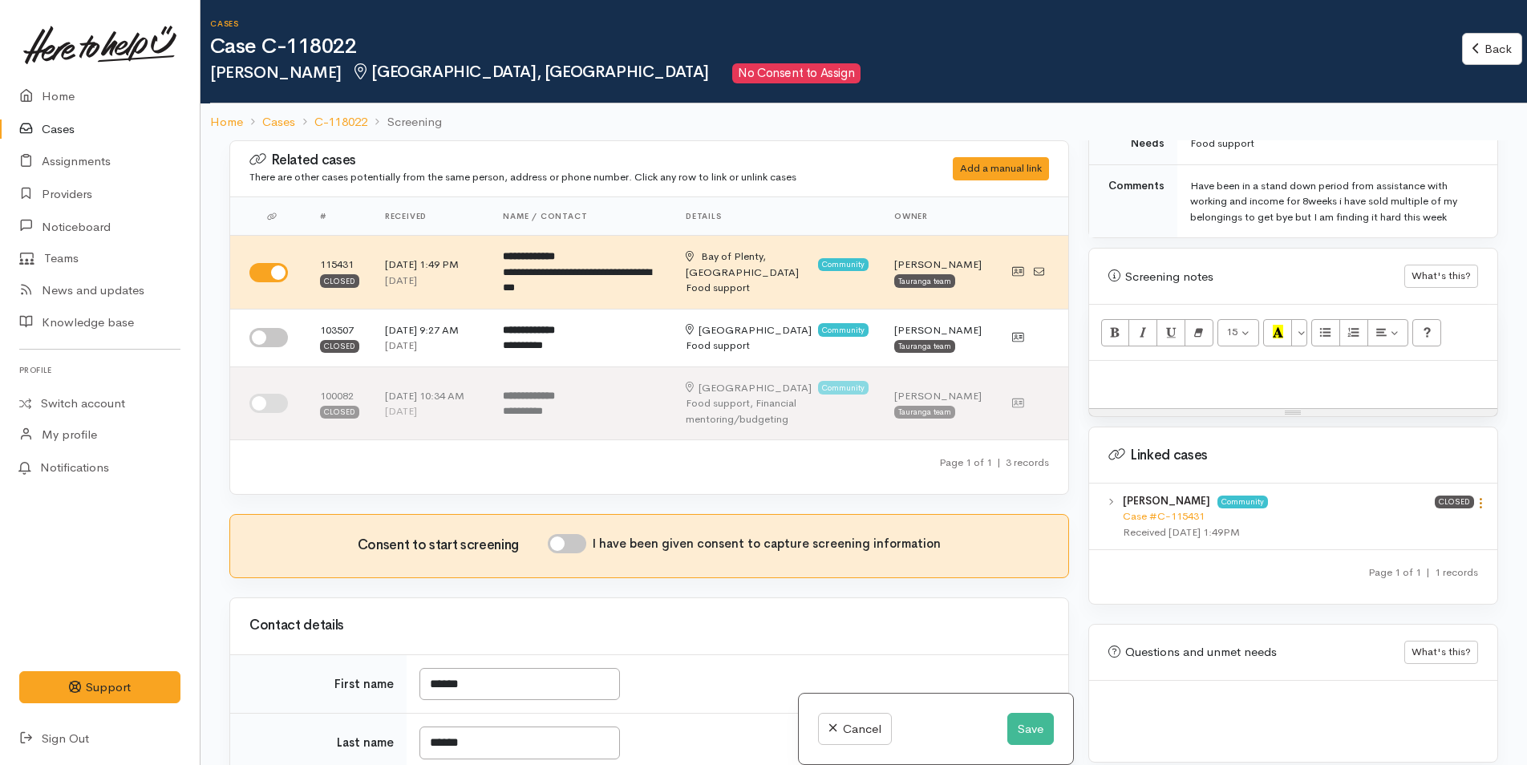
click at [1474, 496] on icon at bounding box center [1481, 503] width 14 height 14
click at [1407, 523] on link "View case" at bounding box center [1423, 534] width 127 height 25
click at [1172, 371] on p at bounding box center [1293, 378] width 392 height 18
paste div
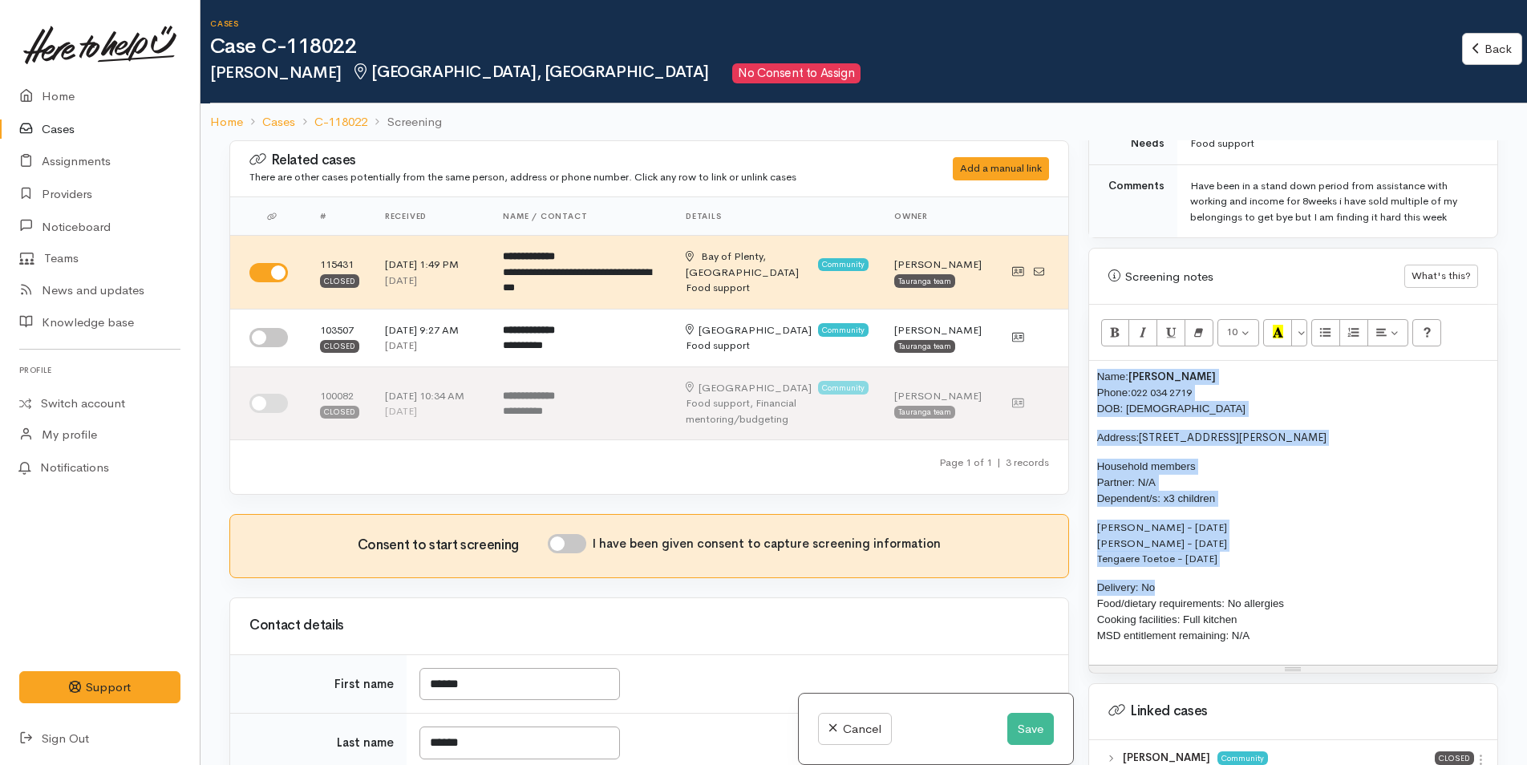
drag, startPoint x: 1166, startPoint y: 569, endPoint x: 1078, endPoint y: 350, distance: 236.1
click at [1078, 350] on div "Related cases There are other cases potentially from the same person, address o…" at bounding box center [864, 522] width 1288 height 765
copy div "Name: [PERSON_NAME] Phone: [PHONE_NUMBER] DOB: [DEMOGRAPHIC_DATA] Address: [STR…"
click at [573, 553] on input "I have been given consent to capture screening information" at bounding box center [567, 543] width 38 height 19
checkbox input "true"
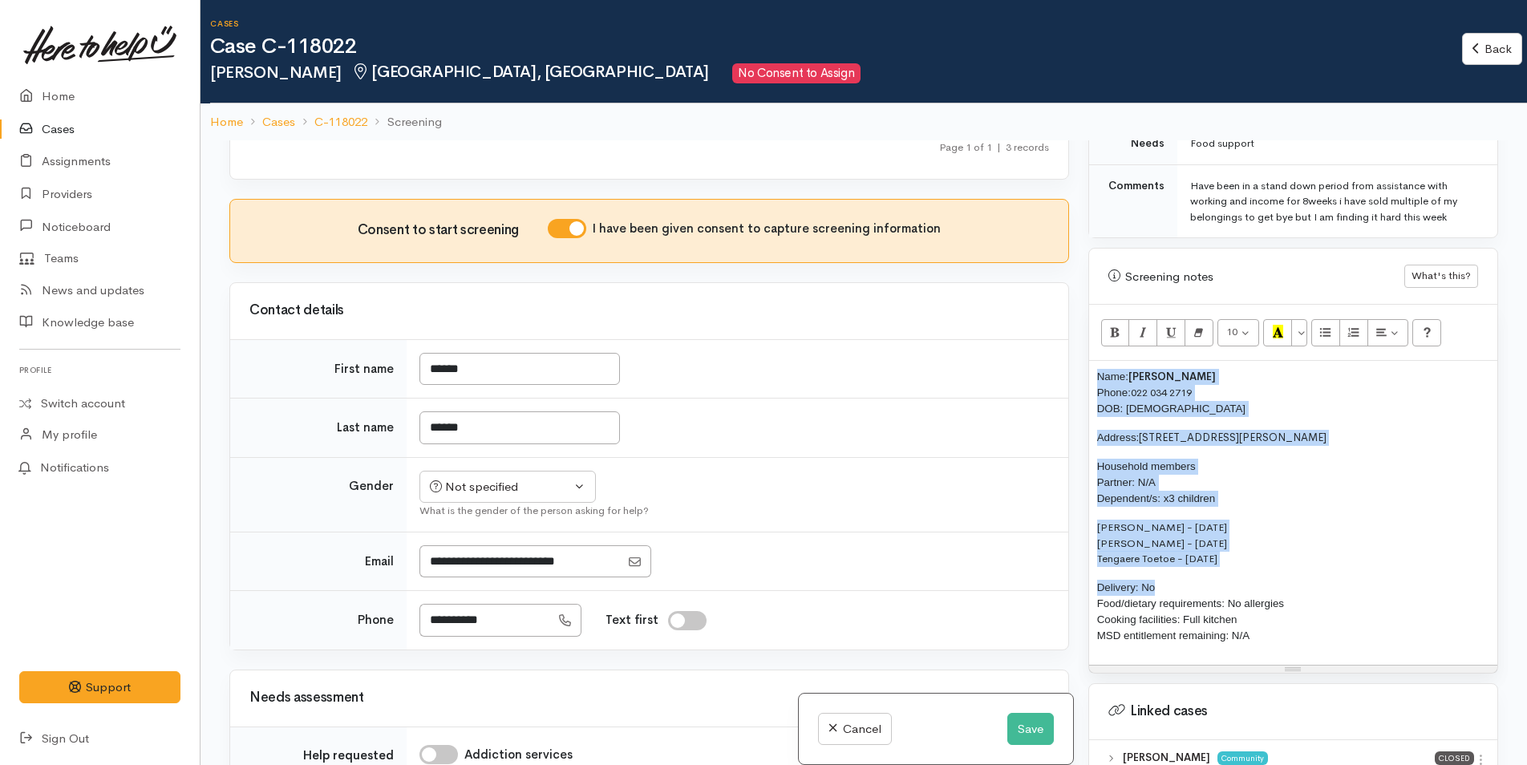
scroll to position [321, 0]
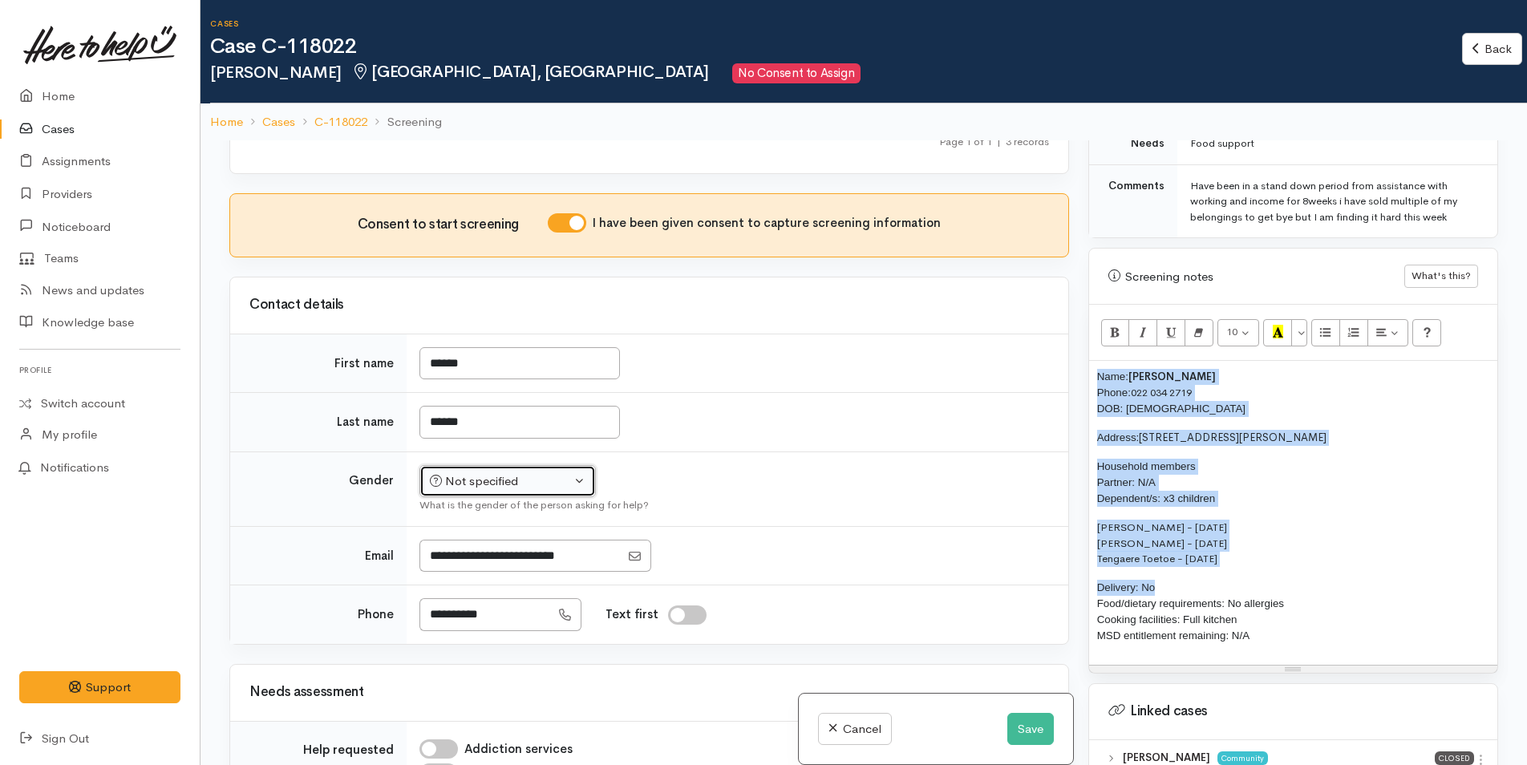
click at [517, 491] on div "Not specified" at bounding box center [500, 481] width 141 height 18
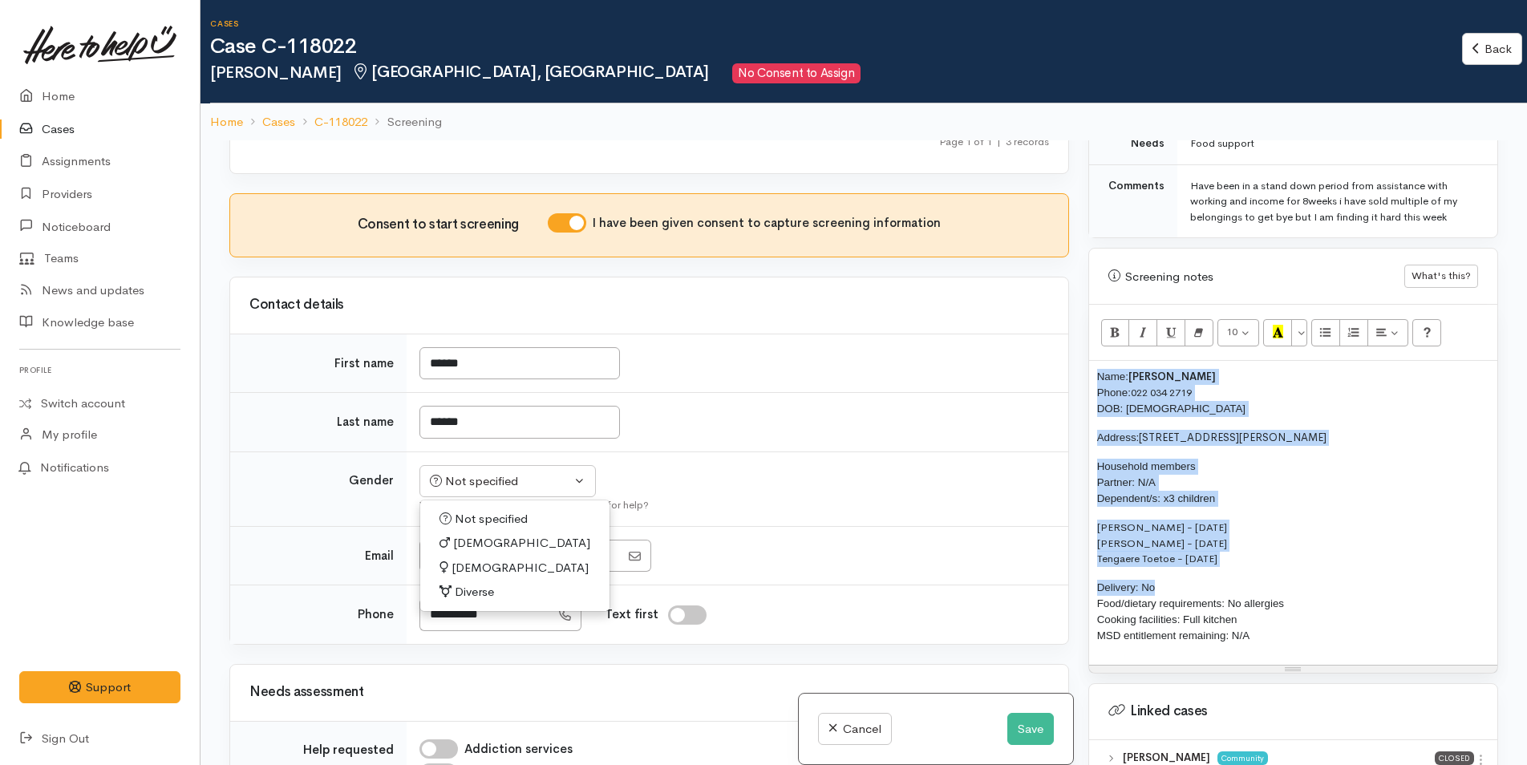
click at [470, 553] on span "[DEMOGRAPHIC_DATA]" at bounding box center [521, 543] width 137 height 18
select select "[DEMOGRAPHIC_DATA]"
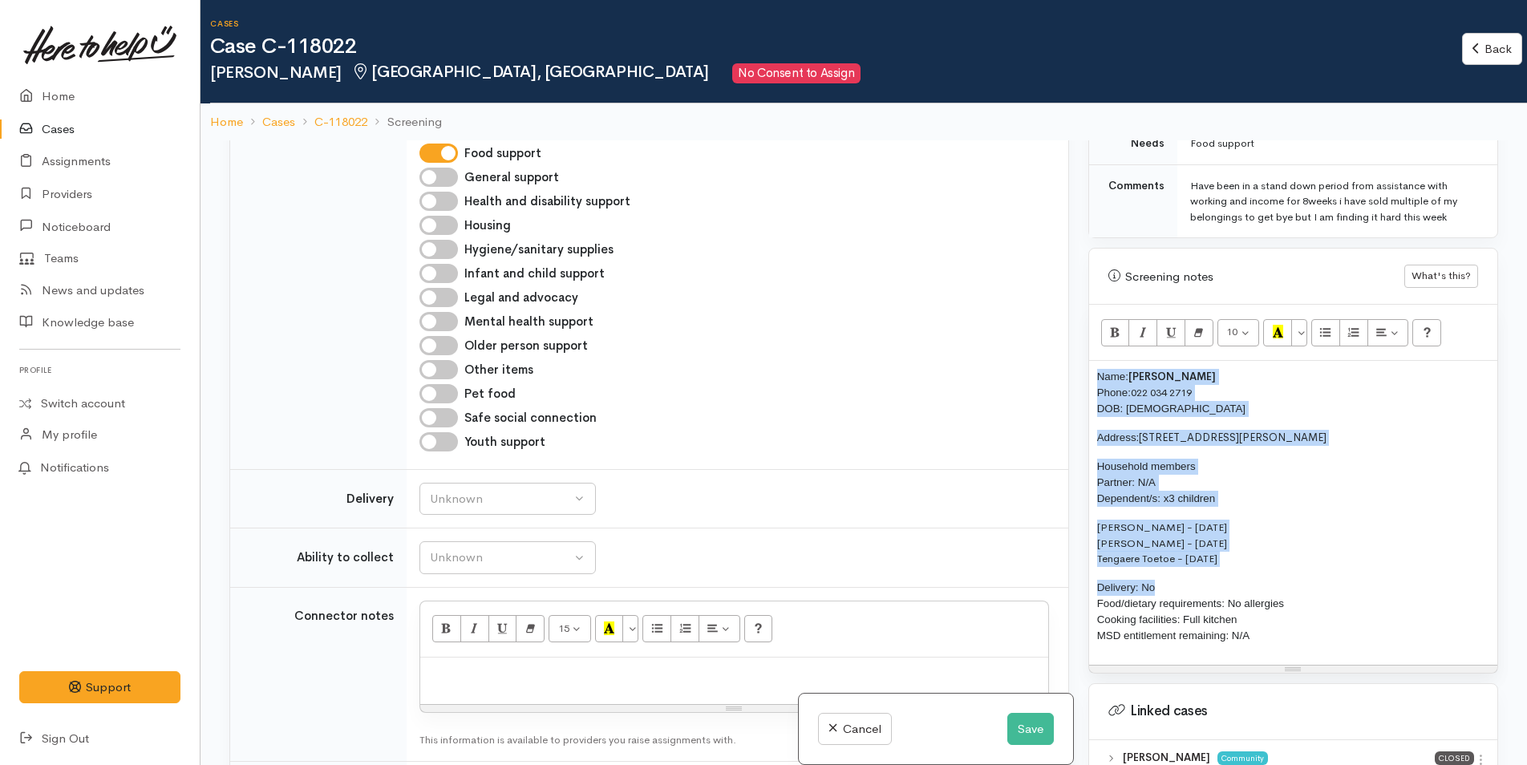
scroll to position [1203, 0]
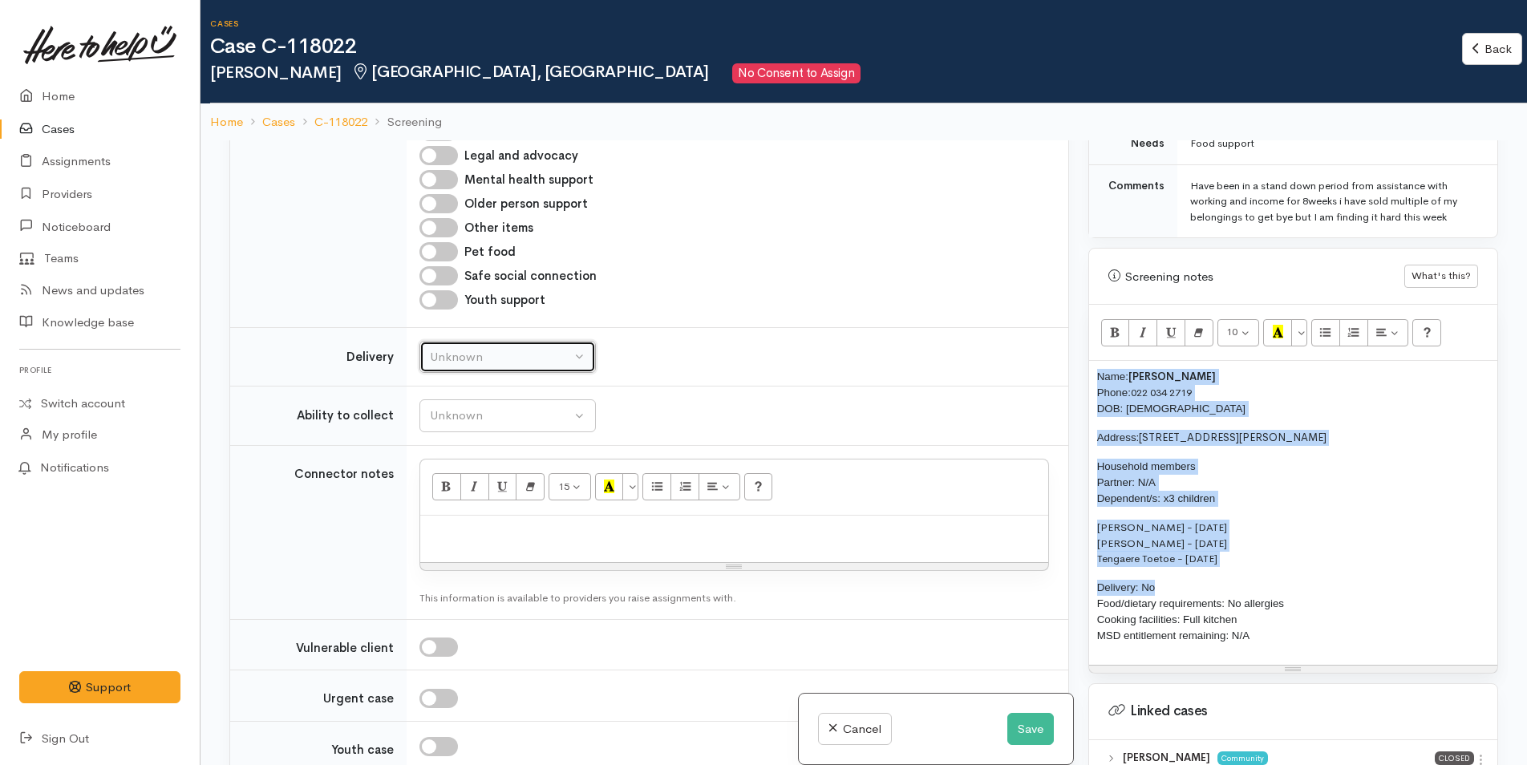
click at [474, 367] on div "Unknown" at bounding box center [500, 357] width 141 height 18
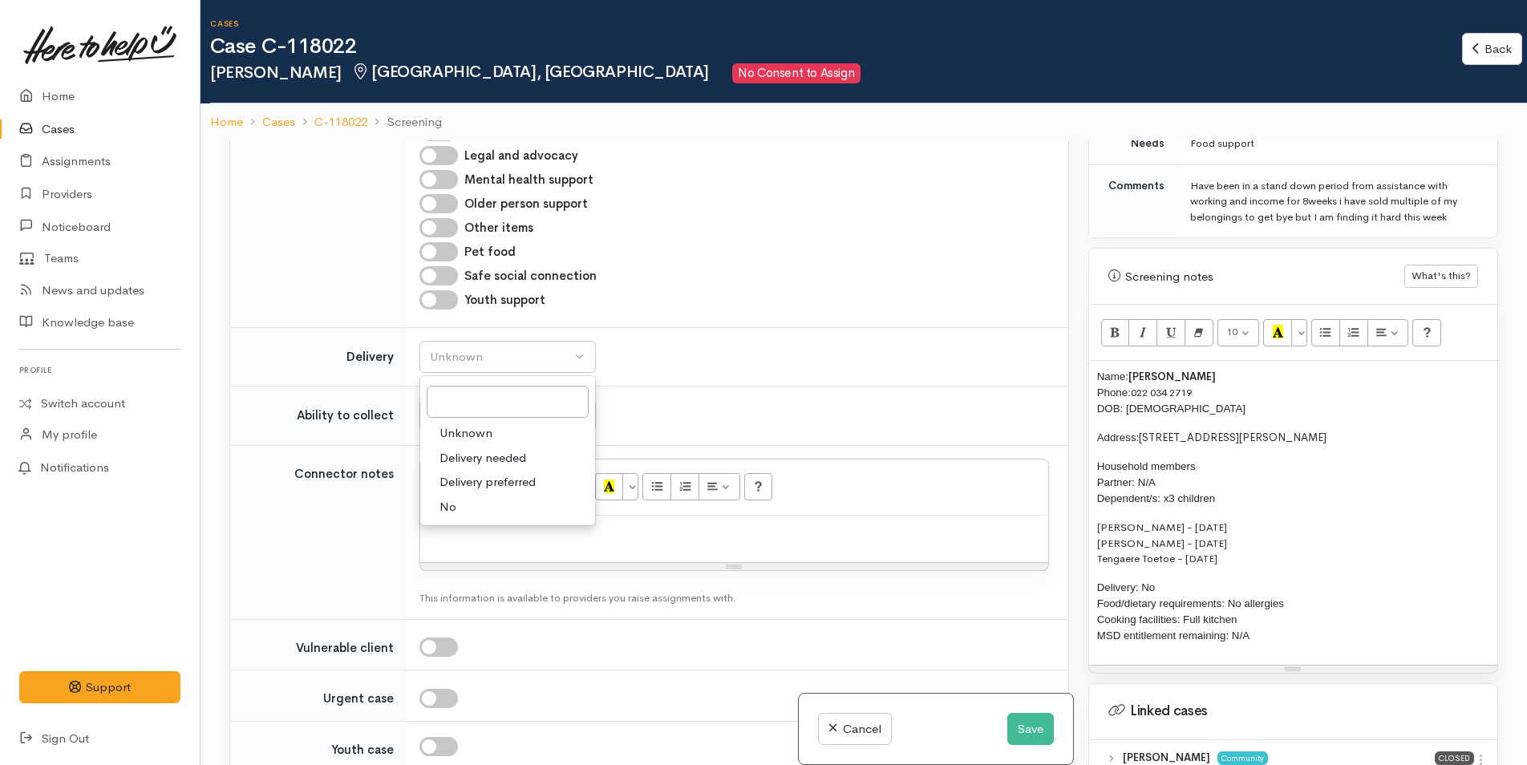
click at [472, 520] on link "No" at bounding box center [507, 507] width 175 height 25
select select "1"
click at [473, 425] on div "Unknown" at bounding box center [500, 416] width 141 height 18
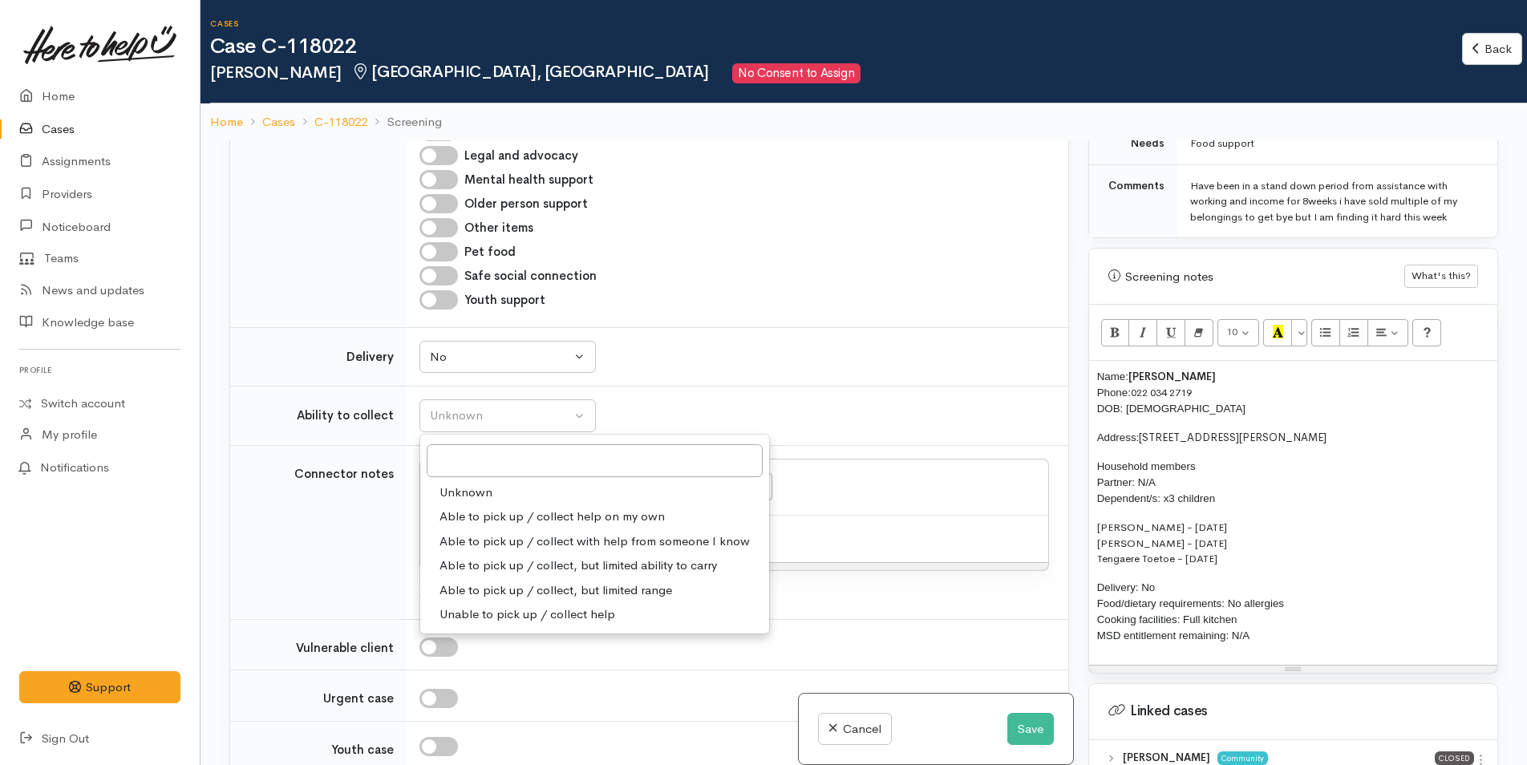
click at [502, 526] on span "Able to pick up / collect help on my own" at bounding box center [552, 517] width 225 height 18
select select "2"
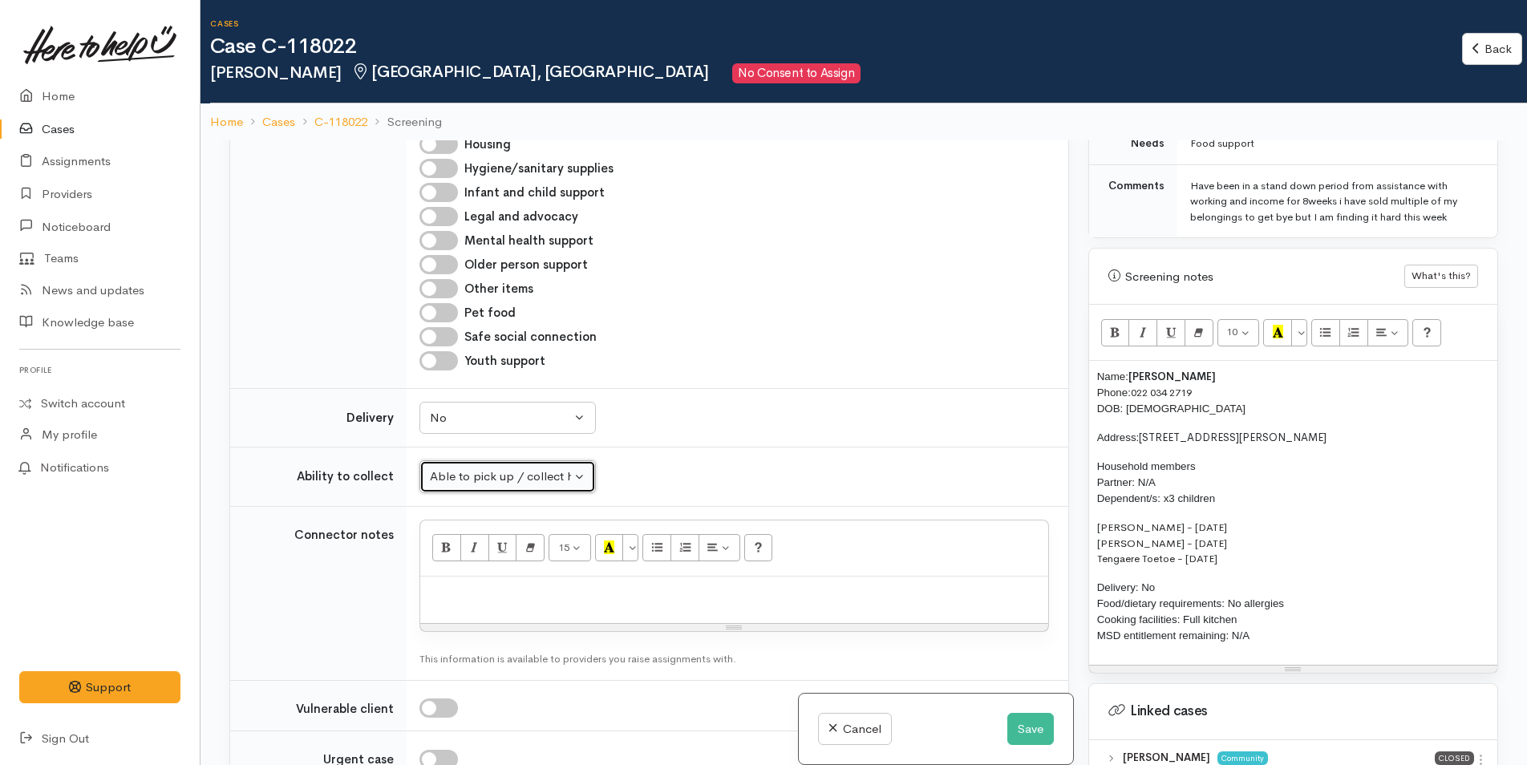
scroll to position [1043, 0]
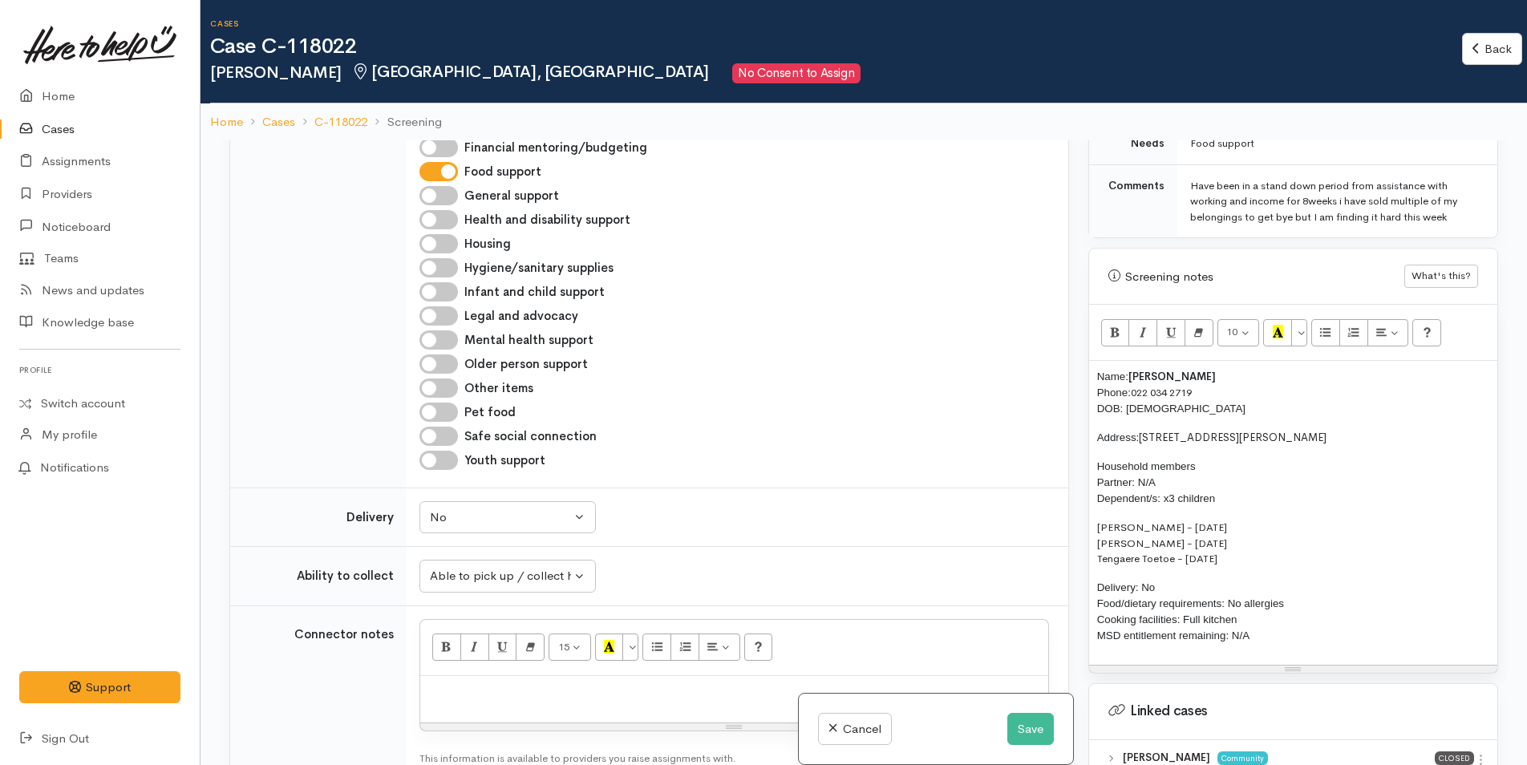
click at [450, 278] on input "Hygiene/sanitary supplies" at bounding box center [438, 267] width 38 height 19
checkbox input "true"
click at [449, 398] on input "Other items" at bounding box center [438, 388] width 38 height 19
checkbox input "true"
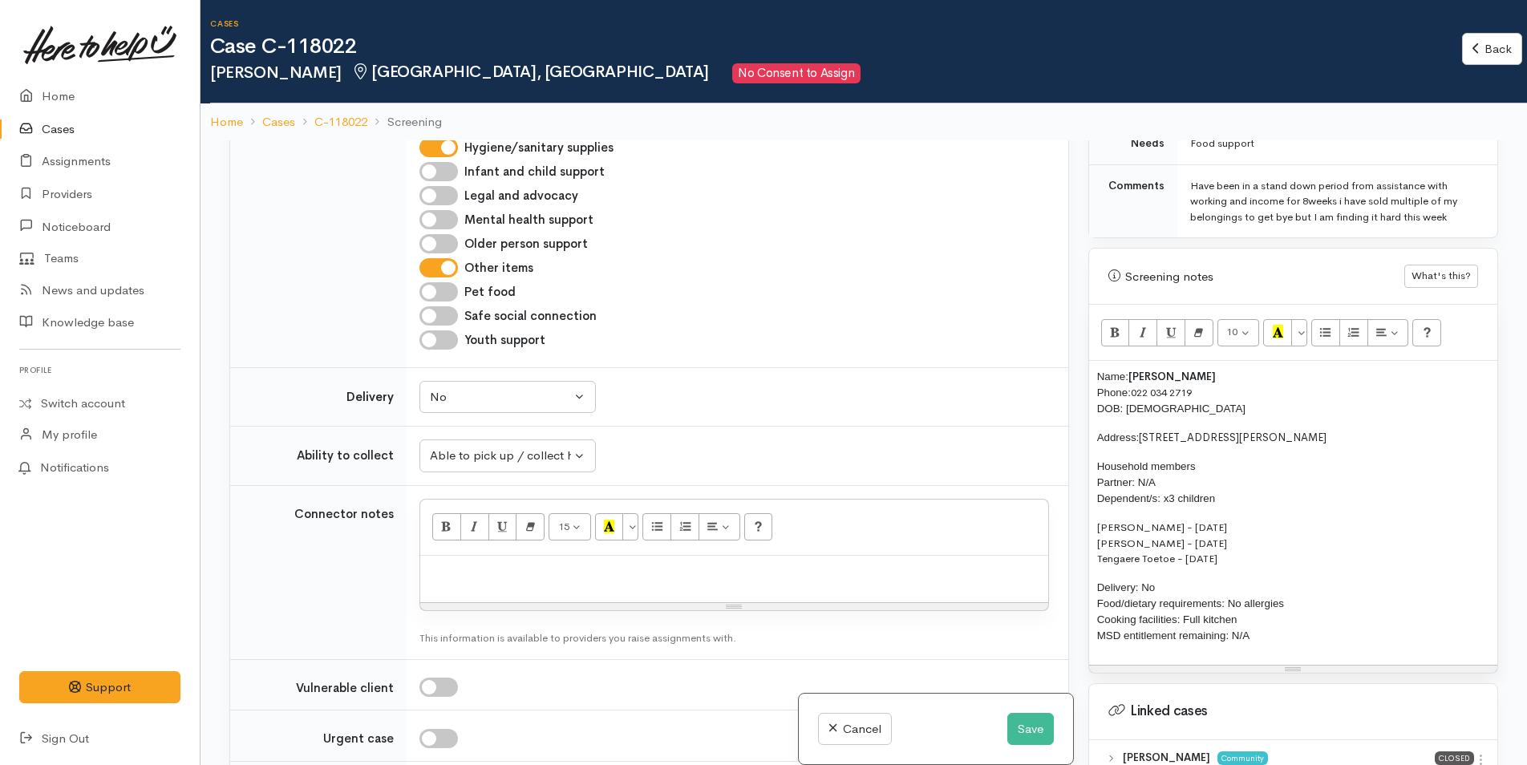
scroll to position [1283, 0]
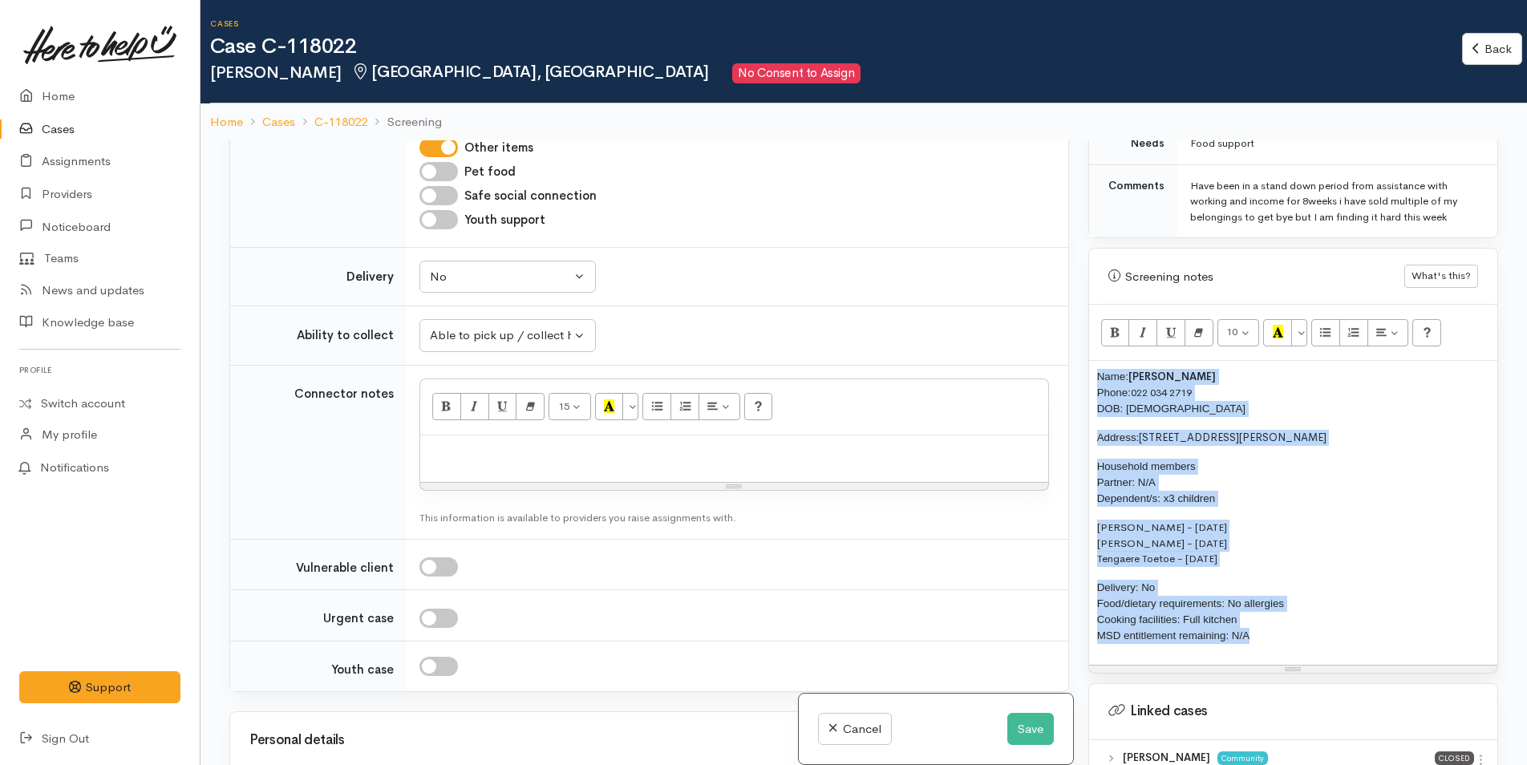
drag, startPoint x: 1257, startPoint y: 620, endPoint x: 1088, endPoint y: 353, distance: 315.8
click at [1089, 361] on div "Name: [PERSON_NAME] Phone: [PHONE_NUMBER] DOB: [DEMOGRAPHIC_DATA] Address: [STR…" at bounding box center [1293, 512] width 408 height 303
copy div "Name: [PERSON_NAME] Phone: [PHONE_NUMBER] DOB: [DEMOGRAPHIC_DATA] Address: [STR…"
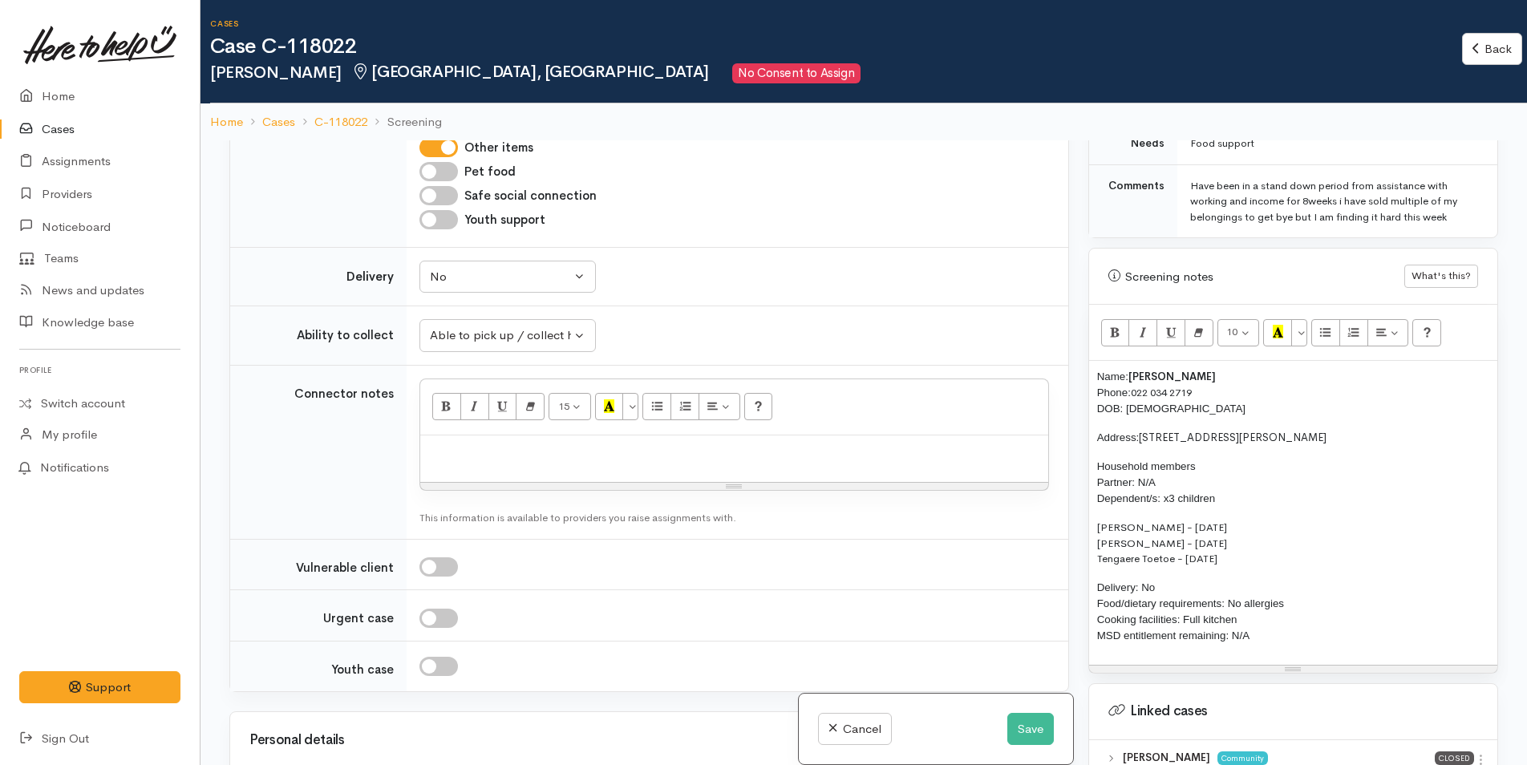
click at [683, 462] on p at bounding box center [734, 453] width 612 height 18
paste div
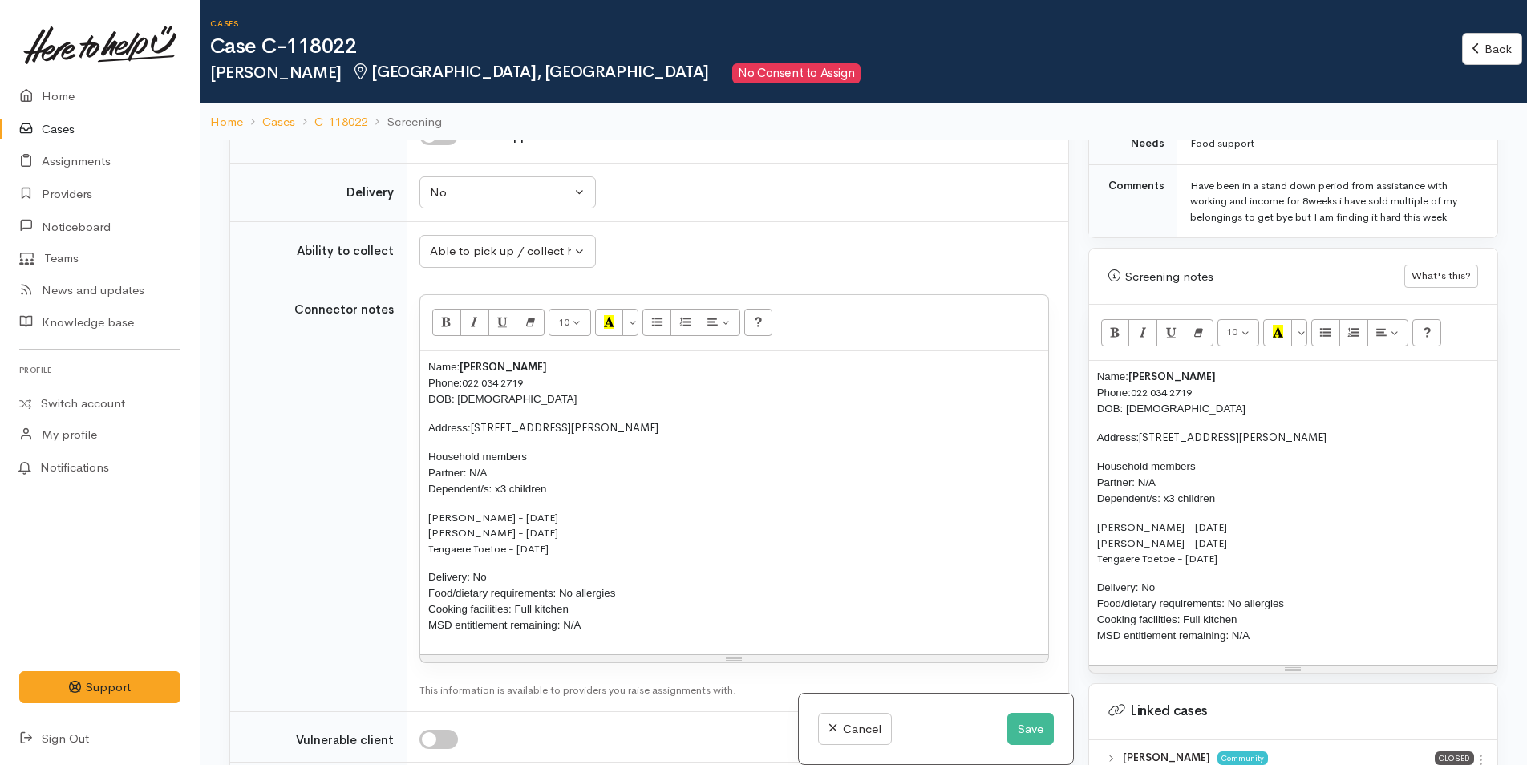
scroll to position [1444, 0]
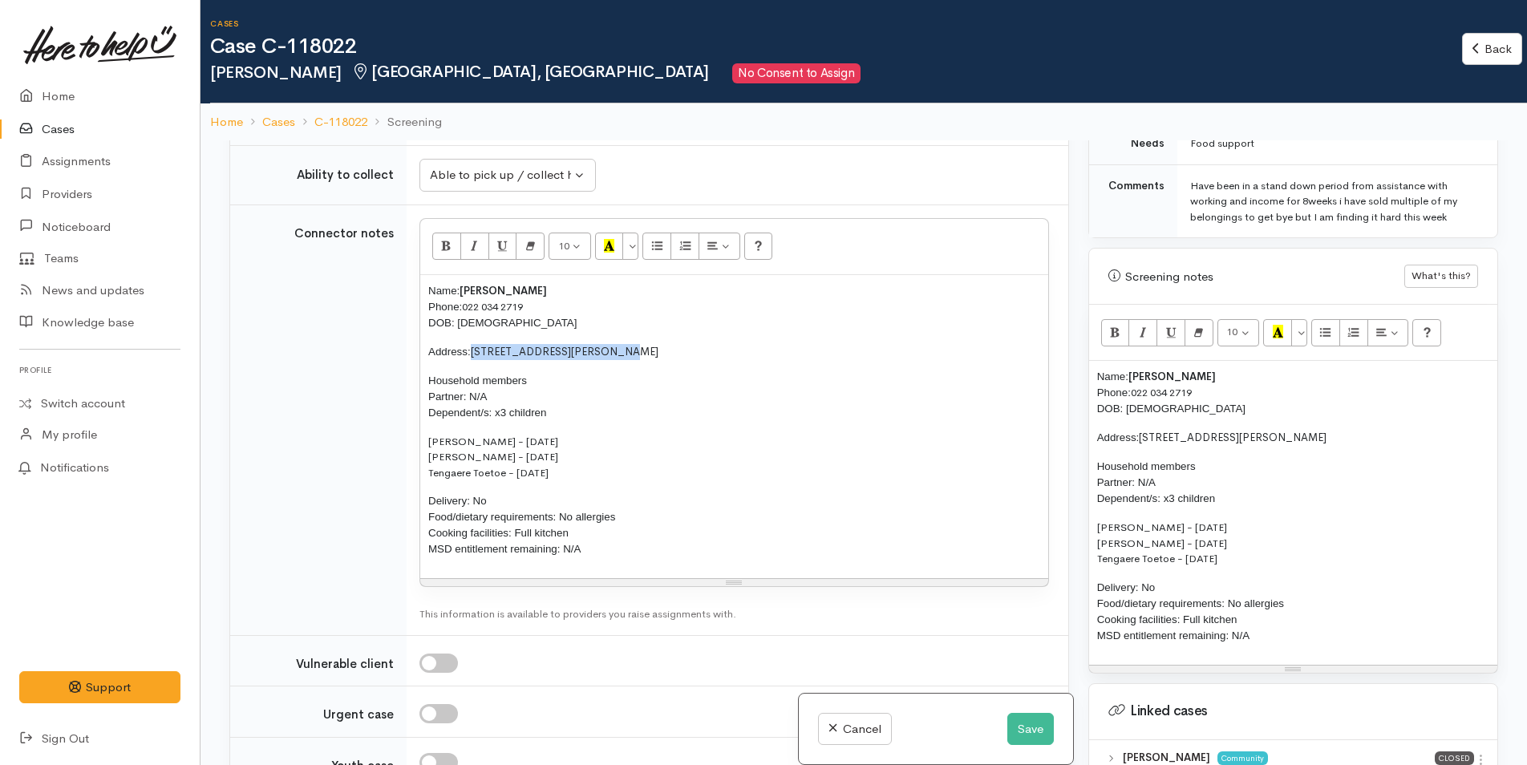
drag, startPoint x: 630, startPoint y: 365, endPoint x: 474, endPoint y: 375, distance: 156.7
click at [474, 360] on p "Address: [STREET_ADDRESS][PERSON_NAME]" at bounding box center [734, 352] width 612 height 16
copy span "[STREET_ADDRESS][PERSON_NAME]"
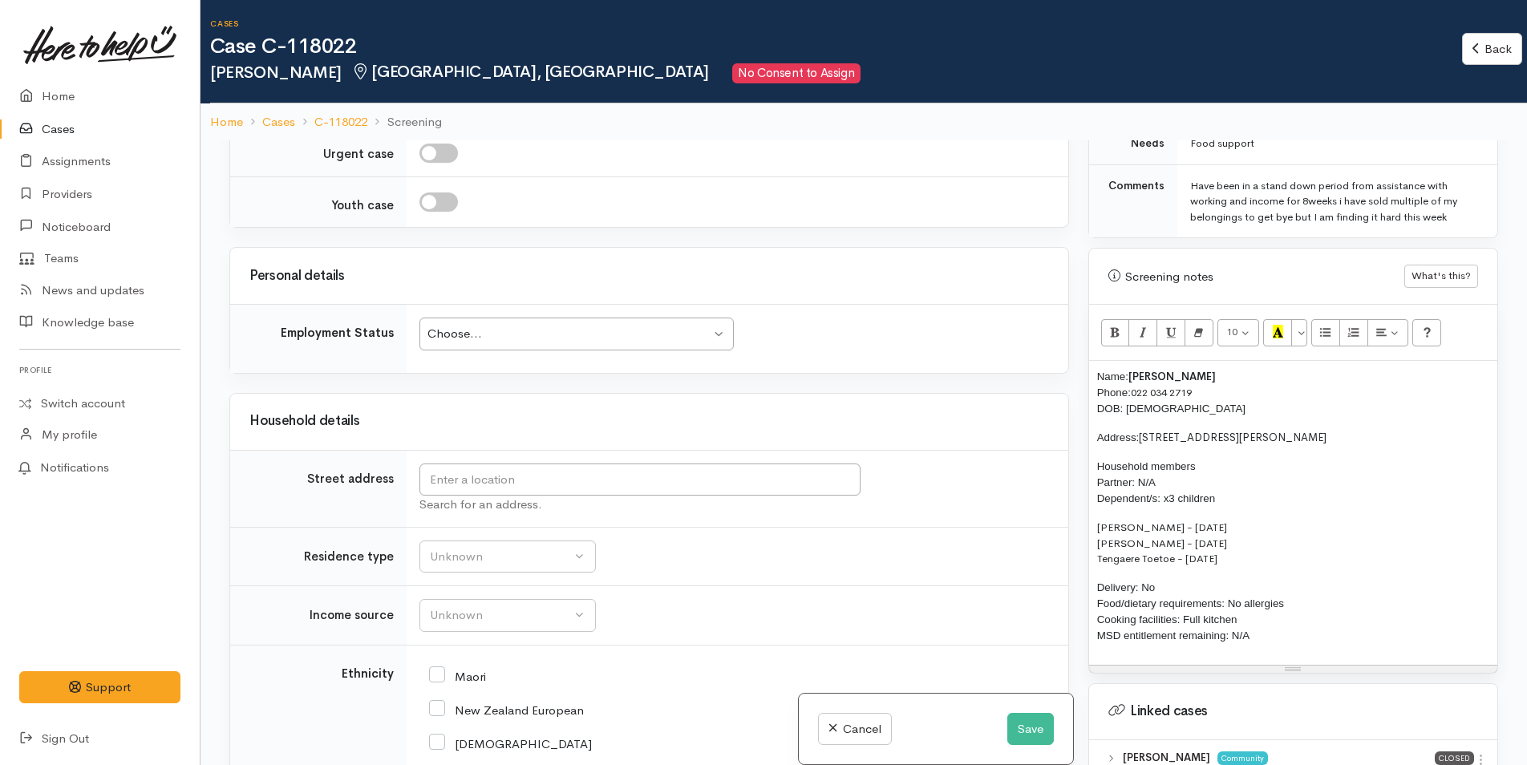
scroll to position [2005, 0]
click at [511, 342] on div "Choose..." at bounding box center [568, 333] width 283 height 18
click at [549, 495] on input "text" at bounding box center [639, 479] width 441 height 33
paste input "[STREET_ADDRESS][PERSON_NAME]"
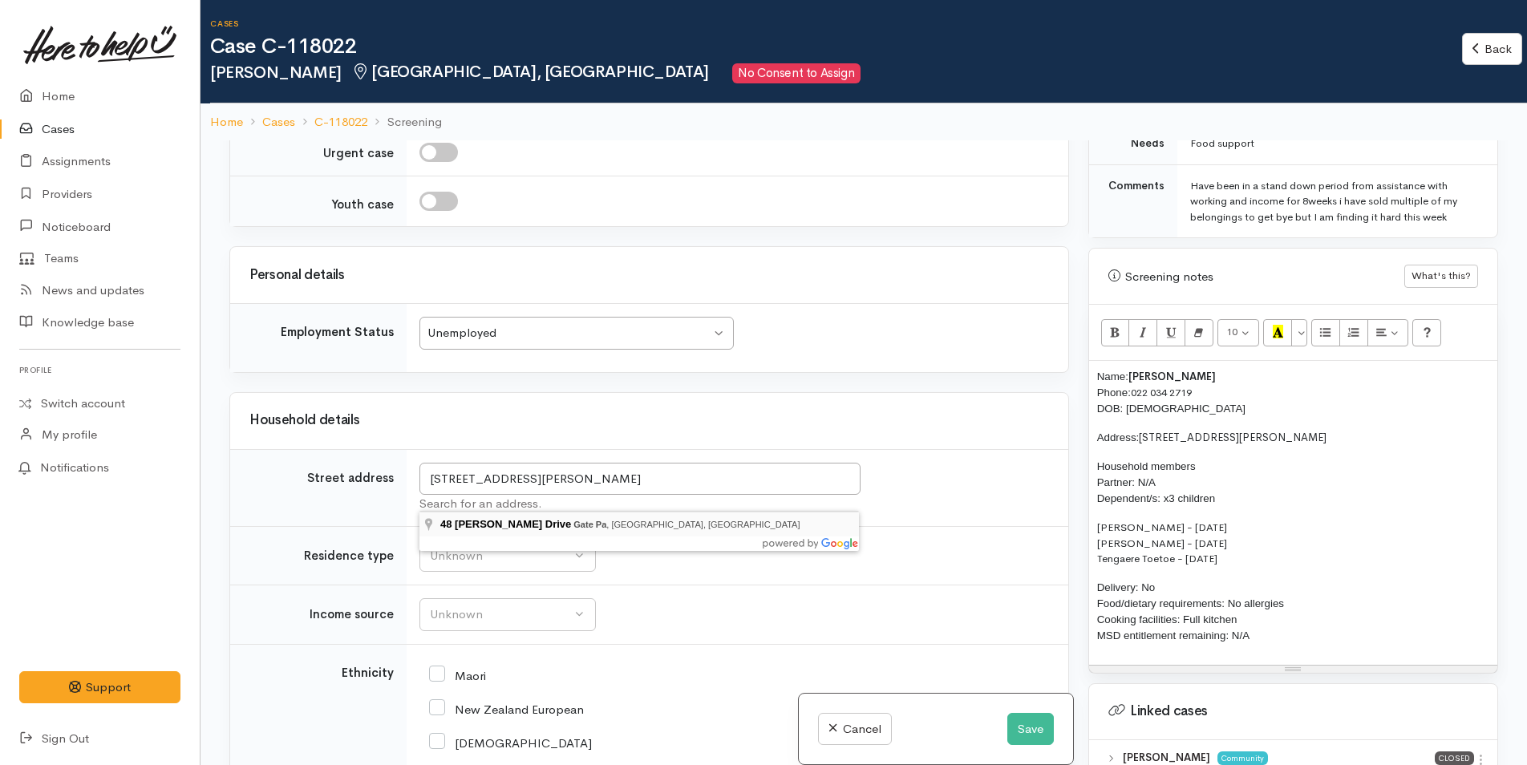
type input "[STREET_ADDRESS][PERSON_NAME]"
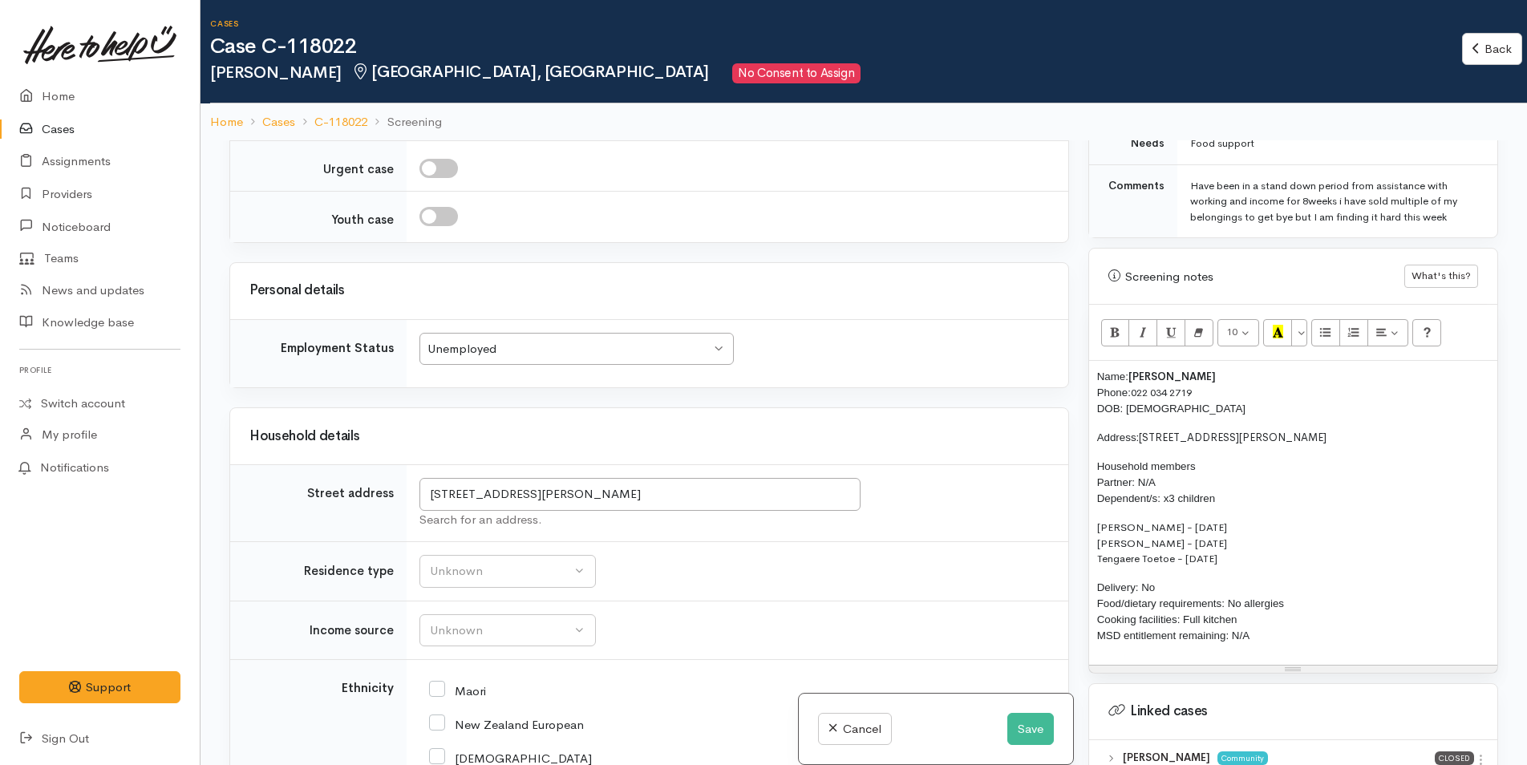
scroll to position [2194, 0]
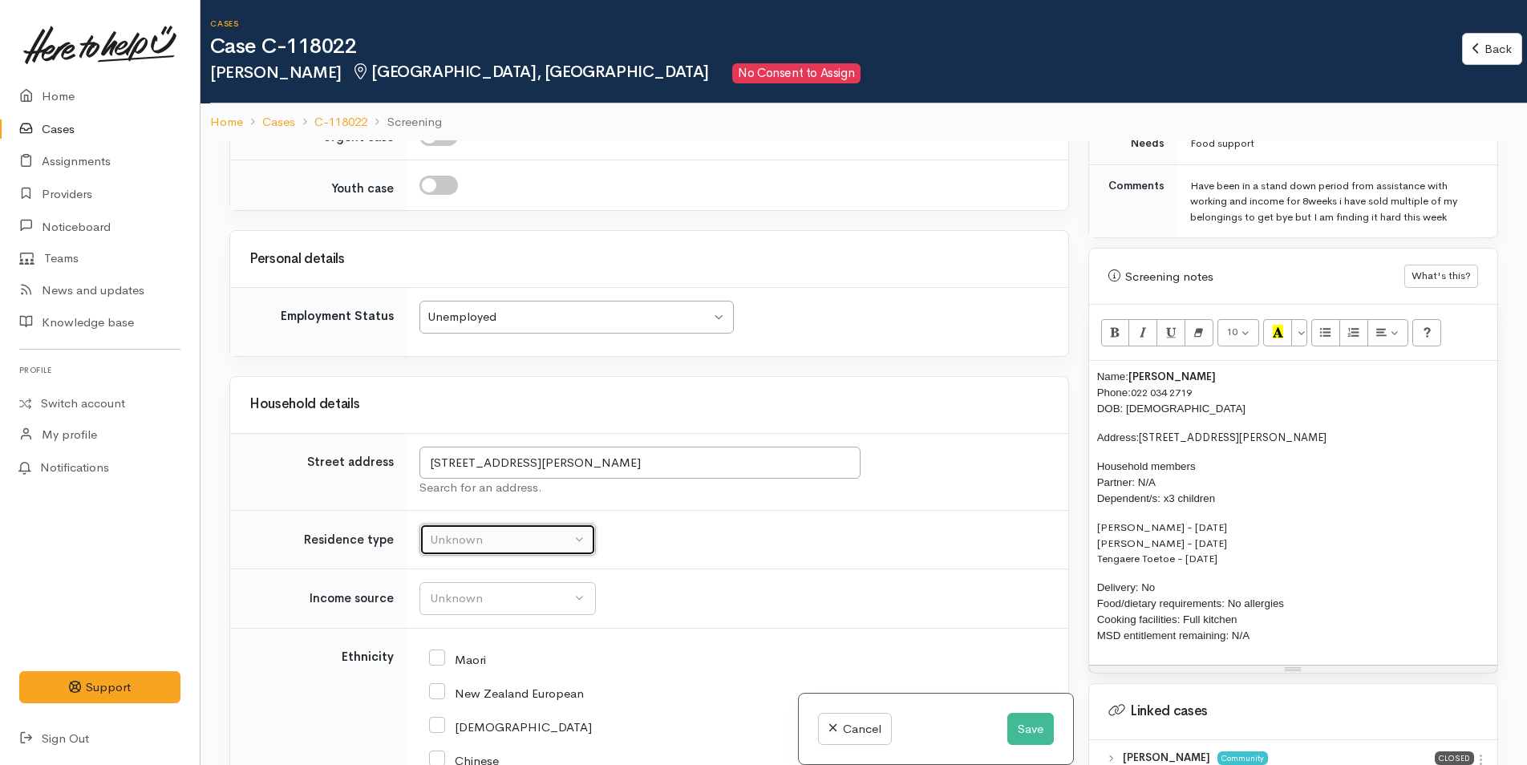
click at [521, 549] on div "Unknown" at bounding box center [500, 540] width 141 height 18
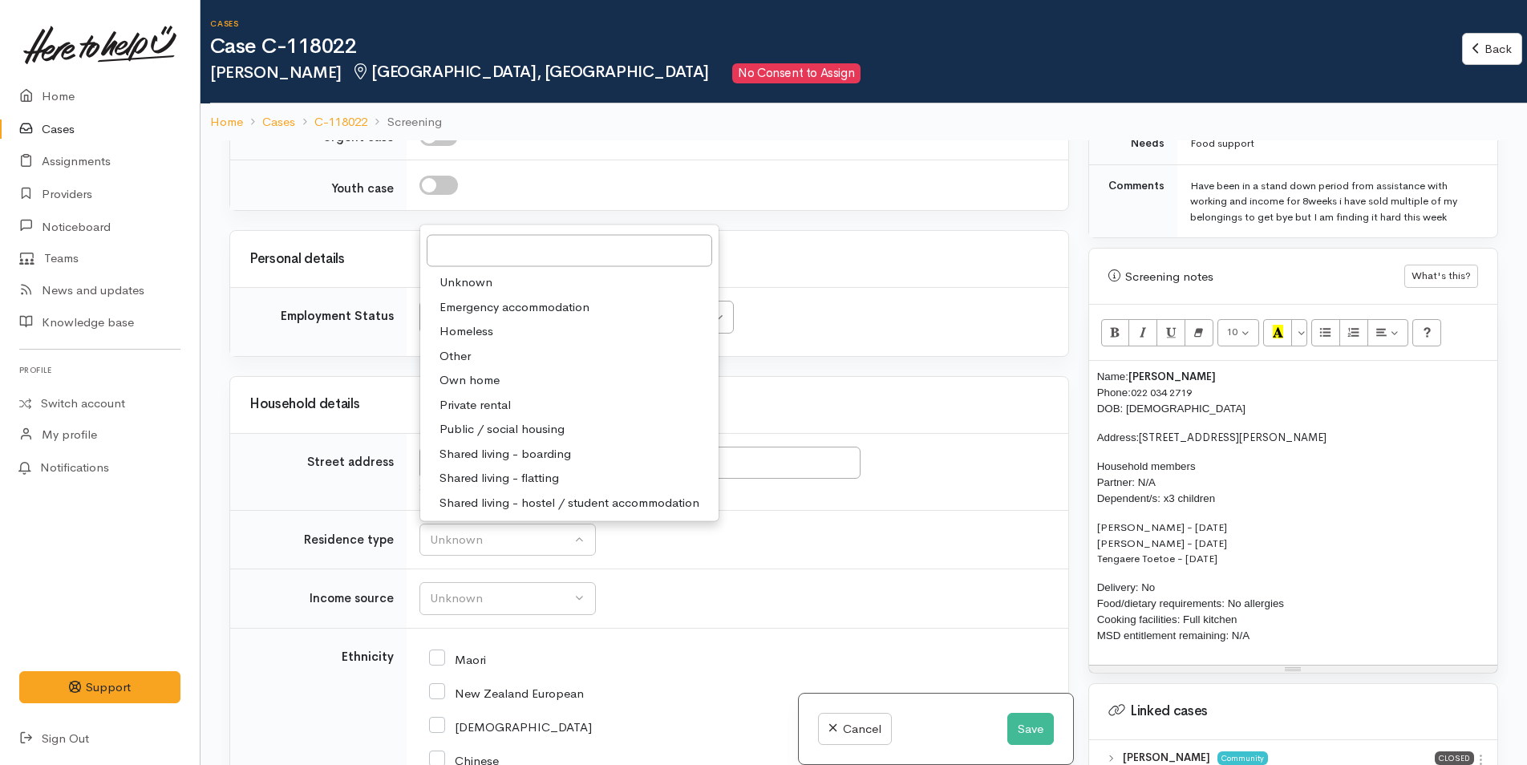
click at [480, 417] on link "Private rental" at bounding box center [569, 404] width 298 height 25
select select "2"
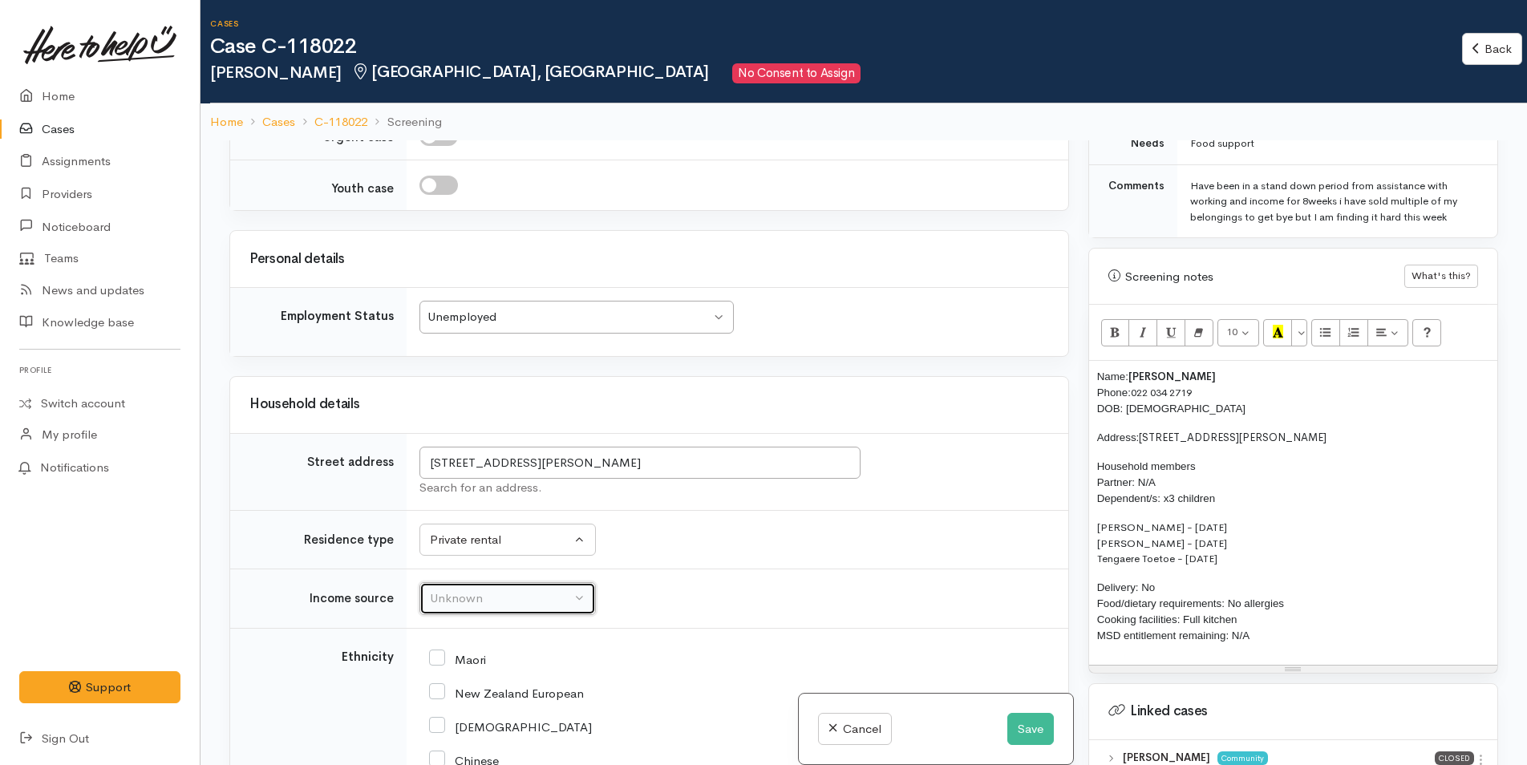
click at [483, 608] on div "Unknown" at bounding box center [500, 599] width 141 height 18
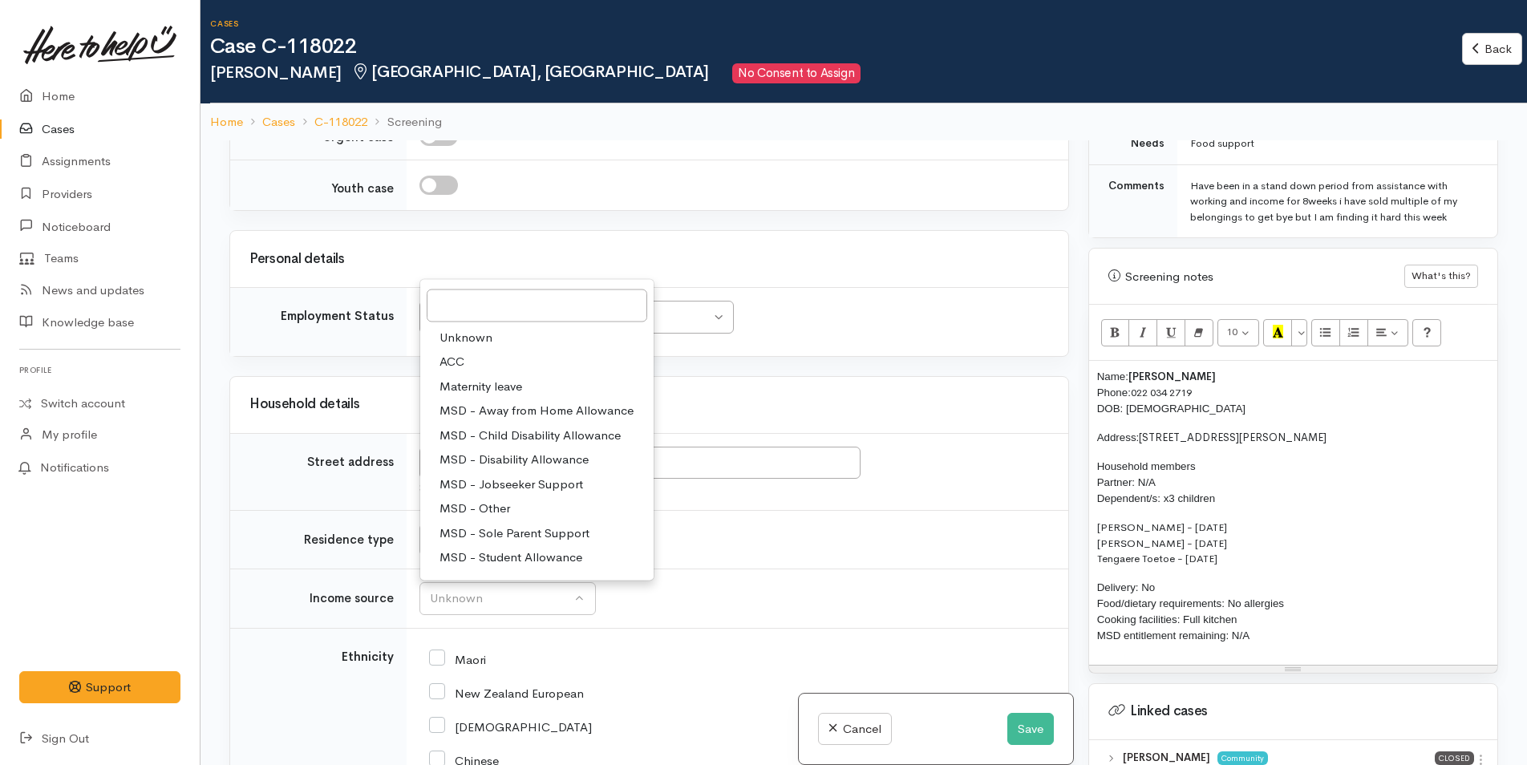
click at [523, 493] on span "MSD - Jobseeker Support" at bounding box center [512, 484] width 144 height 18
select select "4"
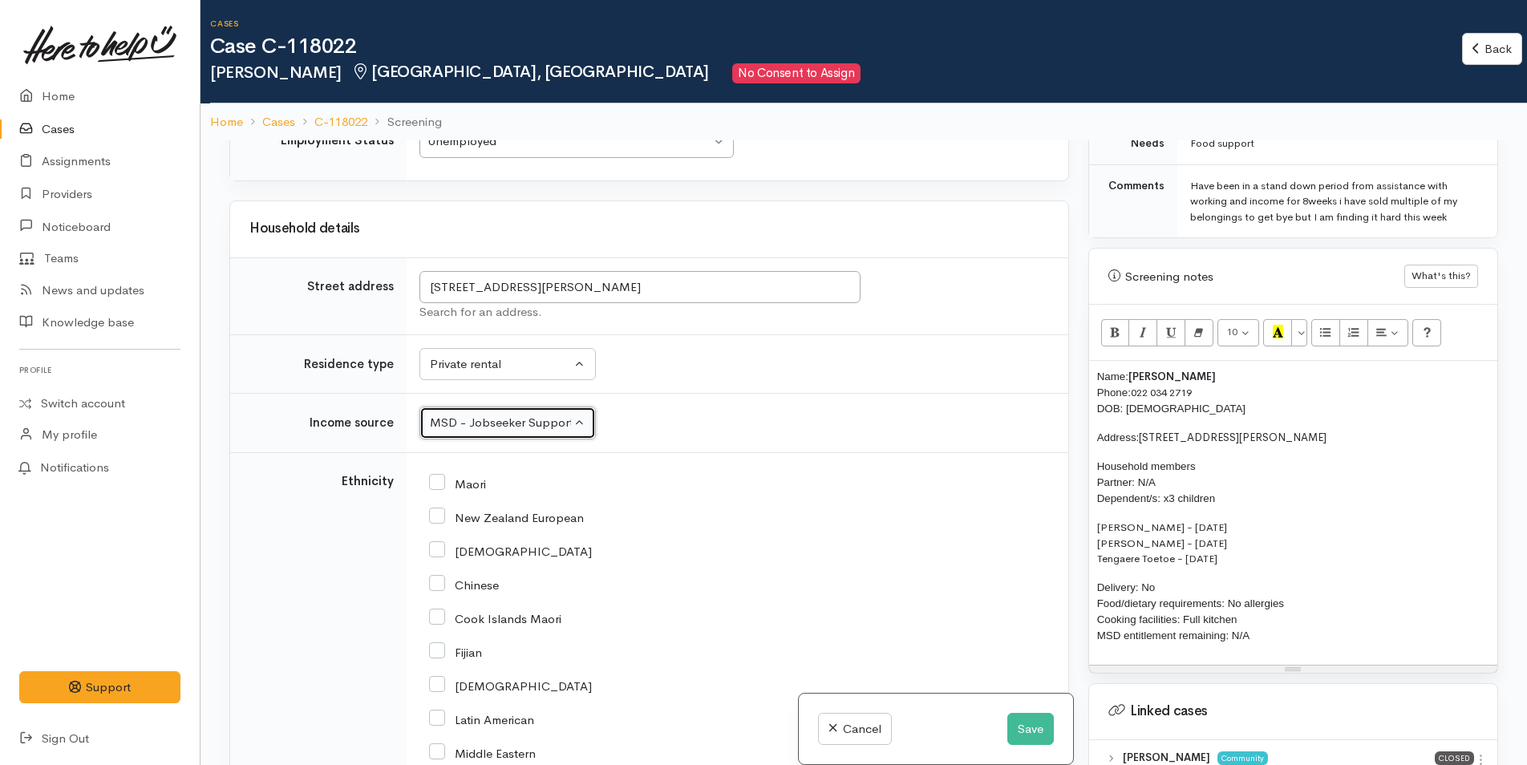
scroll to position [2595, 0]
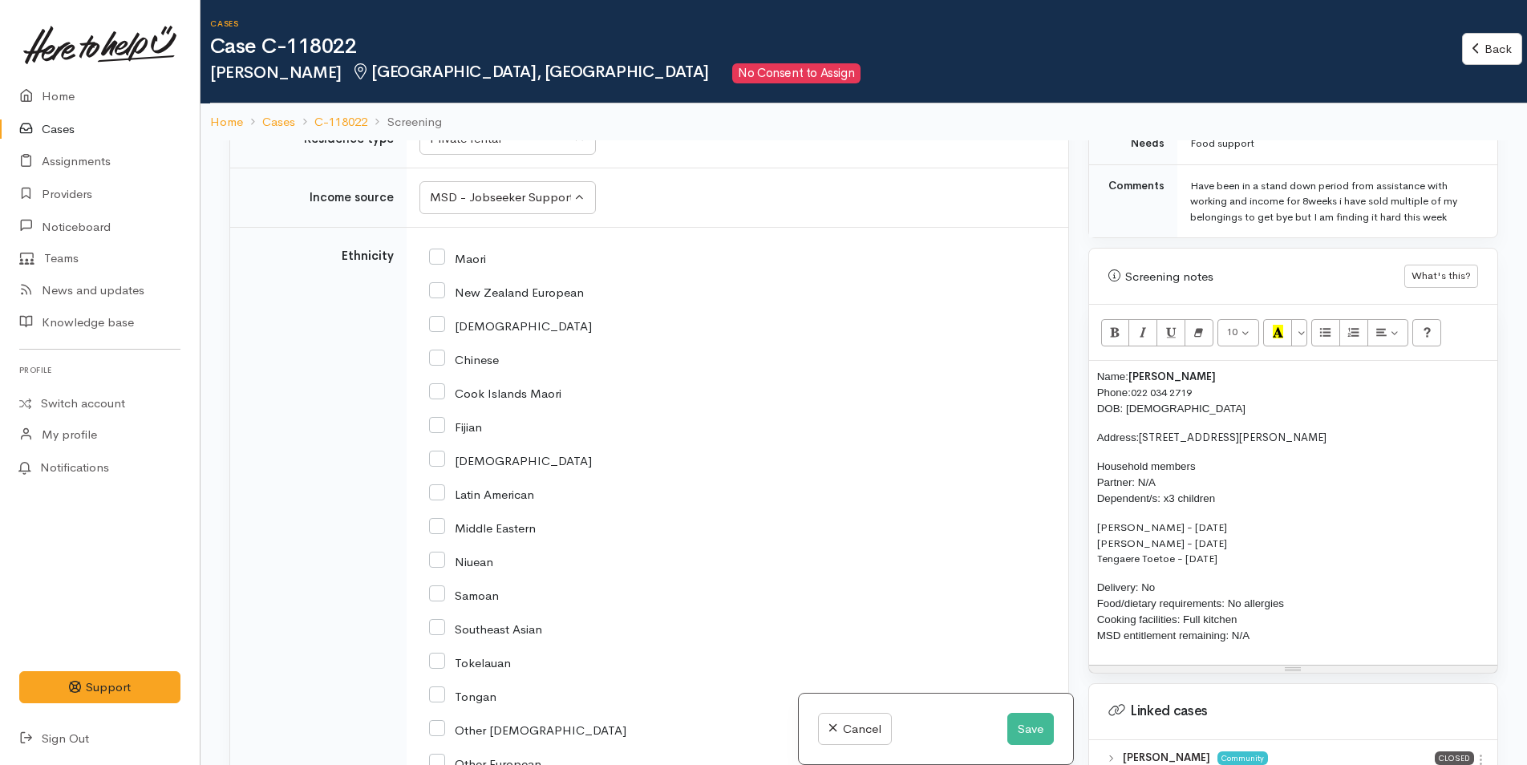
click at [440, 265] on input "Maori" at bounding box center [457, 257] width 57 height 14
checkbox input "true"
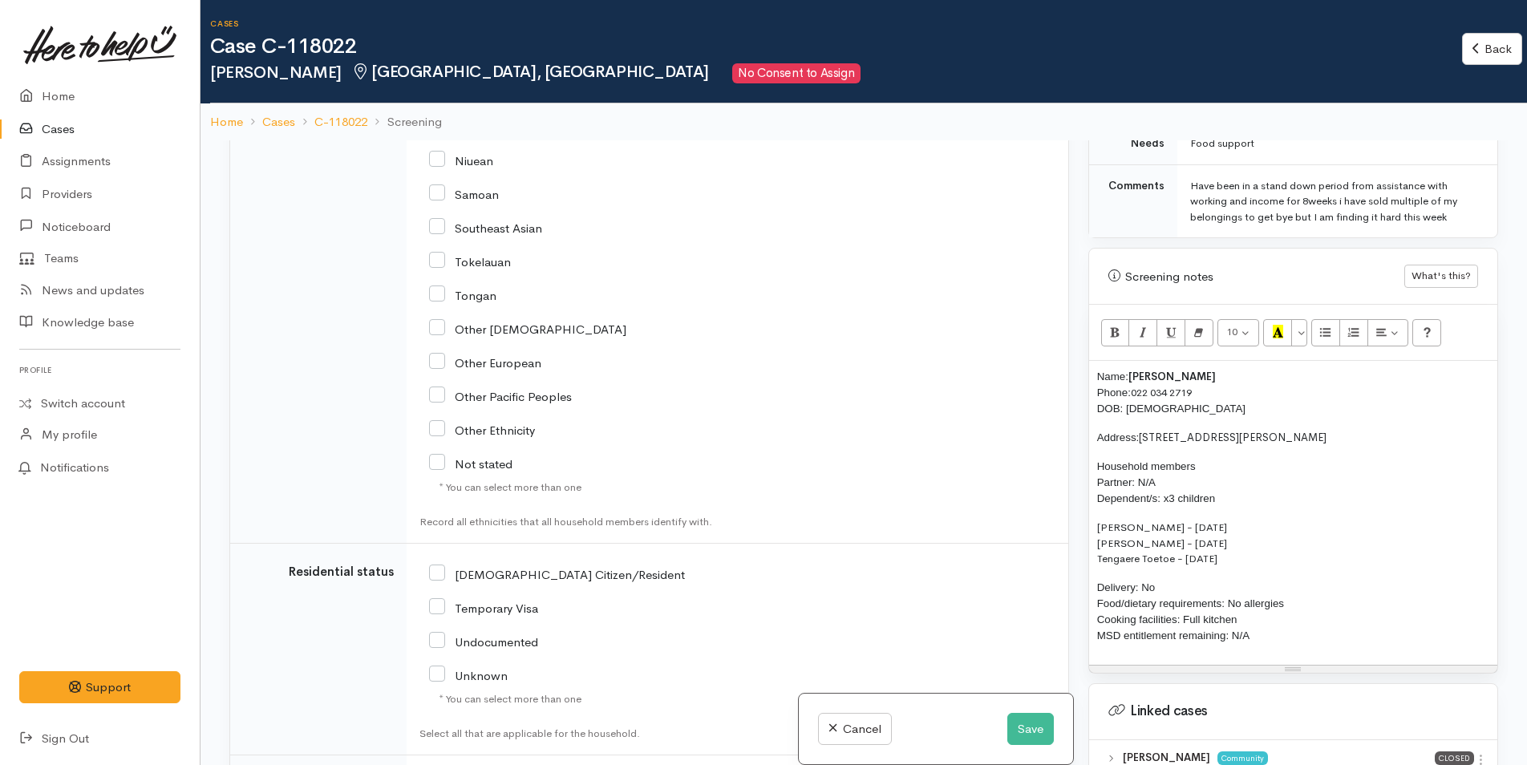
scroll to position [3233, 0]
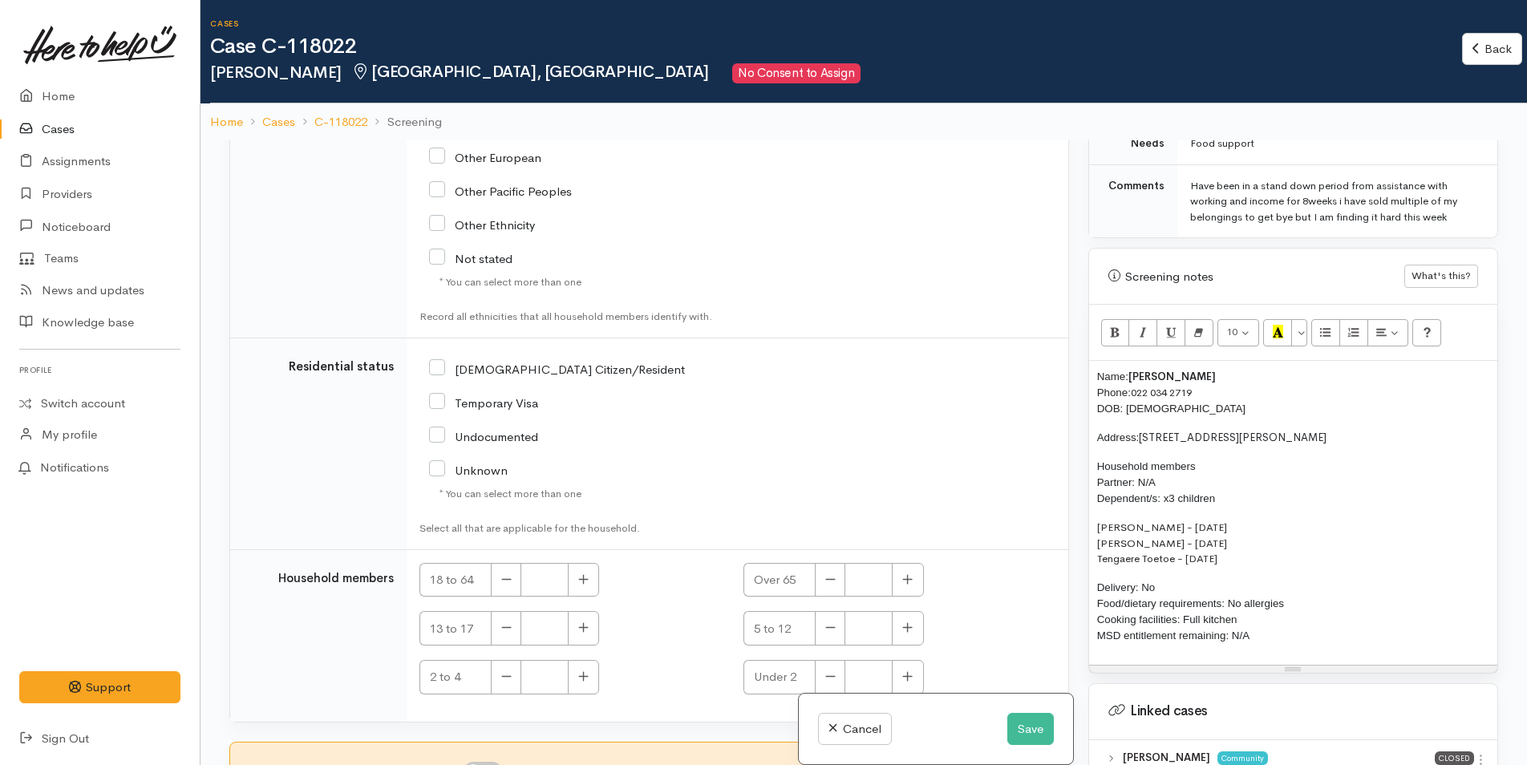
click at [435, 372] on input "[DEMOGRAPHIC_DATA] Citizen/Resident" at bounding box center [557, 368] width 256 height 14
checkbox input "true"
click at [577, 581] on button "button" at bounding box center [583, 580] width 31 height 34
type input "1"
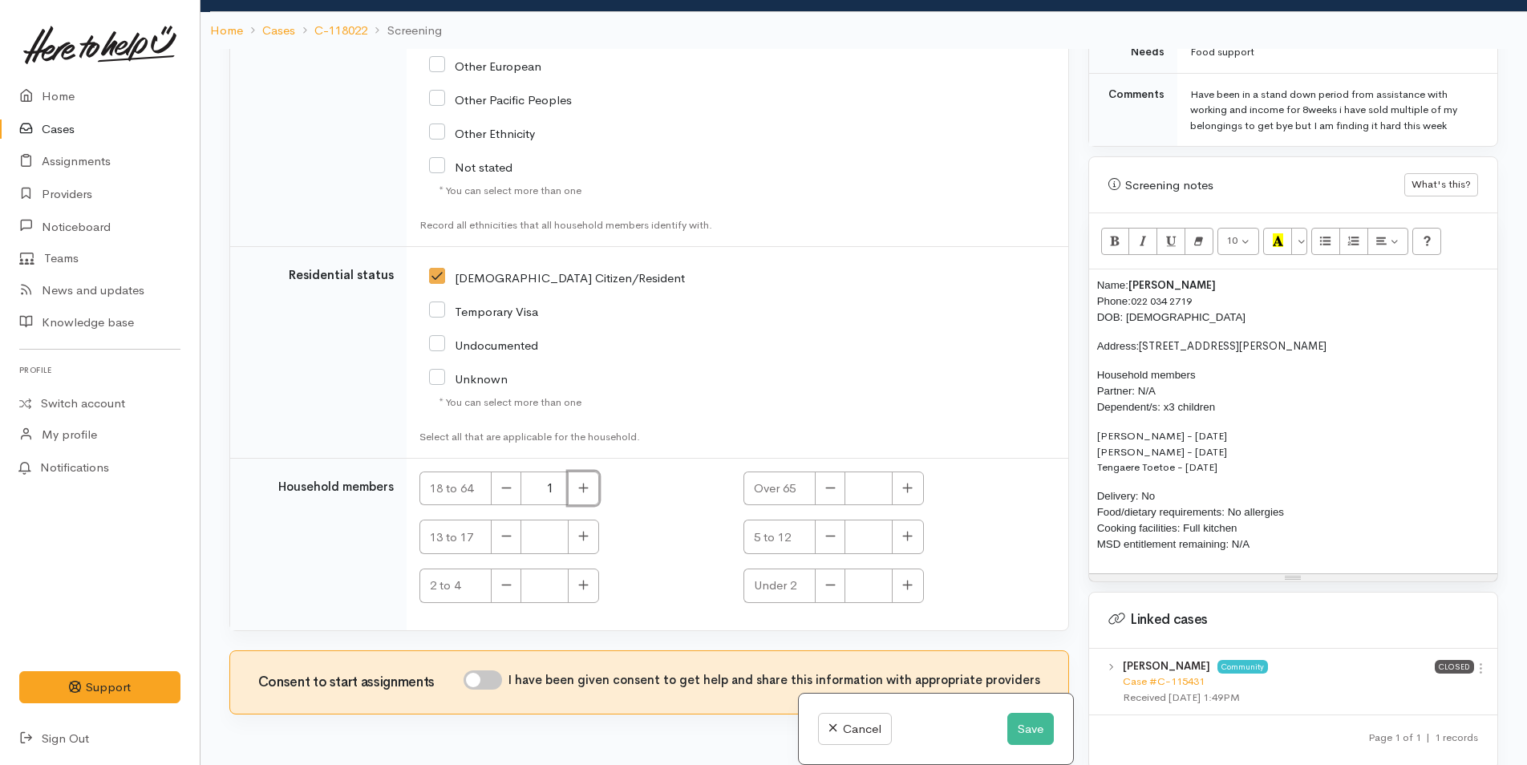
scroll to position [140, 0]
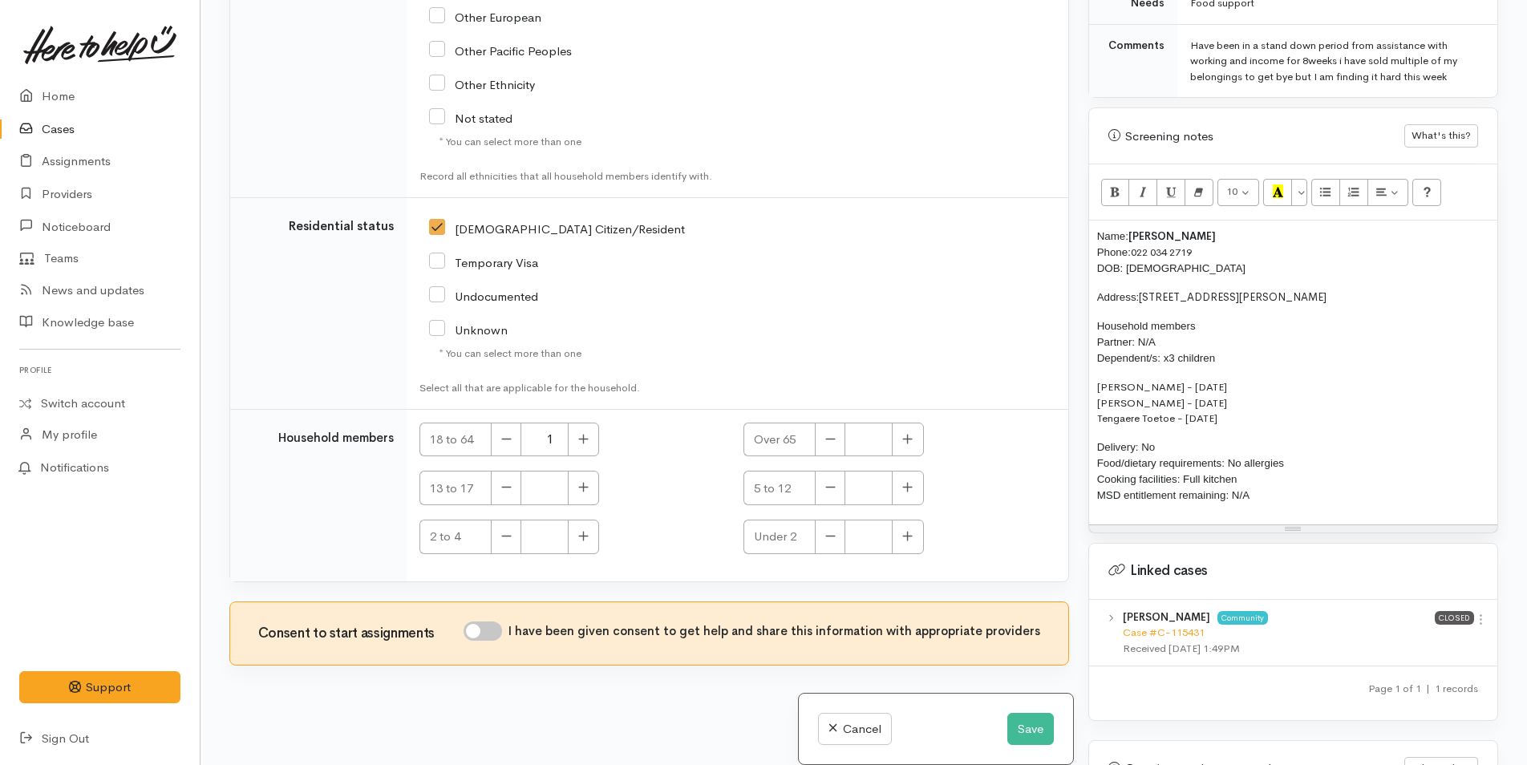
click at [500, 631] on input "I have been given consent to get help and share this information with appropria…" at bounding box center [483, 631] width 38 height 19
checkbox input "true"
click at [904, 490] on icon "button" at bounding box center [907, 487] width 10 height 12
type input "2"
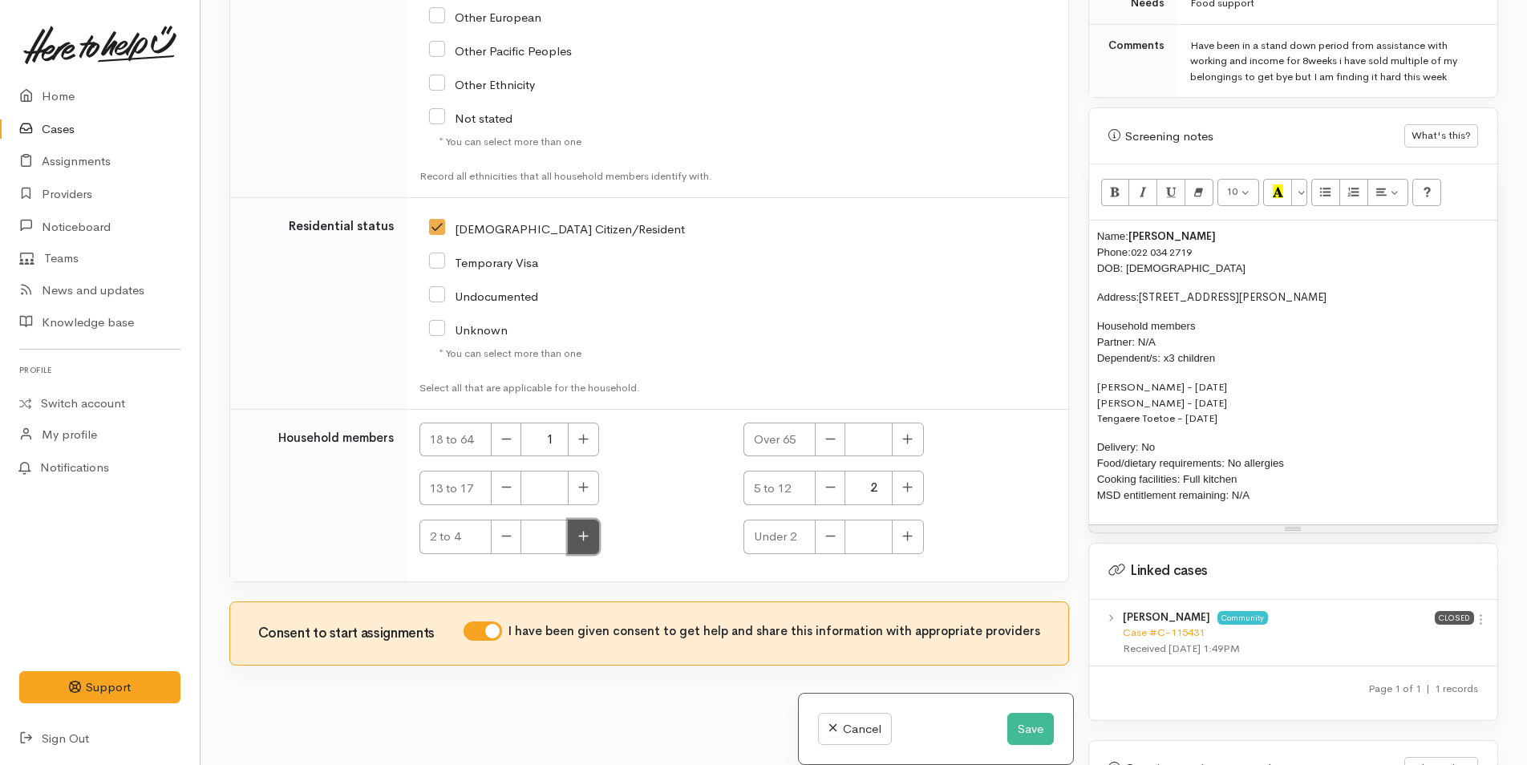
click at [586, 541] on icon "button" at bounding box center [583, 536] width 10 height 12
type input "1"
click at [1024, 731] on button "Save" at bounding box center [1030, 729] width 47 height 33
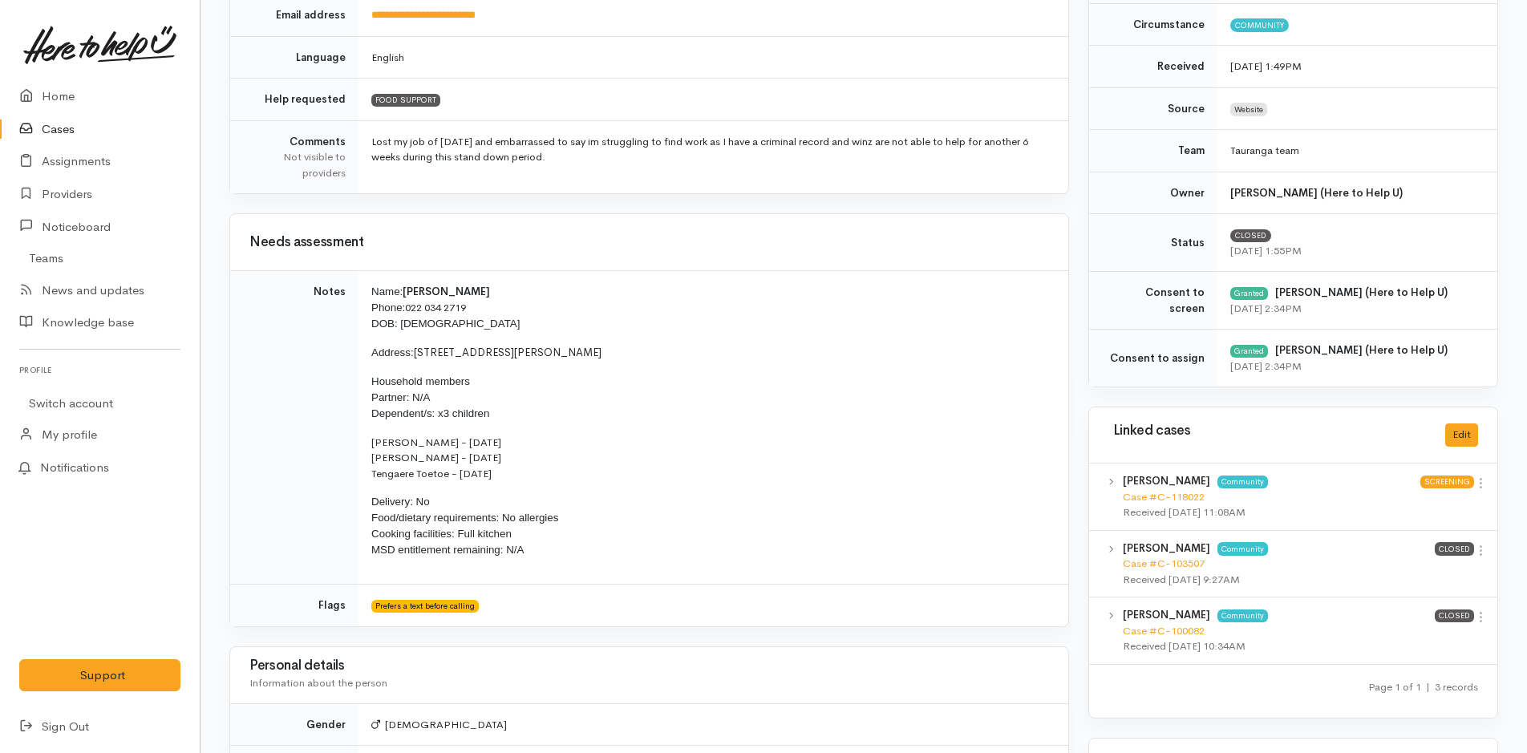
scroll to position [402, 0]
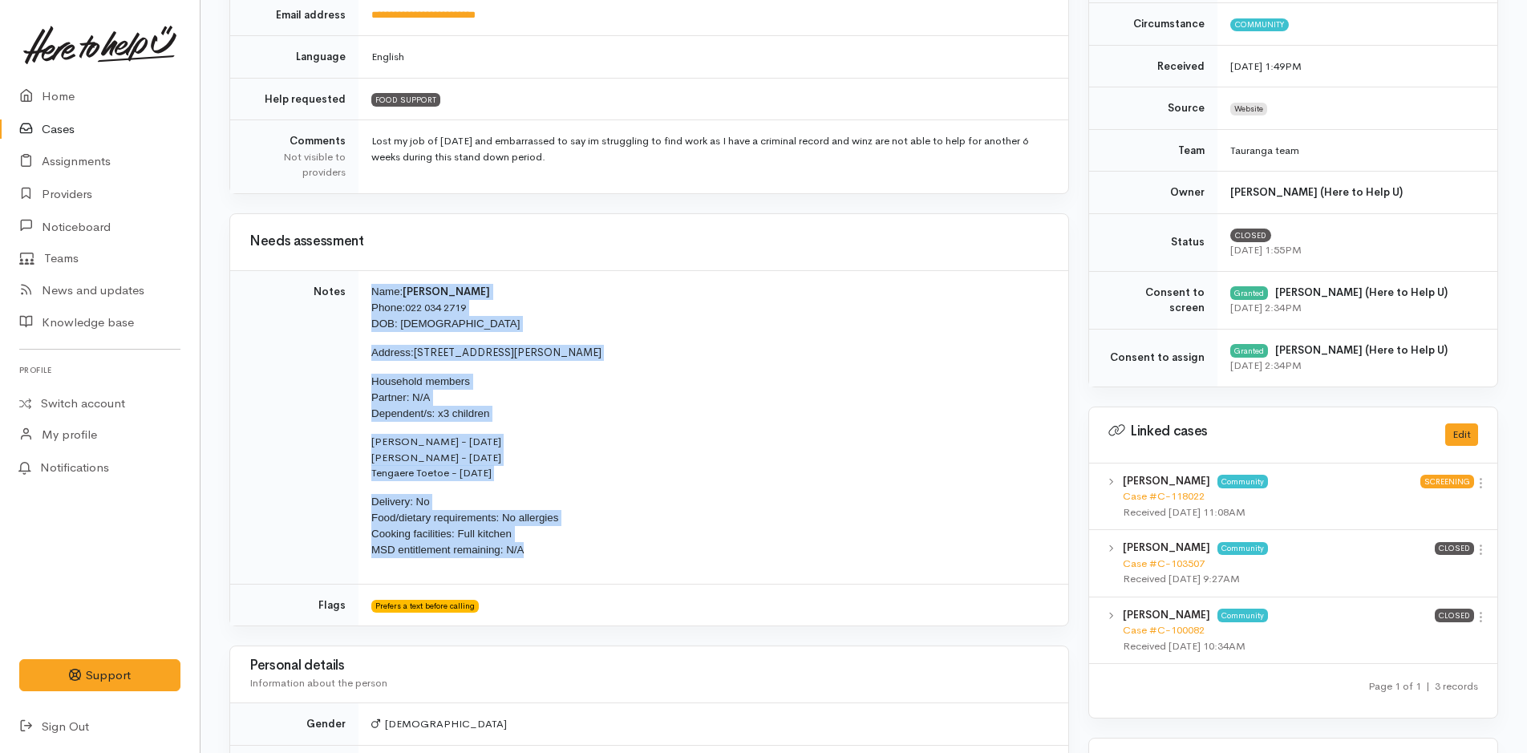
drag, startPoint x: 505, startPoint y: 491, endPoint x: 362, endPoint y: 284, distance: 251.9
click at [362, 284] on td "Name: [PERSON_NAME] Phone: [PHONE_NUMBER] DOB: [DEMOGRAPHIC_DATA] Address: [STR…" at bounding box center [714, 427] width 710 height 314
copy td "Name: [PERSON_NAME] Phone: [PHONE_NUMBER] DOB: [DEMOGRAPHIC_DATA] Address: [STR…"
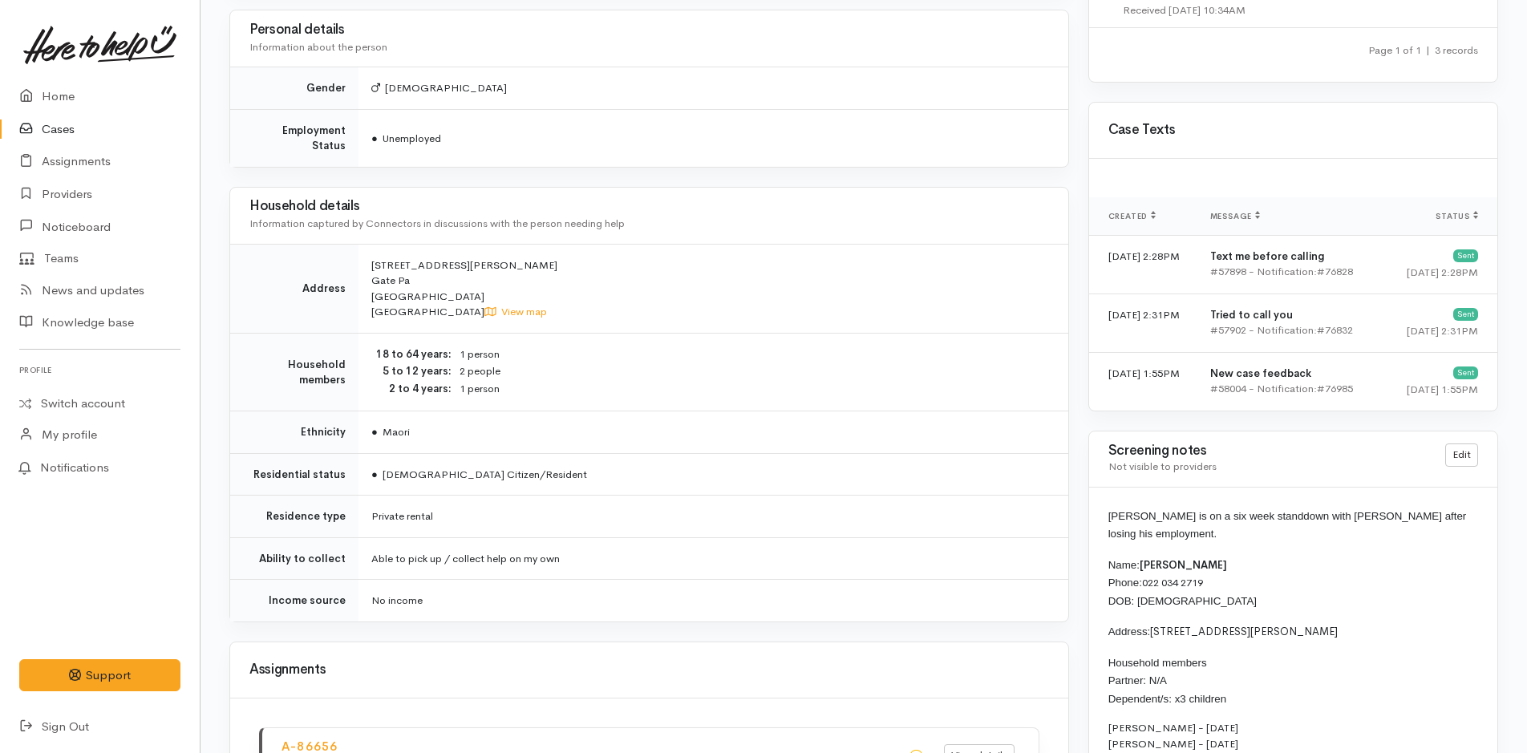
scroll to position [1204, 0]
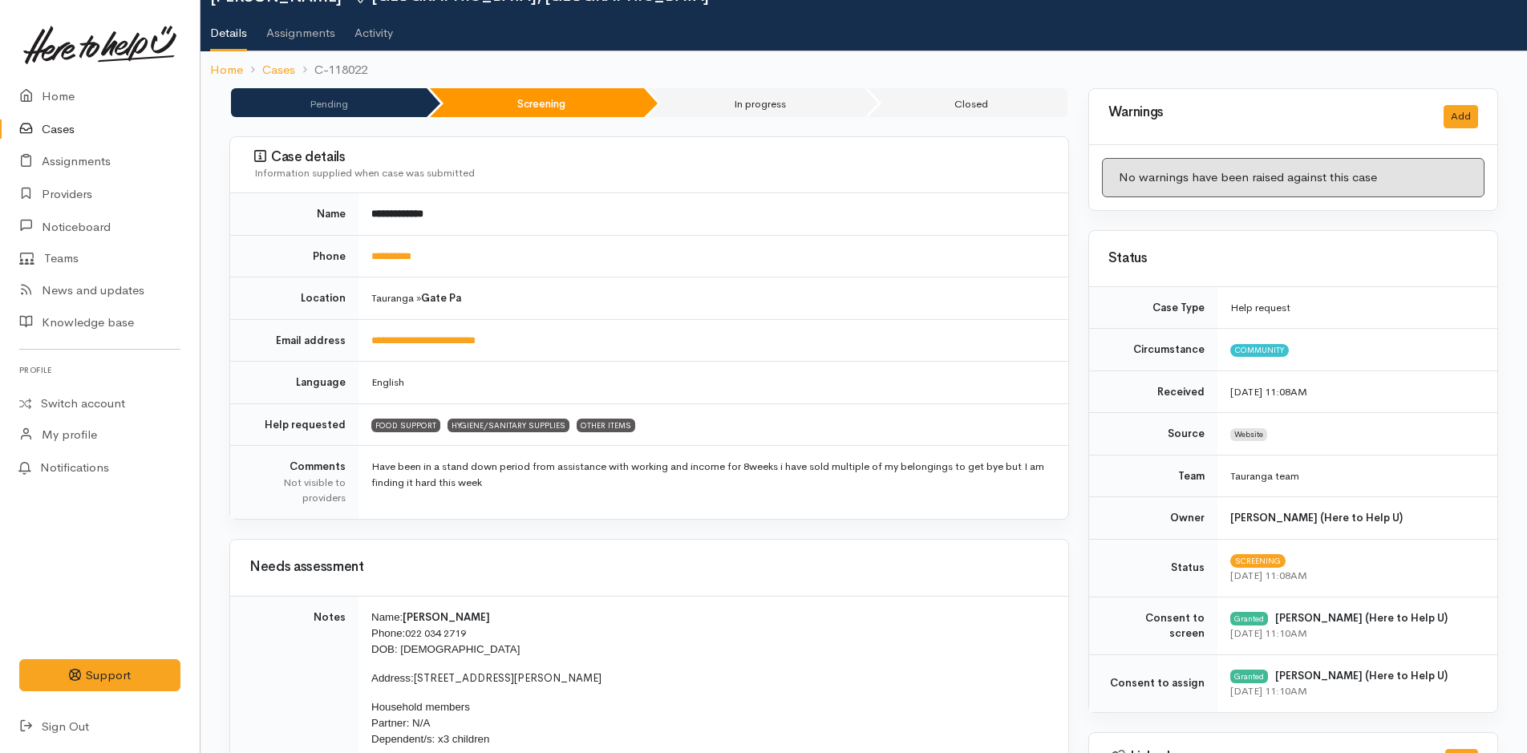
scroll to position [241, 0]
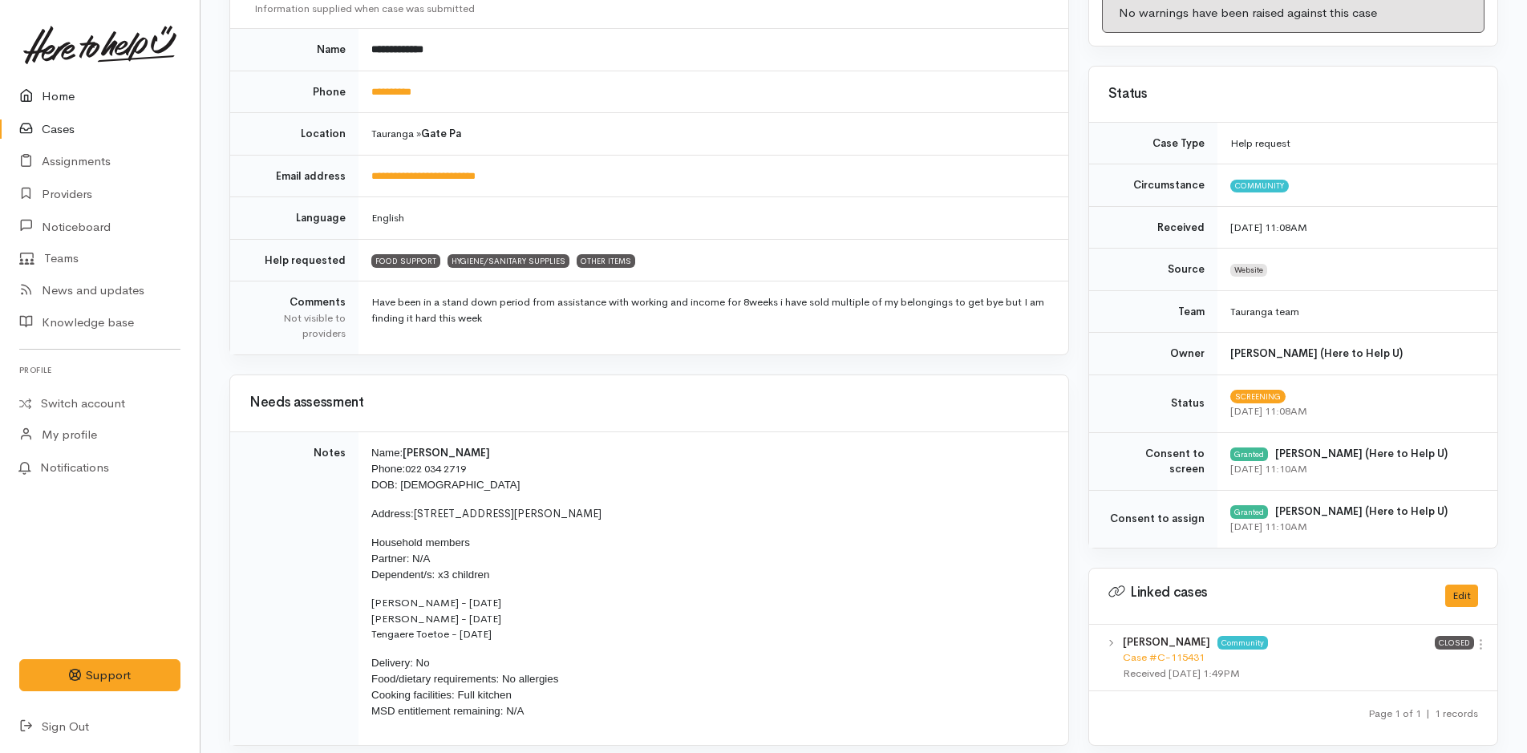
click at [61, 98] on link "Home" at bounding box center [100, 96] width 200 height 33
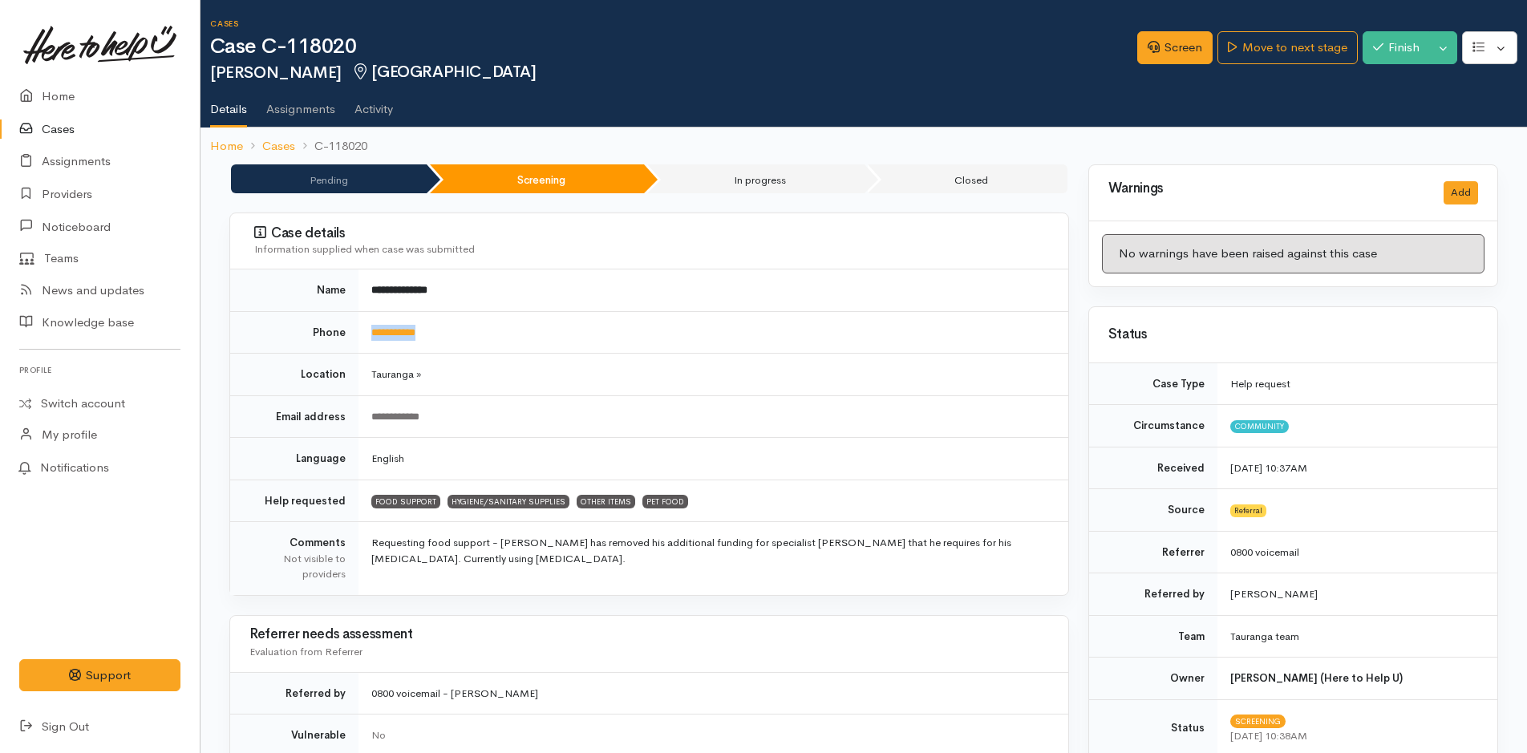
drag, startPoint x: 446, startPoint y: 334, endPoint x: 365, endPoint y: 347, distance: 82.0
click at [365, 347] on td "**********" at bounding box center [714, 332] width 710 height 43
copy link "**********"
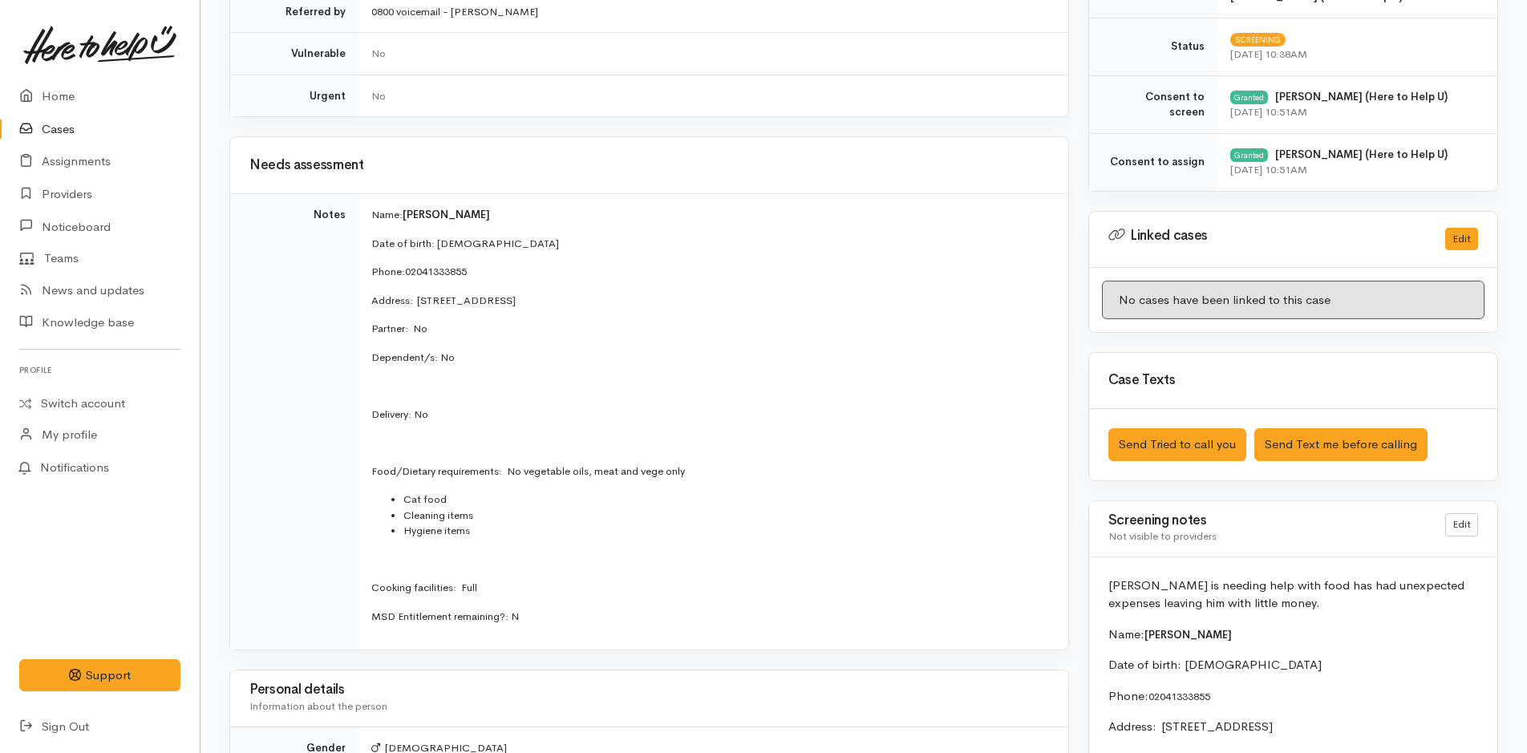
scroll to position [802, 0]
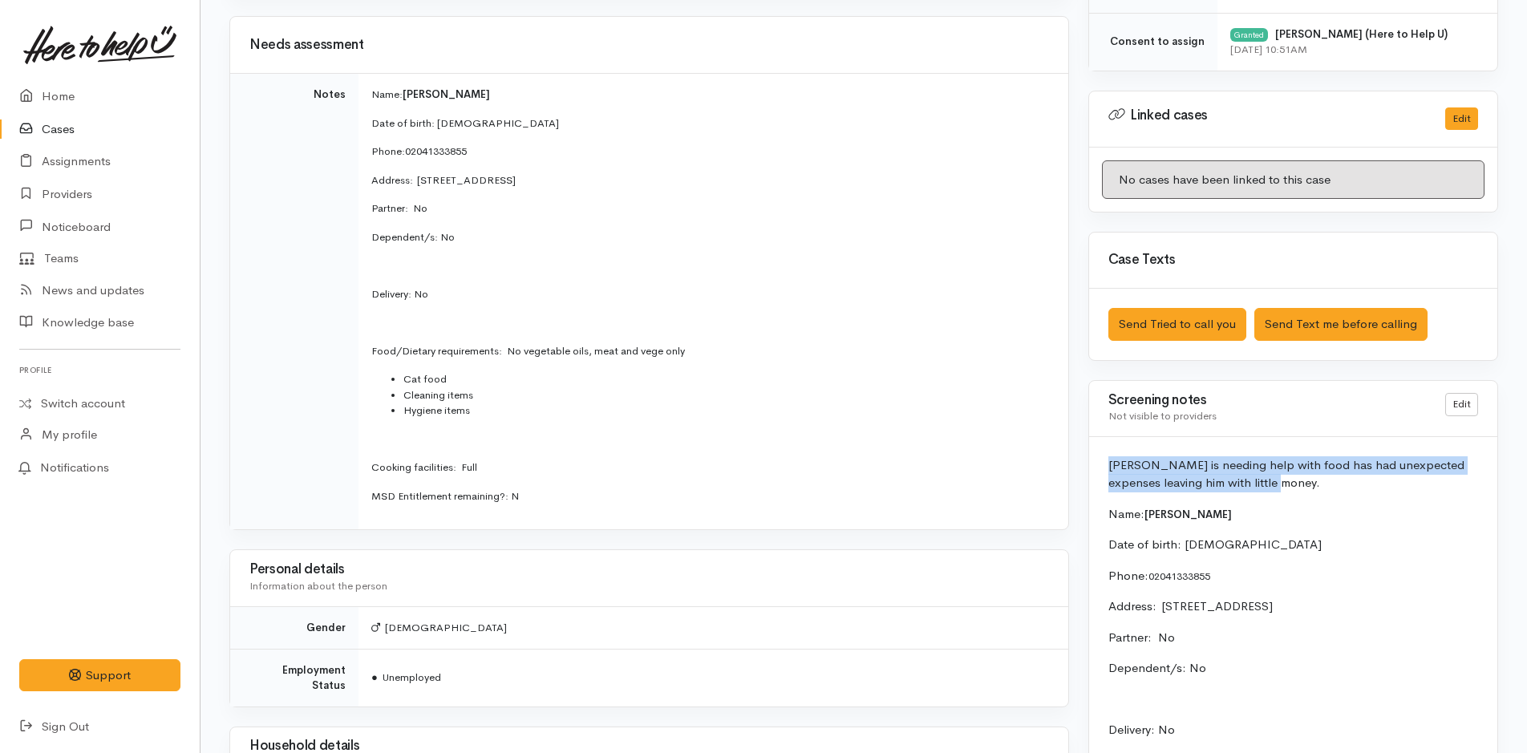
drag, startPoint x: 1288, startPoint y: 488, endPoint x: 1083, endPoint y: 469, distance: 206.2
click at [1083, 469] on div "Warnings Add No warnings have been raised against this case Add Warning Title ●…" at bounding box center [1293, 429] width 429 height 2134
copy p "Kendall is needing help with food has had unexpected expenses leaving him with …"
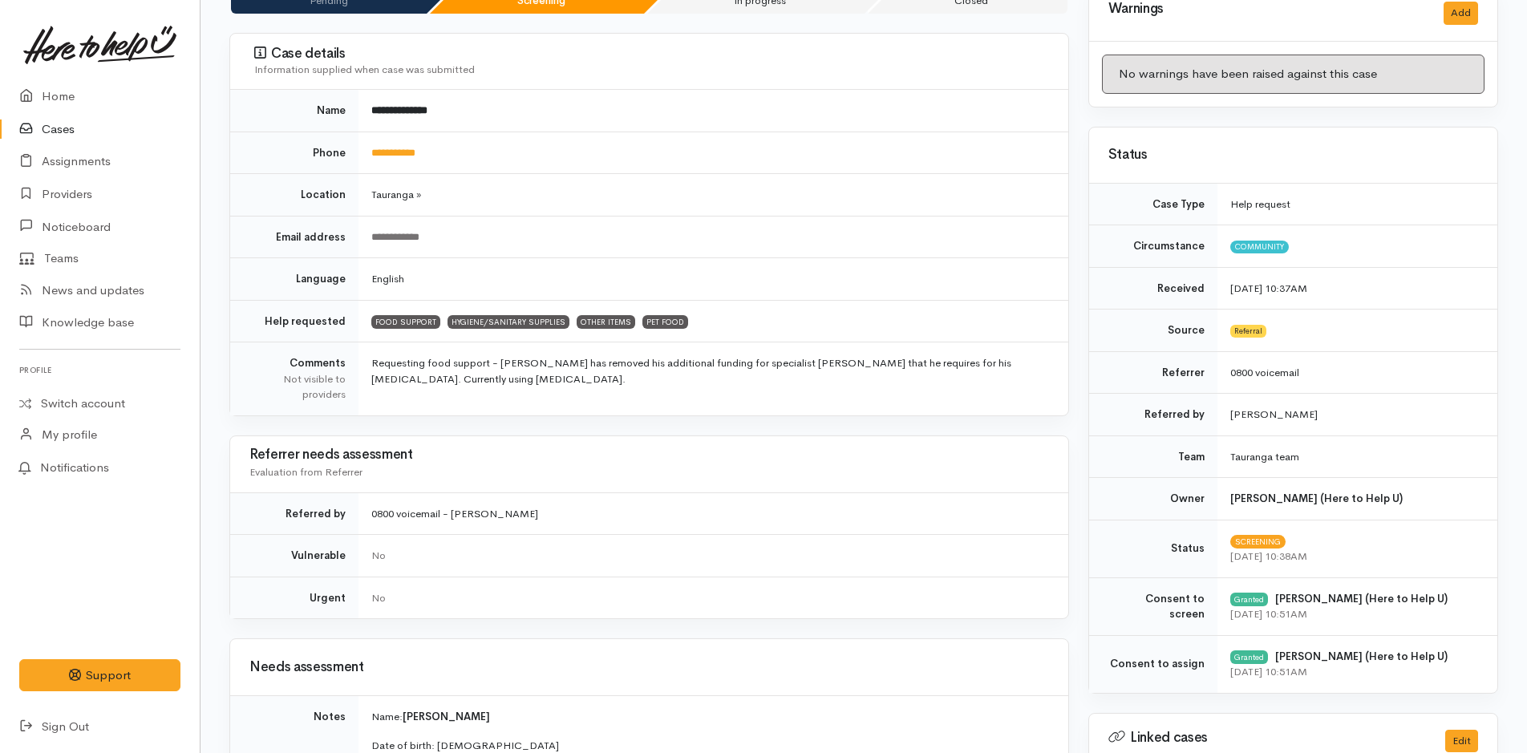
scroll to position [0, 0]
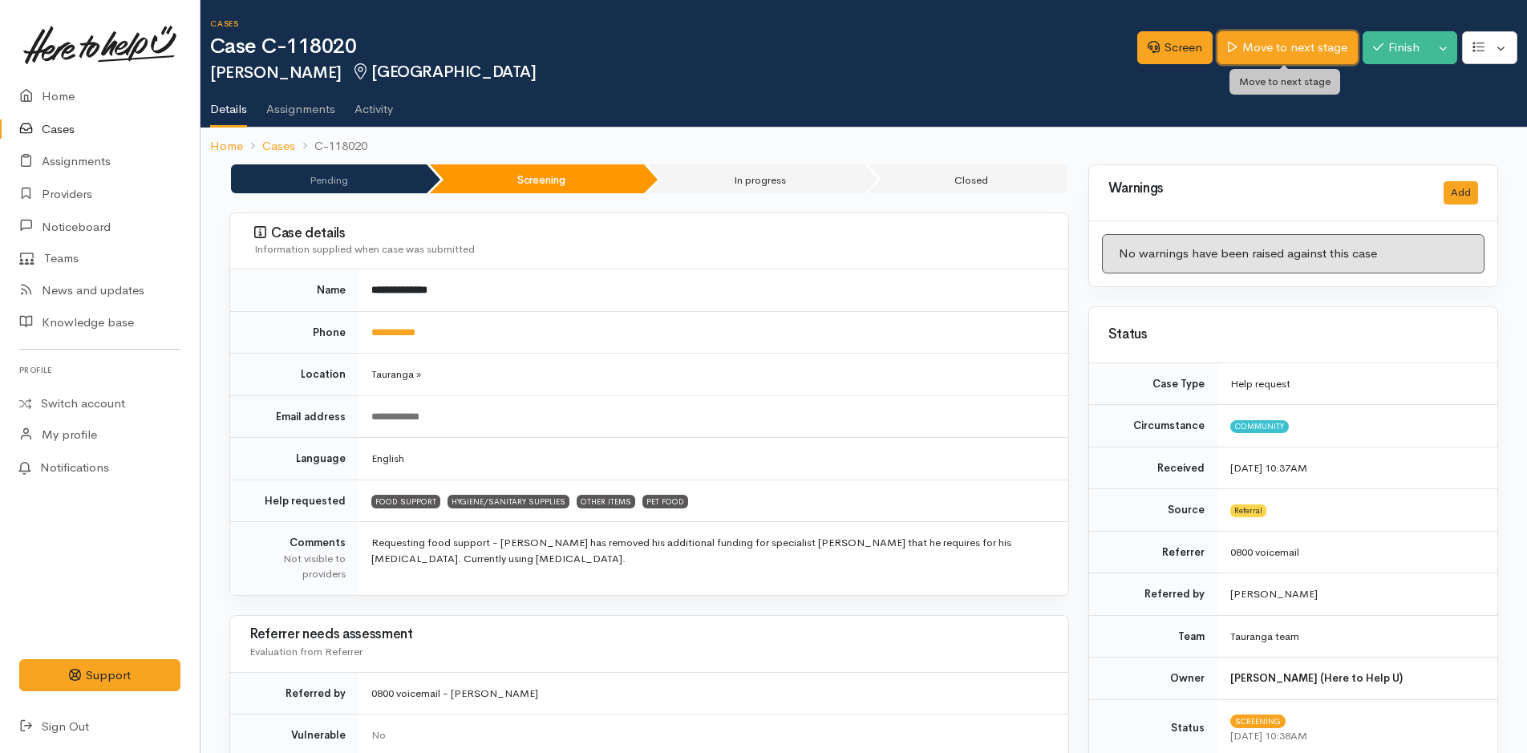
click at [1268, 47] on link "Move to next stage" at bounding box center [1288, 47] width 140 height 33
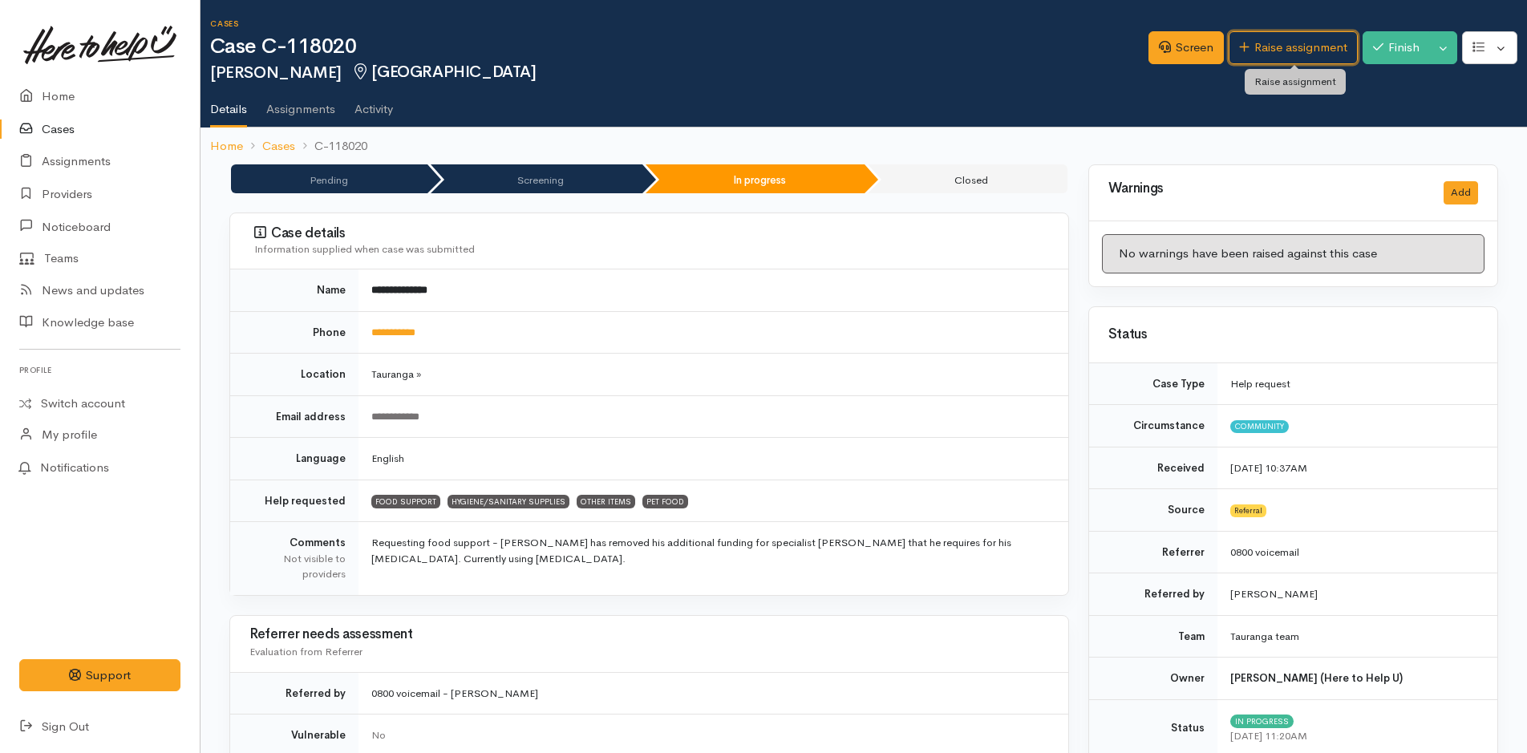
click at [1265, 48] on link "Raise assignment" at bounding box center [1293, 47] width 129 height 33
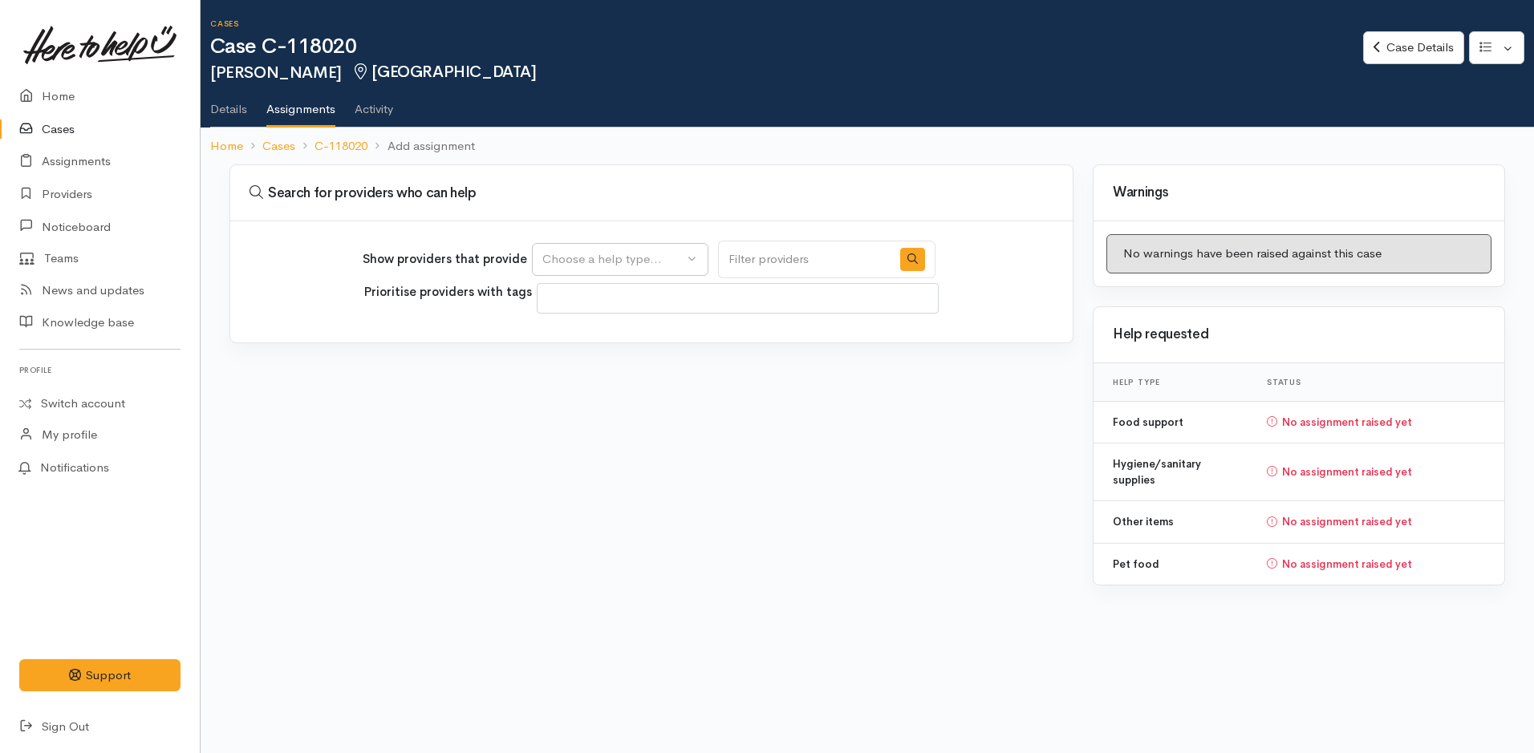
select select
click at [590, 260] on div "Choose a help type..." at bounding box center [612, 259] width 141 height 18
click at [584, 334] on span "Food support" at bounding box center [589, 336] width 75 height 18
select select "3"
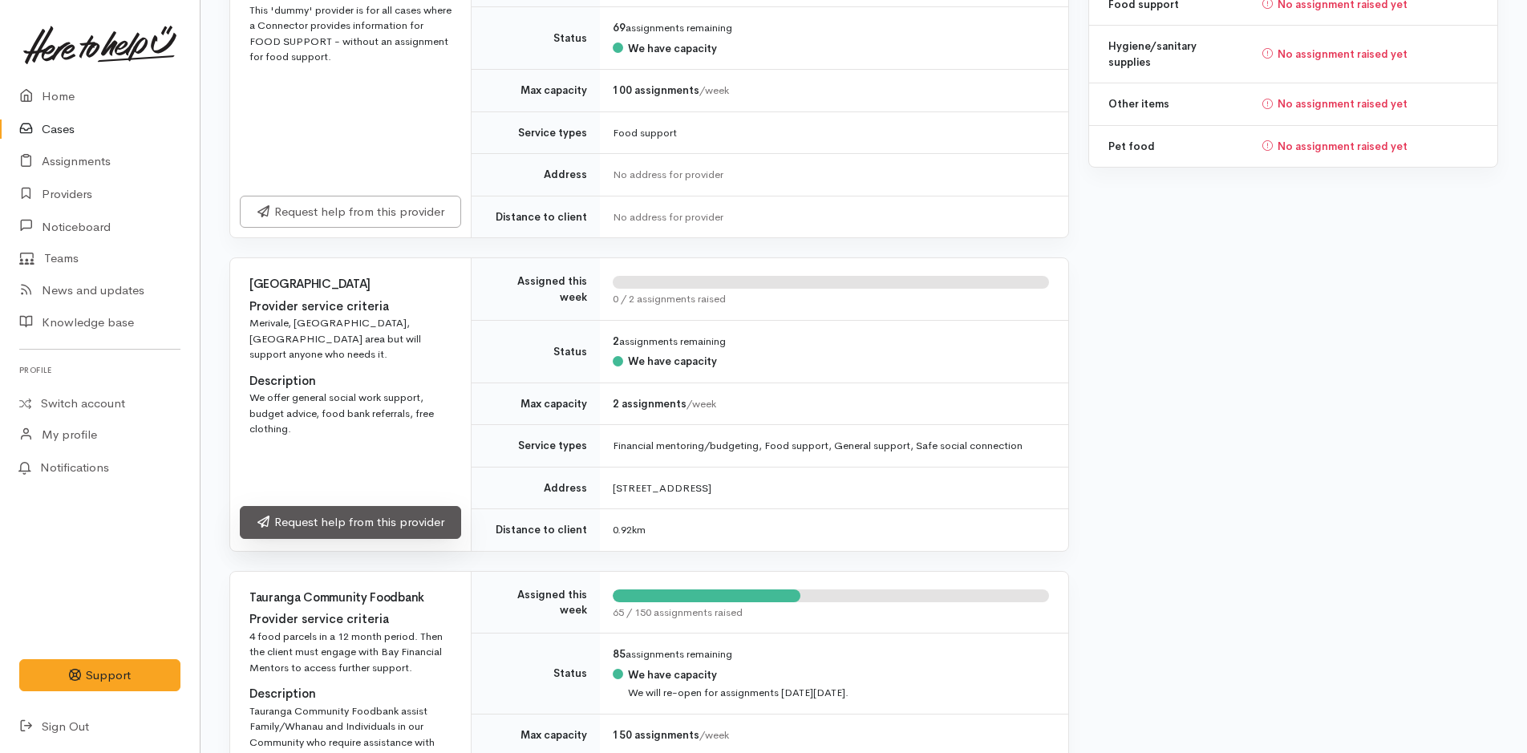
scroll to position [642, 0]
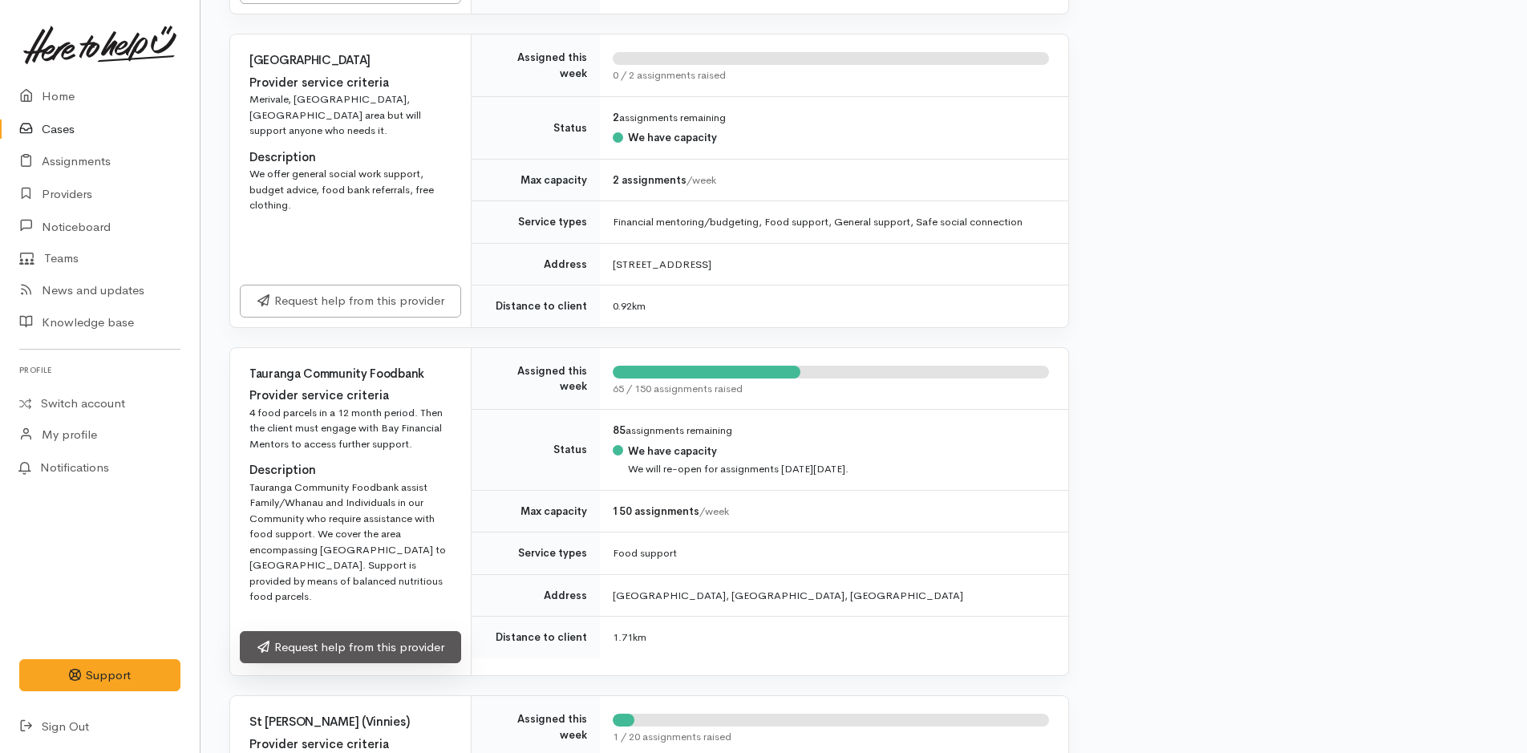
click at [370, 631] on link "Request help from this provider" at bounding box center [350, 647] width 221 height 33
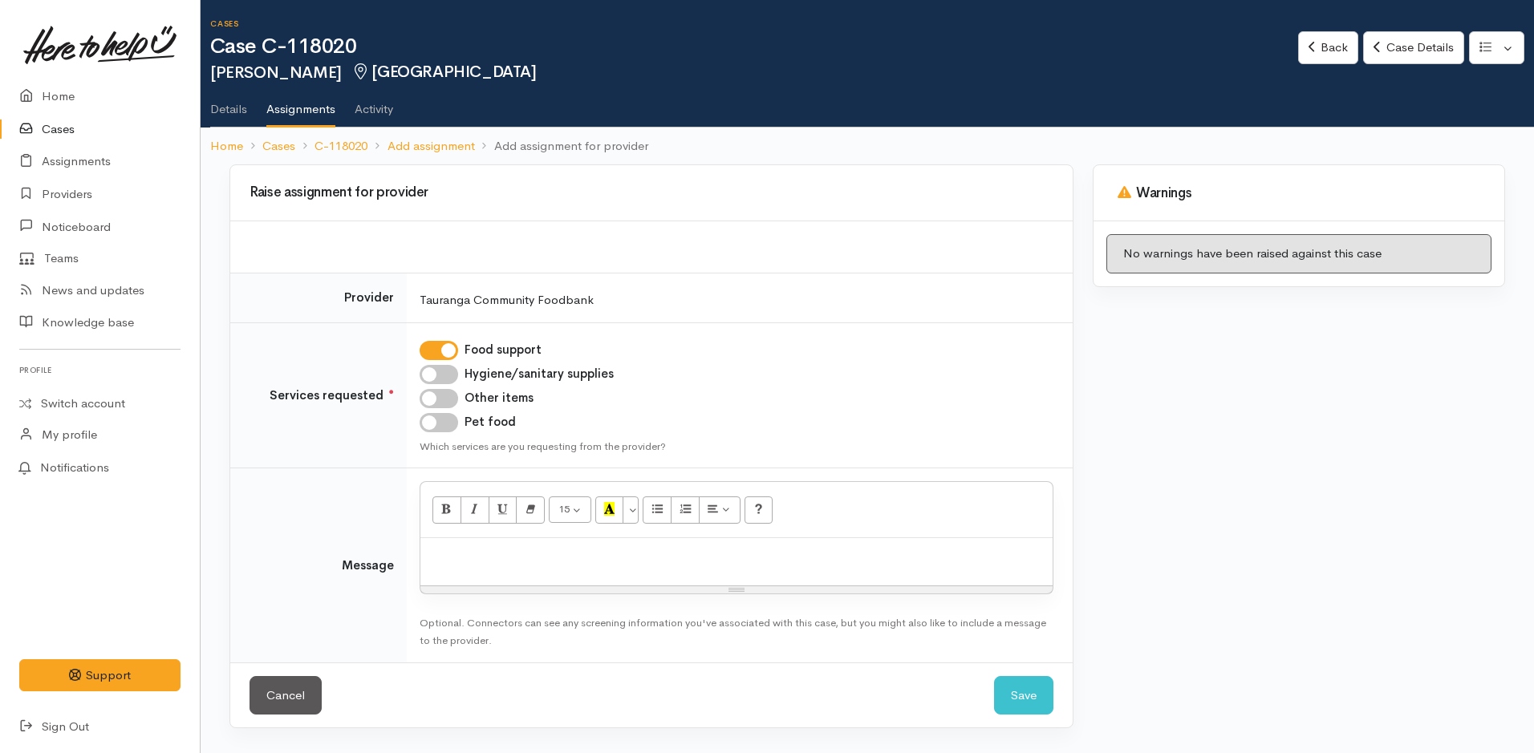
click at [444, 371] on input "Hygiene/sanitary supplies" at bounding box center [438, 374] width 38 height 19
checkbox input "true"
click at [444, 400] on input "Other items" at bounding box center [438, 398] width 38 height 19
checkbox input "true"
click at [441, 427] on input "Pet food" at bounding box center [438, 422] width 38 height 19
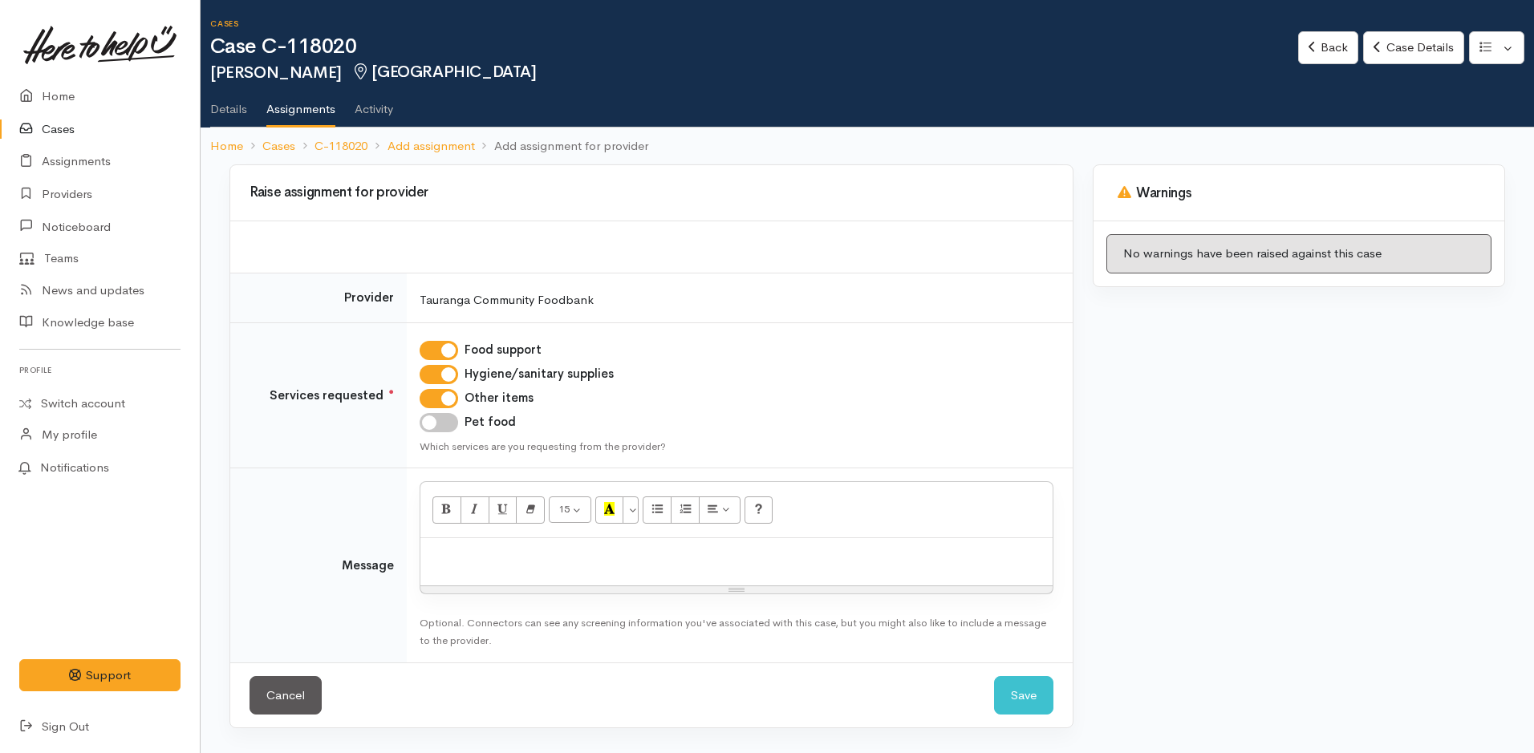
checkbox input "true"
click at [472, 571] on div at bounding box center [736, 561] width 632 height 47
paste div
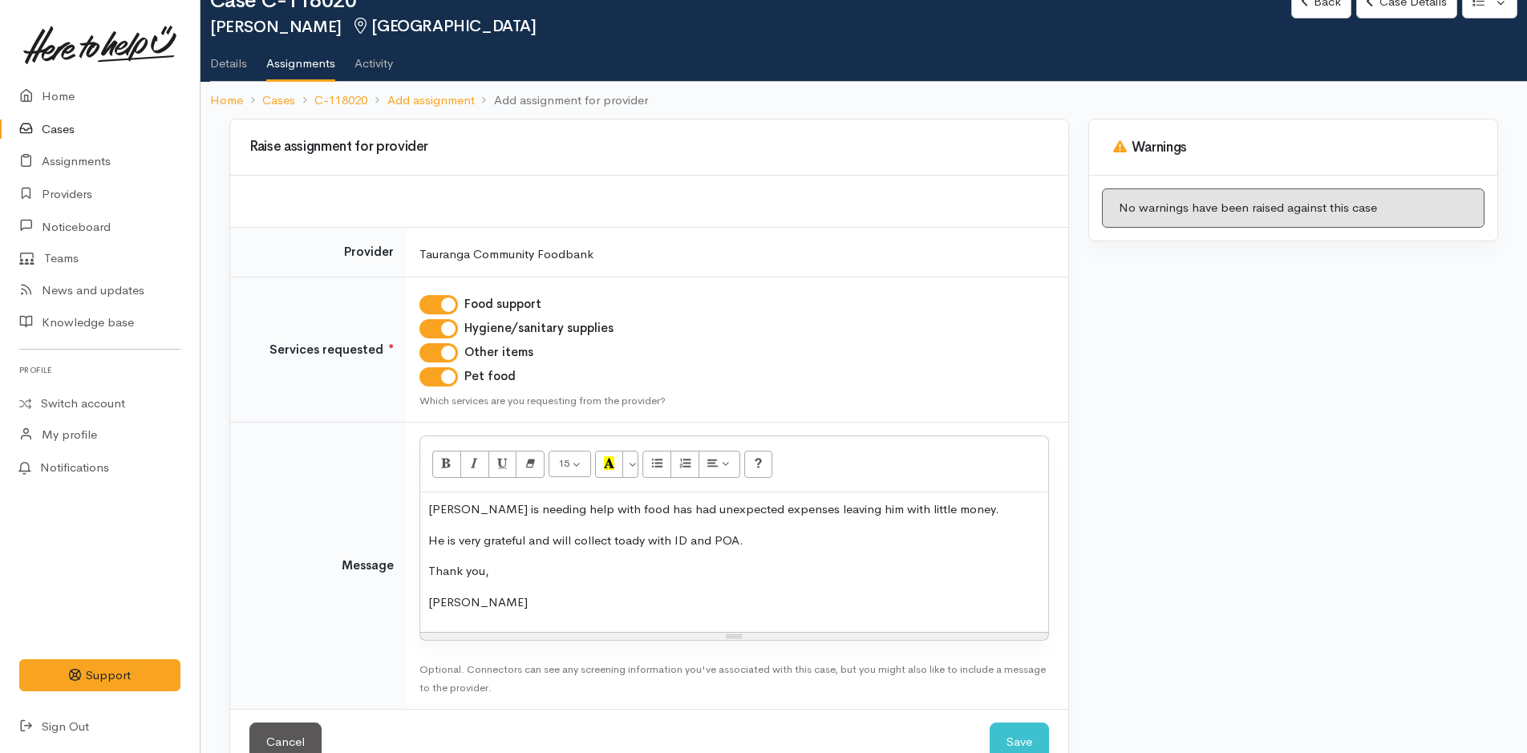
scroll to position [87, 0]
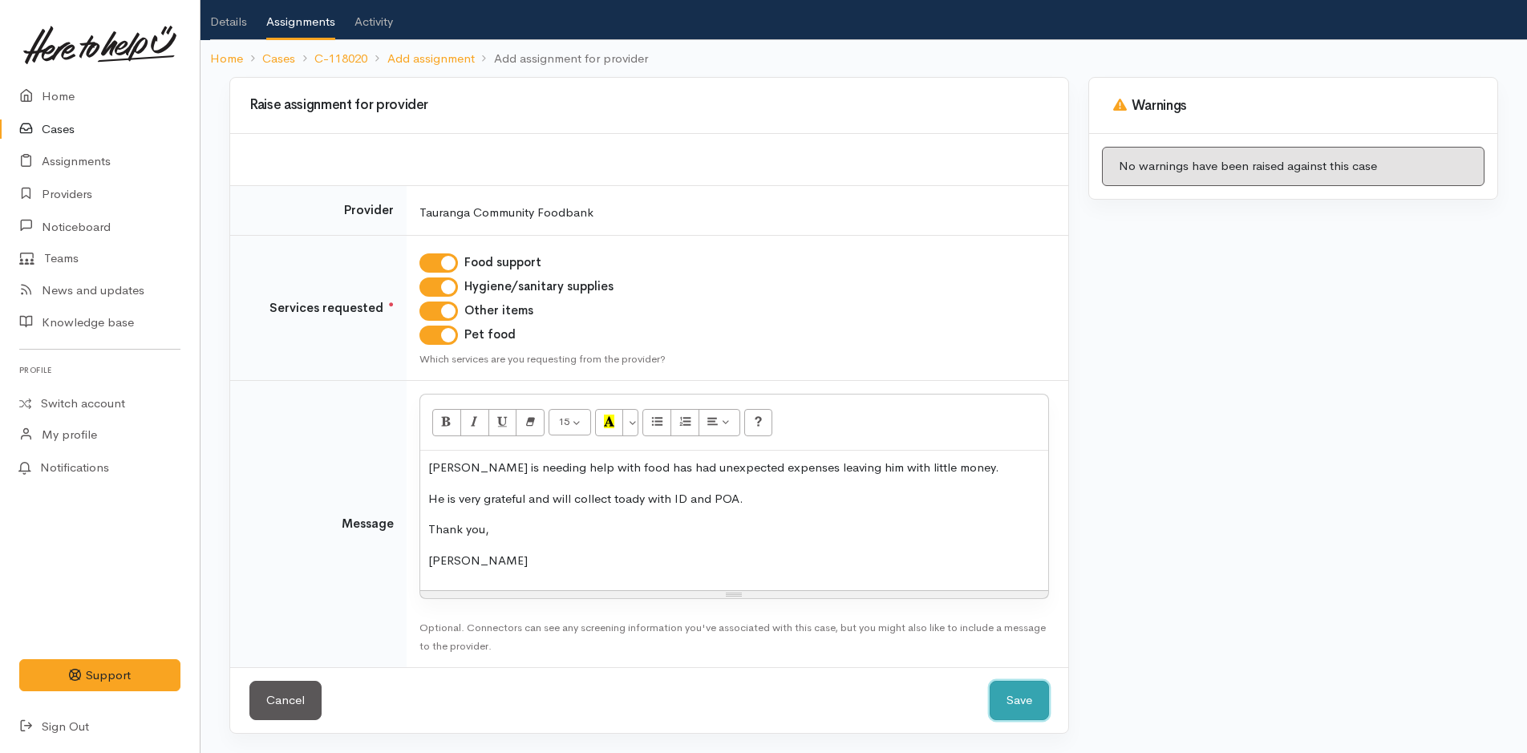
click at [1018, 703] on button "Save" at bounding box center [1019, 700] width 59 height 39
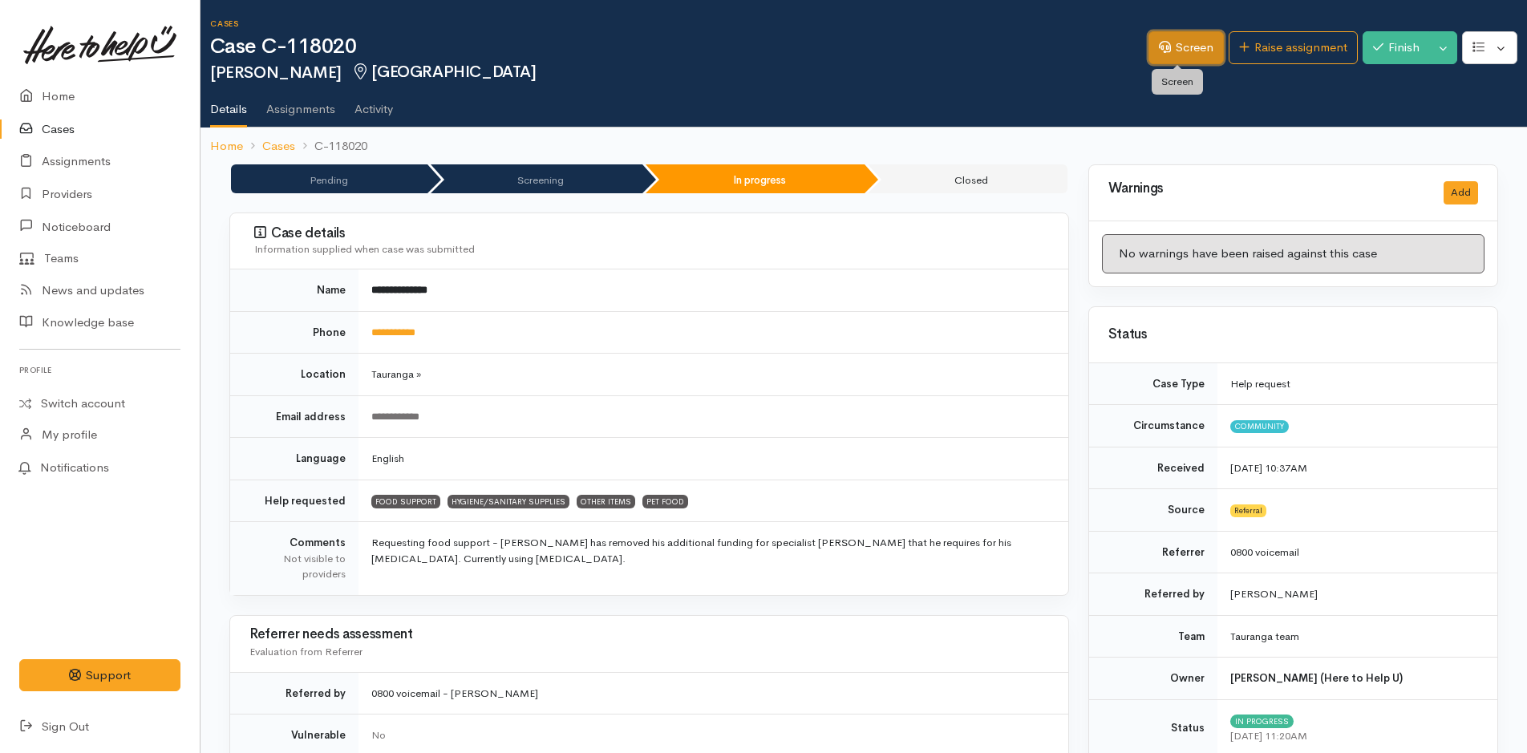
click at [1189, 48] on link "Screen" at bounding box center [1186, 47] width 75 height 33
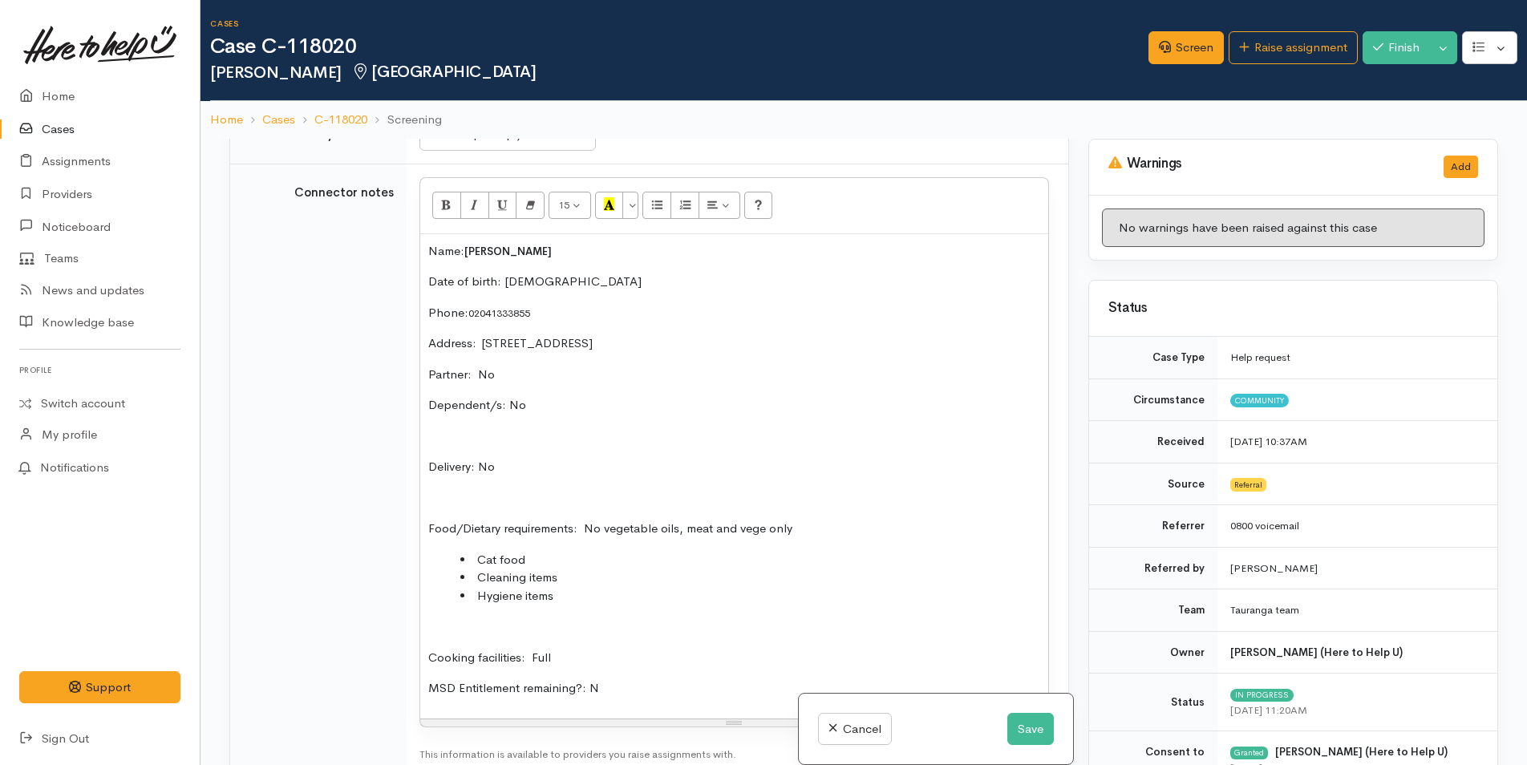
scroll to position [1203, 0]
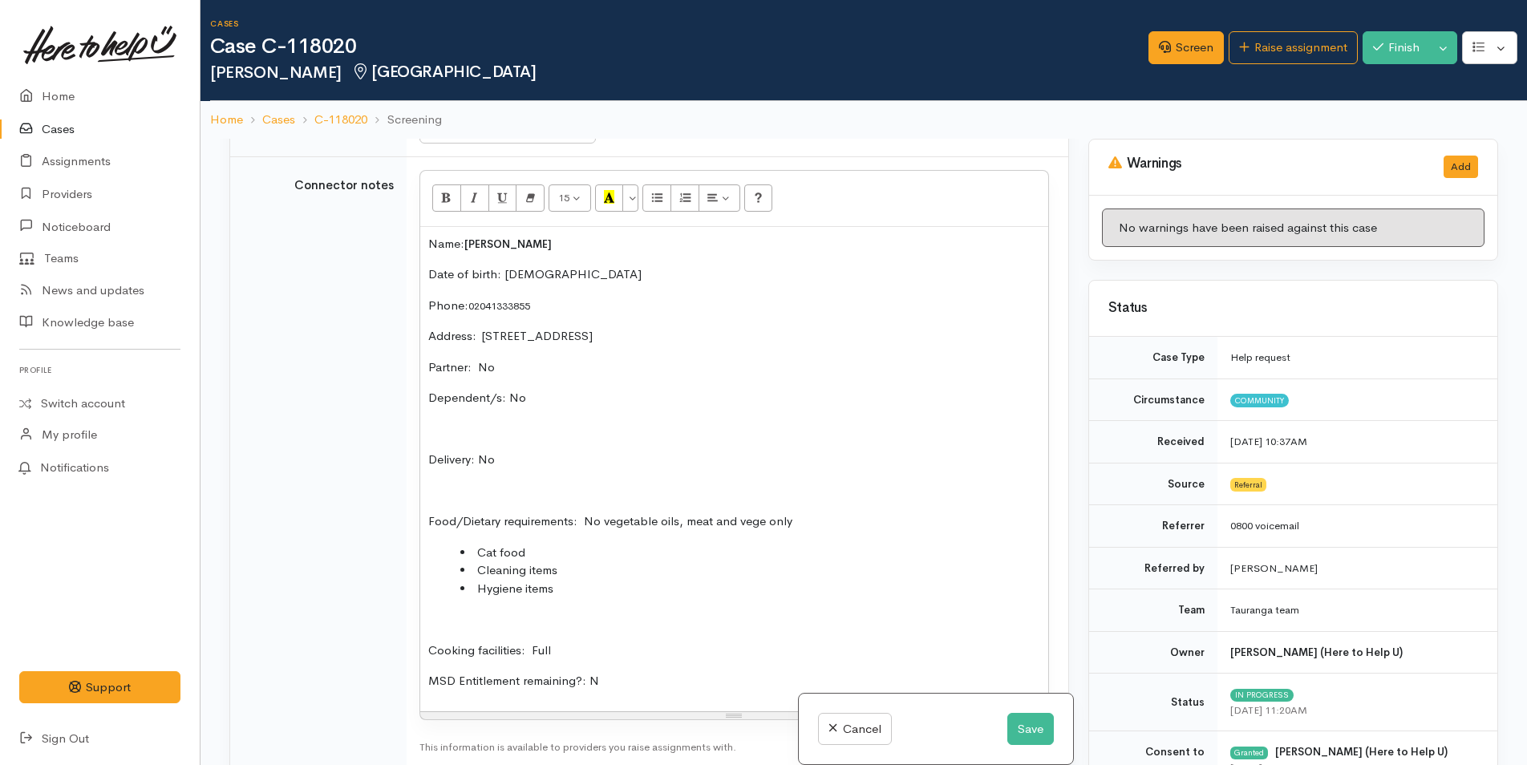
click at [868, 516] on p "Food/Dietary requirements: No vegetable oils, meat and vege only" at bounding box center [734, 522] width 612 height 18
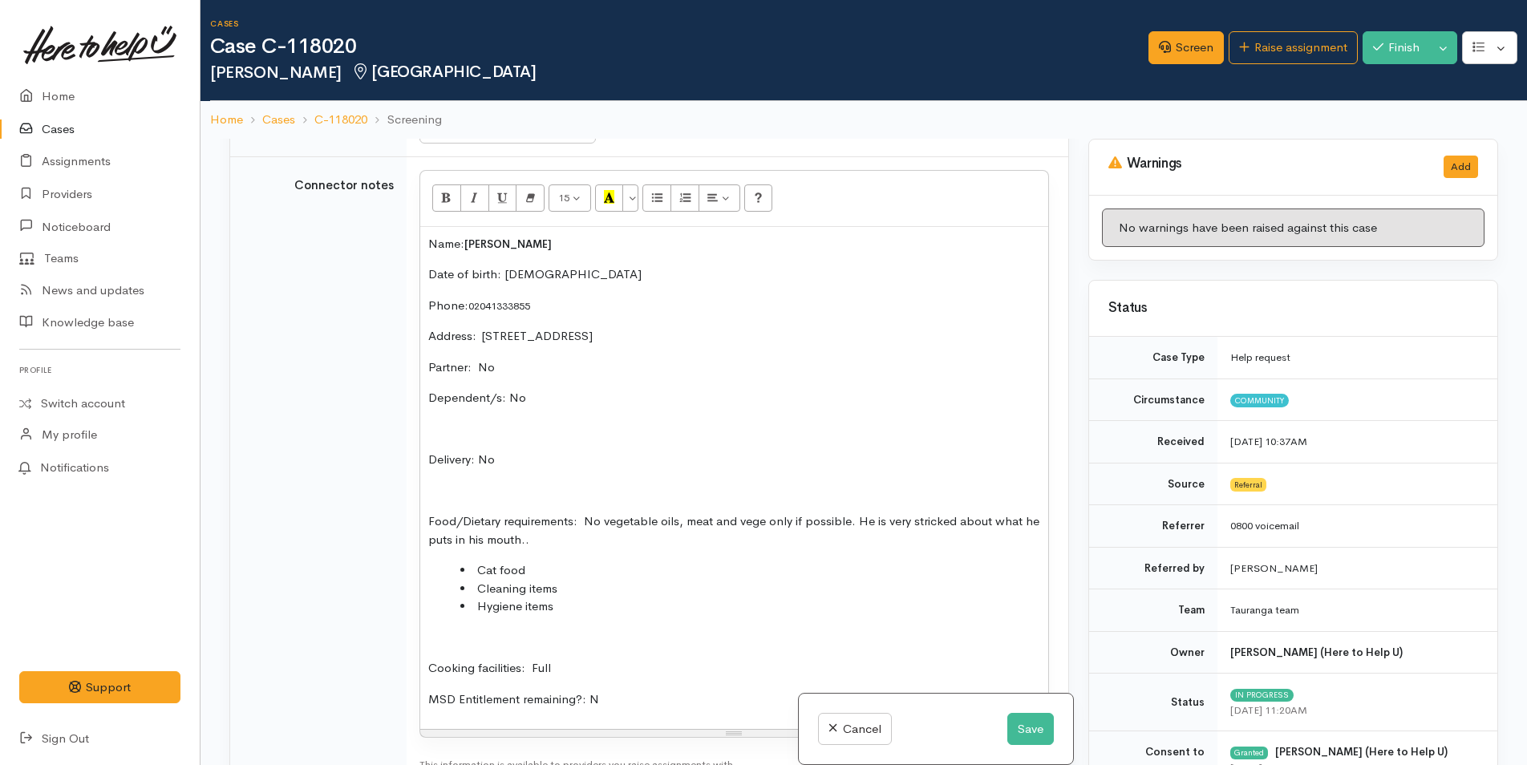
drag, startPoint x: 926, startPoint y: 520, endPoint x: 945, endPoint y: 590, distance: 72.2
click at [945, 590] on li "Cleaning items" at bounding box center [750, 589] width 580 height 18
click at [1030, 734] on button "Save" at bounding box center [1030, 729] width 47 height 33
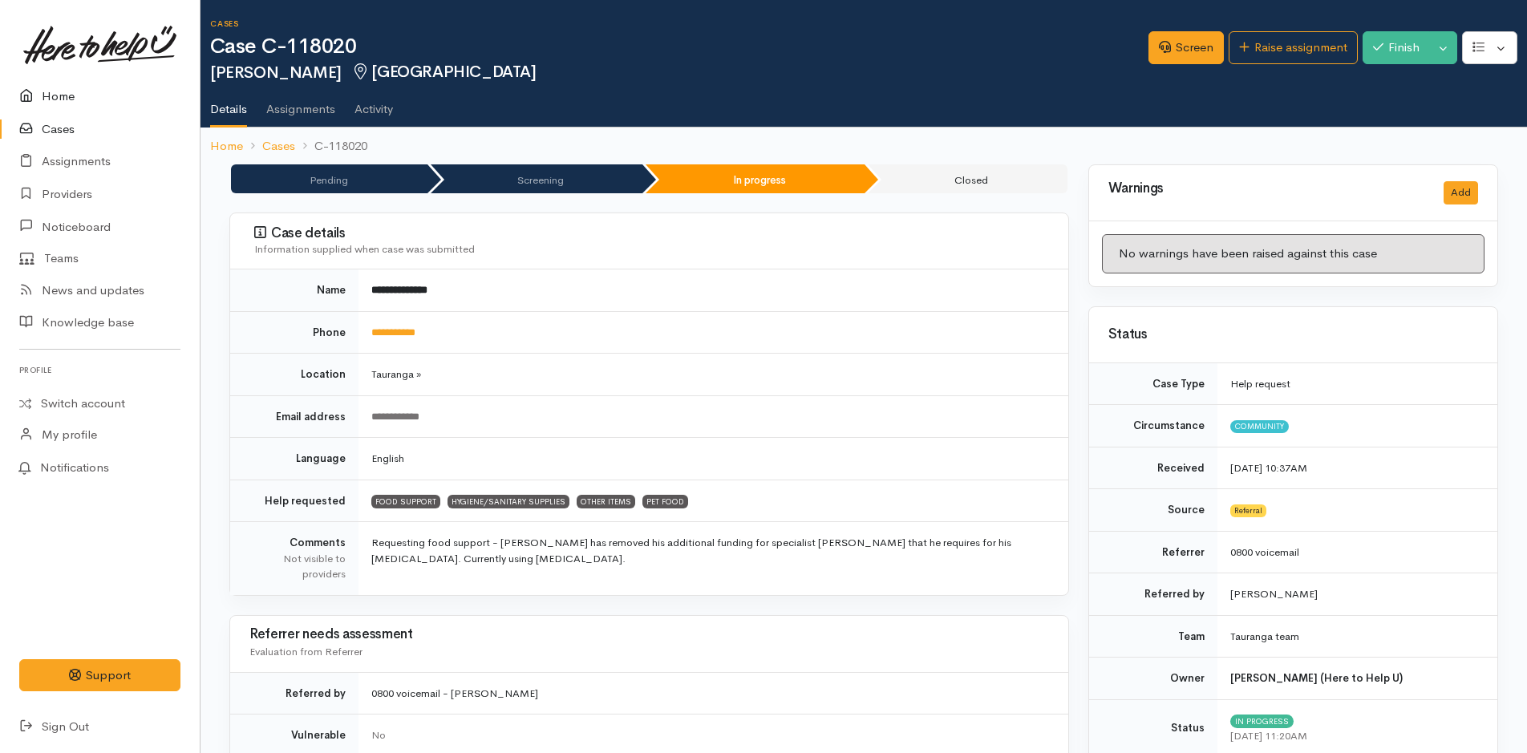
click at [62, 91] on link "Home" at bounding box center [100, 96] width 200 height 33
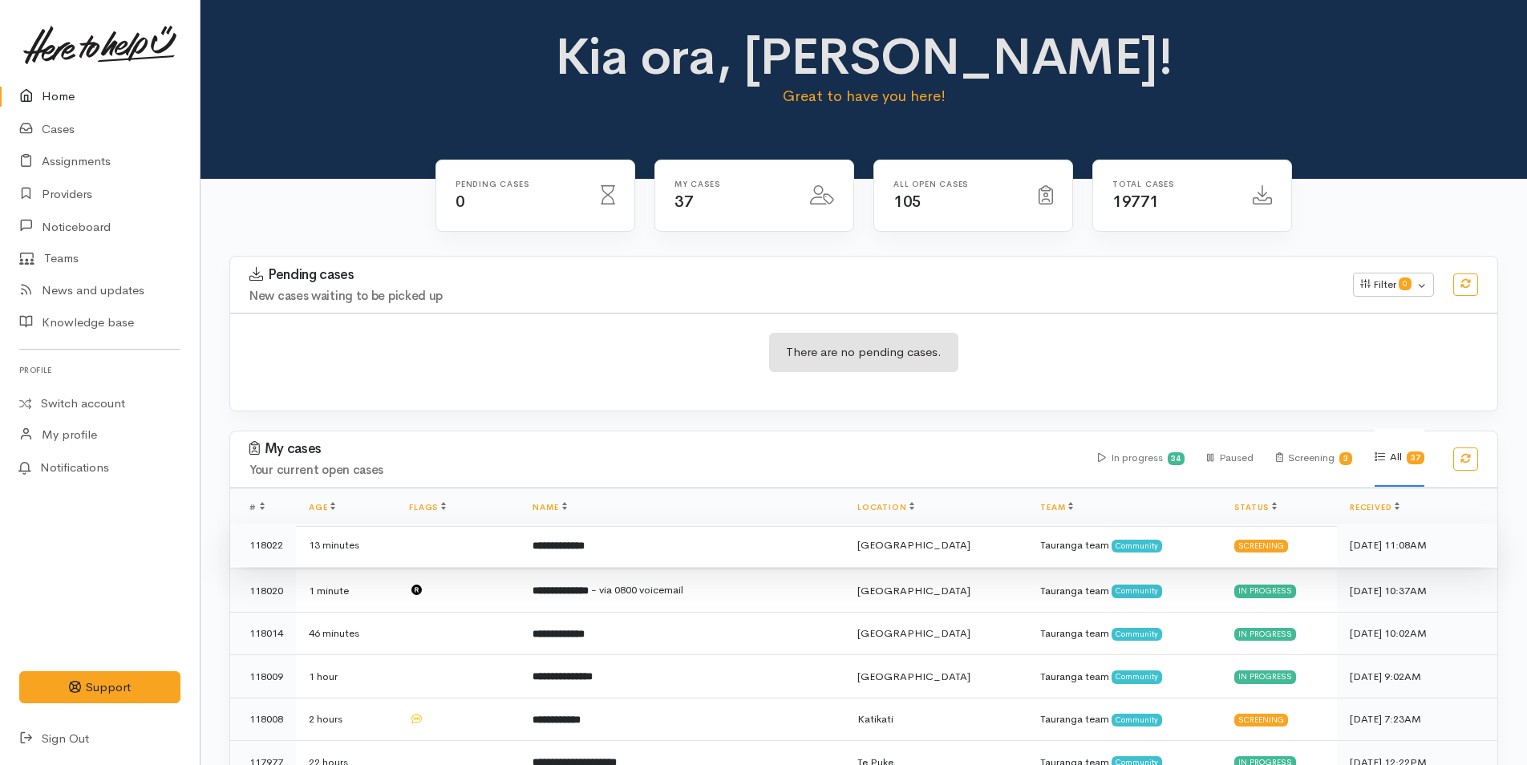
click at [616, 543] on td "**********" at bounding box center [682, 545] width 325 height 43
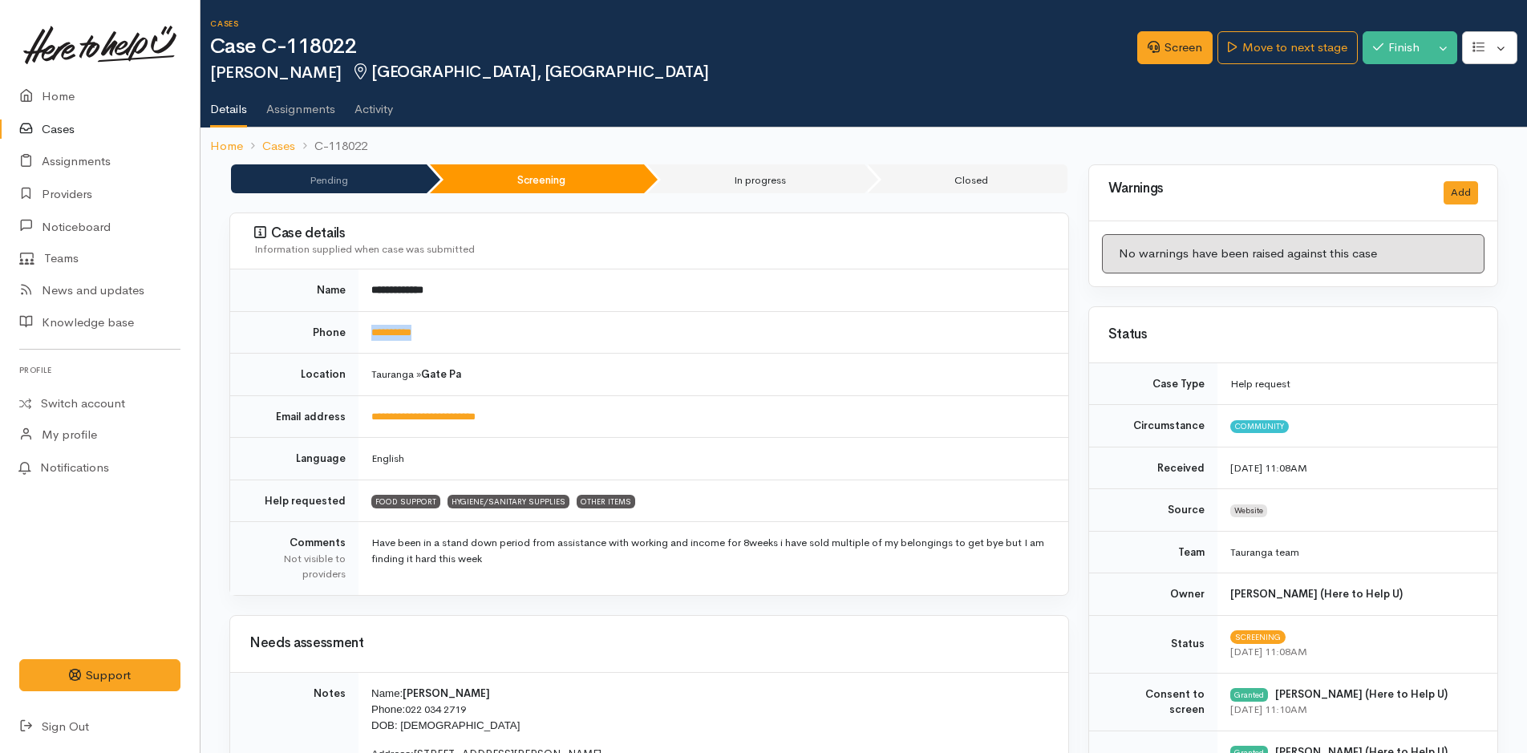
drag, startPoint x: 457, startPoint y: 337, endPoint x: 365, endPoint y: 342, distance: 92.4
click at [365, 342] on td "**********" at bounding box center [714, 332] width 710 height 43
copy link "**********"
click at [1164, 48] on link "Screen" at bounding box center [1174, 47] width 75 height 33
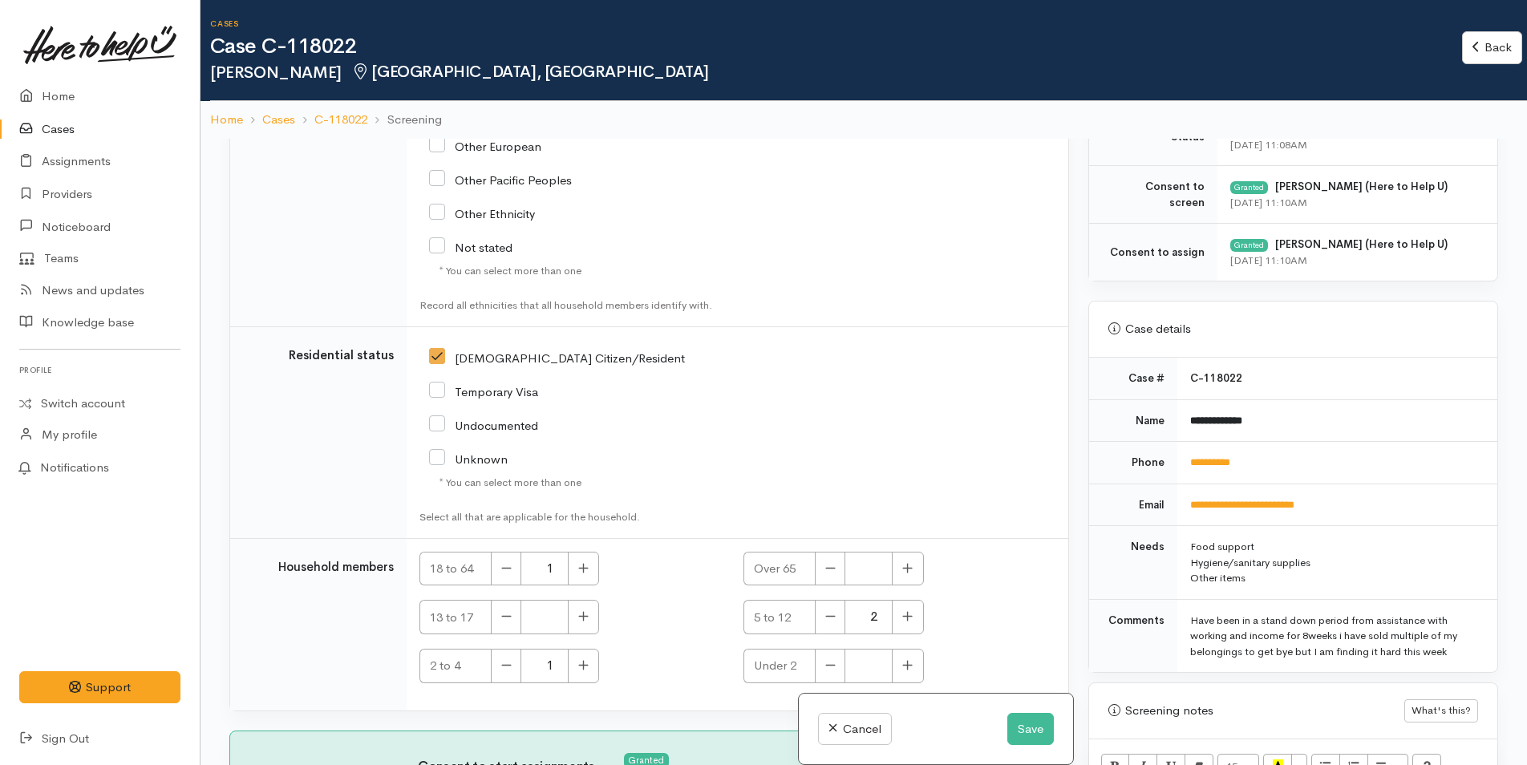
scroll to position [882, 0]
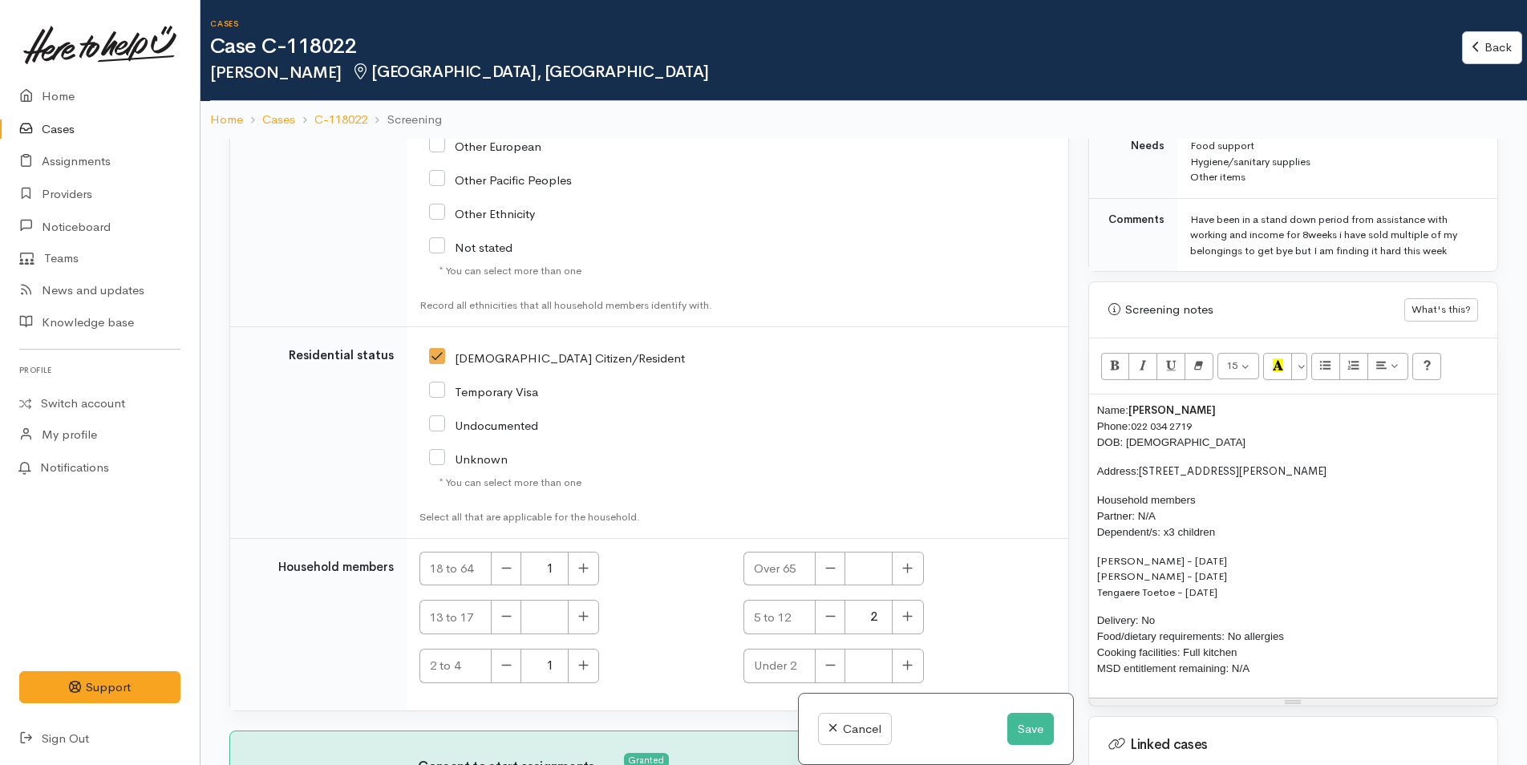
click at [1323, 626] on p "Delivery: No Food/dietary requirements: No allergies Cooking facilities: Full k…" at bounding box center [1293, 645] width 392 height 64
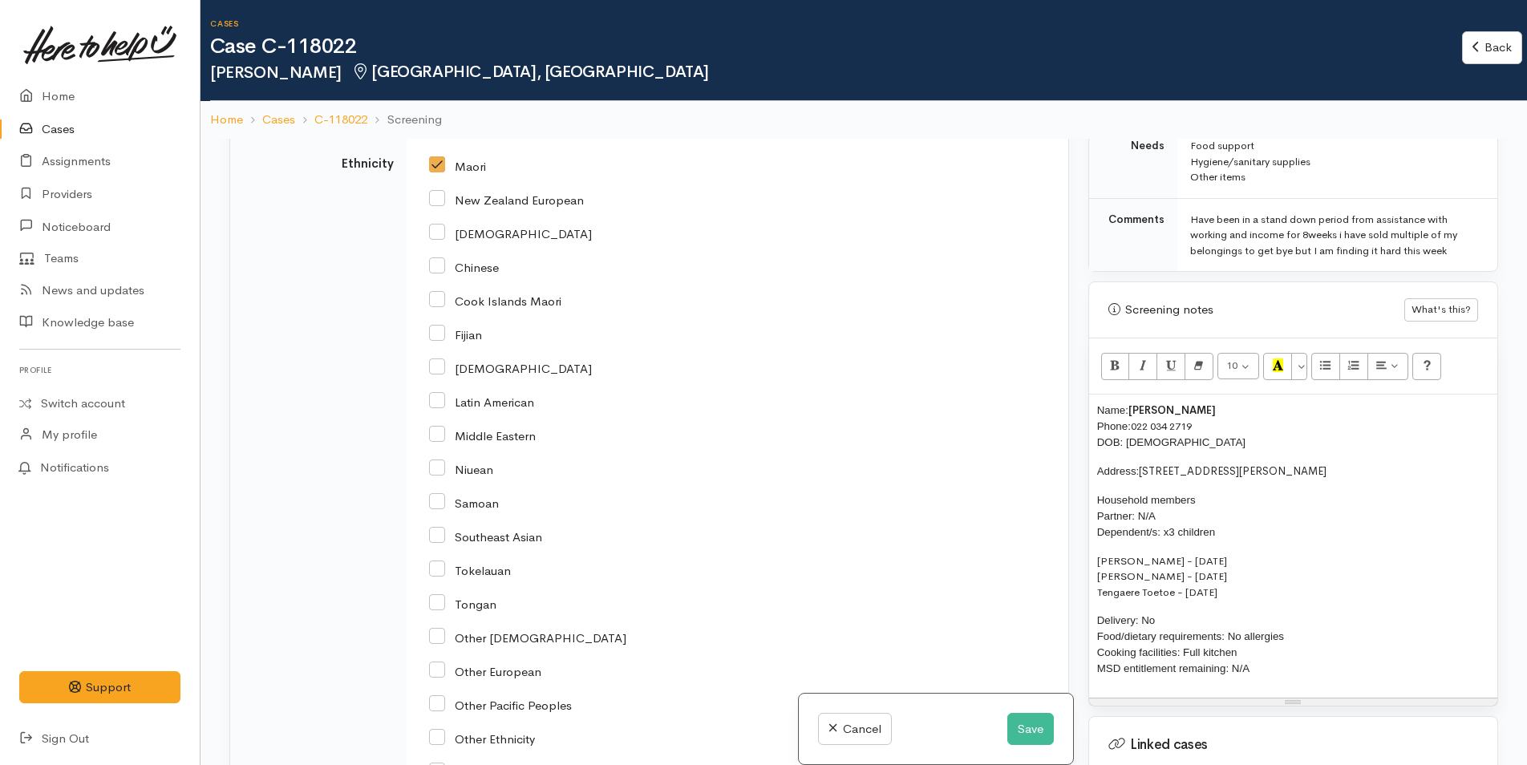
scroll to position [2745, 0]
click at [1088, 411] on div "Screening notes What's this? 10 8 9 10 11 12 14 18 24 36 Background Color Trans…" at bounding box center [1293, 494] width 410 height 425
click at [1098, 411] on span "Name:" at bounding box center [1112, 410] width 31 height 12
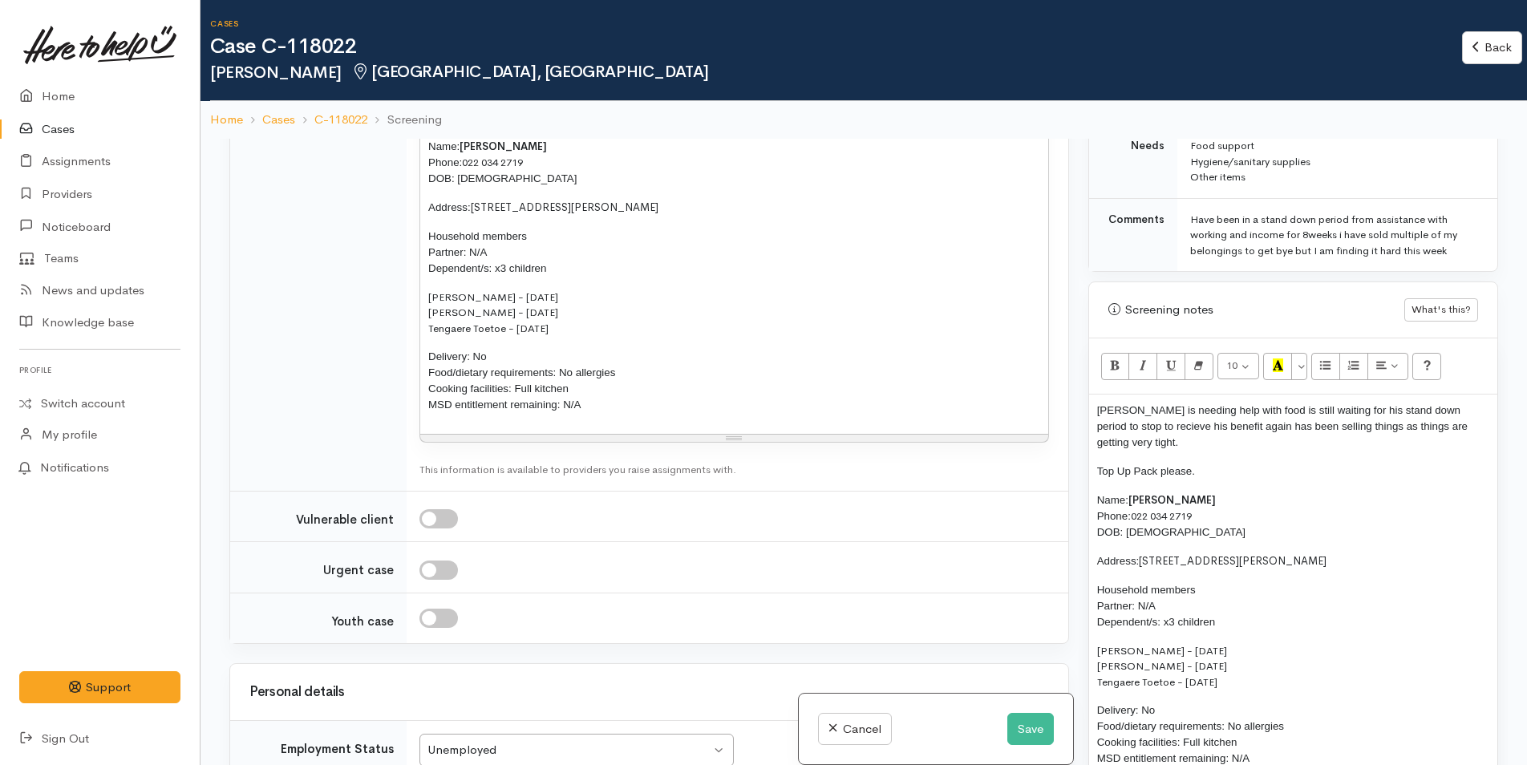
scroll to position [1622, 0]
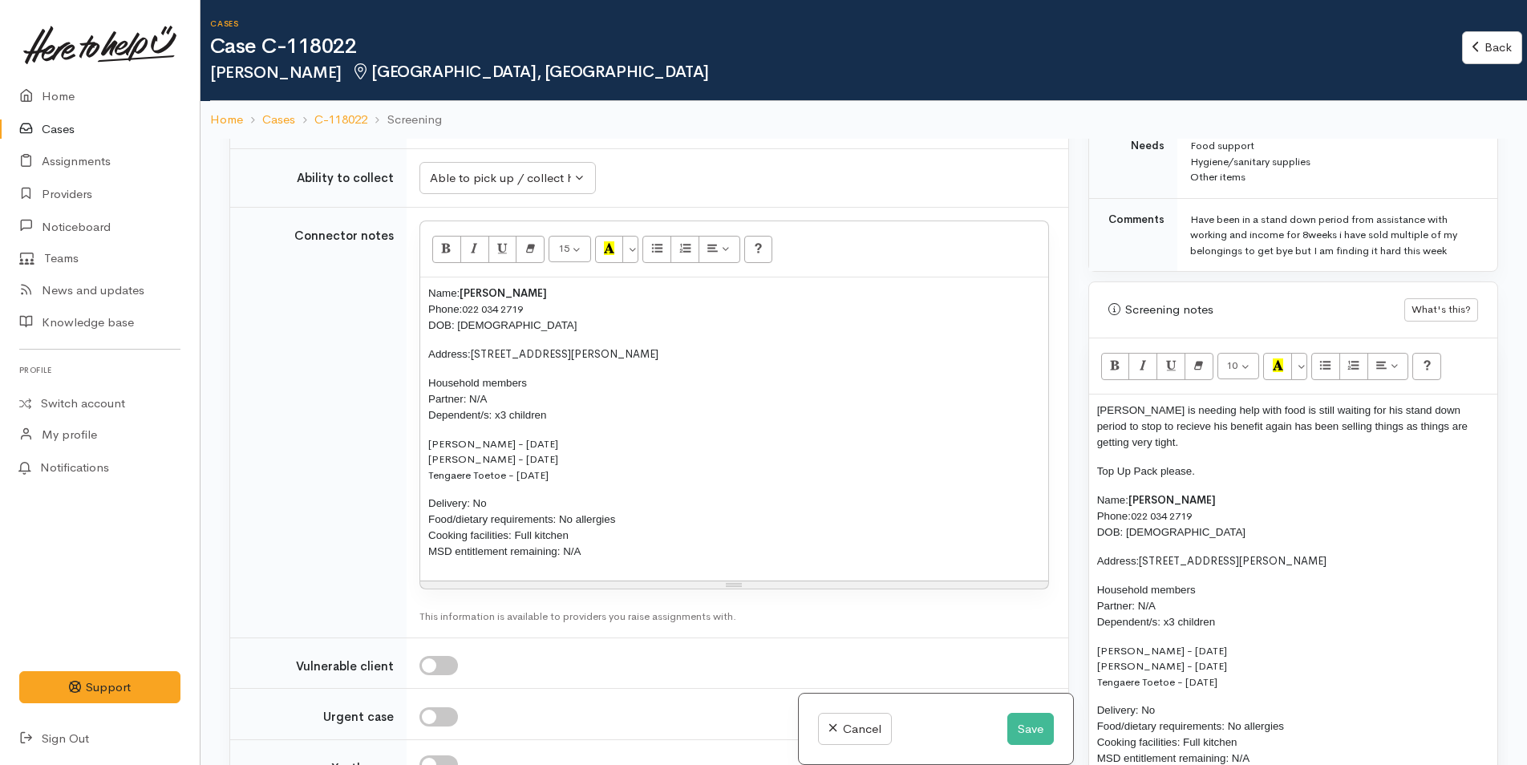
click at [672, 549] on p "Delivery: No Food/dietary requirements: No allergies Cooking facilities: Full k…" at bounding box center [734, 528] width 612 height 64
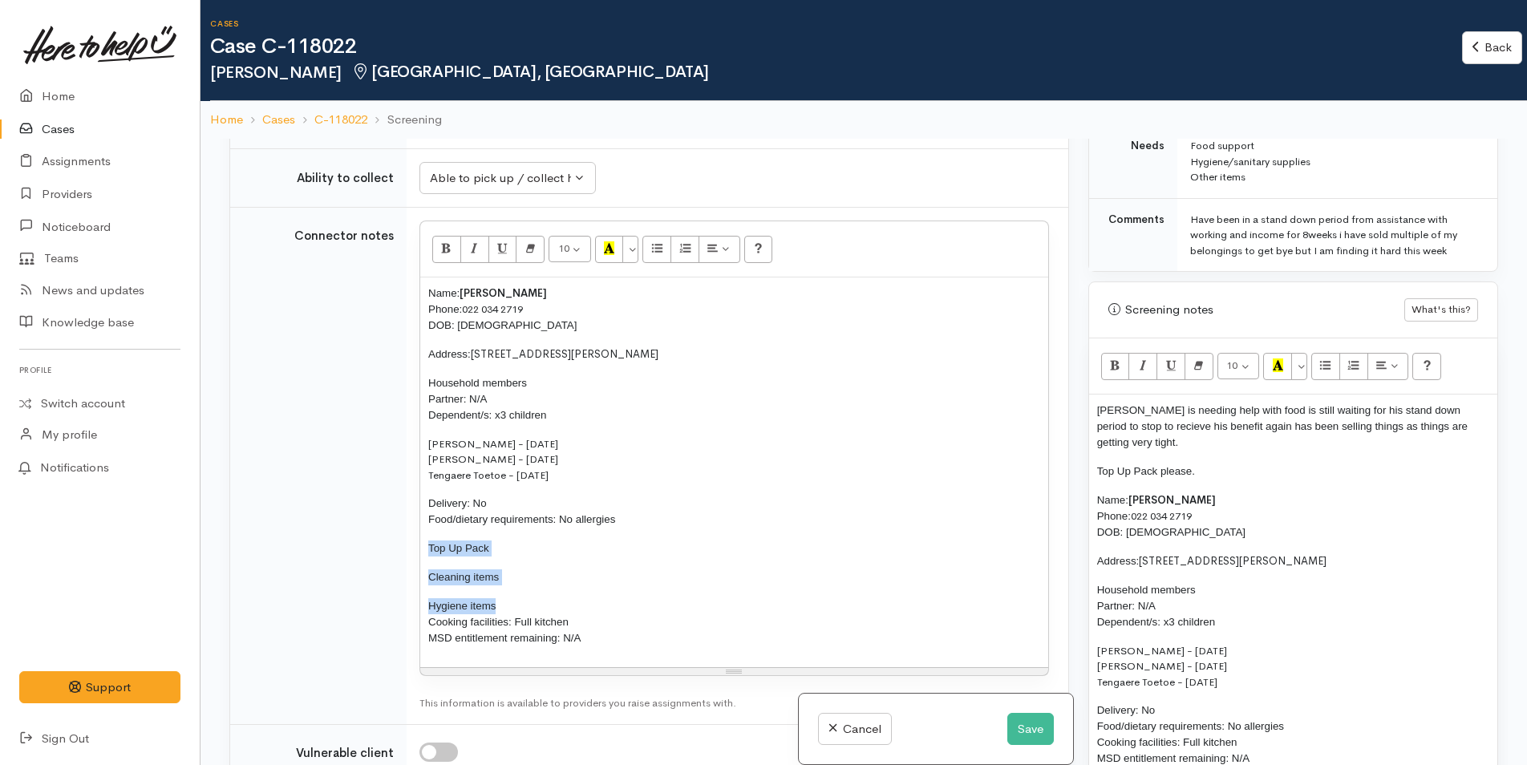
drag, startPoint x: 504, startPoint y: 633, endPoint x: 415, endPoint y: 571, distance: 108.3
click at [415, 571] on td "10 8 9 10 11 12 14 18 24 36 Background Color Transparent Select #ffff00 Text Co…" at bounding box center [738, 466] width 662 height 517
click at [658, 255] on icon "Unordered list (CTRL+SHIFT+NUM7)" at bounding box center [657, 248] width 10 height 14
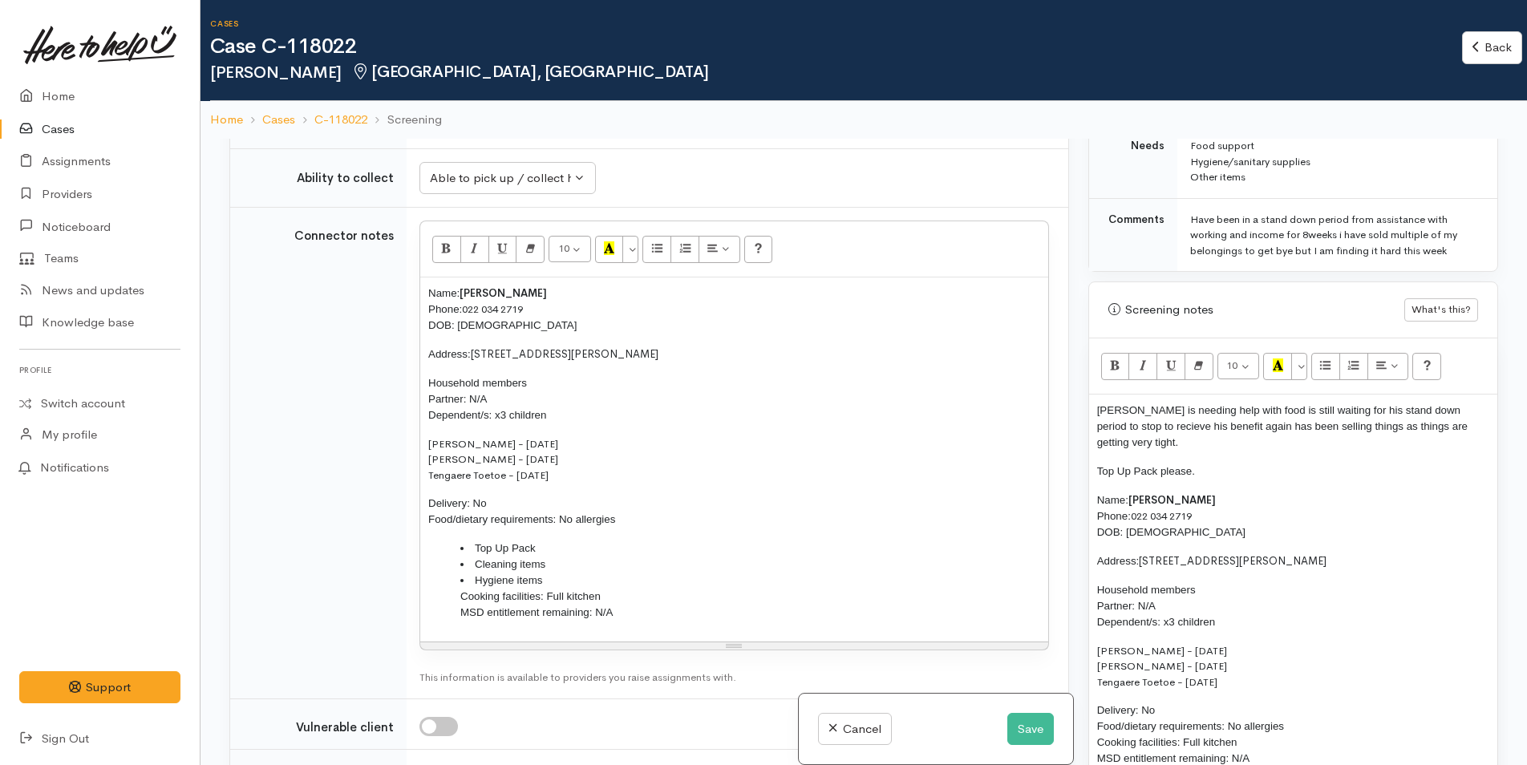
click at [460, 618] on span "Hygiene items Cooking facilities: Full kitchen MSD entitlement remaining: N/A" at bounding box center [536, 596] width 152 height 44
click at [655, 263] on button "Unordered list (CTRL+SHIFT+NUM7)" at bounding box center [656, 249] width 29 height 27
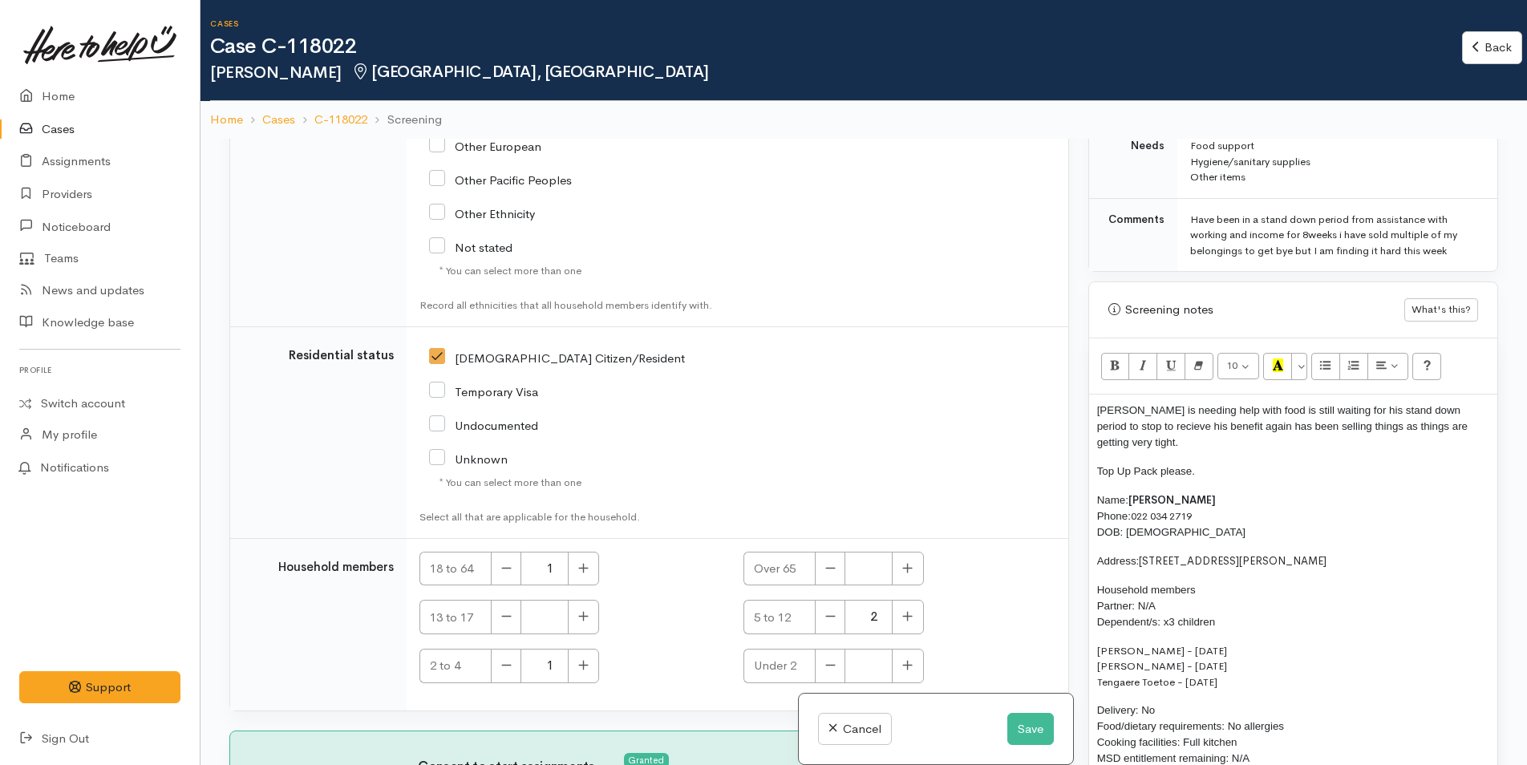
scroll to position [3380, 0]
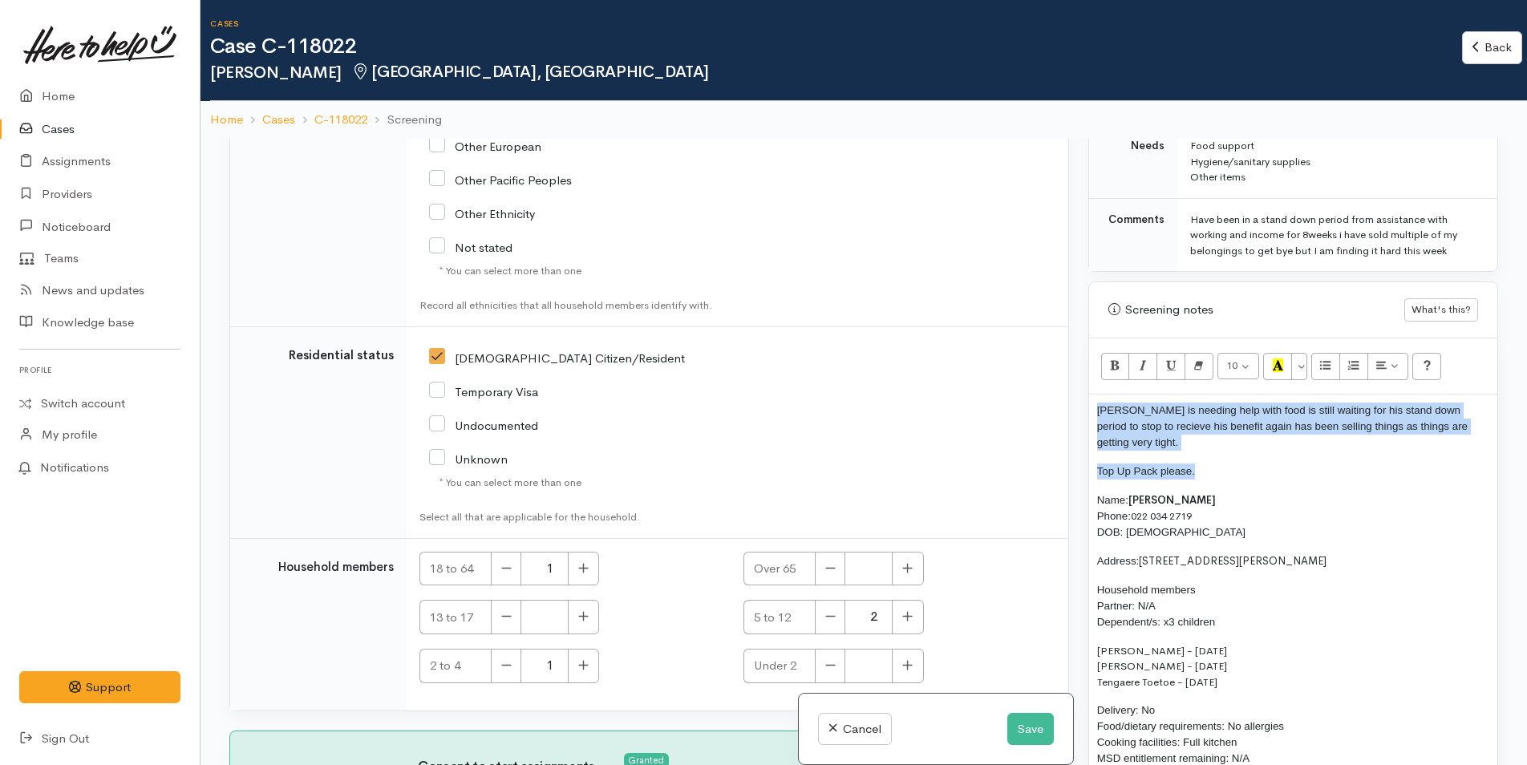
drag, startPoint x: 1209, startPoint y: 460, endPoint x: 1084, endPoint y: 395, distance: 139.9
click at [1084, 395] on div "Warnings Add No warnings have been raised against this case Add Warning Title ●…" at bounding box center [1293, 521] width 429 height 765
copy div "Victor is needing help with food is still waiting for his stand down period to …"
click at [1031, 726] on button "Save" at bounding box center [1030, 729] width 47 height 33
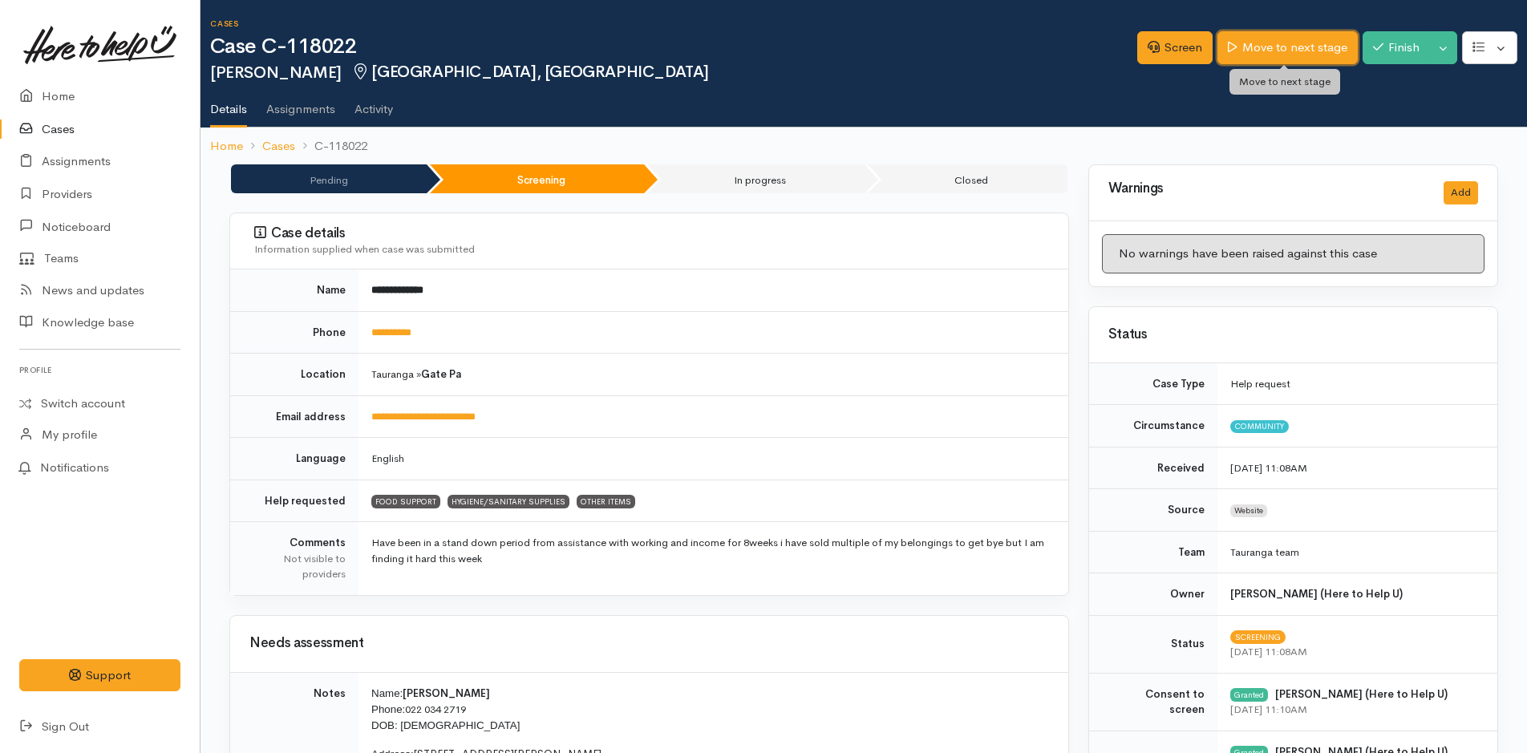
click at [1286, 31] on link "Move to next stage" at bounding box center [1288, 47] width 140 height 33
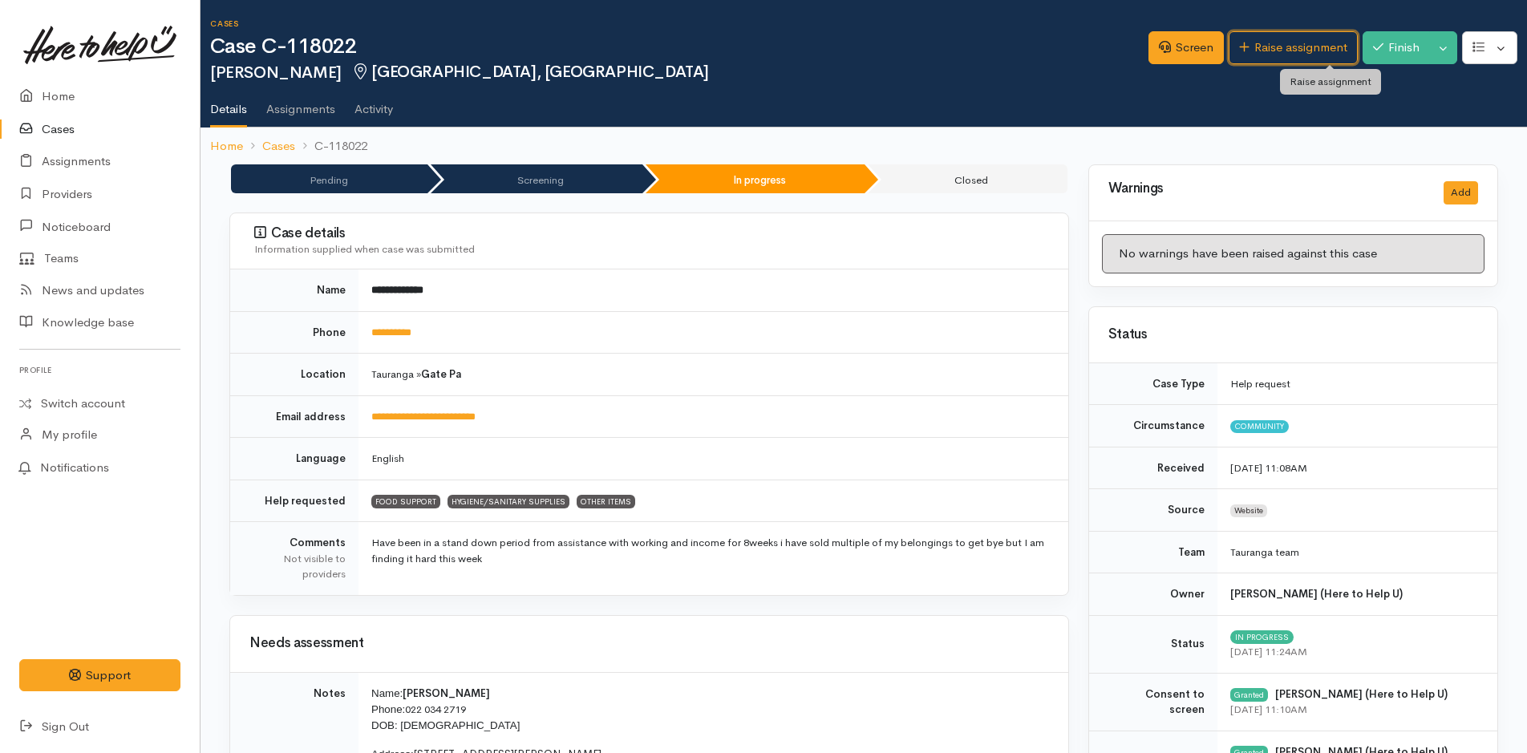
click at [1286, 39] on link "Raise assignment" at bounding box center [1293, 47] width 129 height 33
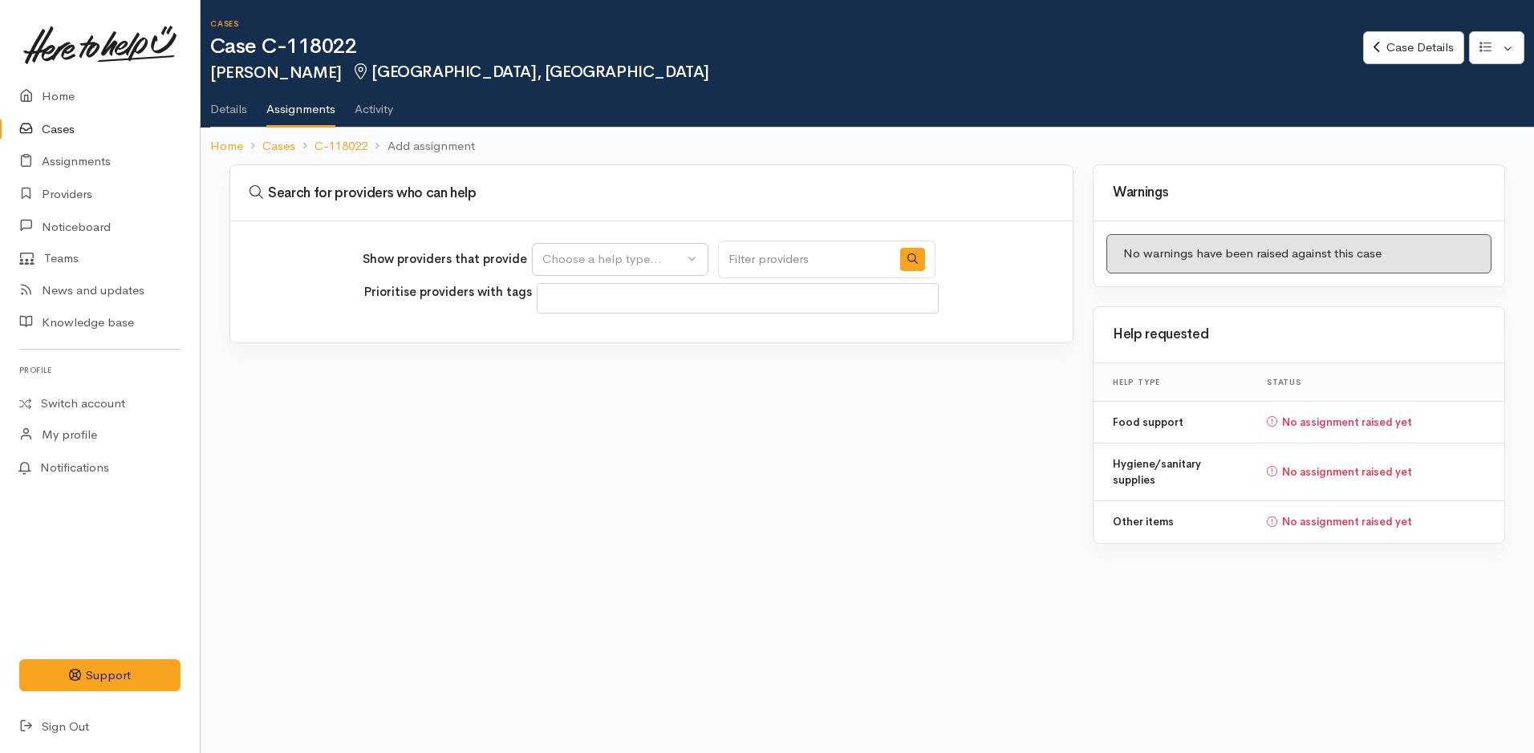
select select
click at [587, 253] on div "Choose a help type..." at bounding box center [612, 259] width 141 height 18
click at [571, 334] on span "Food support" at bounding box center [589, 336] width 75 height 18
select select "3"
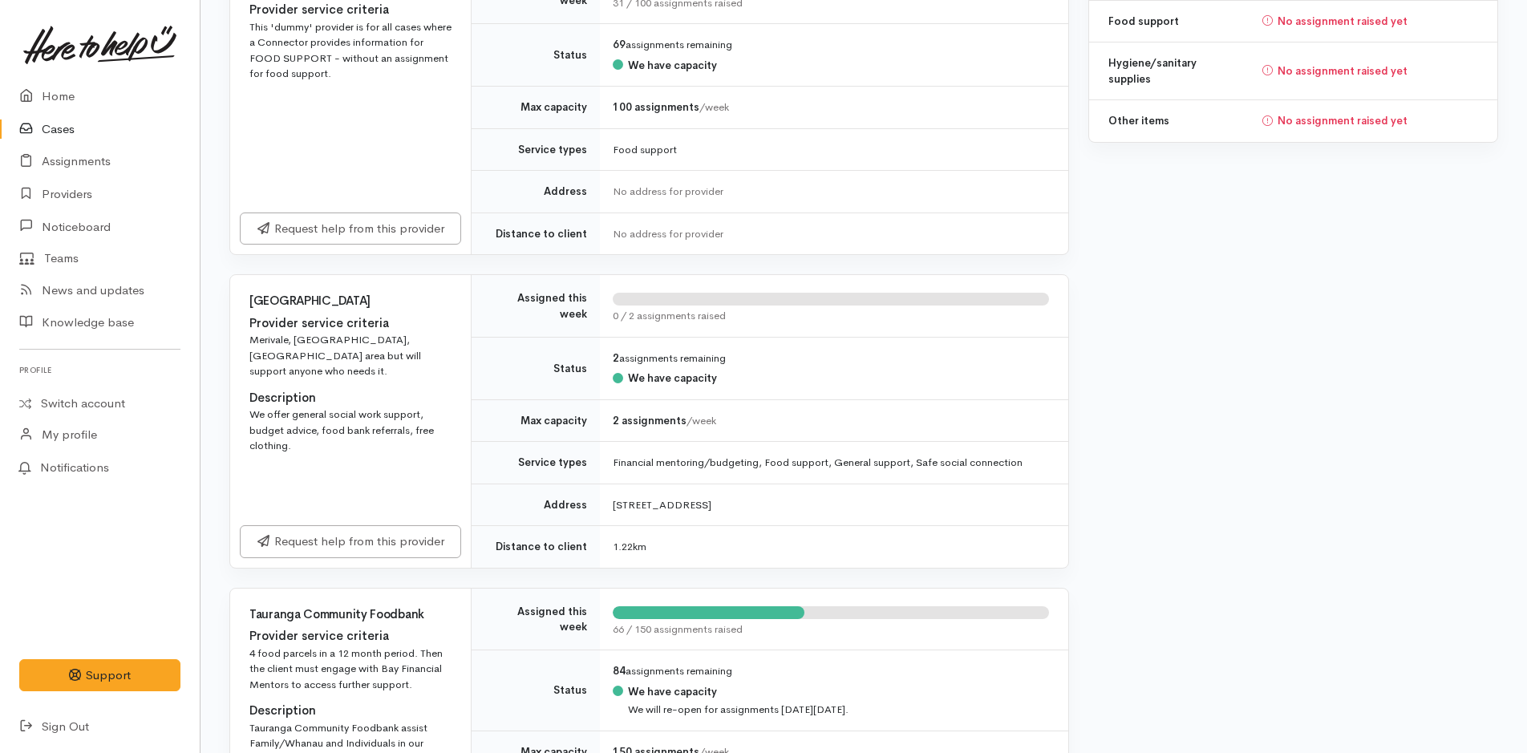
scroll to position [802, 0]
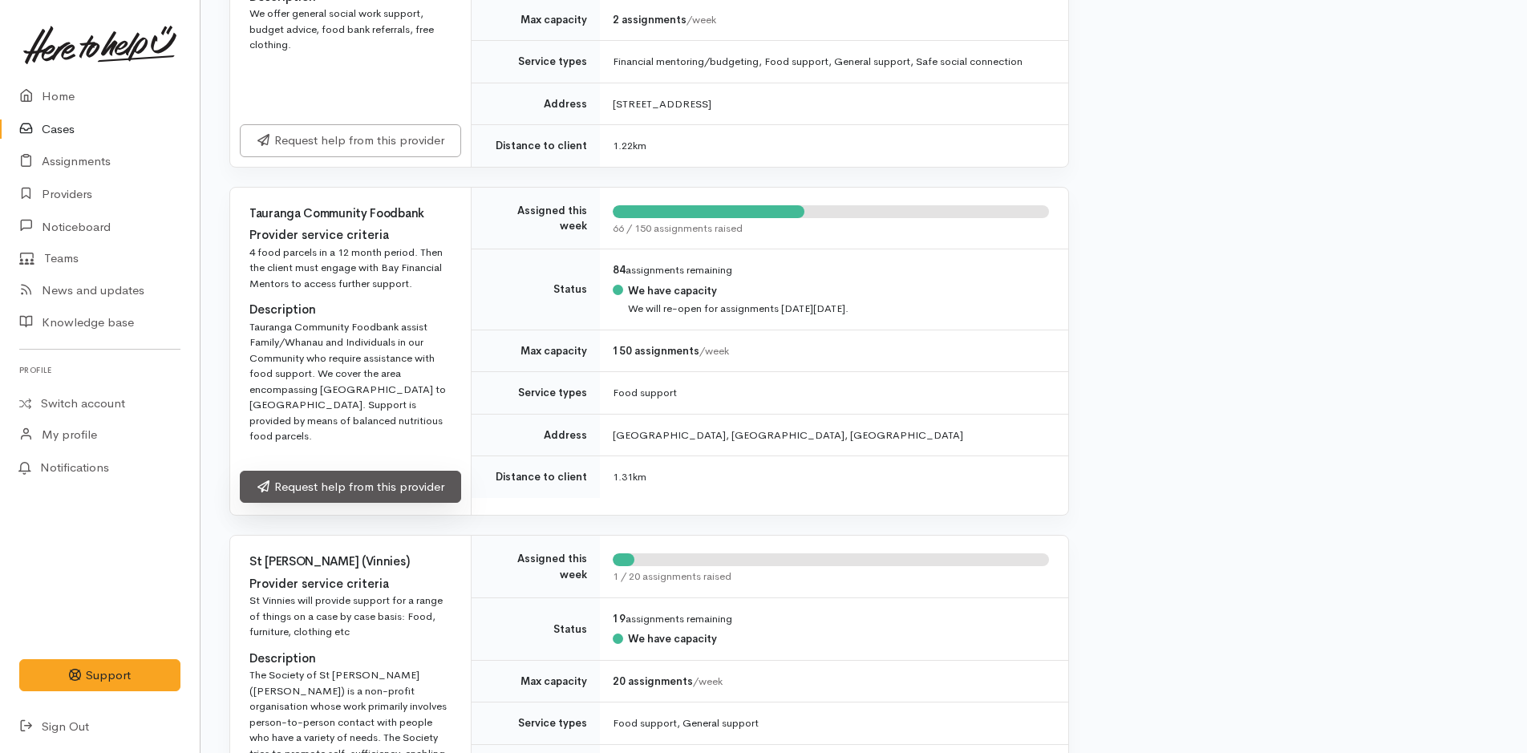
click at [424, 474] on link "Request help from this provider" at bounding box center [350, 487] width 221 height 33
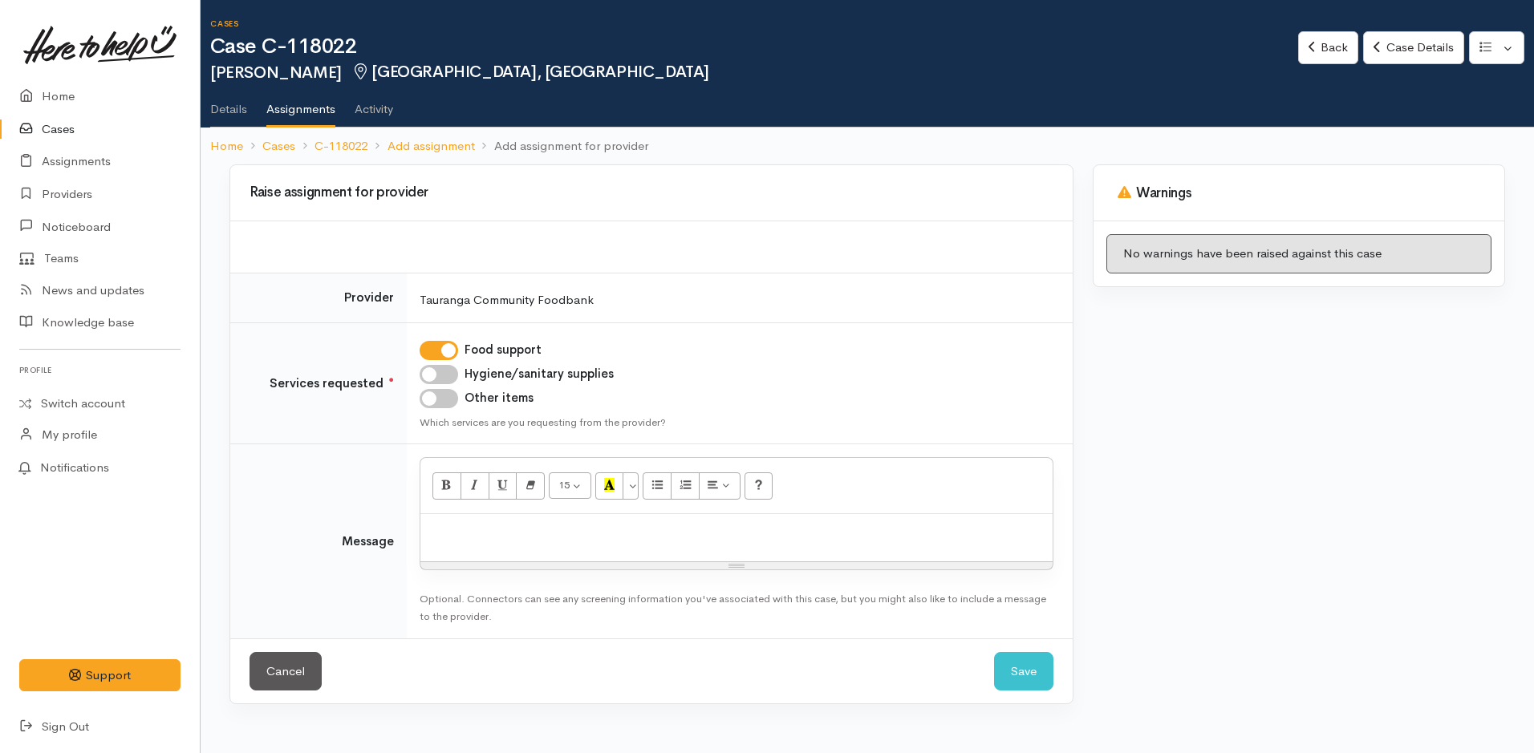
click at [449, 377] on input "Hygiene/sanitary supplies" at bounding box center [438, 374] width 38 height 19
checkbox input "true"
click at [443, 405] on input "Other items" at bounding box center [438, 398] width 38 height 19
checkbox input "true"
click at [480, 550] on div at bounding box center [736, 537] width 632 height 47
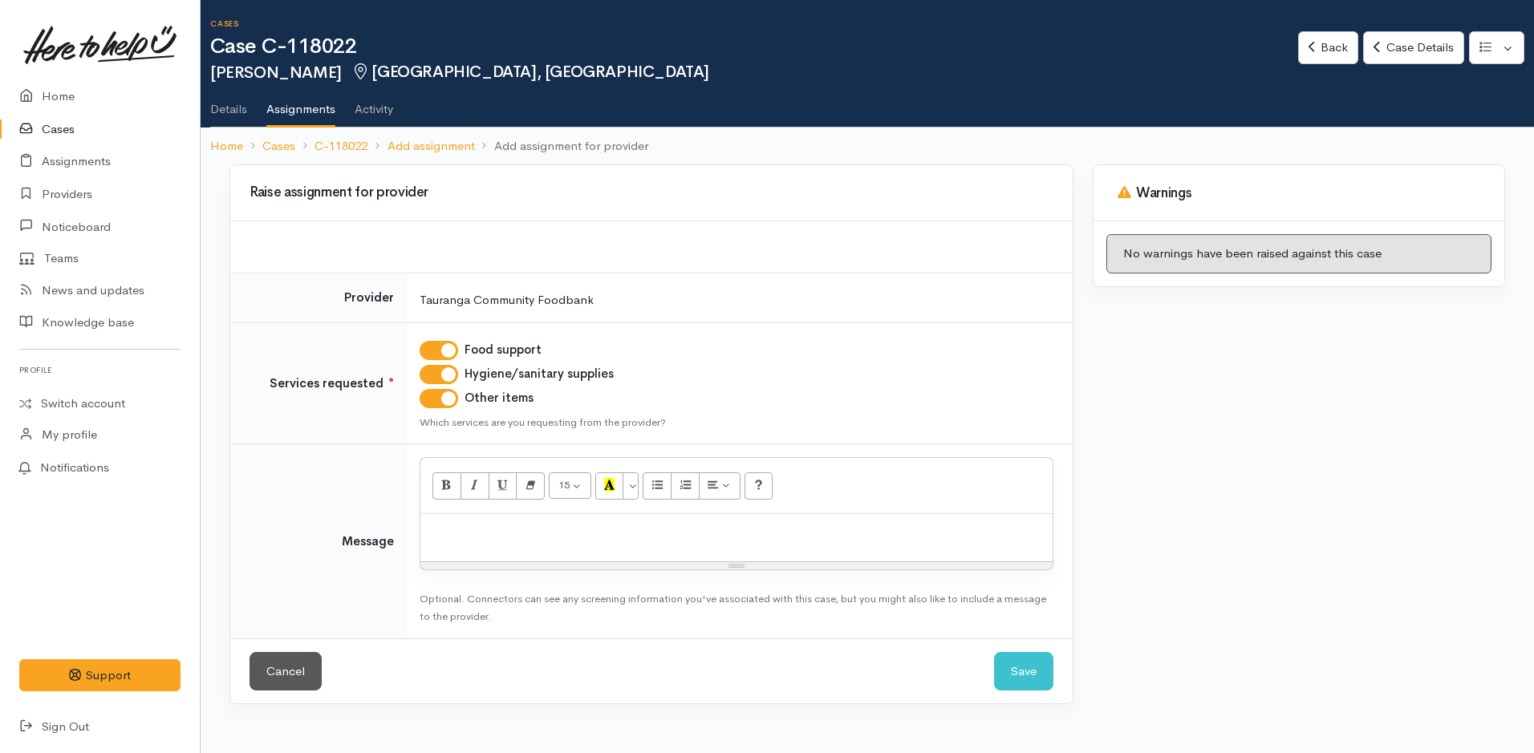
paste div
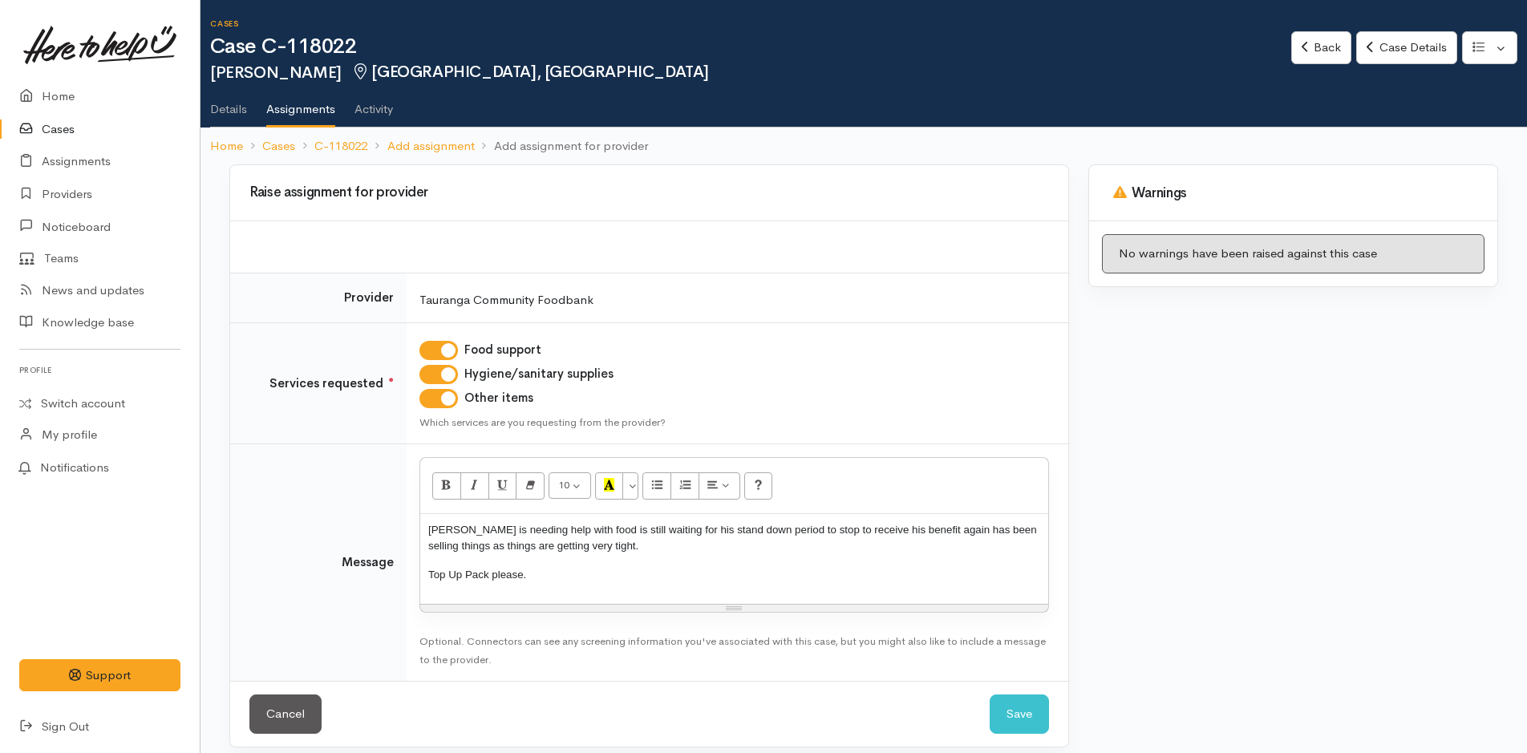
click at [598, 582] on p "Top Up Pack please." at bounding box center [734, 575] width 612 height 16
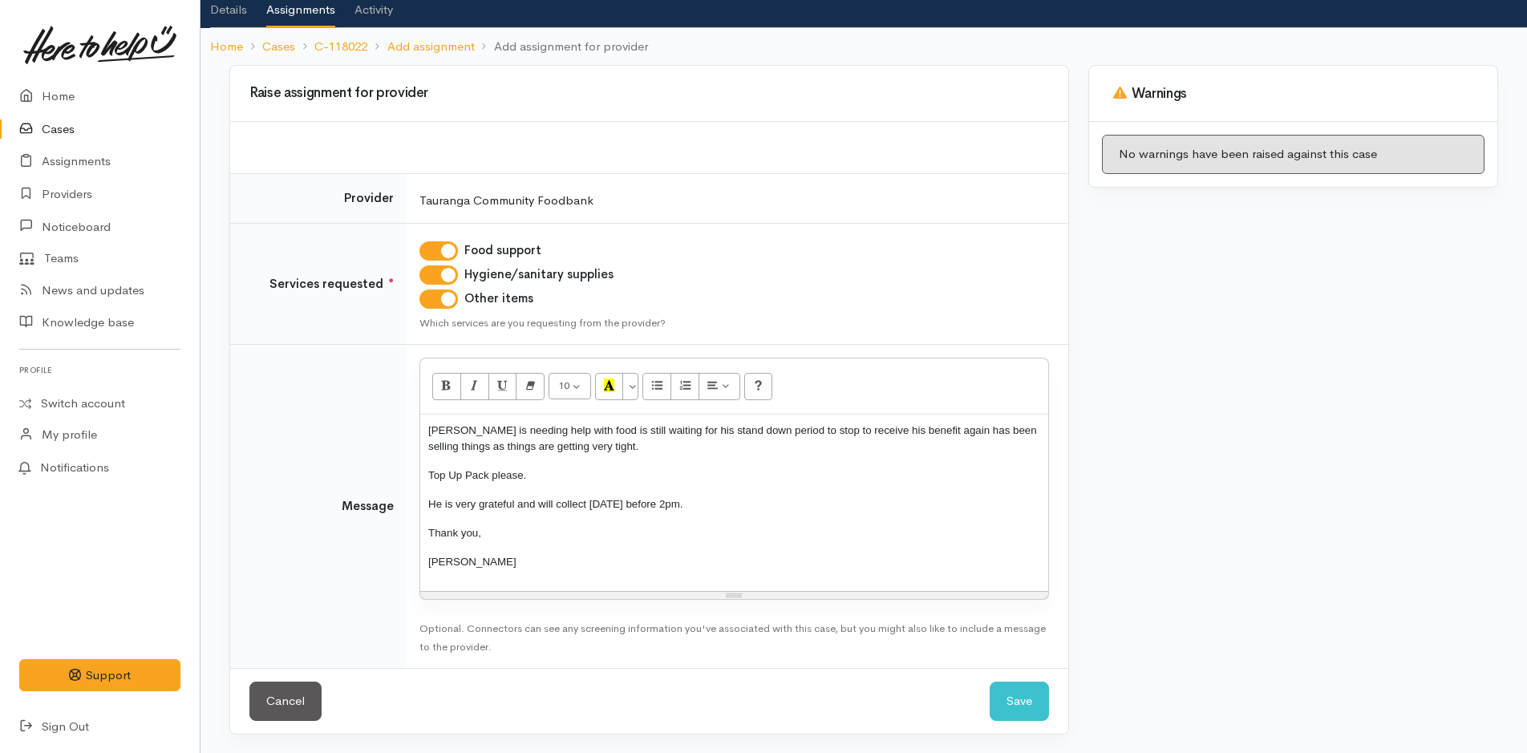
scroll to position [100, 0]
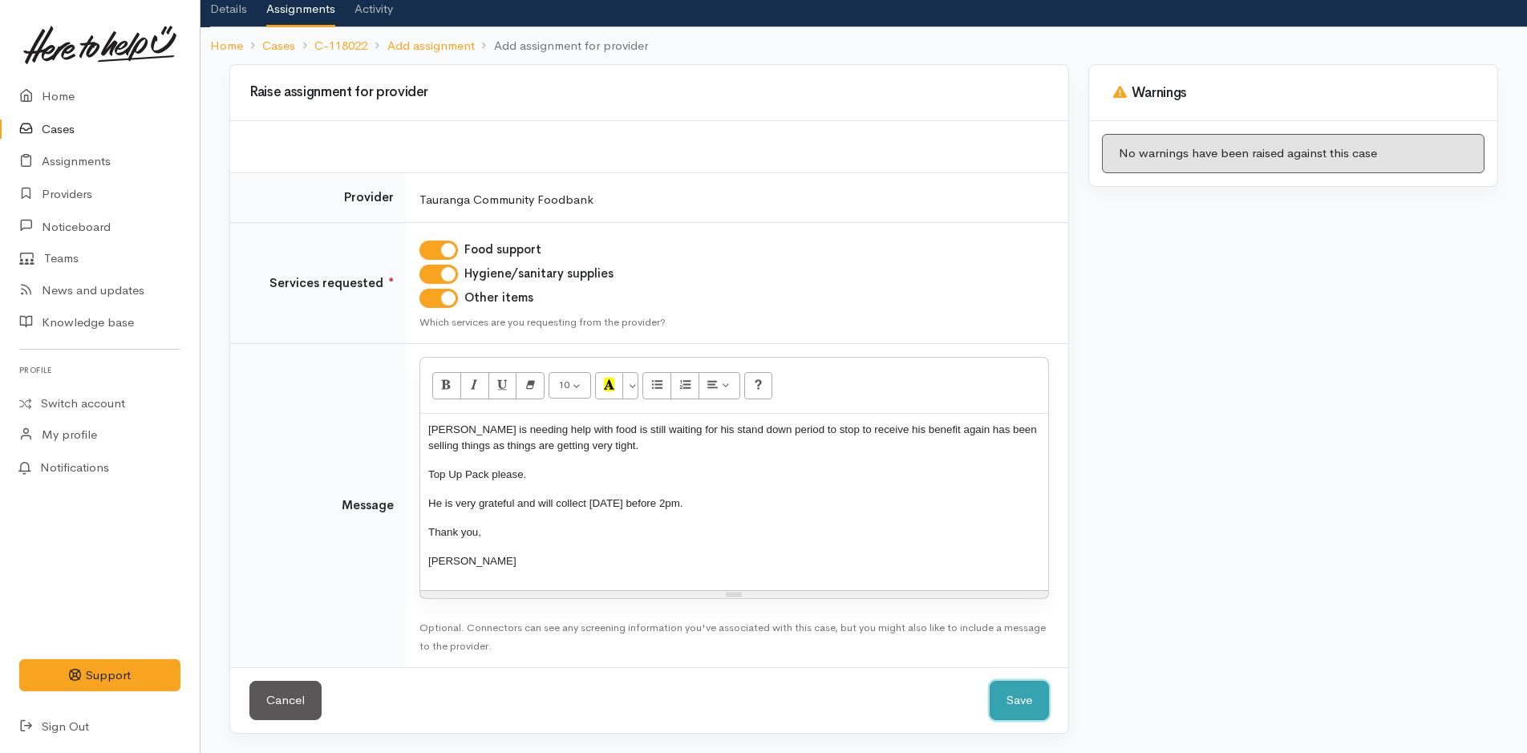
click at [1035, 706] on button "Save" at bounding box center [1019, 700] width 59 height 39
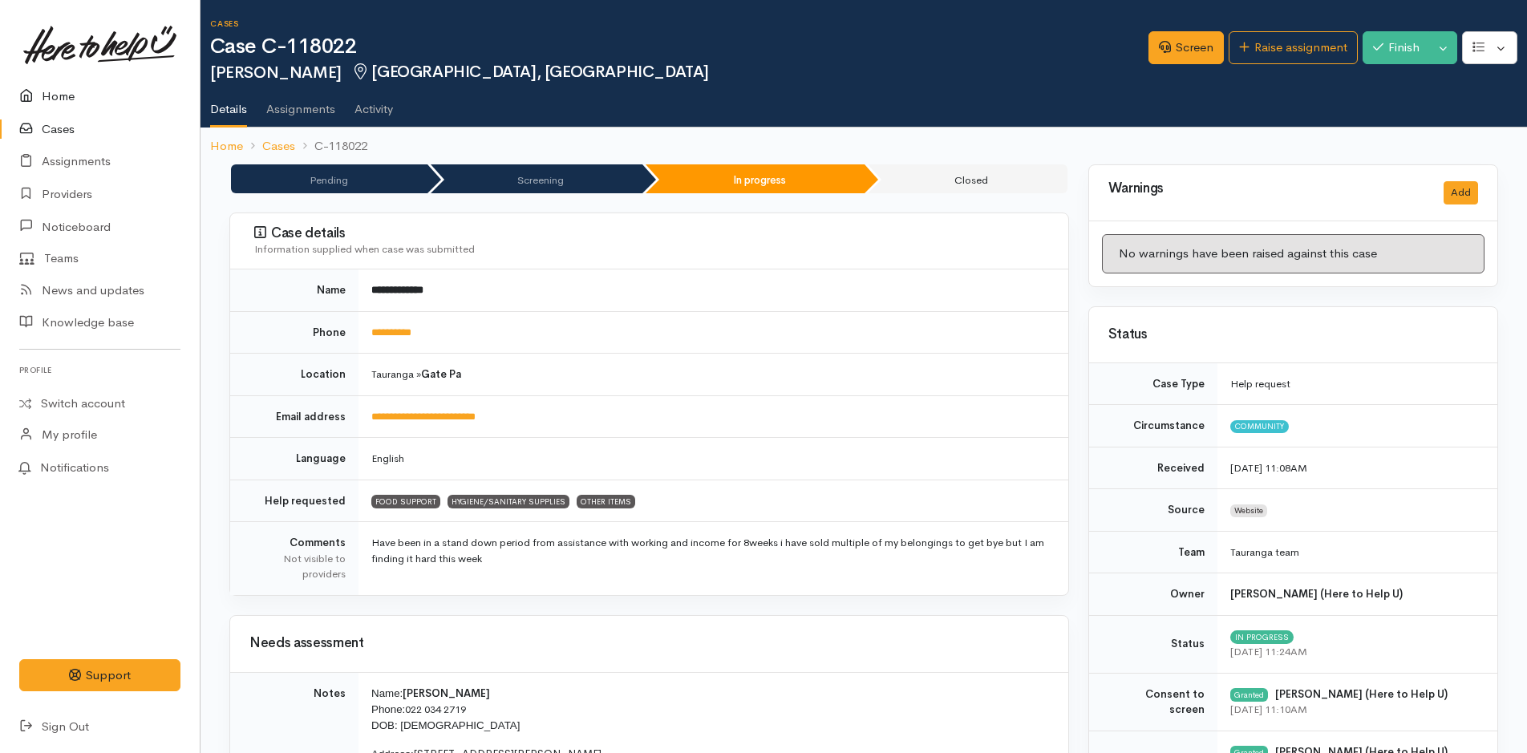
click at [56, 94] on link "Home" at bounding box center [100, 96] width 200 height 33
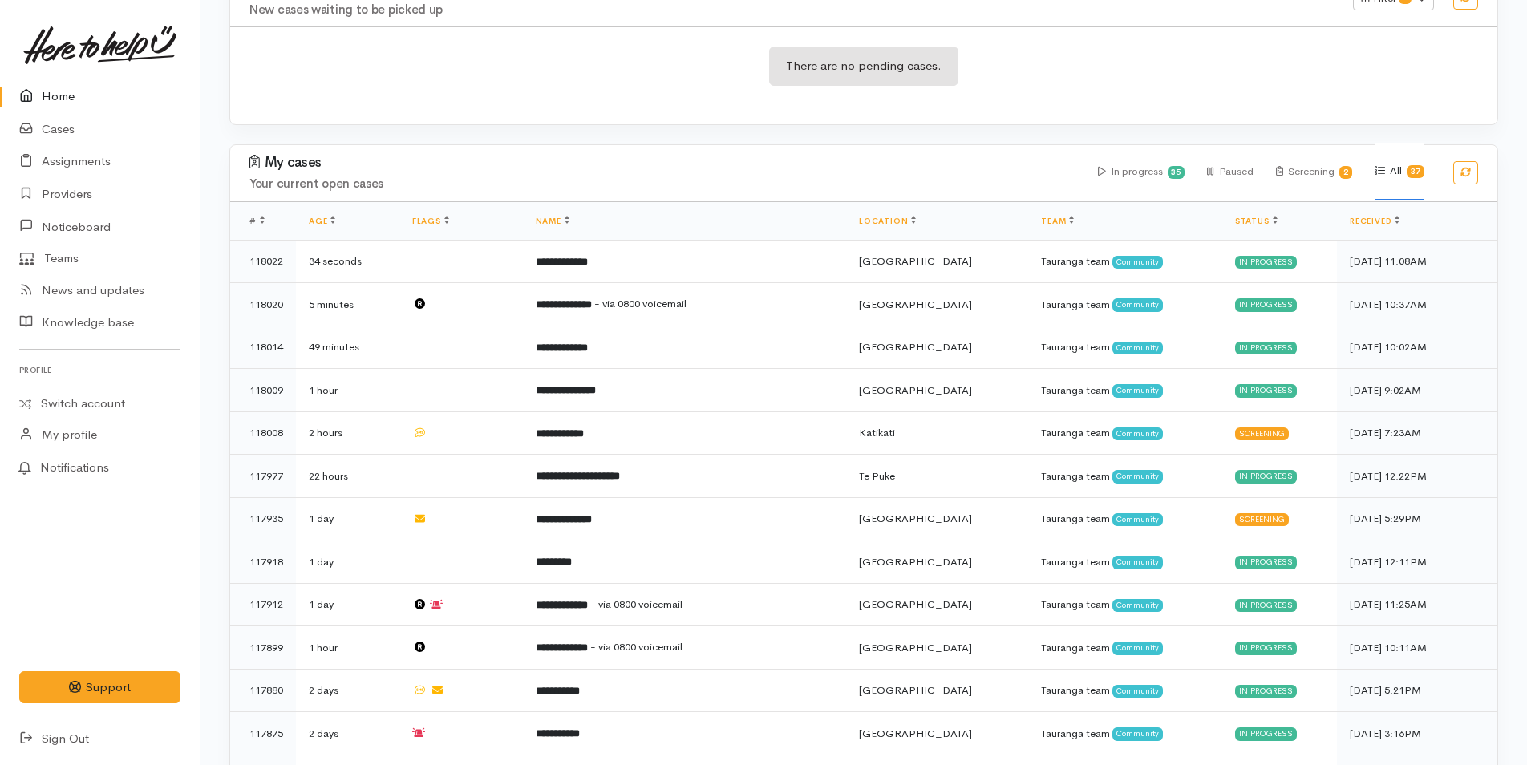
scroll to position [481, 0]
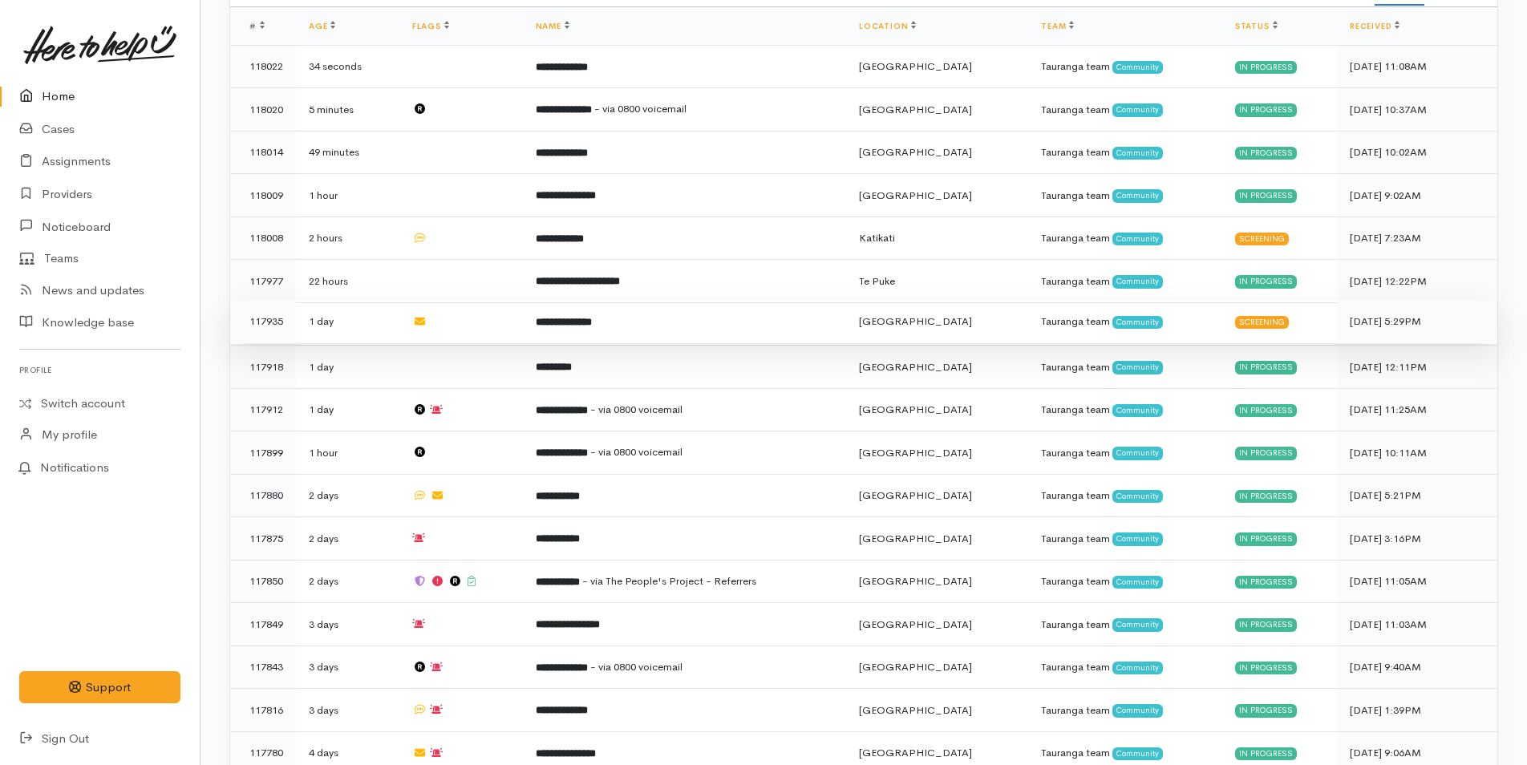
click at [592, 317] on b "**********" at bounding box center [564, 322] width 56 height 10
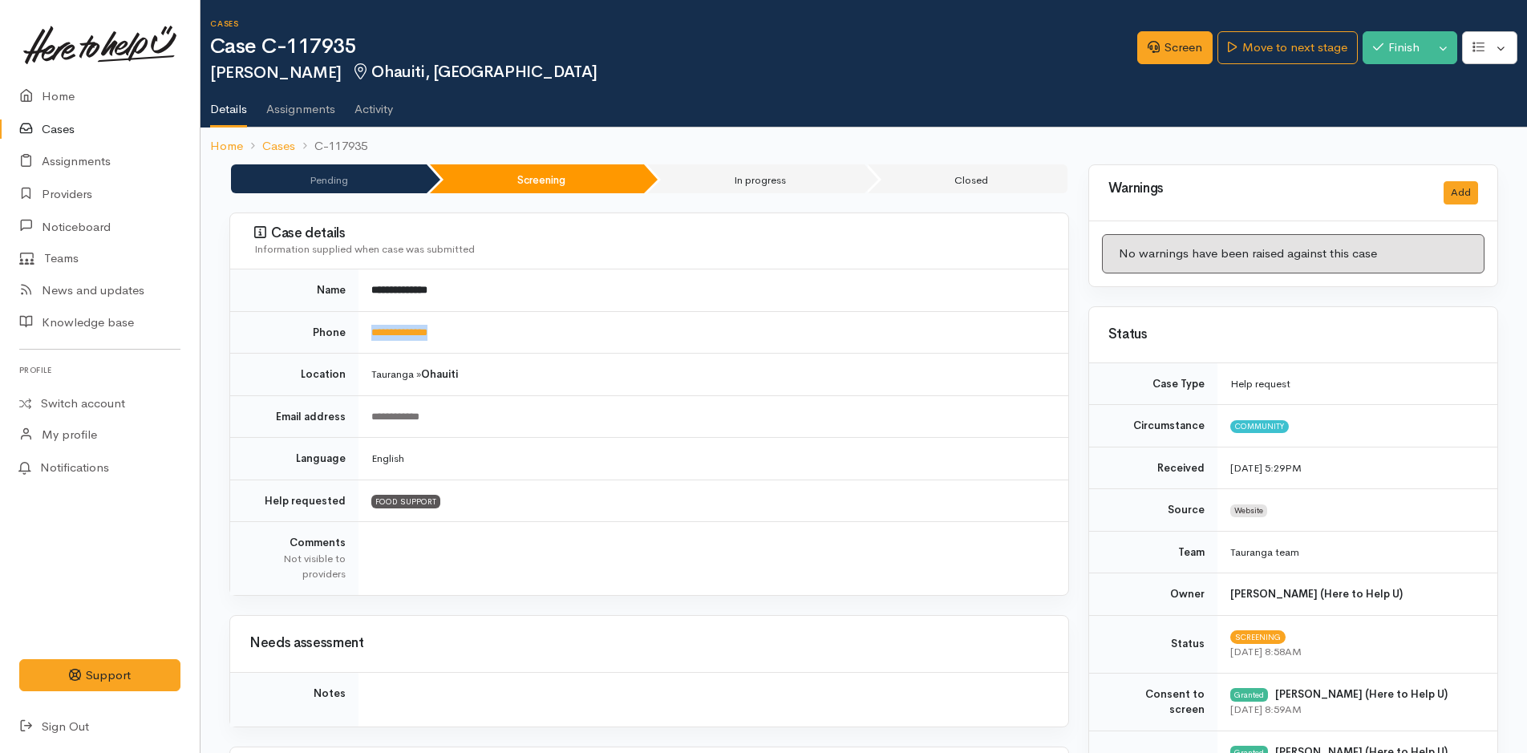
drag, startPoint x: 512, startPoint y: 318, endPoint x: 345, endPoint y: 331, distance: 167.3
click at [345, 331] on tr "**********" at bounding box center [649, 332] width 838 height 43
copy tr "**********"
click at [55, 99] on link "Home" at bounding box center [100, 96] width 200 height 33
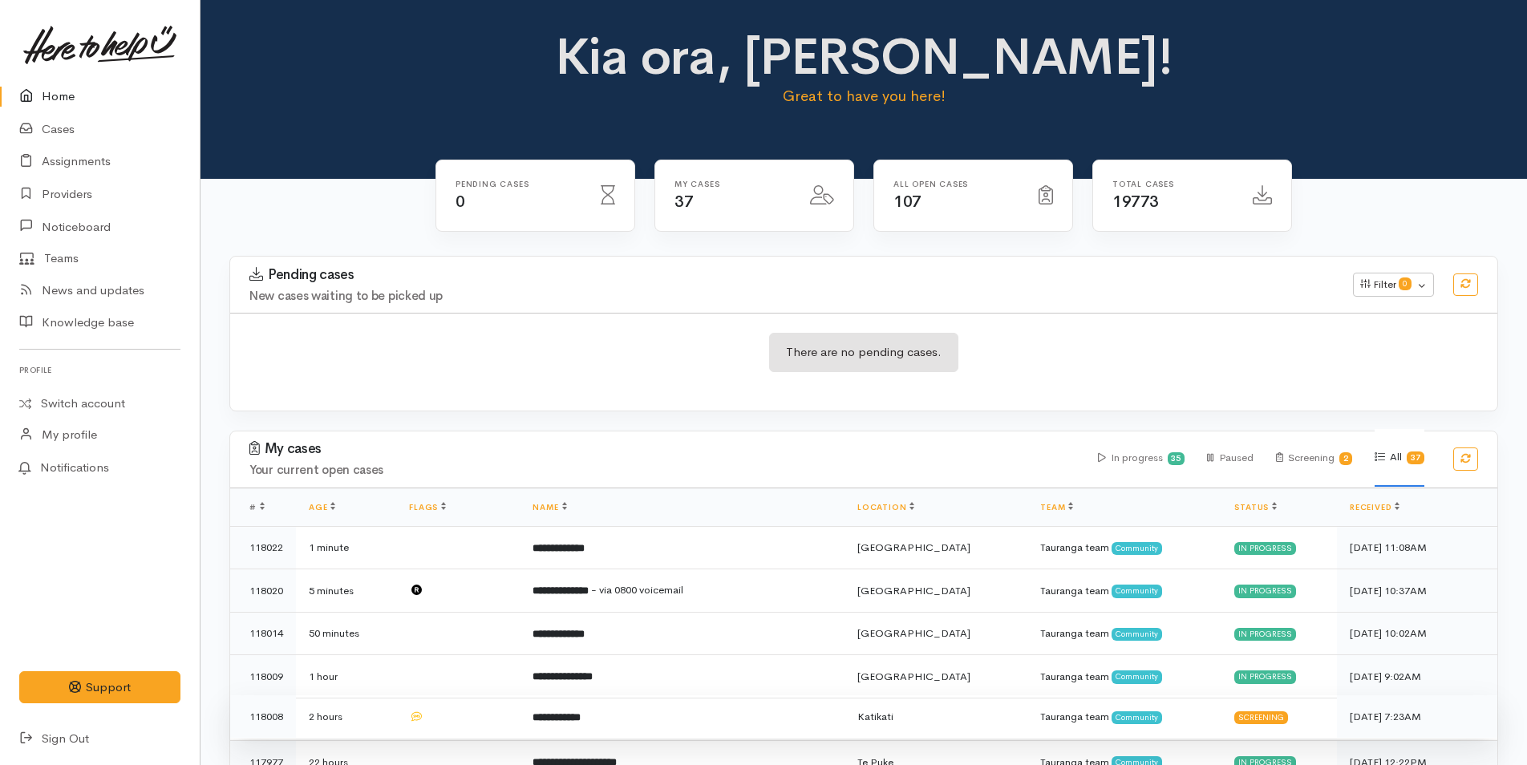
click at [647, 714] on td "**********" at bounding box center [682, 716] width 325 height 43
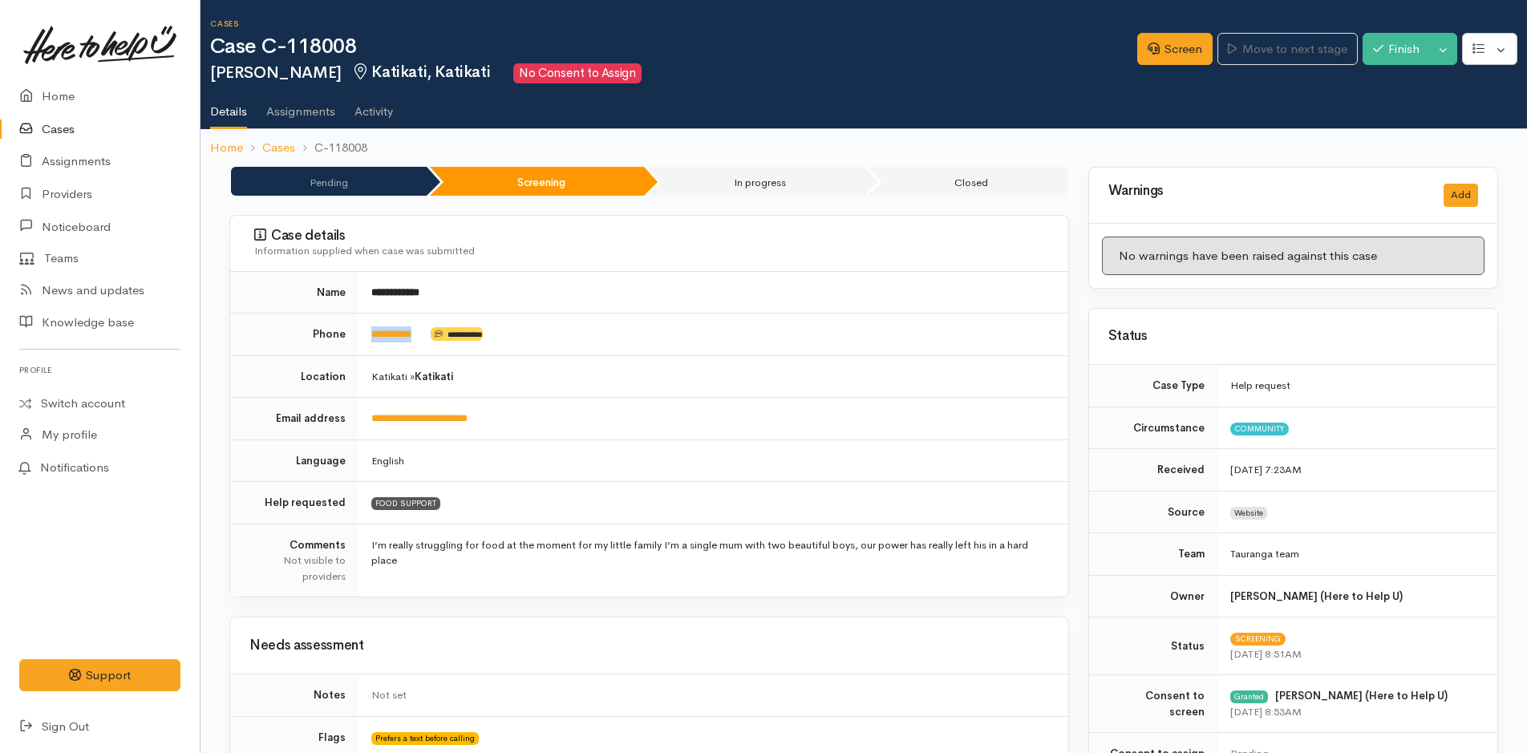
drag, startPoint x: 424, startPoint y: 336, endPoint x: 352, endPoint y: 339, distance: 72.3
click at [352, 339] on tr "**********" at bounding box center [649, 335] width 838 height 43
copy tr "*********"
click at [54, 94] on link "Home" at bounding box center [100, 96] width 200 height 33
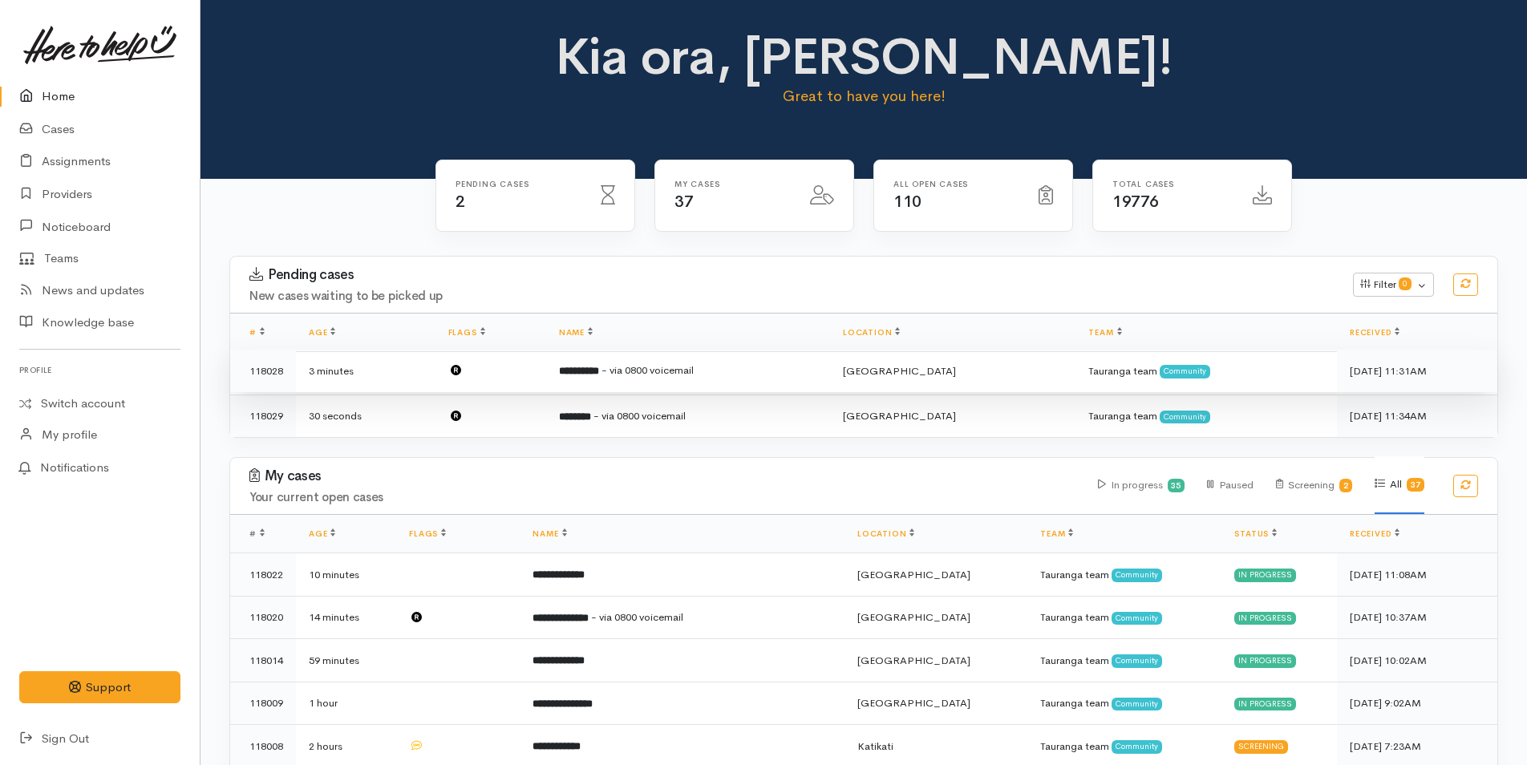
click at [662, 373] on span "- via 0800 voicemail" at bounding box center [648, 370] width 92 height 14
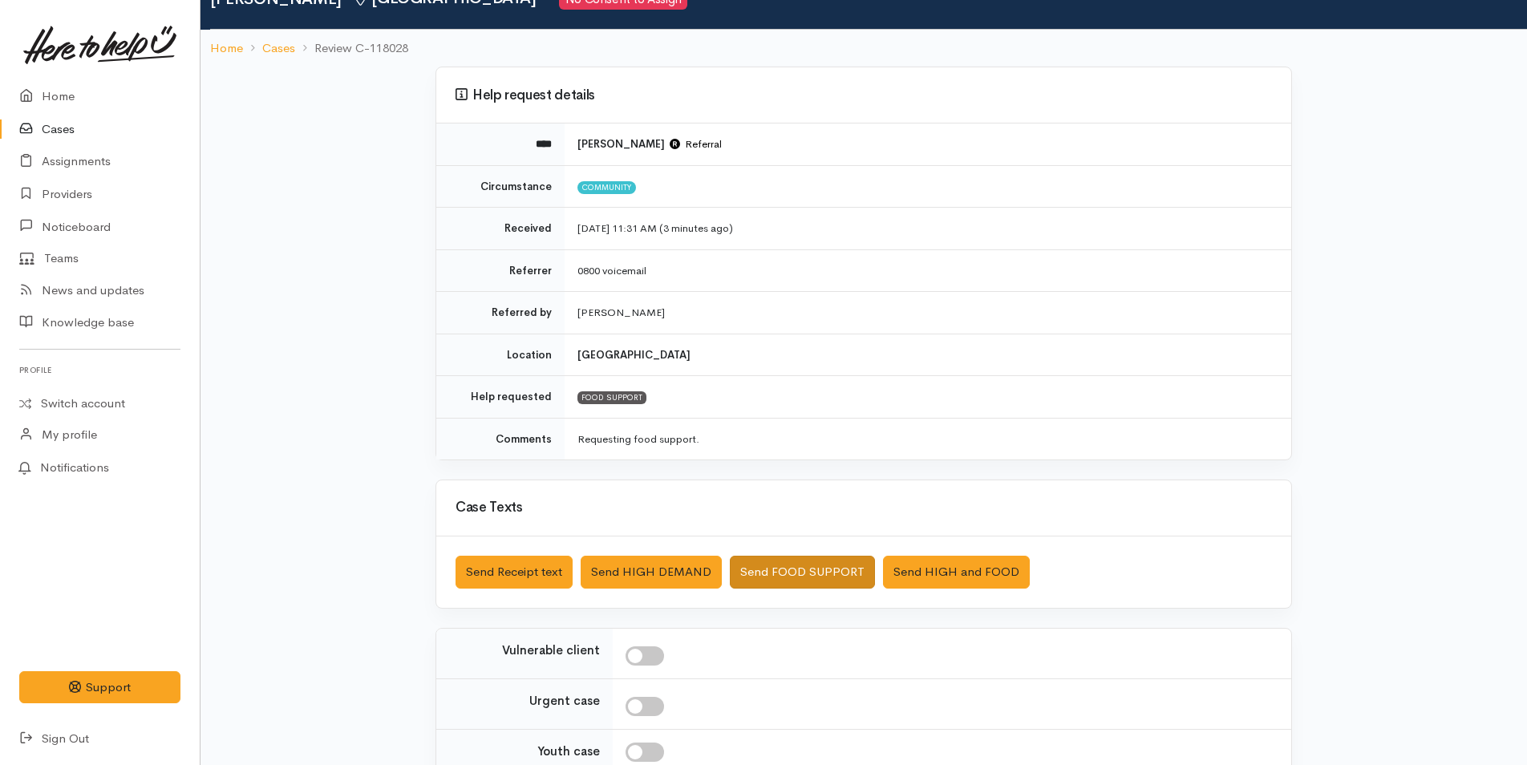
scroll to position [230, 0]
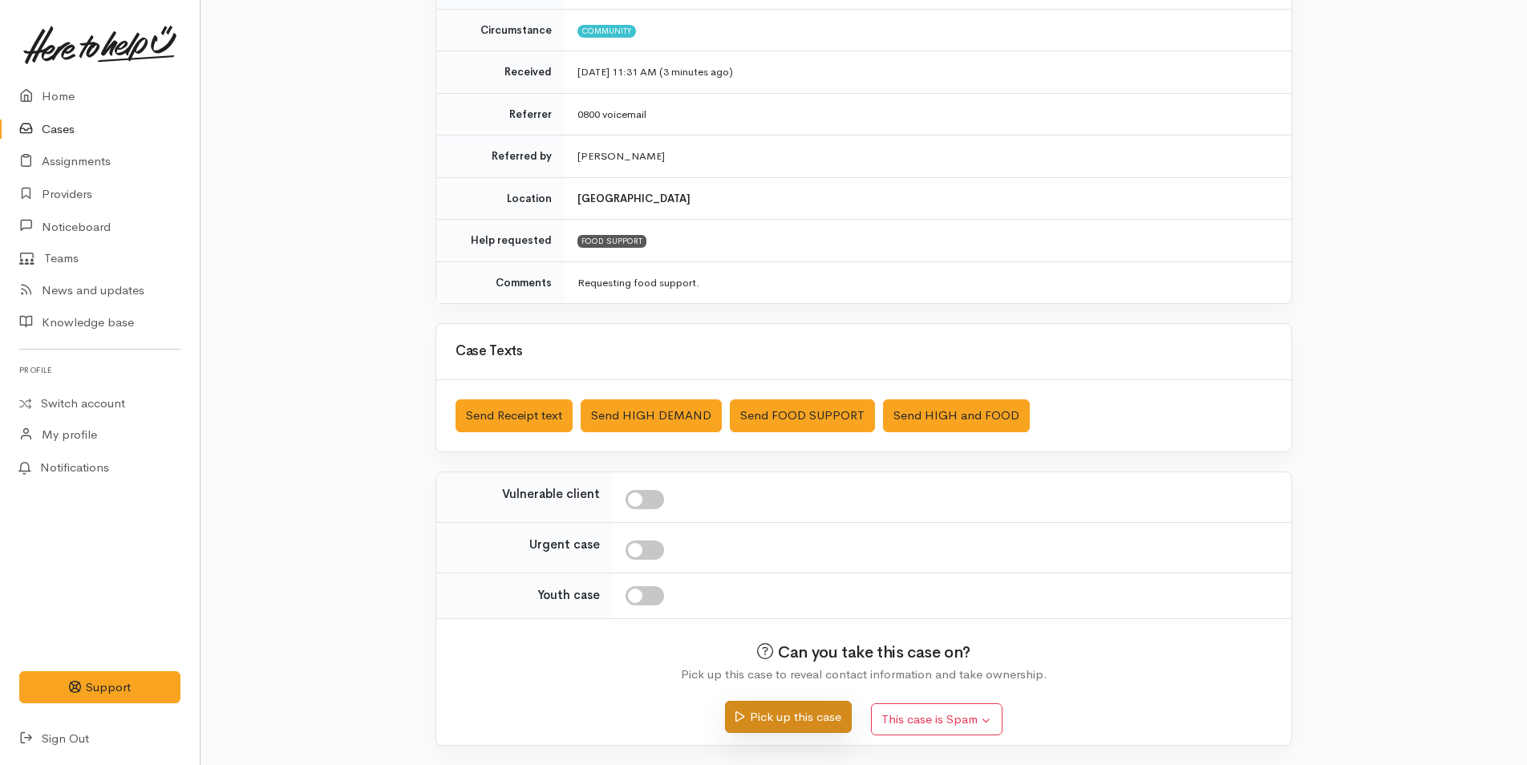
click at [816, 711] on button "Pick up this case" at bounding box center [788, 717] width 126 height 33
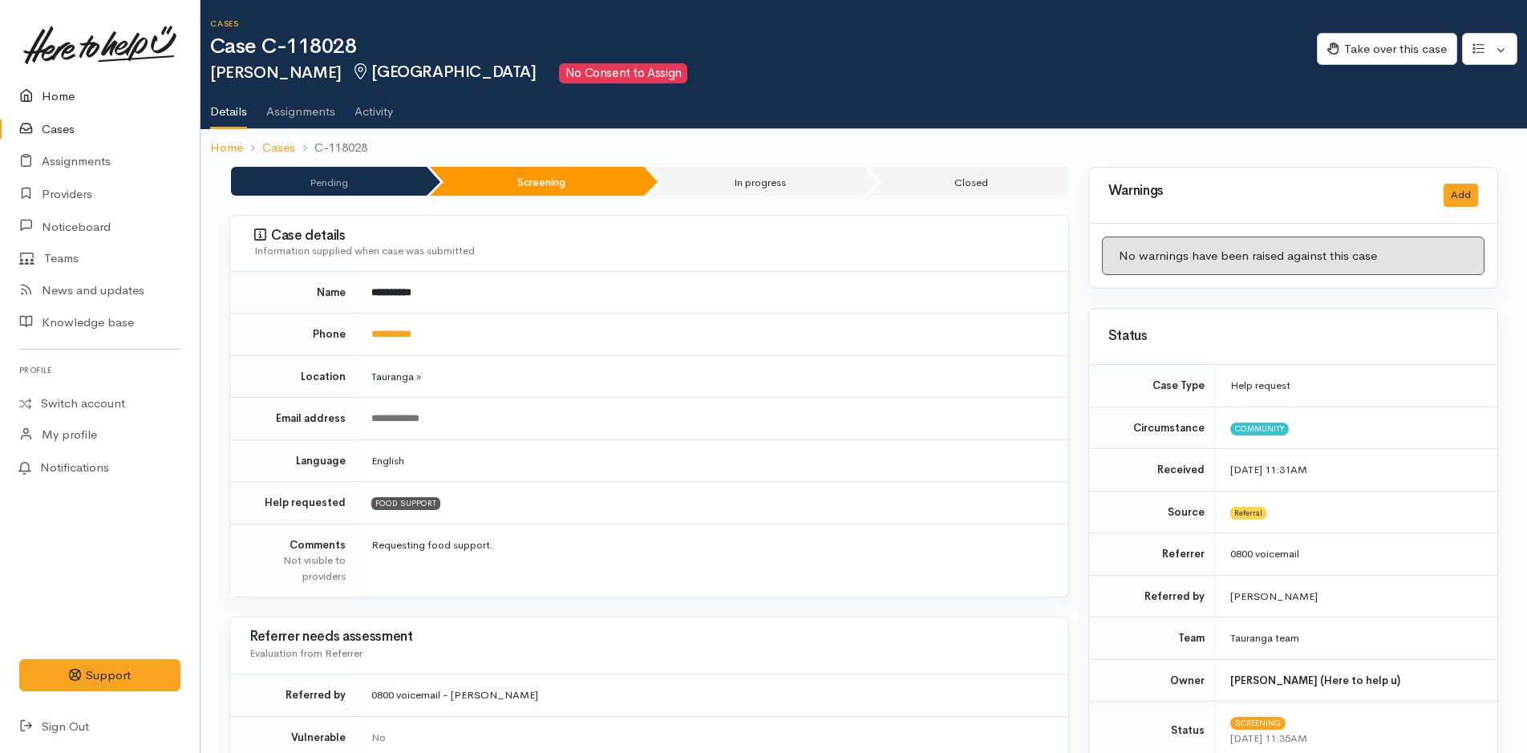
click at [63, 95] on link "Home" at bounding box center [100, 96] width 200 height 33
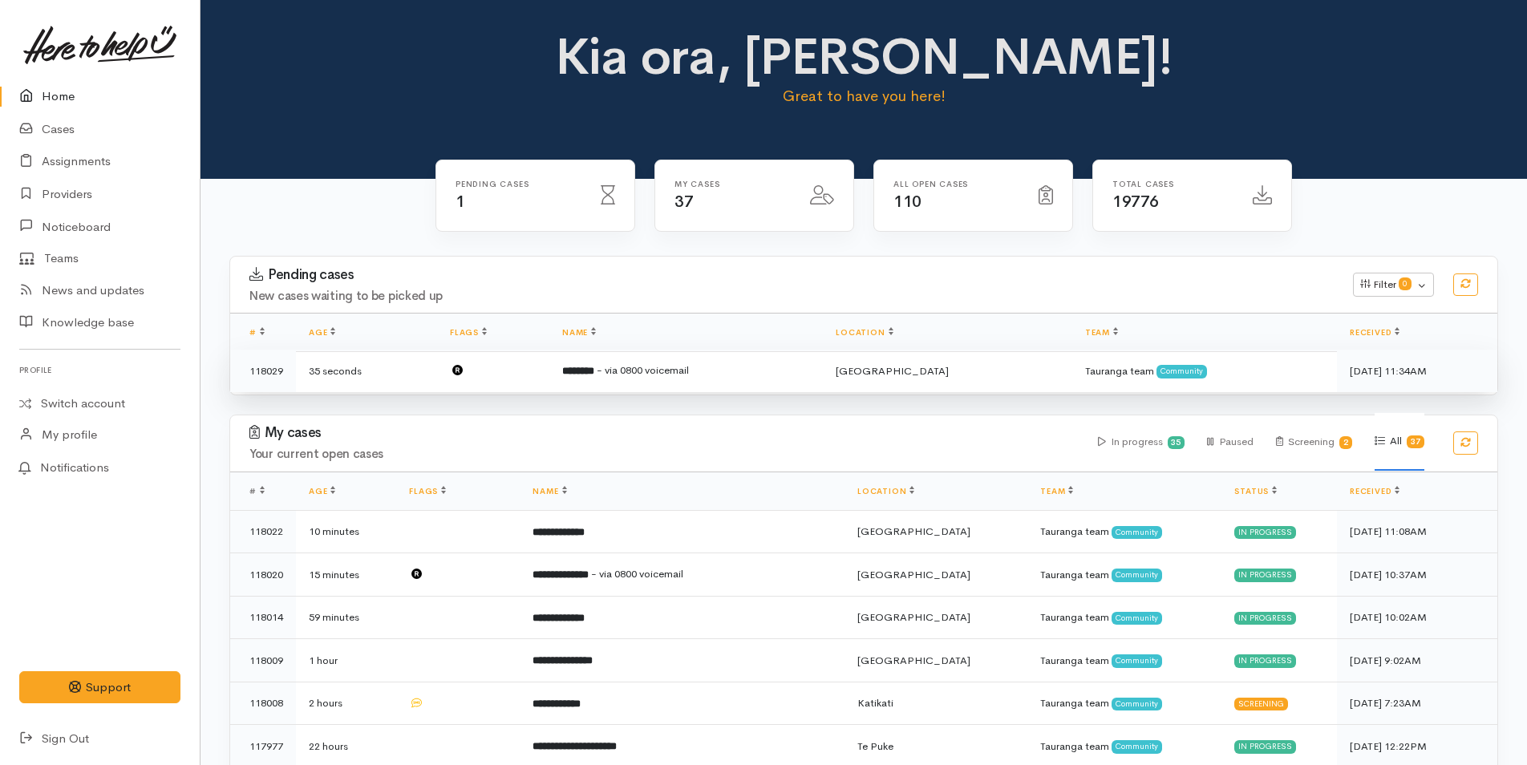
click at [739, 369] on td "******** - via 0800 voicemail" at bounding box center [685, 371] width 273 height 43
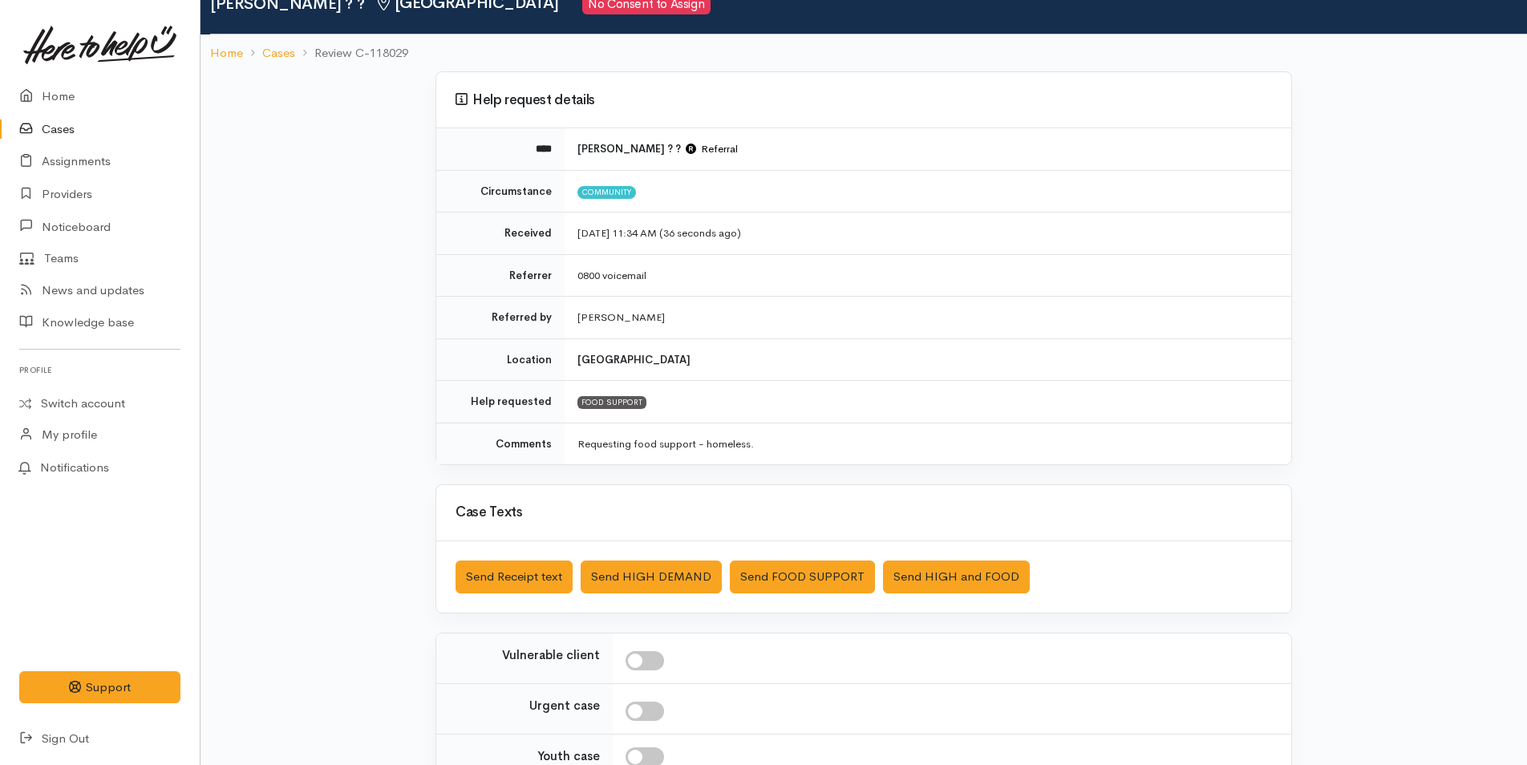
scroll to position [230, 0]
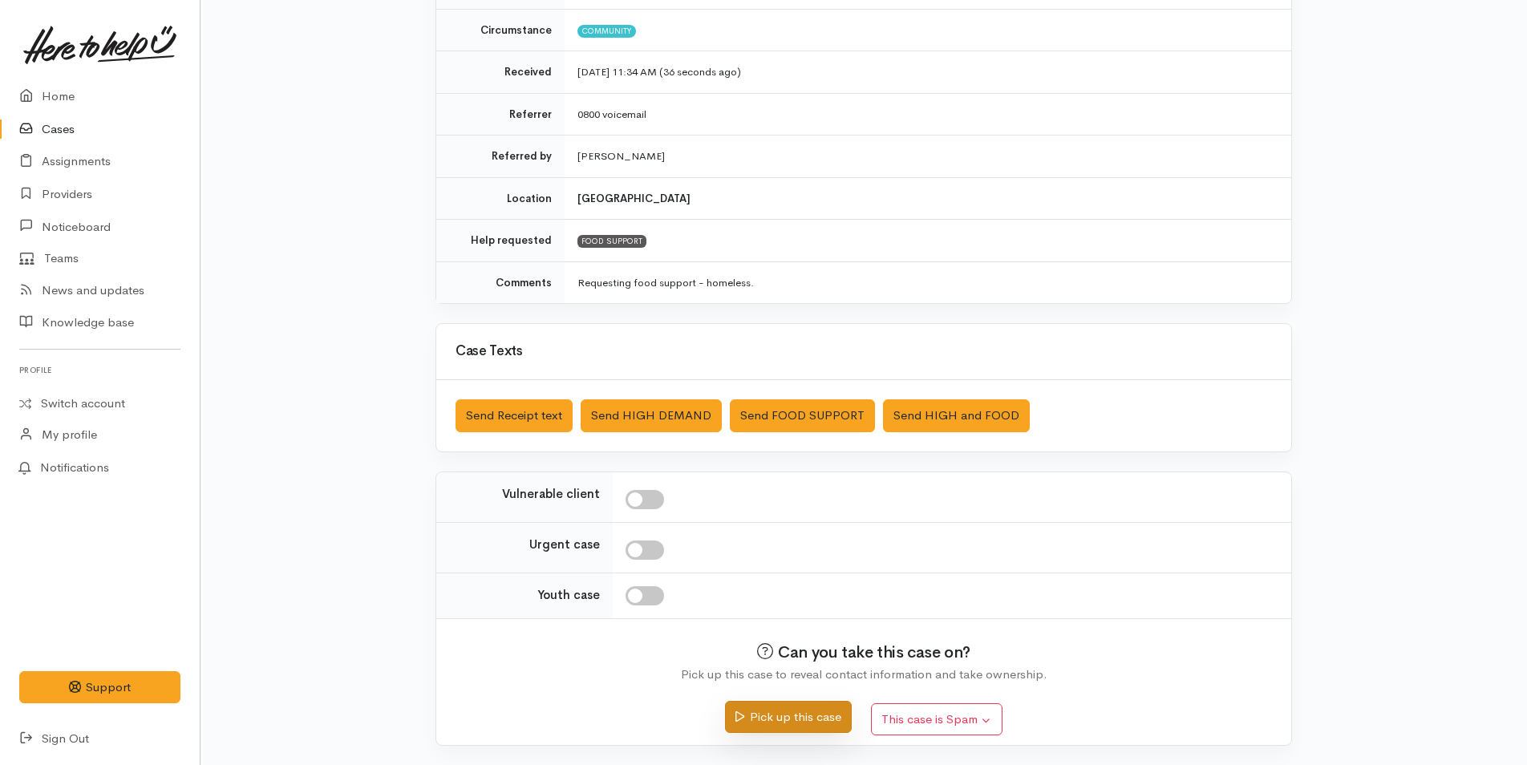
click at [815, 706] on button "Pick up this case" at bounding box center [788, 717] width 126 height 33
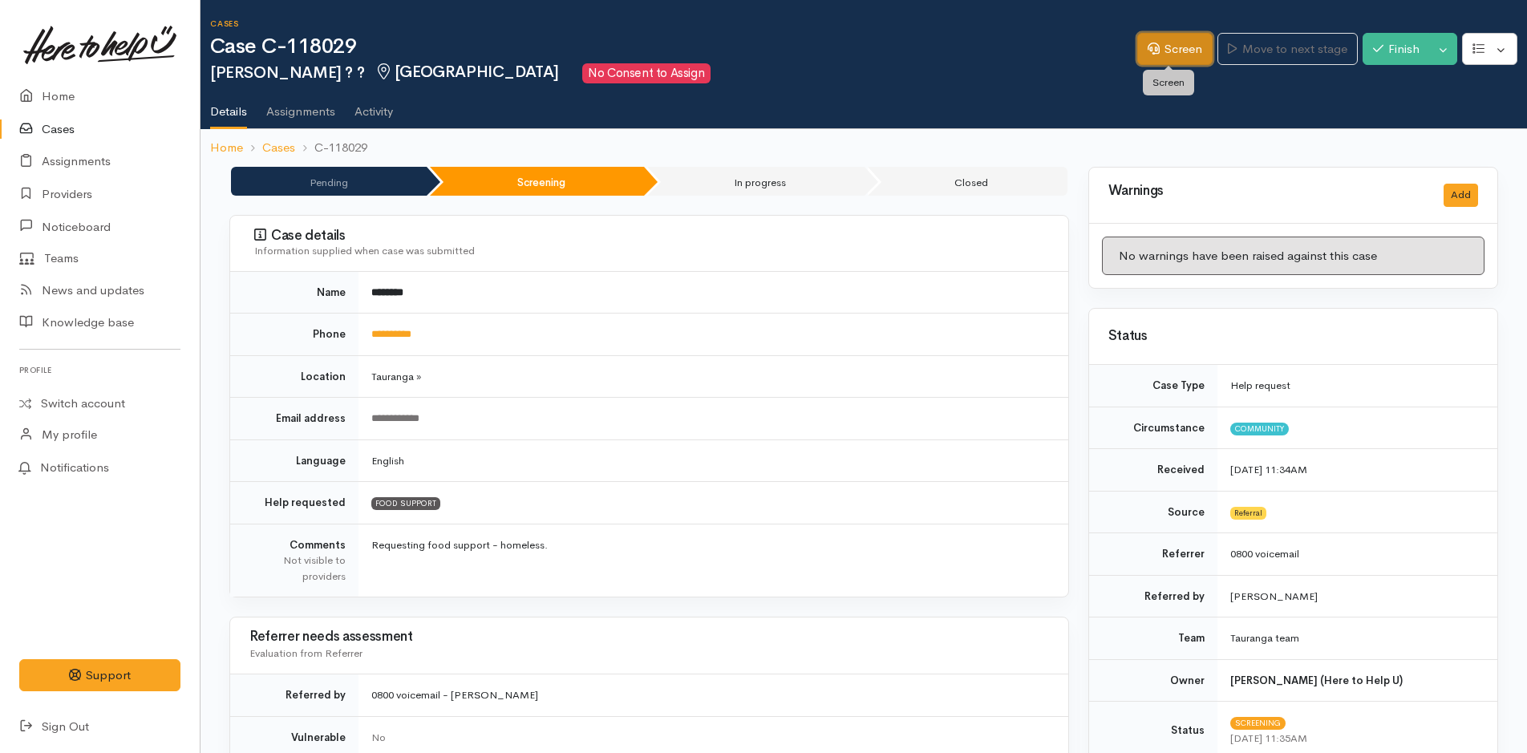
click at [1160, 47] on link "Screen" at bounding box center [1174, 49] width 75 height 33
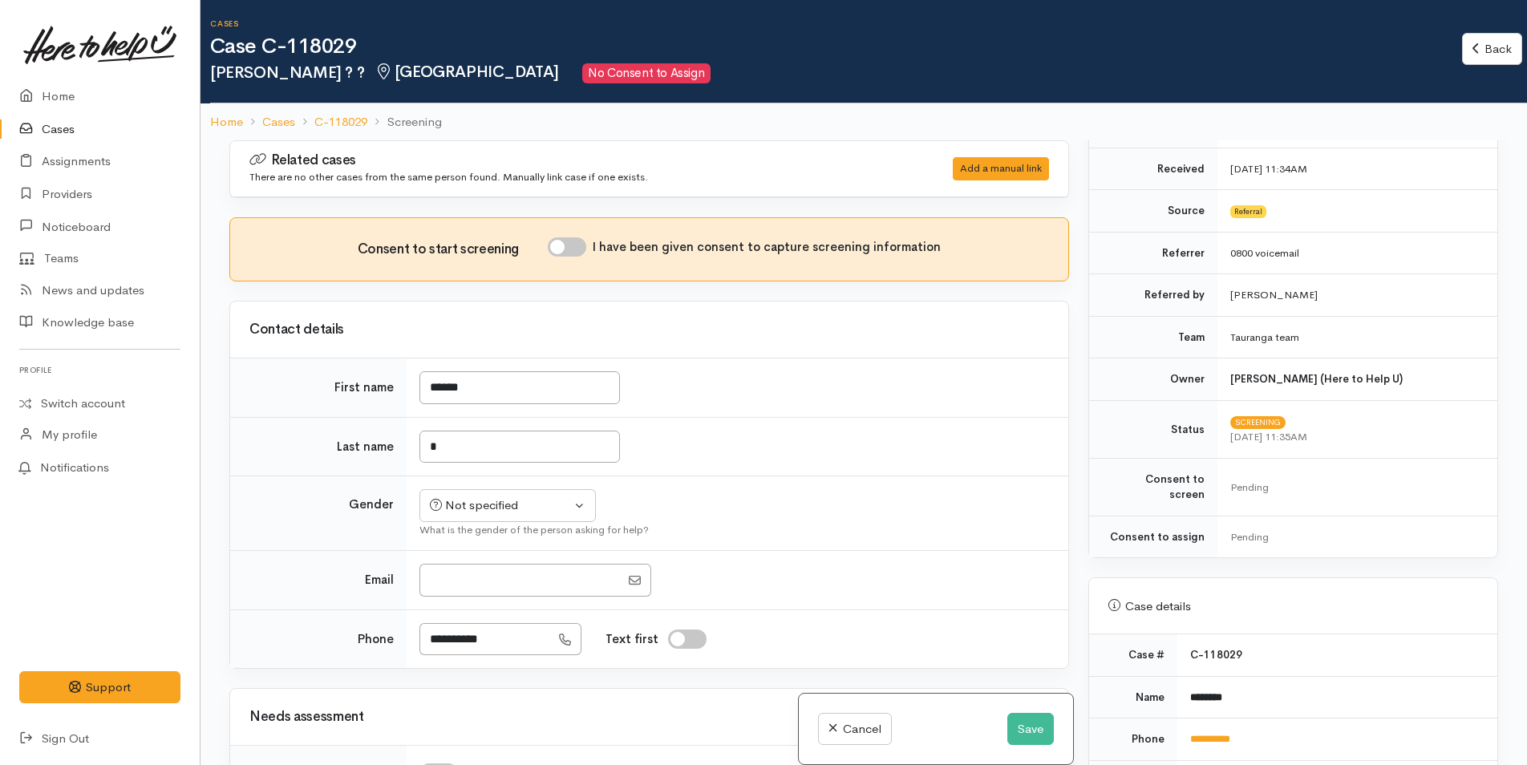
scroll to position [401, 0]
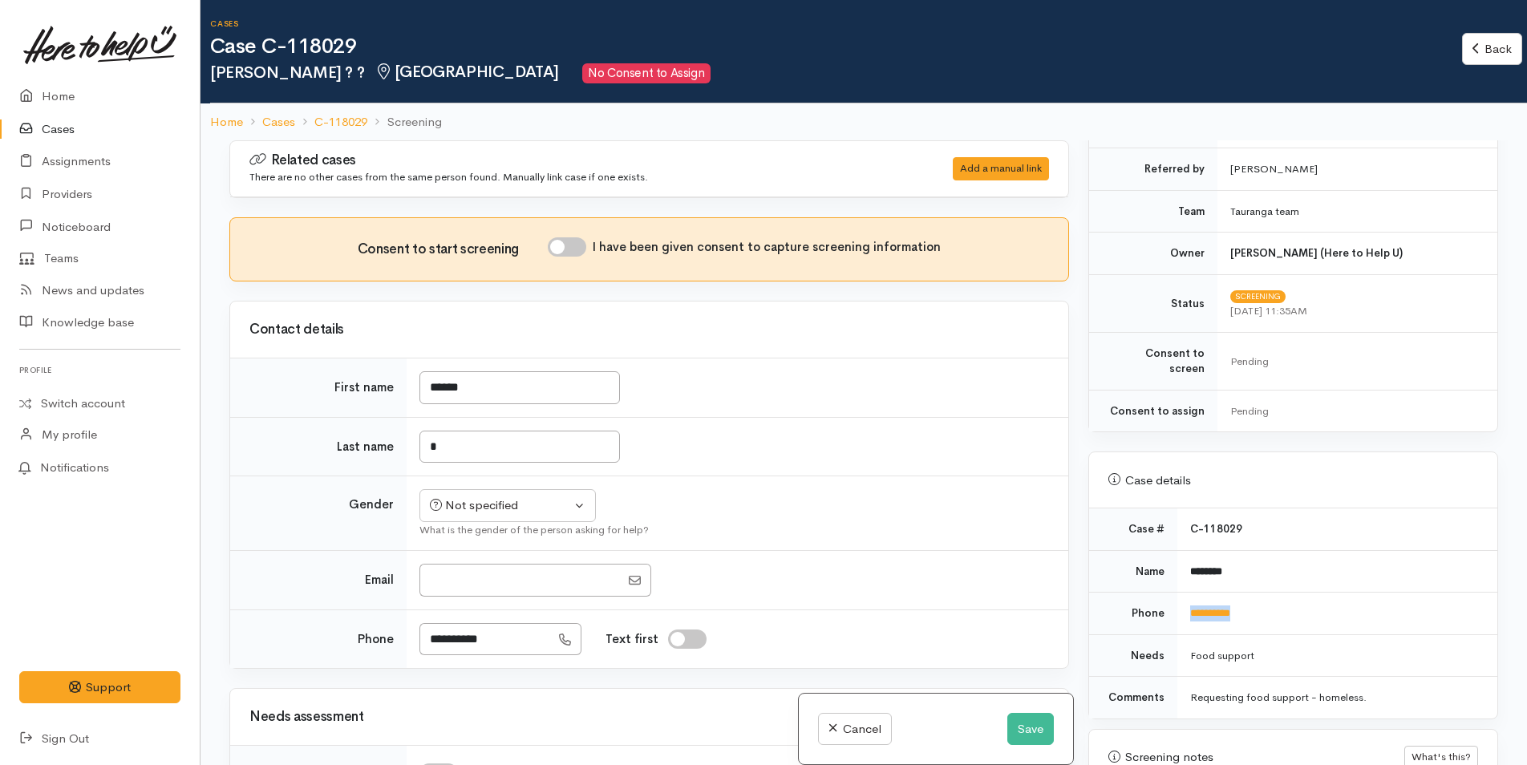
drag, startPoint x: 1271, startPoint y: 593, endPoint x: 1174, endPoint y: 598, distance: 97.2
click at [1177, 598] on td "**********" at bounding box center [1337, 614] width 320 height 43
copy link "**********"
click at [577, 247] on input "I have been given consent to capture screening information" at bounding box center [567, 246] width 38 height 19
checkbox input "true"
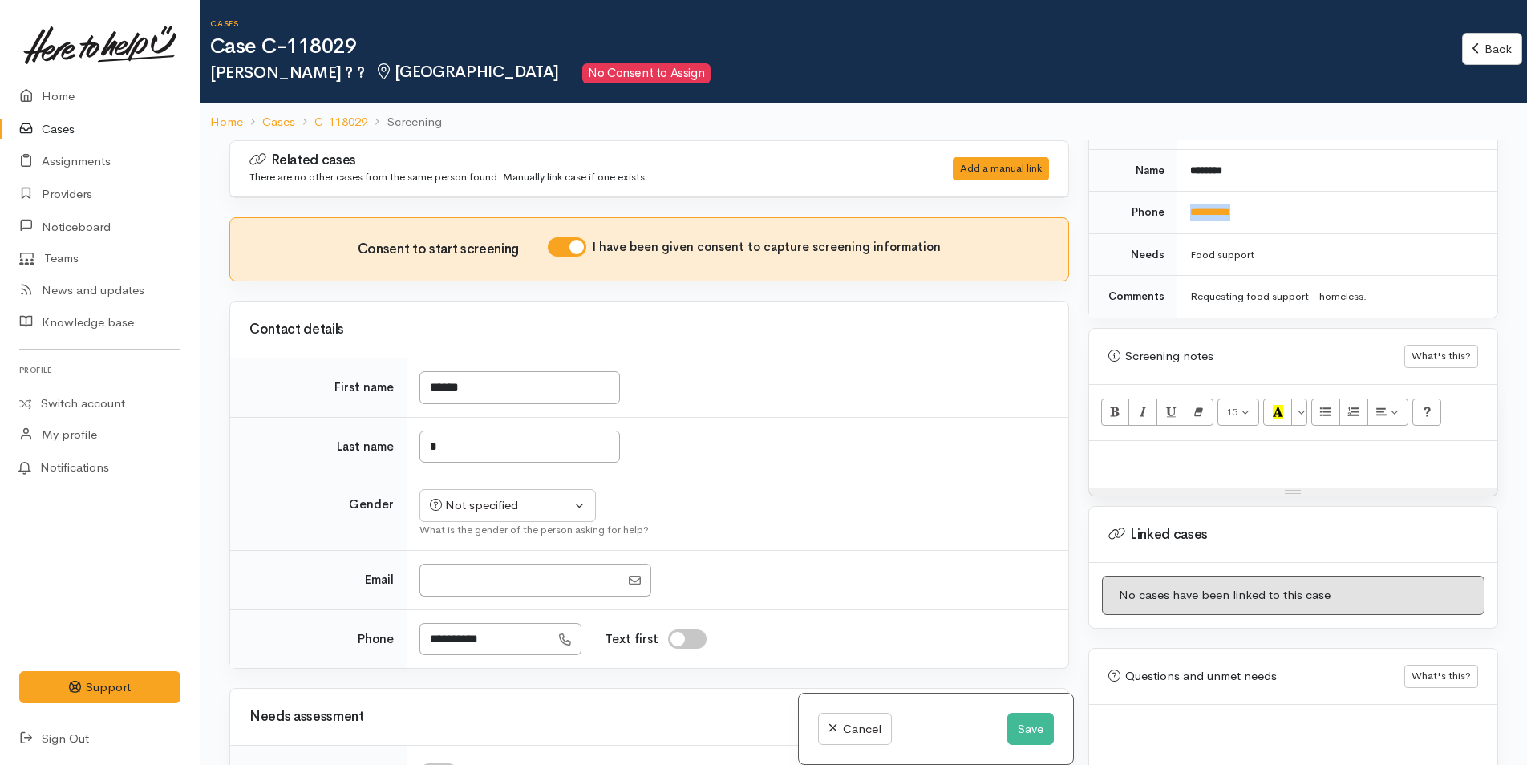
scroll to position [826, 0]
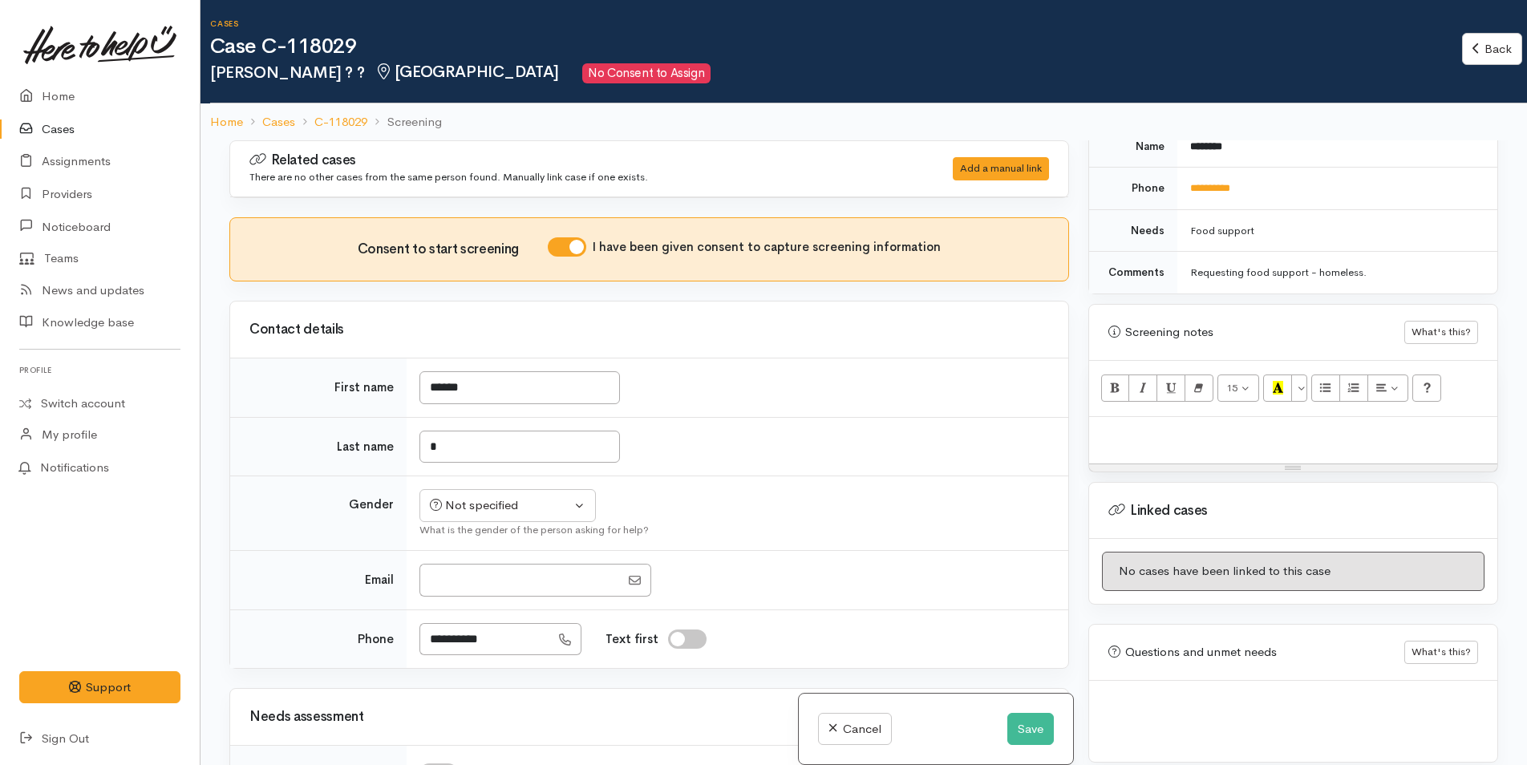
click at [1209, 436] on div at bounding box center [1293, 440] width 408 height 47
paste div
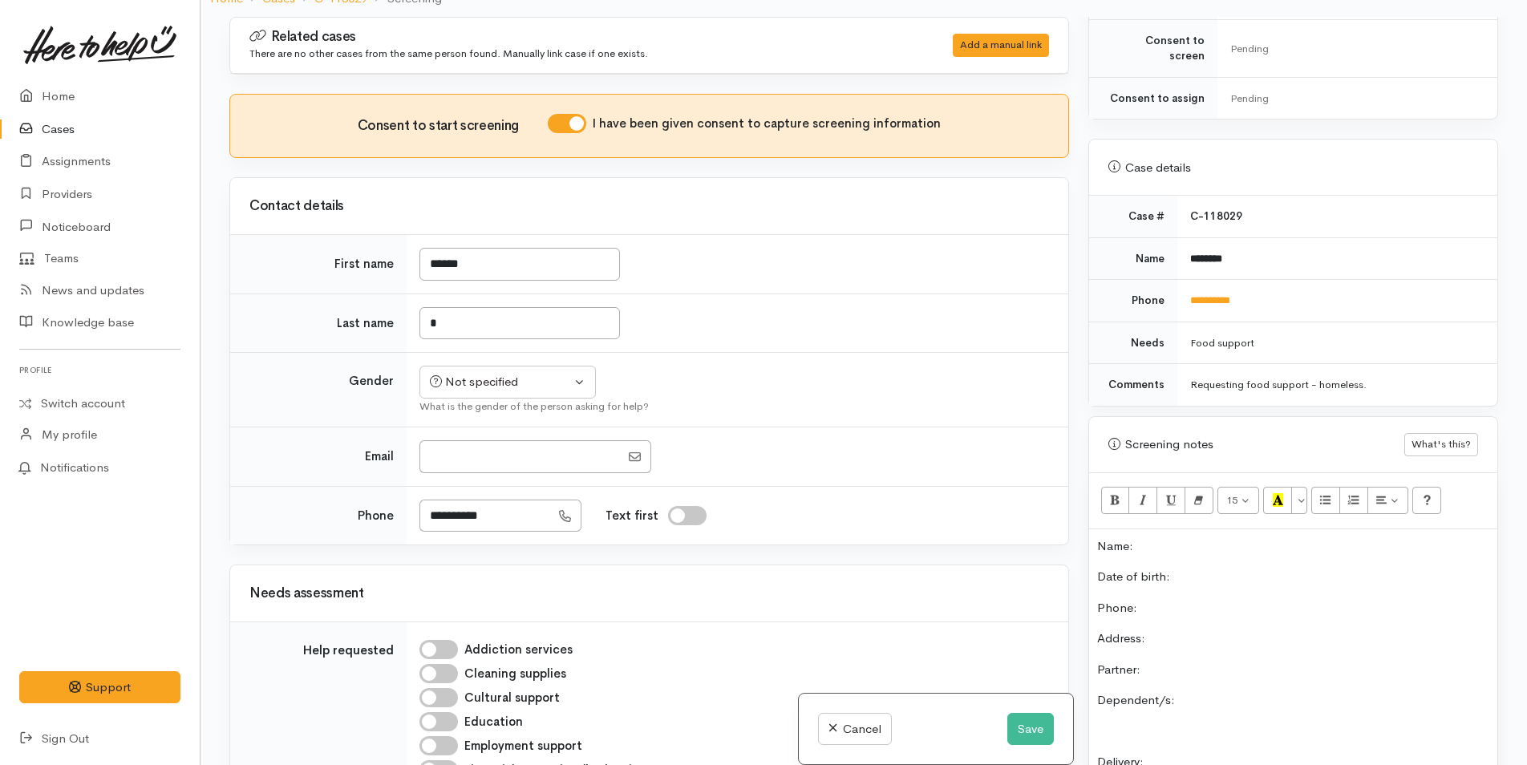
scroll to position [585, 0]
drag, startPoint x: 1248, startPoint y: 290, endPoint x: 1167, endPoint y: 303, distance: 82.0
click at [1167, 303] on tr "**********" at bounding box center [1293, 306] width 408 height 43
copy tr "**********"
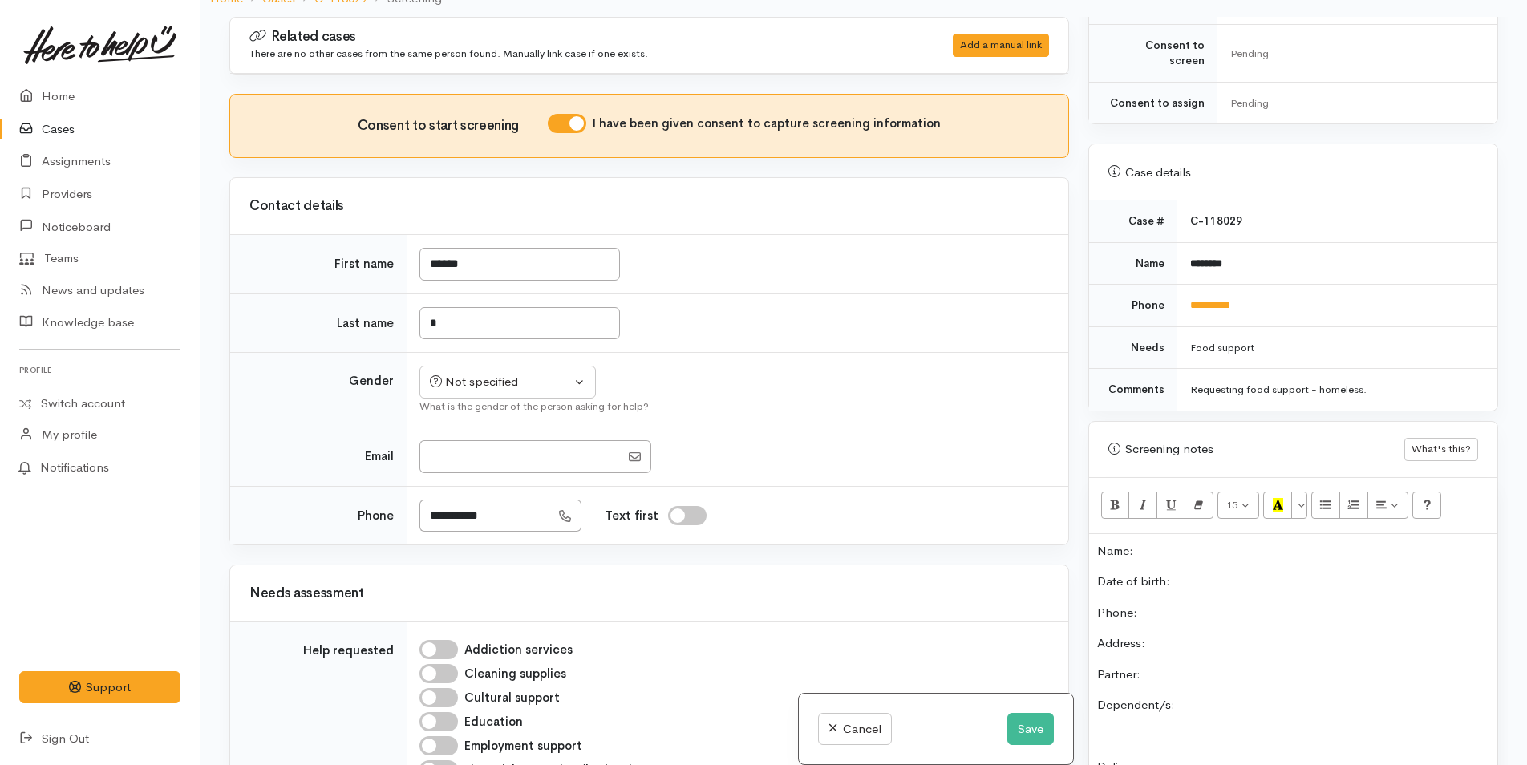
click at [1209, 604] on p "Phone:" at bounding box center [1293, 613] width 392 height 18
click at [1009, 723] on button "Save" at bounding box center [1030, 729] width 47 height 33
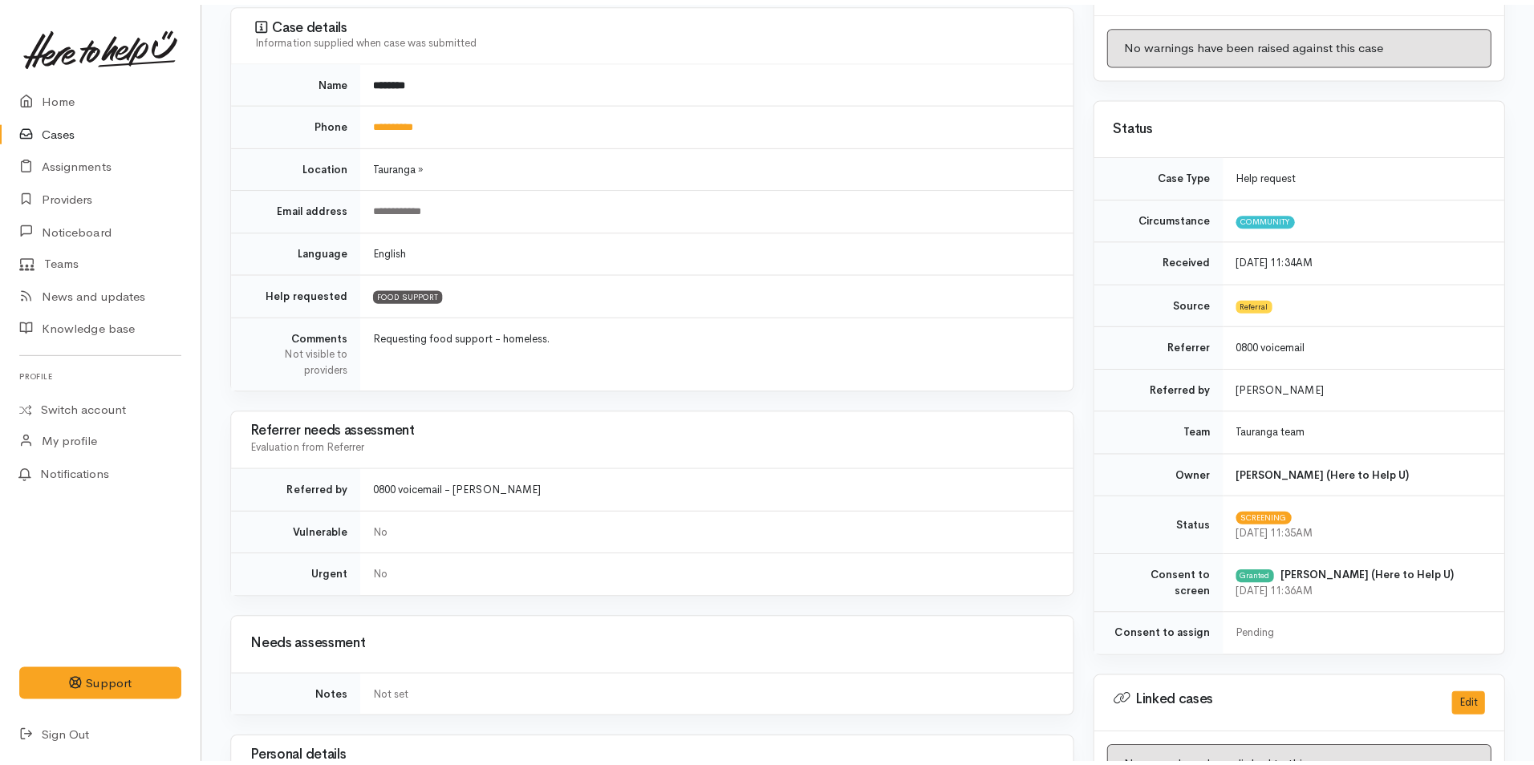
scroll to position [401, 0]
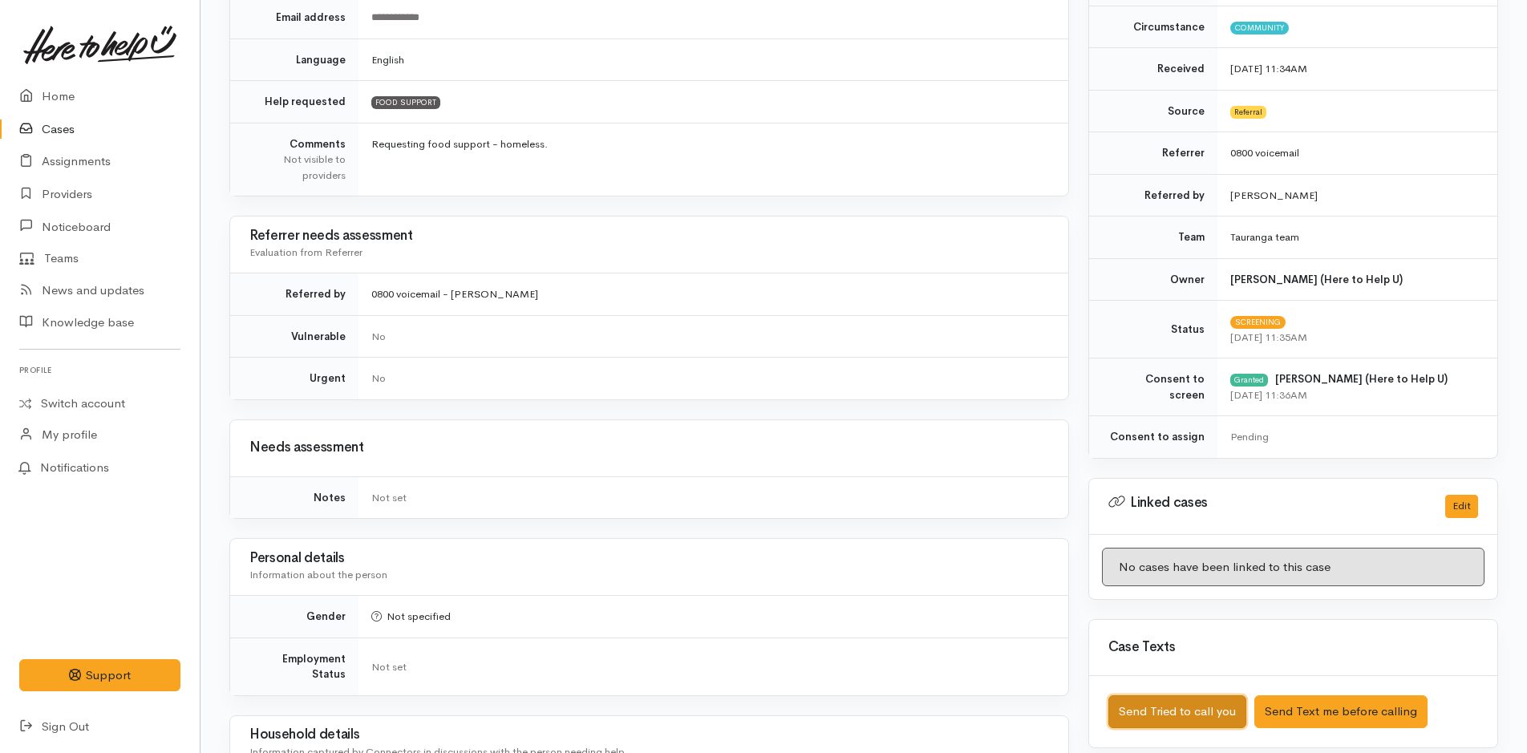
click at [1213, 707] on button "Send Tried to call you" at bounding box center [1177, 711] width 138 height 33
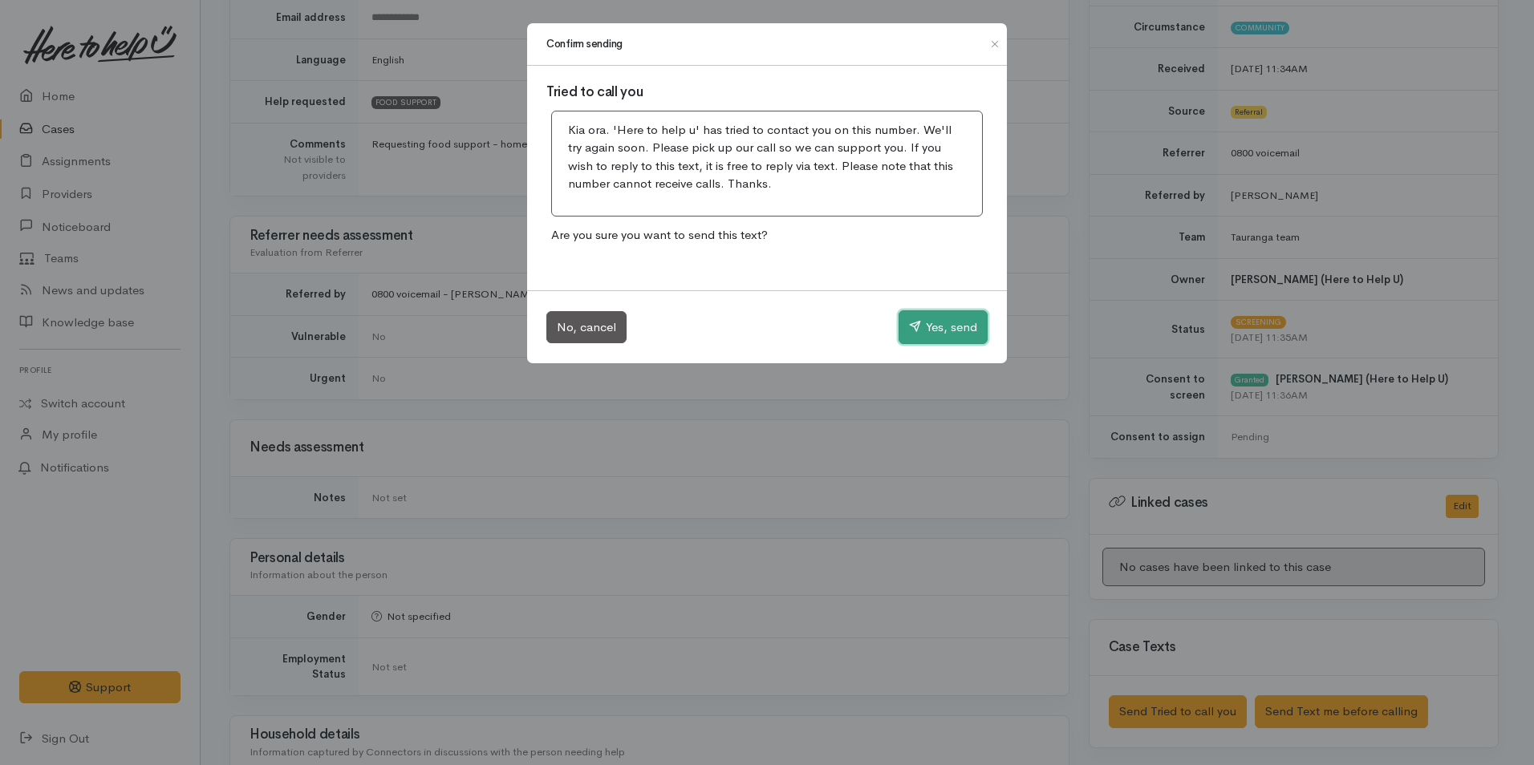
click at [950, 324] on button "Yes, send" at bounding box center [942, 327] width 89 height 34
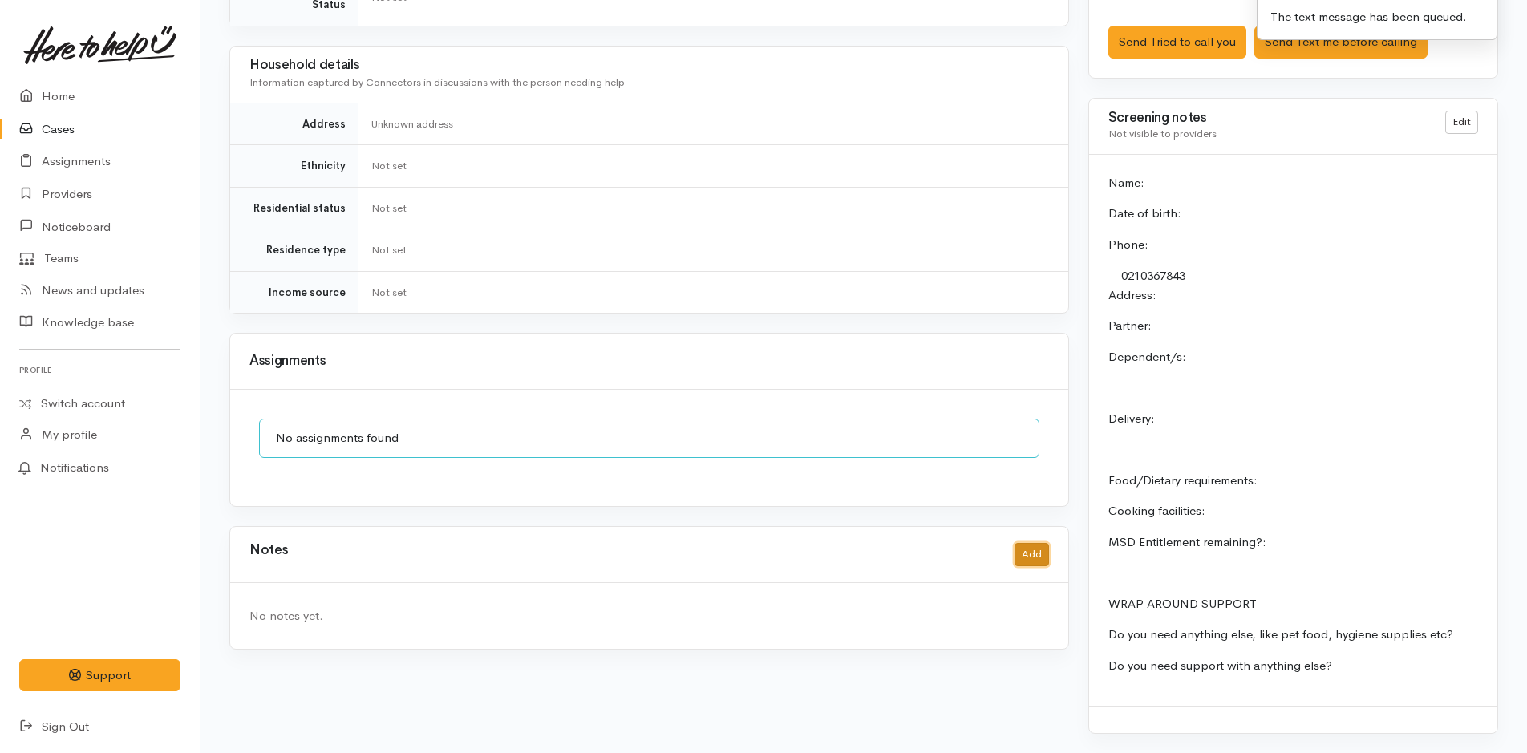
click at [1031, 543] on button "Add" at bounding box center [1032, 554] width 34 height 23
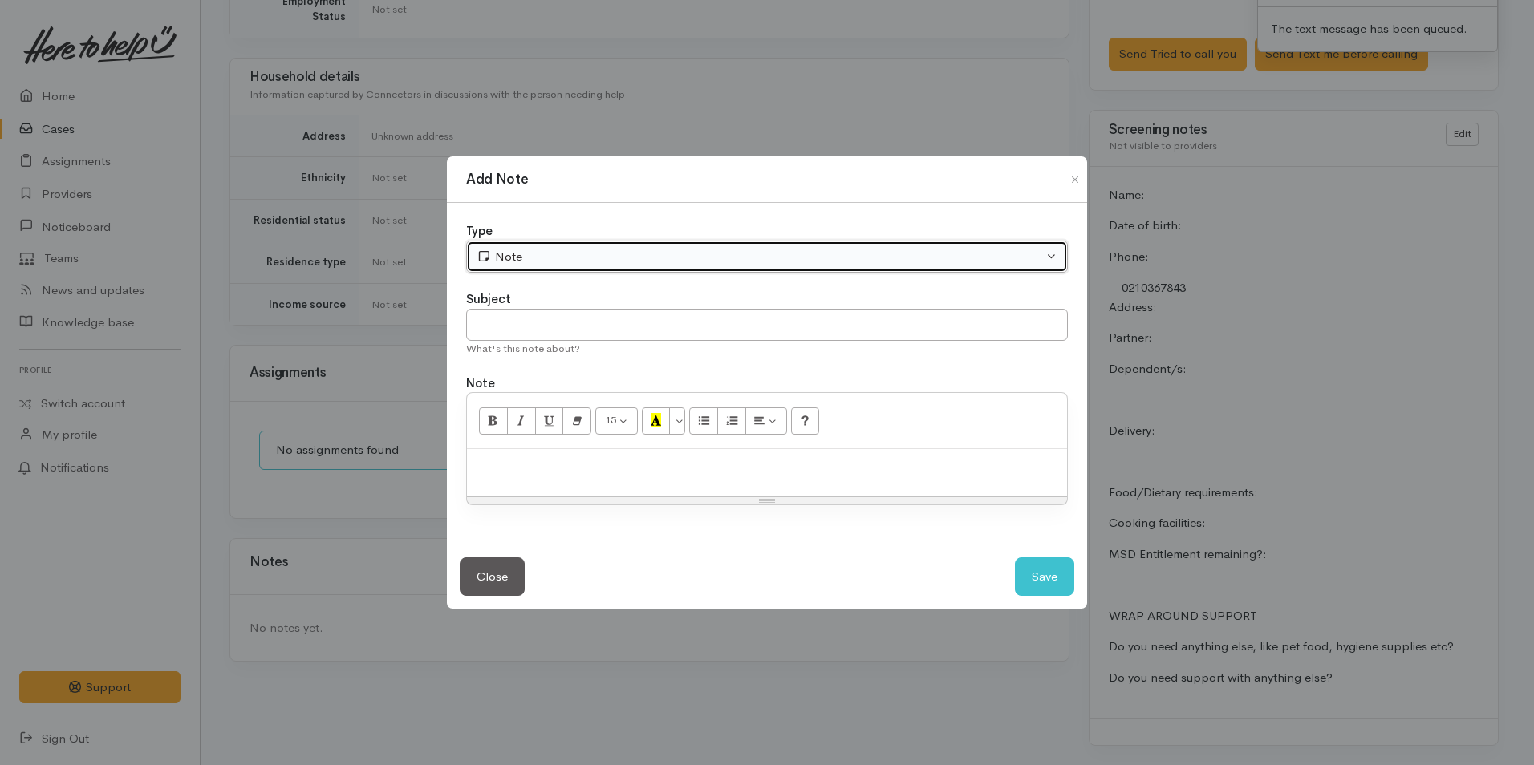
click at [617, 254] on div "Note" at bounding box center [759, 257] width 566 height 18
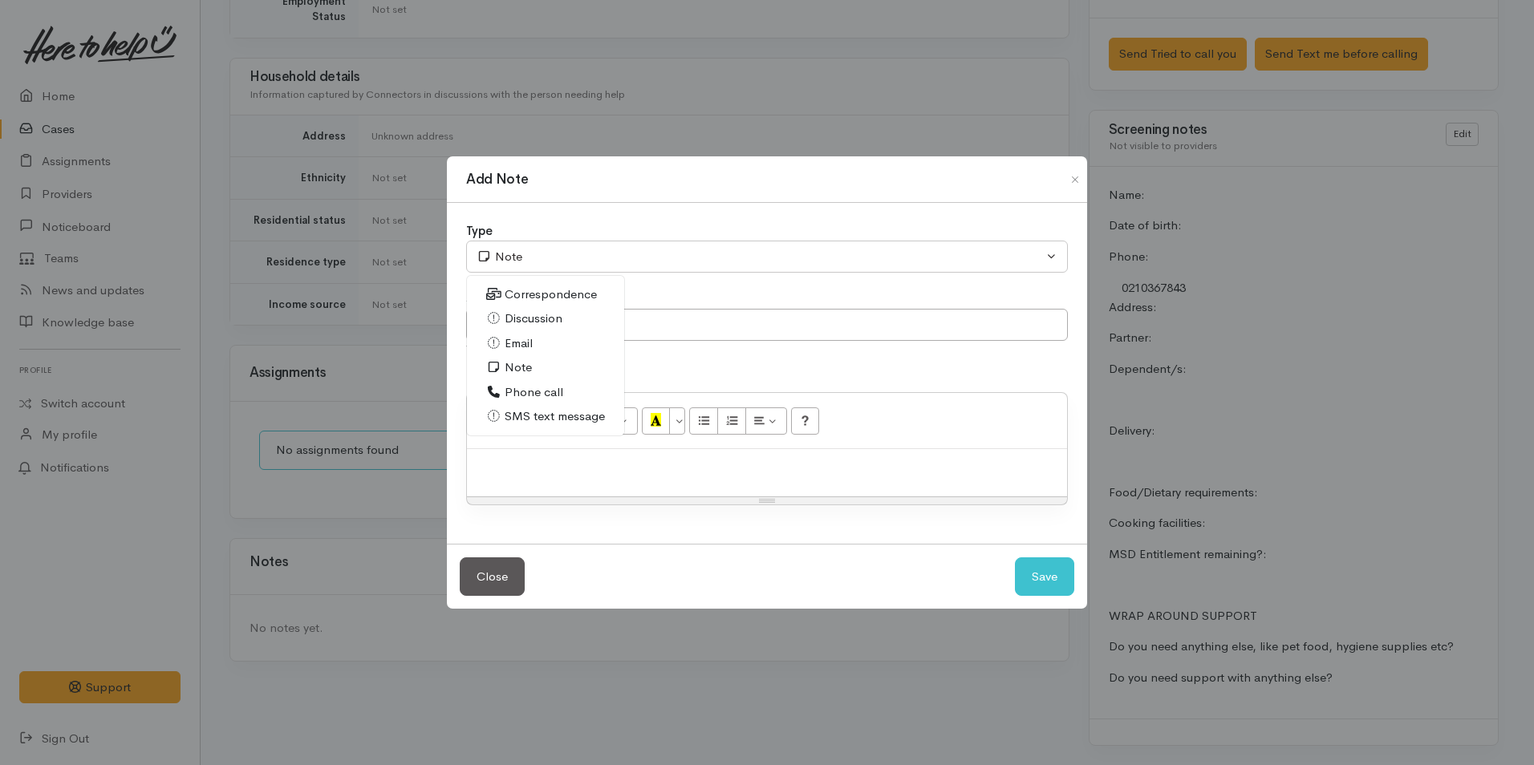
click at [549, 385] on span "Phone call" at bounding box center [533, 392] width 59 height 18
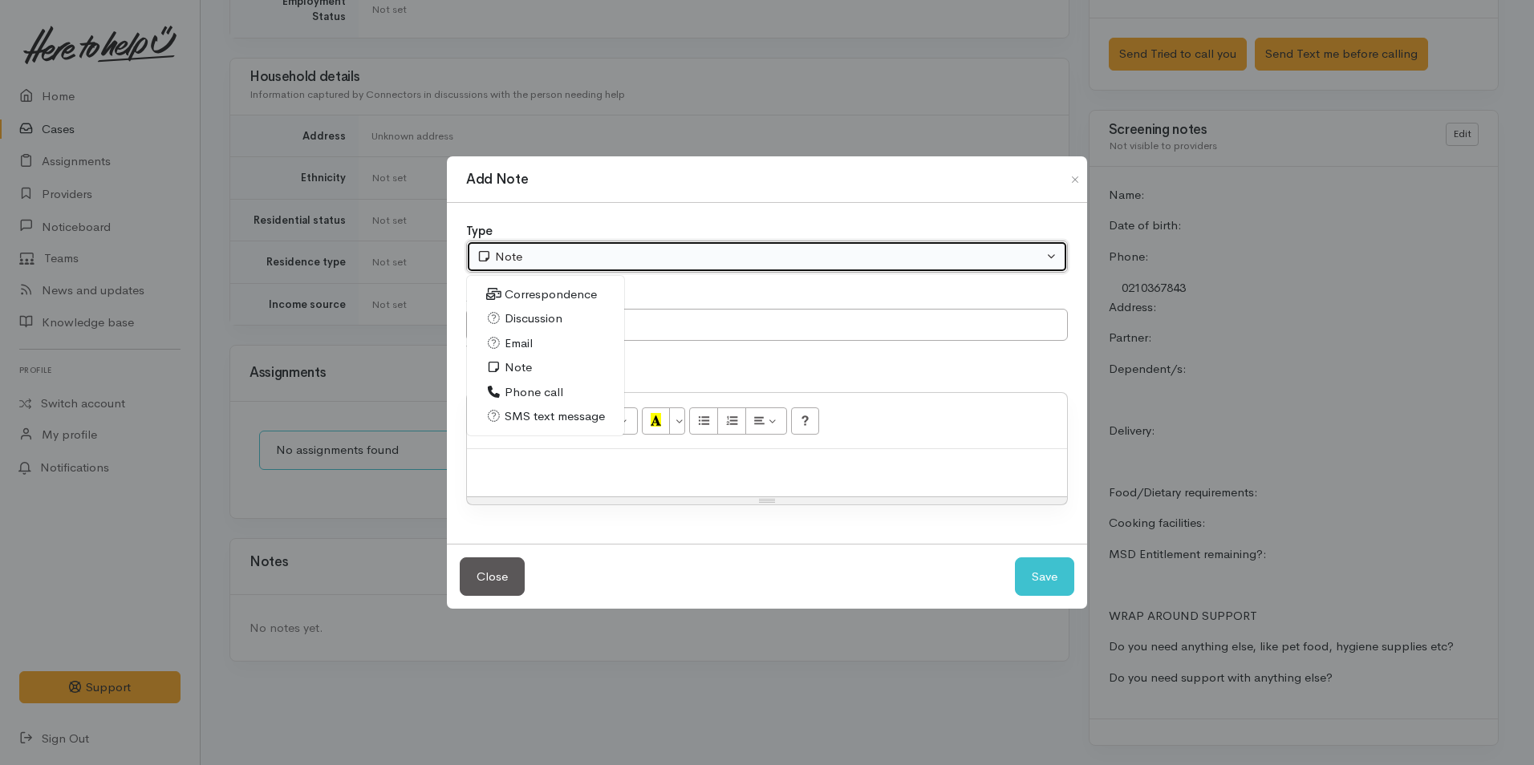
select select "3"
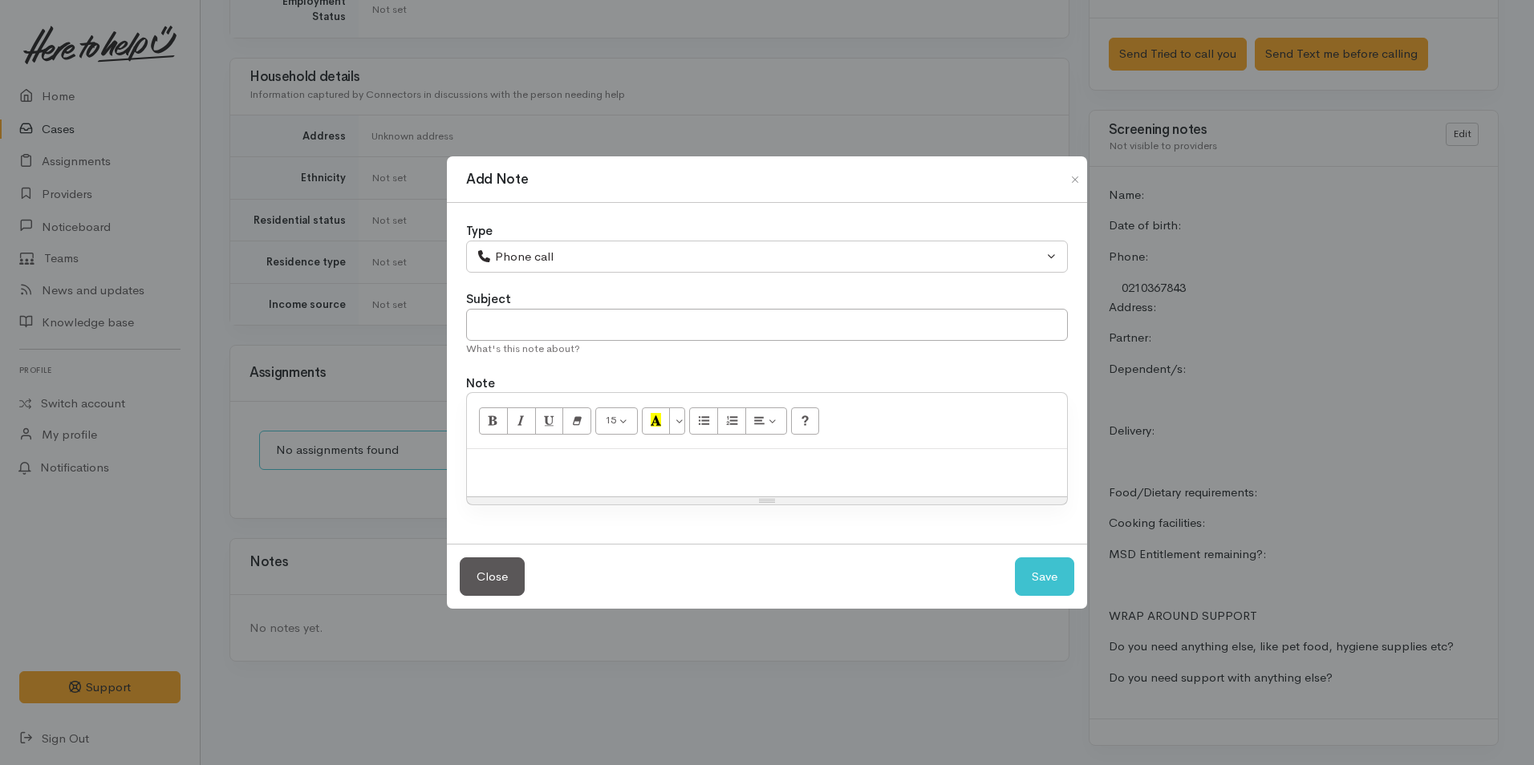
click at [720, 479] on div at bounding box center [767, 472] width 600 height 47
drag, startPoint x: 570, startPoint y: 443, endPoint x: 560, endPoint y: 487, distance: 45.3
click at [569, 448] on div "15 8 9 10 11 12 14 18 24 36 Background Color Transparent Select #ffff00 Text Co…" at bounding box center [767, 421] width 600 height 56
click at [556, 478] on div at bounding box center [767, 472] width 600 height 47
paste div
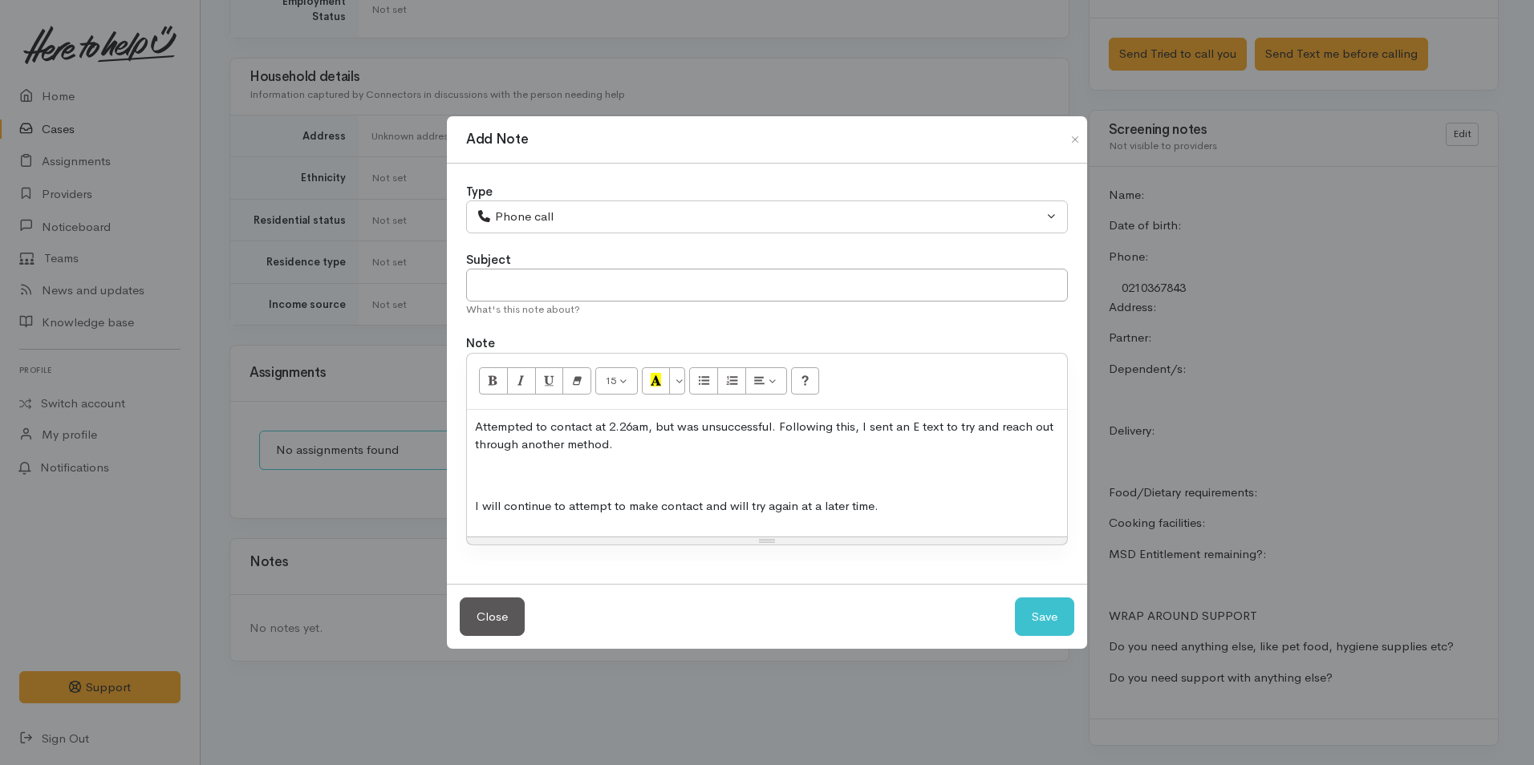
click at [634, 426] on p "Attempted to contact at 2.26am, but was unsuccessful. Following this, I sent an…" at bounding box center [767, 436] width 584 height 36
click at [1044, 612] on button "Save" at bounding box center [1044, 617] width 59 height 39
select select "1"
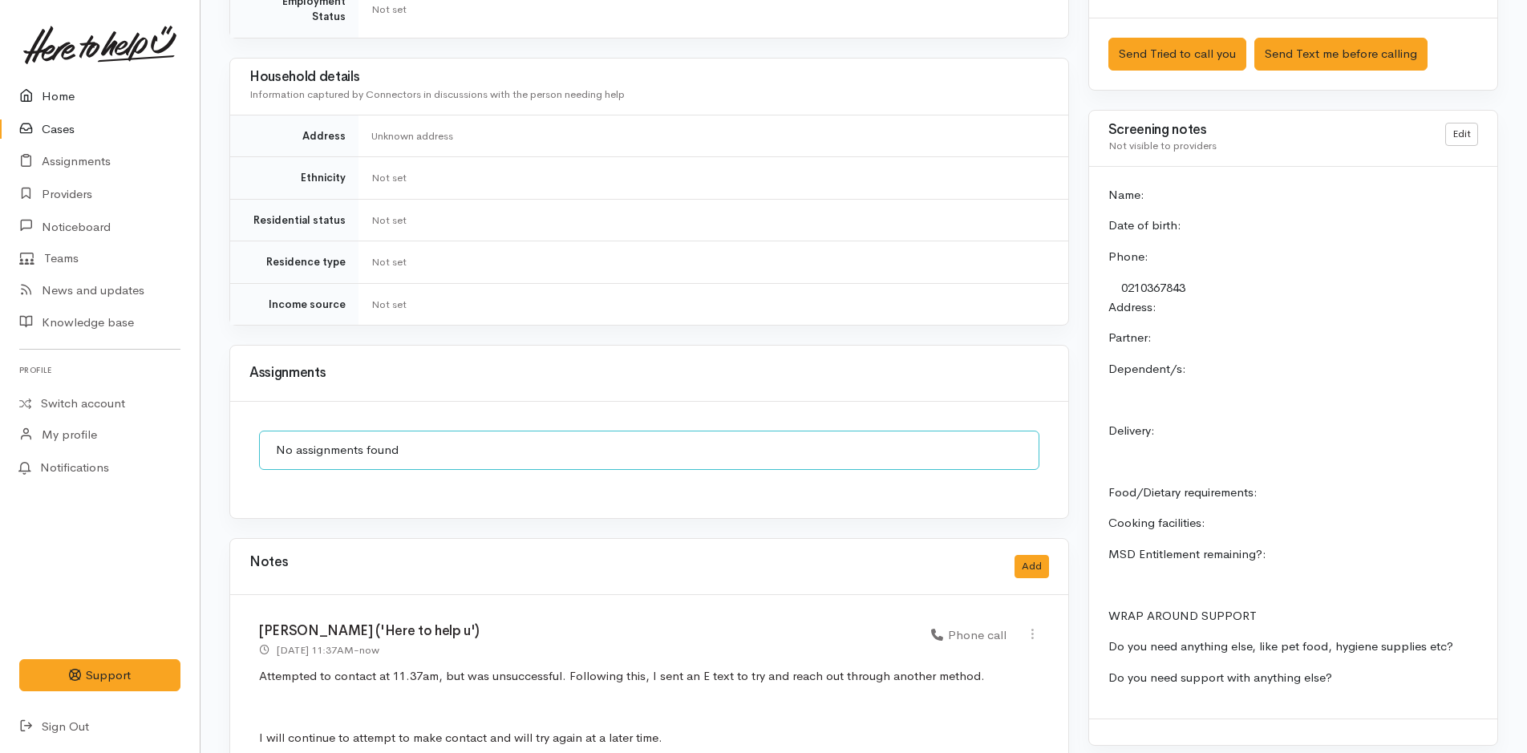
click at [44, 95] on link "Home" at bounding box center [100, 96] width 200 height 33
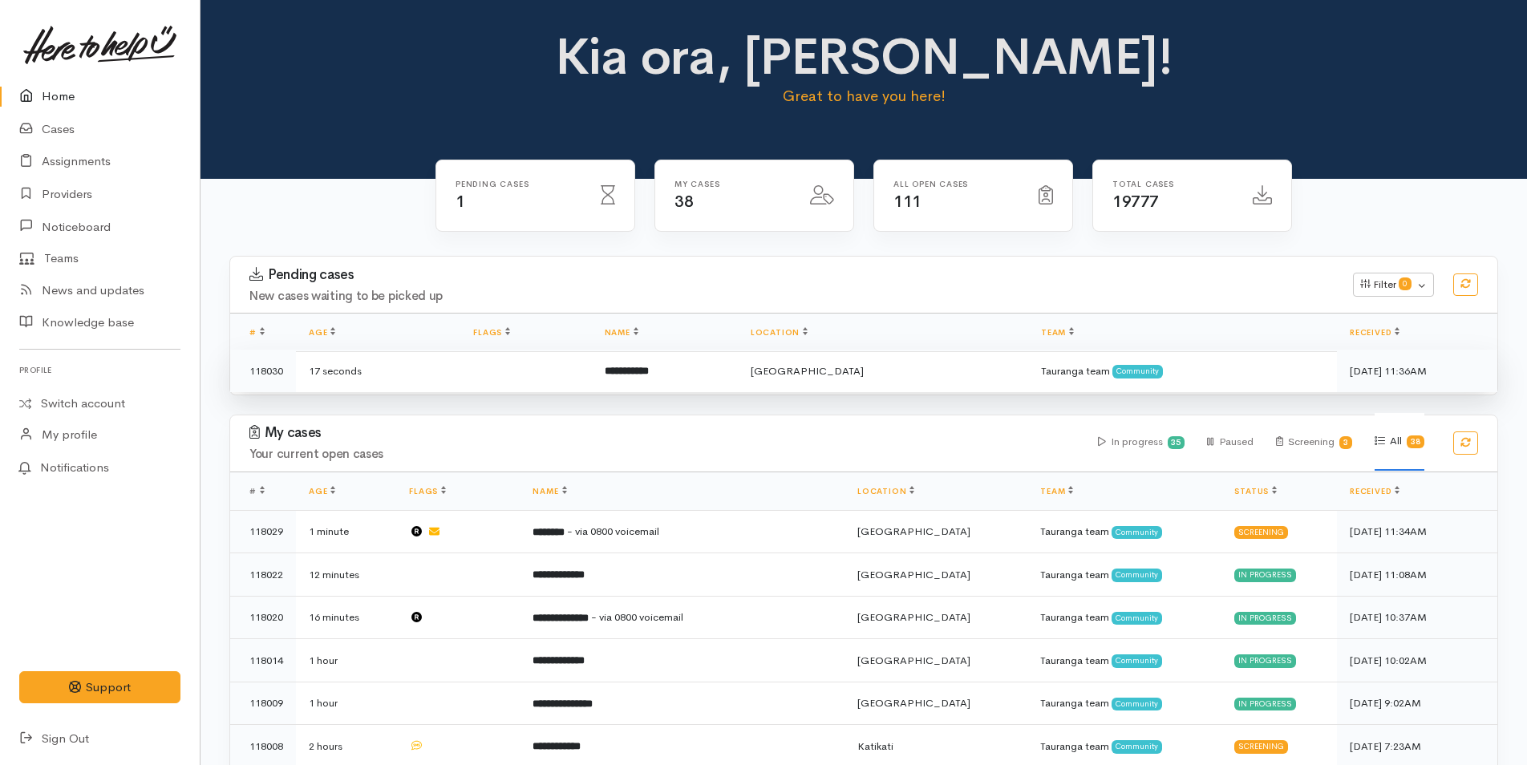
click at [649, 370] on b "**********" at bounding box center [627, 371] width 44 height 10
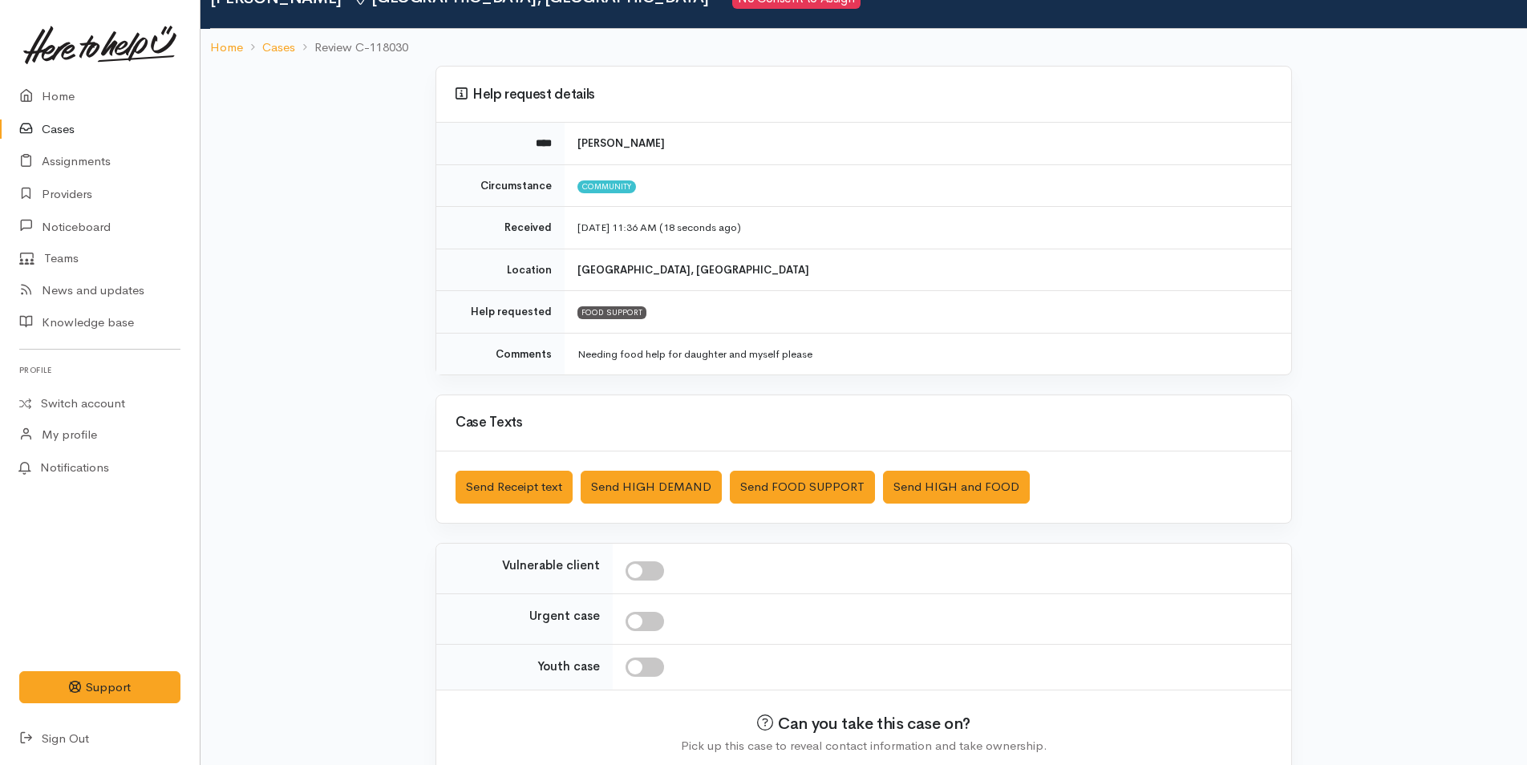
scroll to position [146, 0]
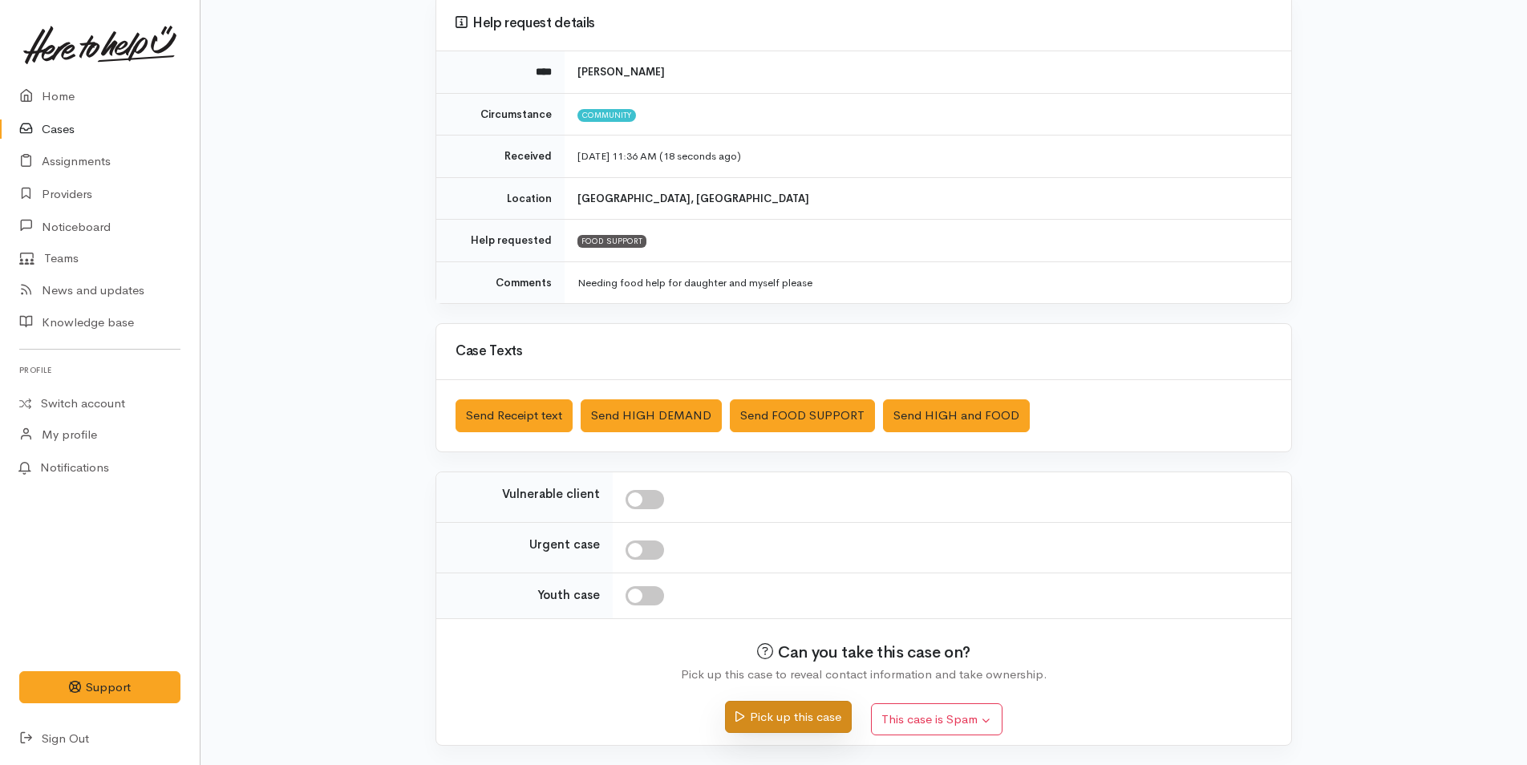
click at [830, 715] on button "Pick up this case" at bounding box center [788, 717] width 126 height 33
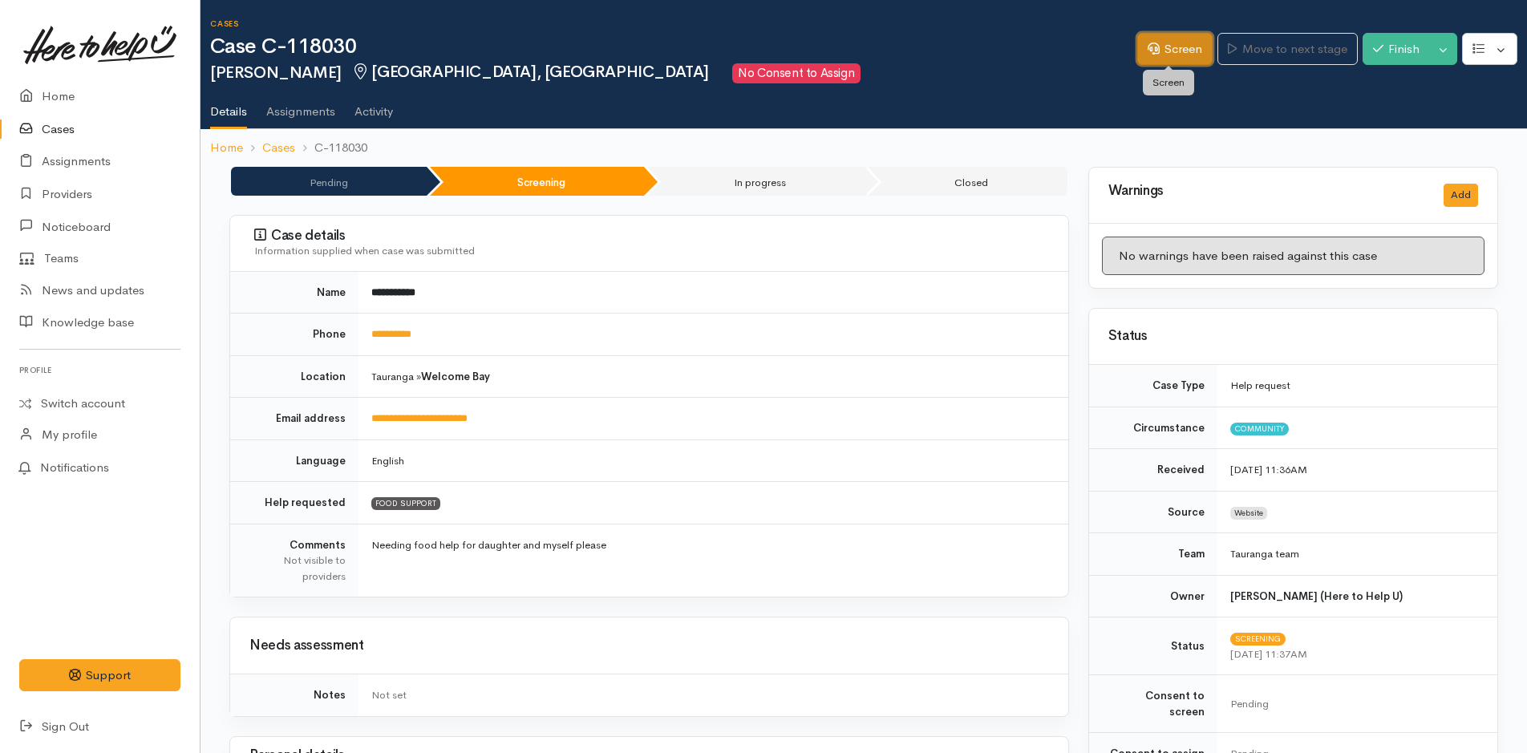
click at [1159, 53] on link "Screen" at bounding box center [1174, 49] width 75 height 33
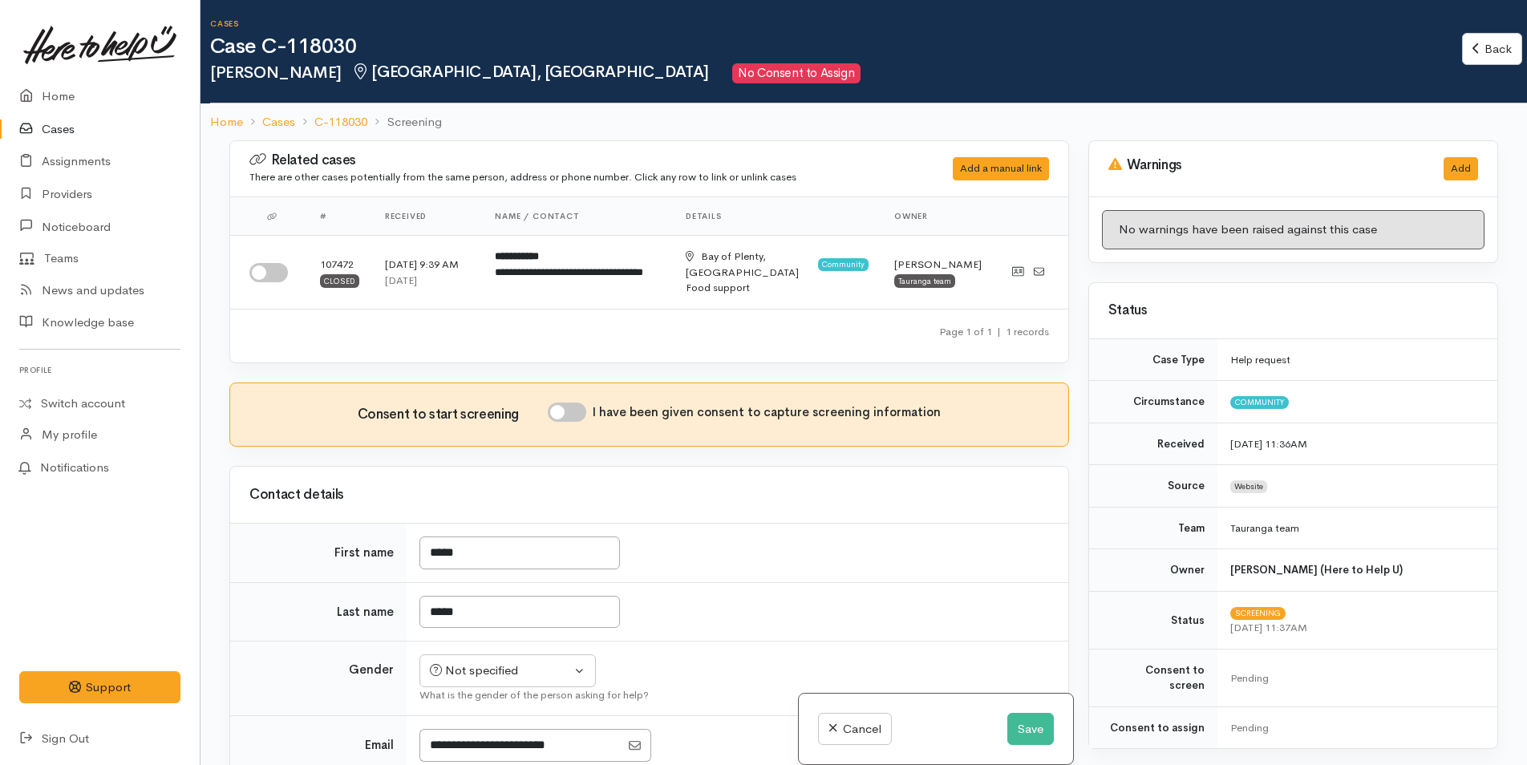
click at [577, 411] on input "I have been given consent to capture screening information" at bounding box center [567, 412] width 38 height 19
checkbox input "true"
drag, startPoint x: 268, startPoint y: 271, endPoint x: 688, endPoint y: 427, distance: 448.4
click at [269, 271] on input "checkbox" at bounding box center [268, 272] width 38 height 19
checkbox input "true"
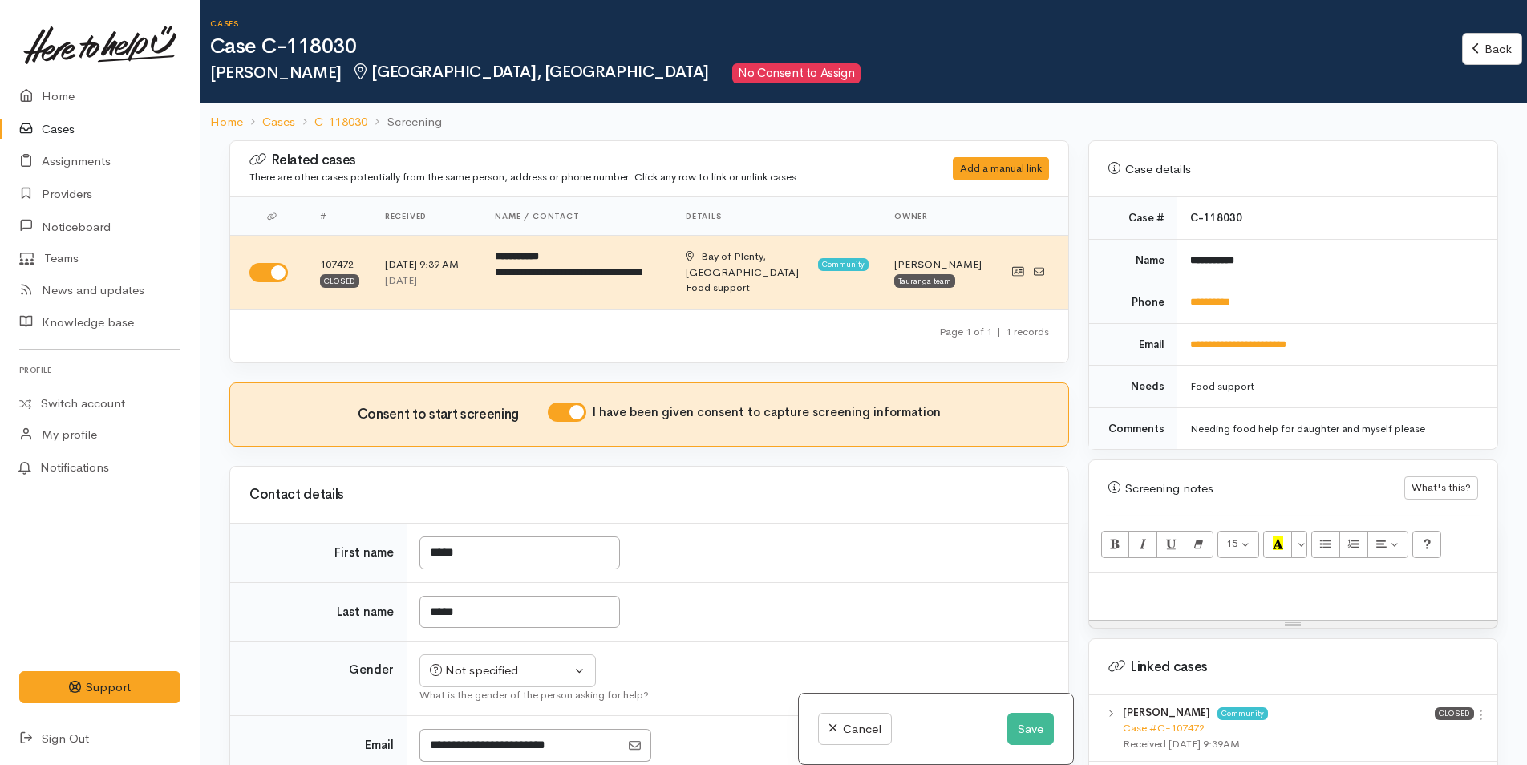
scroll to position [802, 0]
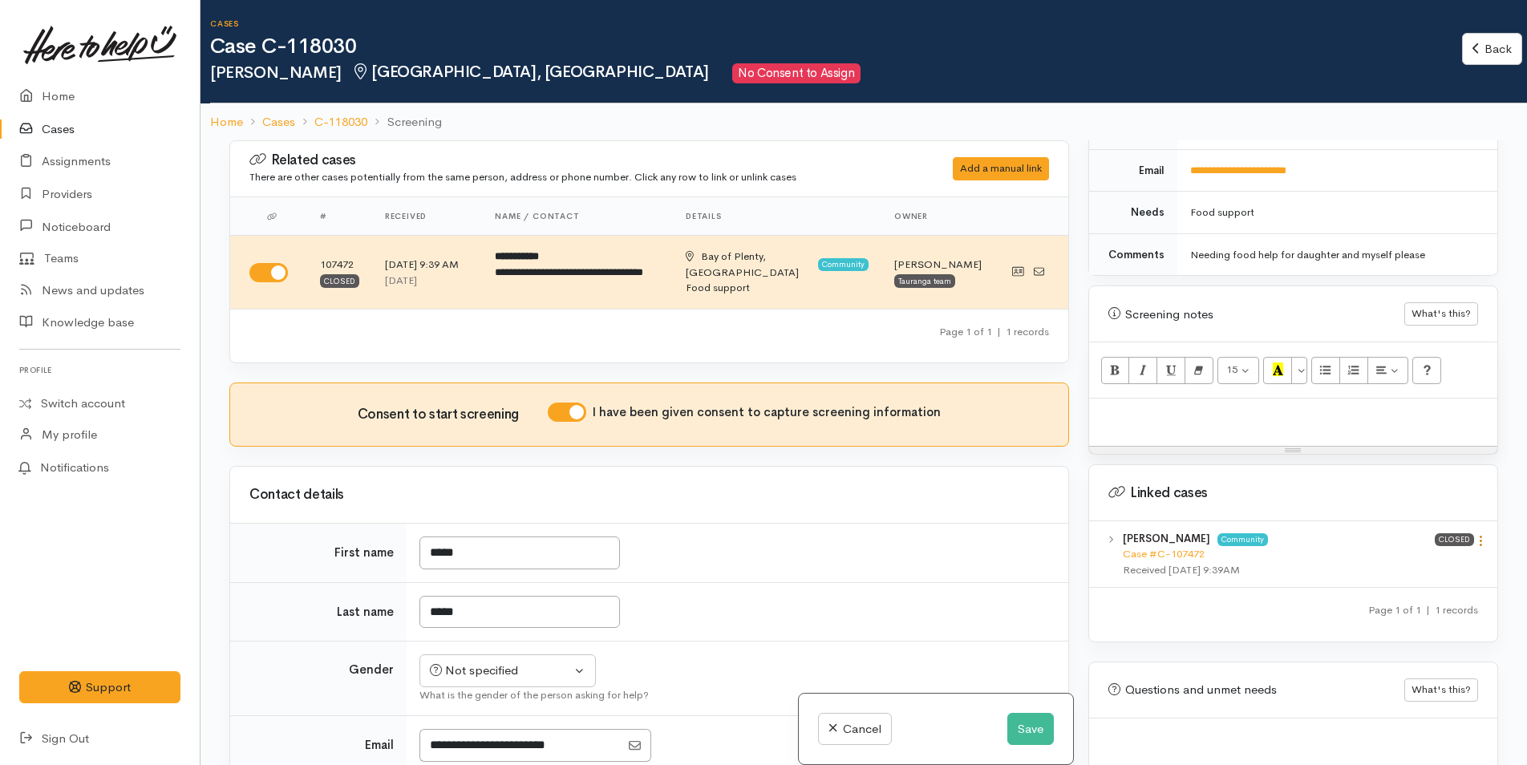
click at [1474, 534] on icon at bounding box center [1481, 541] width 14 height 14
click at [1387, 560] on link "View case" at bounding box center [1423, 572] width 127 height 25
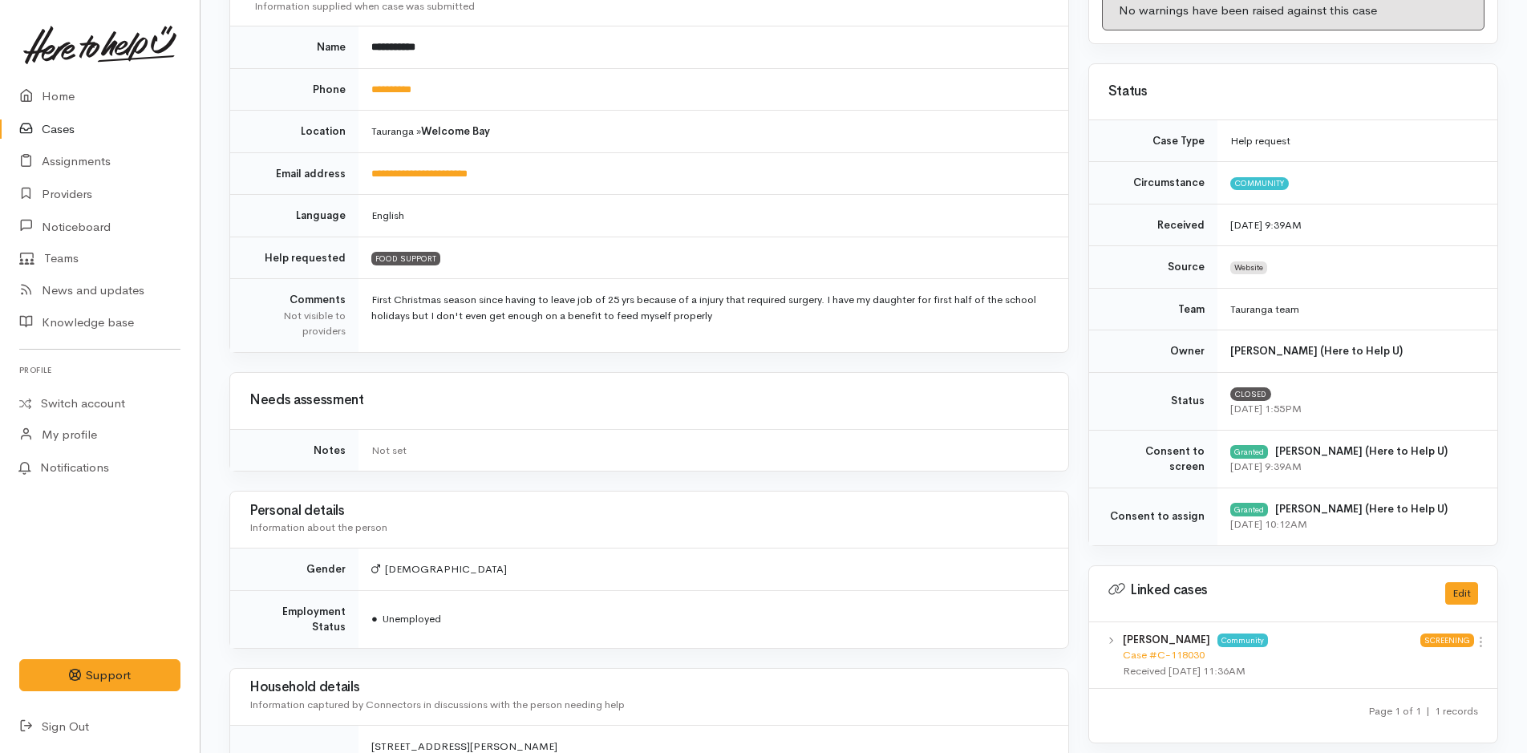
scroll to position [241, 0]
click at [81, 98] on link "Home" at bounding box center [100, 96] width 200 height 33
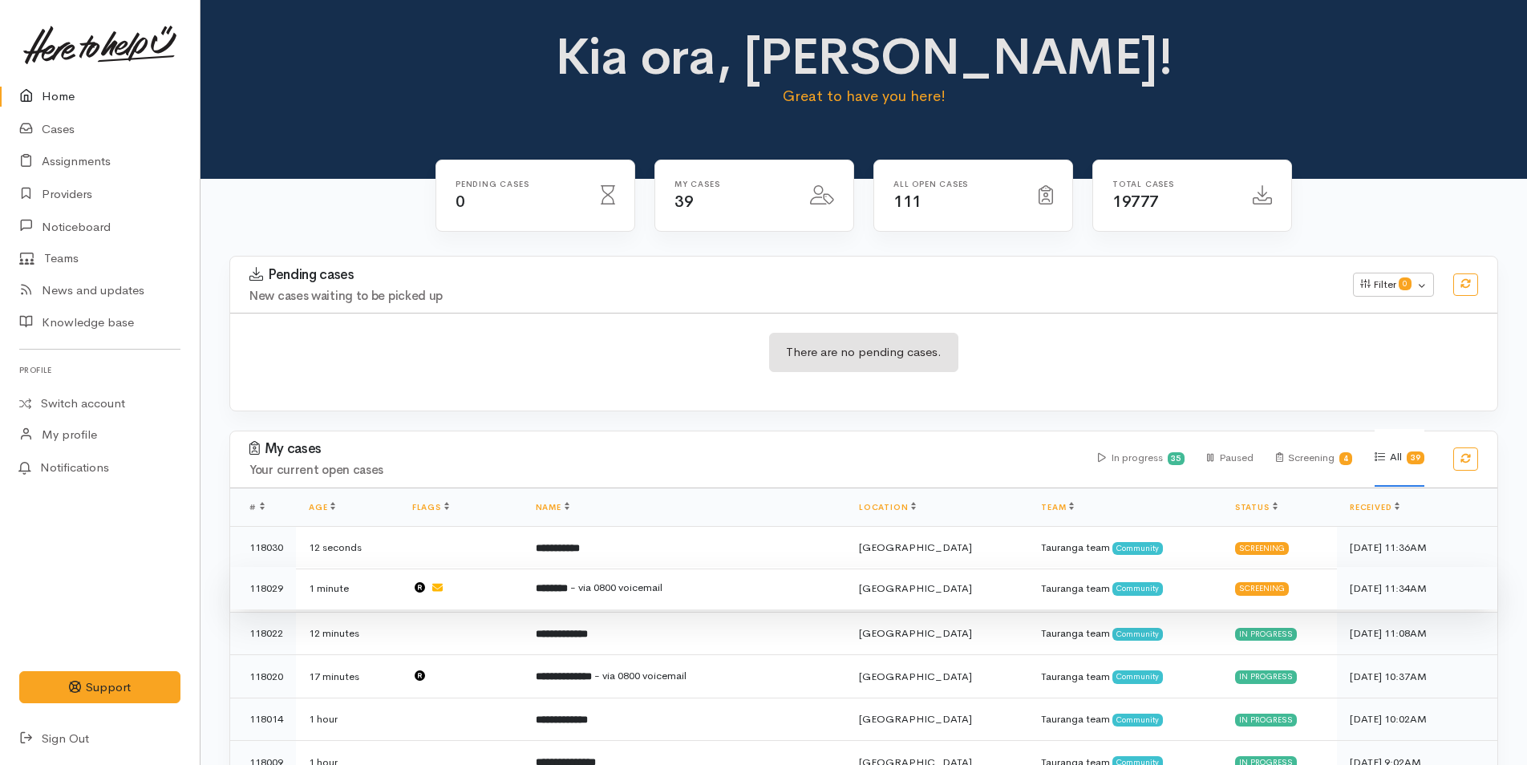
click at [645, 590] on span "- via 0800 voicemail" at bounding box center [616, 588] width 92 height 14
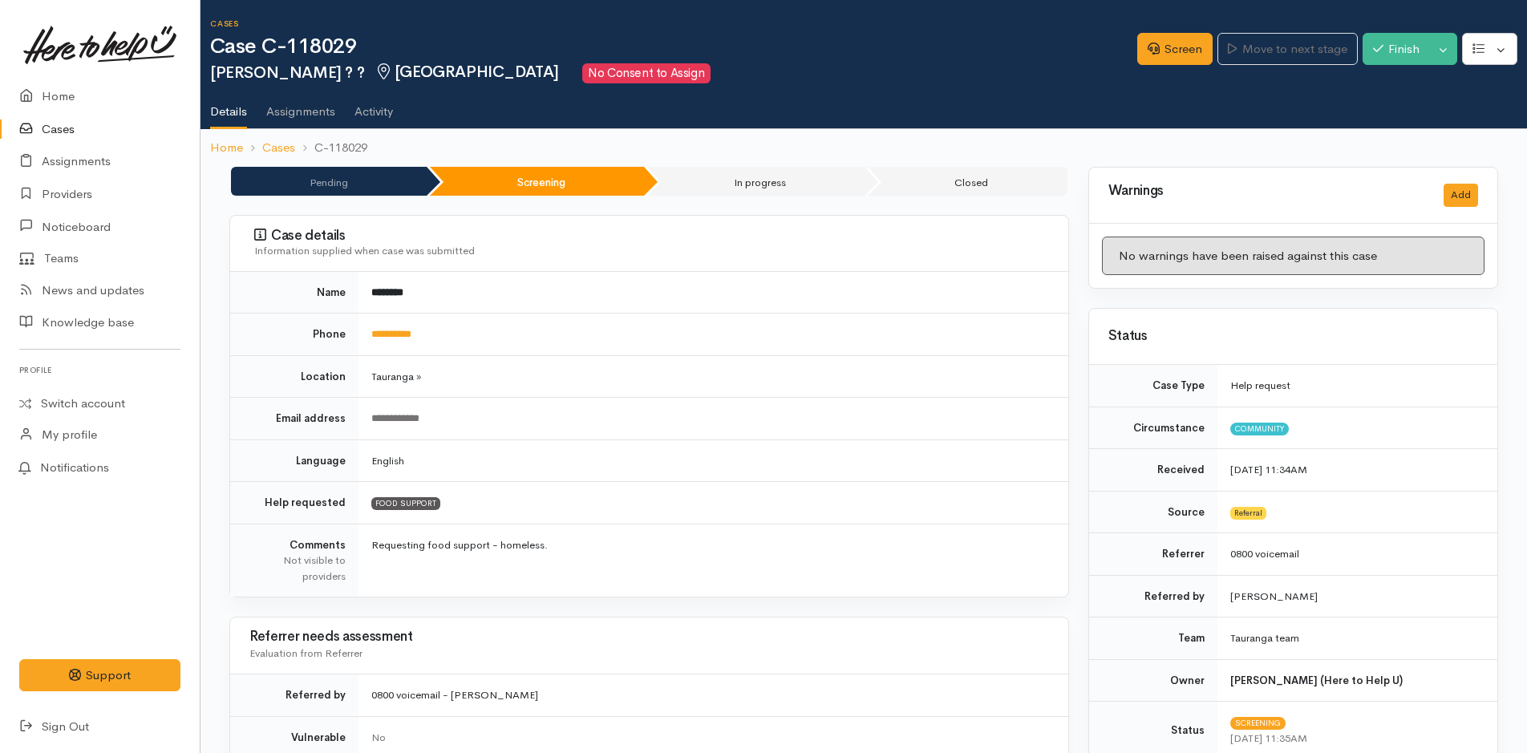
click at [471, 279] on td "********" at bounding box center [714, 293] width 710 height 42
click at [1177, 43] on link "Screen" at bounding box center [1174, 49] width 75 height 33
click at [1178, 40] on link "Screen" at bounding box center [1174, 49] width 75 height 33
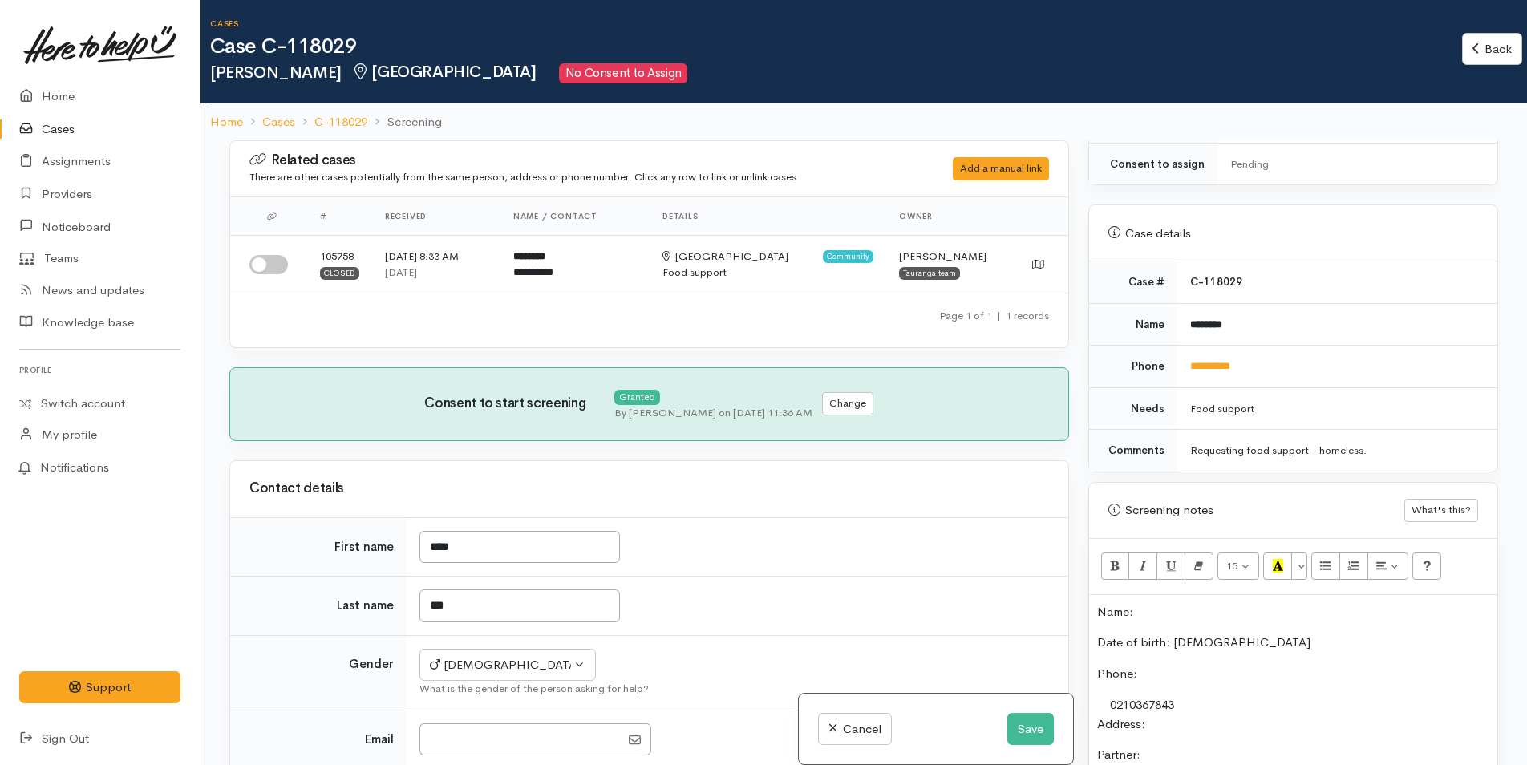
scroll to position [802, 0]
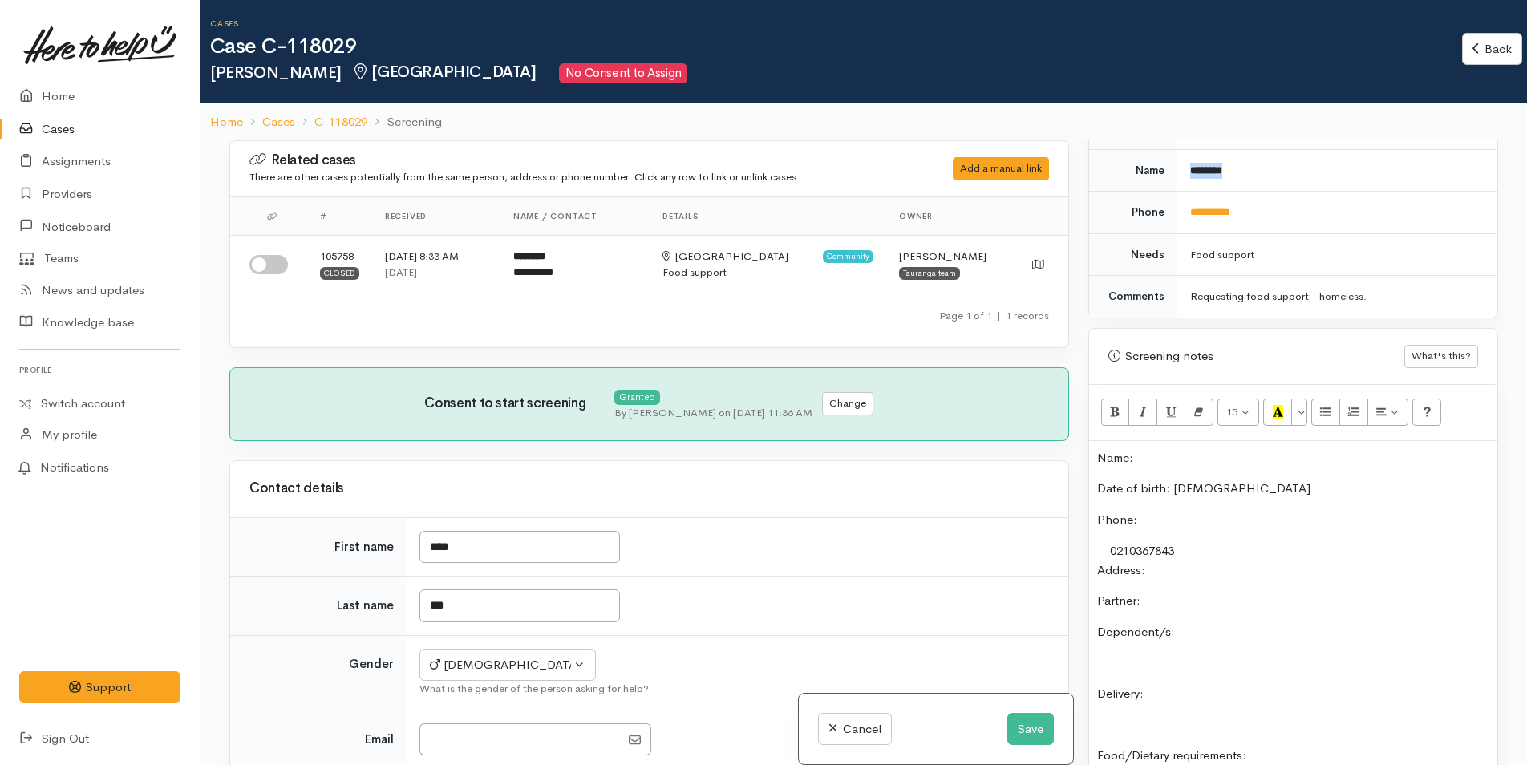
drag, startPoint x: 1245, startPoint y: 169, endPoint x: 1185, endPoint y: 178, distance: 60.8
click at [1185, 178] on td "********" at bounding box center [1337, 170] width 320 height 43
copy b "********"
click at [1161, 457] on p "Name:" at bounding box center [1293, 458] width 392 height 18
paste div
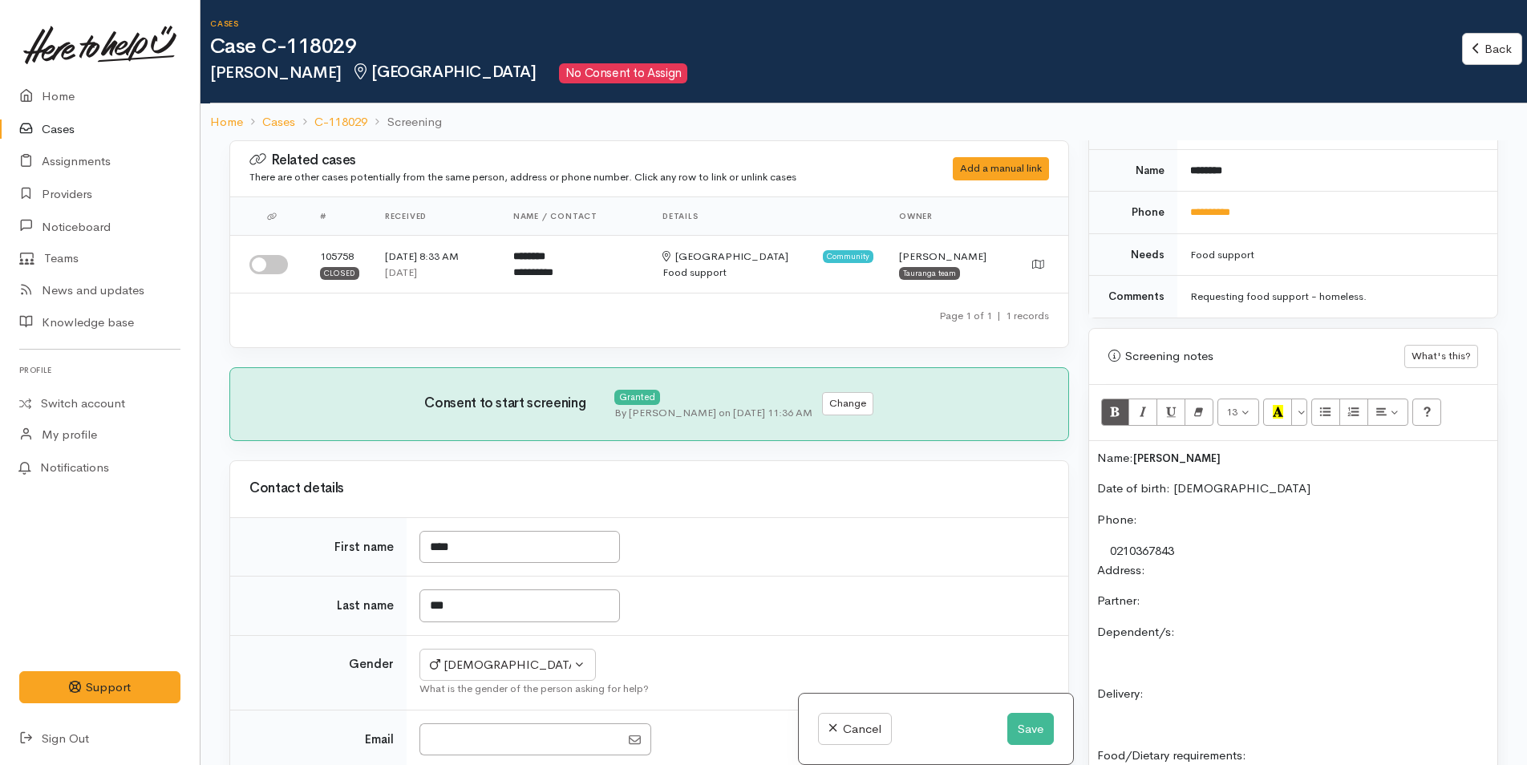
click at [1207, 574] on p "Address:" at bounding box center [1293, 570] width 392 height 18
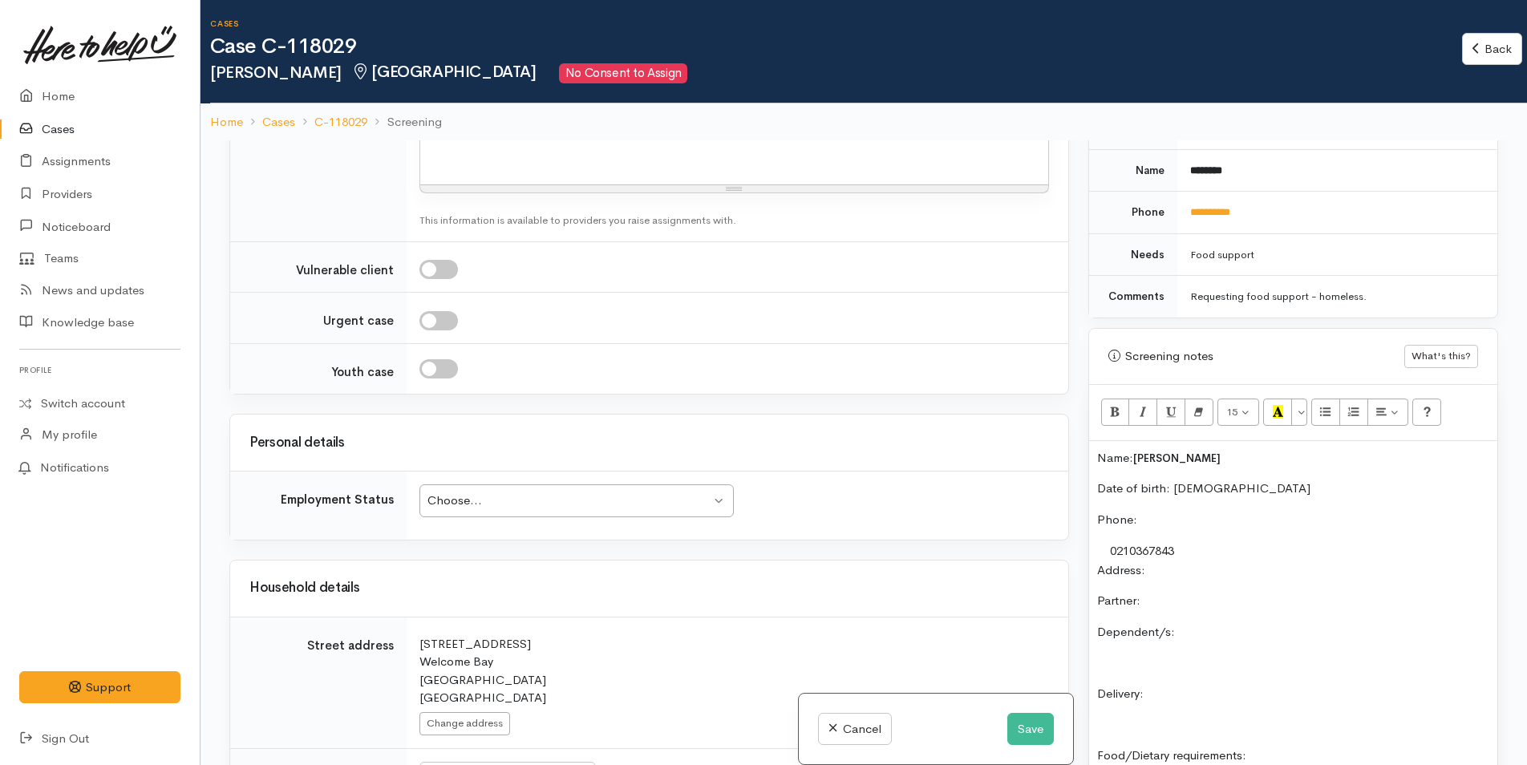
scroll to position [1764, 0]
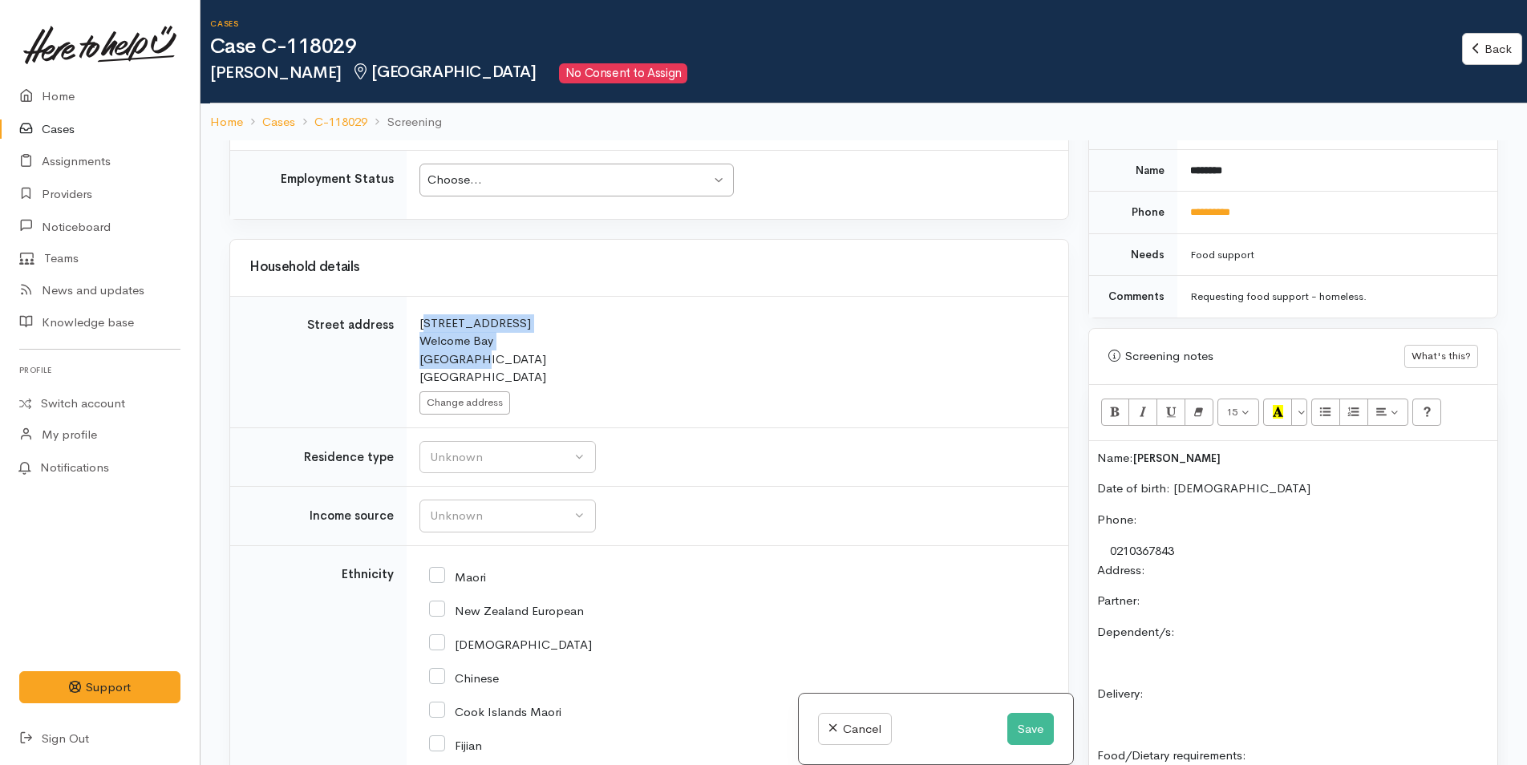
drag, startPoint x: 482, startPoint y: 366, endPoint x: 410, endPoint y: 326, distance: 82.6
click at [410, 326] on td "Search for an address. 103 Kaitemako Road Welcome Bay Tauranga New Zealand Chan…" at bounding box center [738, 362] width 662 height 132
copy div "103 Kaitemako Road Welcome Bay Tauranga"
click at [1182, 567] on p "Address:" at bounding box center [1293, 570] width 392 height 18
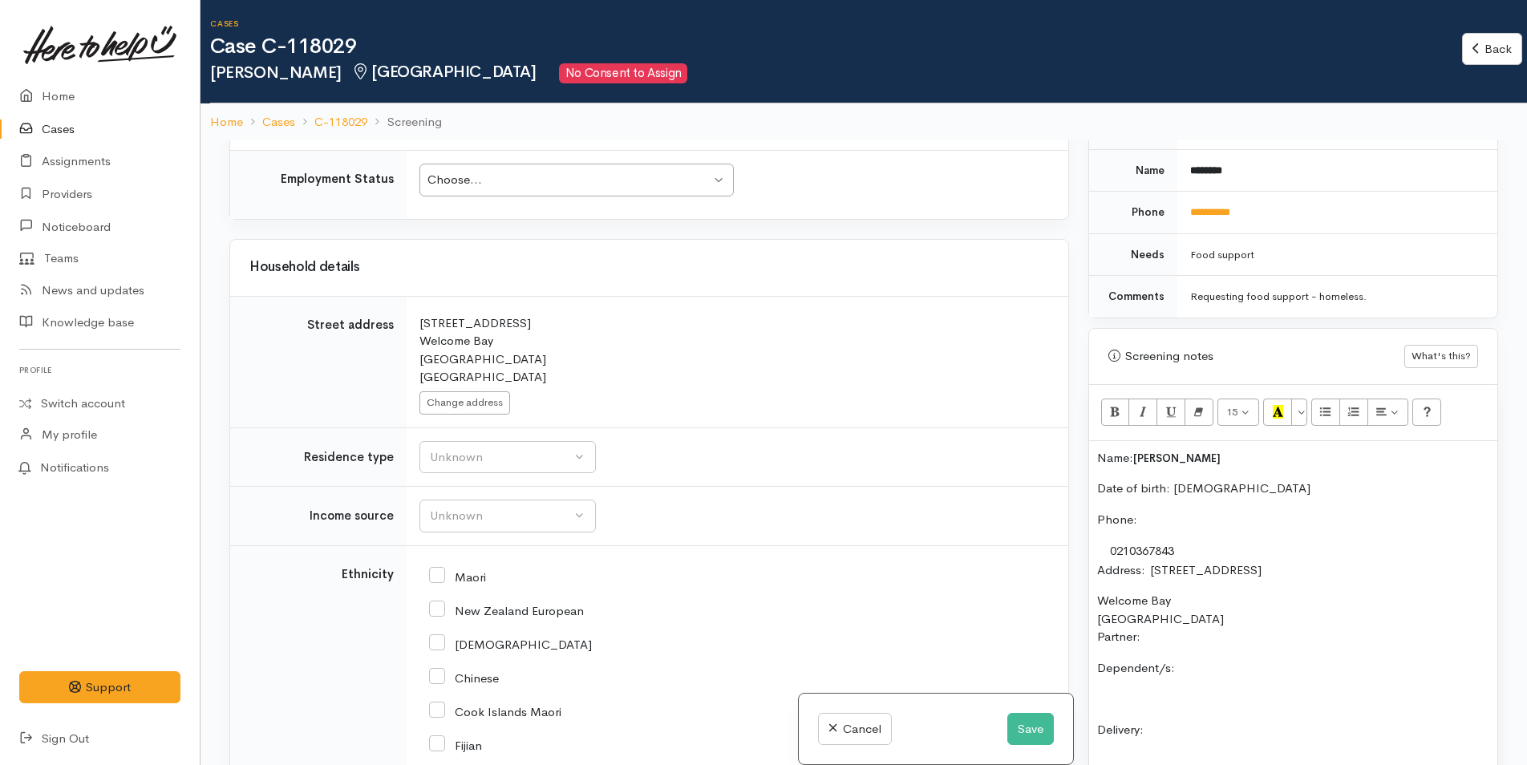
click at [1182, 634] on p "Partner:" at bounding box center [1293, 637] width 392 height 18
click at [1262, 652] on div "Name: Sean May Date of birth: 3/11/1987 Phone:  0210367843 Address:  103 Kaitem…" at bounding box center [1293, 724] width 408 height 566
click at [1240, 731] on p "Delivery:" at bounding box center [1293, 730] width 392 height 18
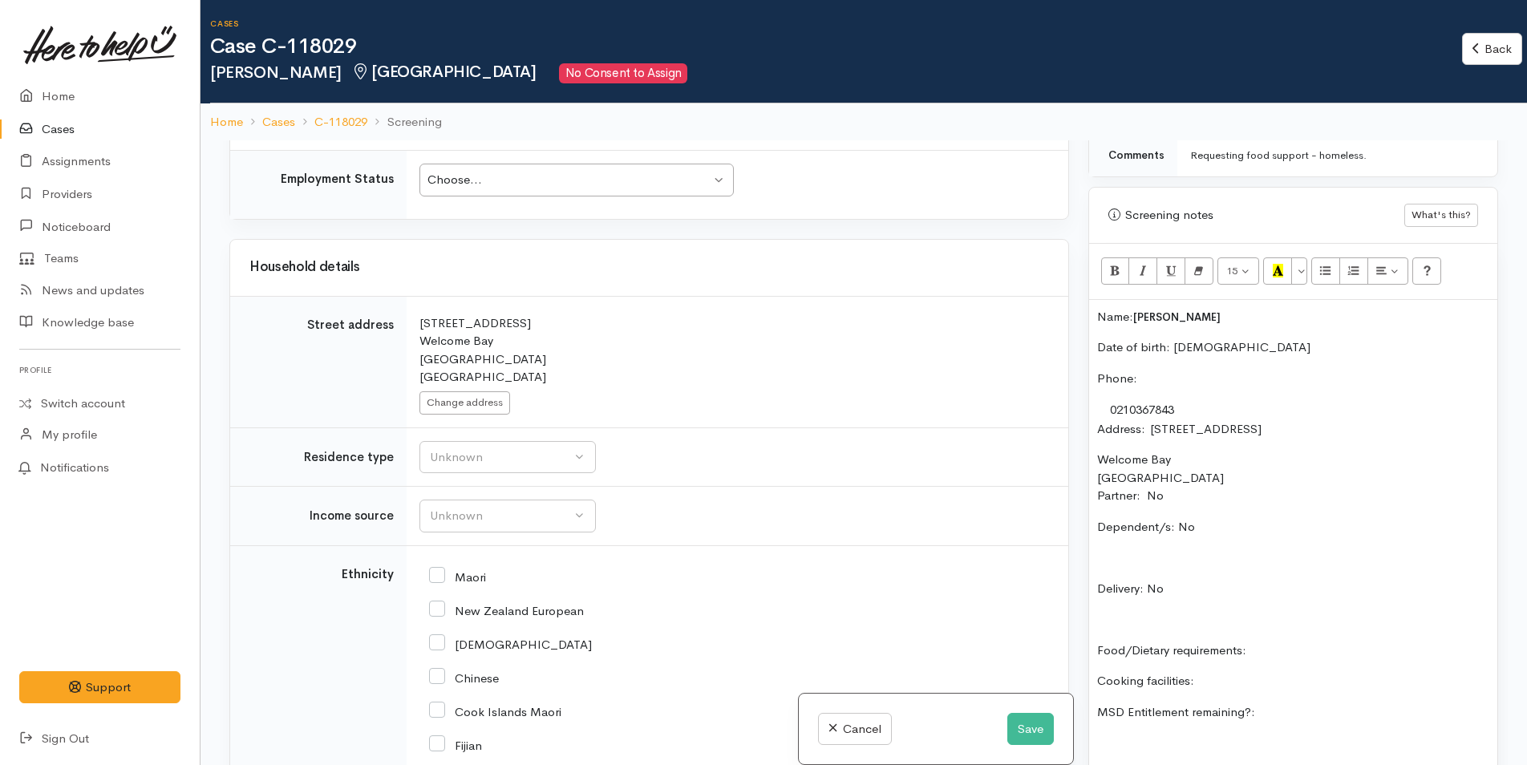
scroll to position [1123, 0]
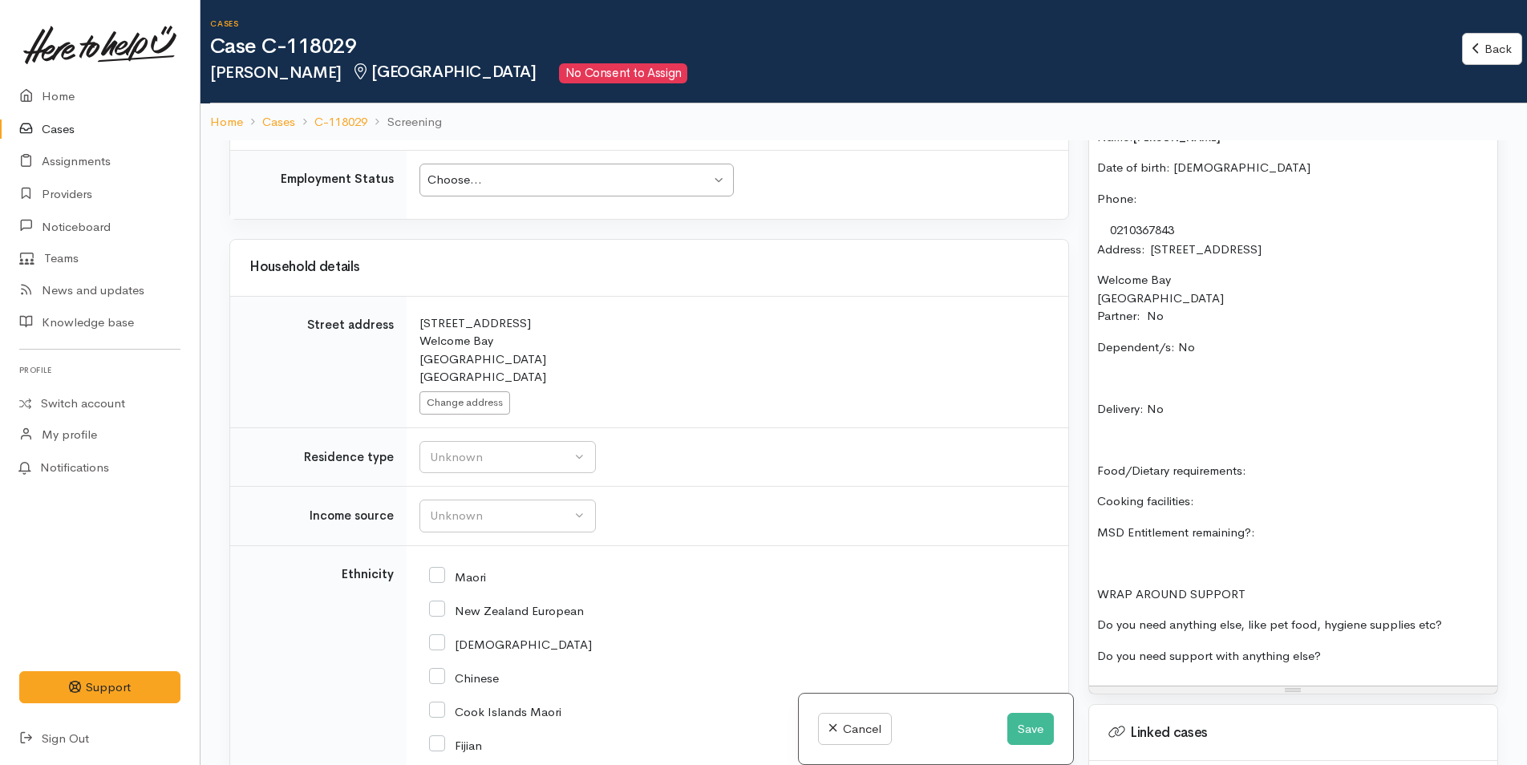
click at [1296, 454] on div "Name: Sean May Date of birth: 3/11/1987 Phone:  0210367843 Address:  103 Kaitem…" at bounding box center [1293, 403] width 408 height 566
click at [1250, 502] on p "Cooking facilities:" at bounding box center [1293, 501] width 392 height 18
click at [1293, 514] on div "Name: Sean May Date of birth: 3/11/1987 Phone:  0210367843 Address:  103 Kaitem…" at bounding box center [1293, 403] width 408 height 566
click at [1457, 622] on p "Do you need anything else, like pet food, hygiene supplies etc?" at bounding box center [1293, 625] width 392 height 18
click at [1361, 650] on p "Do you need support with anything else?" at bounding box center [1293, 656] width 392 height 18
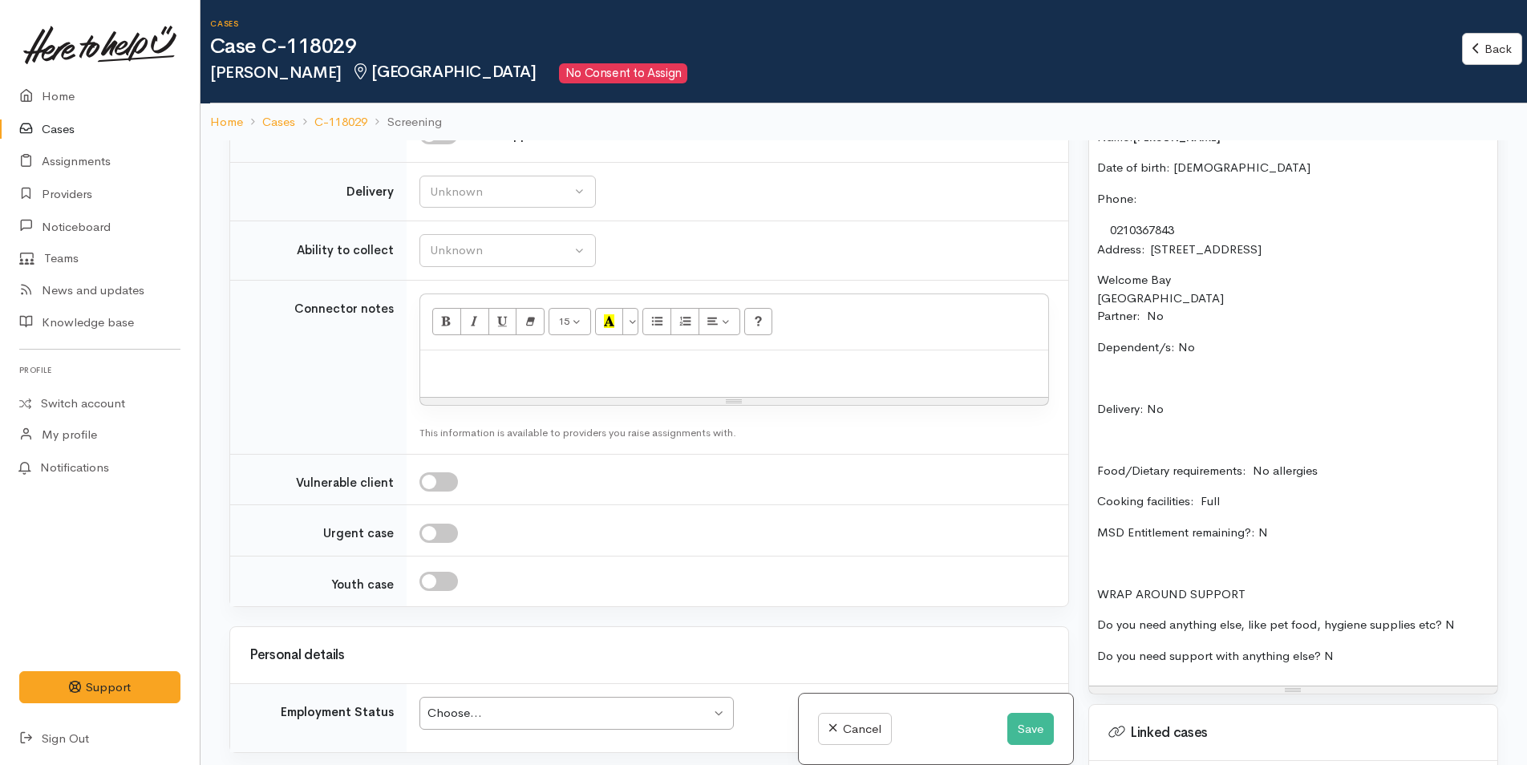
scroll to position [962, 0]
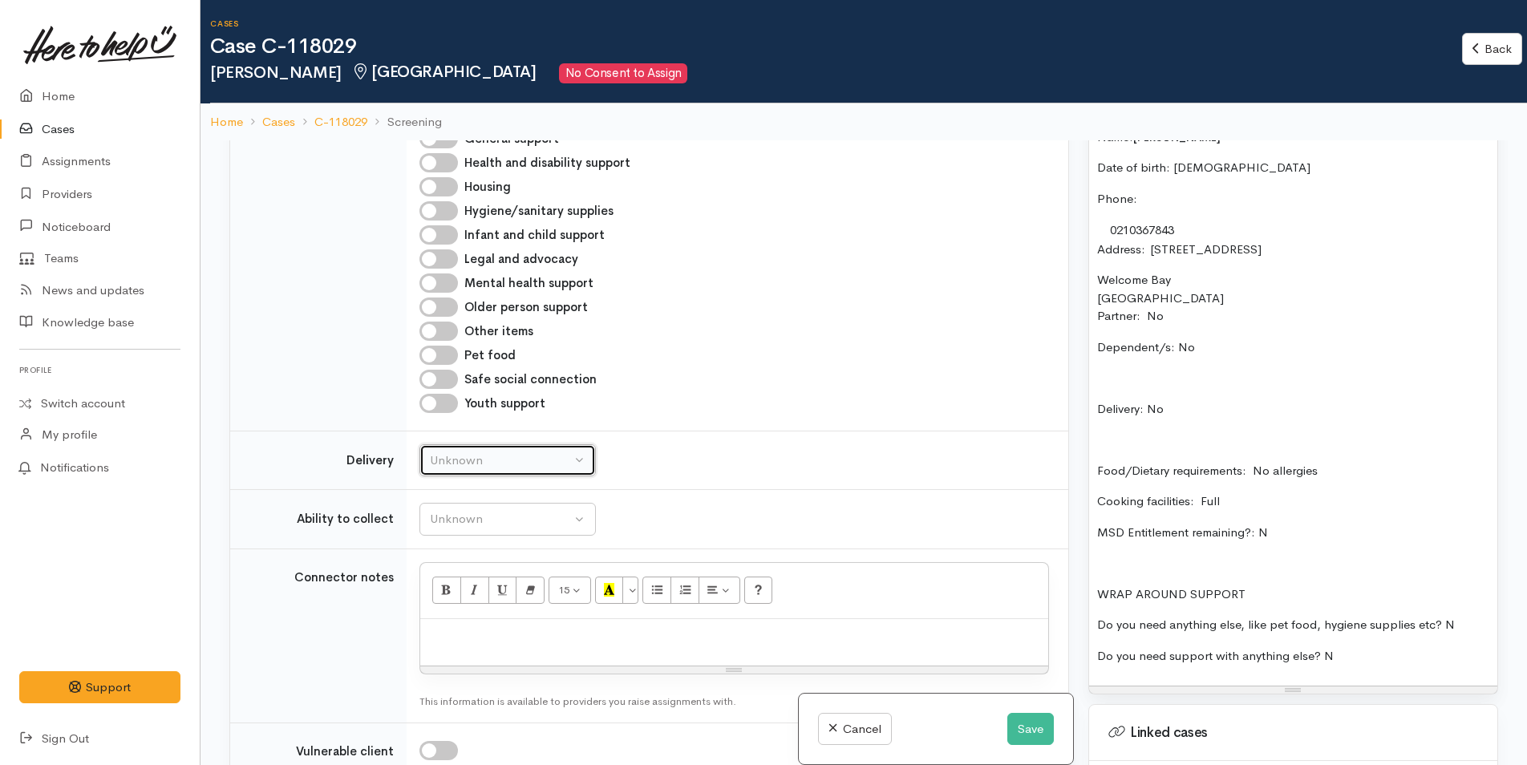
drag, startPoint x: 529, startPoint y: 473, endPoint x: 536, endPoint y: 465, distance: 10.8
click at [530, 472] on button "Unknown" at bounding box center [507, 460] width 176 height 33
click at [460, 608] on link "No" at bounding box center [507, 610] width 175 height 25
select select "1"
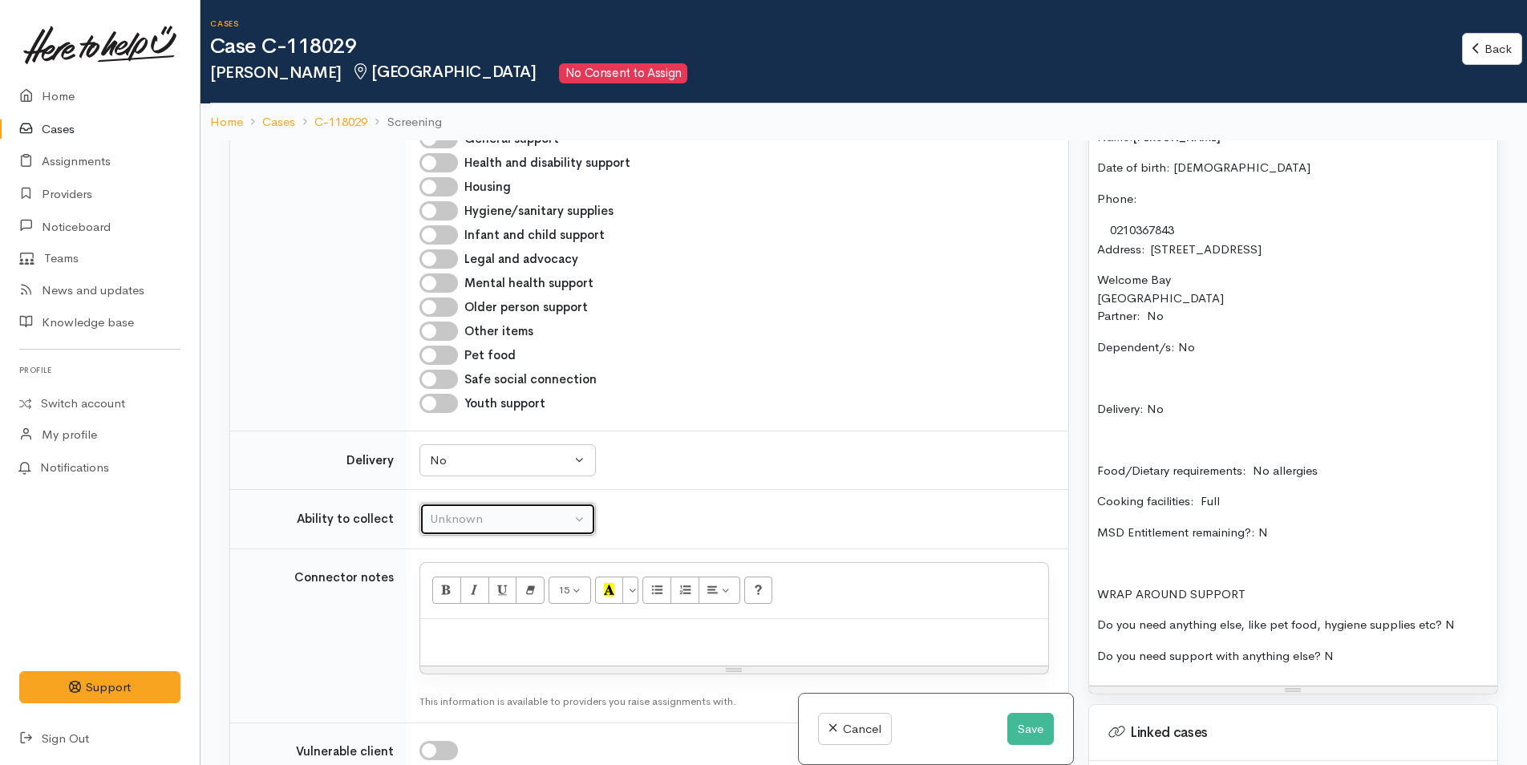
click at [513, 518] on div "Unknown" at bounding box center [500, 519] width 141 height 18
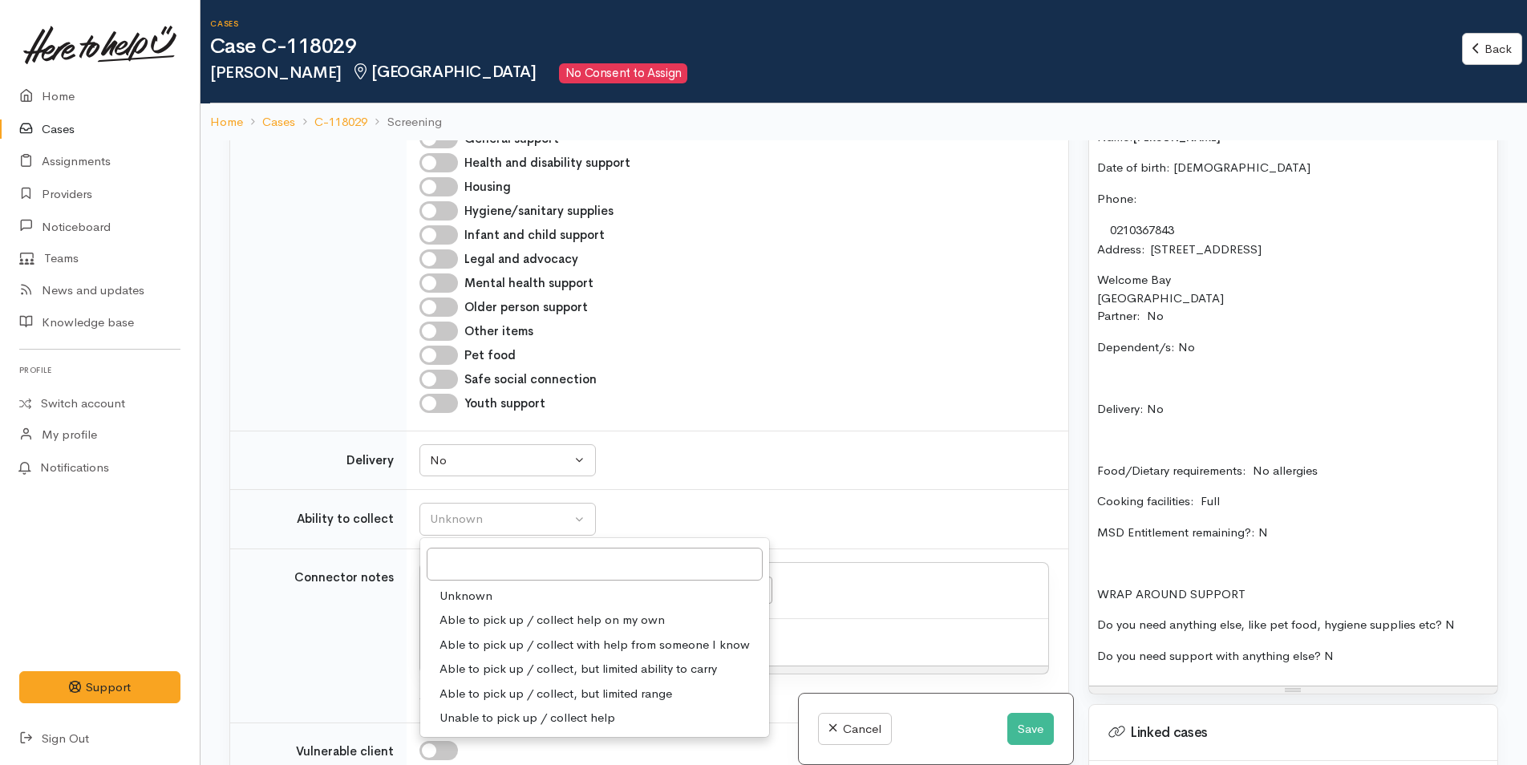
click at [527, 616] on span "Able to pick up / collect help on my own" at bounding box center [552, 620] width 225 height 18
select select "2"
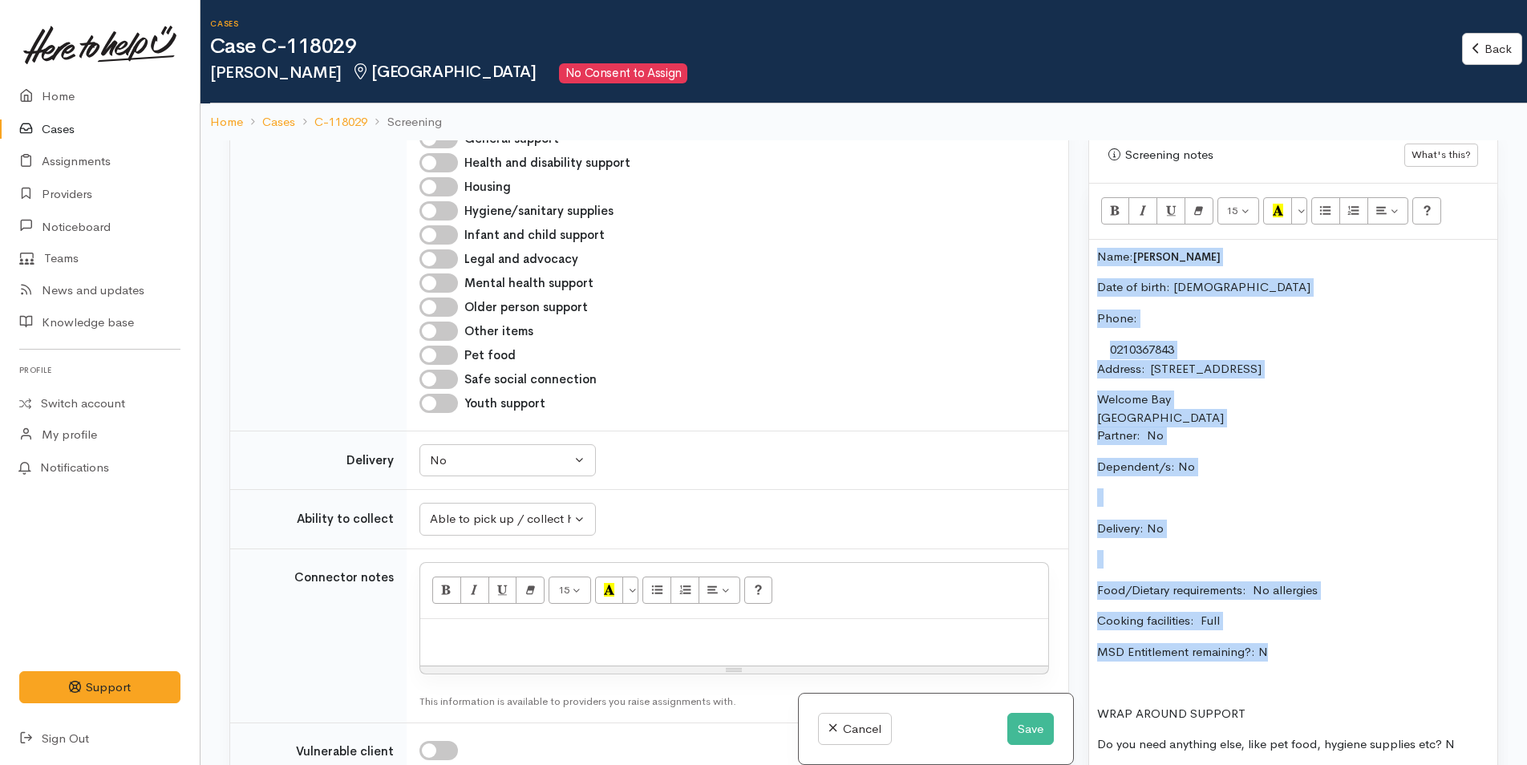
scroll to position [854, 0]
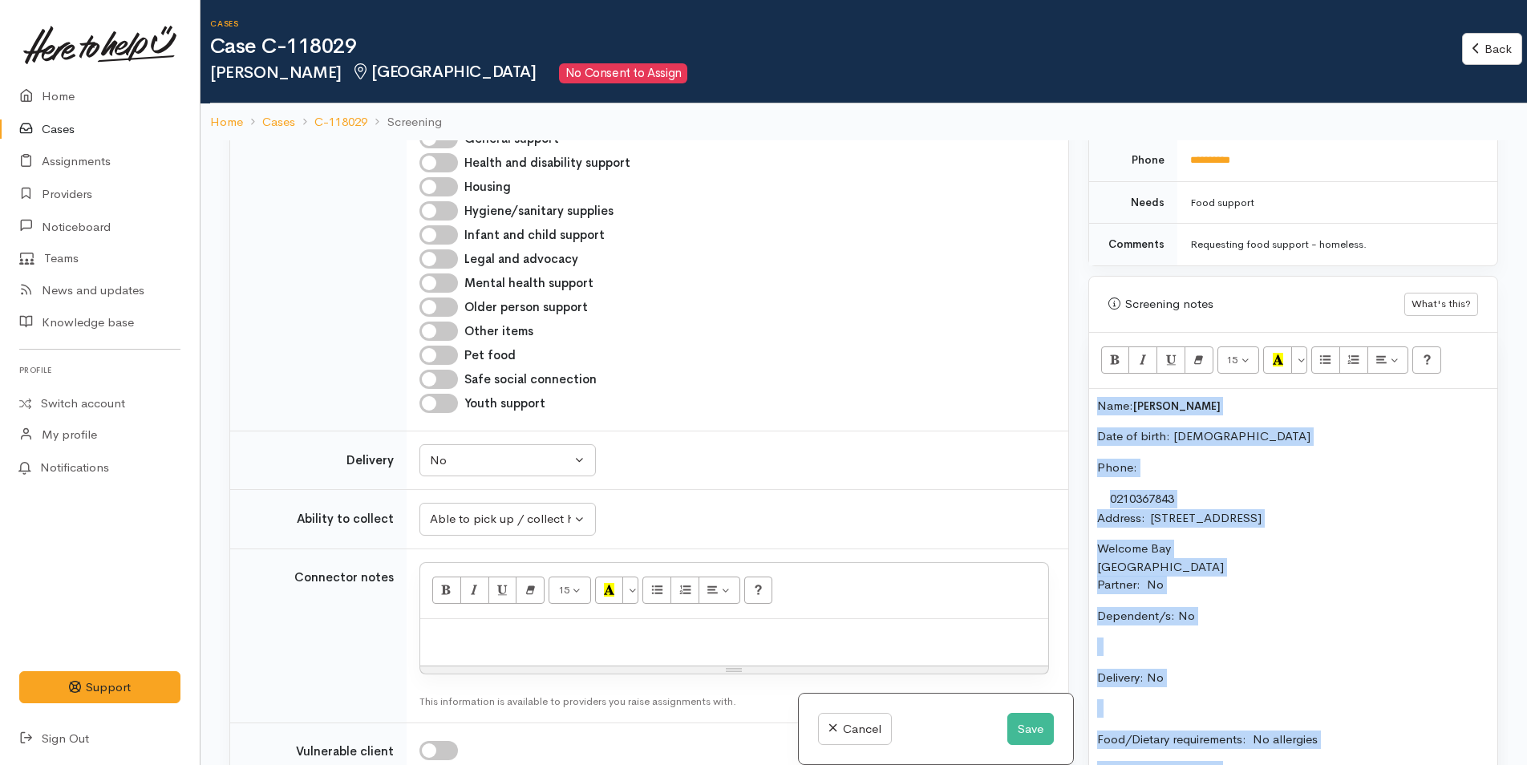
drag, startPoint x: 1247, startPoint y: 479, endPoint x: 1060, endPoint y: 324, distance: 242.7
click at [1060, 324] on div "Related cases There are other cases potentially from the same person, address o…" at bounding box center [864, 522] width 1288 height 765
copy div "Name: Sean May Date of birth: 3/11/1987 Phone:  0210367843 Address:  103 Kaitem…"
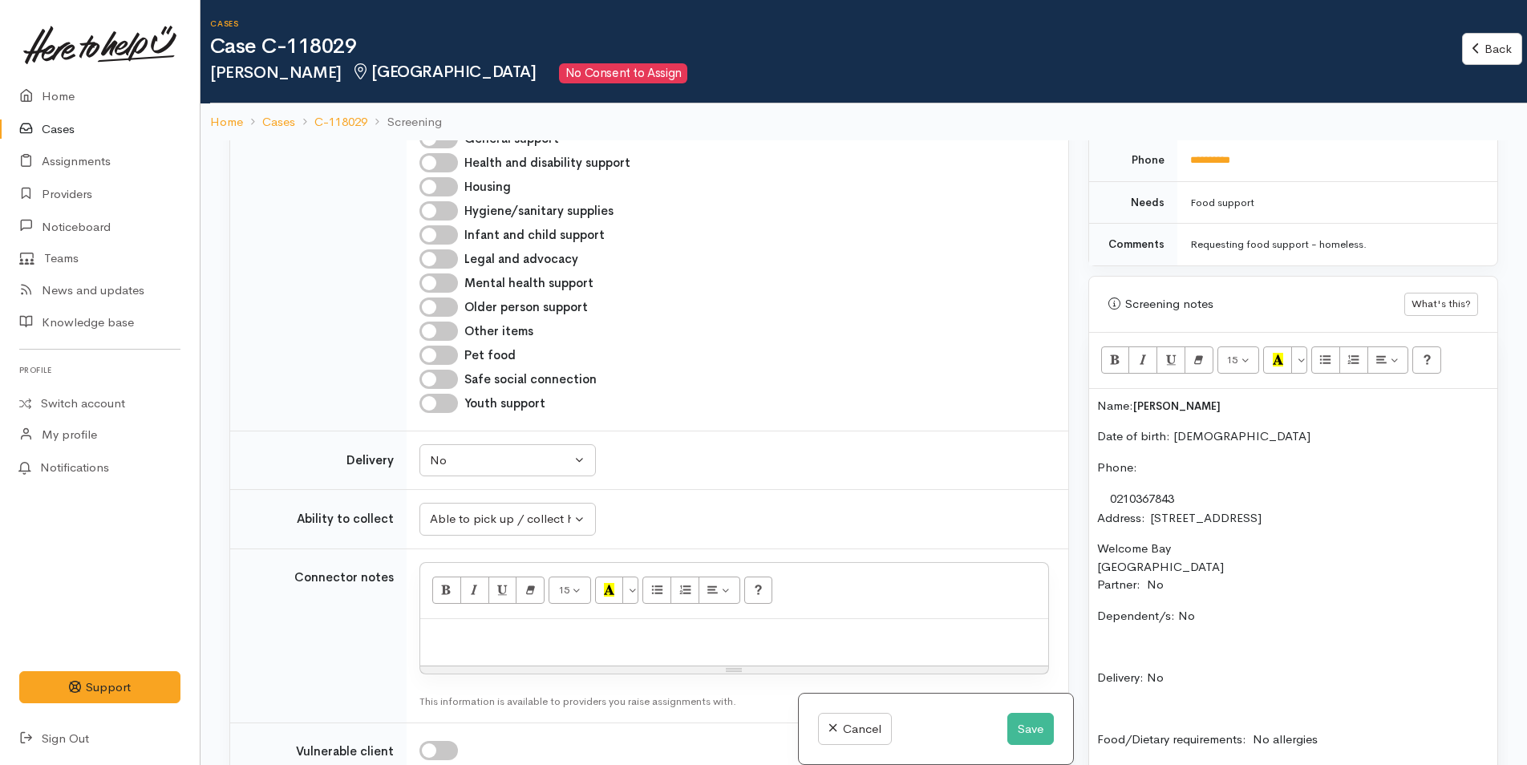
click at [572, 636] on p at bounding box center [734, 636] width 612 height 18
paste div
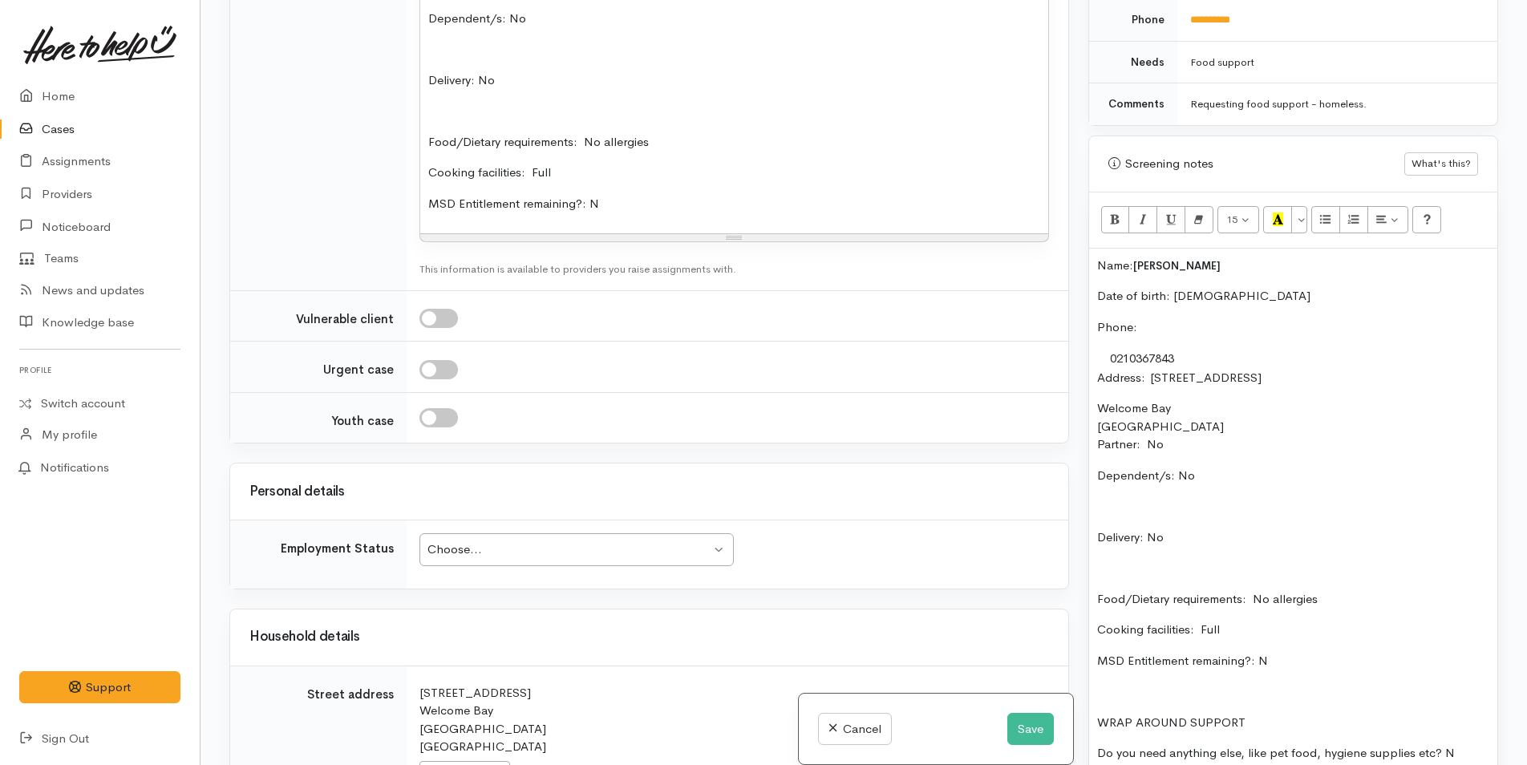
scroll to position [1830, 0]
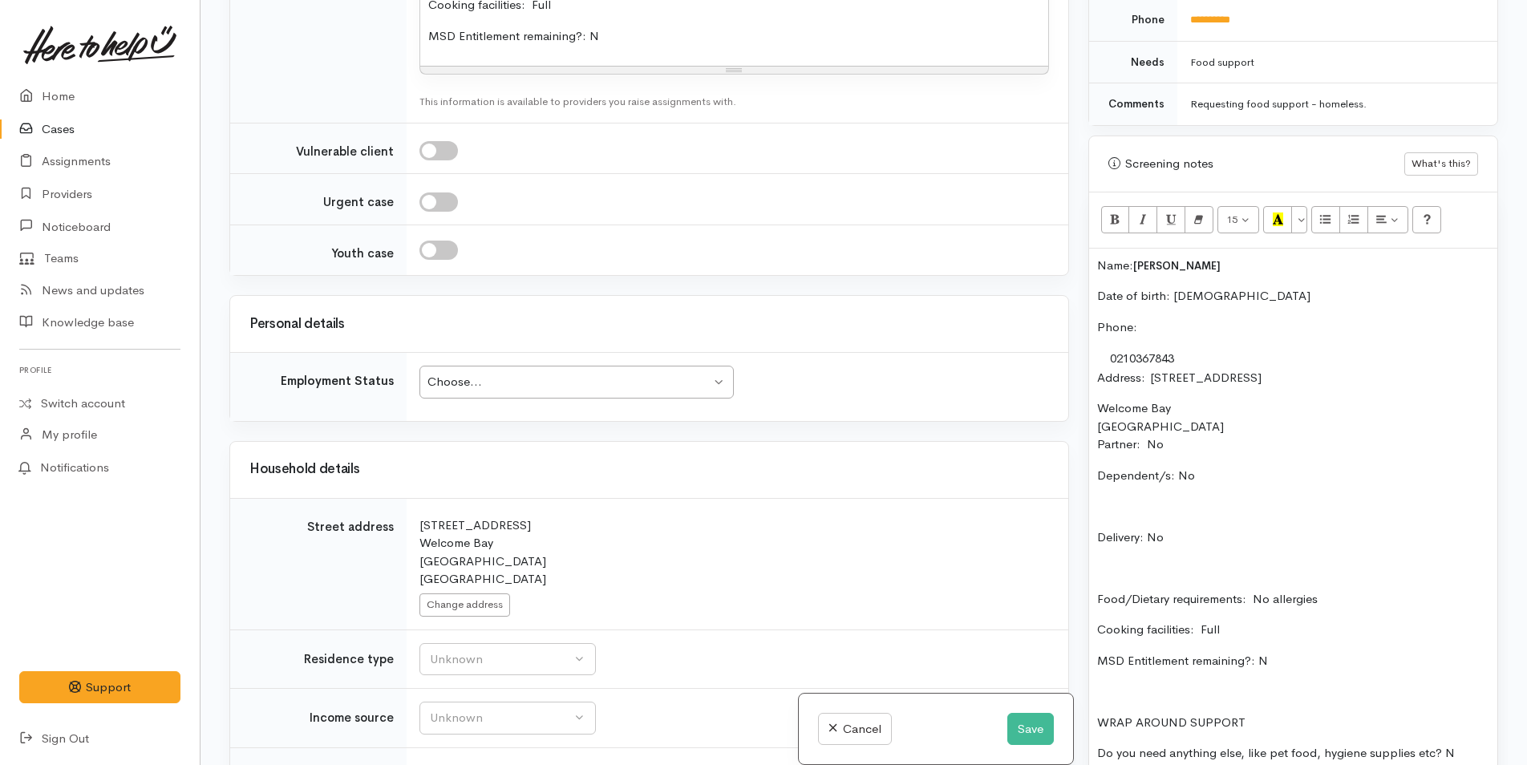
click at [560, 391] on div "Choose..." at bounding box center [568, 382] width 283 height 18
click at [504, 657] on div "Unknown" at bounding box center [500, 659] width 141 height 18
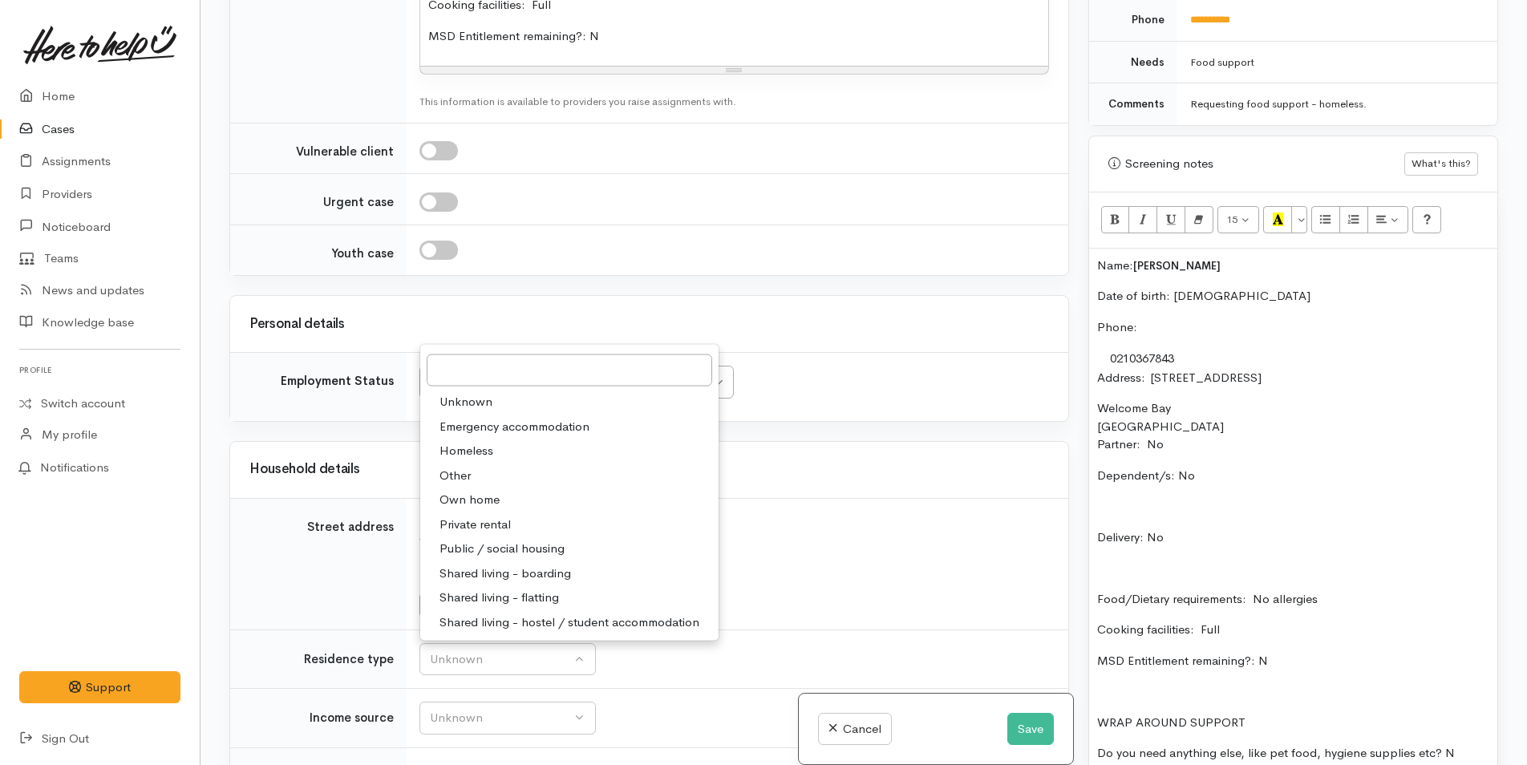
click at [492, 518] on span "Private rental" at bounding box center [475, 524] width 71 height 18
select select "2"
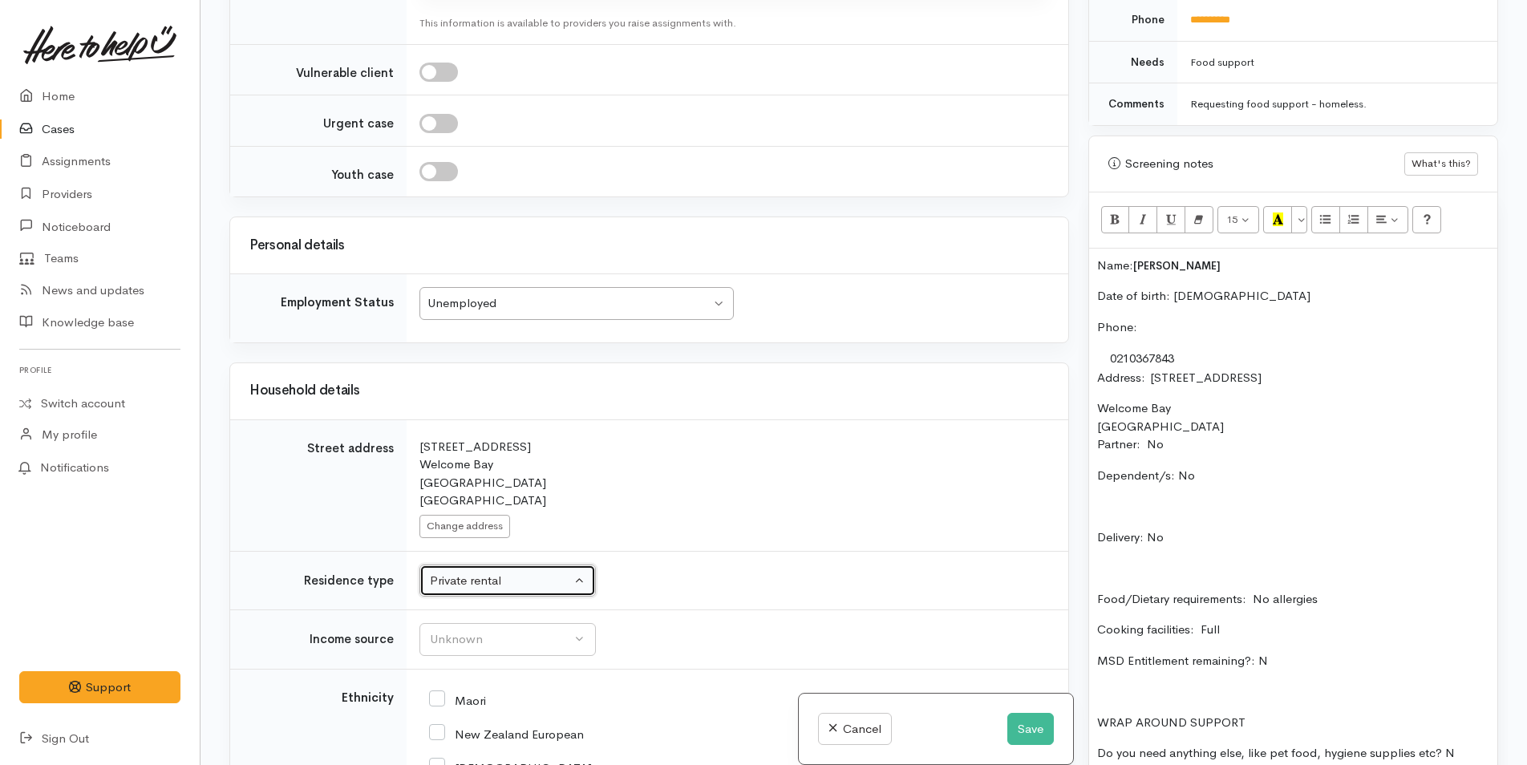
scroll to position [2071, 0]
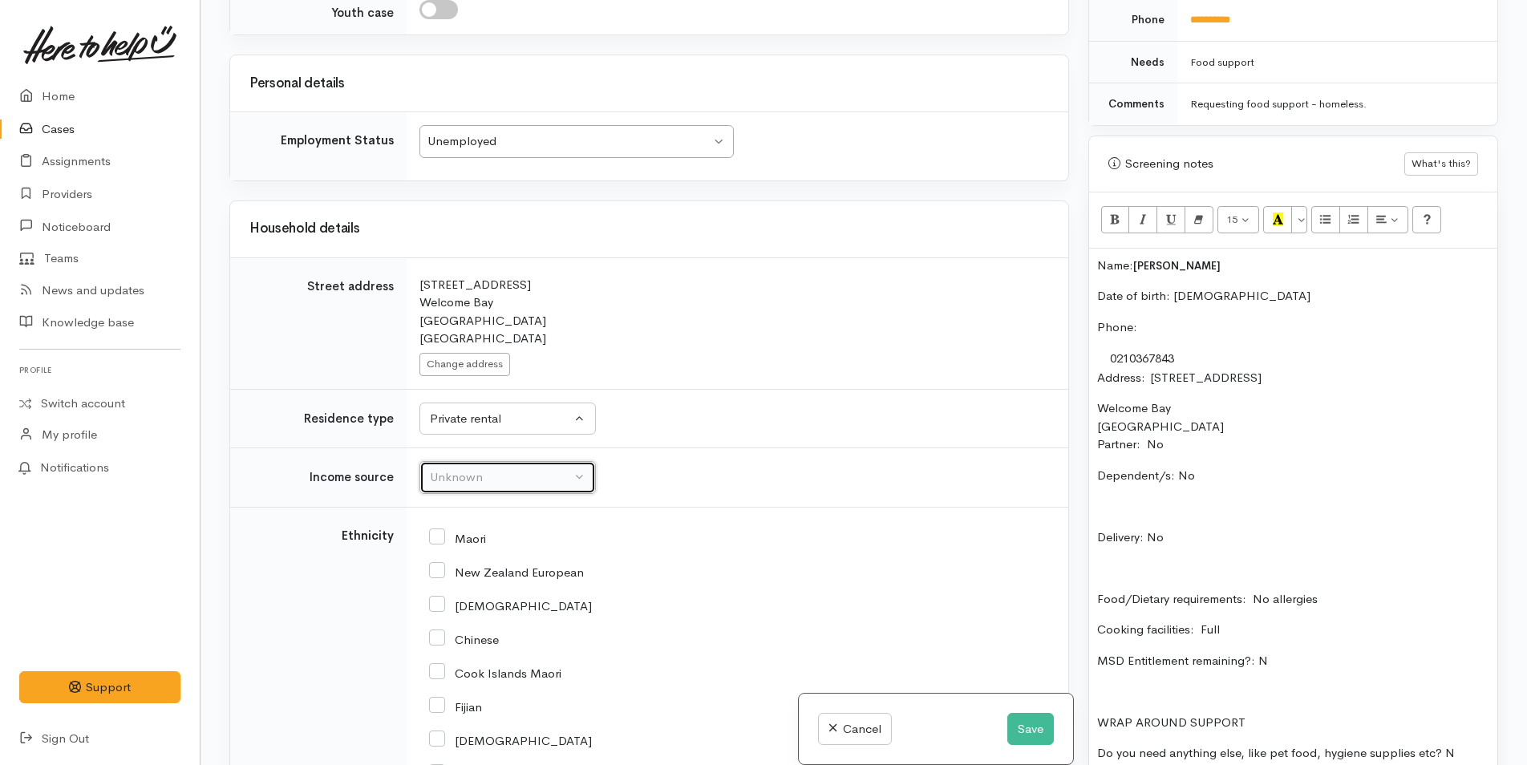
click at [476, 476] on div "Unknown" at bounding box center [500, 477] width 141 height 18
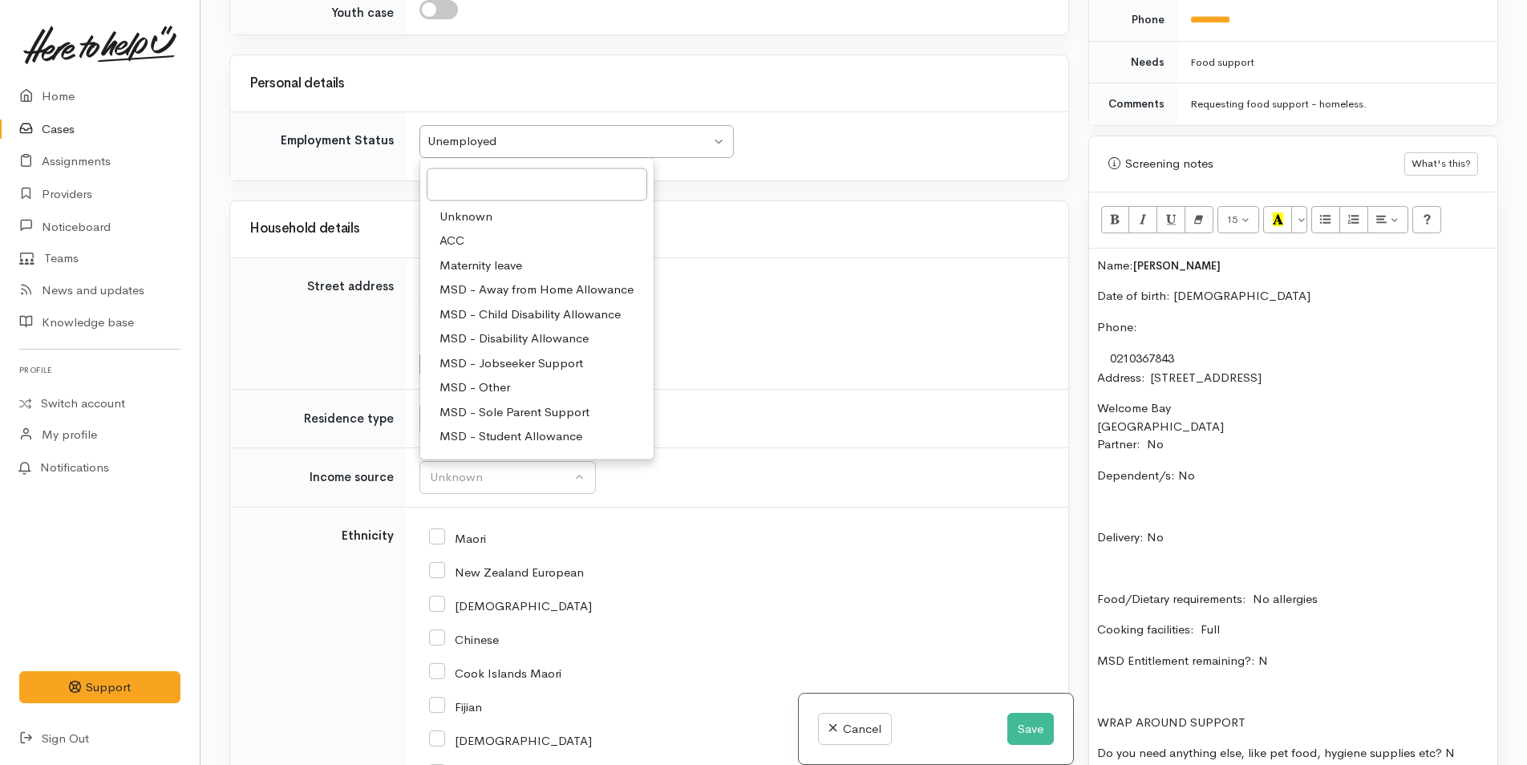
click at [504, 359] on span "MSD - Jobseeker Support" at bounding box center [512, 363] width 144 height 18
select select "4"
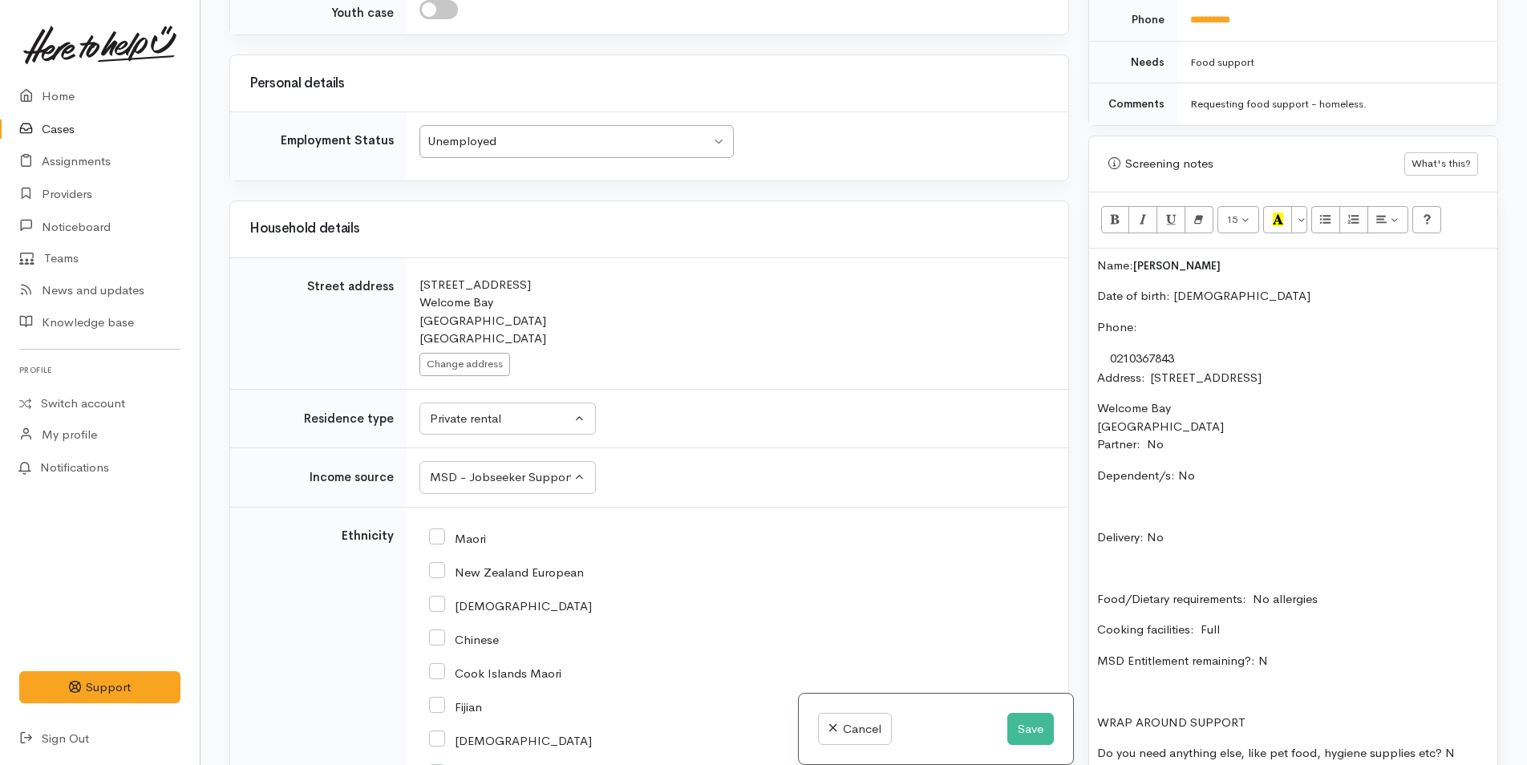
click at [442, 569] on input "New Zealand European" at bounding box center [506, 571] width 155 height 14
checkbox input "true"
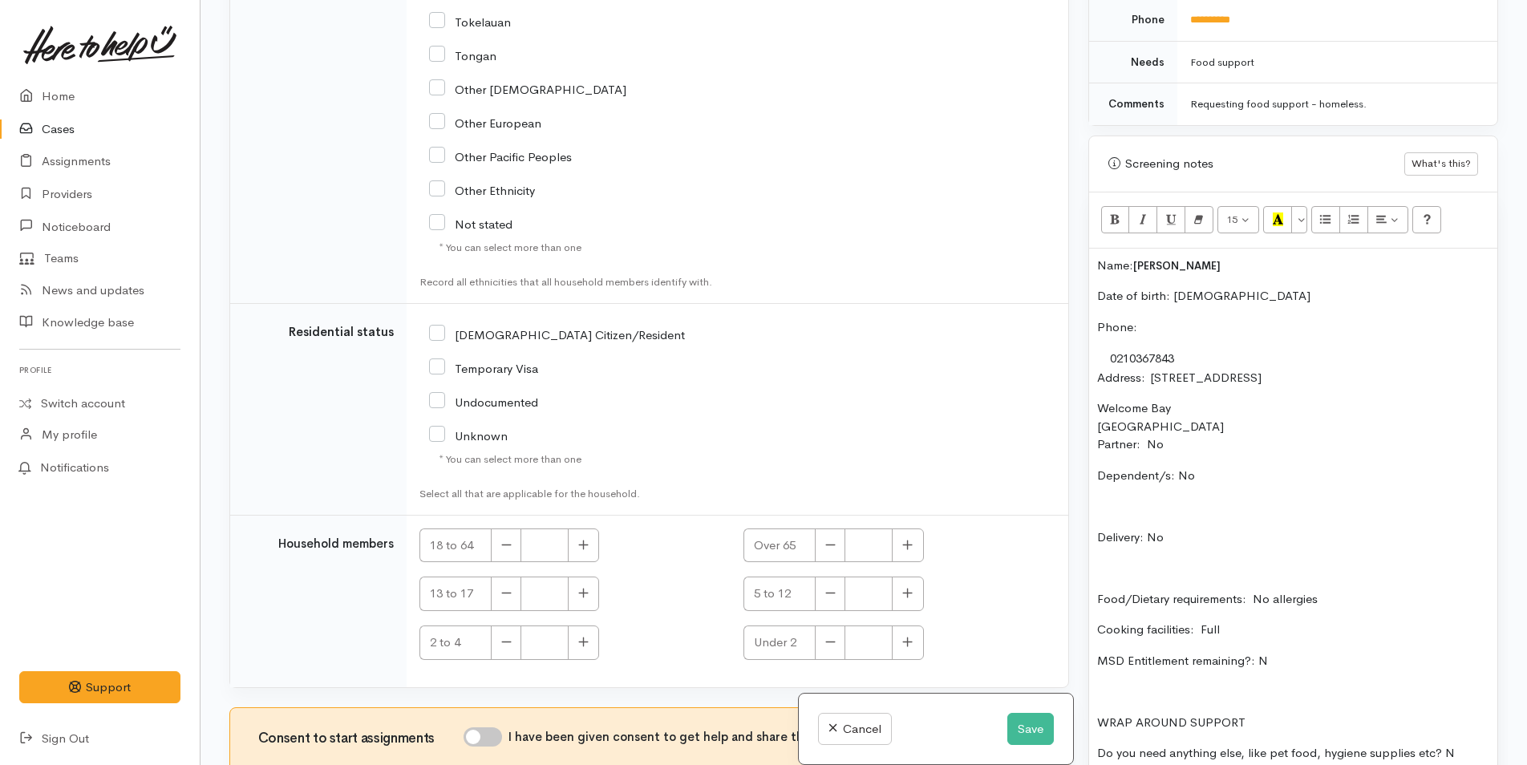
scroll to position [3097, 0]
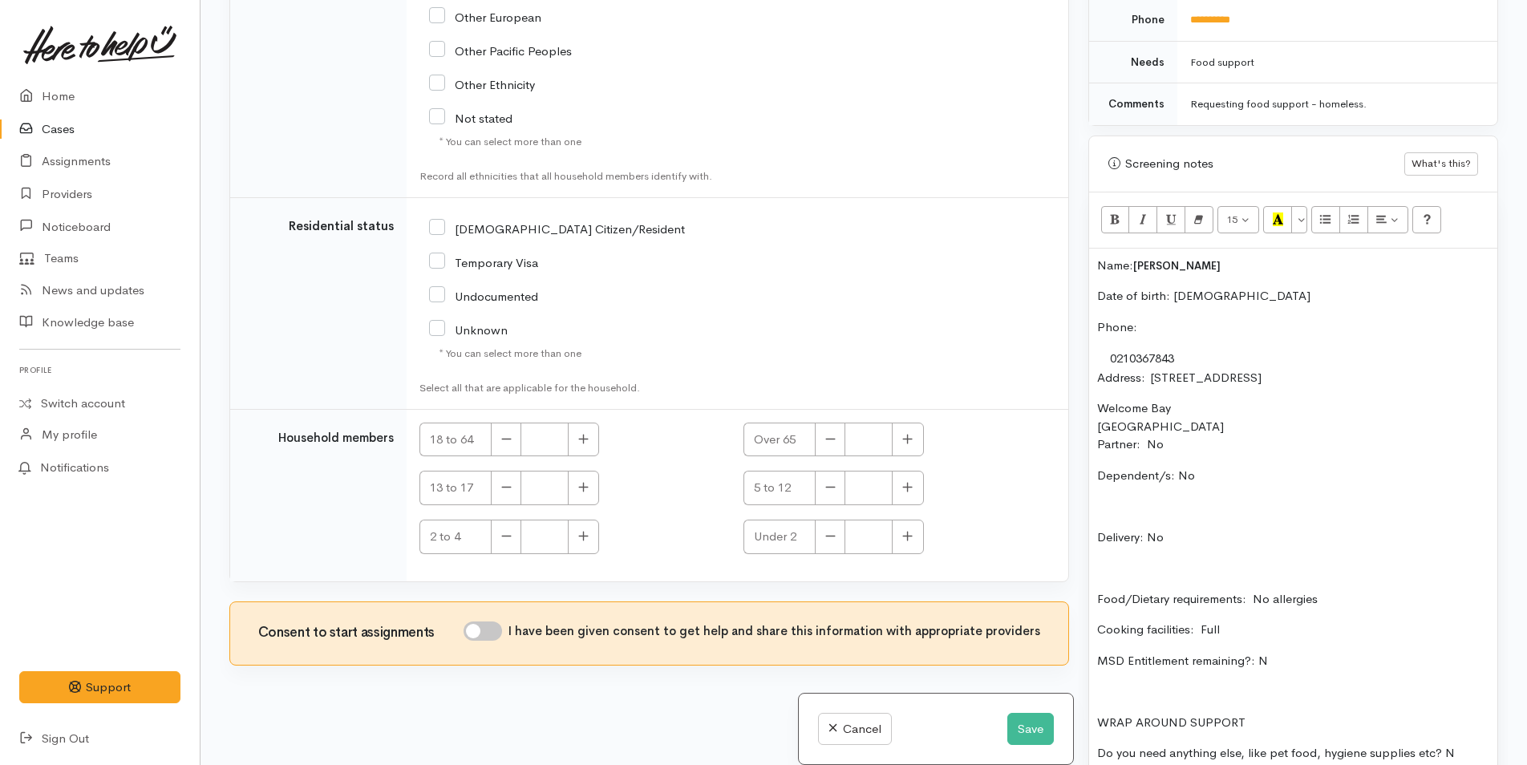
click at [436, 231] on input "NZ Citizen/Resident" at bounding box center [557, 228] width 256 height 14
checkbox input "true"
click at [572, 436] on button "button" at bounding box center [583, 440] width 31 height 34
type input "1"
click at [502, 628] on input "I have been given consent to get help and share this information with appropria…" at bounding box center [483, 631] width 38 height 19
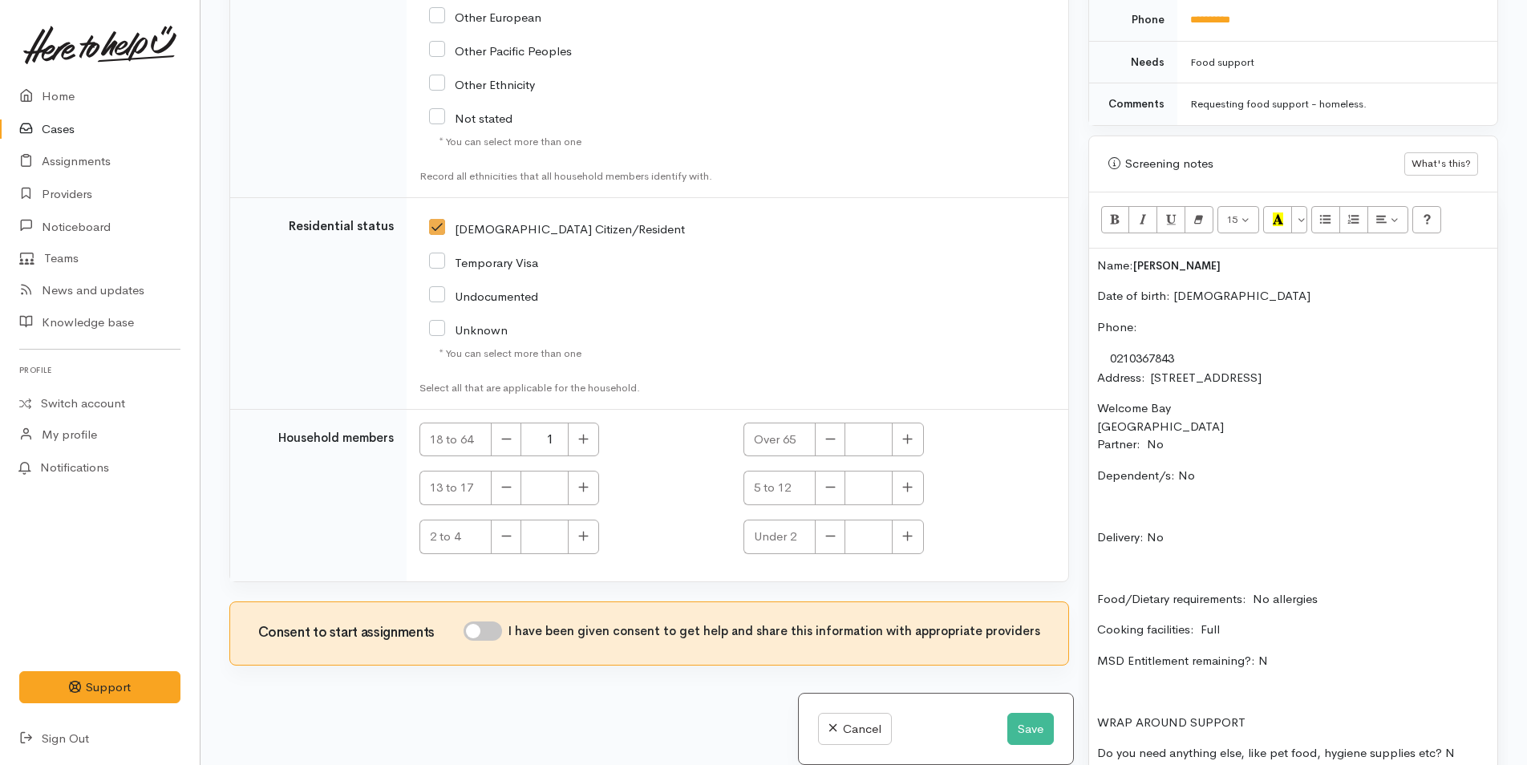
checkbox input "true"
click at [1102, 262] on p "Name: Sean May" at bounding box center [1293, 266] width 392 height 18
click at [1098, 262] on p "Name: Sean May" at bounding box center [1293, 266] width 392 height 18
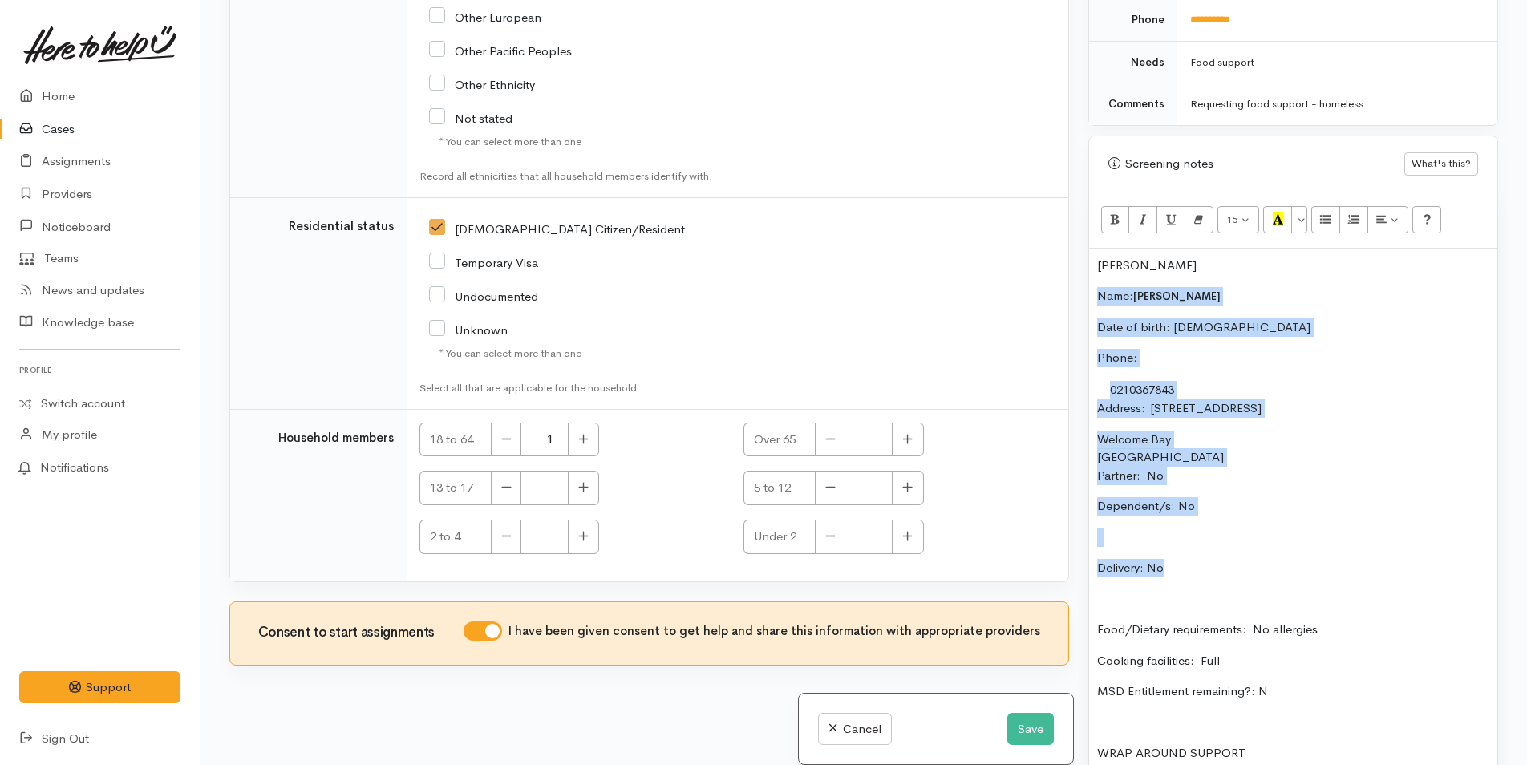
drag, startPoint x: 1157, startPoint y: 552, endPoint x: 1065, endPoint y: 290, distance: 277.7
click at [1065, 290] on div "Related cases There are other cases potentially from the same person, address o…" at bounding box center [864, 382] width 1288 height 765
copy div "Name: Sean May Date of birth: 3/11/1987 Phone:  0210367843 Address:  103 Kaitem…"
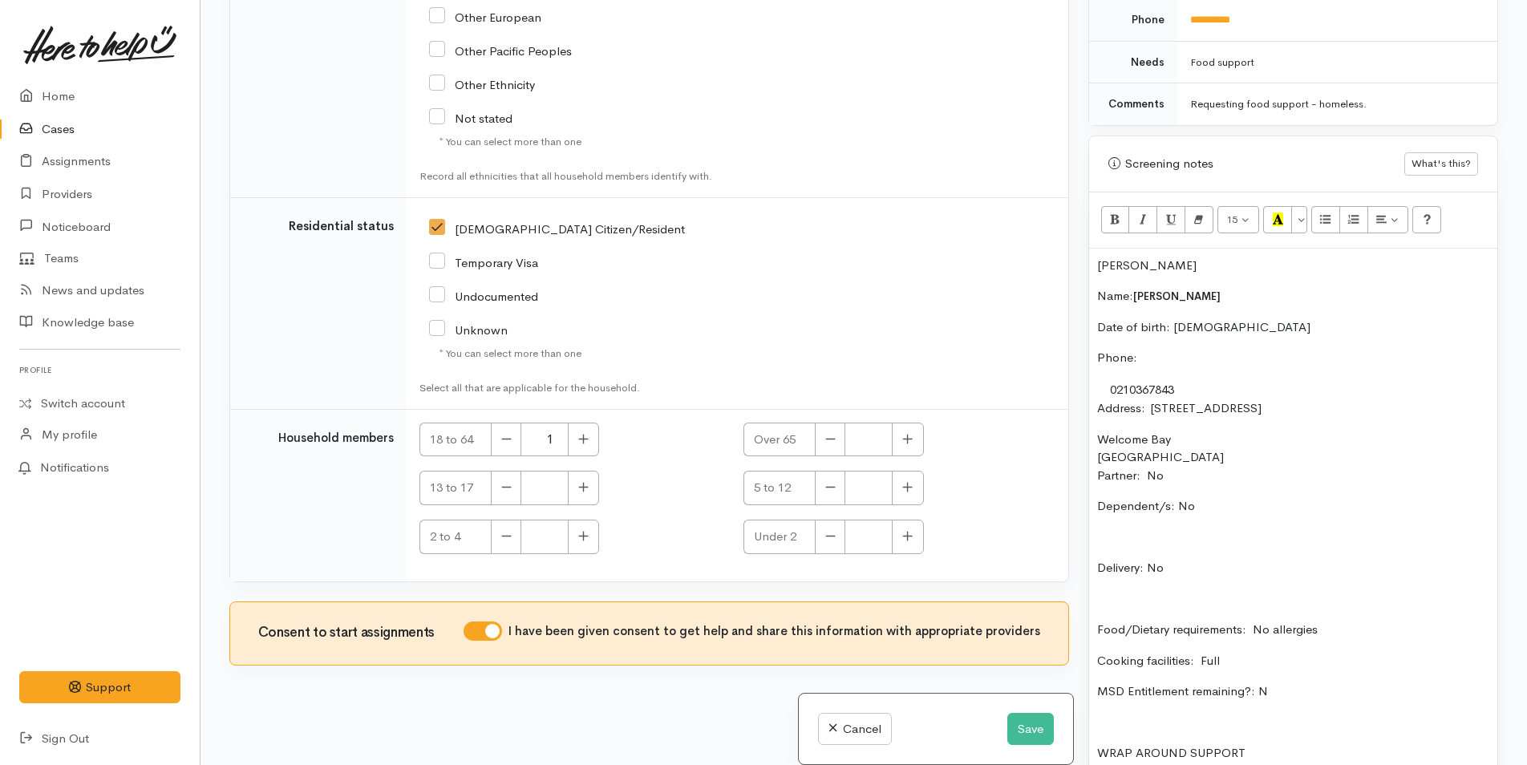
click at [1155, 272] on p "Sean" at bounding box center [1293, 266] width 392 height 18
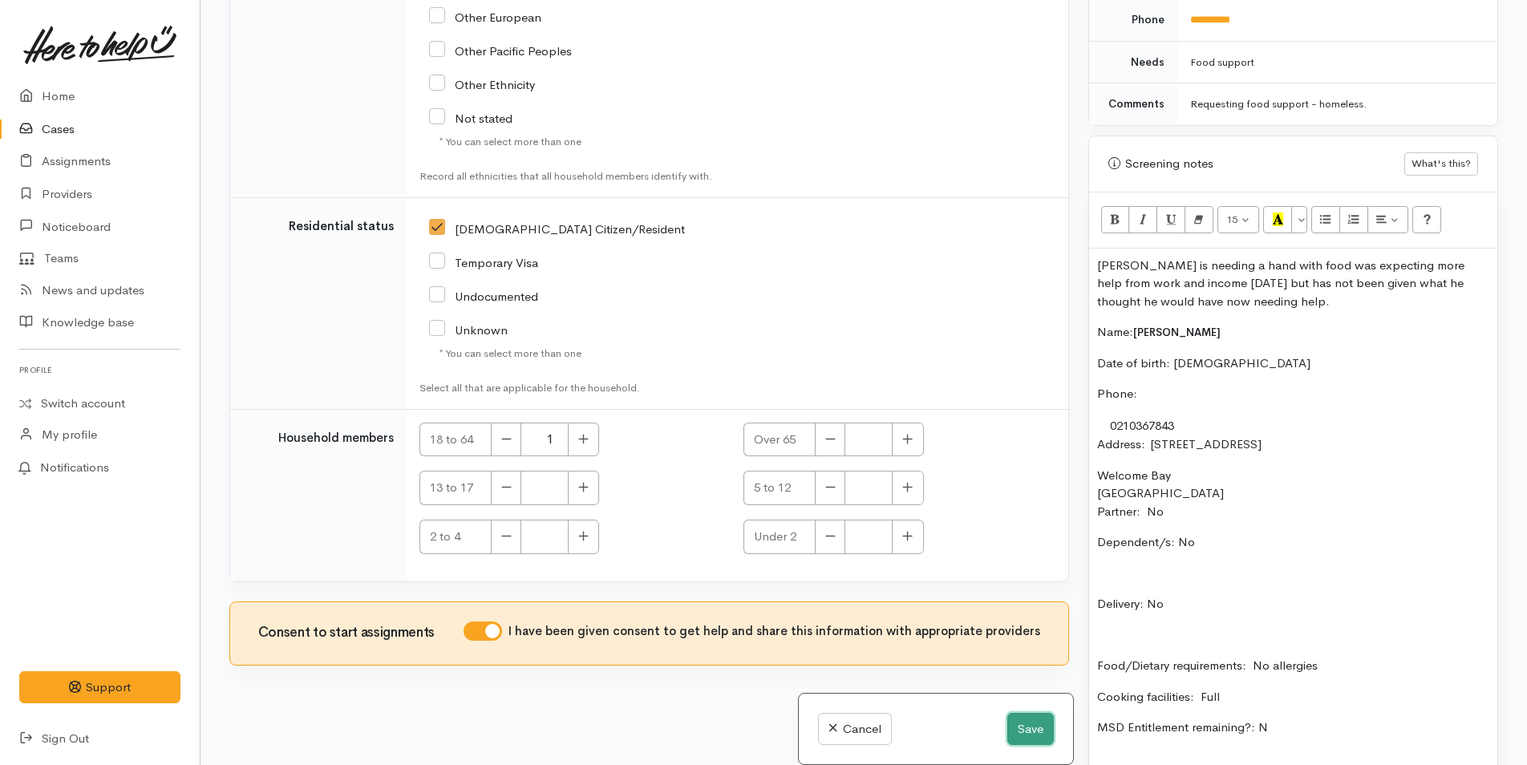
click at [1015, 731] on button "Save" at bounding box center [1030, 729] width 47 height 33
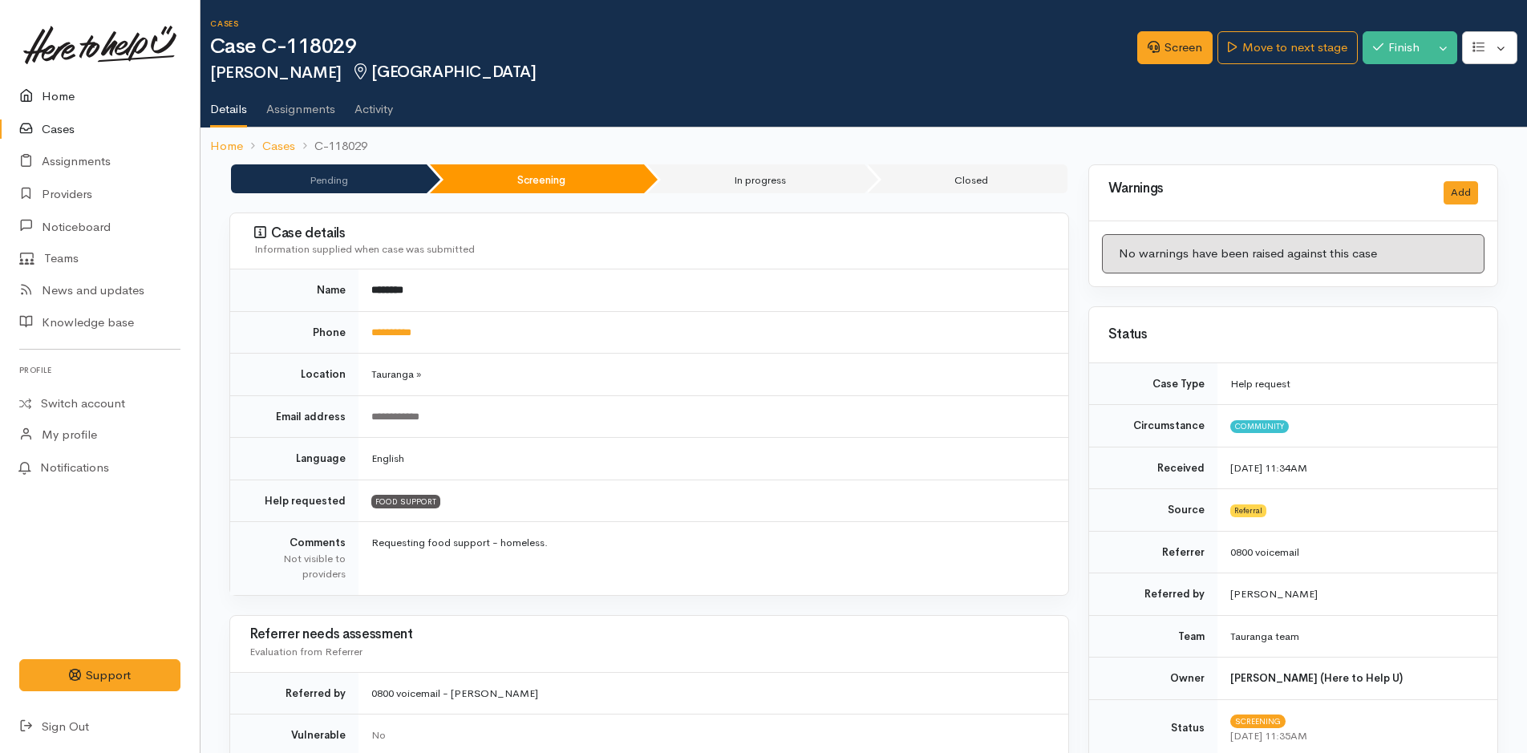
click at [59, 91] on link "Home" at bounding box center [100, 96] width 200 height 33
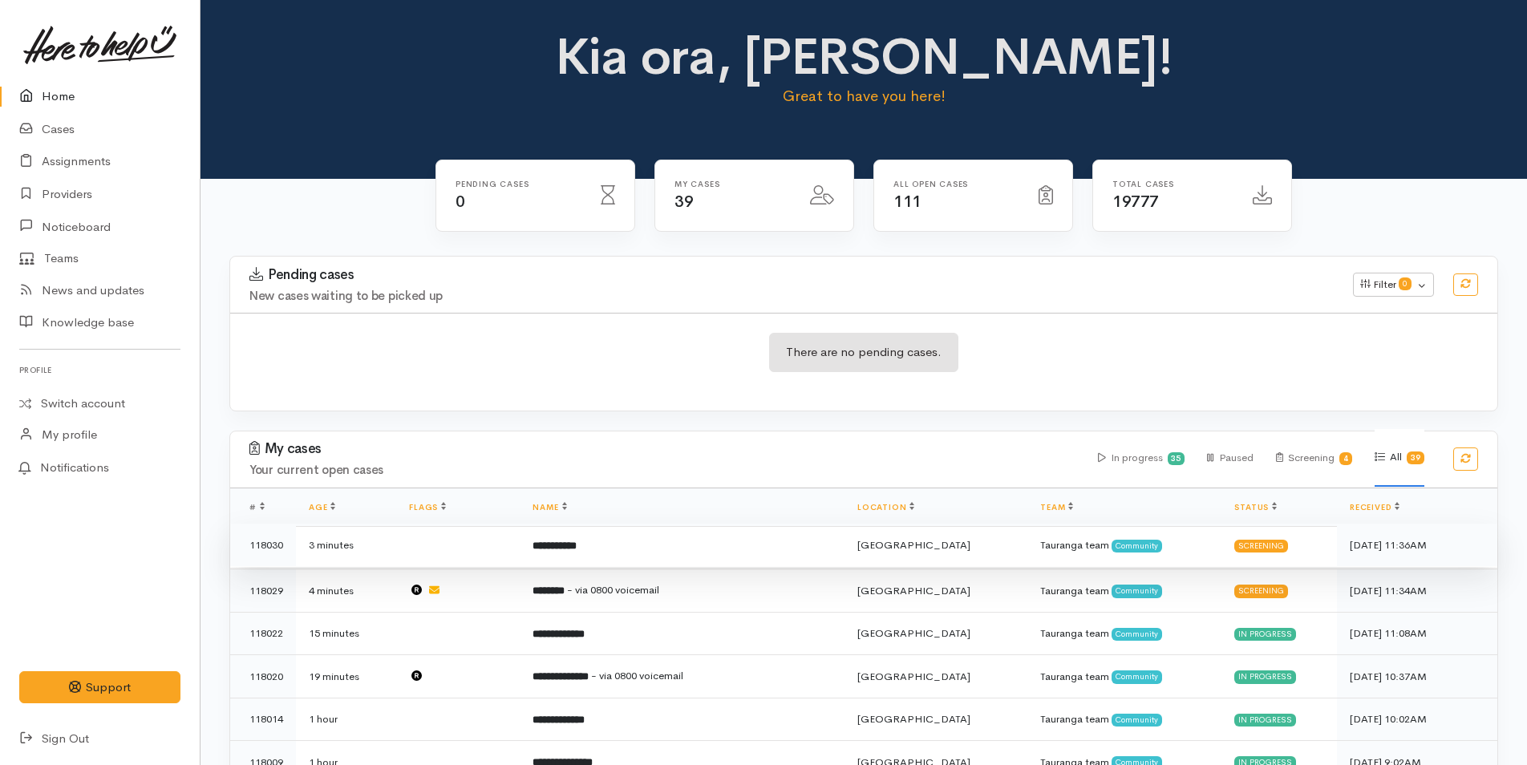
click at [615, 537] on td "**********" at bounding box center [682, 545] width 325 height 43
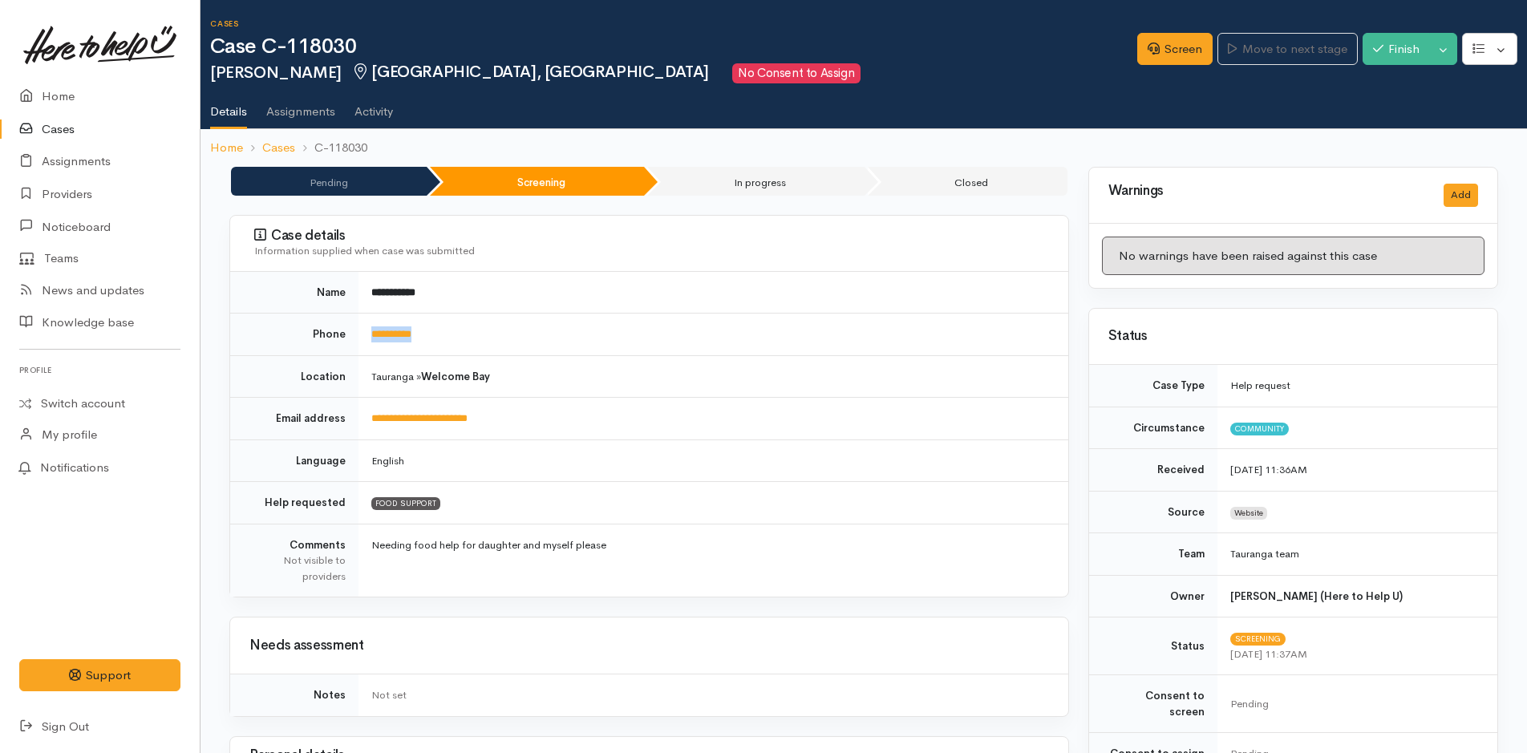
drag, startPoint x: 501, startPoint y: 329, endPoint x: 361, endPoint y: 333, distance: 140.4
click at [363, 333] on td "**********" at bounding box center [714, 335] width 710 height 43
copy link "**********"
click at [1194, 49] on link "Screen" at bounding box center [1174, 49] width 75 height 33
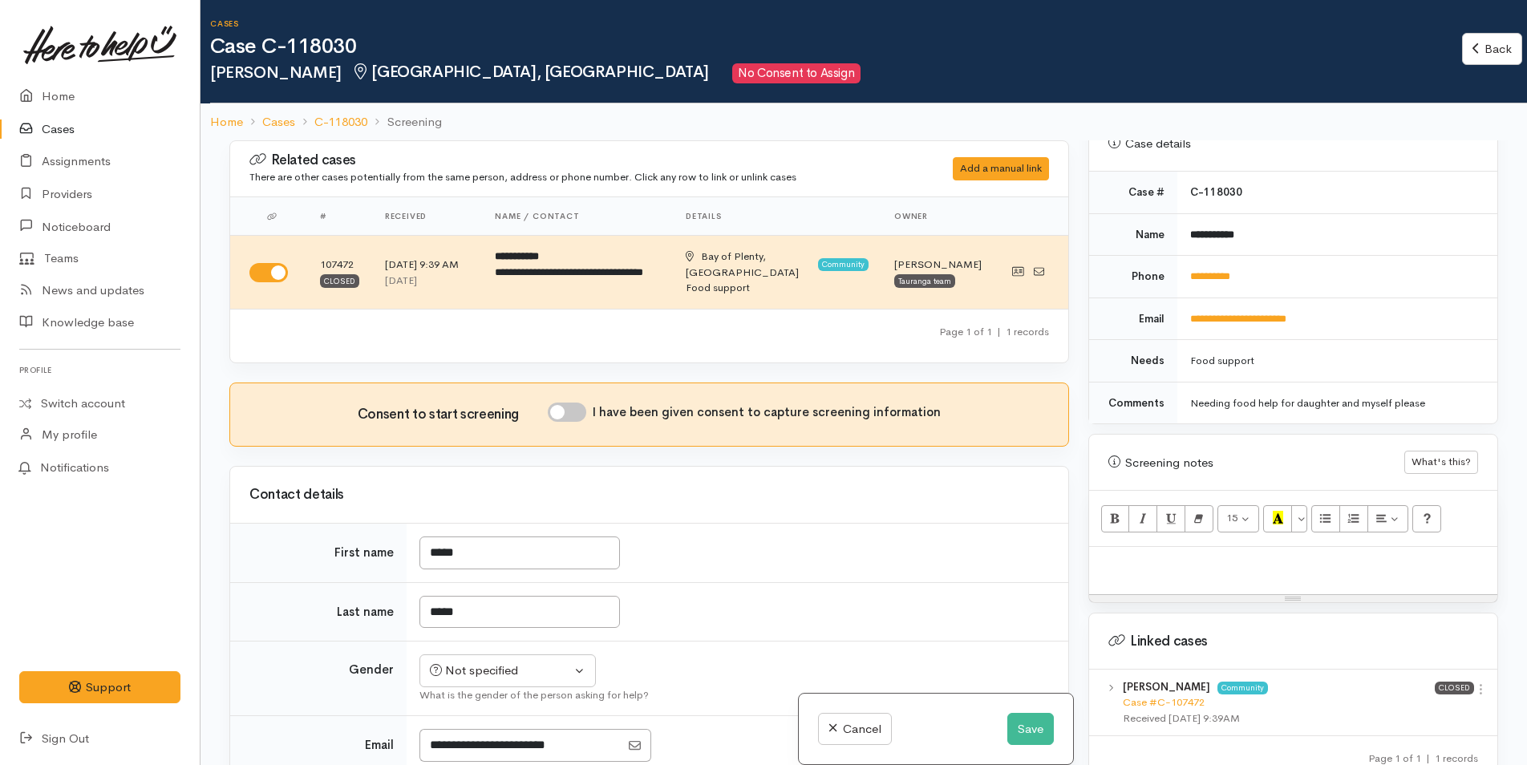
scroll to position [802, 0]
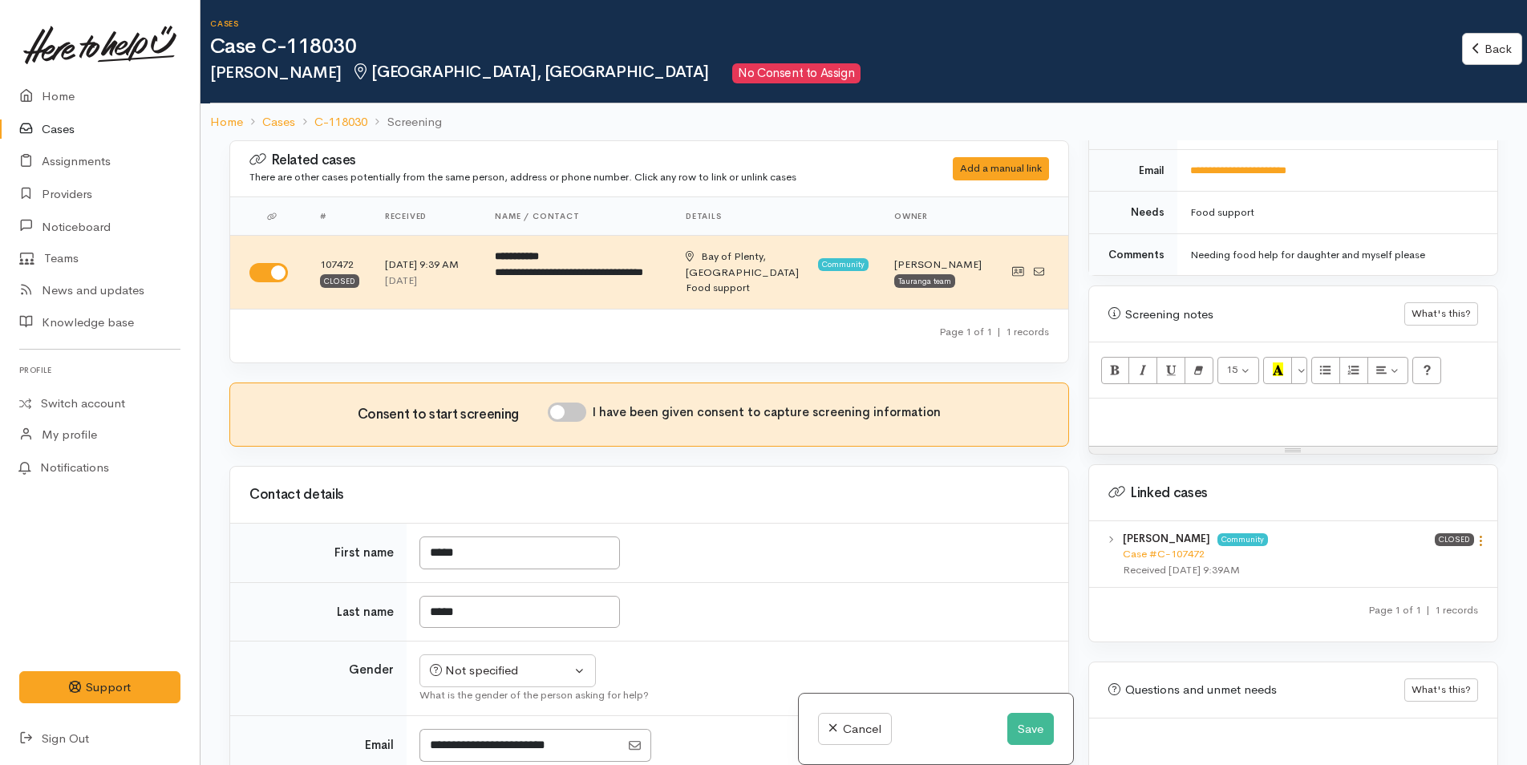
click at [1474, 534] on icon at bounding box center [1481, 541] width 14 height 14
click at [1419, 560] on link "View case" at bounding box center [1423, 572] width 127 height 25
click at [1138, 410] on div at bounding box center [1293, 422] width 408 height 47
paste div
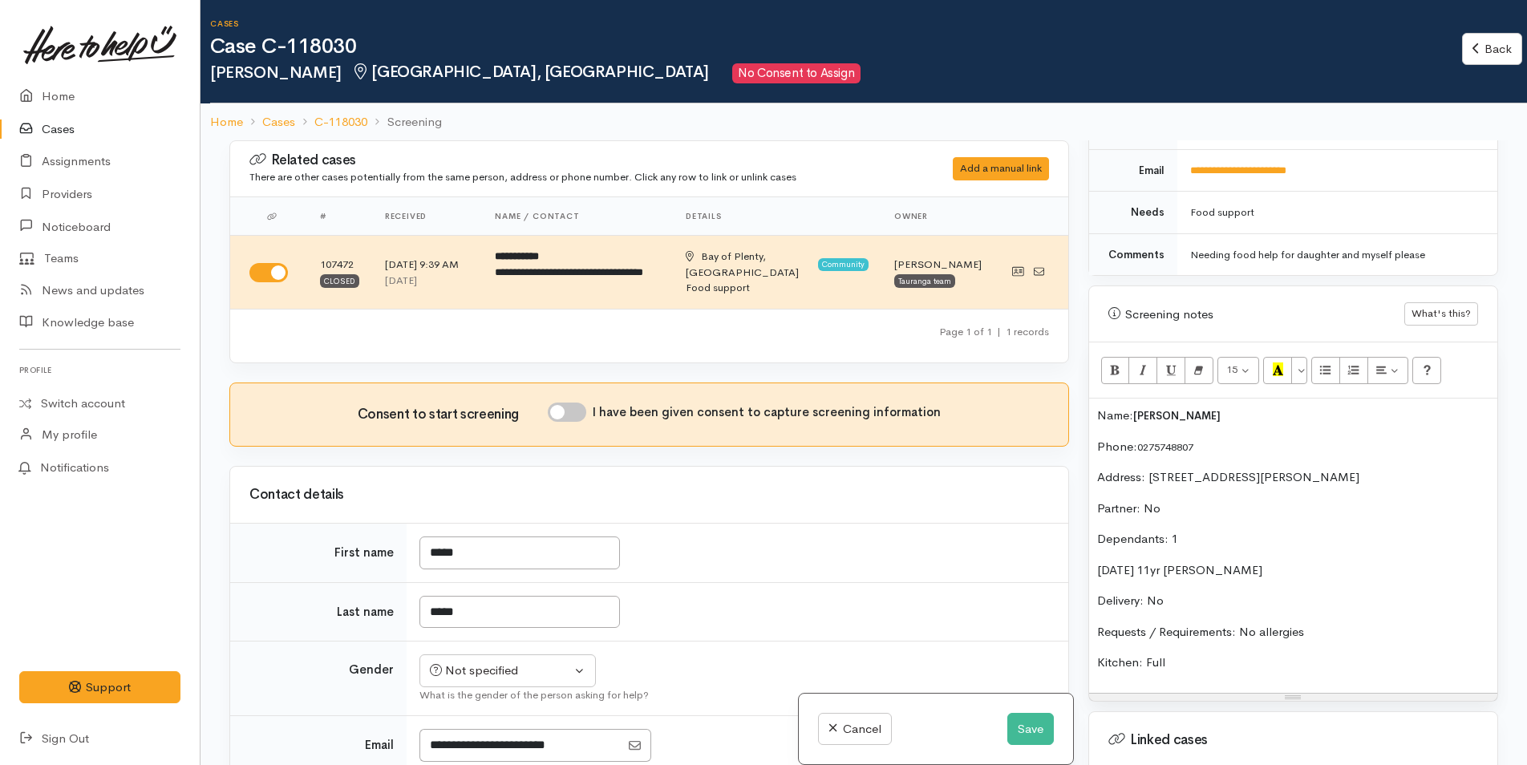
click at [574, 409] on input "I have been given consent to capture screening information" at bounding box center [567, 412] width 38 height 19
checkbox input "true"
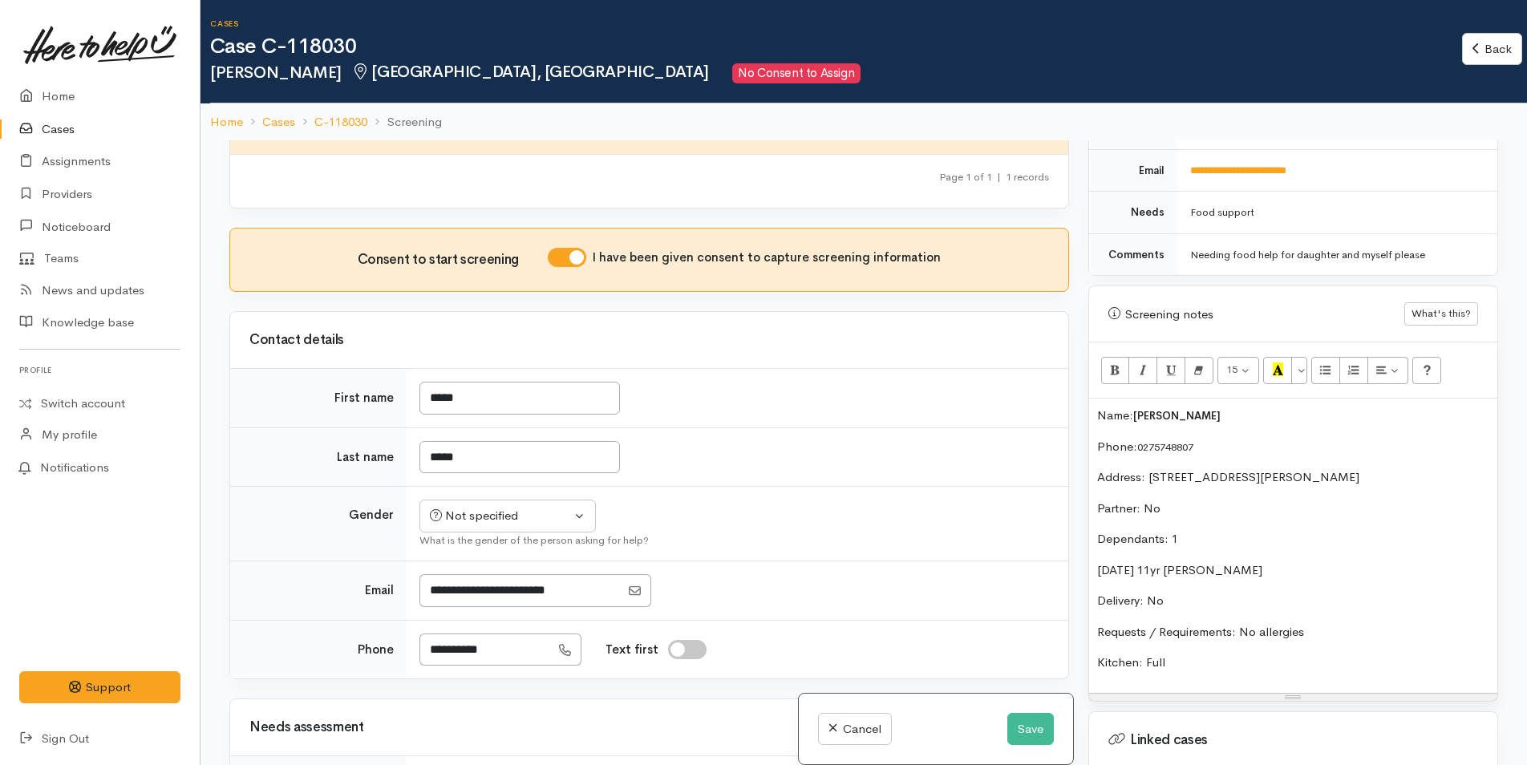
scroll to position [321, 0]
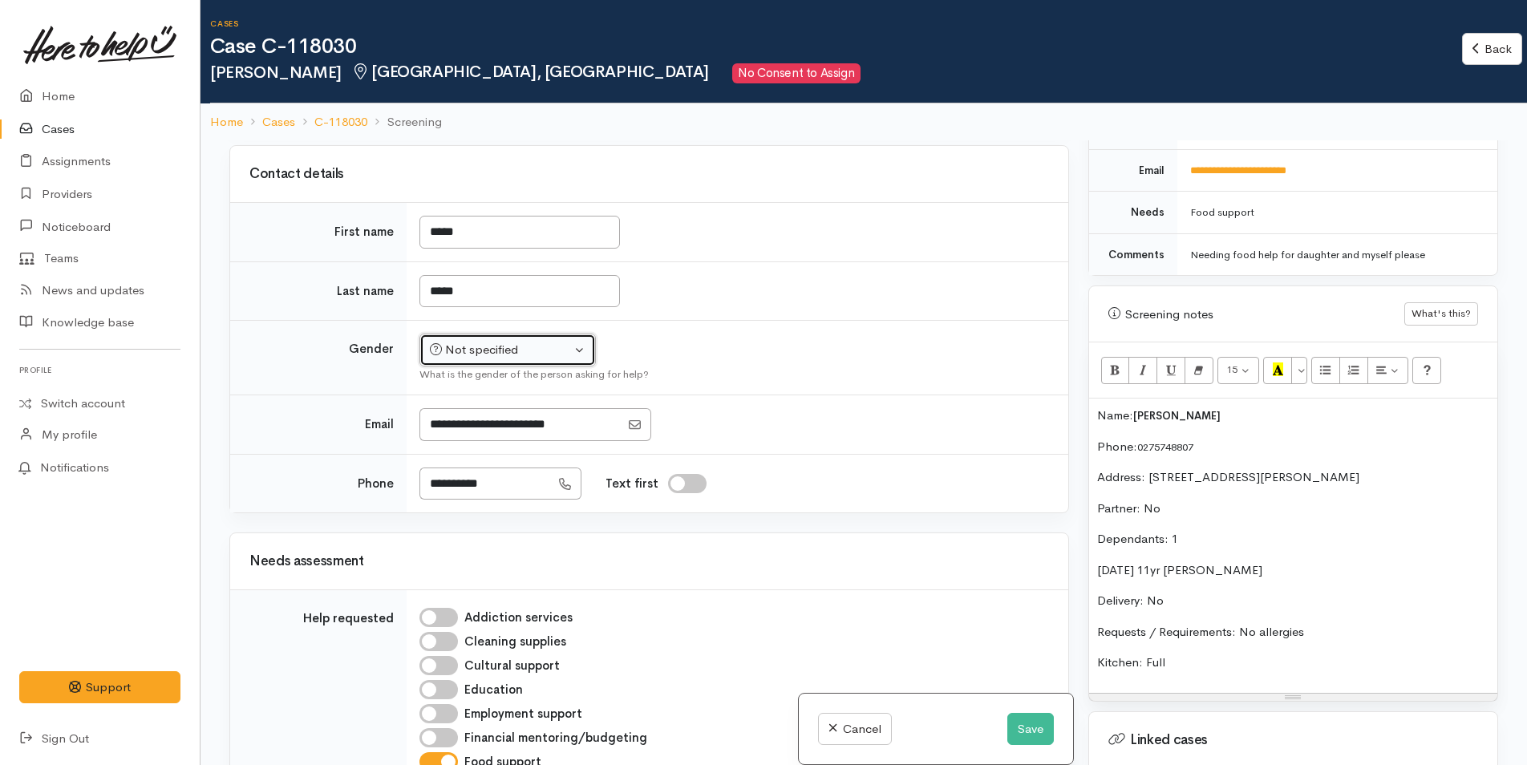
click at [496, 350] on div "Not specified" at bounding box center [500, 350] width 141 height 18
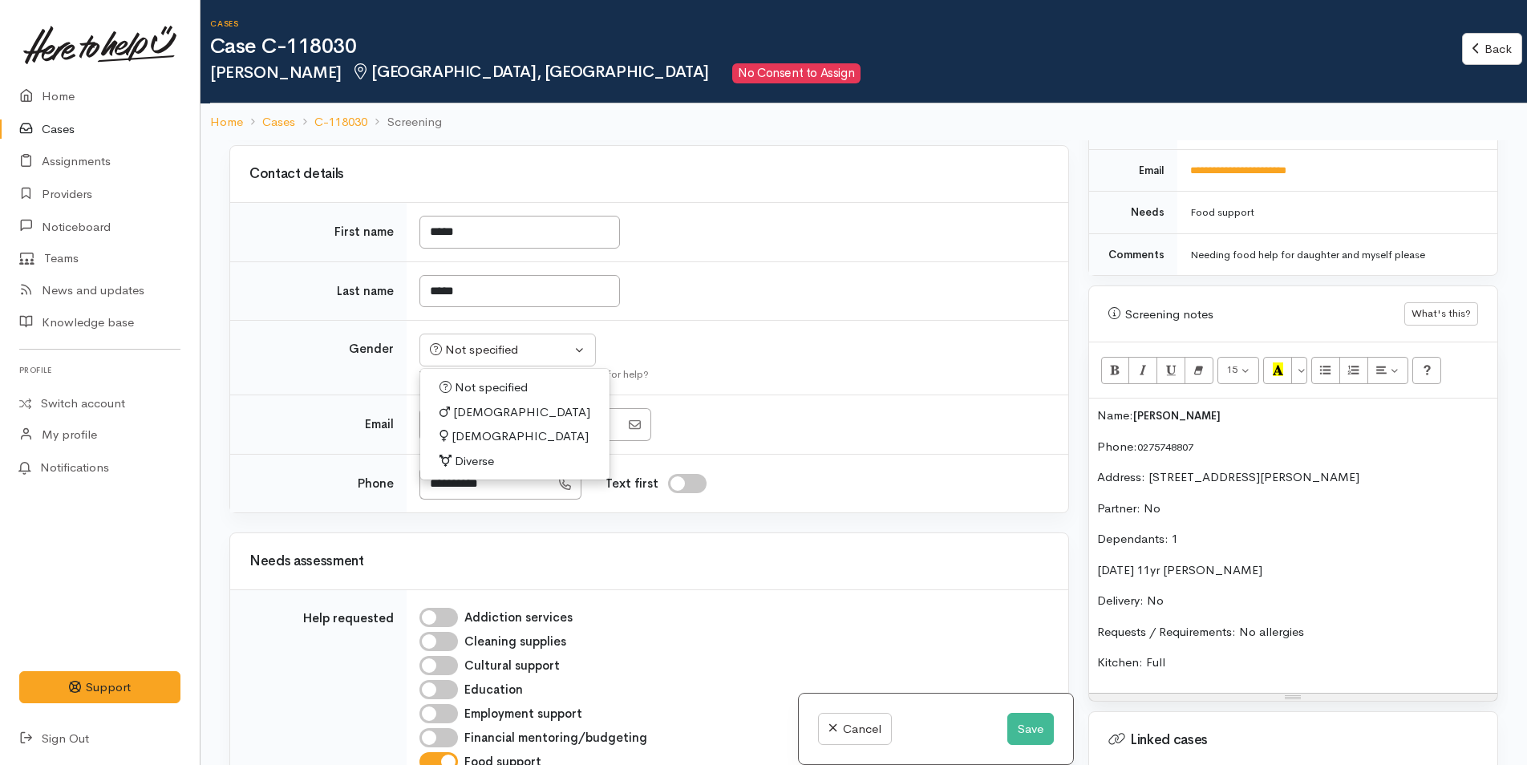
click at [464, 414] on span "Male" at bounding box center [521, 412] width 137 height 18
select select "Male"
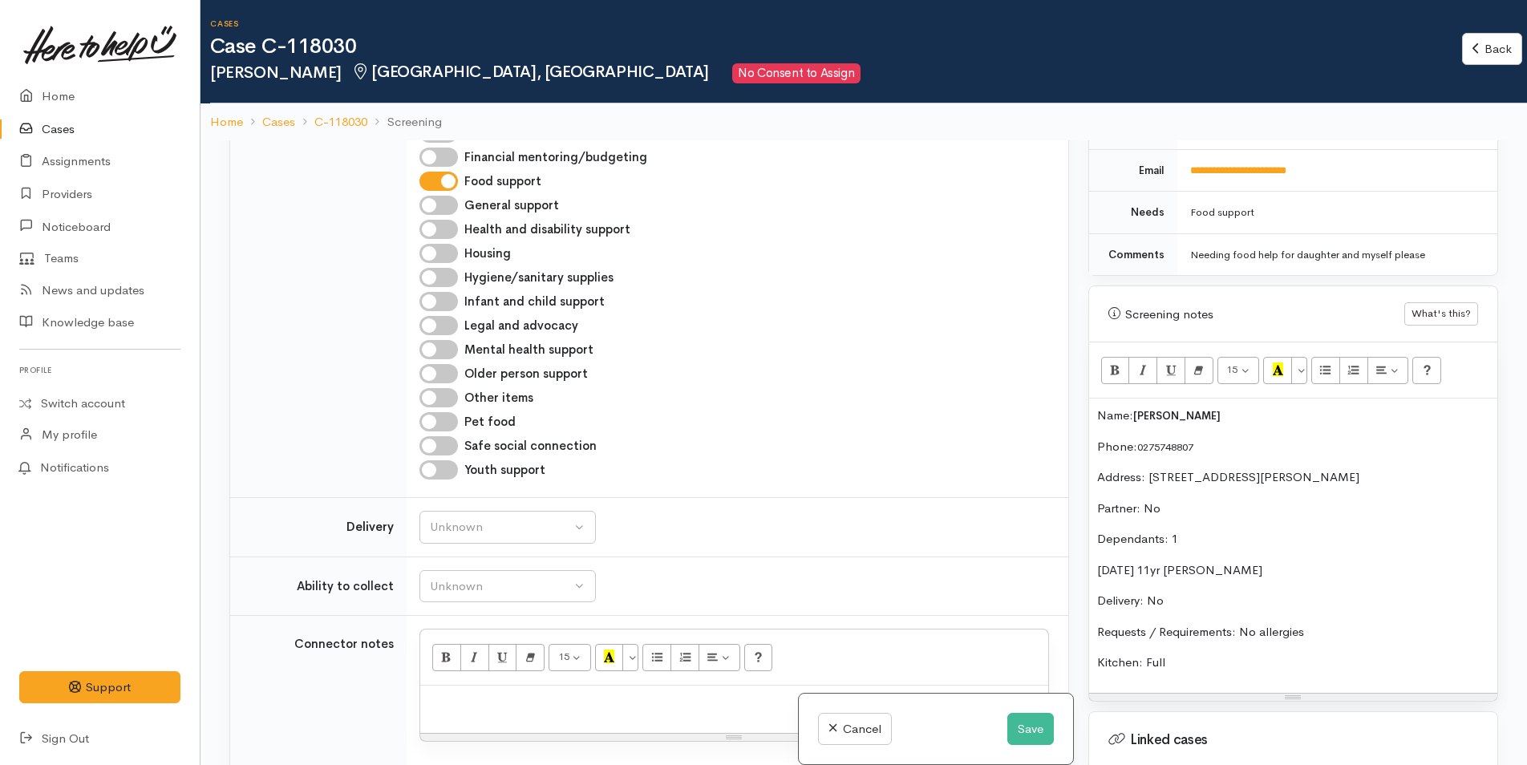
scroll to position [1043, 0]
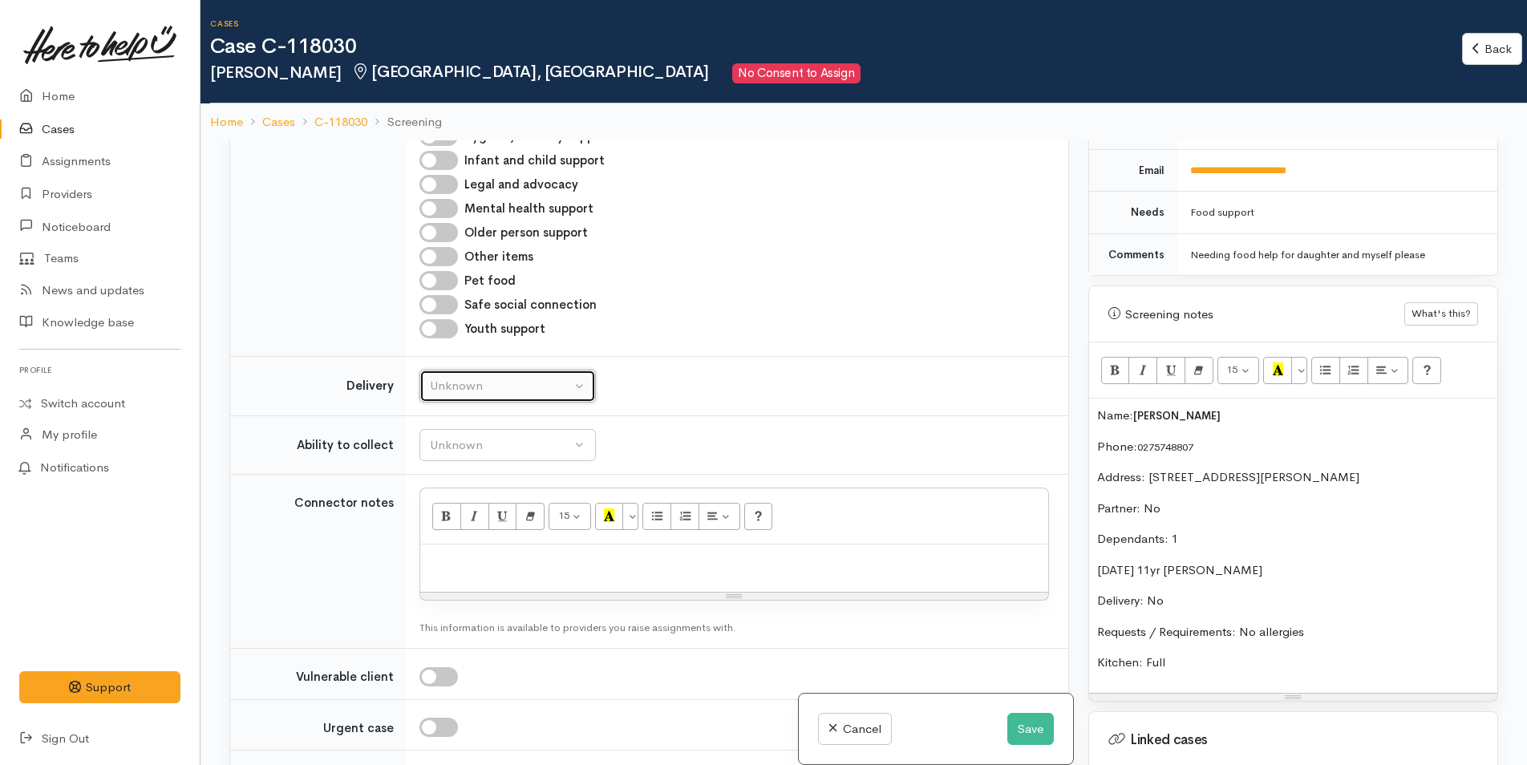
click at [472, 383] on div "Unknown" at bounding box center [500, 386] width 141 height 18
click at [450, 534] on span "No" at bounding box center [448, 536] width 17 height 18
select select "1"
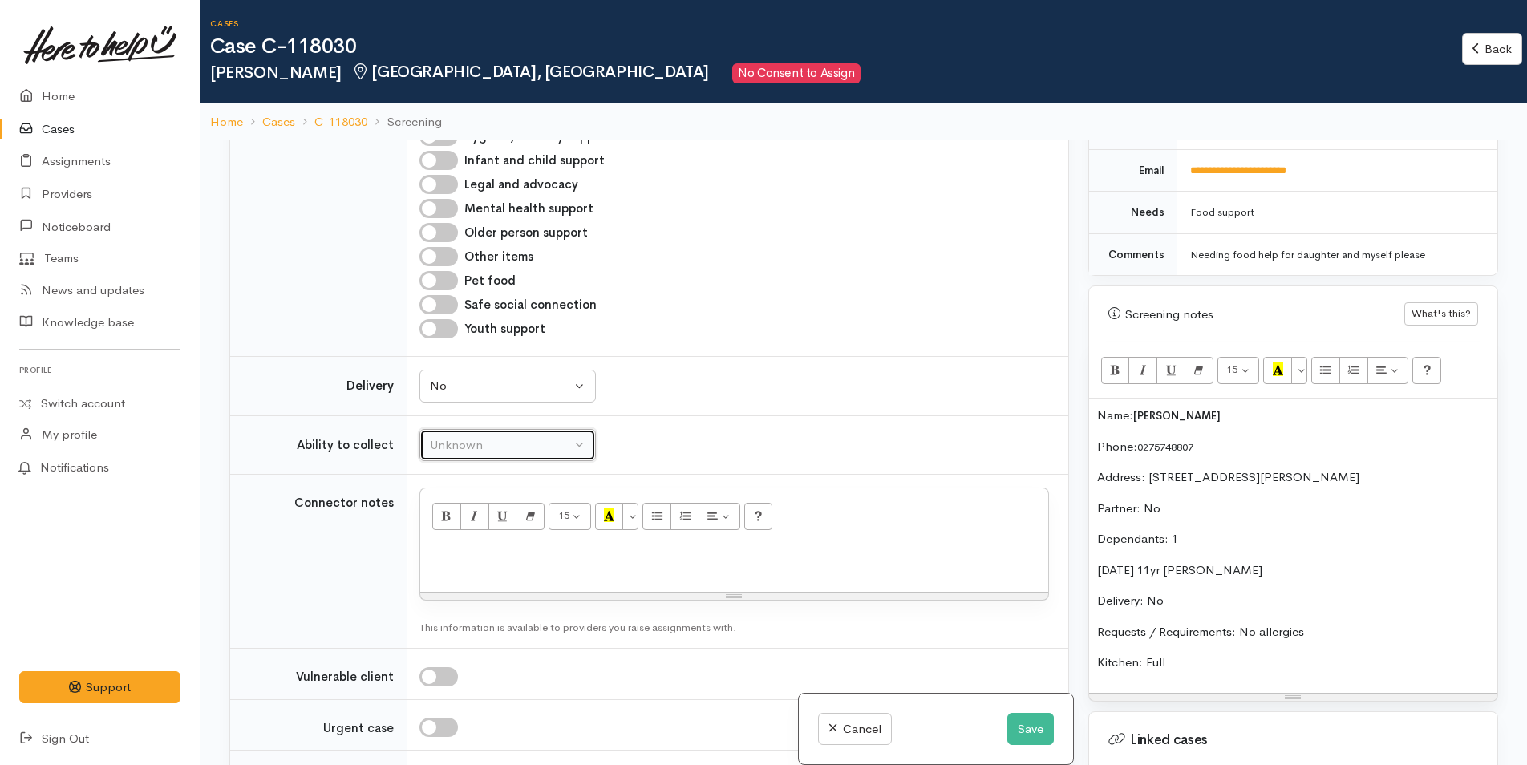
click at [450, 436] on div "Unknown" at bounding box center [500, 445] width 141 height 18
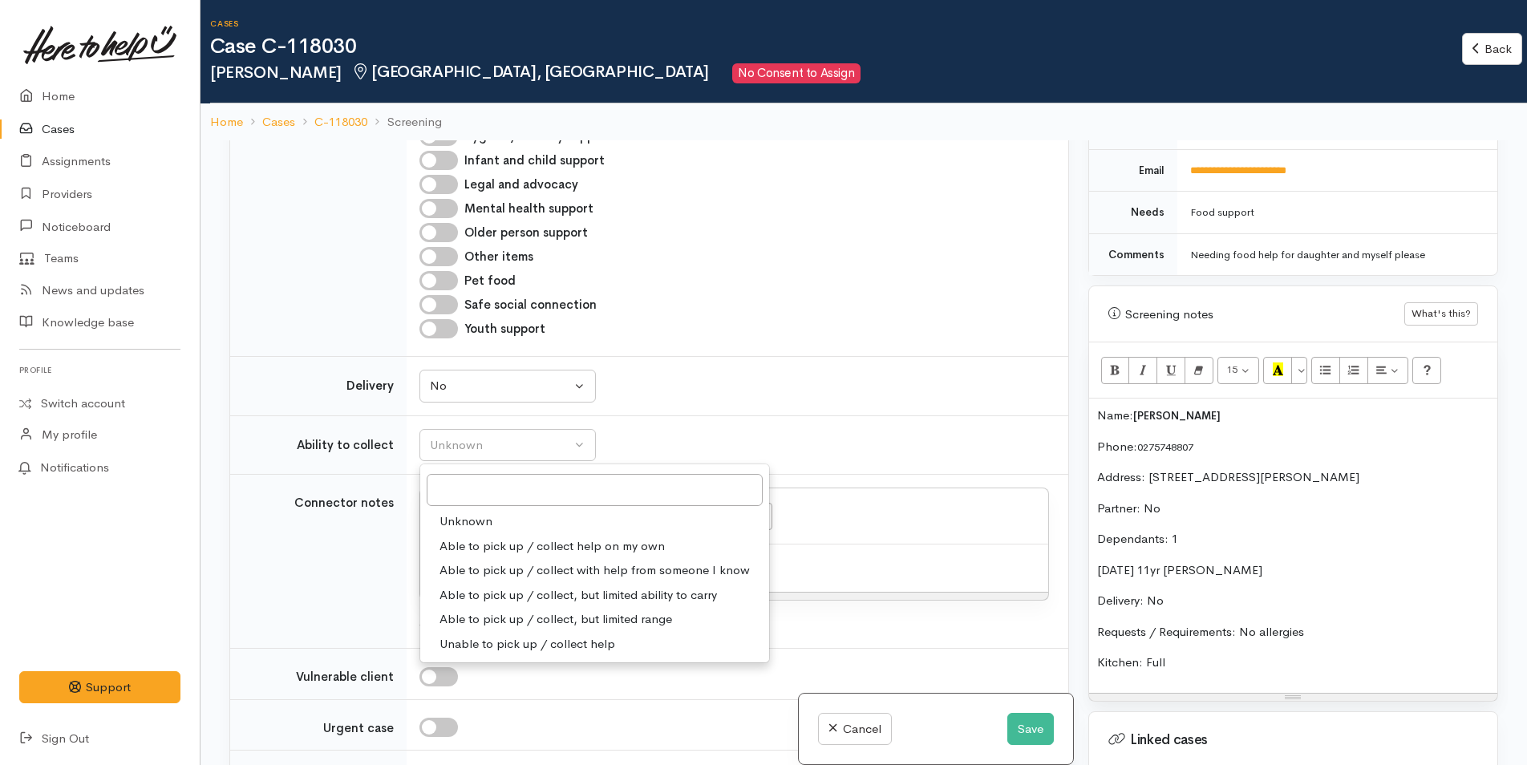
click at [504, 543] on span "Able to pick up / collect help on my own" at bounding box center [552, 546] width 225 height 18
select select "2"
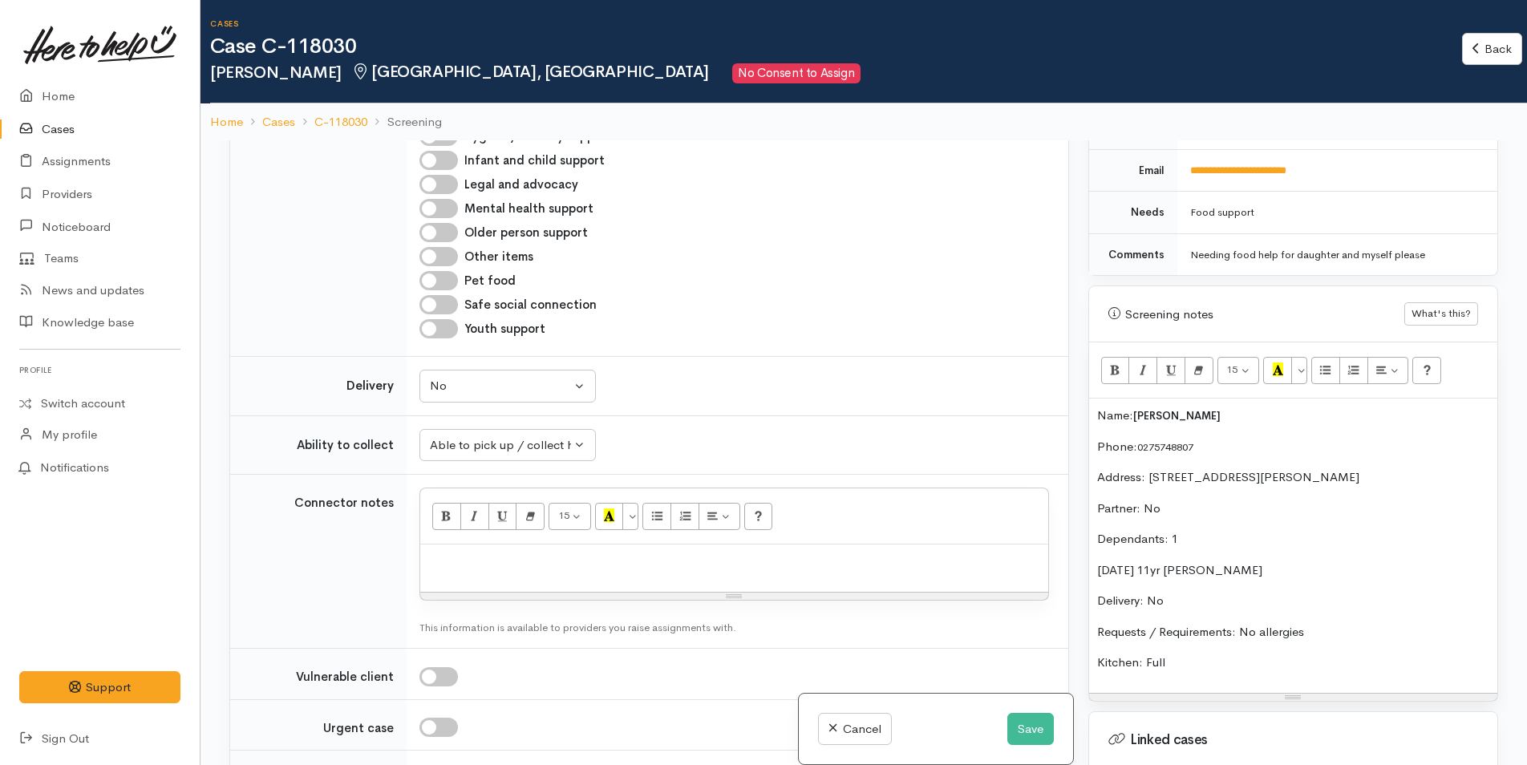
drag, startPoint x: 1479, startPoint y: 460, endPoint x: 1149, endPoint y: 464, distance: 329.7
click at [1149, 468] on p "Address: 88 James Cook Drive, Welcome Bay, Tauranga, New Zealand" at bounding box center [1293, 477] width 392 height 18
copy p "88 James Cook Drive, Welcome Bay, Tauranga, New Zealand"
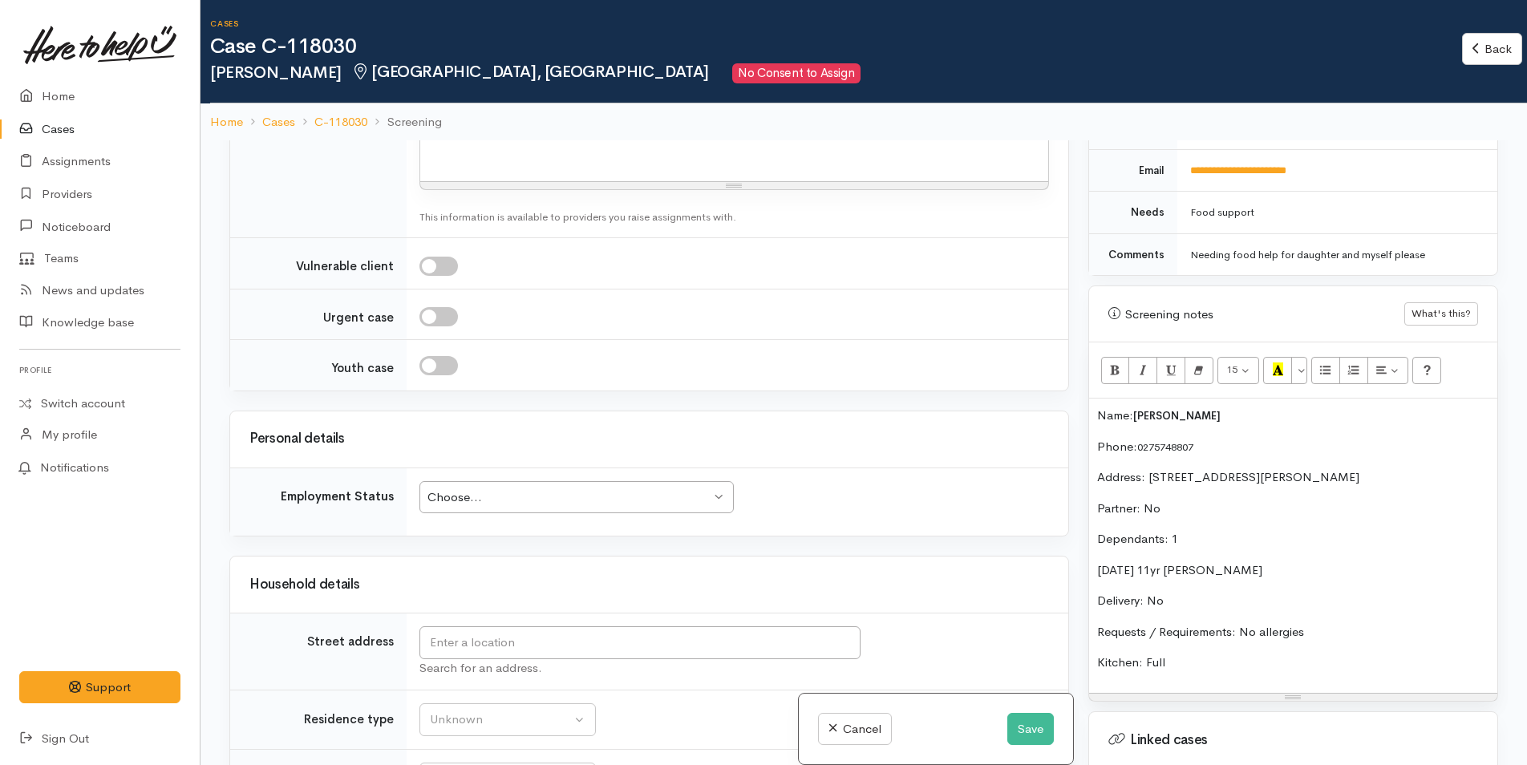
scroll to position [1604, 0]
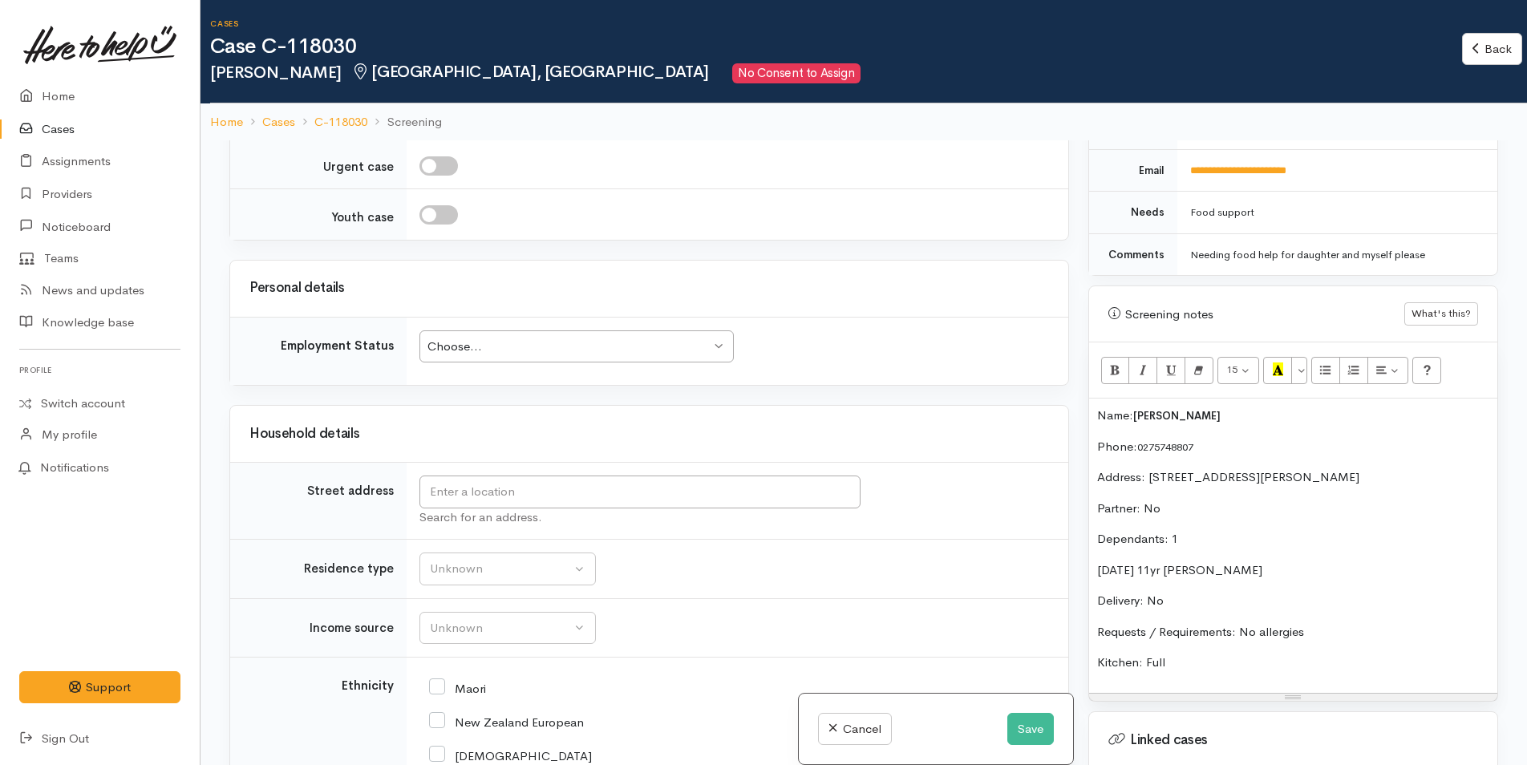
click at [534, 352] on div "Choose..." at bounding box center [568, 347] width 283 height 18
click at [517, 496] on input "text" at bounding box center [639, 492] width 441 height 33
paste input "88 James Cook Drive, Welcome Bay, Tauranga, New Zealand"
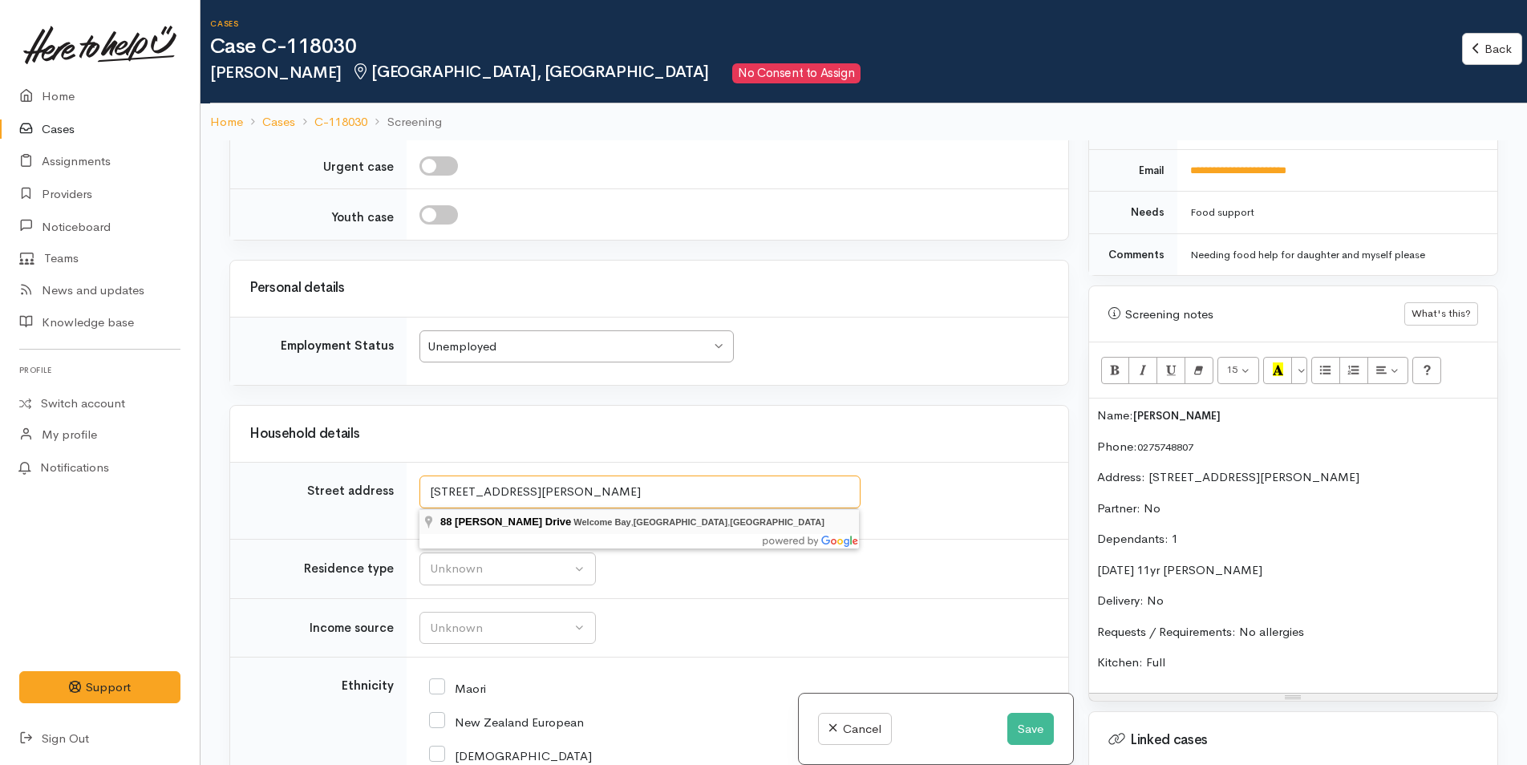
type input "88 James Cook Drive, Welcome Bay, Tauranga, New Zealand"
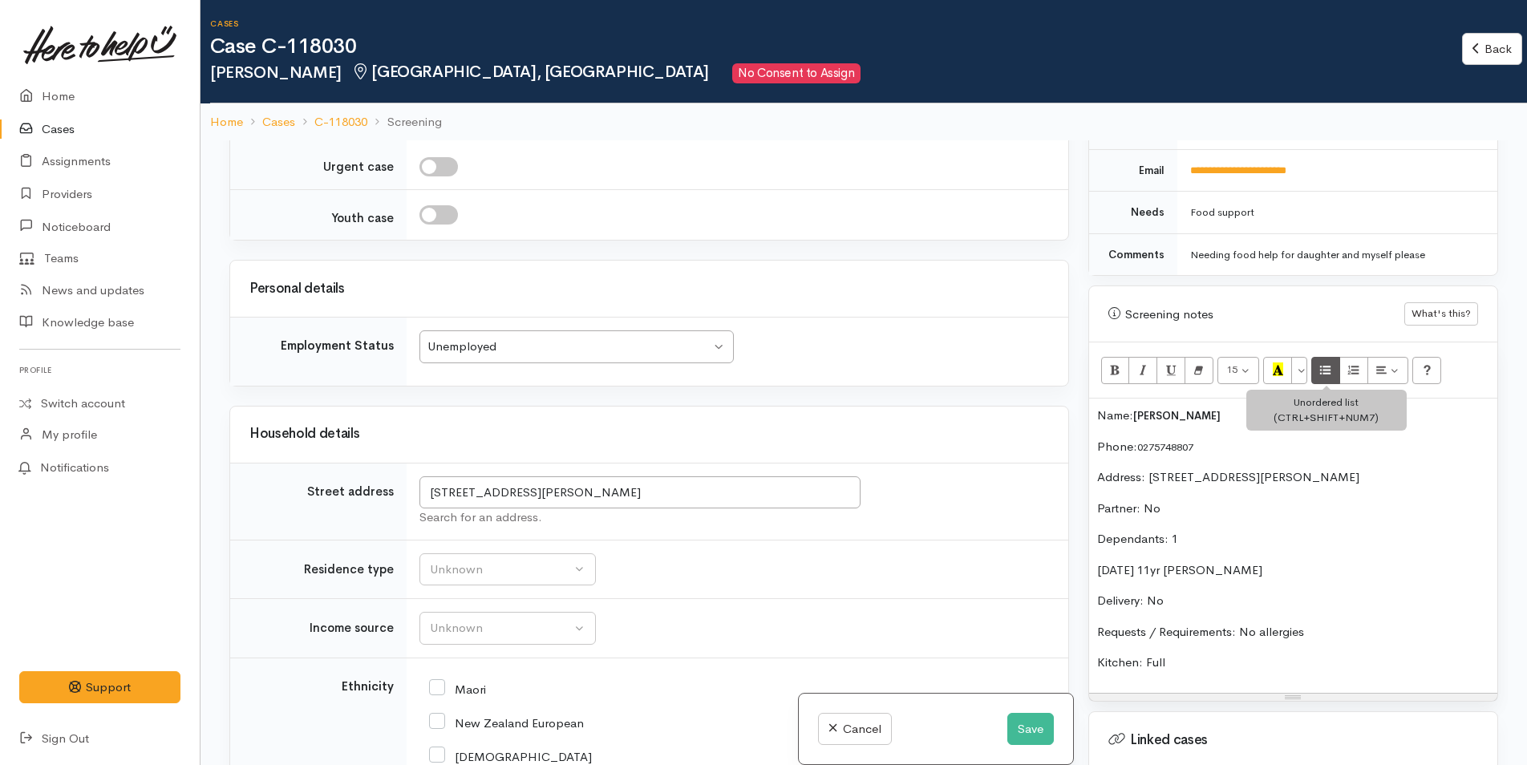
scroll to position [722, 0]
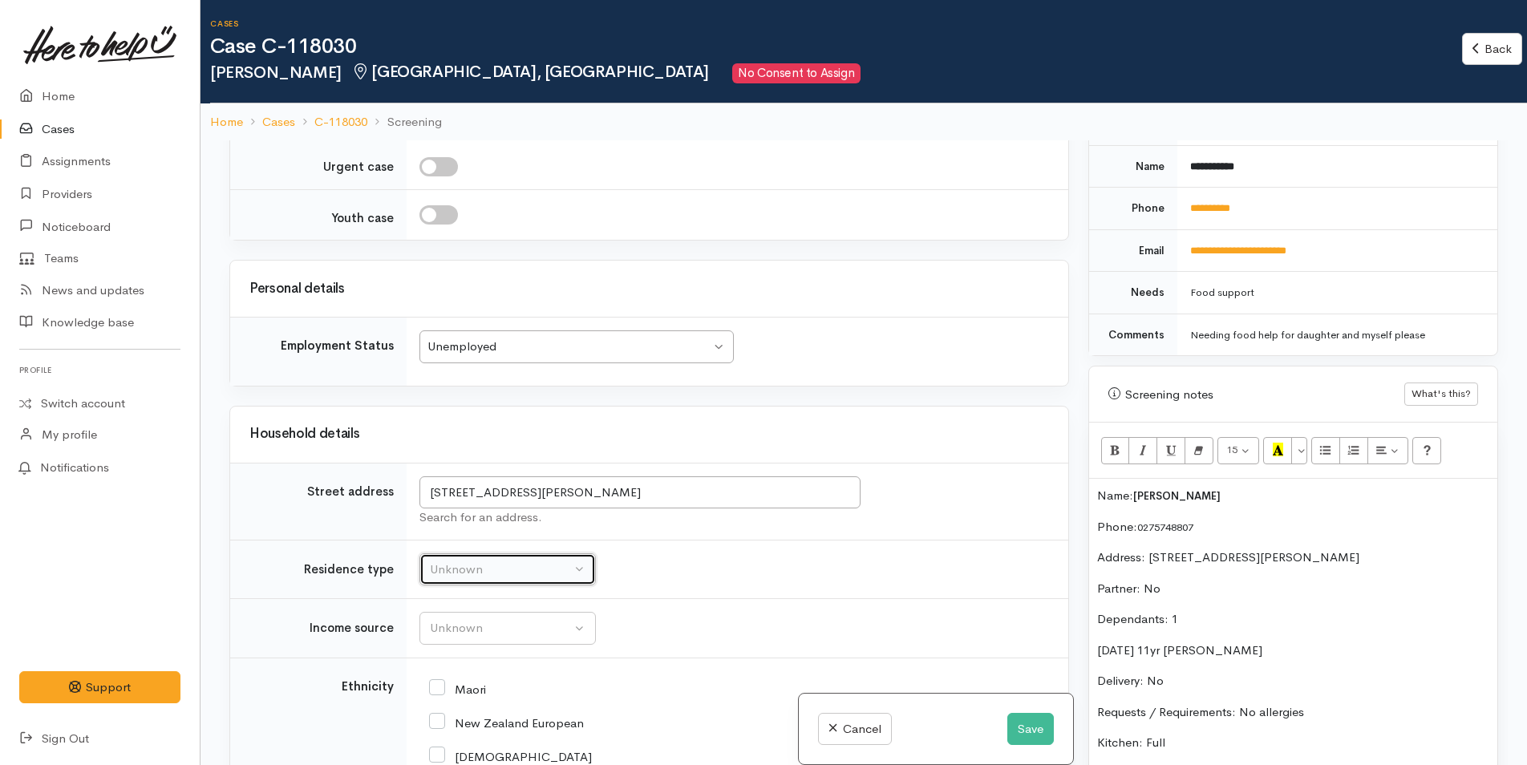
click at [485, 569] on div "Unknown" at bounding box center [500, 570] width 141 height 18
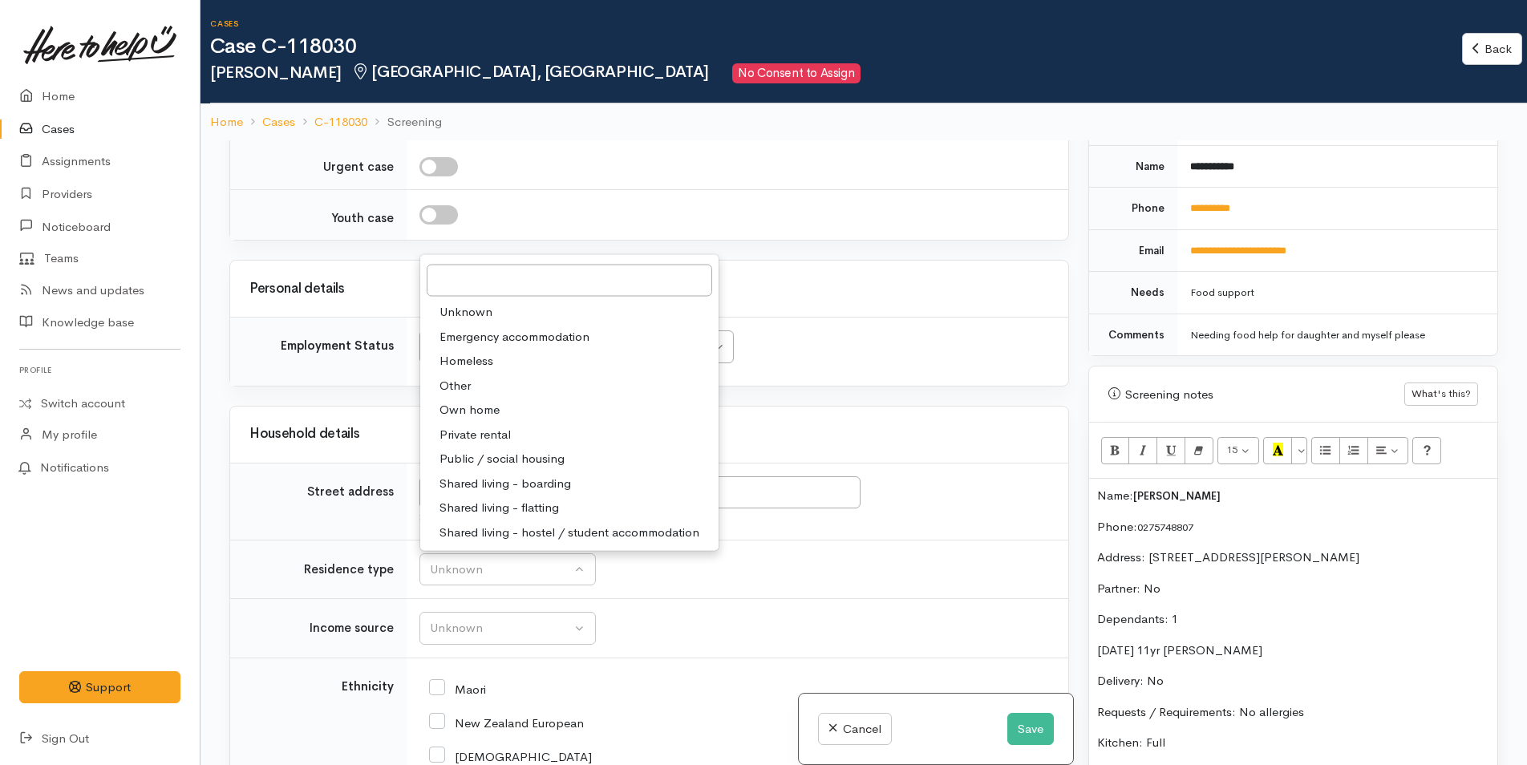
click at [496, 435] on span "Private rental" at bounding box center [475, 434] width 71 height 18
select select "2"
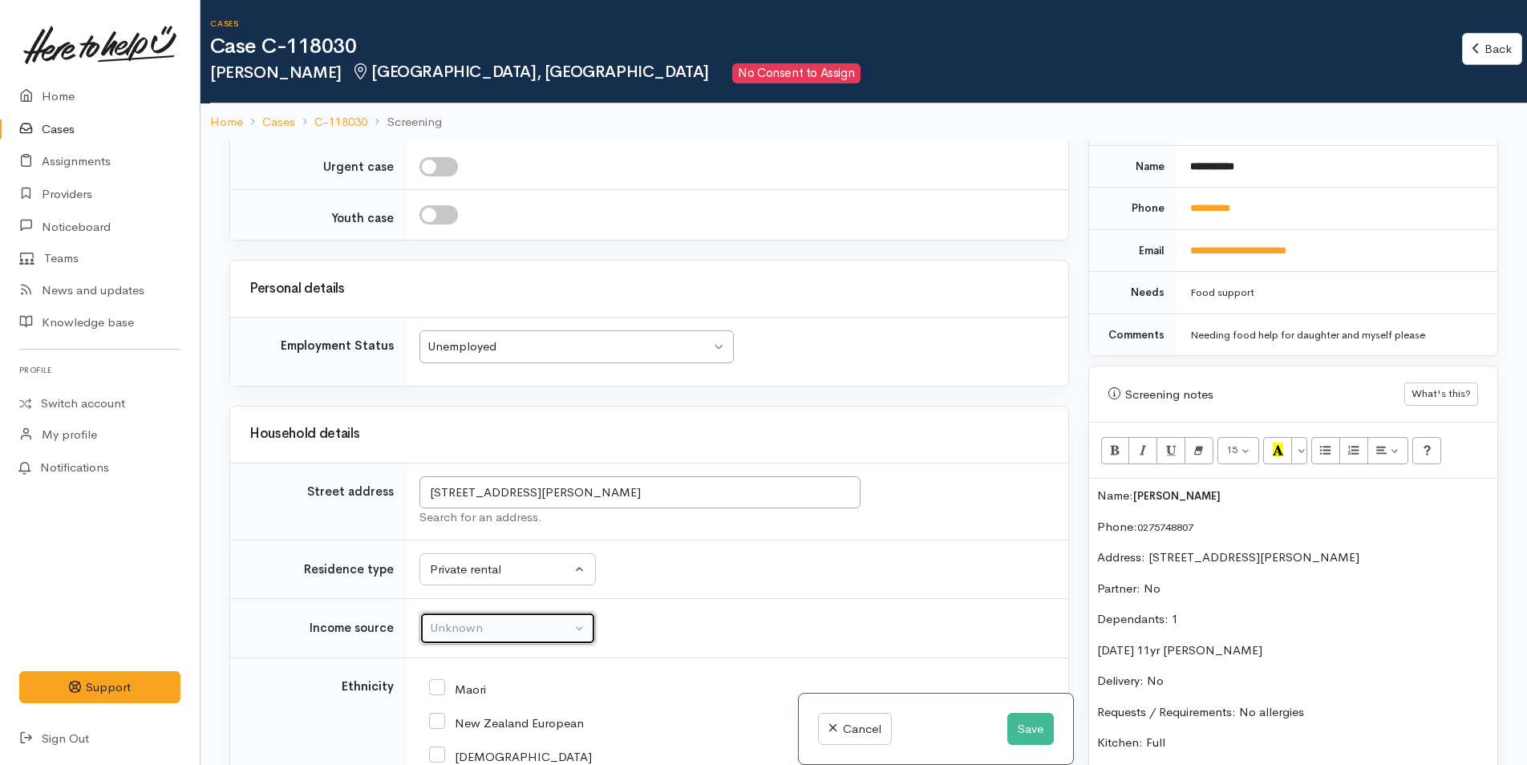
click at [485, 629] on div "Unknown" at bounding box center [500, 628] width 141 height 18
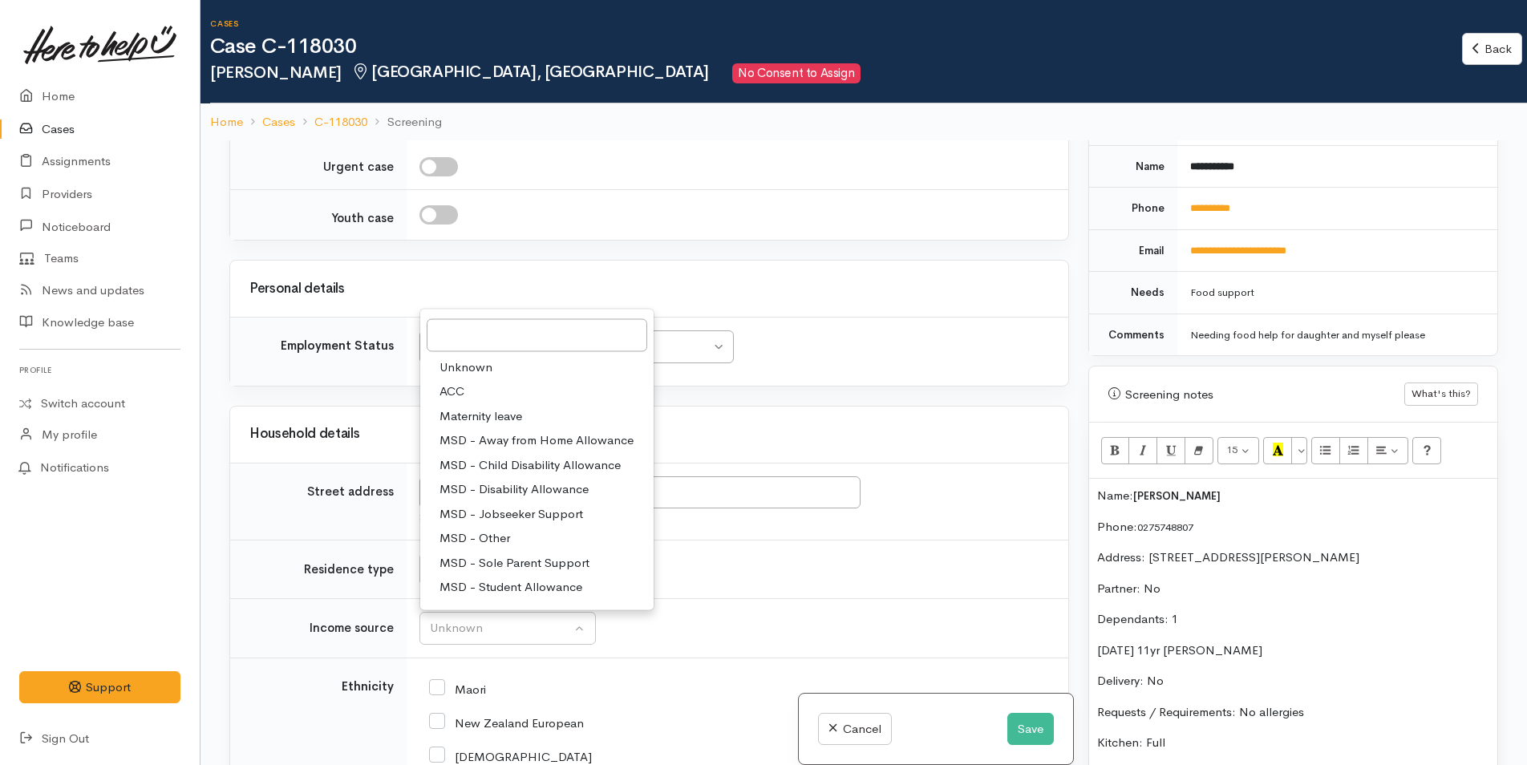
click at [510, 514] on span "MSD - Jobseeker Support" at bounding box center [512, 513] width 144 height 18
select select "4"
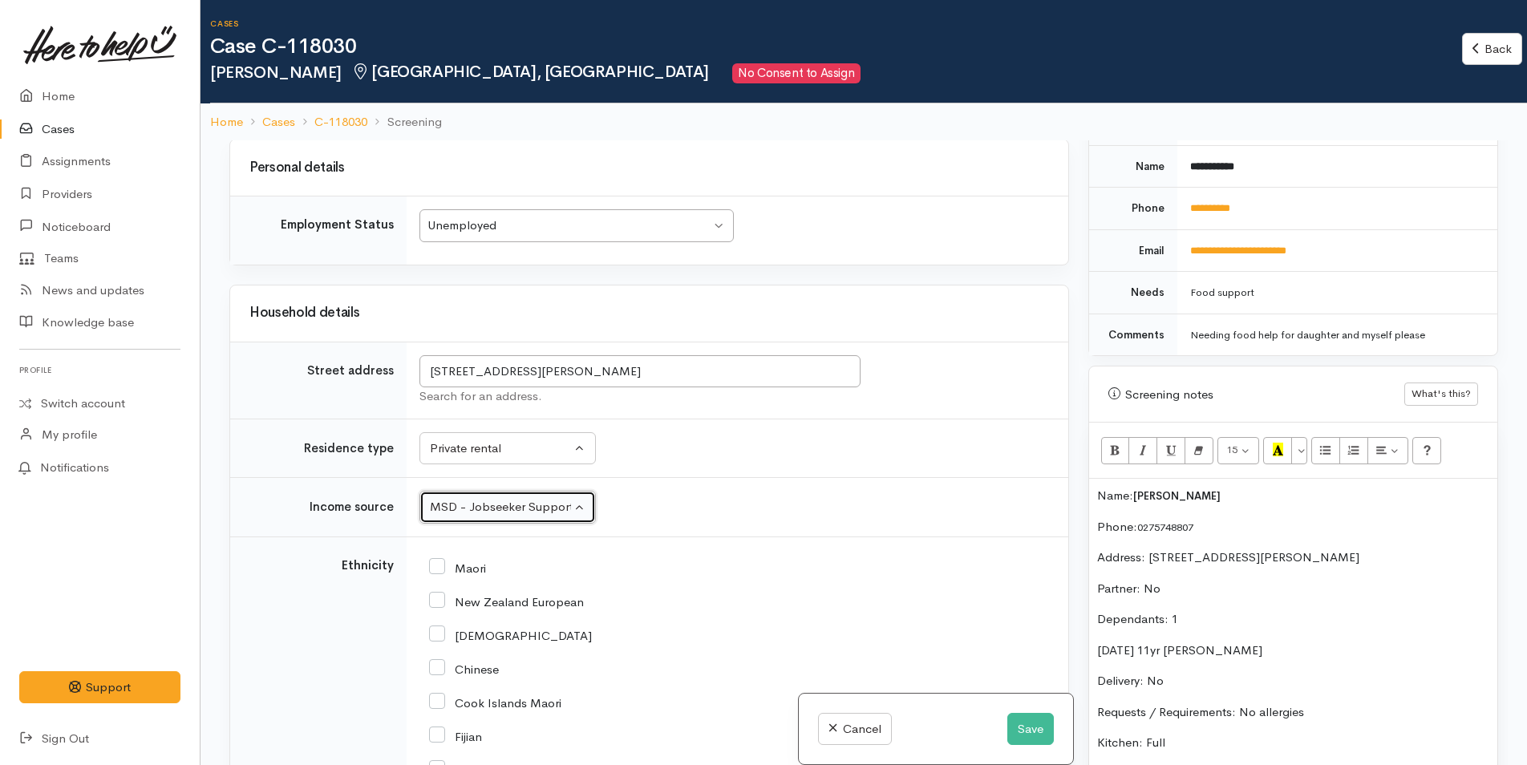
scroll to position [1918, 0]
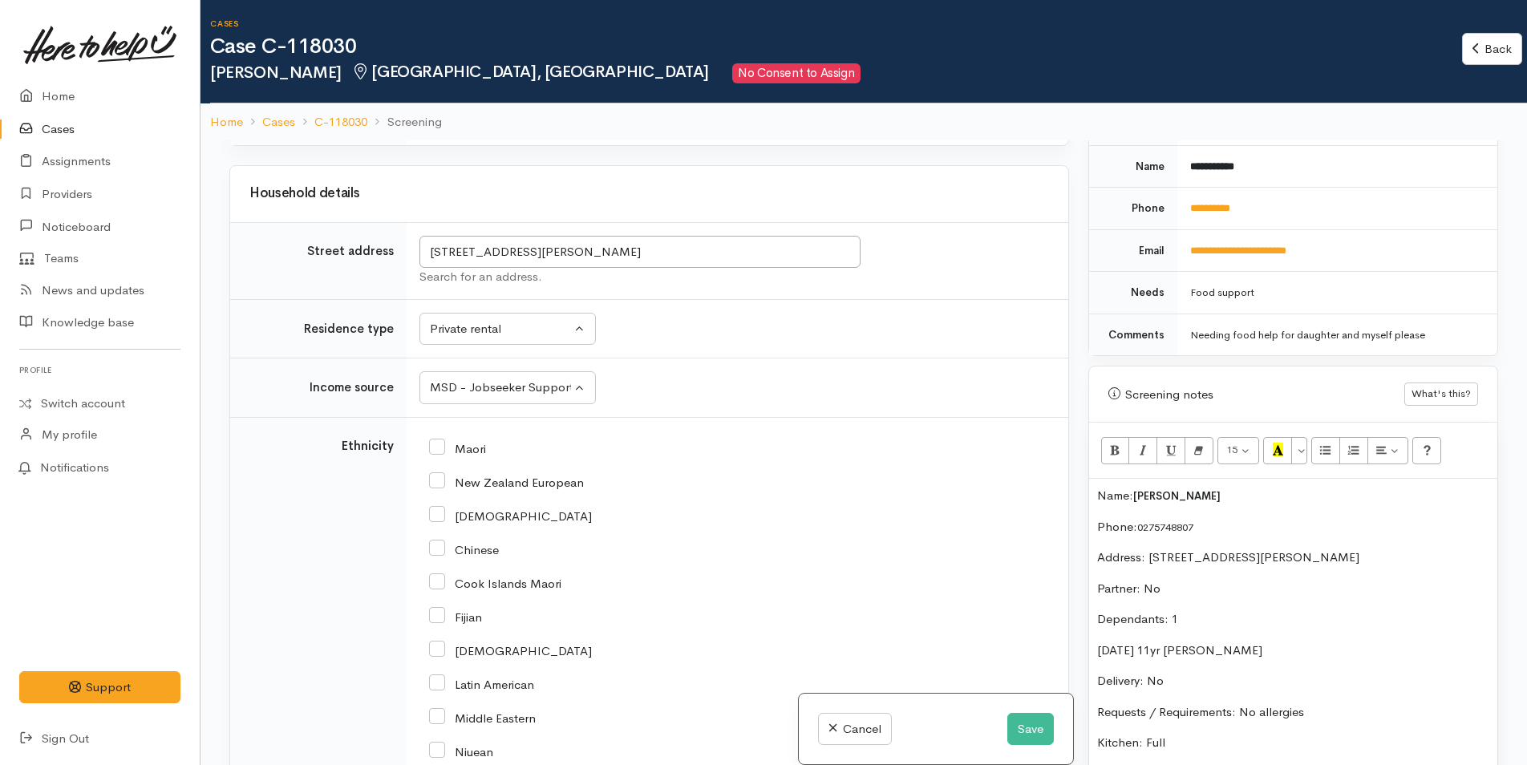
click at [440, 483] on input "New Zealand European" at bounding box center [506, 481] width 155 height 14
checkbox input "true"
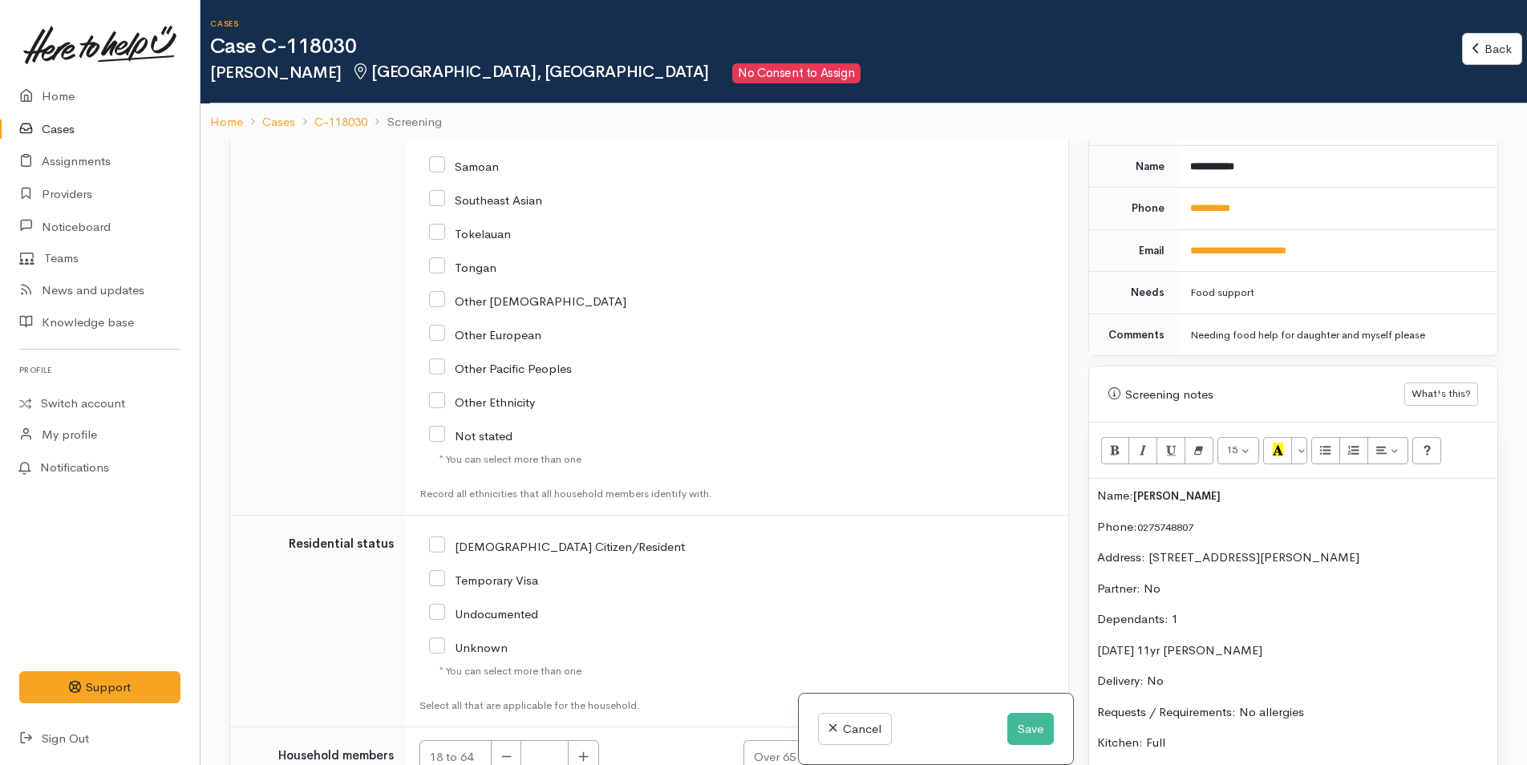
scroll to position [2559, 0]
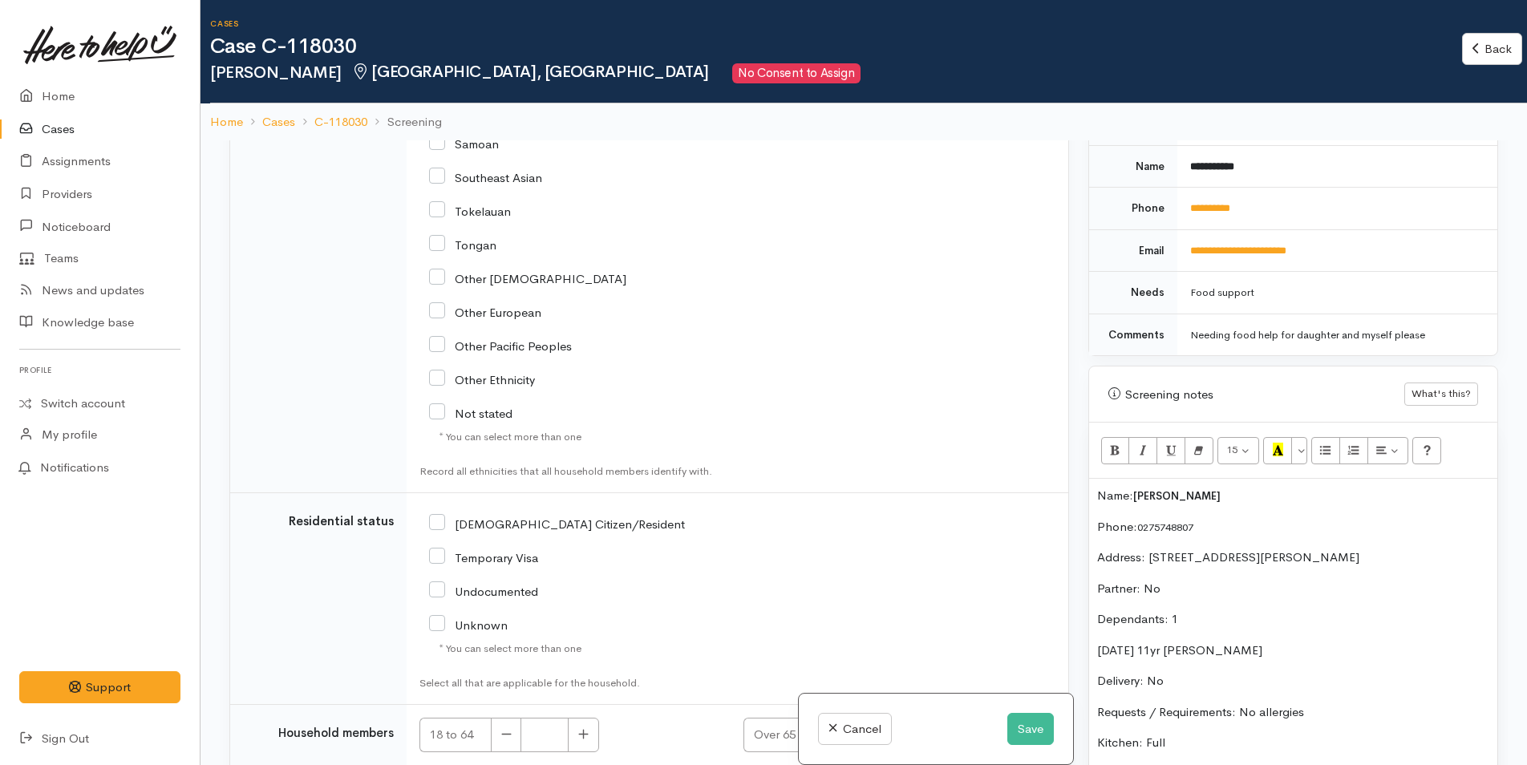
drag, startPoint x: 441, startPoint y: 525, endPoint x: 566, endPoint y: 533, distance: 125.4
click at [441, 525] on input "NZ Citizen/Resident" at bounding box center [557, 523] width 256 height 14
checkbox input "true"
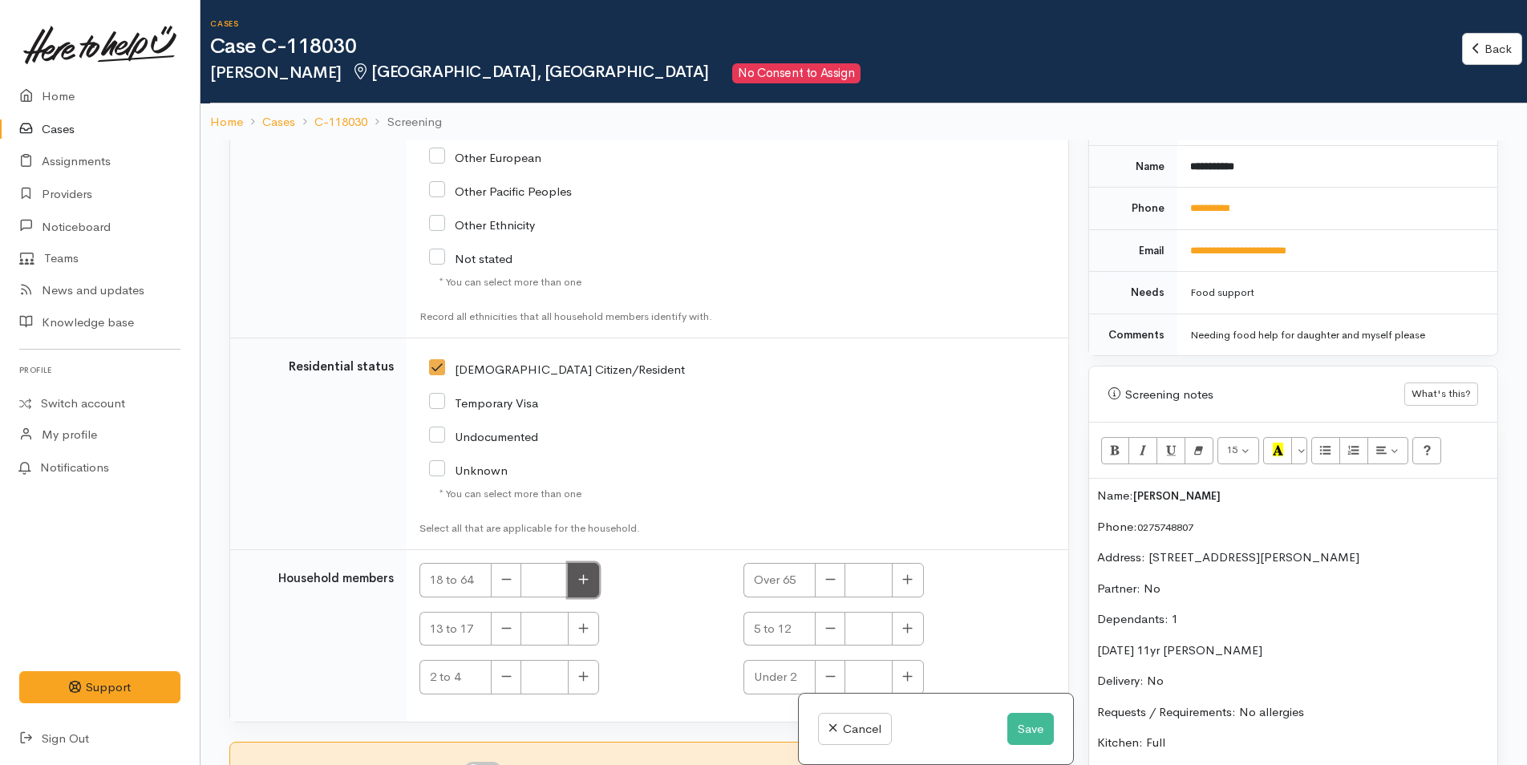
click at [585, 585] on icon "button" at bounding box center [583, 579] width 10 height 12
type input "1"
click at [897, 635] on button "button" at bounding box center [907, 629] width 31 height 34
type input "1"
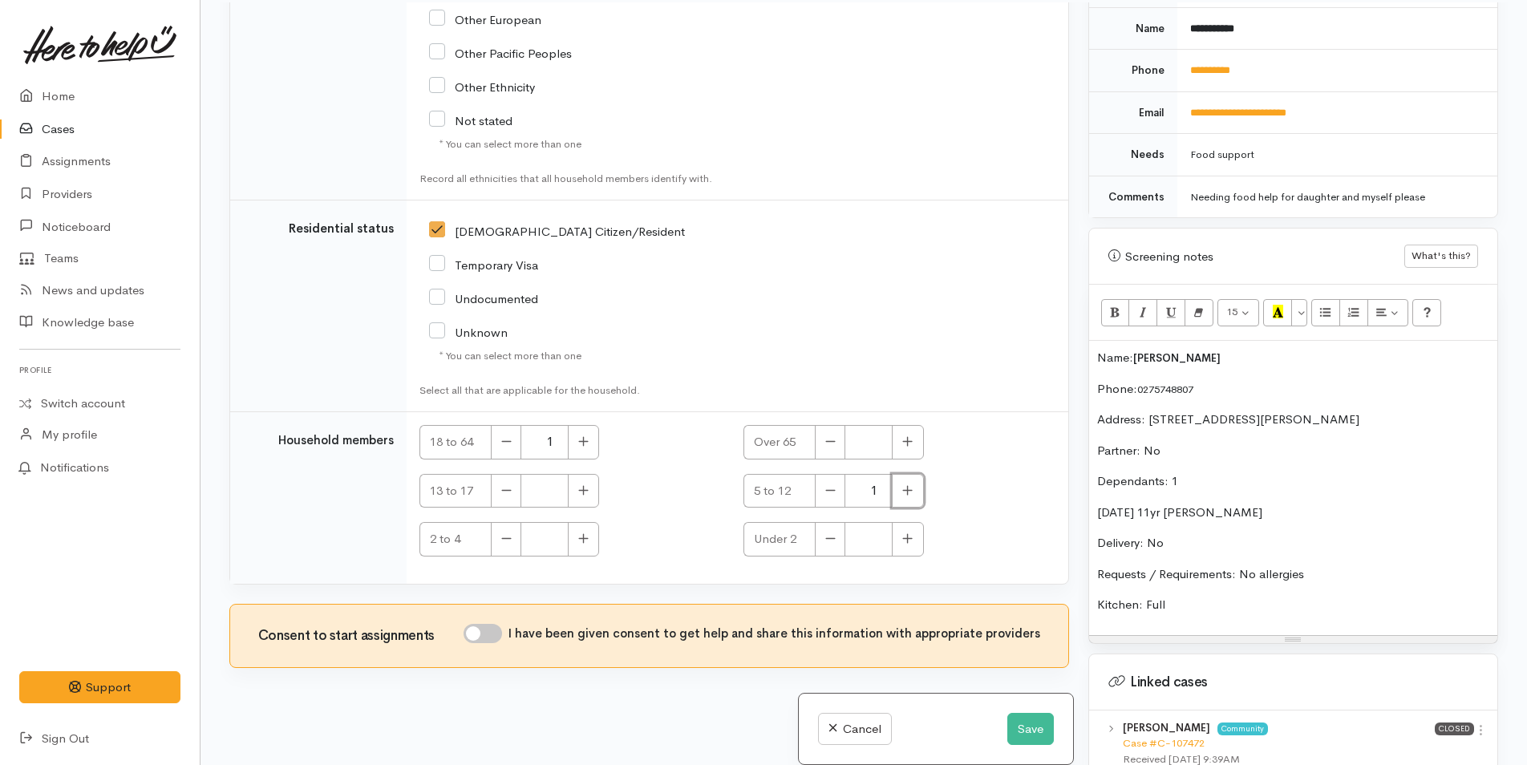
scroll to position [140, 0]
click at [492, 622] on input "I have been given consent to get help and share this information with appropria…" at bounding box center [483, 631] width 38 height 19
checkbox input "true"
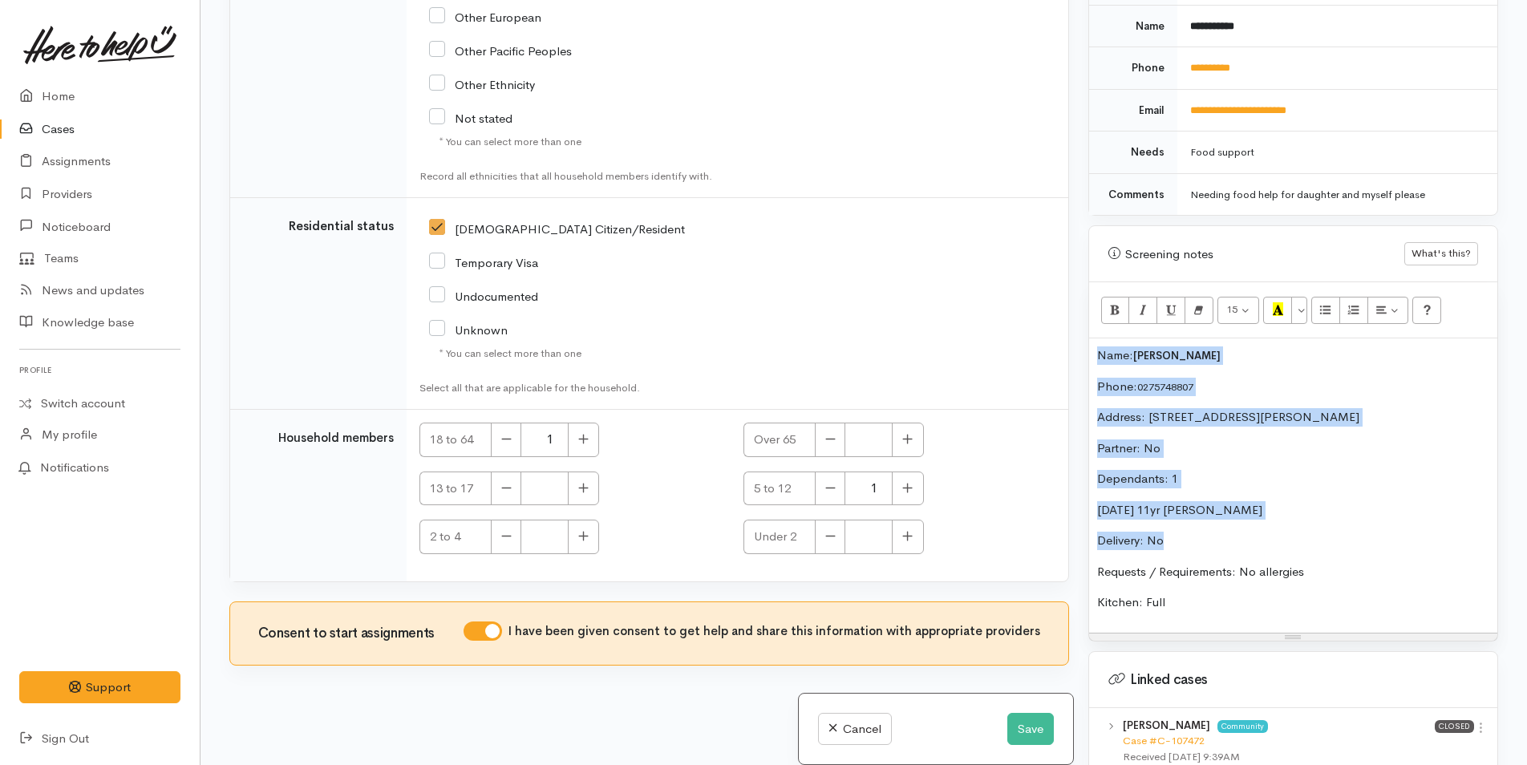
drag, startPoint x: 1200, startPoint y: 527, endPoint x: 1072, endPoint y: 342, distance: 224.9
click at [1072, 342] on div "Related cases There are other cases potentially from the same person, address o…" at bounding box center [864, 382] width 1288 height 765
copy div "Name: Allan Brown Phone: 0275748807 Address: 88 James Cook Drive, Welcome Bay, …"
click at [1019, 727] on button "Save" at bounding box center [1030, 729] width 47 height 33
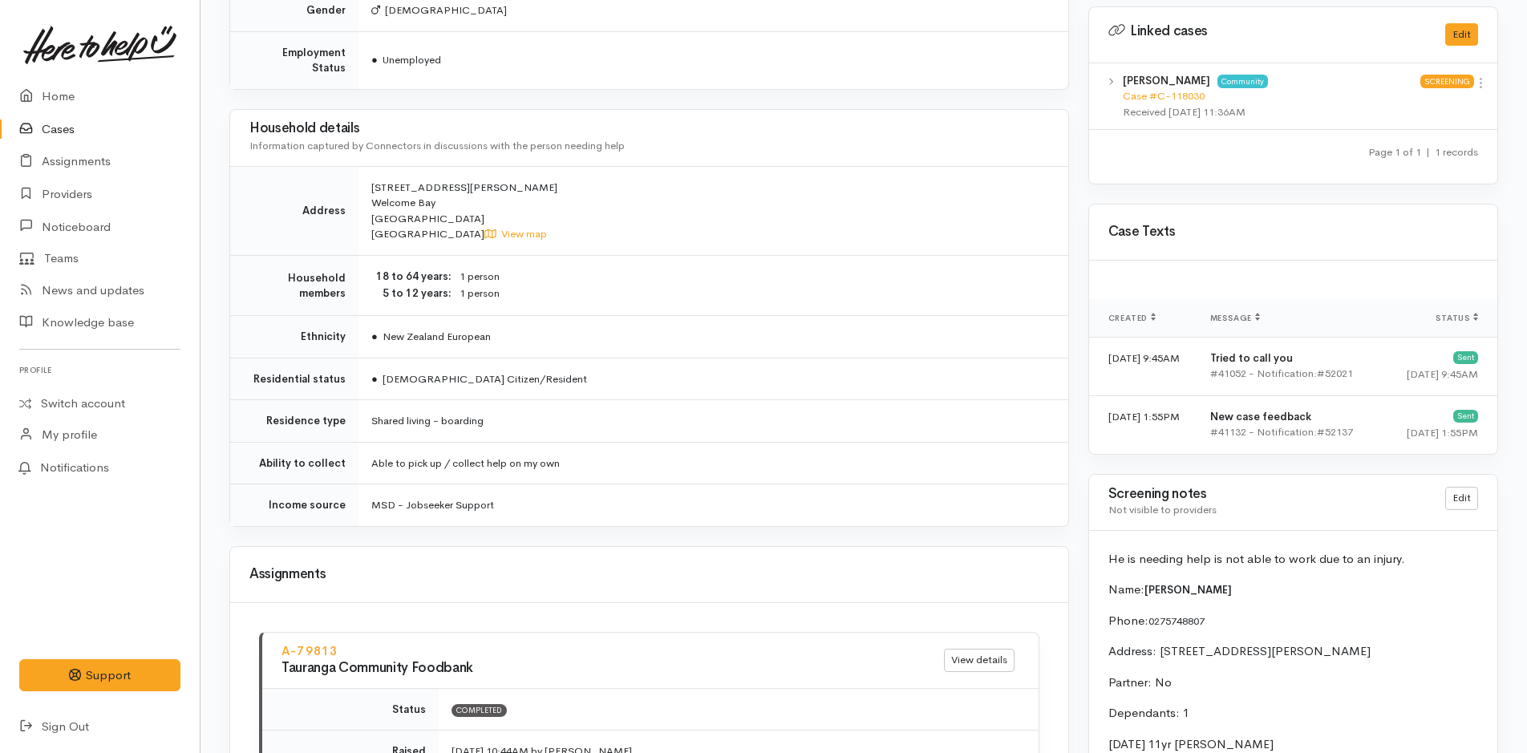
scroll to position [1203, 0]
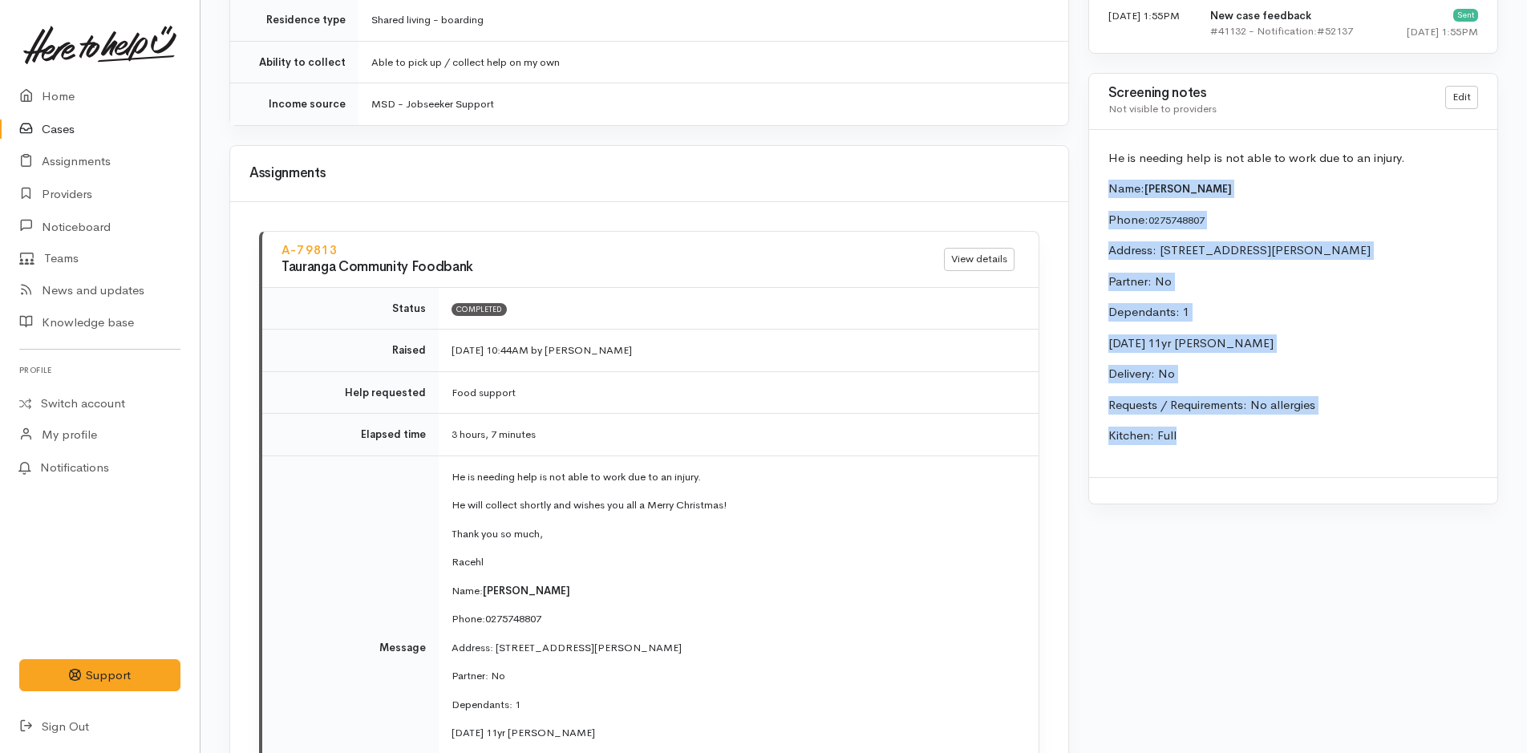
drag, startPoint x: 1206, startPoint y: 459, endPoint x: 1089, endPoint y: 194, distance: 289.4
click at [1090, 189] on div "He is needing help is not able to work due to an injury. Name: [PERSON_NAME] Ph…" at bounding box center [1293, 303] width 408 height 347
copy div "Name: [PERSON_NAME] Phone: 0275748807 Address: [STREET_ADDRESS][PERSON_NAME] Pa…"
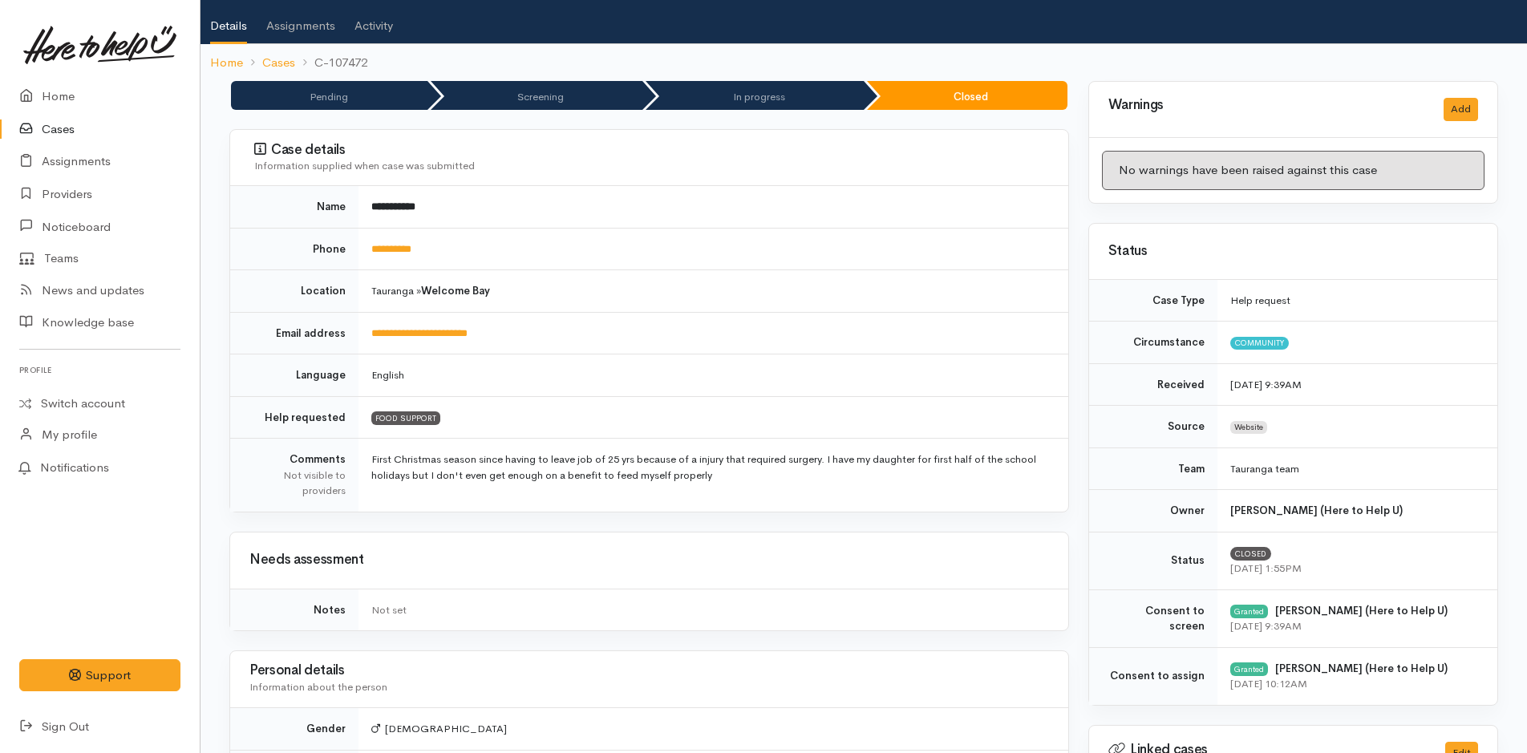
scroll to position [0, 0]
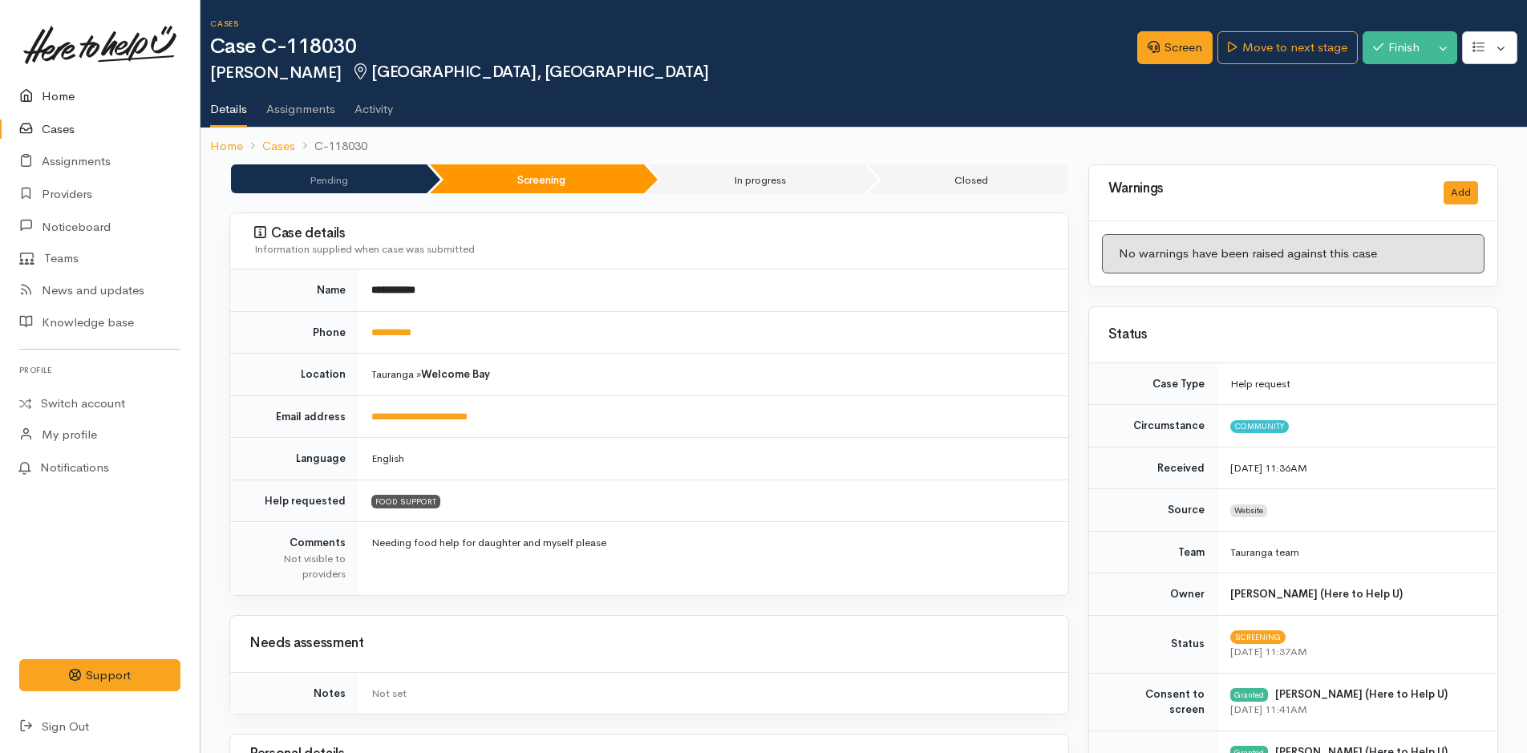
click at [47, 84] on link "Home" at bounding box center [100, 96] width 200 height 33
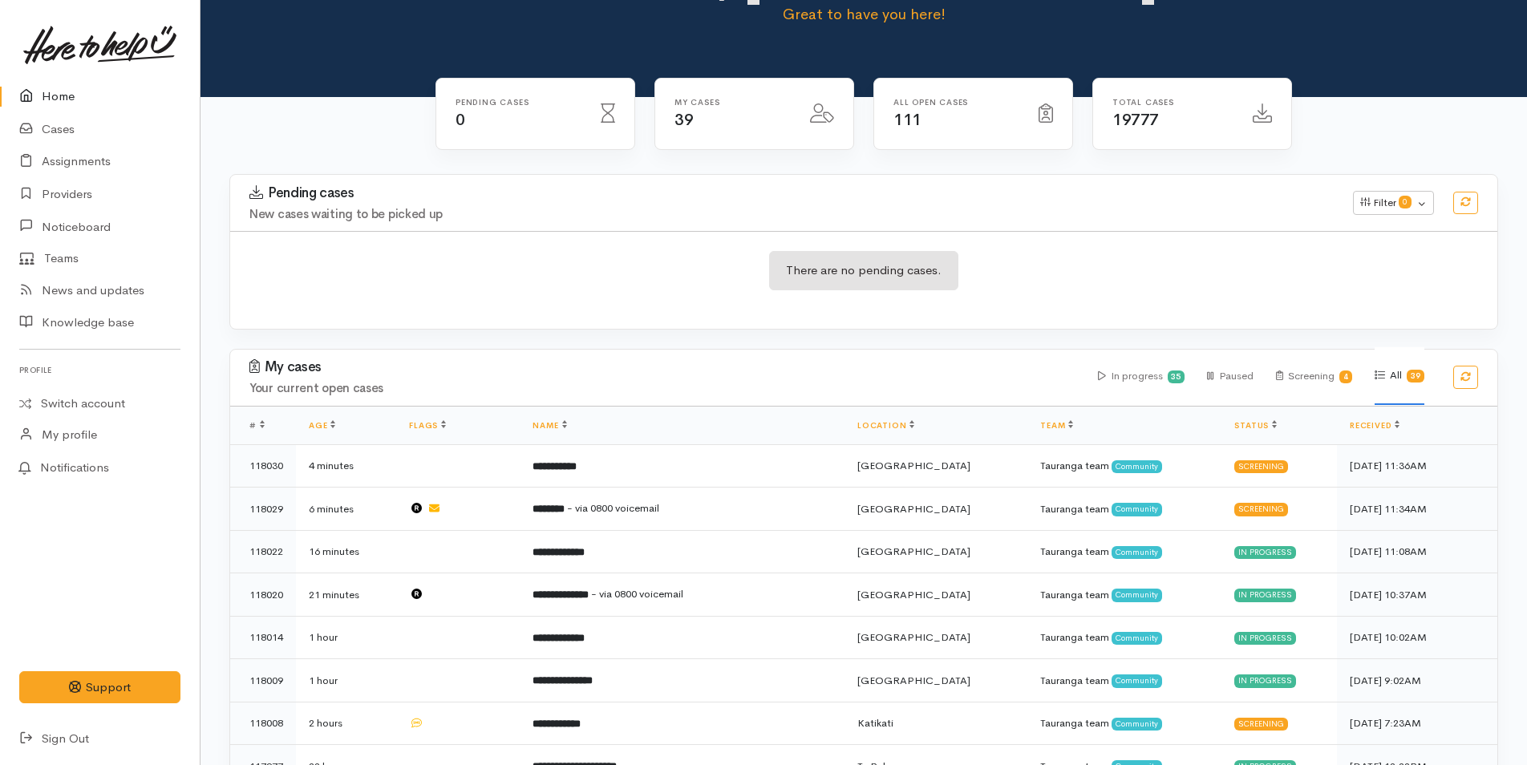
scroll to position [160, 0]
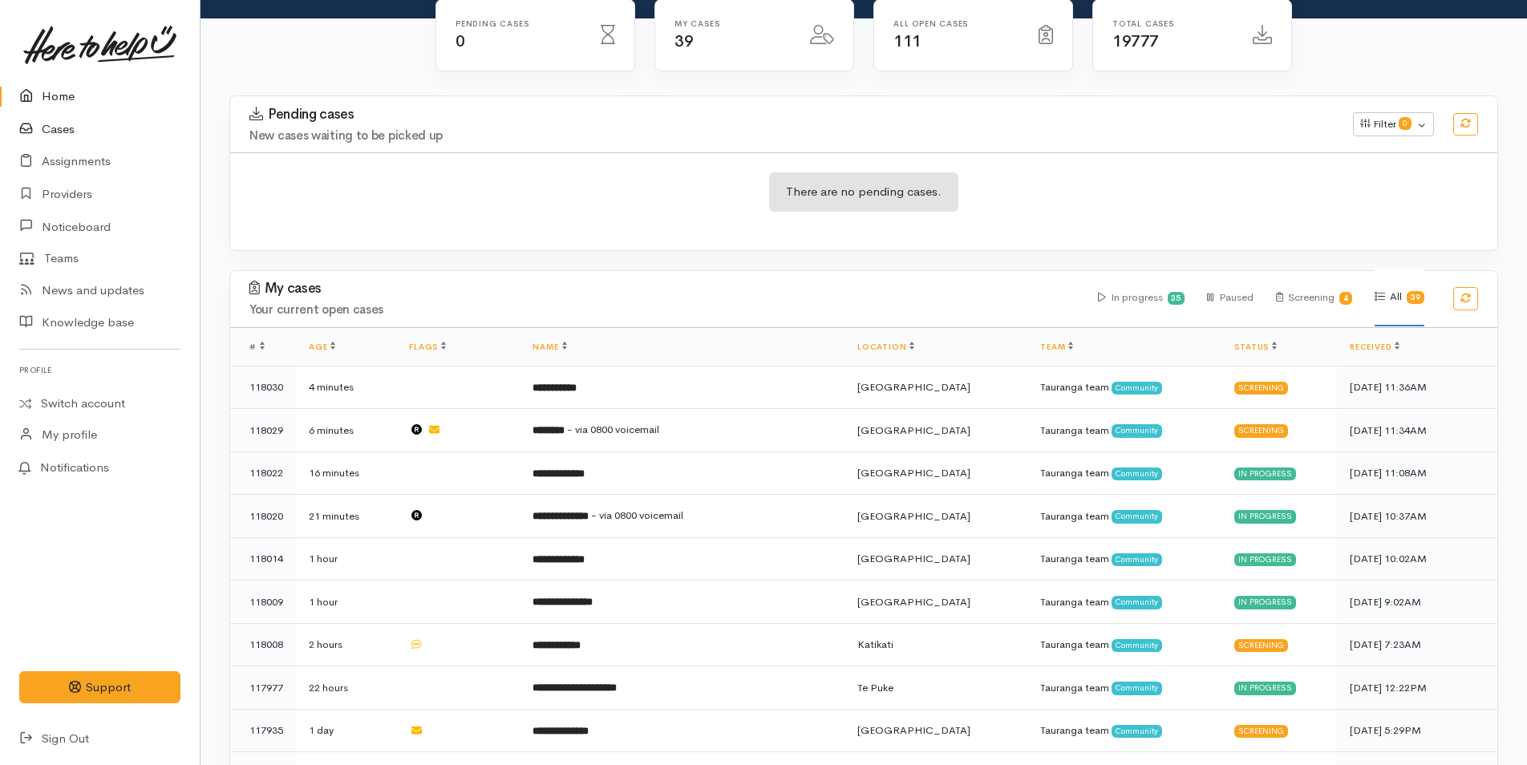
click at [52, 138] on link "Cases" at bounding box center [100, 129] width 200 height 33
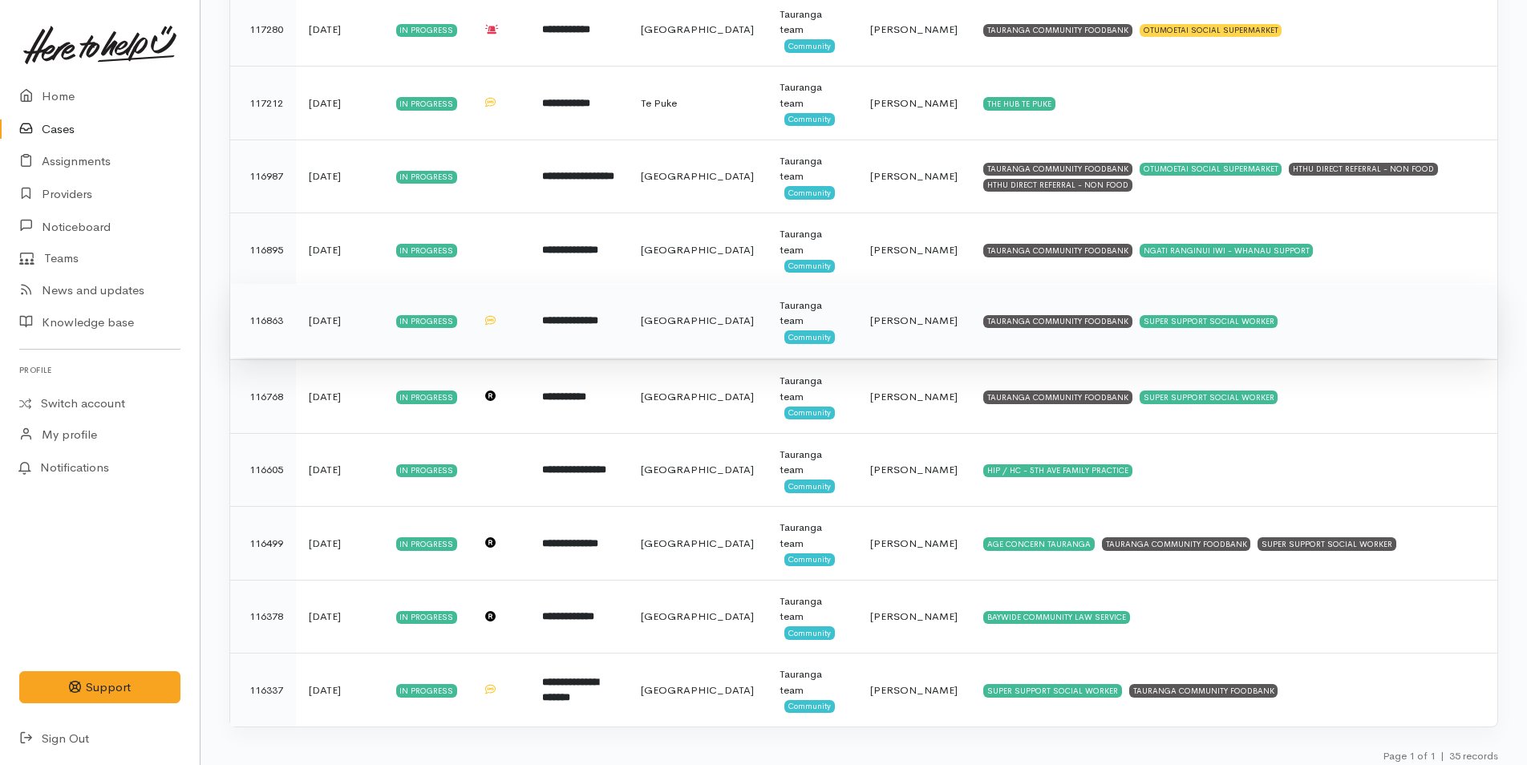
scroll to position [2127, 0]
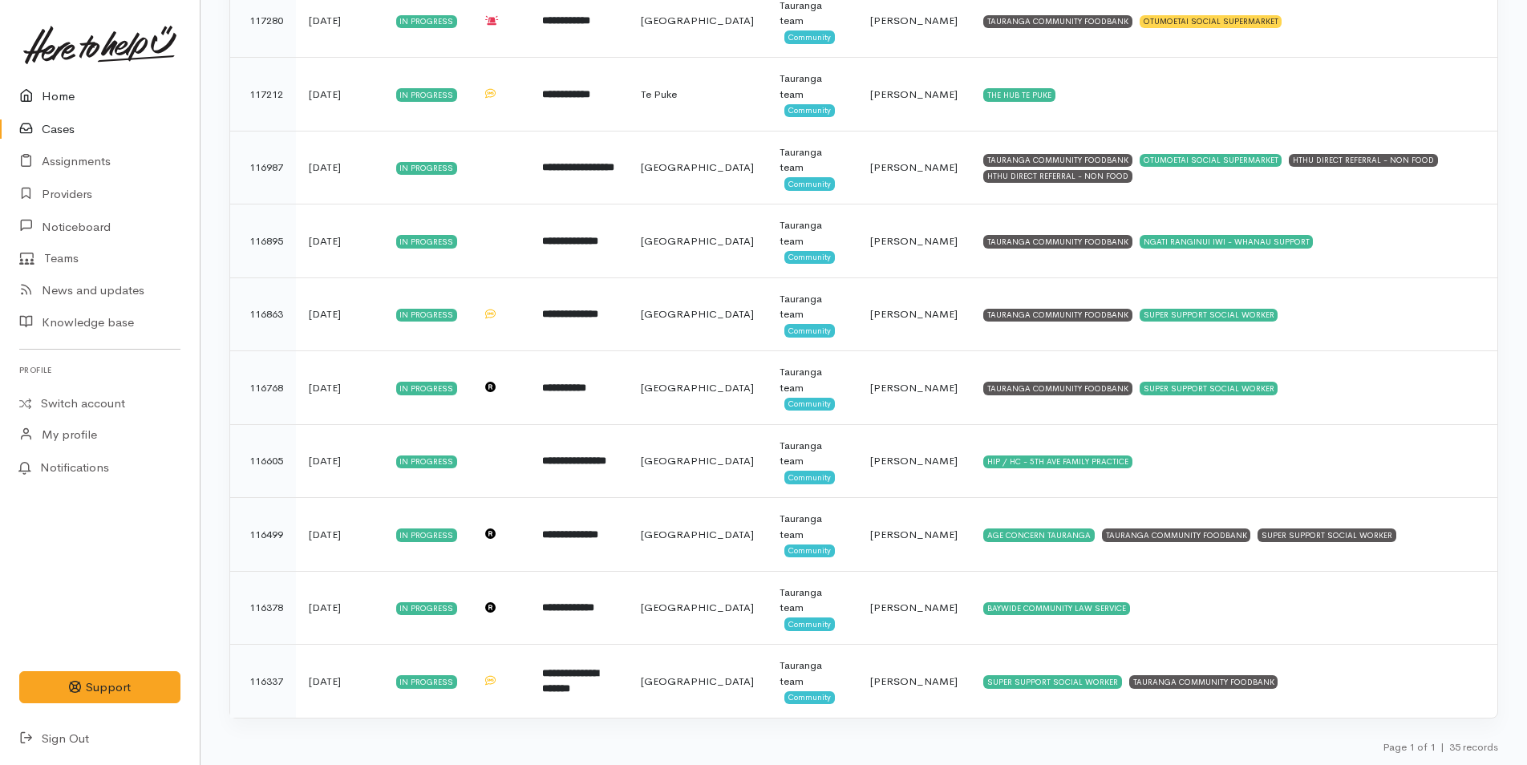
click at [51, 91] on link "Home" at bounding box center [100, 96] width 200 height 33
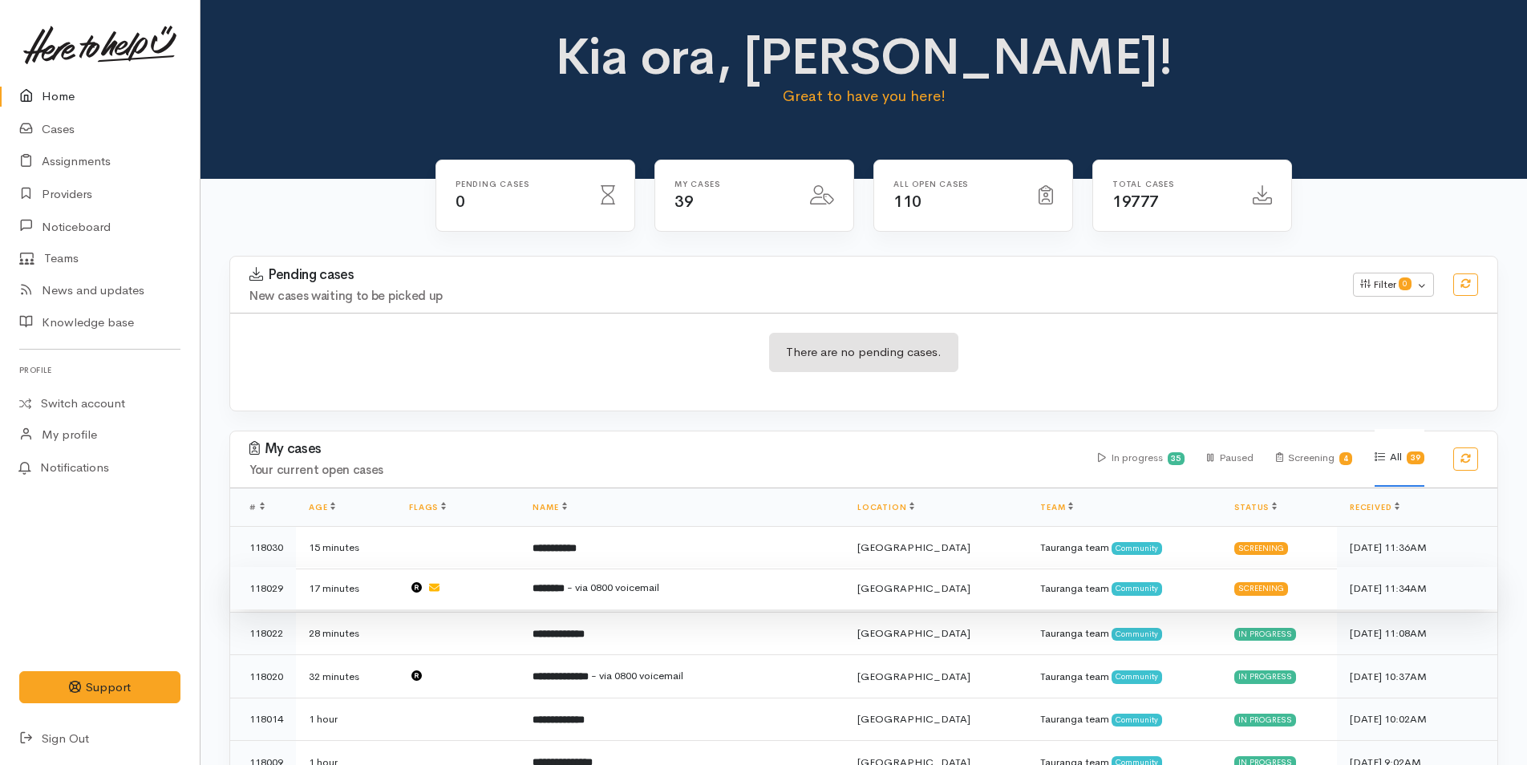
click at [614, 589] on span "- via 0800 voicemail" at bounding box center [613, 588] width 92 height 14
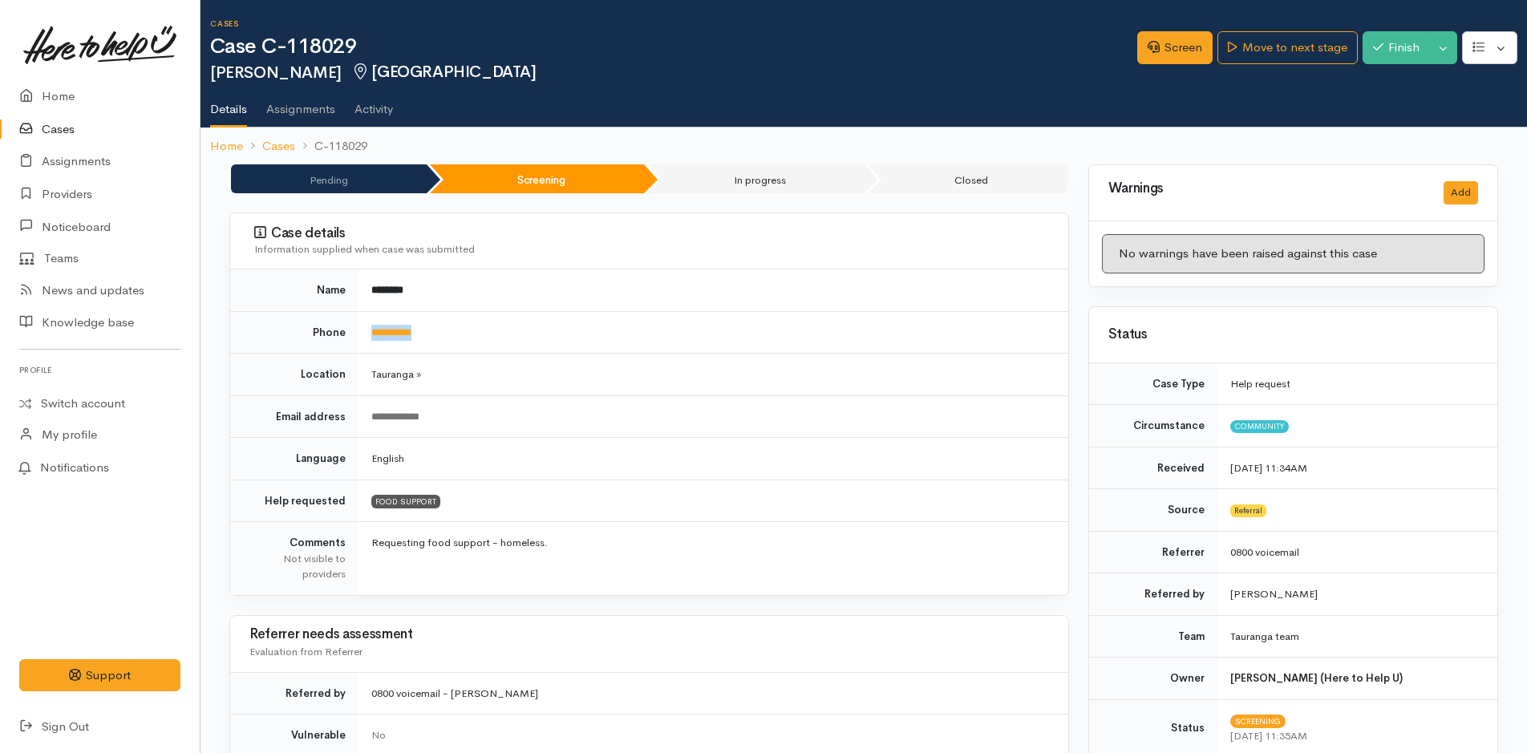
drag, startPoint x: 468, startPoint y: 336, endPoint x: 366, endPoint y: 334, distance: 101.9
click at [366, 334] on td "**********" at bounding box center [714, 332] width 710 height 43
copy link "**********"
click at [1176, 44] on link "Screen" at bounding box center [1174, 47] width 75 height 33
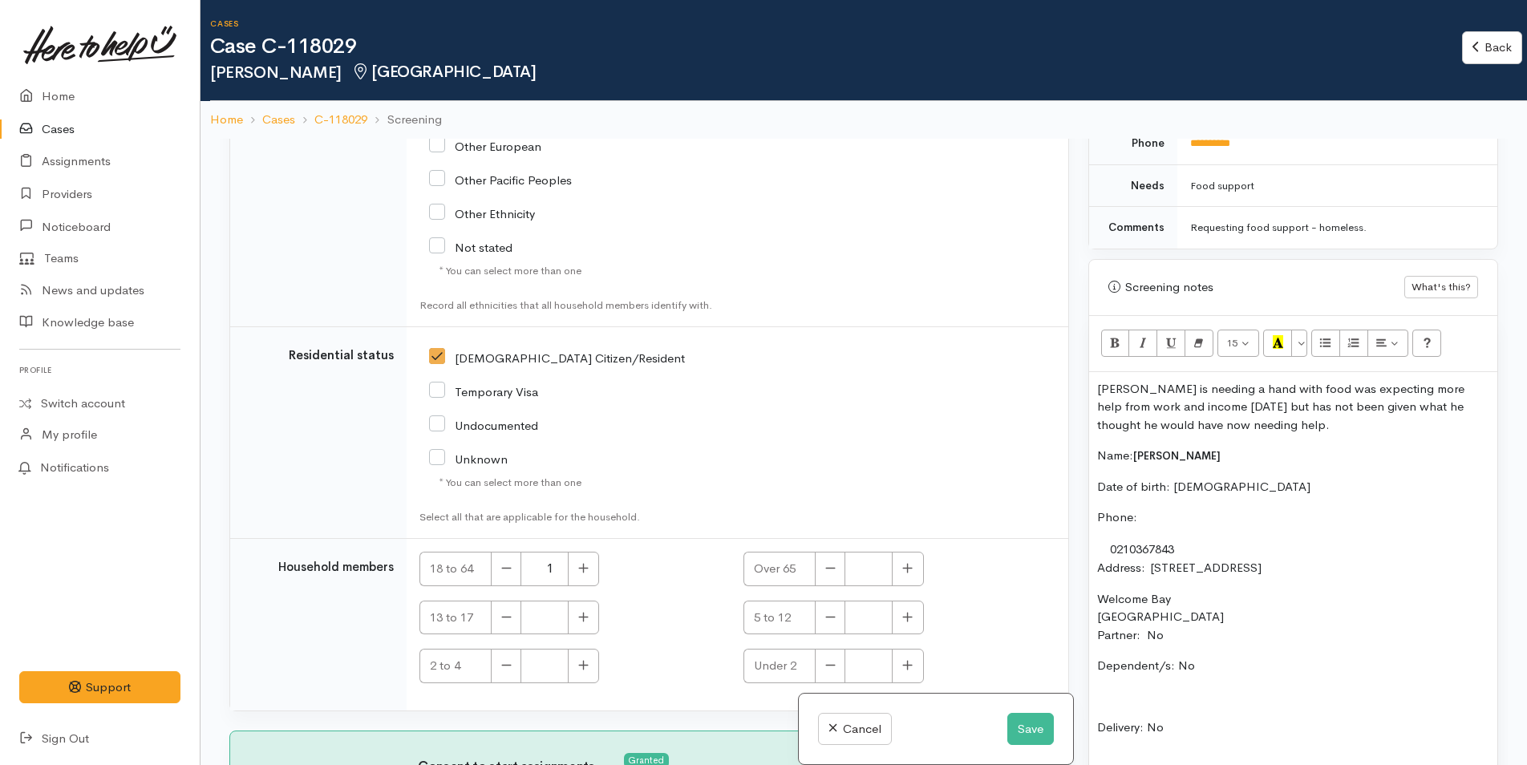
scroll to position [1043, 0]
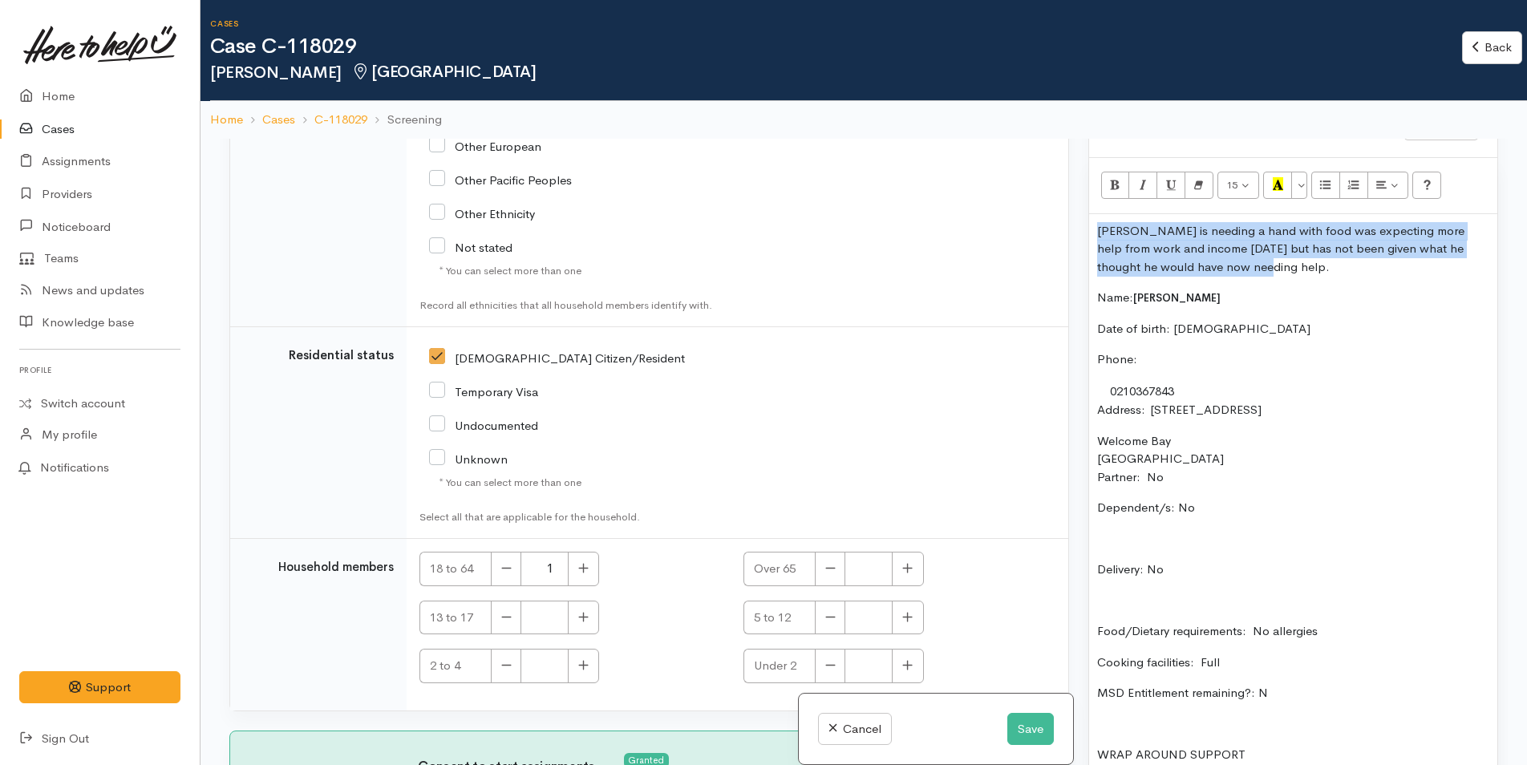
drag, startPoint x: 1246, startPoint y: 274, endPoint x: 1095, endPoint y: 235, distance: 156.6
click at [1095, 235] on div "Sean is needing a hand with food was expecting more help from work and income t…" at bounding box center [1293, 530] width 408 height 633
copy p "Sean is needing a hand with food was expecting more help from work and income t…"
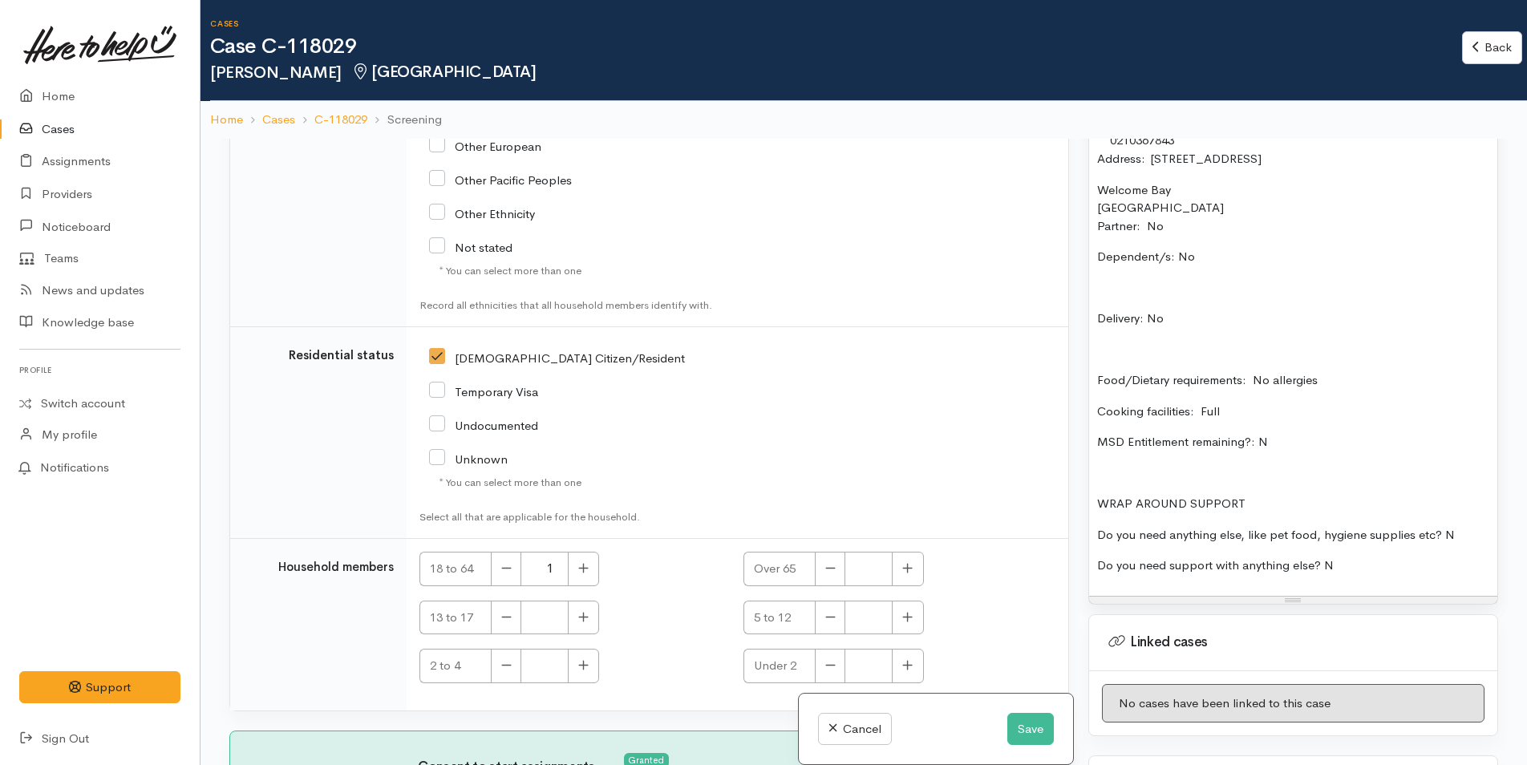
scroll to position [1455, 0]
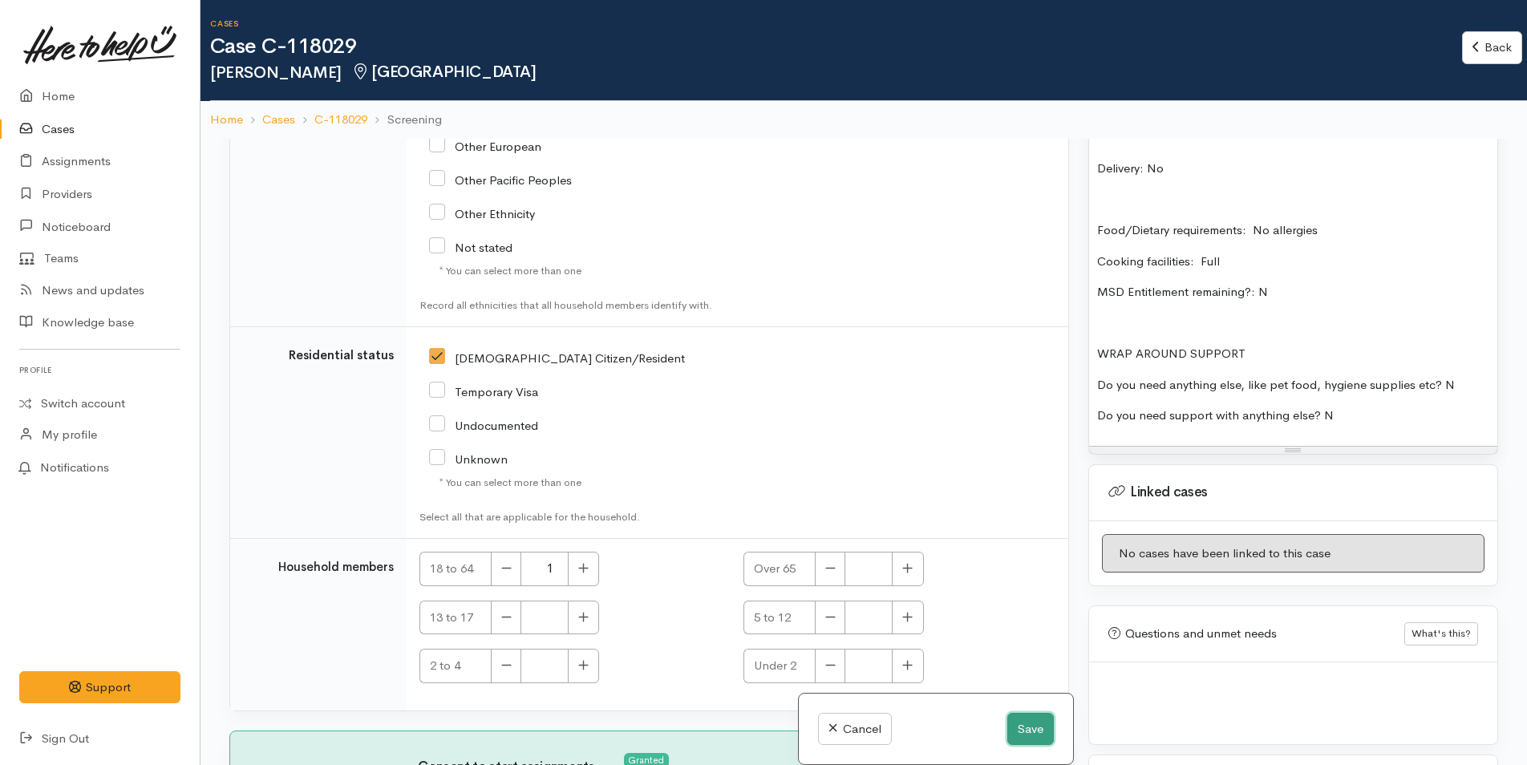
click at [1022, 721] on button "Save" at bounding box center [1030, 729] width 47 height 33
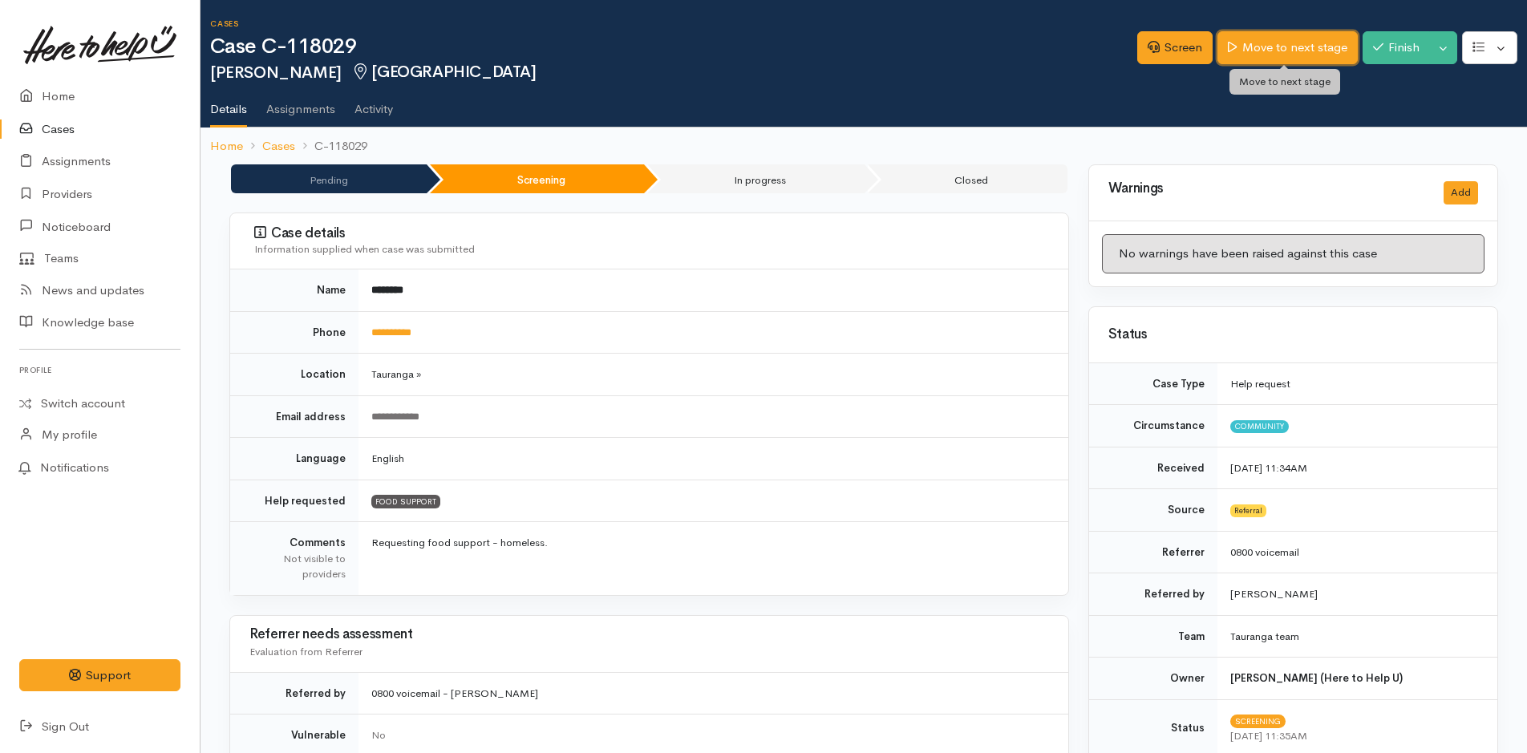
click at [1292, 43] on link "Move to next stage" at bounding box center [1288, 47] width 140 height 33
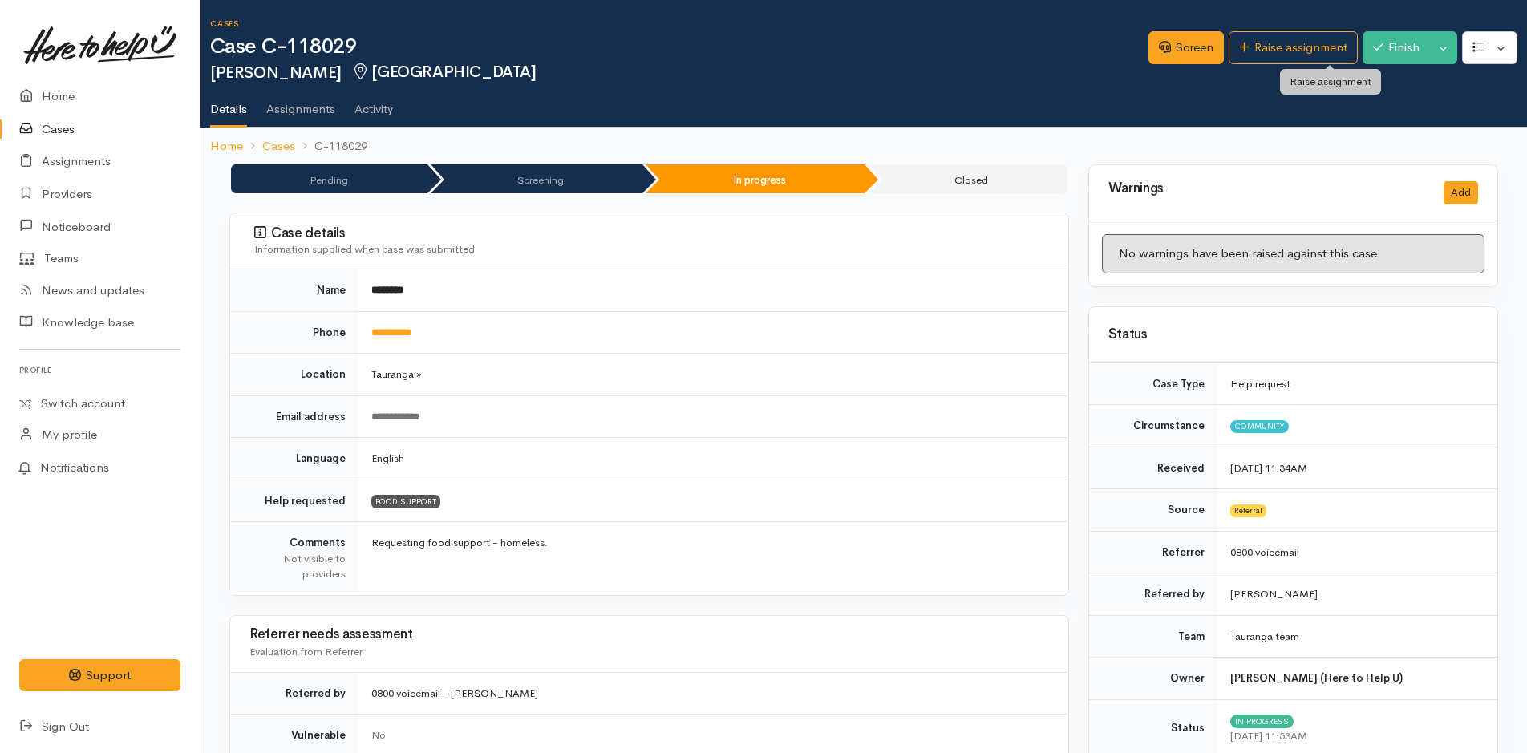
click at [1292, 43] on link "Raise assignment" at bounding box center [1293, 47] width 129 height 33
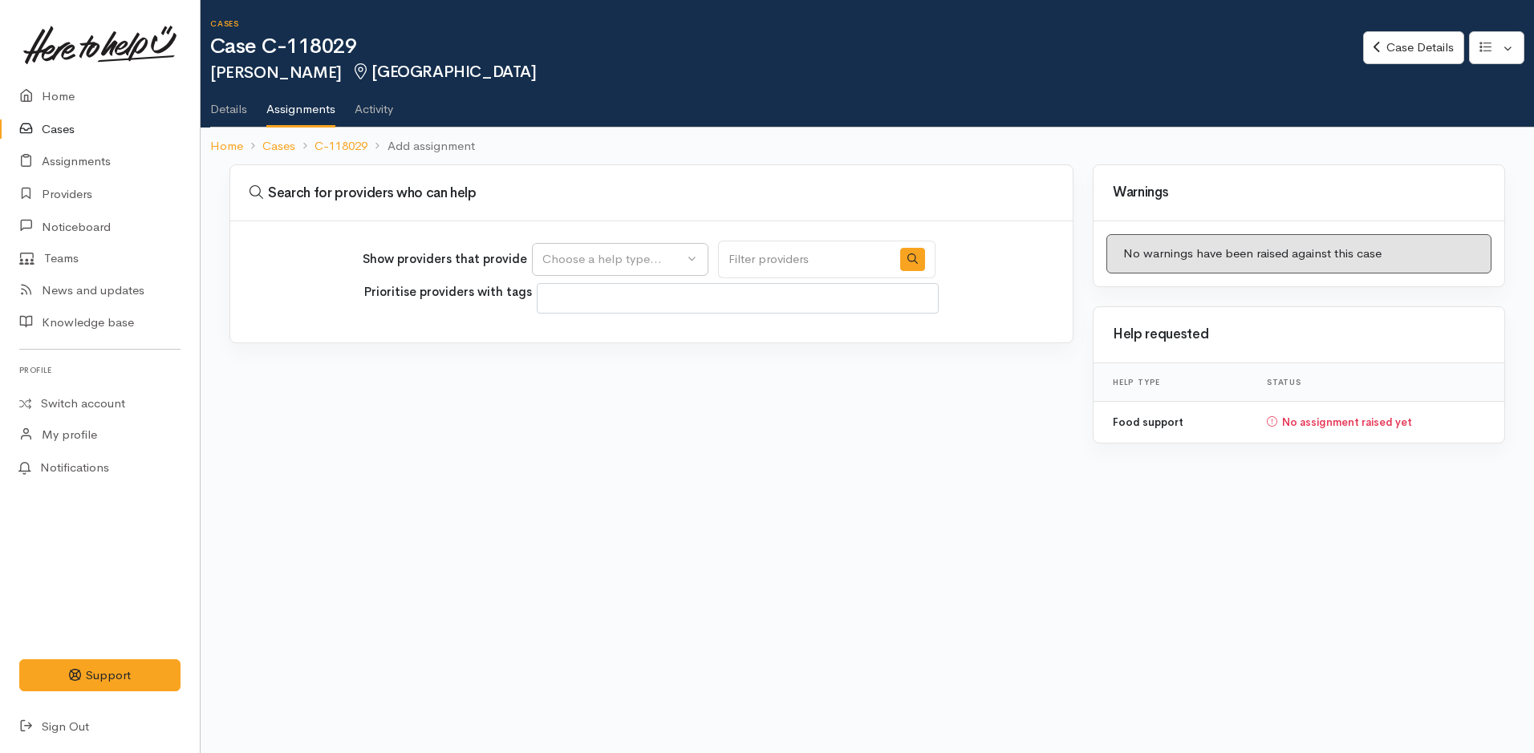
select select
click at [607, 252] on div "Choose a help type..." at bounding box center [612, 259] width 141 height 18
click at [584, 336] on span "Food support" at bounding box center [589, 336] width 75 height 18
select select "3"
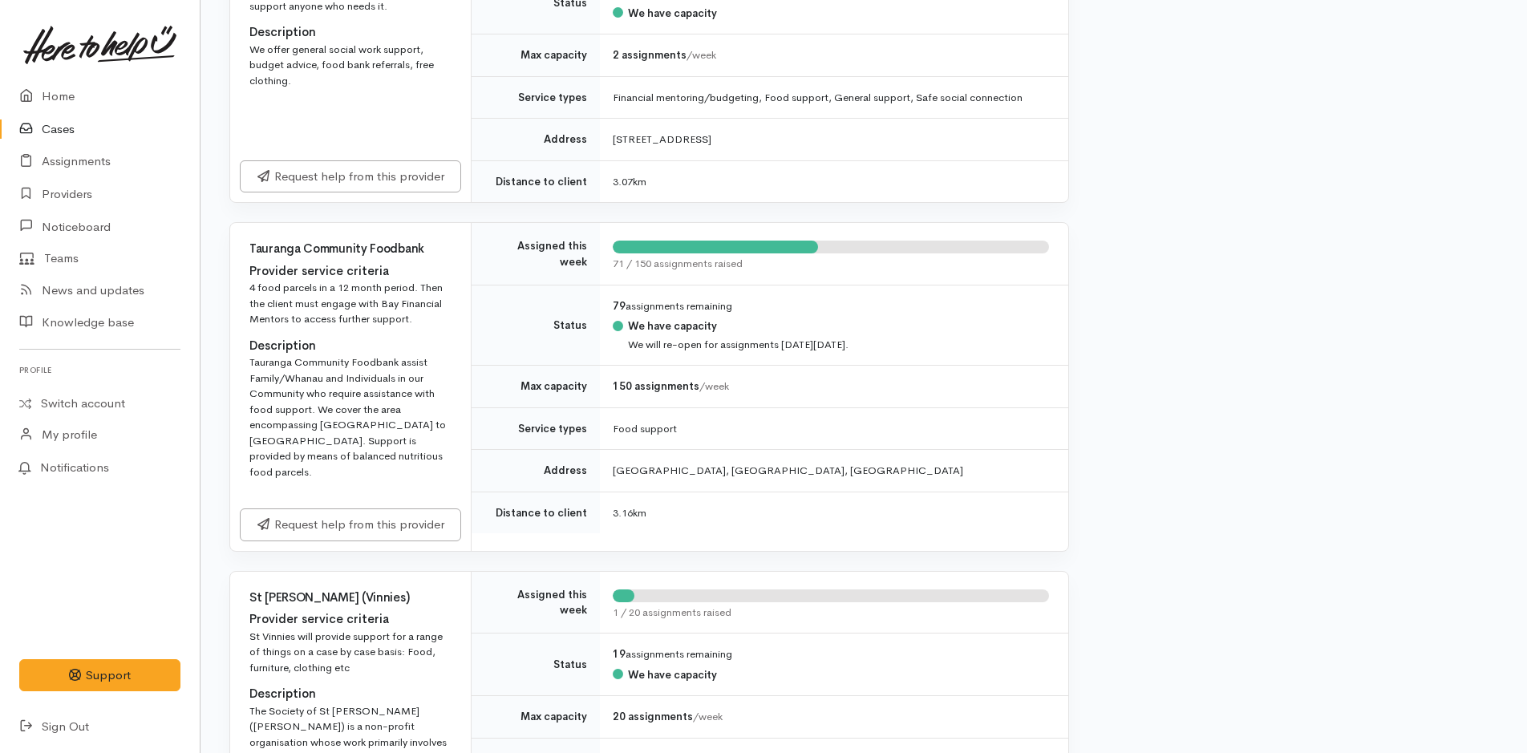
scroll to position [1283, 0]
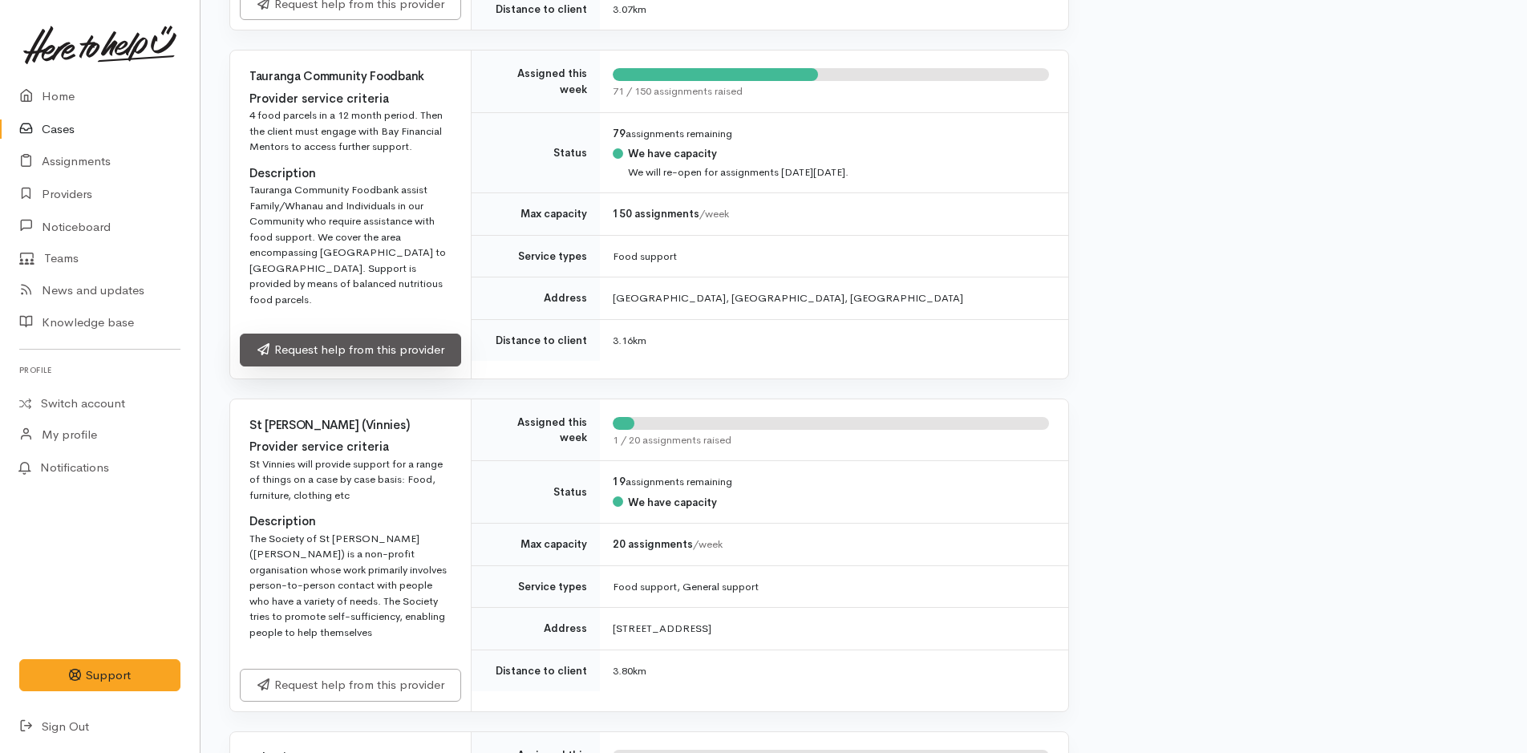
click at [370, 334] on link "Request help from this provider" at bounding box center [350, 350] width 221 height 33
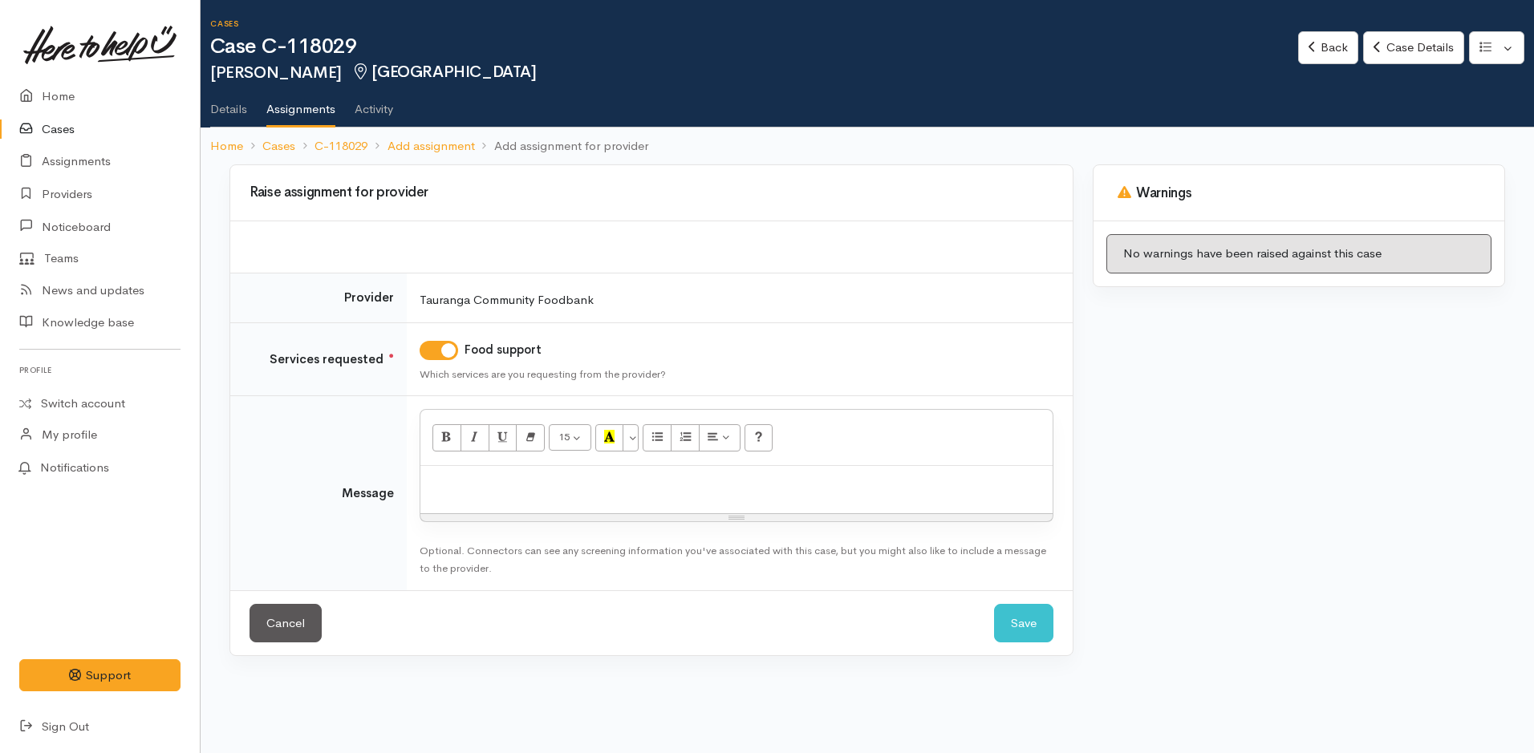
click at [539, 480] on p at bounding box center [736, 483] width 616 height 18
paste div
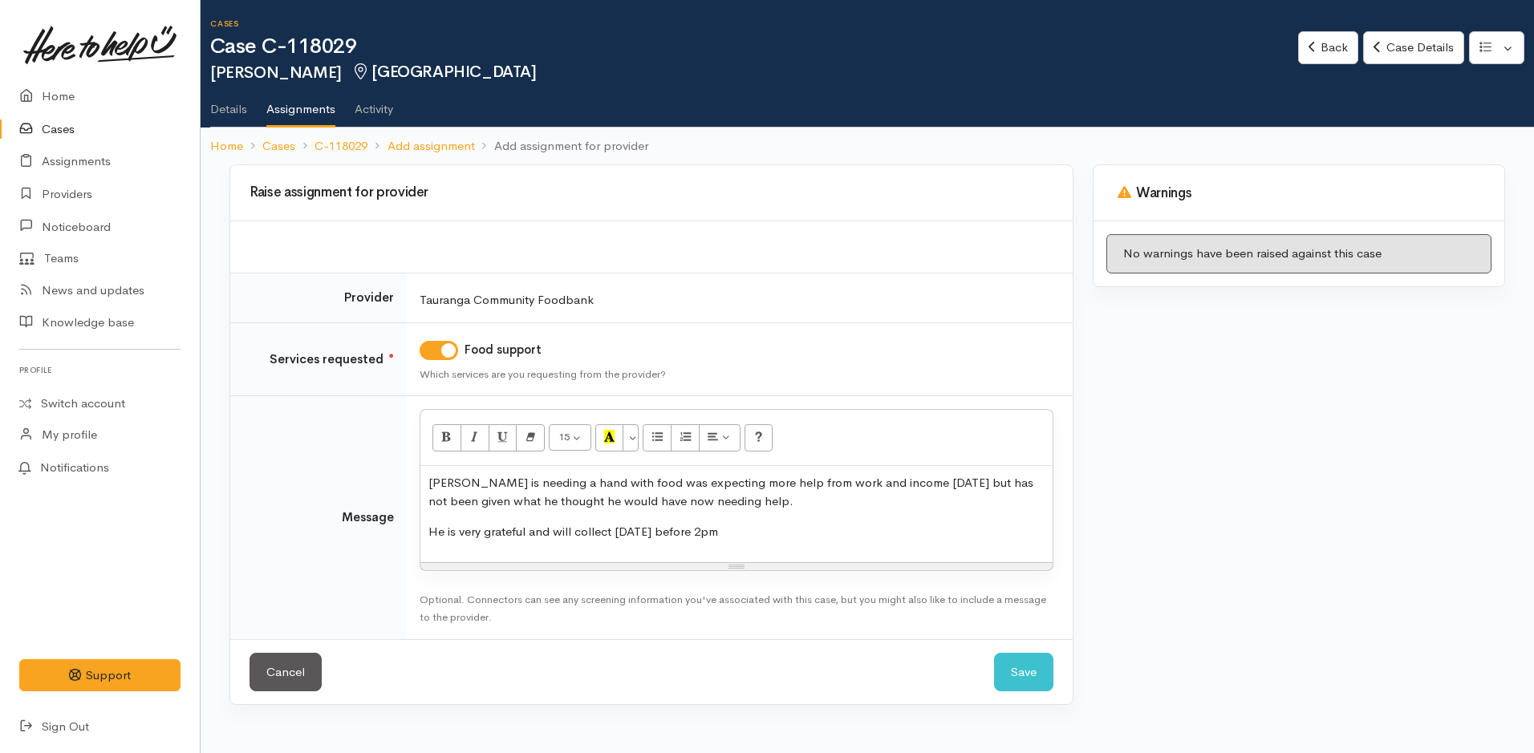
click at [720, 529] on p "He is very grateful and will collect today before 2pm" at bounding box center [736, 532] width 616 height 18
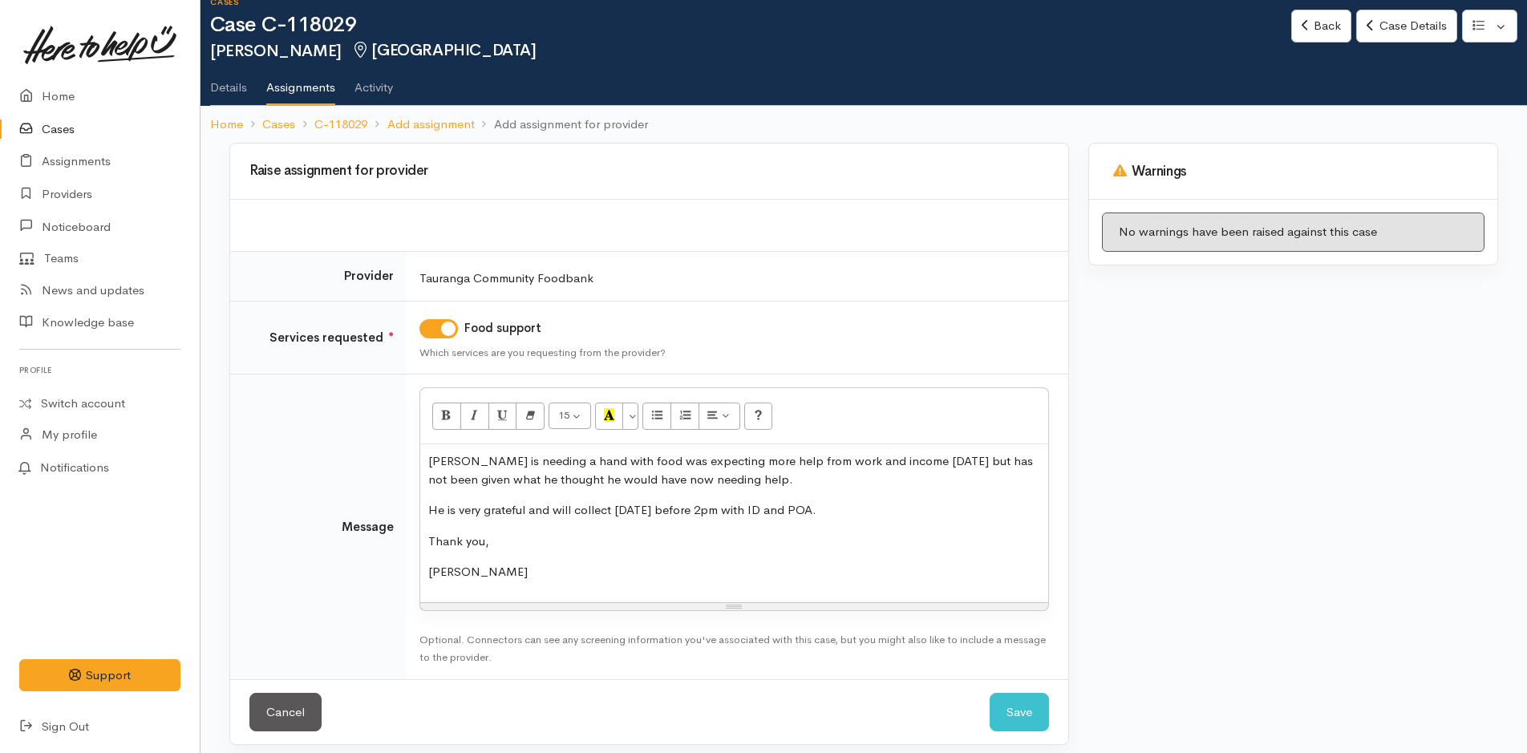
scroll to position [33, 0]
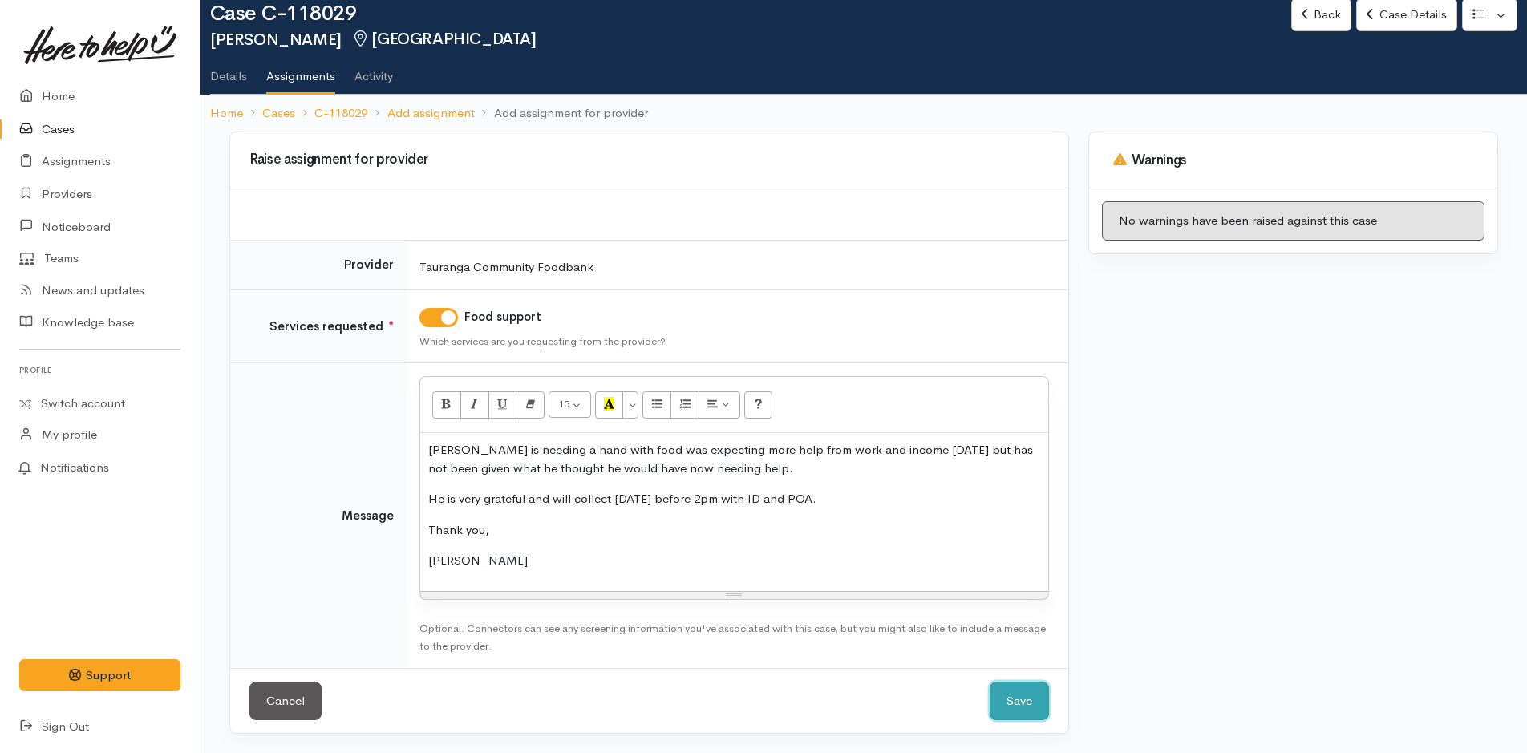
click at [1015, 695] on button "Save" at bounding box center [1019, 701] width 59 height 39
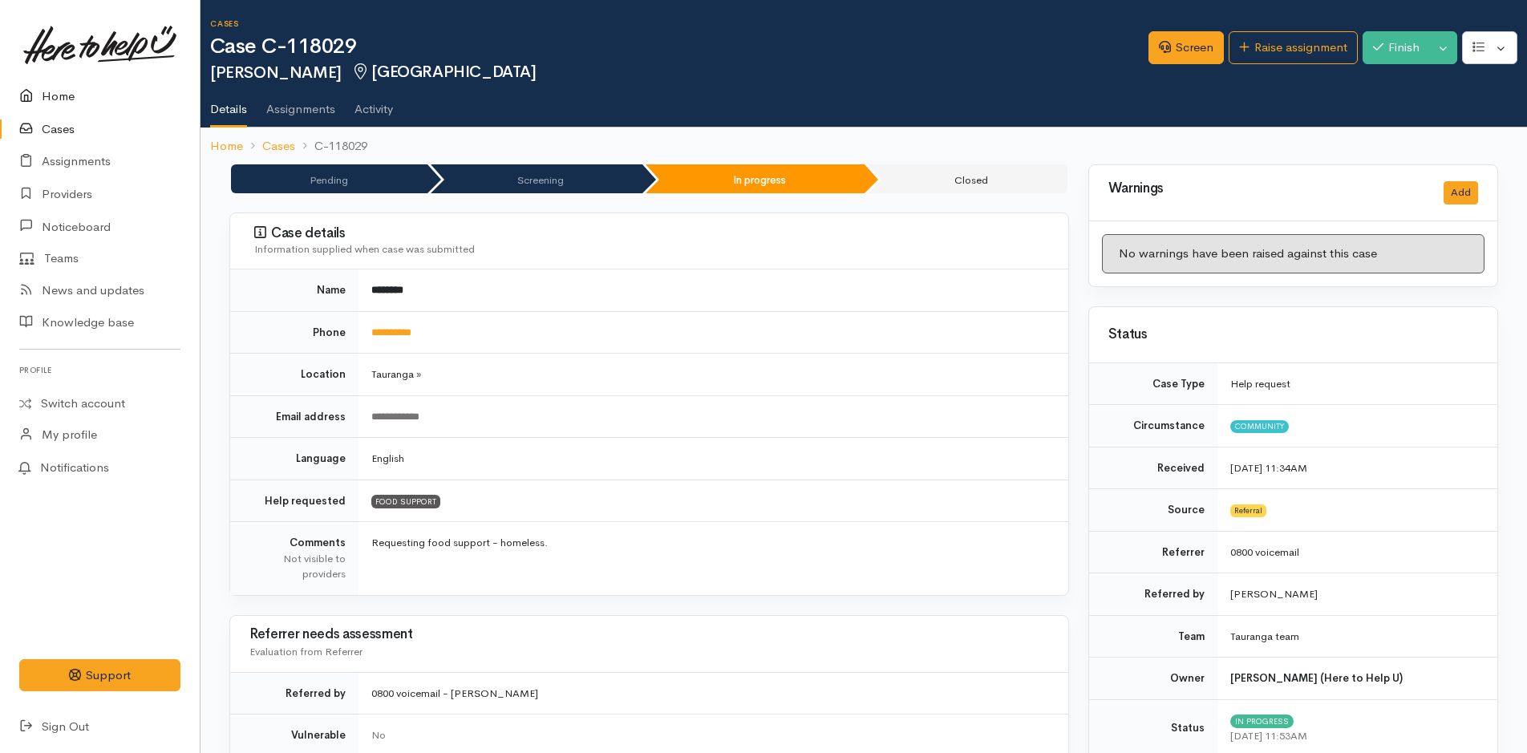
click at [61, 99] on link "Home" at bounding box center [100, 96] width 200 height 33
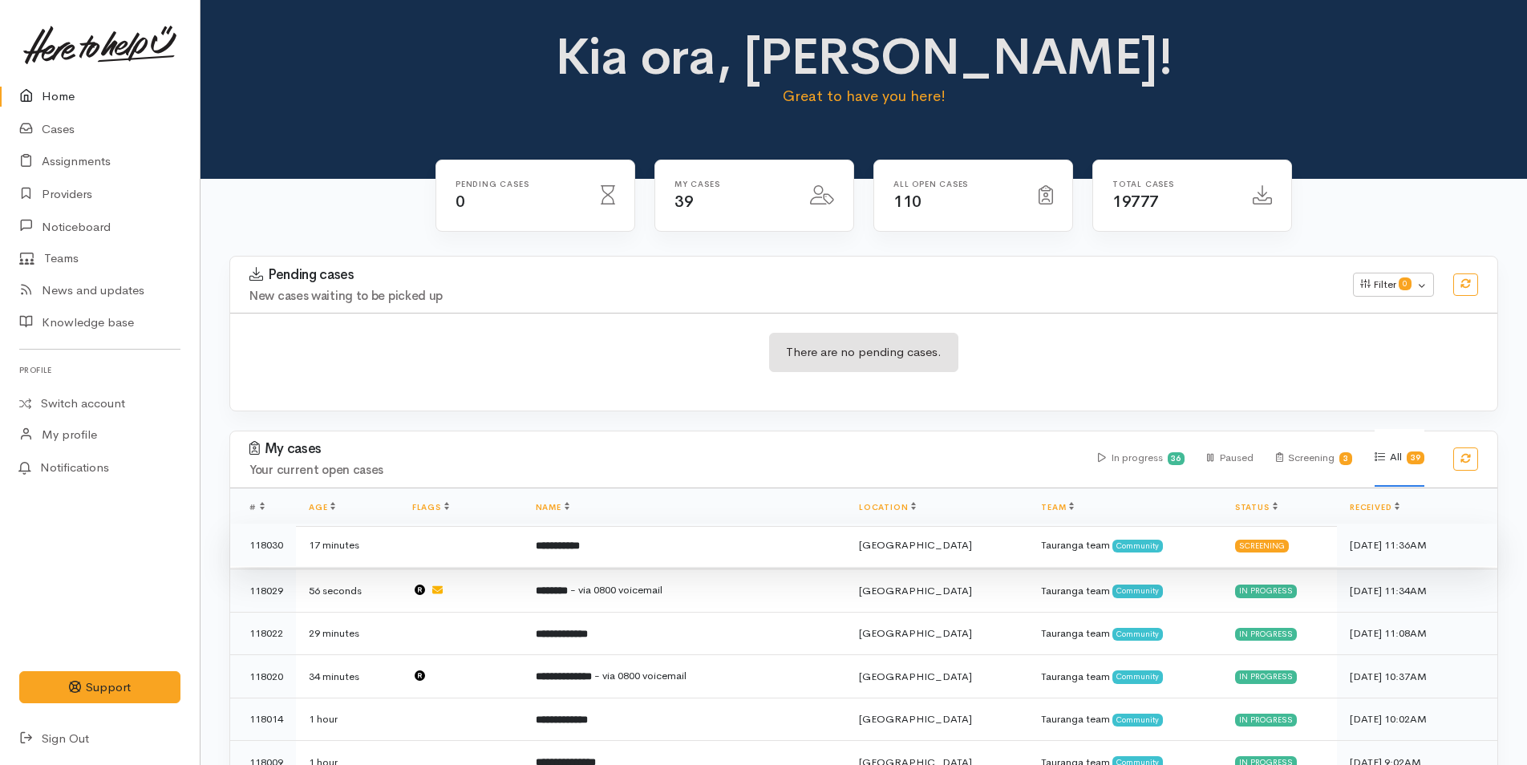
click at [637, 551] on td "**********" at bounding box center [684, 545] width 323 height 43
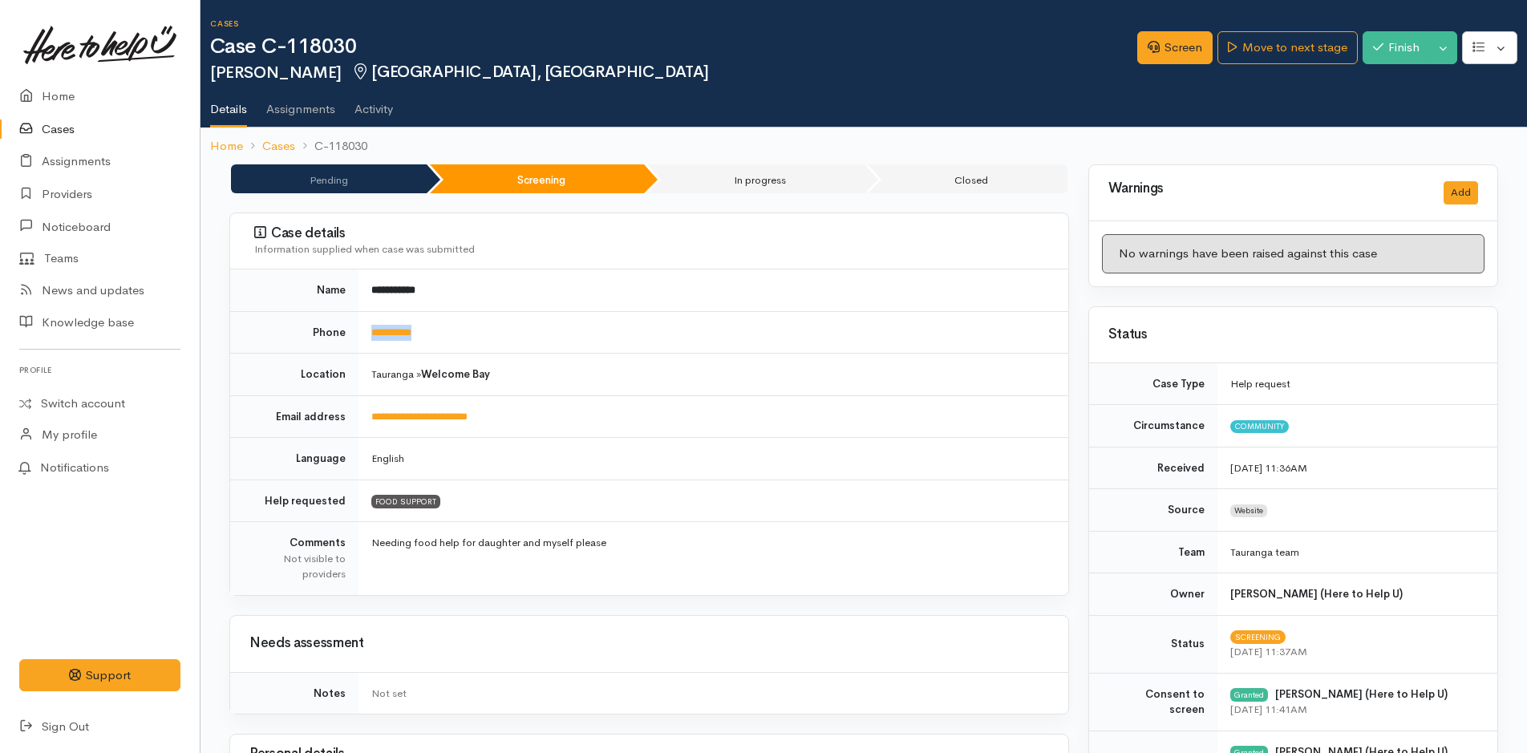
drag, startPoint x: 478, startPoint y: 326, endPoint x: 361, endPoint y: 326, distance: 117.1
click at [361, 326] on td "**********" at bounding box center [714, 332] width 710 height 43
copy link "**********"
click at [55, 93] on link "Home" at bounding box center [100, 96] width 200 height 33
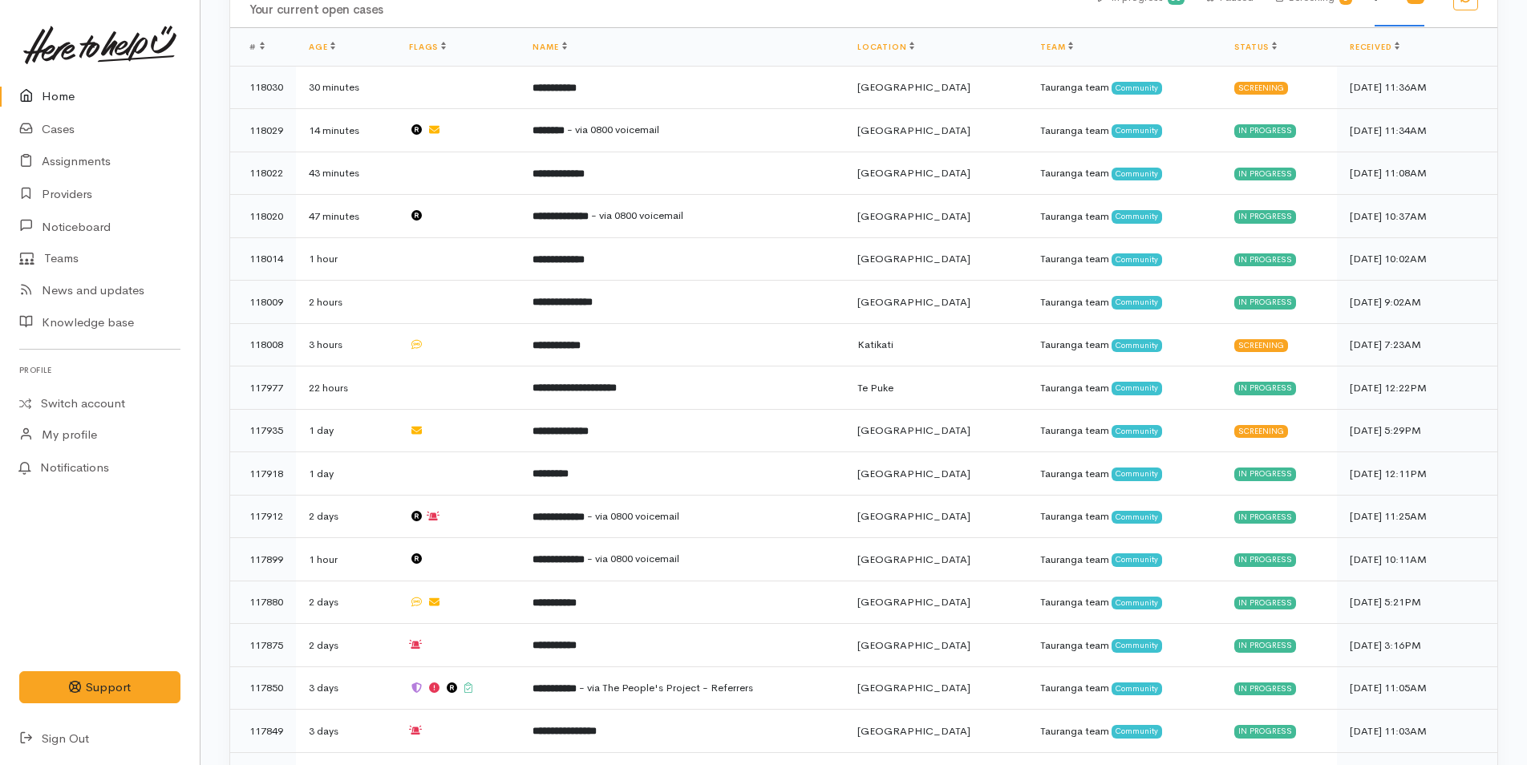
scroll to position [321, 0]
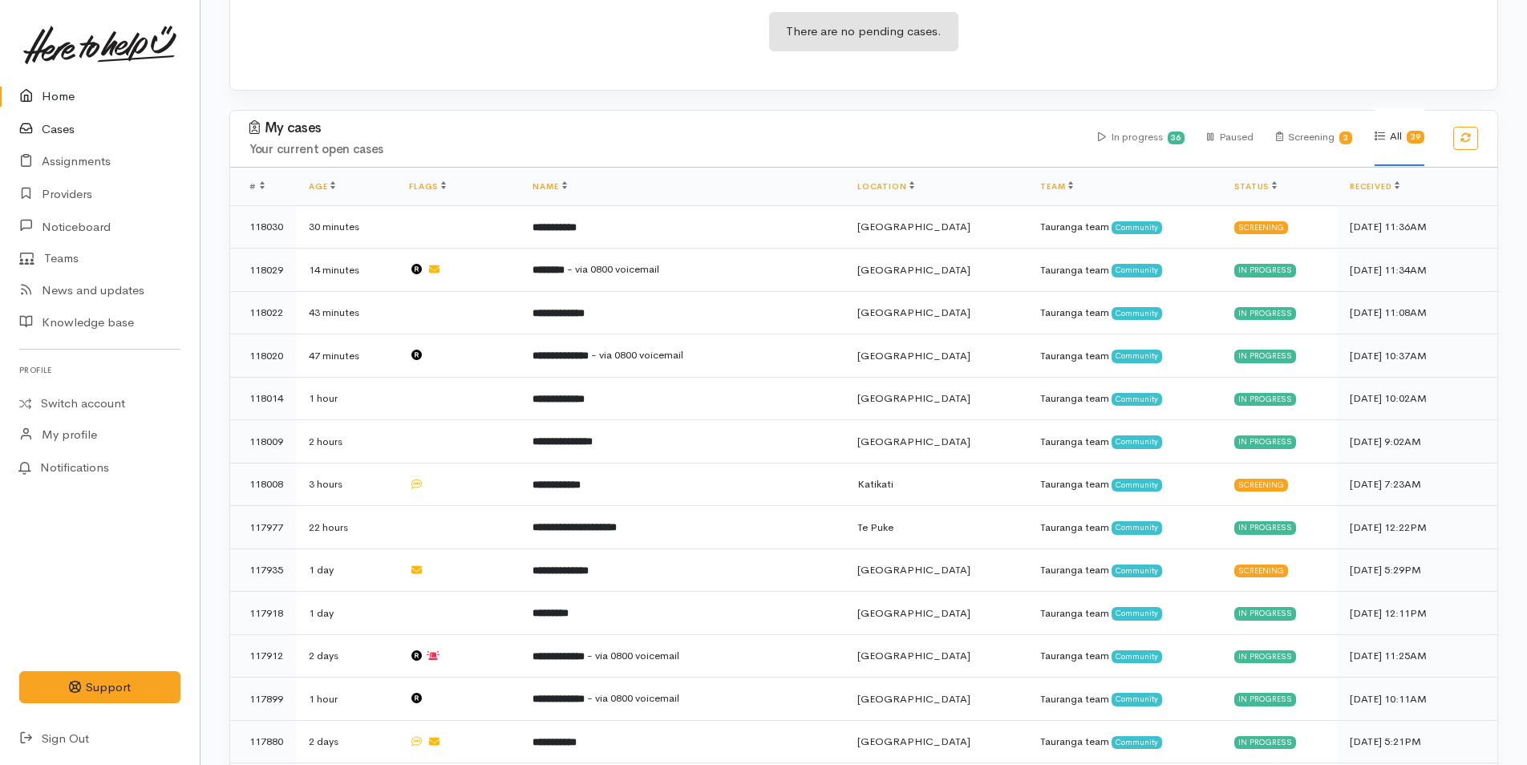
click at [71, 128] on link "Cases" at bounding box center [100, 129] width 200 height 33
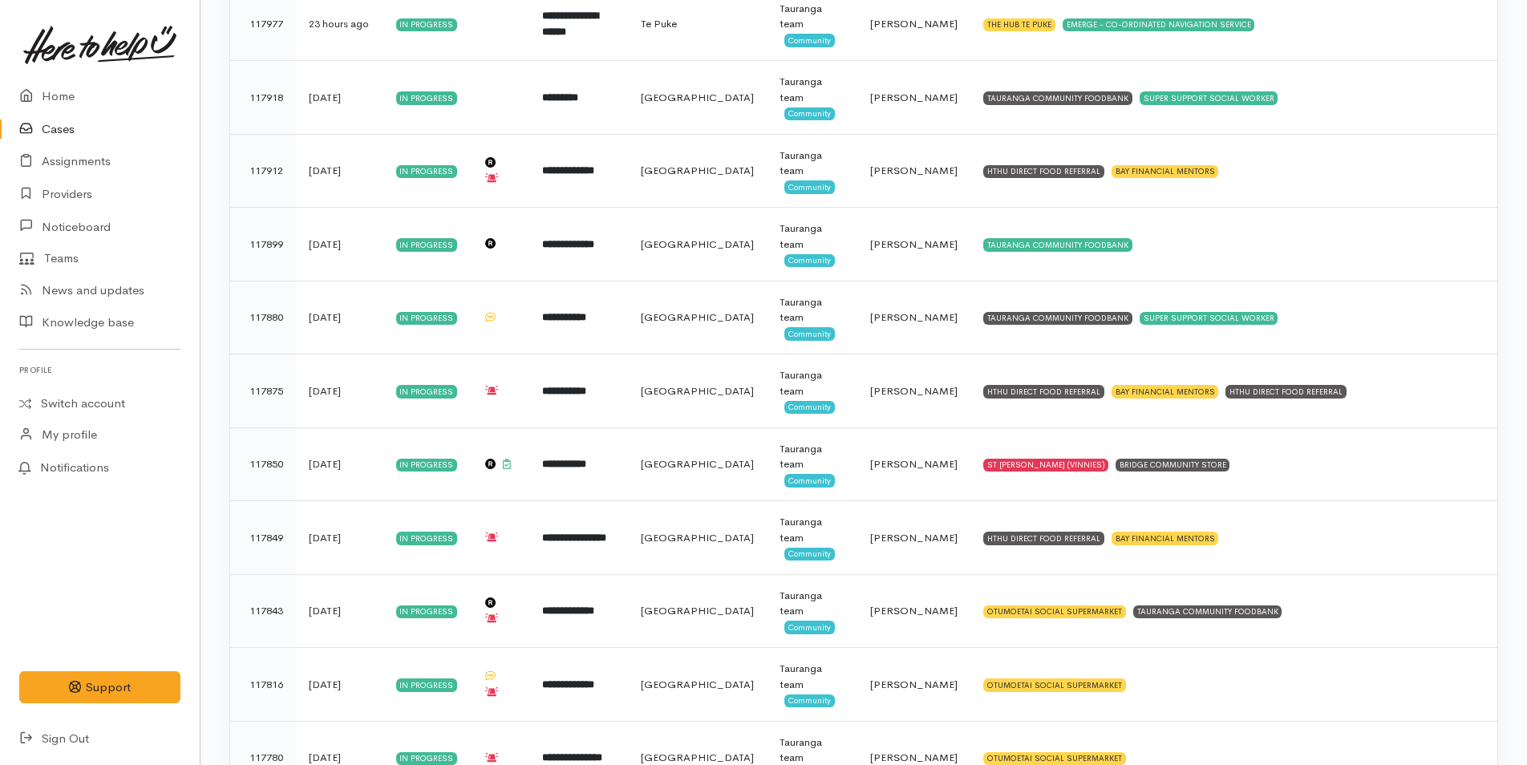
scroll to position [802, 0]
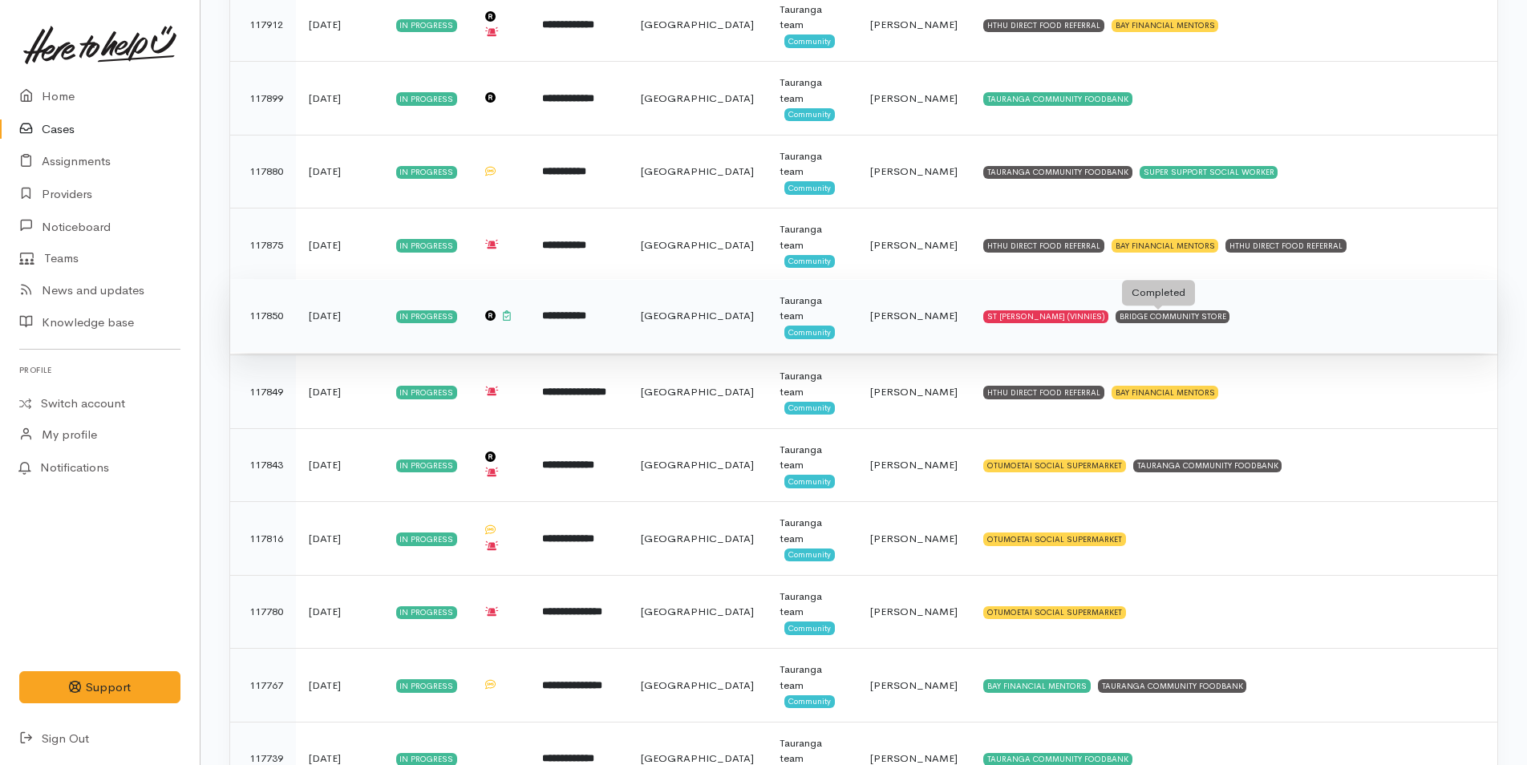
click at [1204, 322] on div "BRIDGE COMMUNITY STORE" at bounding box center [1173, 316] width 115 height 13
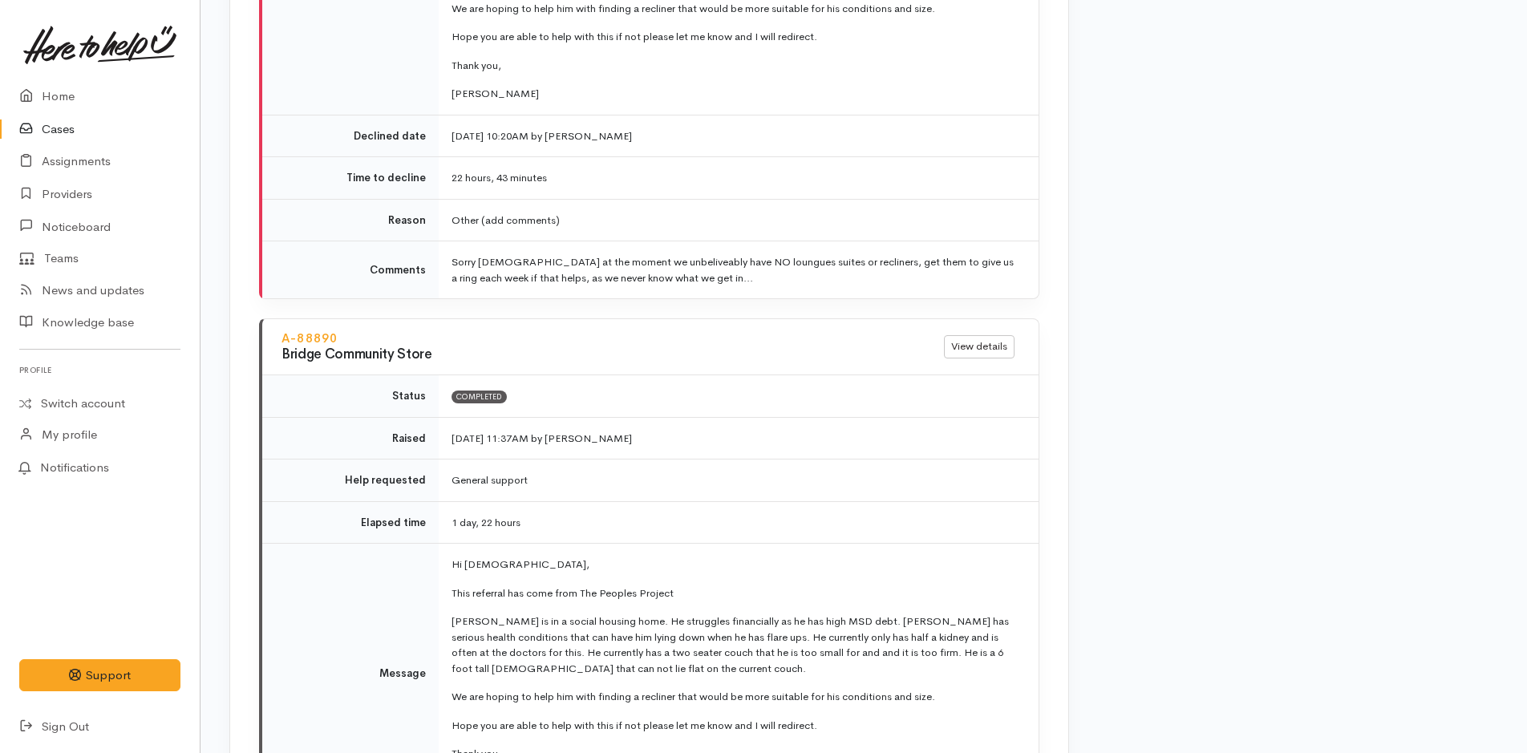
scroll to position [2726, 0]
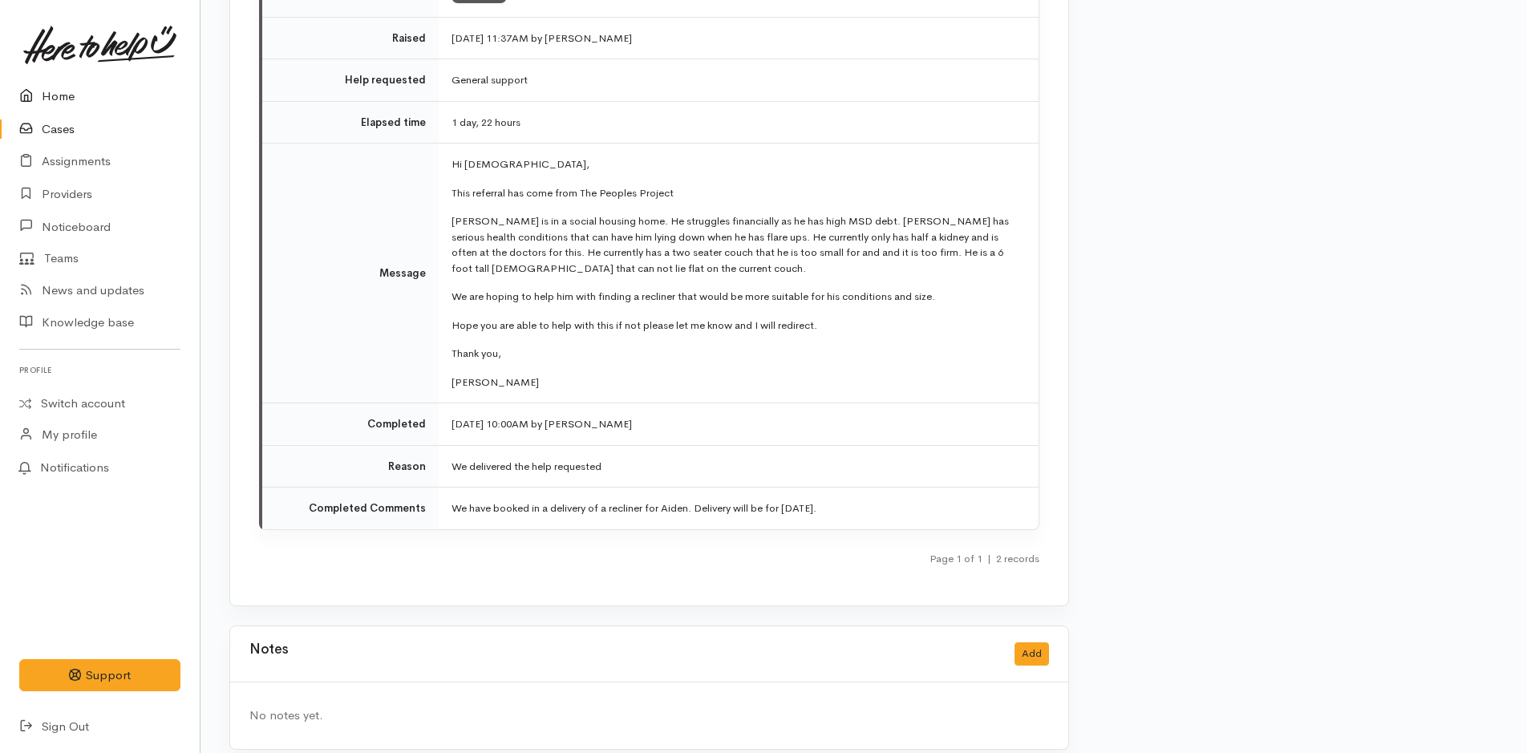
click at [71, 95] on link "Home" at bounding box center [100, 96] width 200 height 33
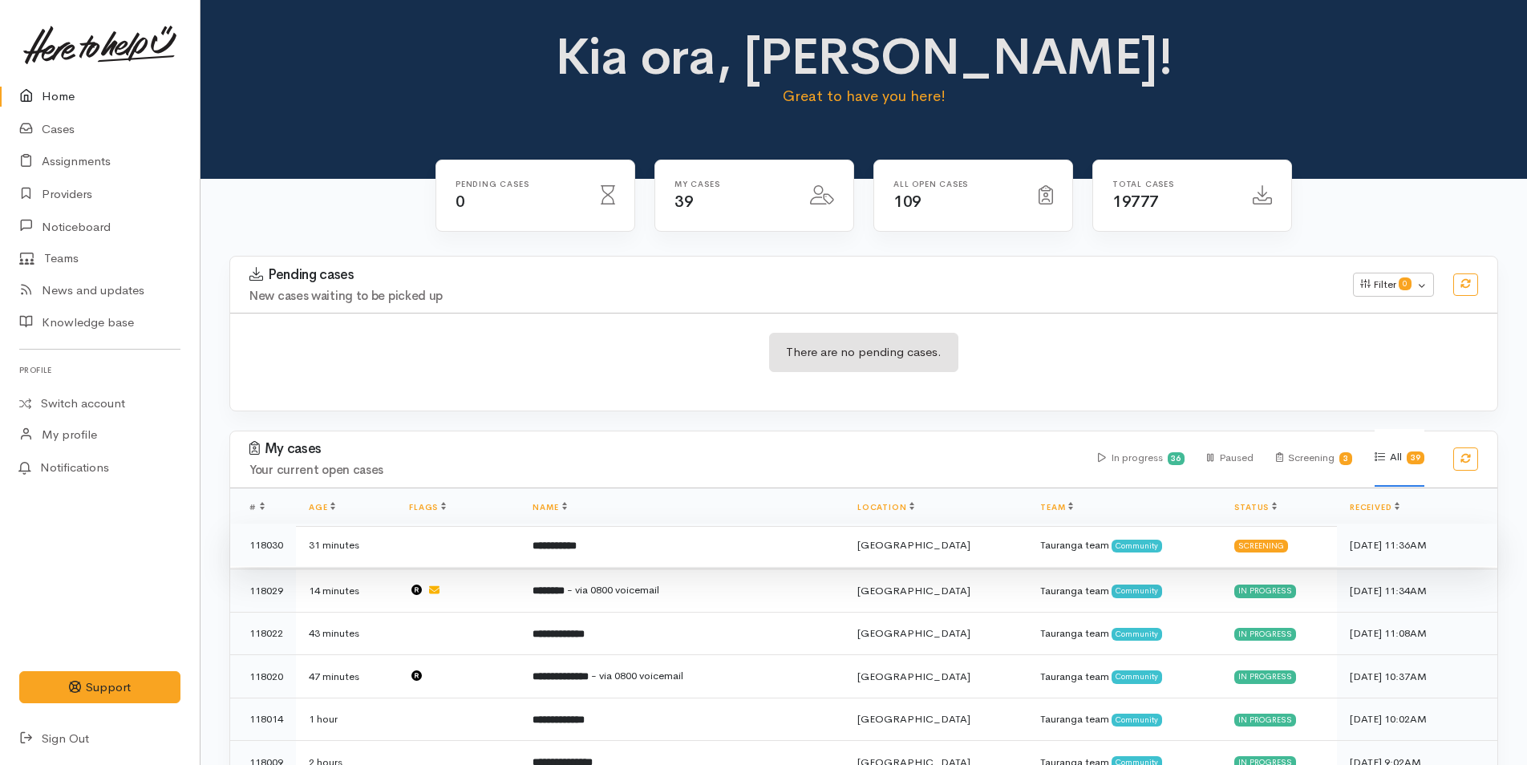
click at [634, 542] on td "**********" at bounding box center [682, 545] width 325 height 43
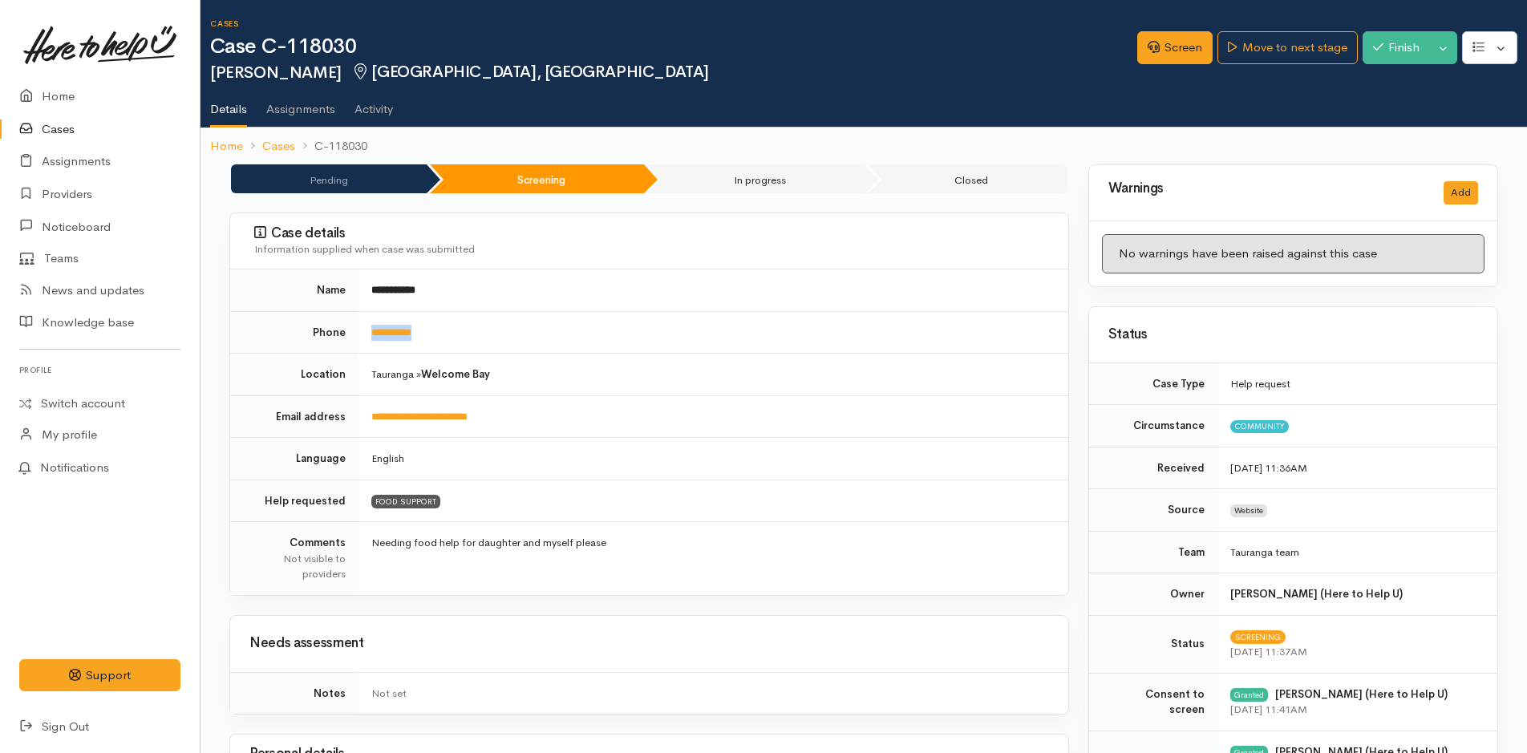
drag, startPoint x: 492, startPoint y: 341, endPoint x: 365, endPoint y: 342, distance: 126.7
click at [365, 342] on td "**********" at bounding box center [714, 332] width 710 height 43
copy link "**********"
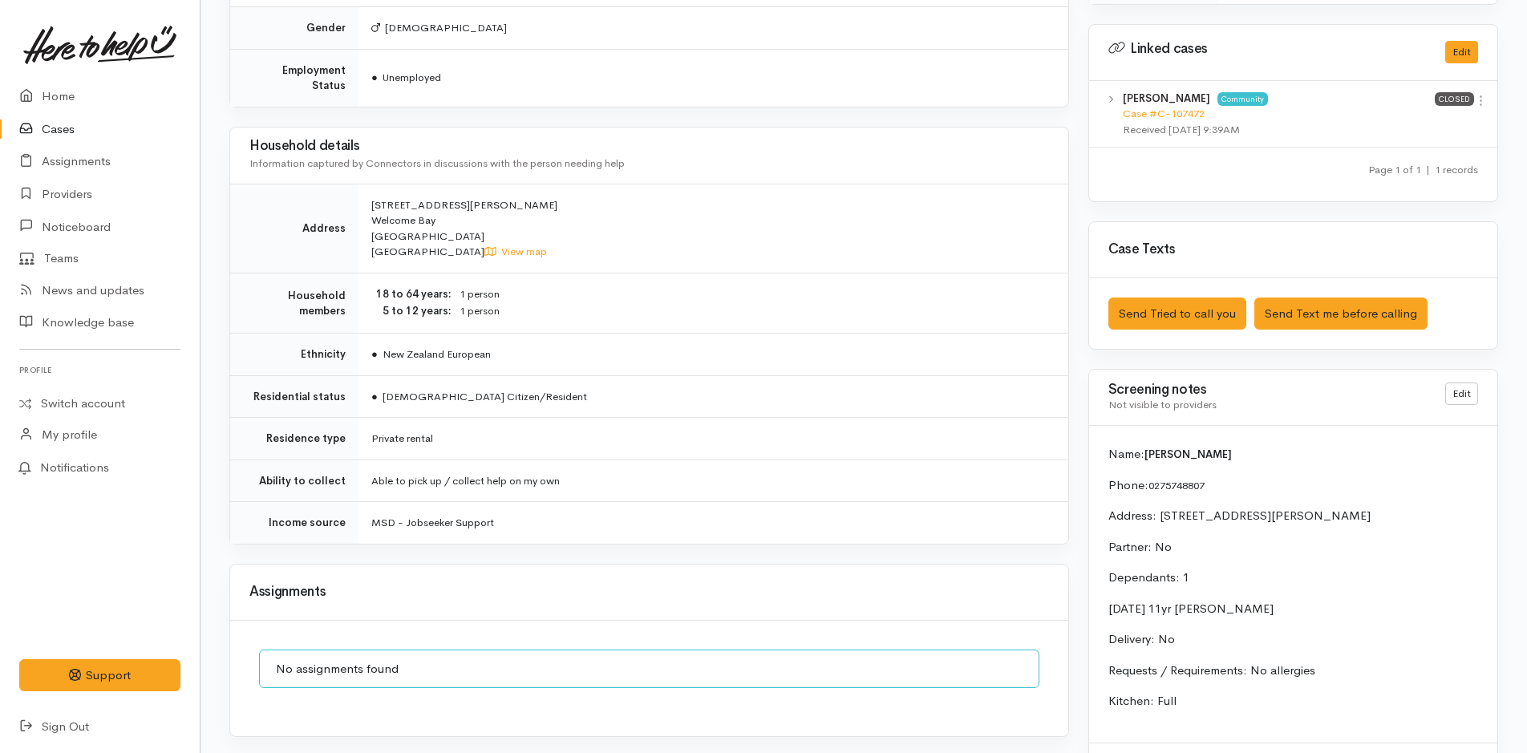
scroll to position [915, 0]
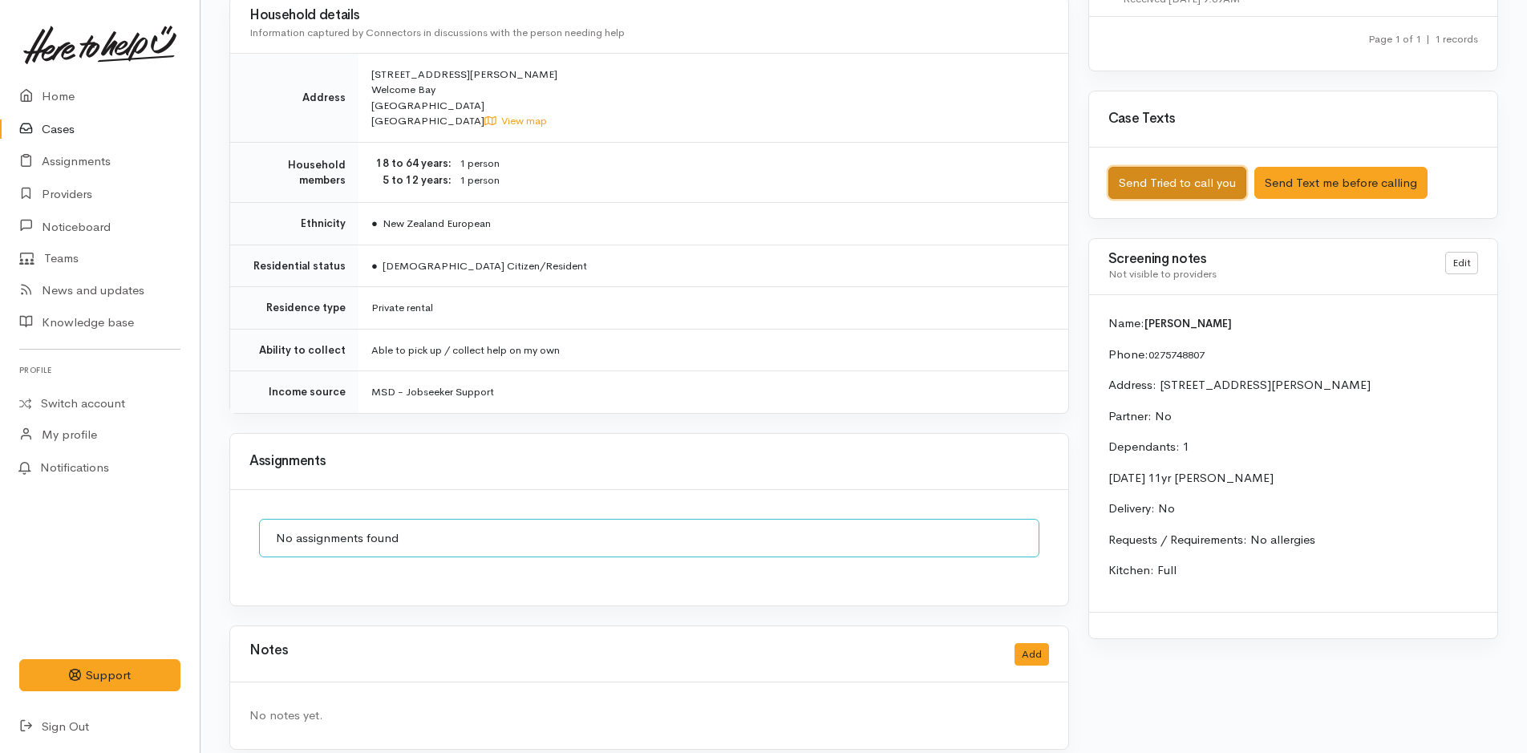
click at [1220, 192] on button "Send Tried to call you" at bounding box center [1177, 183] width 138 height 33
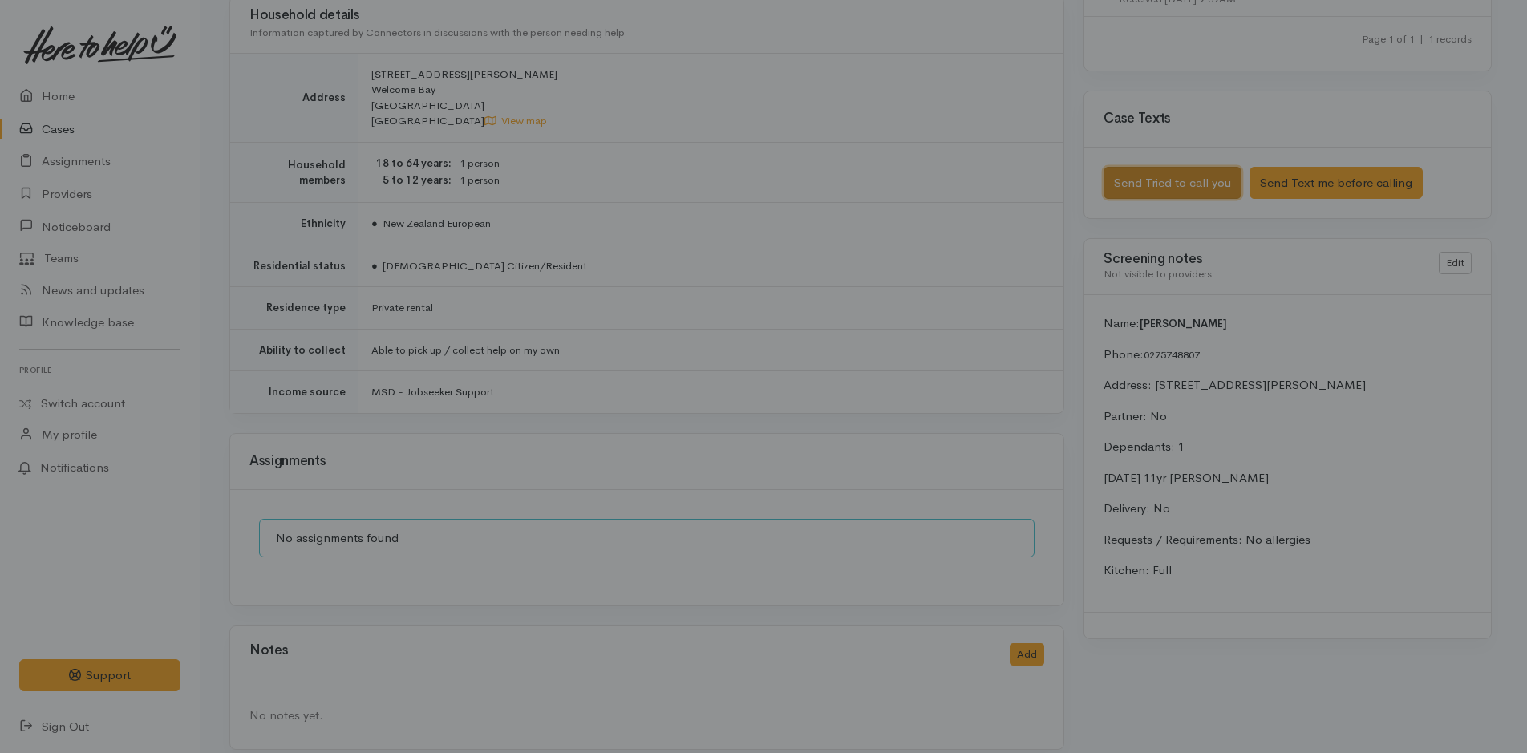
scroll to position [903, 0]
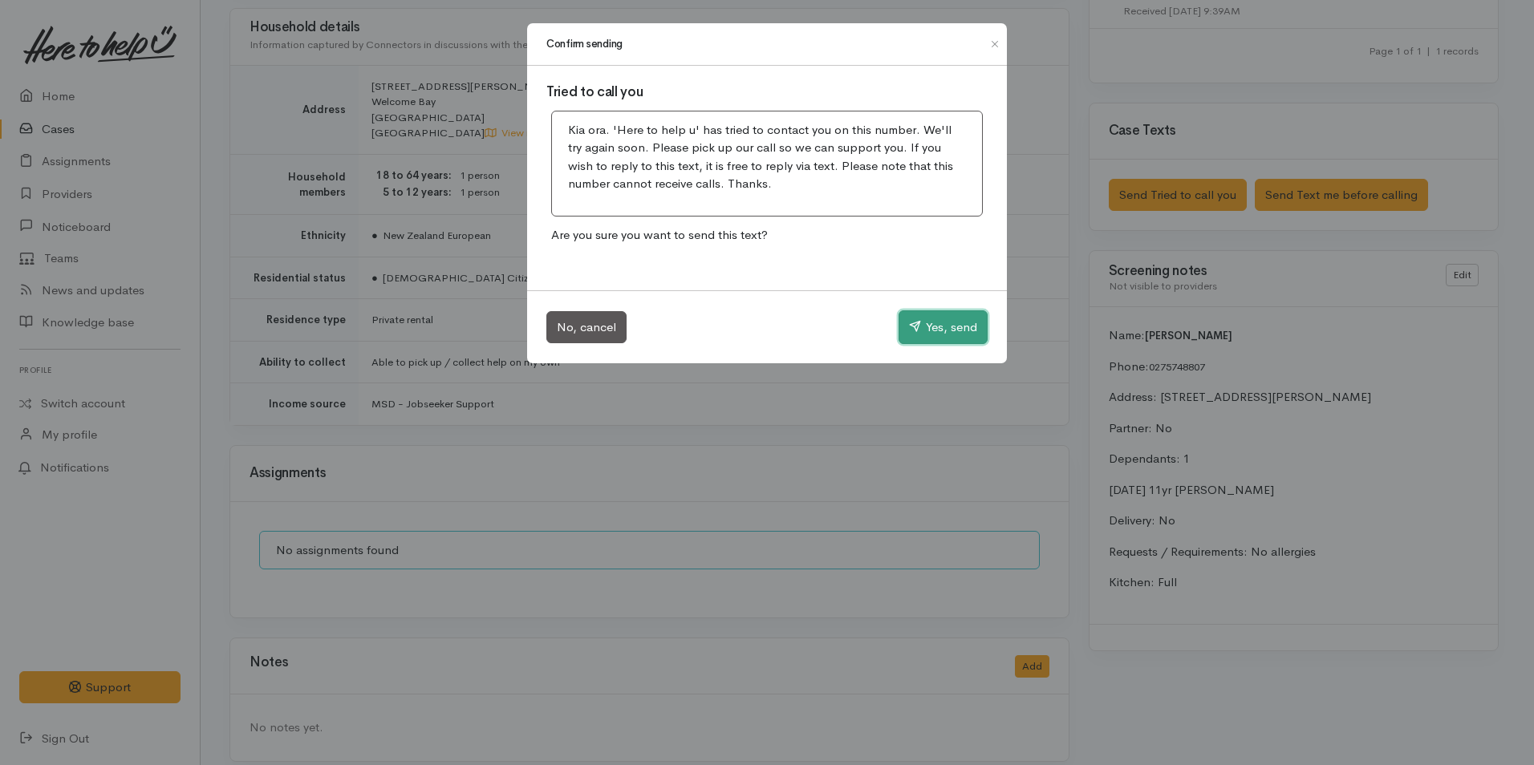
click at [934, 333] on button "Yes, send" at bounding box center [942, 327] width 89 height 34
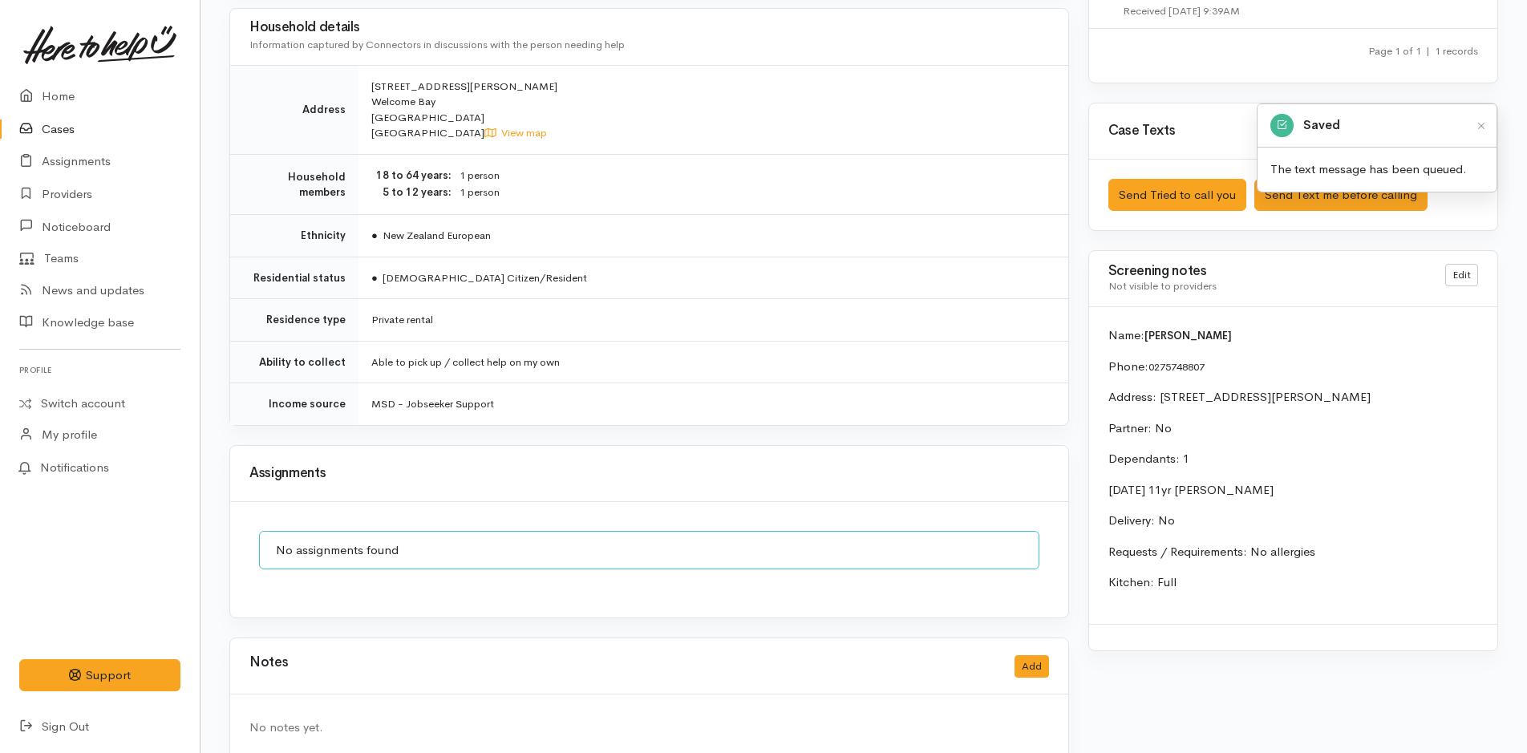
click at [1032, 662] on div "Notes Add" at bounding box center [649, 666] width 800 height 33
click at [1029, 655] on button "Add" at bounding box center [1032, 666] width 34 height 23
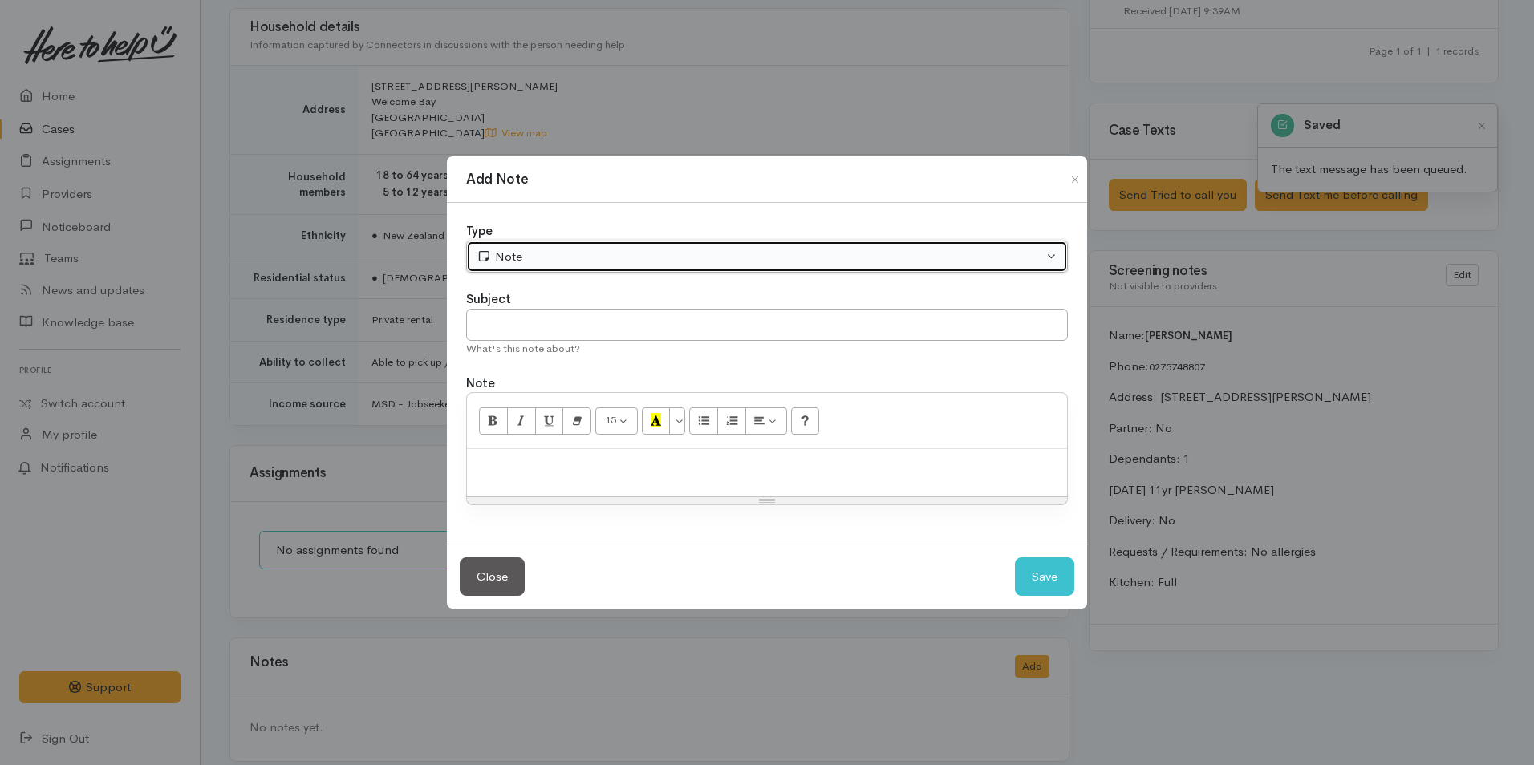
click at [547, 261] on div "Note" at bounding box center [759, 257] width 566 height 18
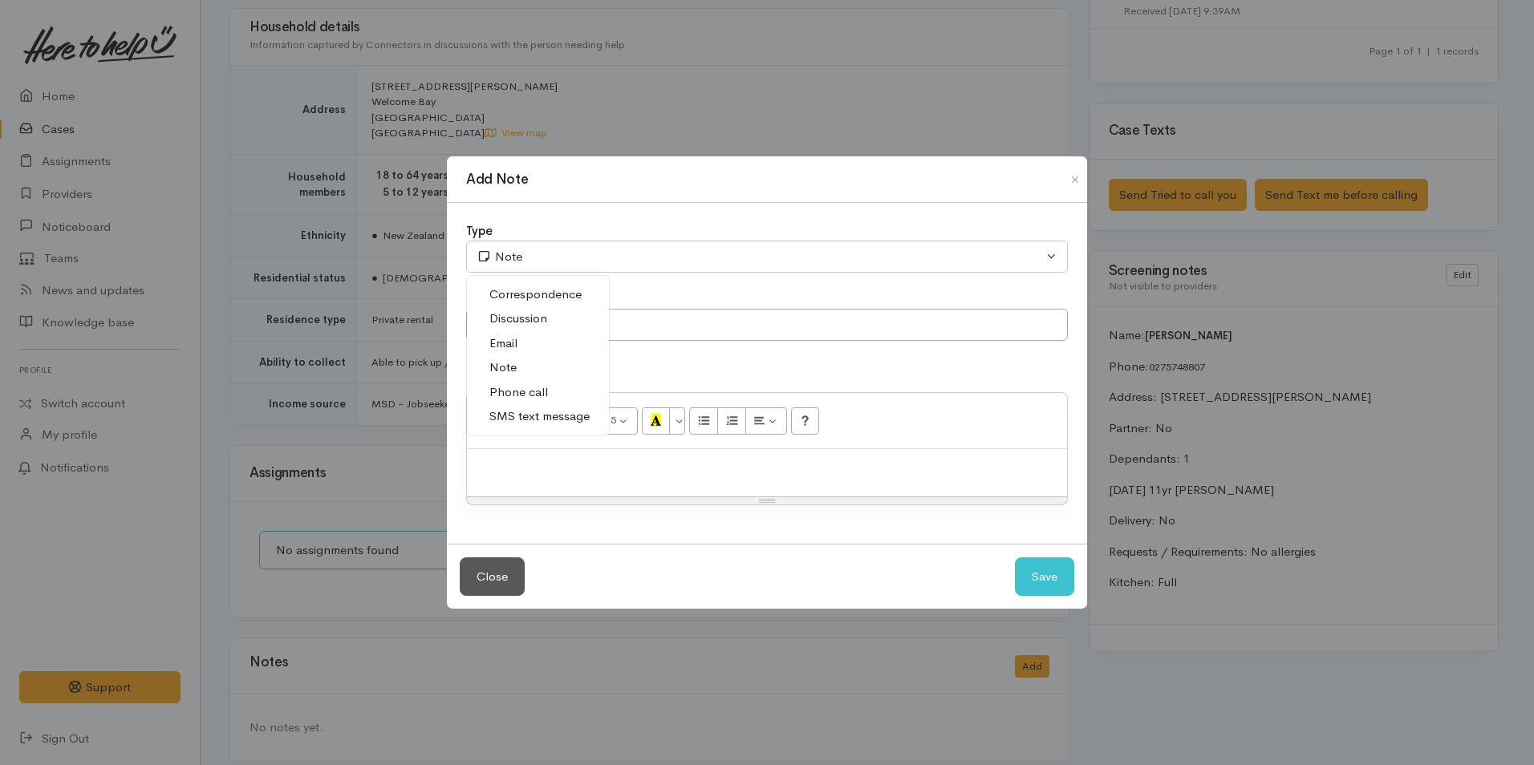
click at [542, 391] on span "Phone call" at bounding box center [518, 392] width 59 height 18
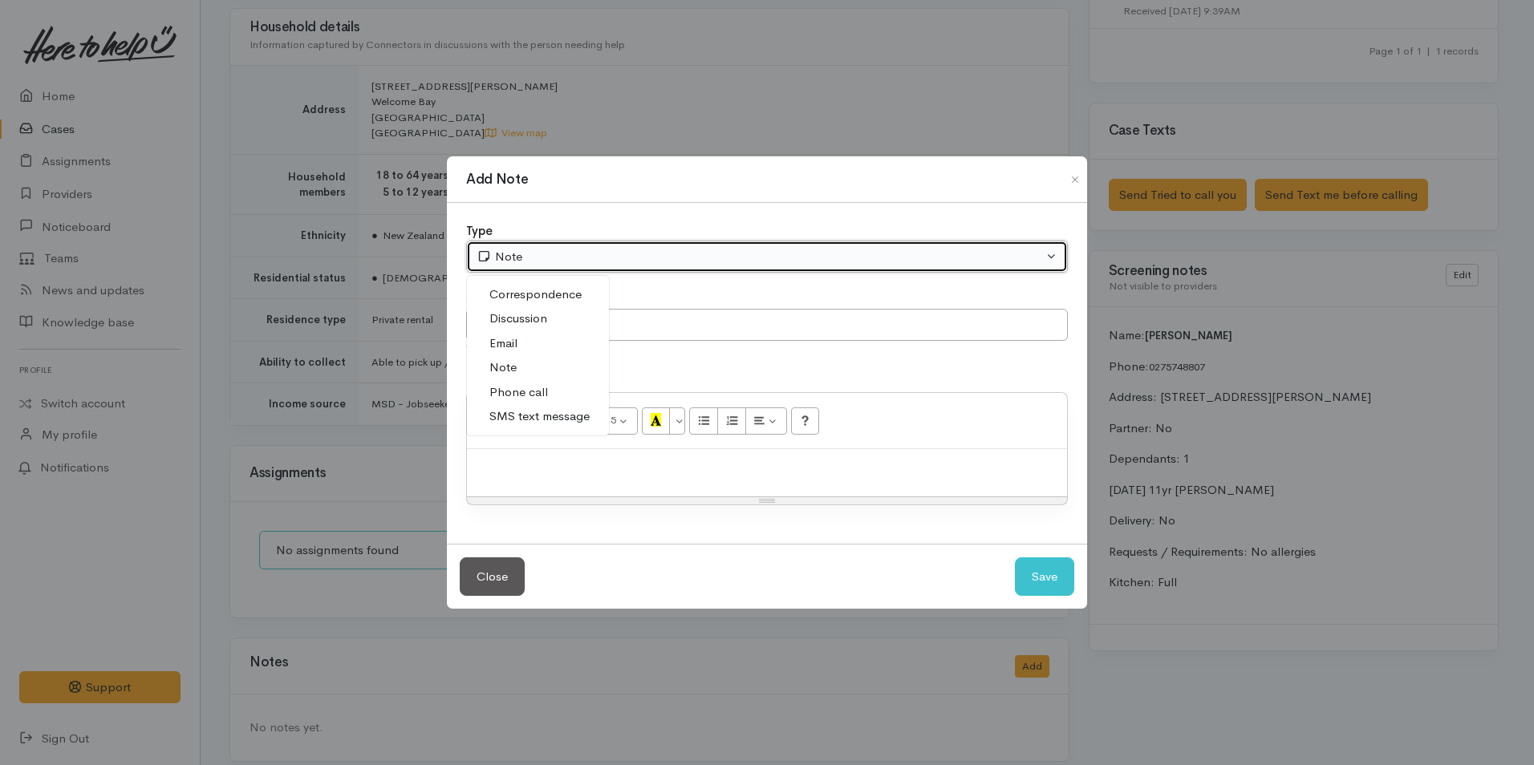
select select "3"
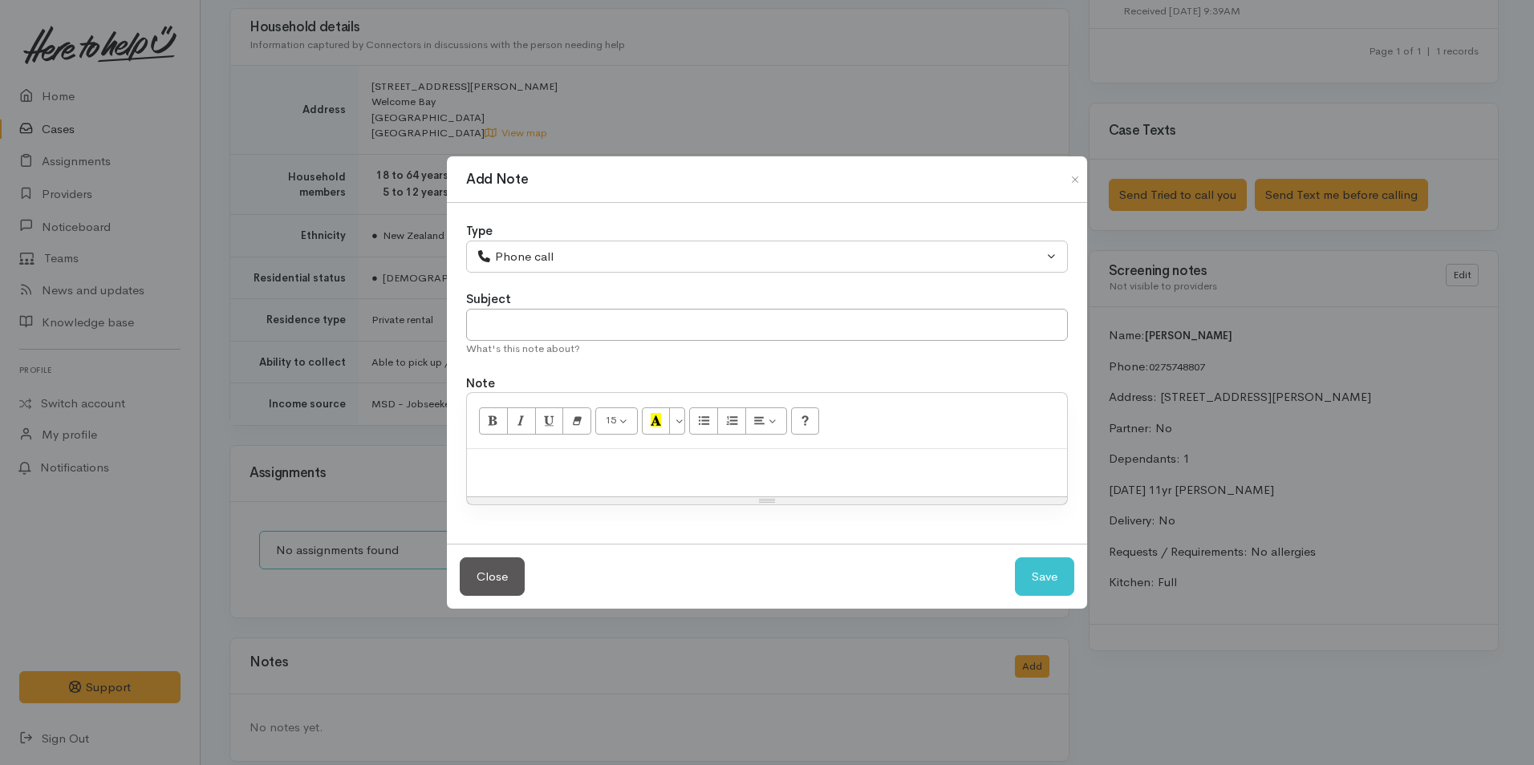
click at [715, 483] on div at bounding box center [767, 472] width 600 height 47
click at [771, 467] on p at bounding box center [767, 466] width 584 height 18
paste div
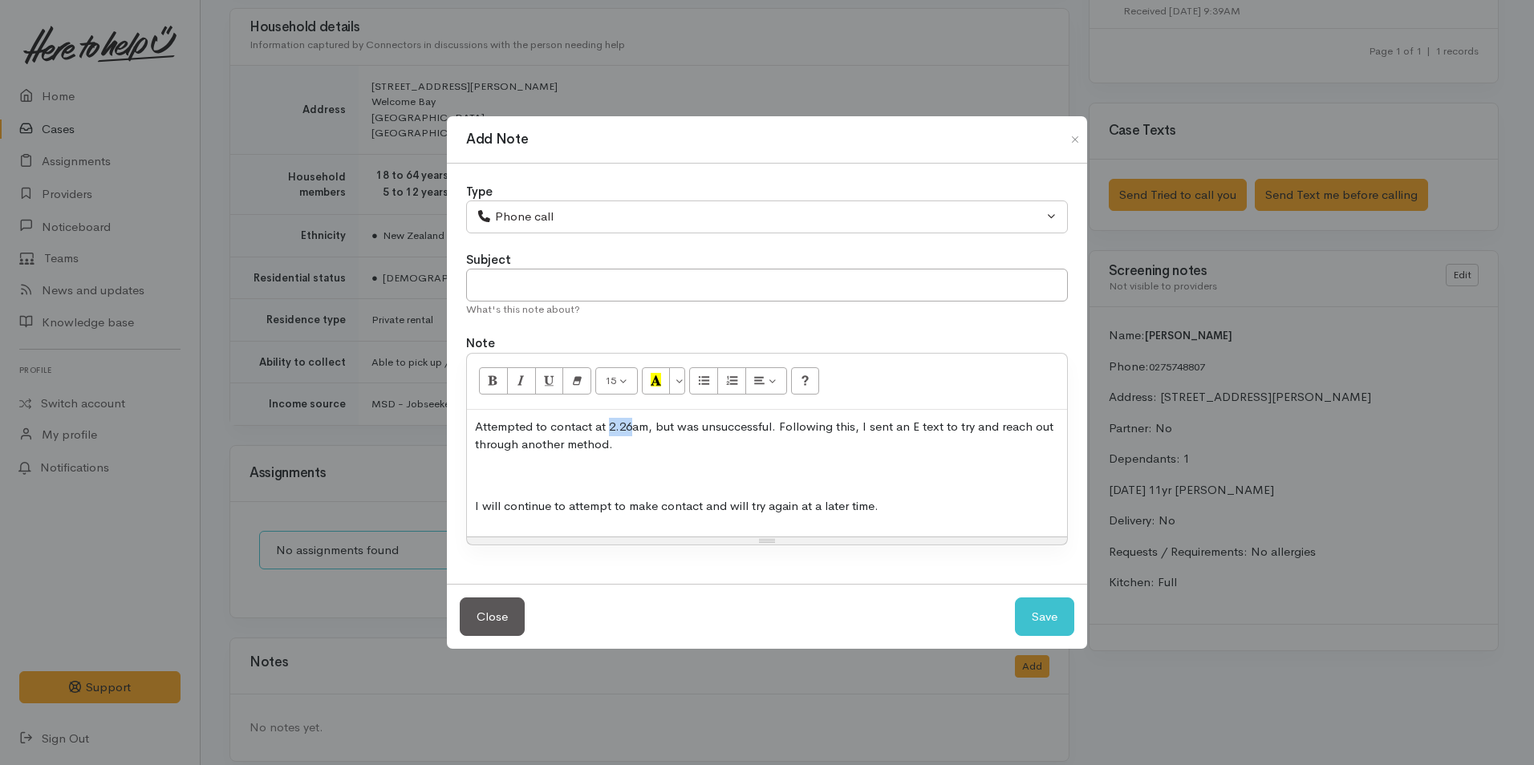
drag, startPoint x: 634, startPoint y: 423, endPoint x: 608, endPoint y: 421, distance: 26.6
click at [607, 422] on p "Attempted to contact at 2.26am, but was unsuccessful. Following this, I sent an…" at bounding box center [767, 436] width 584 height 36
click at [1049, 618] on button "Save" at bounding box center [1044, 617] width 59 height 39
select select "1"
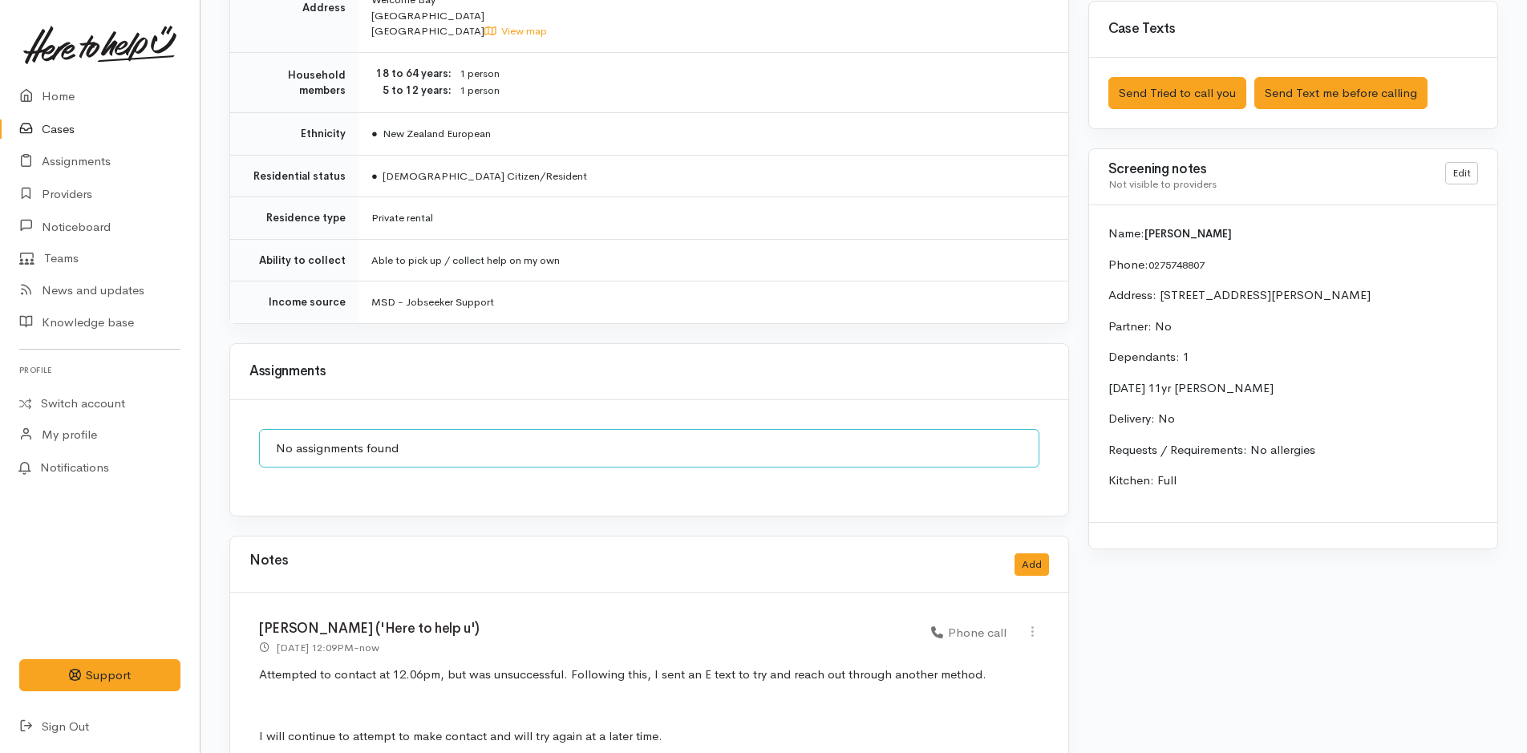
scroll to position [1043, 0]
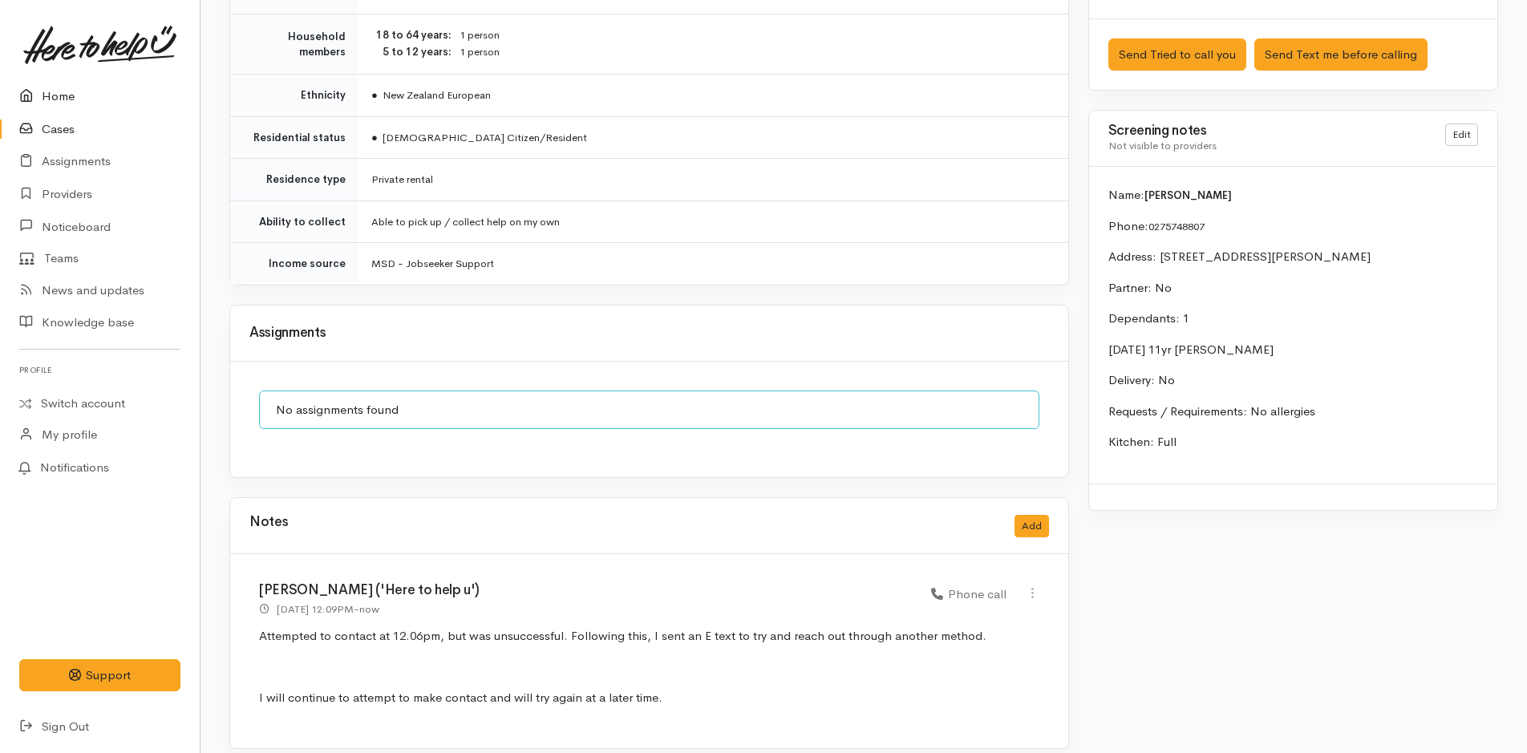
click at [63, 99] on link "Home" at bounding box center [100, 96] width 200 height 33
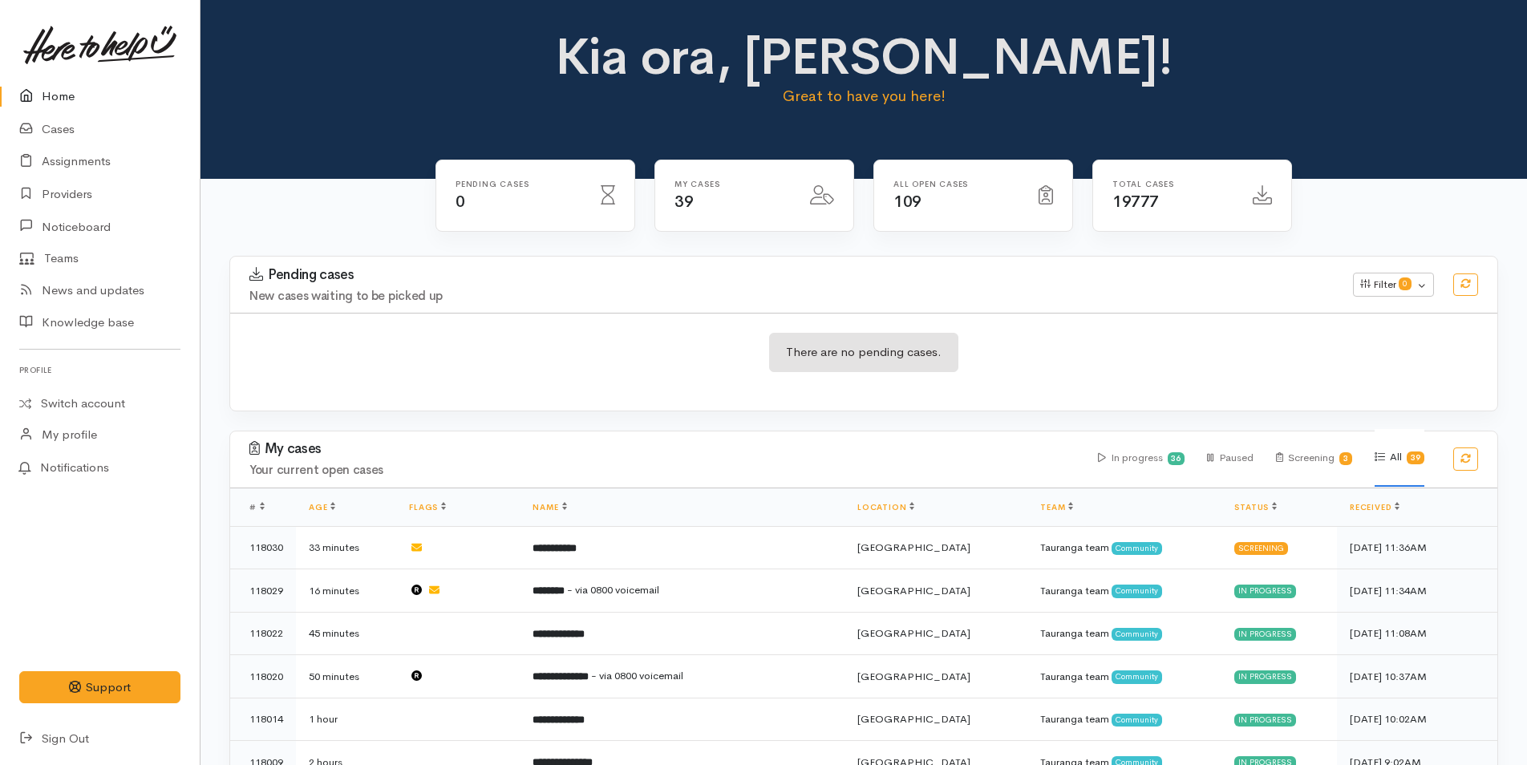
click at [51, 91] on link "Home" at bounding box center [100, 96] width 200 height 33
click at [56, 126] on link "Cases" at bounding box center [100, 129] width 200 height 33
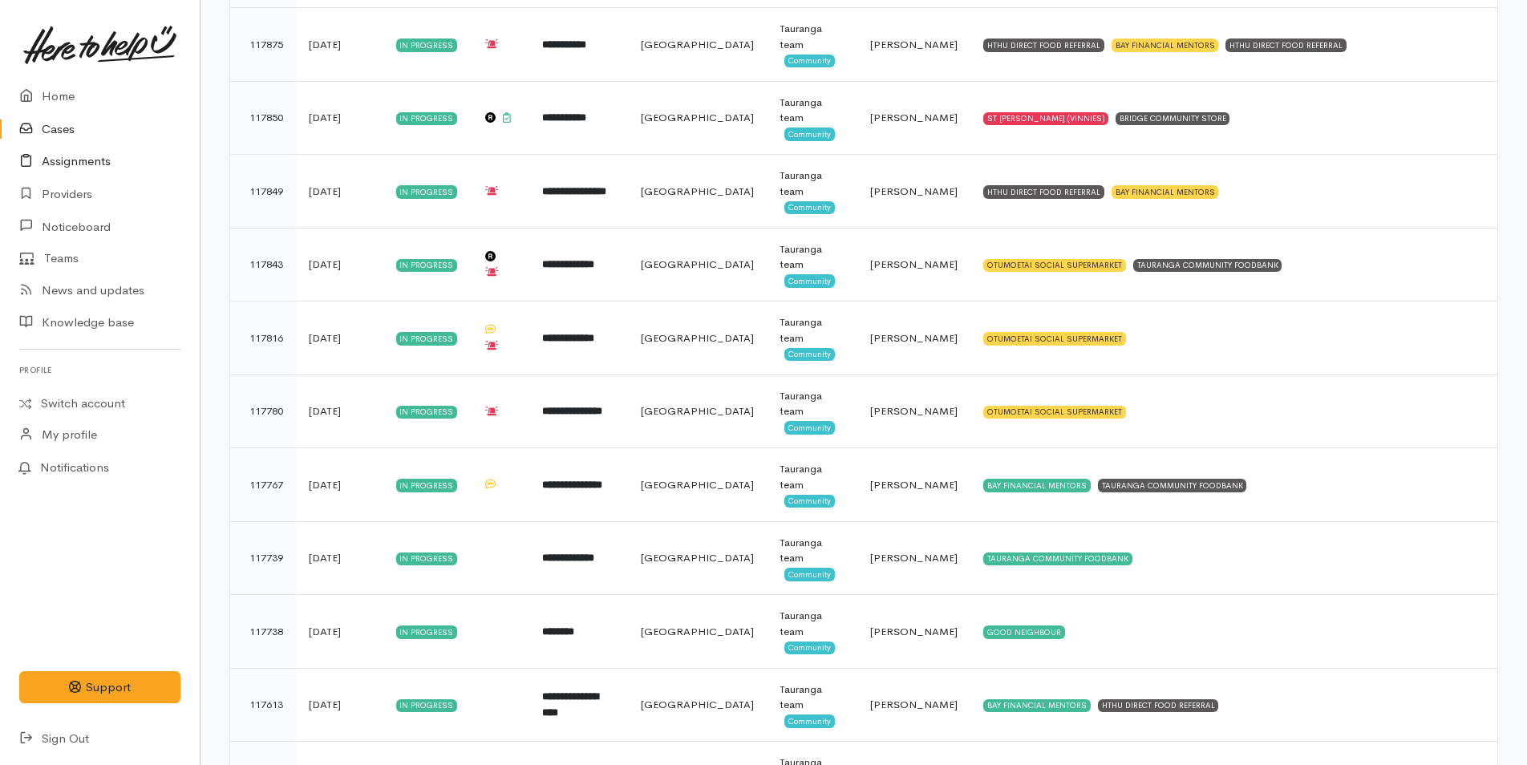
scroll to position [802, 0]
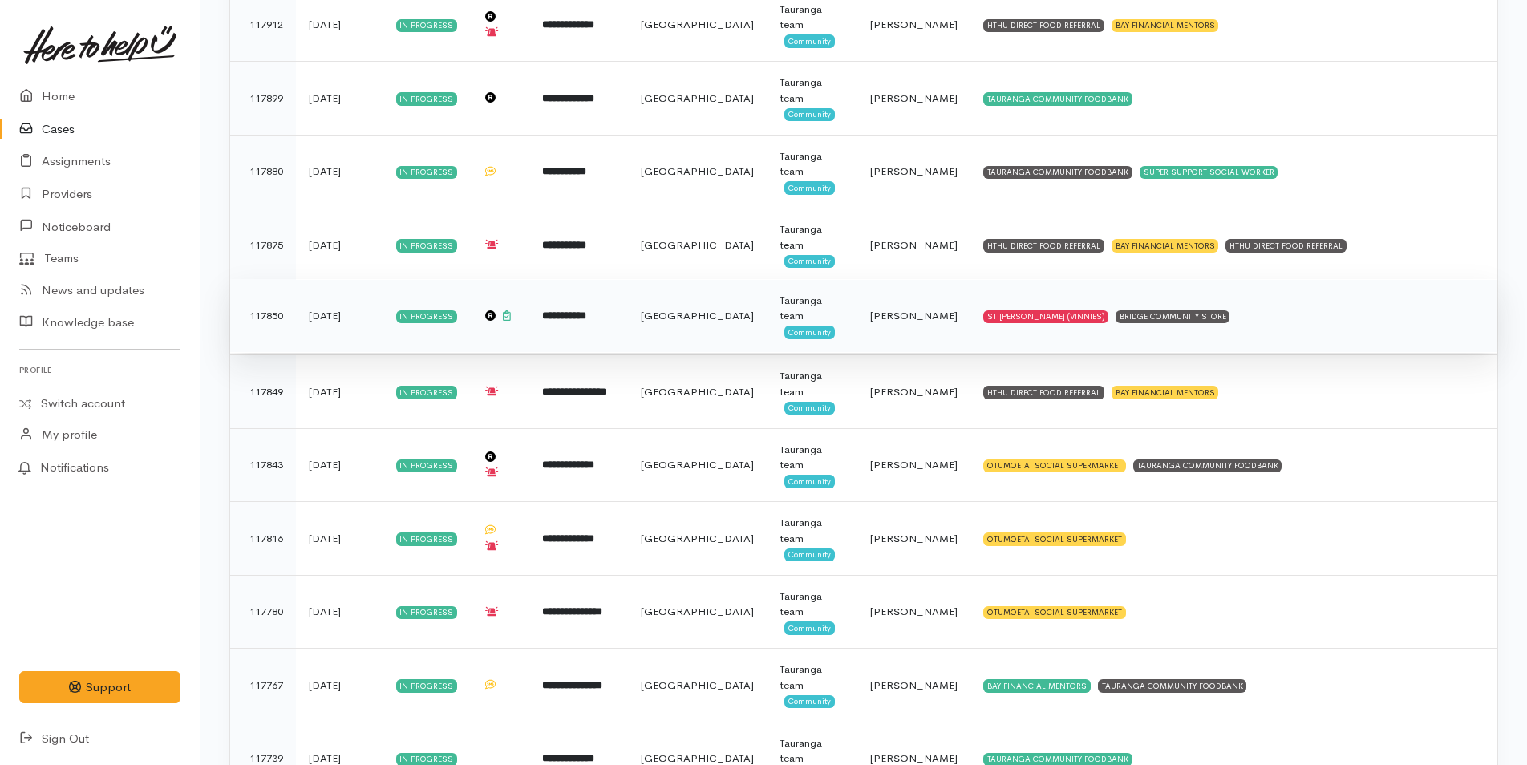
click at [1213, 309] on td "ST [PERSON_NAME] (VINNIES) BRIDGE COMMUNITY STORE" at bounding box center [1233, 316] width 527 height 74
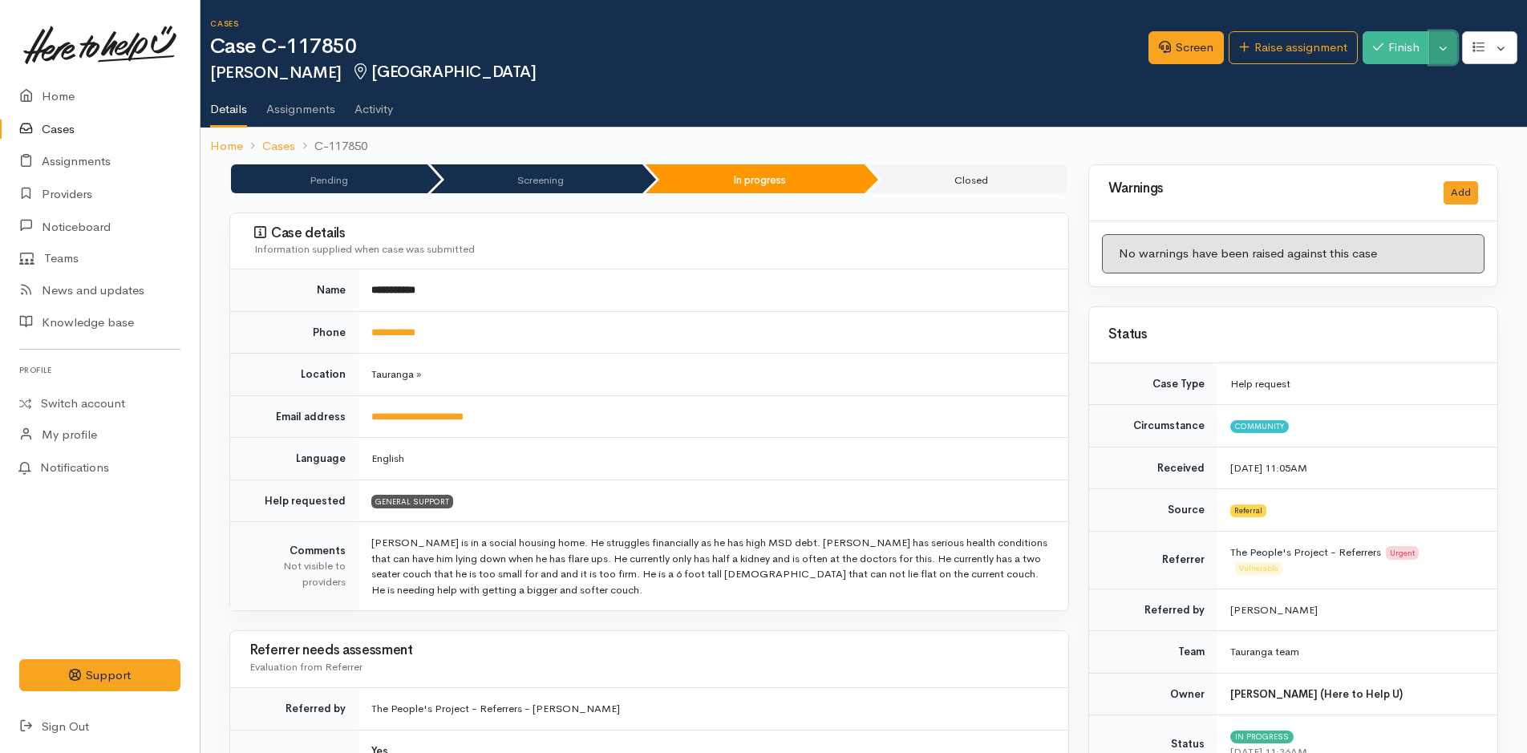
click at [1444, 51] on button "Toggle Dropdown" at bounding box center [1443, 47] width 28 height 33
click at [910, 65] on h2 "[PERSON_NAME] [GEOGRAPHIC_DATA]" at bounding box center [679, 72] width 938 height 18
click at [1392, 47] on button "Finish" at bounding box center [1396, 47] width 67 height 33
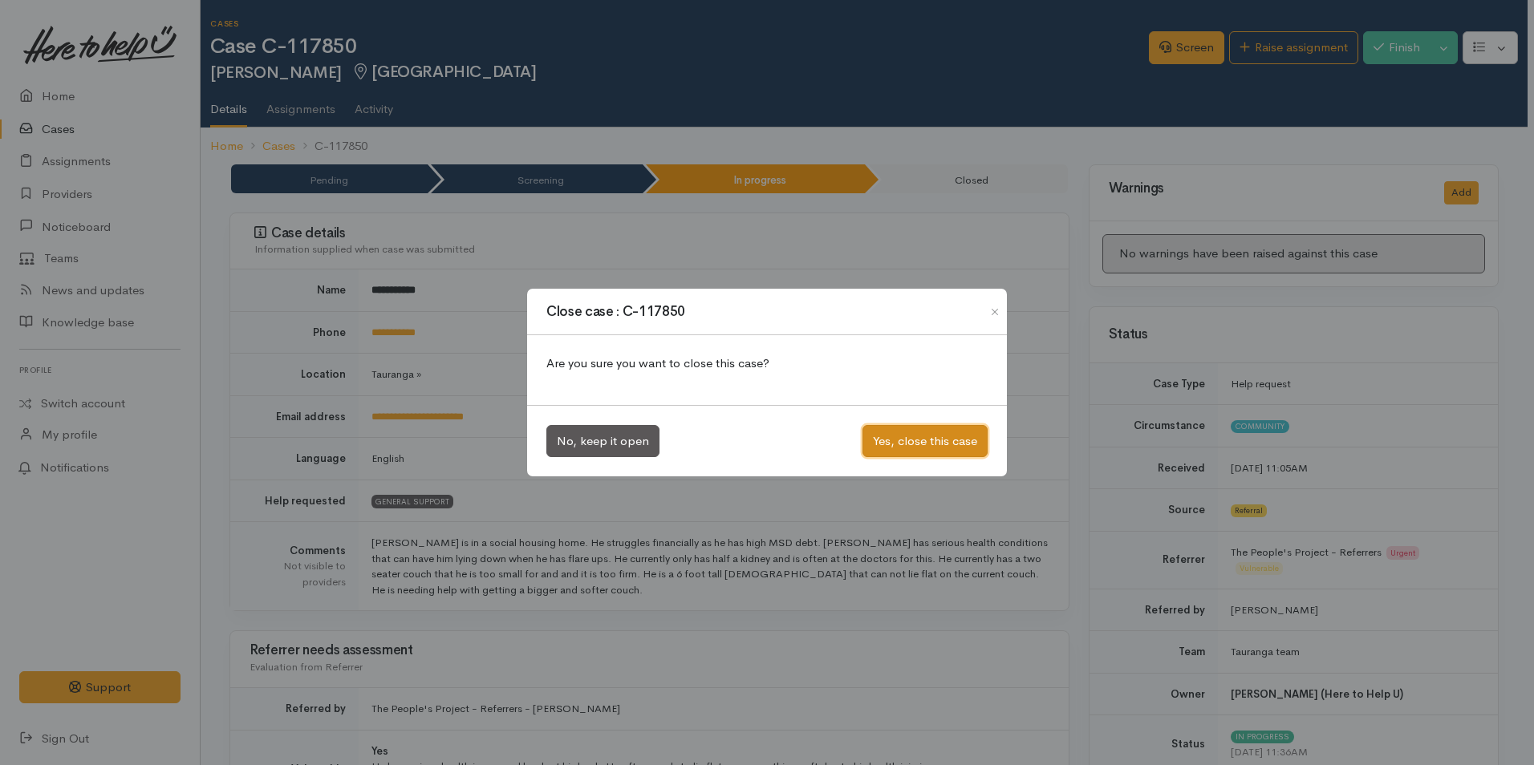
click at [958, 444] on button "Yes, close this case" at bounding box center [924, 441] width 125 height 33
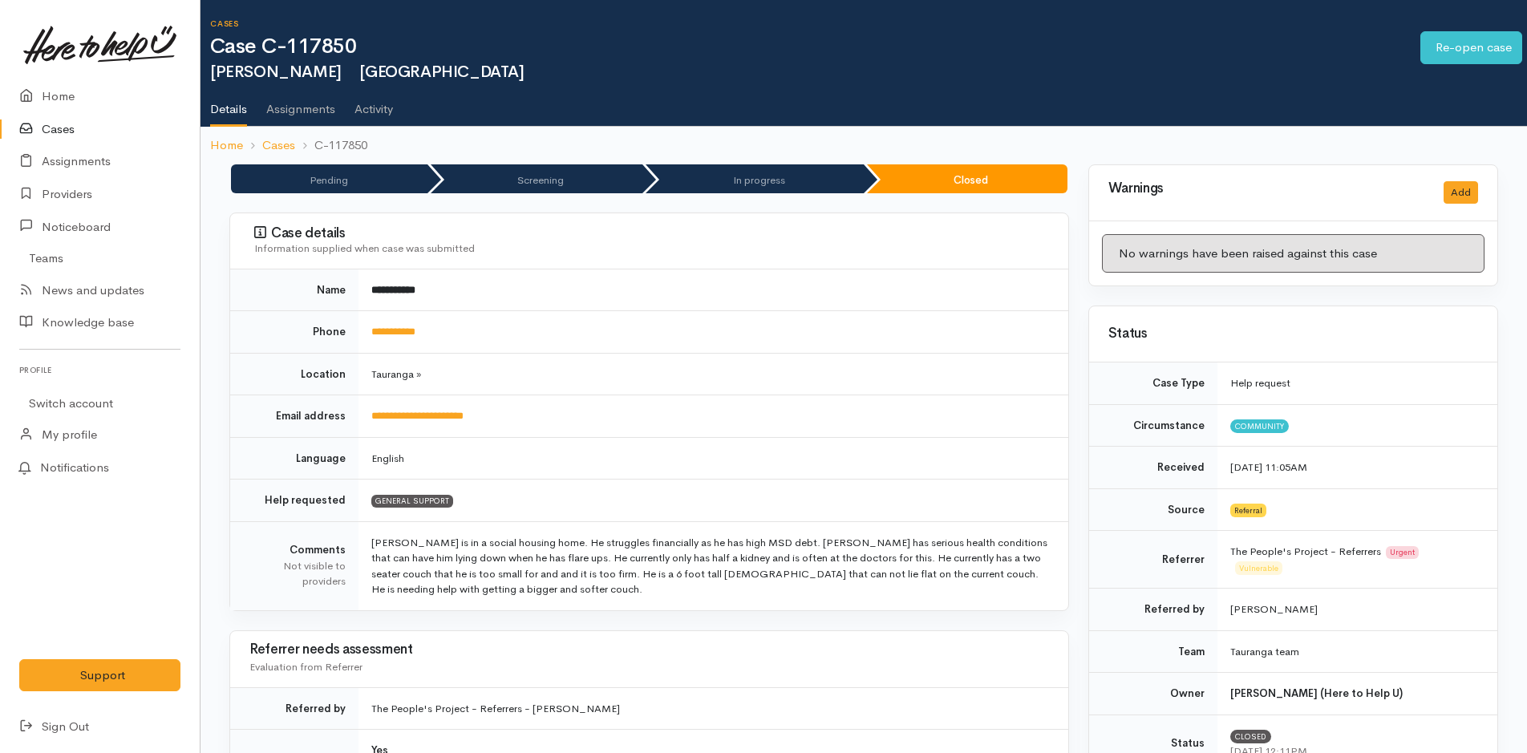
click at [62, 124] on link "Cases" at bounding box center [100, 129] width 200 height 33
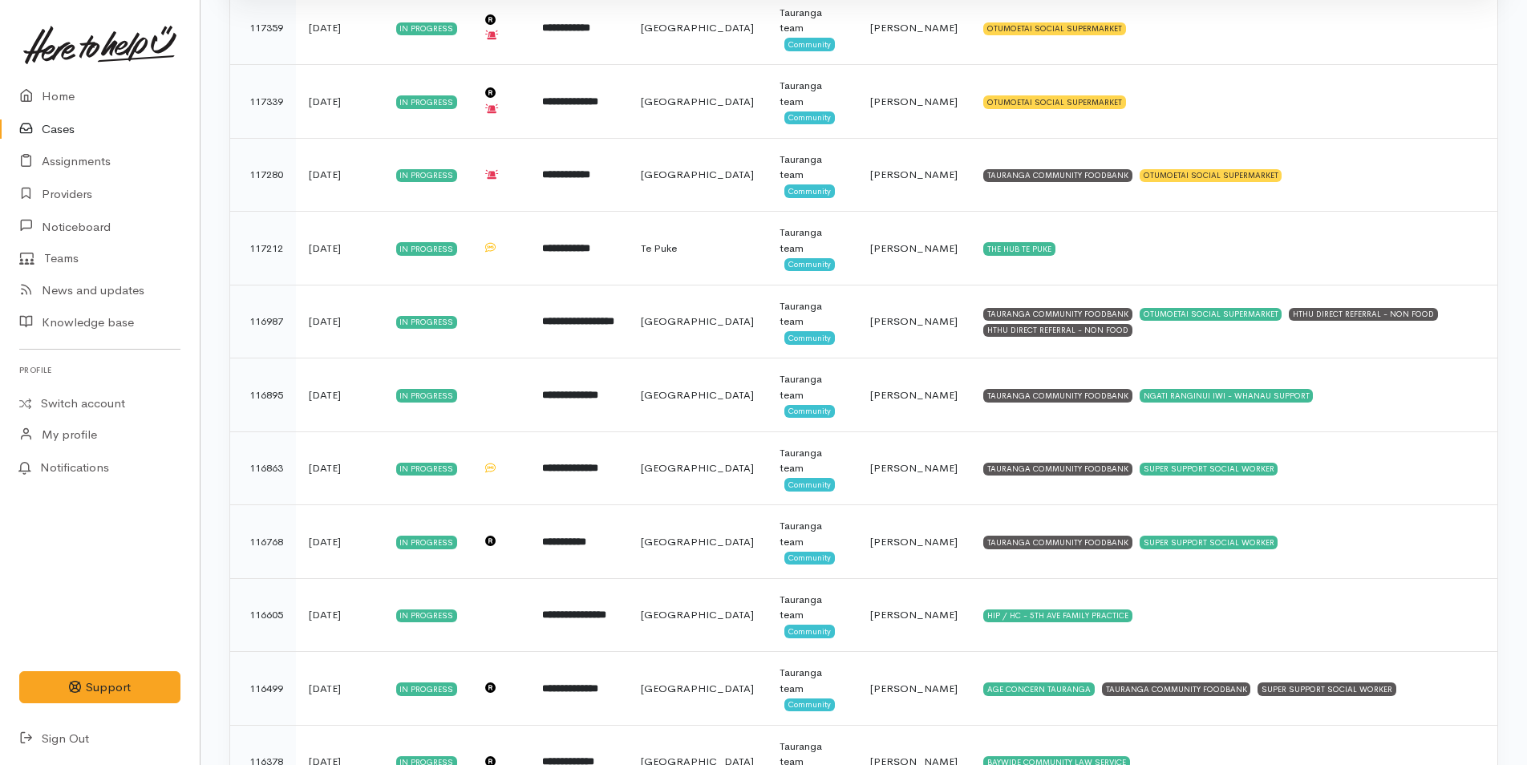
scroll to position [2127, 0]
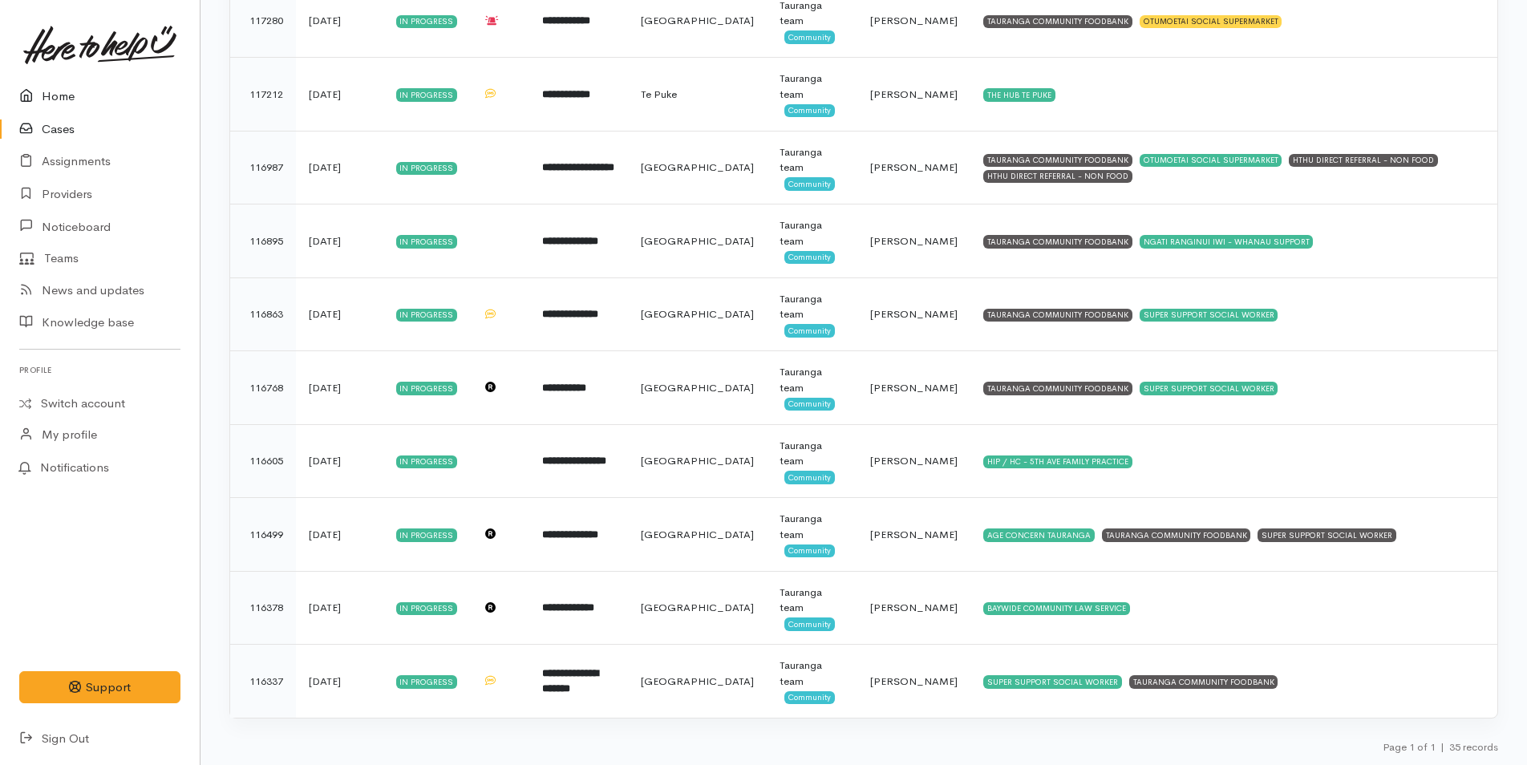
click at [71, 98] on link "Home" at bounding box center [100, 96] width 200 height 33
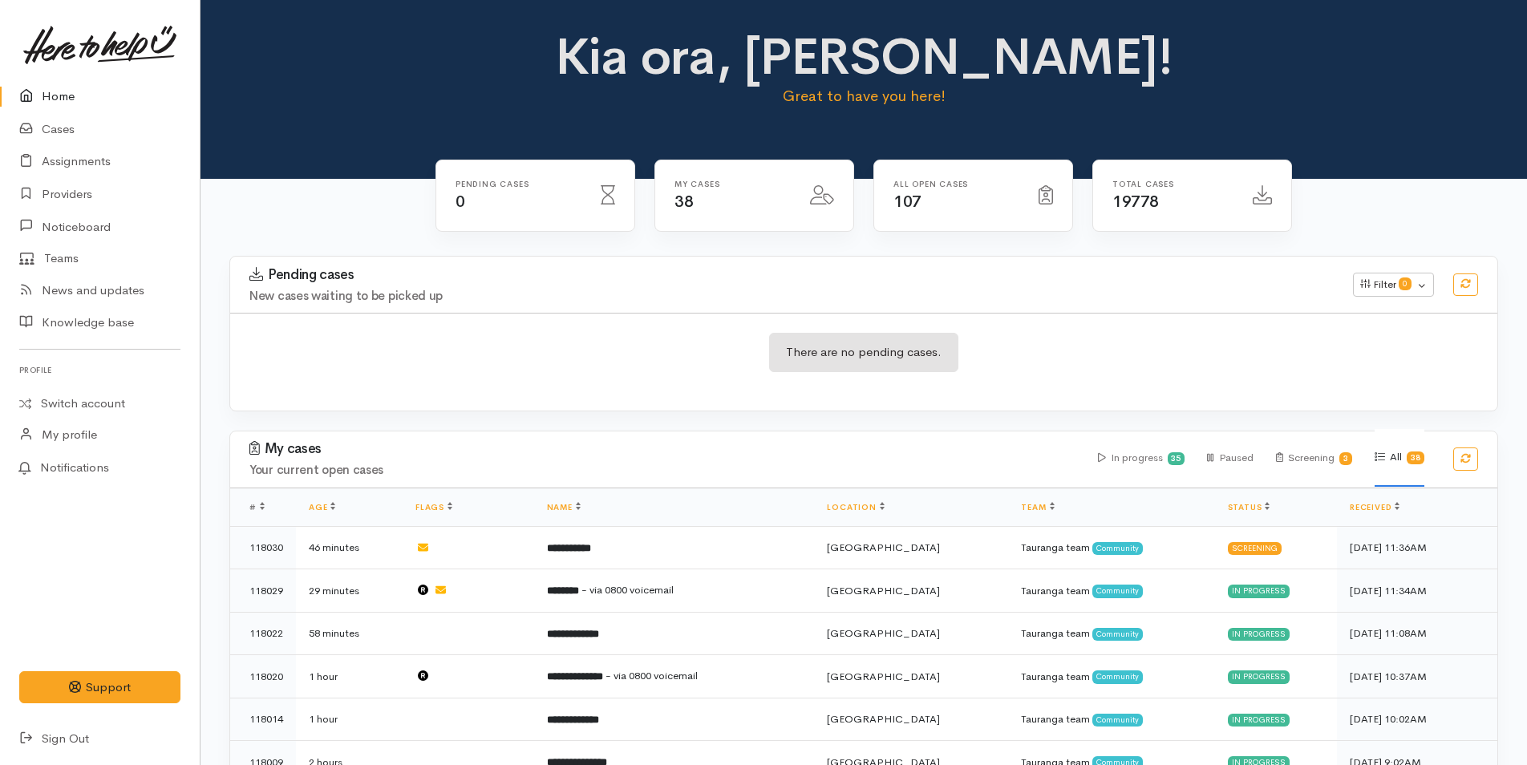
click at [50, 96] on link "Home" at bounding box center [100, 96] width 200 height 33
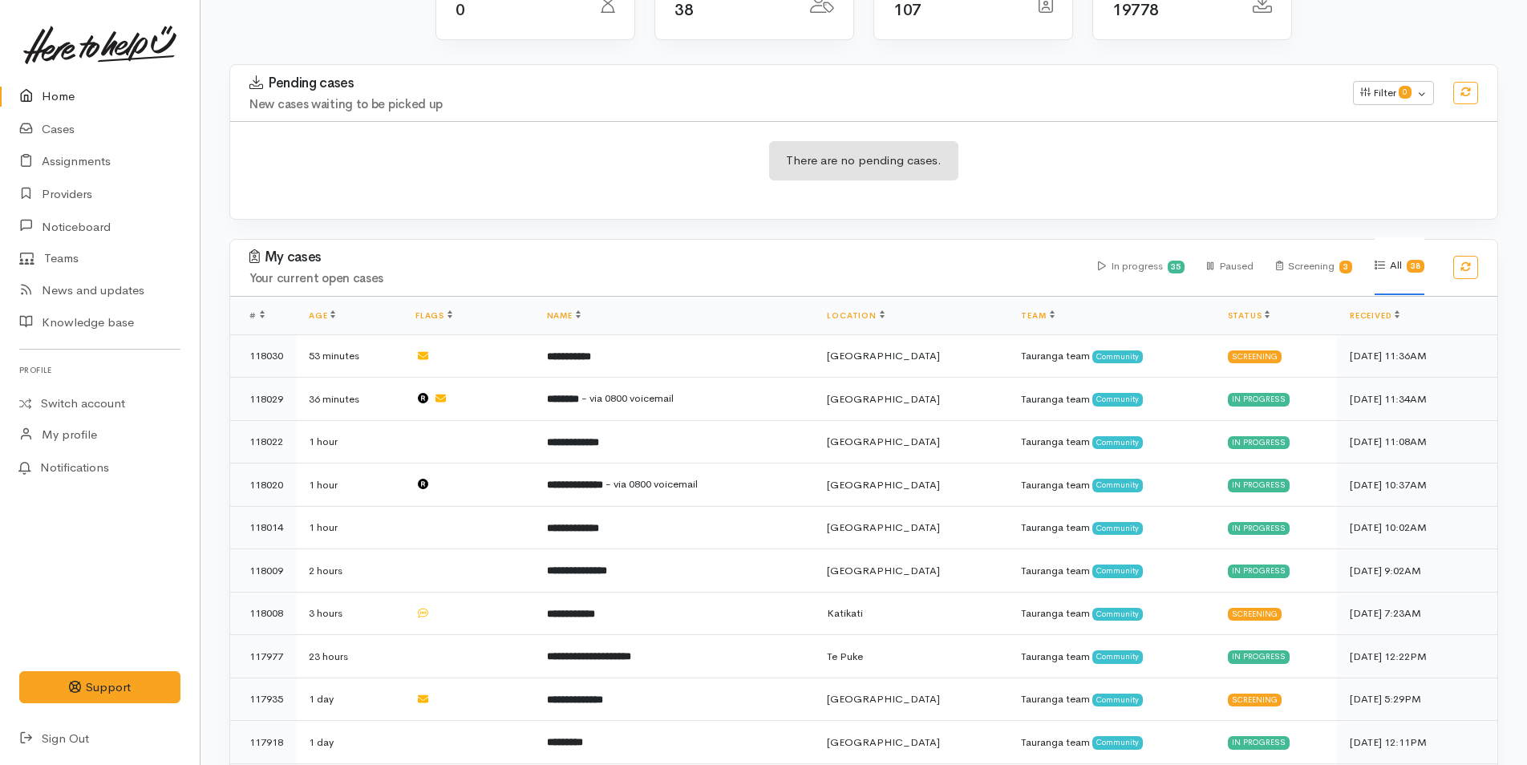
scroll to position [401, 0]
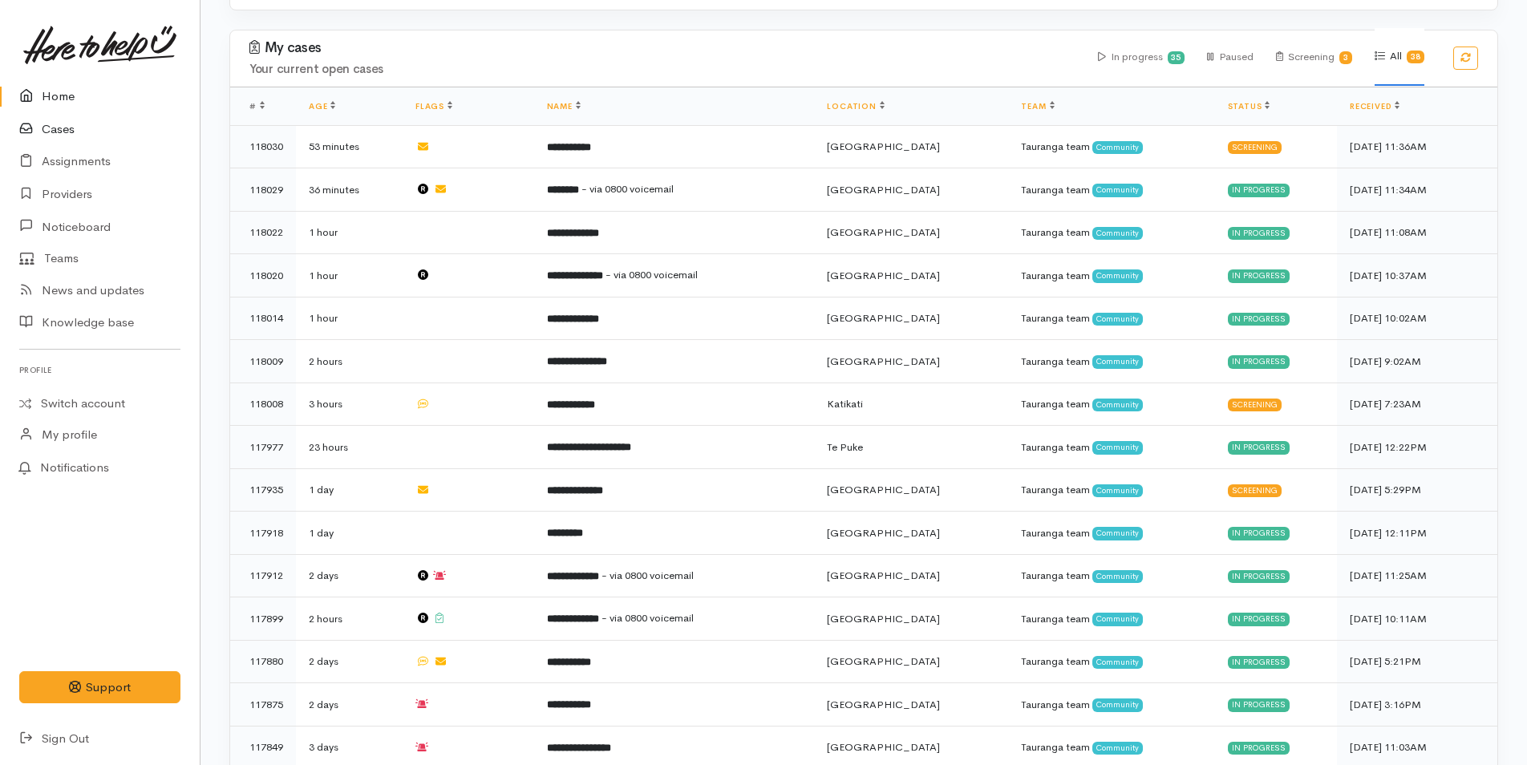
click at [72, 133] on link "Cases" at bounding box center [100, 129] width 200 height 33
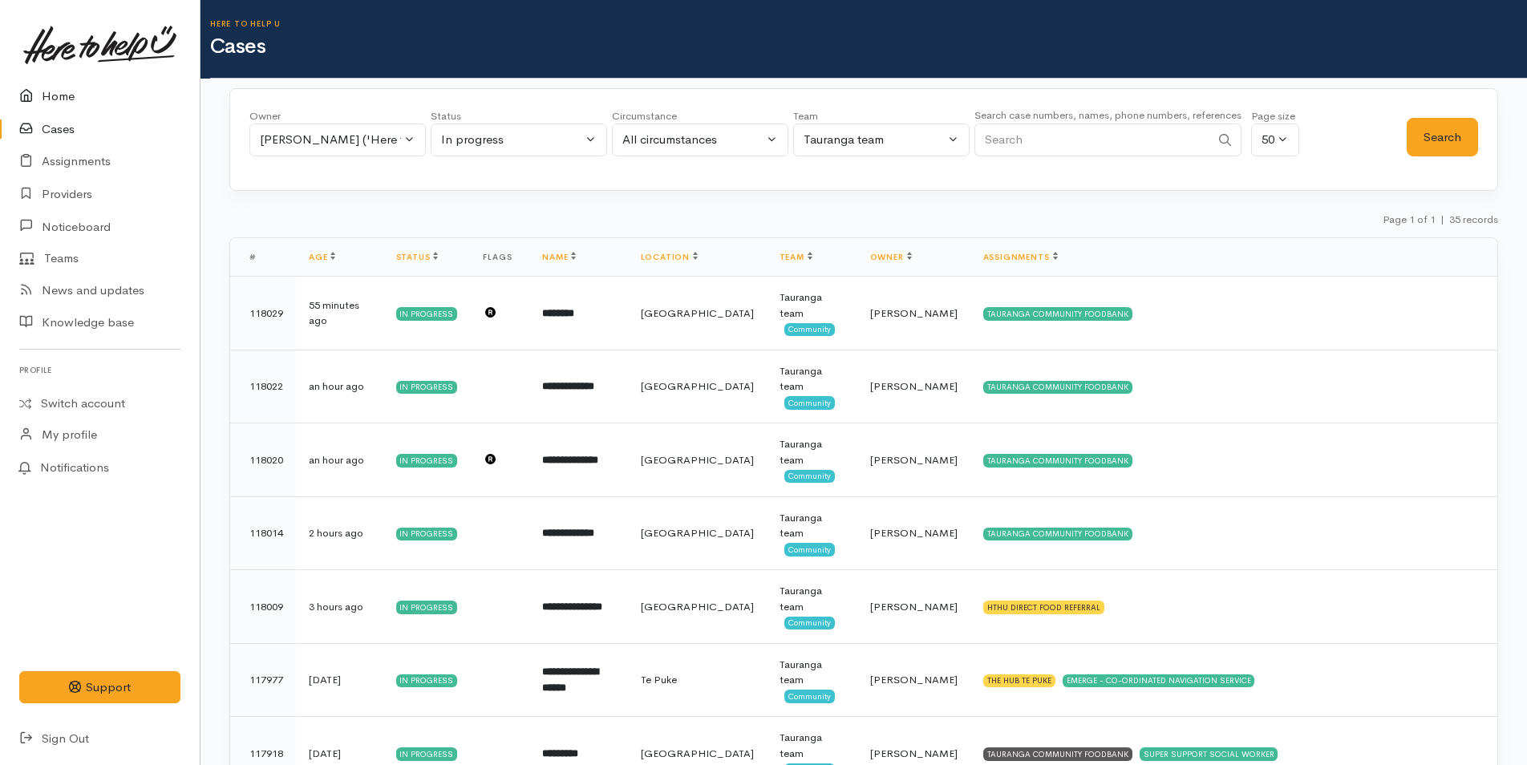
click at [58, 98] on link "Home" at bounding box center [100, 96] width 200 height 33
